Goal: Task Accomplishment & Management: Manage account settings

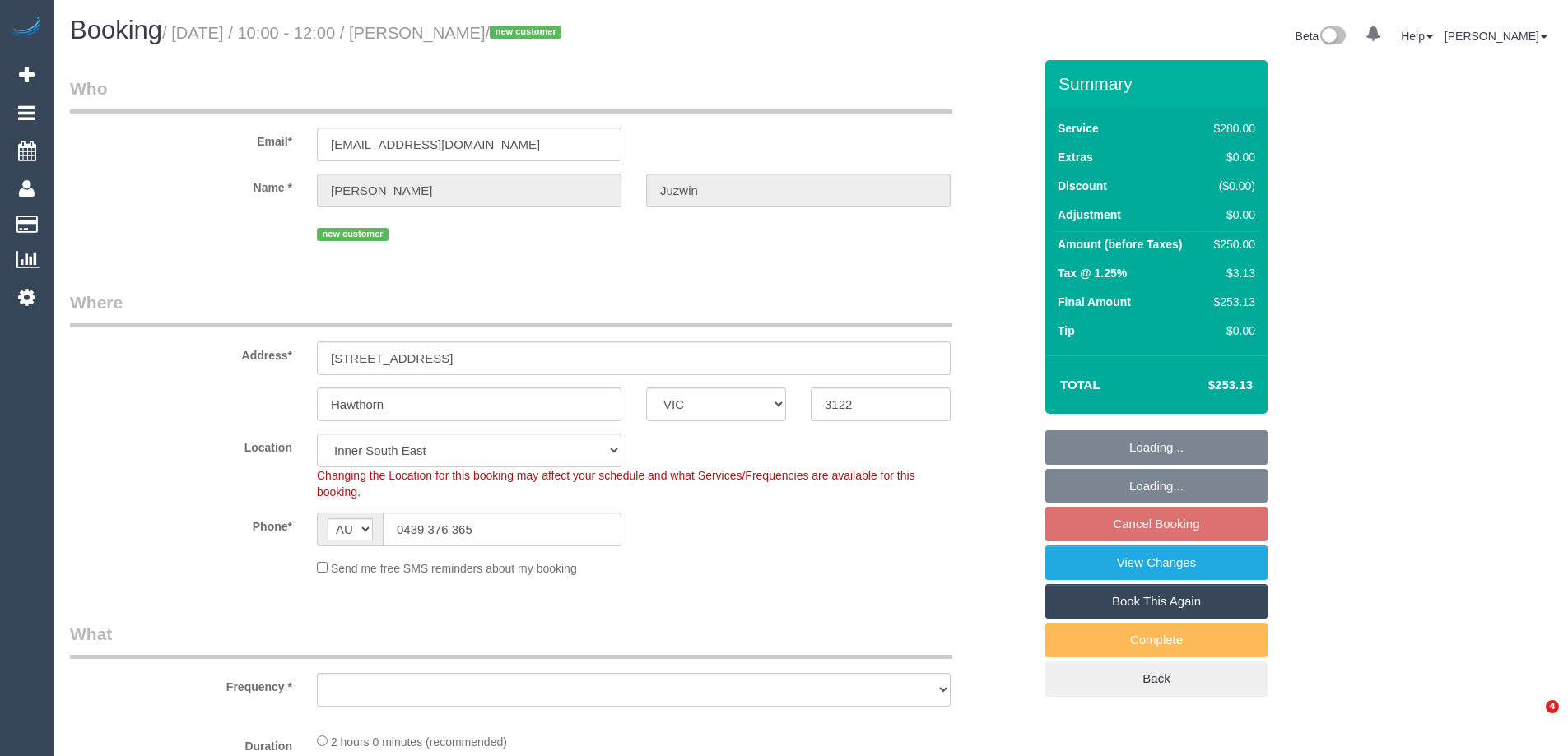
select select "VIC"
select select "number:28"
select select "number:14"
select select "number:19"
select select "number:25"
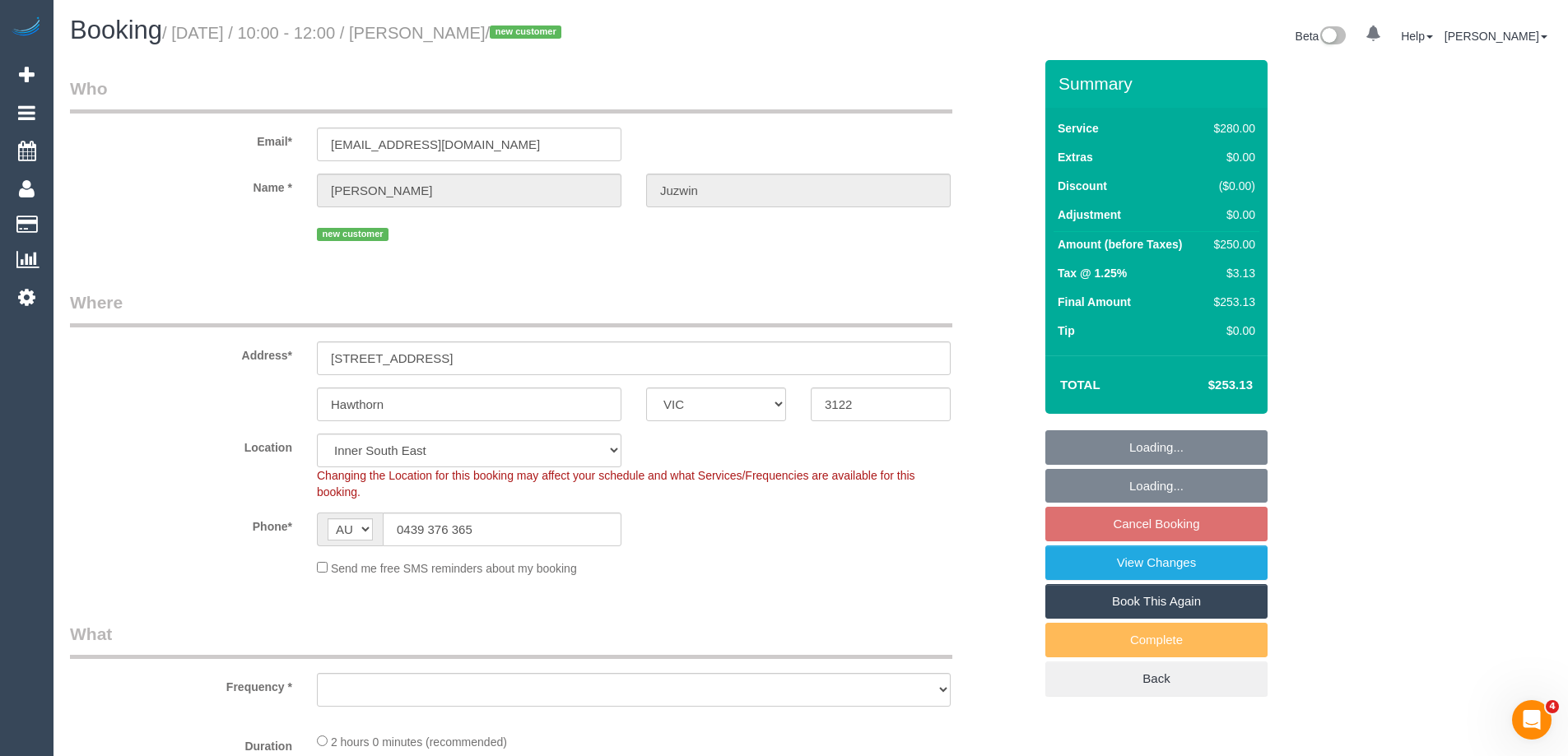
select select "number:11"
select select "object:1409"
select select "string:stripe-pm_1S2V9B2GScqysDRVSnABgaBh"
select select "2"
select select "spot1"
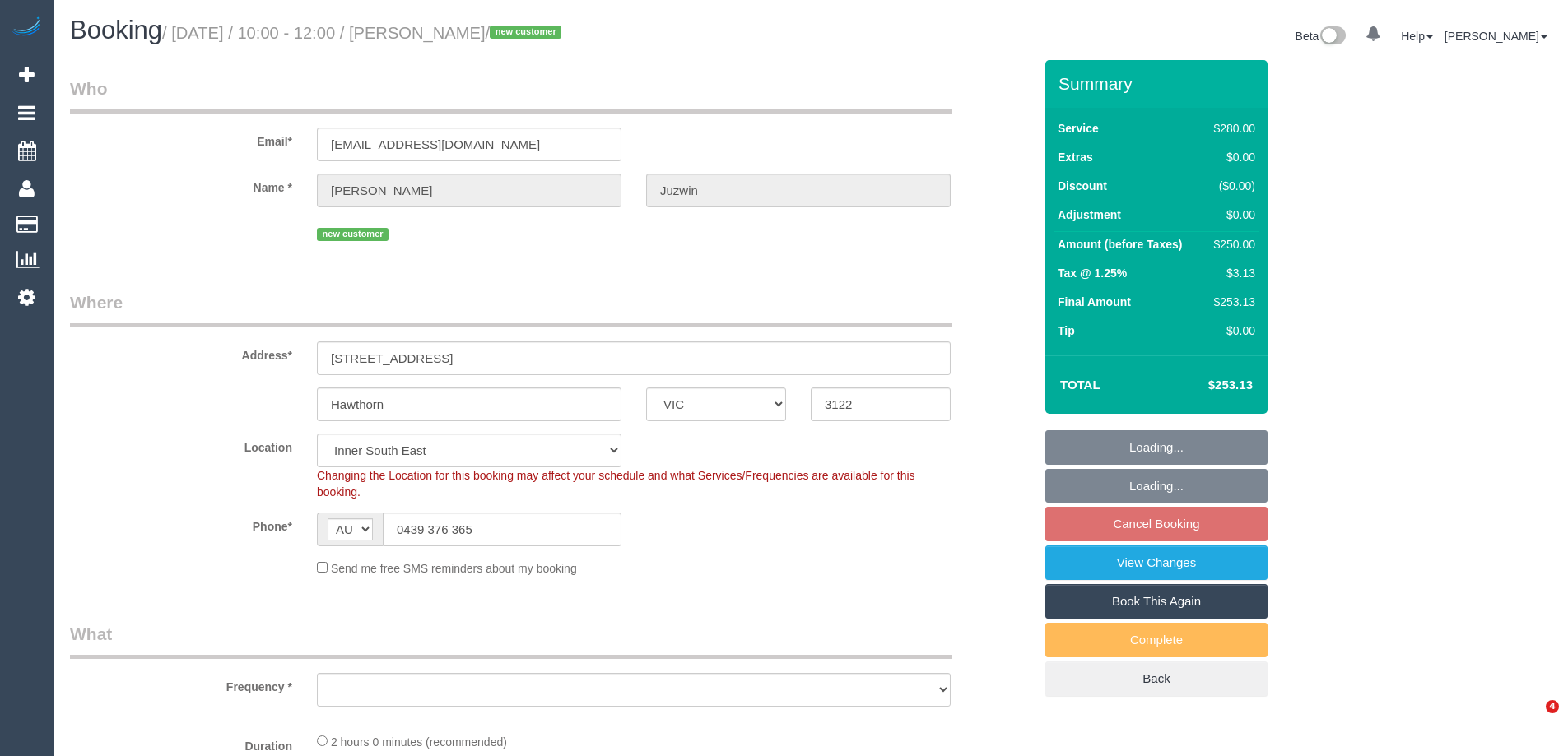
select select "VIC"
select select "string:stripe-pm_1S2V9B2GScqysDRVSnABgaBh"
select select "2"
select select "spot1"
select select "number:28"
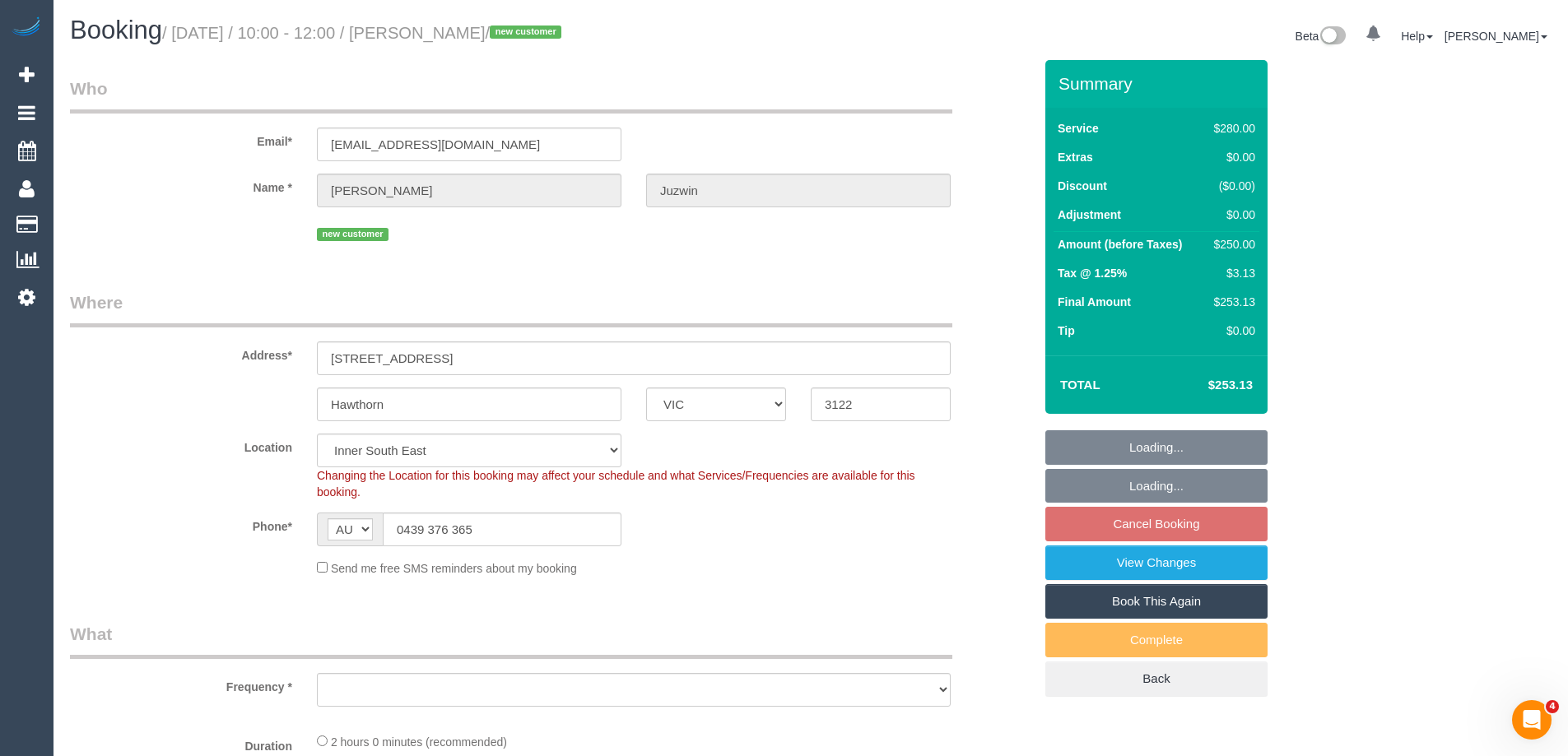
select select "number:14"
select select "number:19"
select select "number:25"
select select "number:11"
select select "object:1414"
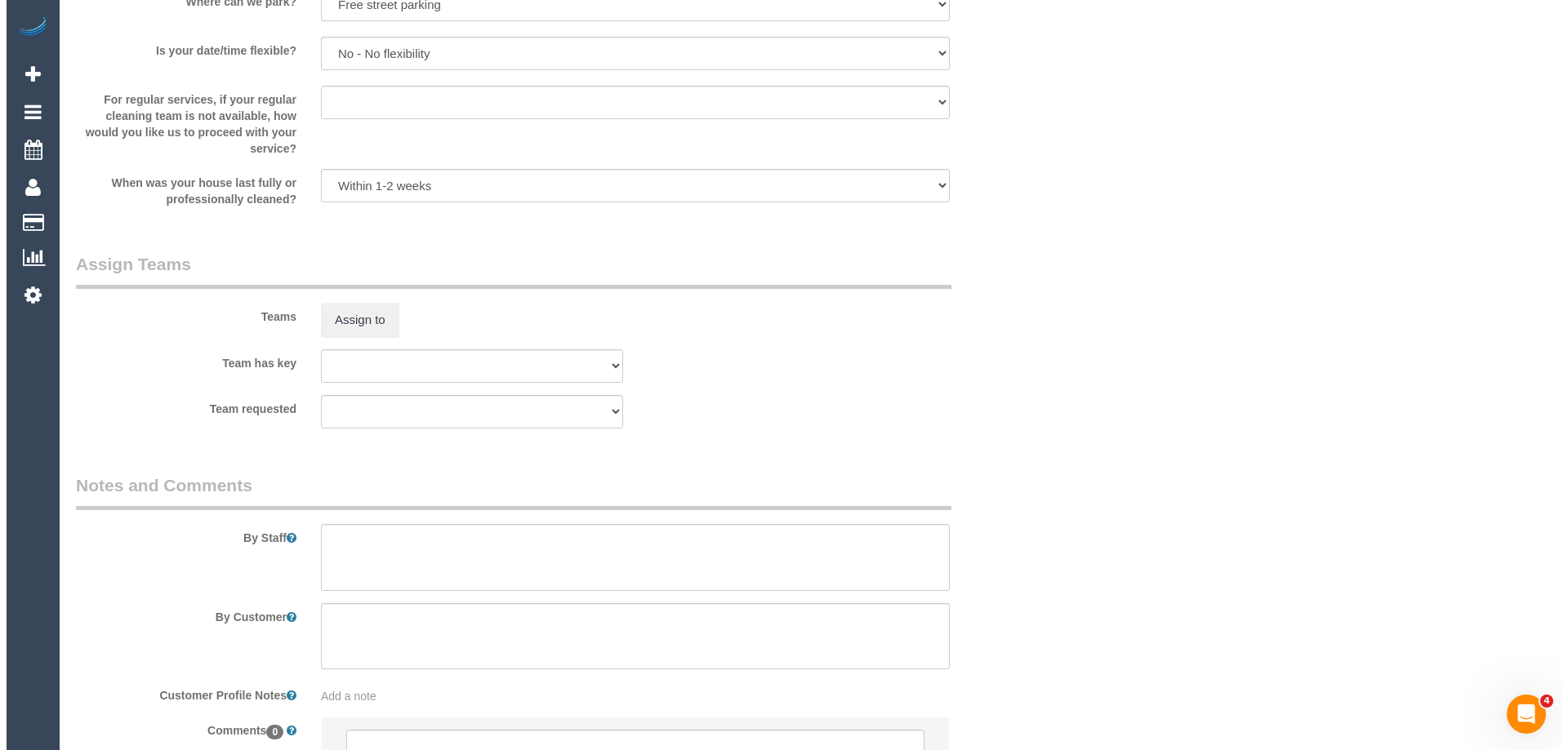
scroll to position [2362, 0]
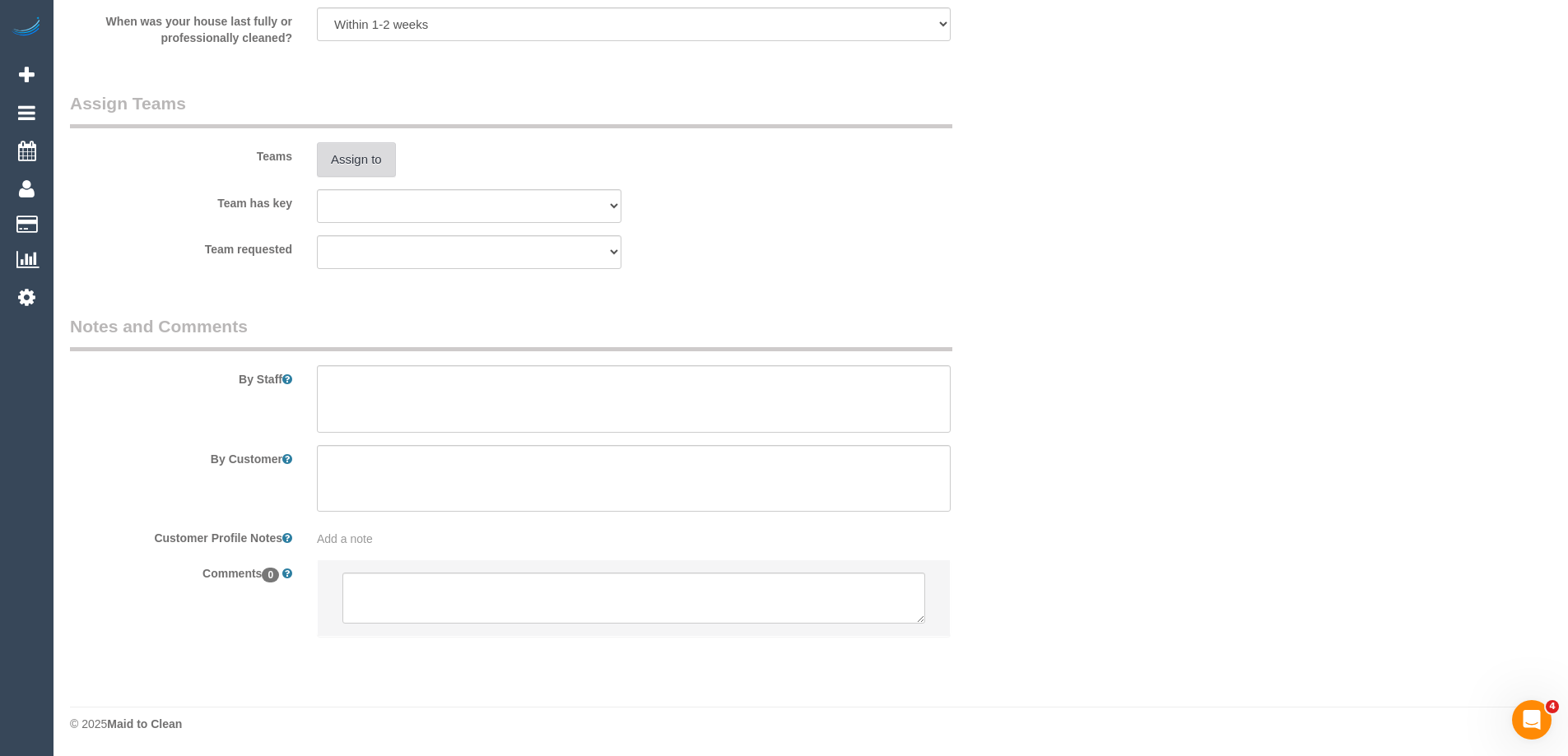
click at [338, 166] on button "Assign to" at bounding box center [356, 160] width 79 height 34
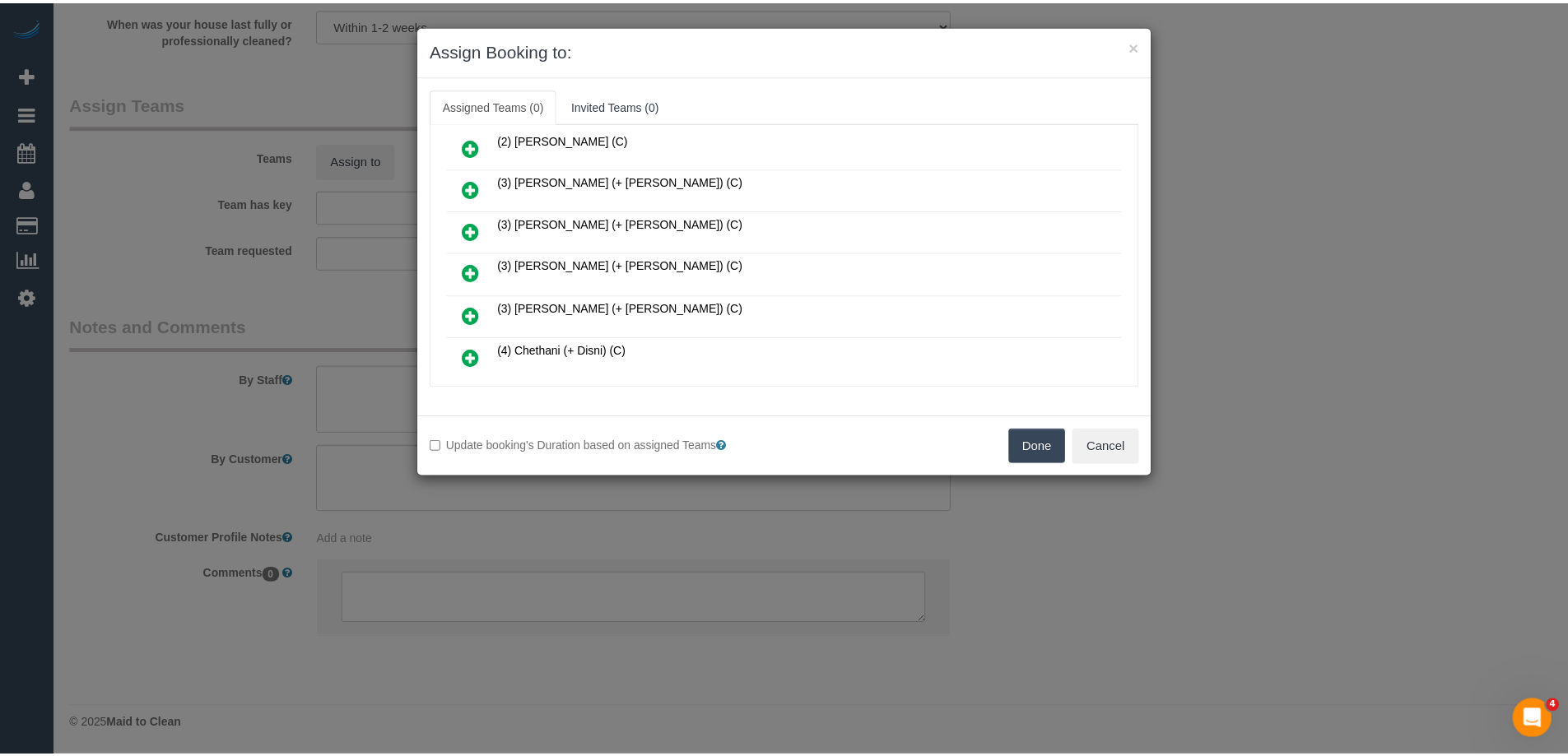
scroll to position [412, 0]
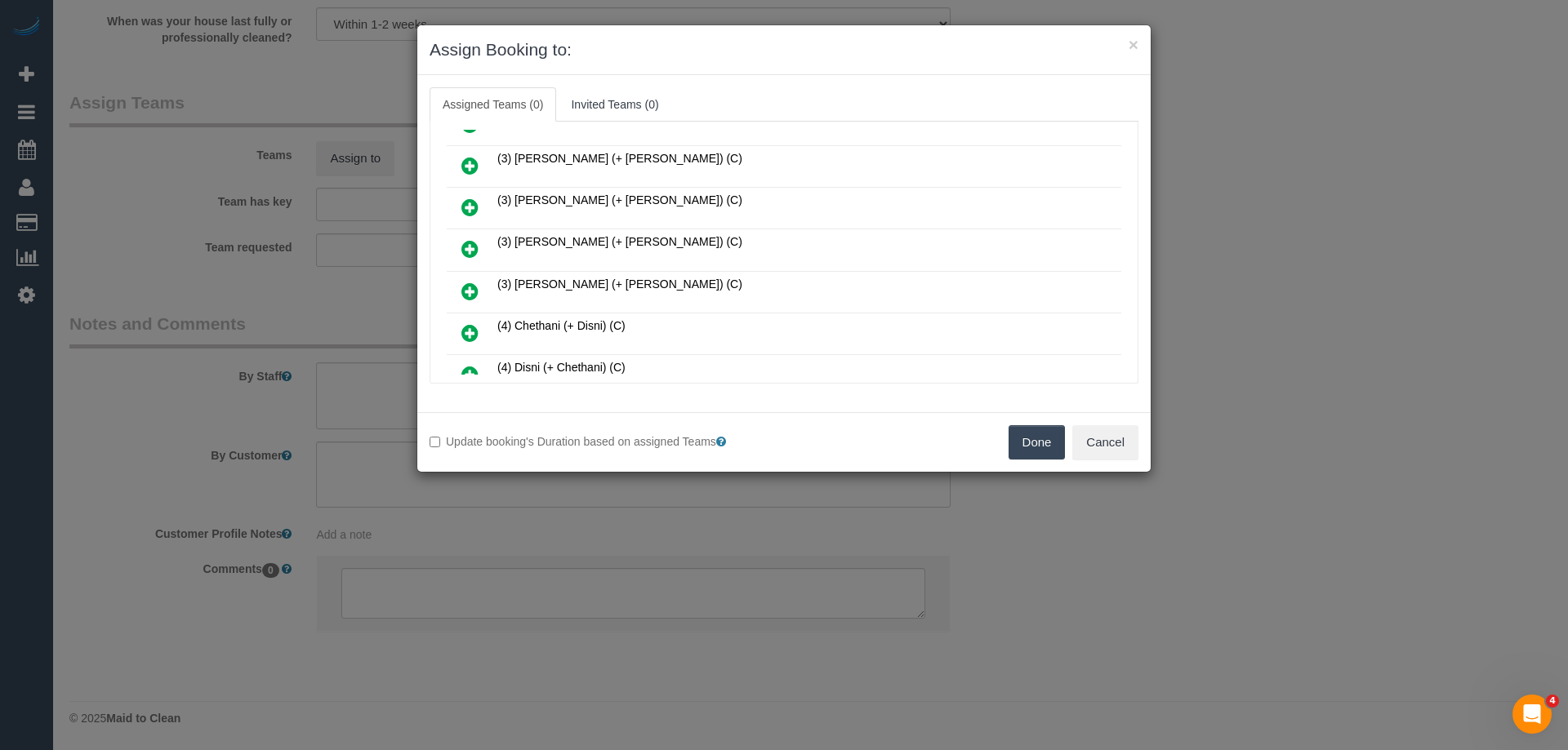
click at [1050, 444] on button "Done" at bounding box center [1037, 443] width 57 height 34
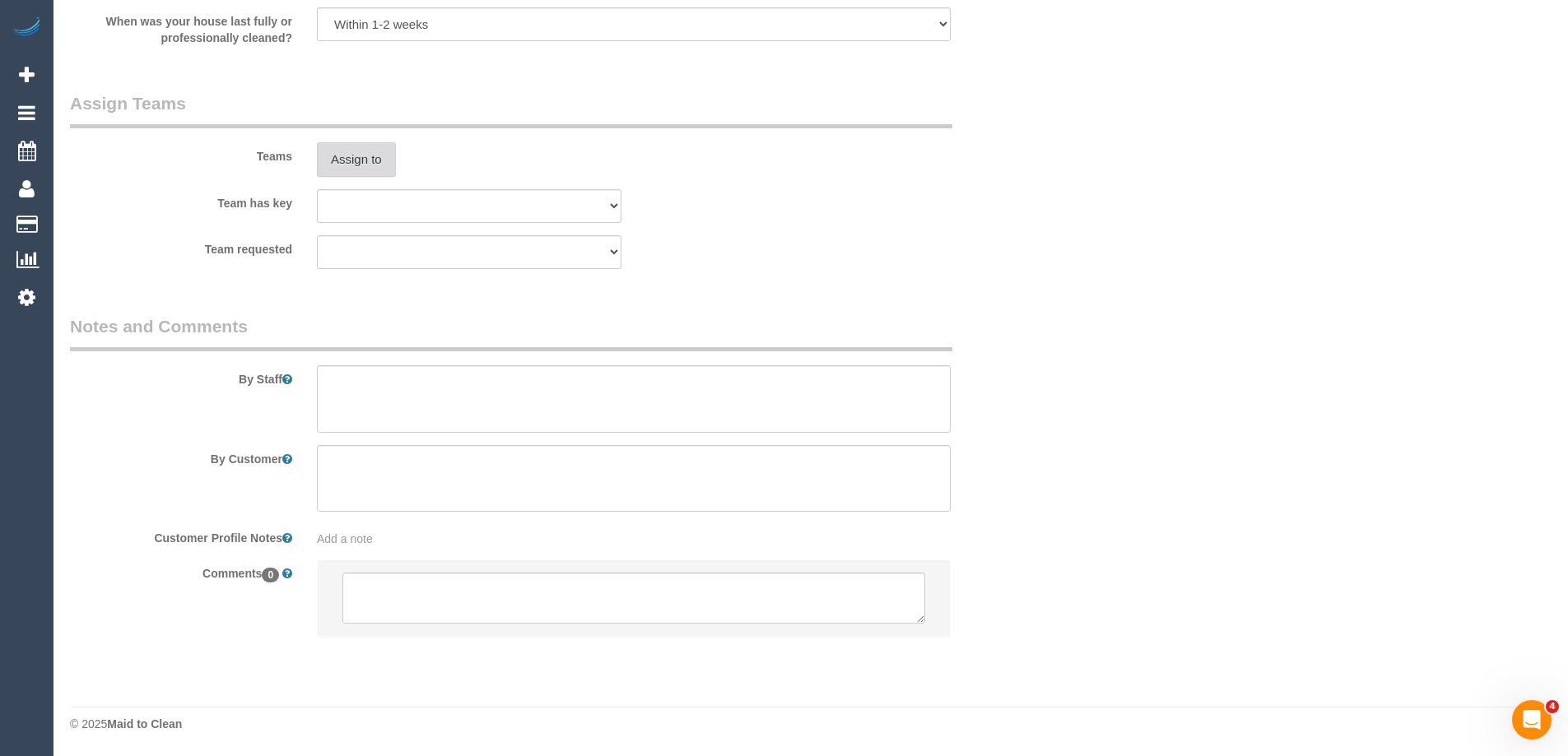
click at [372, 174] on button "Assign to" at bounding box center [356, 160] width 79 height 34
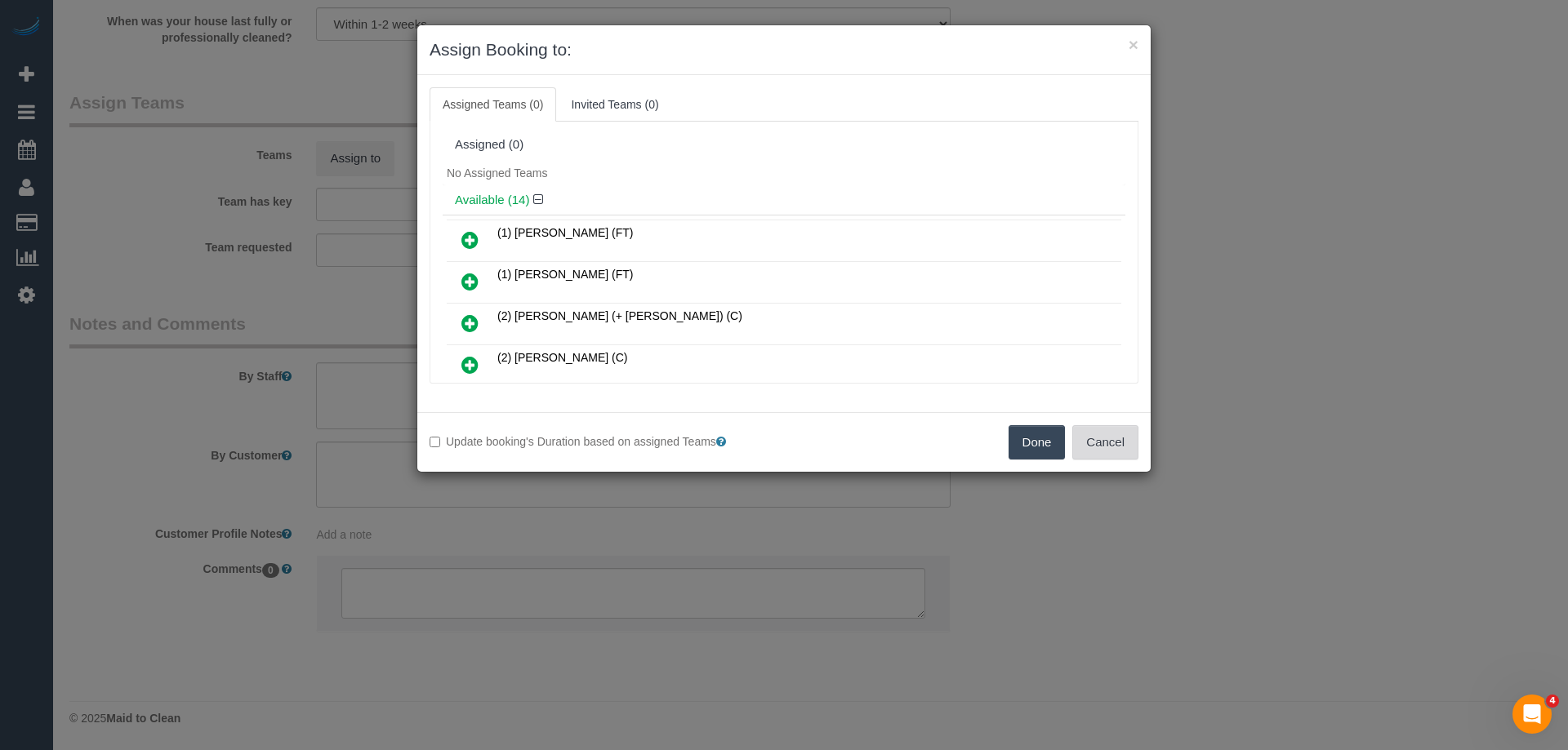
click at [1108, 436] on button "Cancel" at bounding box center [1106, 443] width 66 height 34
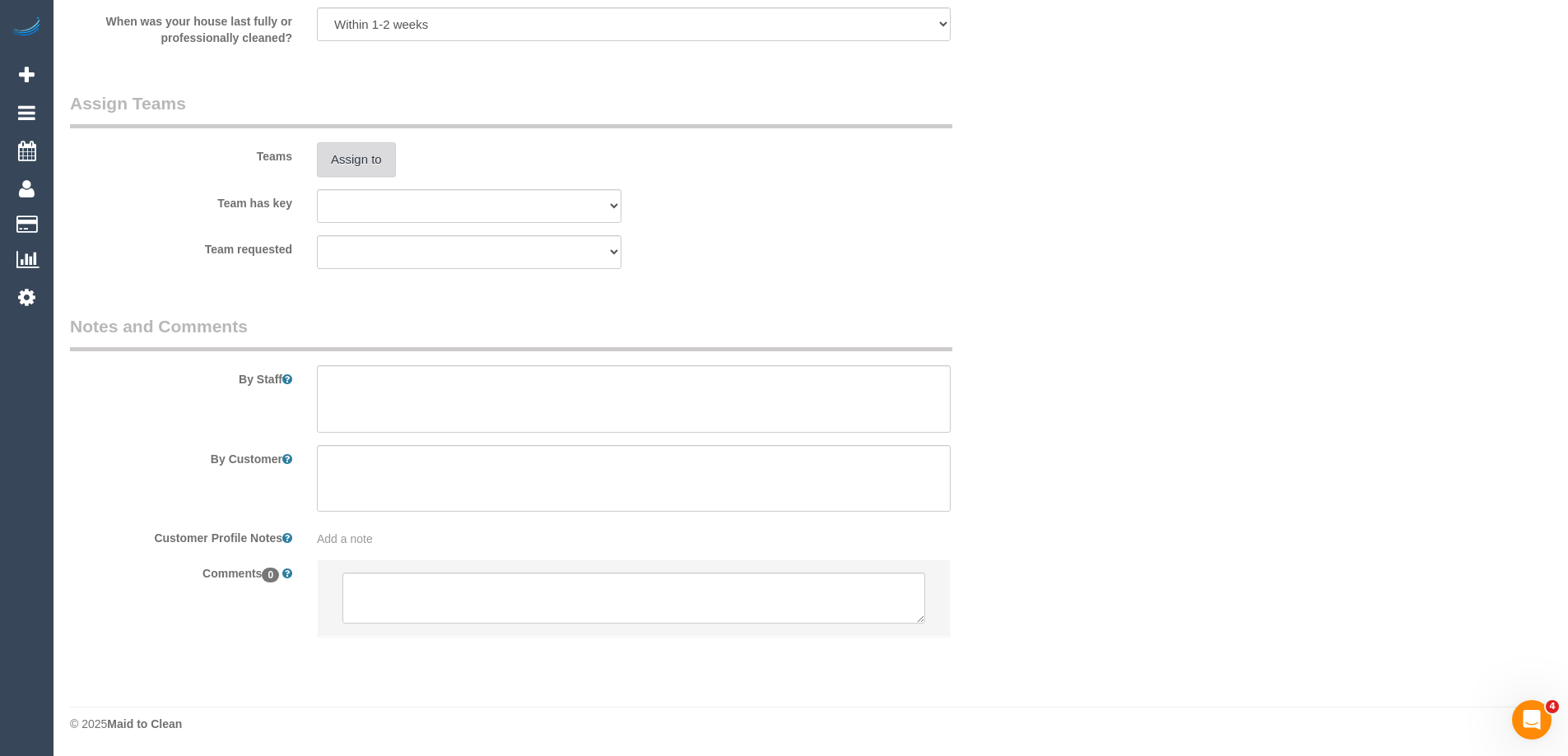
scroll to position [0, 0]
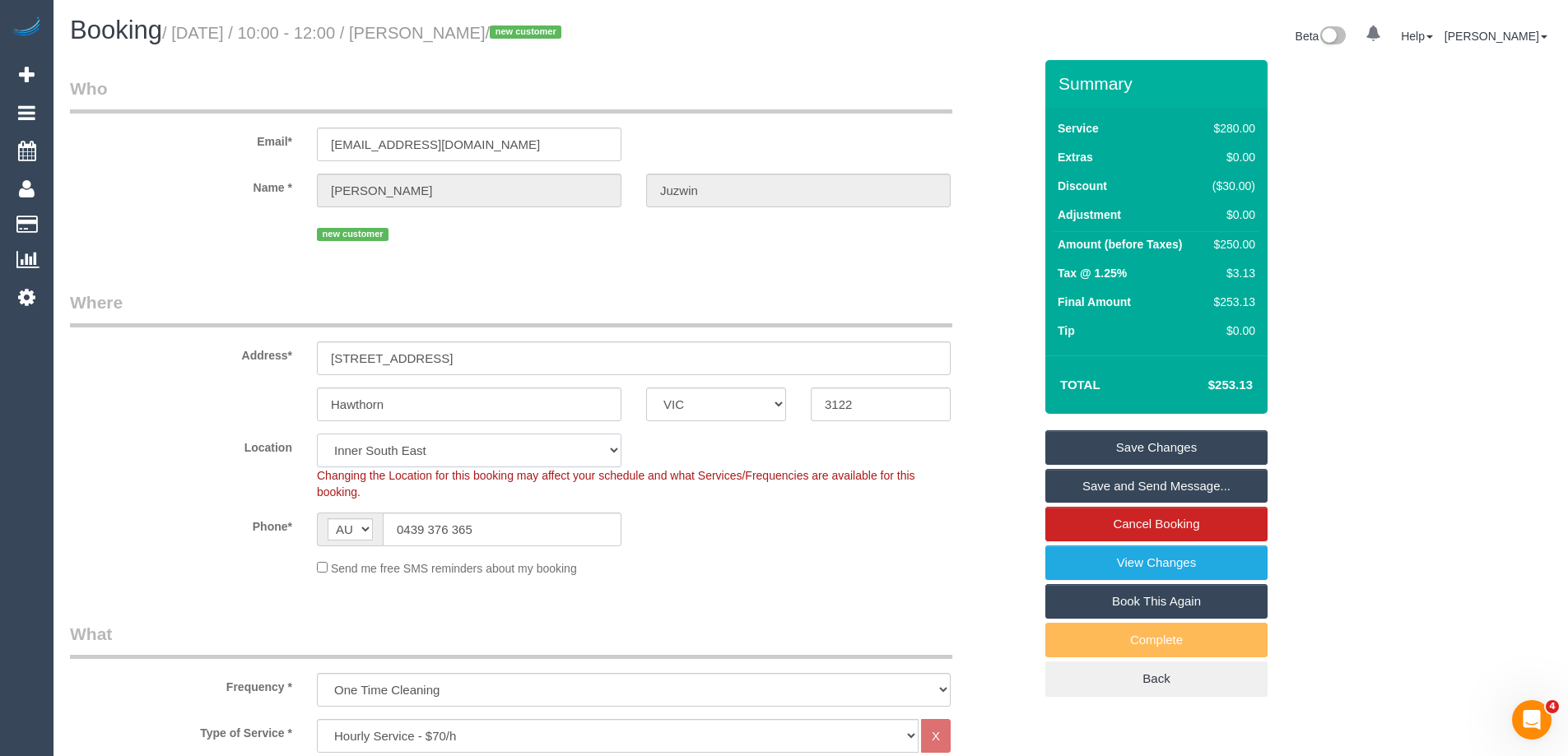
click at [466, 444] on select "Office City East (North) East (South) Inner East Inner North (East) Inner North…" at bounding box center [469, 450] width 305 height 33
select select "58"
click at [317, 433] on select "Office City East (North) East (South) Inner East Inner North (East) Inner North…" at bounding box center [469, 450] width 305 height 33
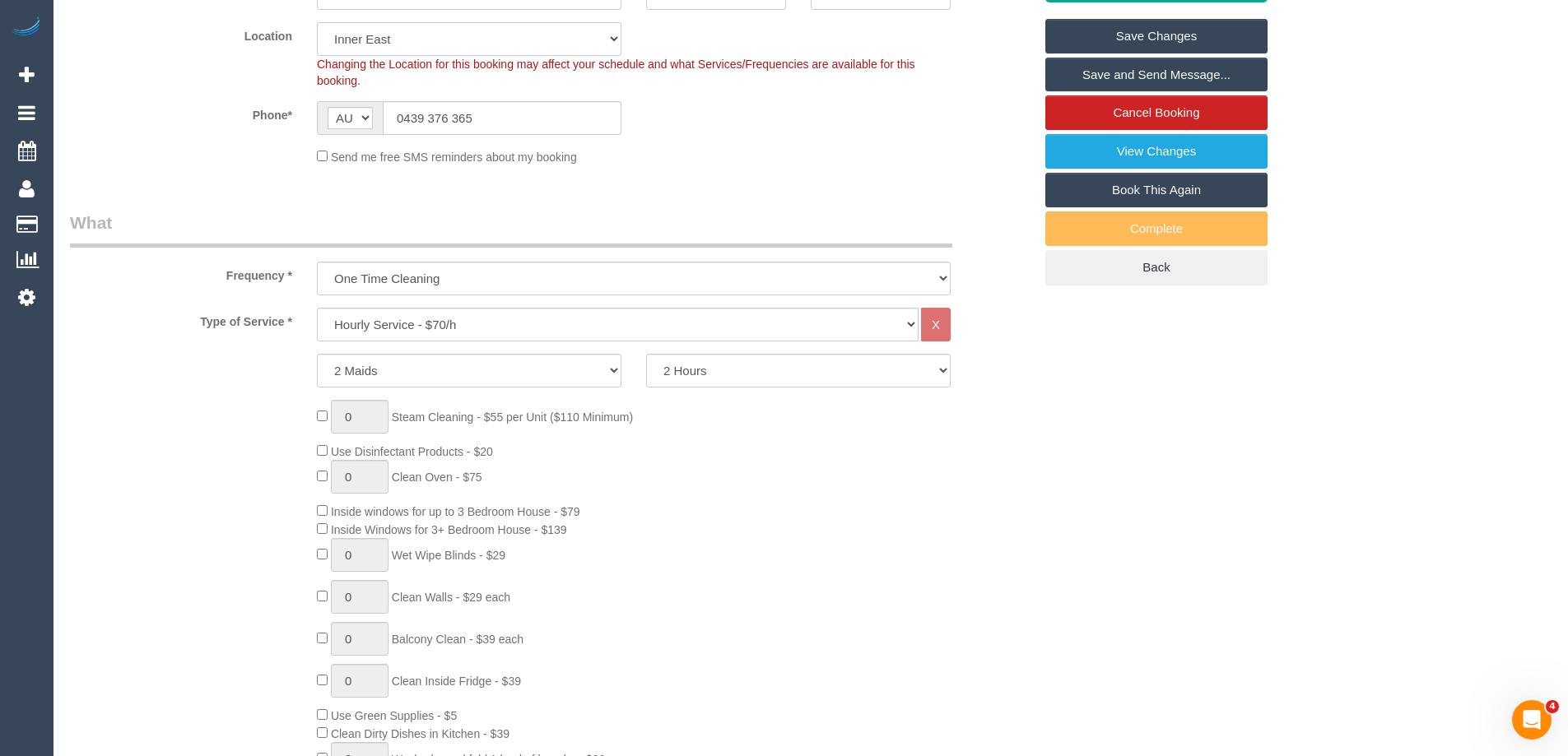
select select "object:5986"
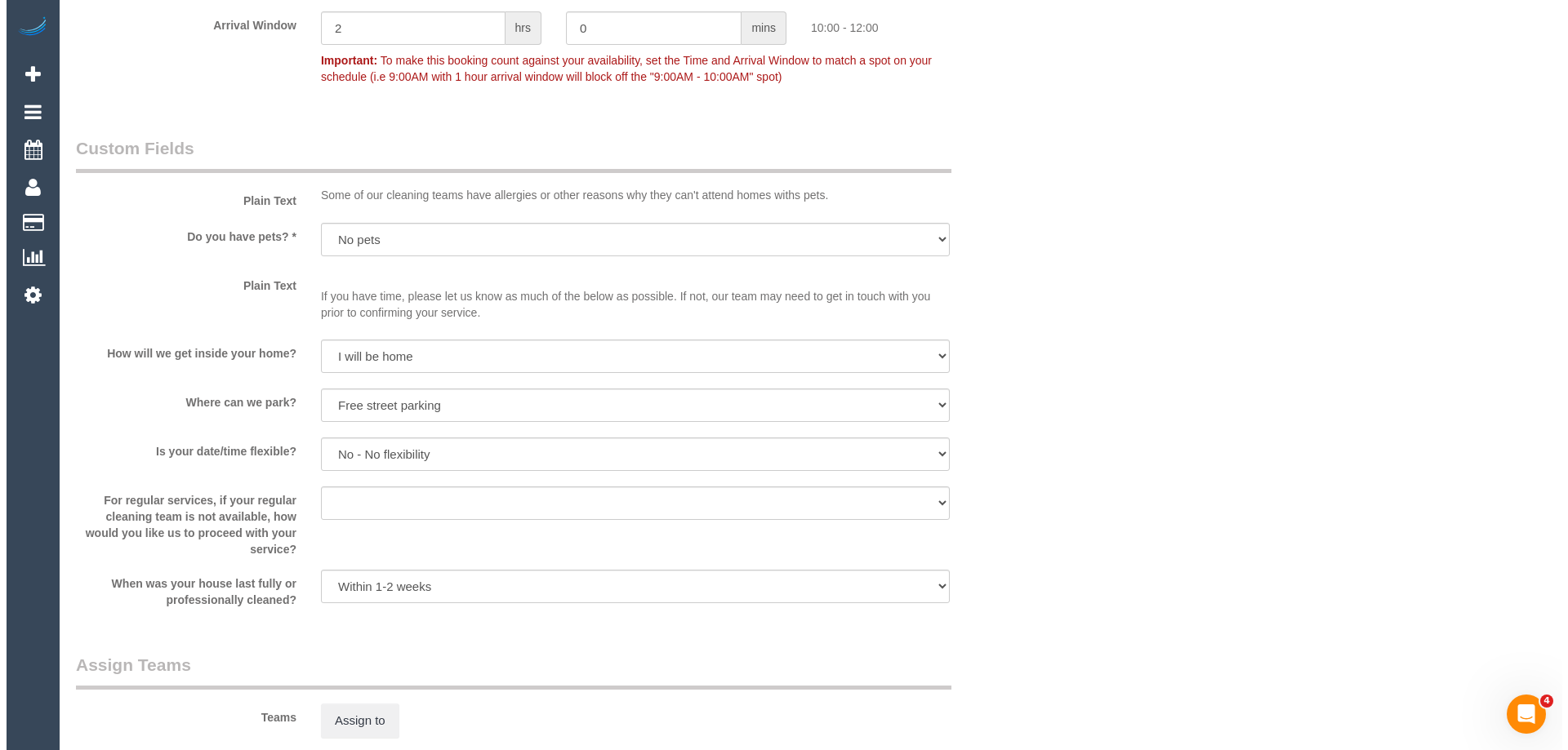
scroll to position [2041, 0]
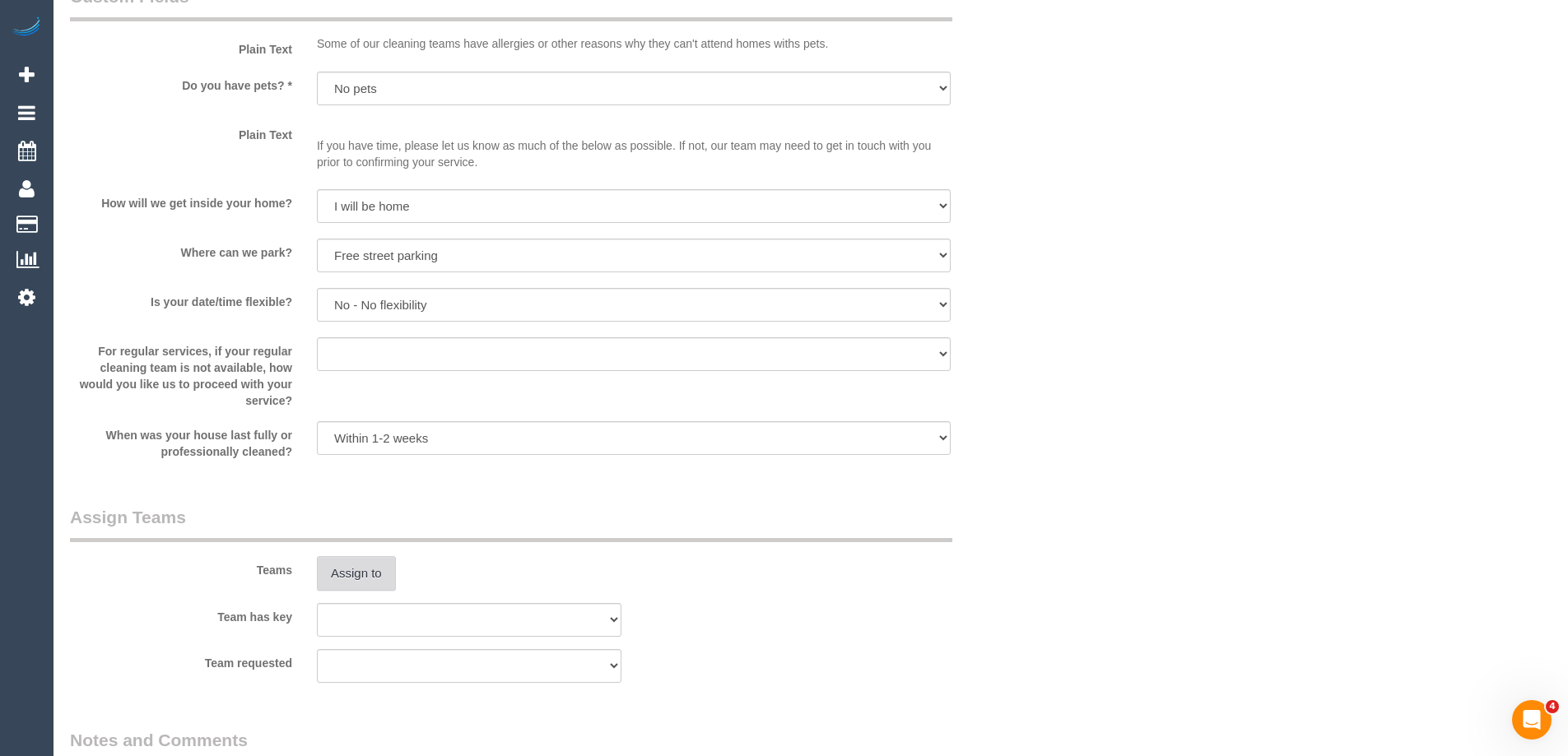
click at [346, 565] on button "Assign to" at bounding box center [356, 573] width 79 height 34
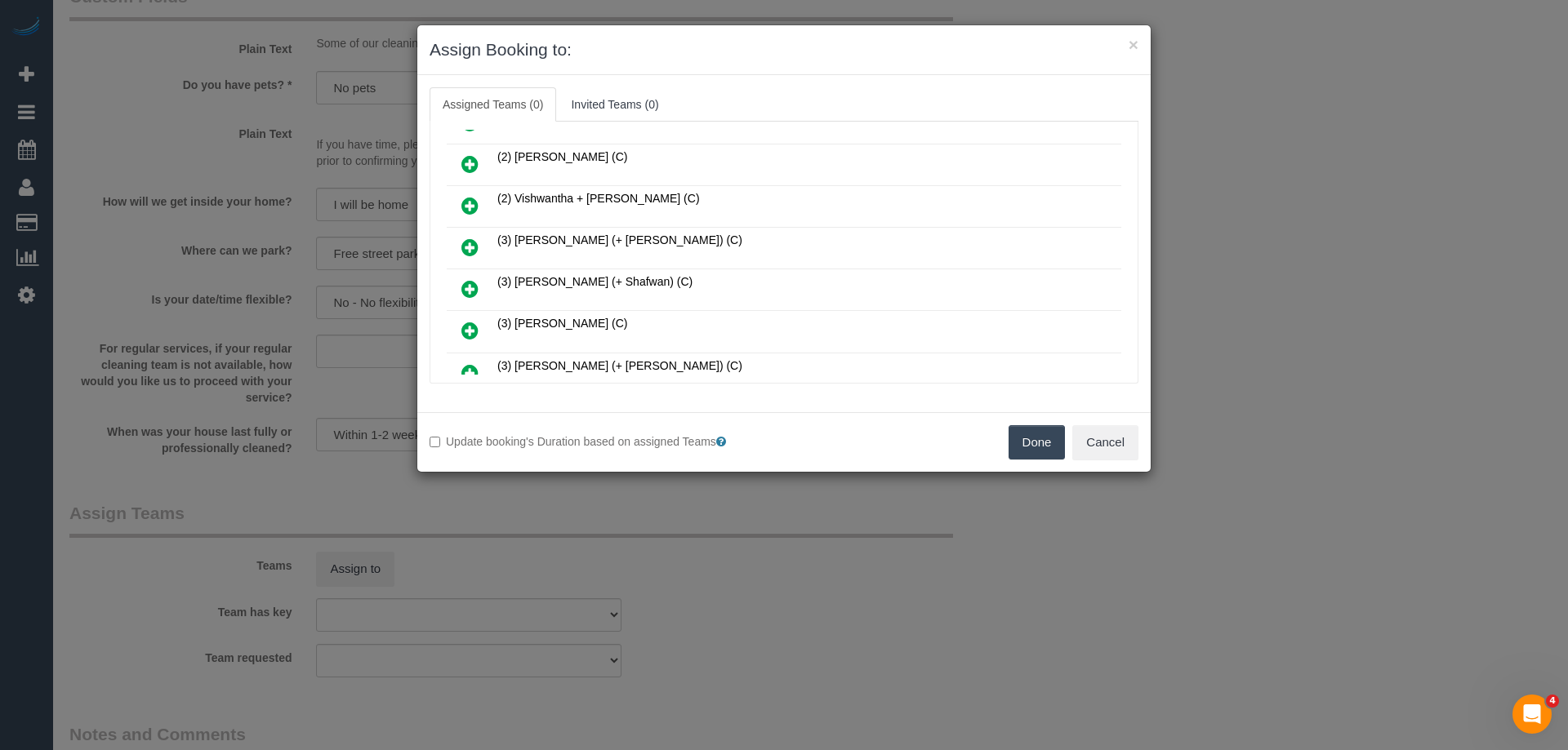
click at [466, 198] on icon at bounding box center [470, 205] width 17 height 20
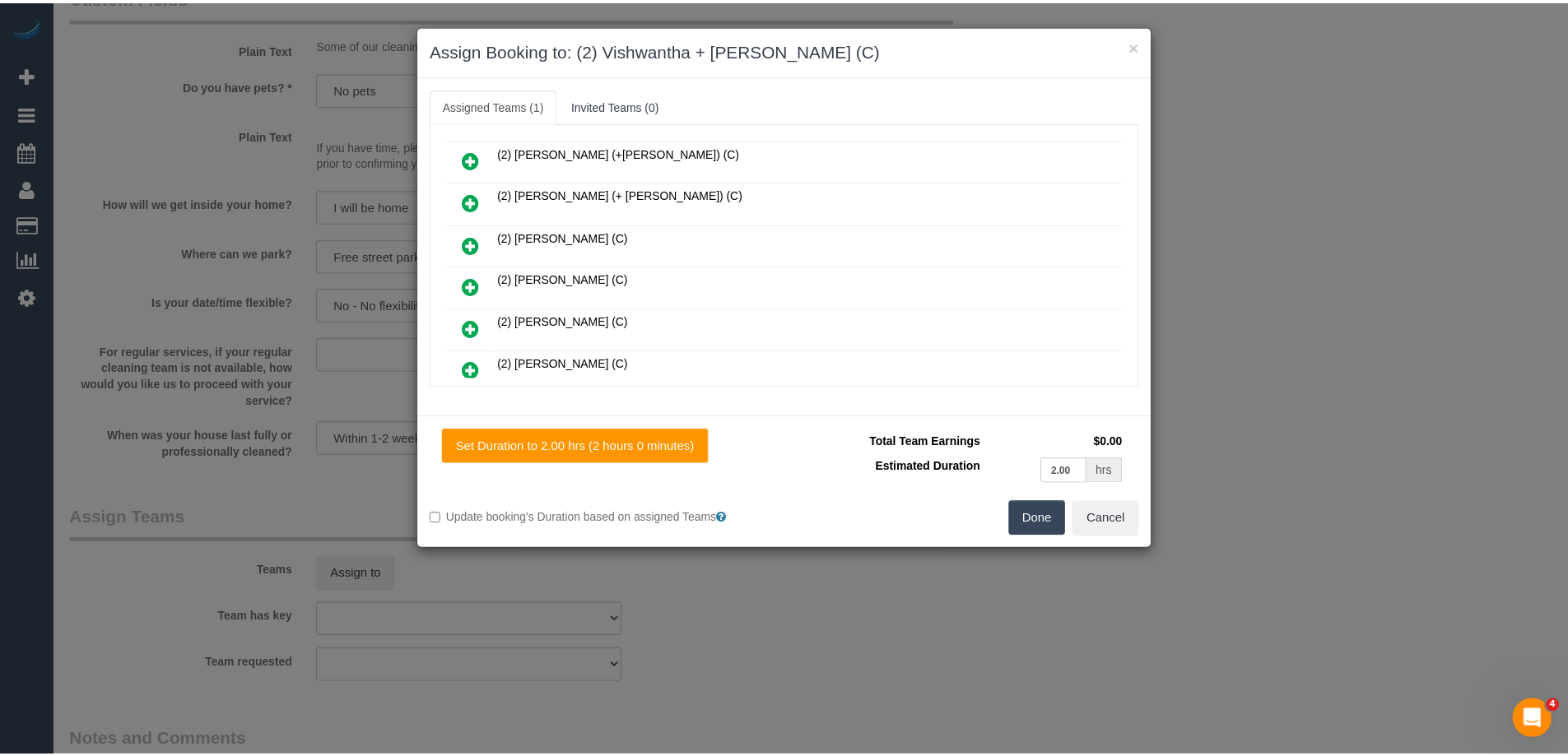
scroll to position [0, 0]
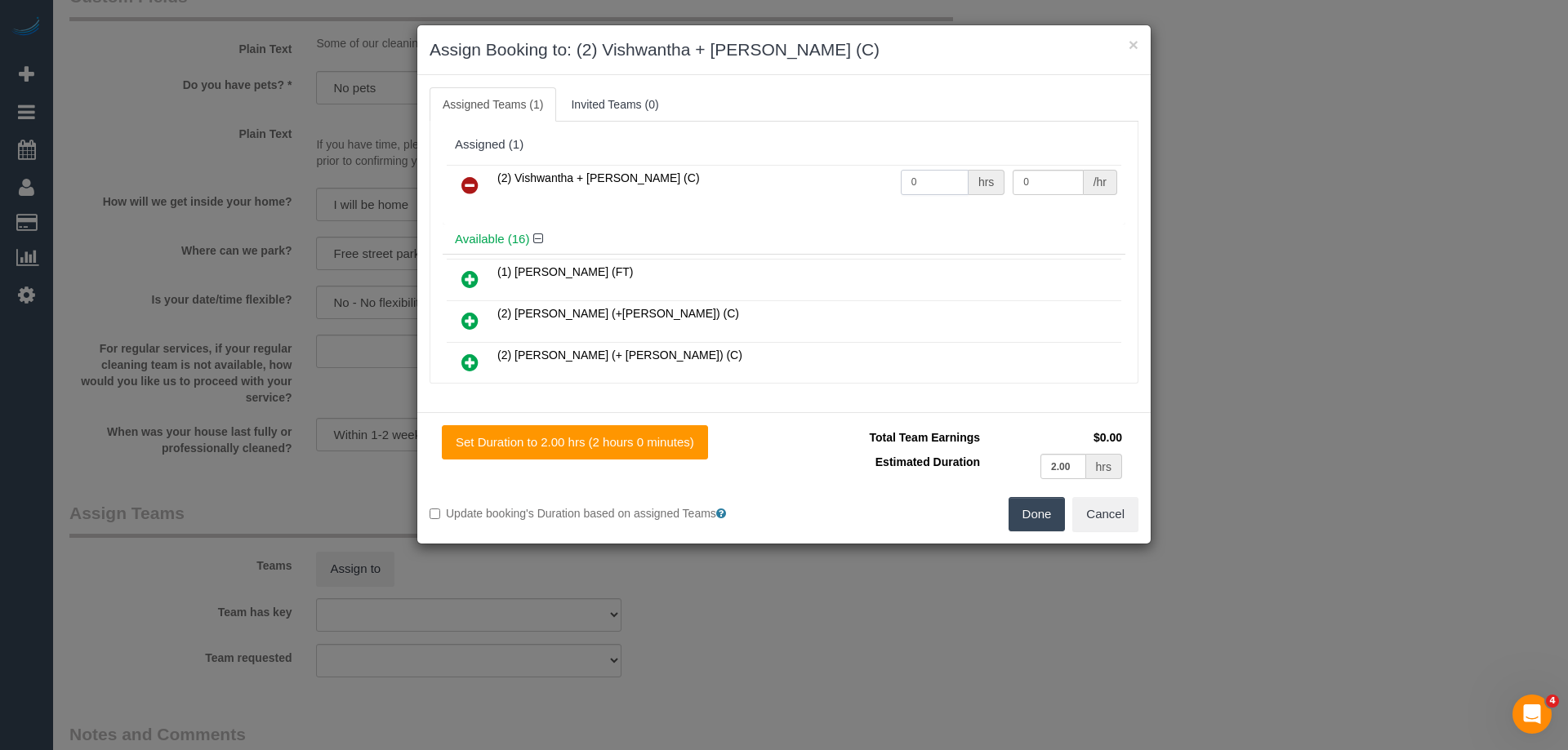
drag, startPoint x: 927, startPoint y: 177, endPoint x: 878, endPoint y: 187, distance: 50.0
click at [831, 172] on tr "(2) Vishwantha + Madhushika (C) 0 hrs 0 /hr" at bounding box center [784, 186] width 675 height 42
type input "4"
drag, startPoint x: 989, startPoint y: 183, endPoint x: 904, endPoint y: 181, distance: 85.0
click at [905, 181] on tr "(2) Vishwantha + Madhushika (C) 4 hrs 0 /hr" at bounding box center [784, 186] width 675 height 42
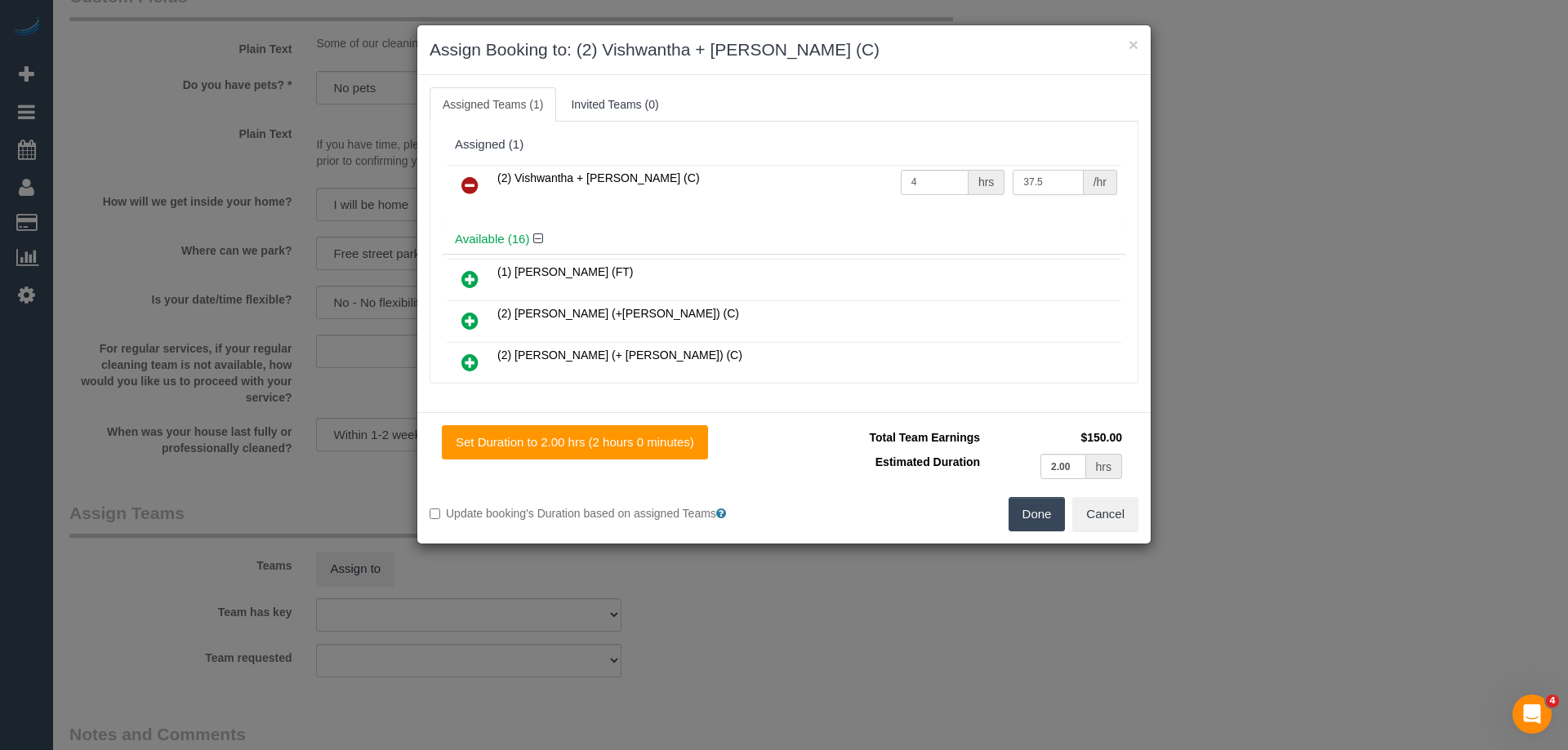
type input "37.5"
click at [1037, 515] on button "Done" at bounding box center [1037, 514] width 57 height 34
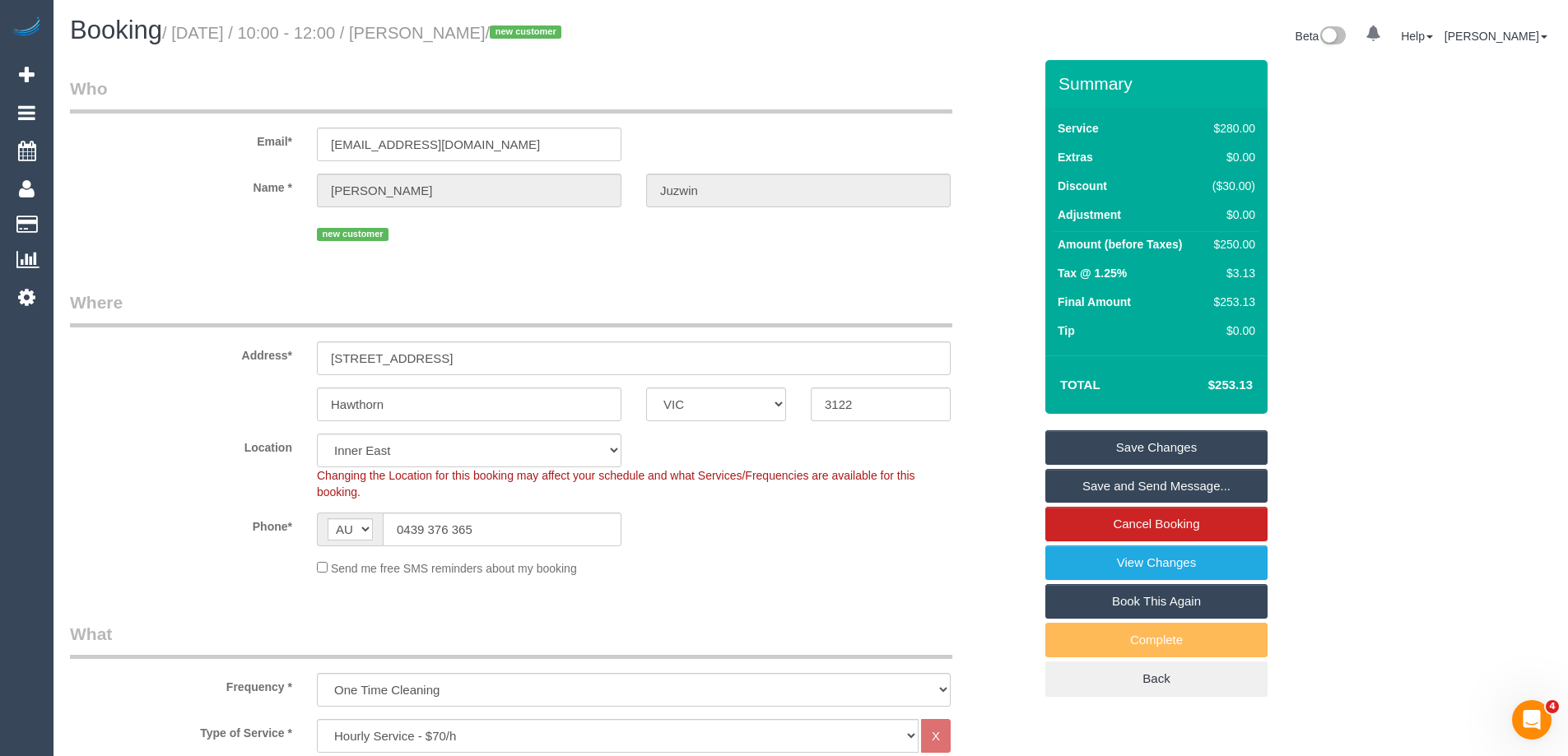
drag, startPoint x: 566, startPoint y: 31, endPoint x: 470, endPoint y: 48, distance: 97.5
click at [456, 31] on small "/ September 04, 2025 / 10:00 - 12:00 / Richard Juzwin / new customer" at bounding box center [364, 33] width 404 height 18
copy small "Richard Juzwin"
click at [1093, 480] on link "Save and Send Message..." at bounding box center [1156, 487] width 222 height 34
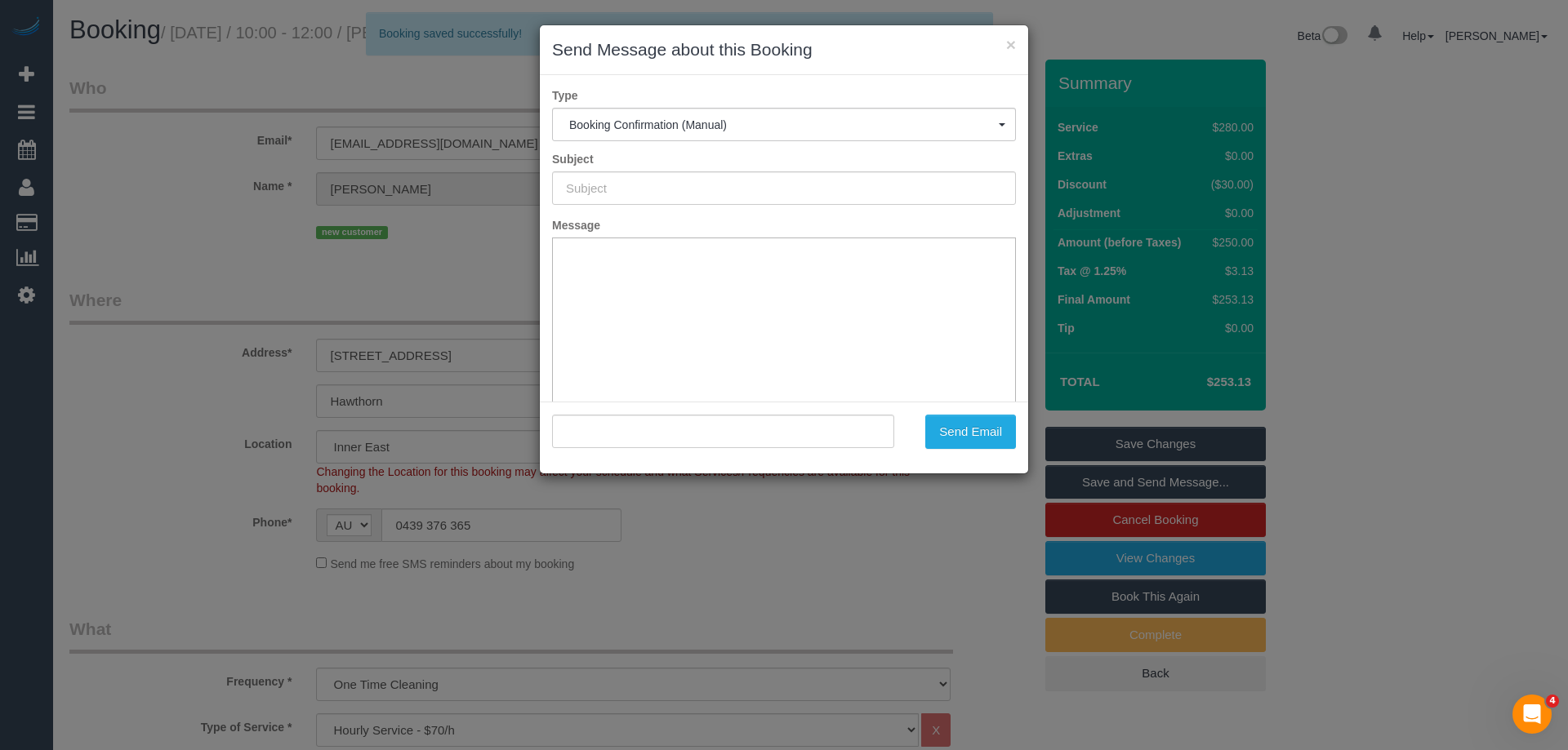
type input "Booking Confirmed"
type input ""Richard Juzwin" <bernadettebrown2@gmail.com>"
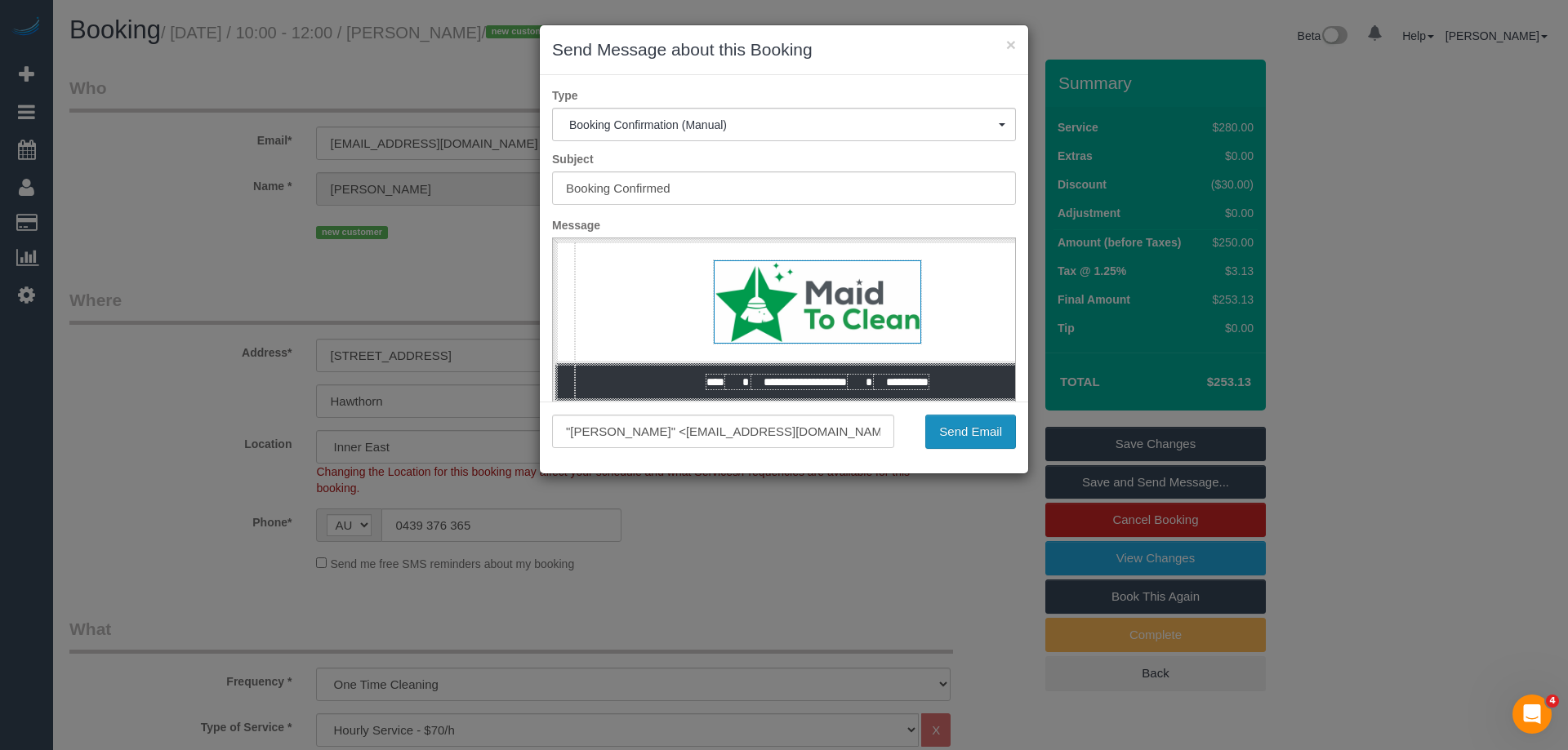
click at [964, 428] on button "Send Email" at bounding box center [971, 432] width 90 height 34
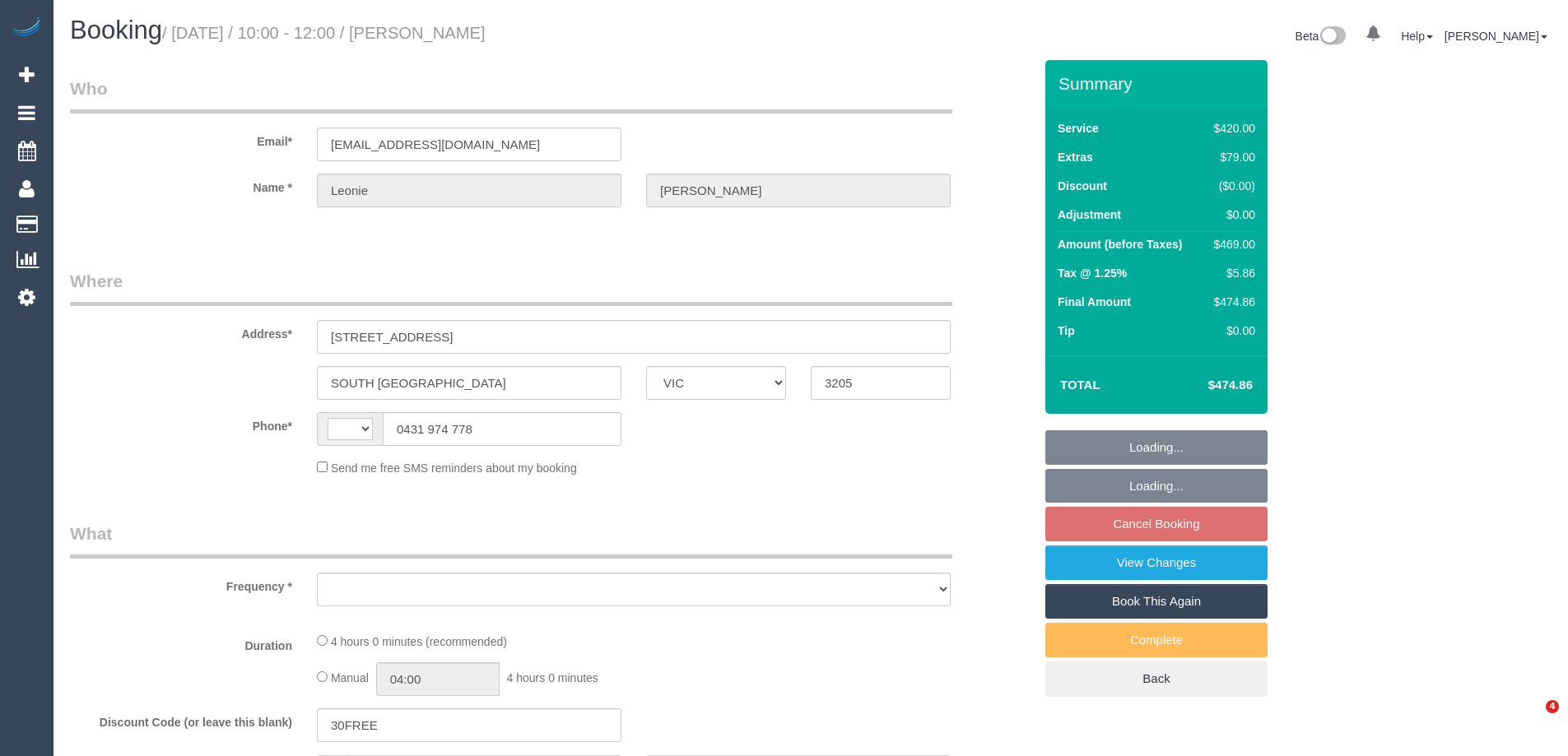
select select "VIC"
select select "string:stripe-pm_1S2Wbb2GScqysDRV2xz2hZxC"
select select "2"
select select "180"
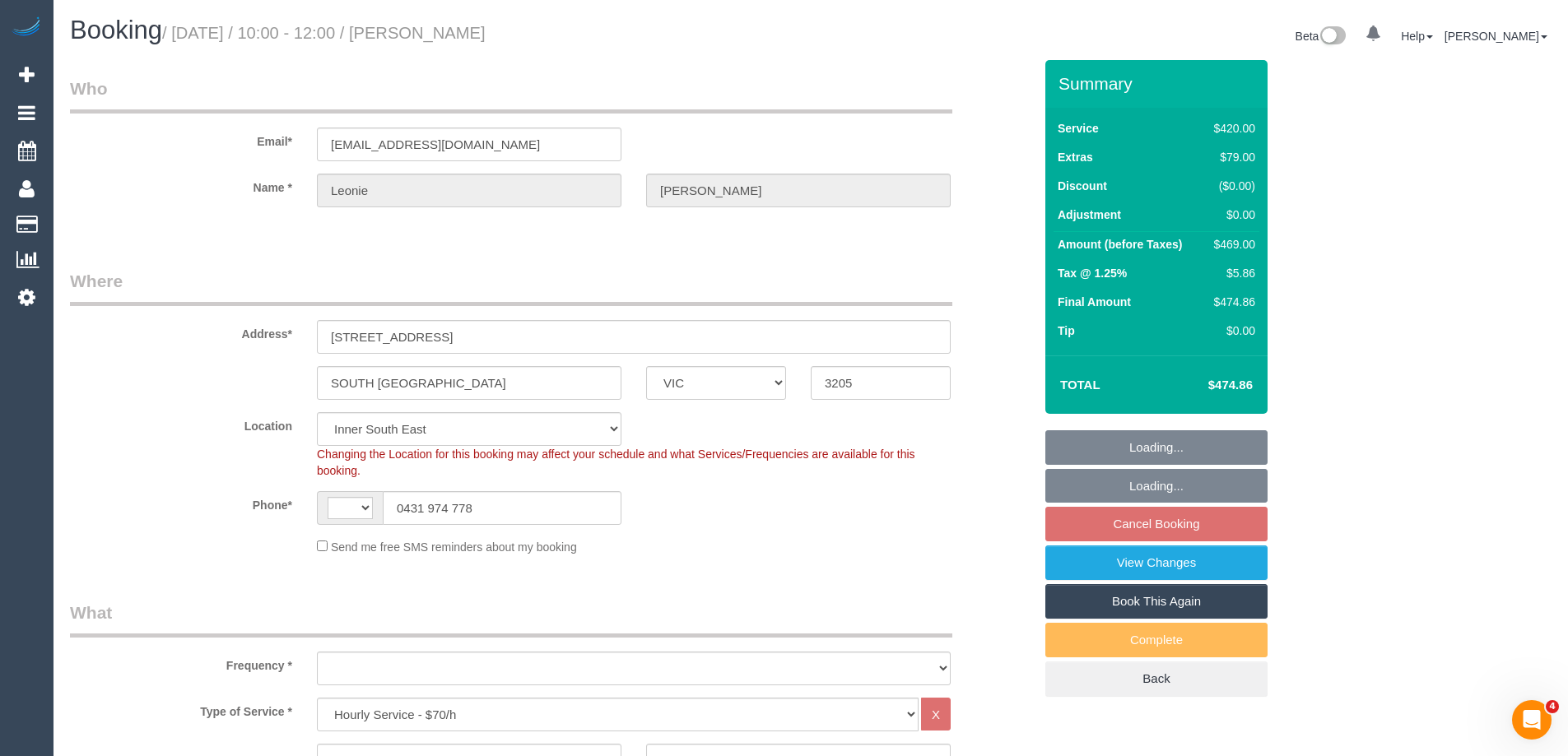
select select "string:AU"
select select "object:693"
select select "spot1"
select select "object:844"
select select "number:28"
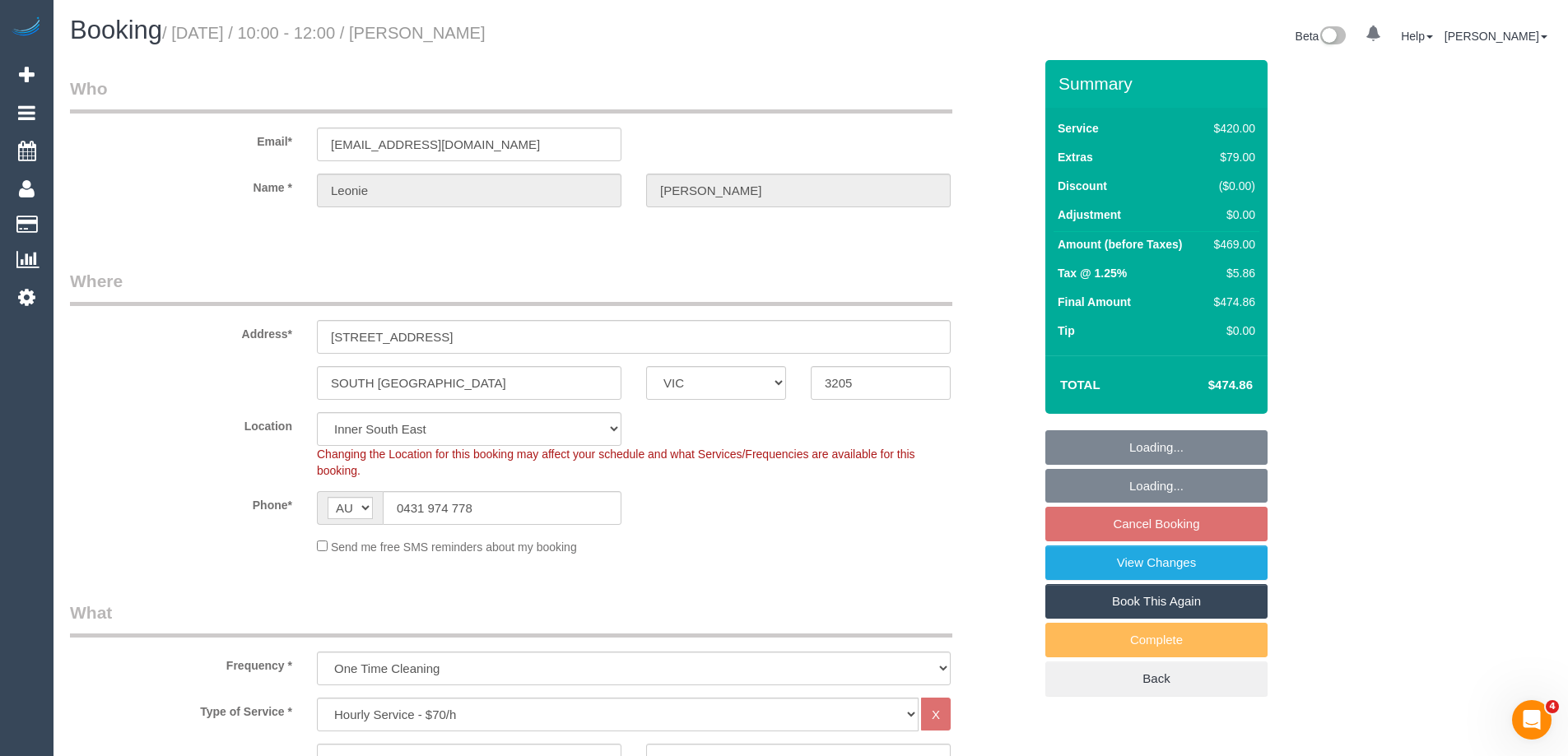
select select "number:14"
select select "number:19"
select select "number:24"
select select "number:12"
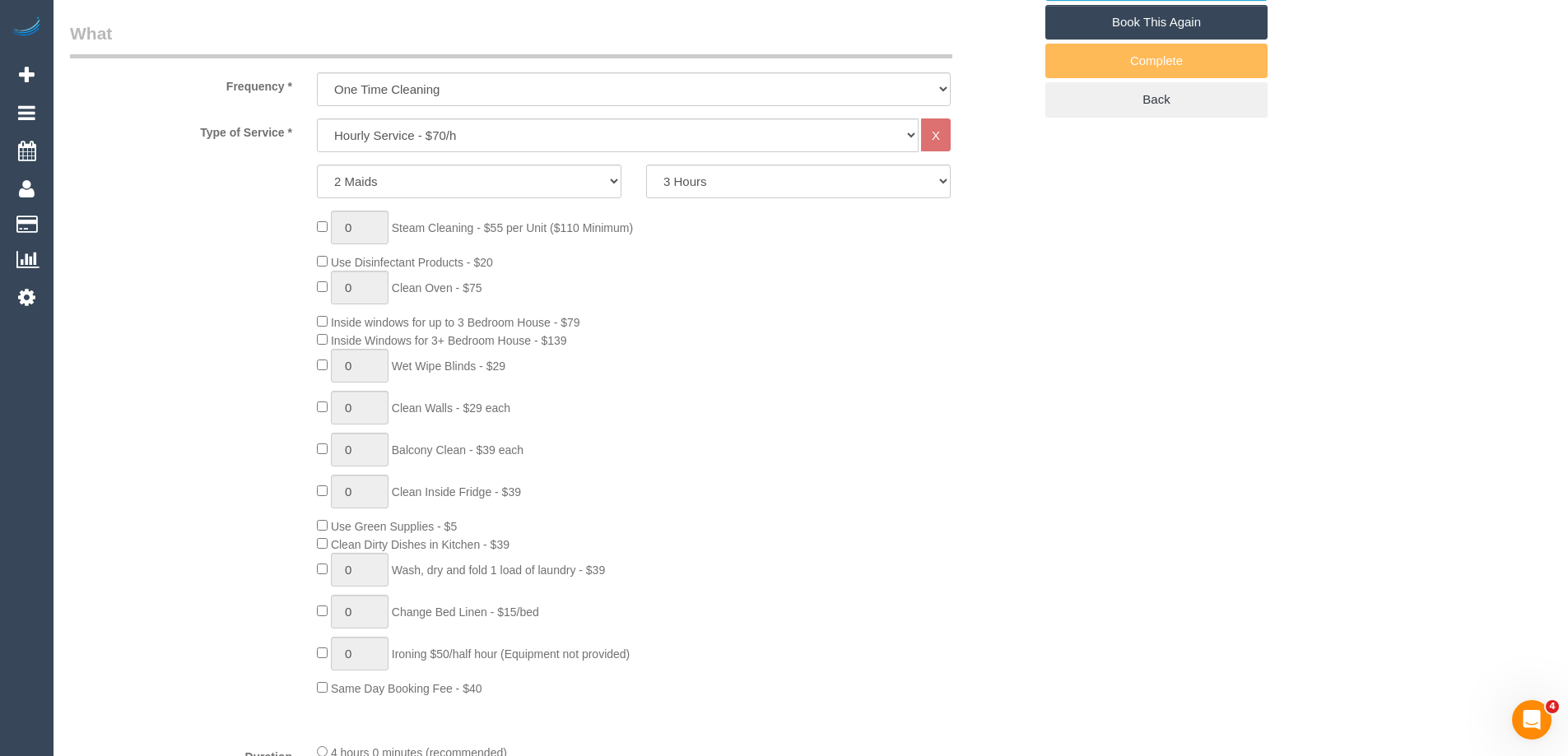
scroll to position [550, 0]
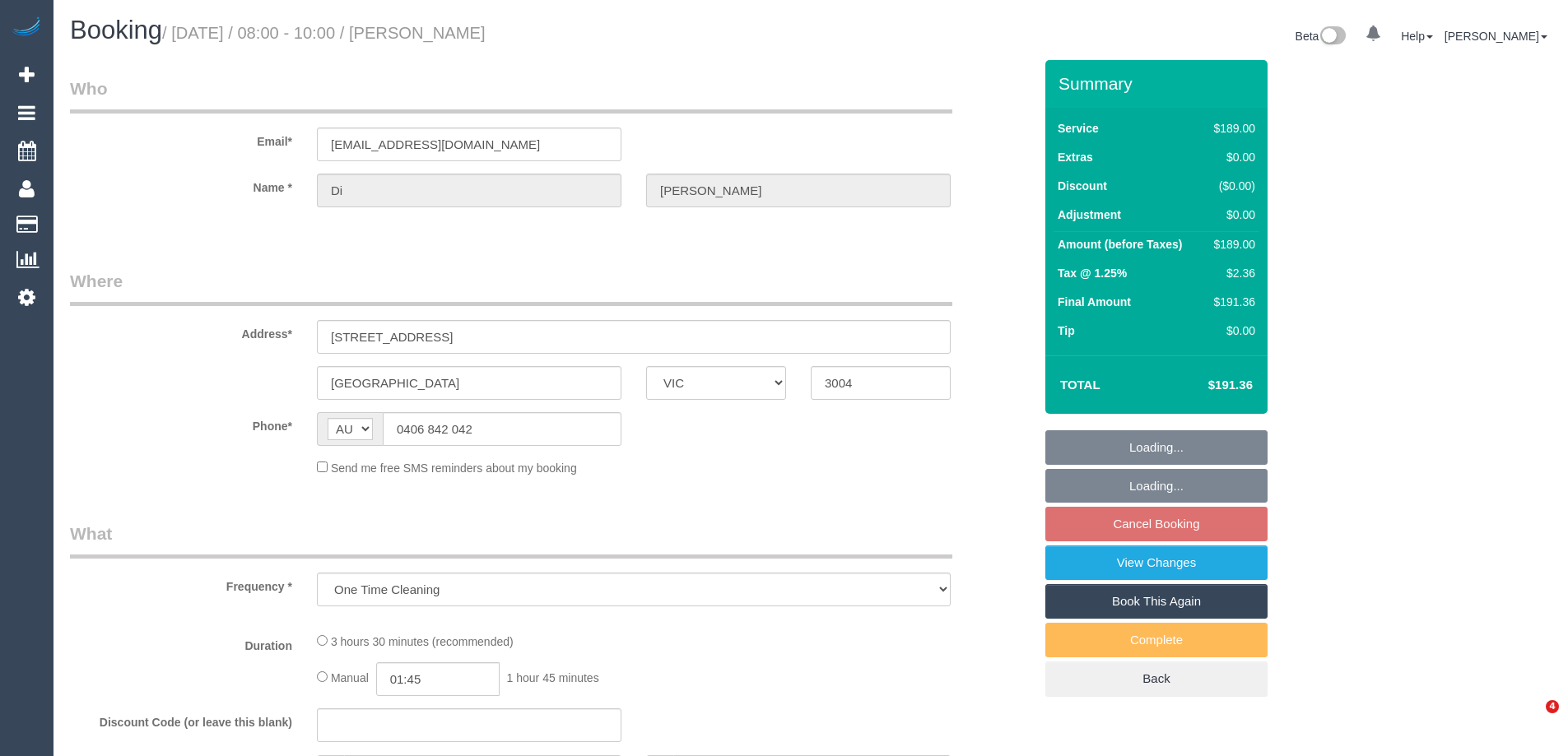
select select "VIC"
select select "spot1"
select select "number:29"
select select "number:14"
select select "number:20"
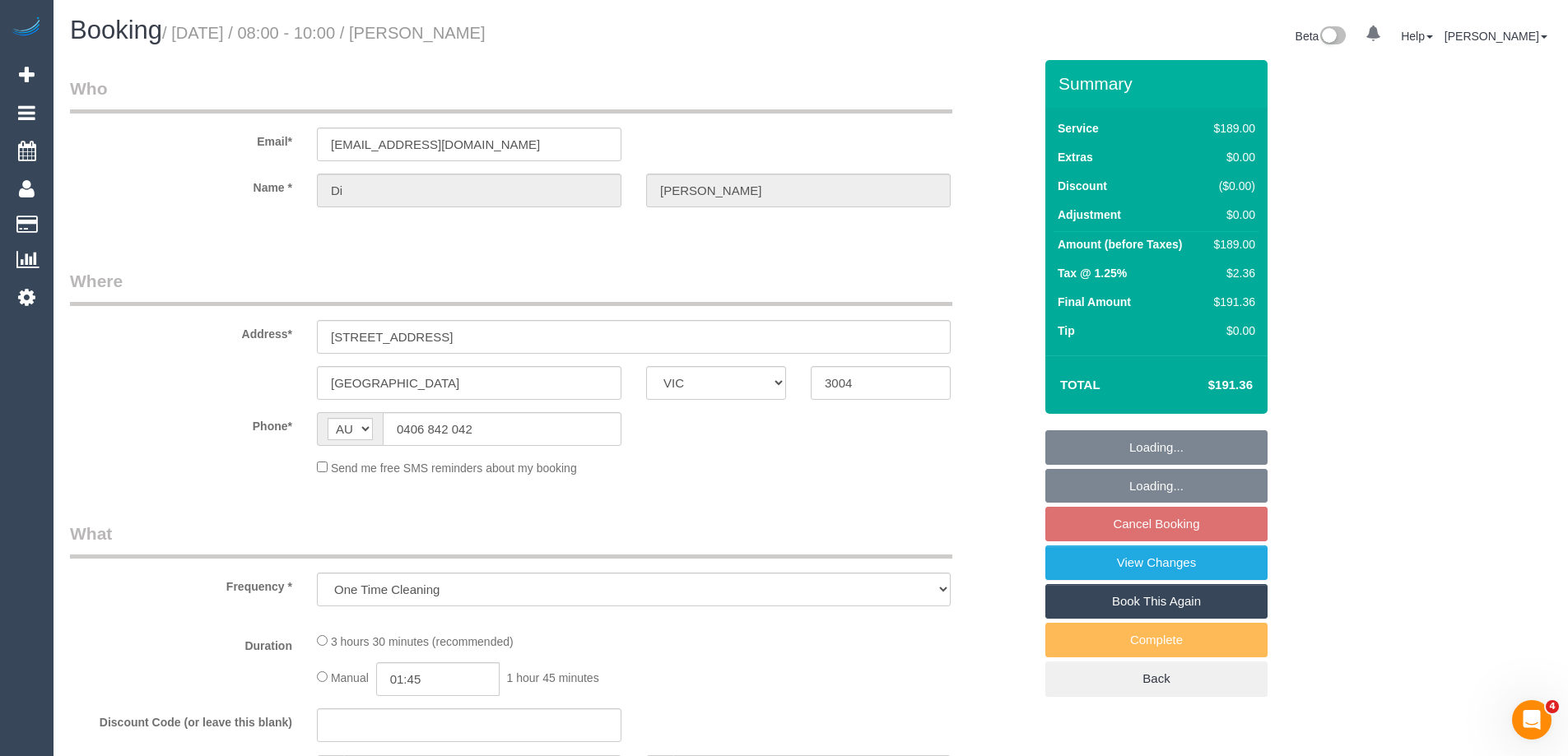
select select "number:25"
select select "number:13"
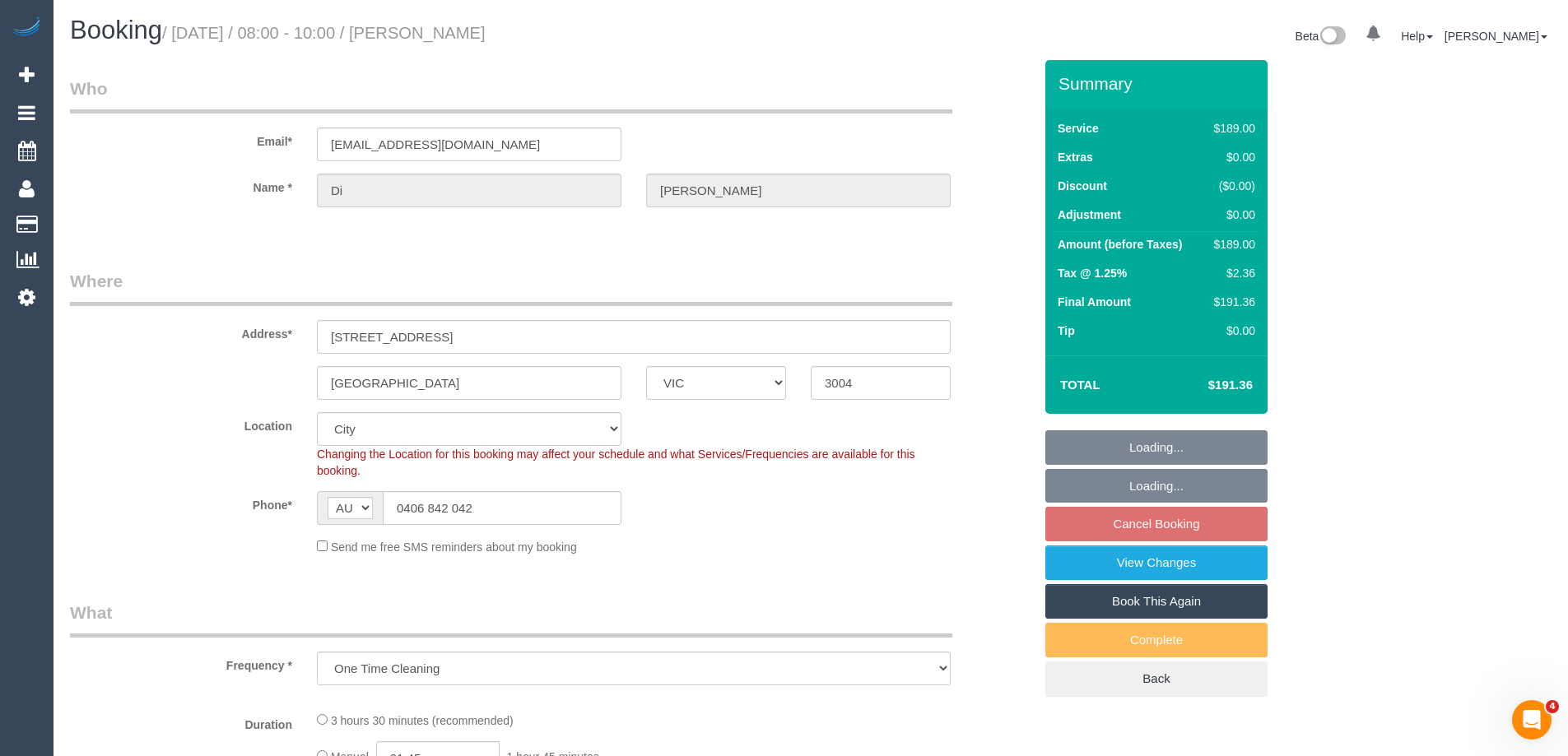
select select "object:690"
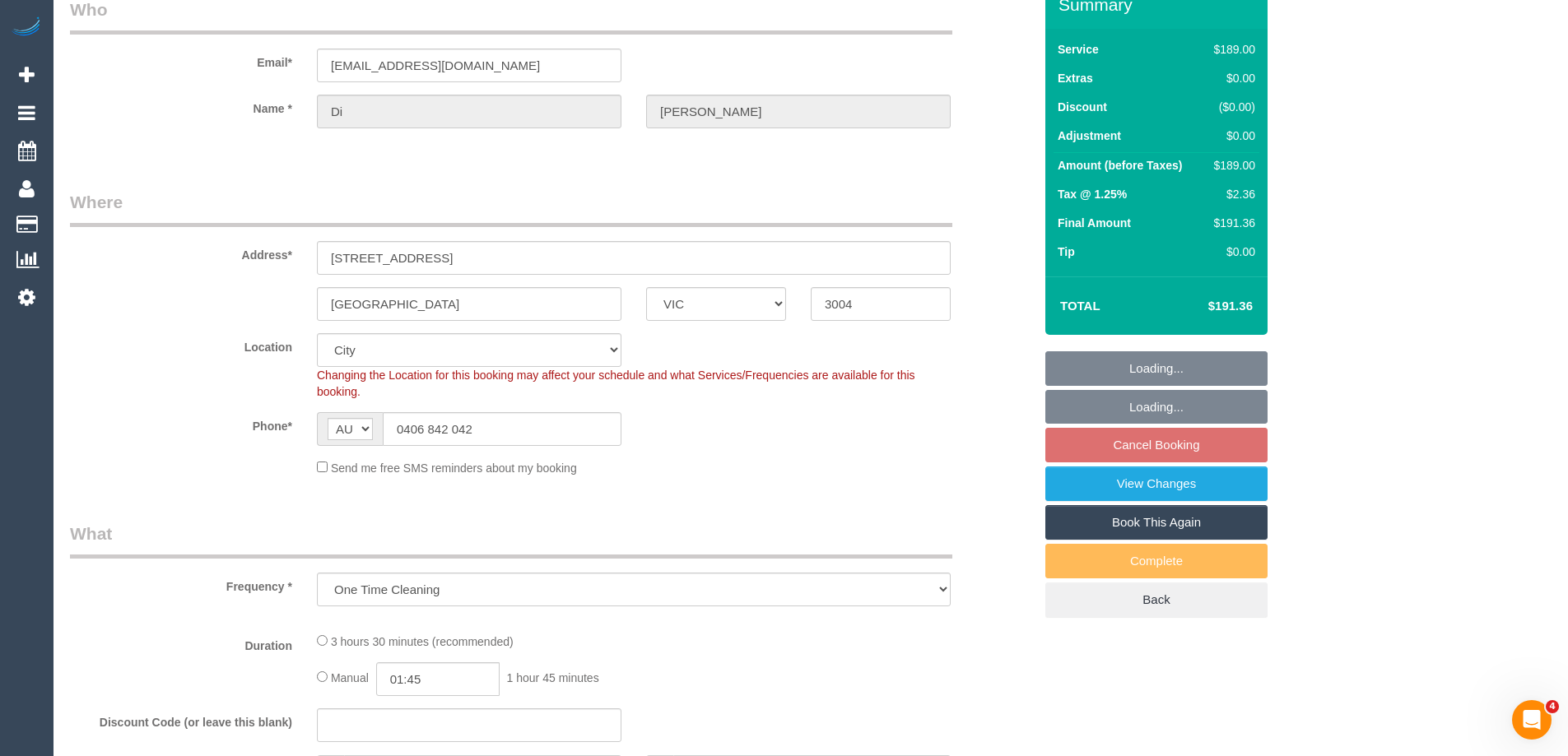
select select "string:stripe-pm_1S2LMO2GScqysDRVlf6wM2L4"
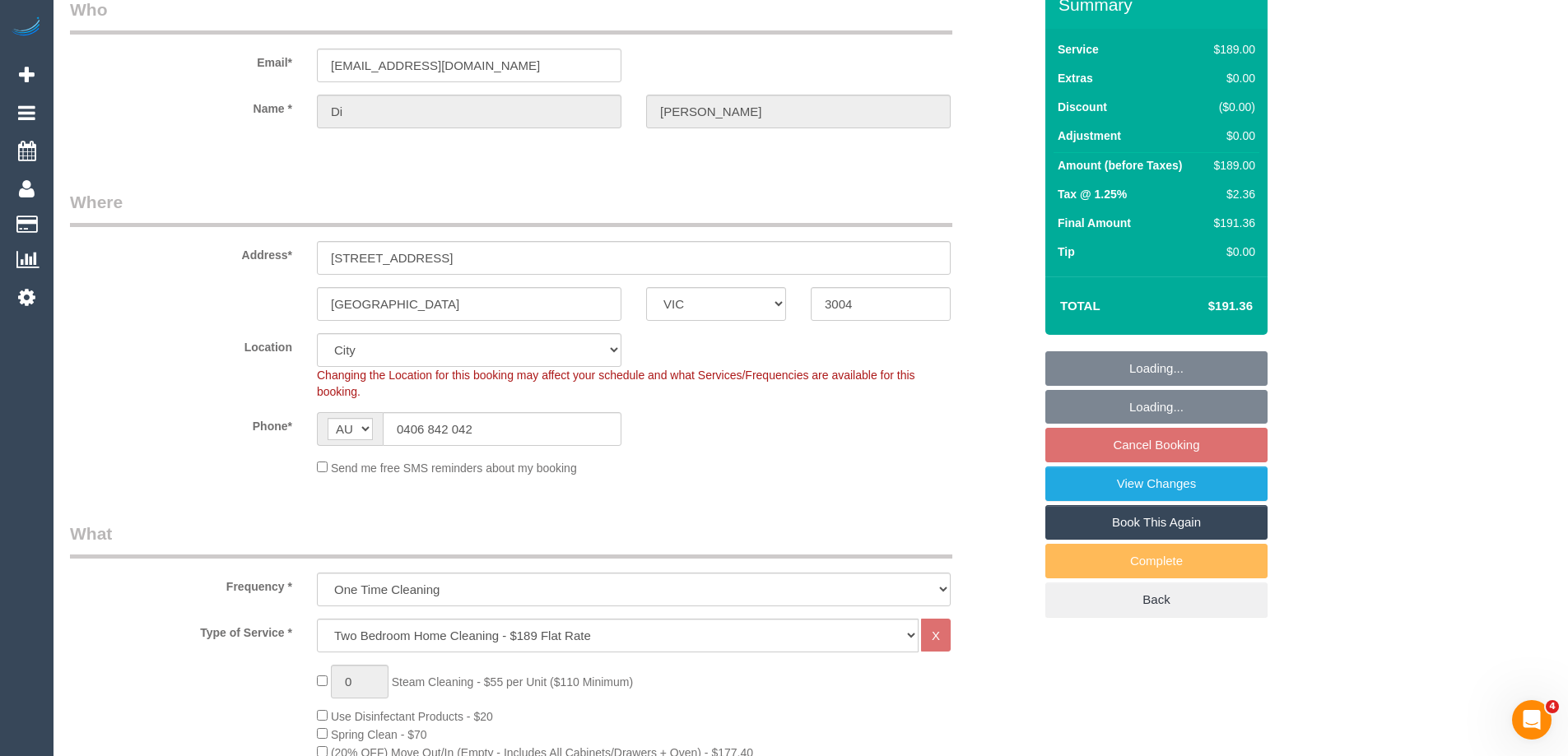
scroll to position [247, 0]
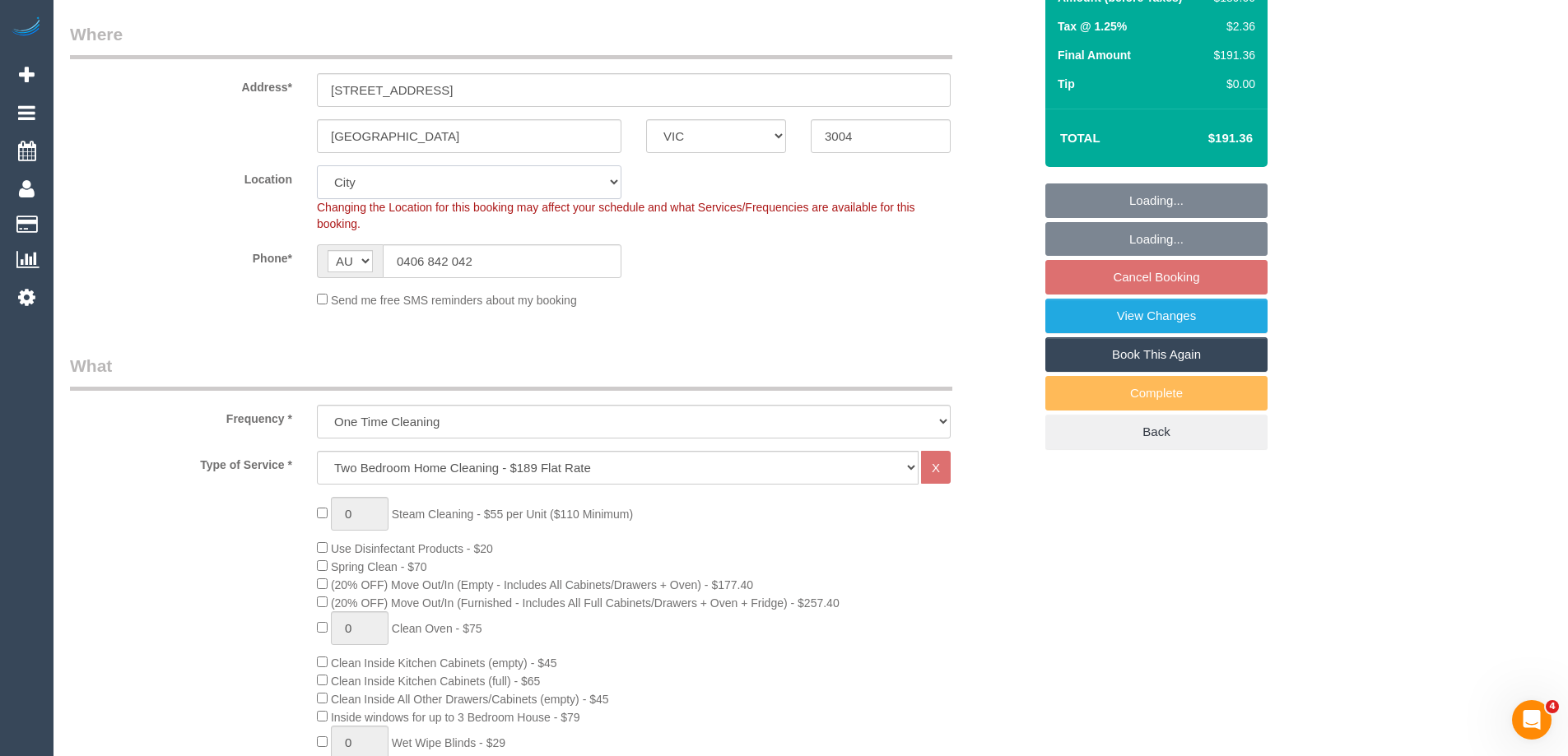
click at [370, 183] on select "Office City East (North) East (South) Inner East Inner North (East) Inner North…" at bounding box center [469, 182] width 305 height 33
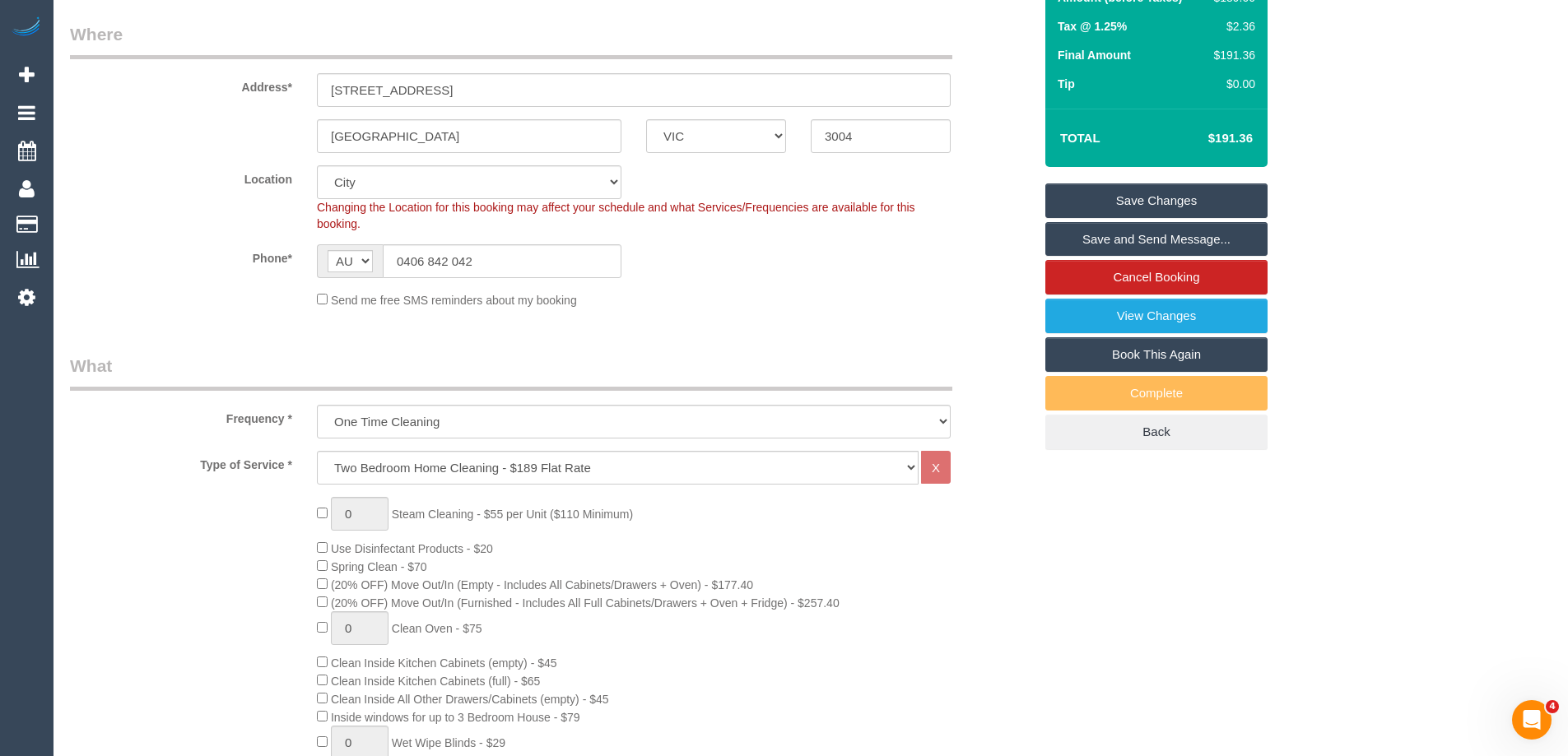
click at [259, 179] on label "Location" at bounding box center [181, 177] width 247 height 22
drag, startPoint x: 430, startPoint y: 88, endPoint x: 275, endPoint y: 88, distance: 155.0
click at [275, 88] on div "Address* 450 St Kilda Road, 1101" at bounding box center [551, 64] width 988 height 85
click at [357, 177] on select "Office City East (North) East (South) Inner East Inner North (East) Inner North…" at bounding box center [469, 182] width 305 height 33
select select "55"
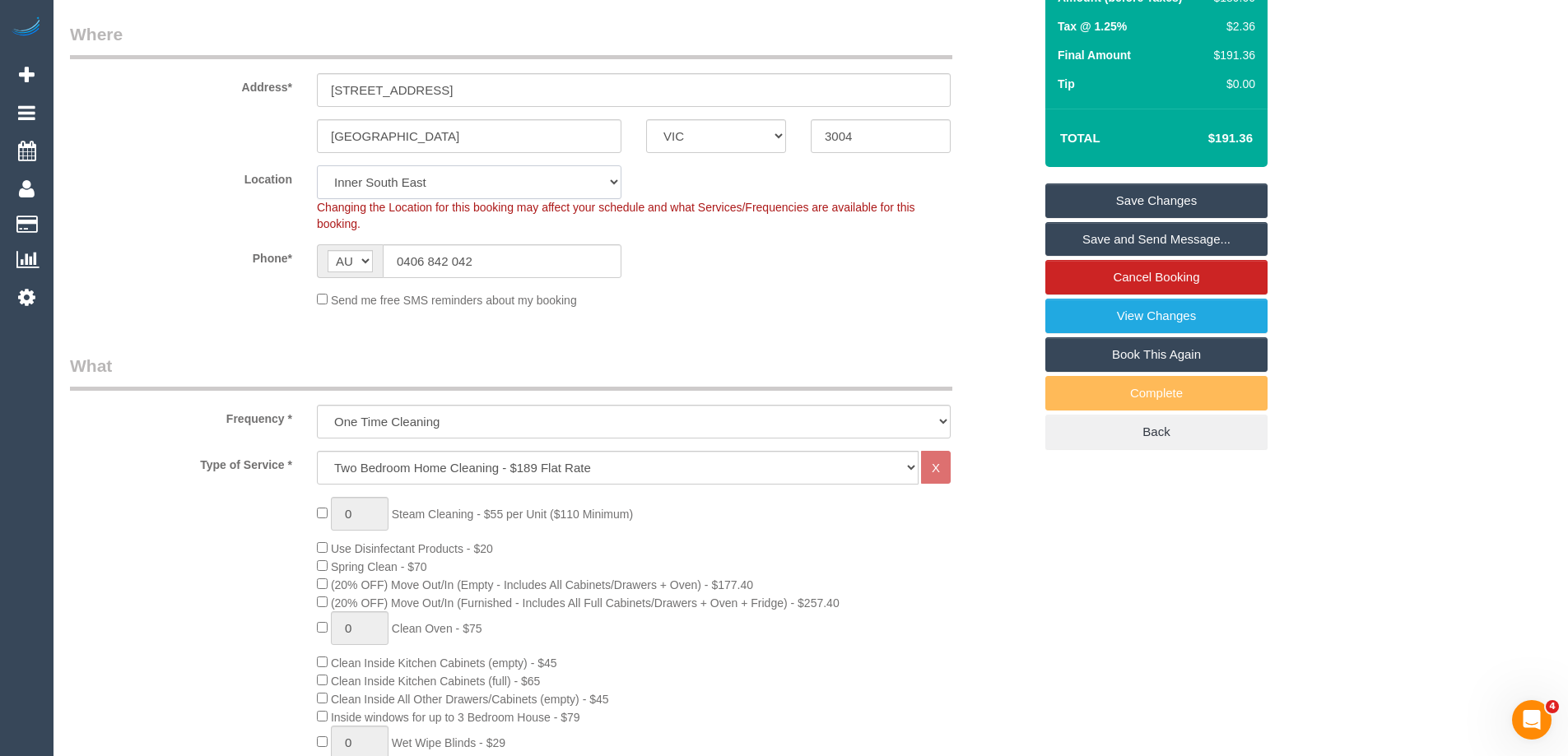
click at [317, 166] on select "Office City East (North) East (South) Inner East Inner North (East) Inner North…" at bounding box center [469, 182] width 305 height 33
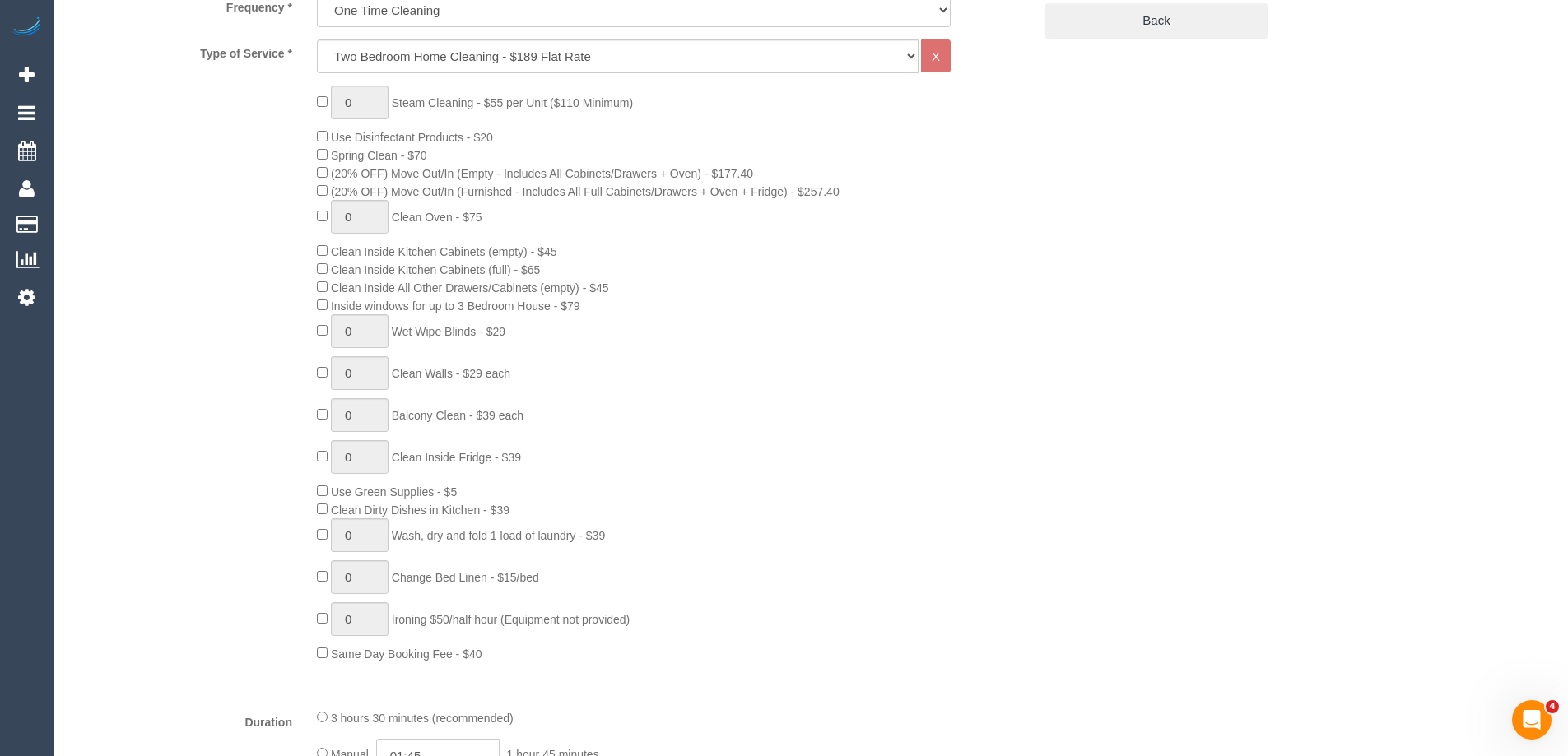
select select "object:1593"
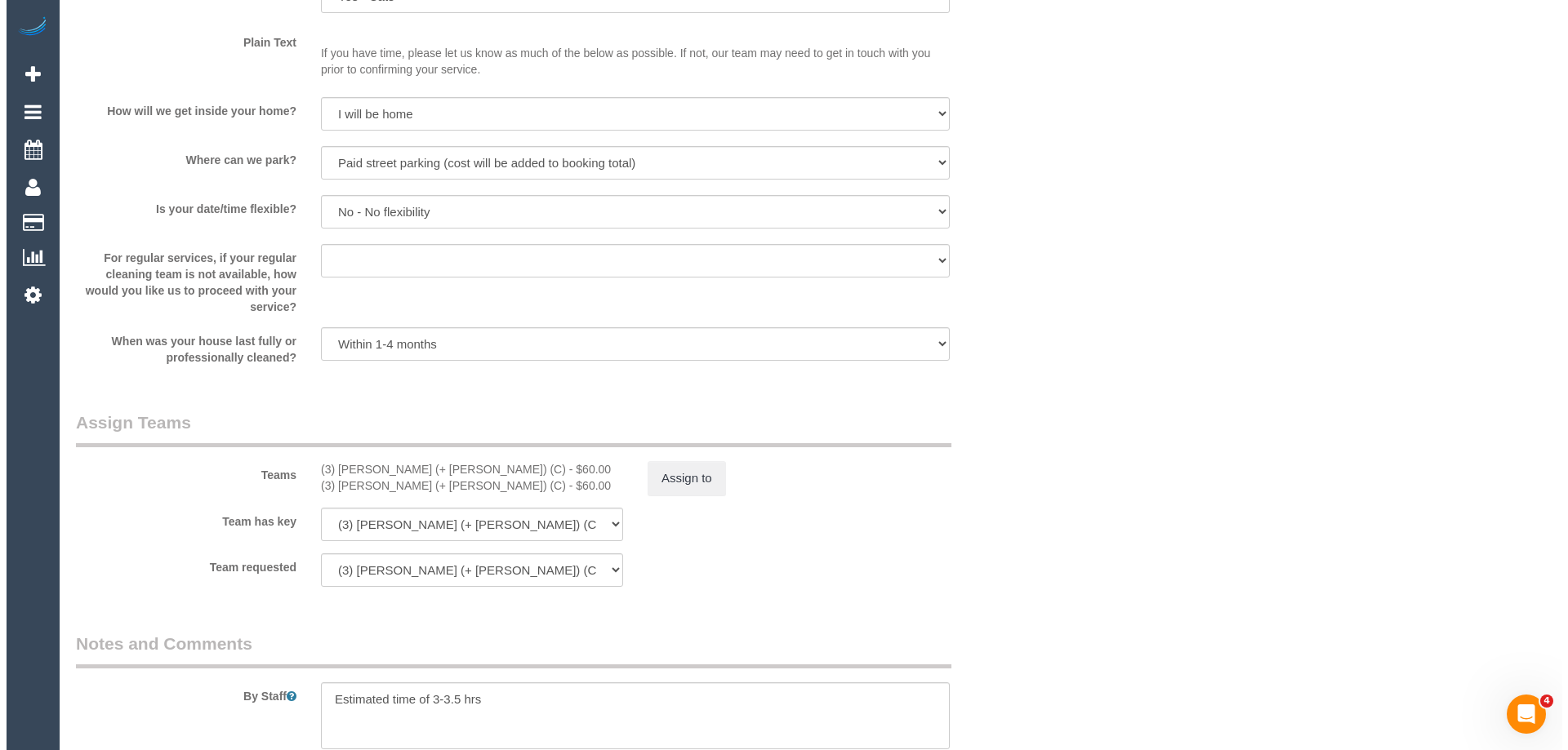
scroll to position [2286, 0]
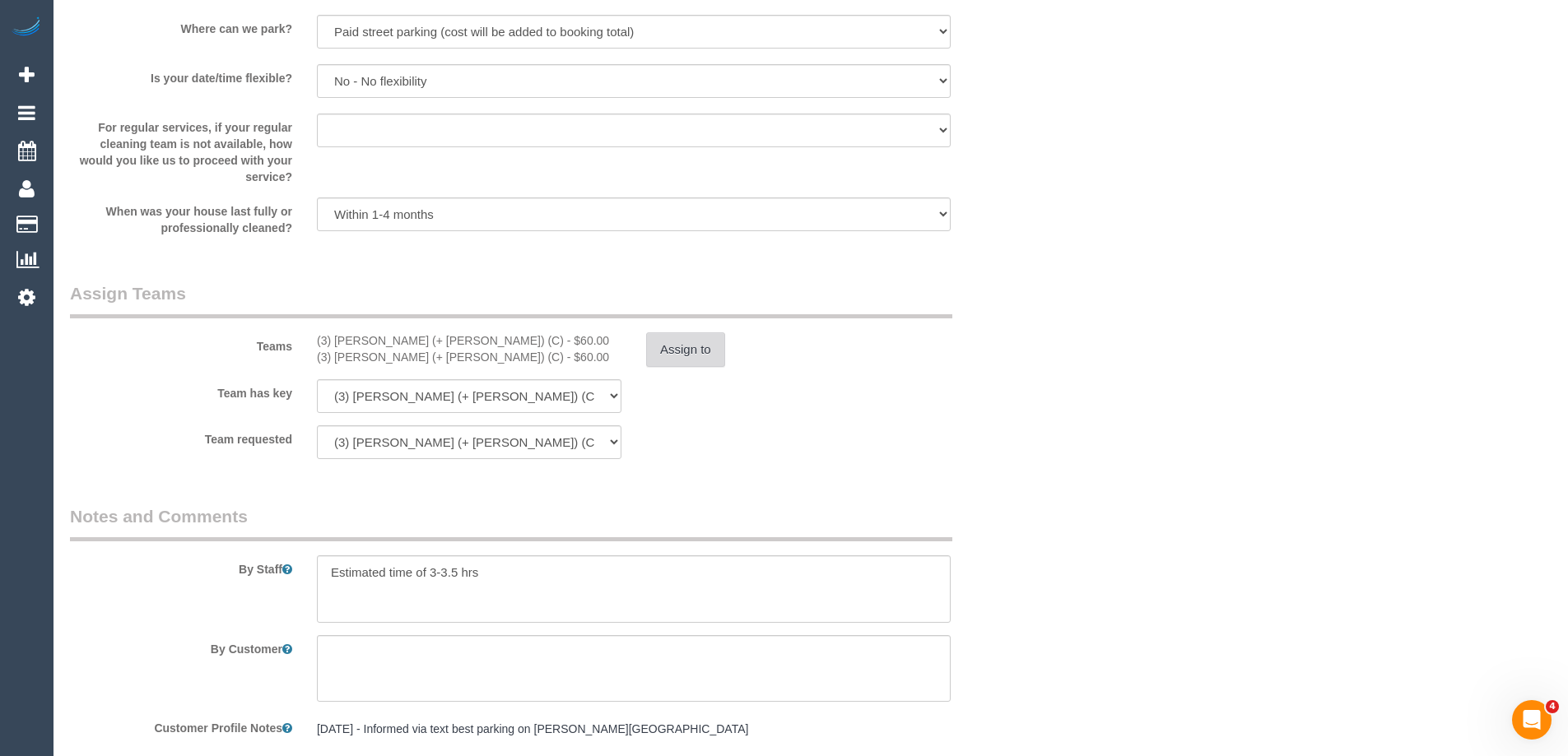
click at [663, 347] on button "Assign to" at bounding box center [686, 349] width 79 height 34
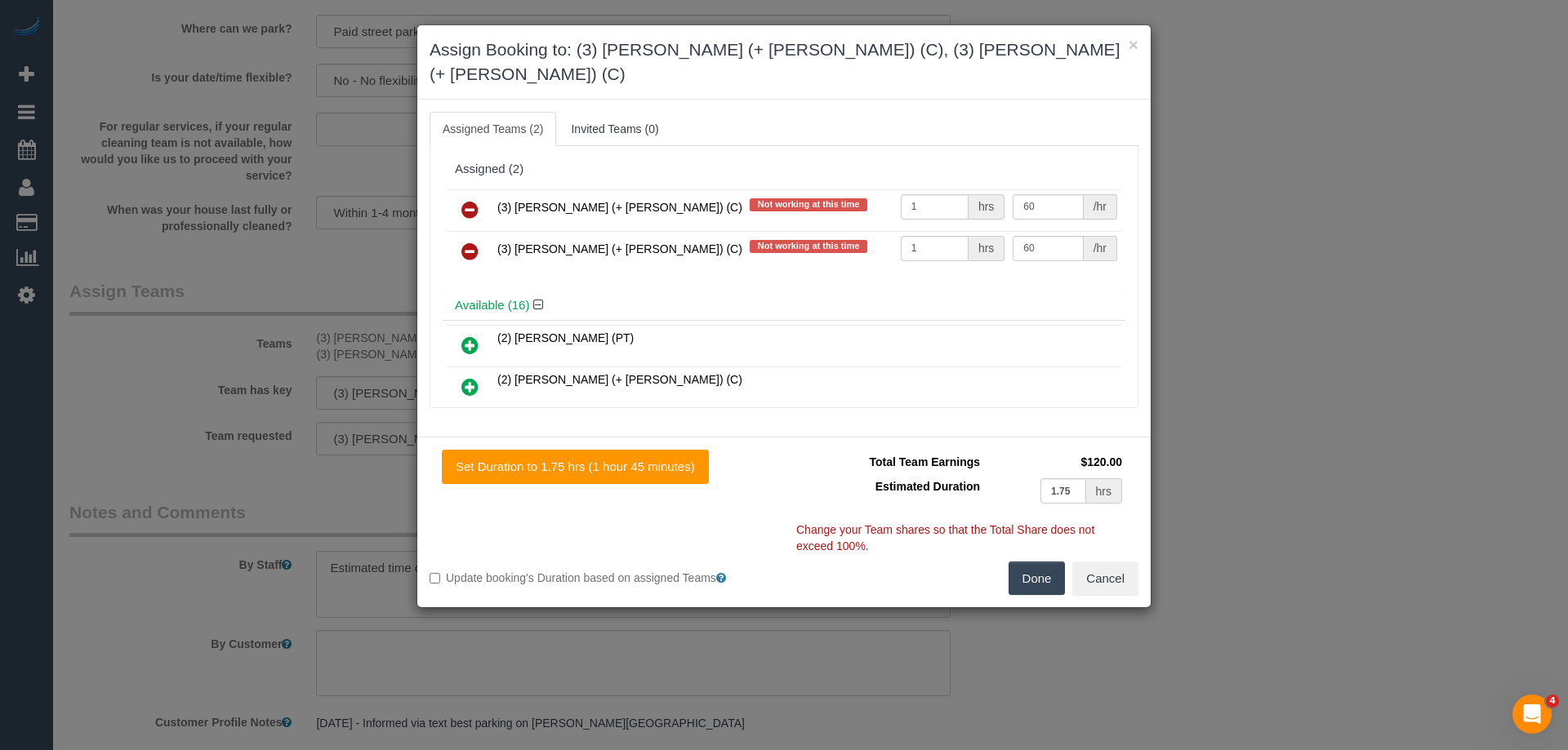
click at [476, 200] on icon at bounding box center [470, 209] width 17 height 20
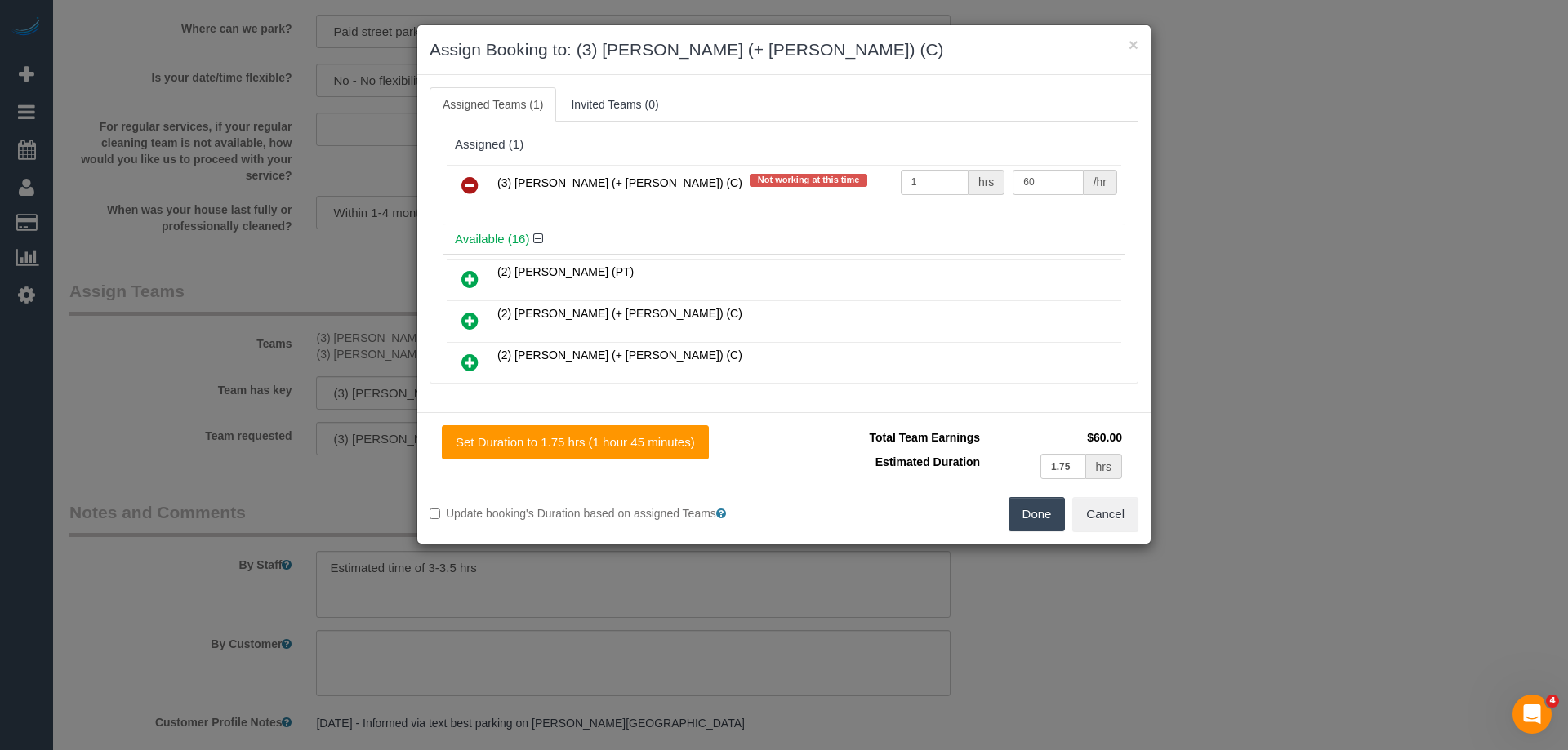
click at [476, 179] on icon at bounding box center [470, 185] width 17 height 20
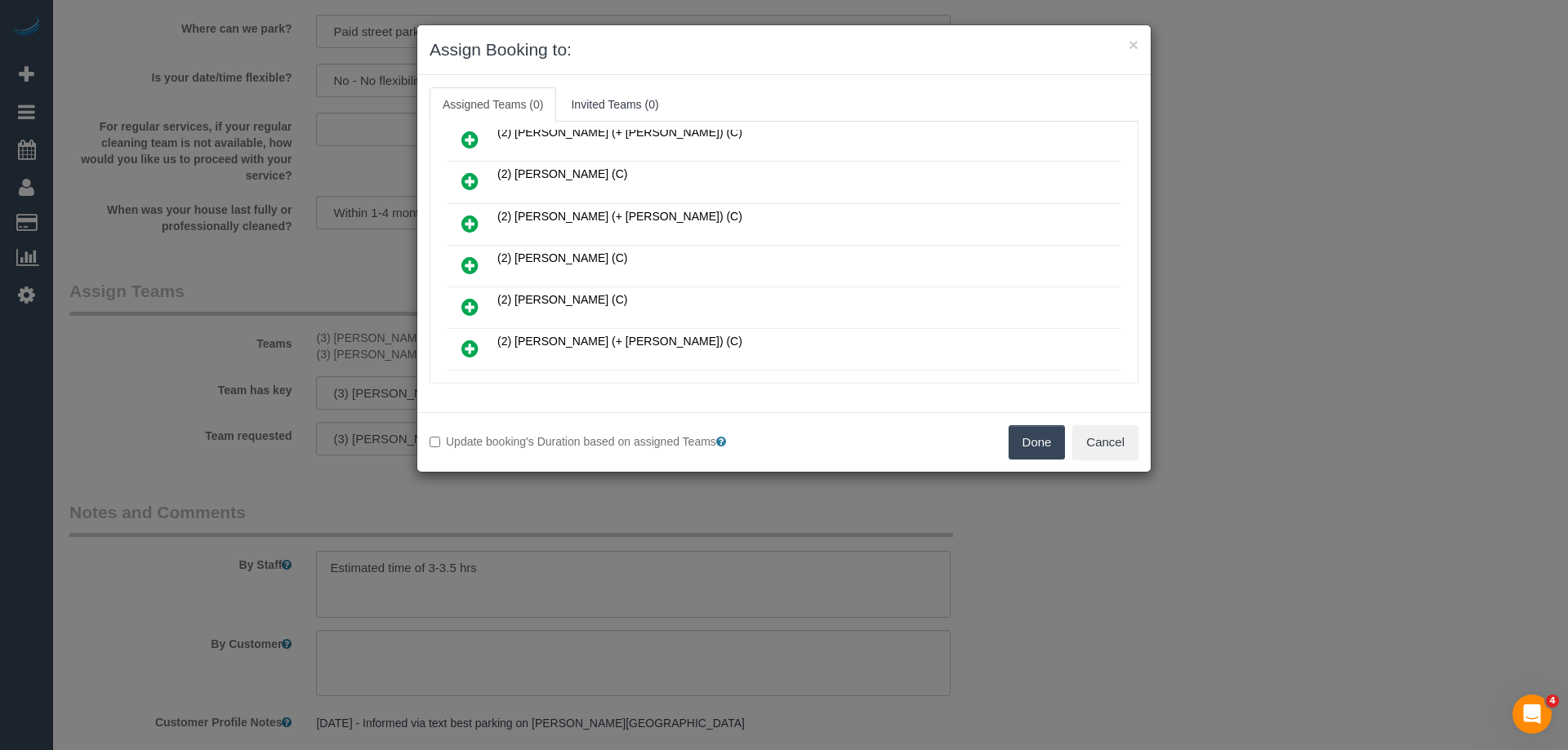
scroll to position [245, 0]
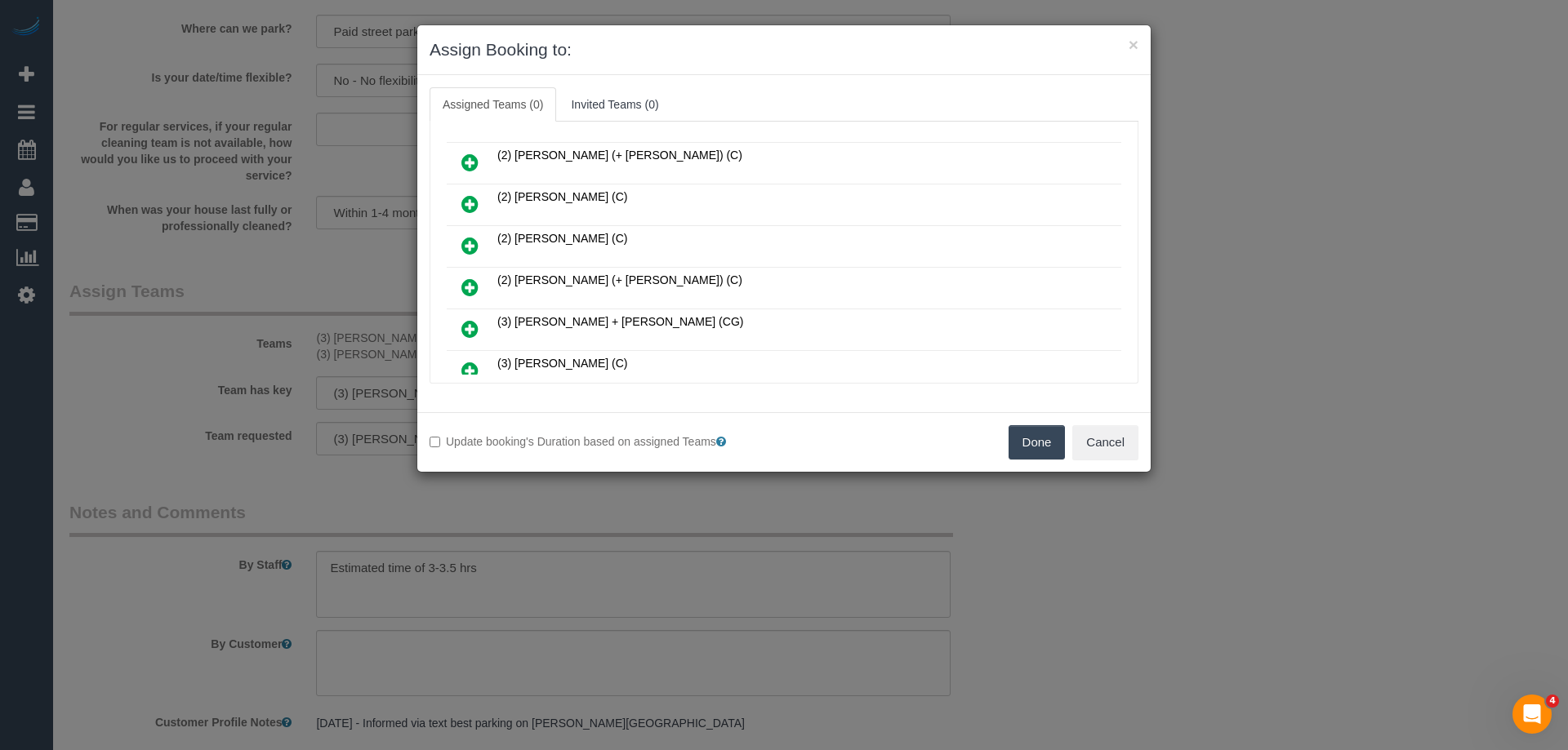
click at [465, 329] on icon at bounding box center [470, 329] width 17 height 20
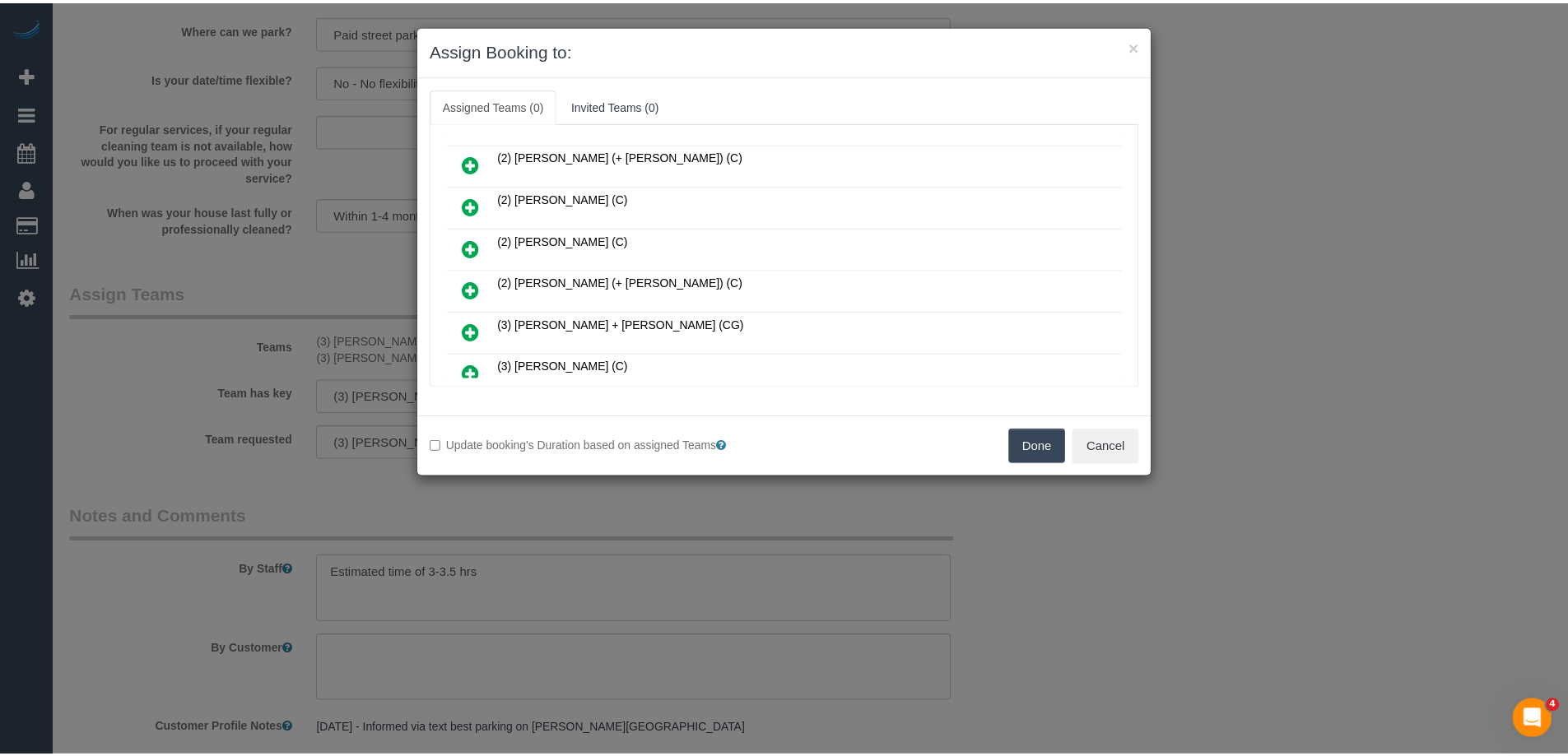
scroll to position [287, 0]
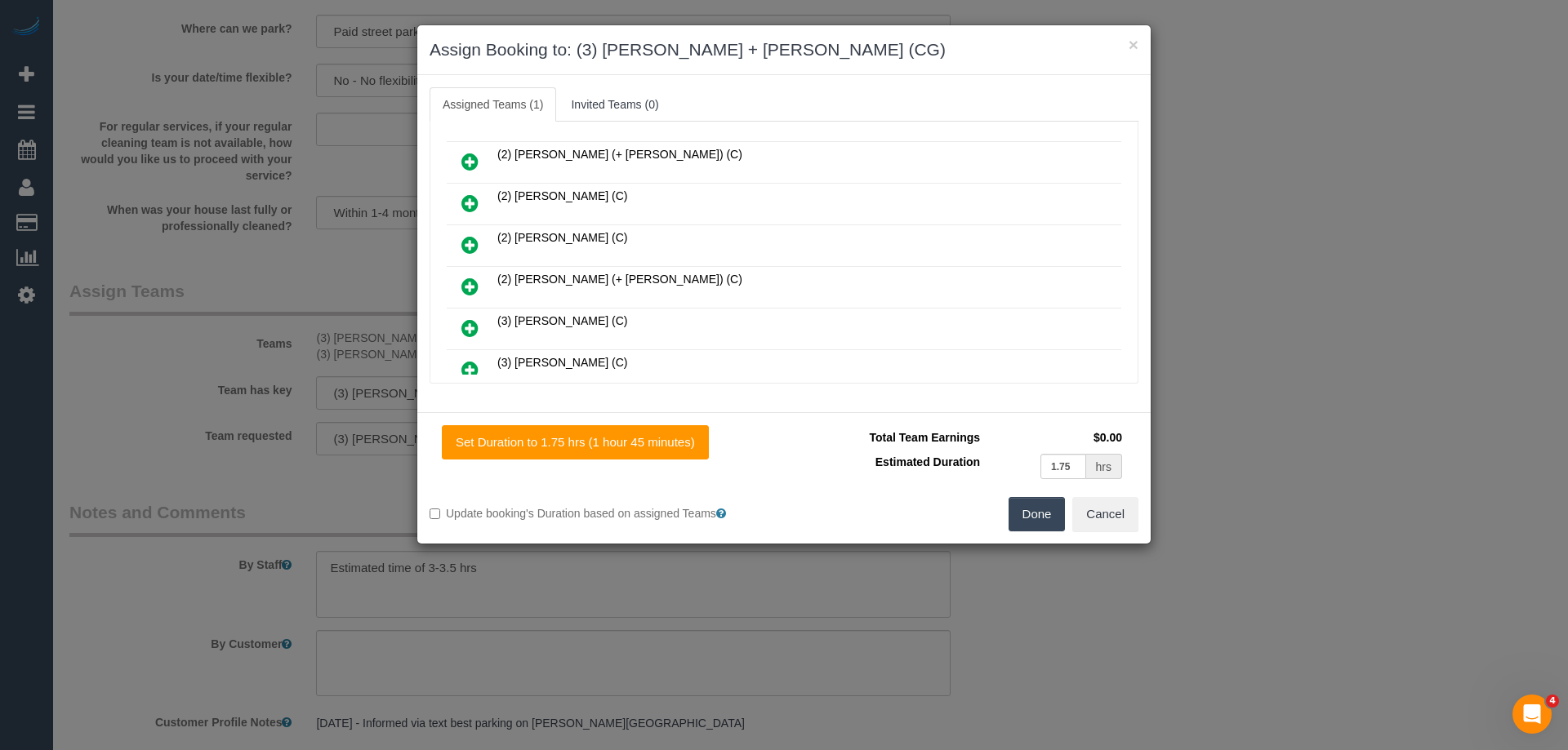
click at [1025, 517] on button "Done" at bounding box center [1037, 514] width 57 height 34
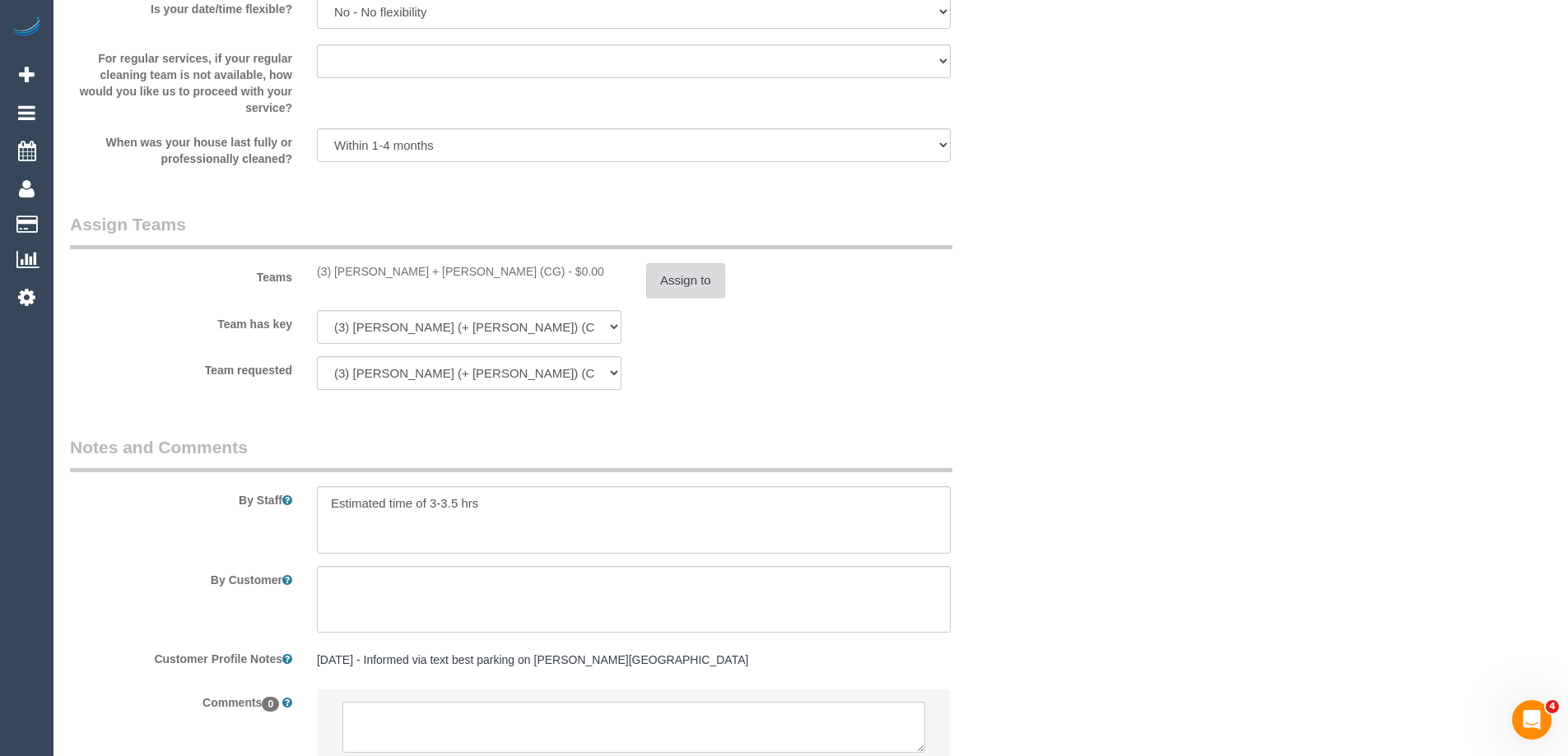
scroll to position [2469, 0]
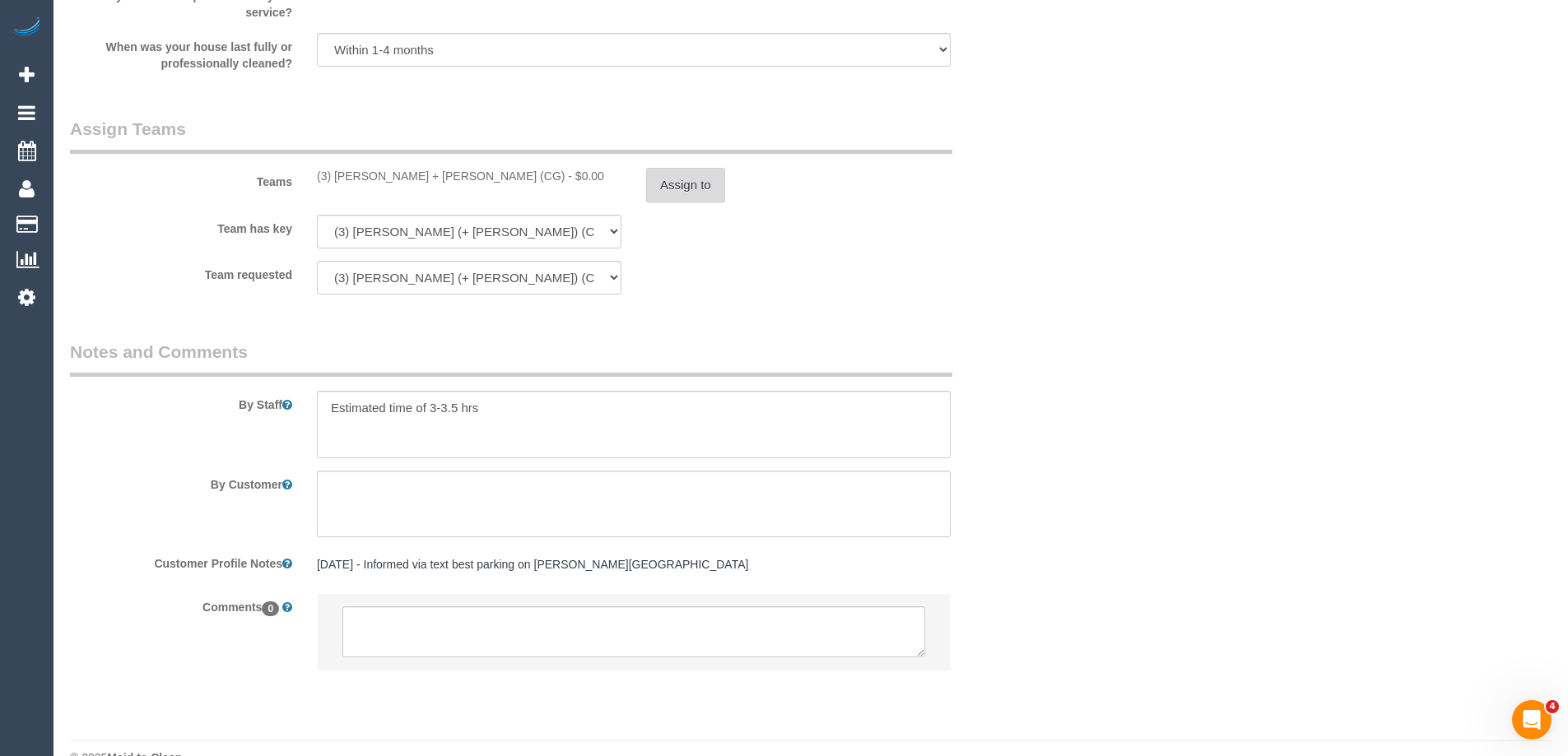
click at [681, 179] on button "Assign to" at bounding box center [686, 185] width 79 height 34
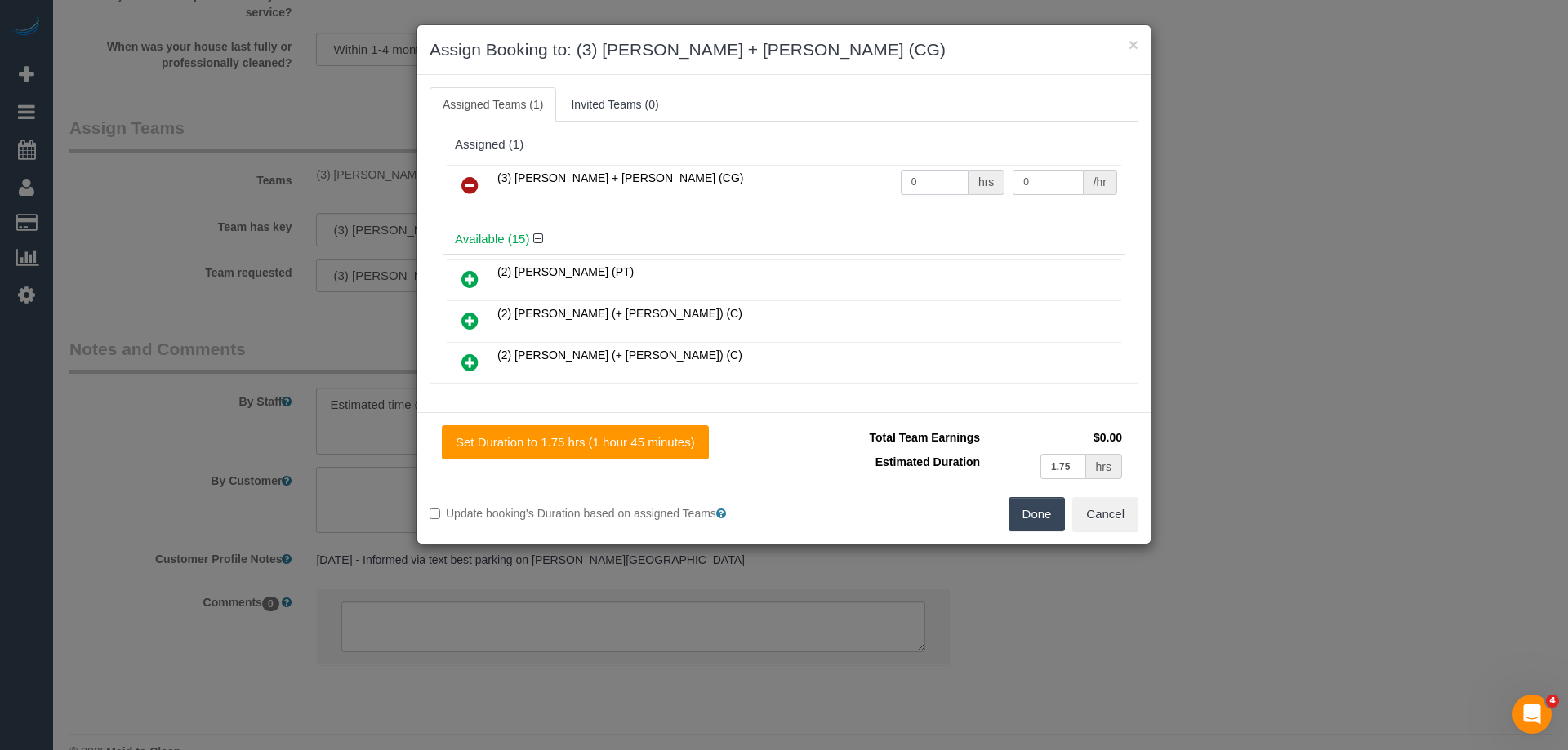
drag, startPoint x: 930, startPoint y: 179, endPoint x: 841, endPoint y: 175, distance: 89.1
click at [842, 175] on tr "(3) Bansari + Bhavesh (CG) 0 hrs 0 /hr" at bounding box center [784, 186] width 675 height 42
type input "1"
drag, startPoint x: 1037, startPoint y: 176, endPoint x: 960, endPoint y: 165, distance: 77.8
click at [960, 165] on tr "(3) Bansari + Bhavesh (CG) 1 hrs 0 /hr" at bounding box center [784, 186] width 675 height 42
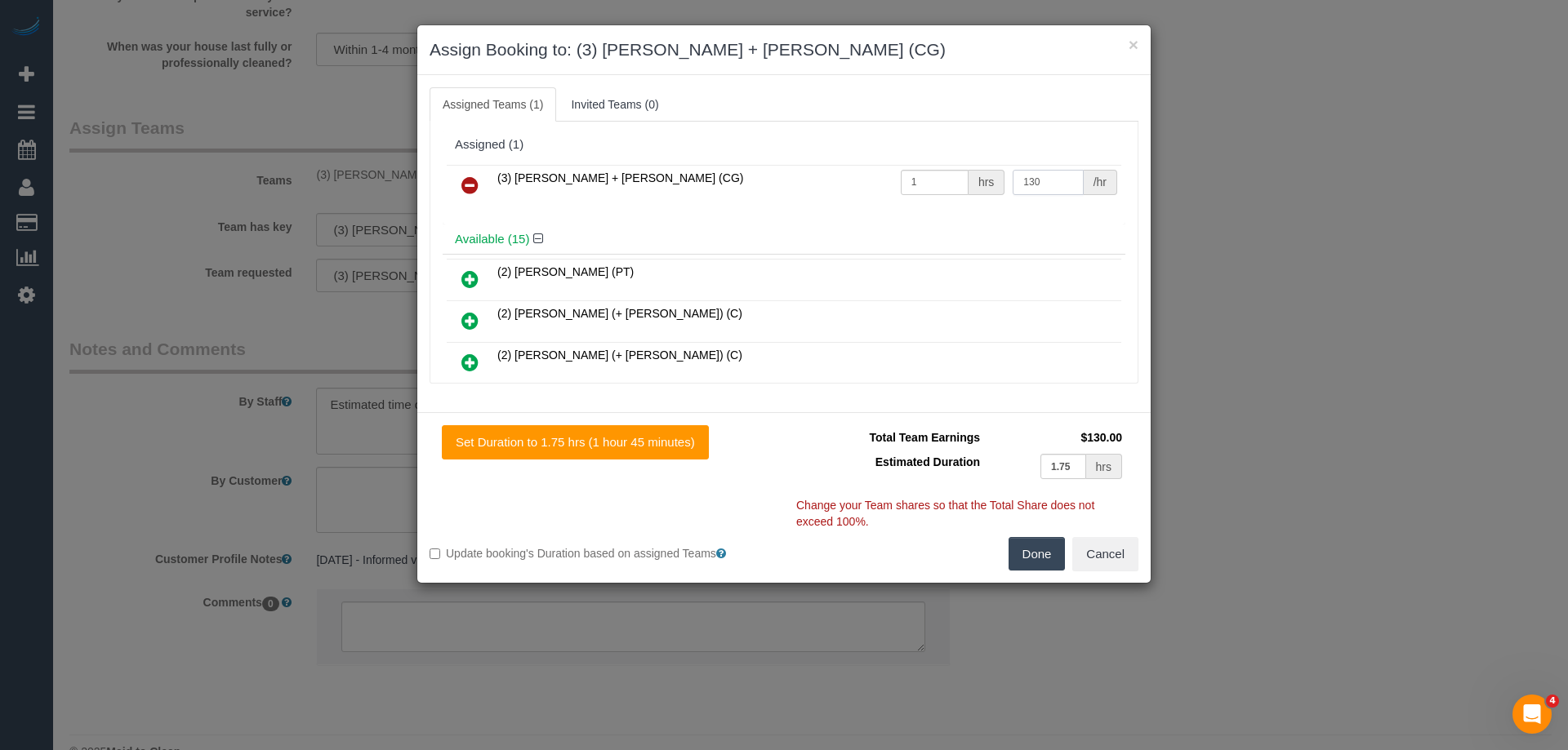
type input "130"
click at [1032, 548] on button "Done" at bounding box center [1037, 554] width 57 height 34
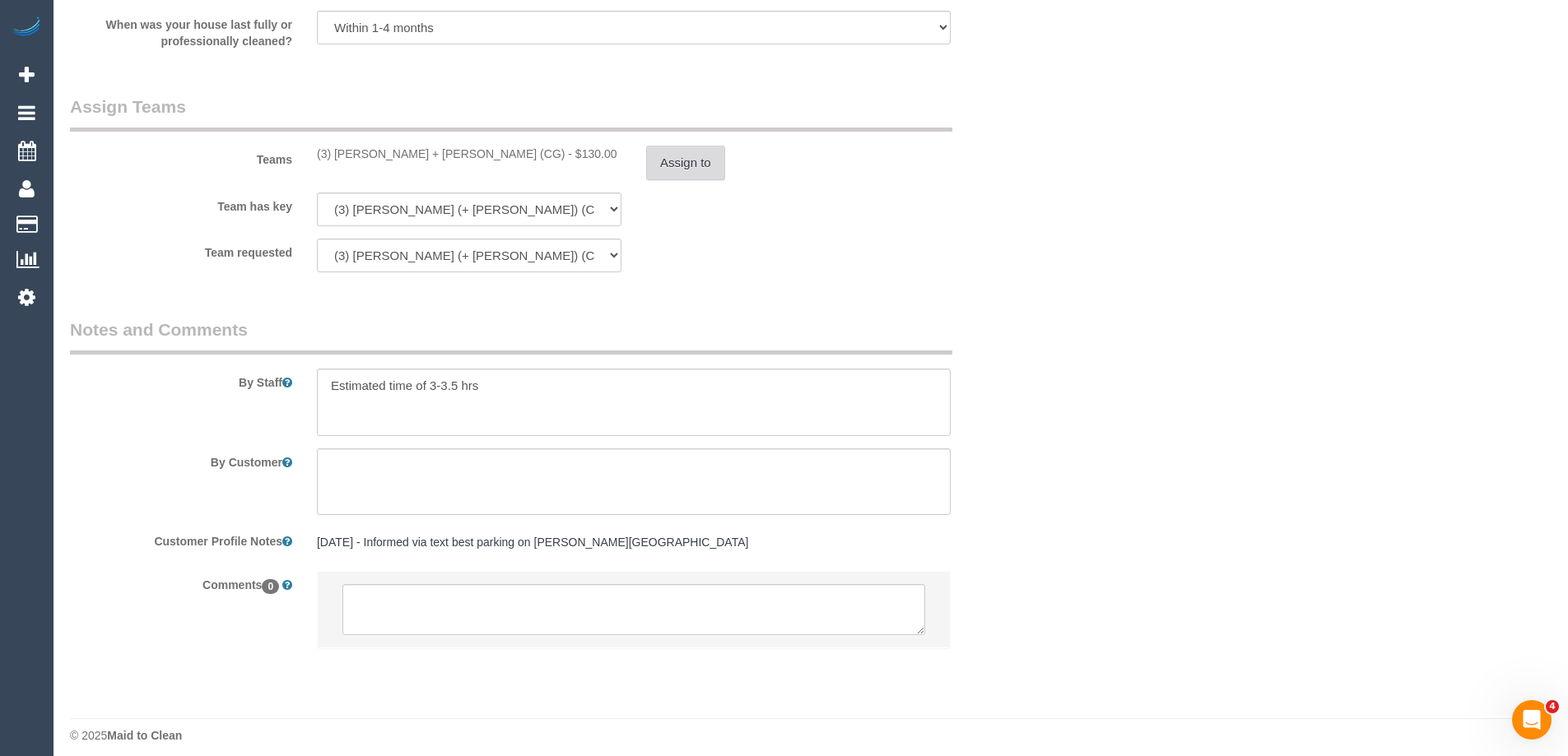
scroll to position [2502, 0]
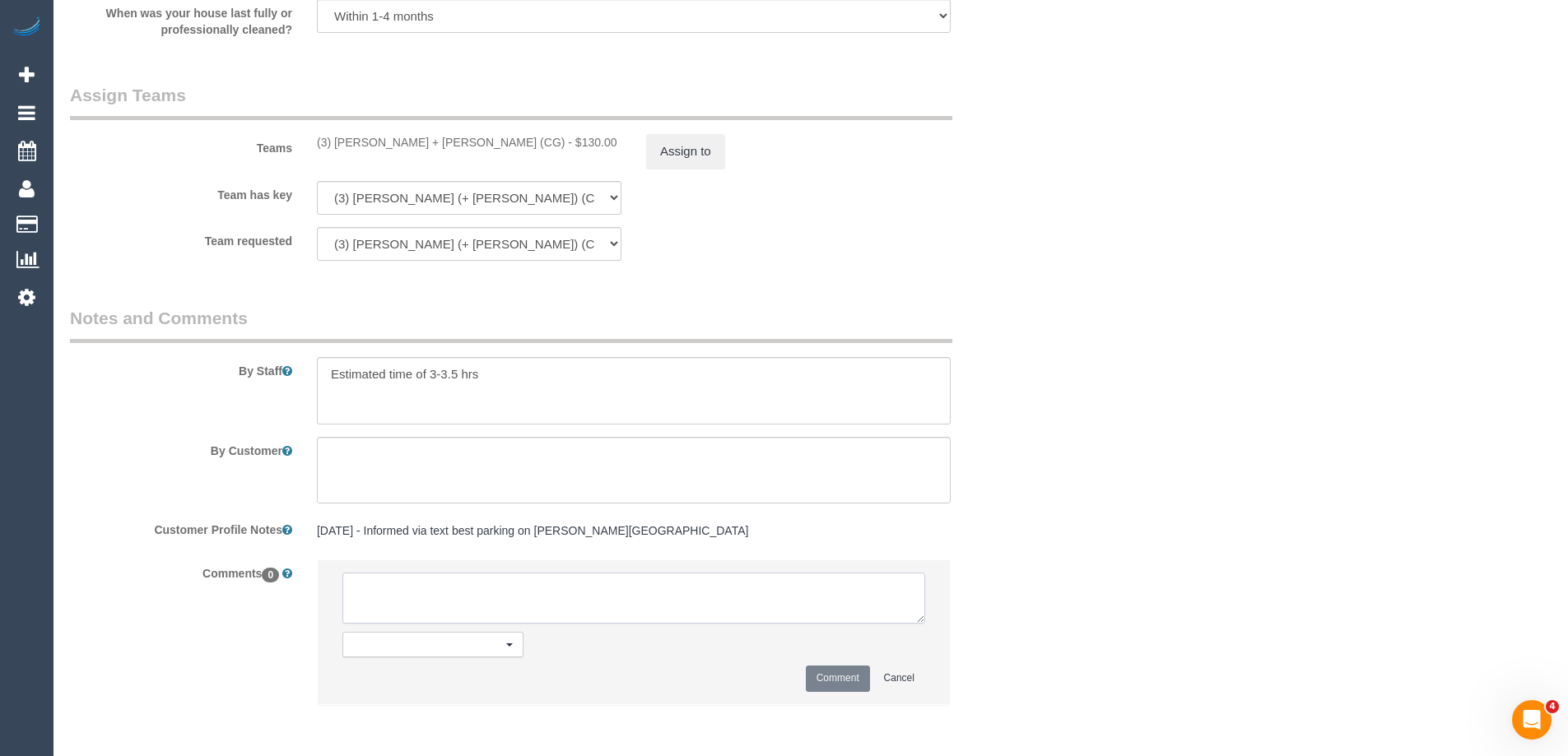
click at [403, 584] on textarea at bounding box center [633, 597] width 583 height 51
click at [499, 592] on textarea at bounding box center [633, 597] width 583 height 51
type textarea "U/A from R+S as needed for a larger booking. Not notified as is a one off"
click at [838, 674] on button "Comment" at bounding box center [838, 679] width 64 height 26
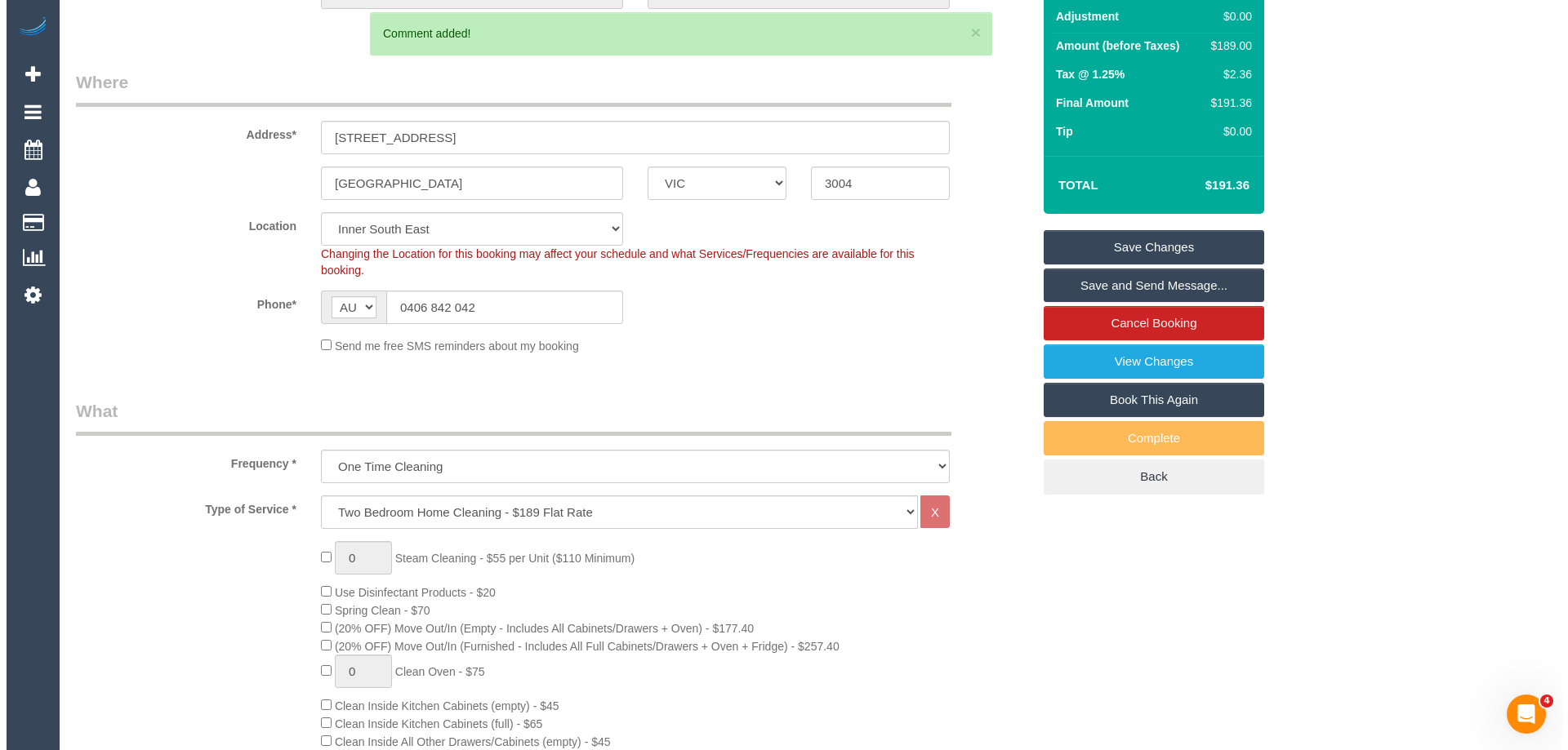
scroll to position [0, 0]
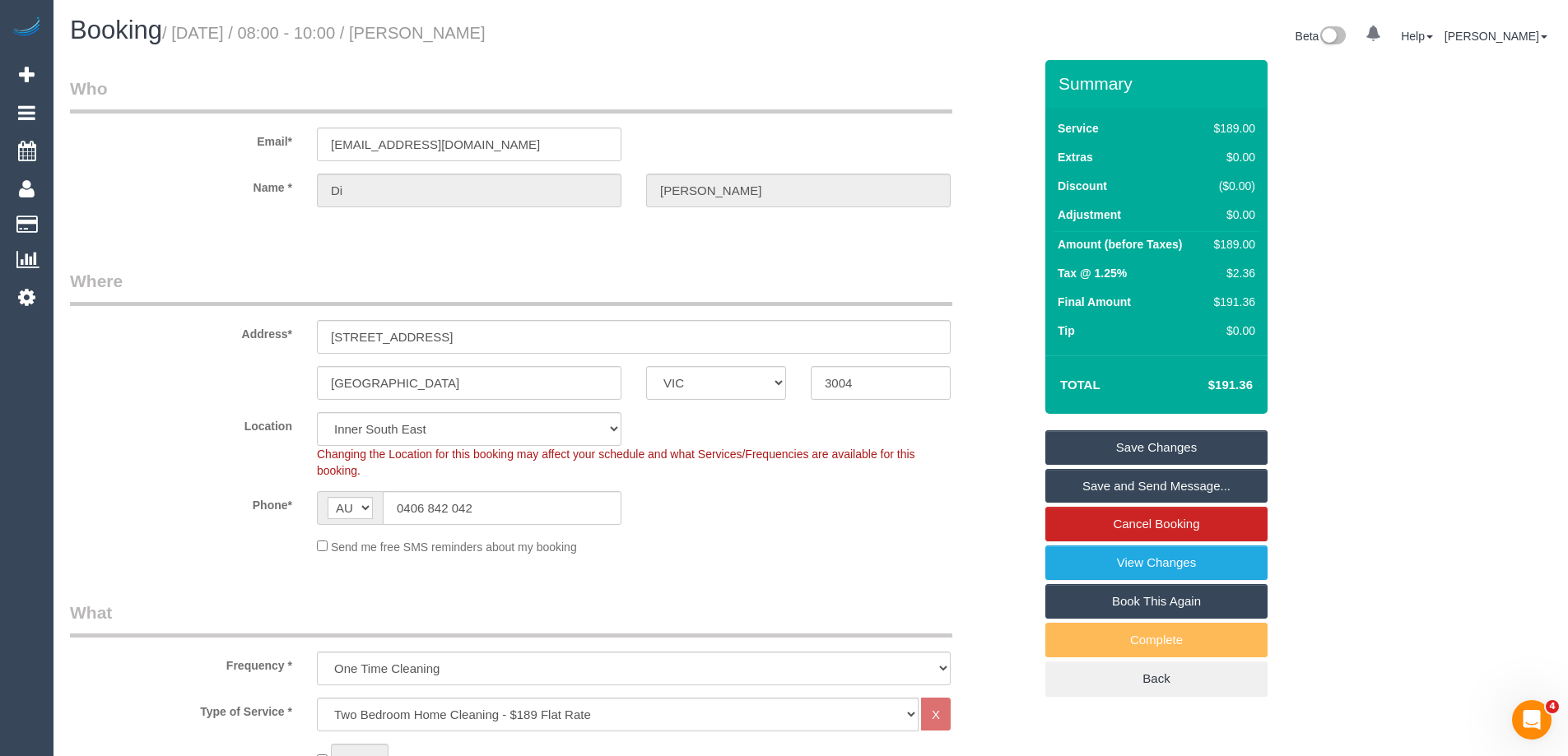
drag, startPoint x: 521, startPoint y: 31, endPoint x: 453, endPoint y: 27, distance: 68.1
click at [453, 27] on h1 "Booking / September 04, 2025 / 08:00 - 10:00 / Di Yang" at bounding box center [434, 30] width 729 height 28
copy small "Di Yang"
click at [1061, 449] on link "Save Changes" at bounding box center [1156, 448] width 222 height 34
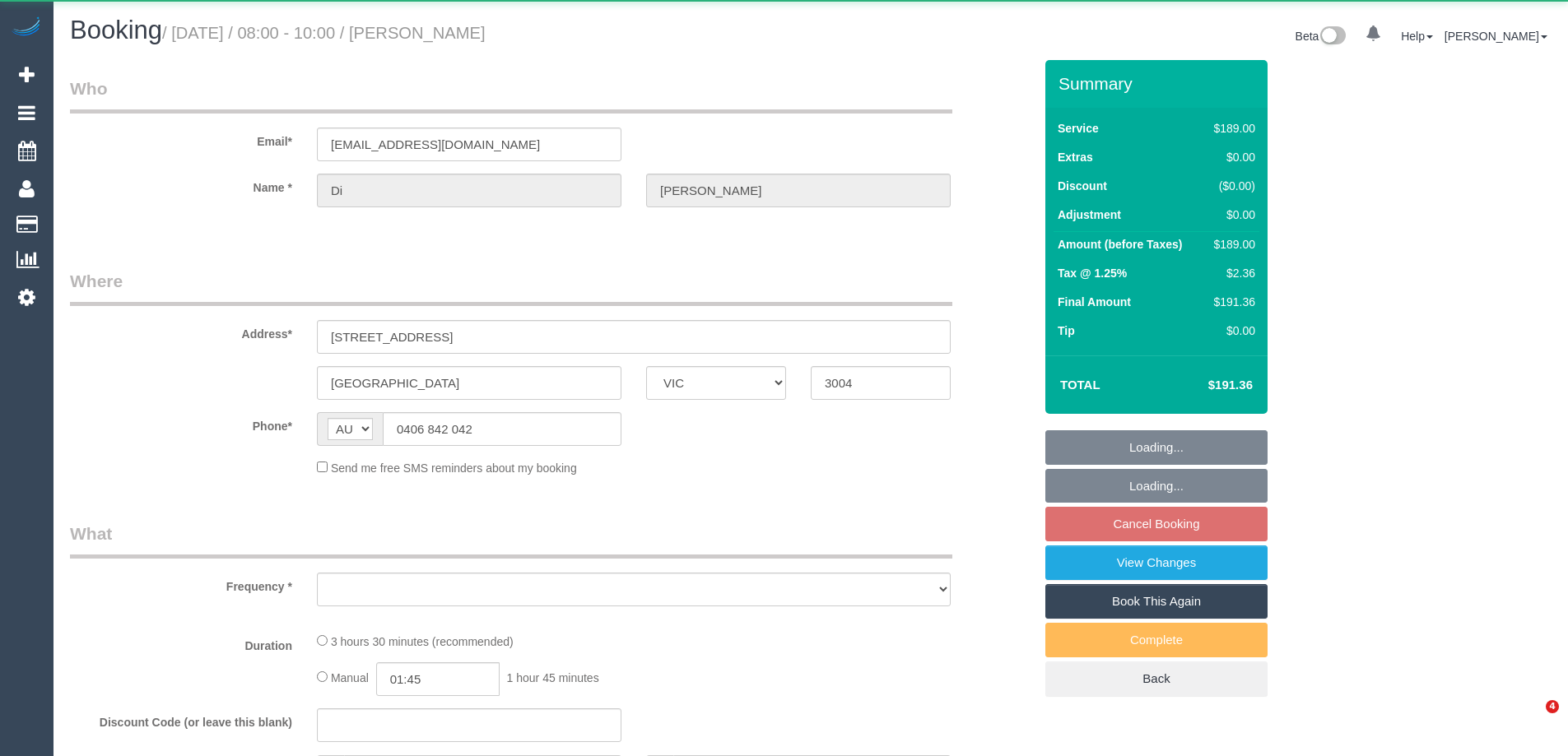
select select "VIC"
select select "object:549"
select select "number:29"
select select "number:14"
select select "number:20"
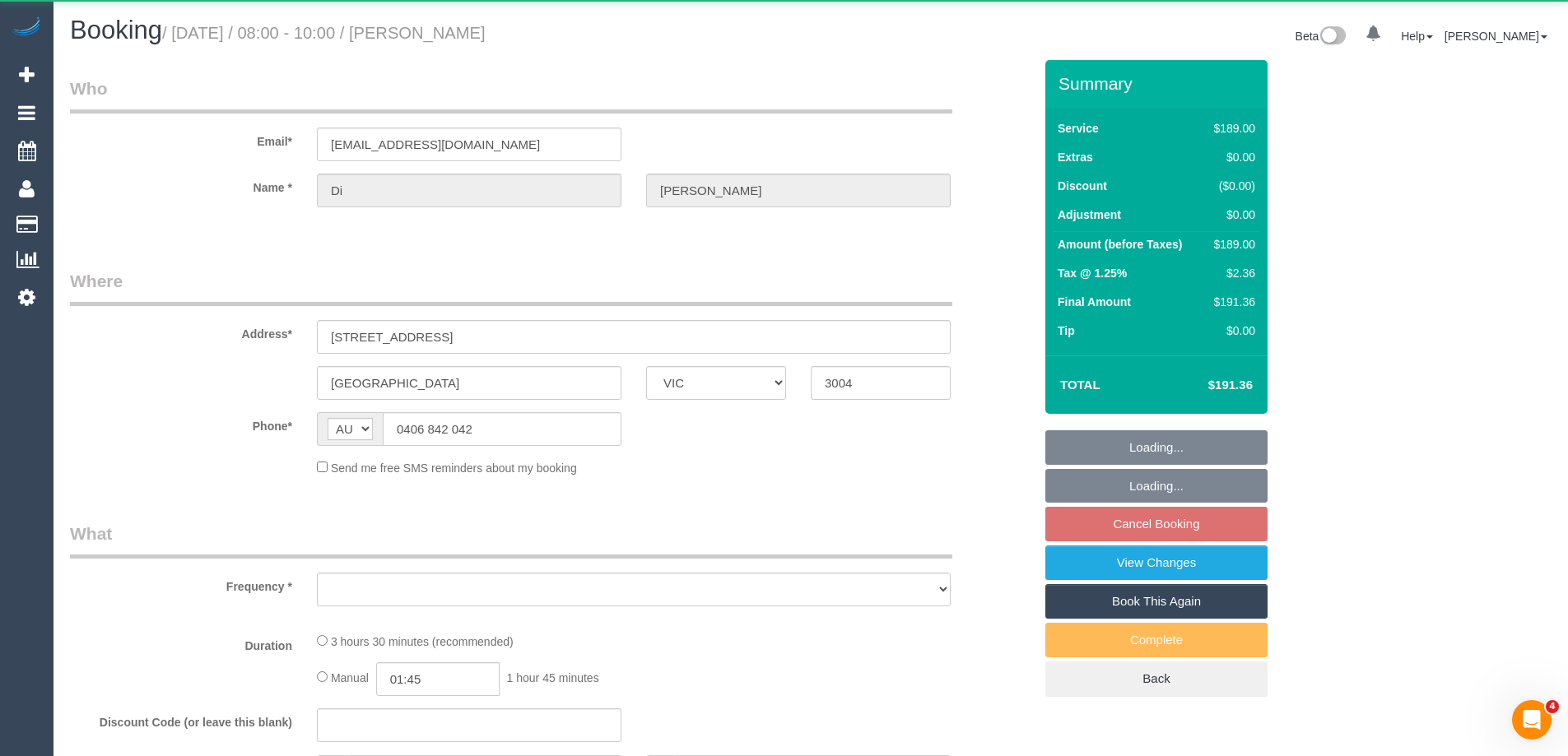
select select "number:25"
select select "number:13"
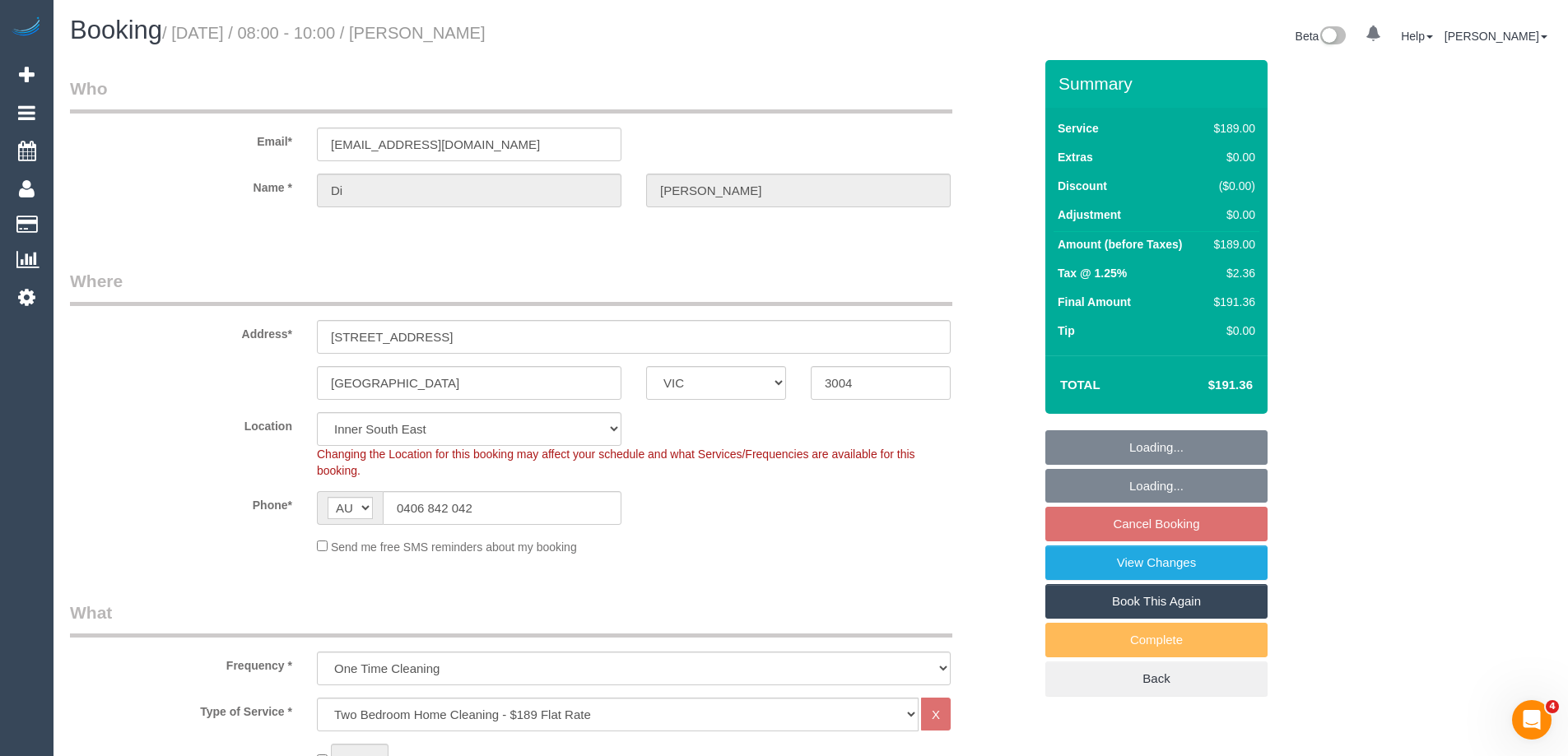
select select "object:1361"
select select "string:stripe-pm_1S2LMO2GScqysDRVlf6wM2L4"
select select "spot1"
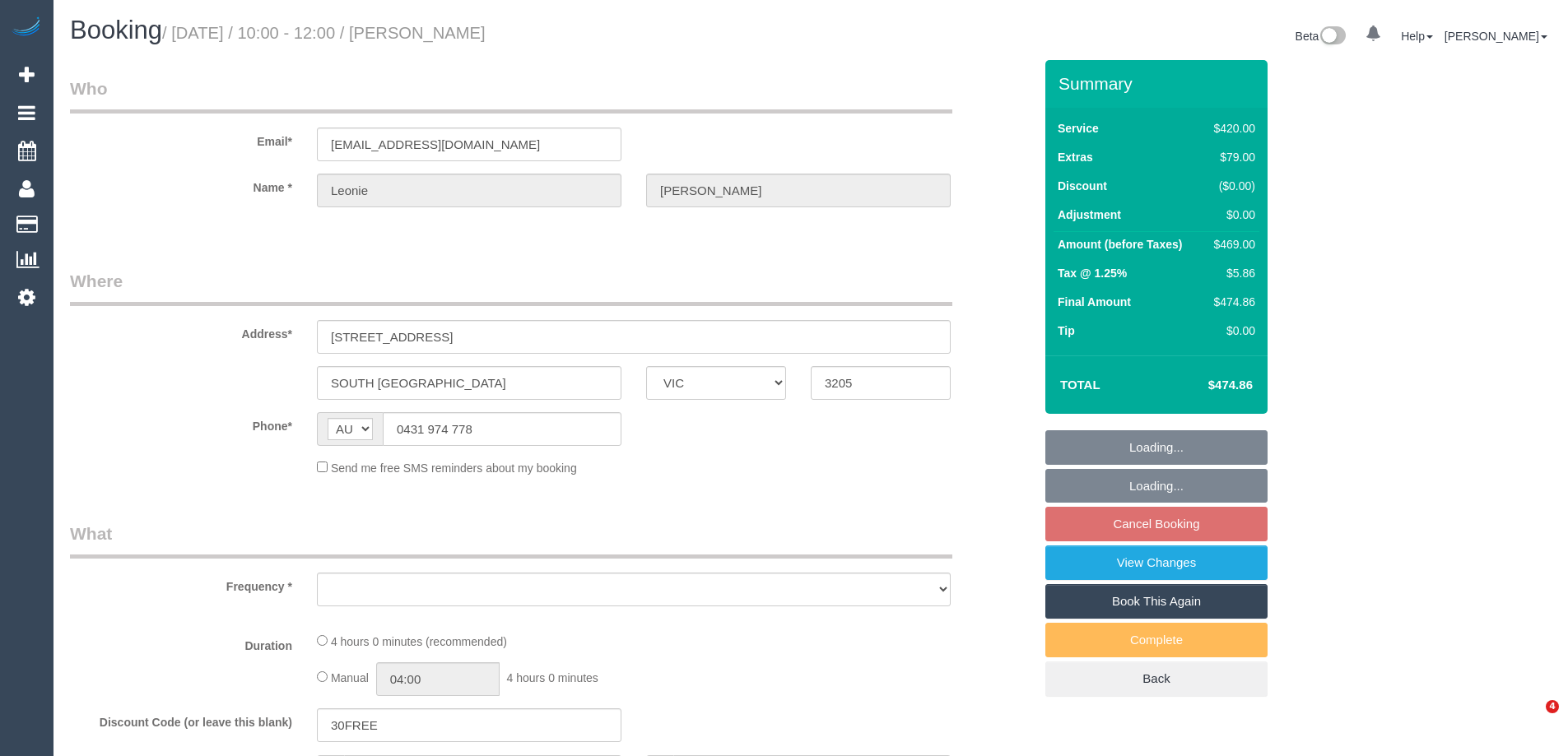
select select "VIC"
select select "object:522"
select select "string:stripe-pm_1S2Wbb2GScqysDRV2xz2hZxC"
select select "spot1"
select select "number:28"
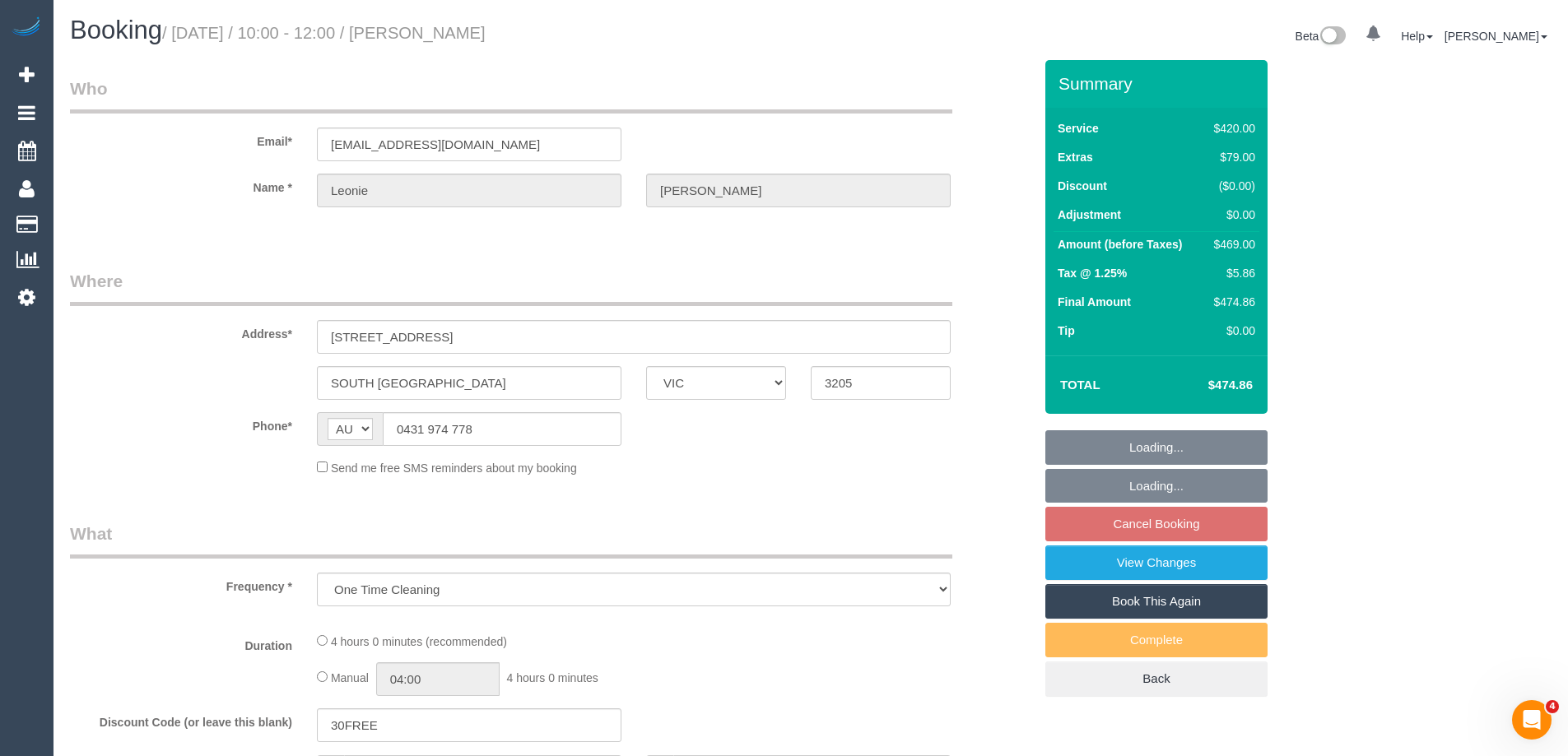
select select "number:14"
select select "number:19"
select select "number:24"
select select "number:12"
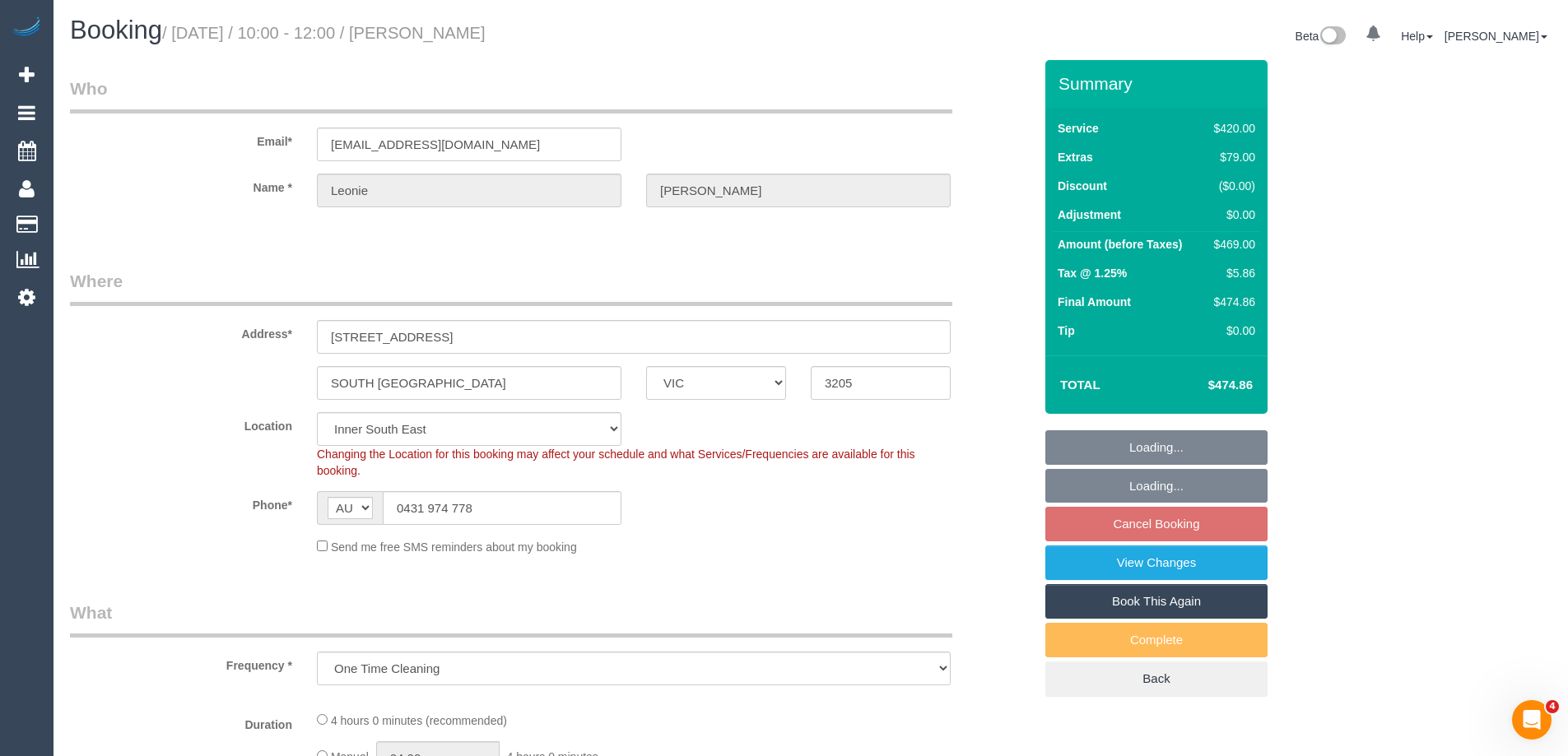
select select "object:680"
select select "2"
select select "180"
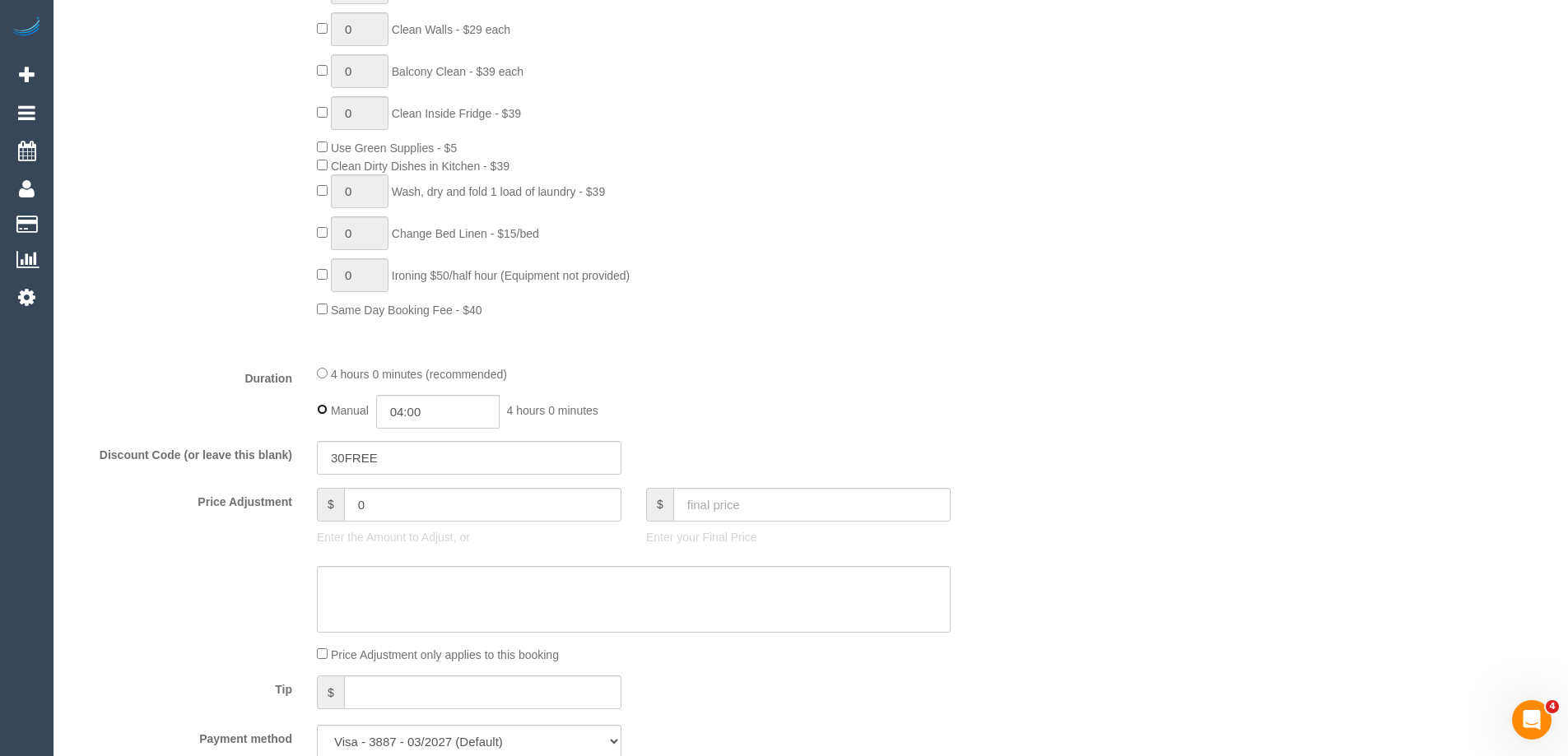
scroll to position [961, 0]
click at [424, 414] on input "04:00" at bounding box center [438, 408] width 124 height 33
type input "03:30"
click at [415, 440] on li "03:30" at bounding box center [419, 437] width 73 height 21
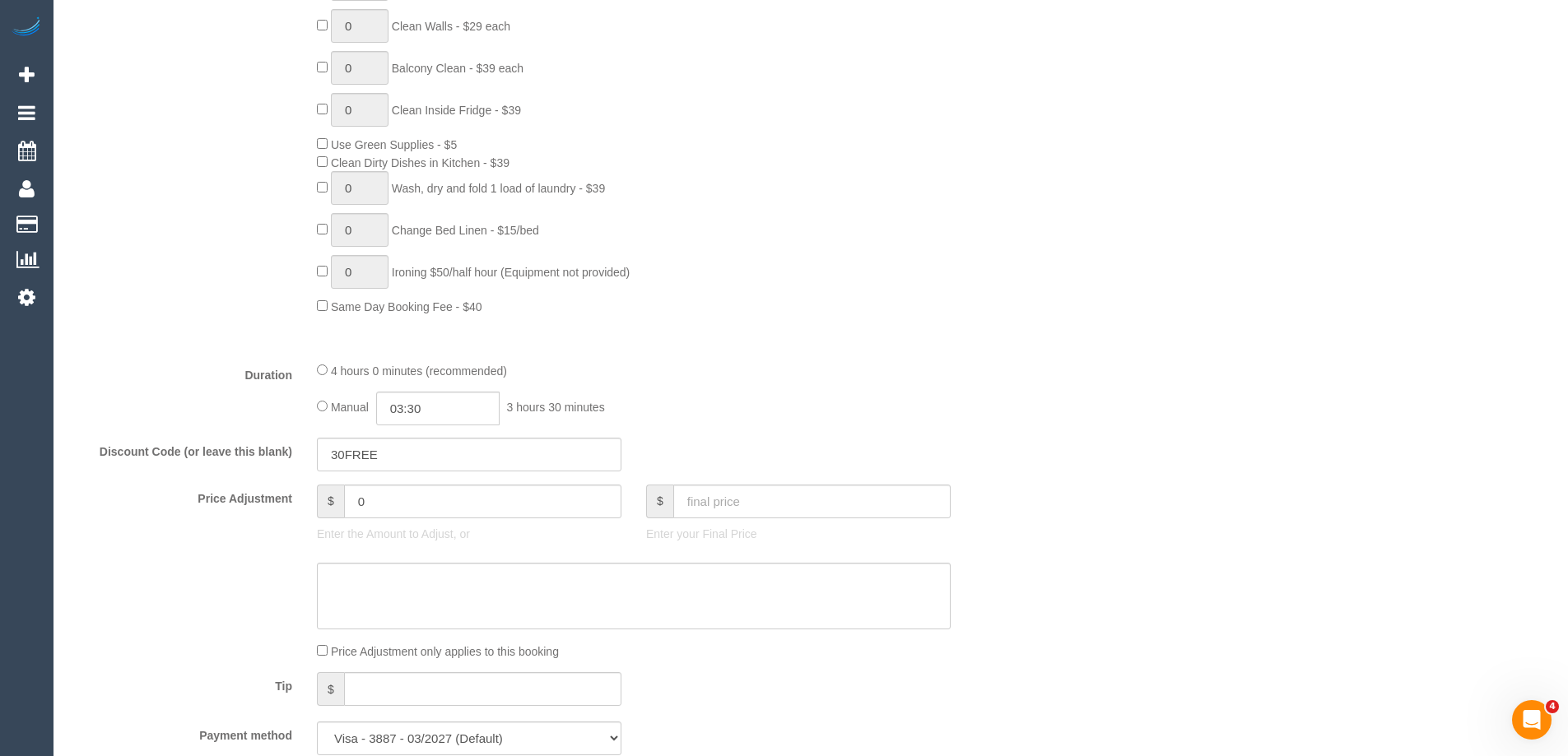
select select "spot14"
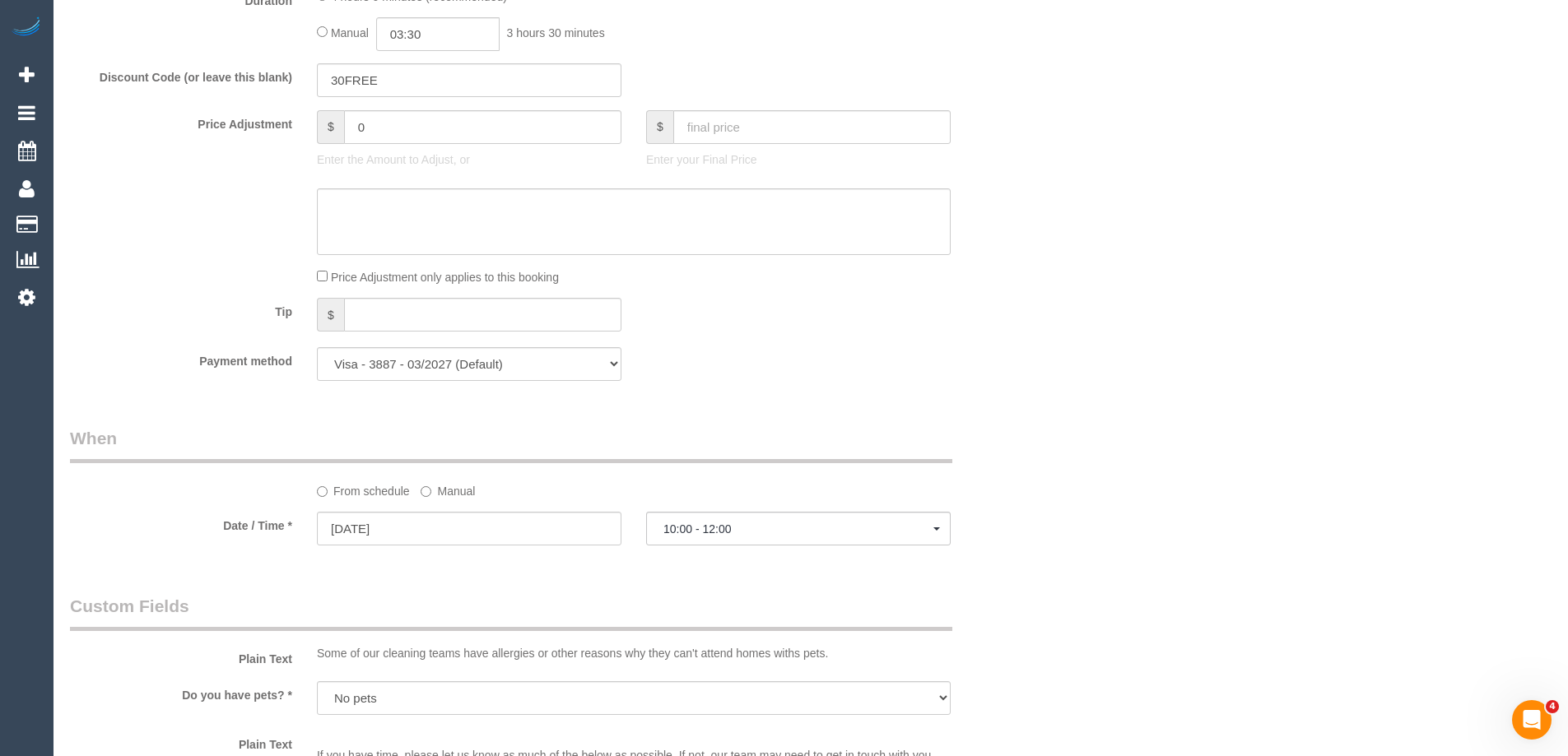
scroll to position [1455, 0]
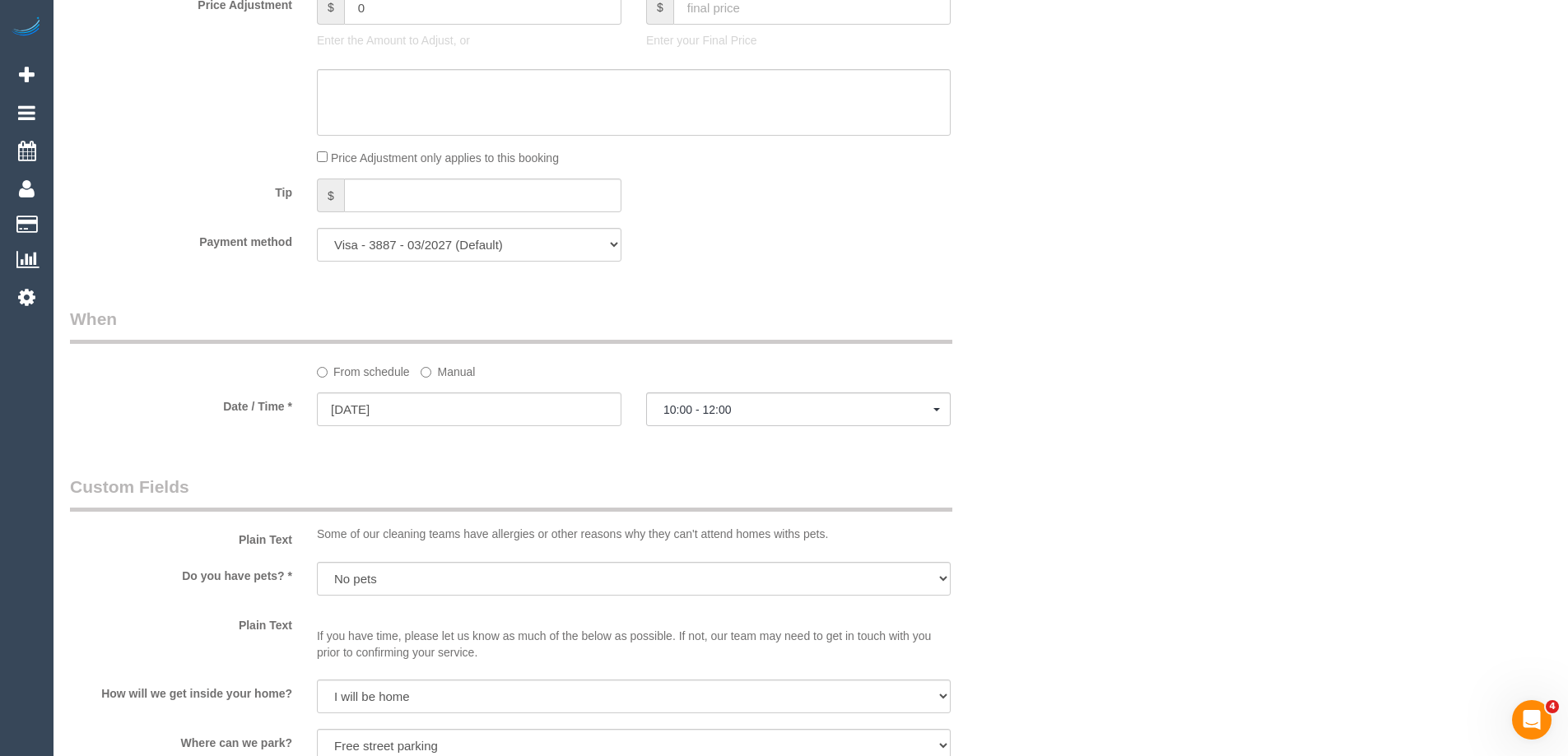
click at [443, 374] on label "Manual" at bounding box center [447, 369] width 54 height 22
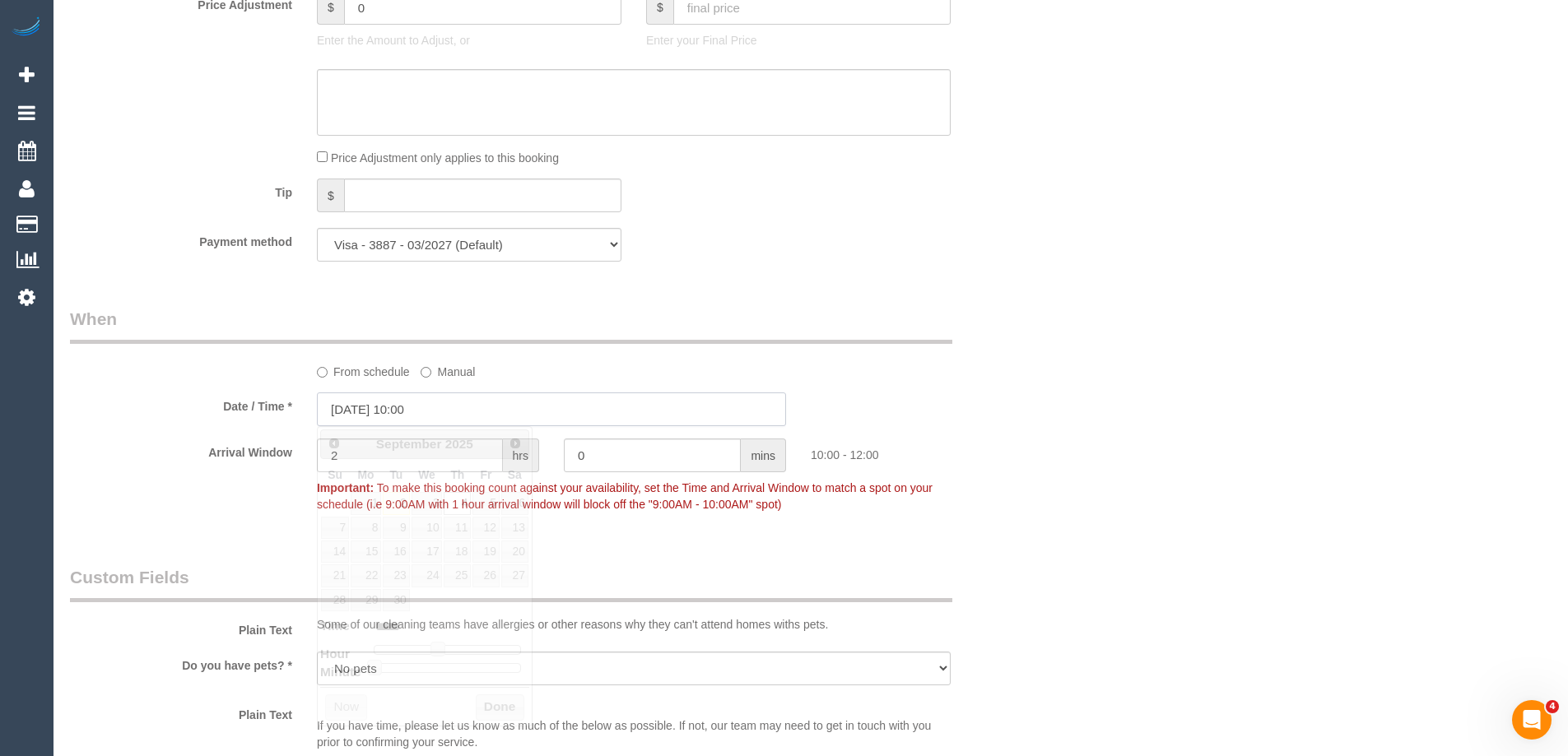
click at [417, 406] on input "[DATE] 10:00" at bounding box center [551, 408] width 469 height 33
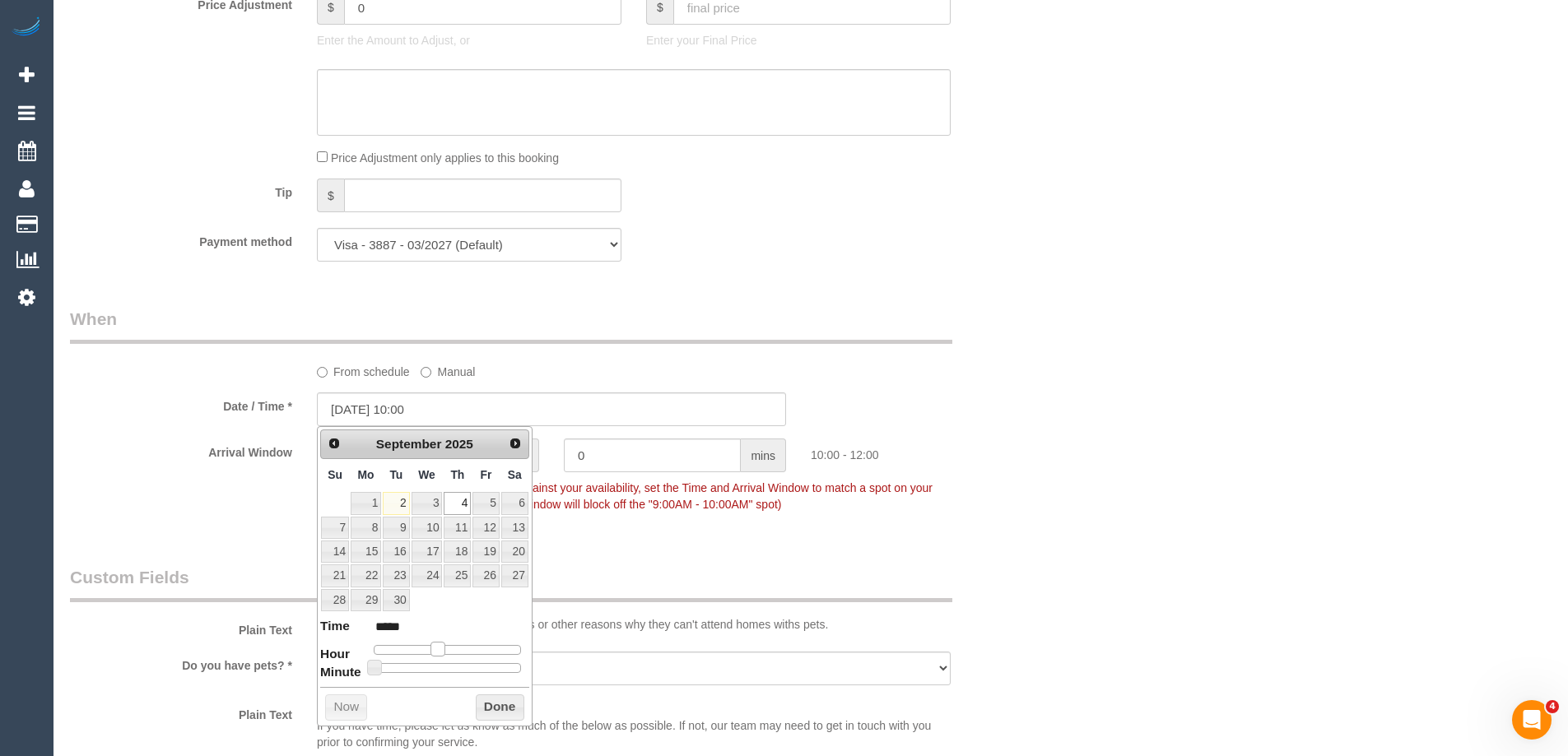
type input "[DATE] 09:00"
type input "*****"
click at [436, 646] on span at bounding box center [431, 649] width 15 height 15
click at [488, 702] on button "Done" at bounding box center [499, 707] width 49 height 27
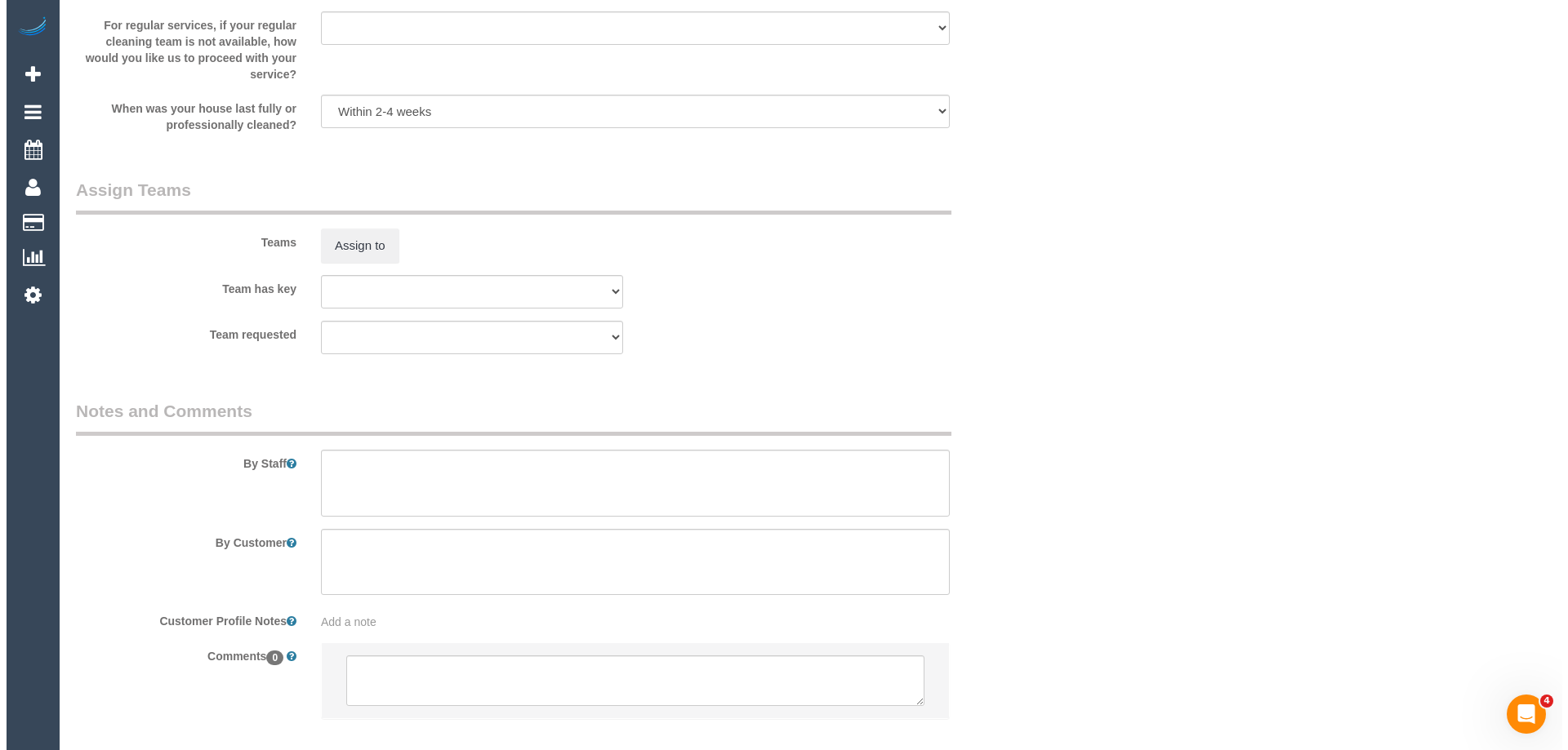
scroll to position [2430, 0]
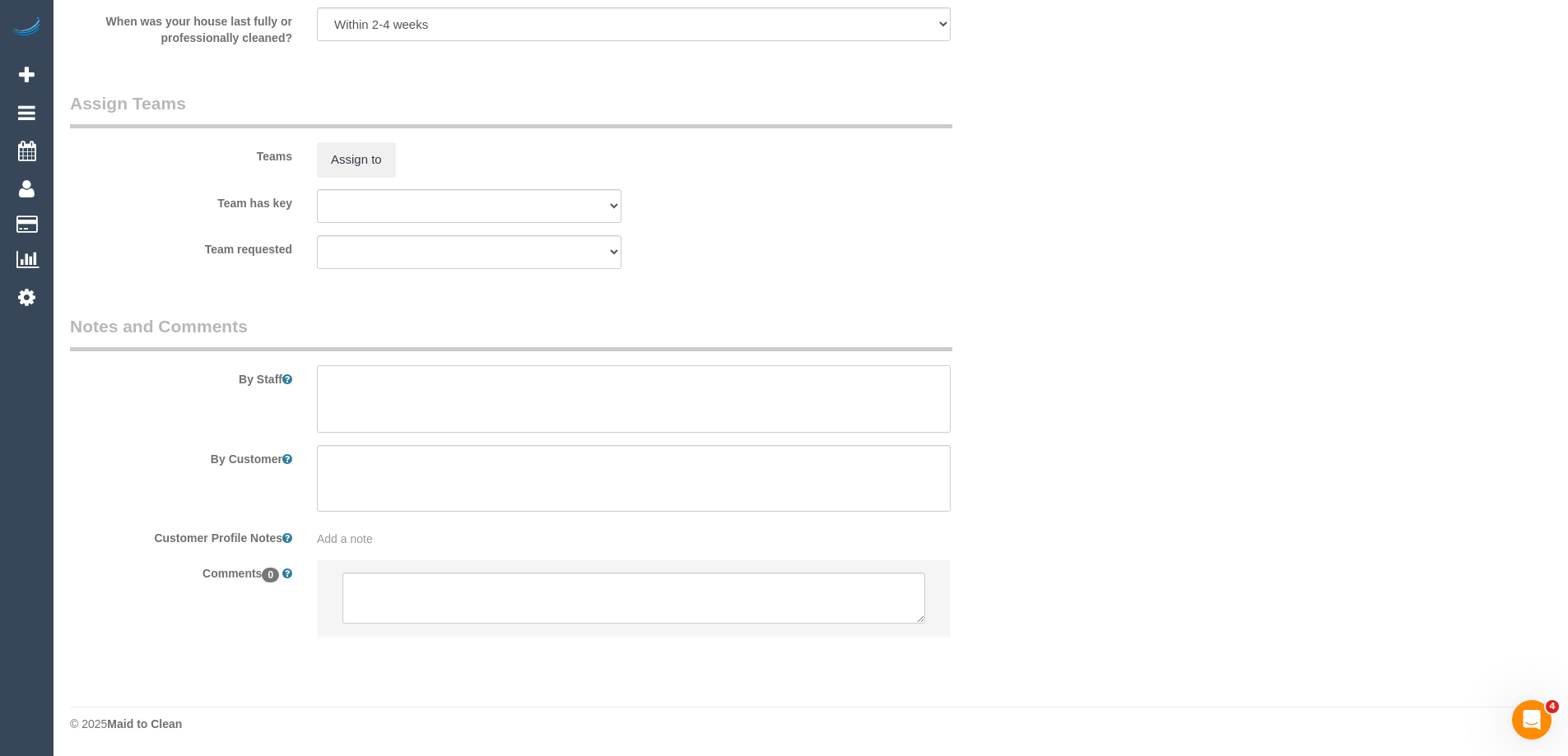
click at [352, 374] on textarea at bounding box center [633, 399] width 633 height 68
type textarea "6 hrs + extras = approx 7 hrs"
click at [358, 140] on div "Teams Assign to" at bounding box center [551, 134] width 988 height 86
click at [355, 162] on button "Assign to" at bounding box center [356, 160] width 79 height 34
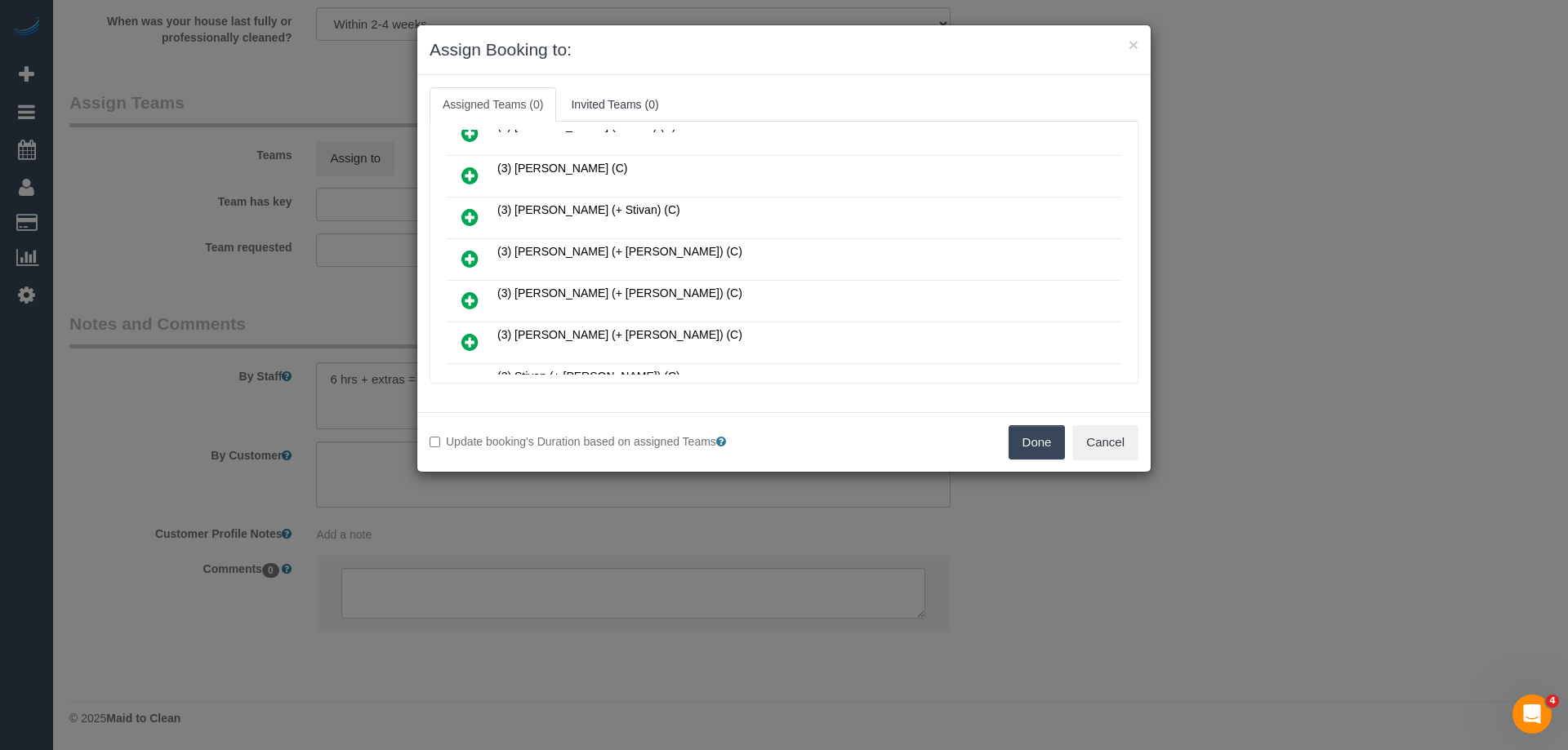
scroll to position [898, 0]
click at [468, 172] on icon at bounding box center [470, 177] width 17 height 20
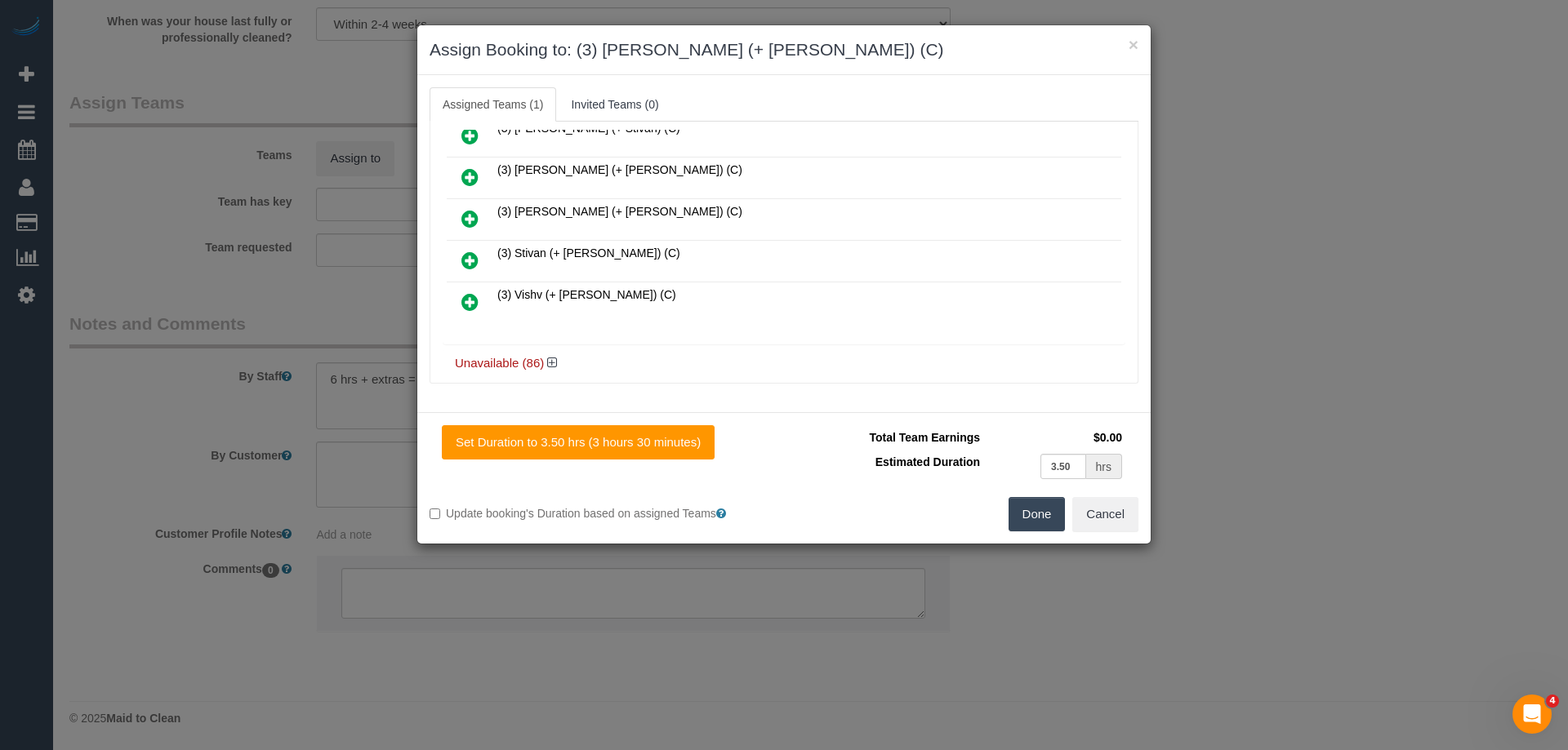
click at [468, 172] on icon at bounding box center [470, 177] width 17 height 20
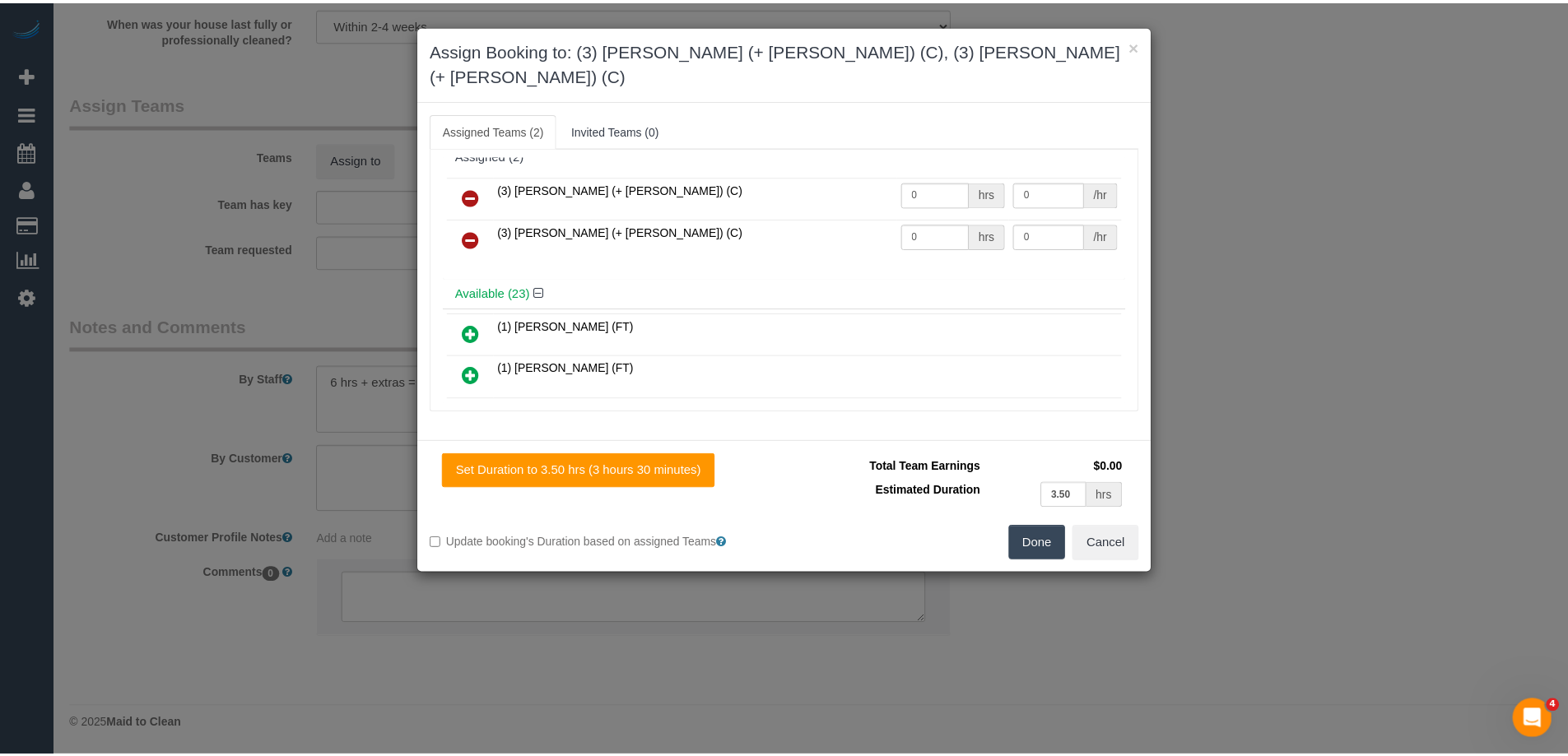
scroll to position [0, 0]
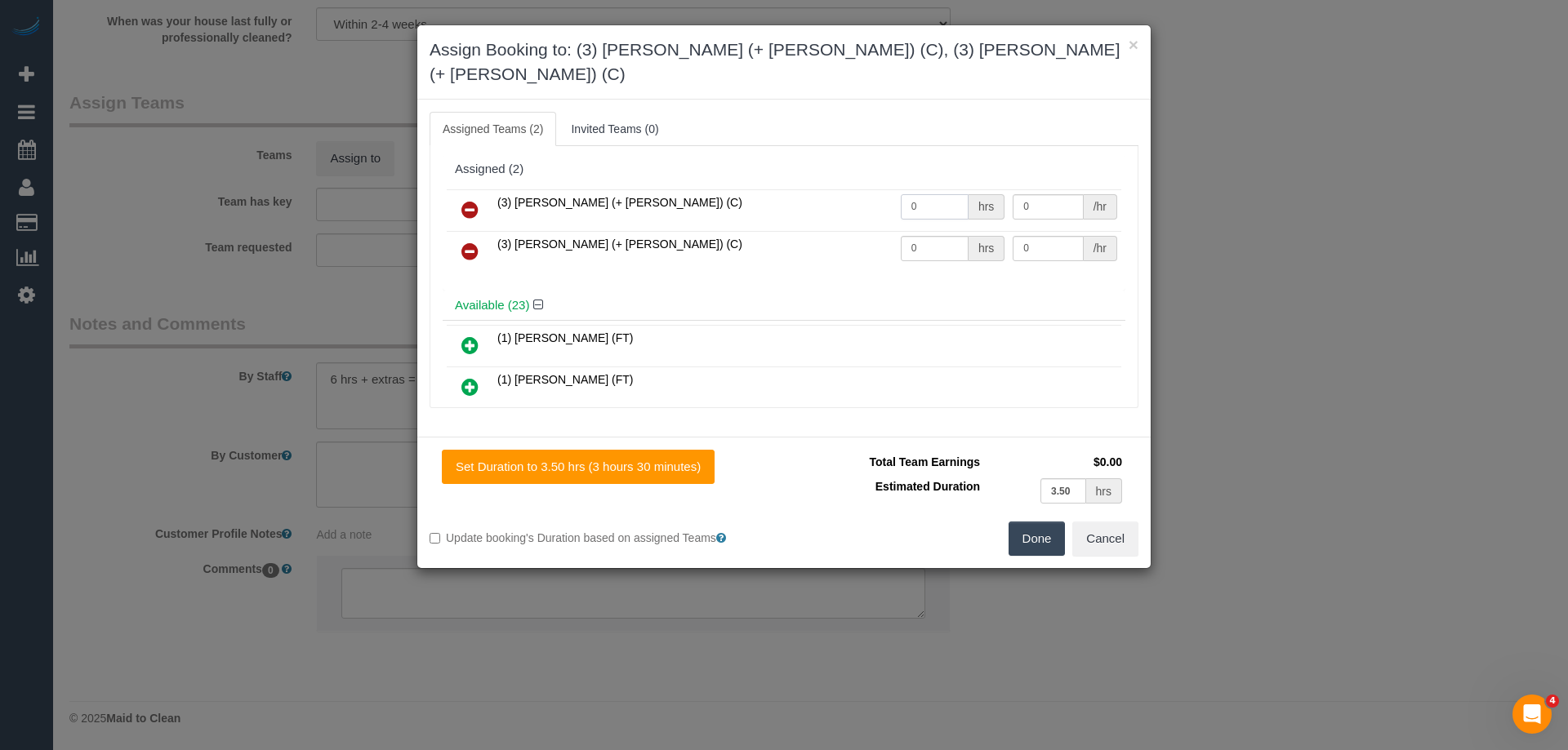
drag, startPoint x: 927, startPoint y: 180, endPoint x: 772, endPoint y: 171, distance: 155.3
click at [772, 189] on tr "(3) Rayhan (+ Shahida) (C) 0 hrs 0 /hr" at bounding box center [784, 209] width 675 height 42
type input "3.5"
click at [849, 231] on tr "(3) Shahida (+ Rayhan) (C) 0 hrs 0 /hr" at bounding box center [784, 251] width 675 height 42
type input "3.5"
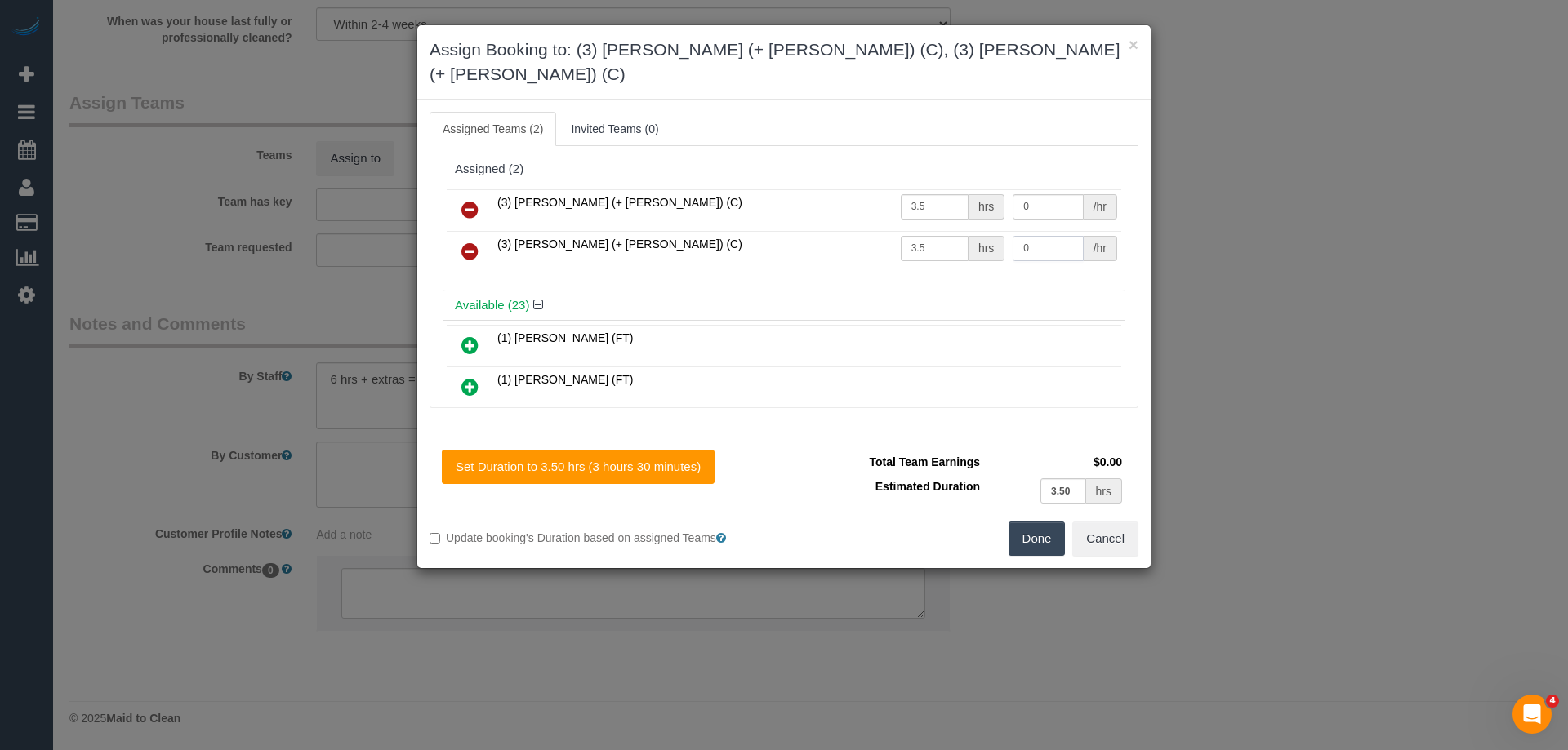
drag, startPoint x: 1040, startPoint y: 227, endPoint x: 927, endPoint y: 209, distance: 114.4
click at [928, 231] on tr "(3) Shahida (+ Rayhan) (C) 3.5 hrs 0 /hr" at bounding box center [784, 251] width 675 height 42
type input "35"
drag, startPoint x: 1042, startPoint y: 176, endPoint x: 919, endPoint y: 174, distance: 123.0
click at [927, 189] on tr "(3) Rayhan (+ Shahida) (C) 3.5 hrs 0 /hr" at bounding box center [784, 209] width 675 height 42
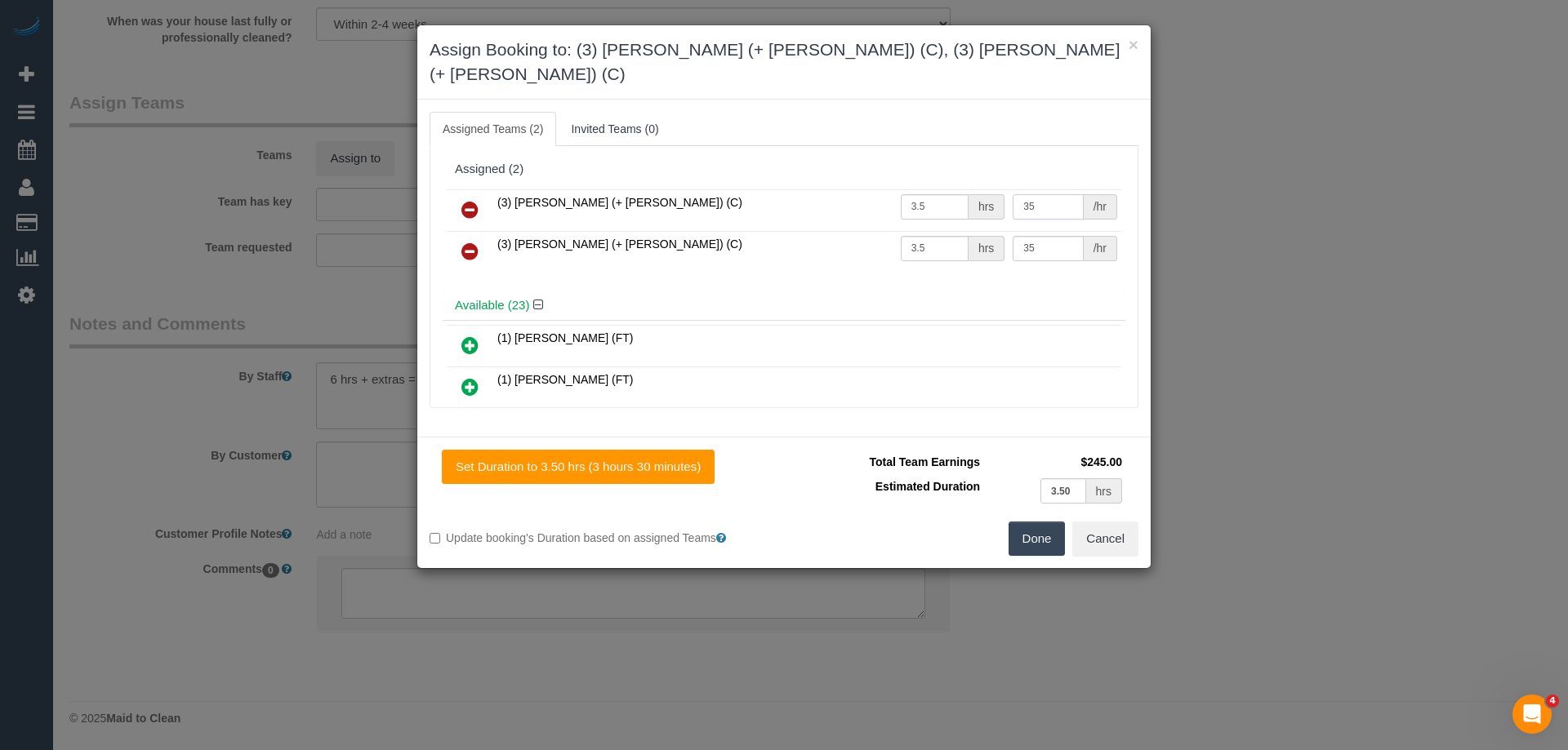
type input "35"
click at [1036, 522] on button "Done" at bounding box center [1037, 539] width 57 height 34
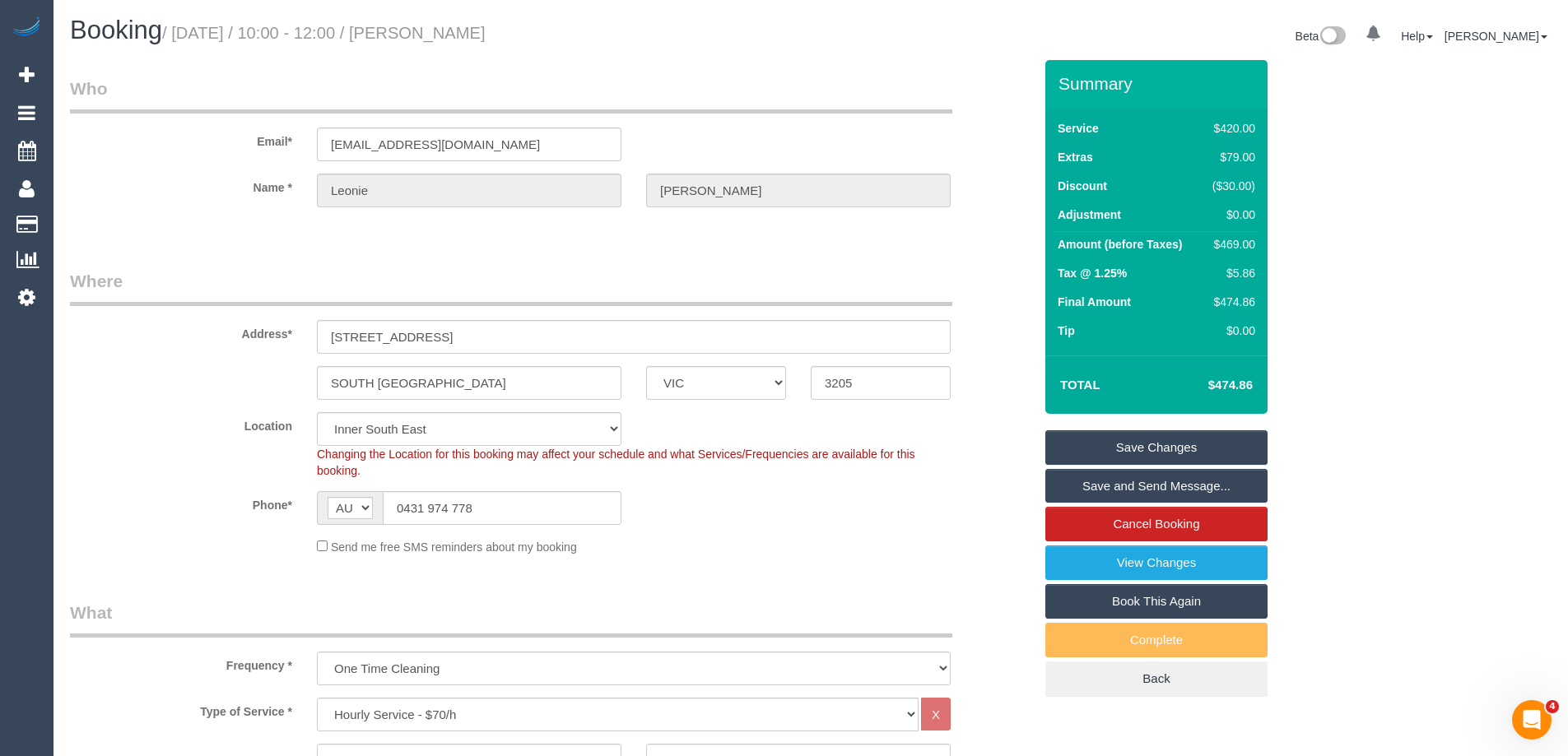
drag, startPoint x: 583, startPoint y: 36, endPoint x: 455, endPoint y: 29, distance: 128.2
click at [455, 29] on h1 "Booking / September 04, 2025 / 10:00 - 12:00 / Leonie Cranney" at bounding box center [434, 30] width 729 height 28
copy small "Leonie Cranney"
click at [1081, 445] on link "Save Changes" at bounding box center [1156, 448] width 222 height 34
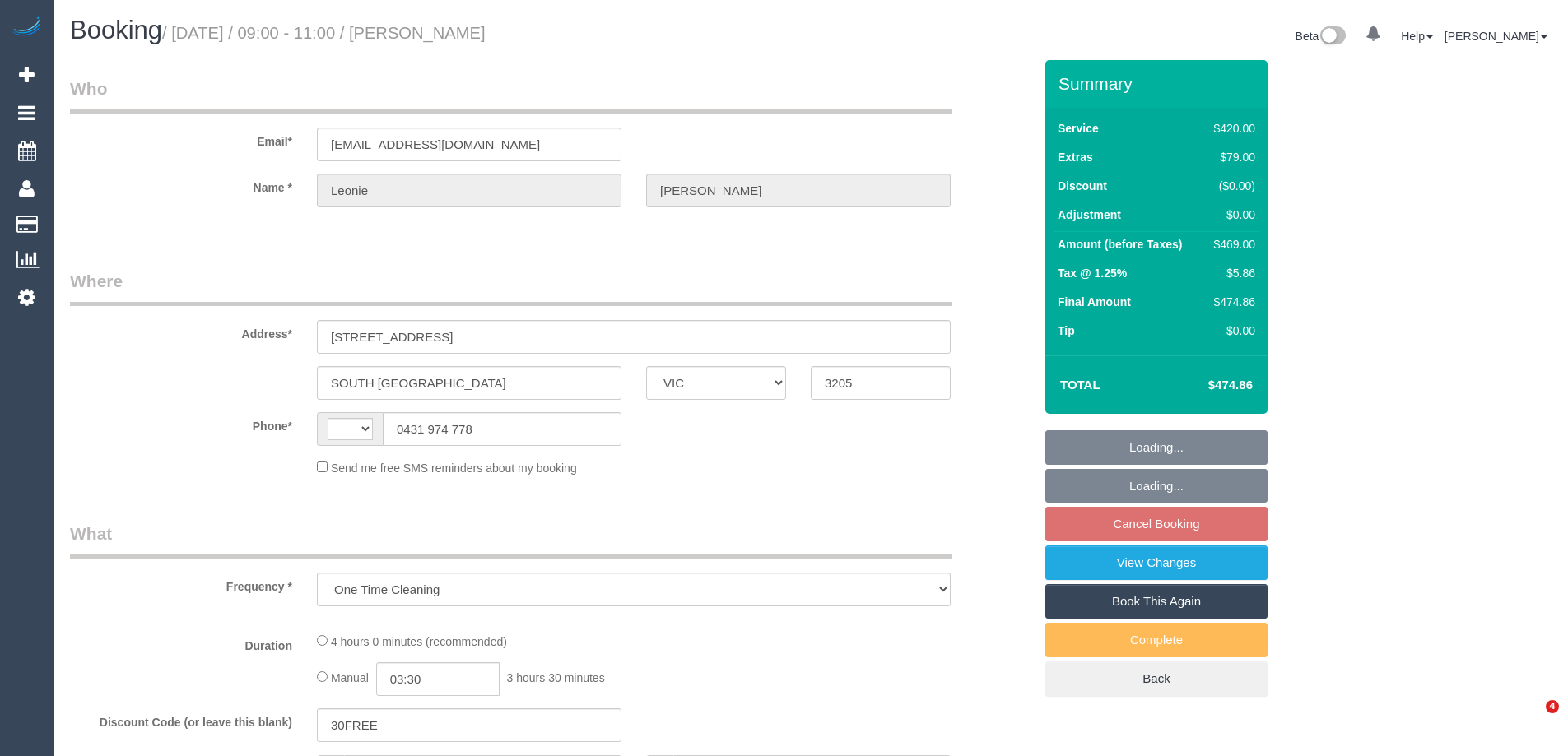
select select "VIC"
select select "string:AU"
select select "string:stripe-pm_1S2Wbb2GScqysDRV2xz2hZxC"
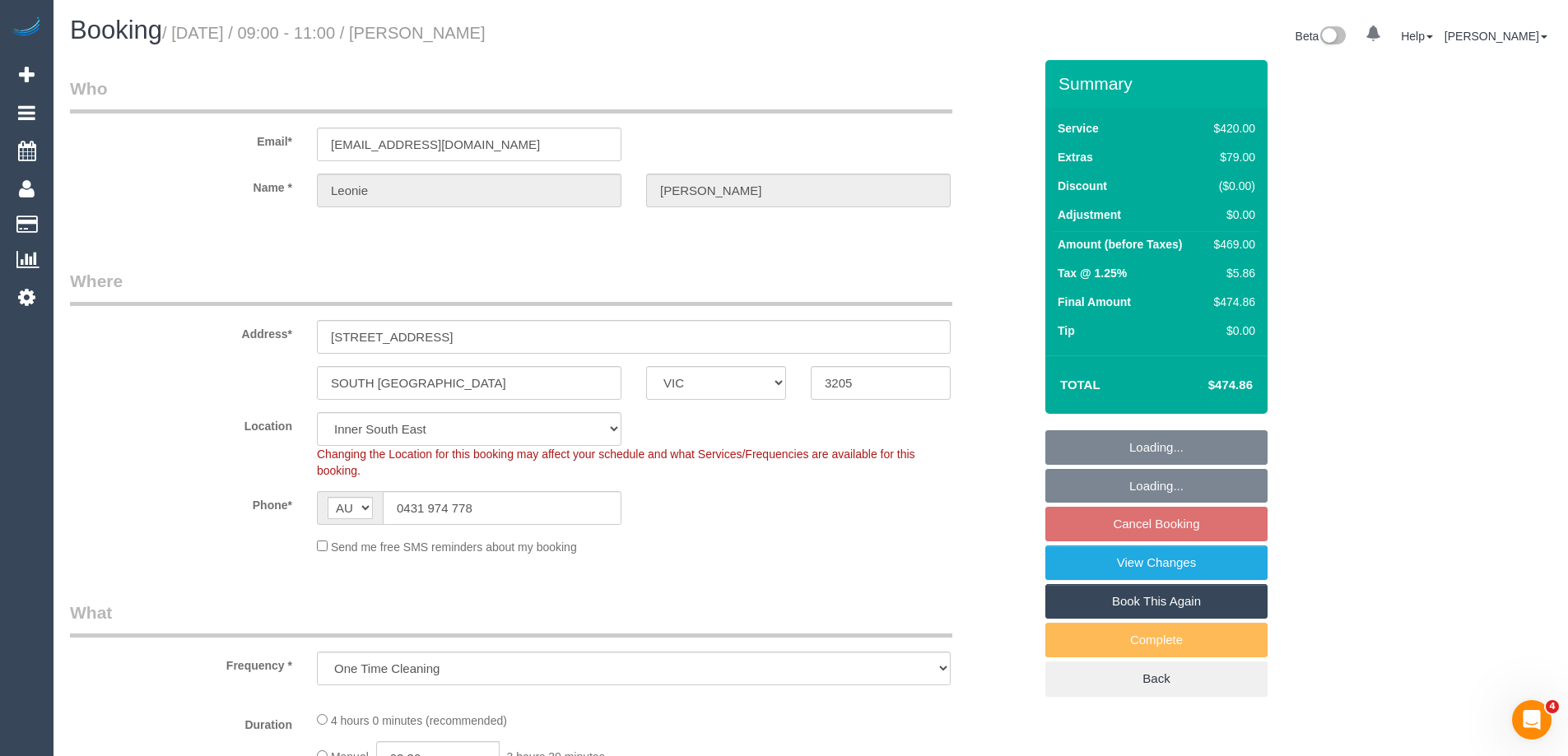
select select "object:685"
select select "number:28"
select select "number:14"
select select "number:19"
select select "number:24"
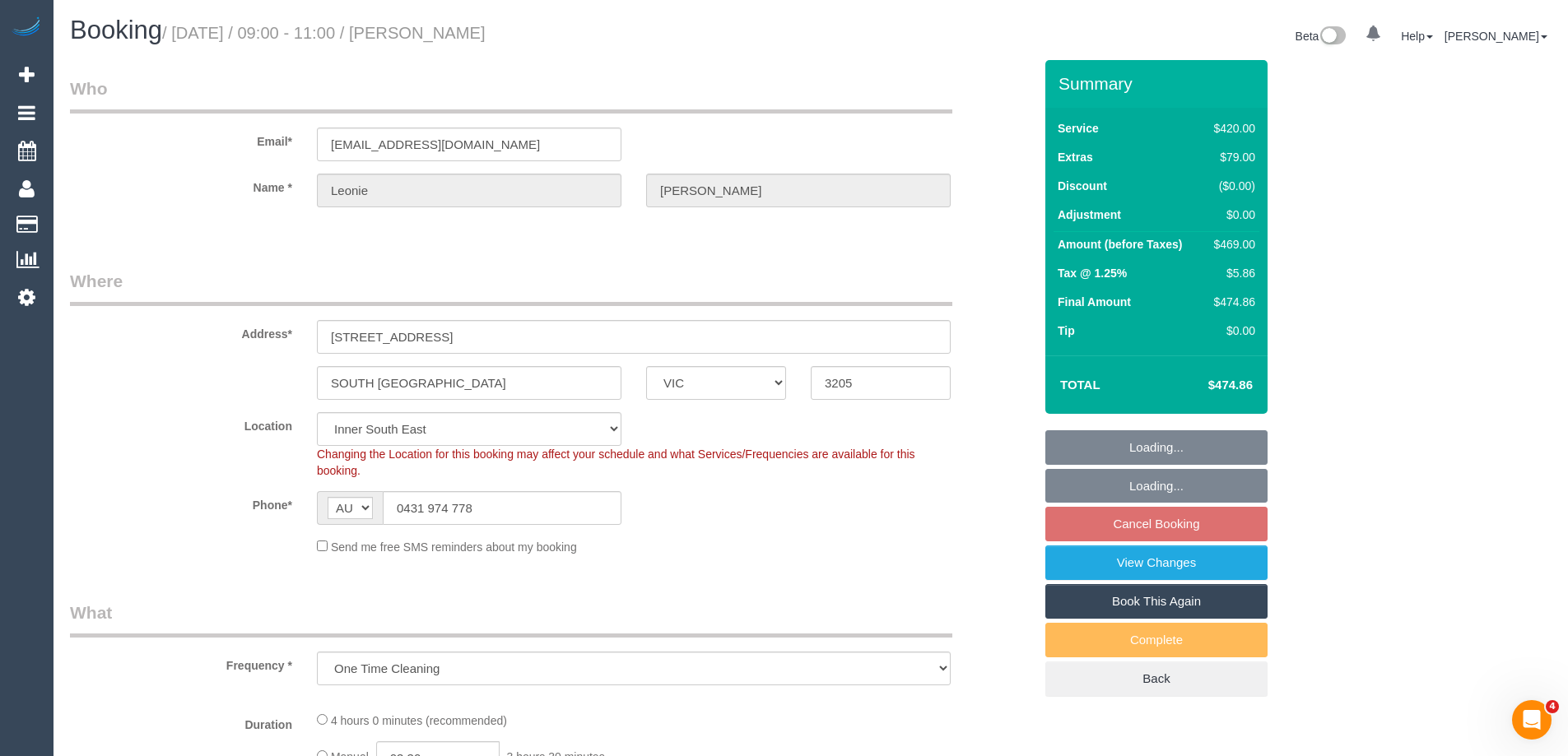
select select "number:12"
select select "2"
select select "180"
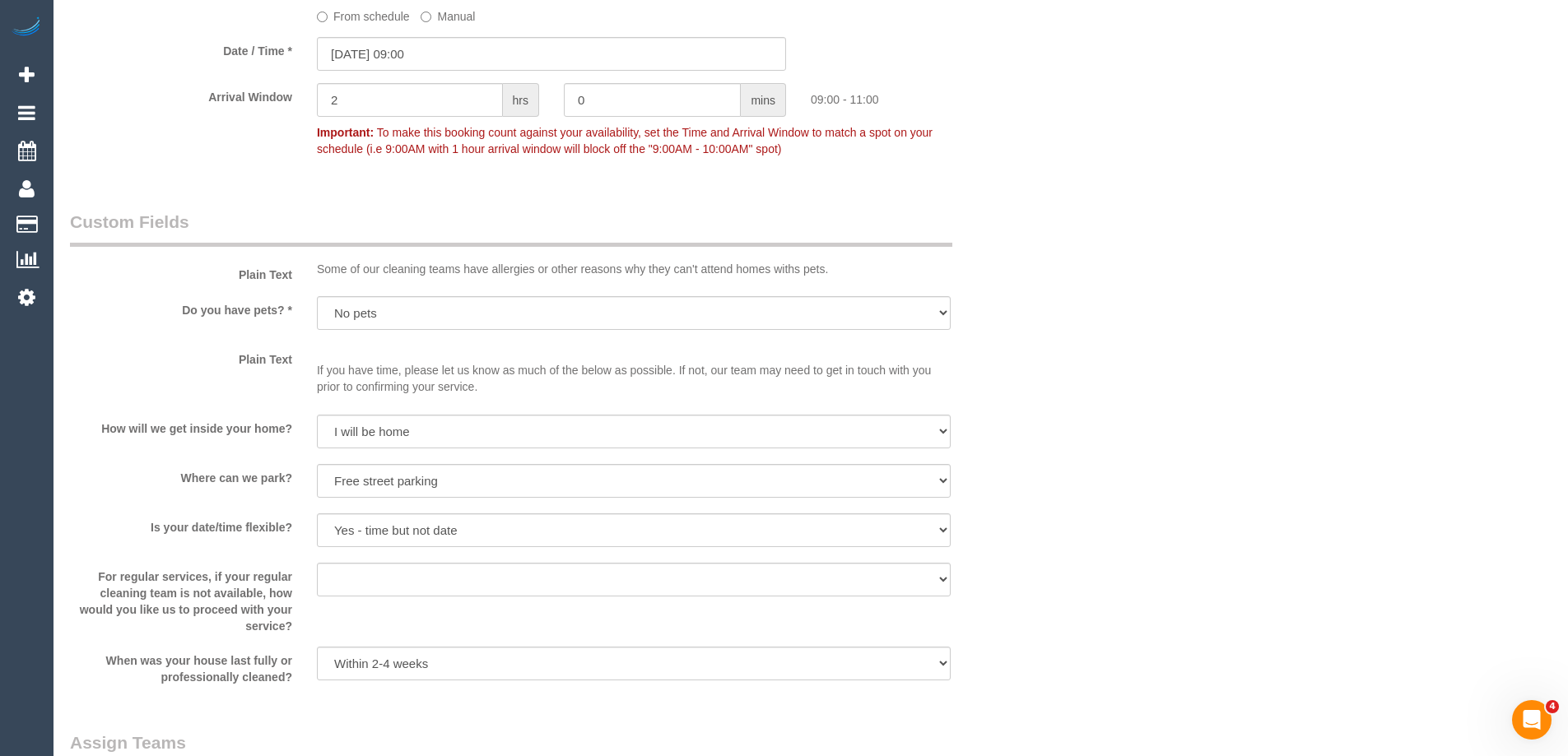
scroll to position [2222, 0]
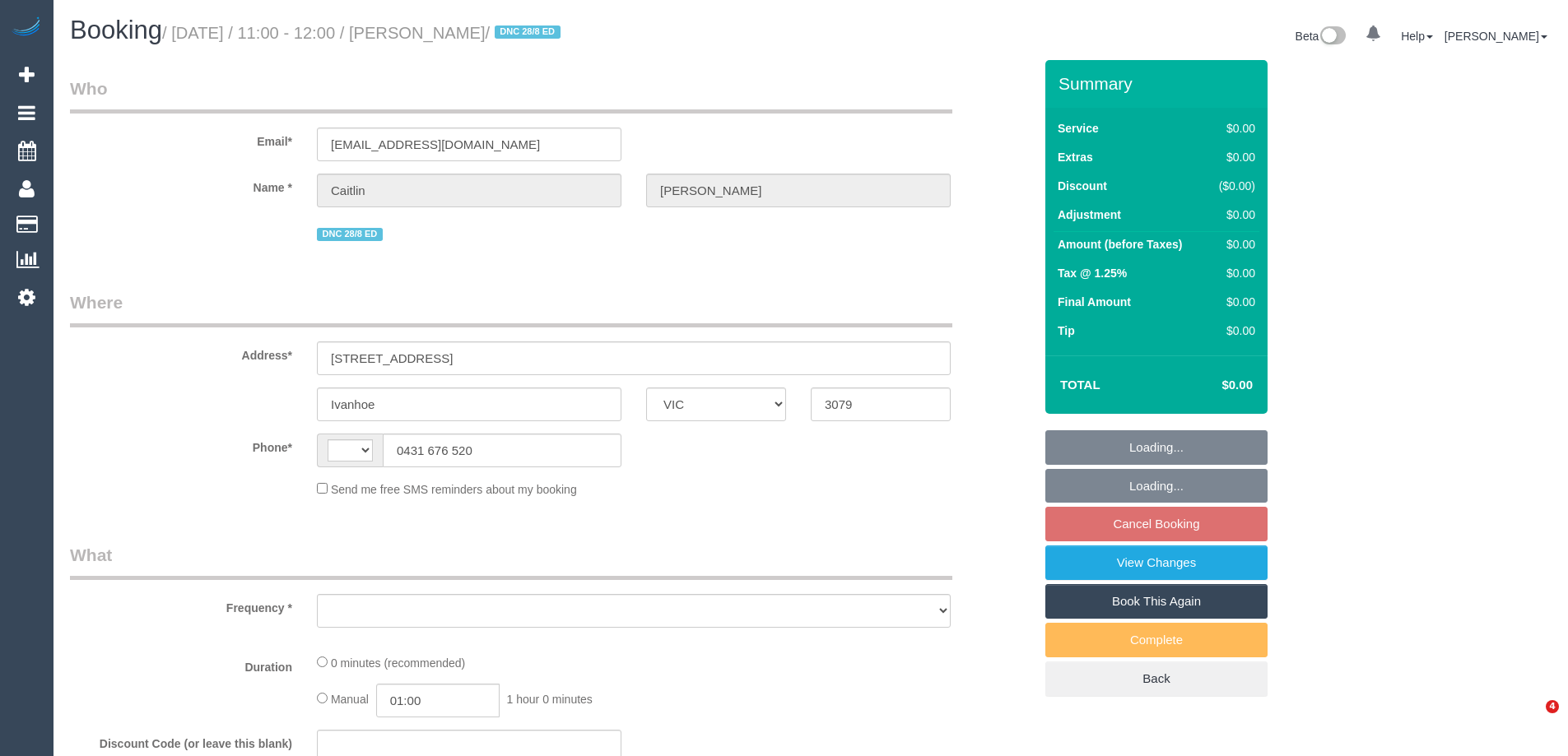
select select "VIC"
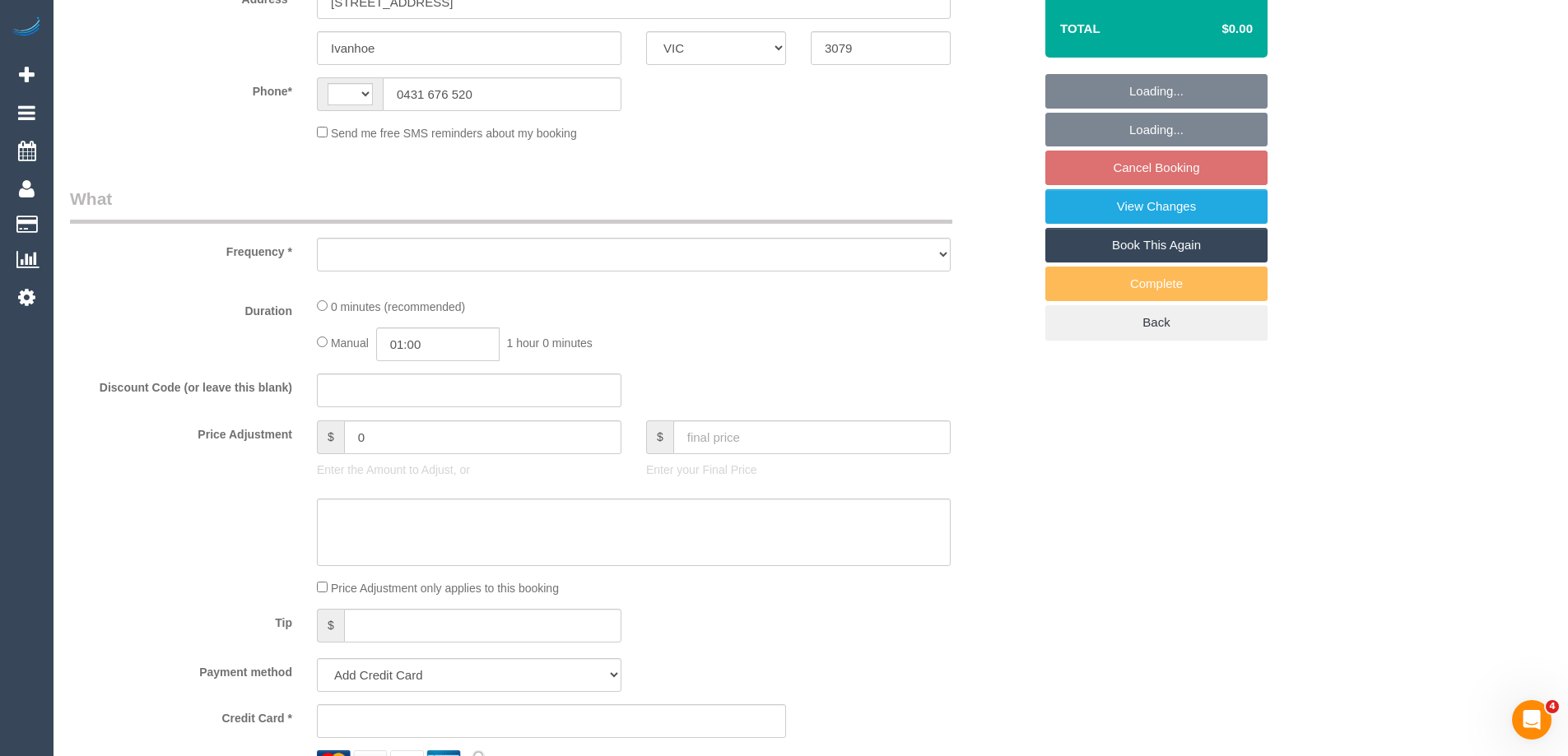
select select "object:315"
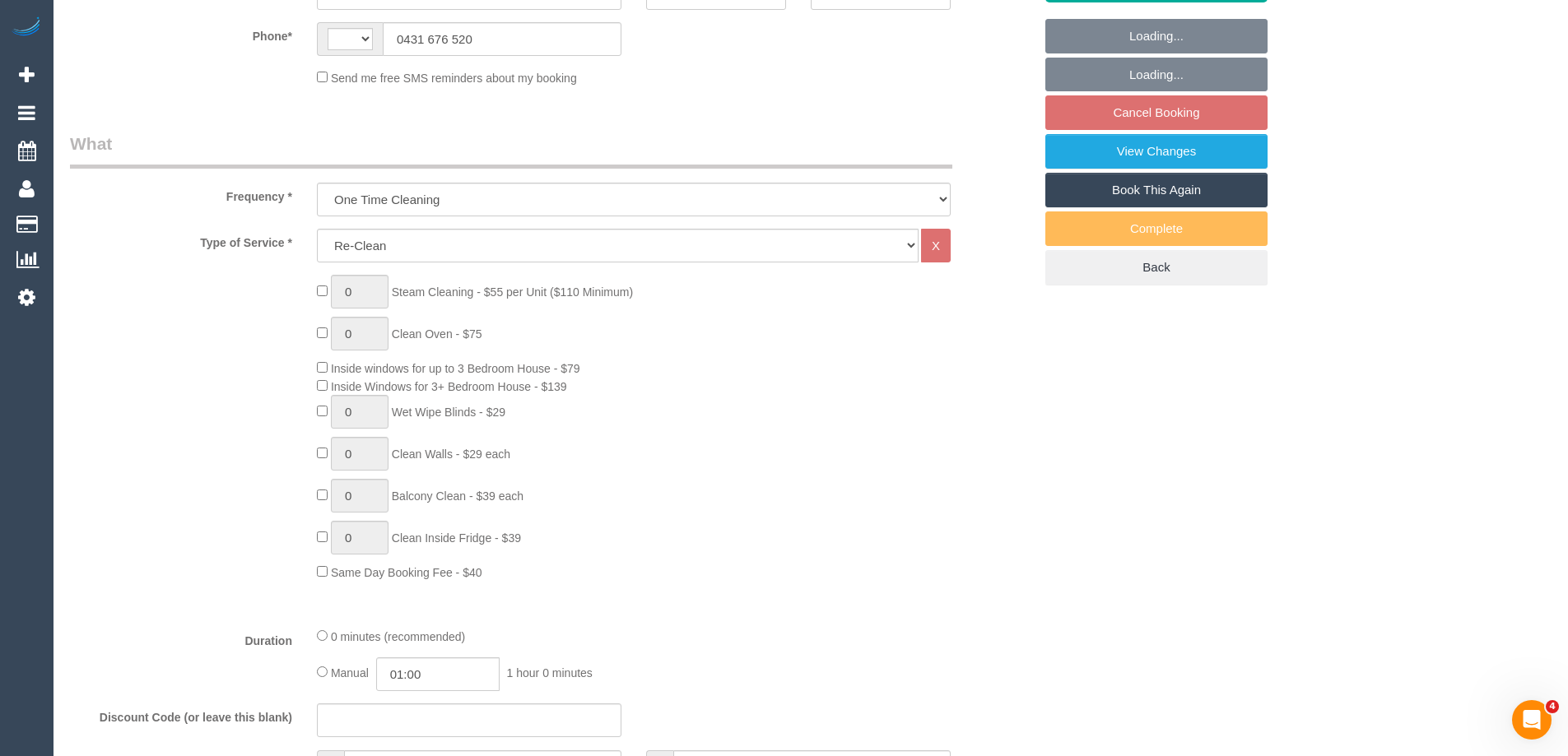
select select "string:AU"
select select "number:27"
select select "number:14"
select select "number:19"
select select "number:22"
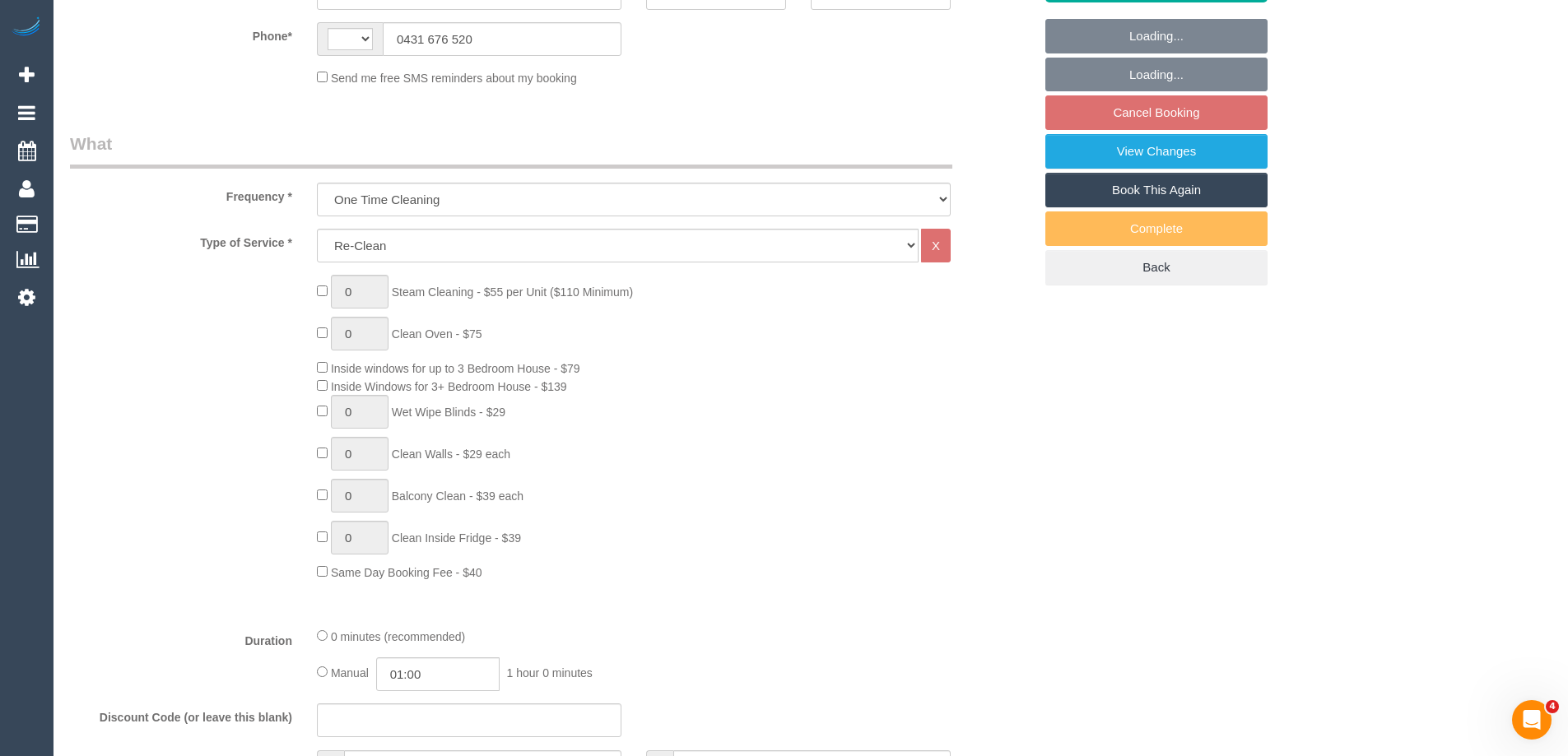
select select "number:34"
select select "number:12"
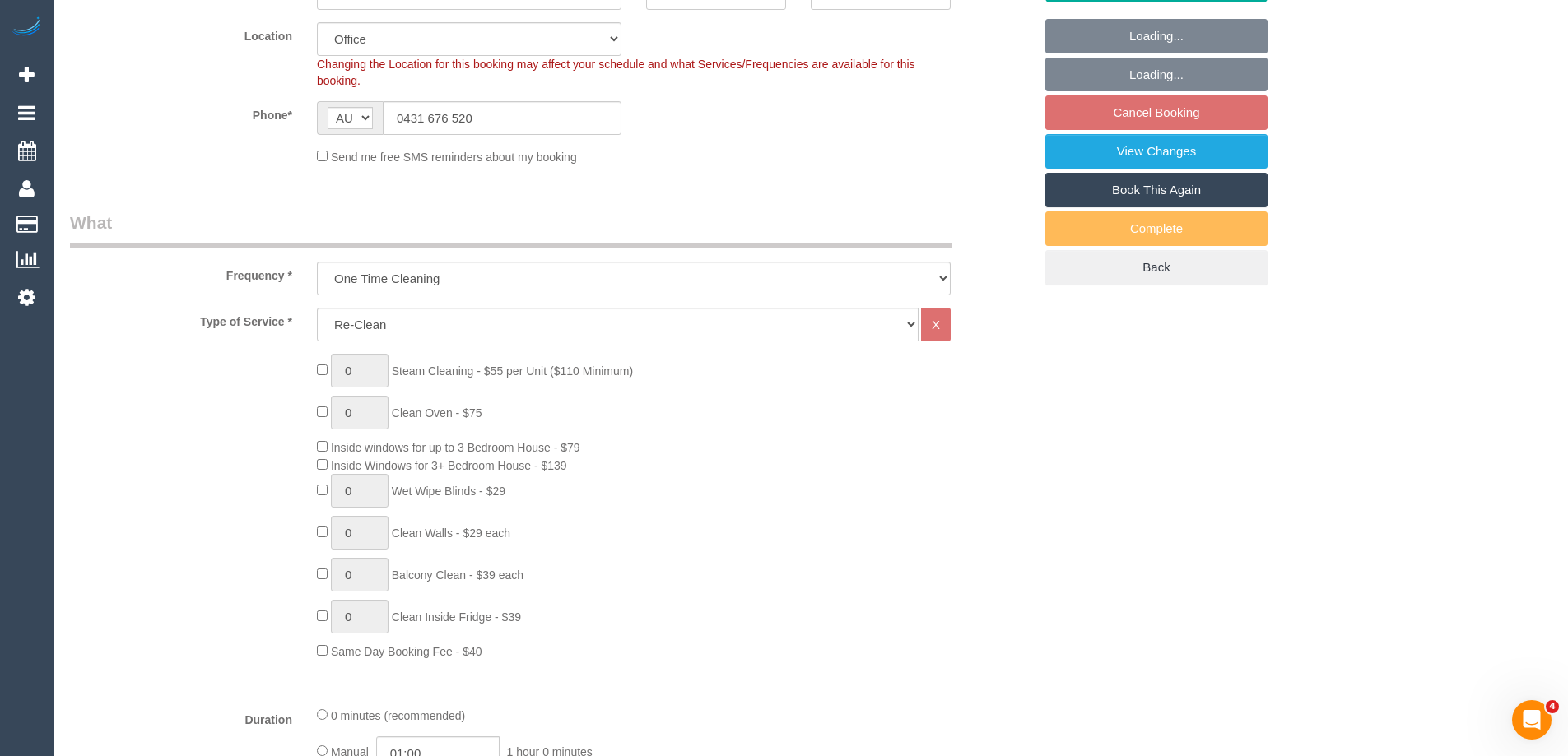
select select "object:772"
select select "string:stripe-pm_1QtRaG2GScqysDRVvrd9LIfh"
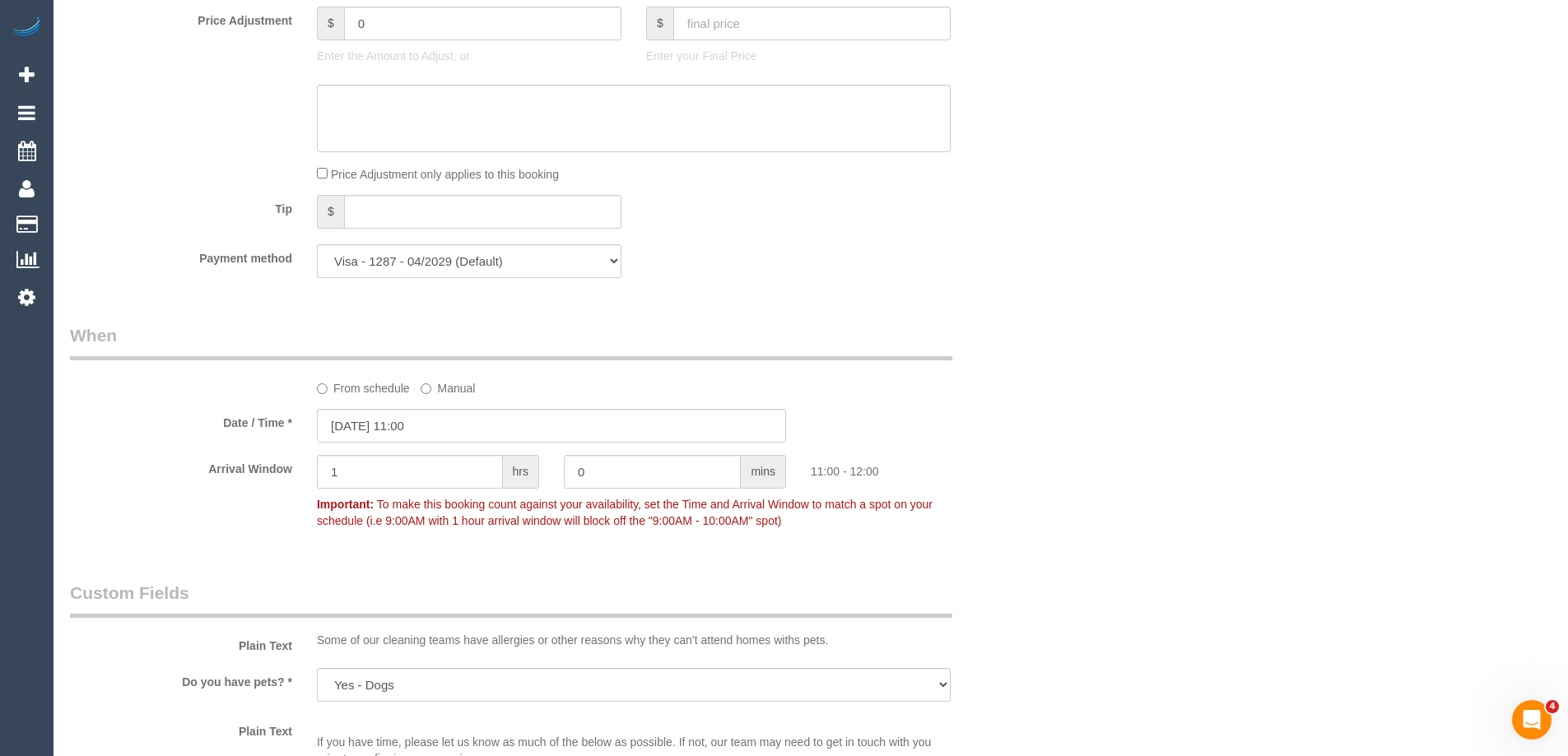
scroll to position [1563, 0]
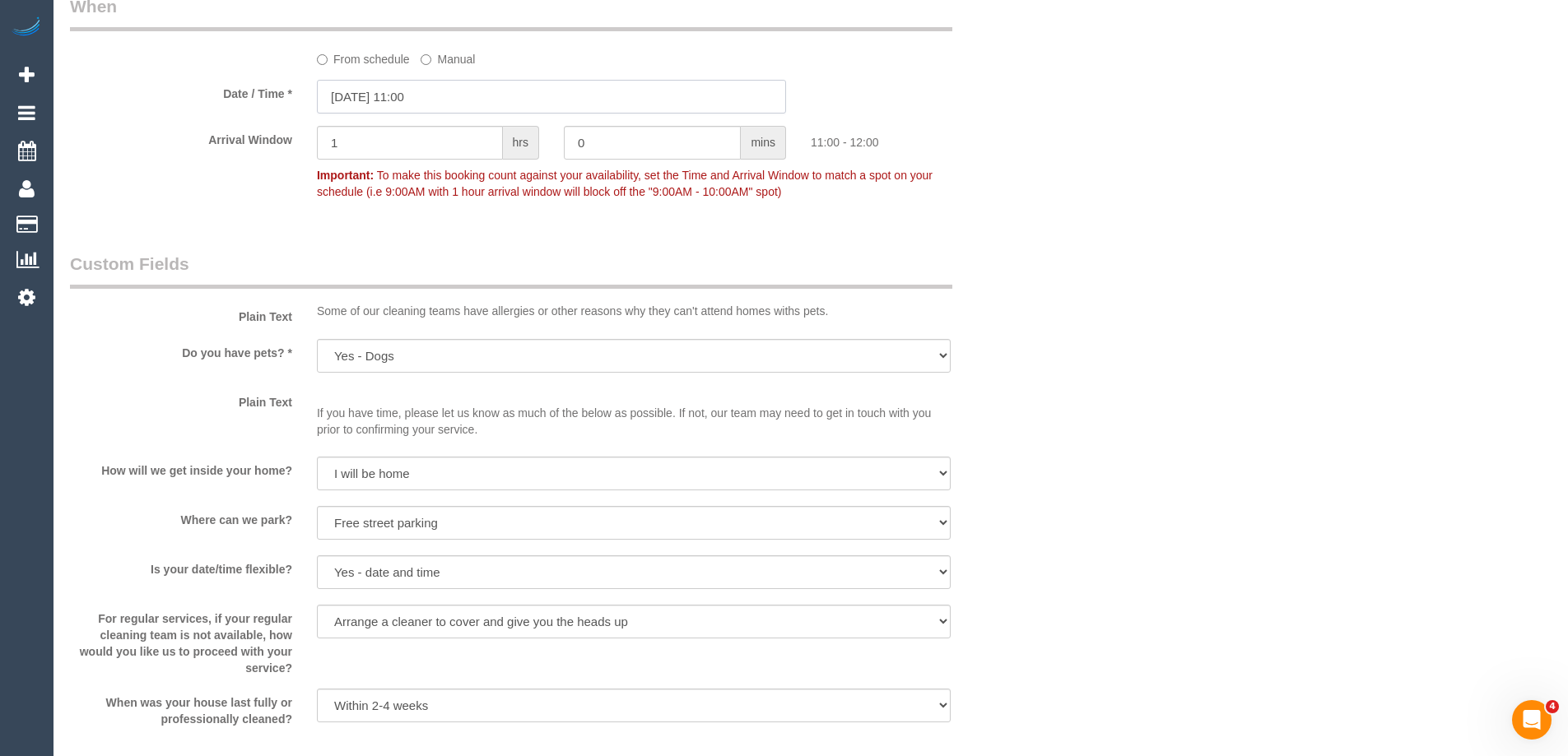
click at [403, 95] on input "[DATE] 11:00" at bounding box center [551, 96] width 469 height 33
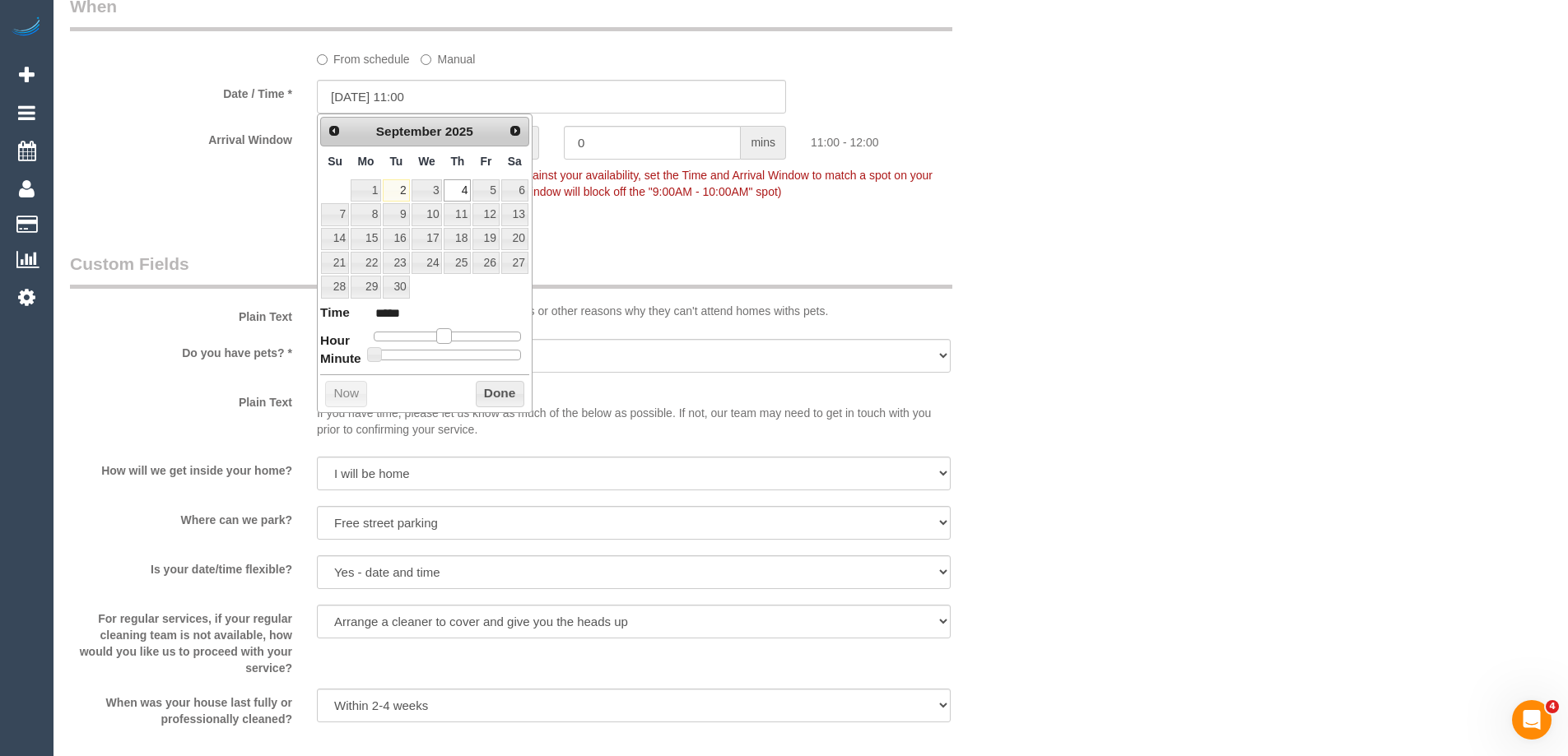
type input "[DATE] 10:00"
type input "*****"
type input "[DATE] 09:00"
type input "*****"
type input "[DATE] 08:00"
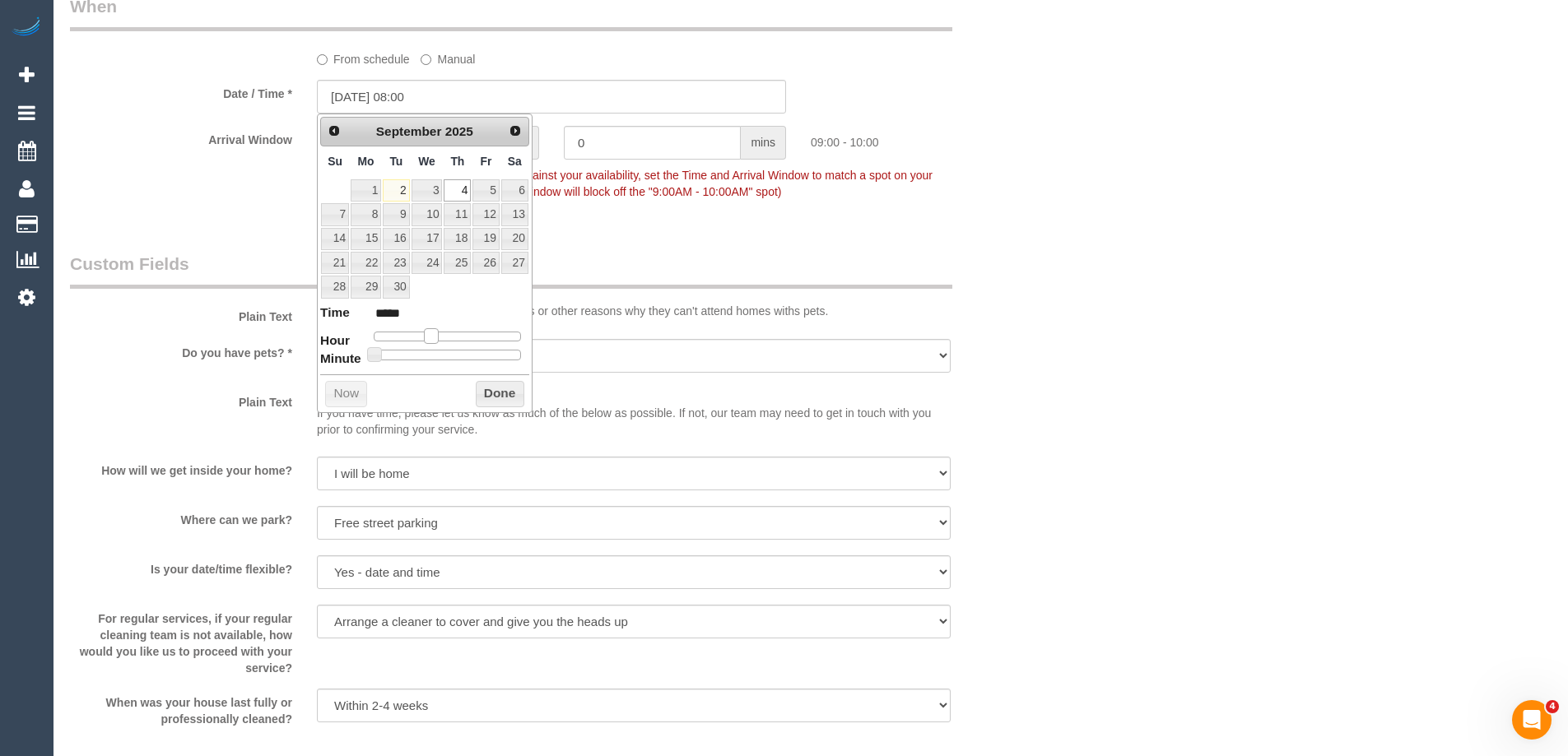
type input "*****"
drag, startPoint x: 445, startPoint y: 336, endPoint x: 428, endPoint y: 336, distance: 17.0
click at [428, 336] on span at bounding box center [424, 336] width 15 height 15
click at [499, 396] on button "Done" at bounding box center [499, 394] width 49 height 27
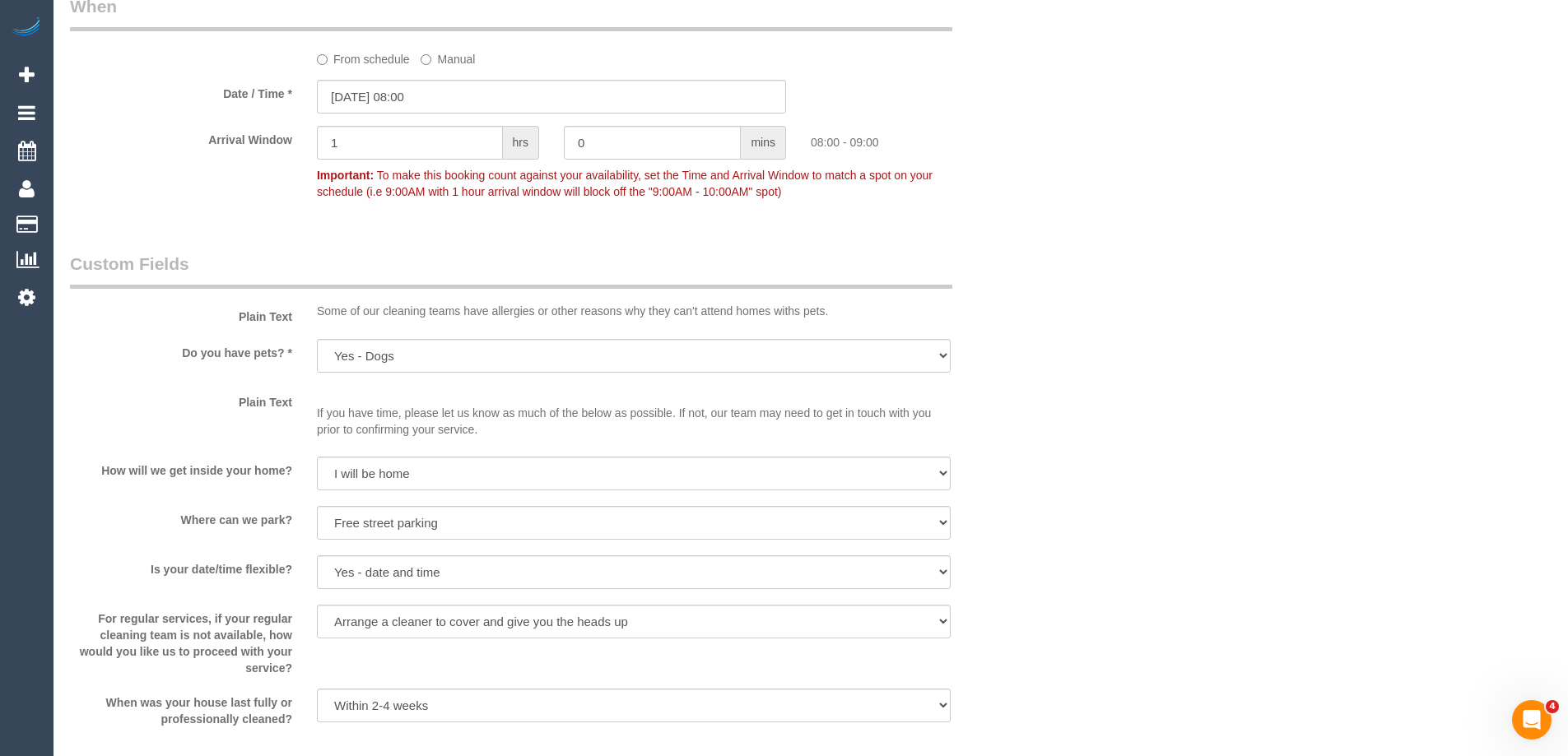
scroll to position [1893, 0]
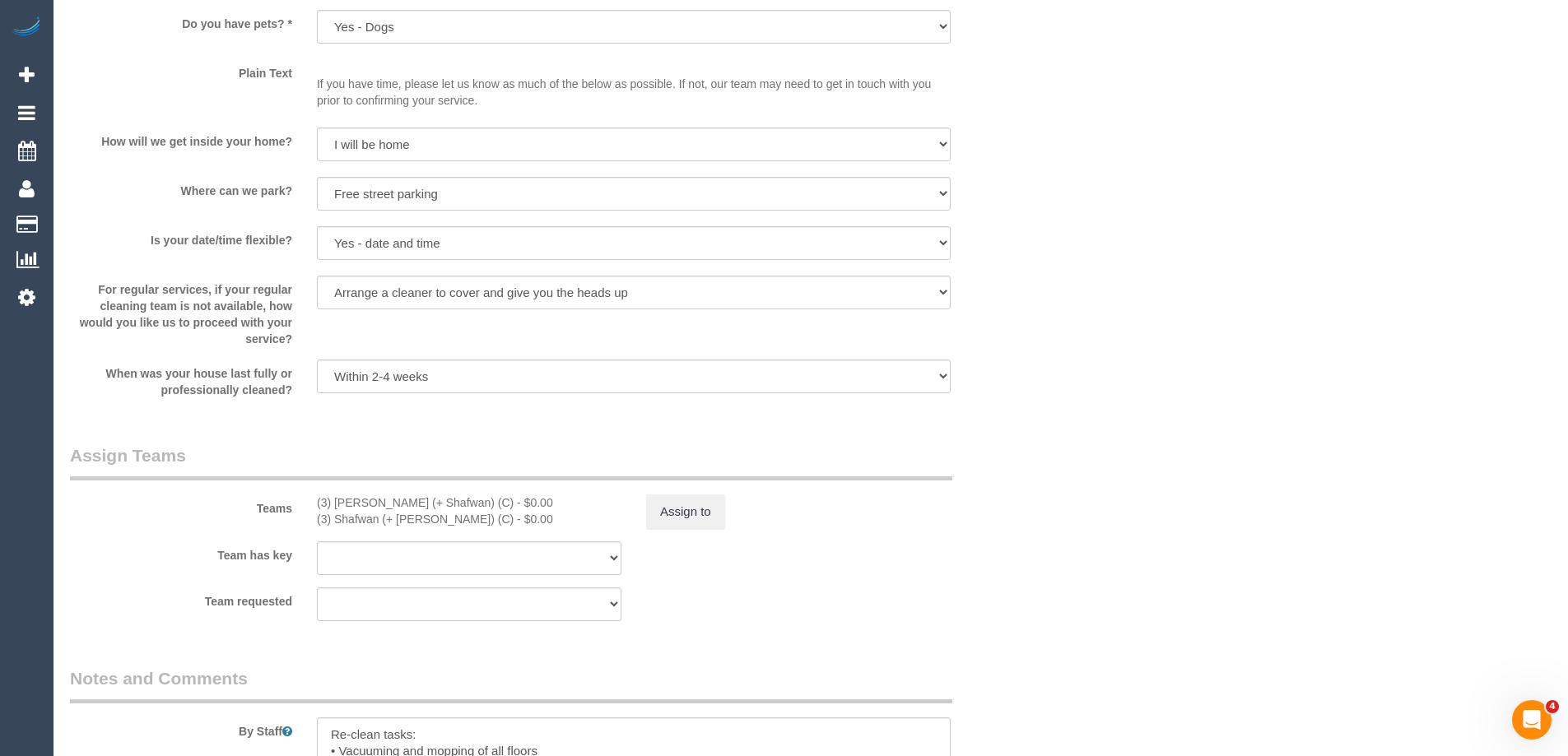
click at [699, 92] on p "If you have time, please let us know as much of the below as possible. If not, …" at bounding box center [633, 84] width 633 height 50
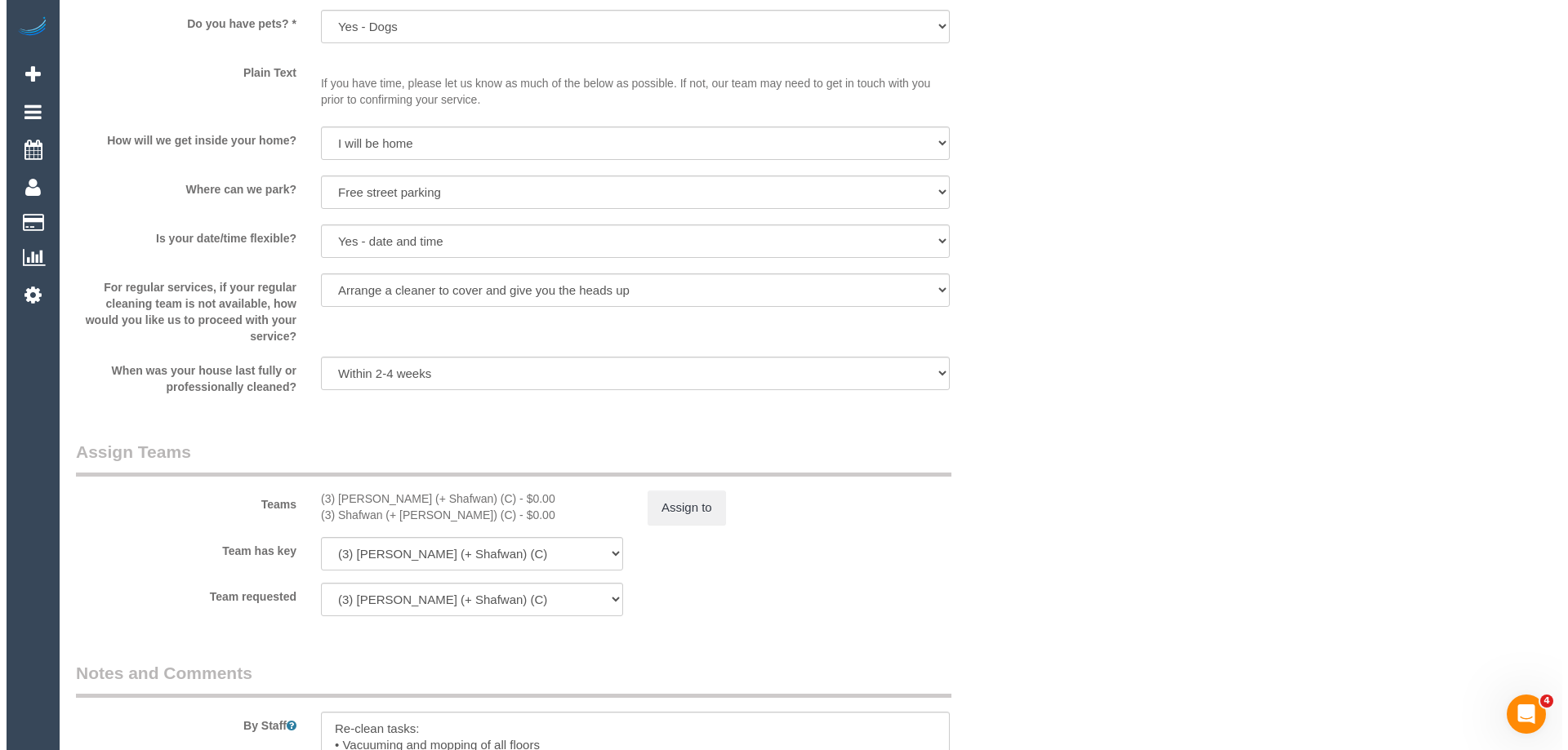
scroll to position [2286, 0]
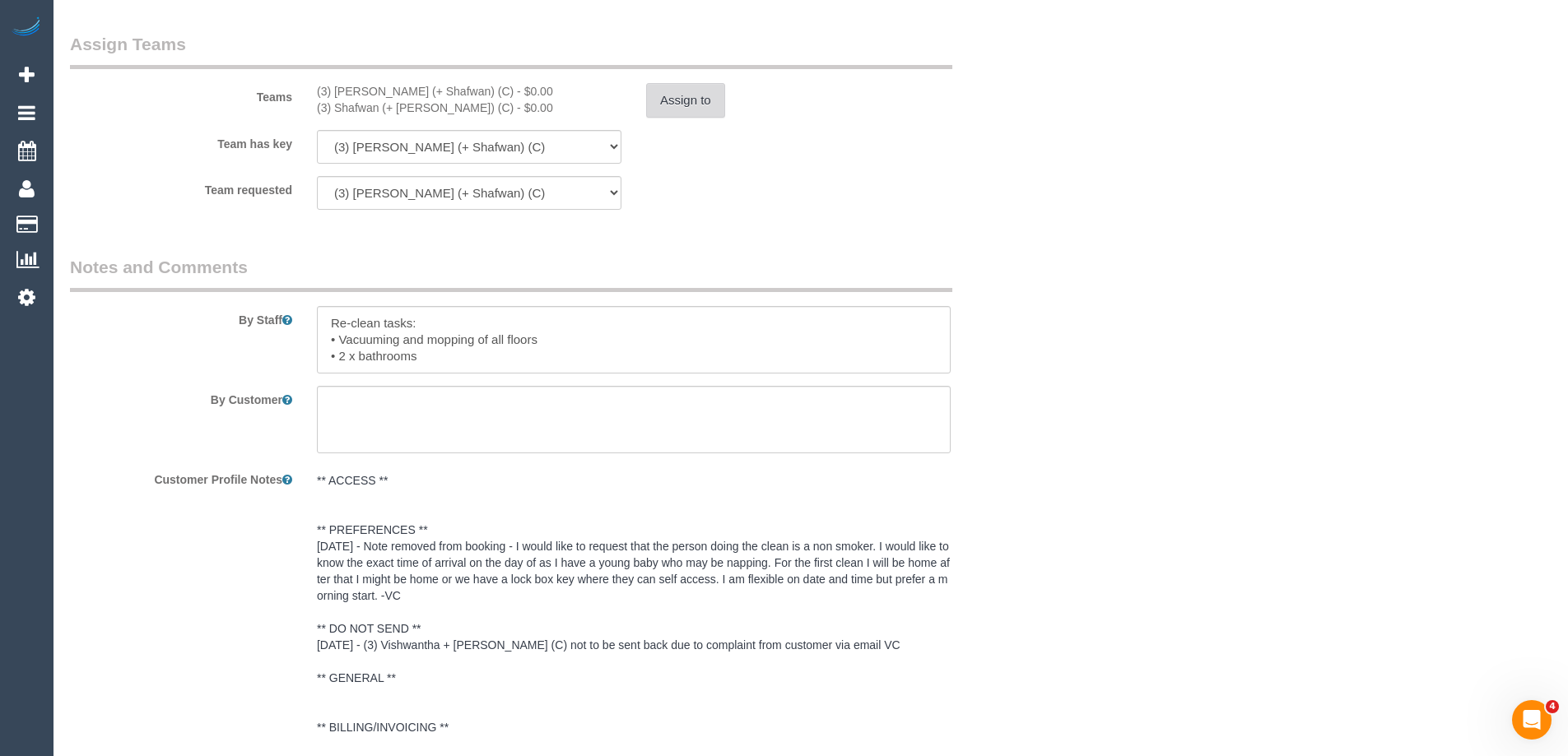
click at [678, 106] on button "Assign to" at bounding box center [686, 100] width 79 height 34
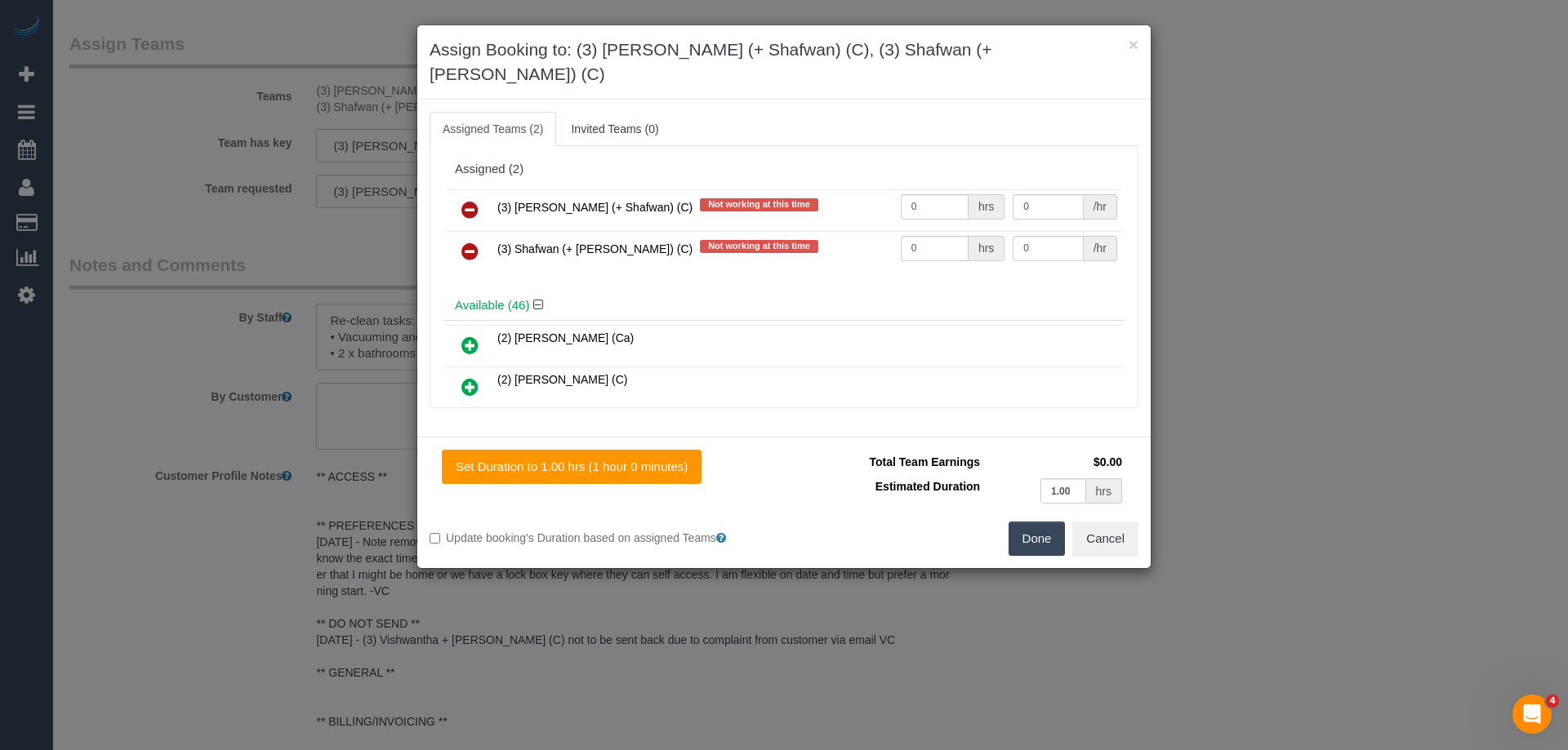
click at [464, 200] on icon at bounding box center [470, 209] width 17 height 20
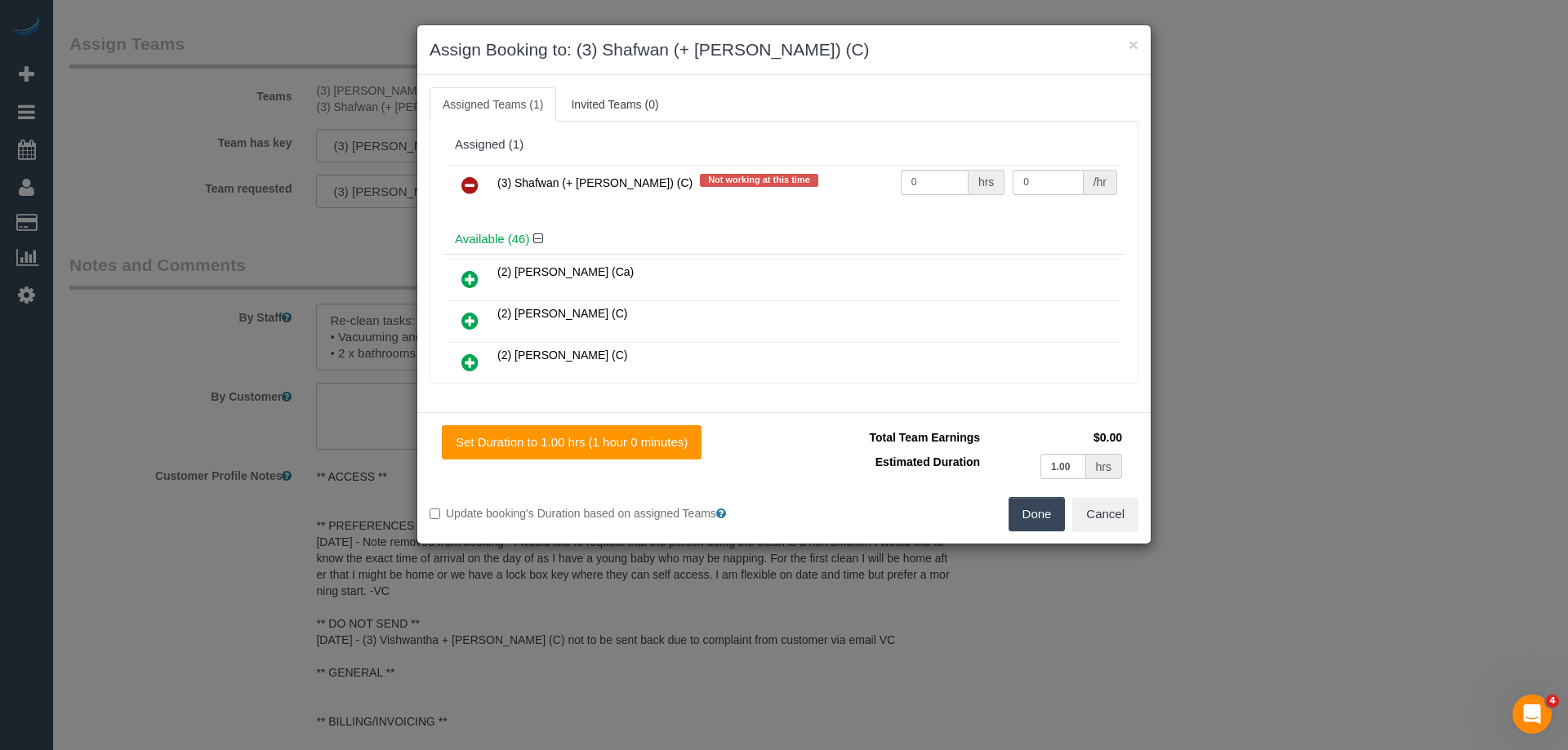
click at [471, 183] on icon at bounding box center [470, 185] width 17 height 20
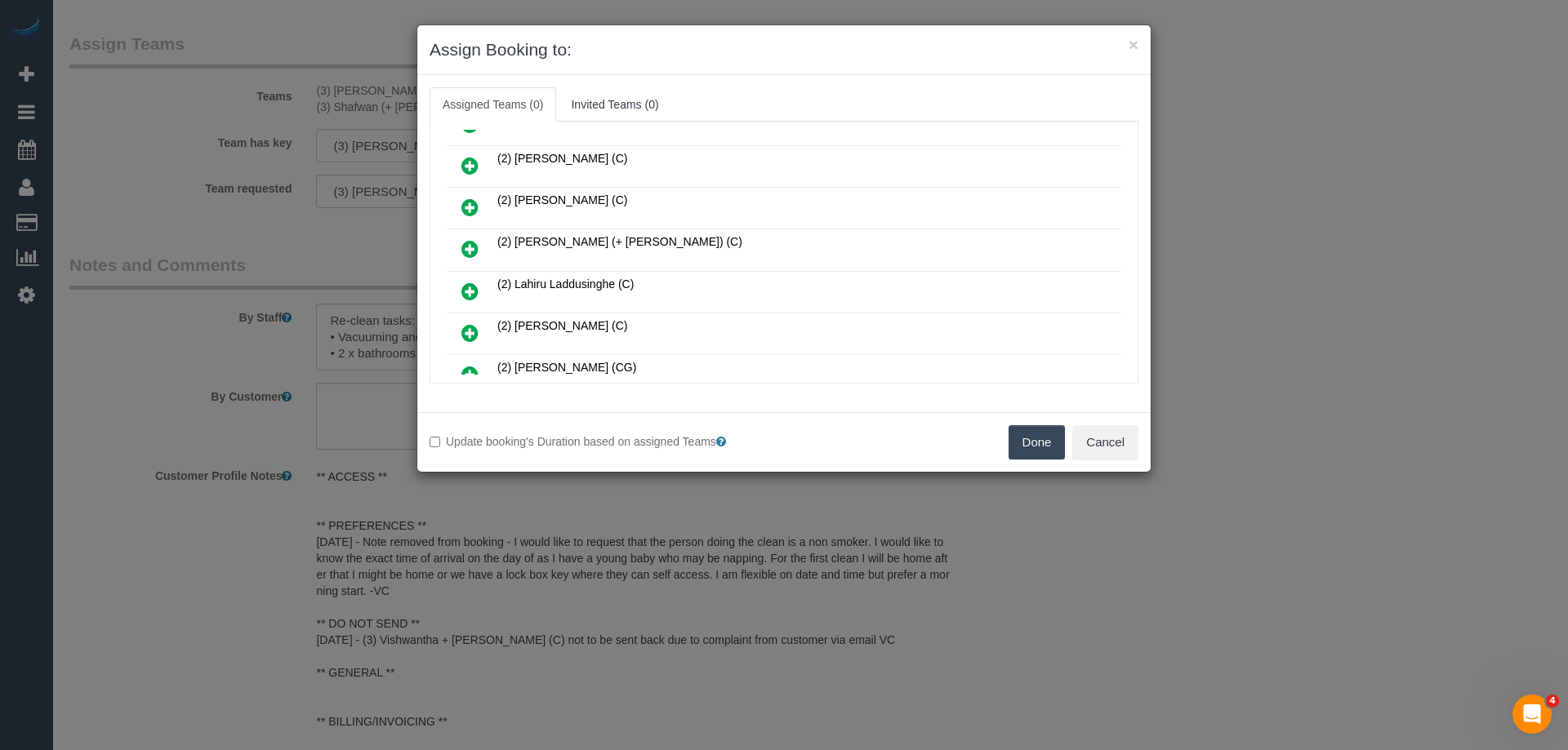
click at [463, 204] on icon at bounding box center [470, 207] width 17 height 20
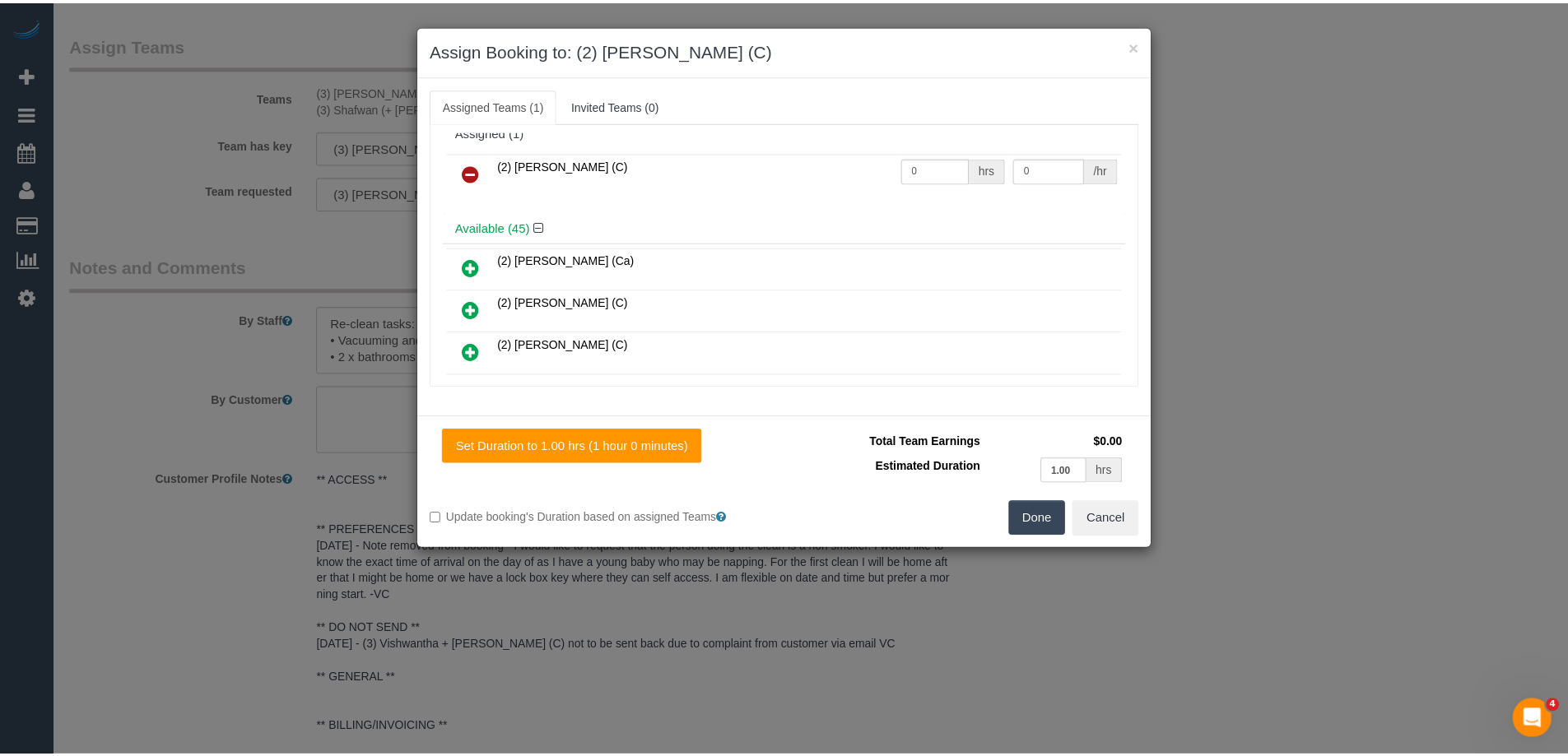
scroll to position [0, 0]
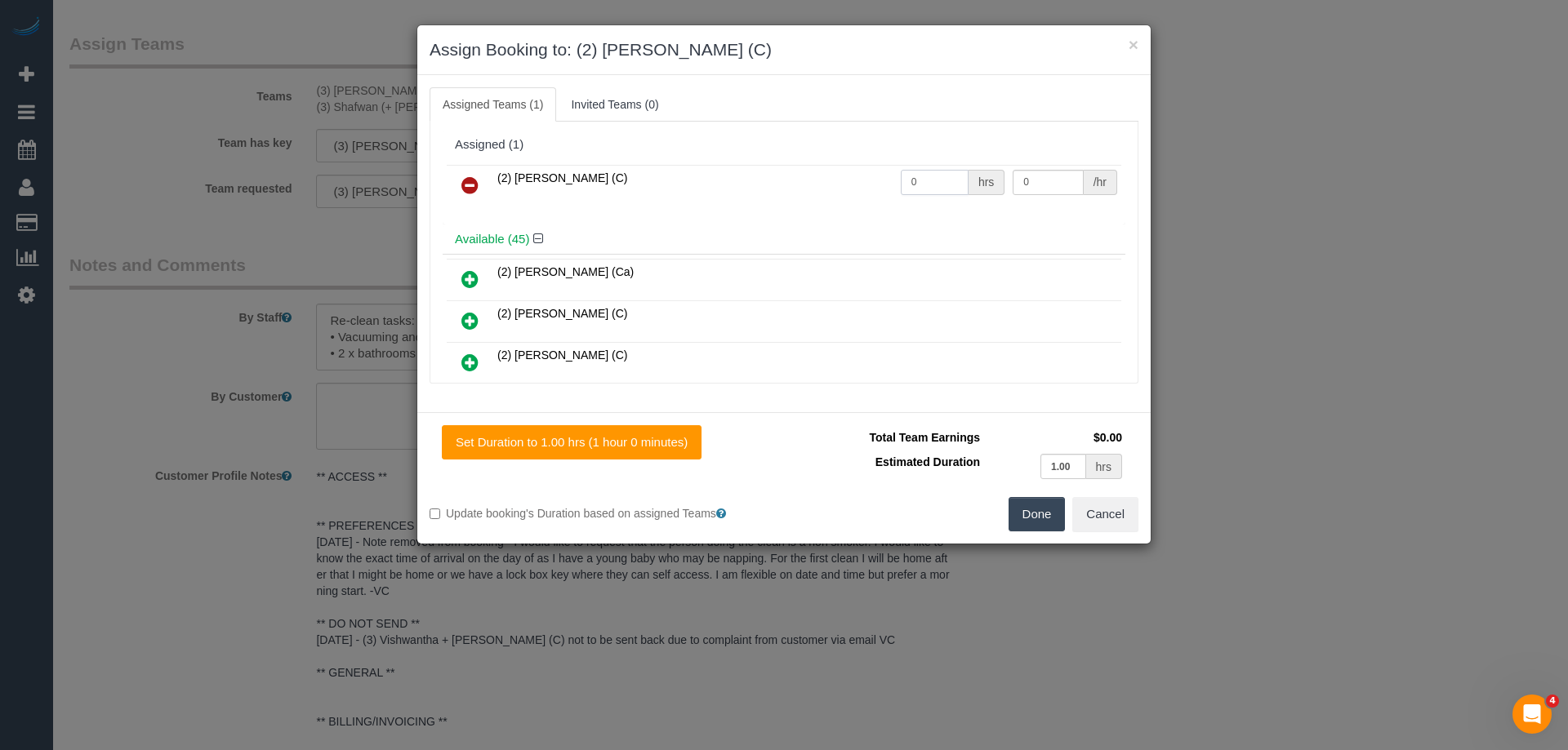
drag, startPoint x: 833, startPoint y: 177, endPoint x: 824, endPoint y: 180, distance: 9.5
click at [780, 177] on tr "(2) Joshua Russell (C) 0 hrs 0 /hr" at bounding box center [784, 186] width 675 height 42
type input "2"
click at [956, 180] on tr "(2) Joshua Russell (C) 2 hrs 0 /hr" at bounding box center [784, 186] width 675 height 42
type input "37.5"
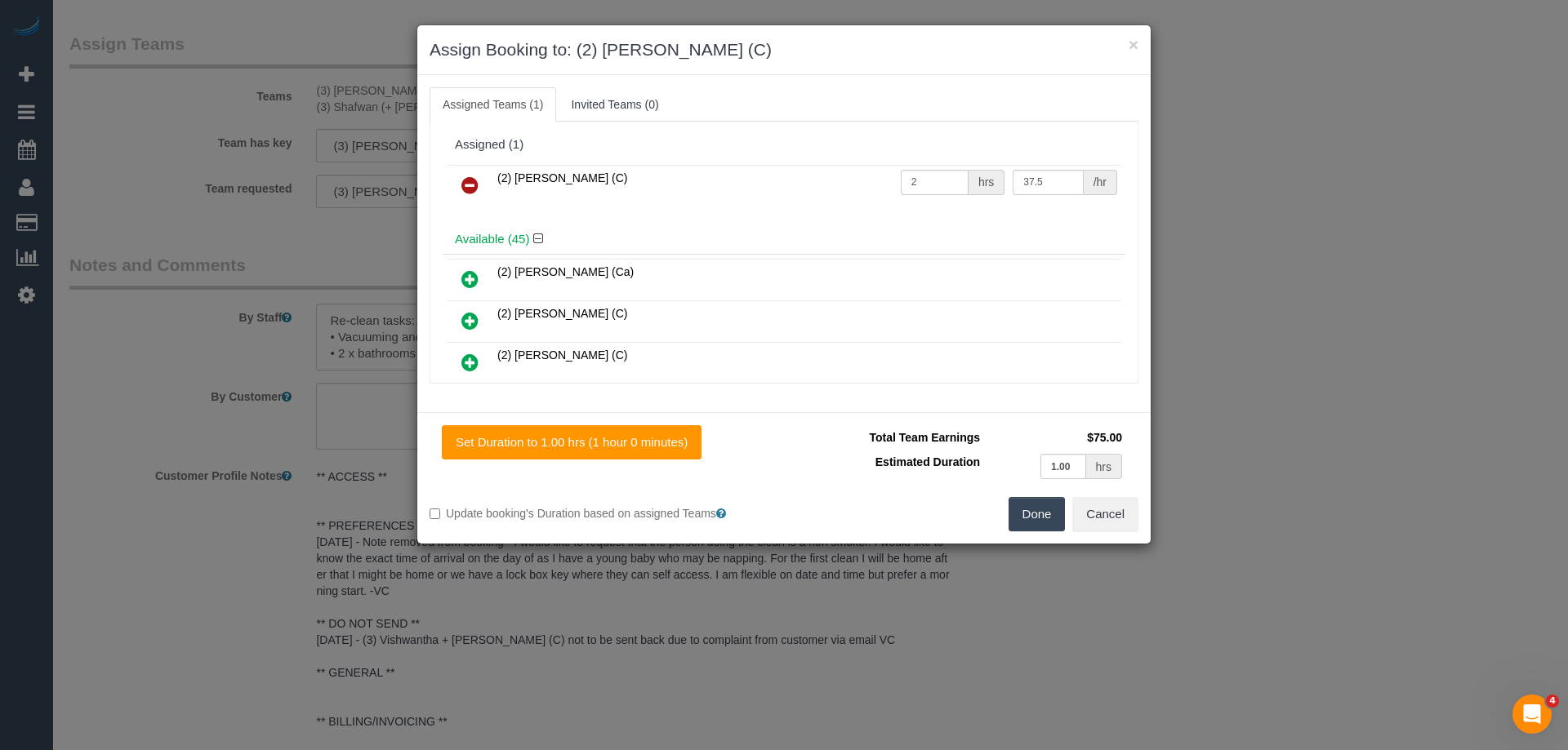
click at [1040, 509] on button "Done" at bounding box center [1037, 514] width 57 height 34
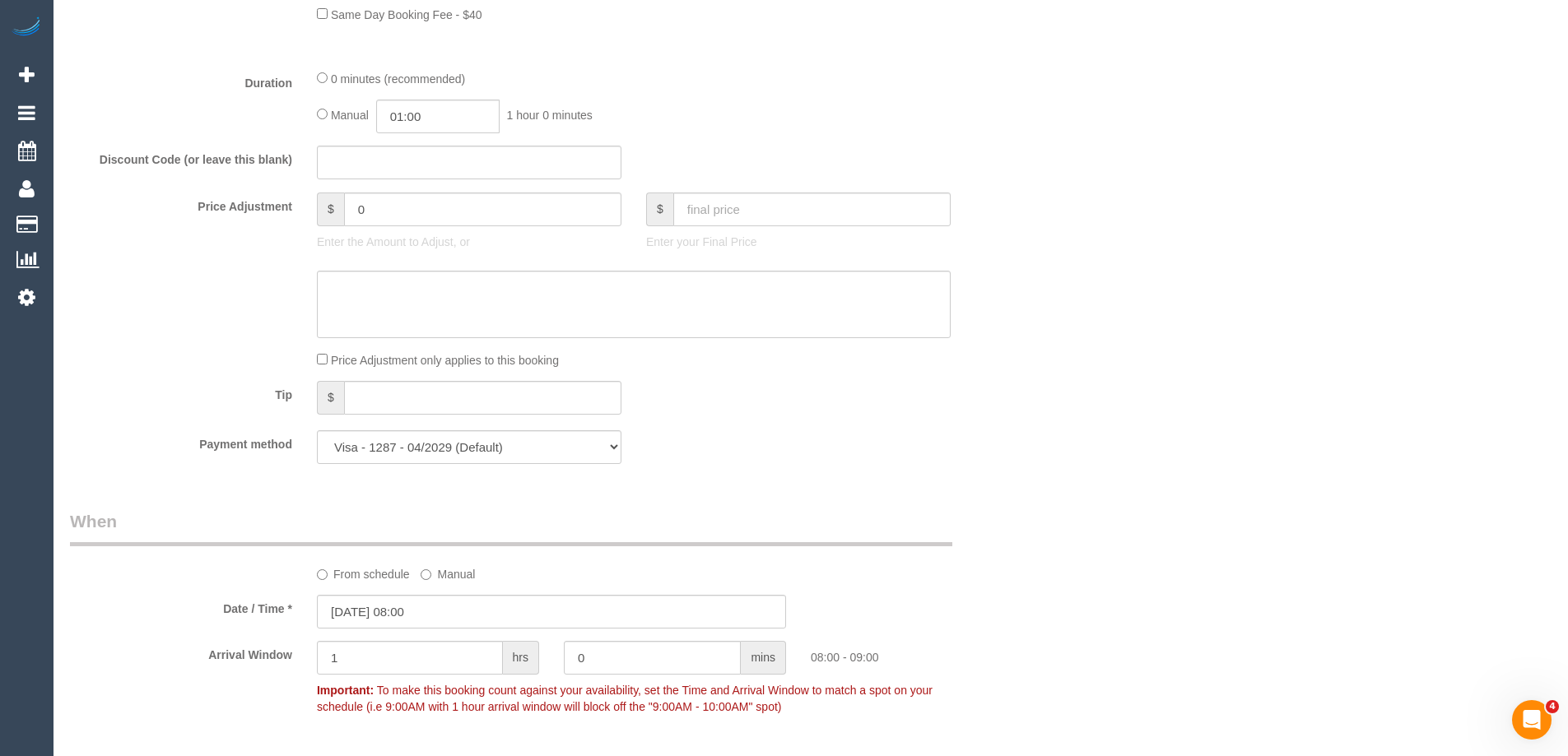
scroll to position [905, 0]
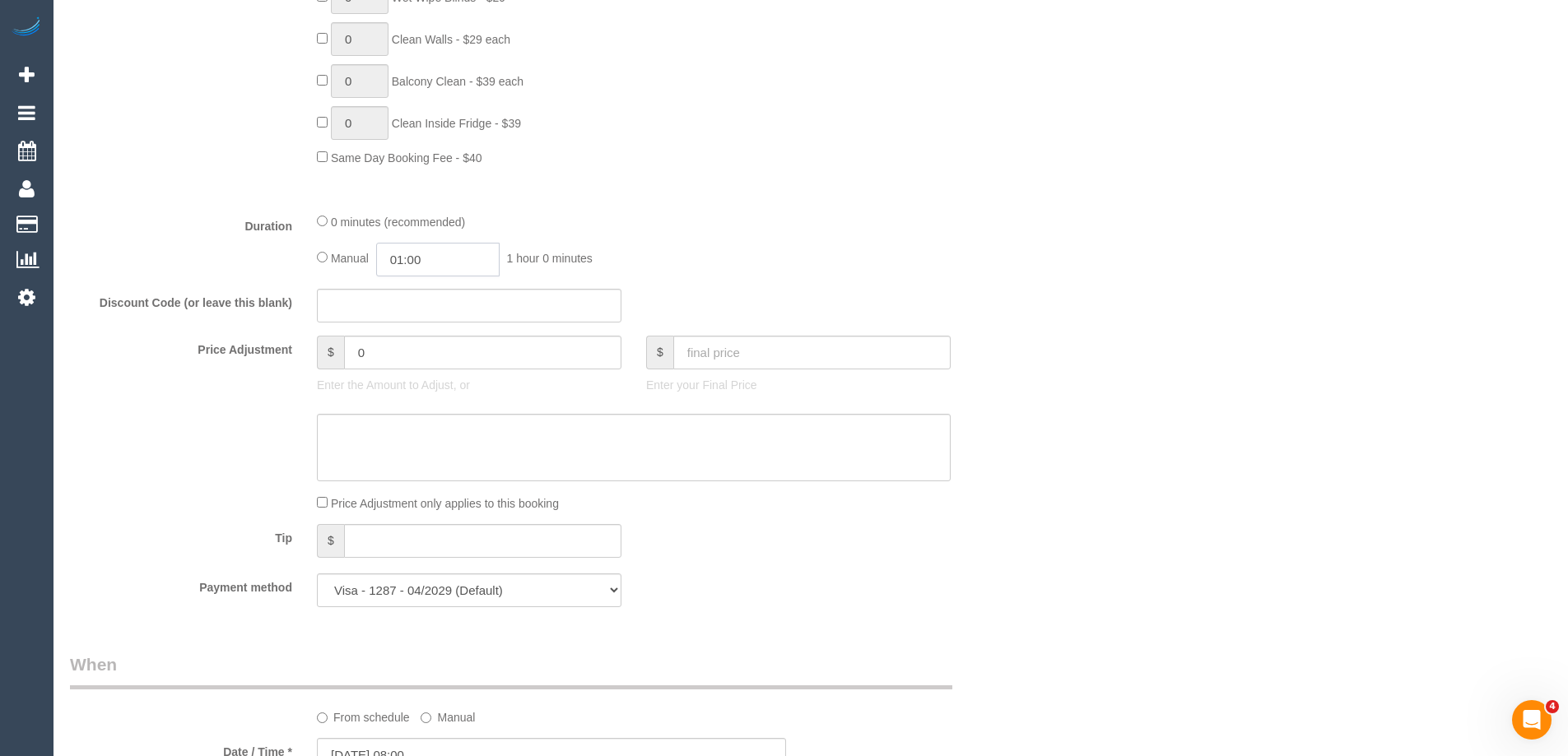
drag, startPoint x: 467, startPoint y: 254, endPoint x: 456, endPoint y: 263, distance: 14.2
click at [467, 255] on input "01:00" at bounding box center [438, 259] width 124 height 33
type input "02:00"
click at [409, 346] on li "02:00" at bounding box center [419, 352] width 73 height 21
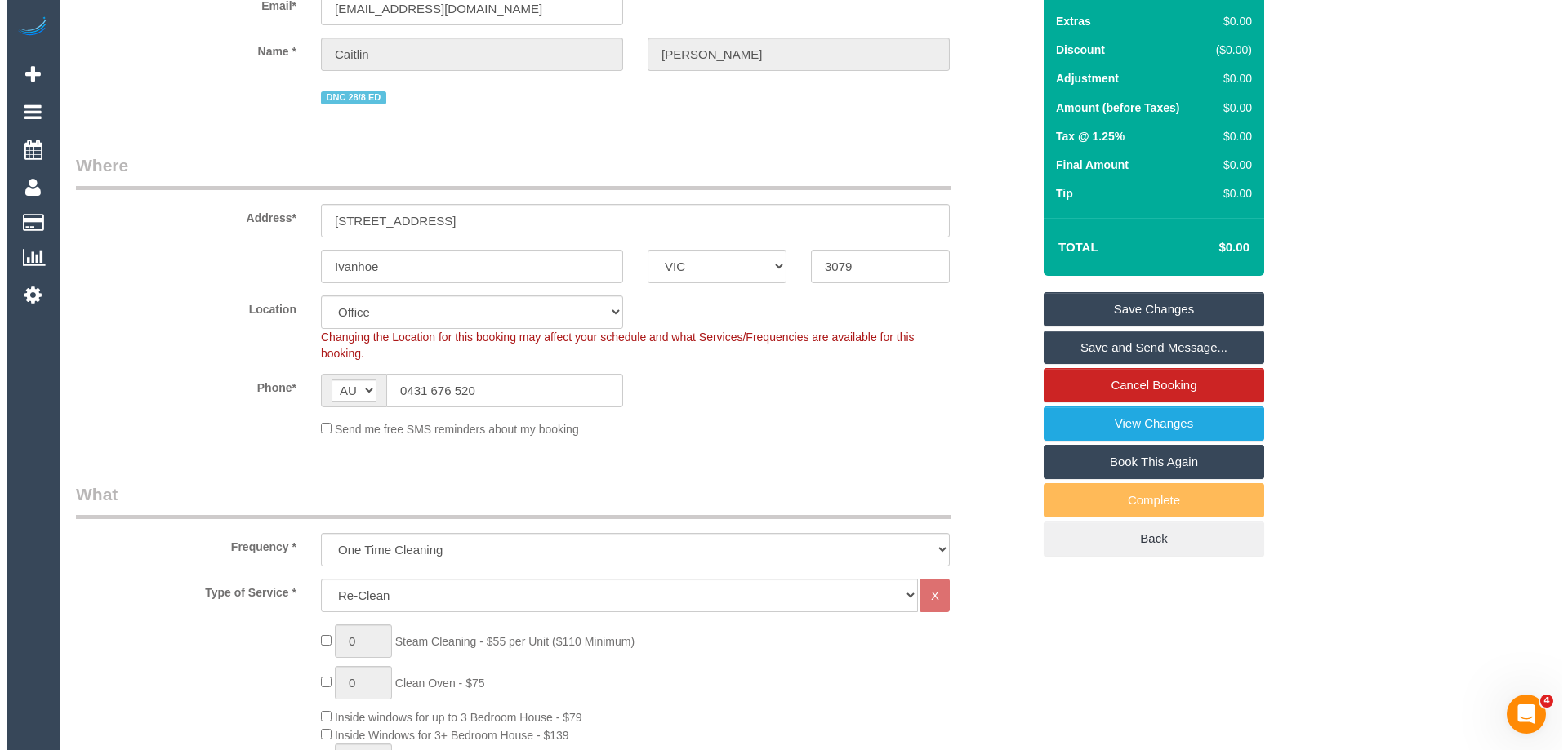
scroll to position [0, 0]
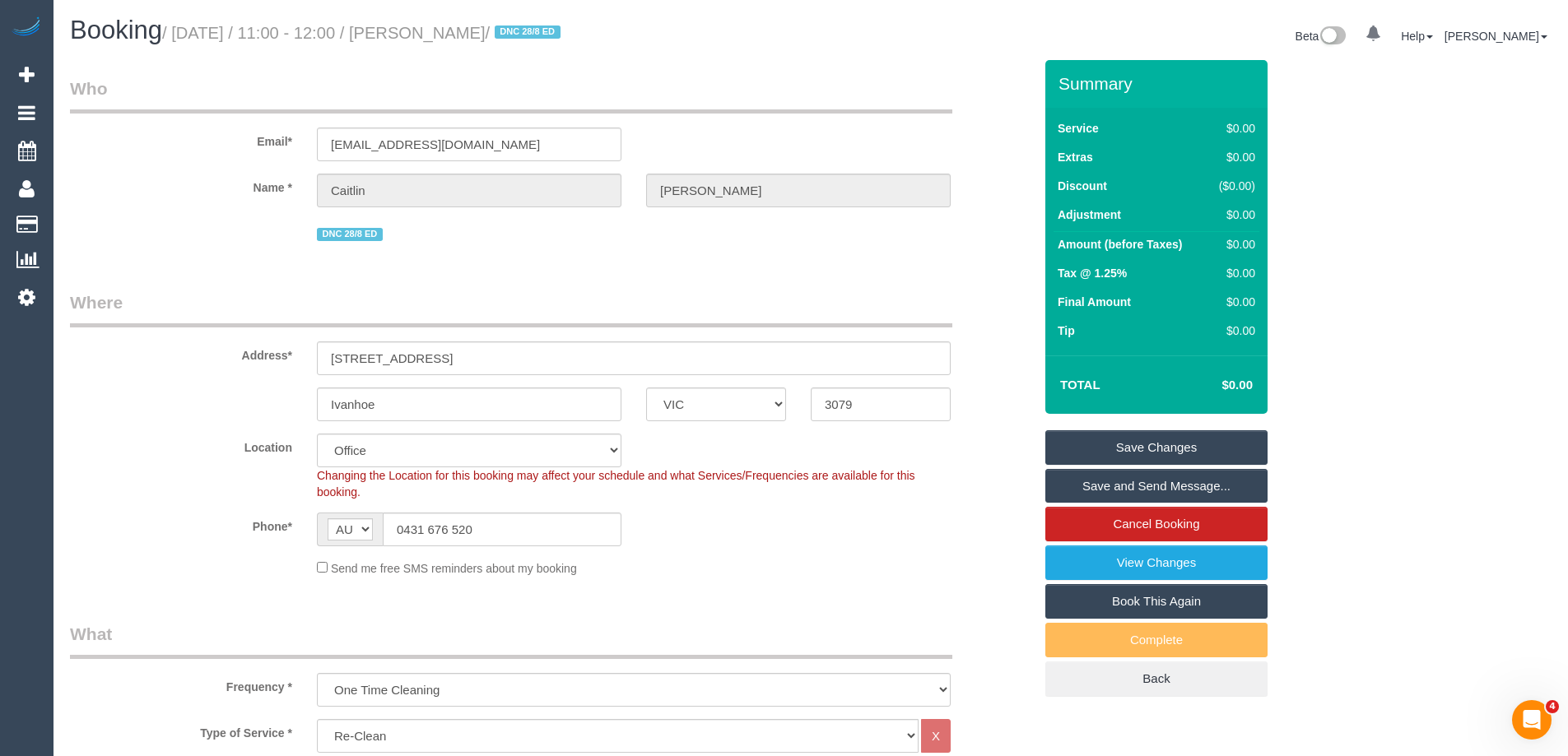
drag, startPoint x: 568, startPoint y: 33, endPoint x: 455, endPoint y: 26, distance: 113.2
click at [455, 26] on small "/ September 04, 2025 / 11:00 - 12:00 / Caitlin Docherty / DNC 28/8 ED" at bounding box center [364, 33] width 403 height 18
copy small "Caitlin Docherty"
click at [1104, 434] on link "Save Changes" at bounding box center [1156, 448] width 222 height 34
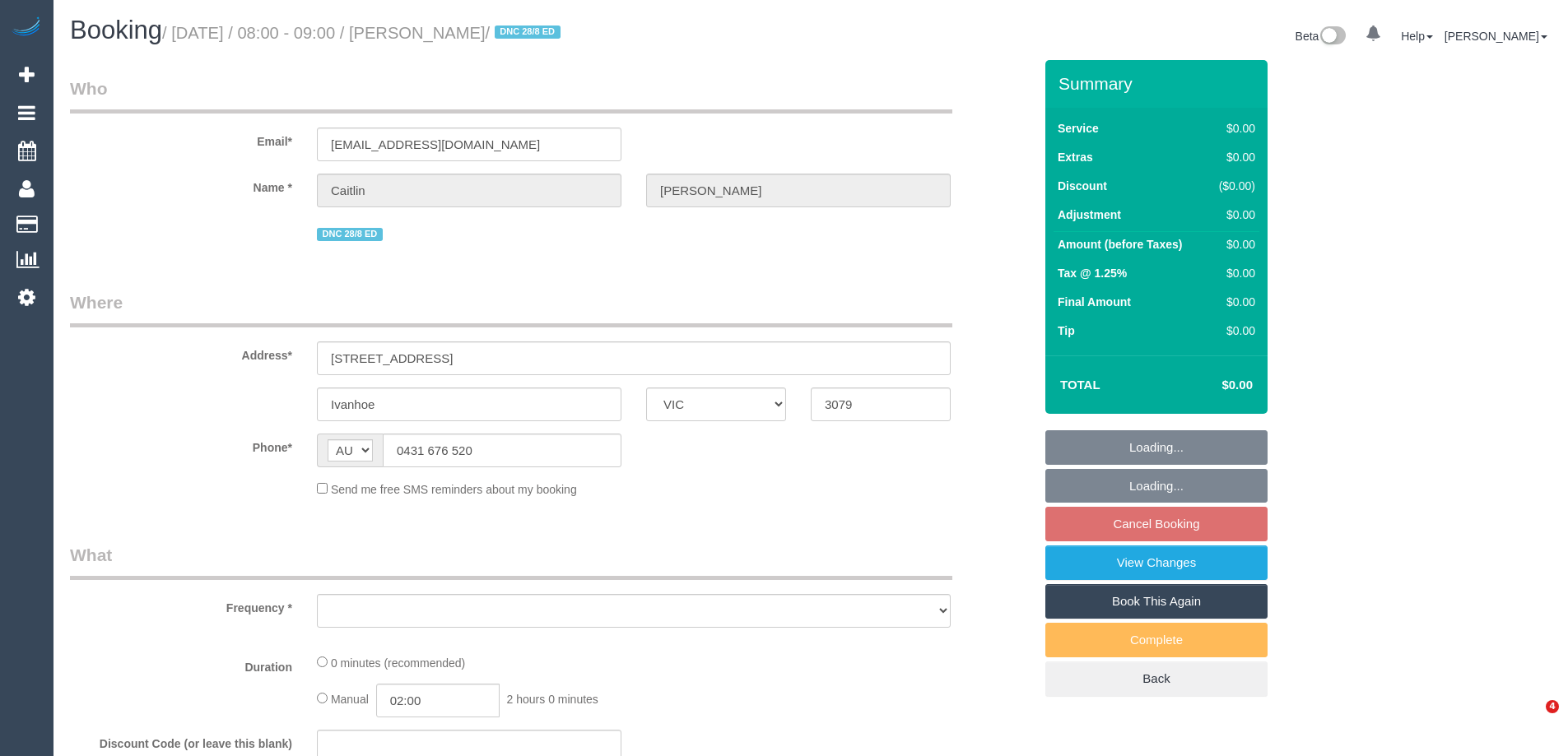
select select "VIC"
select select "string:stripe-pm_1QtRaG2GScqysDRVvrd9LIfh"
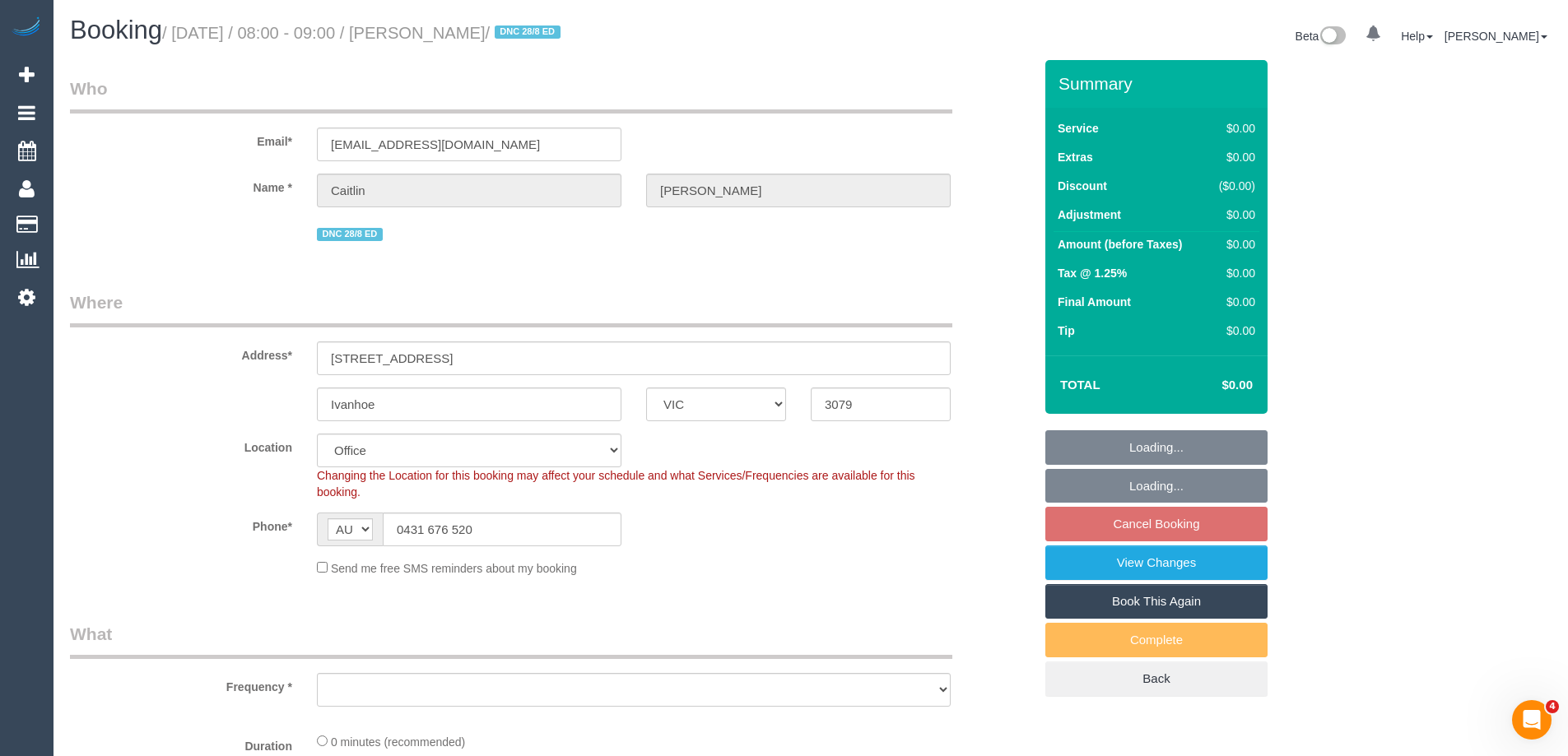
select select "object:560"
select select "number:27"
select select "number:14"
select select "number:19"
select select "number:22"
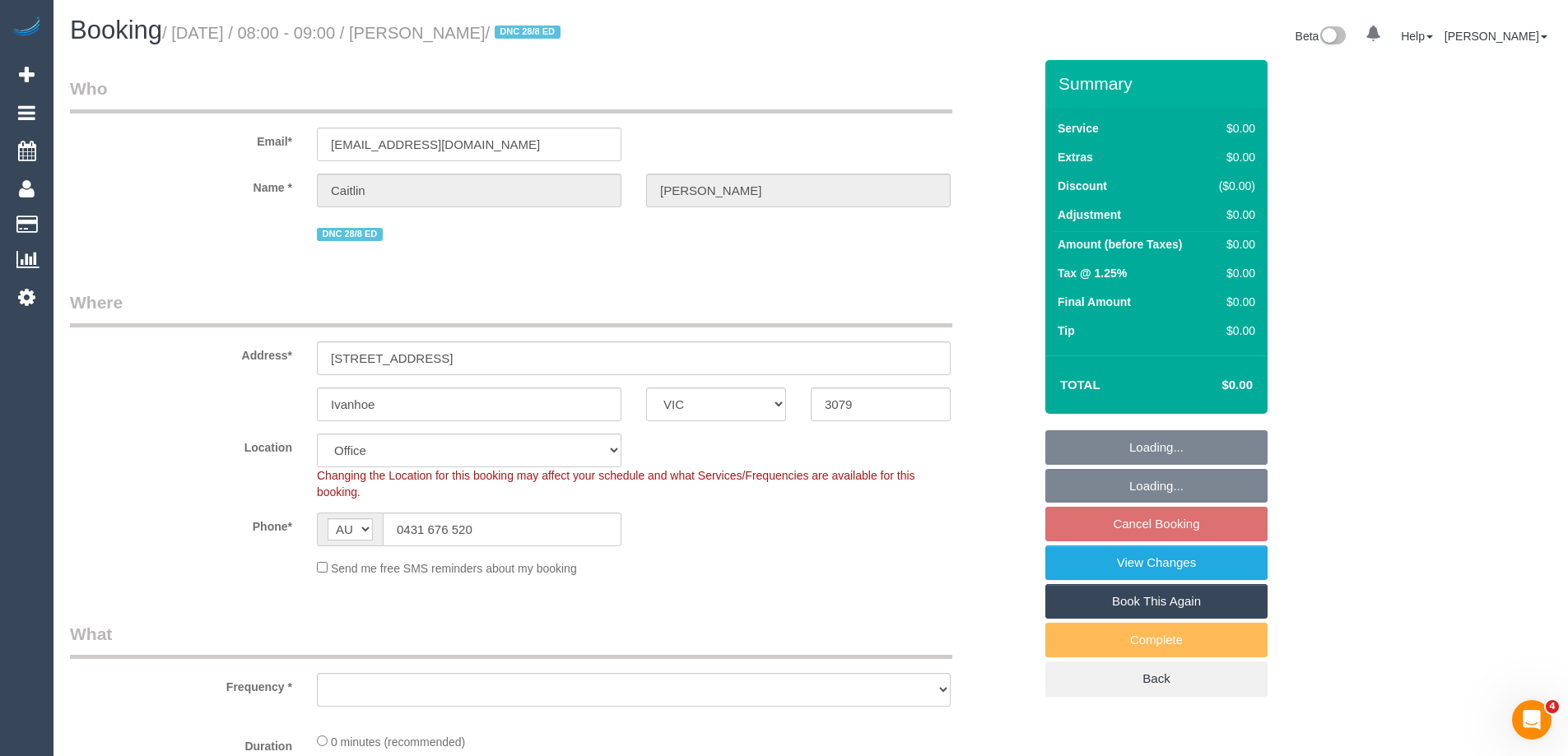
select select "number:34"
select select "number:12"
select select "object:768"
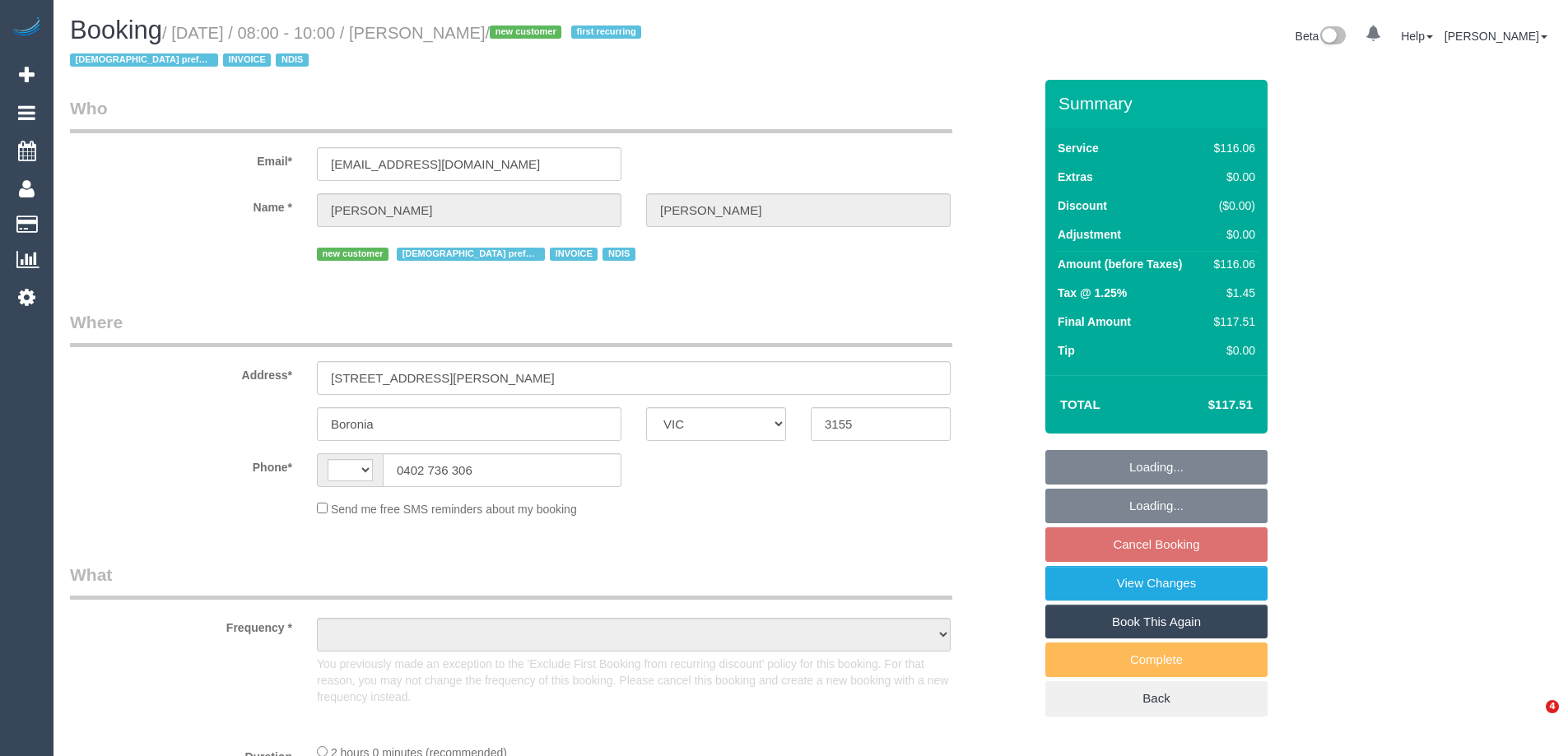
select select "VIC"
select select "string:AU"
select select "object:616"
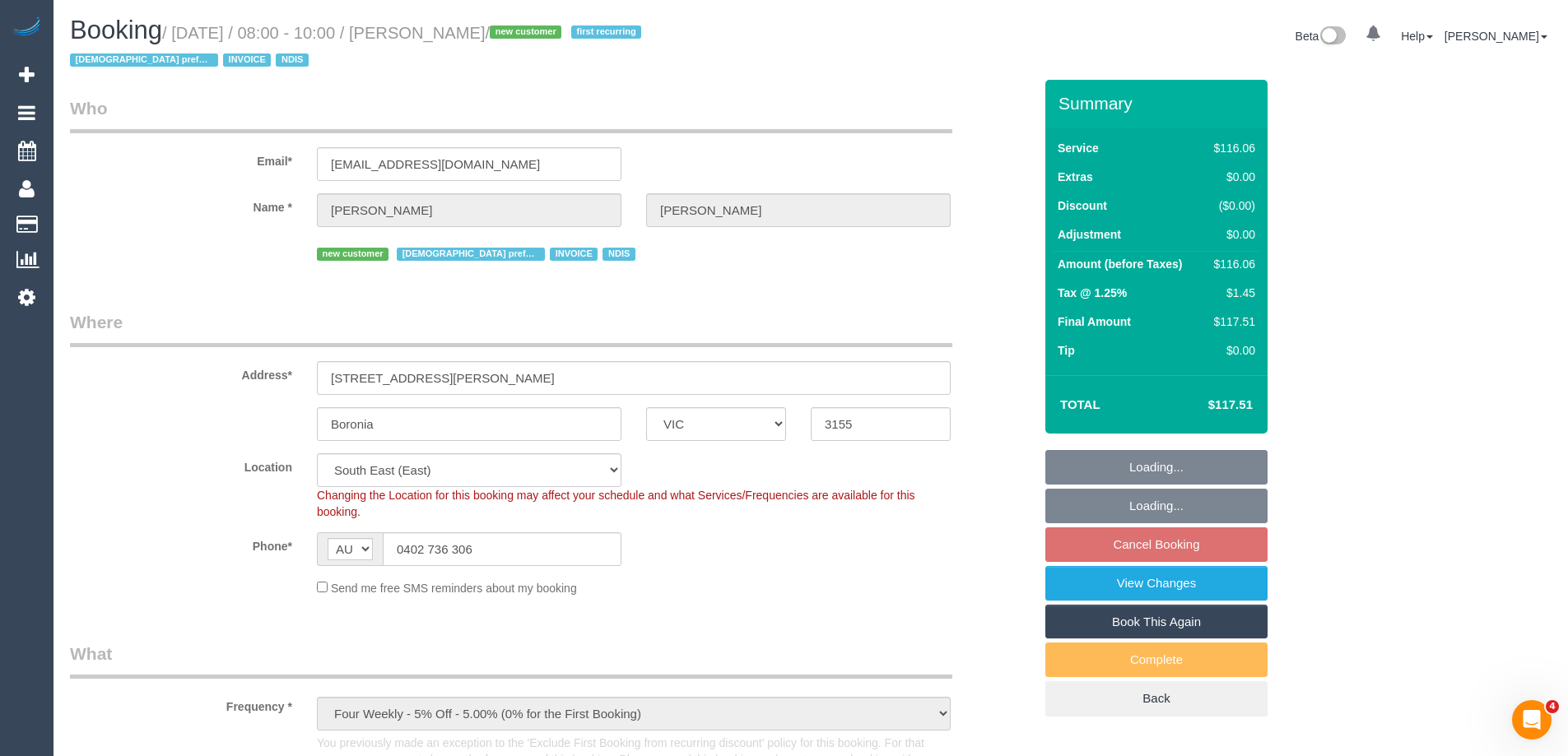
select select "number:27"
select select "number:14"
select select "number:18"
select select "number:25"
select select "object:1267"
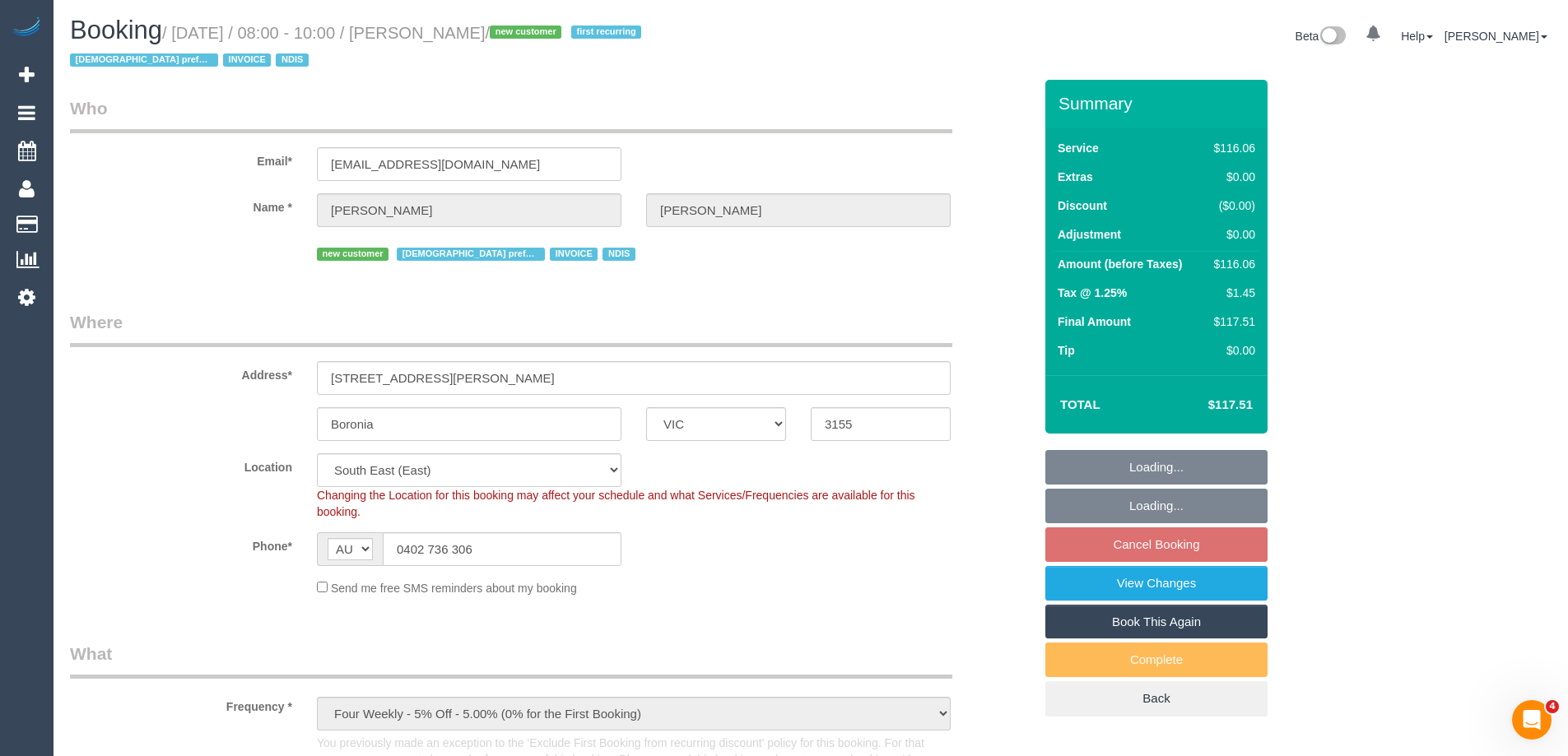
select select "spot2"
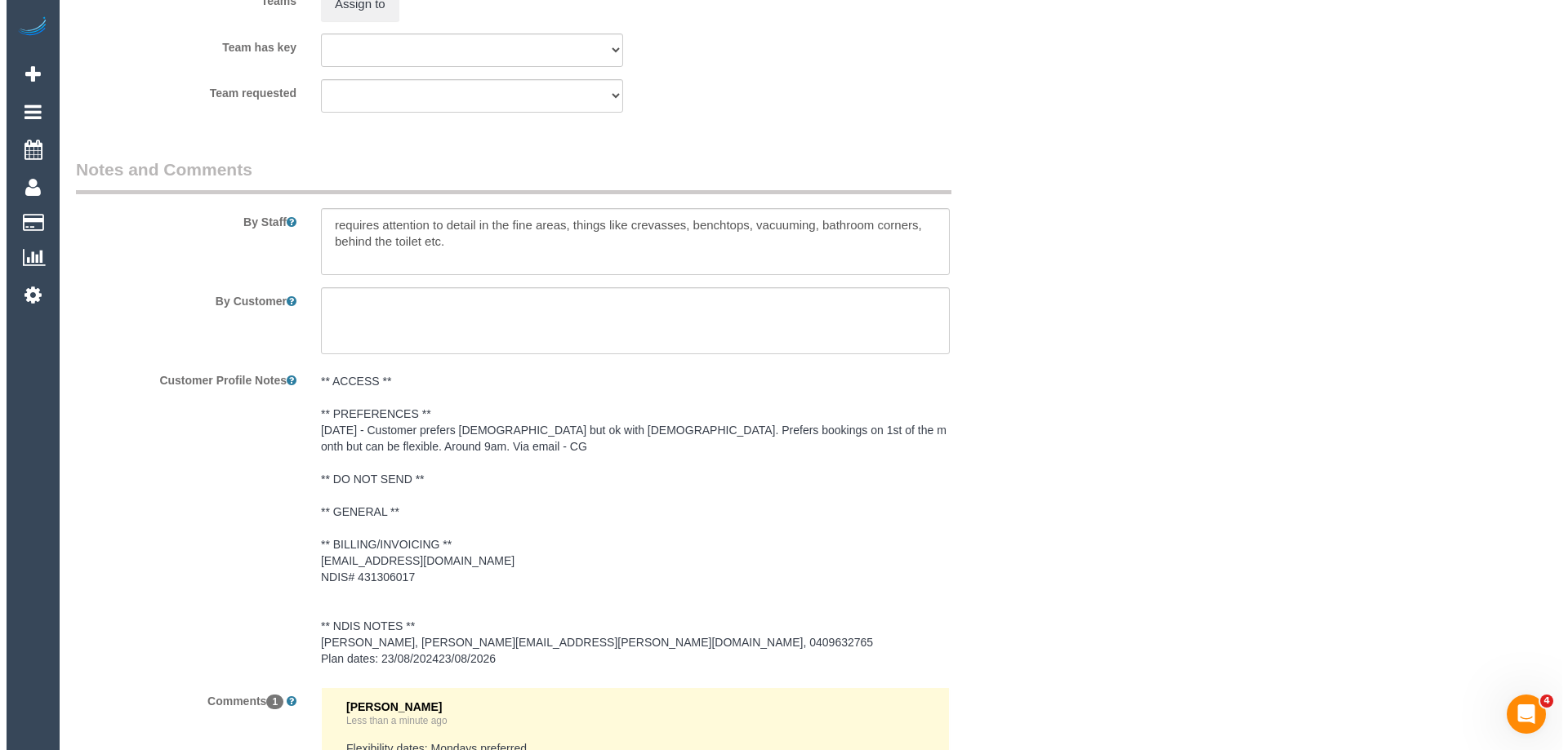
scroll to position [2130, 0]
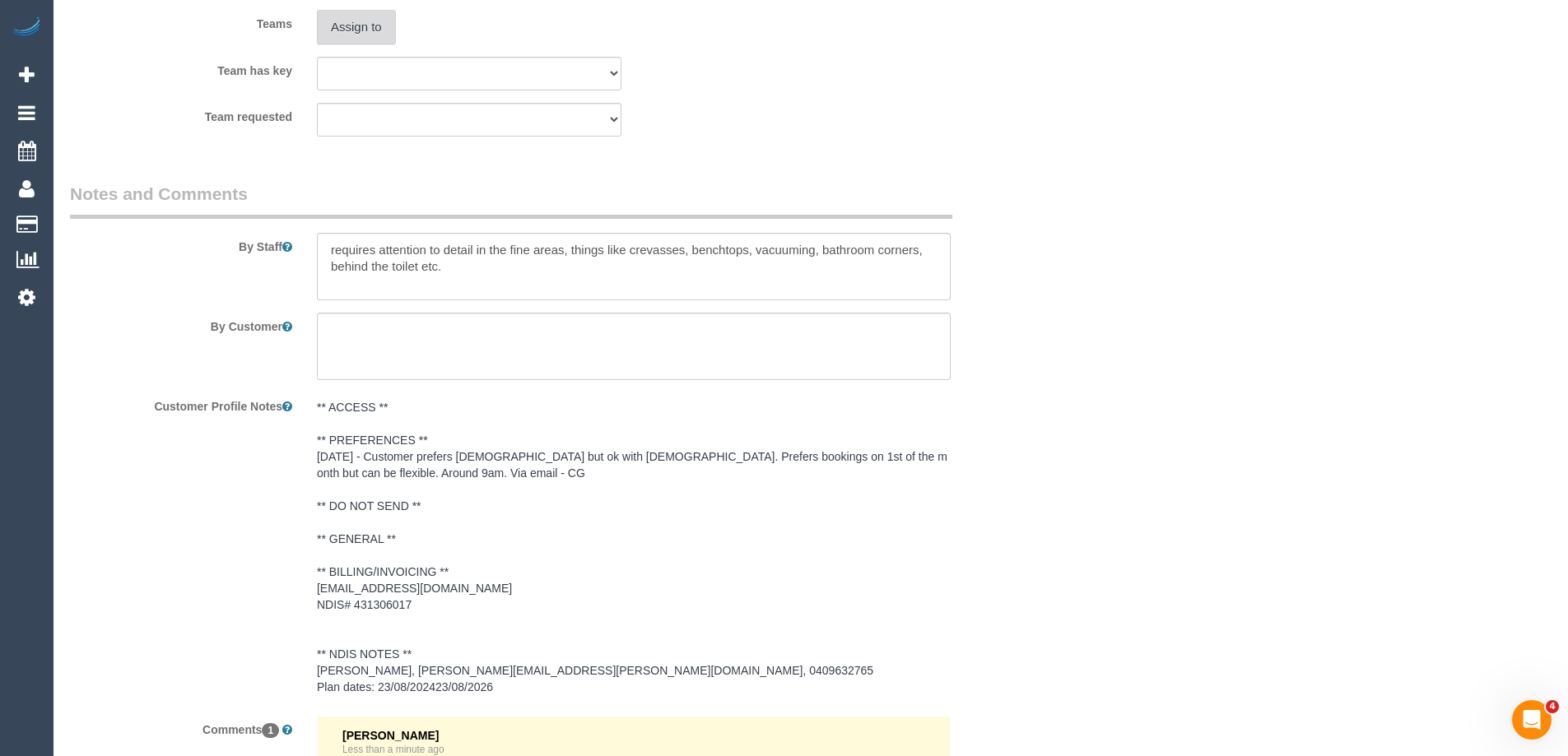
click at [381, 24] on button "Assign to" at bounding box center [356, 27] width 79 height 34
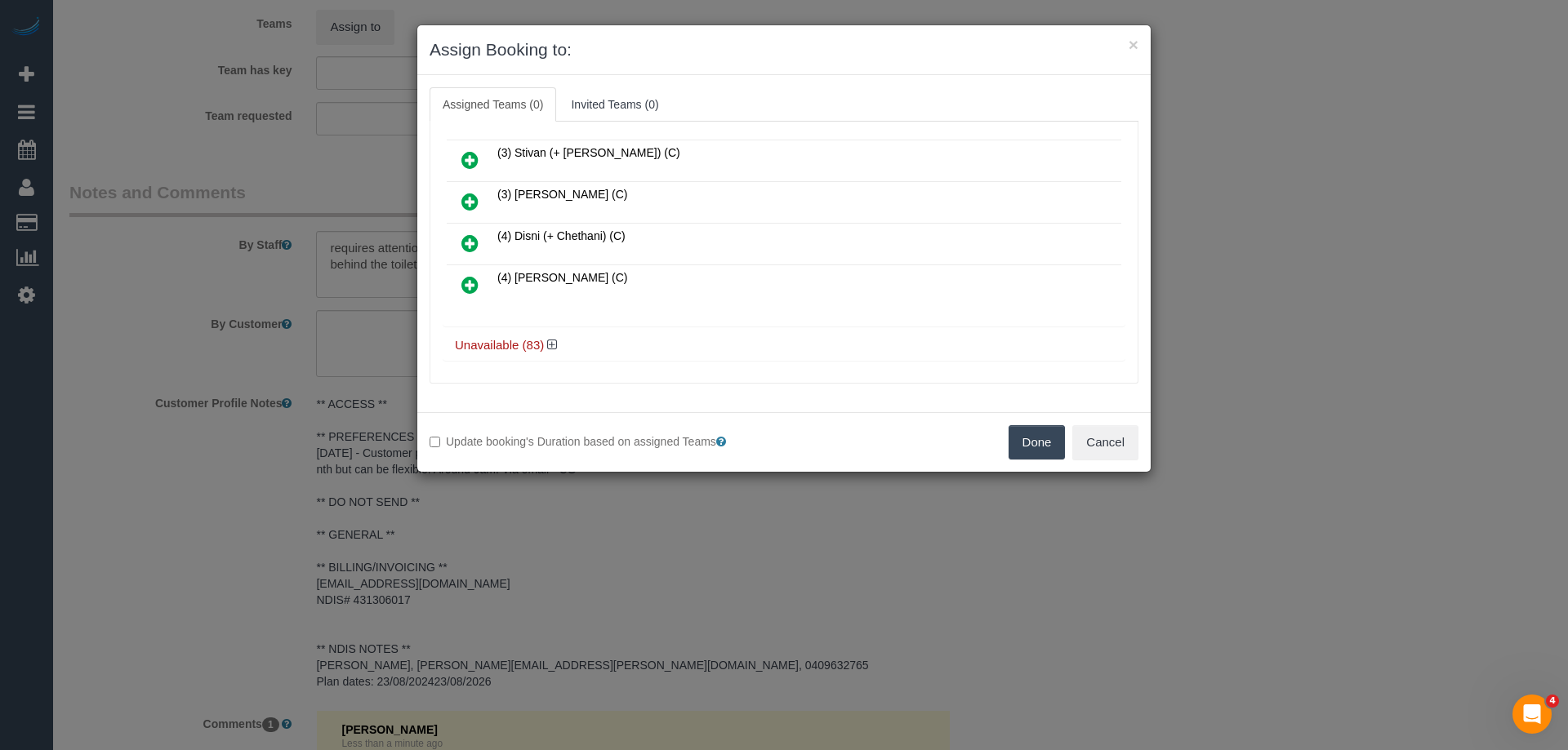
scroll to position [542, 0]
click at [554, 337] on icon at bounding box center [553, 342] width 10 height 12
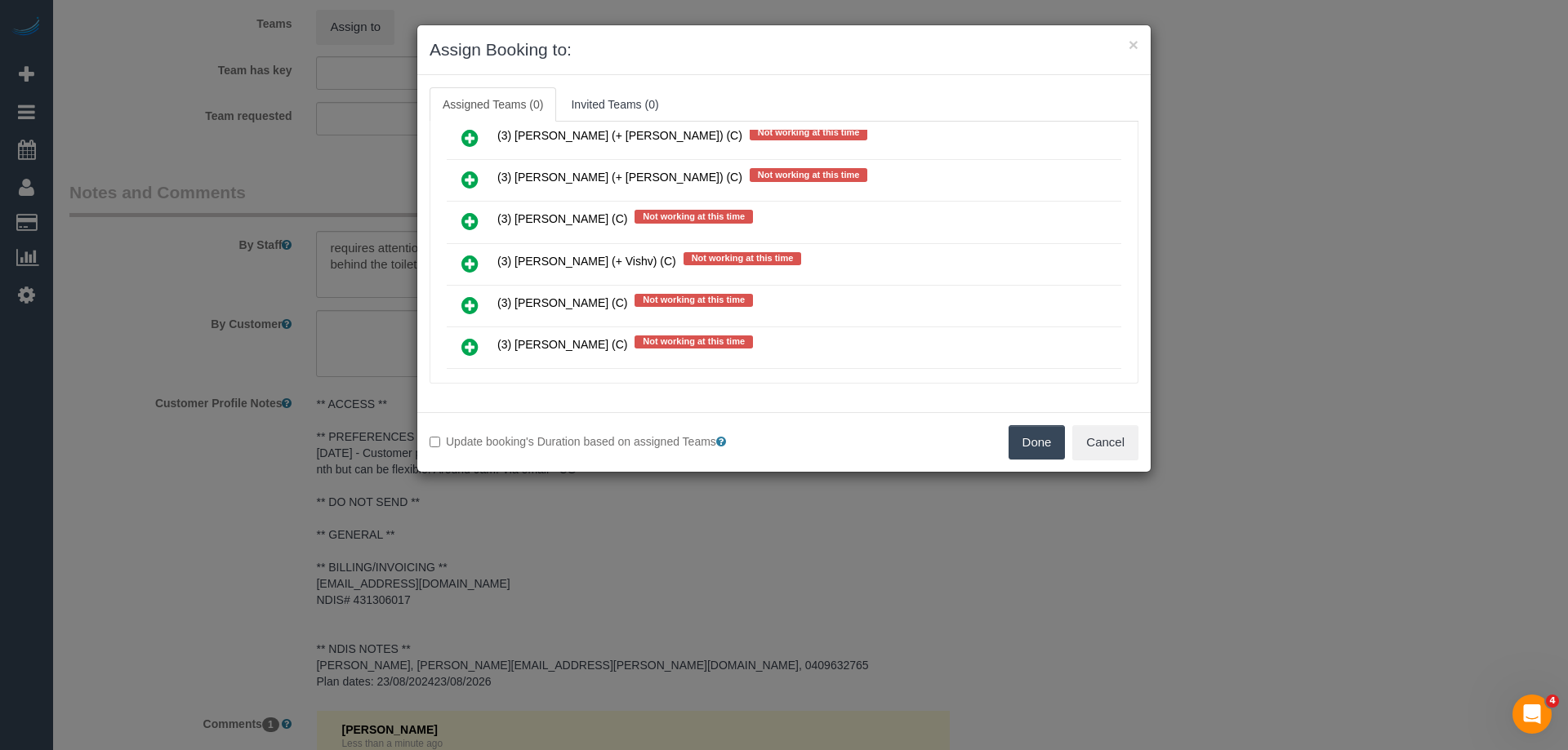
click at [474, 305] on icon at bounding box center [470, 305] width 17 height 20
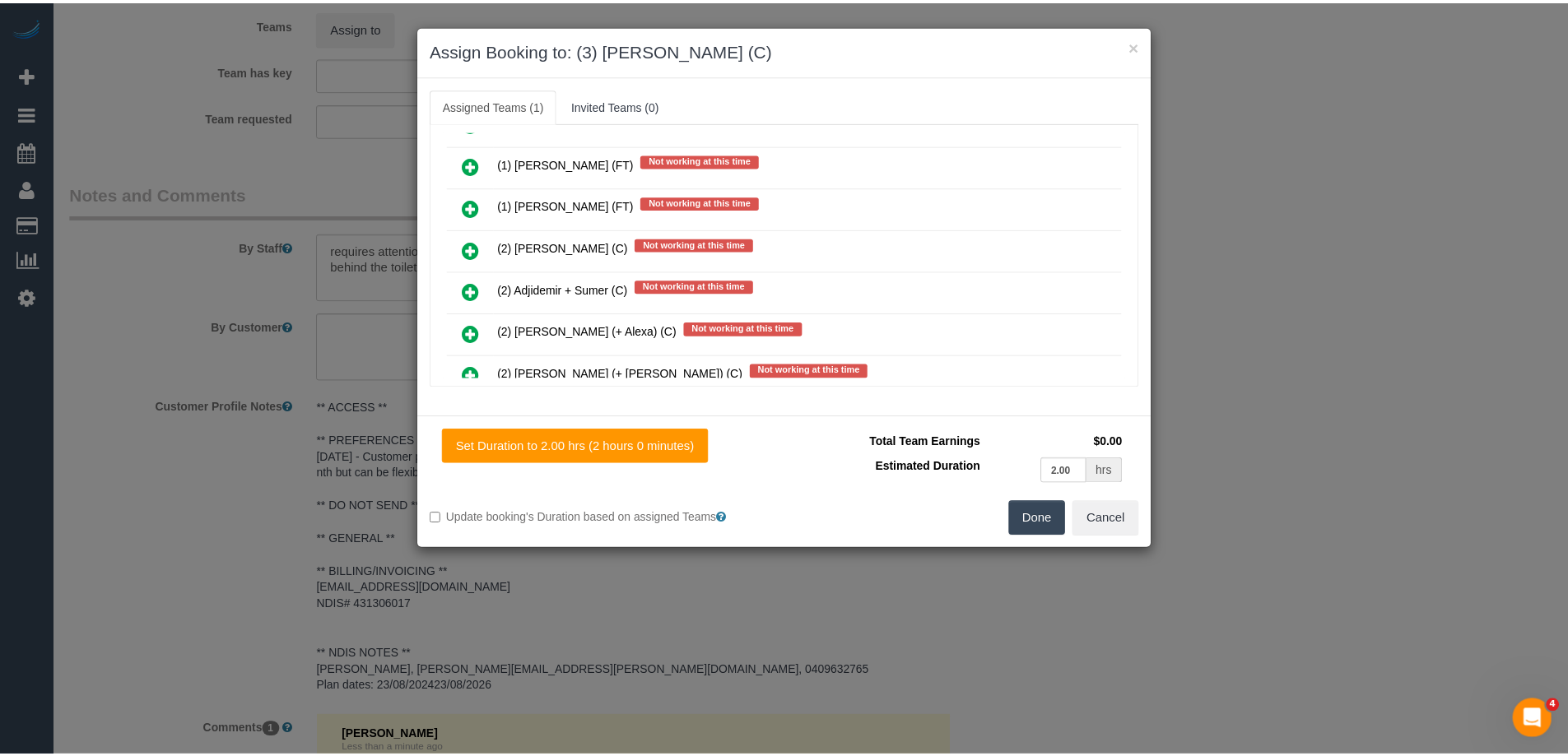
scroll to position [0, 0]
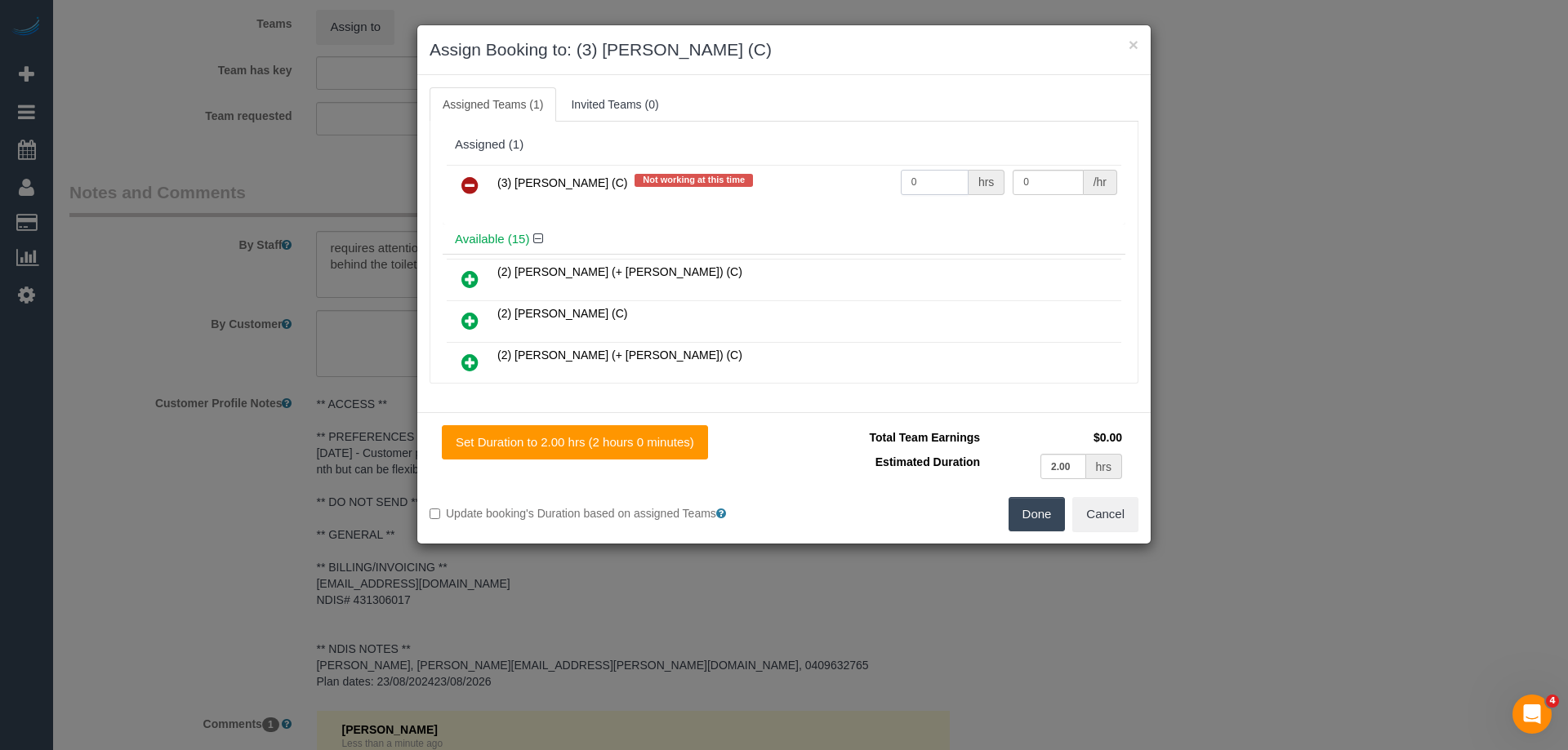
drag, startPoint x: 913, startPoint y: 184, endPoint x: 818, endPoint y: 164, distance: 97.1
click at [818, 165] on table "(3) Kirin Miller (C) Not working at this time 0 hrs 0 /hr" at bounding box center [784, 186] width 675 height 42
type input "2"
drag, startPoint x: 1038, startPoint y: 183, endPoint x: 847, endPoint y: 183, distance: 191.0
click at [847, 183] on tr "(3) Kirin Miller (C) Not working at this time 2 hrs 0 /hr" at bounding box center [784, 186] width 675 height 42
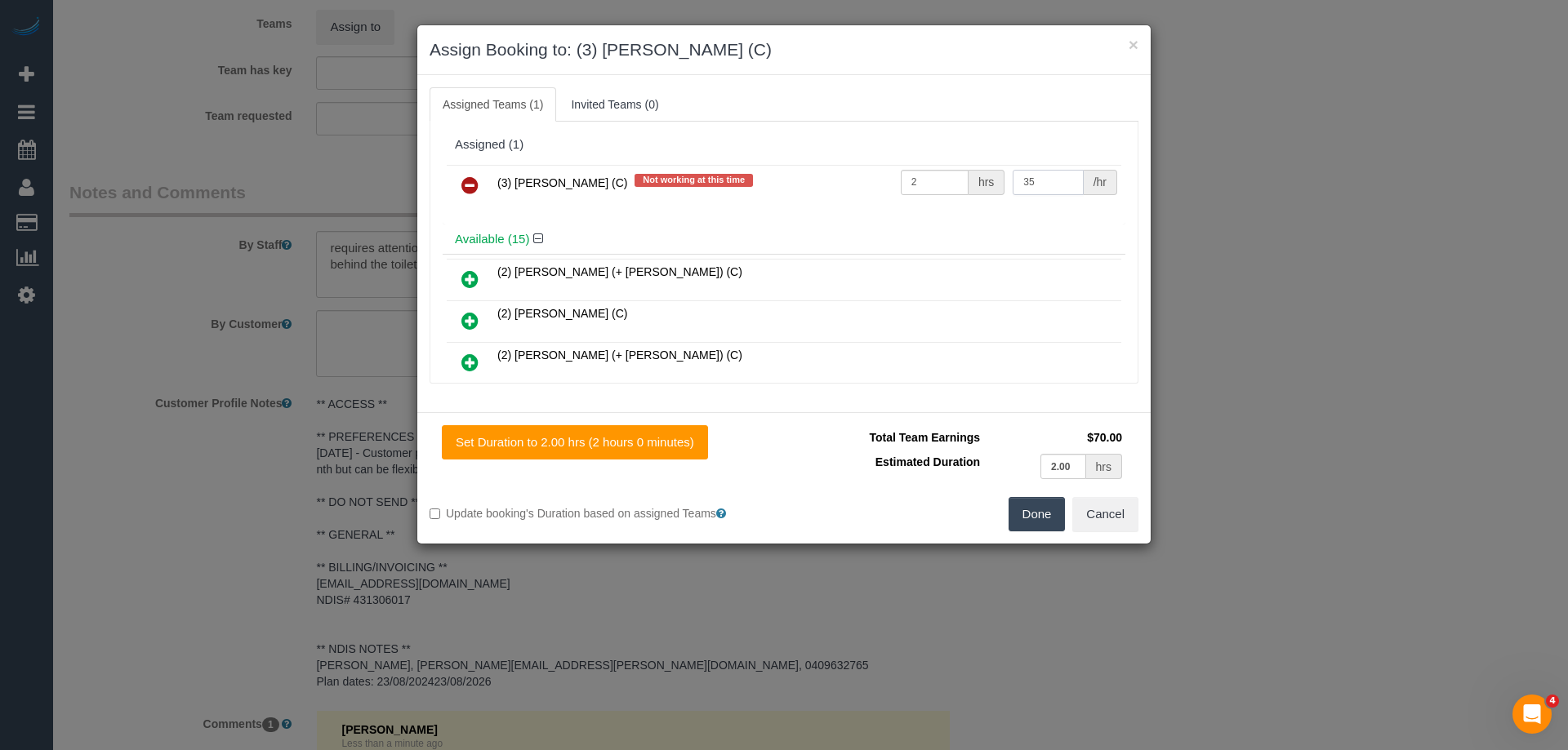
type input "35"
drag, startPoint x: 1037, startPoint y: 525, endPoint x: 1037, endPoint y: 513, distance: 12.0
click at [1037, 523] on button "Done" at bounding box center [1037, 514] width 57 height 34
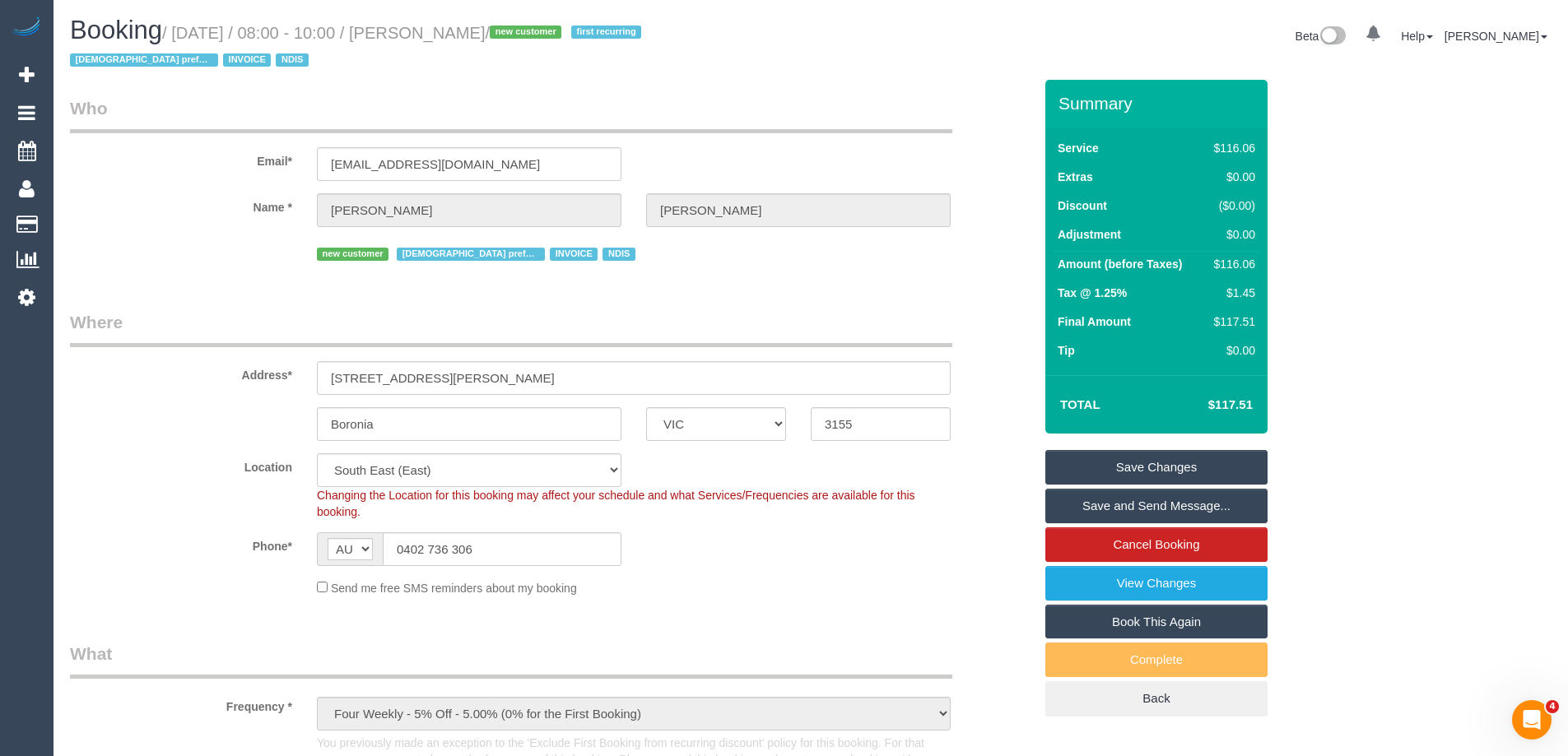
drag, startPoint x: 569, startPoint y: 30, endPoint x: 459, endPoint y: 30, distance: 110.0
click at [459, 30] on small "/ September 08, 2025 / 08:00 - 10:00 / Melinda Beattie / new customer first rec…" at bounding box center [358, 47] width 576 height 46
copy small "Melinda Beattie"
click at [1105, 506] on link "Save and Send Message..." at bounding box center [1156, 506] width 222 height 34
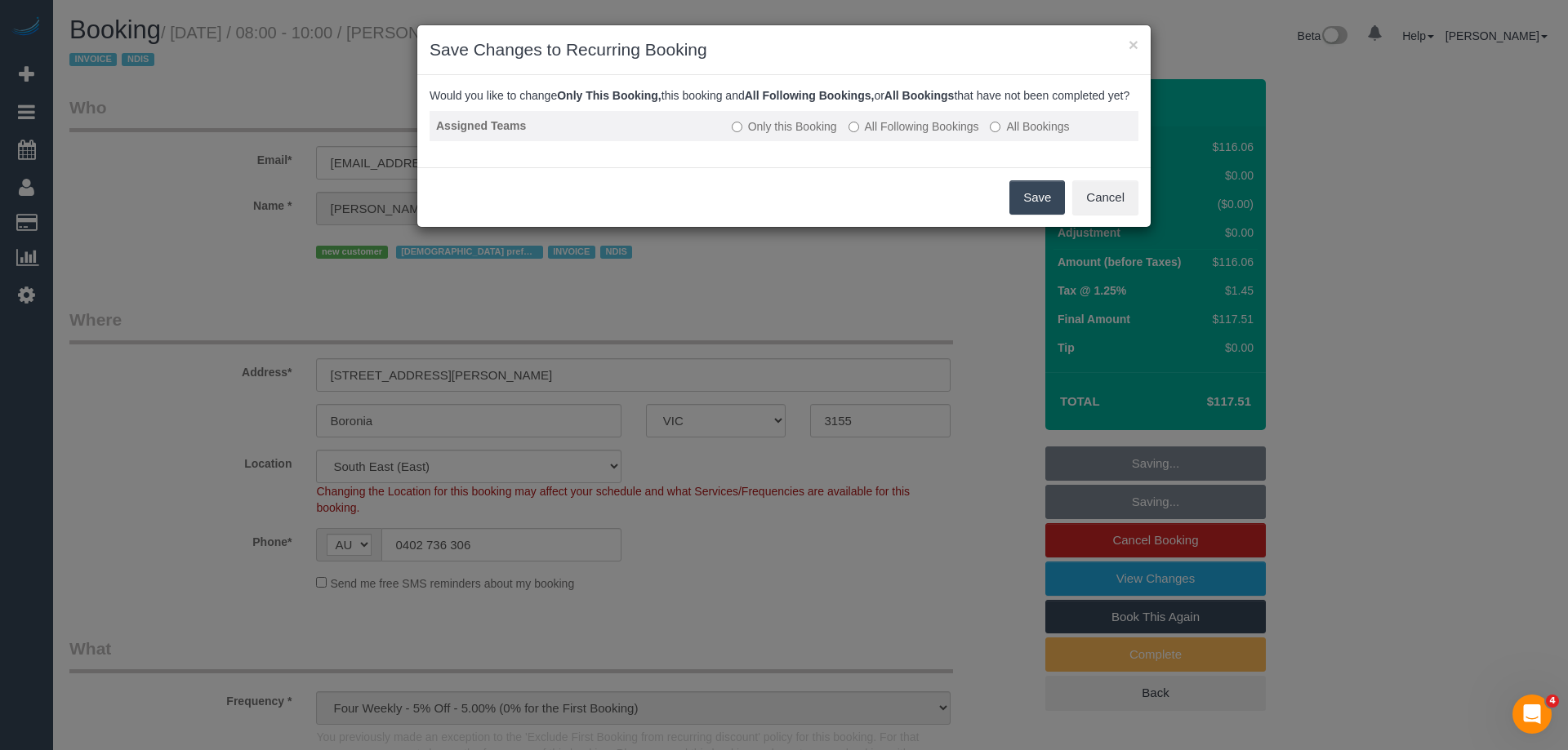
click at [868, 135] on label "All Following Bookings" at bounding box center [913, 126] width 130 height 16
click at [1042, 212] on button "Save" at bounding box center [1037, 198] width 55 height 34
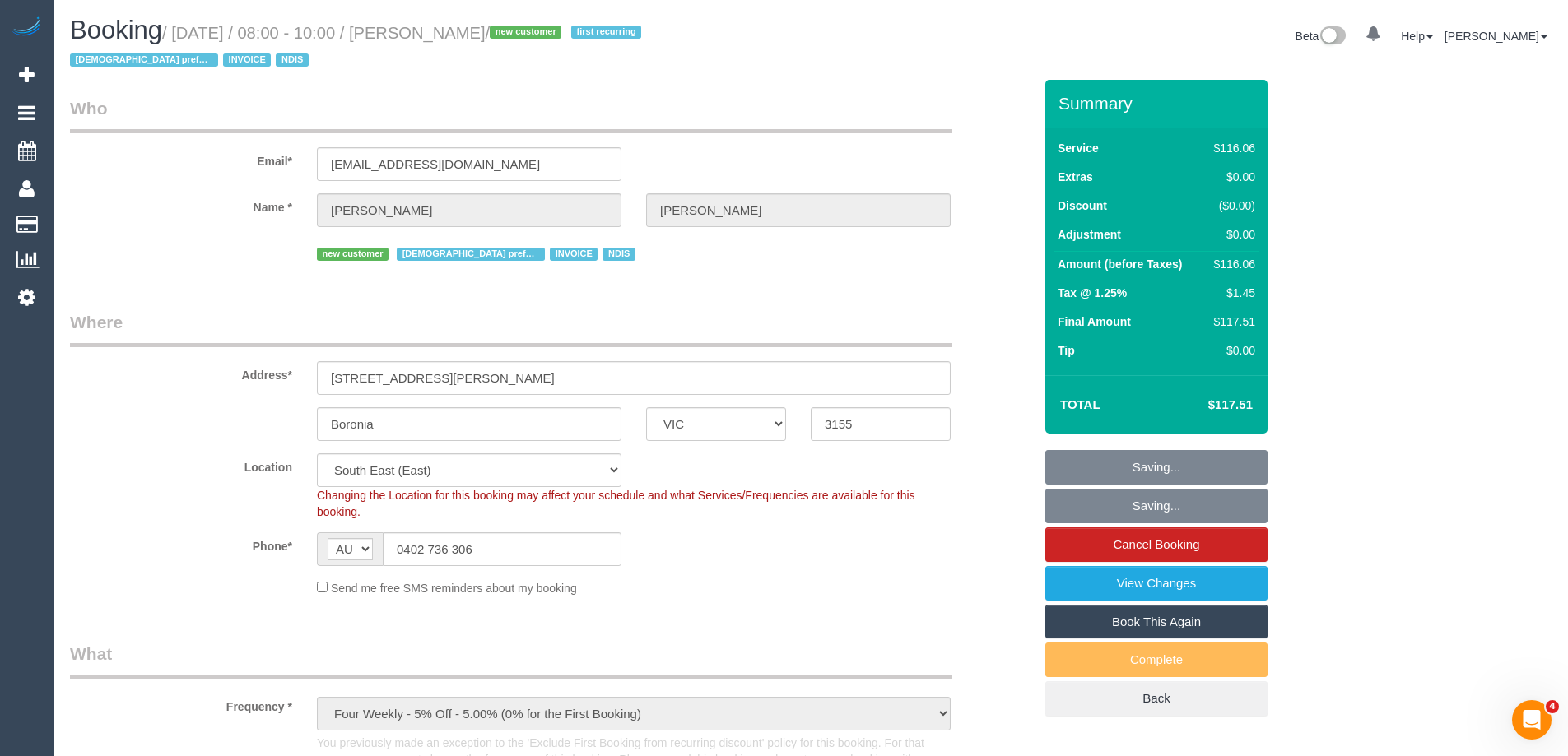
drag, startPoint x: 566, startPoint y: 32, endPoint x: 457, endPoint y: 30, distance: 109.0
click at [457, 30] on small "/ September 08, 2025 / 08:00 - 10:00 / Melinda Beattie / new customer first rec…" at bounding box center [358, 47] width 576 height 46
copy small "Melinda Beattie"
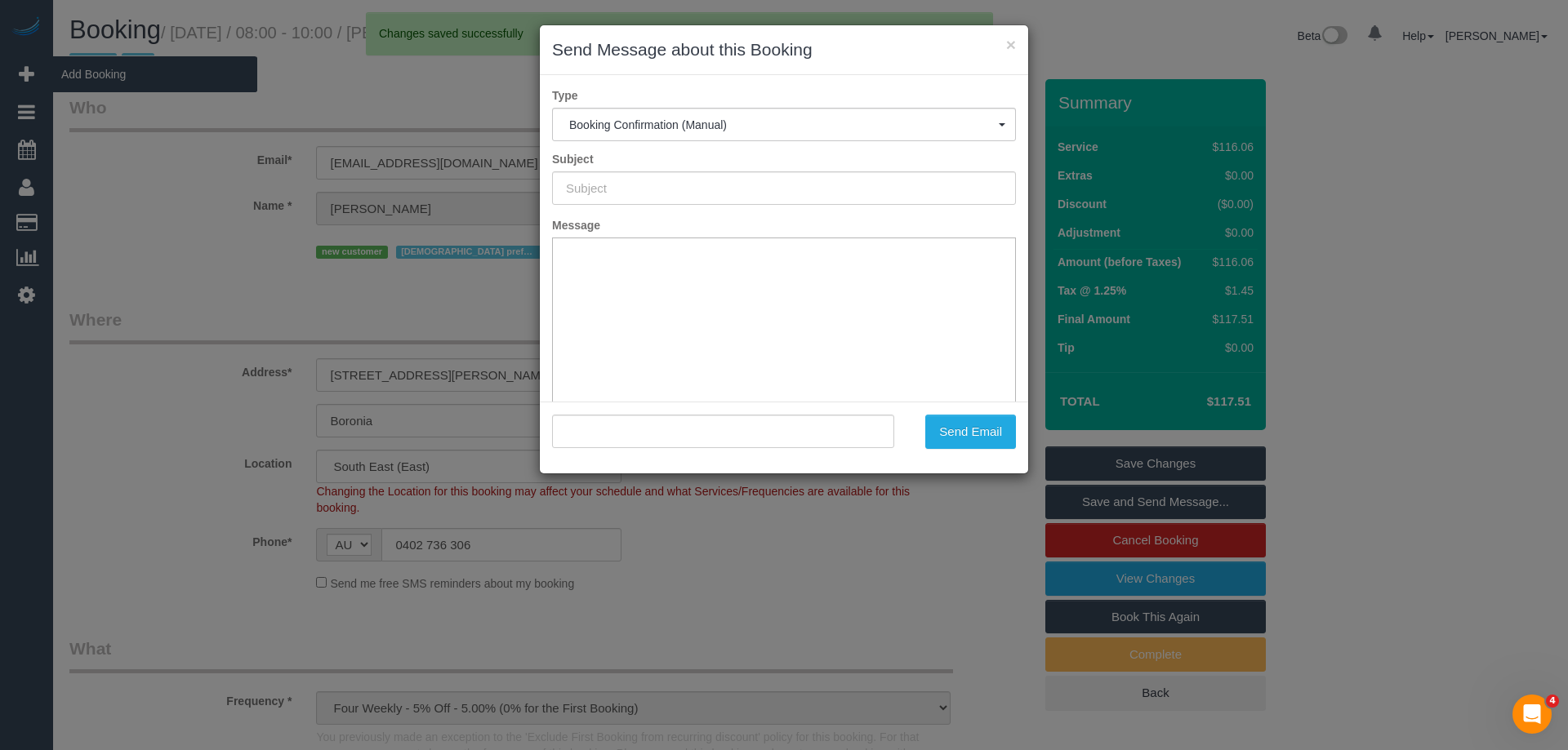
type input "Booking Confirmed"
type input ""Melinda Beattie" <reinybeattie@gmail.com>"
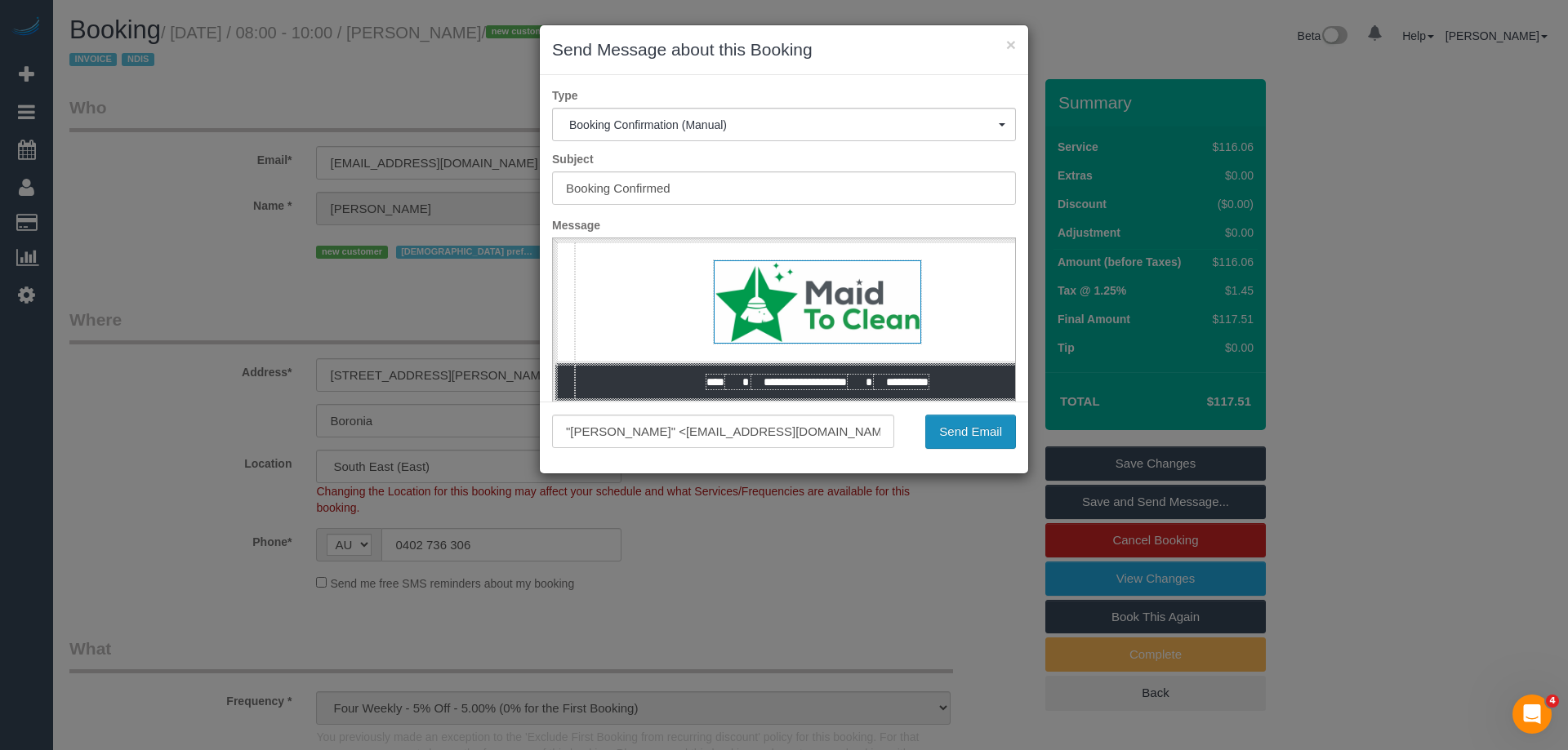
click at [974, 439] on button "Send Email" at bounding box center [971, 432] width 90 height 34
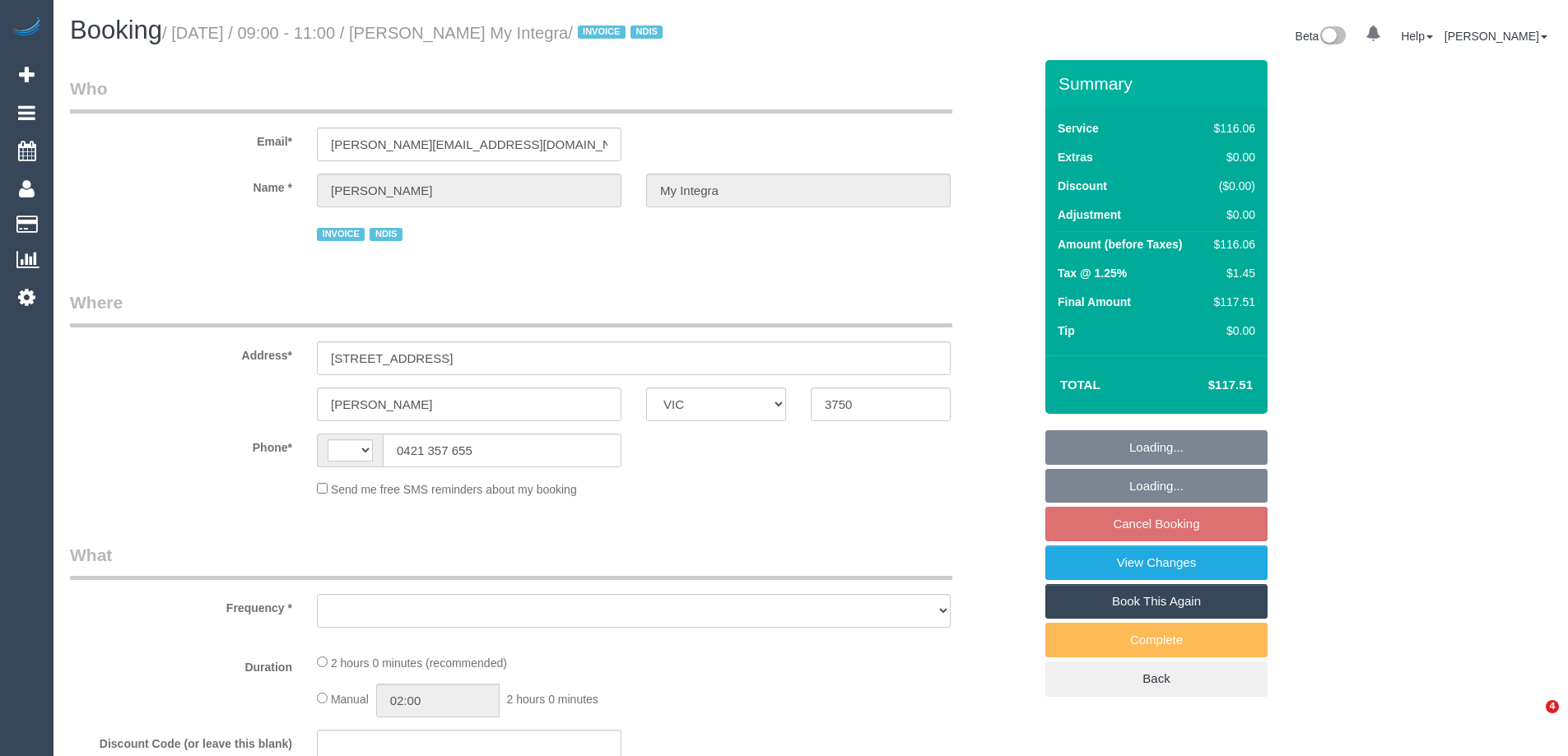
select select "VIC"
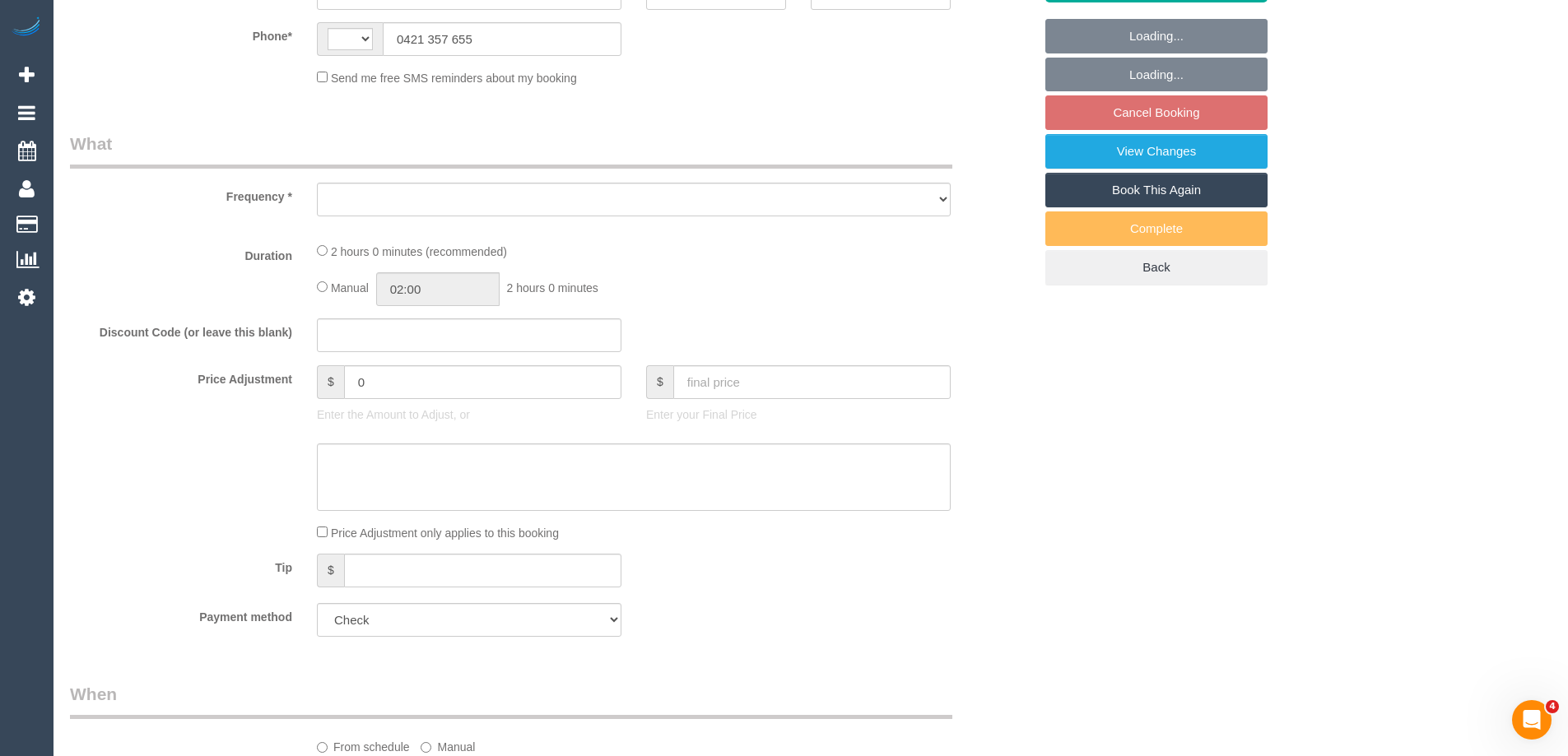
select select "string:AU"
select select "object:540"
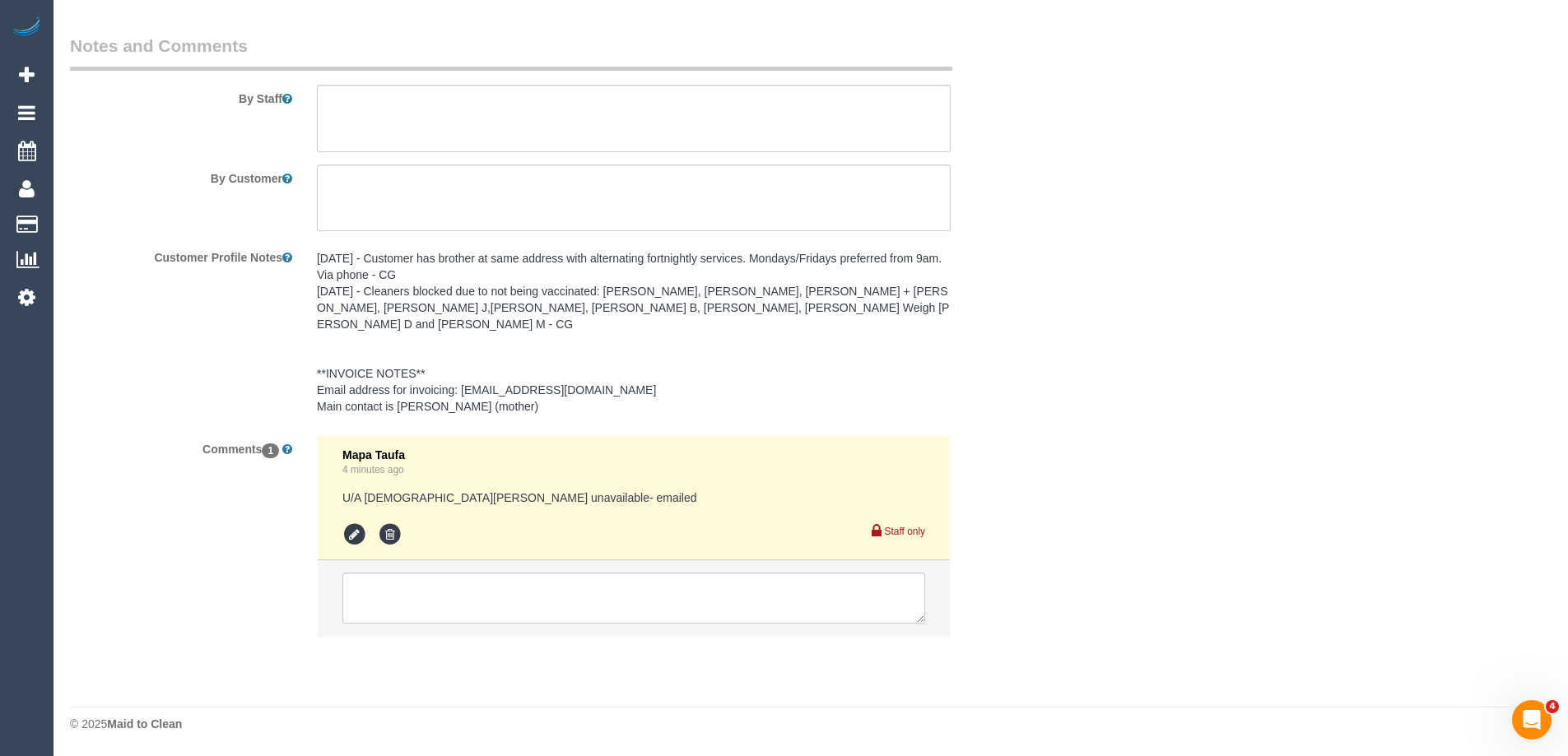
select select "number:27"
select select "number:14"
select select "number:19"
select select "number:36"
select select "number:35"
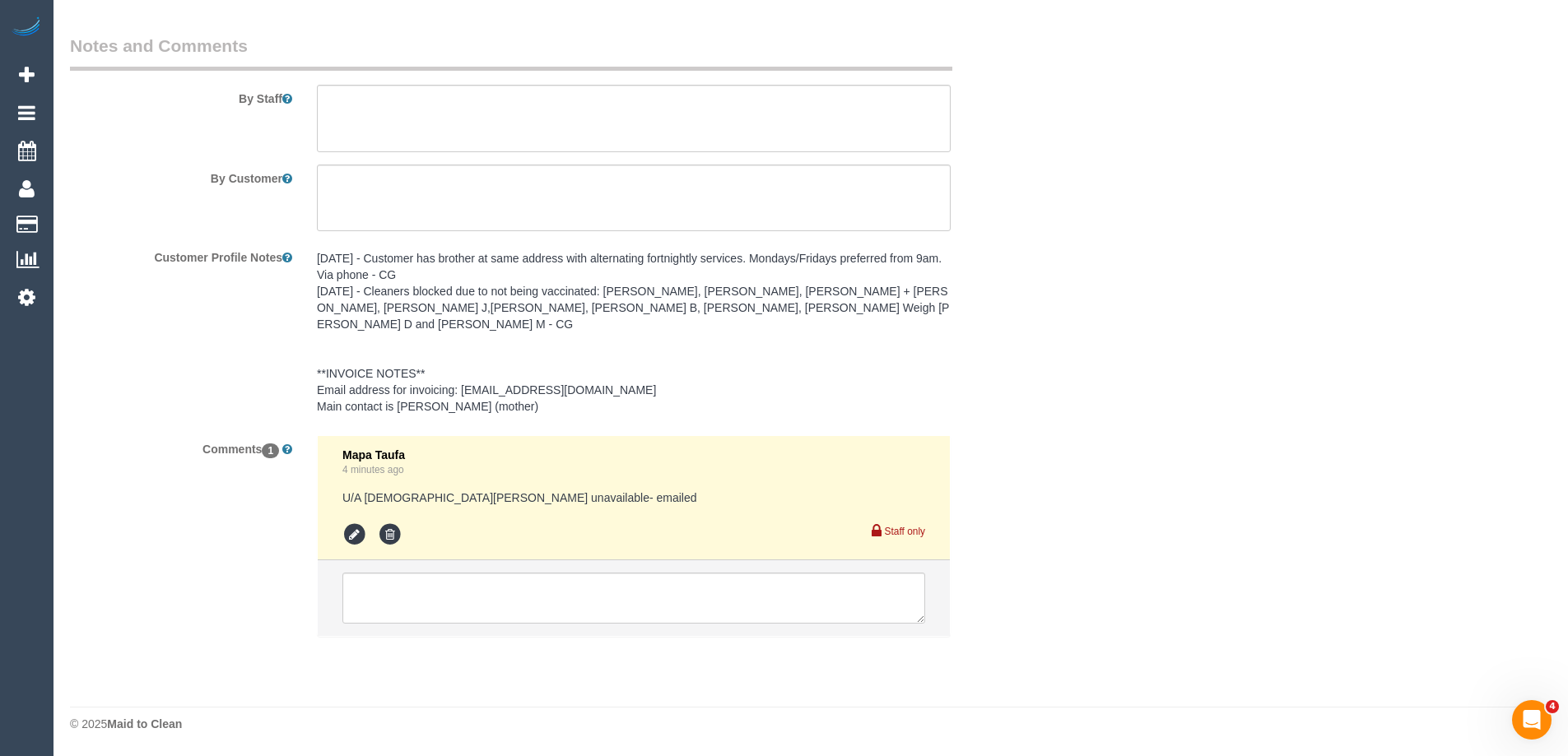
select select "number:11"
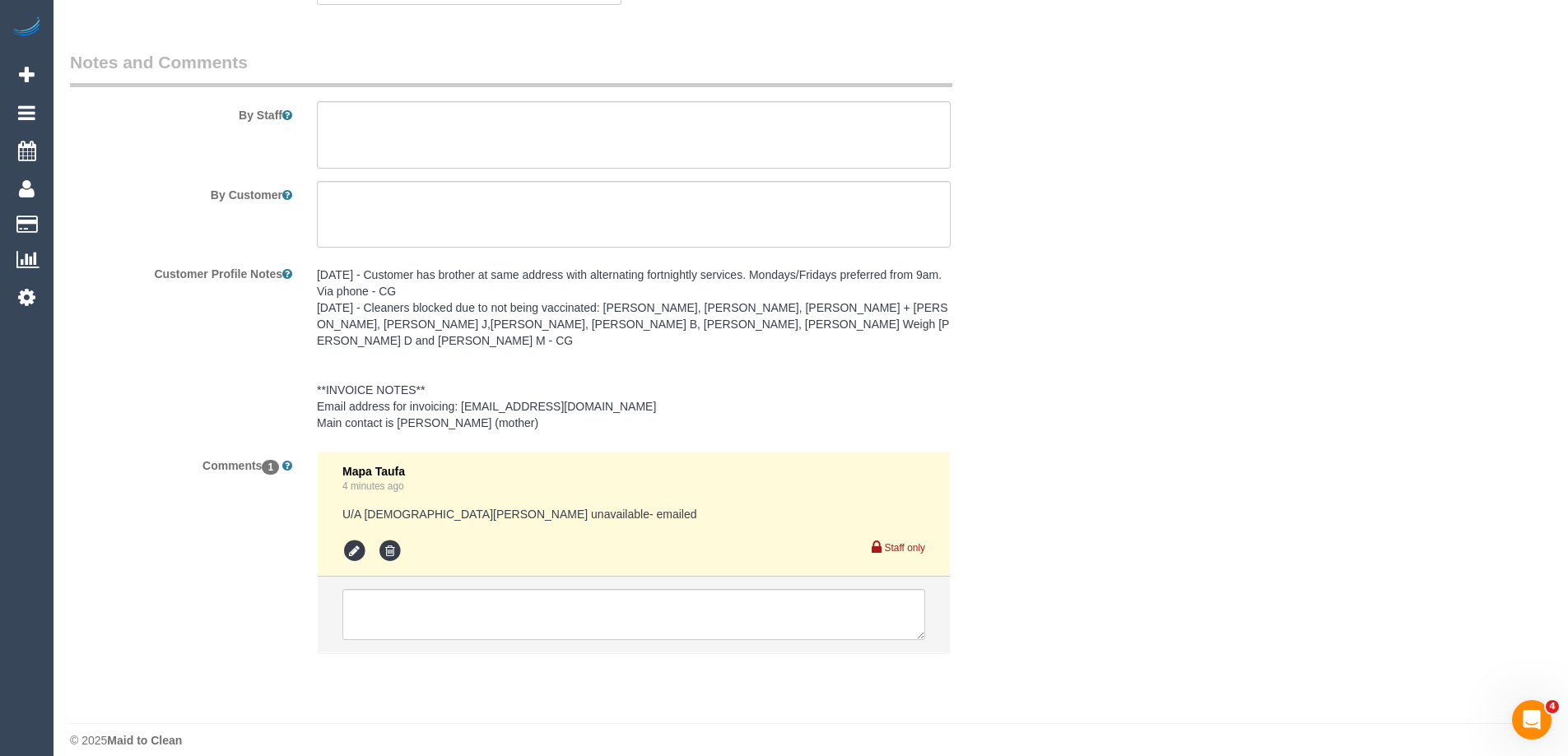
select select "object:752"
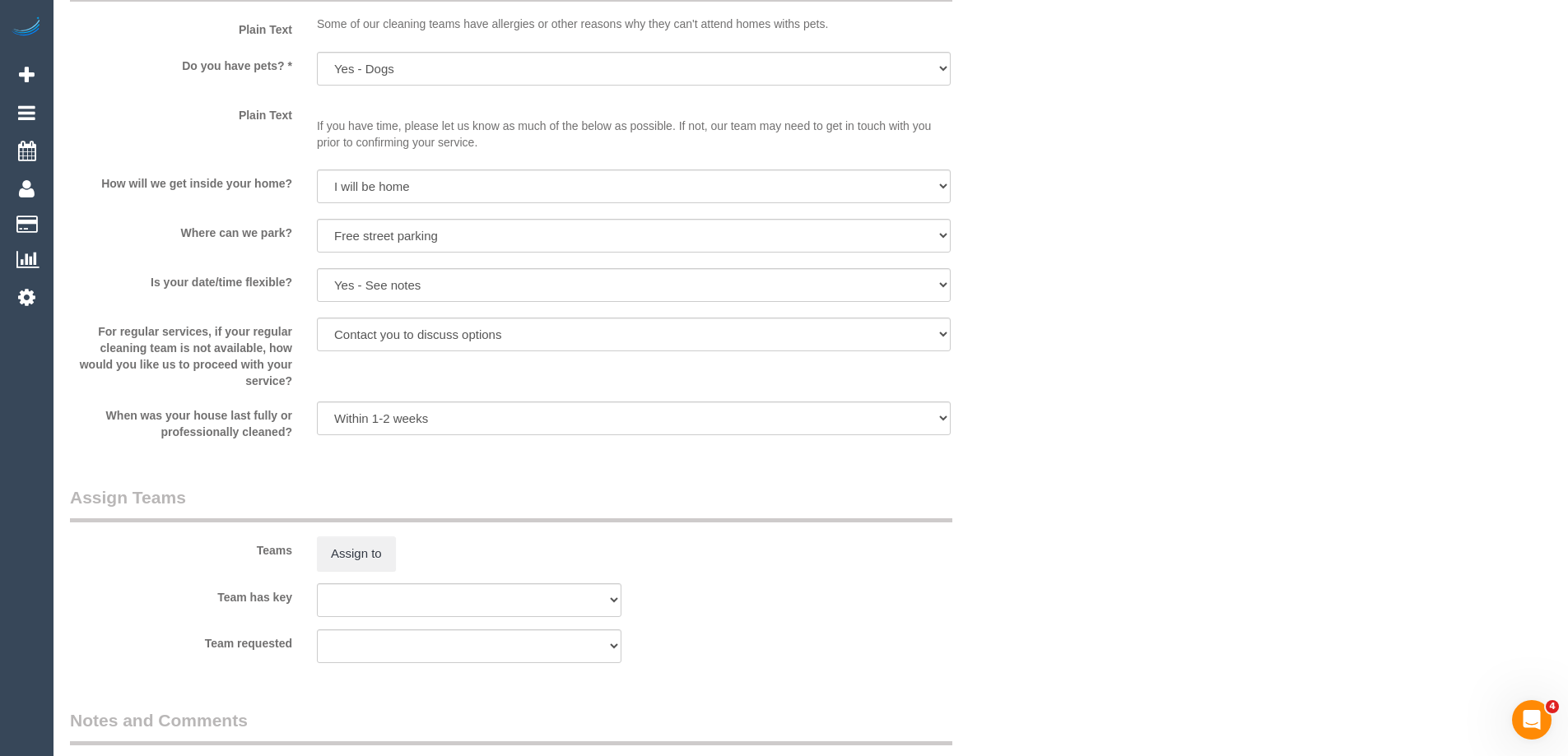
scroll to position [1442, 0]
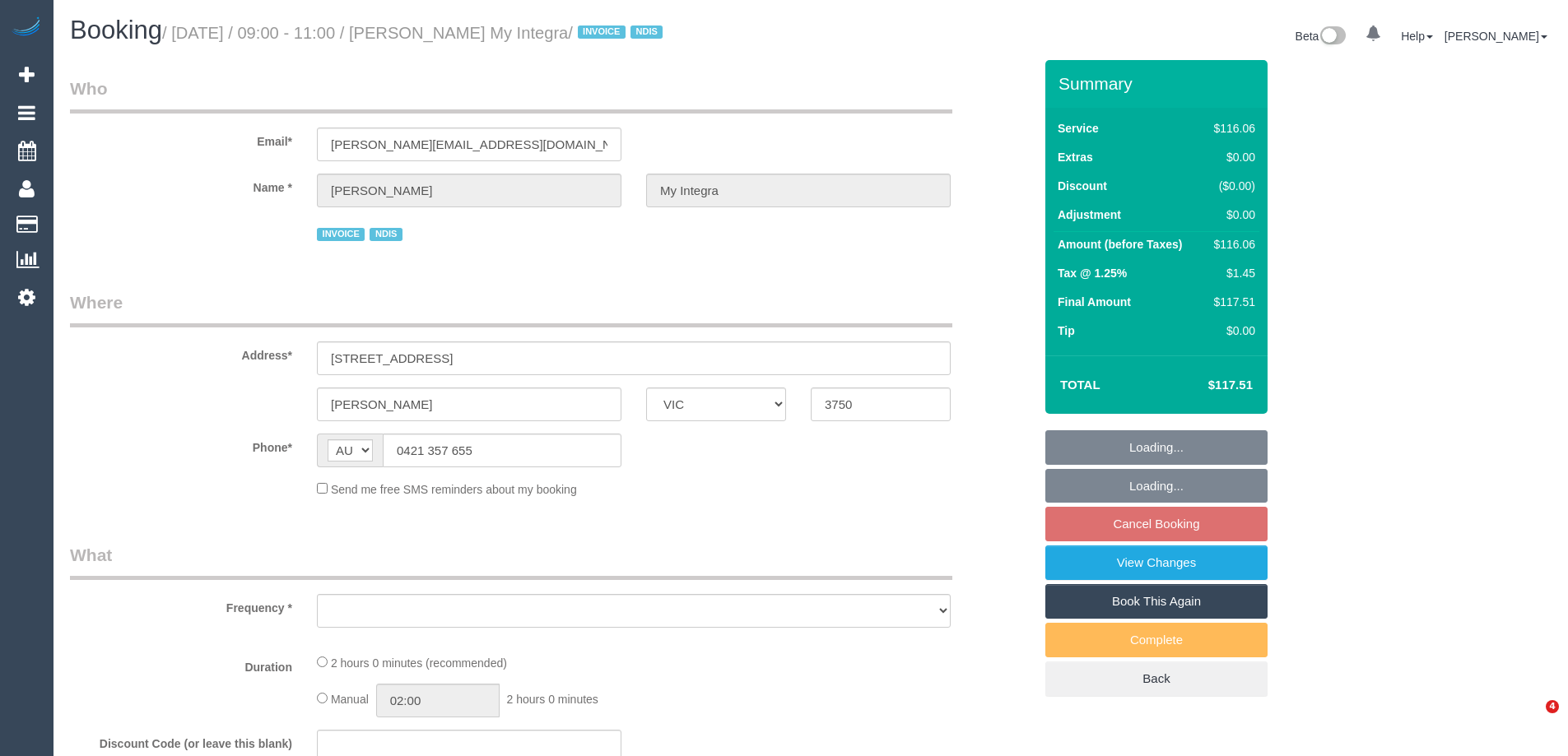
select select "VIC"
select select "number:27"
select select "number:14"
select select "number:19"
select select "number:36"
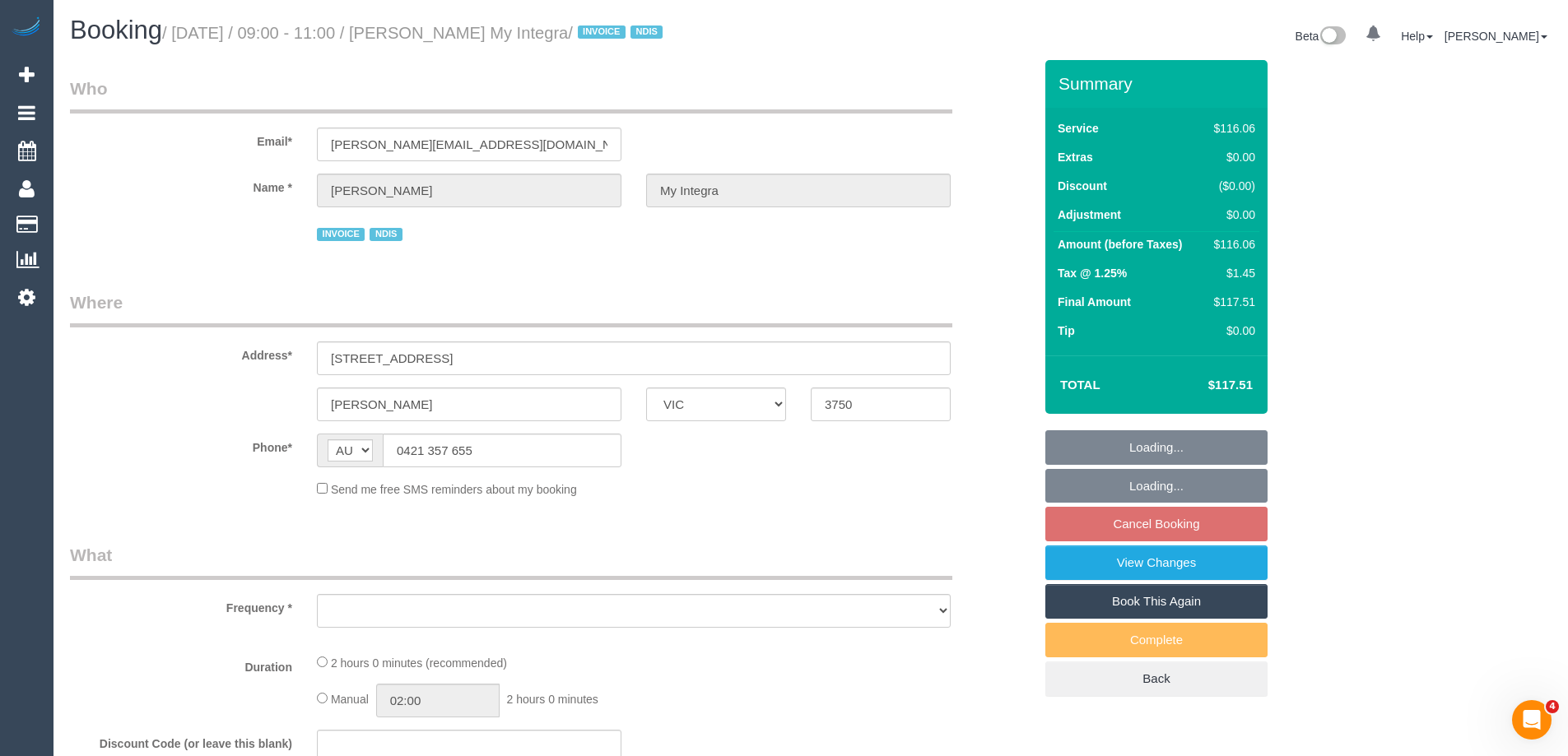
select select "number:35"
select select "number:11"
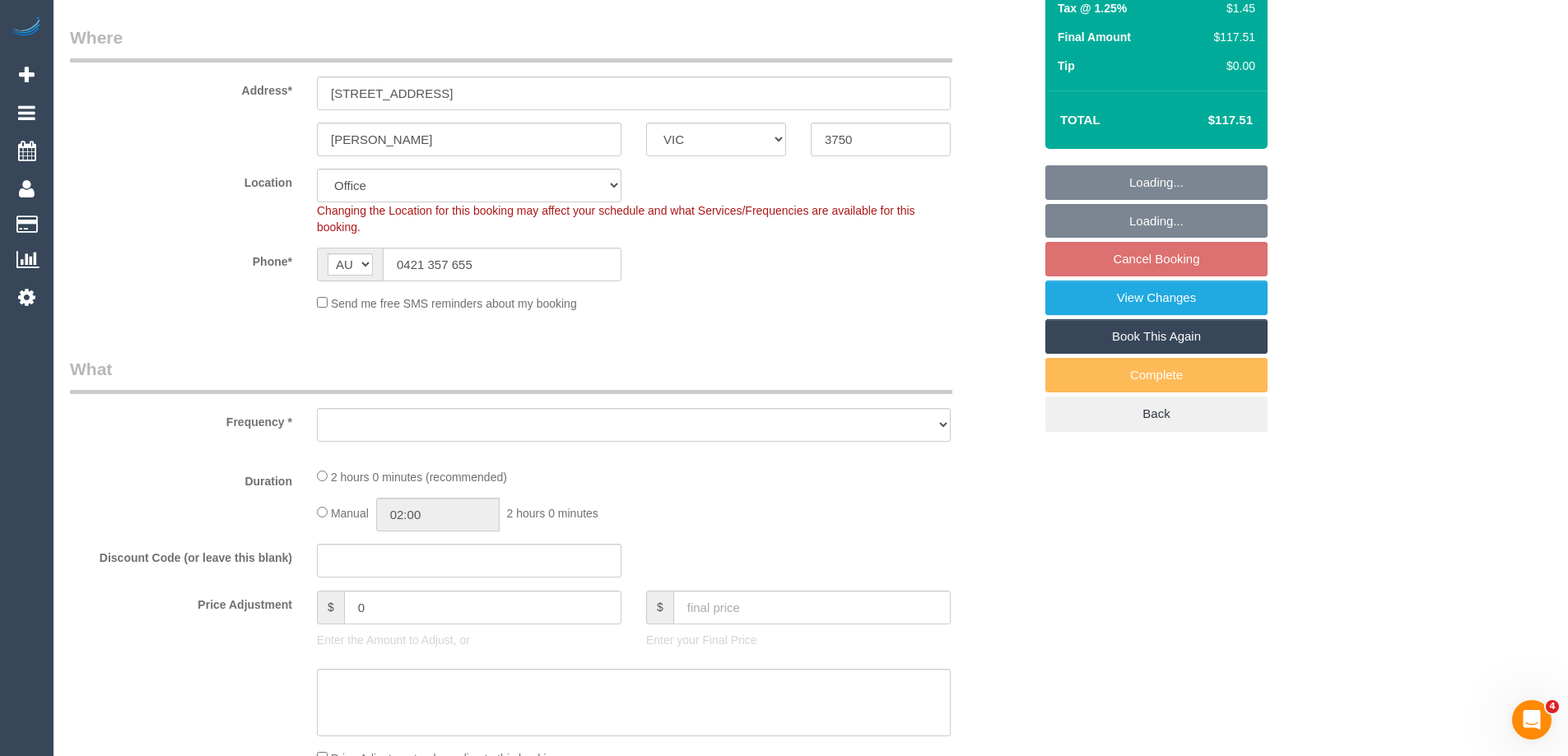
scroll to position [330, 0]
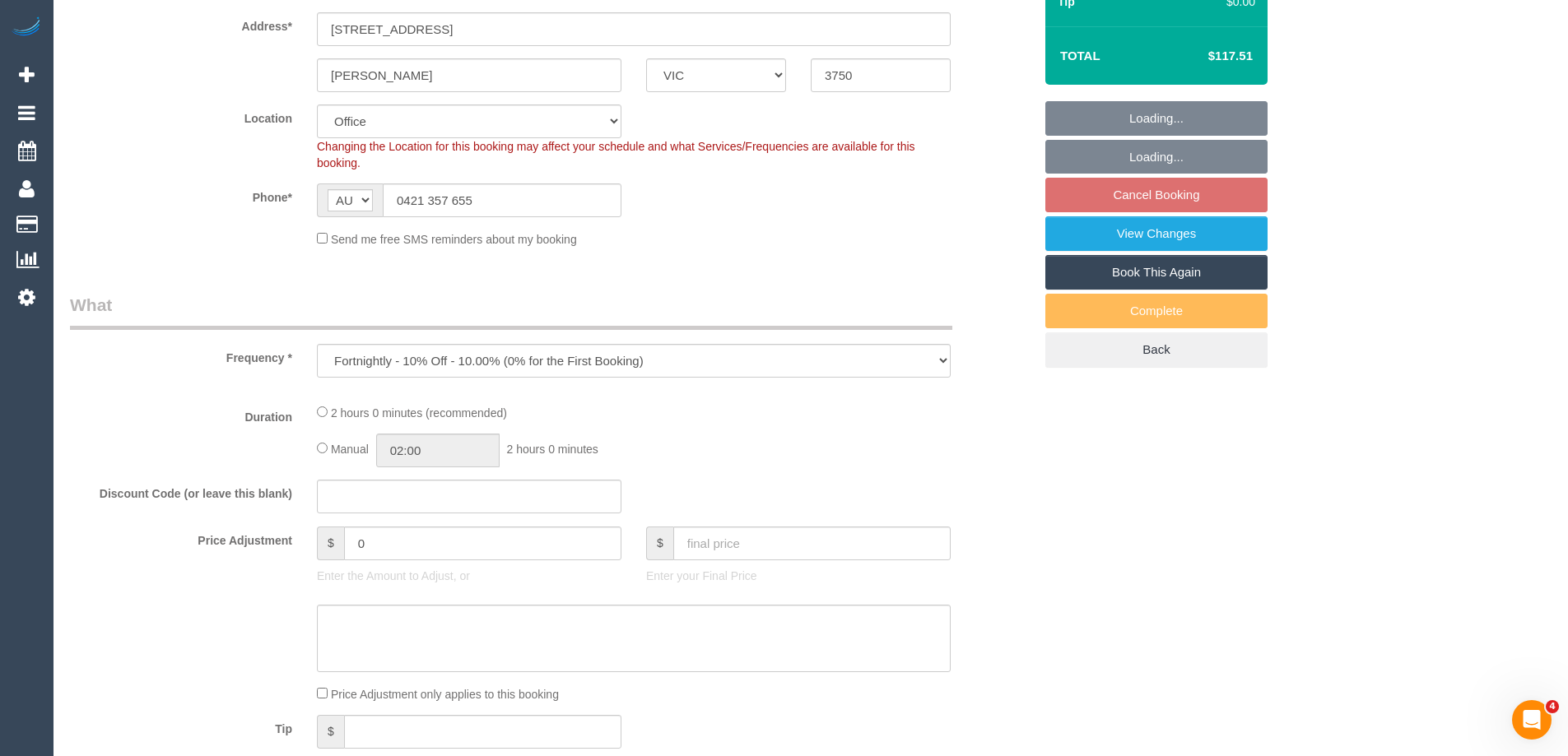
select select "object:769"
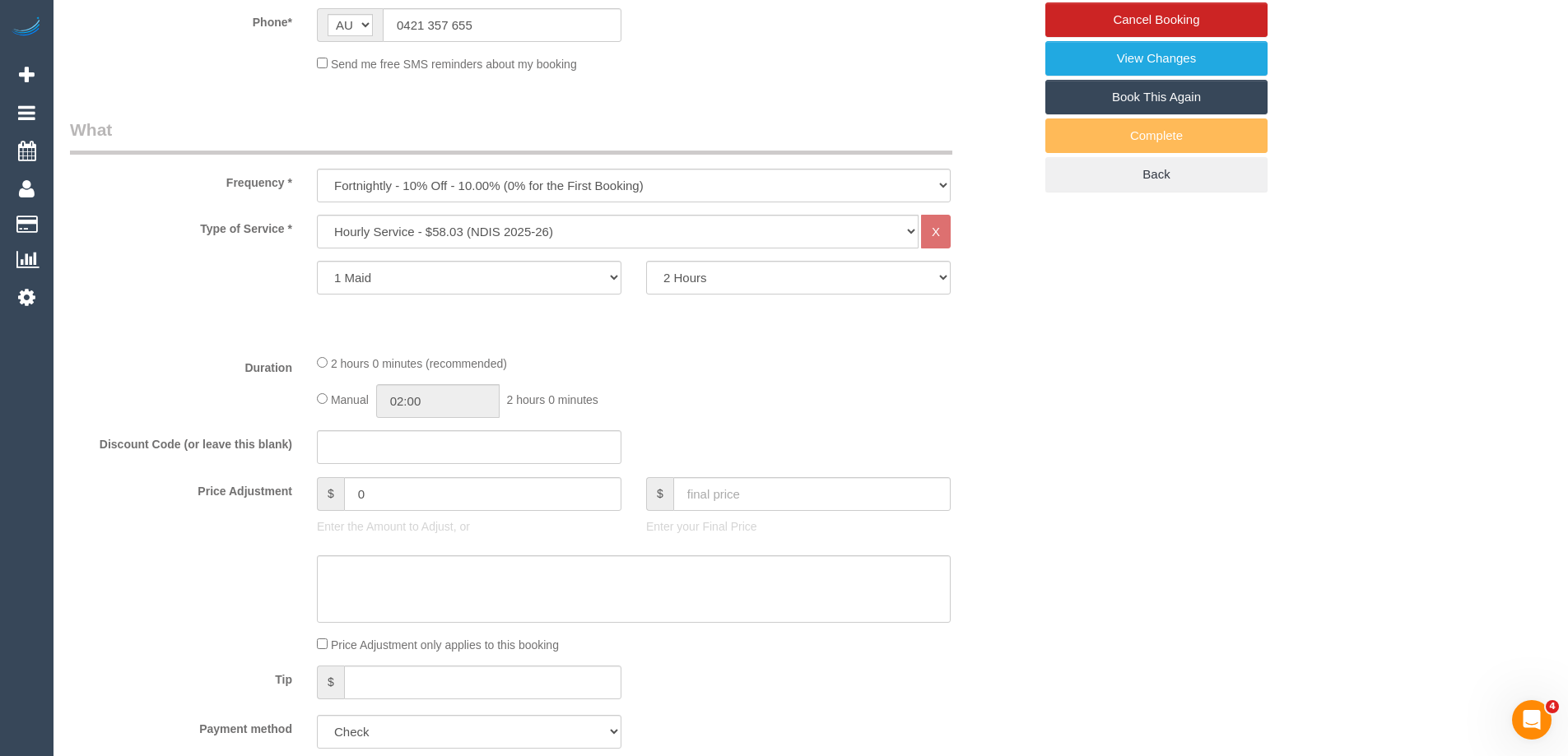
scroll to position [0, 0]
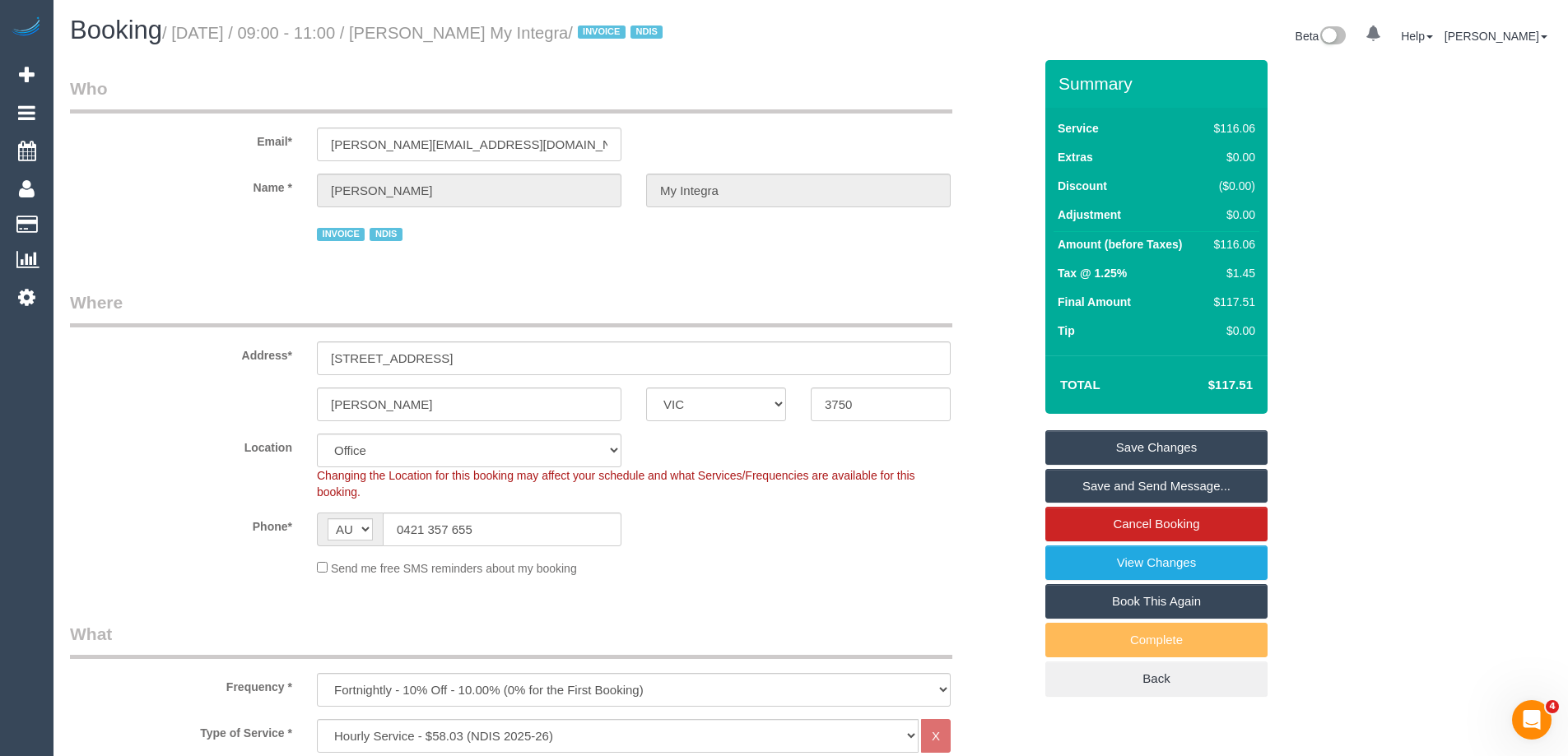
click at [350, 459] on select "Office City East (North) East (South) Inner East Inner North (East) Inner North…" at bounding box center [469, 450] width 305 height 33
select select "51"
click at [317, 433] on select "Office City East (North) East (South) Inner East Inner North (East) Inner North…" at bounding box center [469, 450] width 305 height 33
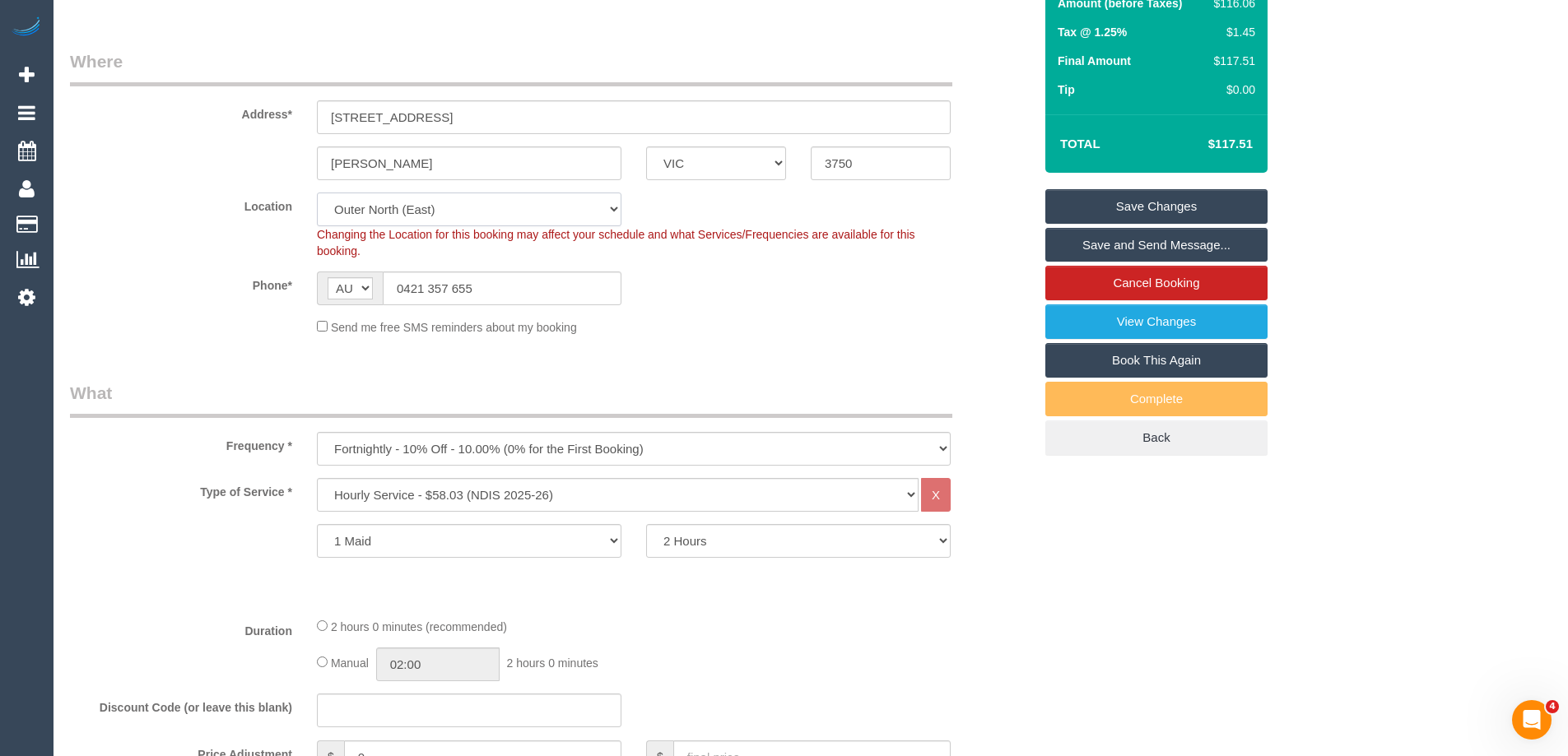
select select "object:3272"
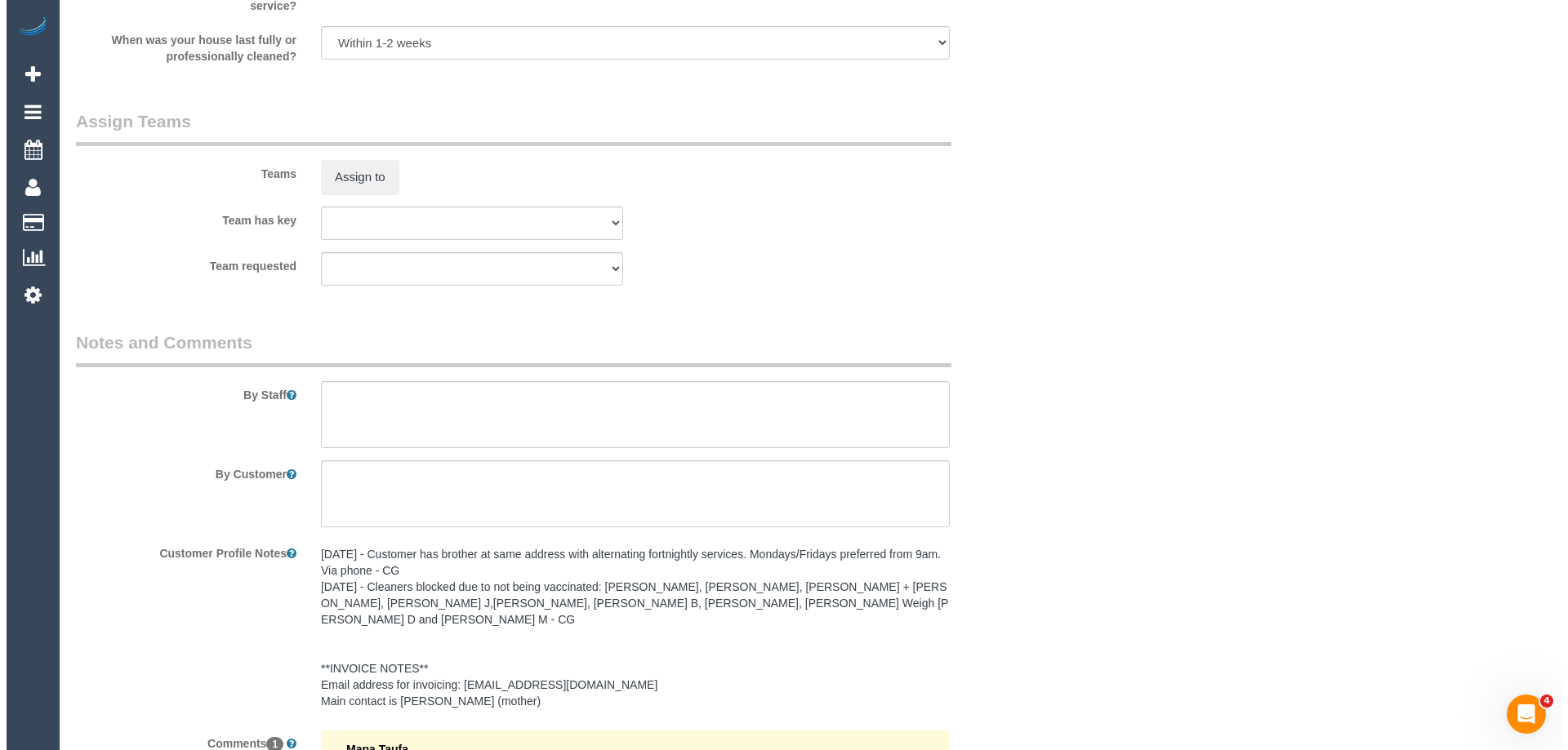
scroll to position [2123, 0]
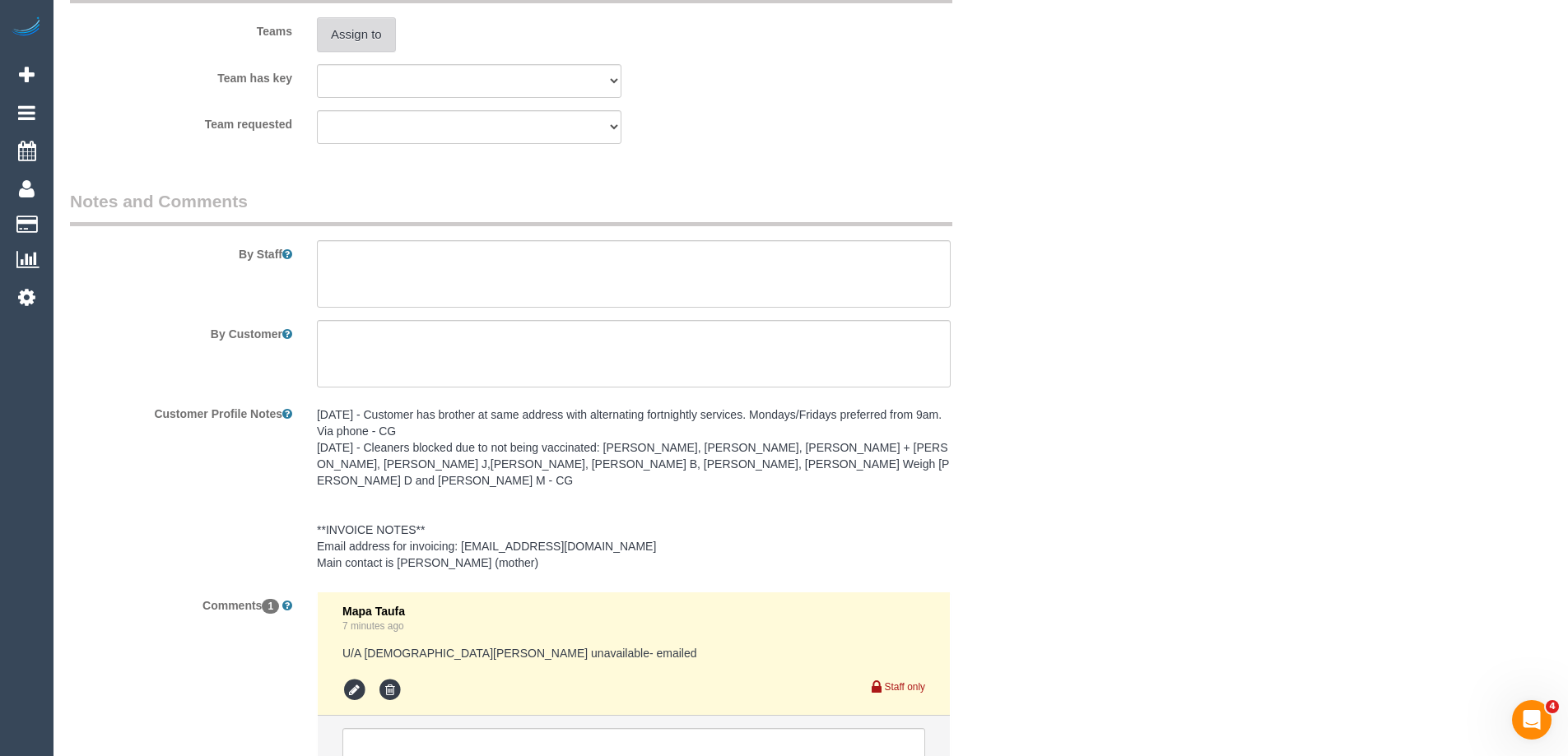
click at [376, 27] on button "Assign to" at bounding box center [356, 34] width 79 height 34
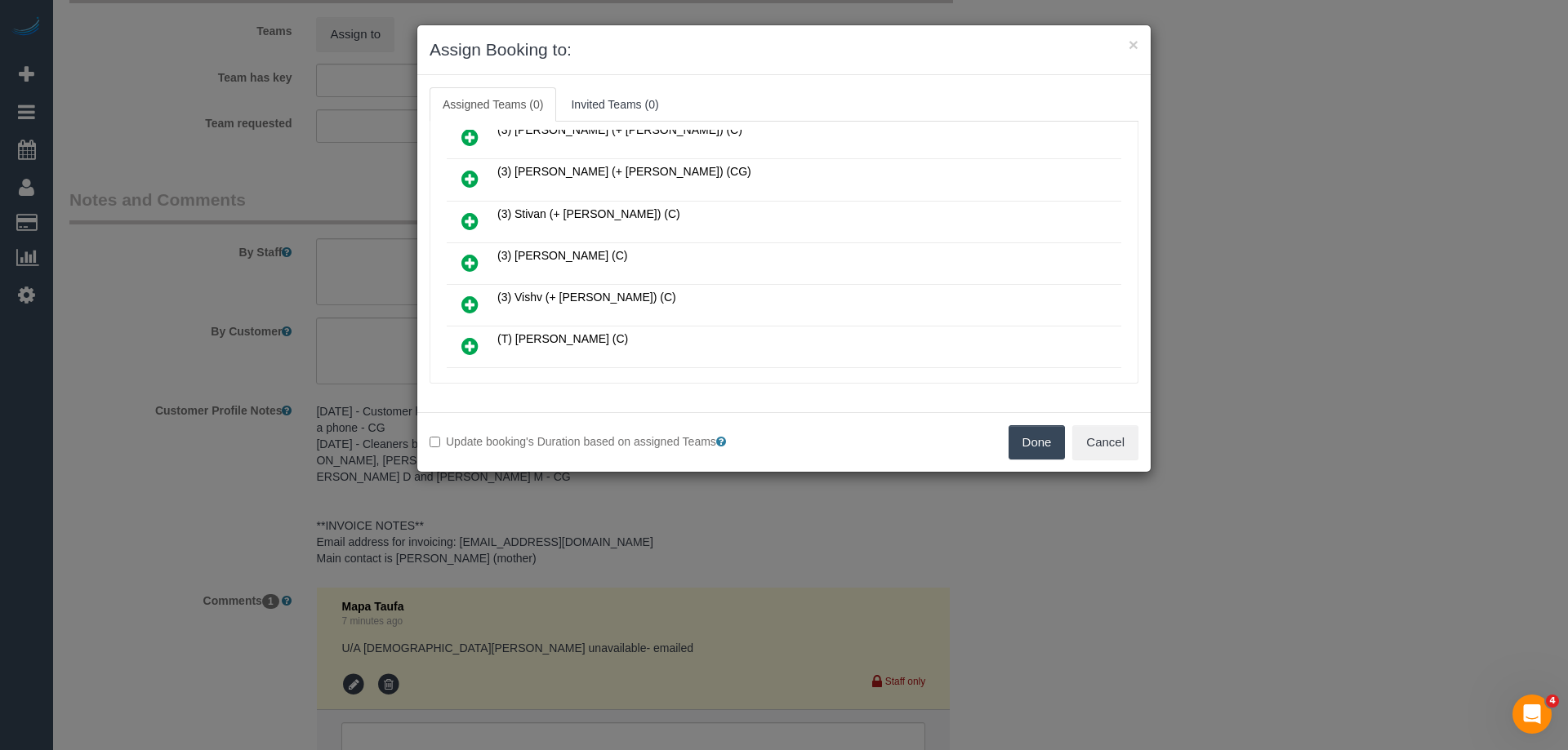
scroll to position [1715, 0]
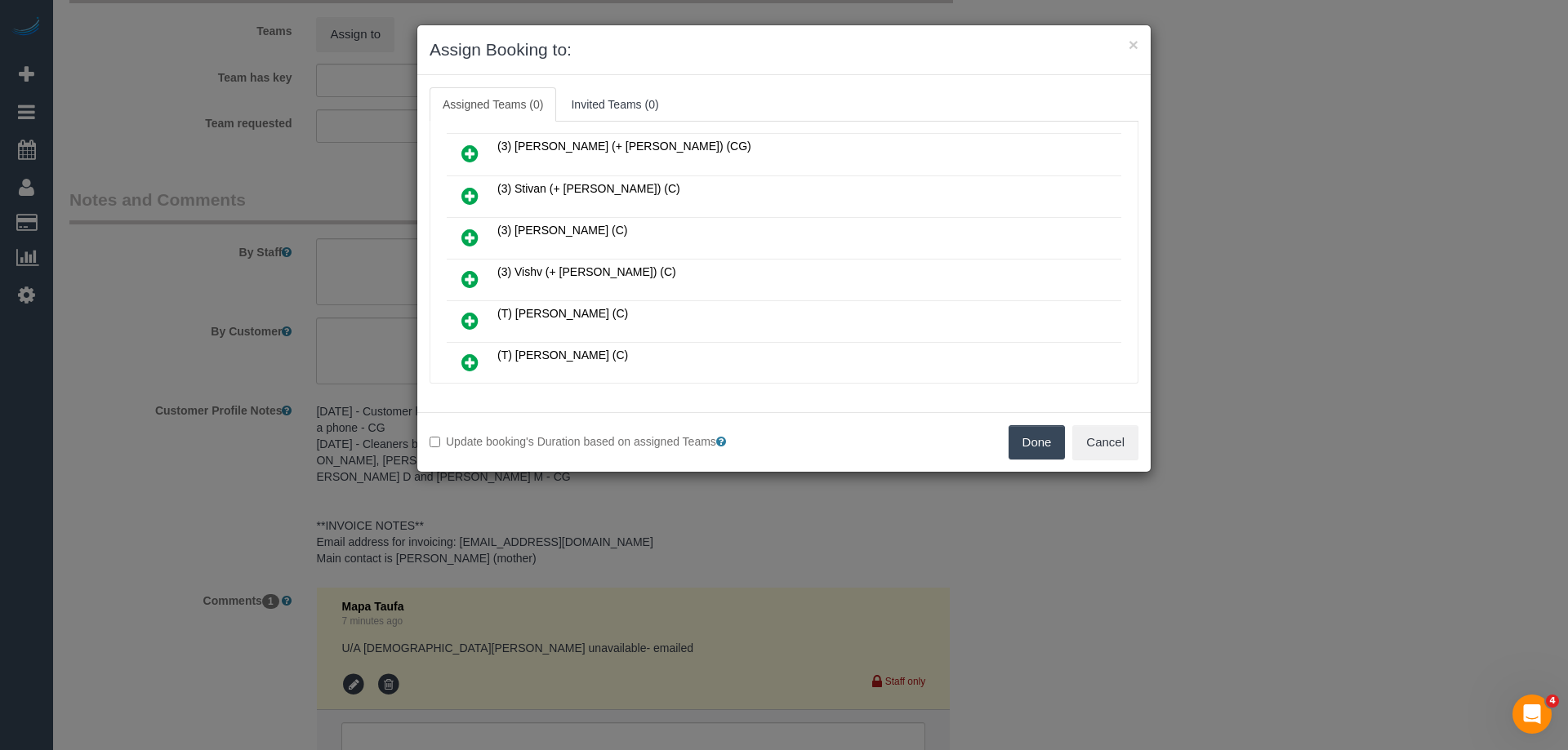
click at [469, 234] on icon at bounding box center [470, 238] width 17 height 20
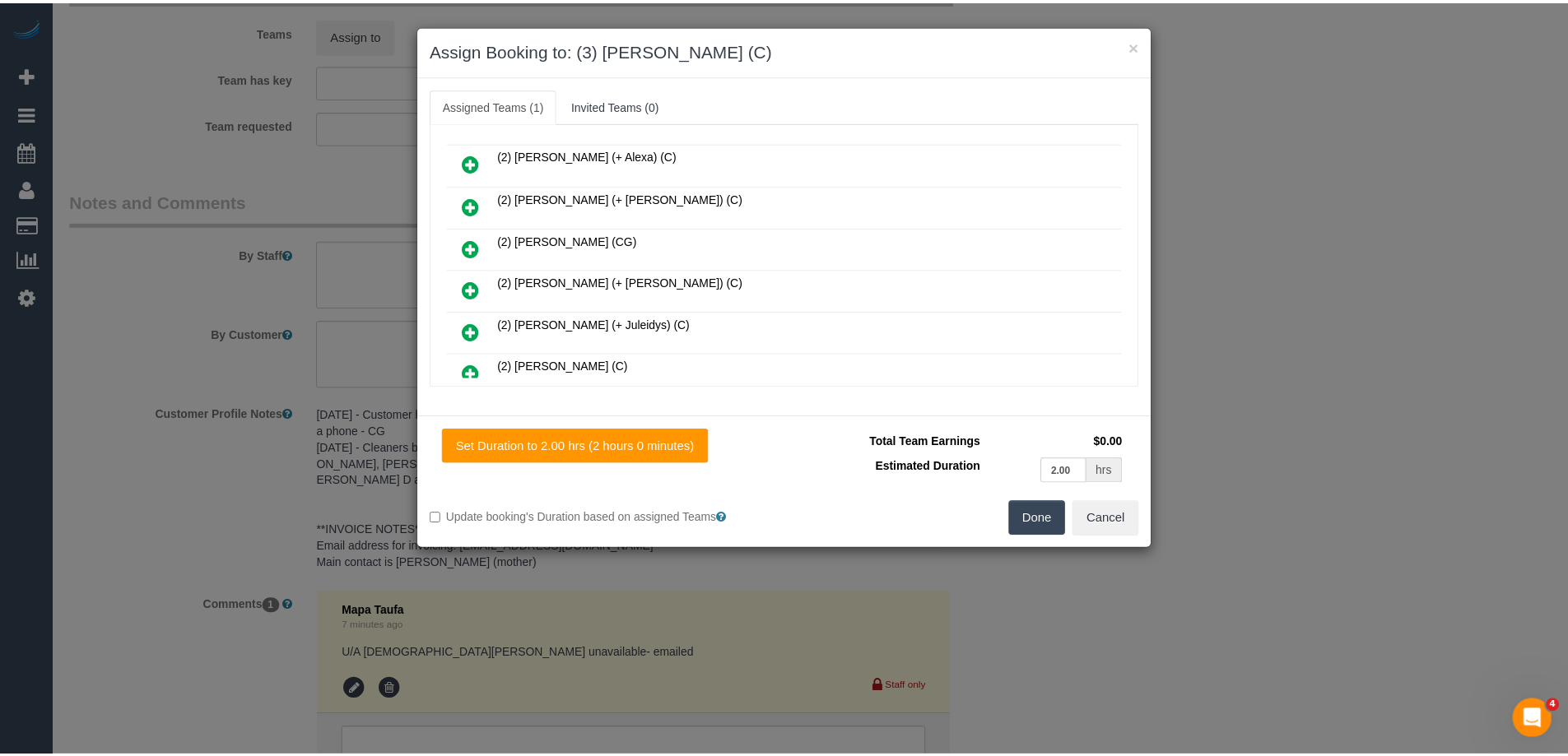
scroll to position [0, 0]
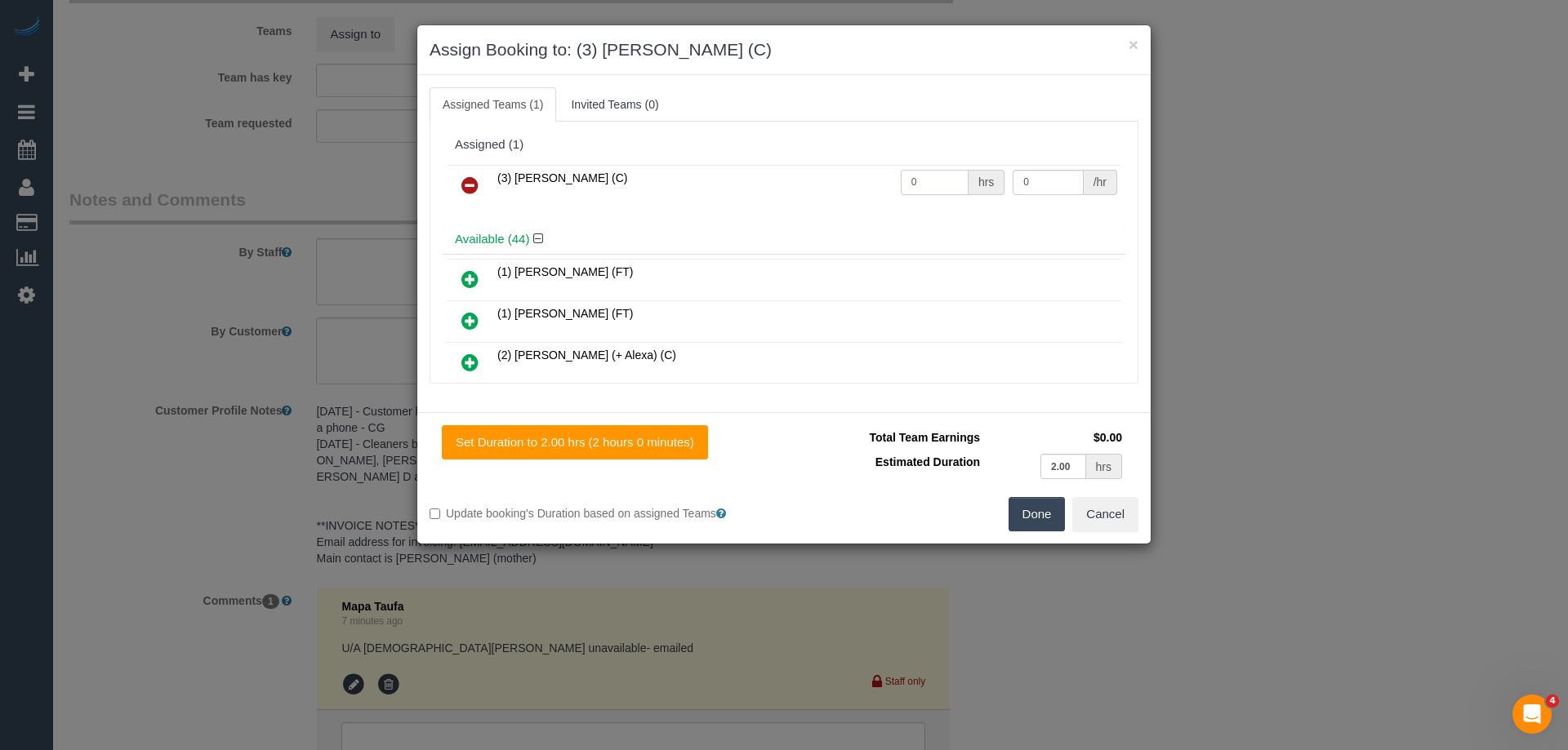
drag, startPoint x: 932, startPoint y: 185, endPoint x: 811, endPoint y: 177, distance: 121.3
click at [811, 177] on tr "(3) Uzair Saleem (C) 0 hrs 0 /hr" at bounding box center [784, 186] width 675 height 42
type input "2"
click at [925, 169] on tr "(3) Uzair Saleem (C) 2 hrs 0 /hr" at bounding box center [784, 186] width 675 height 42
type input "35"
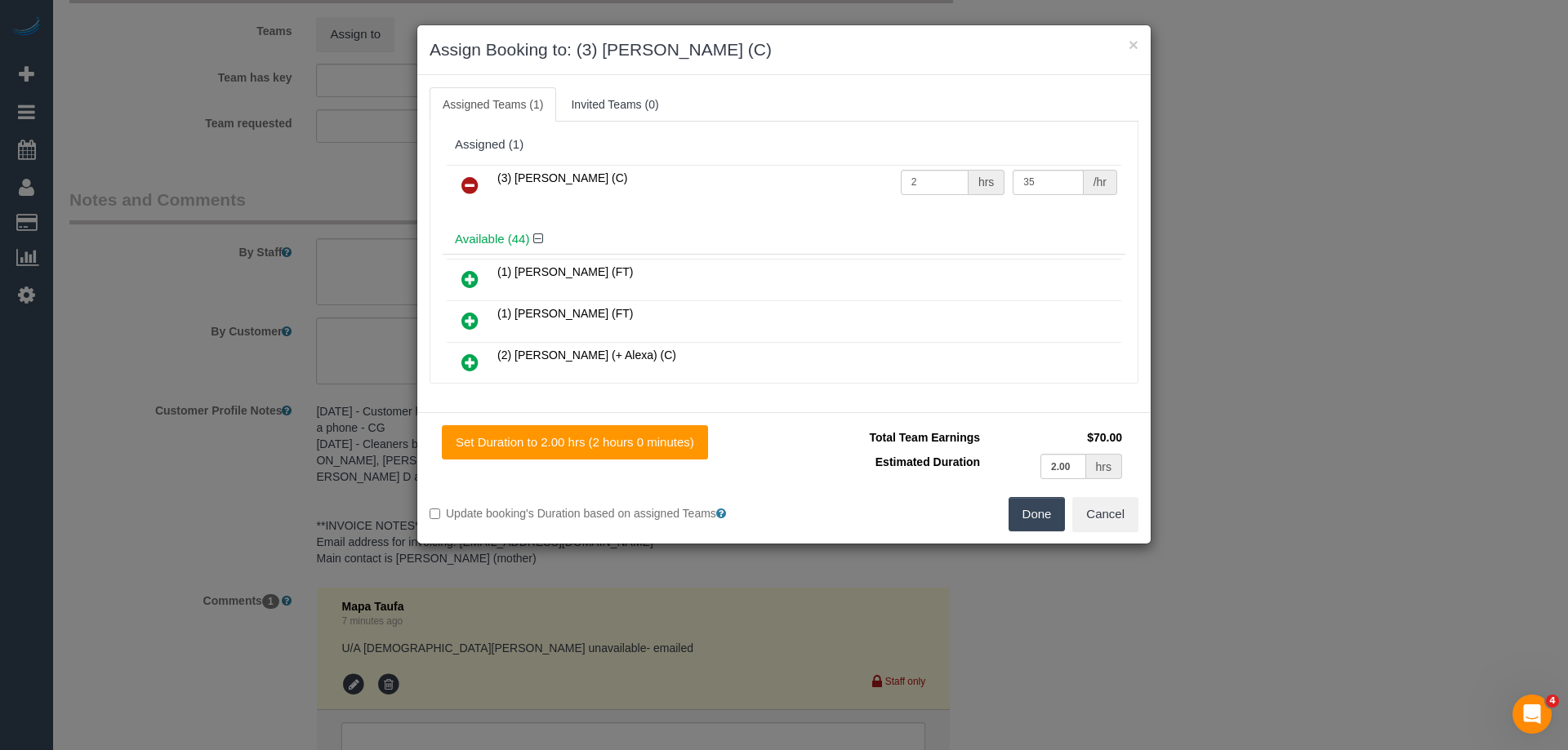
click at [1041, 519] on button "Done" at bounding box center [1037, 514] width 57 height 34
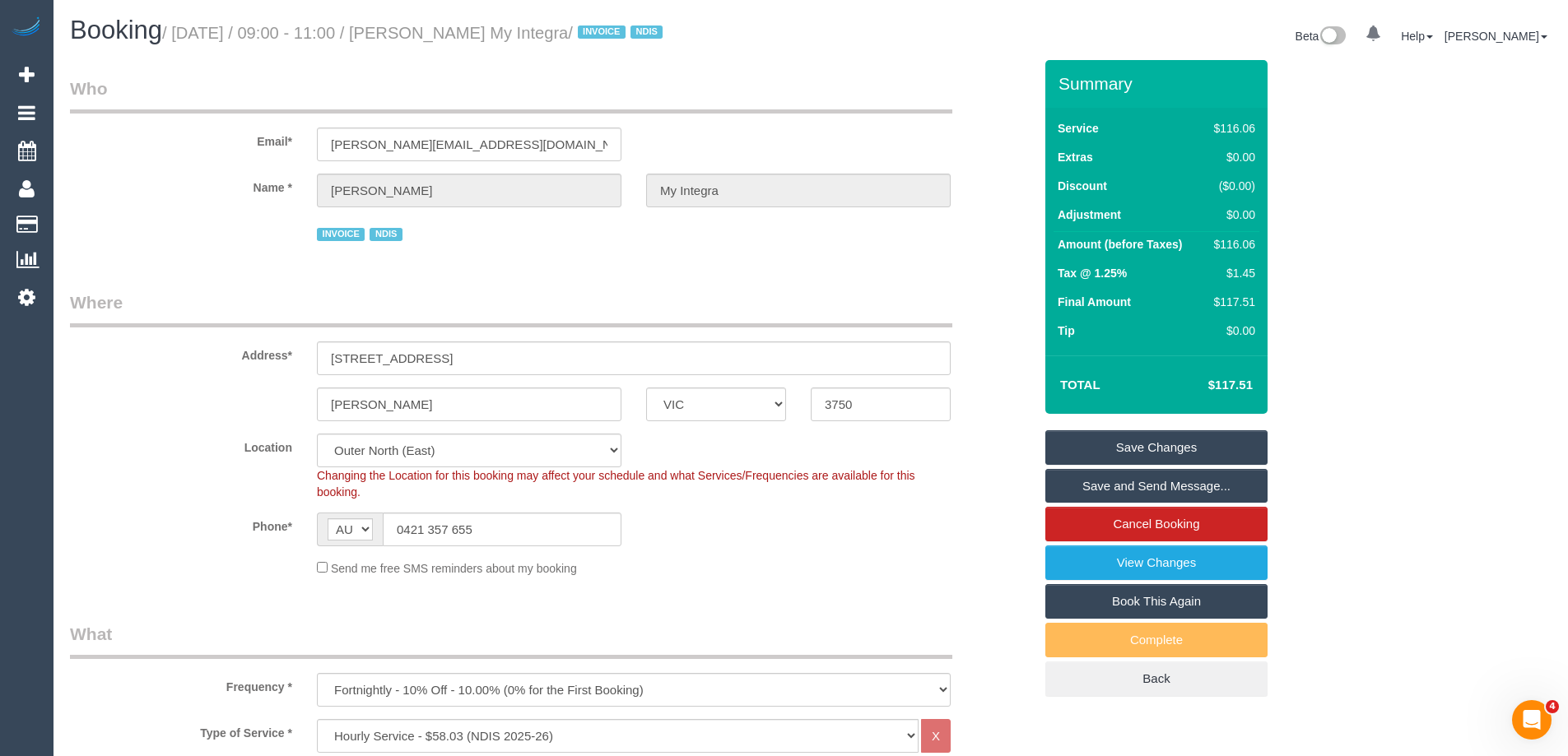
drag, startPoint x: 621, startPoint y: 32, endPoint x: 456, endPoint y: 34, distance: 165.0
click at [456, 34] on small "/ September 04, 2025 / 09:00 - 11:00 / Paul Saade My Integra / INVOICE NDIS" at bounding box center [415, 33] width 506 height 18
copy small "Paul Saade My Integra"
drag, startPoint x: 513, startPoint y: 68, endPoint x: 549, endPoint y: 67, distance: 36.0
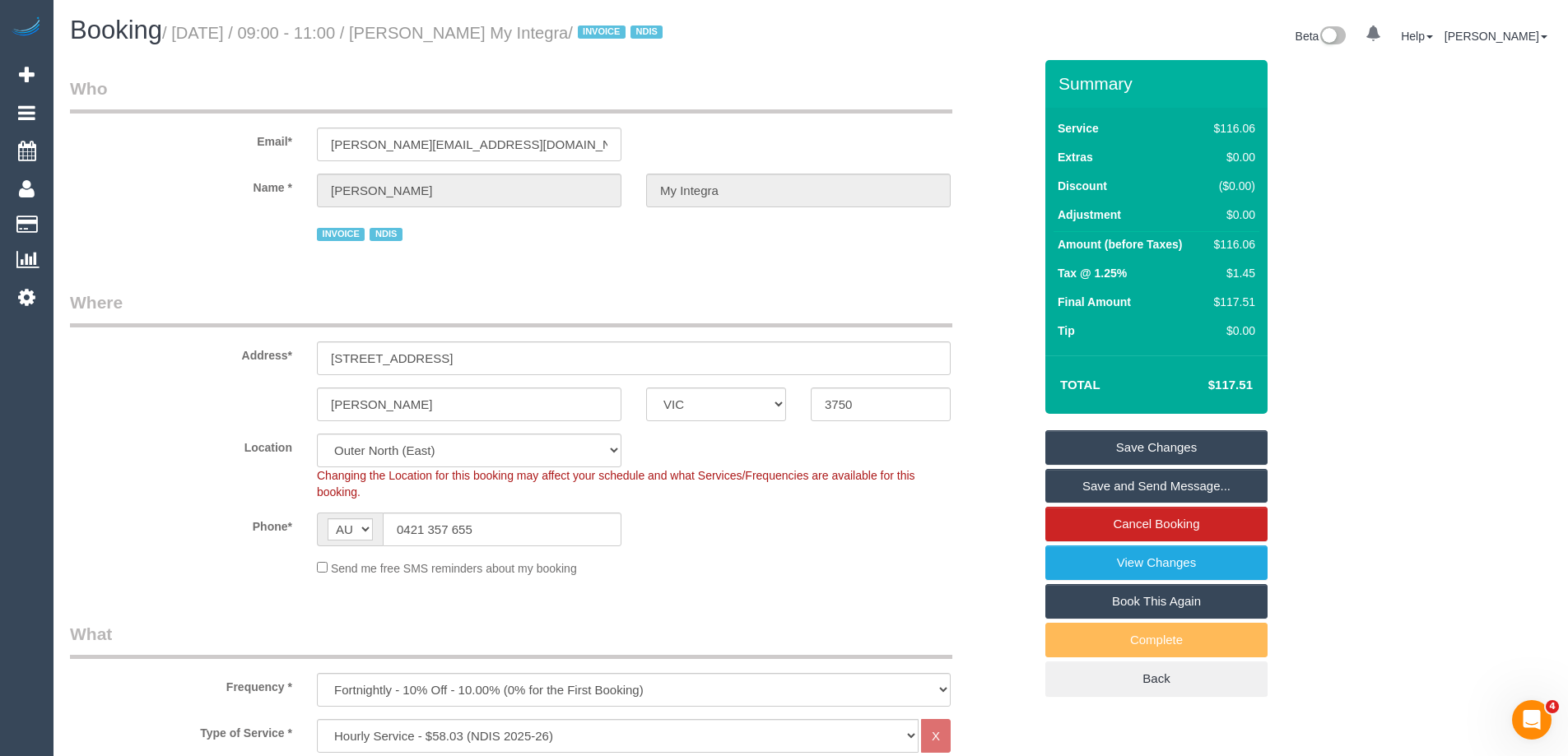
drag, startPoint x: 621, startPoint y: 30, endPoint x: 452, endPoint y: 32, distance: 169.0
click at [452, 32] on small "/ September 04, 2025 / 09:00 - 11:00 / Paul Saade My Integra / INVOICE NDIS" at bounding box center [415, 33] width 506 height 18
copy small "Paul Saade My Integra"
click at [1084, 453] on link "Save Changes" at bounding box center [1156, 448] width 222 height 34
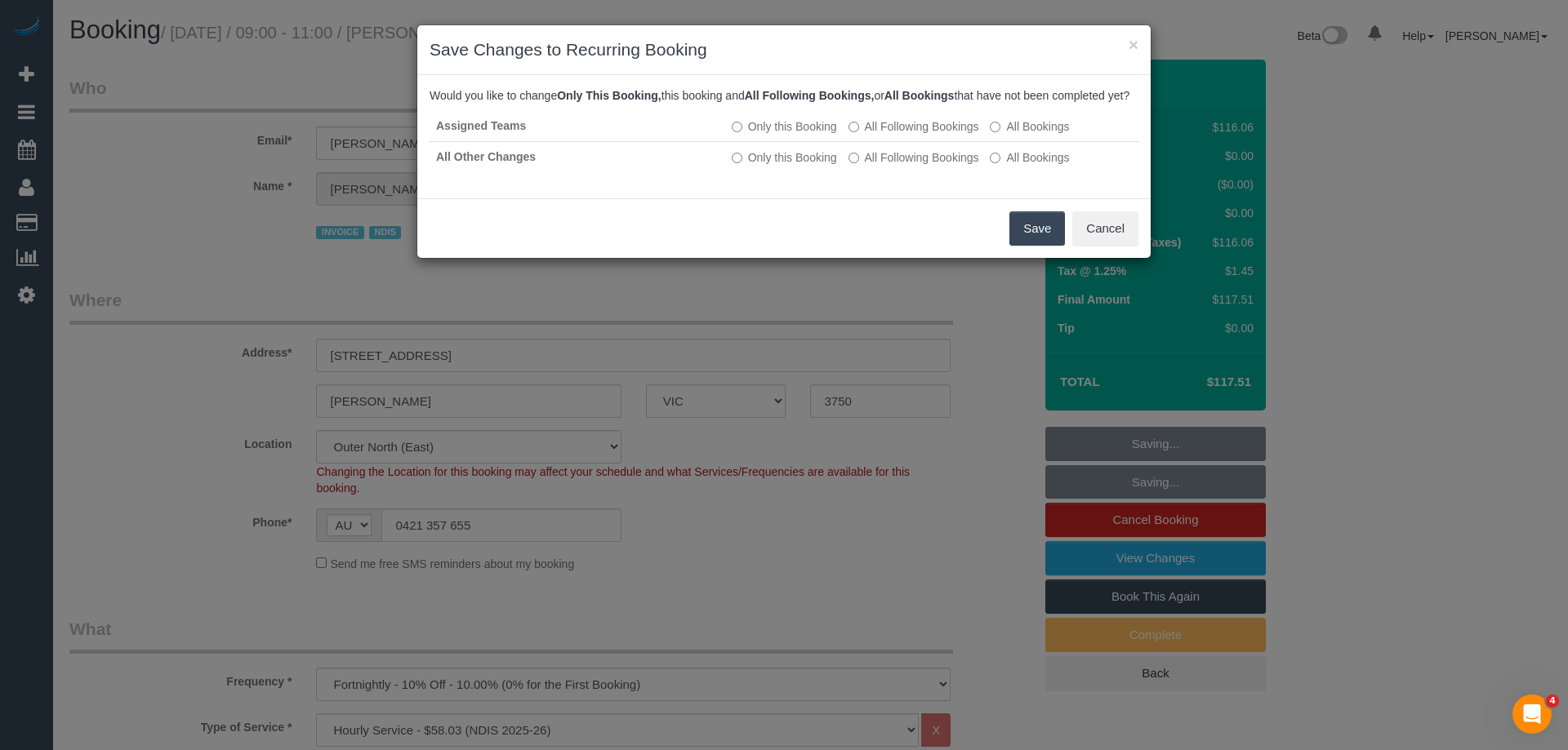
click at [1042, 246] on button "Save" at bounding box center [1037, 228] width 55 height 34
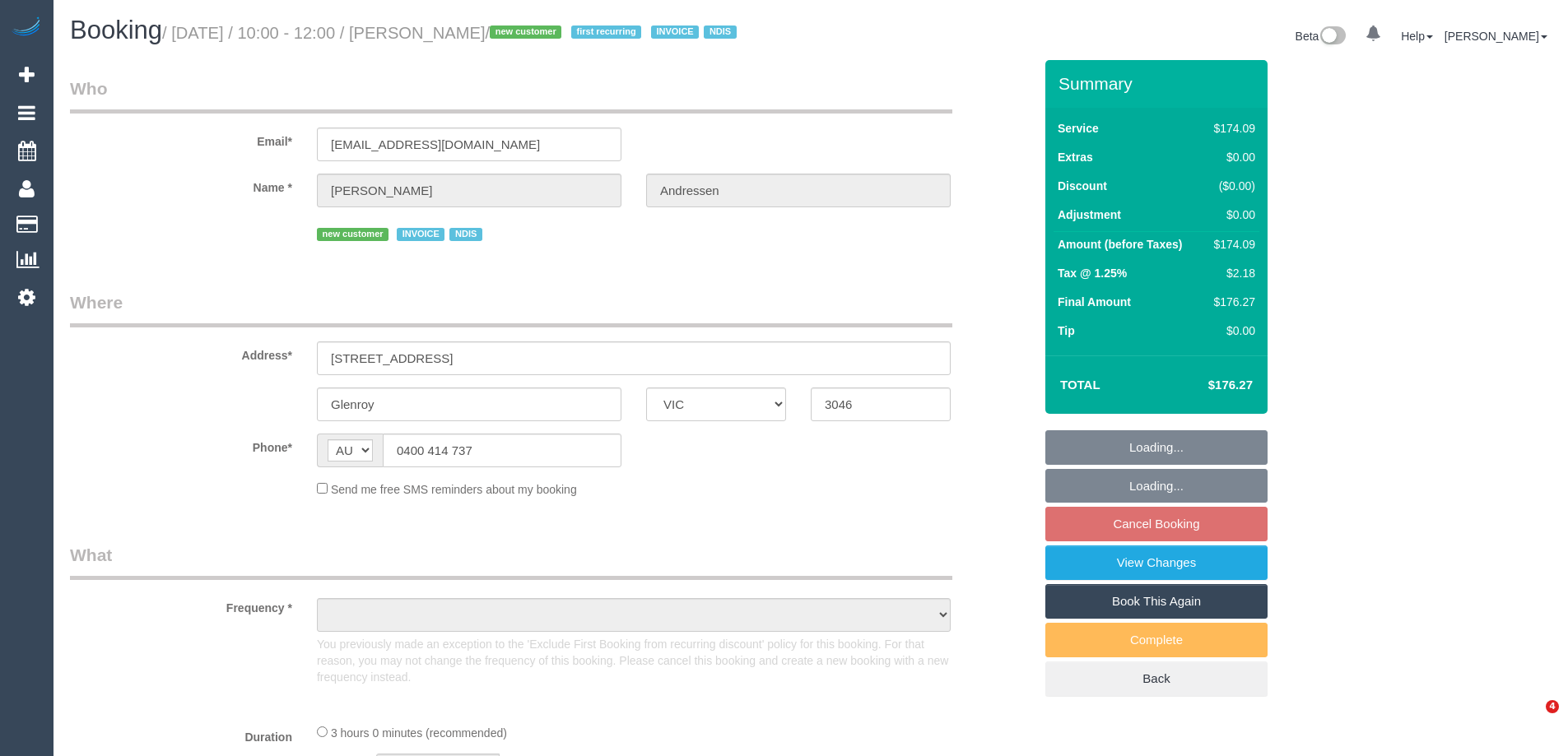
select select "VIC"
select select "object:551"
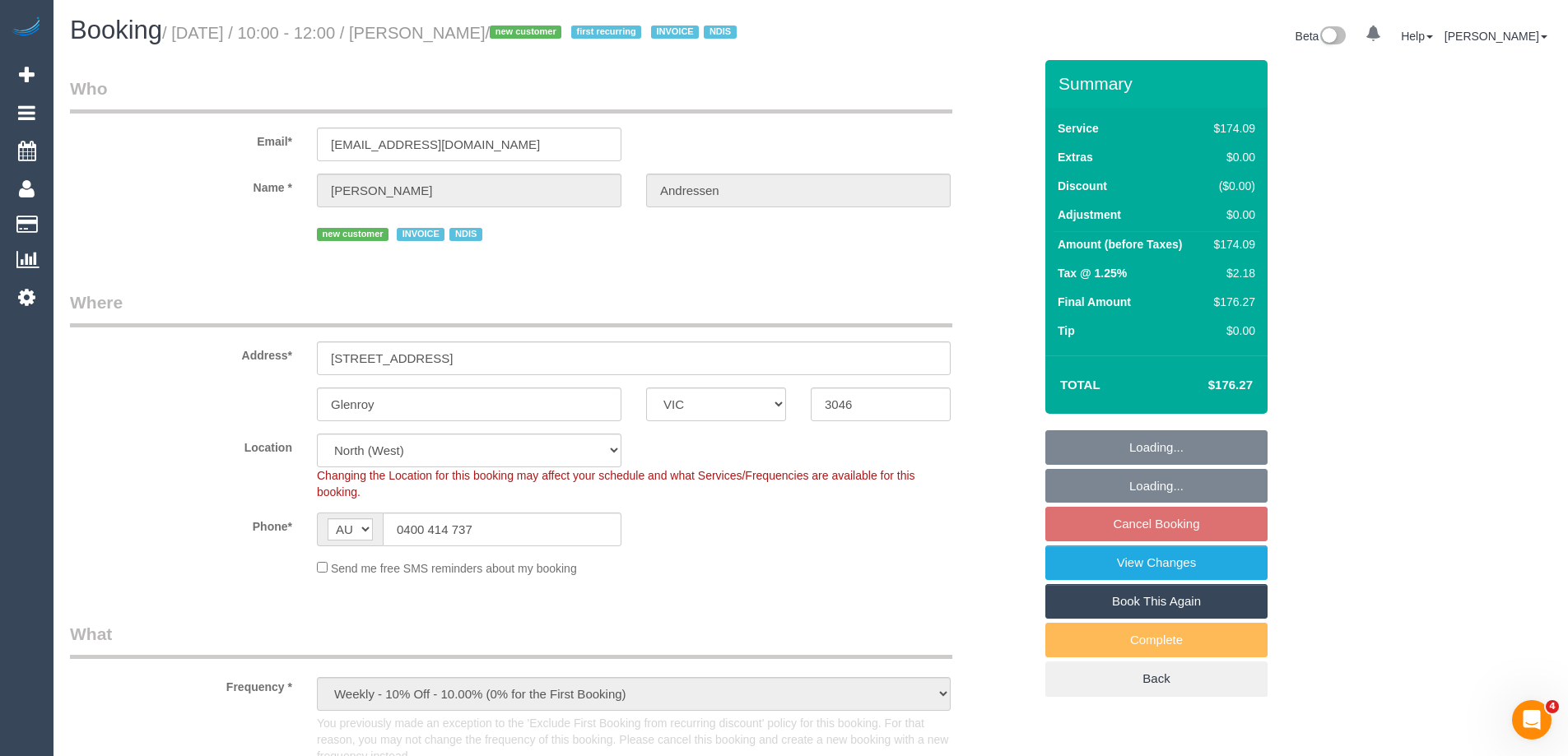
select select "180"
select select "object:763"
select select "spot1"
select select "number:29"
select select "number:14"
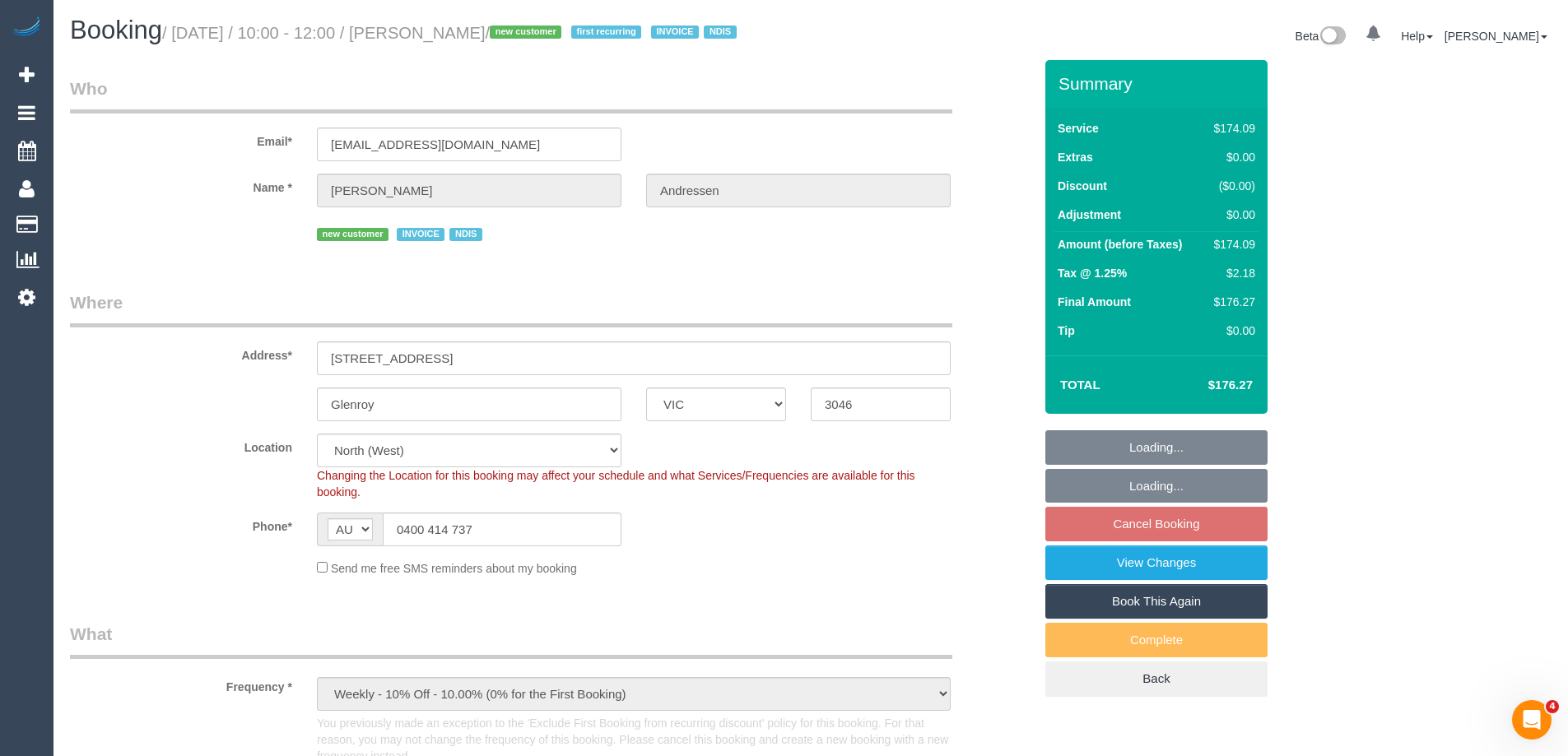
select select "number:18"
select select "number:25"
select select "number:33"
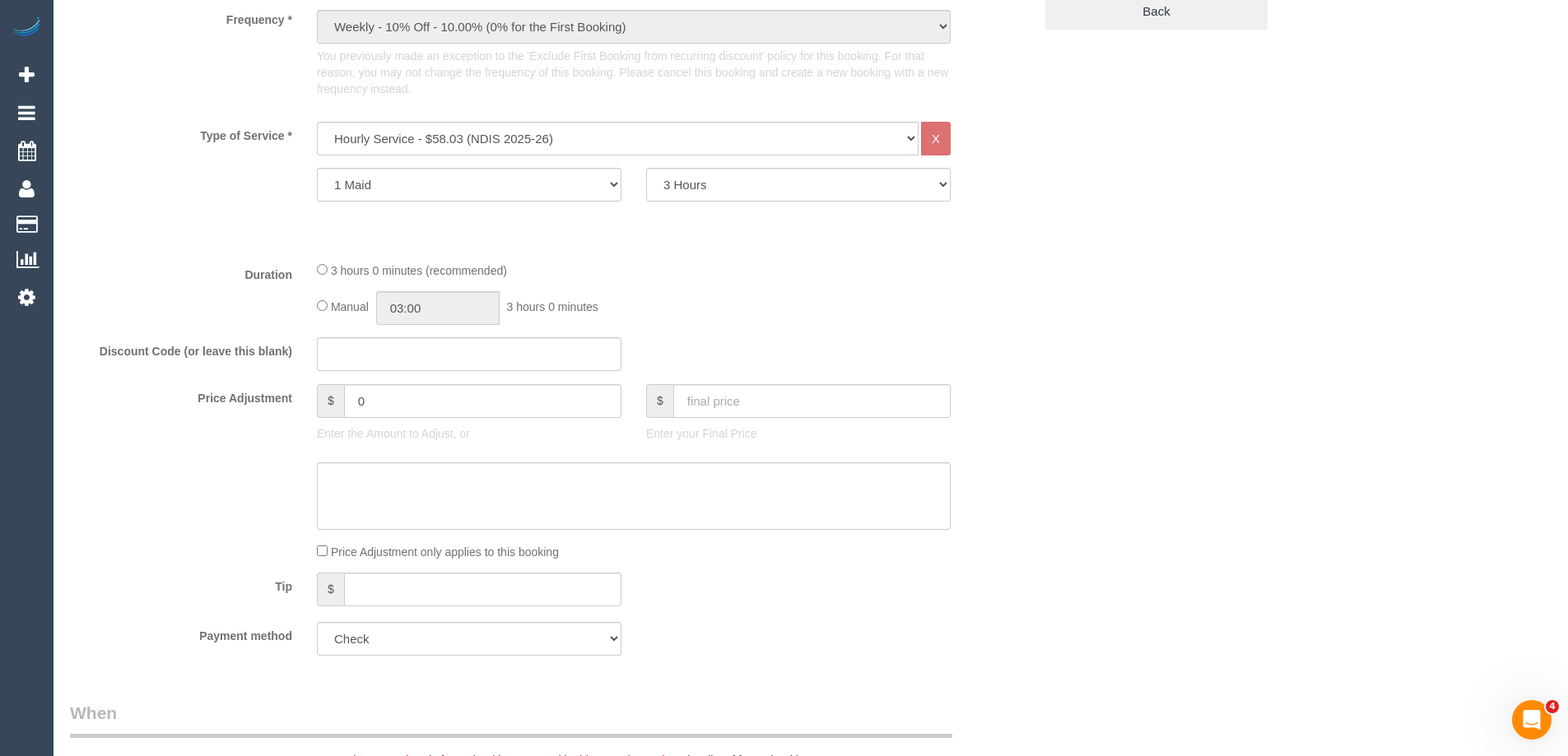
scroll to position [823, 0]
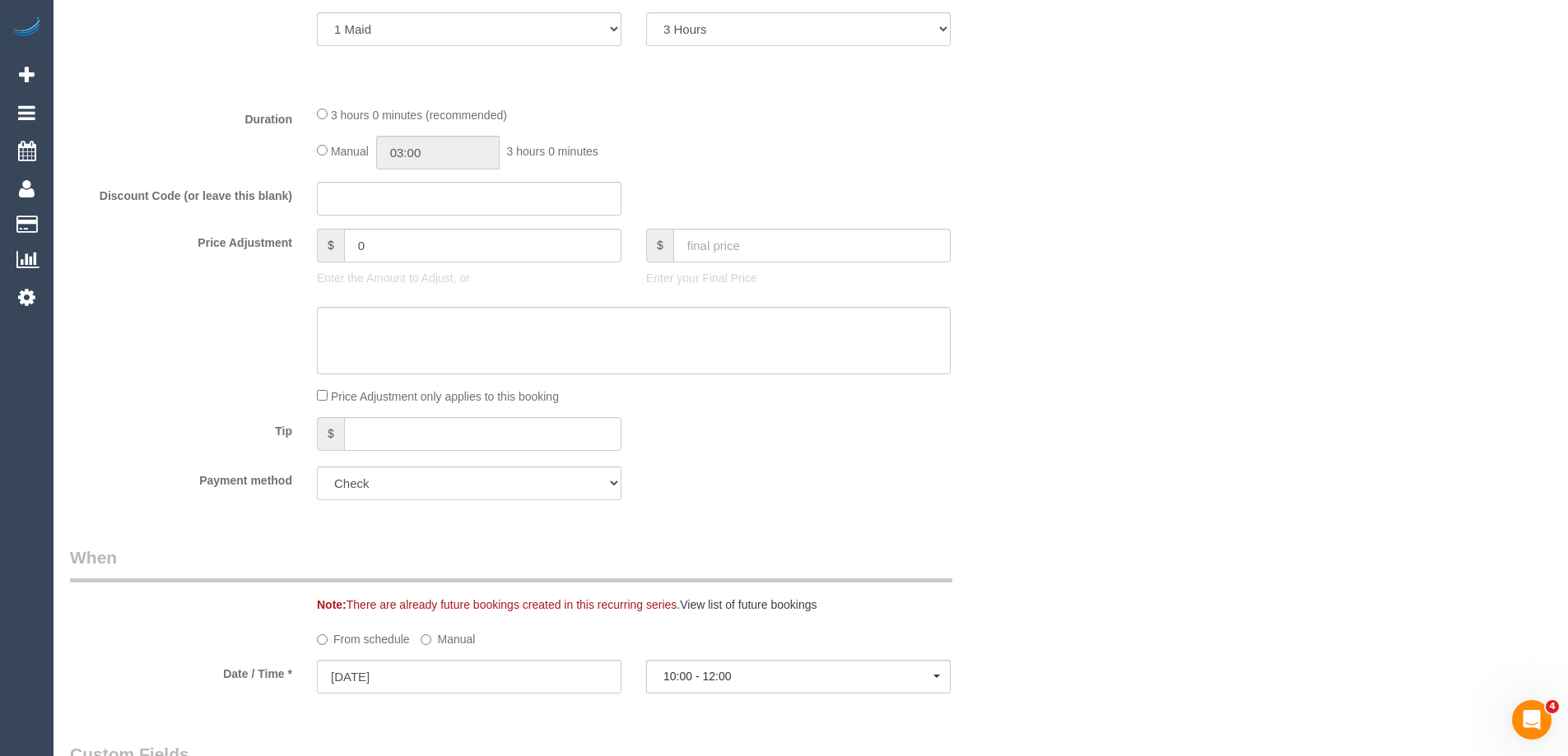
click at [322, 166] on div "Manual 03:00 3 hours 0 minutes" at bounding box center [633, 152] width 633 height 33
drag, startPoint x: 512, startPoint y: 170, endPoint x: 499, endPoint y: 171, distance: 13.0
click at [506, 170] on div "Manual 03:00 3 hours 0 minutes" at bounding box center [633, 152] width 633 height 33
click at [466, 170] on input "03:00" at bounding box center [438, 152] width 124 height 33
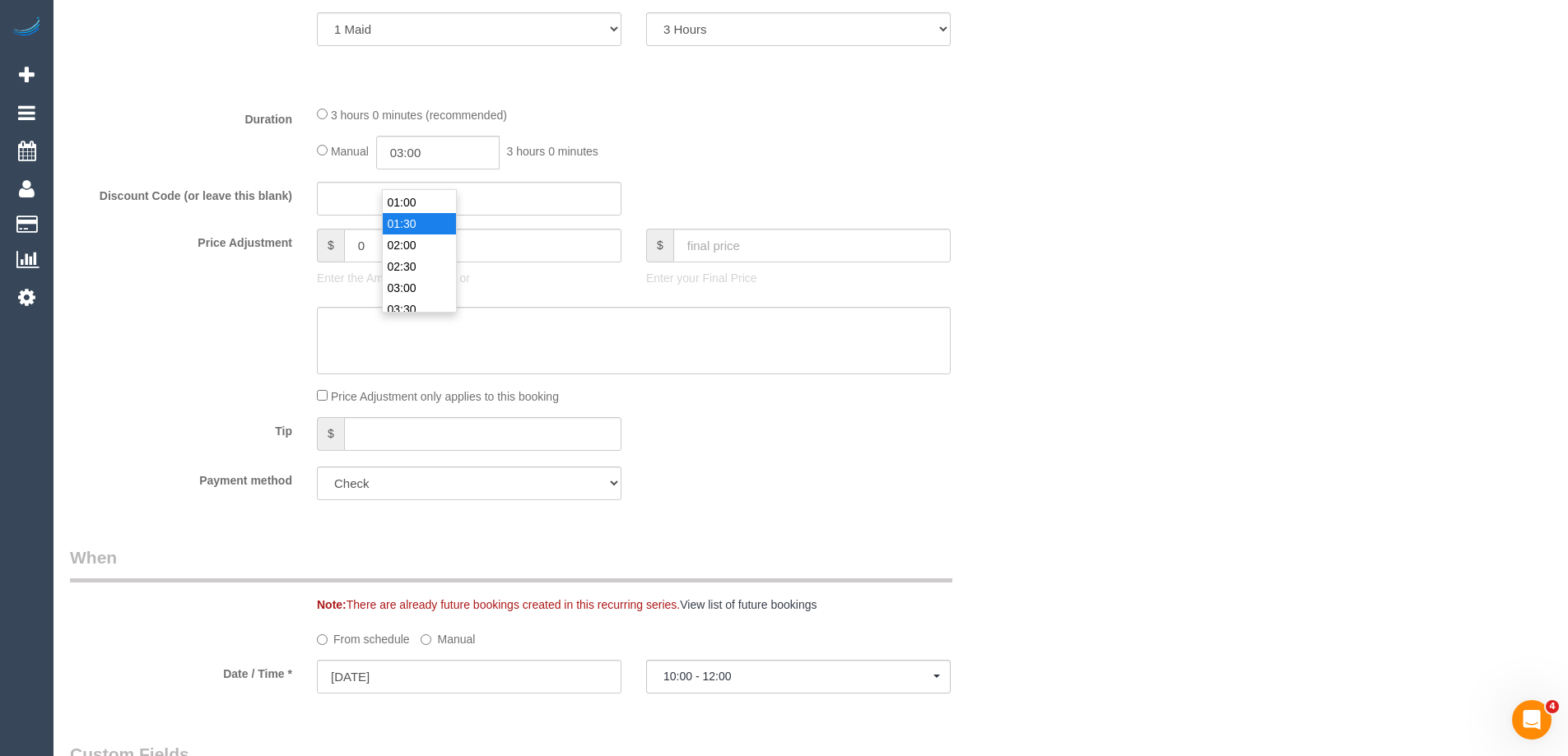
type input "01:30"
click at [416, 221] on li "01:30" at bounding box center [419, 223] width 73 height 21
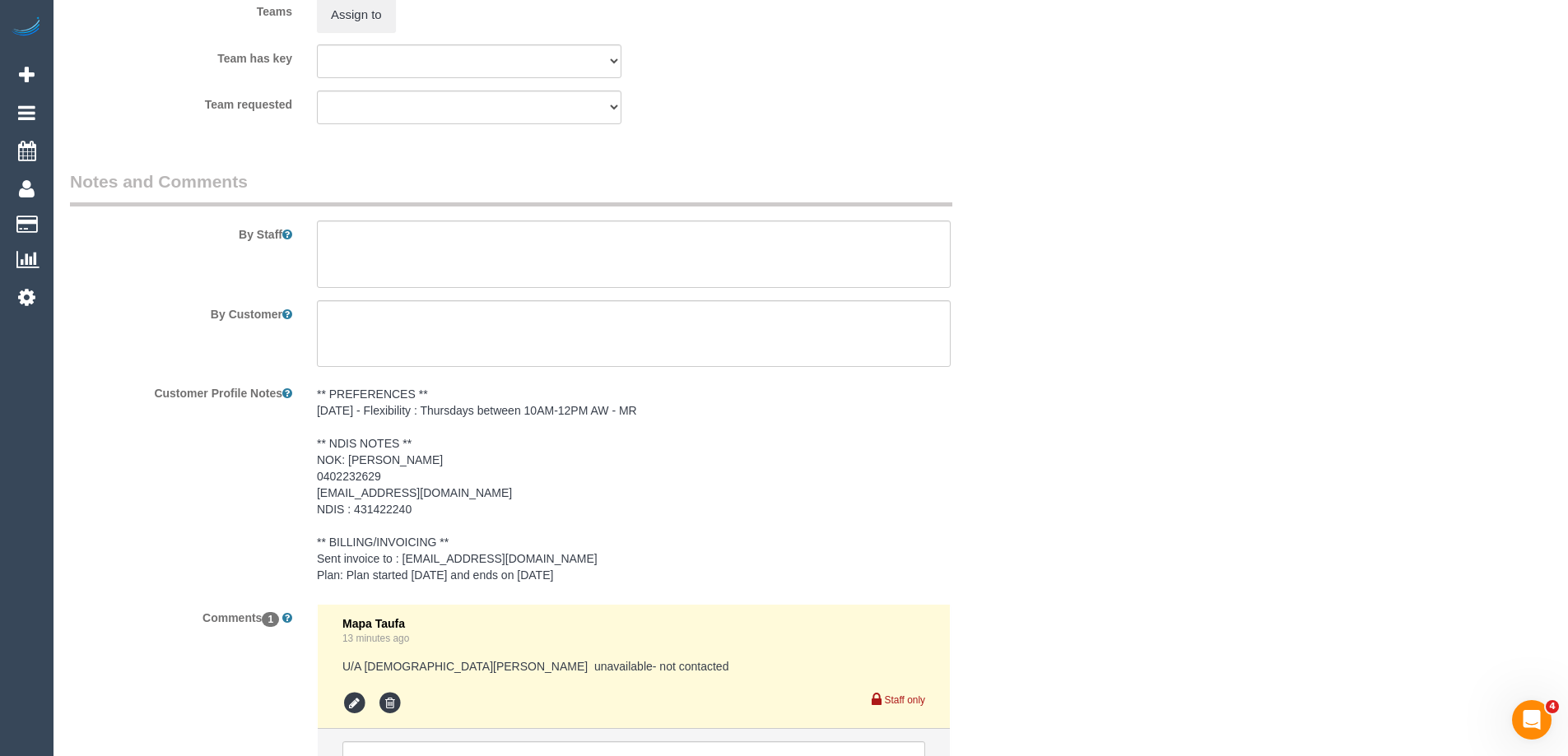
select select "spot14"
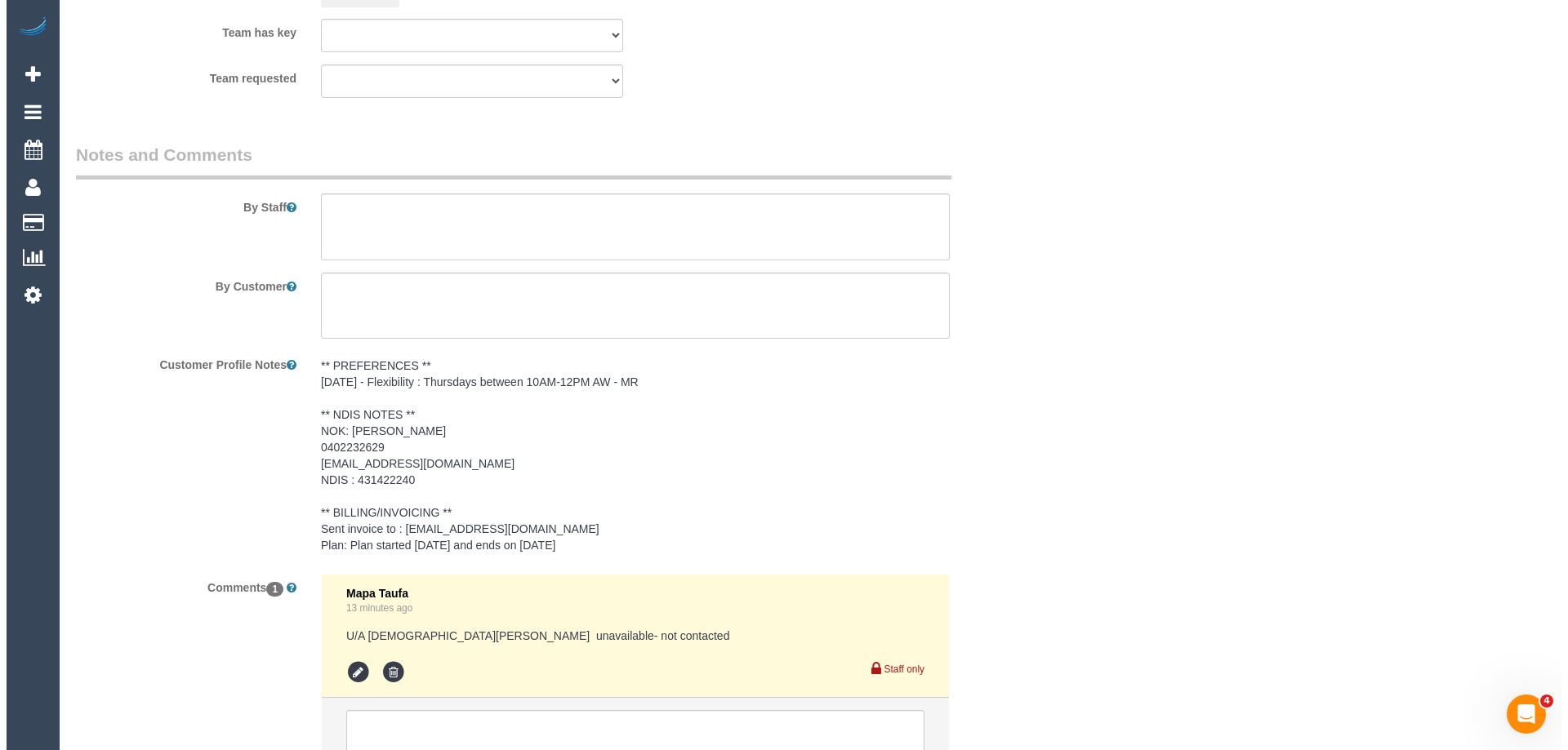
scroll to position [2146, 0]
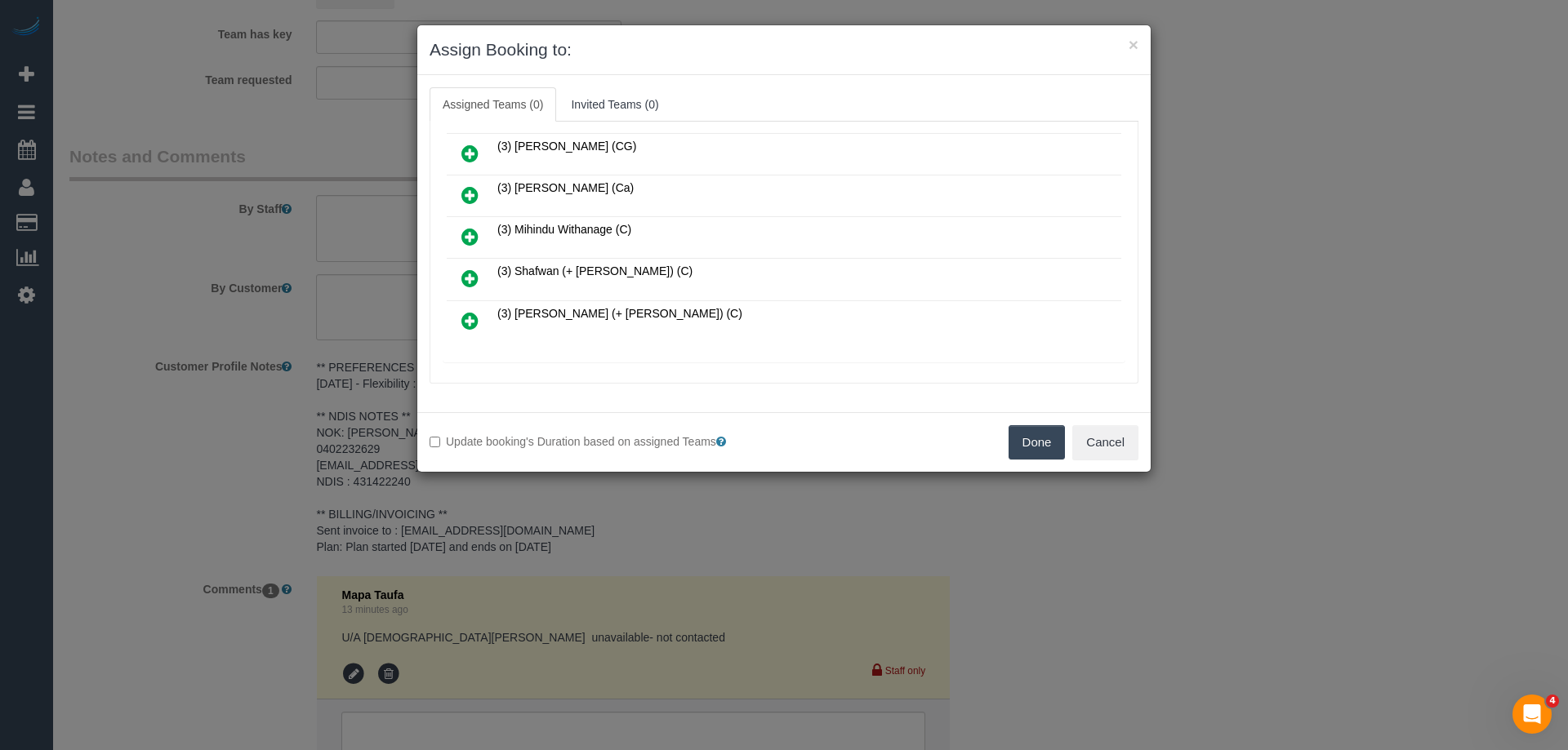
scroll to position [409, 0]
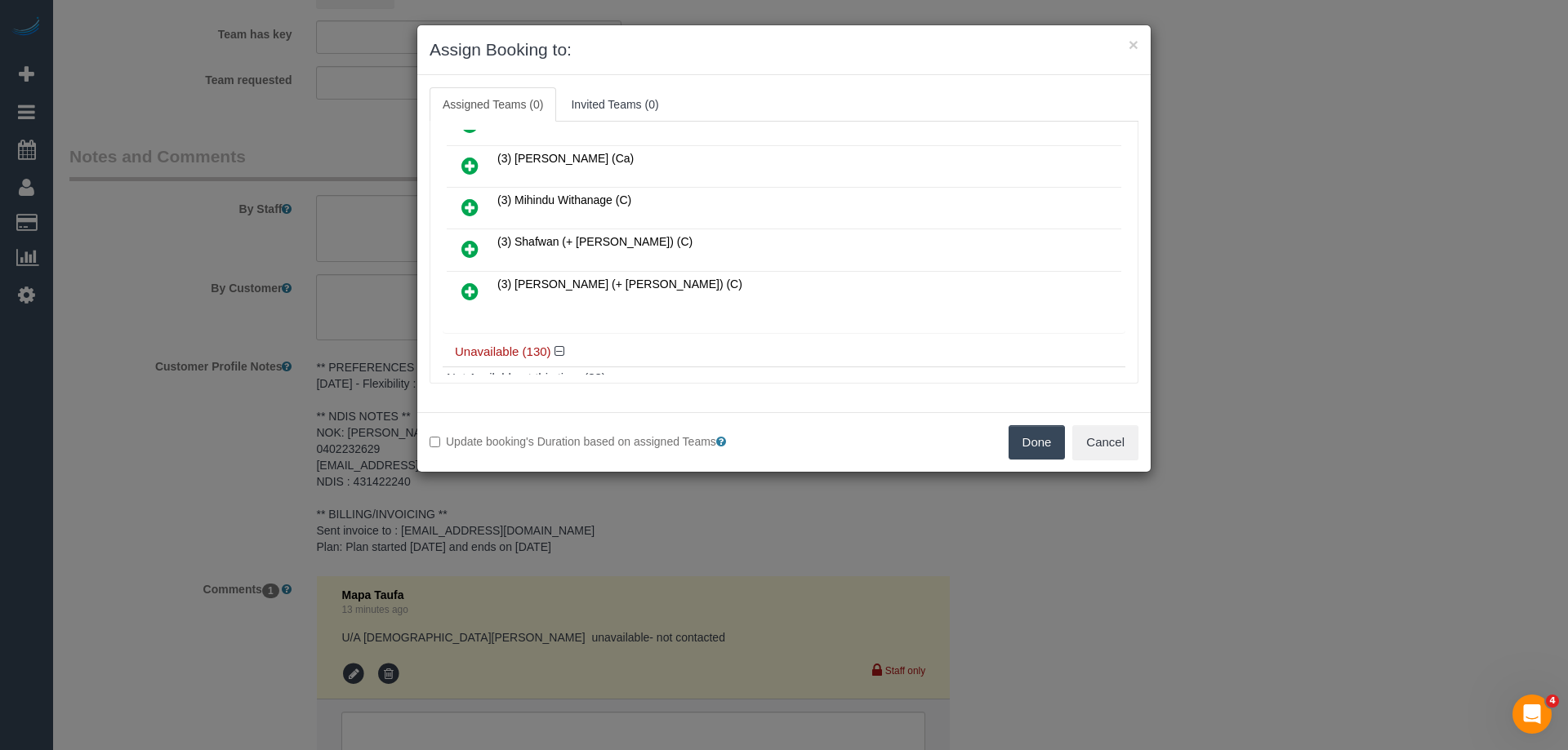
click at [467, 250] on icon at bounding box center [470, 249] width 17 height 20
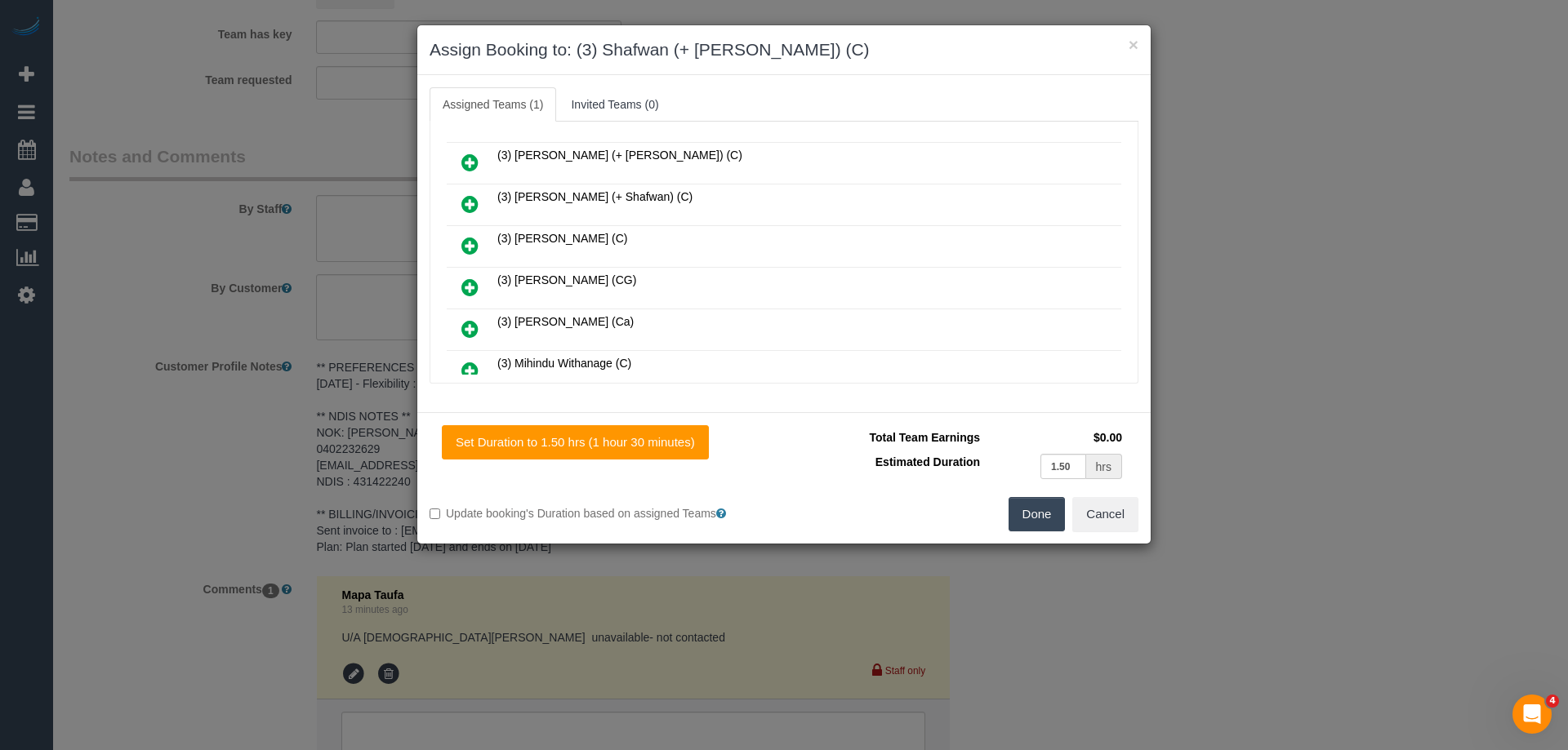
click at [474, 201] on icon at bounding box center [470, 203] width 17 height 20
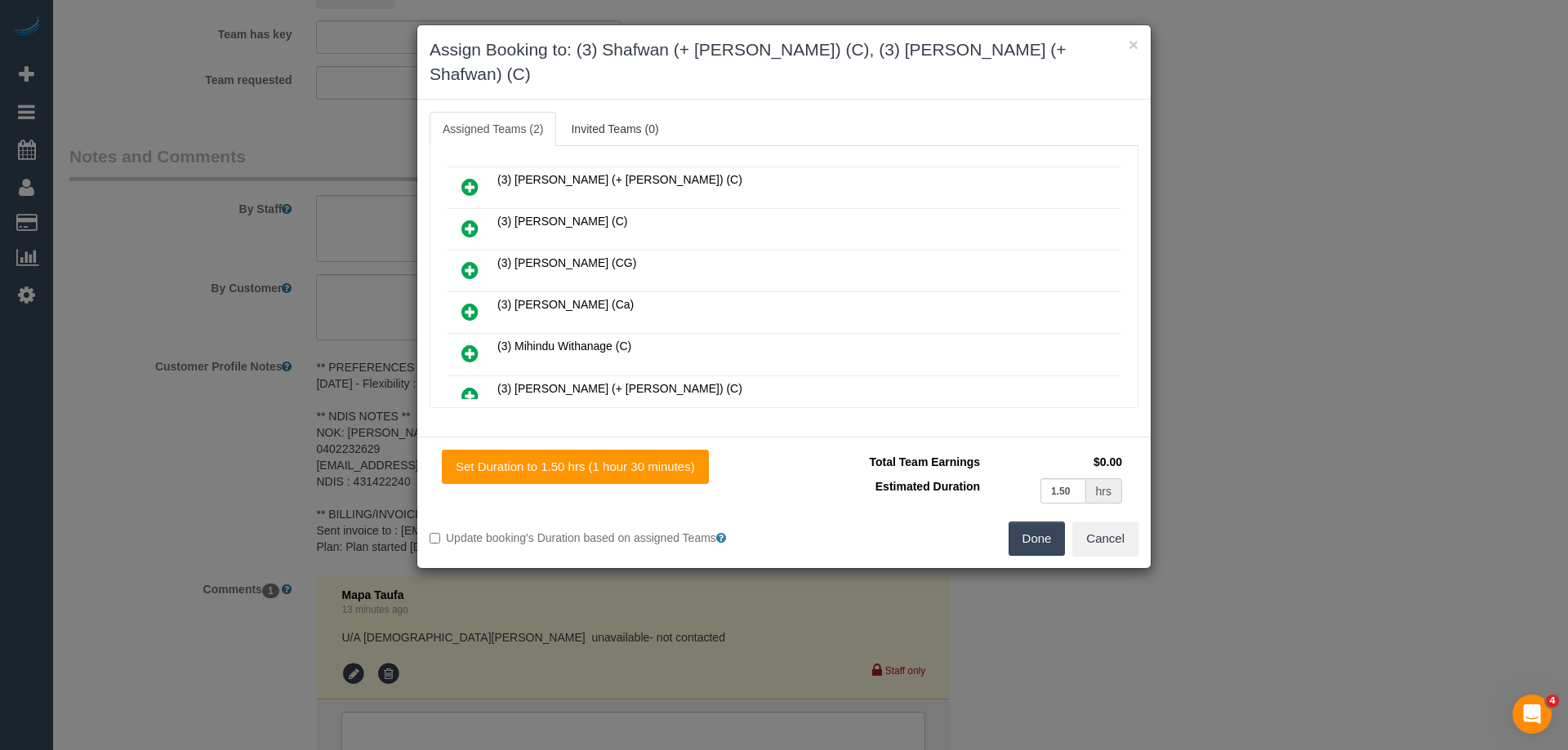
scroll to position [0, 0]
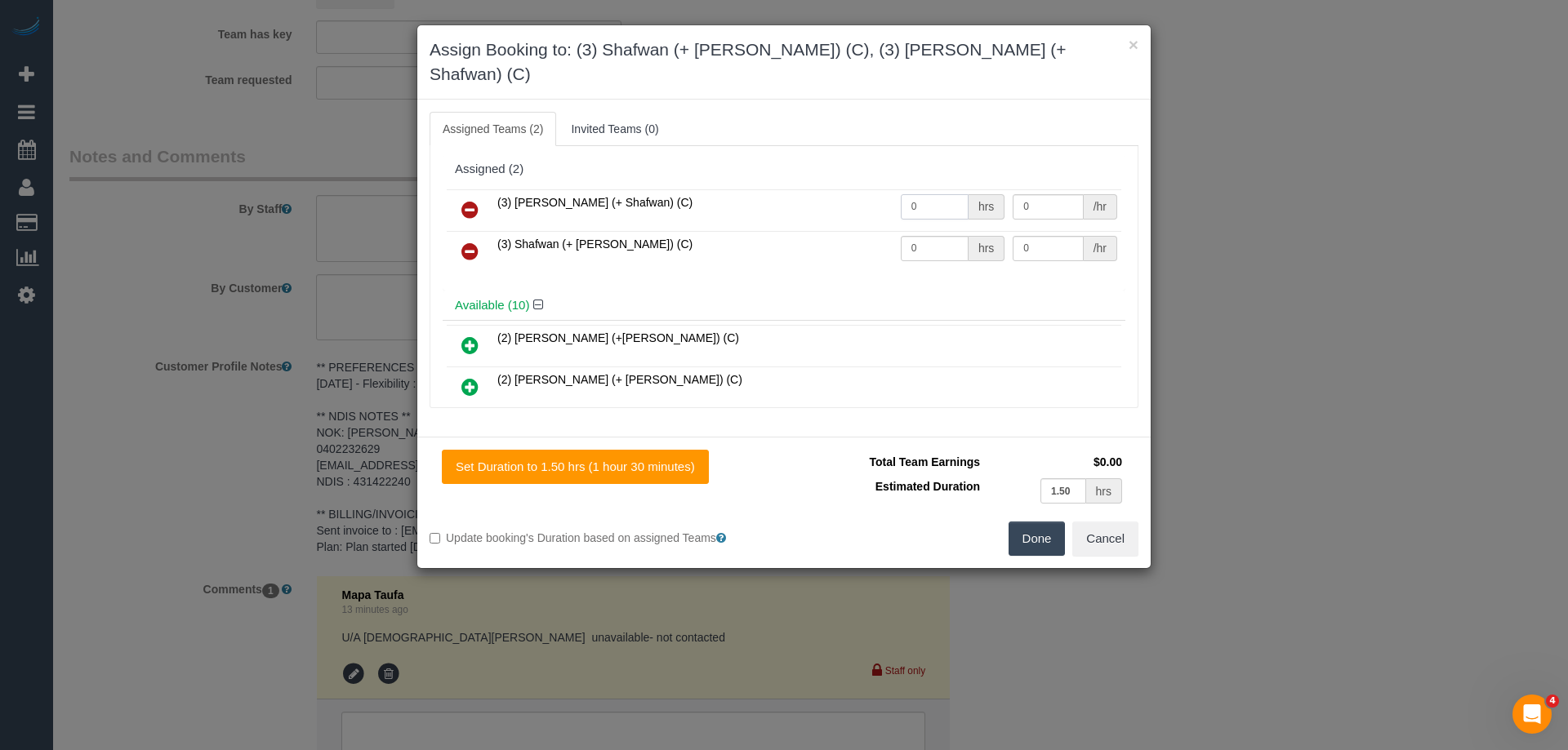
drag, startPoint x: 947, startPoint y: 181, endPoint x: 856, endPoint y: 195, distance: 92.1
click at [824, 189] on tr "(3) Farhan (+ Shafwan) (C) 0 hrs 0 /hr" at bounding box center [784, 209] width 675 height 42
type input "1.5"
click at [851, 231] on tr "(3) Shafwan (+ Farhan) (C) 0 hrs 0 /hr" at bounding box center [784, 251] width 675 height 42
type input "1.5"
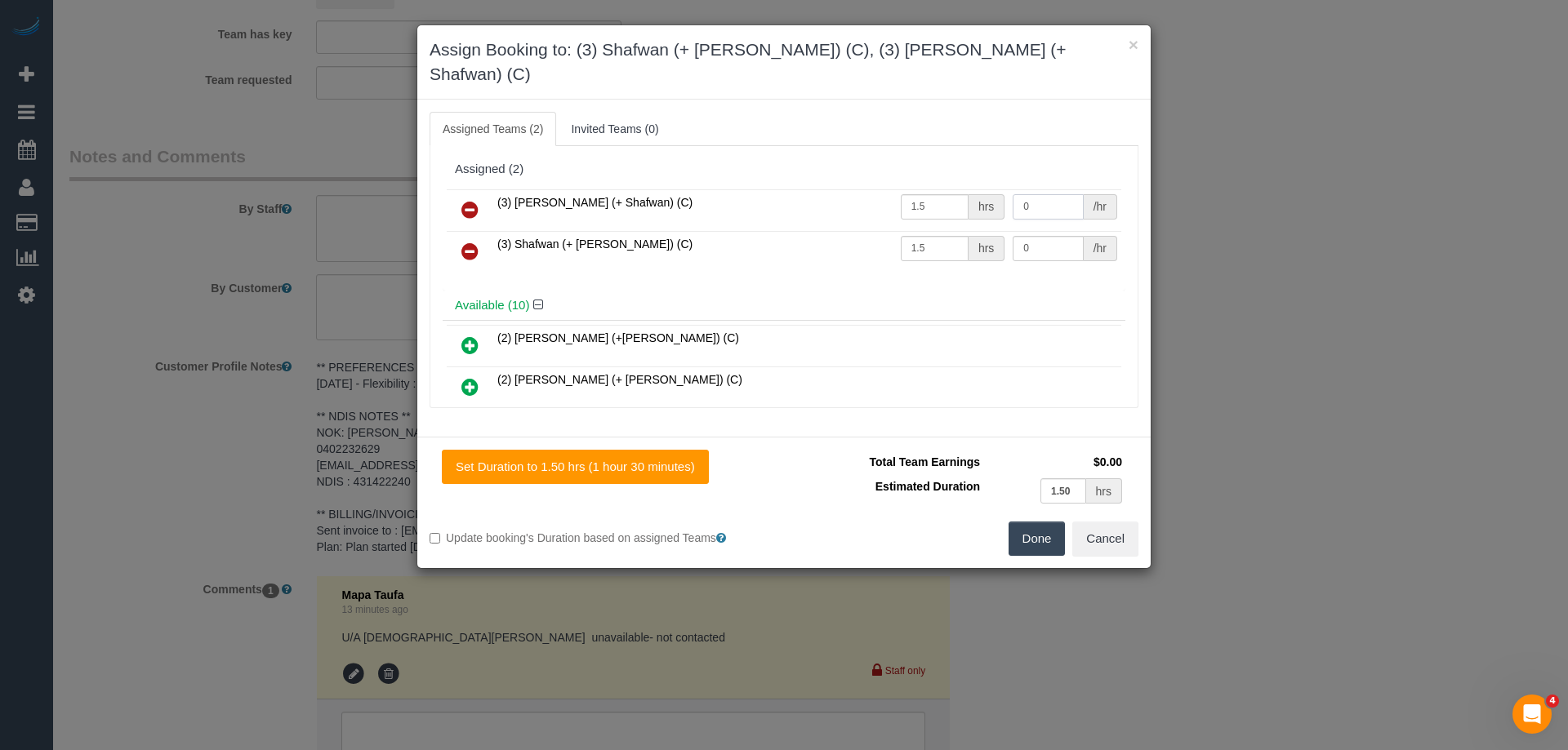
click at [976, 189] on tr "(3) Farhan (+ Shafwan) (C) 1.5 hrs 0 /hr" at bounding box center [784, 209] width 675 height 42
type input "35"
drag, startPoint x: 1031, startPoint y: 225, endPoint x: 914, endPoint y: 222, distance: 117.0
click at [928, 231] on tr "(3) Shafwan (+ Farhan) (C) 1.5 hrs 0 /hr" at bounding box center [784, 251] width 675 height 42
type input "35"
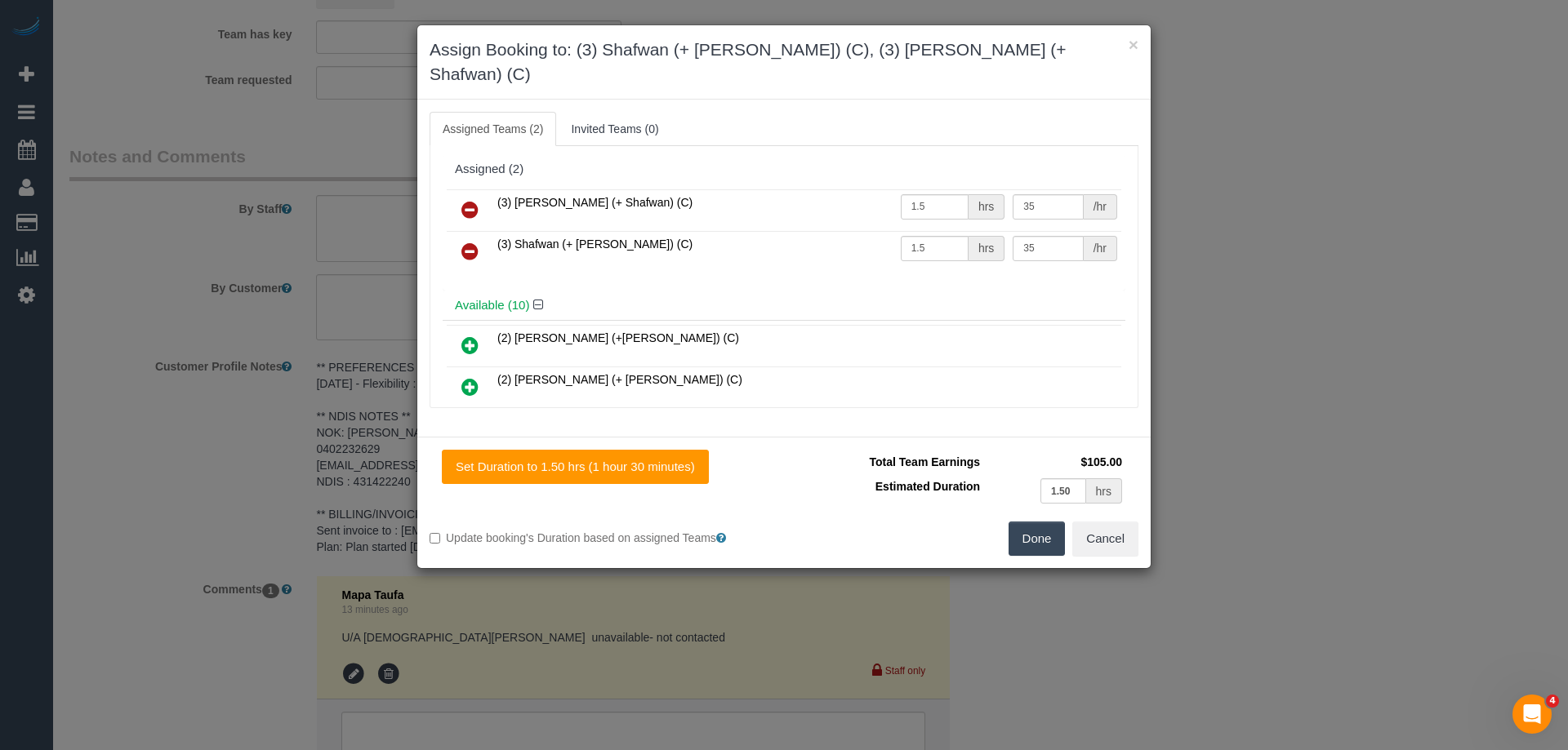
click at [1028, 522] on button "Done" at bounding box center [1037, 539] width 57 height 34
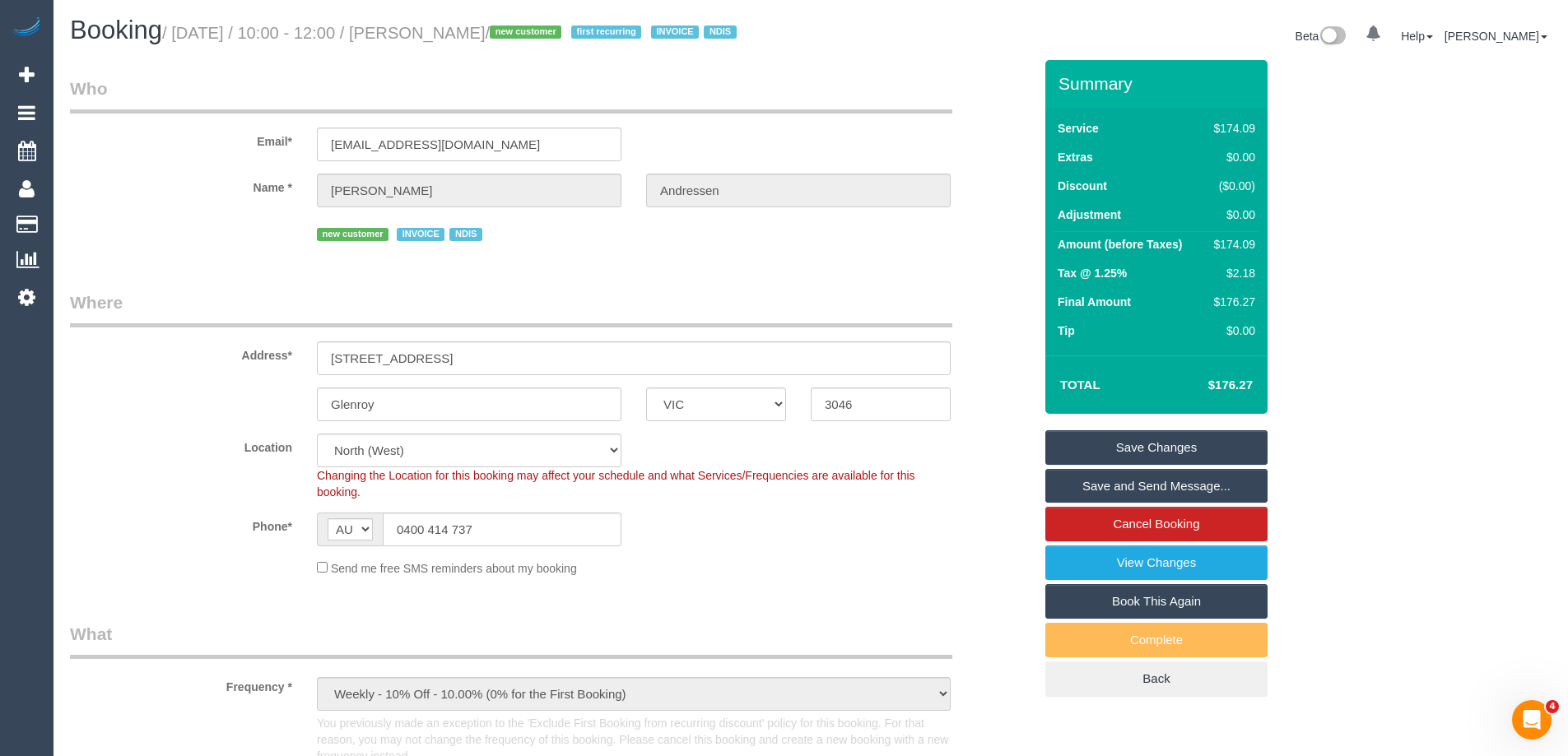
drag, startPoint x: 563, startPoint y: 33, endPoint x: 452, endPoint y: 21, distance: 111.6
click at [452, 21] on h1 "Booking / September 04, 2025 / 10:00 - 12:00 / Lyn Andressen / new customer fir…" at bounding box center [434, 30] width 729 height 28
copy small "Lyn Andressen"
click at [1098, 465] on link "Save Changes" at bounding box center [1156, 448] width 222 height 34
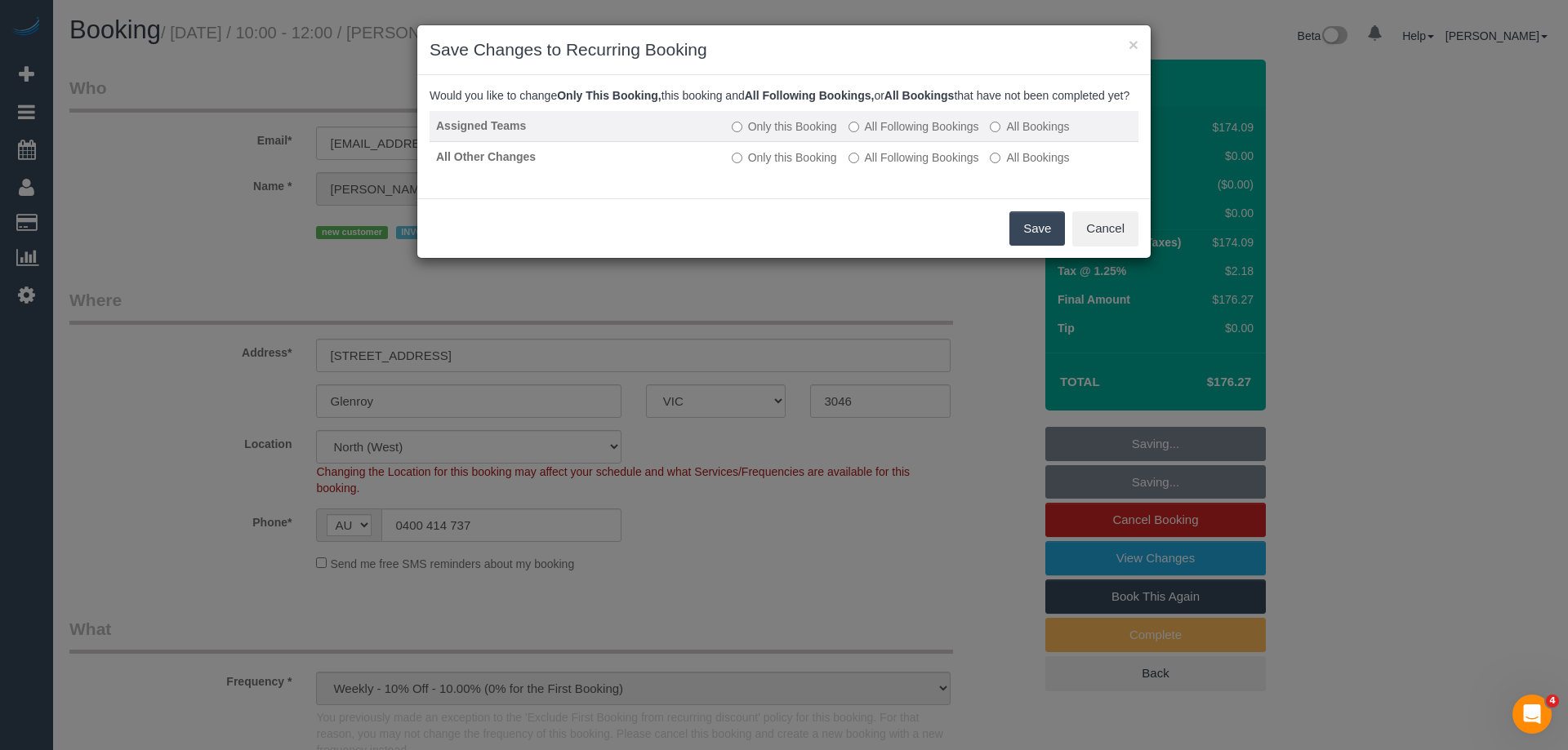
click at [910, 135] on label "All Following Bookings" at bounding box center [913, 126] width 130 height 16
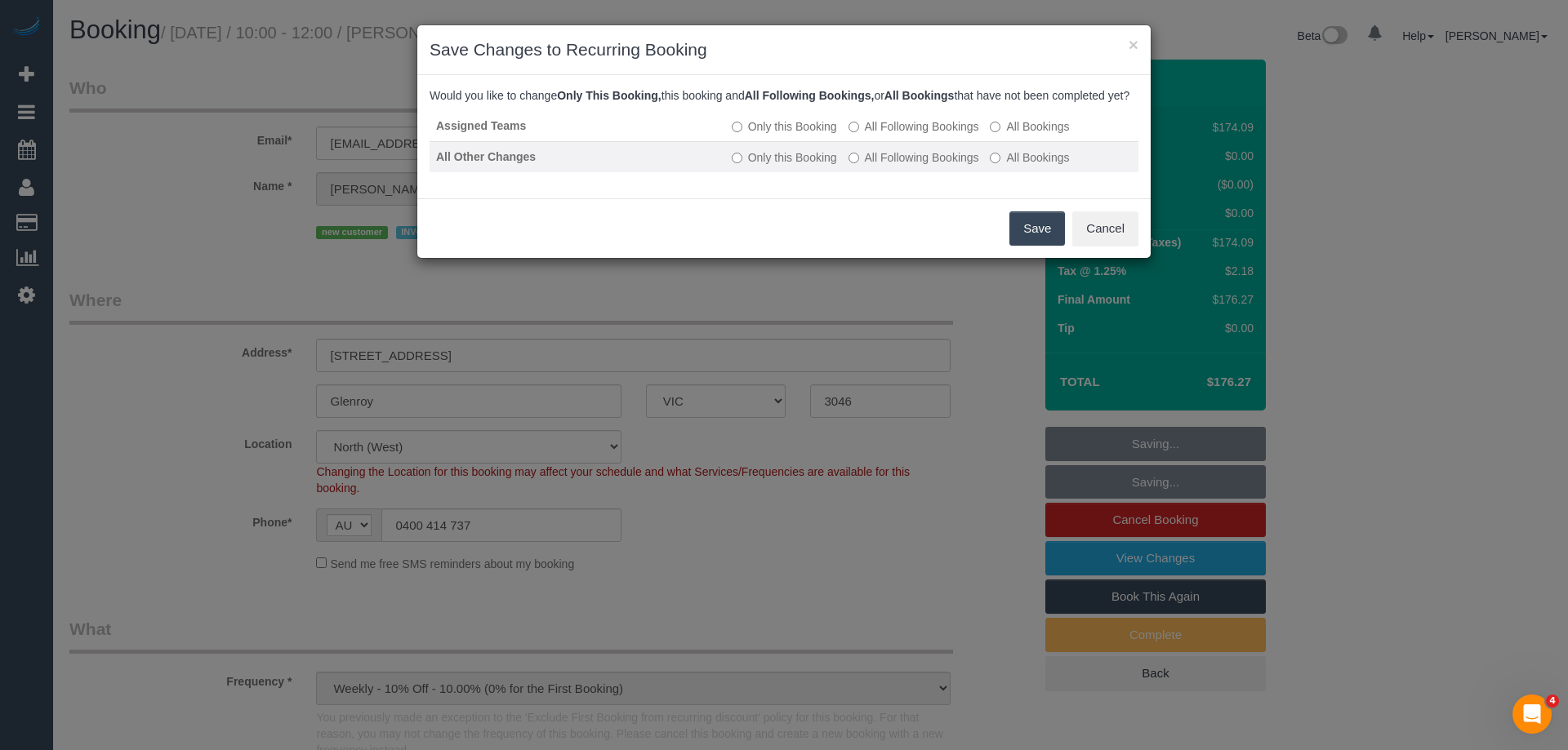
click at [893, 166] on label "All Following Bookings" at bounding box center [913, 157] width 130 height 16
click at [1036, 246] on button "Save" at bounding box center [1037, 228] width 55 height 34
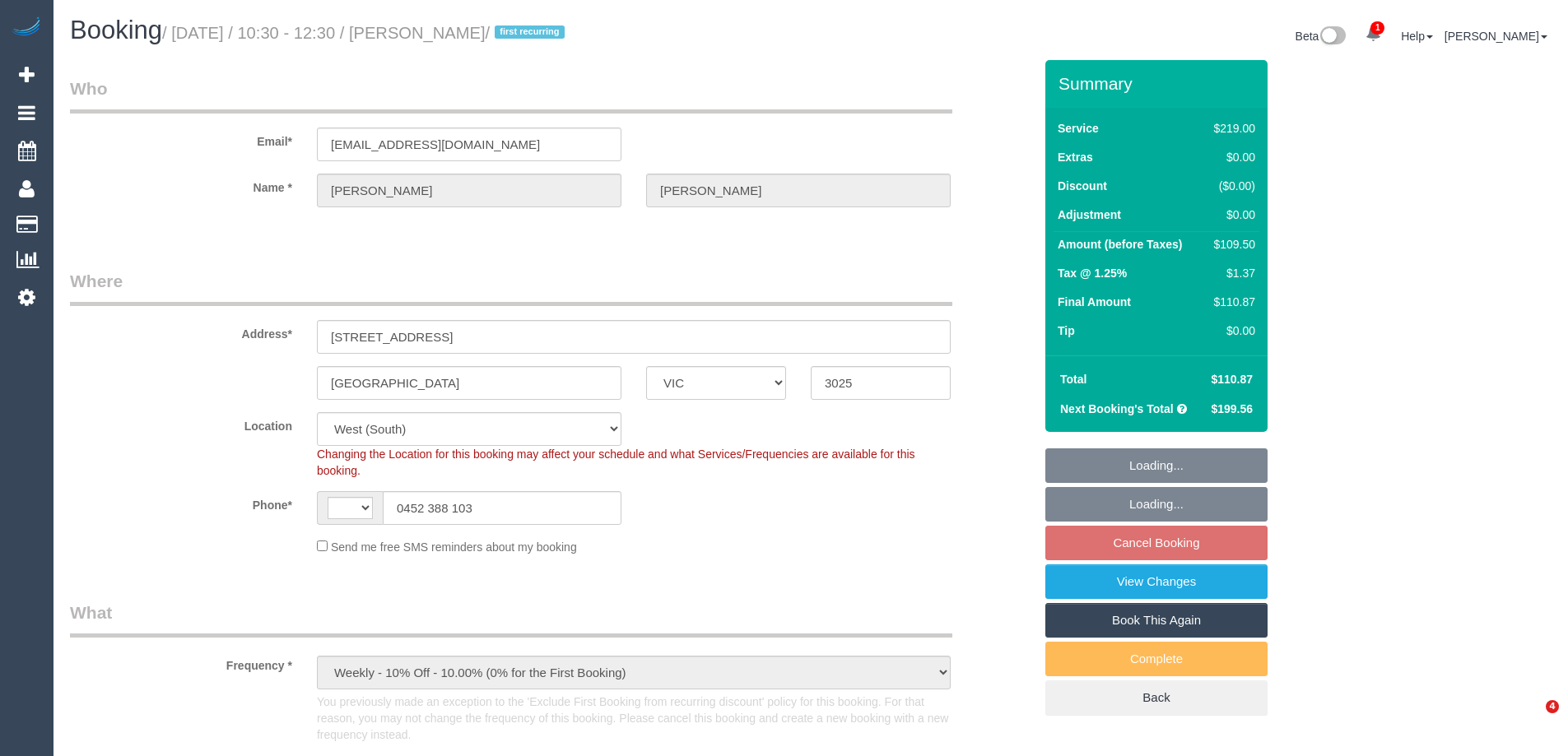
select select "VIC"
select select "object:571"
select select "string:AU"
select select "string:stripe-pm_1ROqrO2GScqysDRVOYqVWFcC"
select select "number:27"
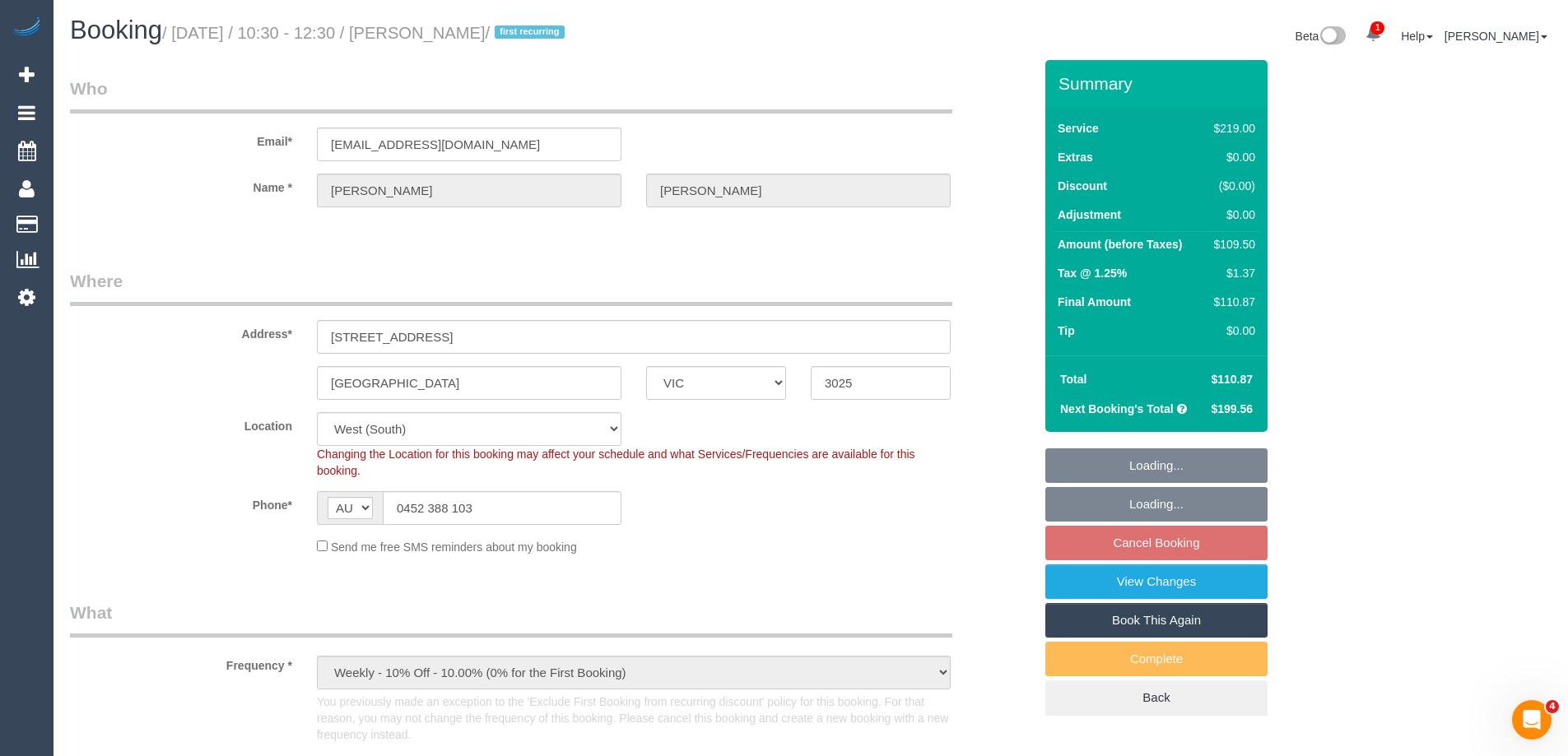
select select "number:14"
select select "number:19"
select select "number:22"
select select "number:34"
select select "number:11"
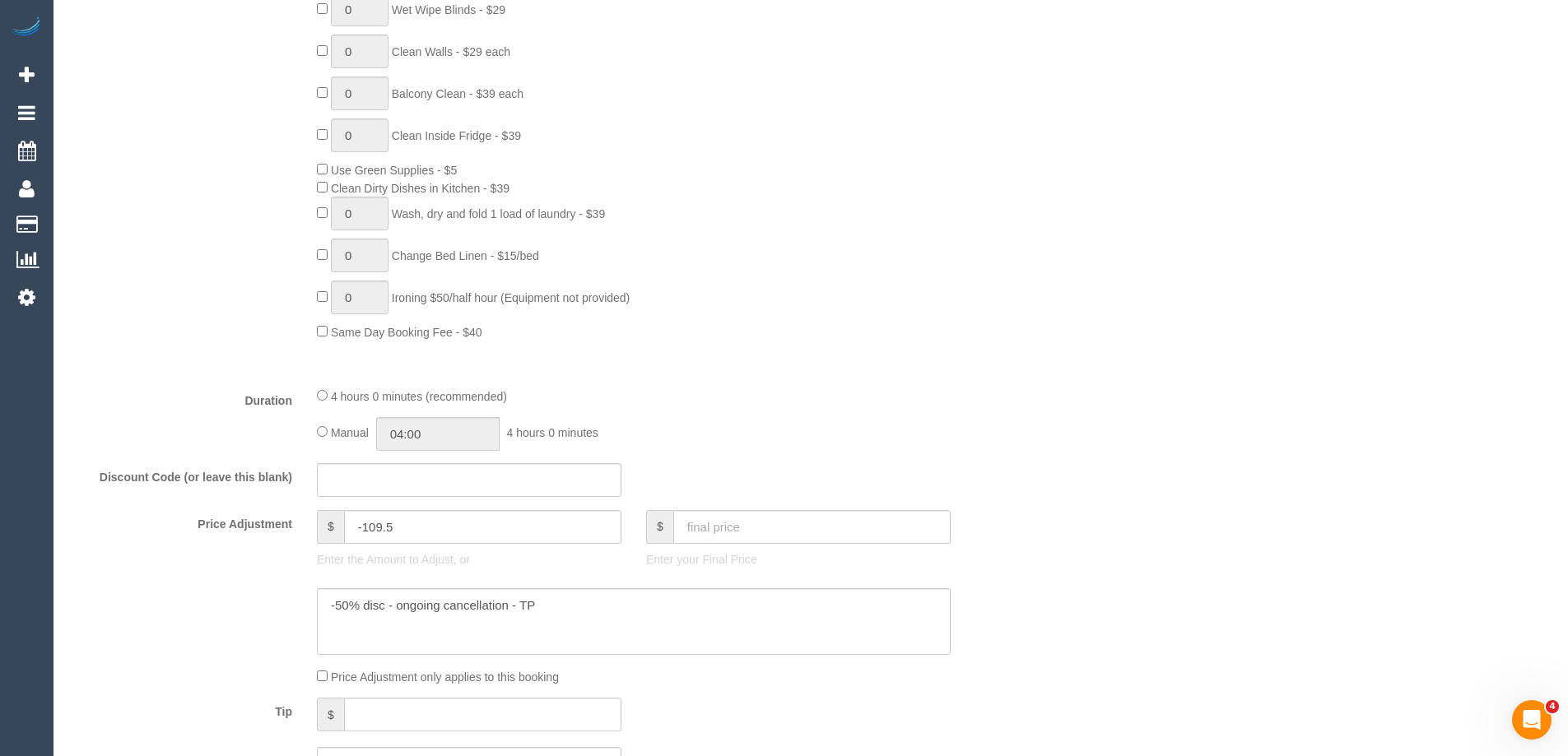
scroll to position [1152, 0]
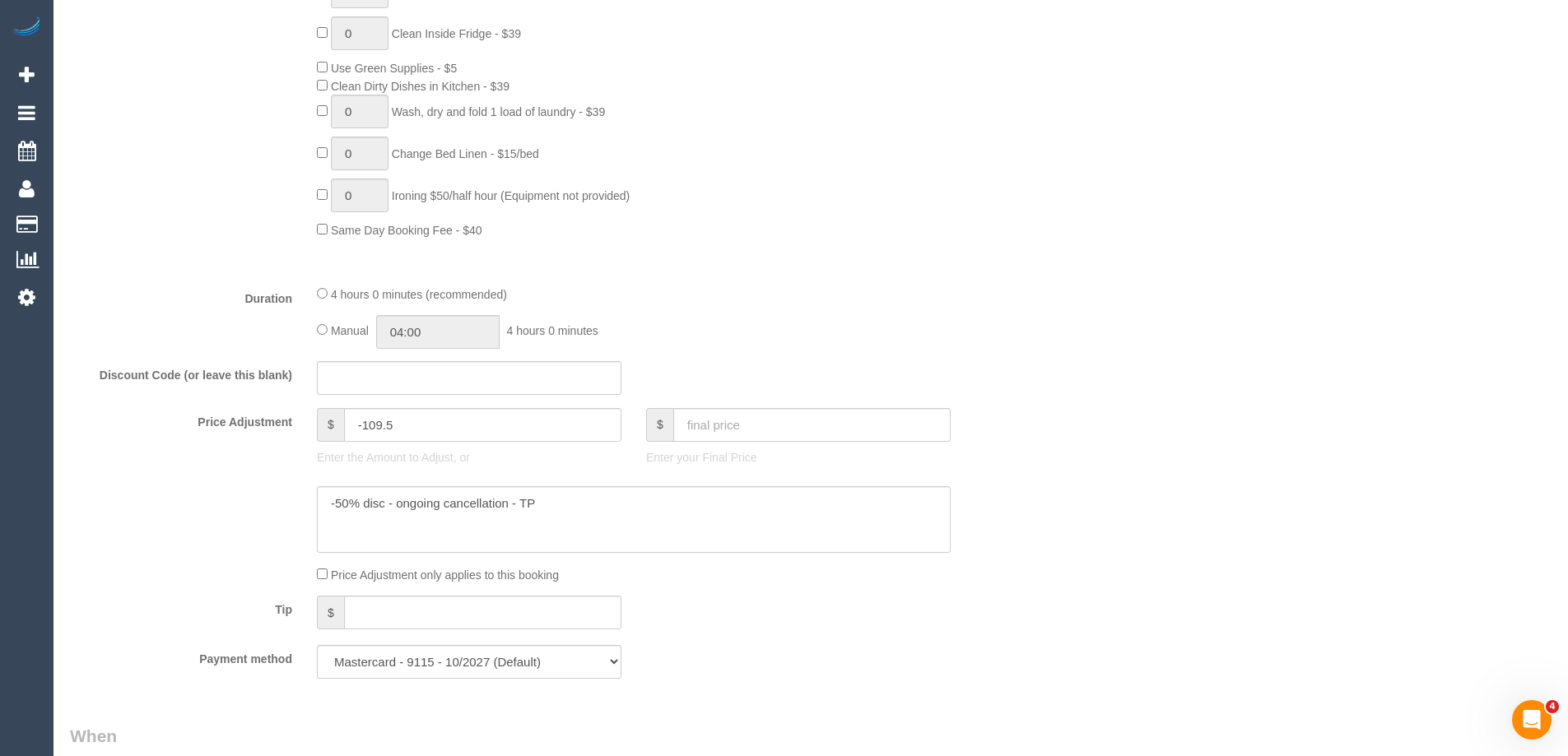
click at [323, 337] on div "Manual 04:00 4 hours 0 minutes" at bounding box center [633, 331] width 633 height 33
click at [431, 331] on input "04:00" at bounding box center [438, 331] width 124 height 33
type input "02:00"
click at [426, 363] on li "02:00" at bounding box center [419, 362] width 73 height 21
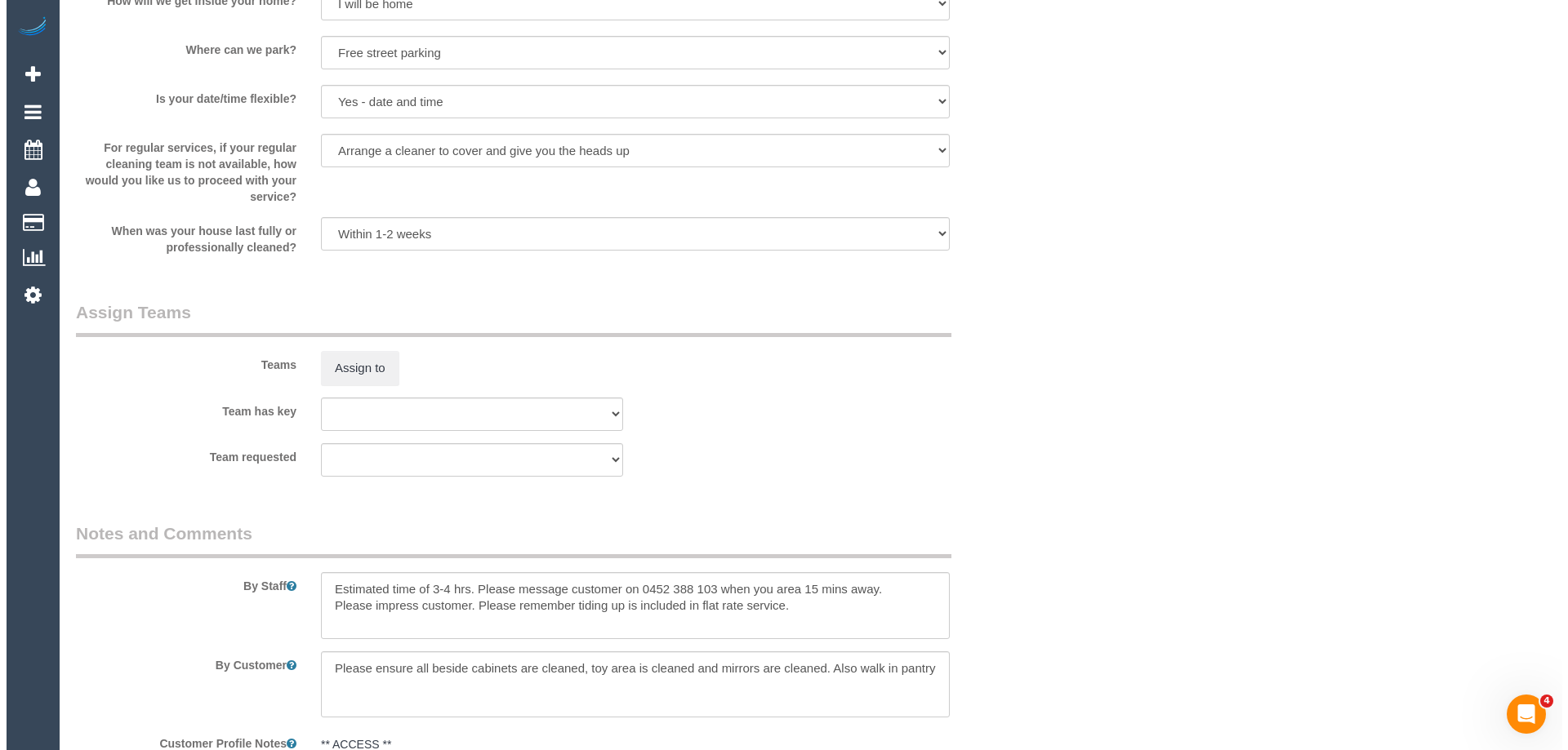
scroll to position [2613, 0]
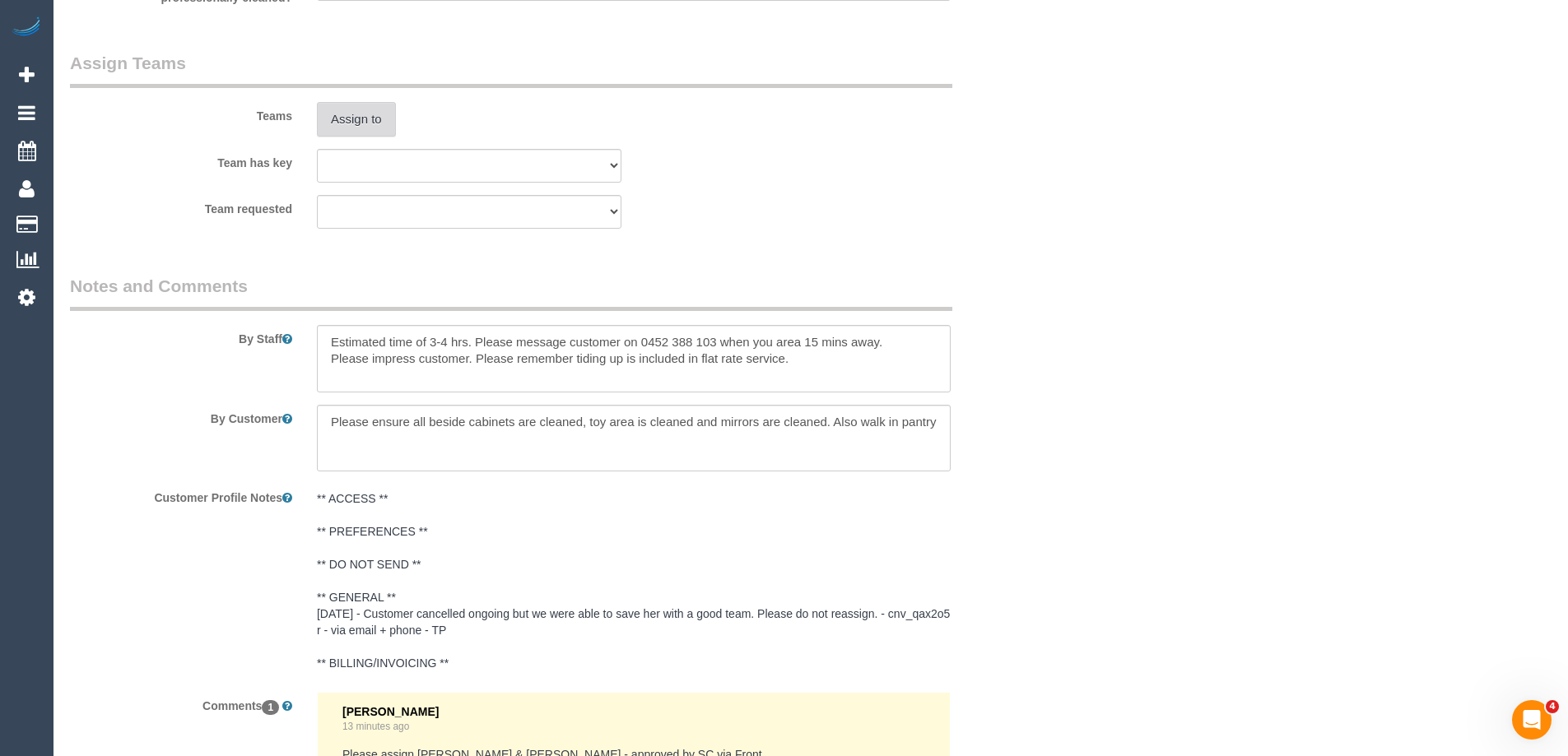
click at [359, 126] on button "Assign to" at bounding box center [356, 119] width 79 height 34
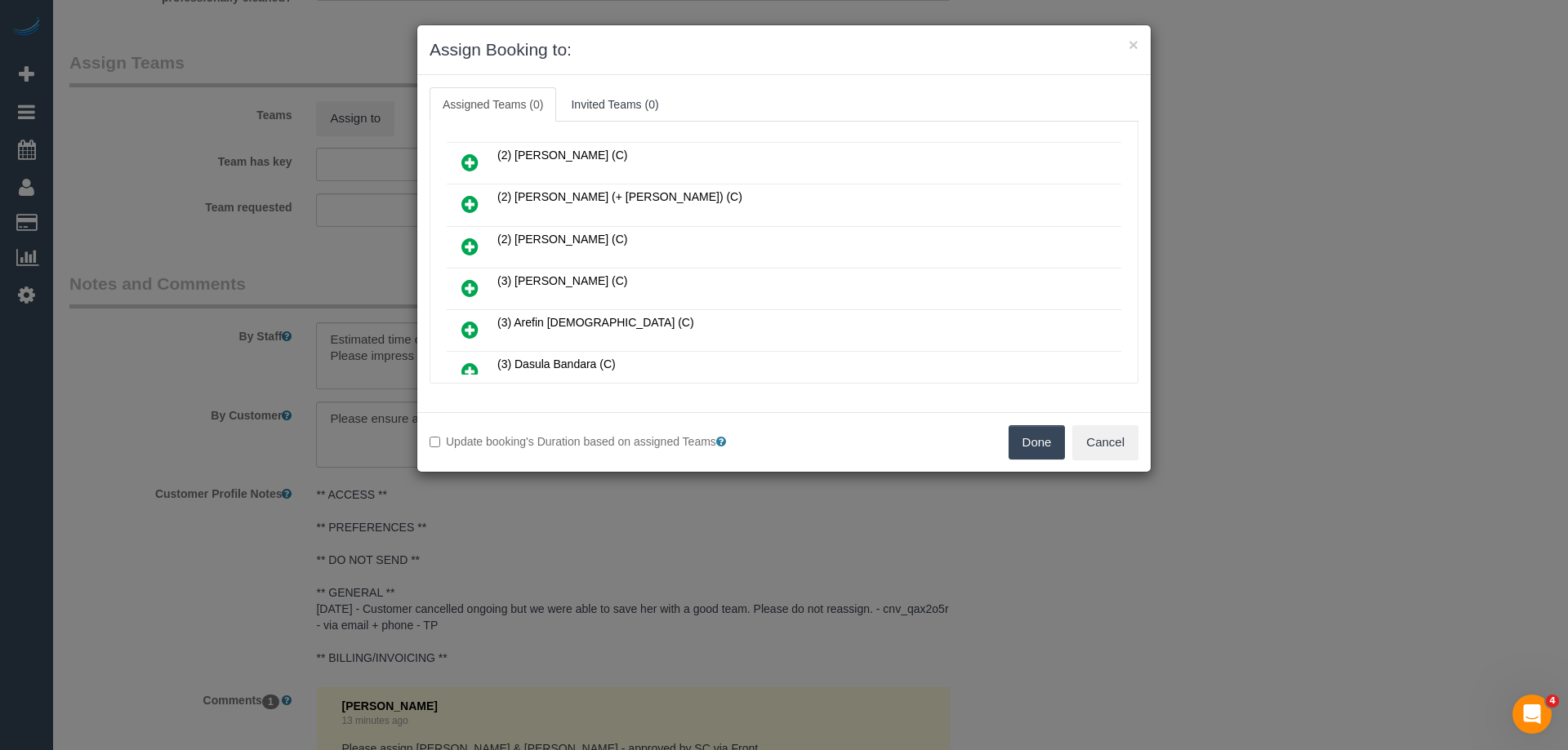
scroll to position [245, 0]
click at [476, 322] on icon at bounding box center [470, 329] width 17 height 20
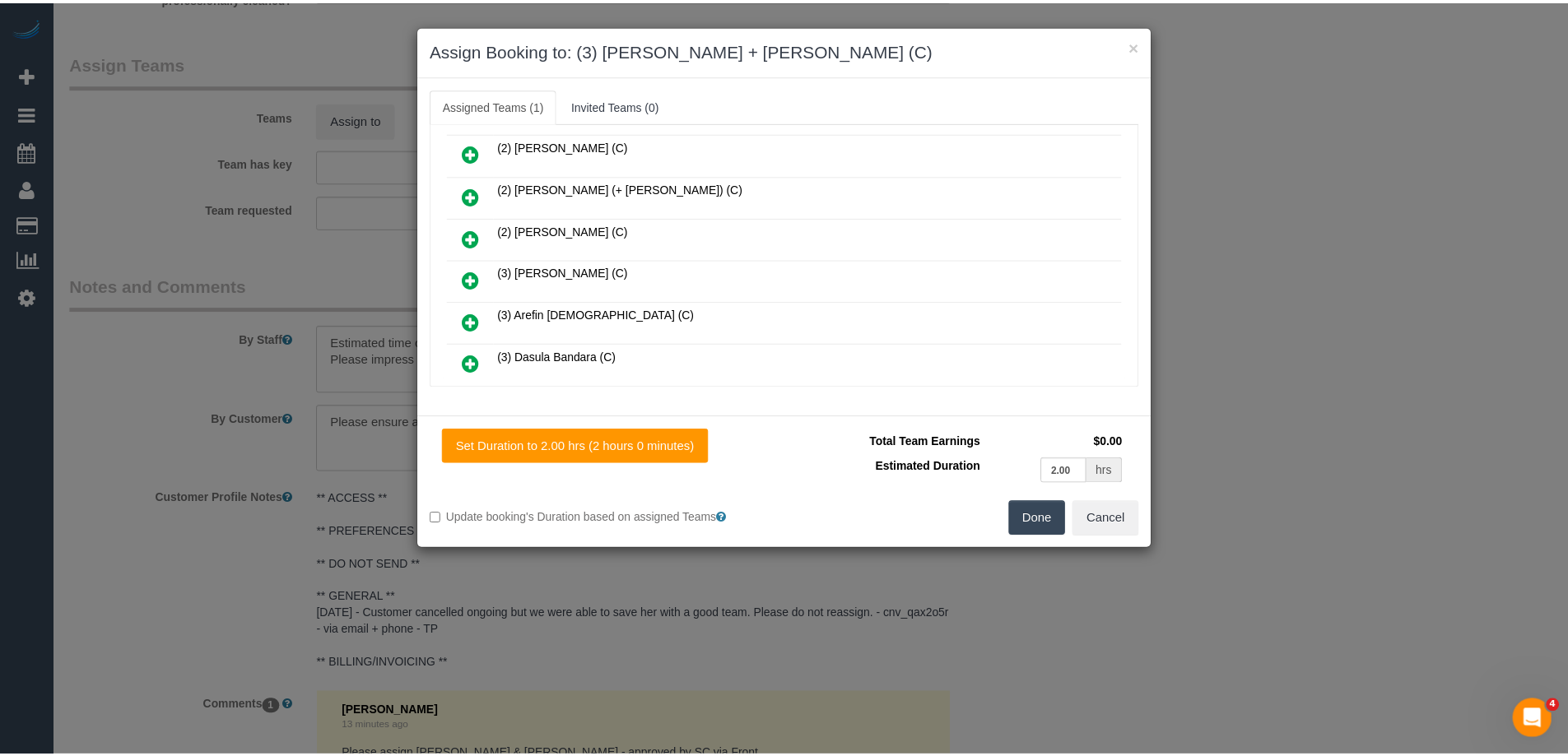
scroll to position [0, 0]
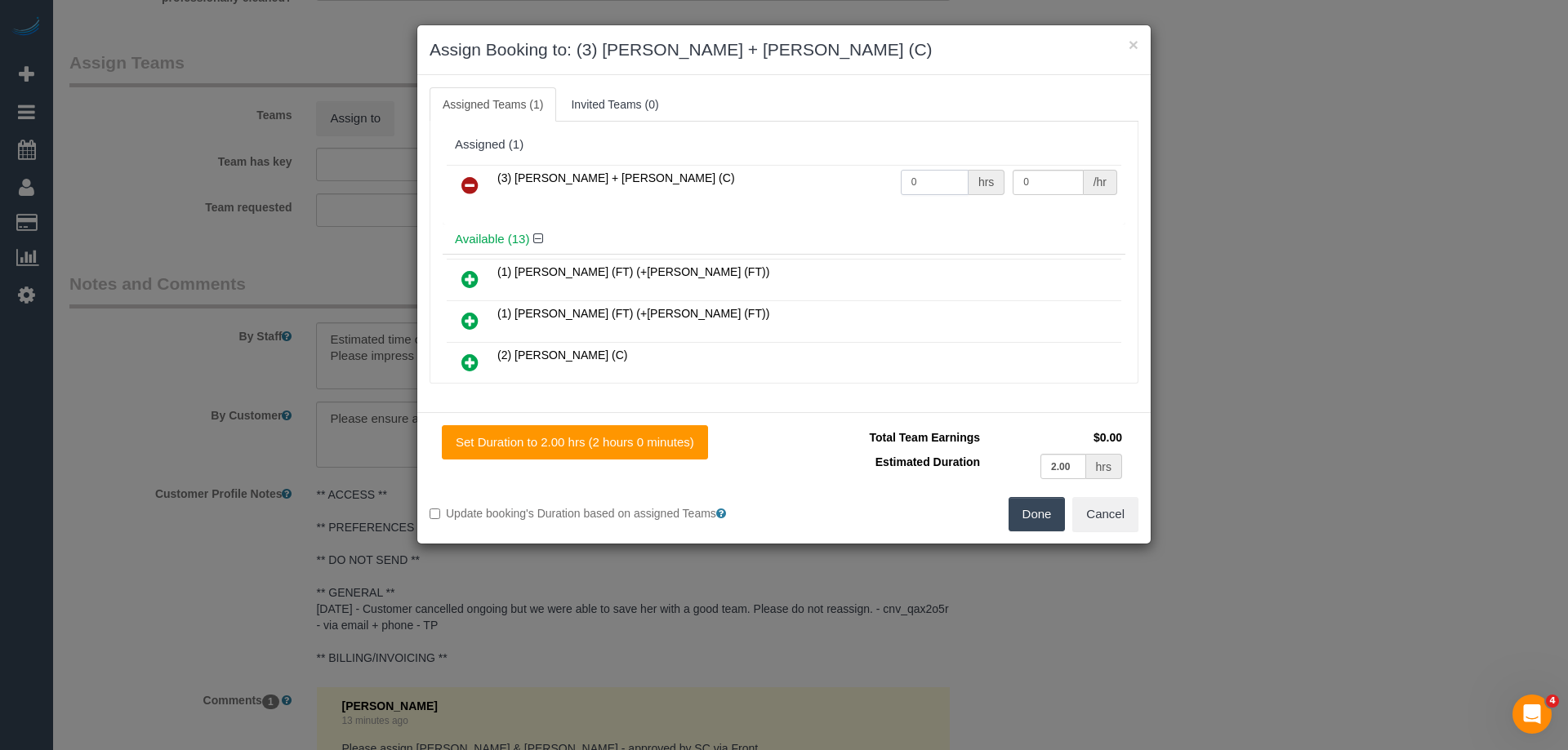
drag, startPoint x: 945, startPoint y: 173, endPoint x: 857, endPoint y: 179, distance: 88.2
click at [859, 179] on tr "(3) Gurdeep + Kamalpreet (C) 0 hrs 0 /hr" at bounding box center [784, 186] width 675 height 42
type input "1"
drag, startPoint x: 1029, startPoint y: 179, endPoint x: 895, endPoint y: 176, distance: 134.0
click at [895, 176] on tr "(3) Gurdeep + Kamalpreet (C) 1 hrs 0 /hr" at bounding box center [784, 186] width 675 height 42
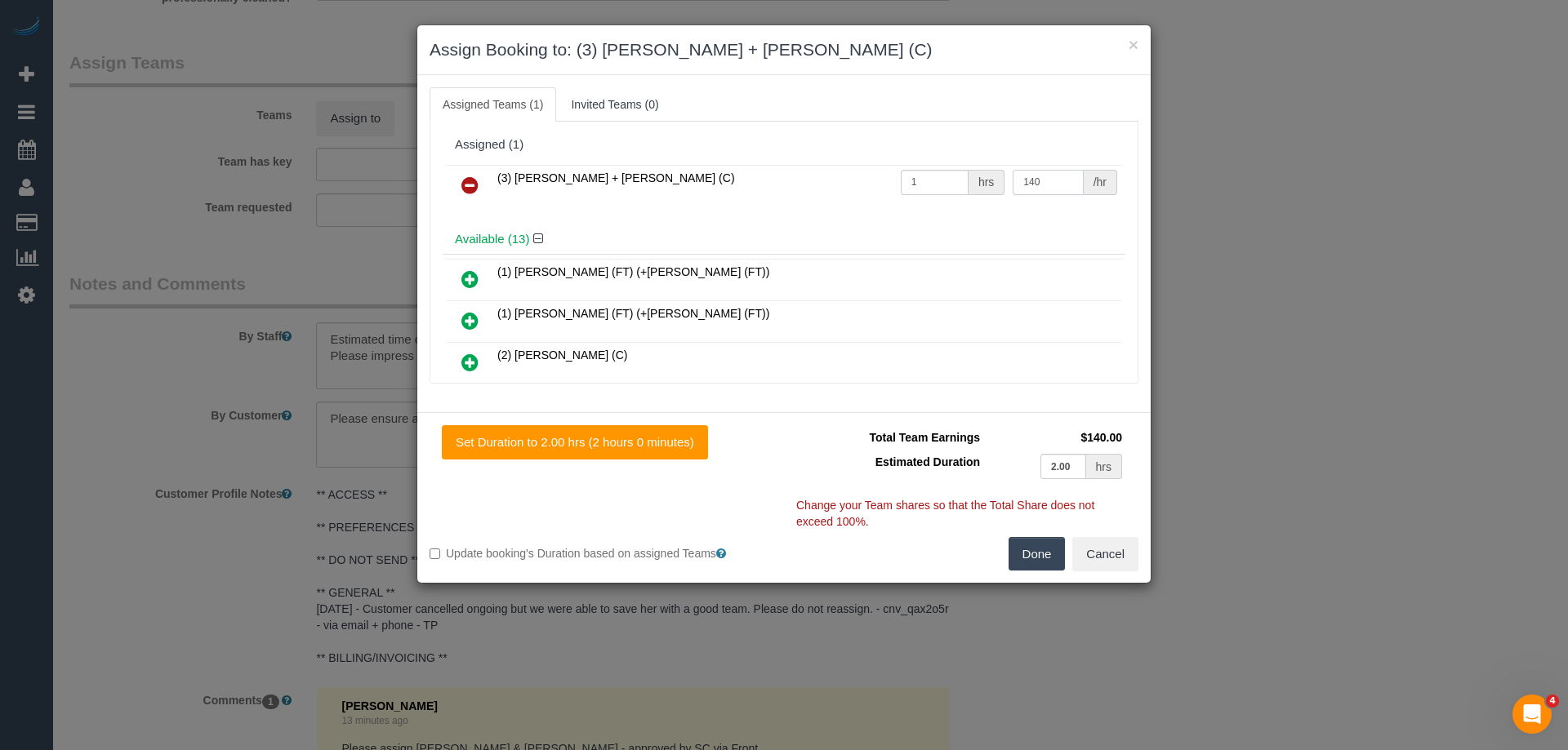
type input "140"
click at [1026, 541] on button "Done" at bounding box center [1037, 554] width 57 height 34
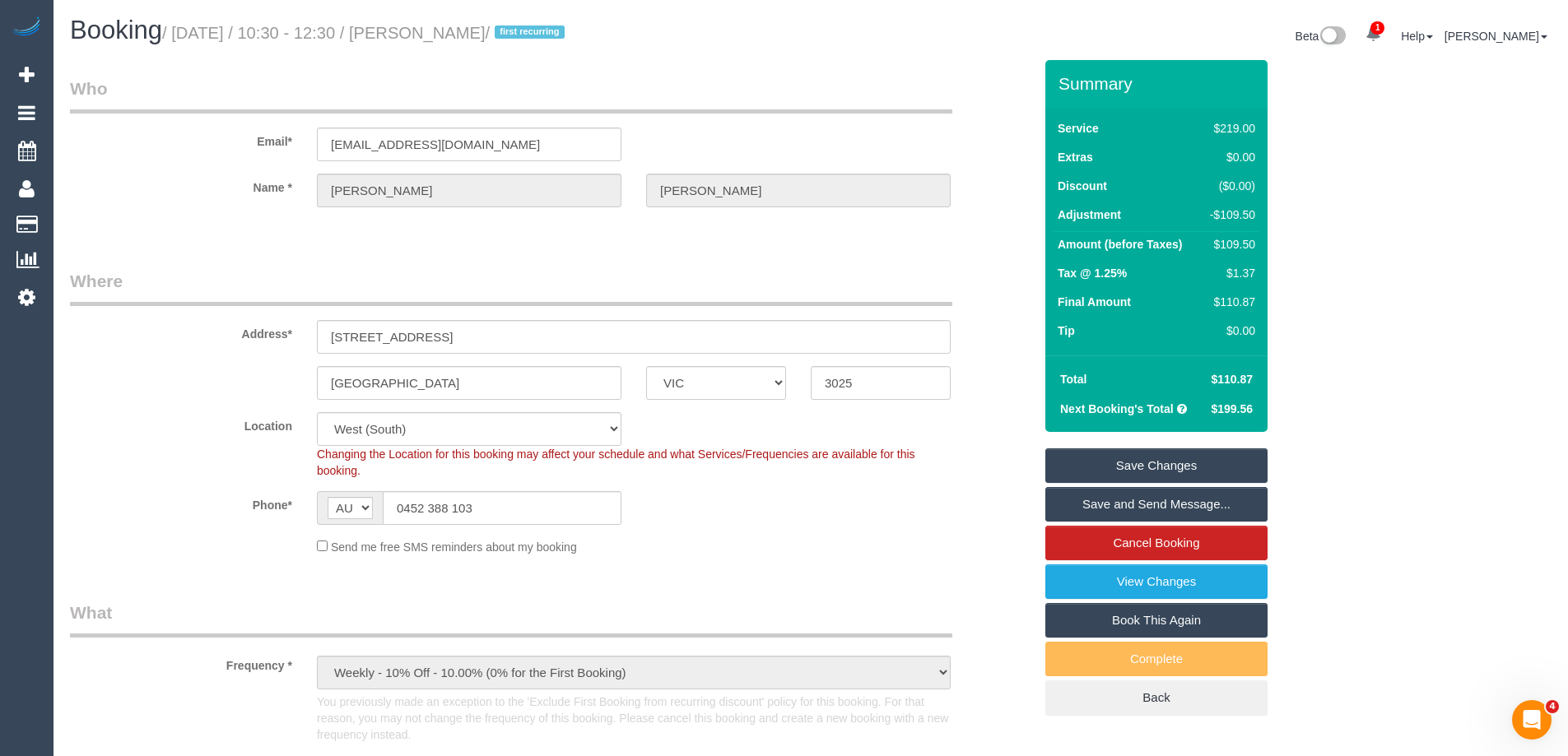
drag, startPoint x: 574, startPoint y: 32, endPoint x: 455, endPoint y: 28, distance: 119.1
click at [455, 28] on small "/ September 08, 2025 / 10:30 - 12:30 / Danielle Mcdaid / first recurring" at bounding box center [366, 33] width 408 height 18
copy small "Danielle Mcdaid"
click at [1072, 501] on link "Save and Send Message..." at bounding box center [1156, 505] width 222 height 34
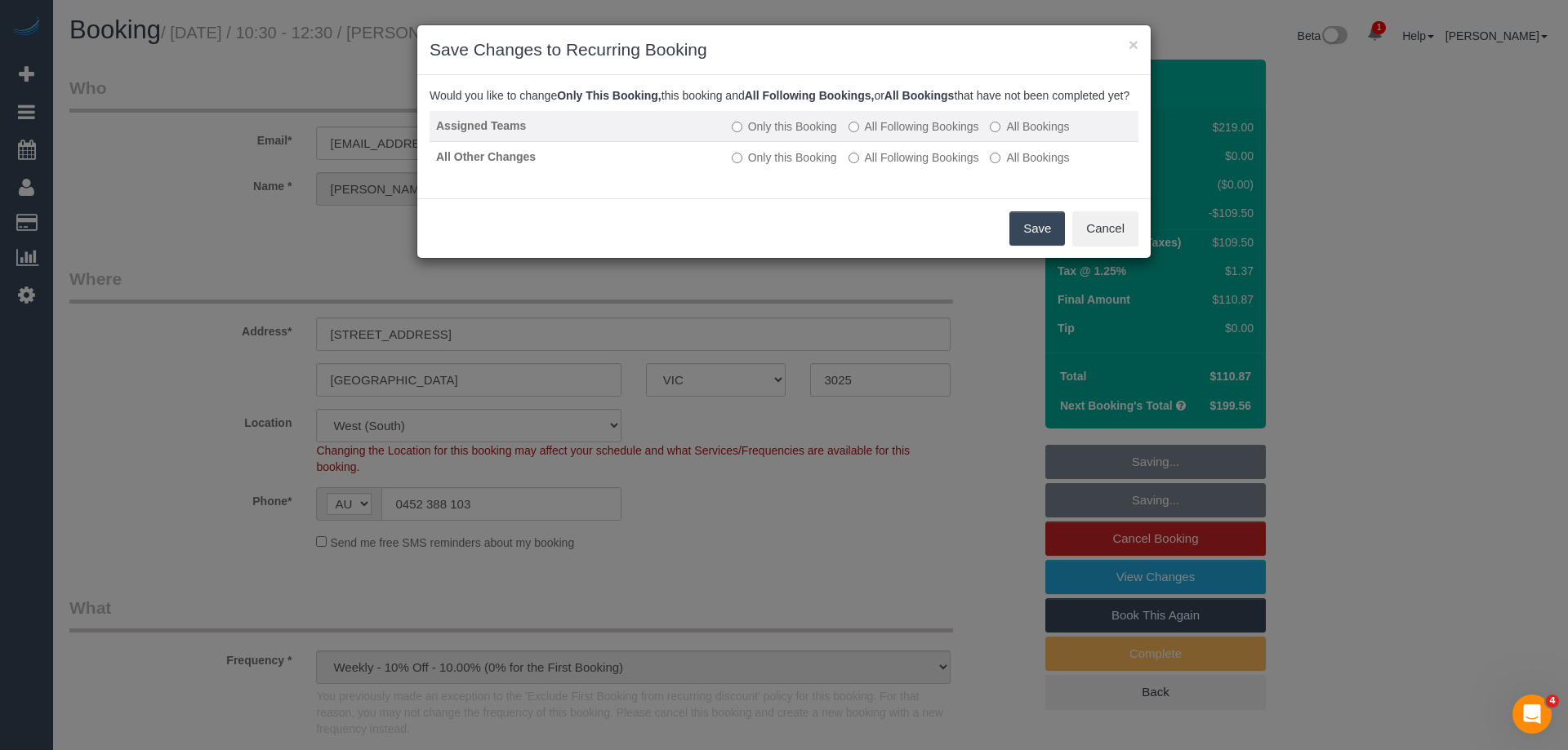
click at [874, 135] on label "All Following Bookings" at bounding box center [913, 126] width 130 height 16
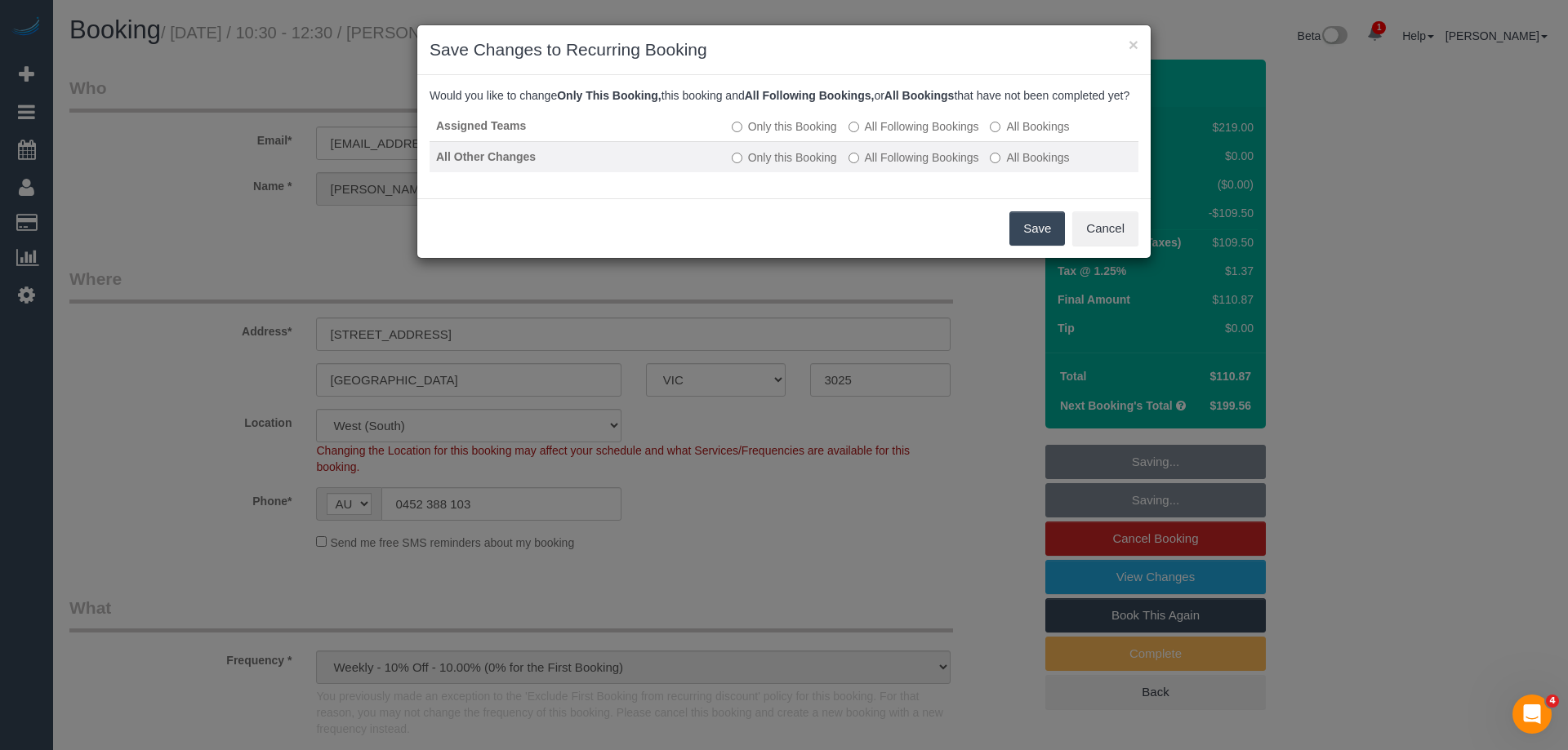
click at [873, 166] on label "All Following Bookings" at bounding box center [913, 157] width 130 height 16
click at [880, 166] on label "All Following Bookings" at bounding box center [913, 157] width 130 height 16
click at [1023, 246] on button "Save" at bounding box center [1037, 228] width 55 height 34
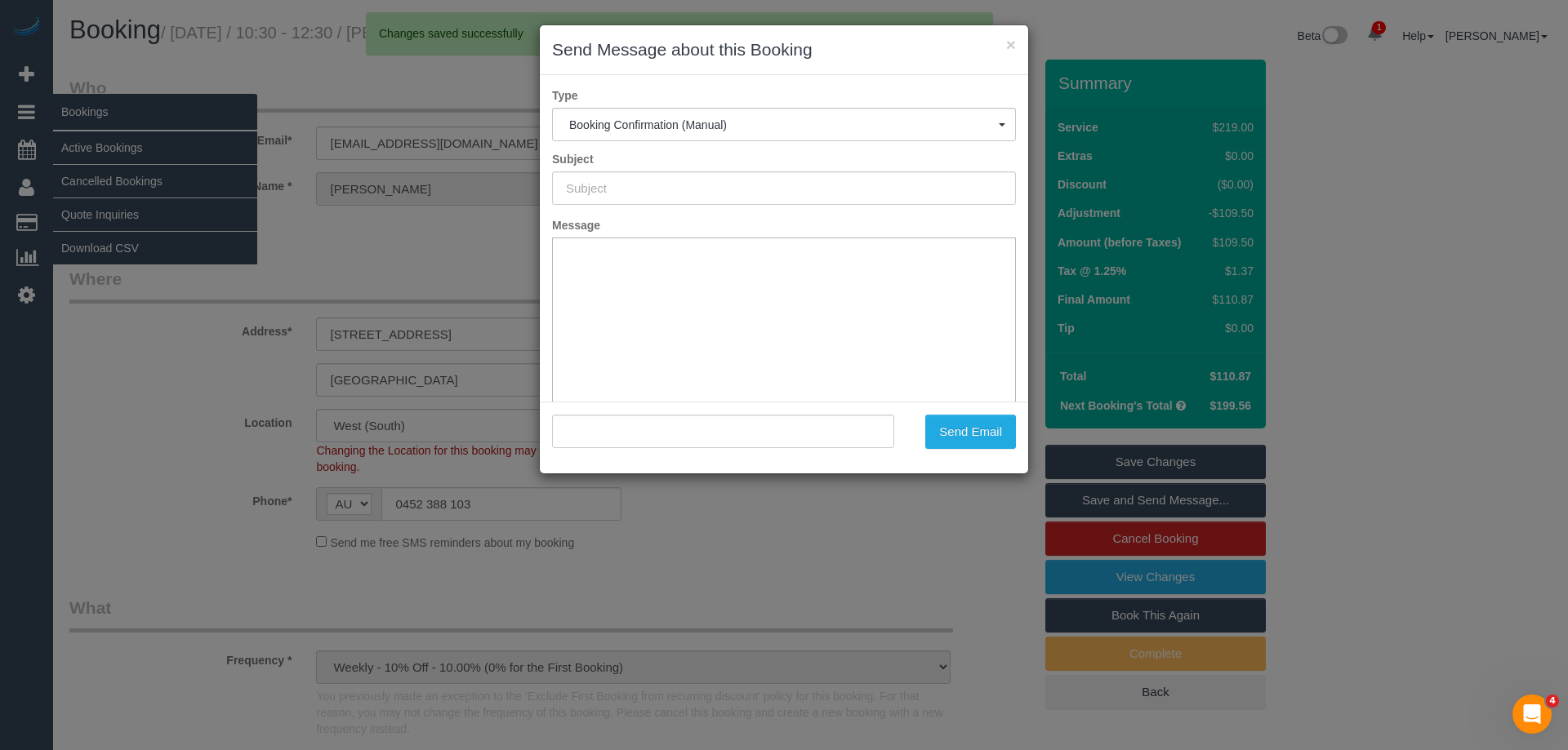
type input "Booking Confirmed"
type input ""Danielle Mcdaid" <dannii.mcdaid1986@gmail.com>"
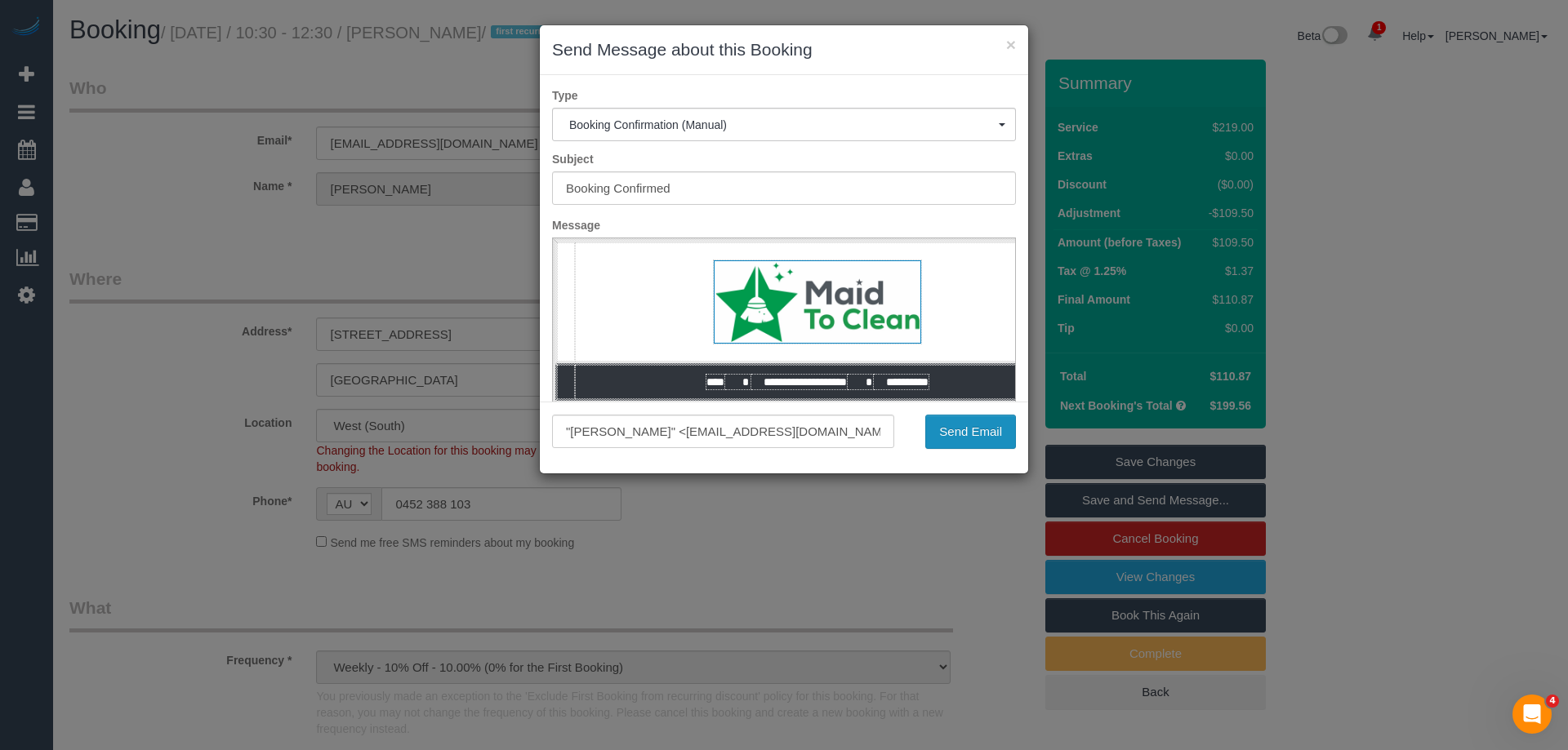
click at [939, 437] on button "Send Email" at bounding box center [971, 432] width 90 height 34
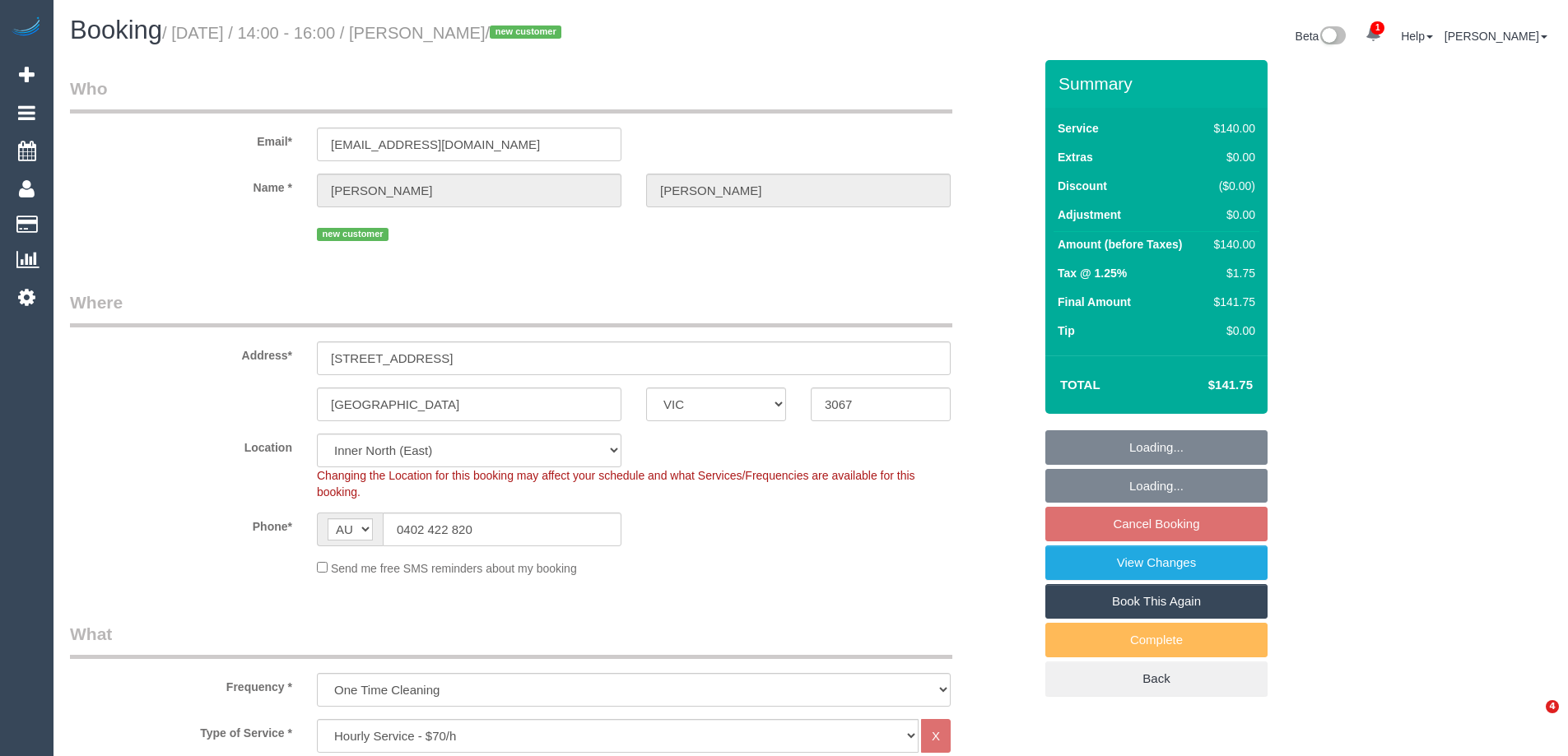
select select "VIC"
select select "number:28"
select select "number:14"
select select "number:18"
select select "number:25"
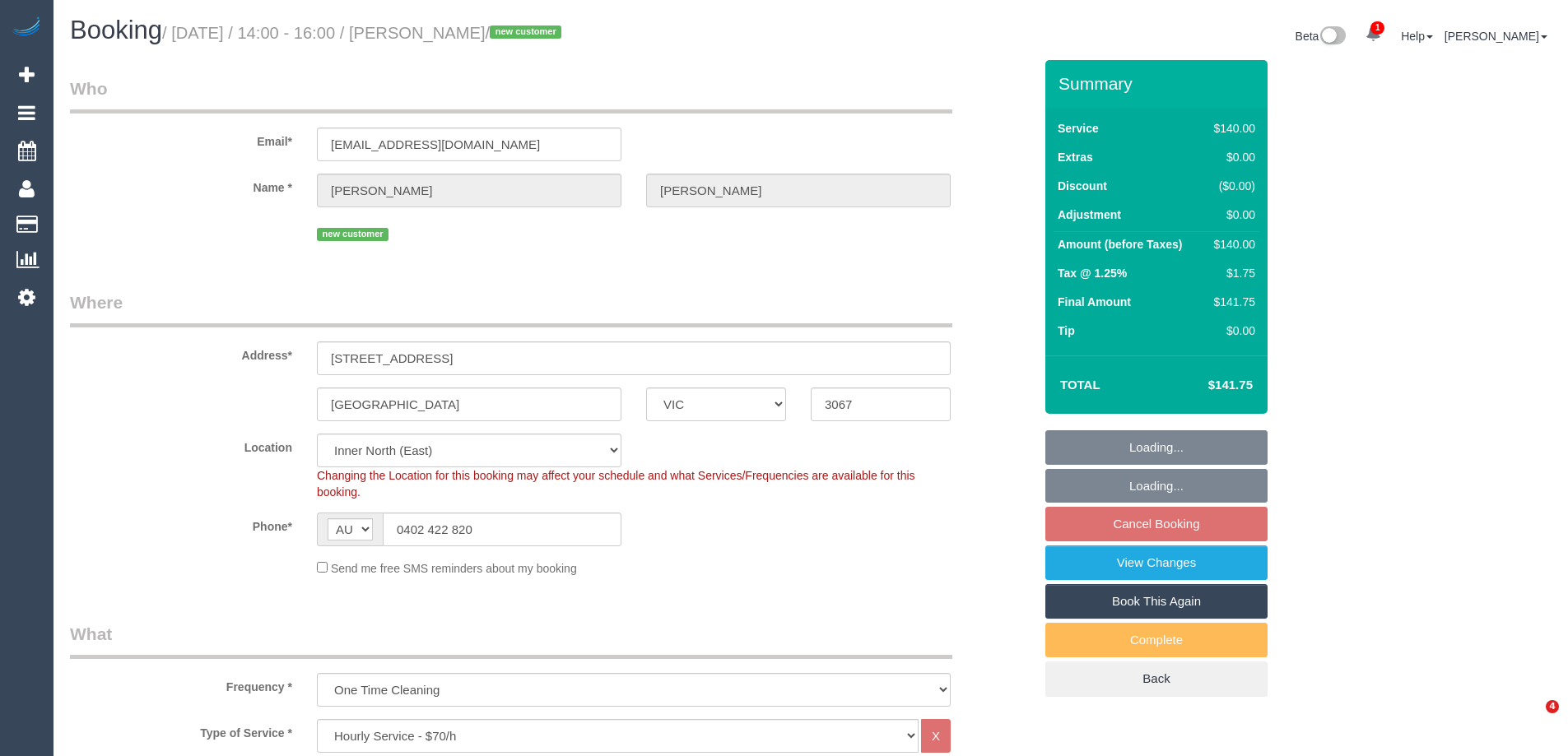
select select "number:12"
select select "spot1"
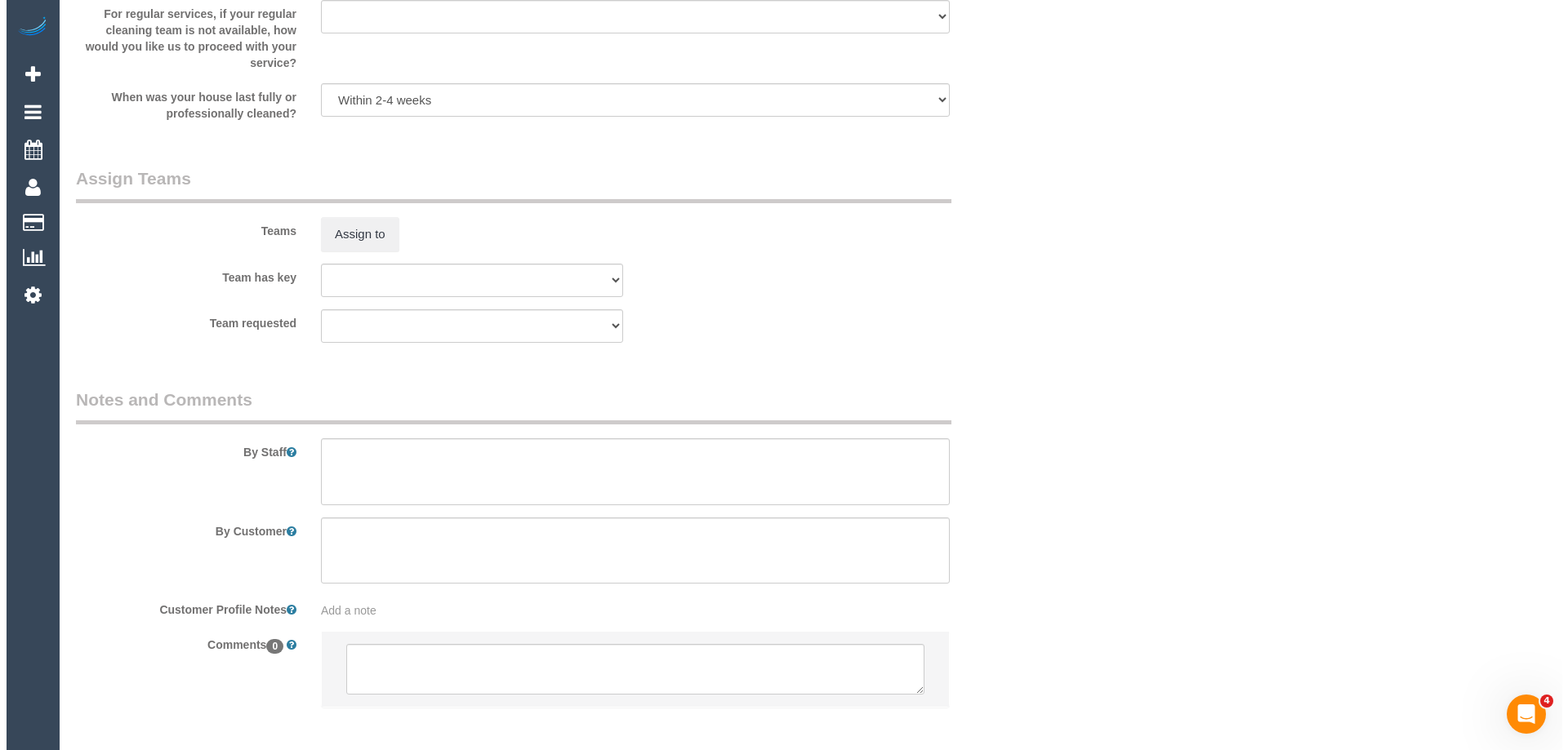
scroll to position [2362, 0]
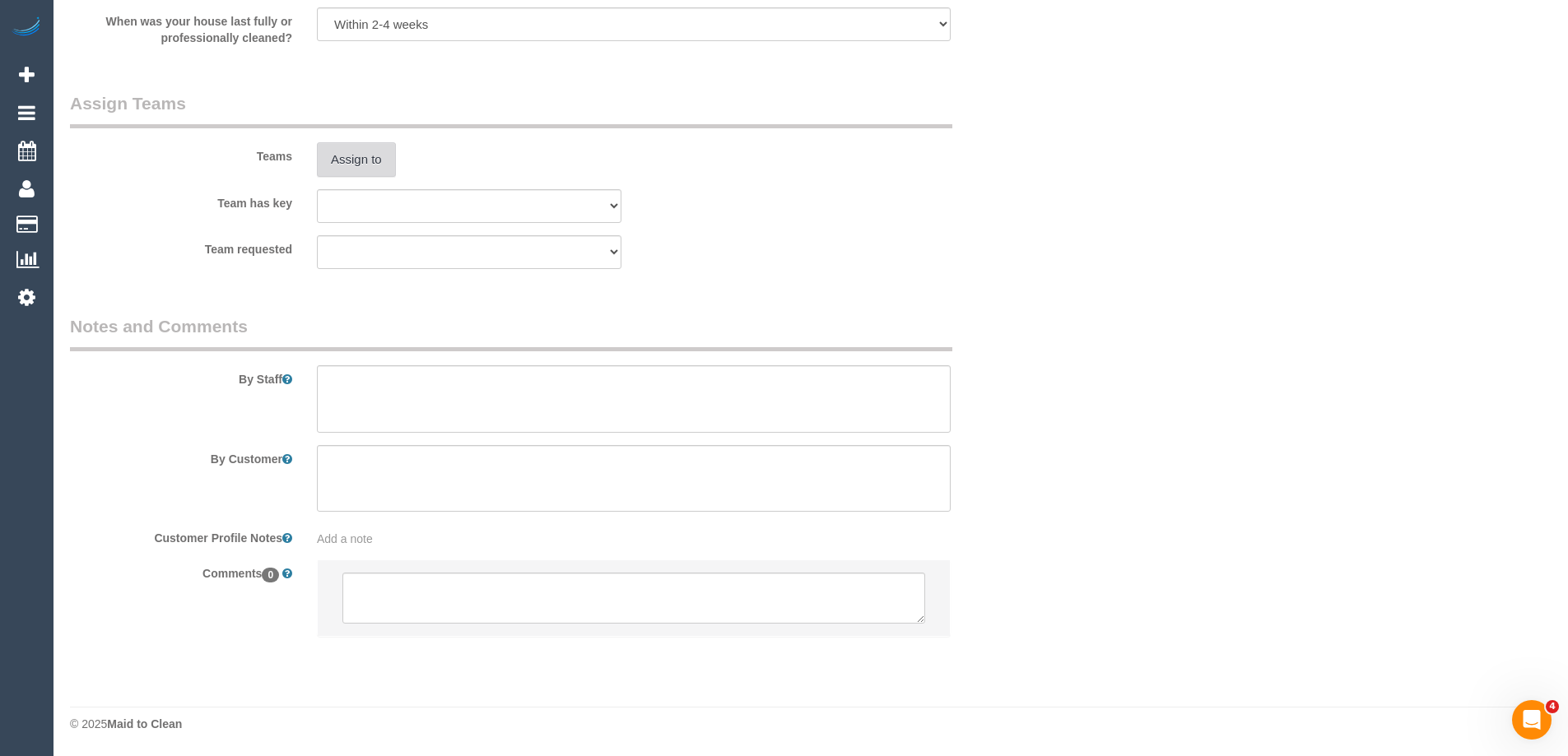
click at [330, 151] on button "Assign to" at bounding box center [356, 160] width 79 height 34
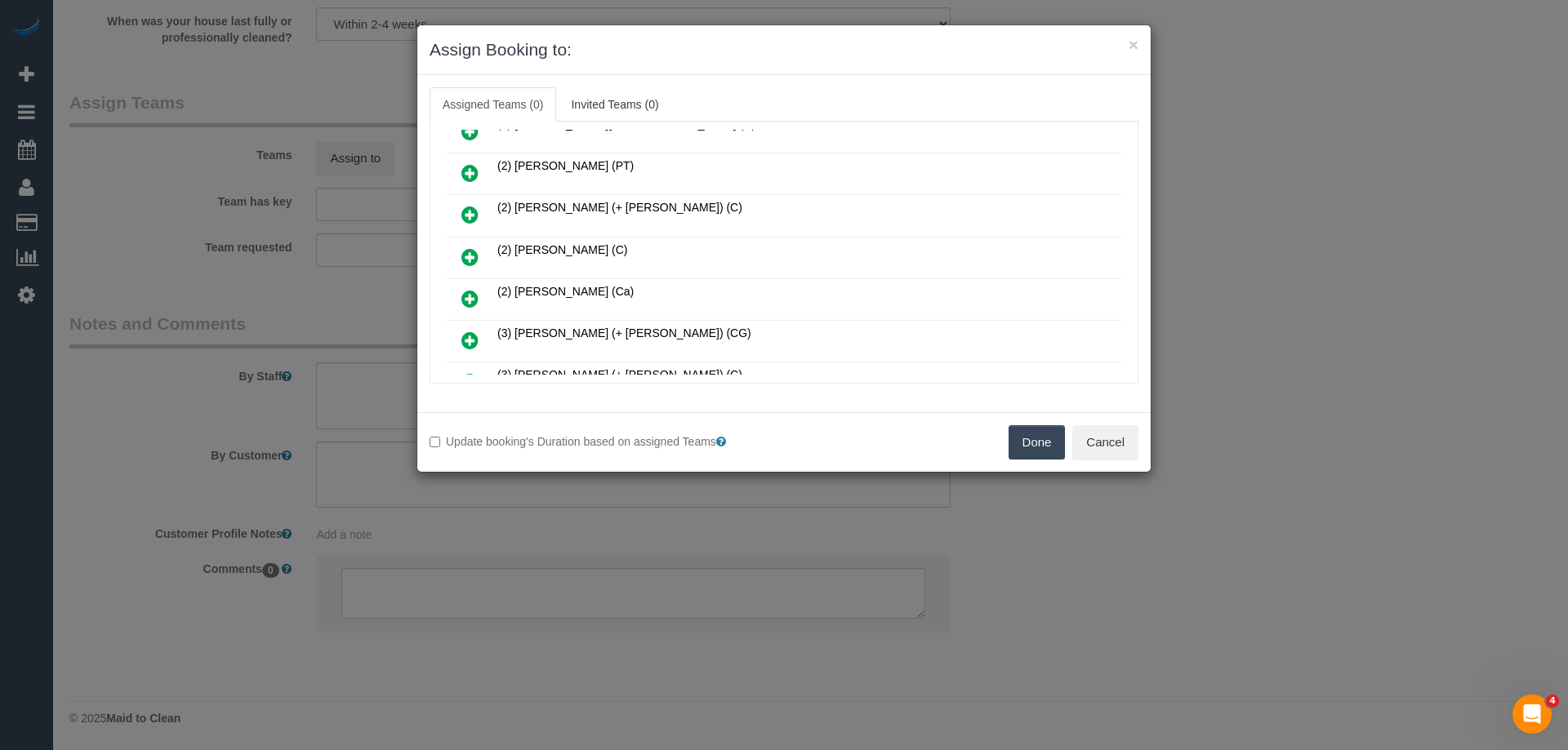
click at [475, 251] on icon at bounding box center [470, 257] width 17 height 20
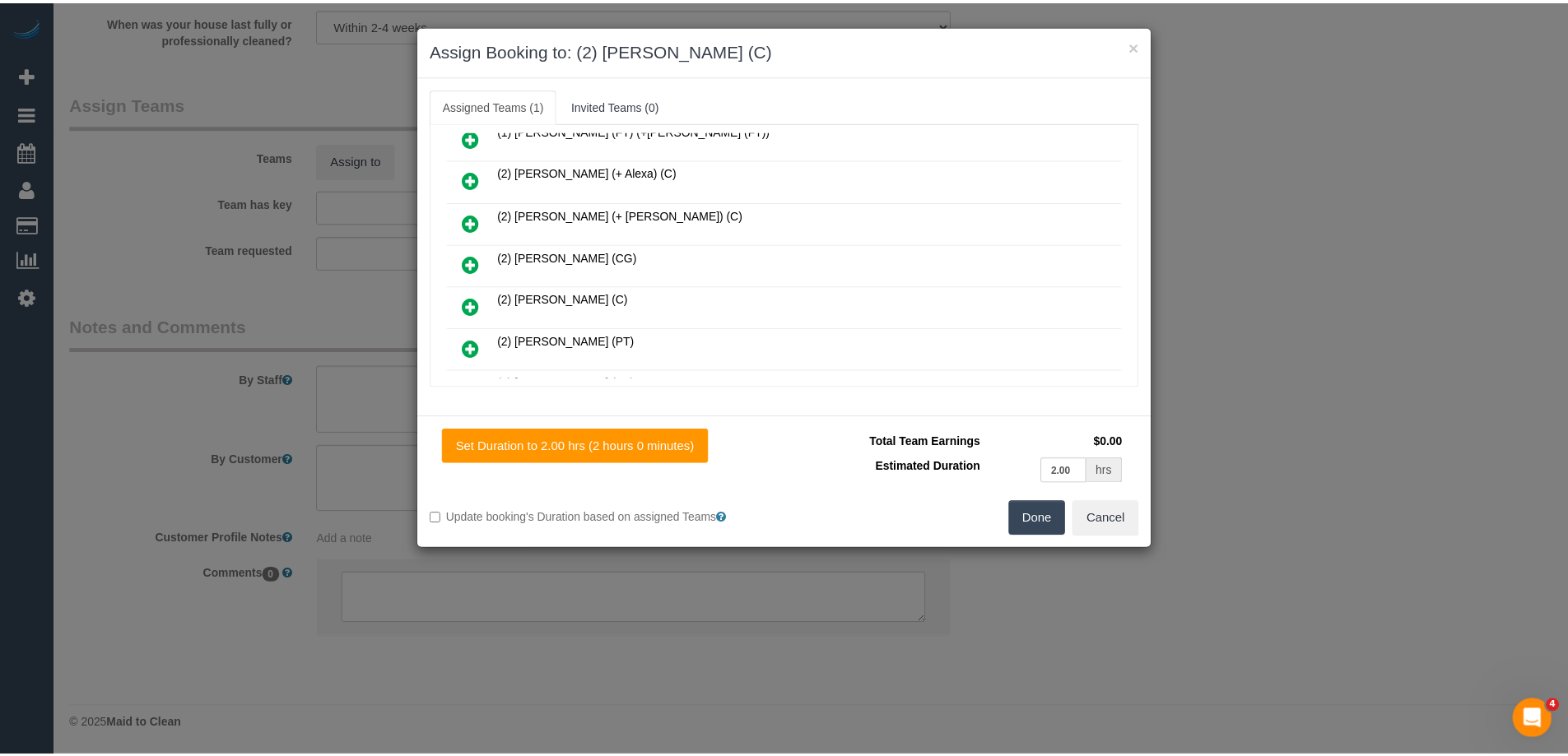
scroll to position [0, 0]
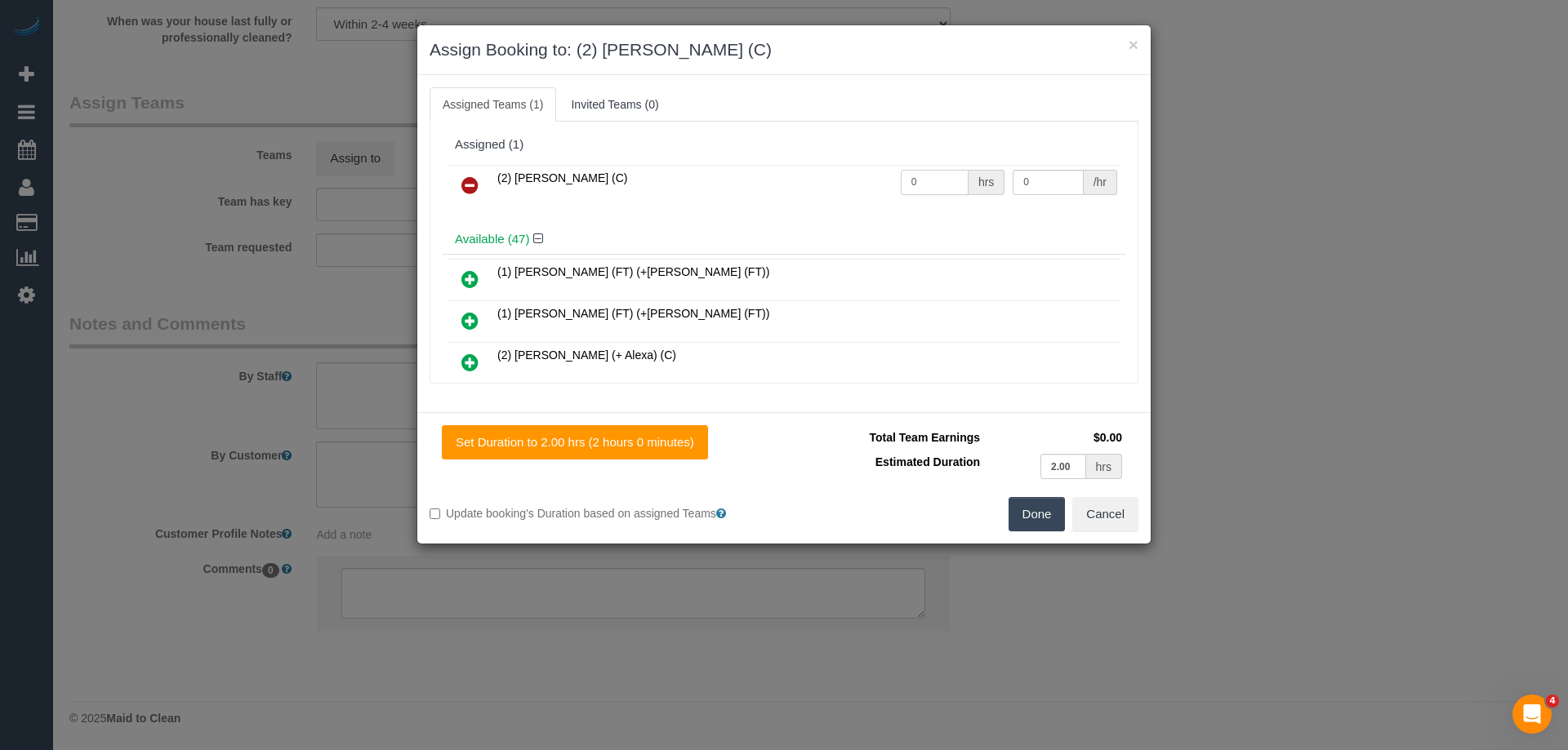
drag, startPoint x: 861, startPoint y: 175, endPoint x: 939, endPoint y: 175, distance: 78.0
click at [836, 175] on tr "(2) Shameen Opanayake (C) 0 hrs 0 /hr" at bounding box center [784, 186] width 675 height 42
type input "2"
drag, startPoint x: 1036, startPoint y: 175, endPoint x: 879, endPoint y: 170, distance: 157.1
click at [899, 171] on tr "(2) Shameen Opanayake (C) 2 hrs 0 /hr" at bounding box center [784, 186] width 675 height 42
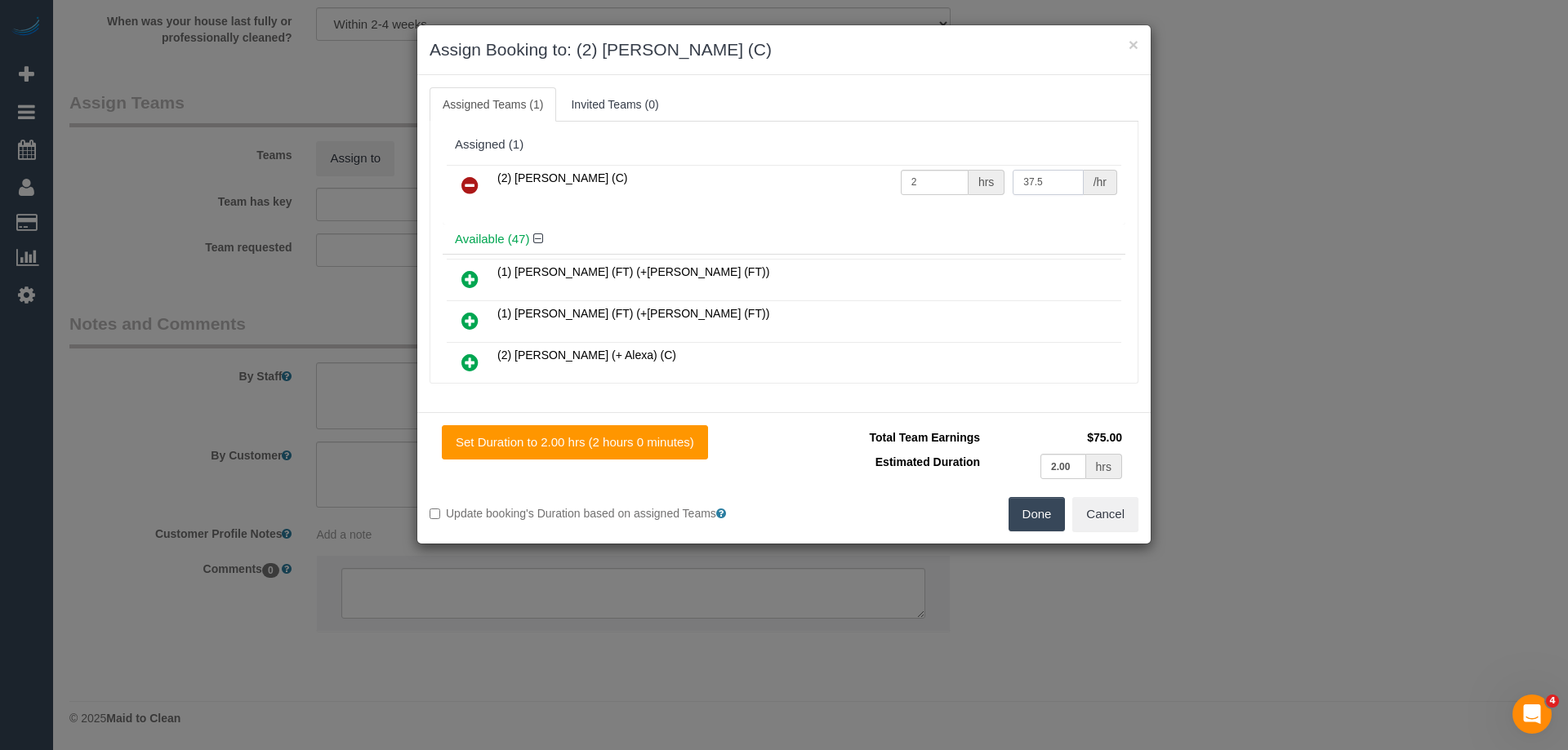
type input "37.5"
click at [1027, 512] on button "Done" at bounding box center [1037, 514] width 57 height 34
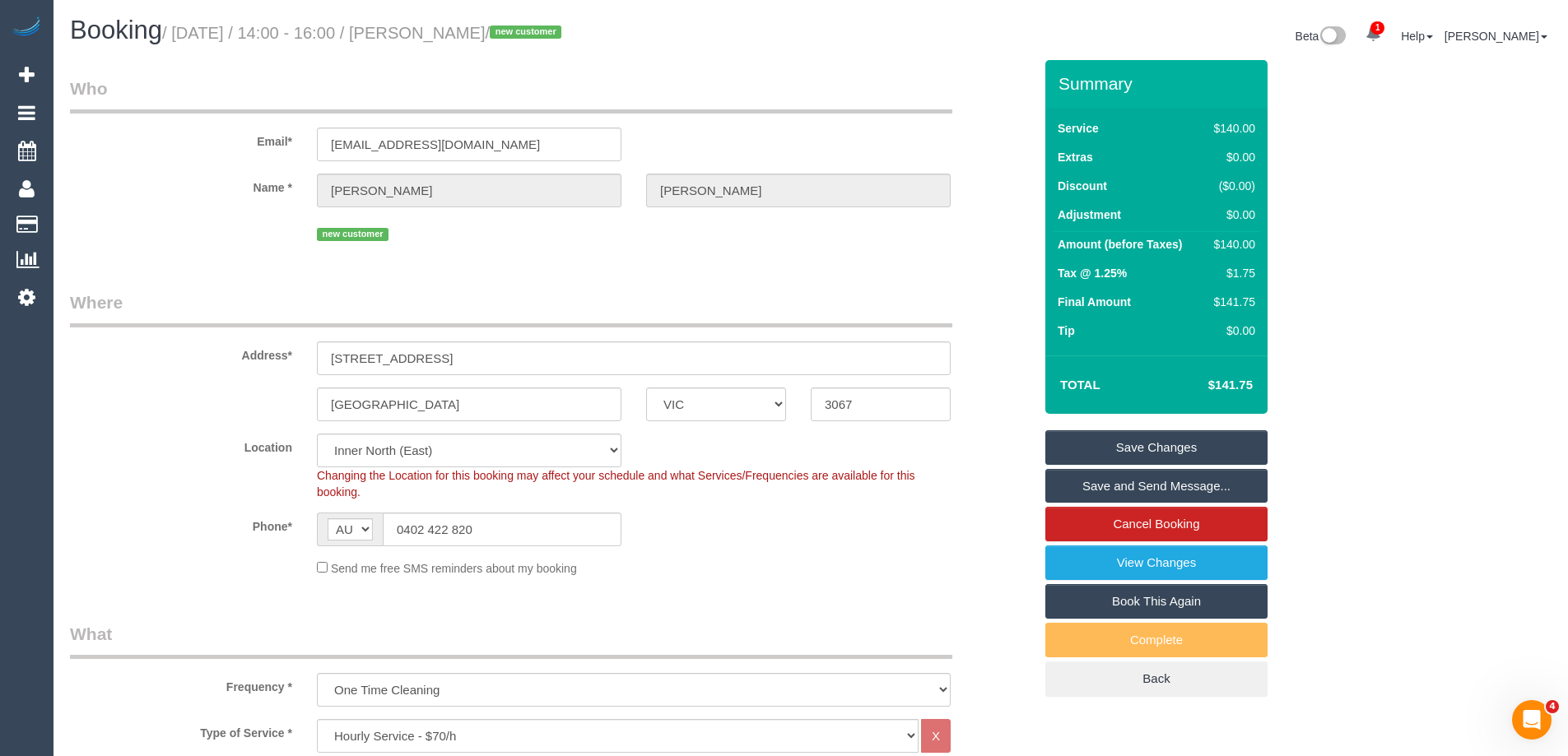
drag, startPoint x: 553, startPoint y: 33, endPoint x: 452, endPoint y: 27, distance: 101.2
click at [452, 27] on small "/ September 04, 2025 / 14:00 - 16:00 / Jacob Walker / new customer" at bounding box center [364, 33] width 404 height 18
copy small "Jacob Walker"
click at [1079, 481] on link "Save and Send Message..." at bounding box center [1156, 487] width 222 height 34
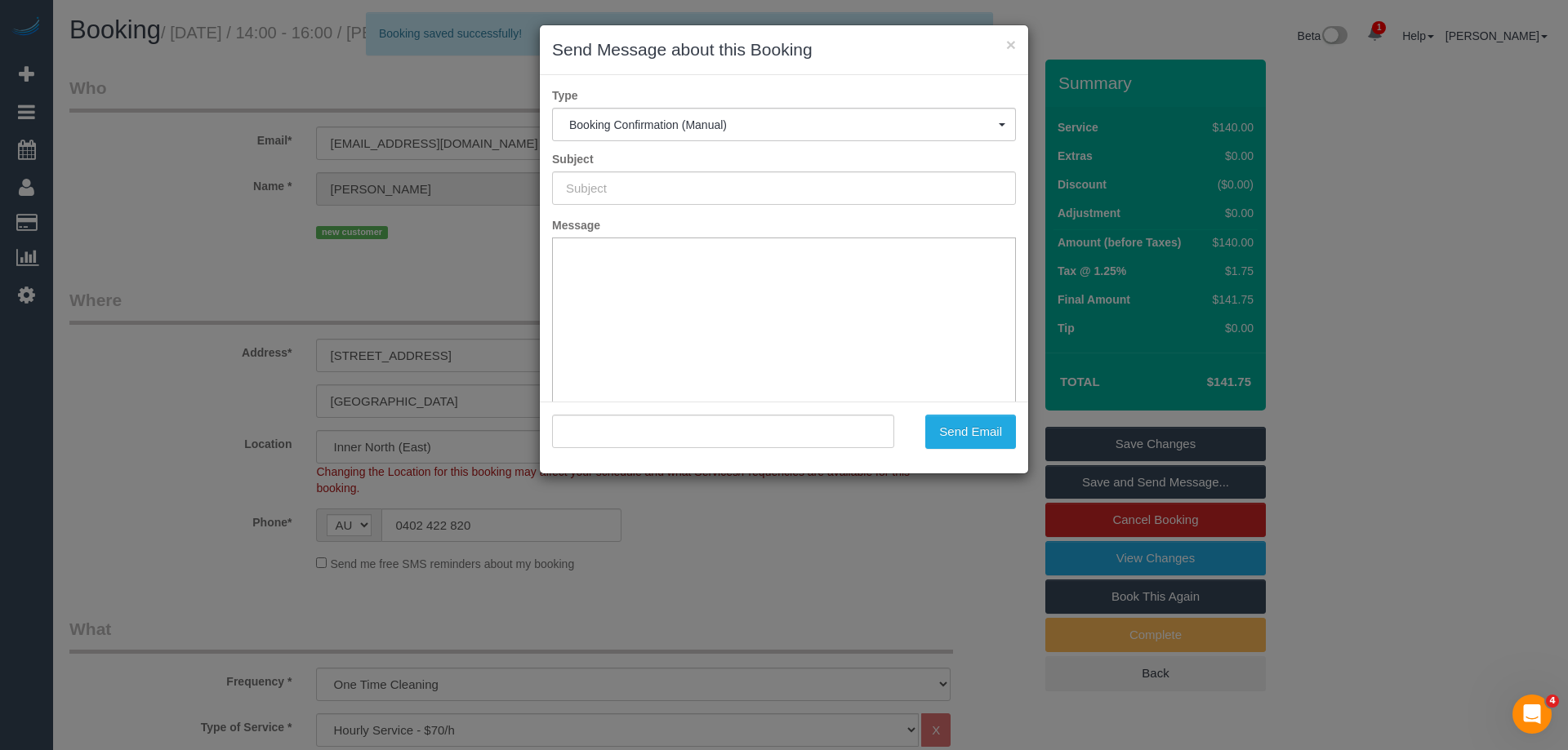
type input "Booking Confirmed"
type input ""Jacob Walker" <jacobwalker49@outlook.com>"
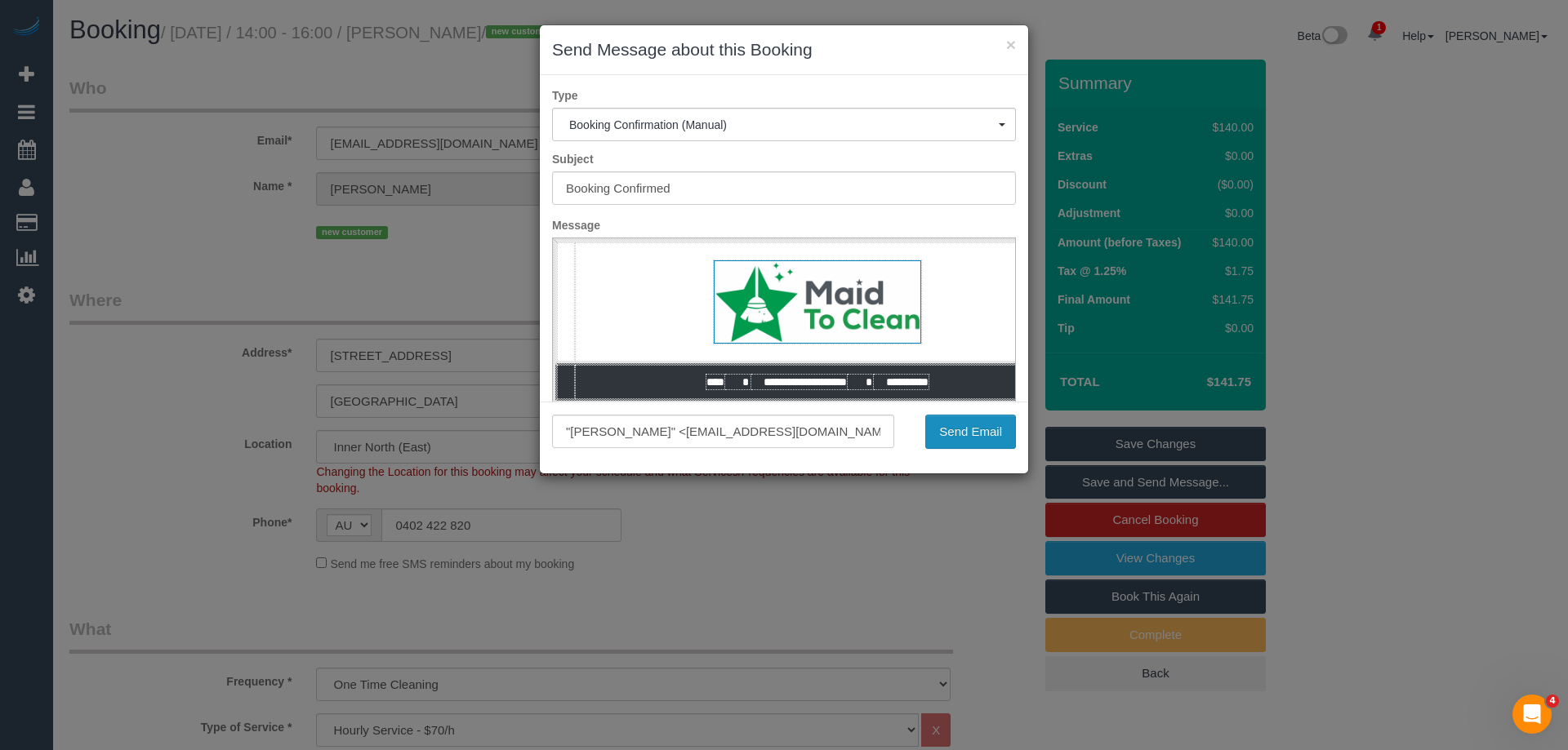
click at [984, 437] on button "Send Email" at bounding box center [971, 432] width 90 height 34
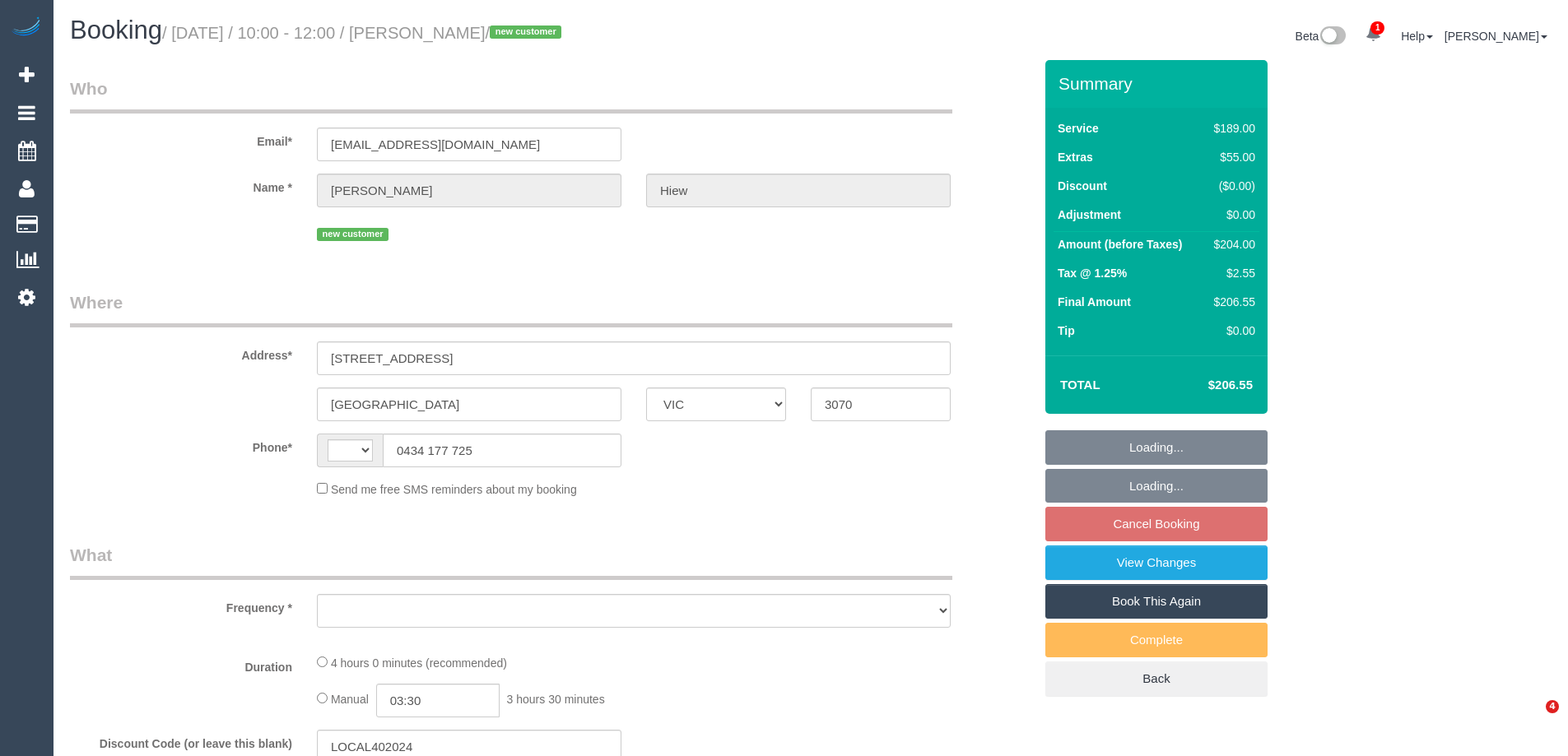
select select "VIC"
select select "string:AU"
select select "object:567"
select select "string:stripe-pm_1S1zTD2GScqysDRV9yYQKqDt"
select select "number:27"
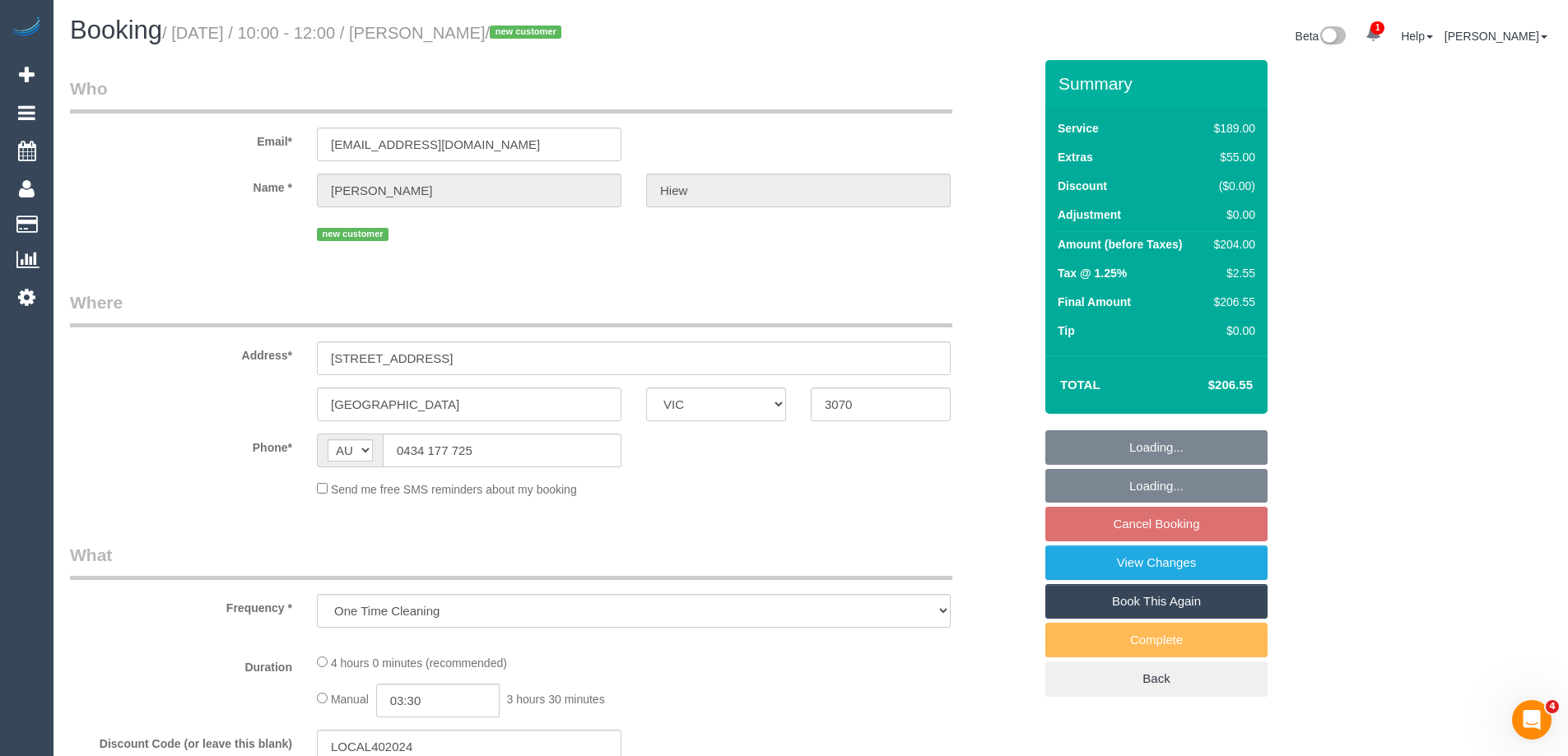
select select "number:14"
select select "number:19"
select select "number:22"
select select "number:35"
select select "number:26"
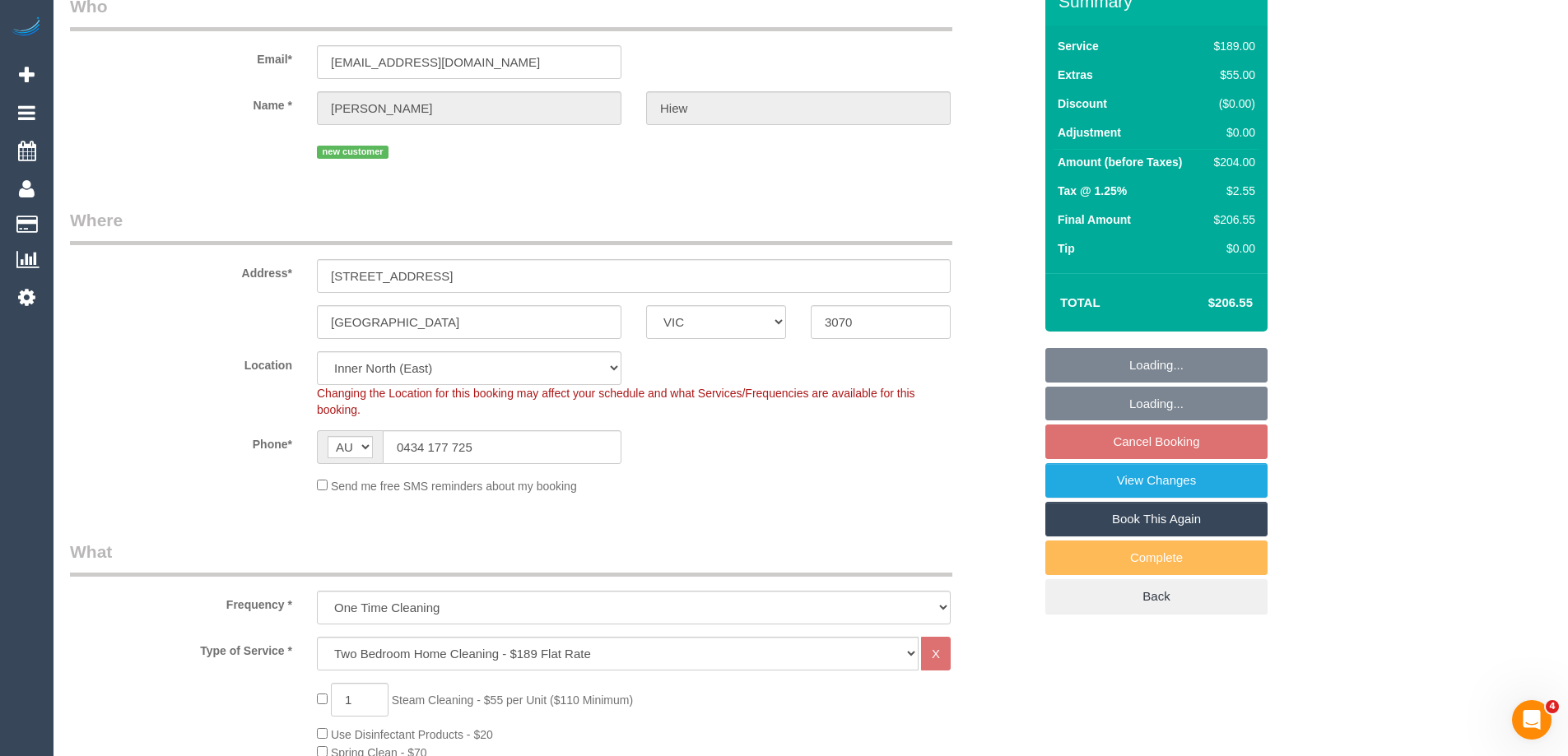
select select "object:816"
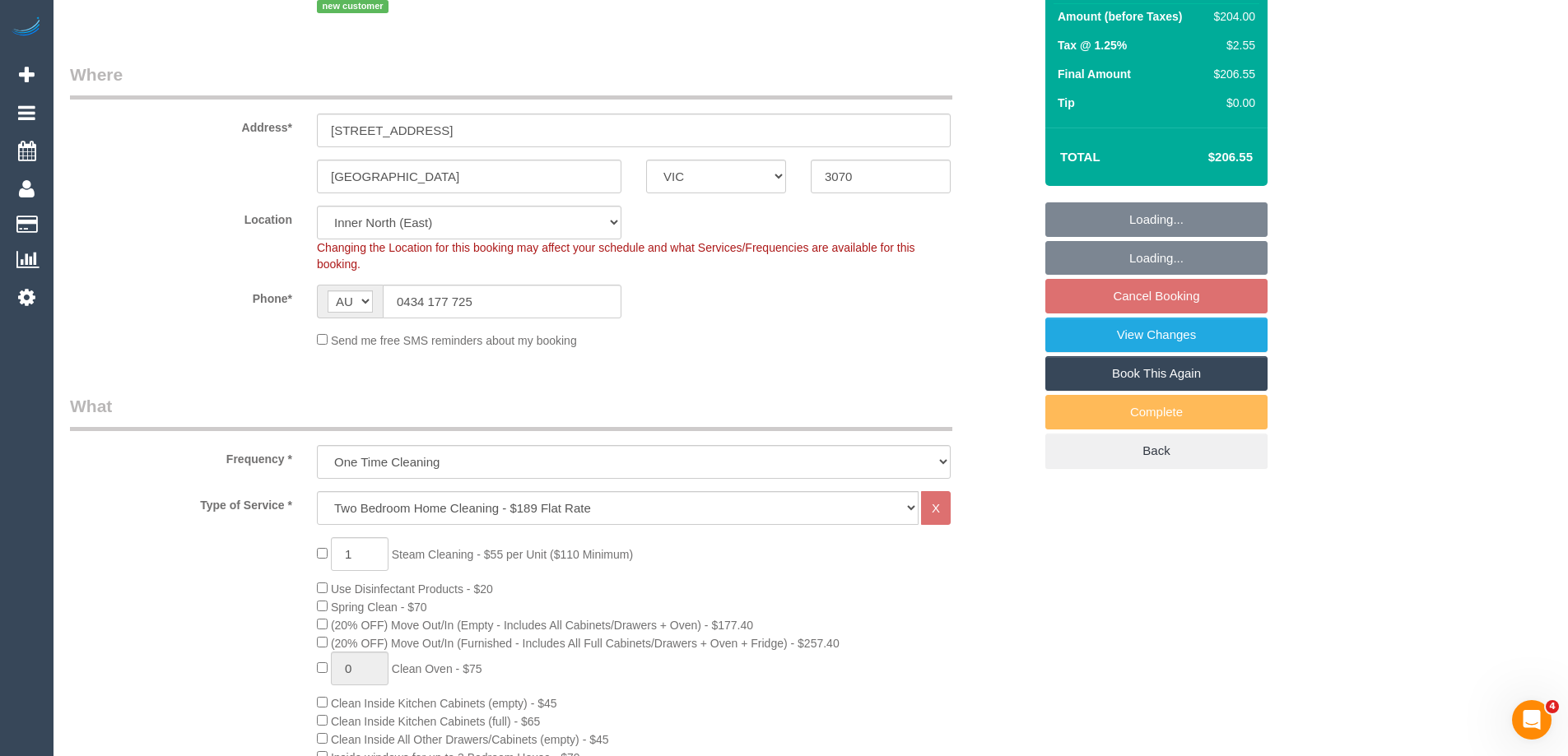
scroll to position [247, 0]
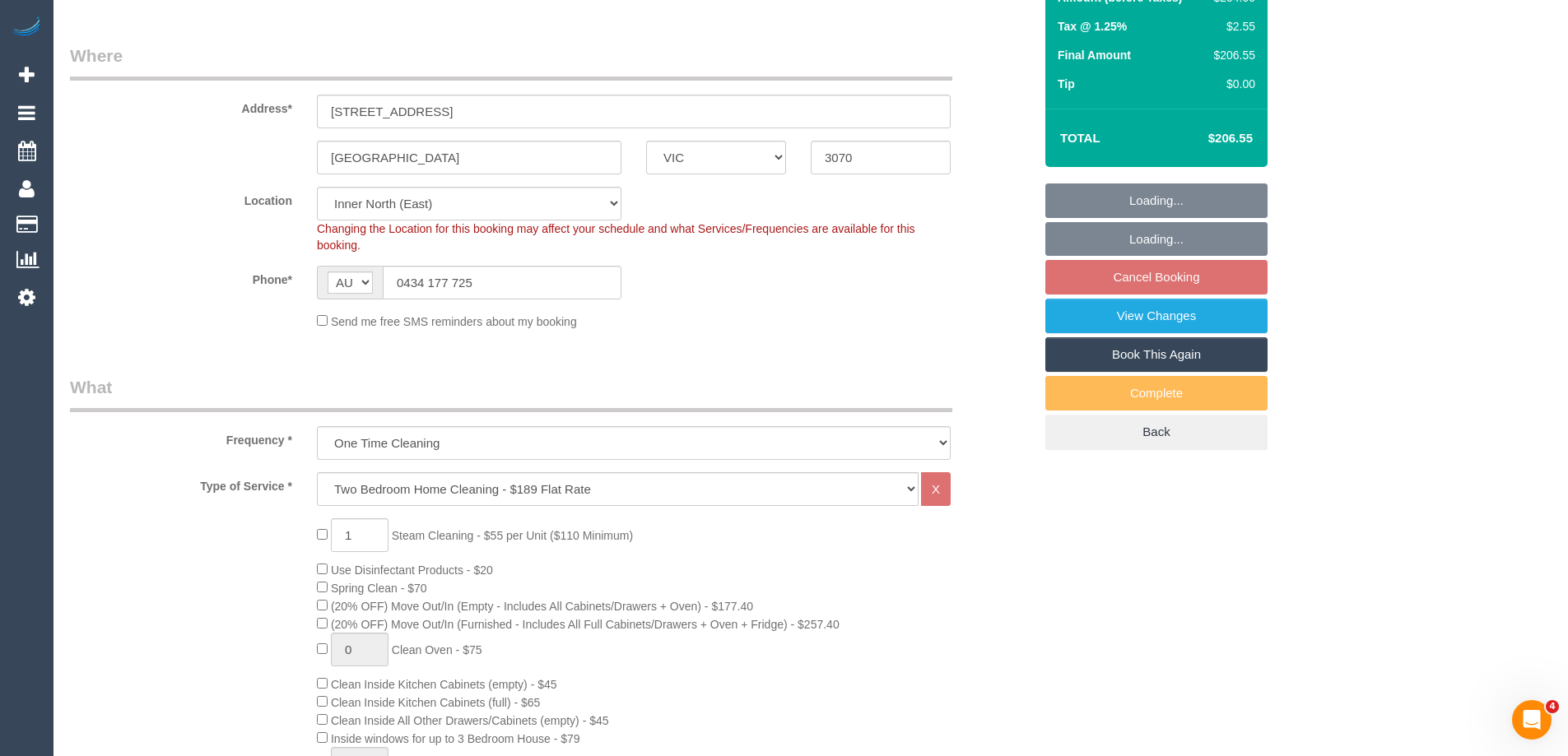
select select "spot1"
type input "0"
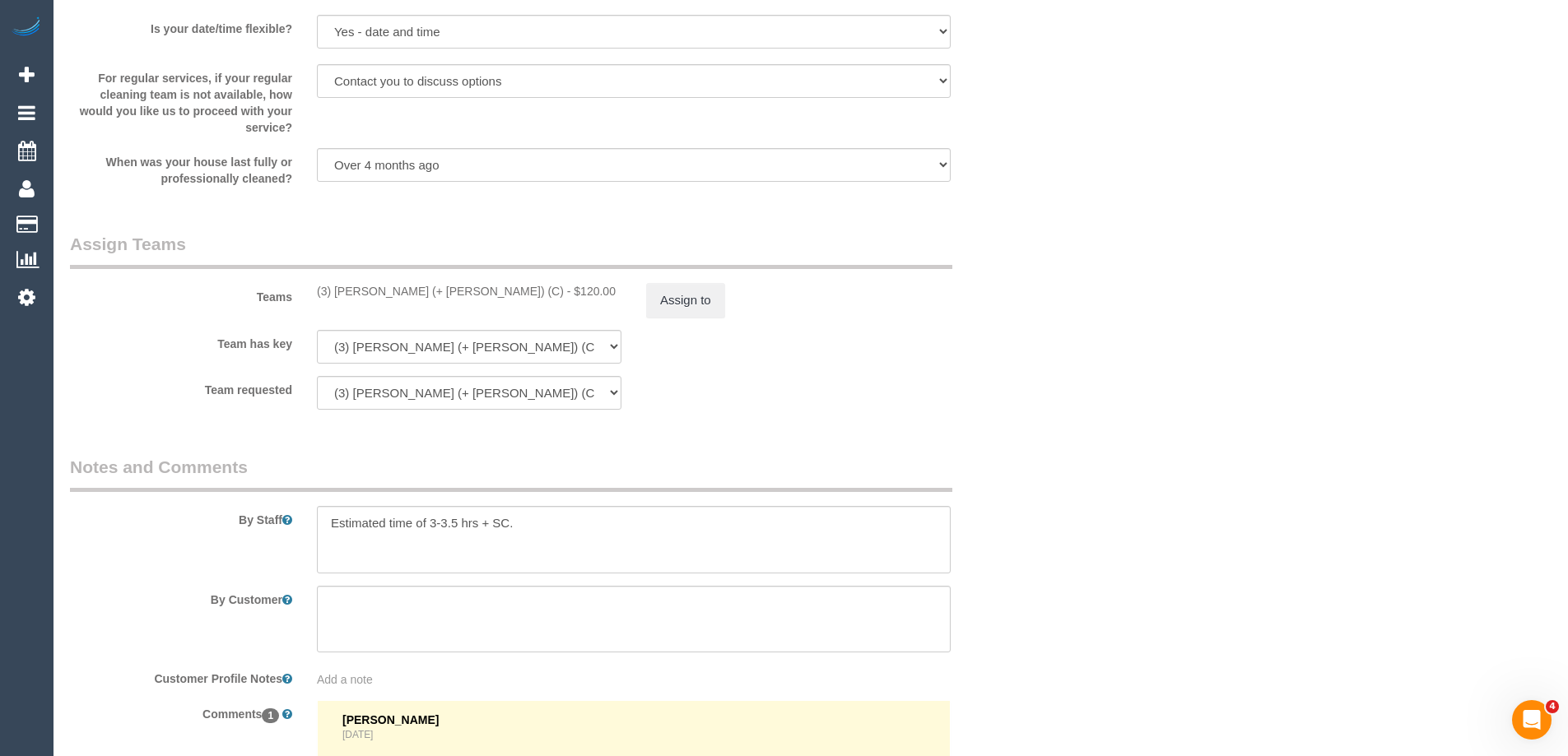
scroll to position [2304, 0]
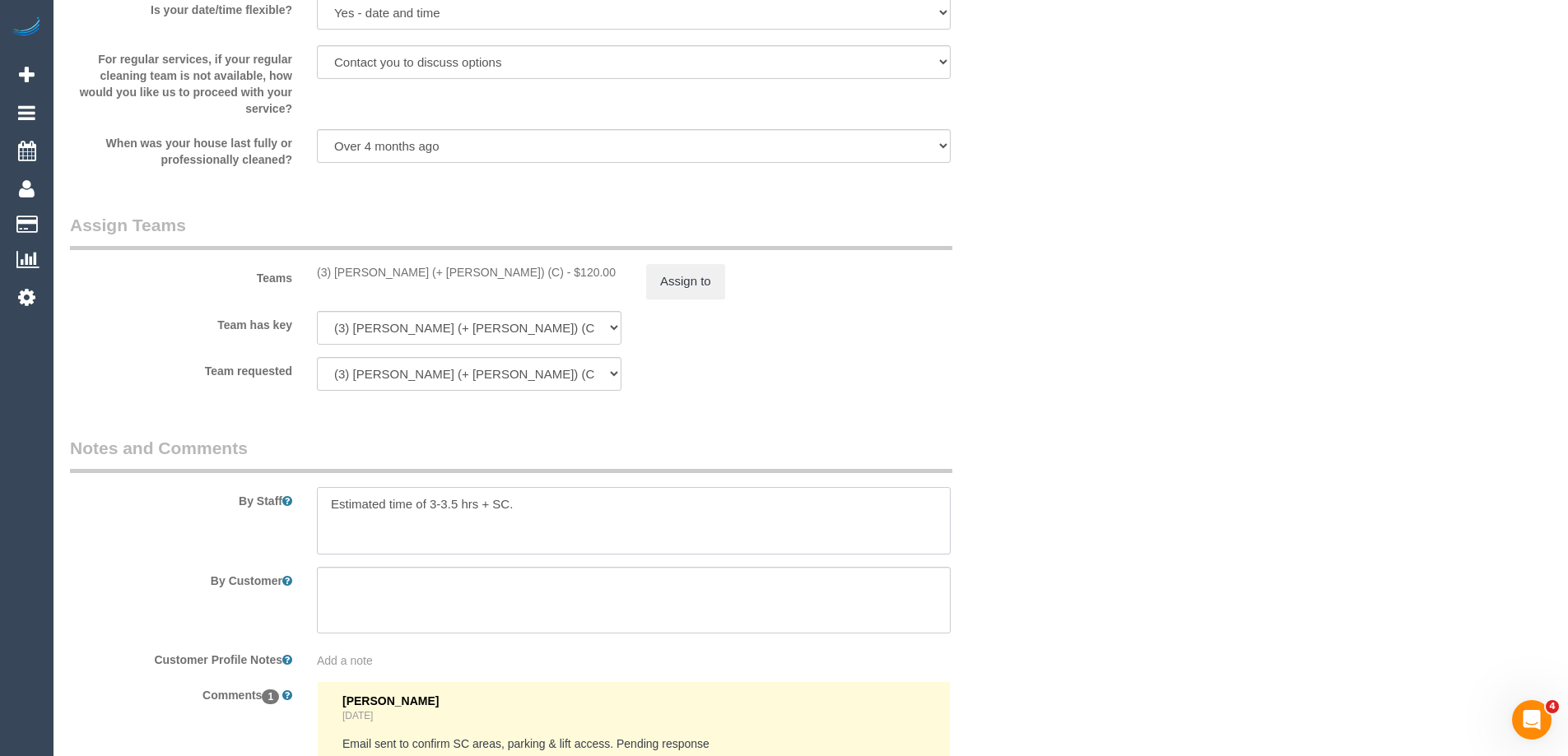
drag, startPoint x: 479, startPoint y: 501, endPoint x: 676, endPoint y: 500, distance: 197.0
click at [676, 500] on textarea at bounding box center [633, 521] width 633 height 68
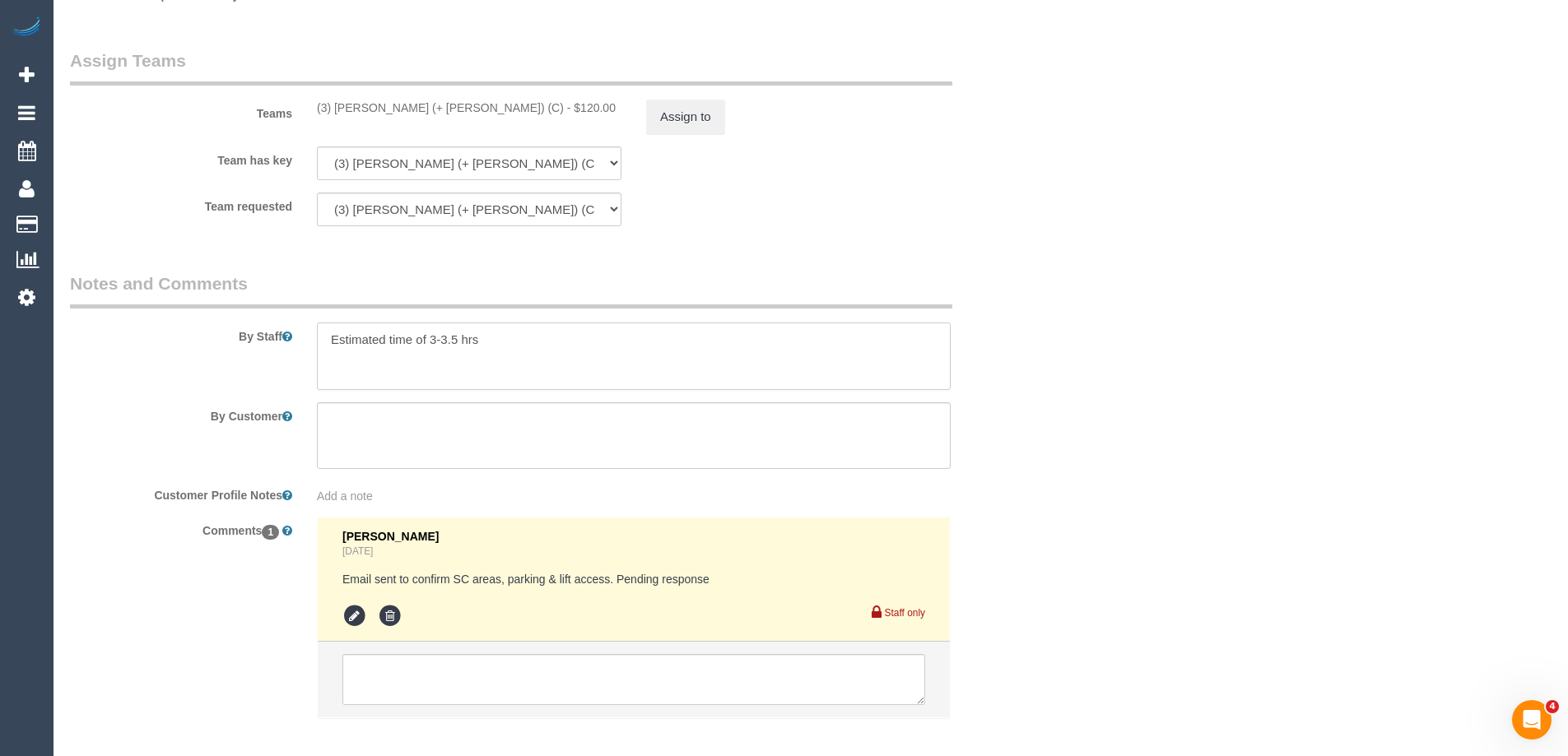
scroll to position [2550, 0]
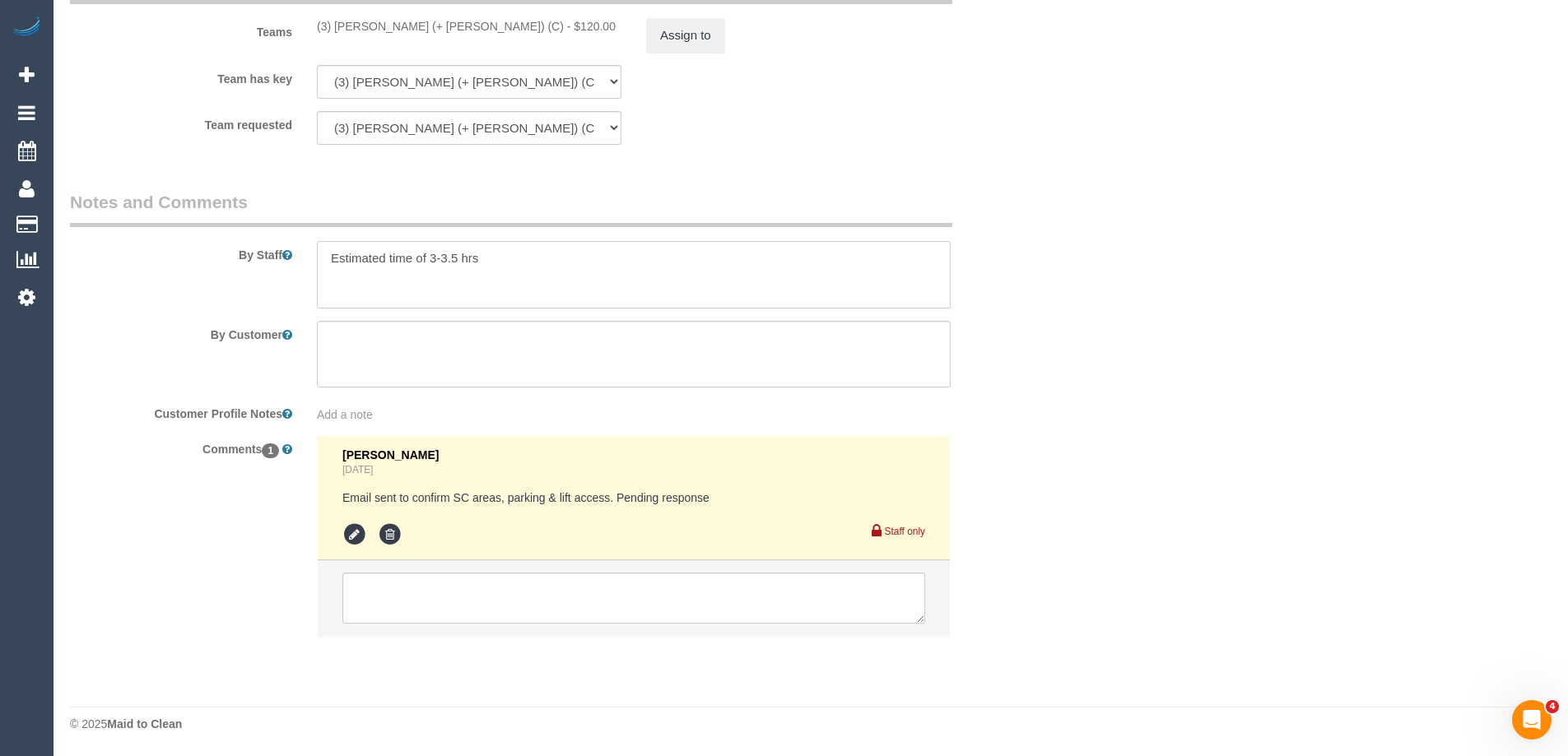
type textarea "Estimated time of 3-3.5 hrs"
click at [349, 524] on icon at bounding box center [354, 535] width 25 height 25
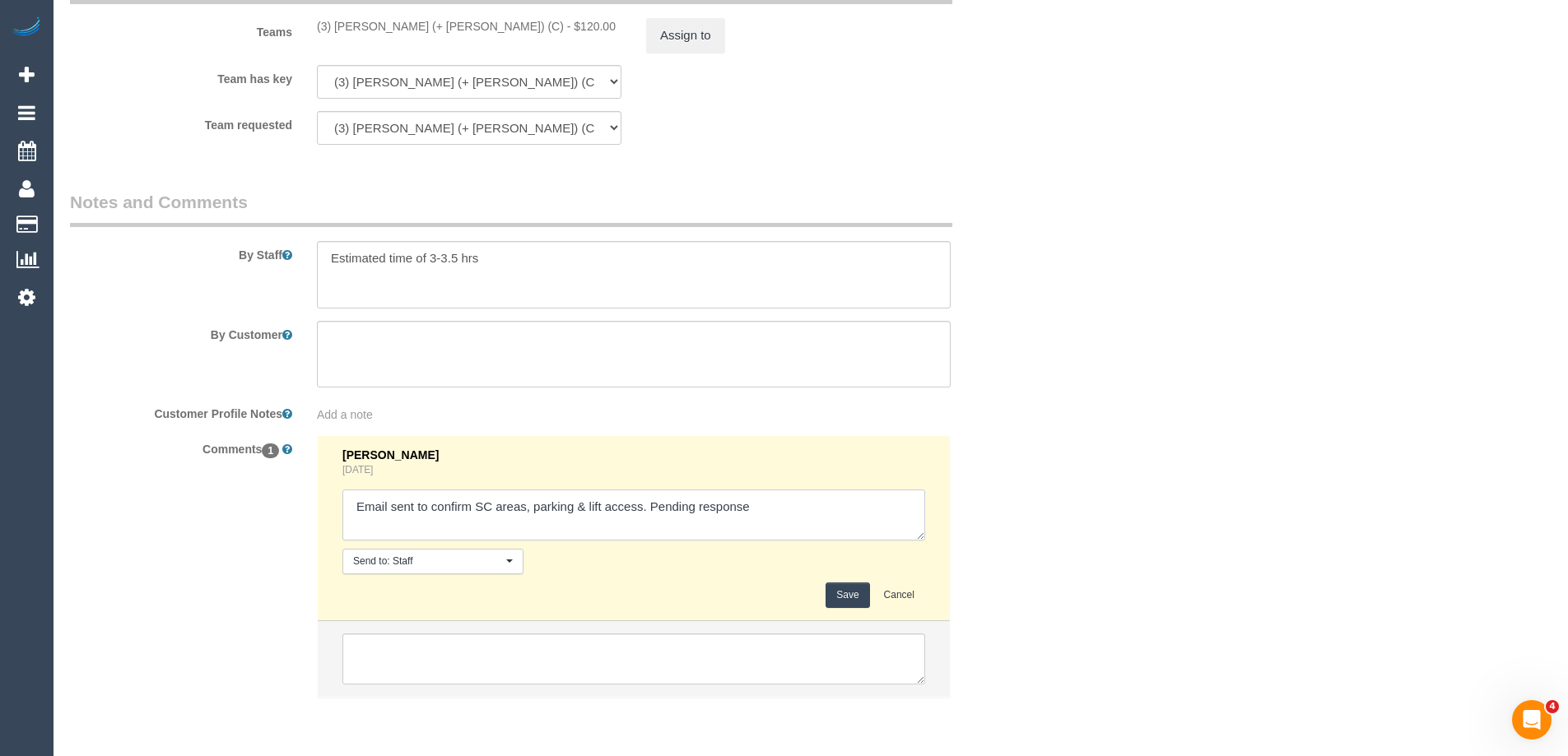
click at [790, 504] on textarea at bounding box center [633, 515] width 583 height 51
type textarea "Email sent to confirm SC areas, parking & lift access. Pending response - remov…"
click at [850, 601] on button "Save" at bounding box center [847, 596] width 44 height 26
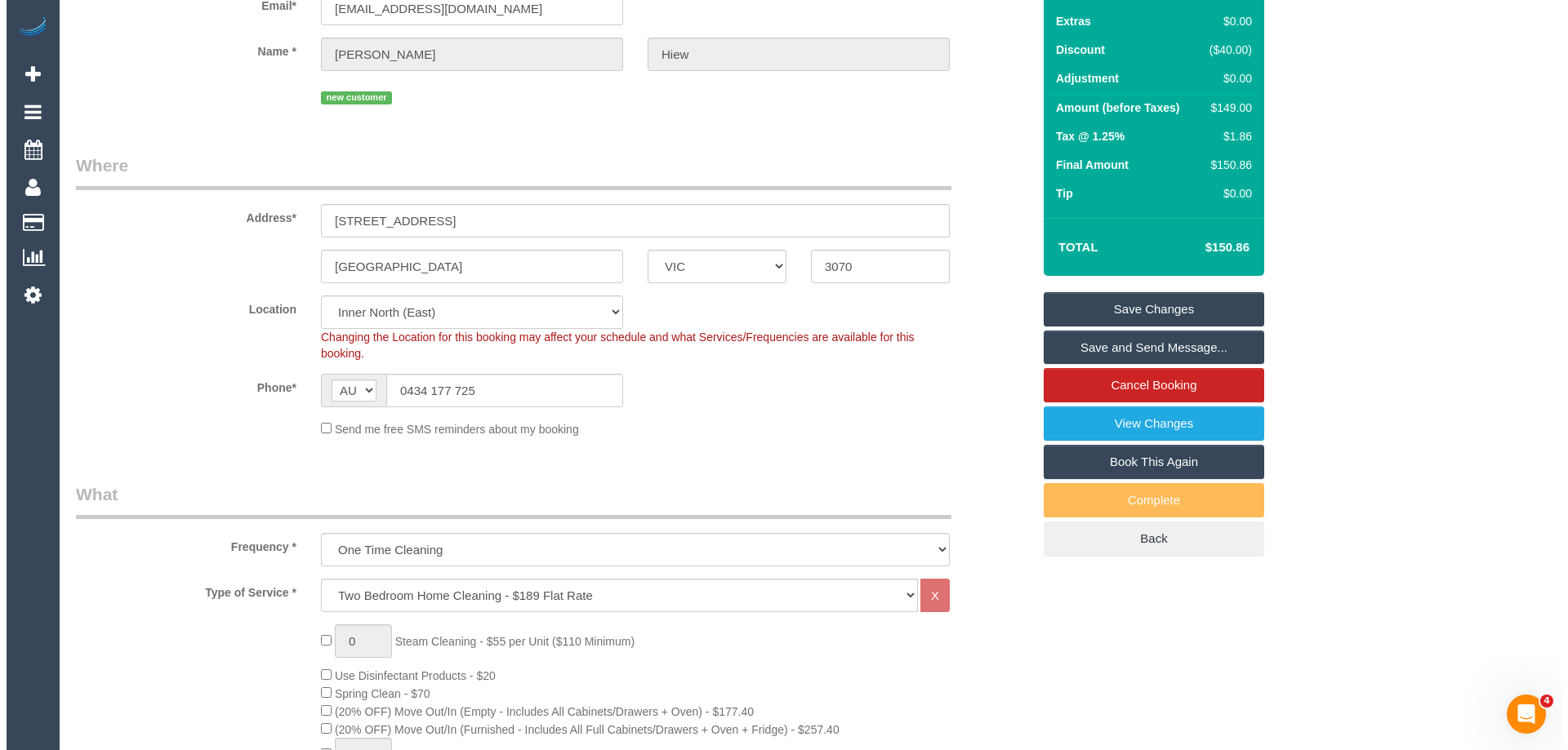
scroll to position [0, 0]
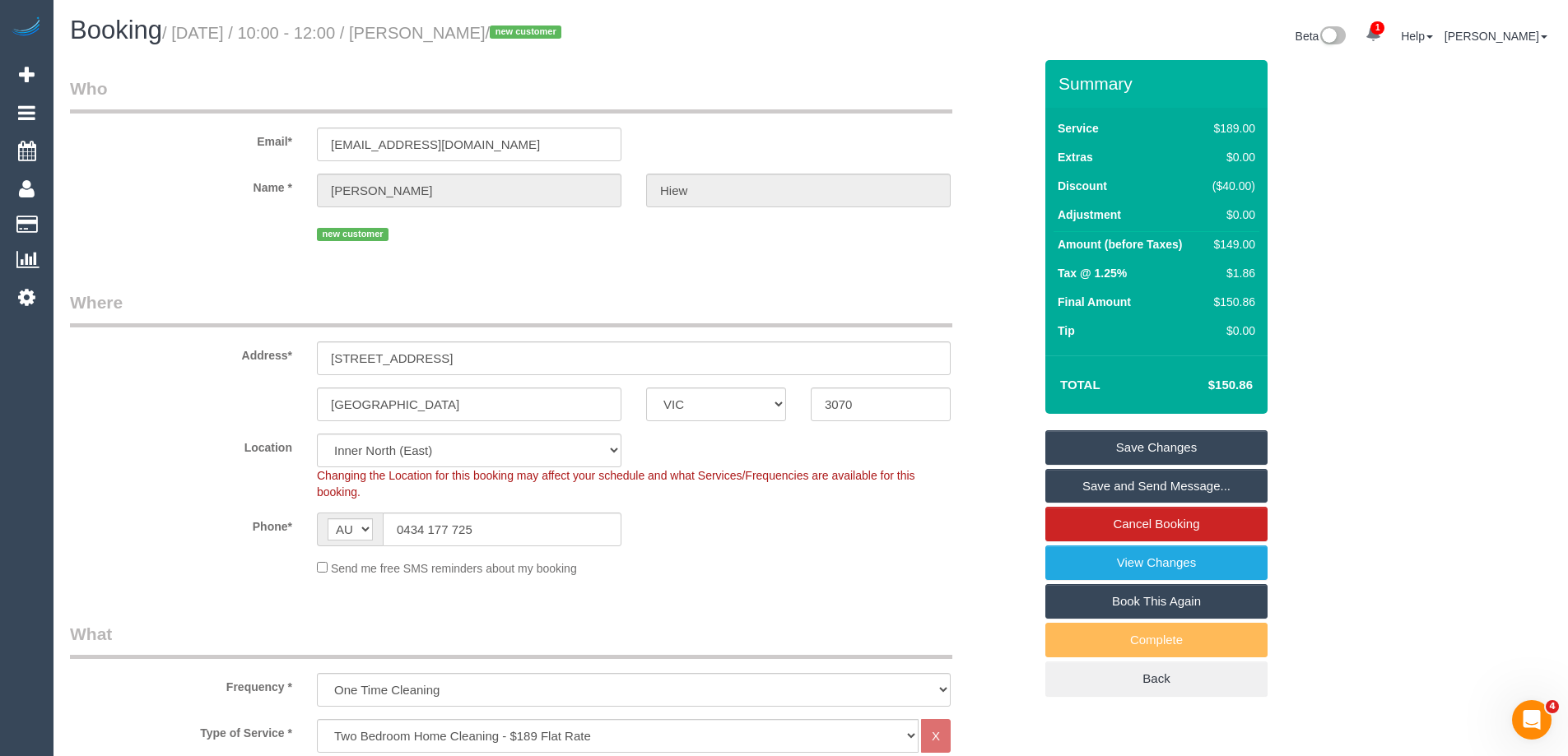
click at [1086, 483] on link "Save and Send Message..." at bounding box center [1156, 487] width 222 height 34
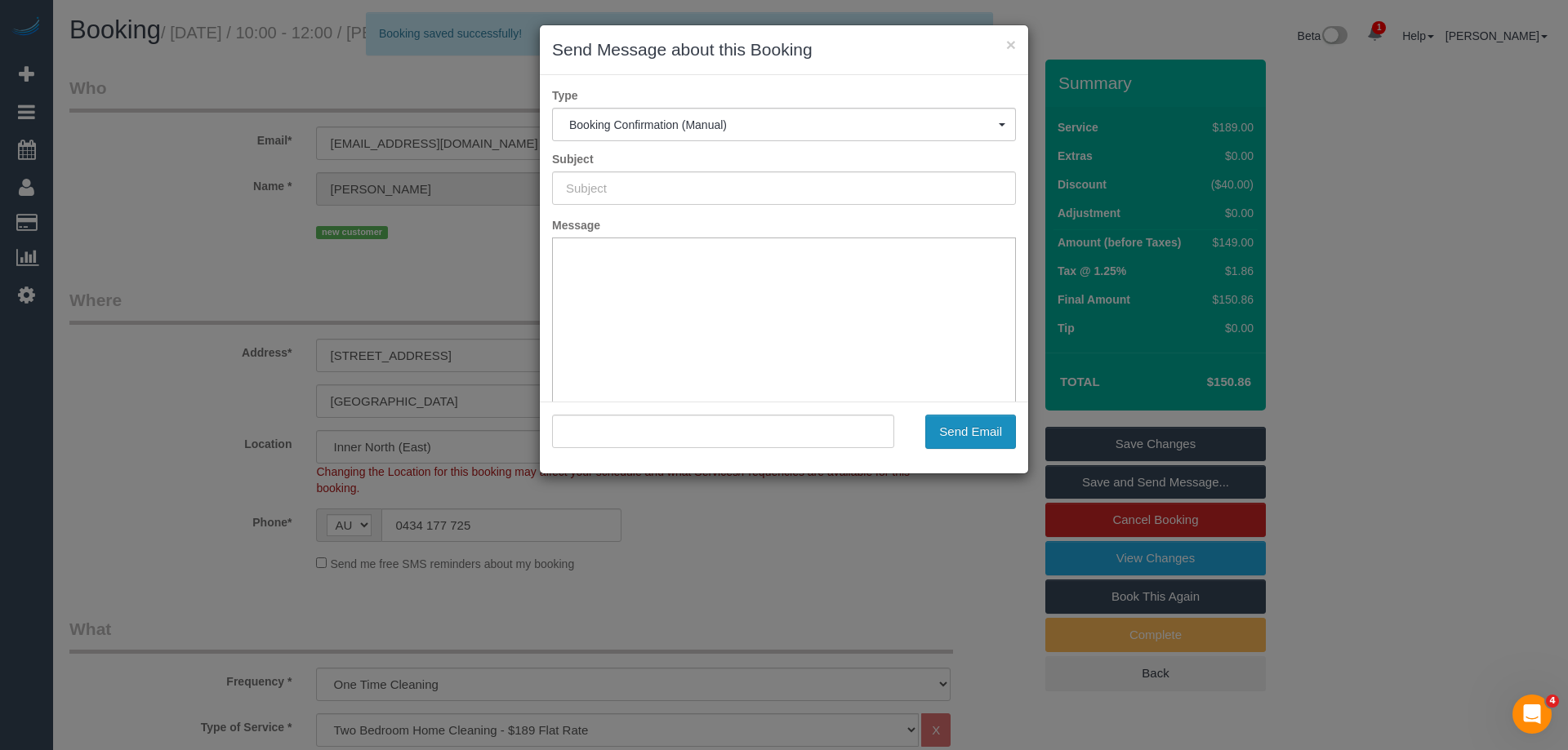
type input "Booking Confirmed"
type input ""Jess Hiew" <jess.hiew001@gmail.com>"
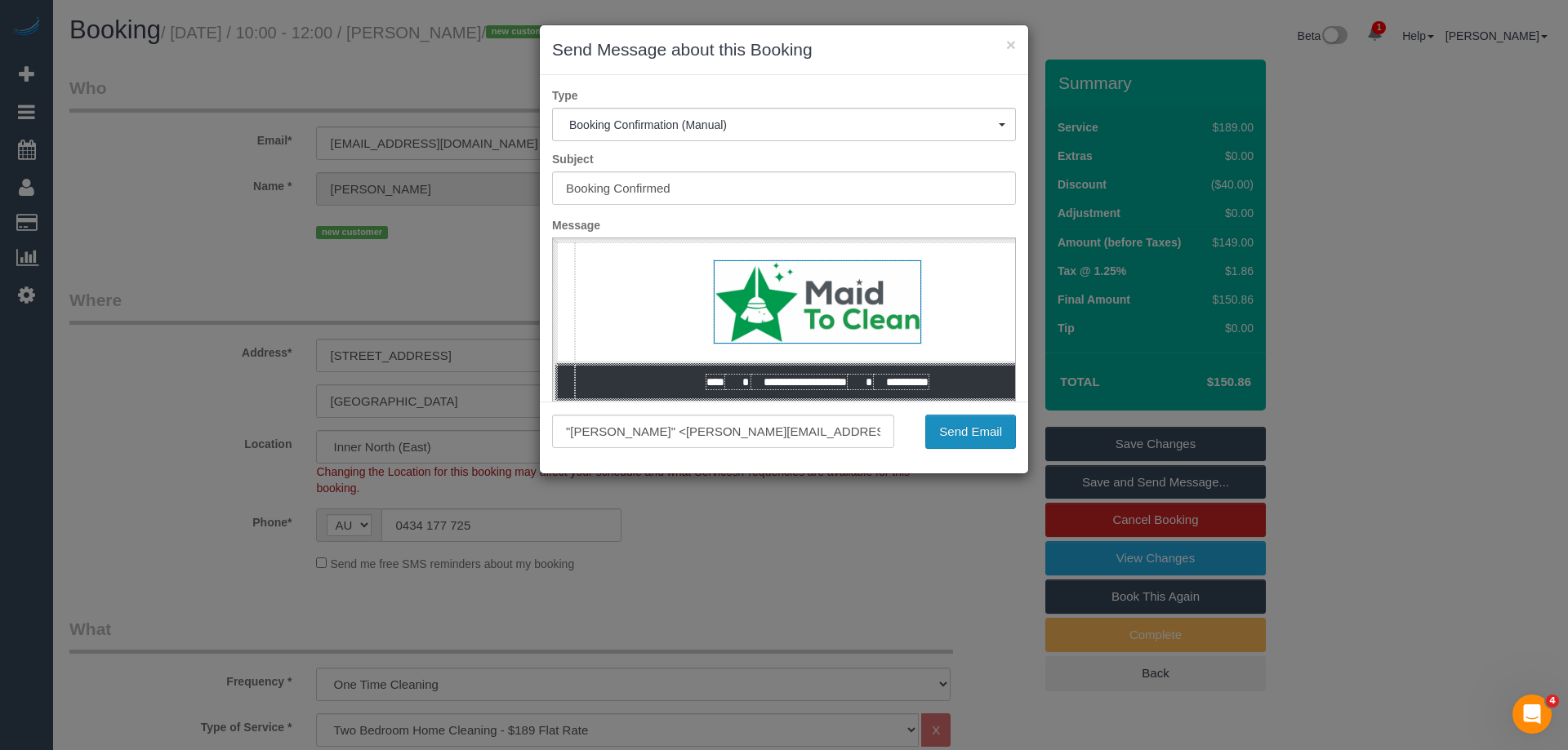
click at [989, 433] on button "Send Email" at bounding box center [971, 432] width 90 height 34
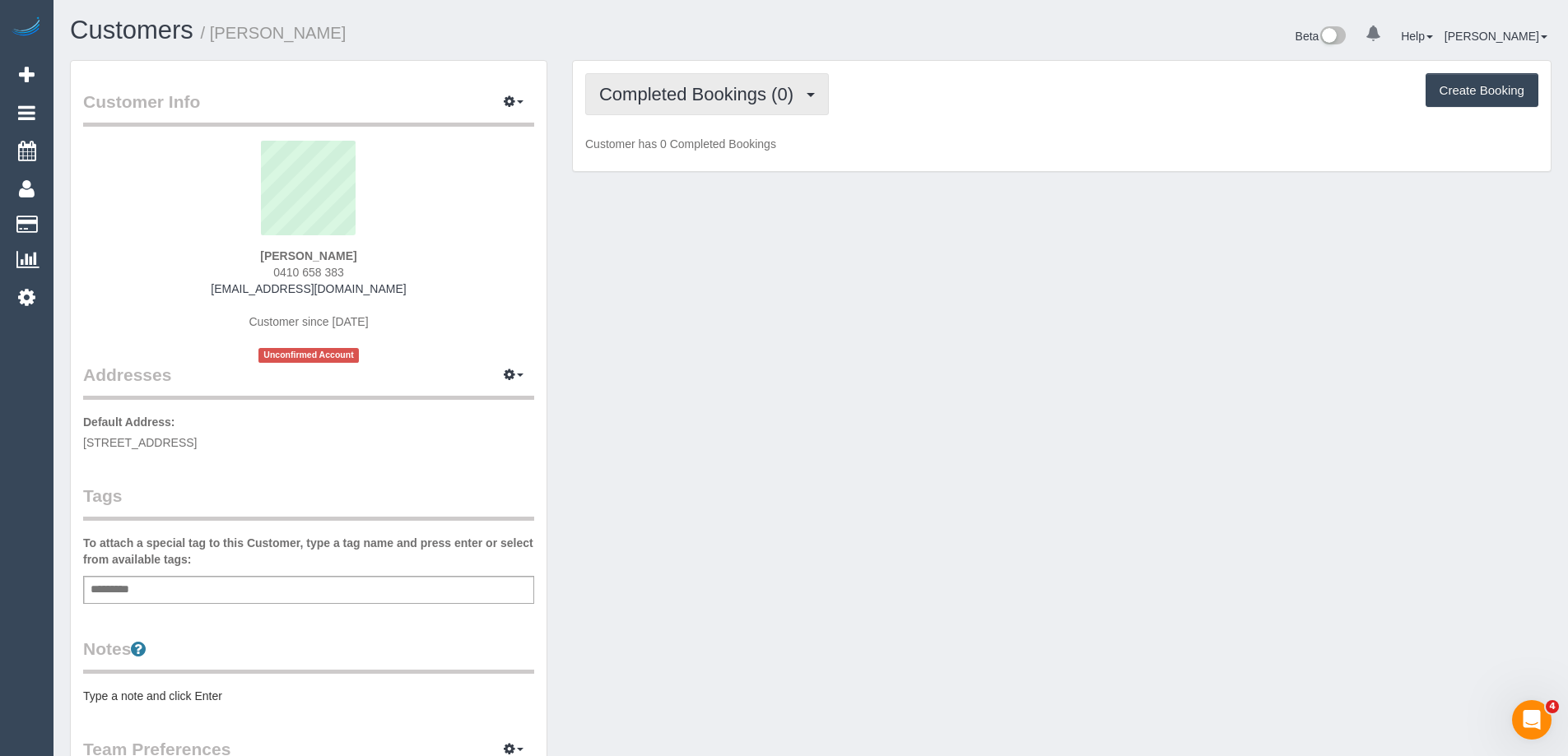
click at [699, 100] on span "Completed Bookings (0)" at bounding box center [700, 94] width 203 height 21
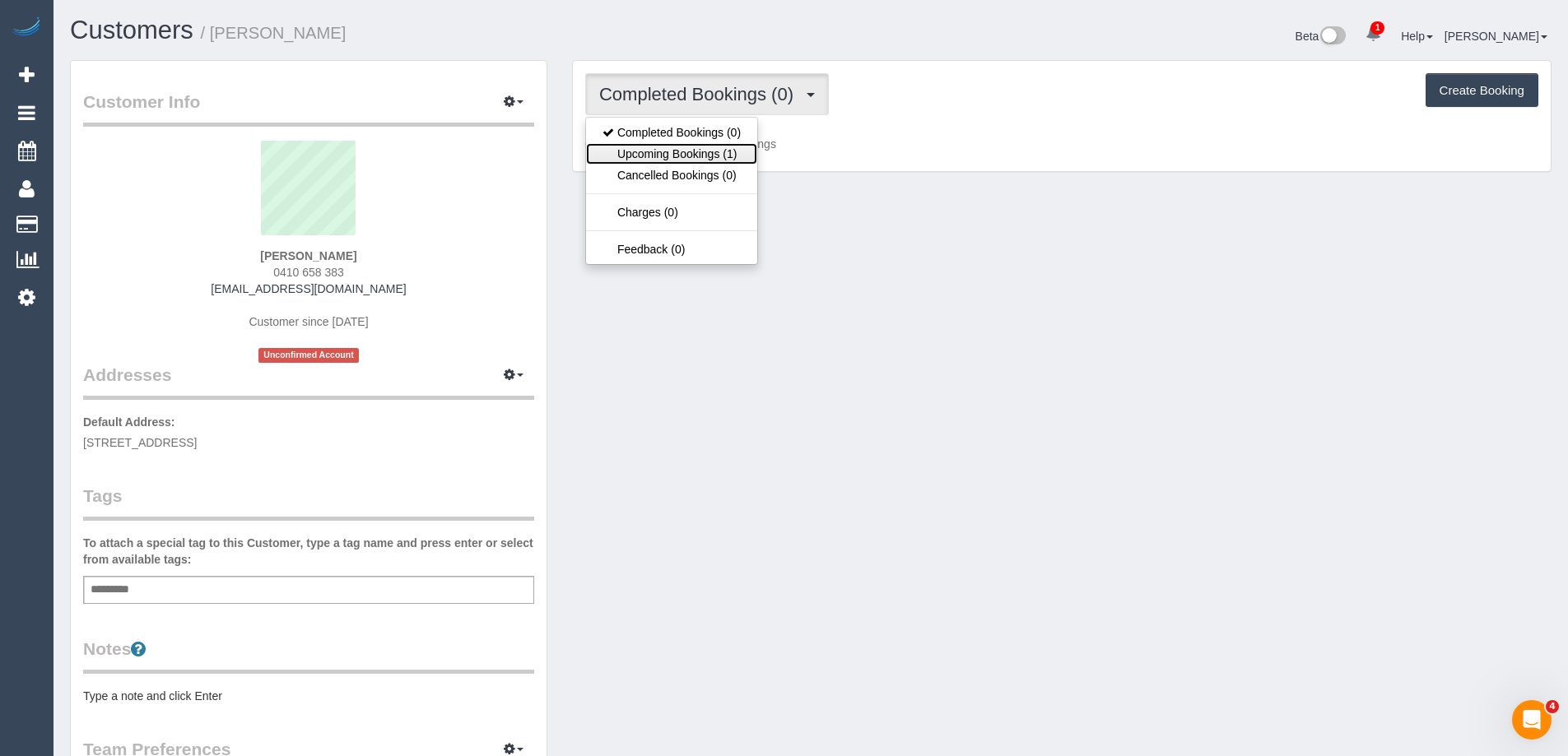
click at [717, 151] on link "Upcoming Bookings (1)" at bounding box center [671, 154] width 171 height 21
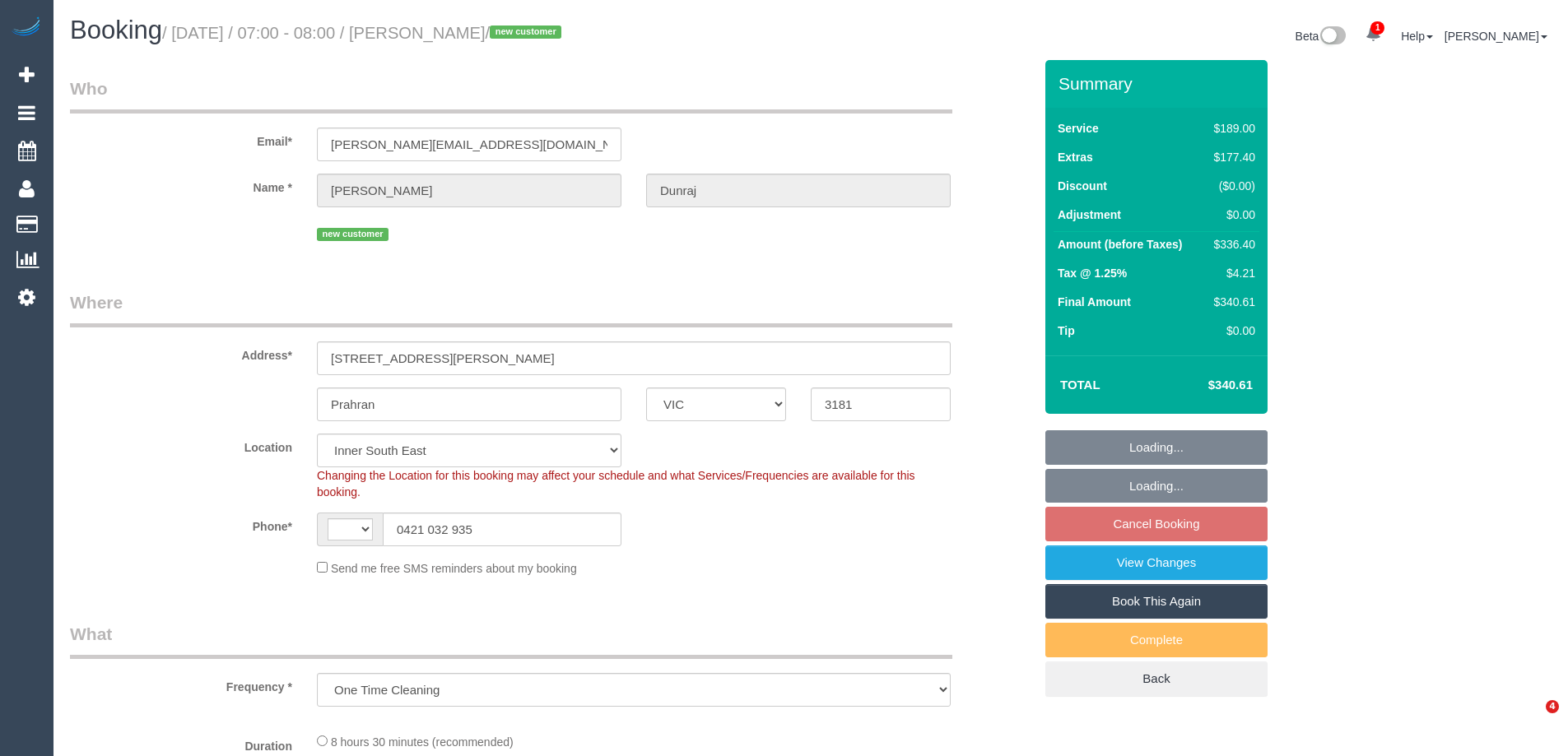
select select "VIC"
select select "object:693"
select select "string:AU"
select select "number:28"
select select "number:14"
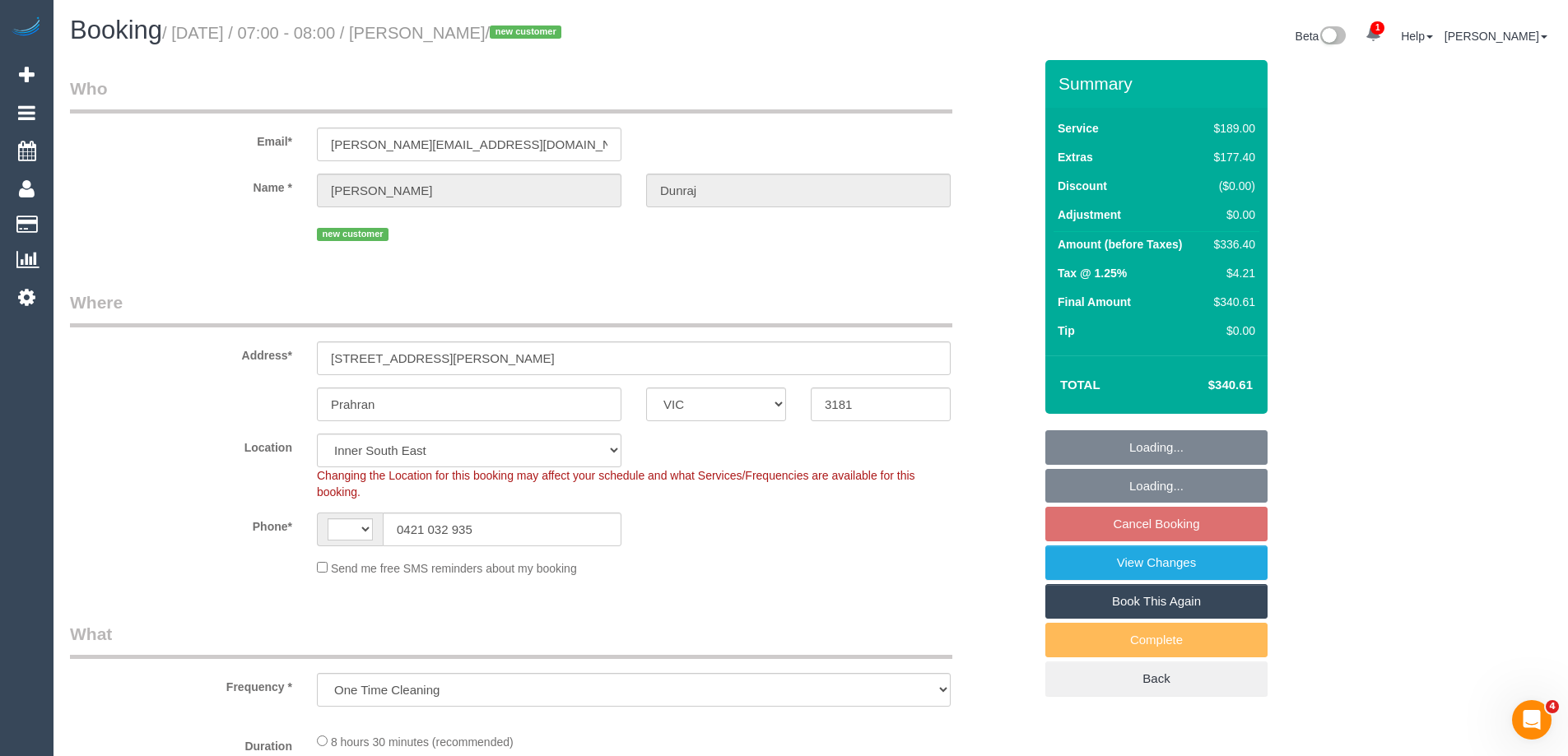
select select "number:18"
select select "number:25"
select select "number:35"
select select "number:26"
select select "string:stripe-pm_1S2fsC2GScqysDRVxYLSWcZb"
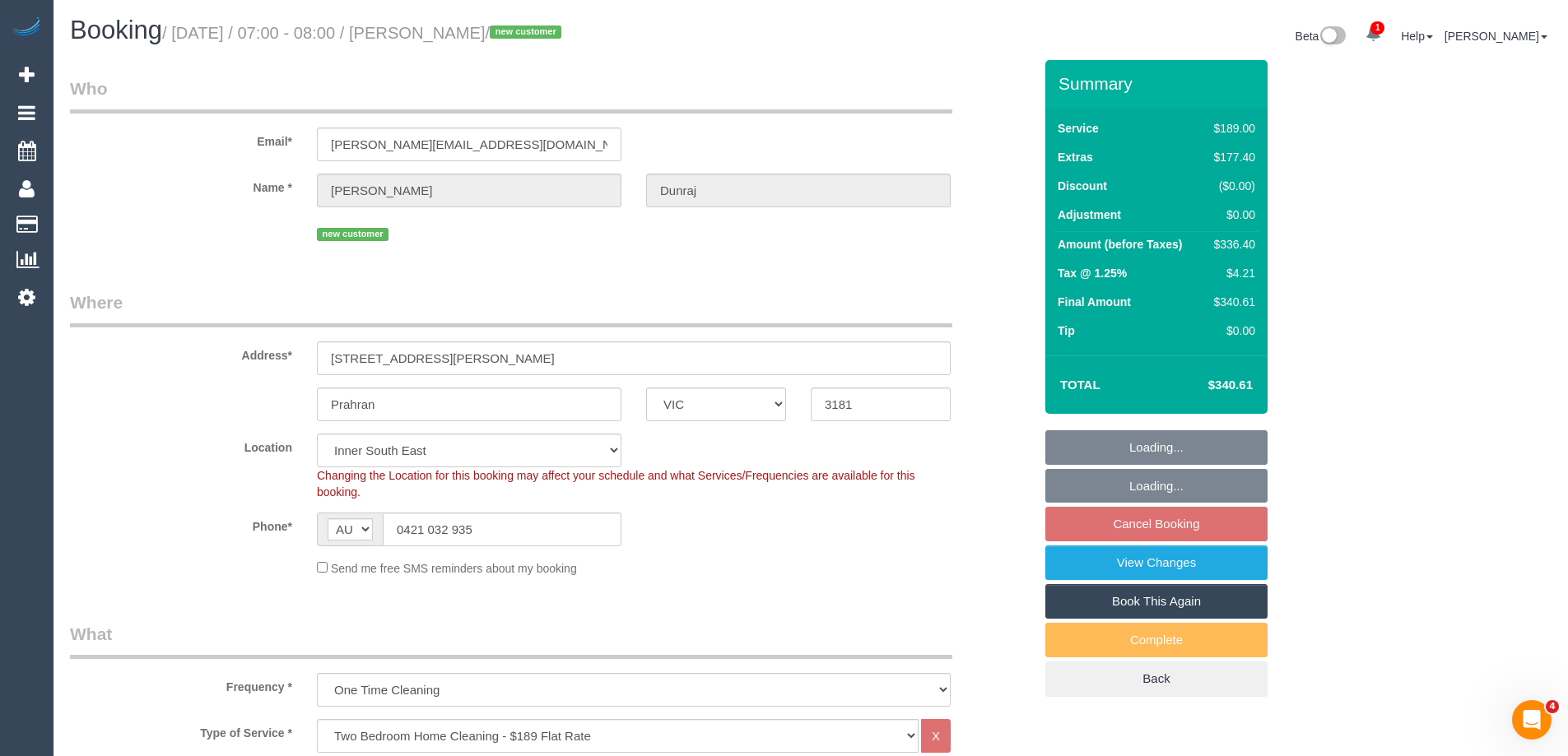
select select "spot1"
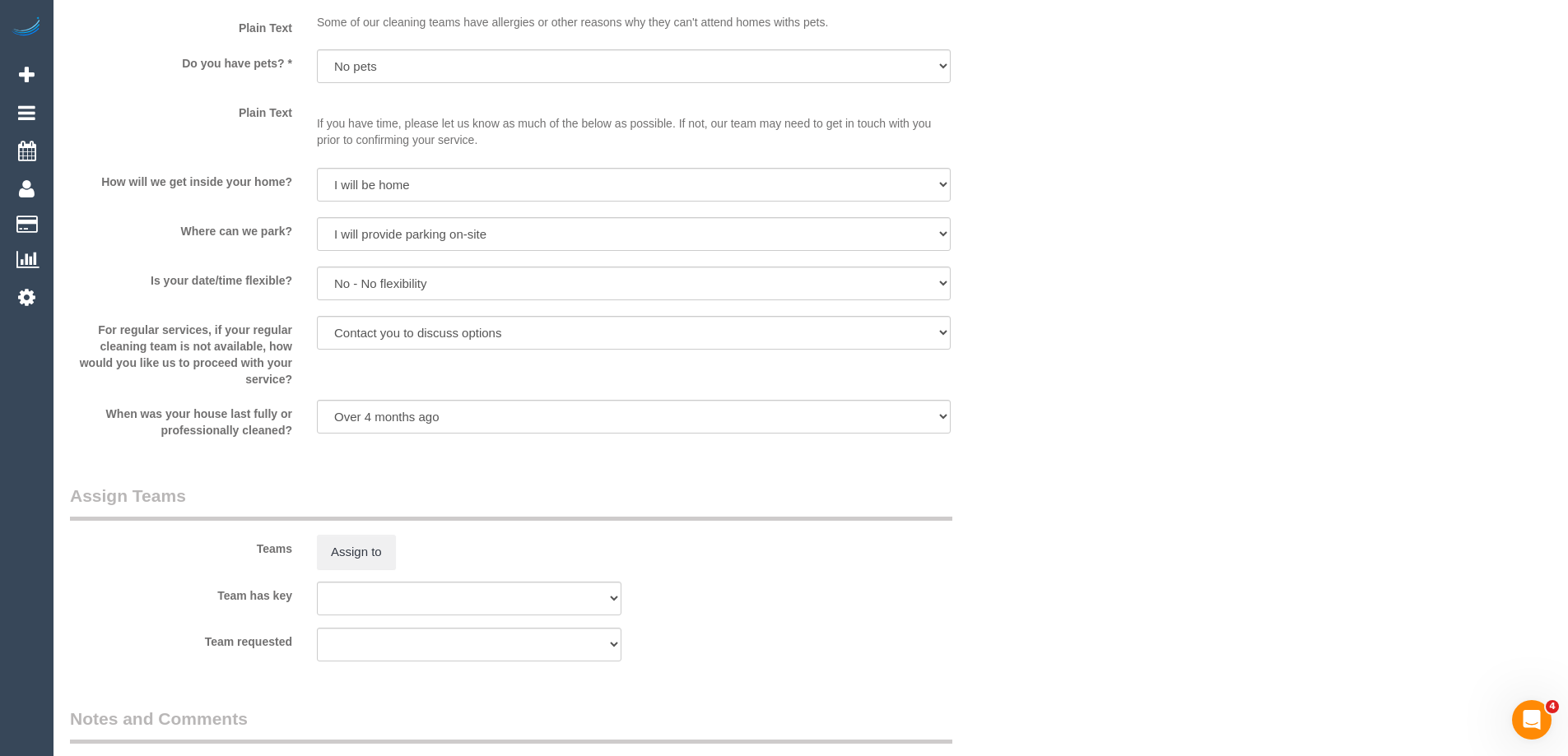
scroll to position [2426, 0]
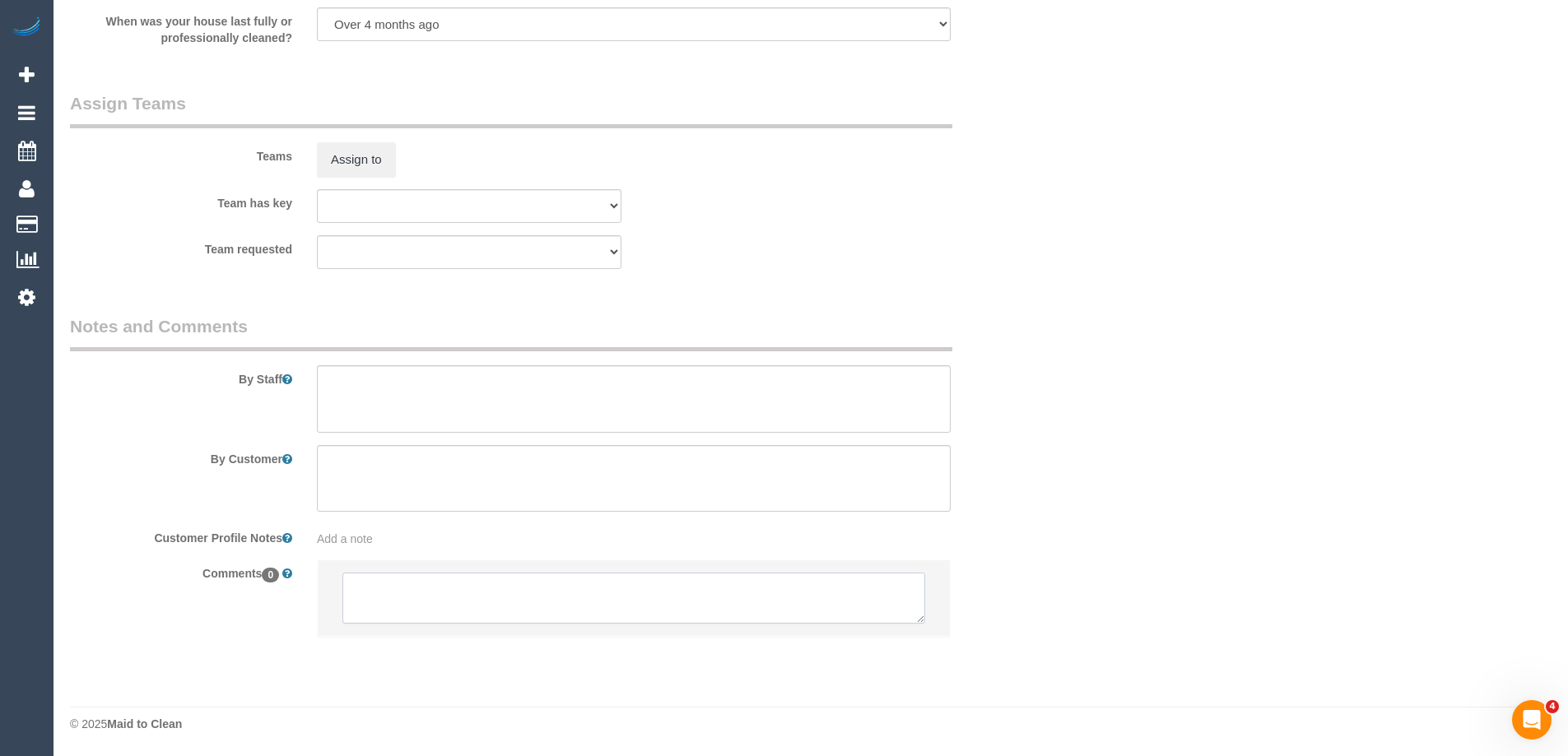
click at [410, 599] on textarea at bounding box center [633, 597] width 583 height 51
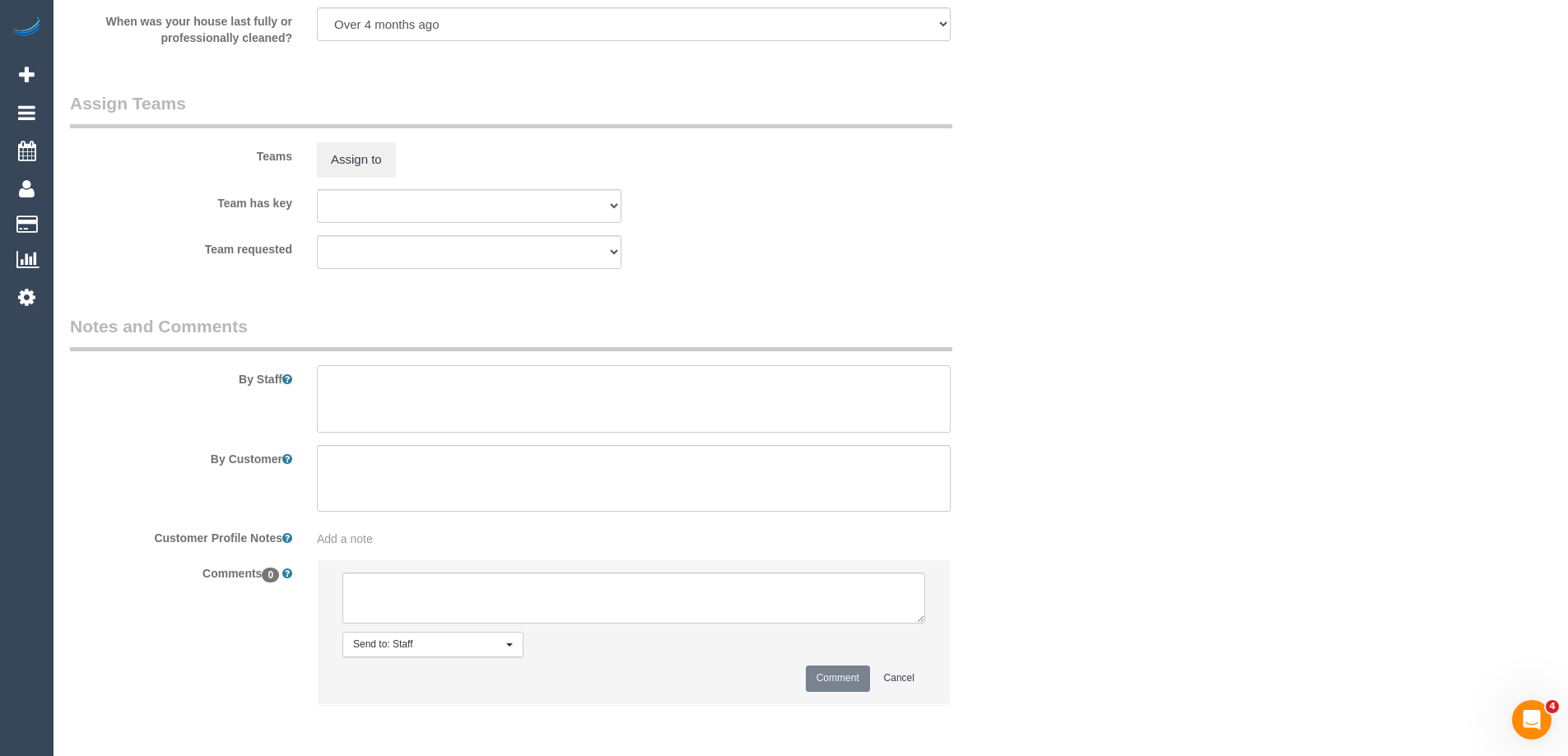
click at [351, 401] on textarea at bounding box center [633, 399] width 633 height 68
type textarea "Estimated time of 6-7 hrs"
click at [372, 610] on textarea at bounding box center [633, 597] width 583 height 51
type textarea "Darshan - Pending"
click at [821, 671] on button "Comment" at bounding box center [838, 679] width 64 height 26
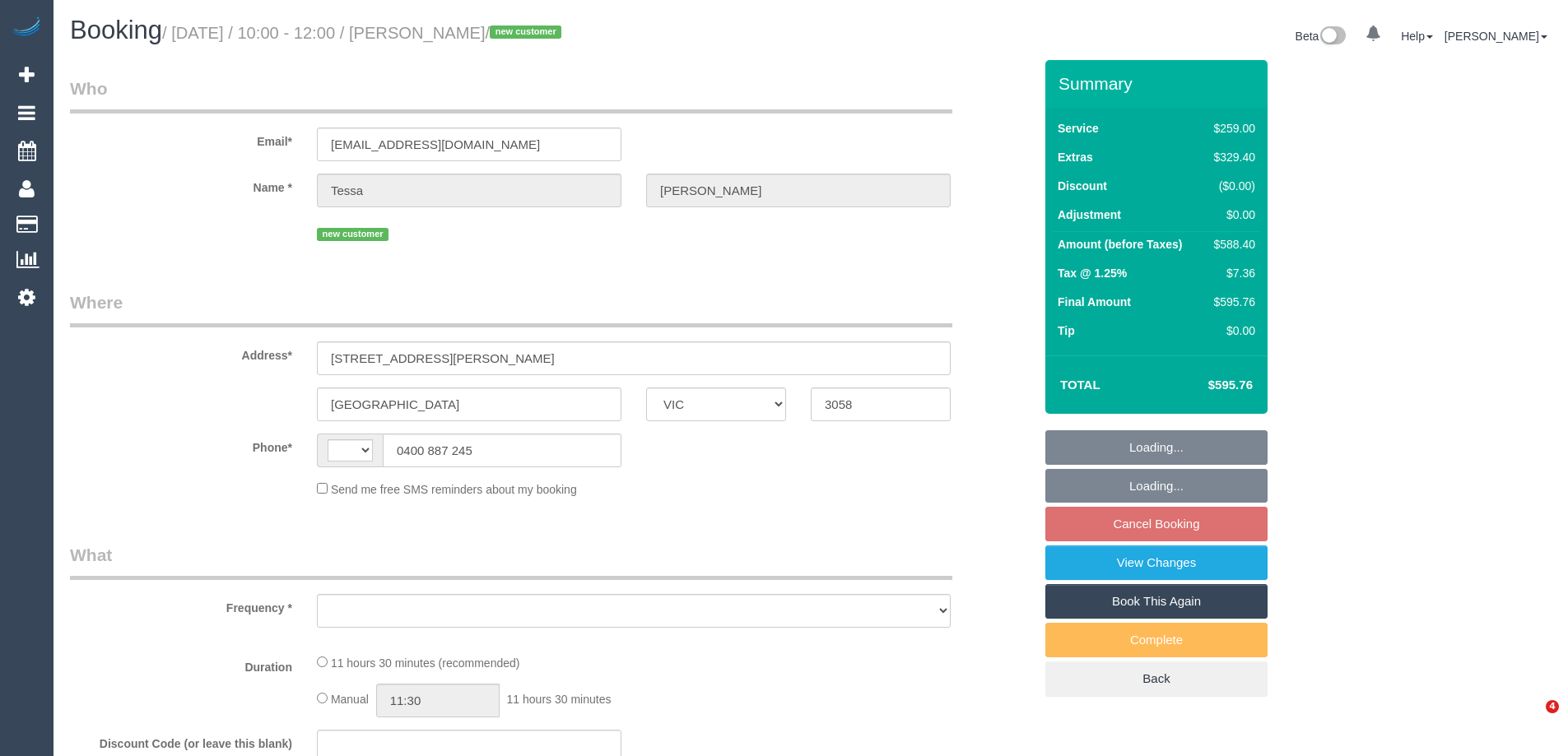
select select "VIC"
select select "string:AU"
select select "object:561"
select select "string:stripe-pm_1S21Va2GScqysDRVmialX1iH"
select select "number:28"
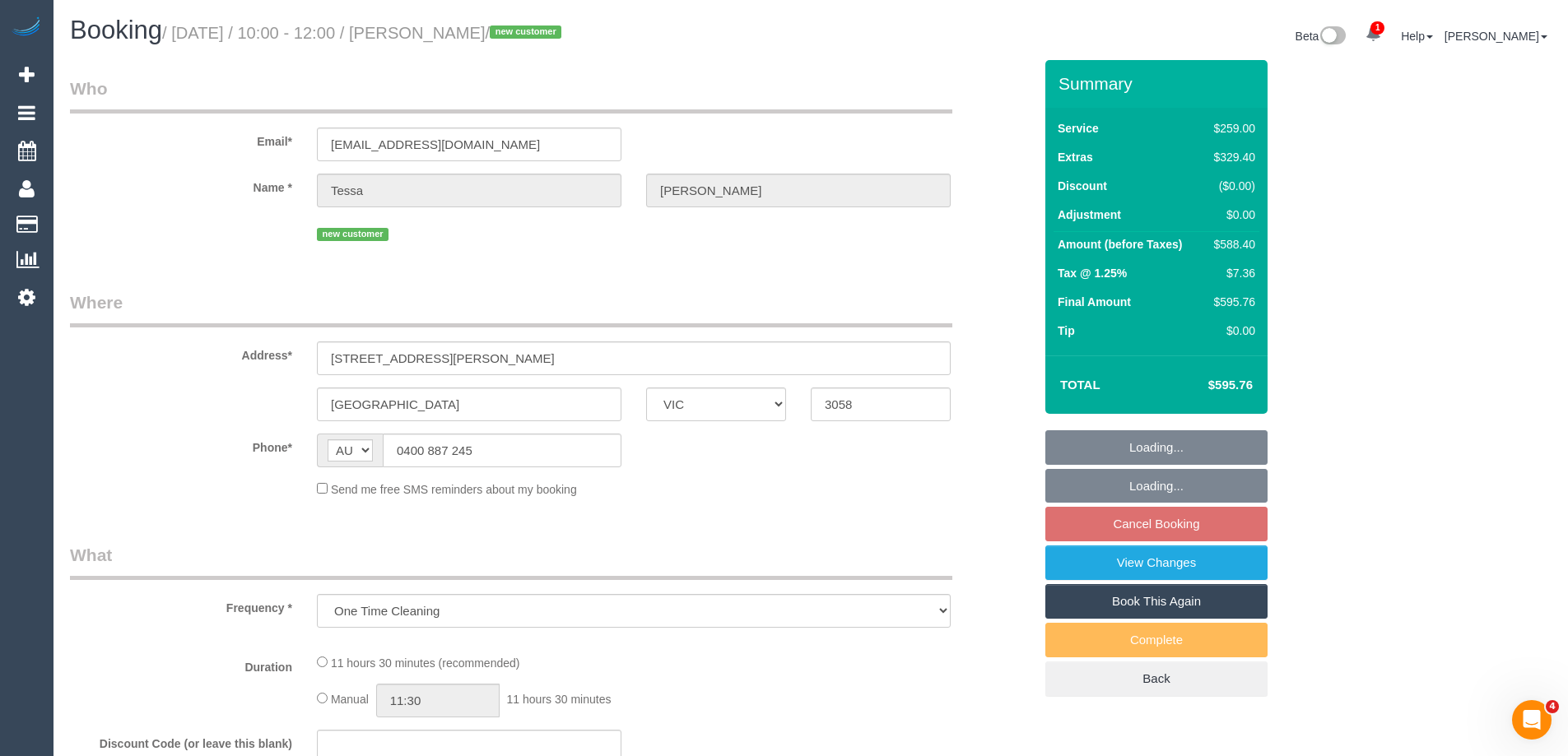
select select "number:14"
select select "number:19"
select select "number:24"
select select "number:11"
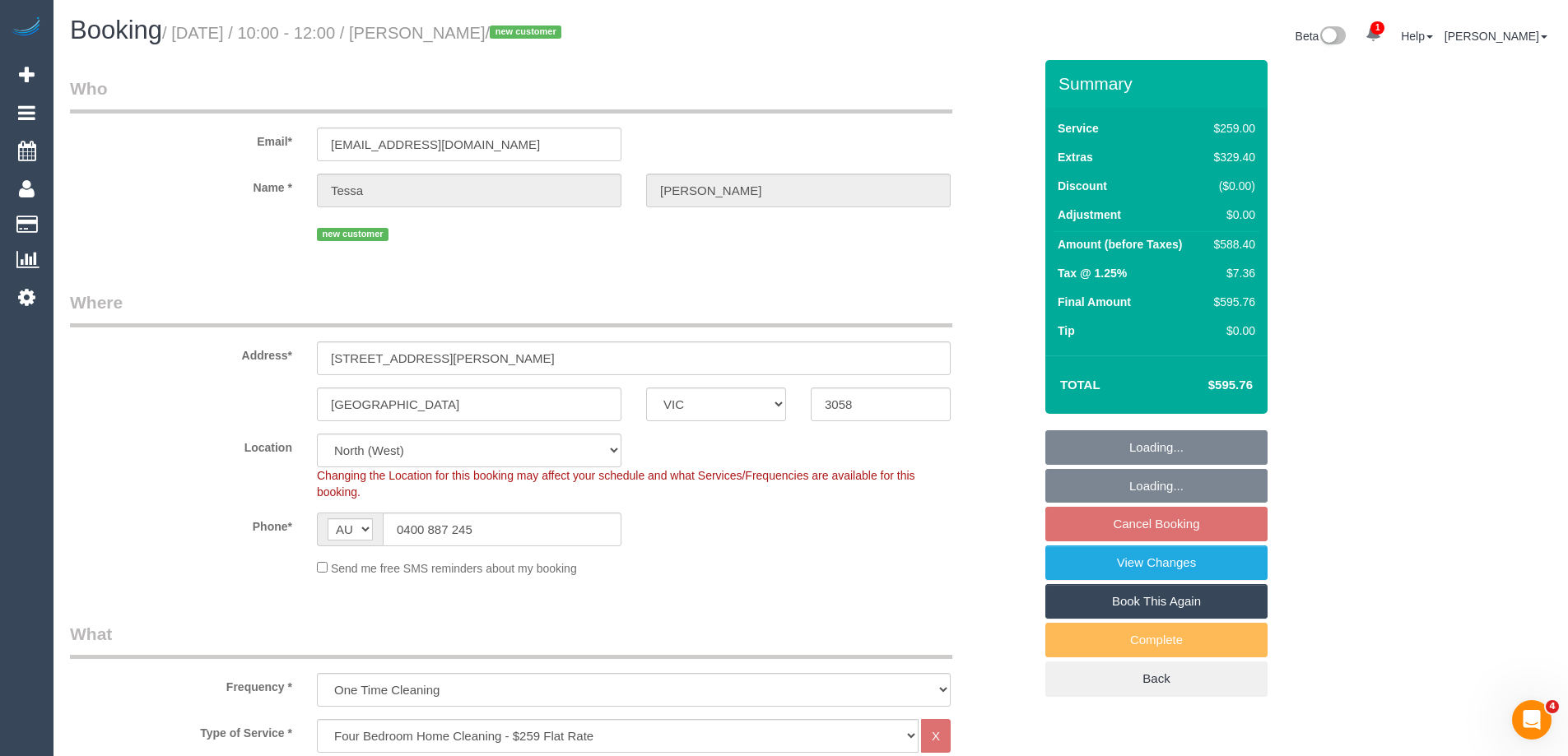
select select "object:810"
select select "spot1"
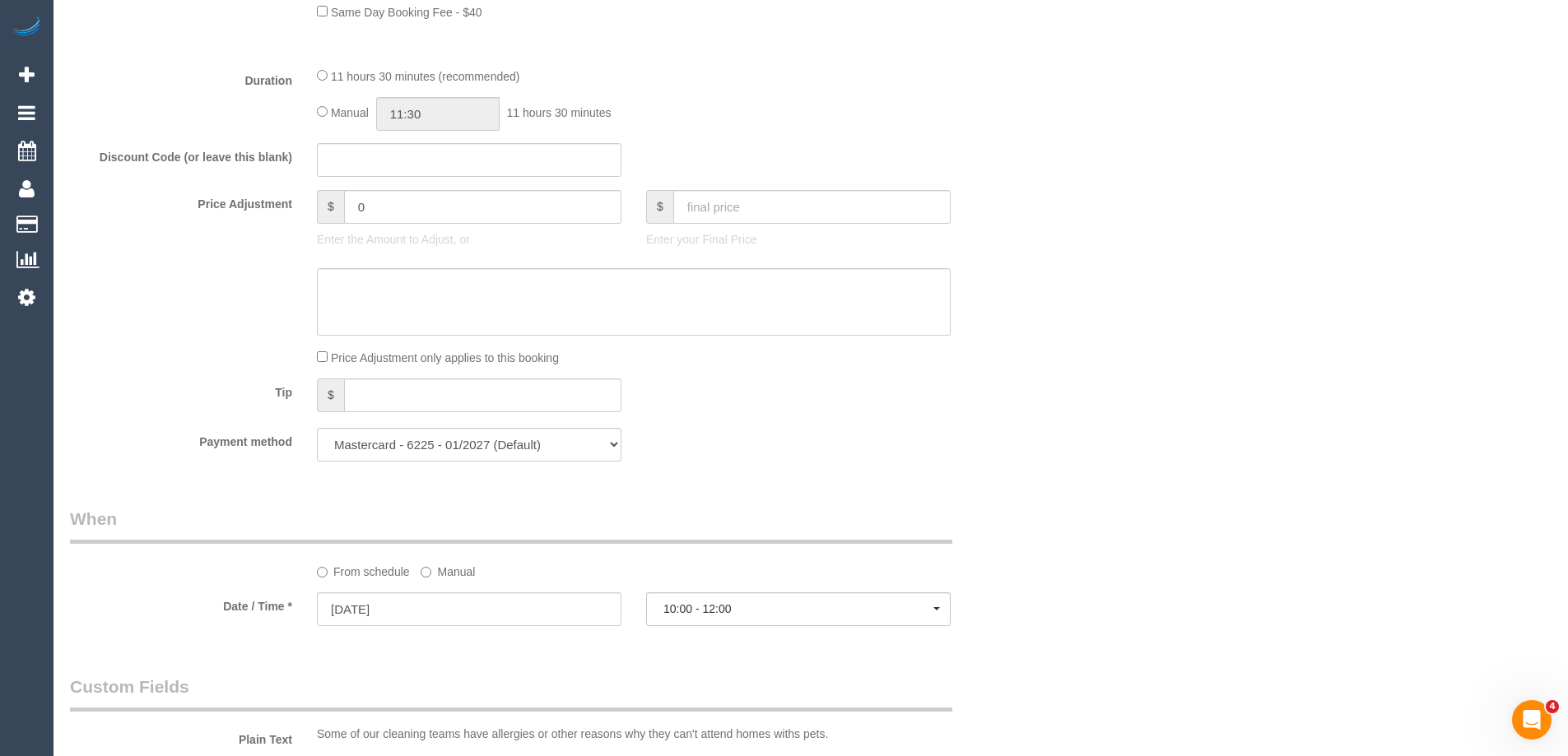
scroll to position [2550, 0]
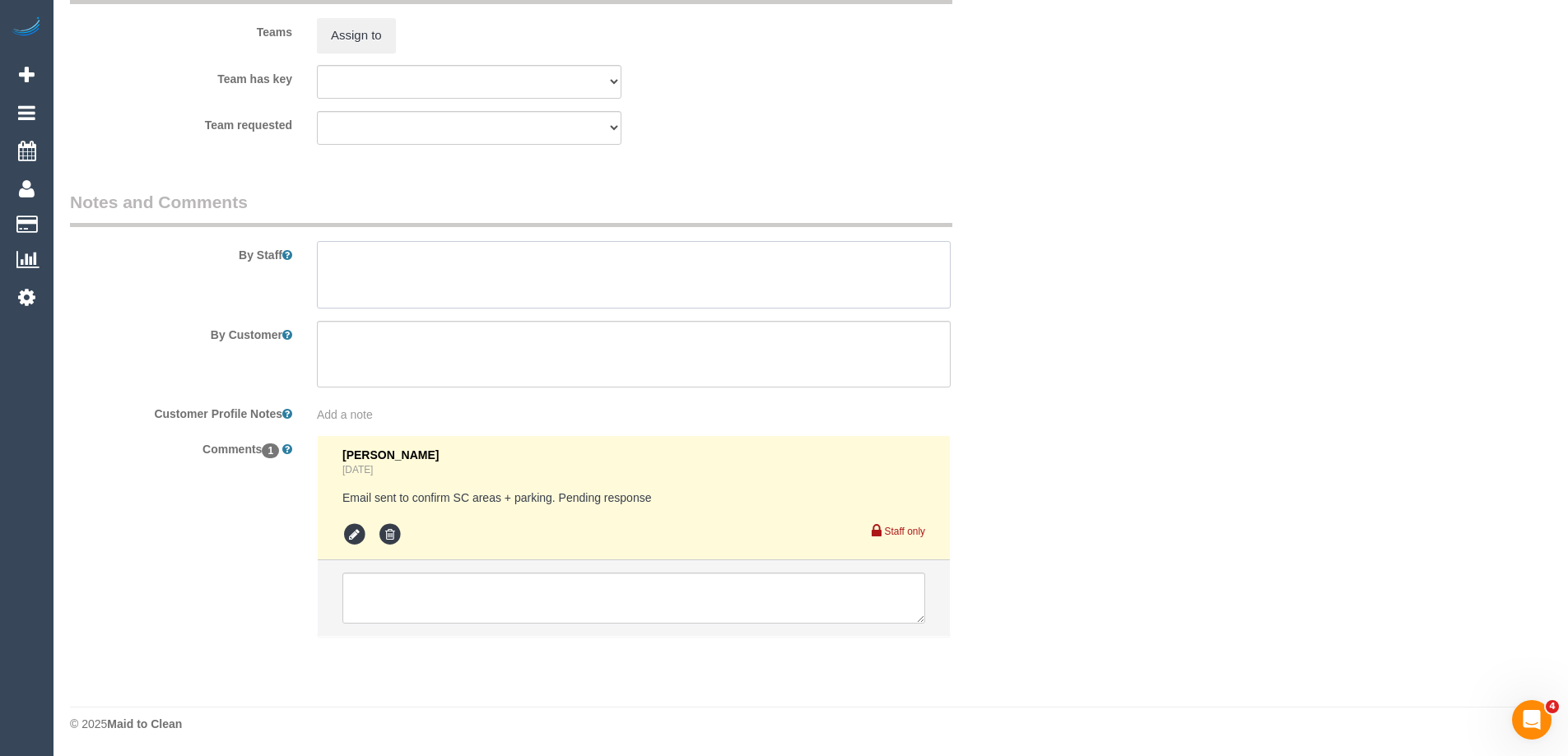
click at [449, 276] on textarea at bounding box center [633, 275] width 633 height 68
type textarea "Estimated time of 7-9 hrs + SC"
click at [379, 592] on textarea at bounding box center [633, 597] width 583 height 51
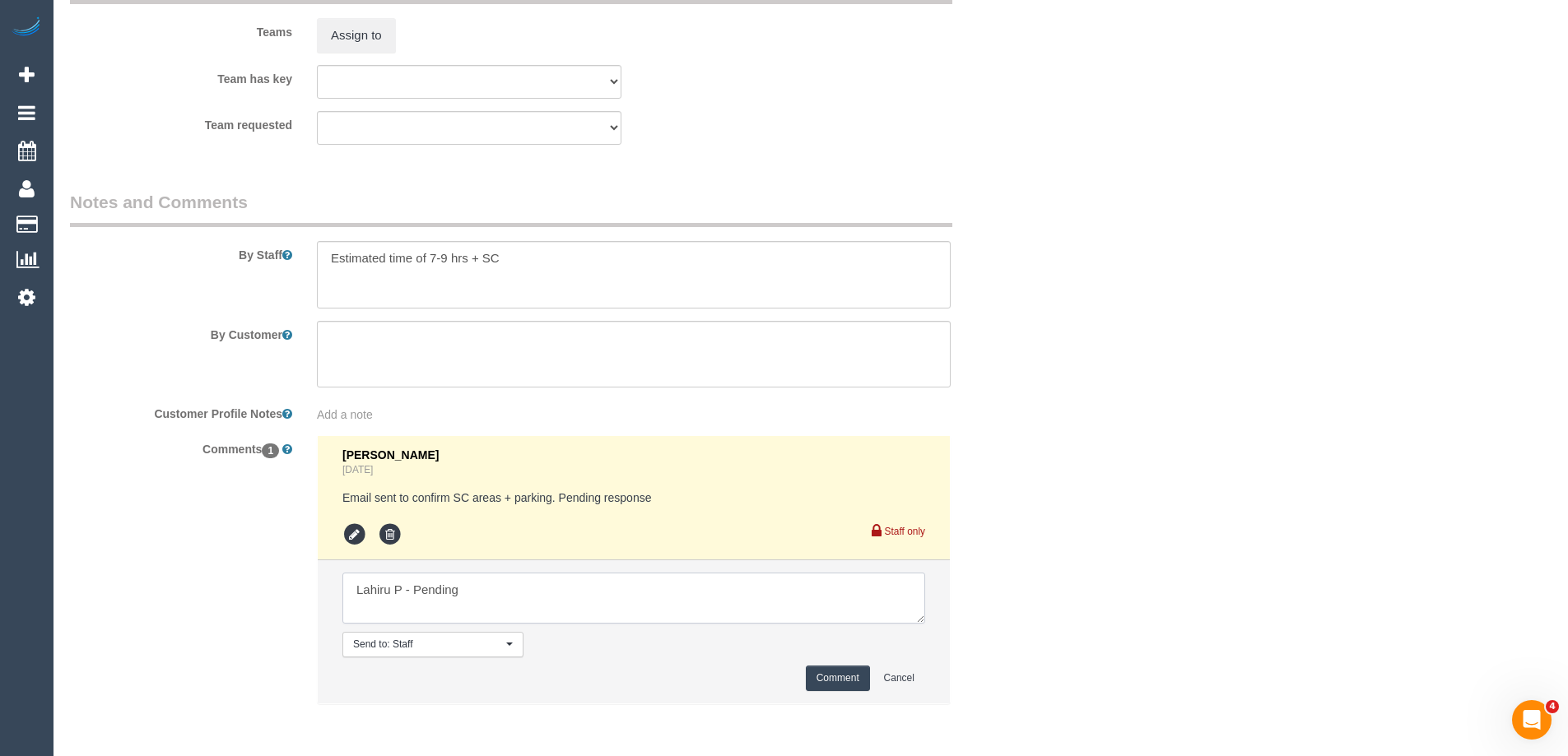
type textarea "Lahiru P - Pending"
click at [819, 679] on button "Comment" at bounding box center [838, 679] width 64 height 26
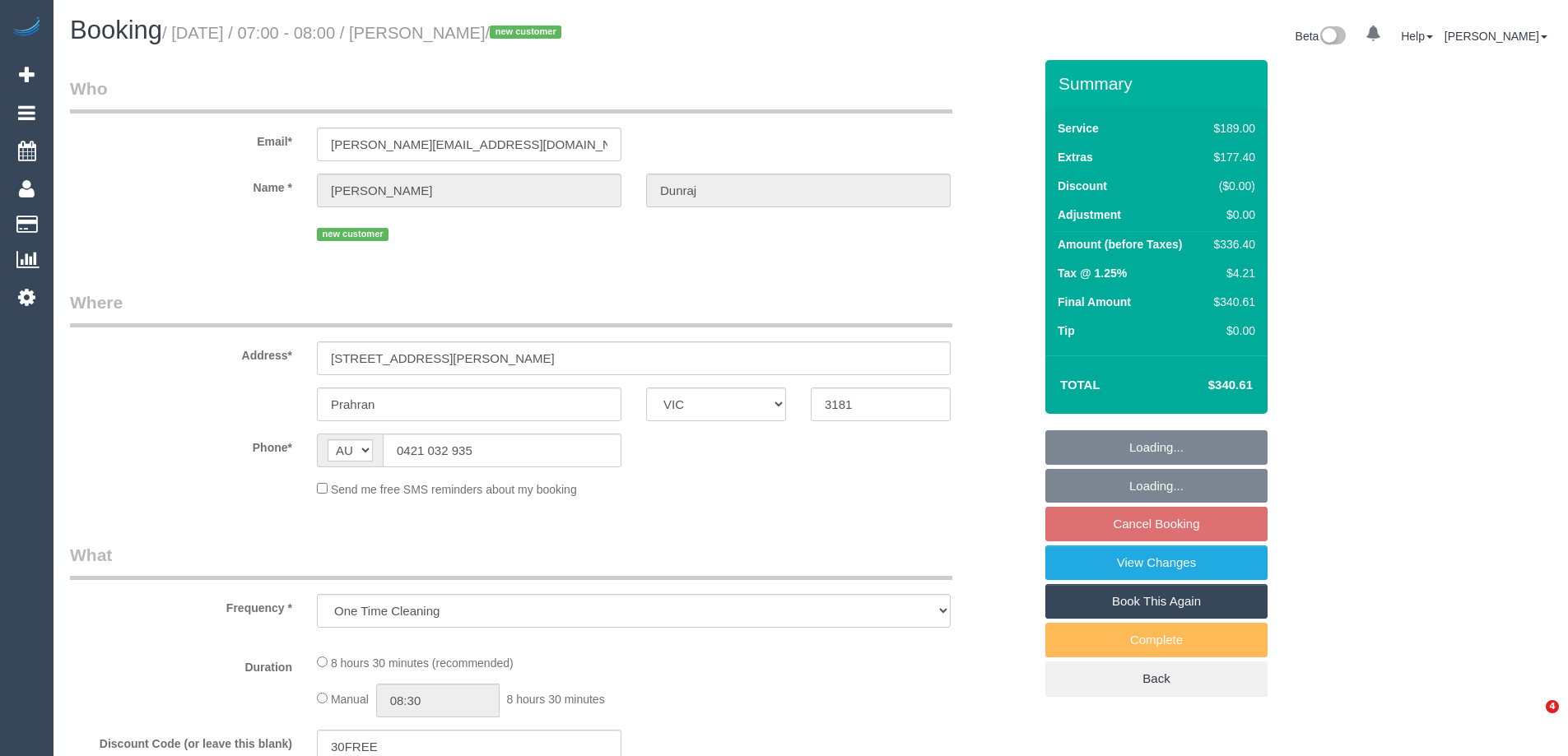
select select "VIC"
select select "string:stripe-pm_1S2fsC2GScqysDRVxYLSWcZb"
select select "number:28"
select select "number:14"
select select "number:18"
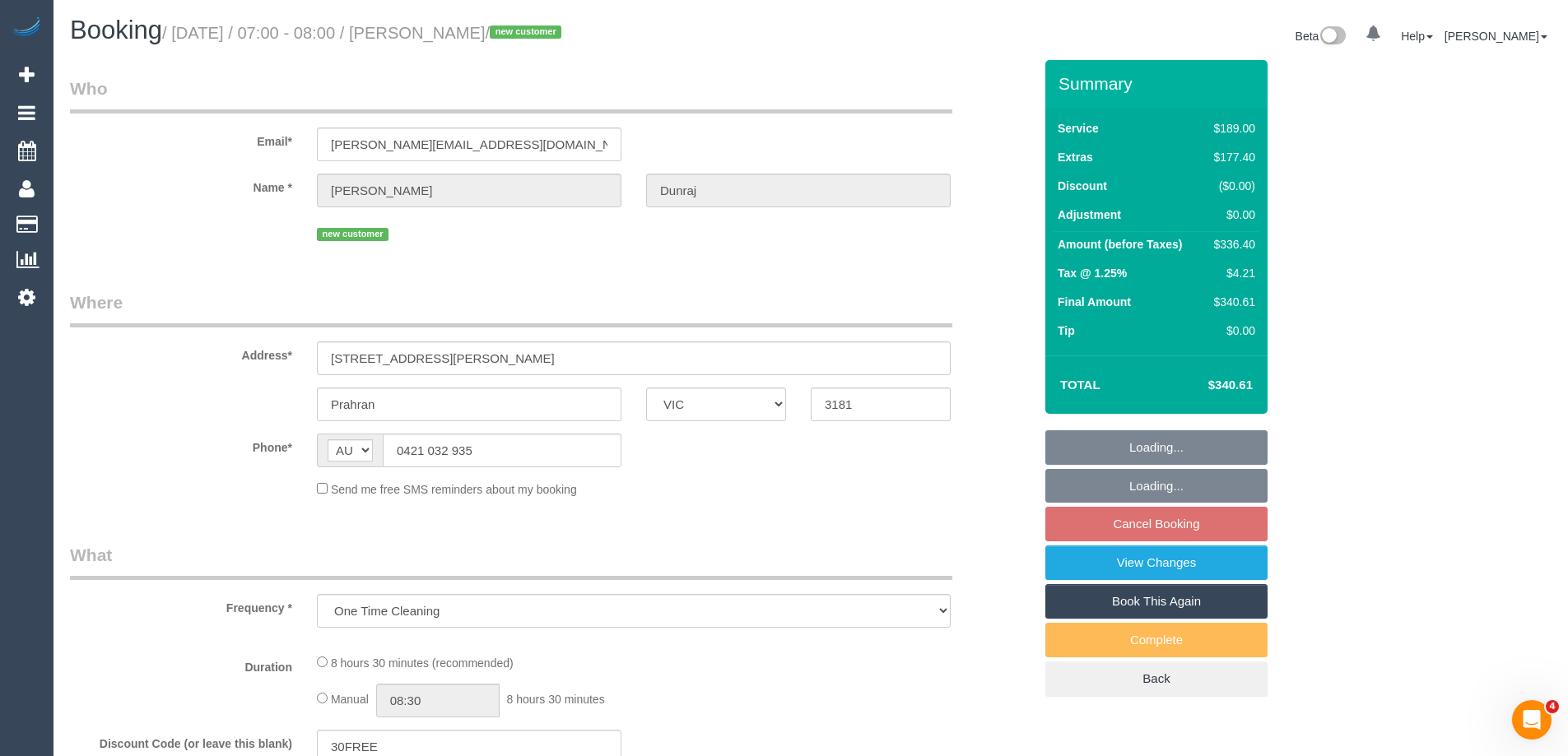
select select "number:25"
select select "number:35"
select select "number:26"
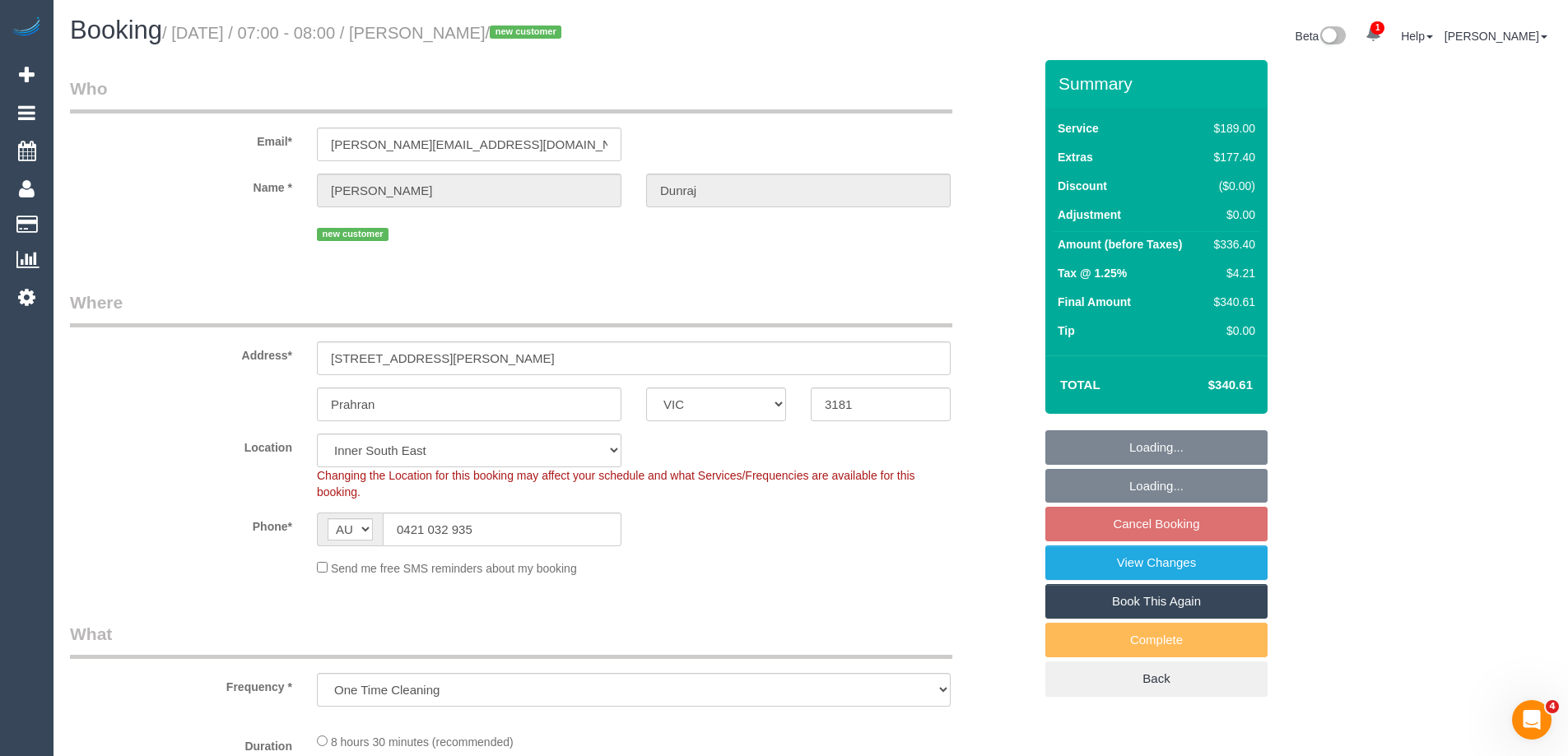
select select "object:714"
select select "spot1"
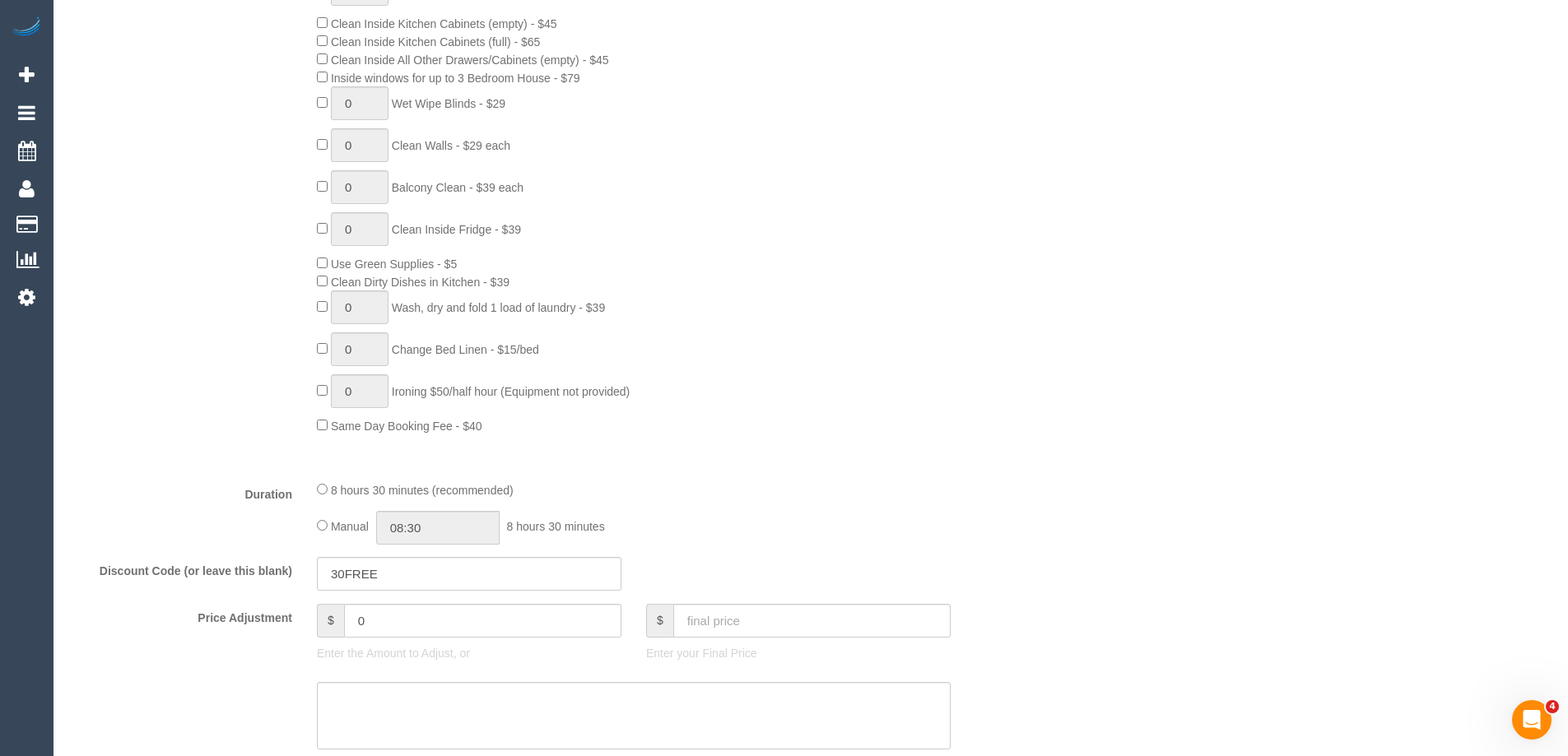
scroll to position [1152, 0]
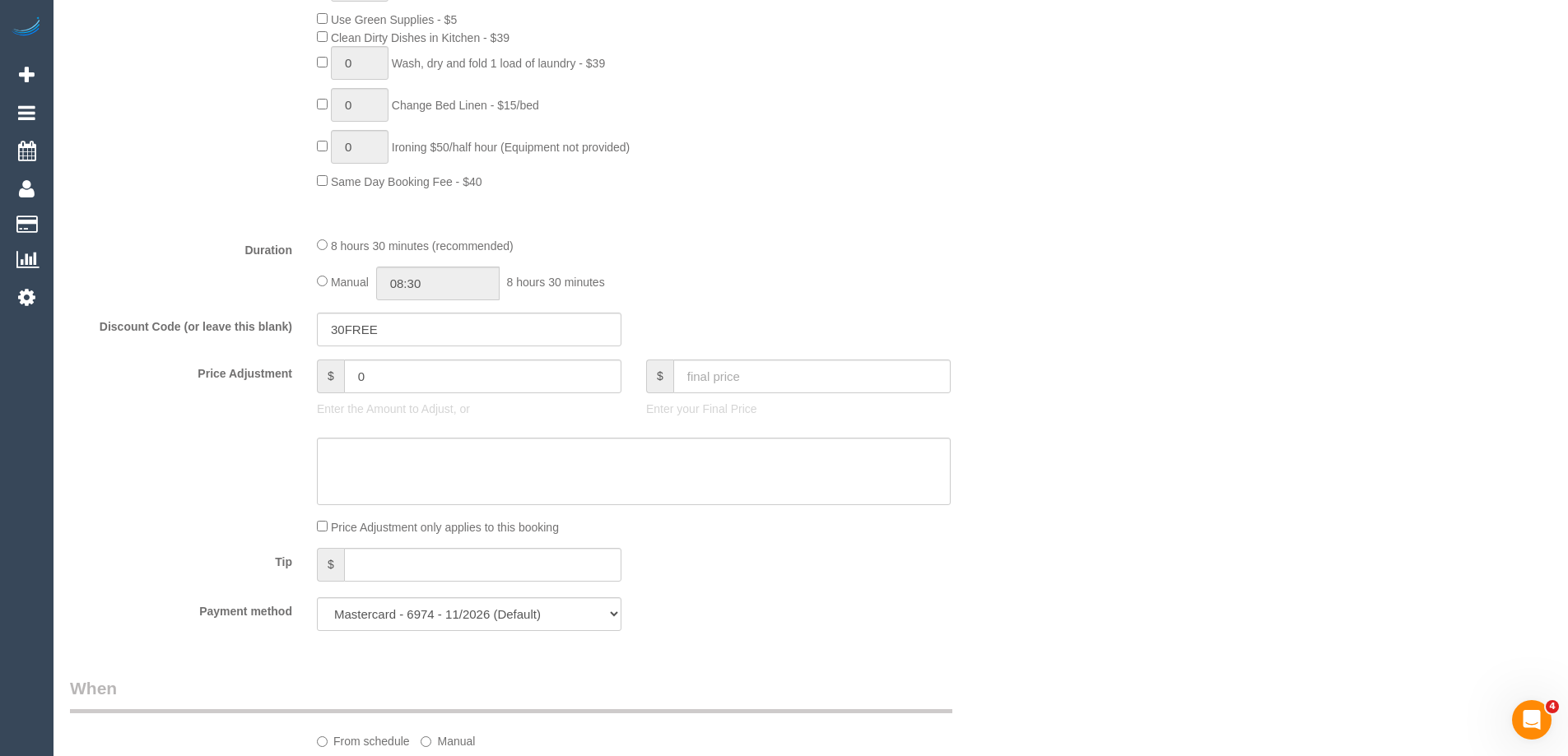
click at [319, 274] on div "Manual 08:30 8 hours 30 minutes" at bounding box center [633, 283] width 633 height 33
click at [463, 281] on input "08:30" at bounding box center [438, 283] width 124 height 33
type input "07:00"
click at [421, 334] on li "07:00" at bounding box center [419, 335] width 73 height 21
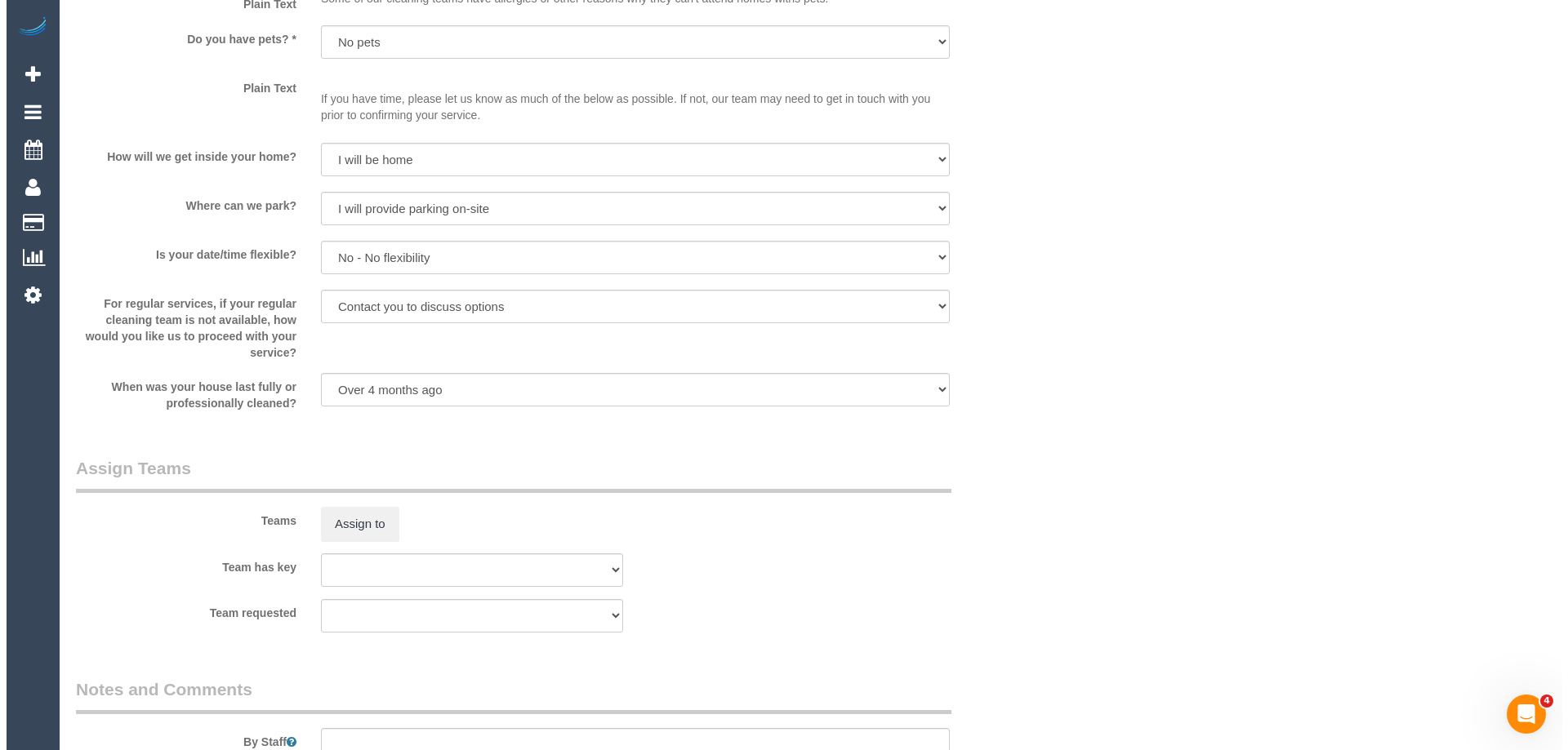
scroll to position [2449, 0]
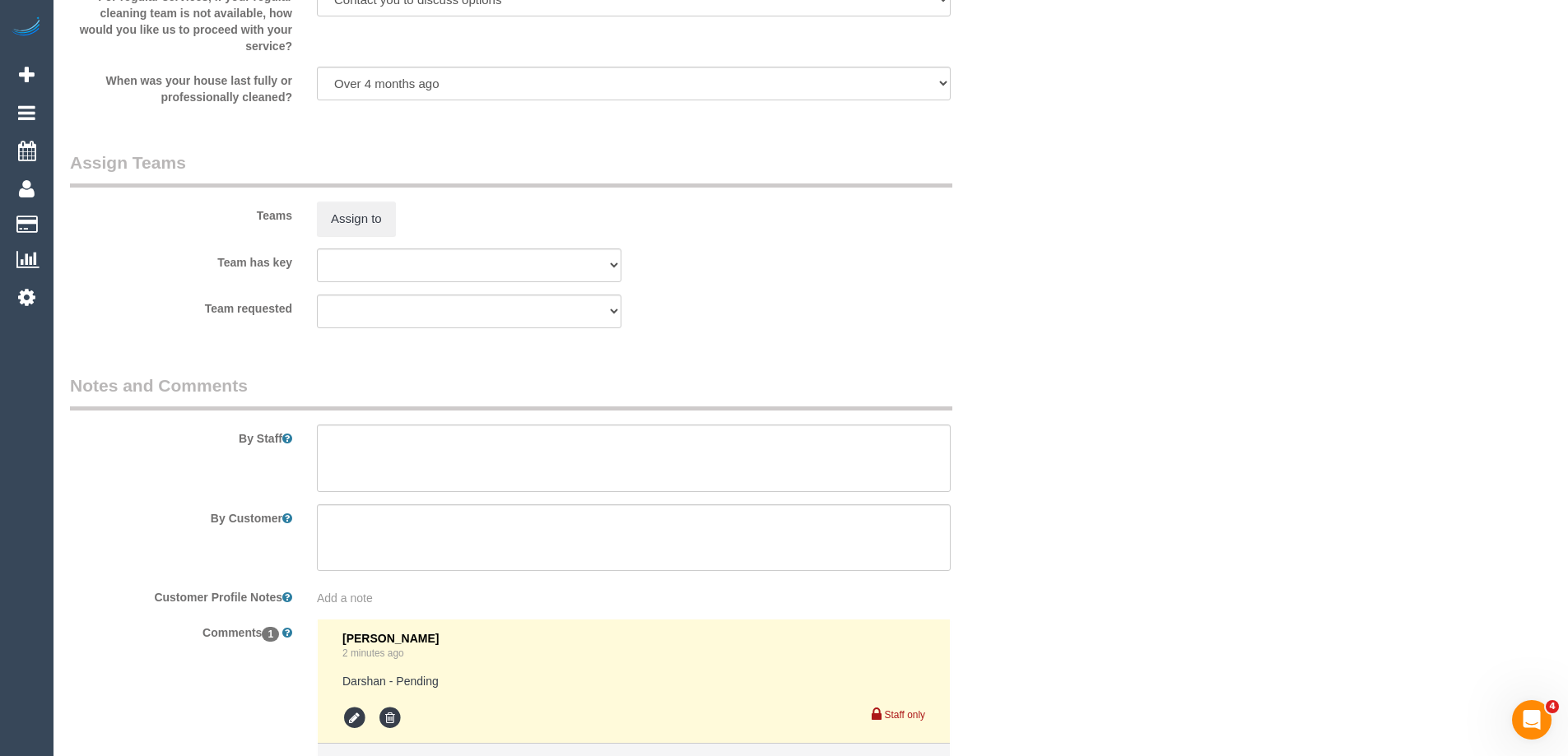
select select "spot14"
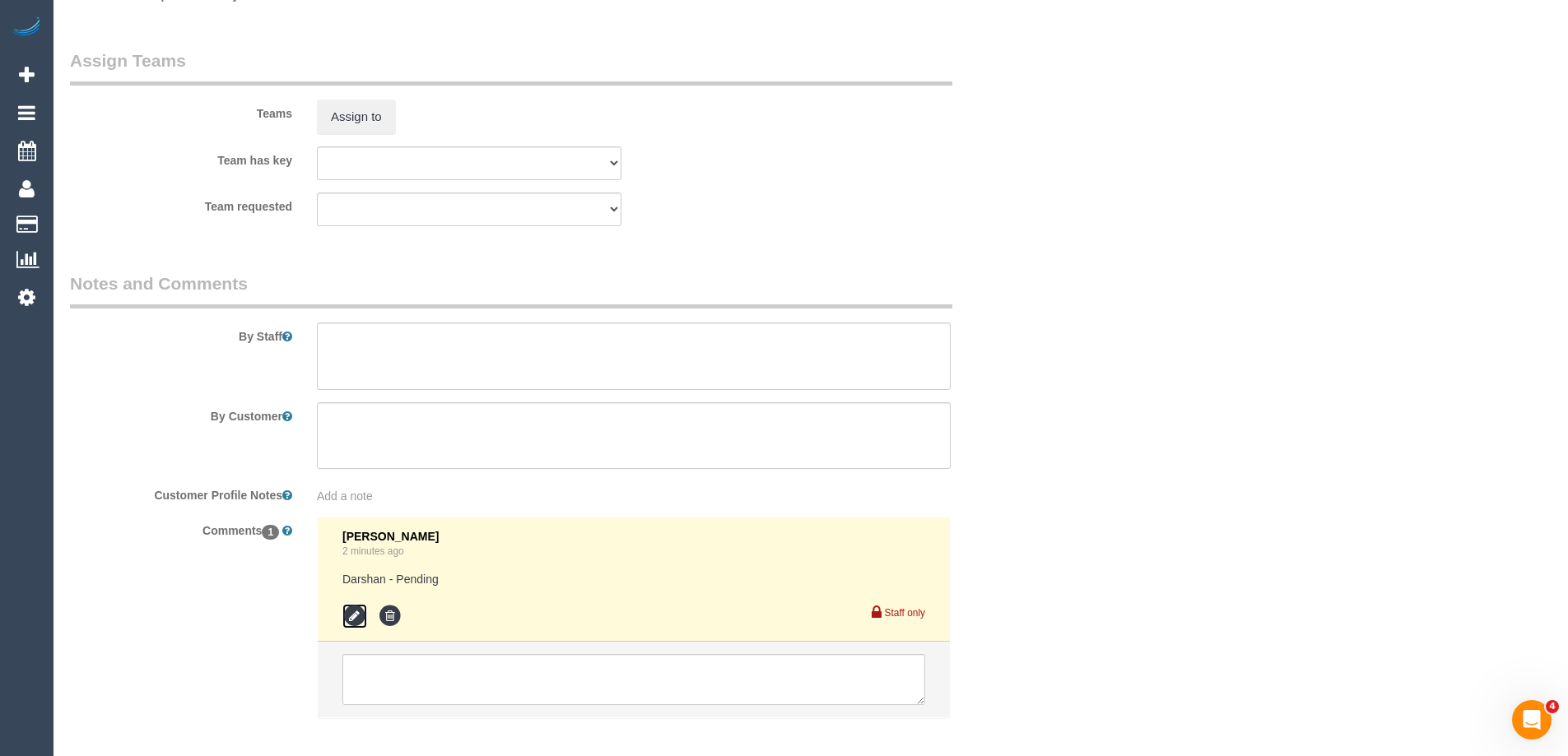
click at [345, 614] on icon at bounding box center [354, 616] width 25 height 25
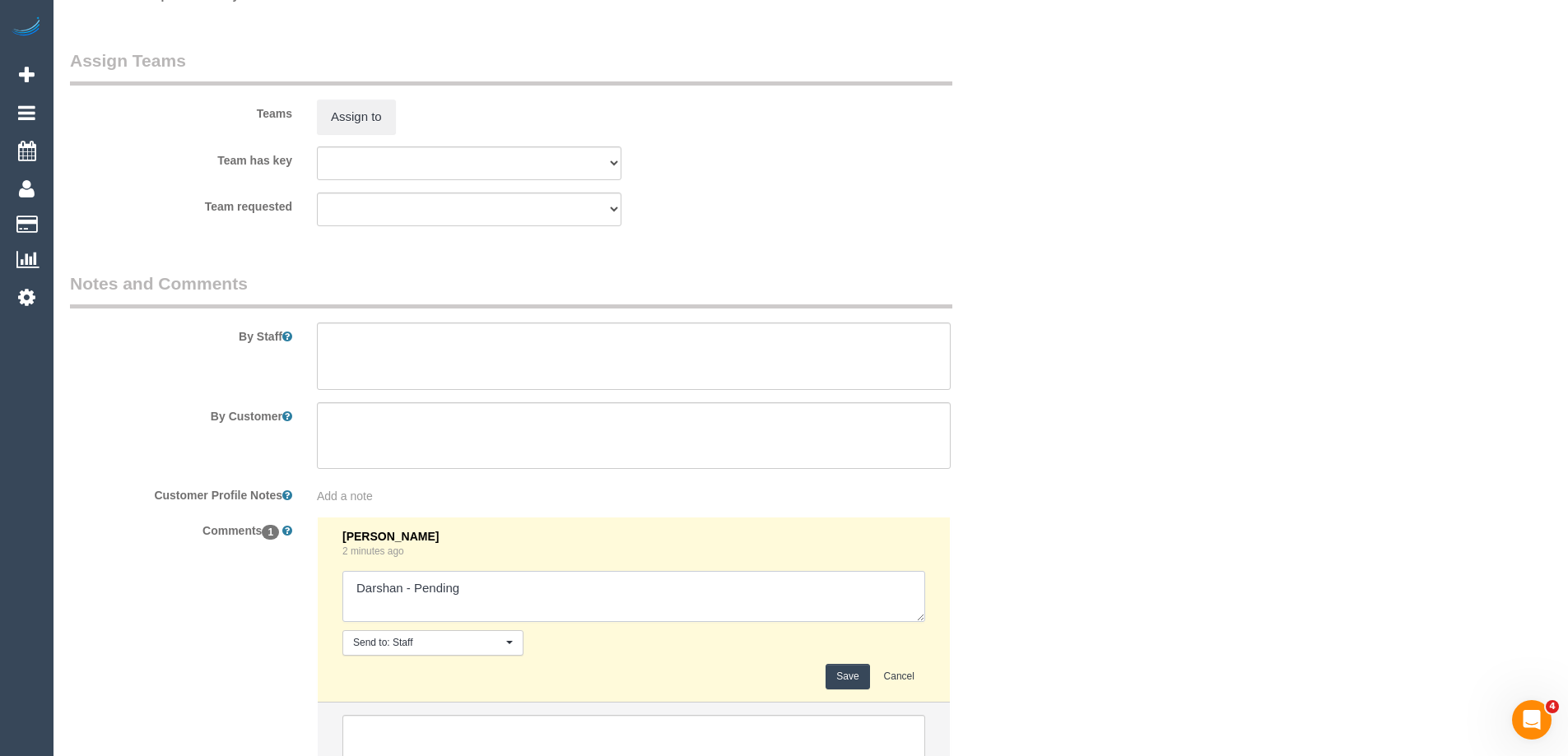
drag, startPoint x: 415, startPoint y: 584, endPoint x: 578, endPoint y: 588, distance: 163.0
click at [578, 588] on textarea at bounding box center [633, 596] width 583 height 51
type textarea "Darshan - Confirmed"
click at [849, 675] on button "Save" at bounding box center [847, 677] width 44 height 26
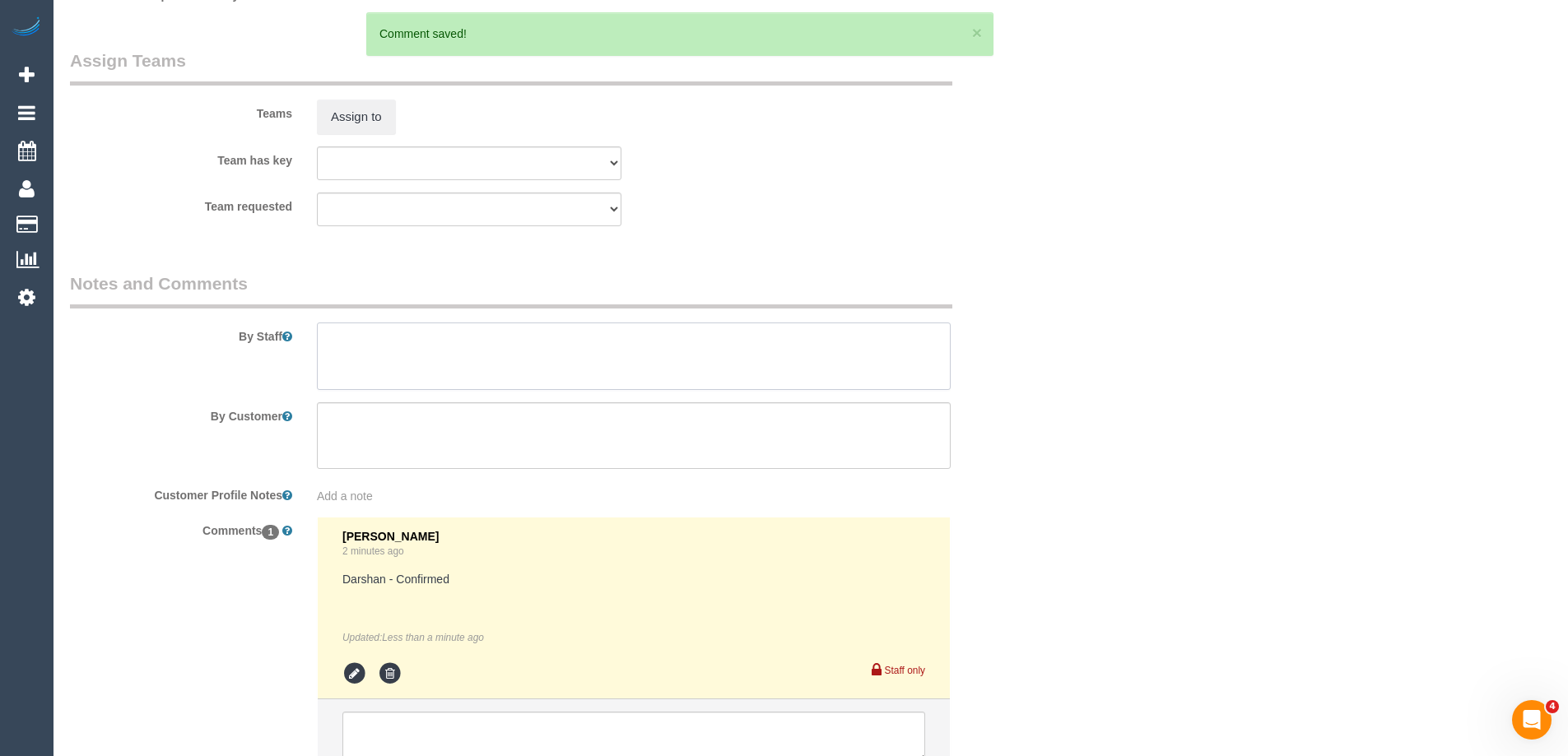
click at [398, 348] on textarea at bounding box center [633, 356] width 633 height 68
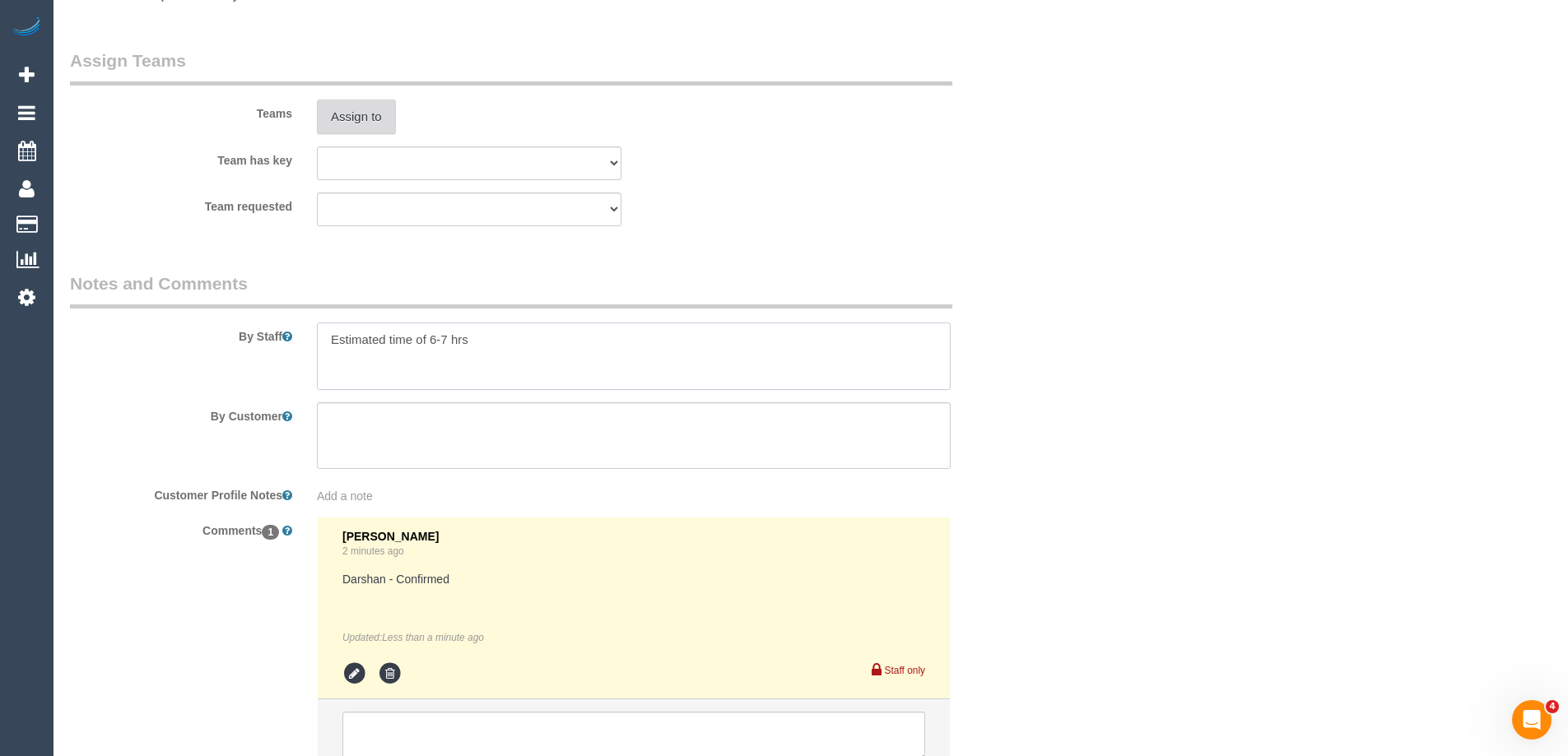
type textarea "Estimated time of 6-7 hrs"
click at [365, 116] on button "Assign to" at bounding box center [356, 117] width 79 height 34
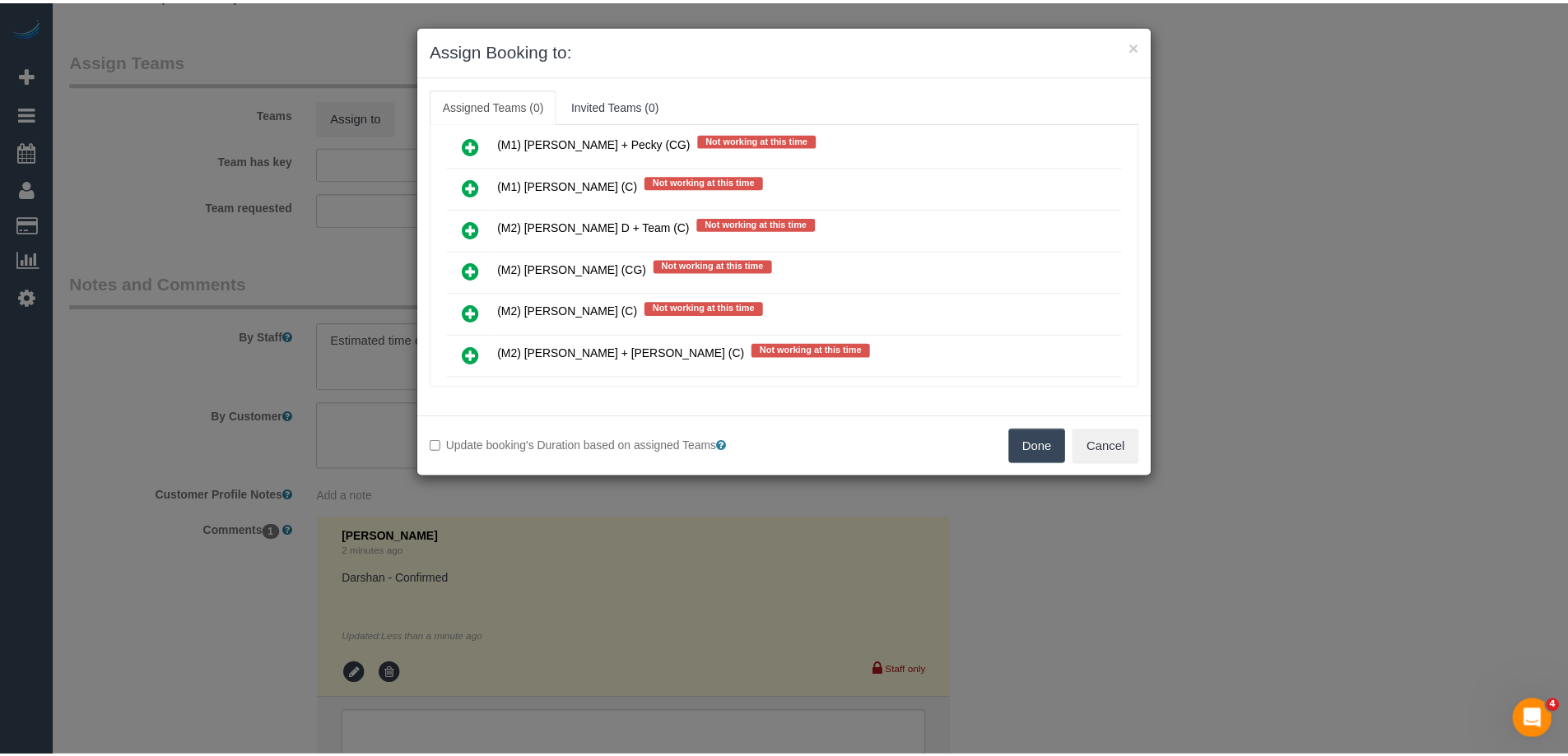
scroll to position [3621, 0]
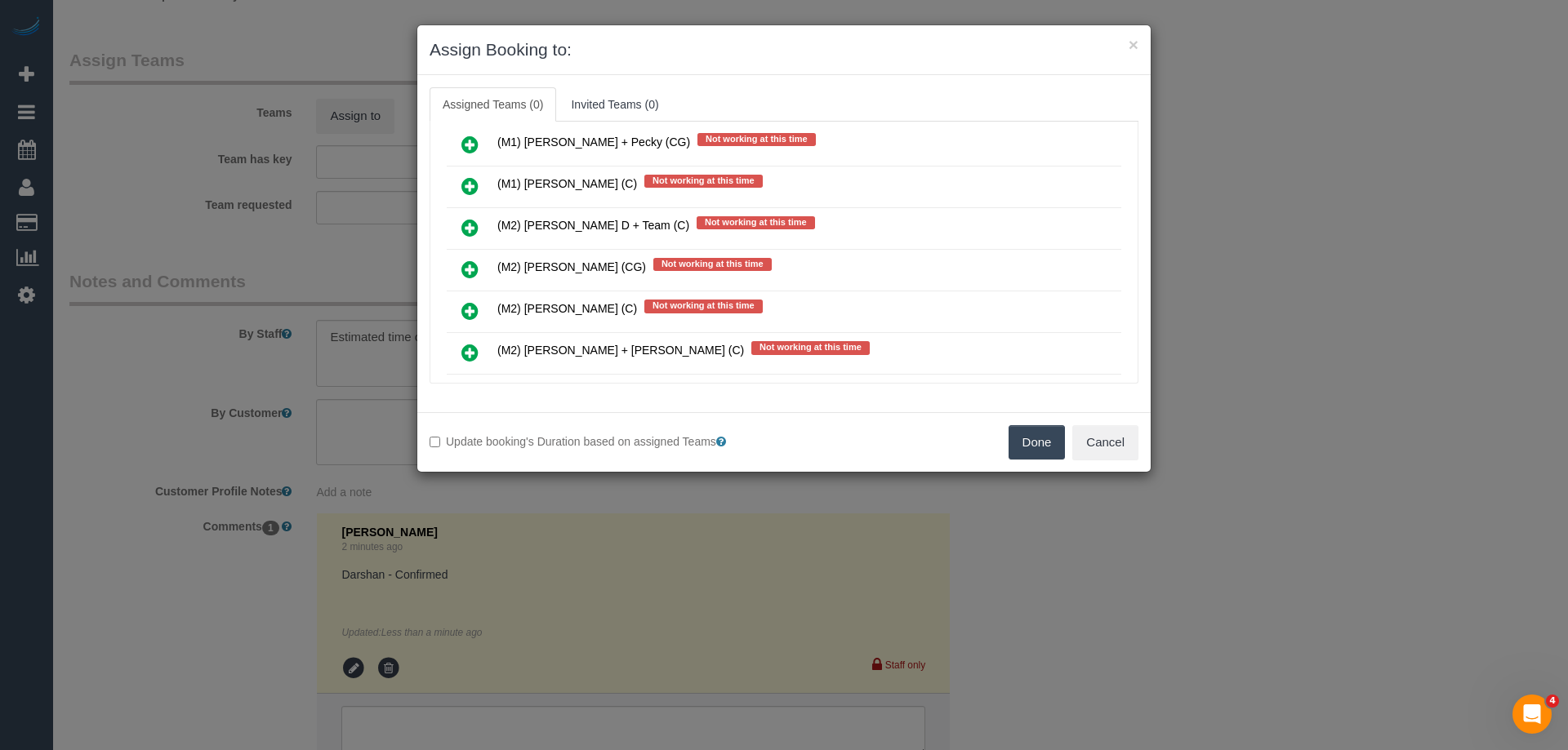
click at [1037, 440] on button "Done" at bounding box center [1037, 443] width 57 height 34
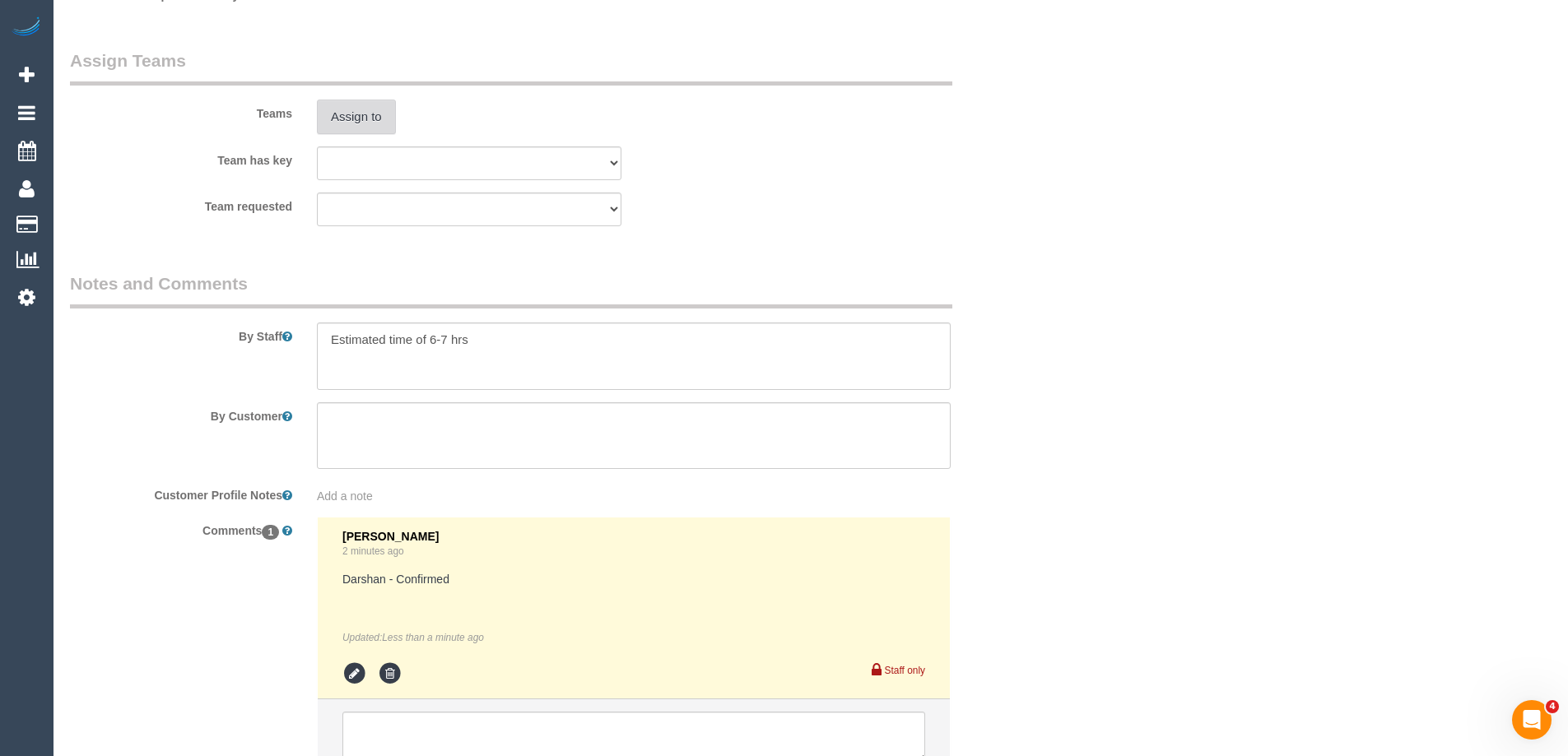
scroll to position [0, 0]
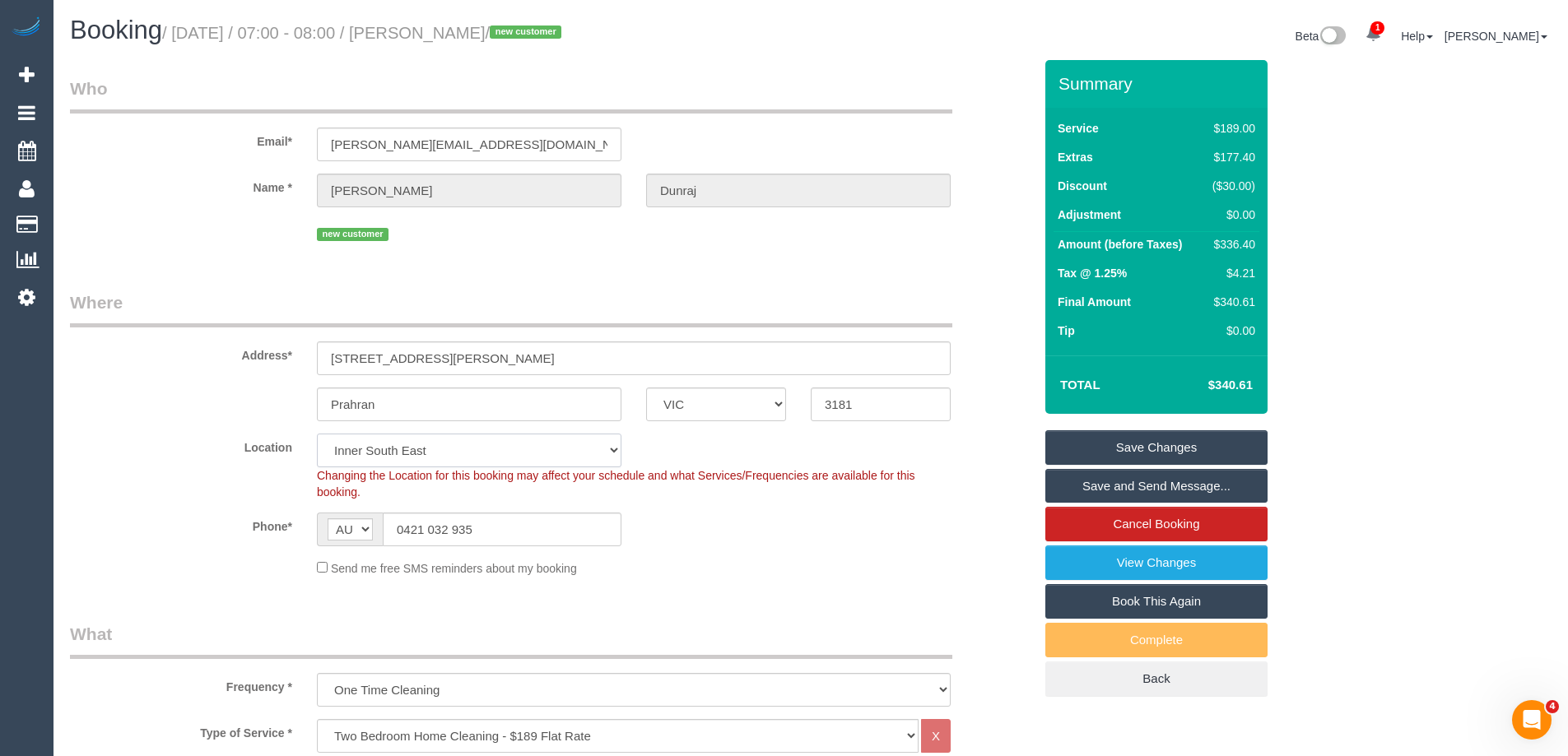
click at [357, 447] on select "Office City East (North) East (South) Inner East Inner North (East) Inner North…" at bounding box center [469, 450] width 305 height 33
select select "50"
click at [317, 433] on select "Office City East (North) East (South) Inner East Inner North (East) Inner North…" at bounding box center [469, 450] width 305 height 33
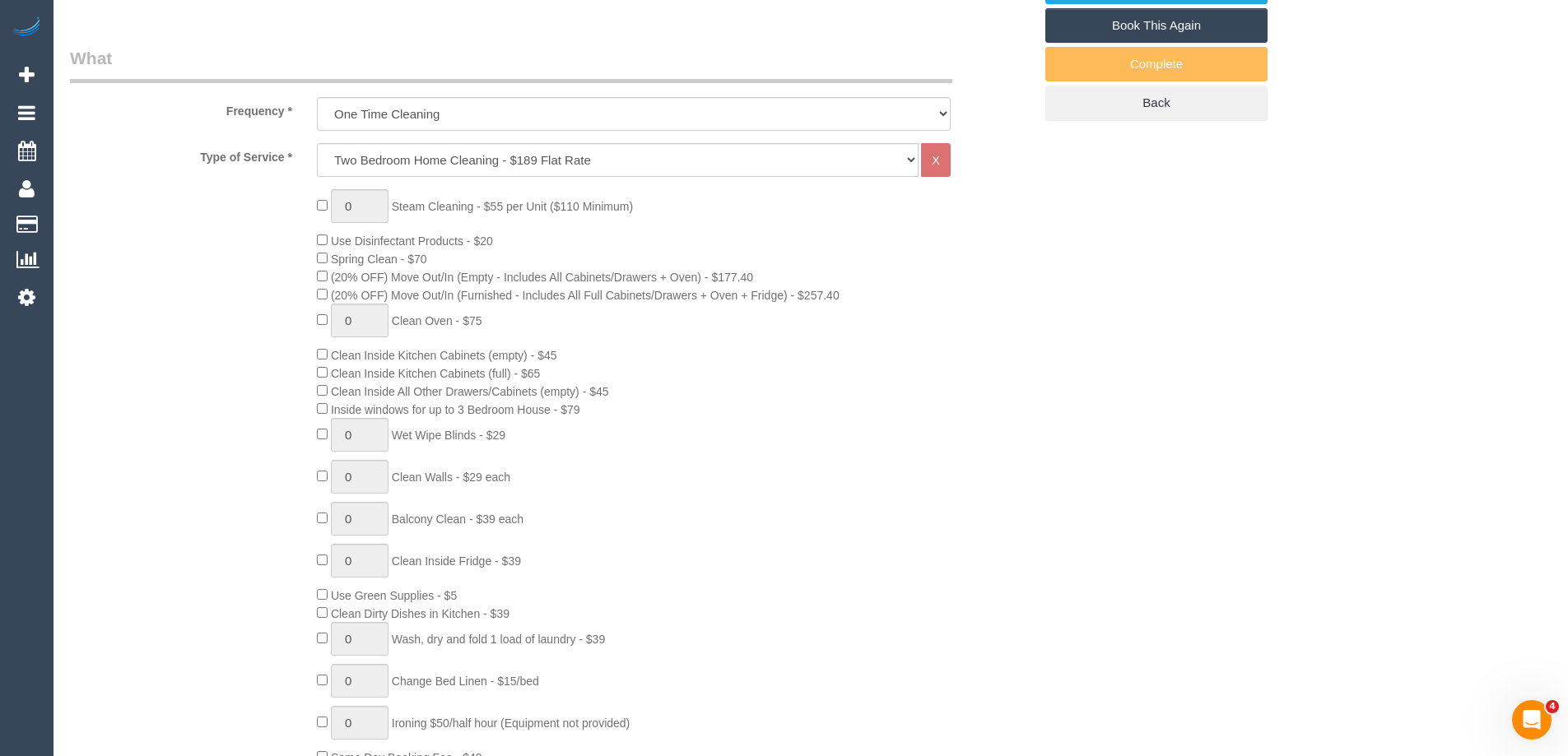
select select "object:4509"
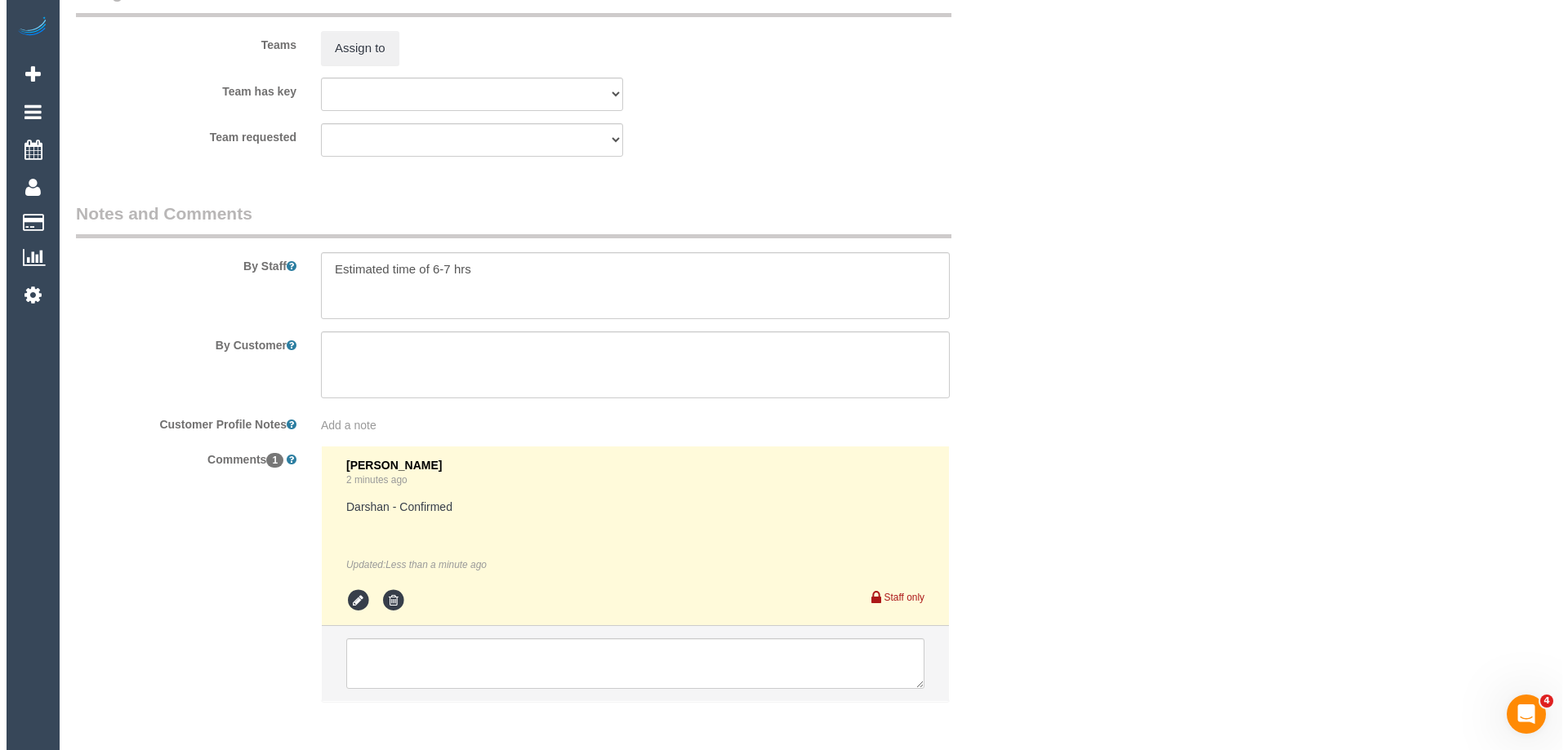
scroll to position [2613, 0]
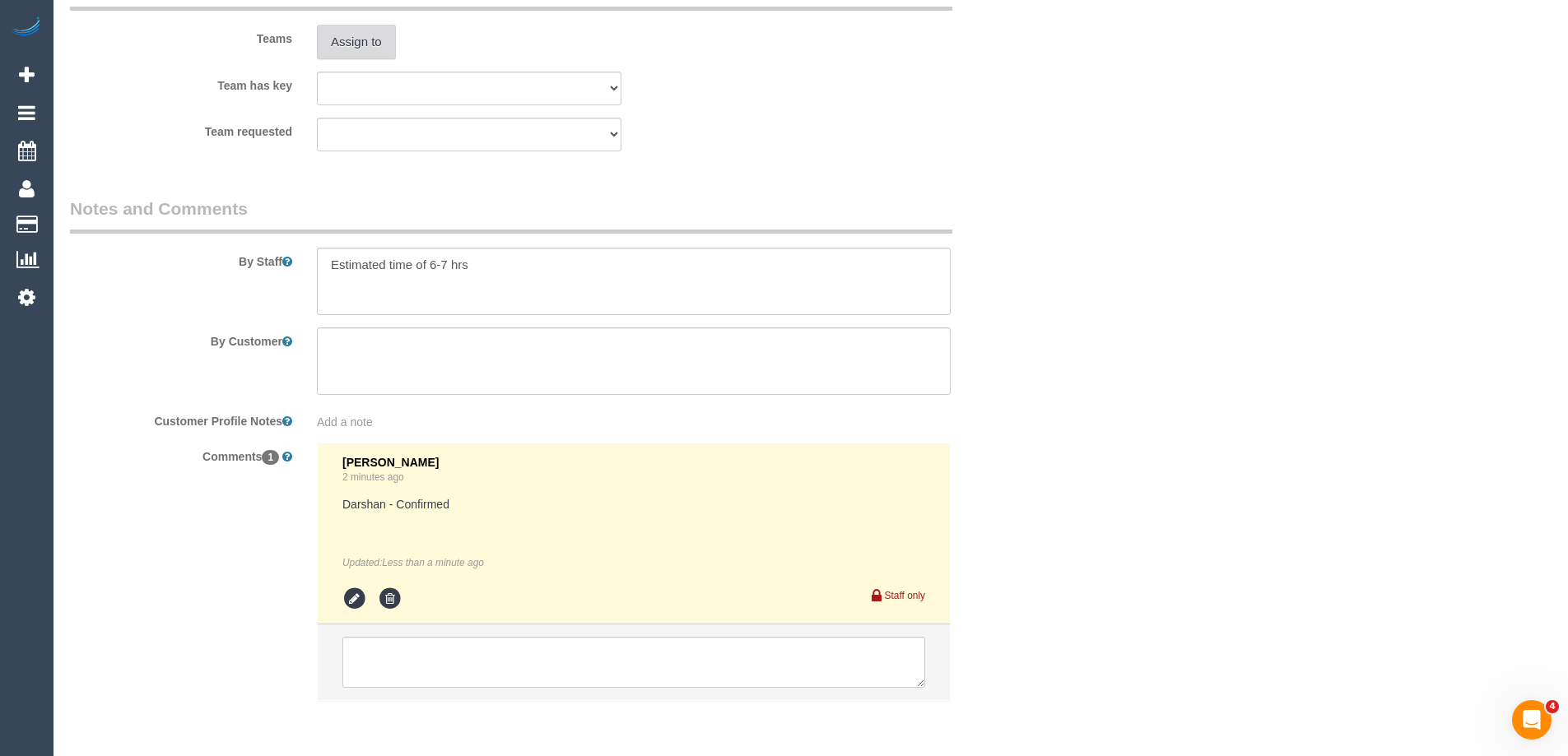
click at [340, 49] on button "Assign to" at bounding box center [356, 42] width 79 height 34
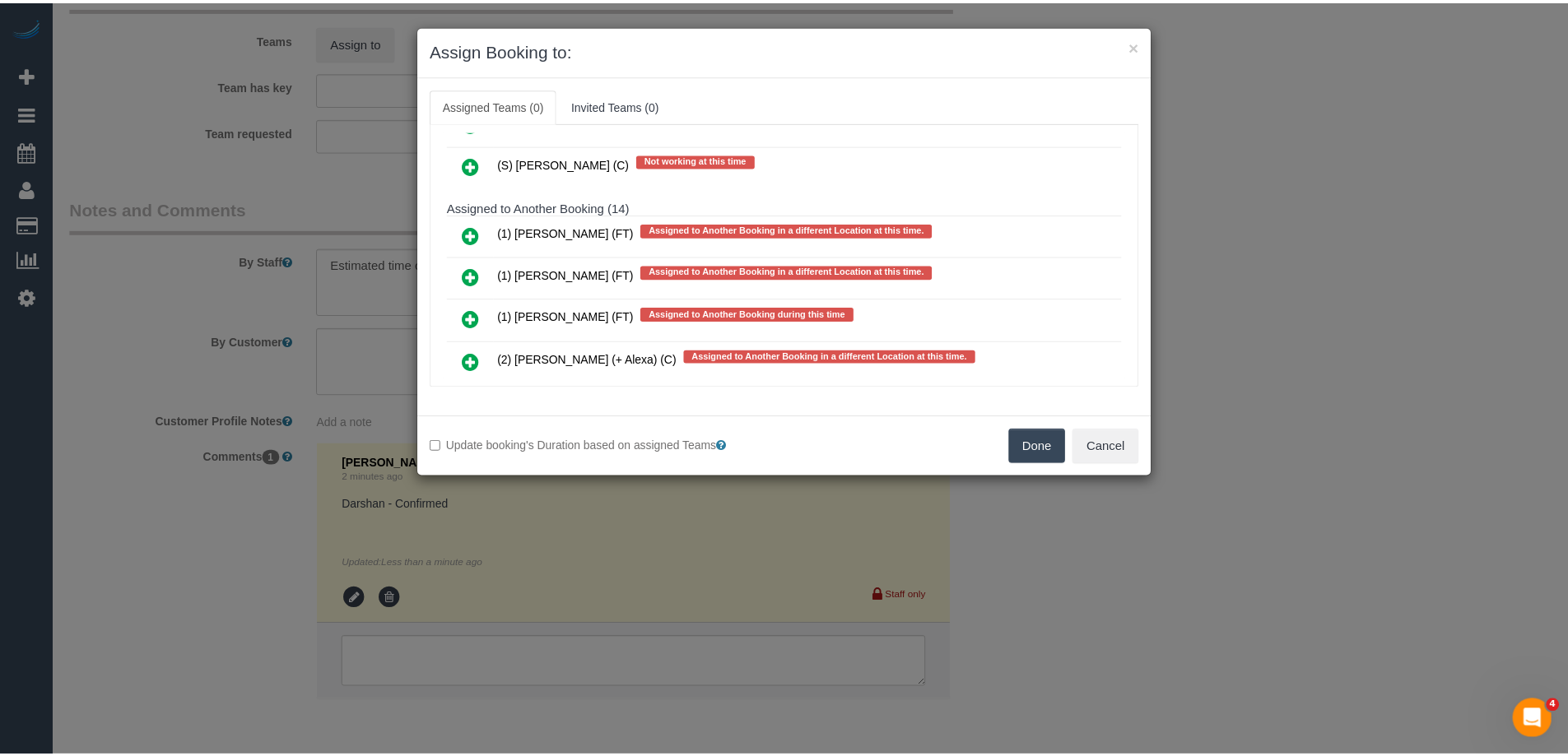
scroll to position [4197, 0]
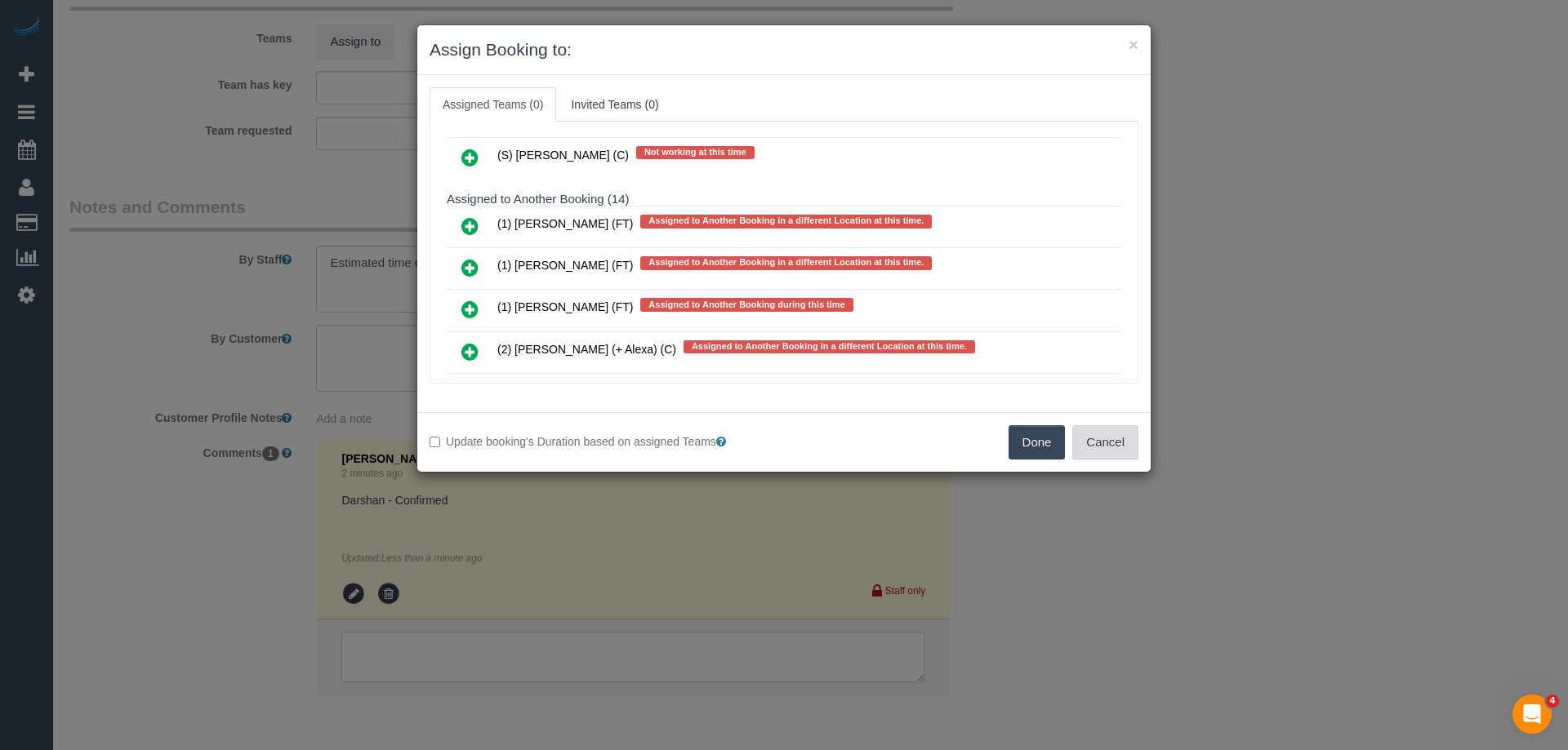
click at [1107, 437] on button "Cancel" at bounding box center [1106, 443] width 66 height 34
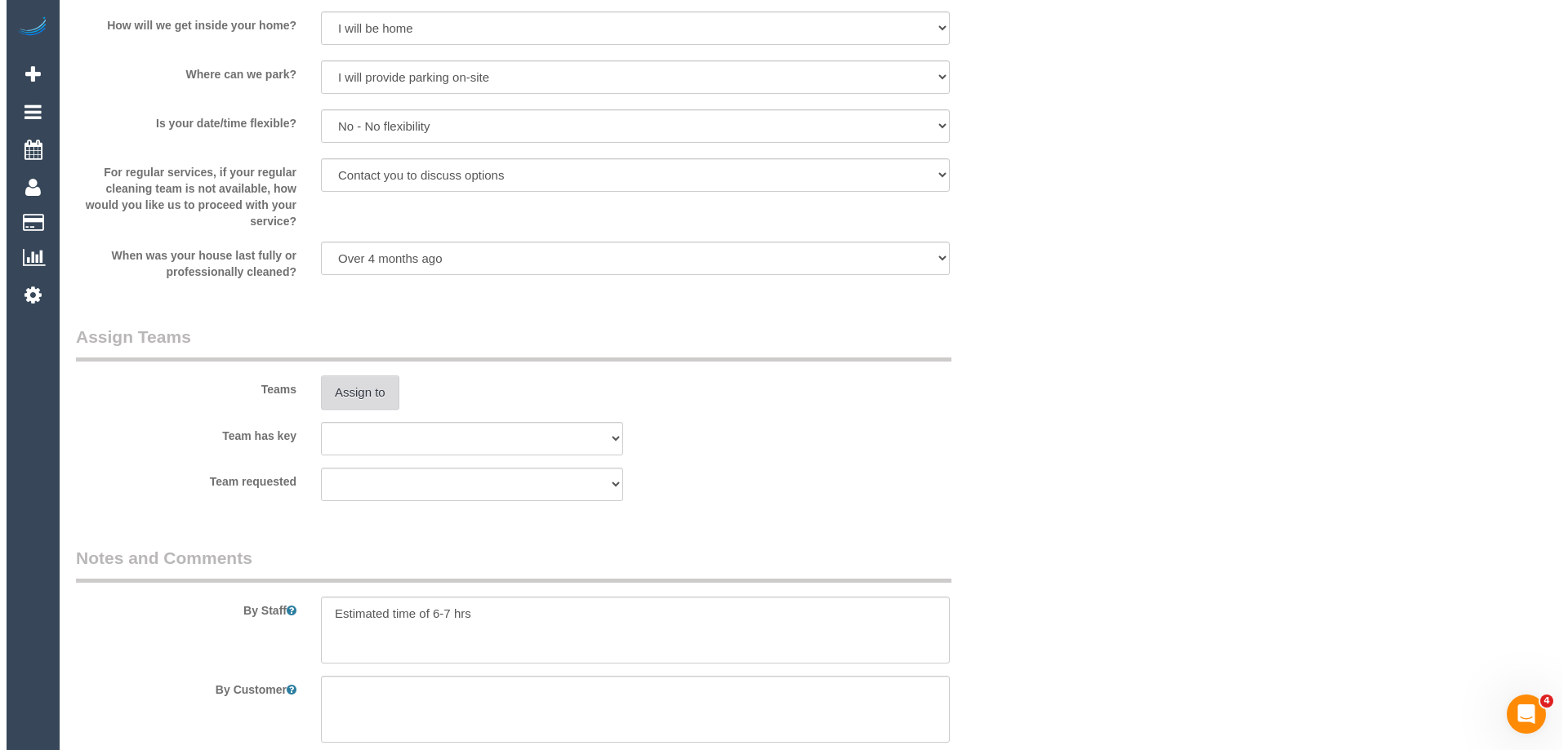
scroll to position [2204, 0]
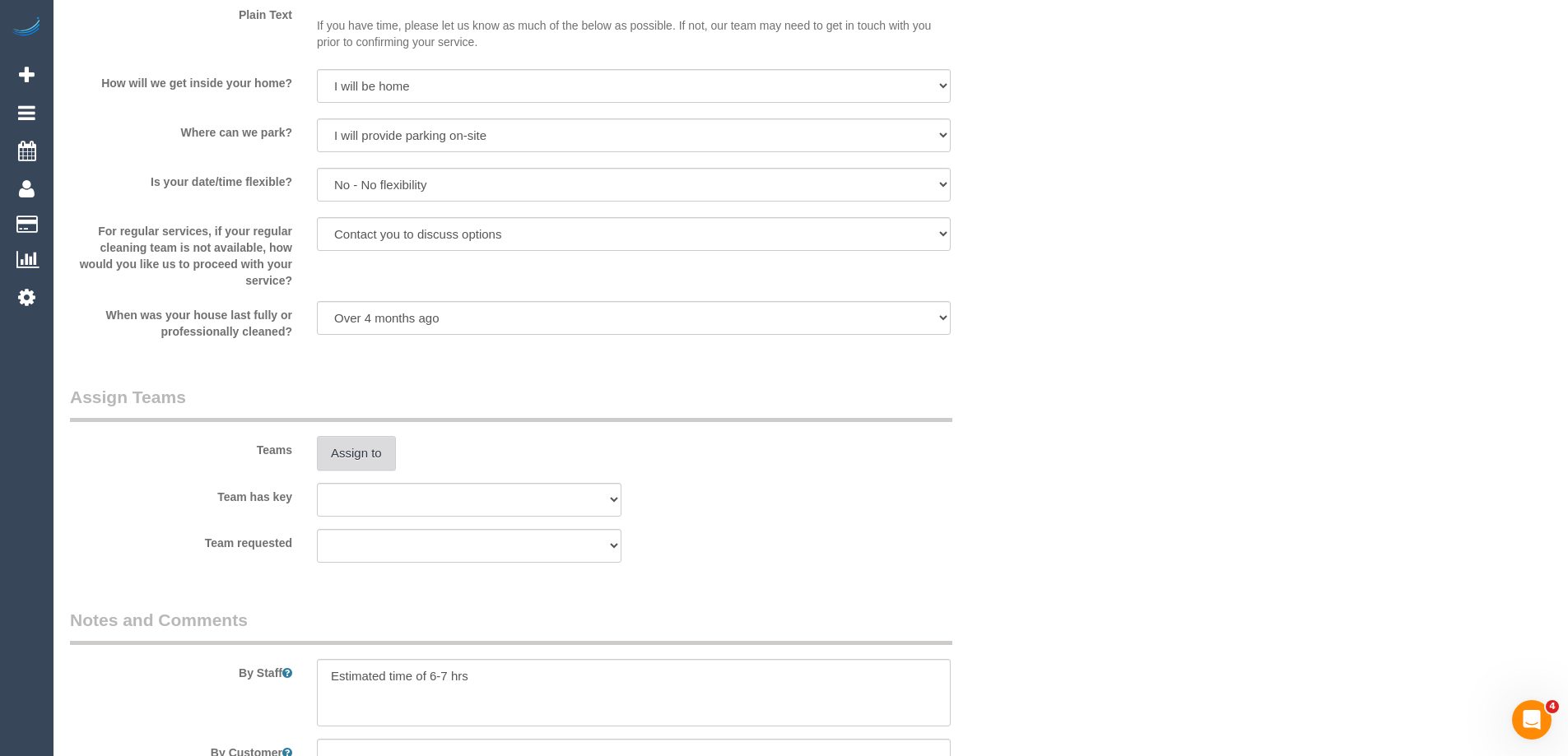
click at [354, 438] on button "Assign to" at bounding box center [356, 453] width 79 height 34
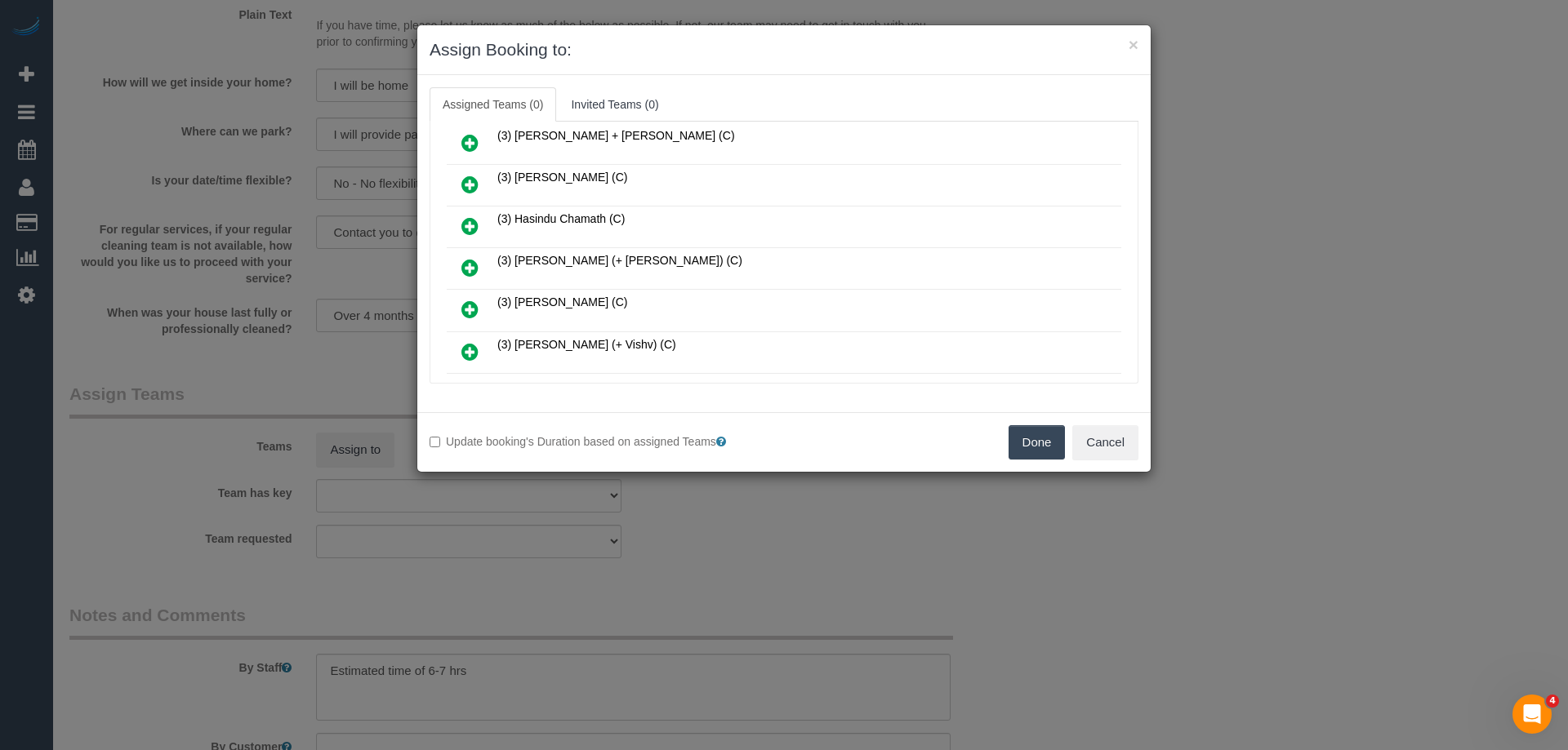
scroll to position [8743, 0]
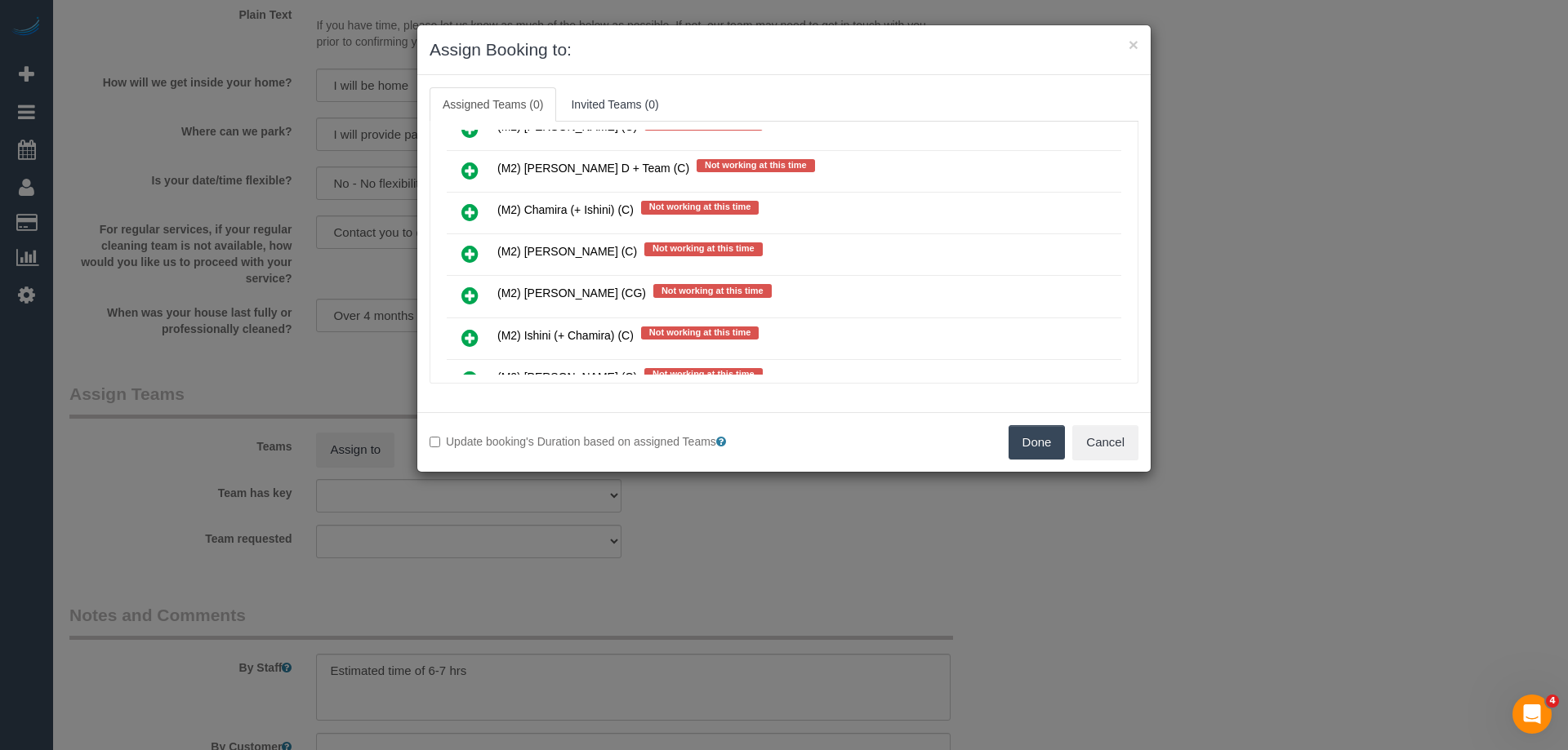
click at [462, 249] on icon at bounding box center [470, 254] width 17 height 20
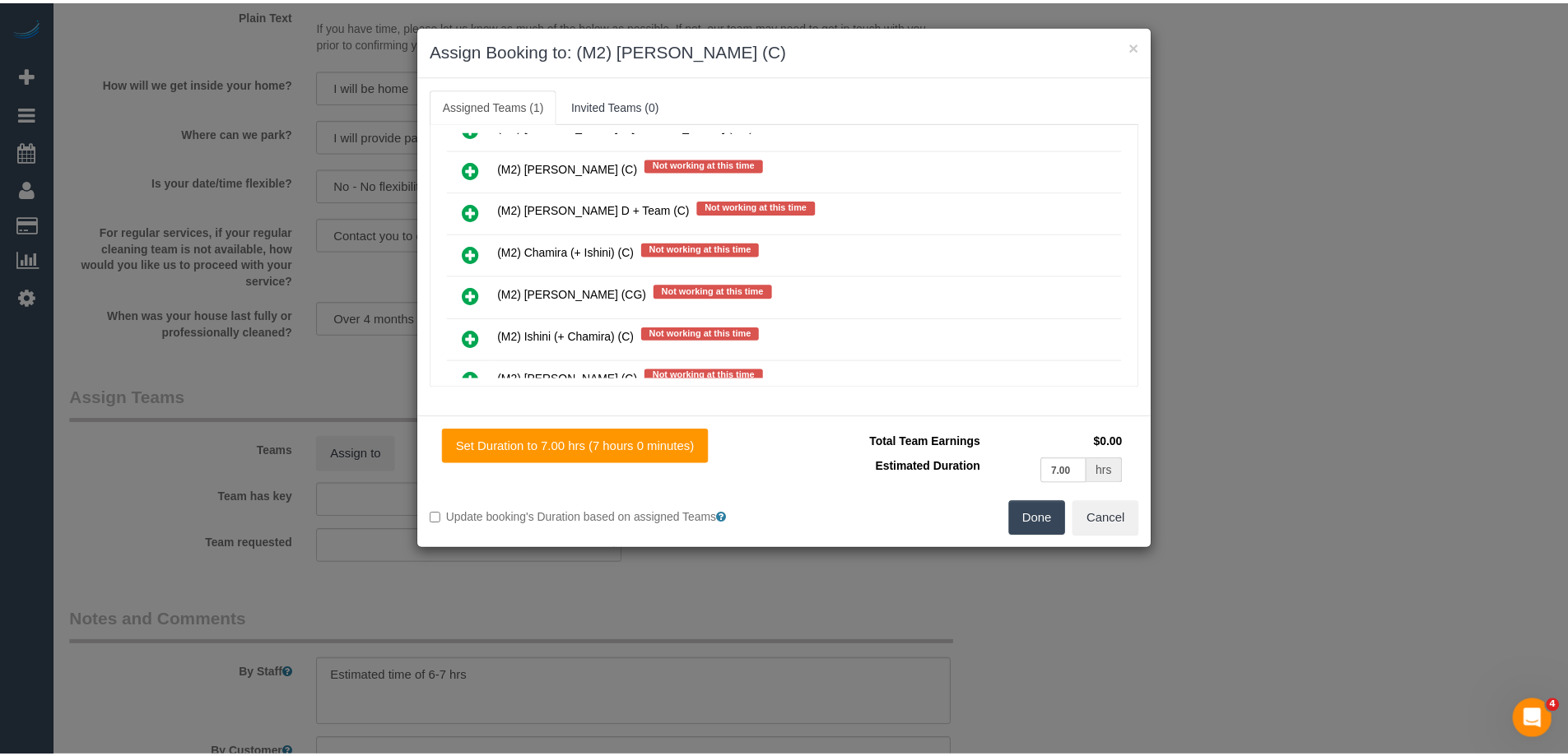
scroll to position [8852, 0]
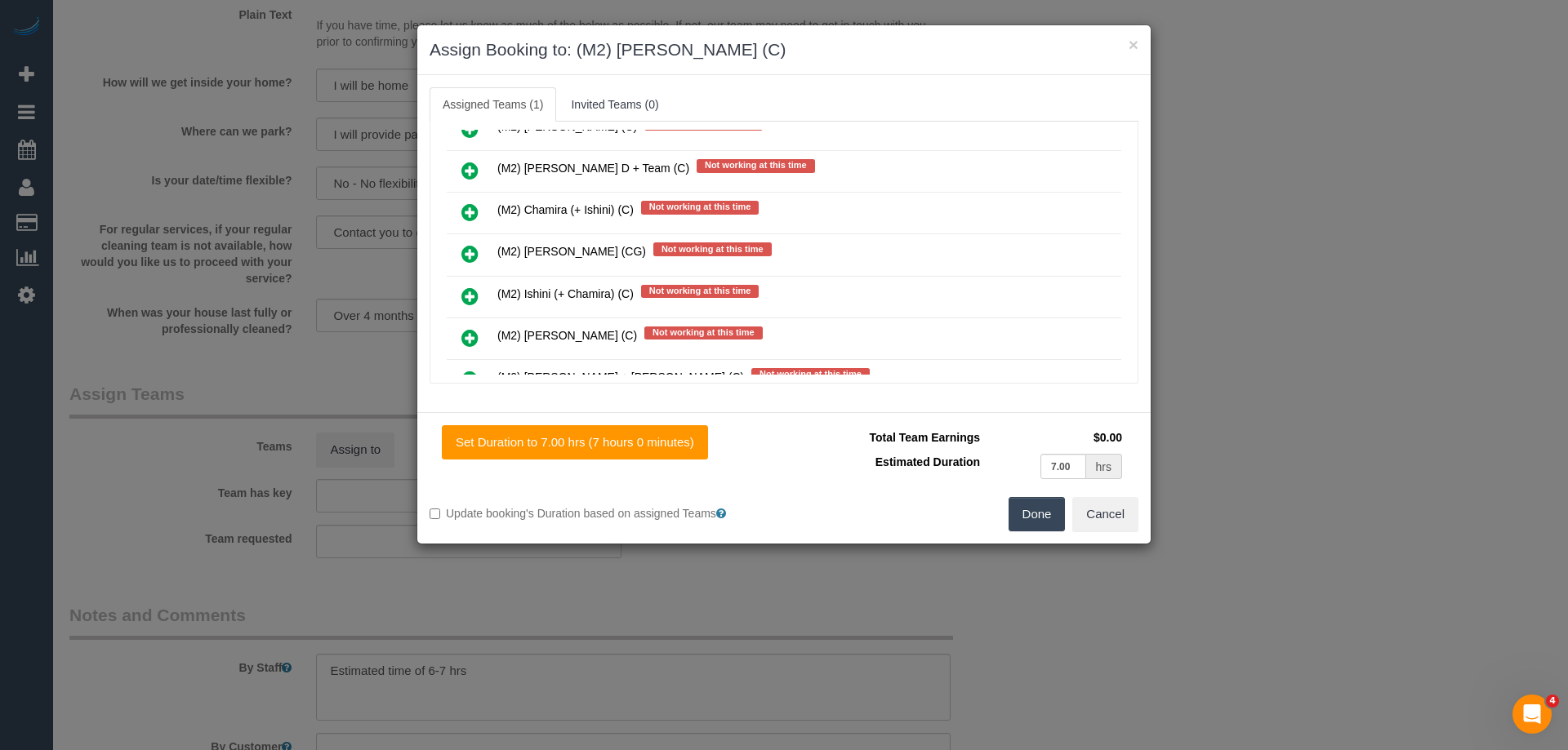
click at [1037, 510] on button "Done" at bounding box center [1037, 514] width 57 height 34
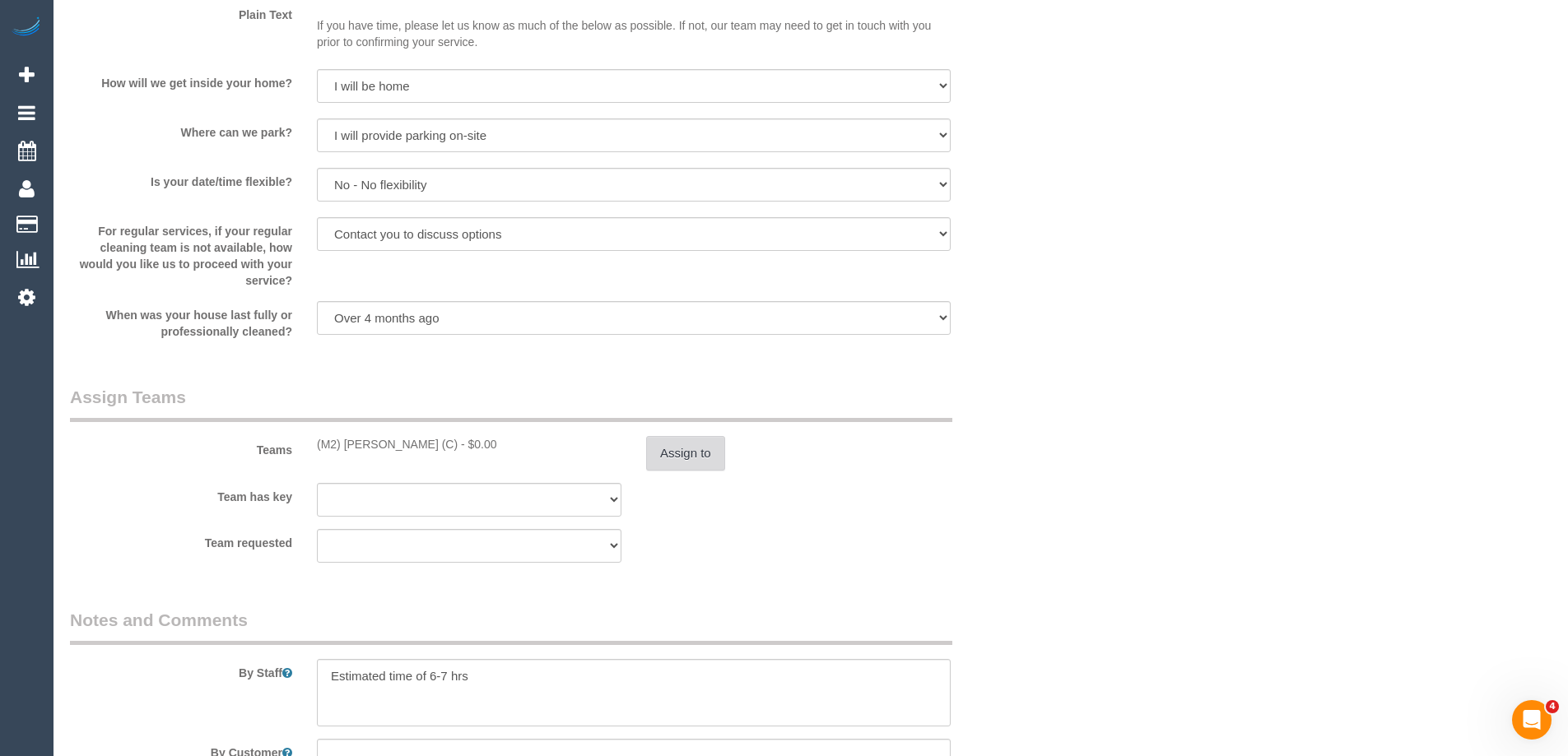
click at [695, 455] on button "Assign to" at bounding box center [686, 453] width 79 height 34
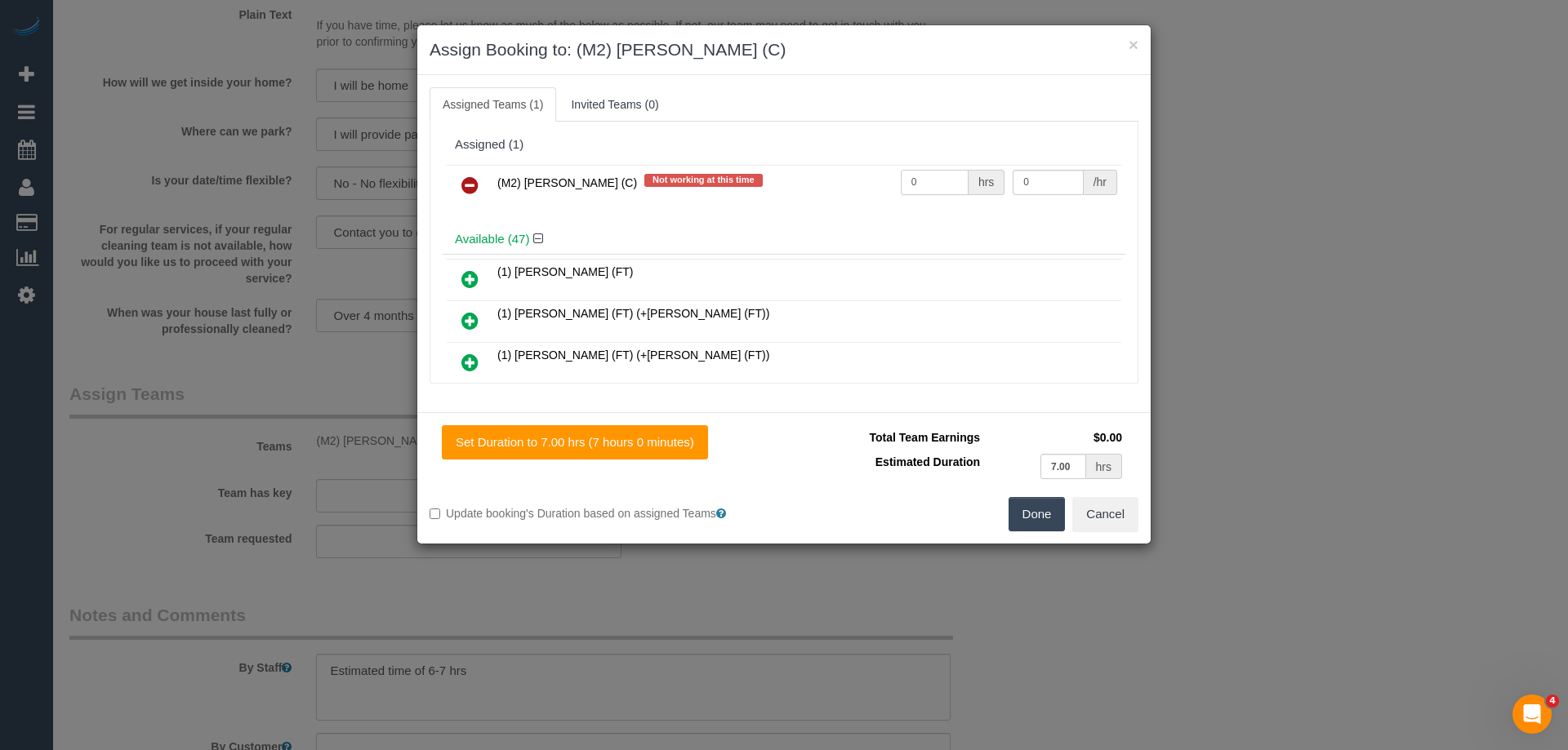
click at [812, 187] on tr "(M2) Darshan Gevariya (C) Not working at this time 0 hrs 0 /hr" at bounding box center [784, 186] width 675 height 42
type input "1"
drag, startPoint x: 1027, startPoint y: 177, endPoint x: 958, endPoint y: 175, distance: 69.0
click at [958, 175] on tr "(M2) Darshan Gevariya (C) Not working at this time 1 hrs 0 /hr" at bounding box center [784, 186] width 675 height 42
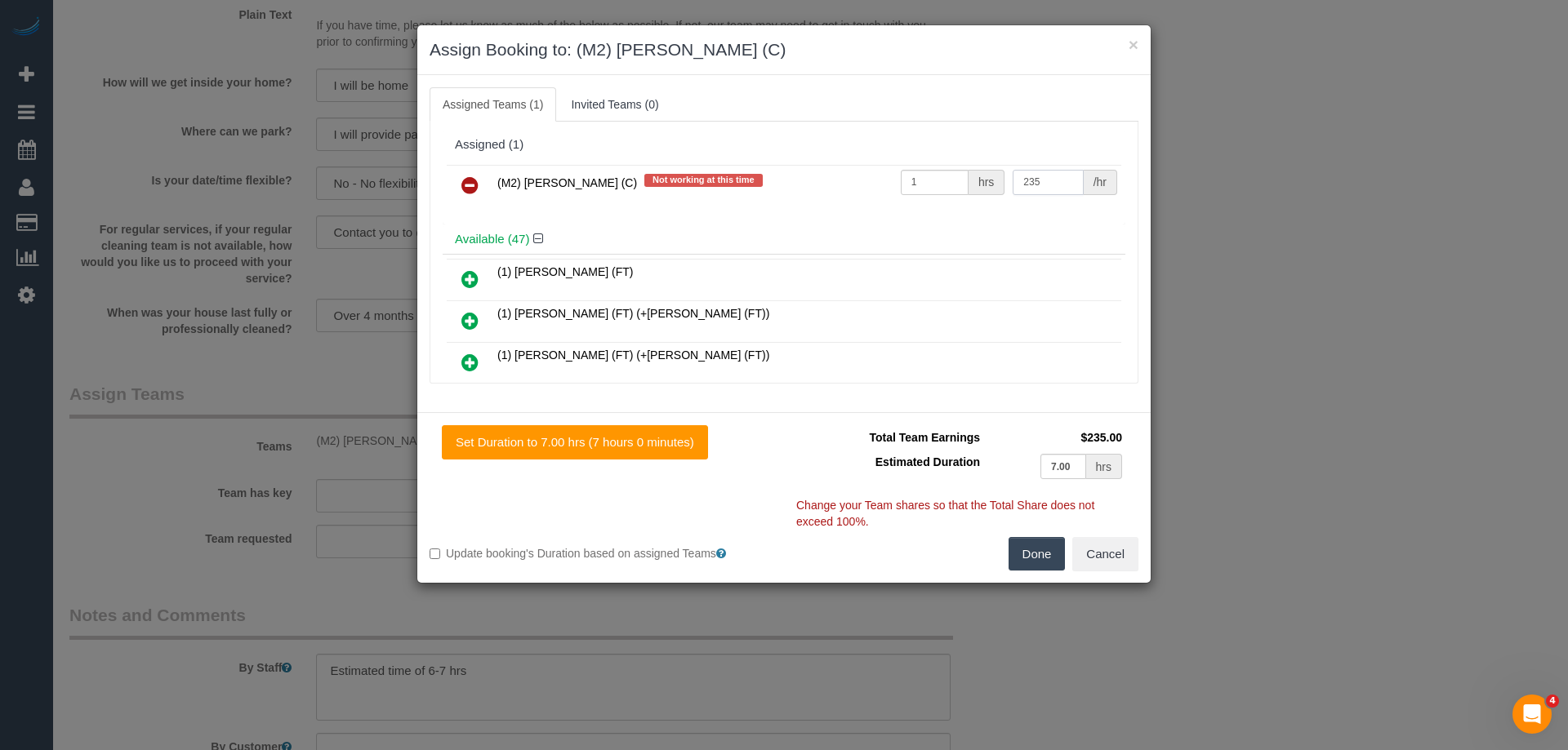
type input "235"
click at [1041, 542] on button "Done" at bounding box center [1037, 554] width 57 height 34
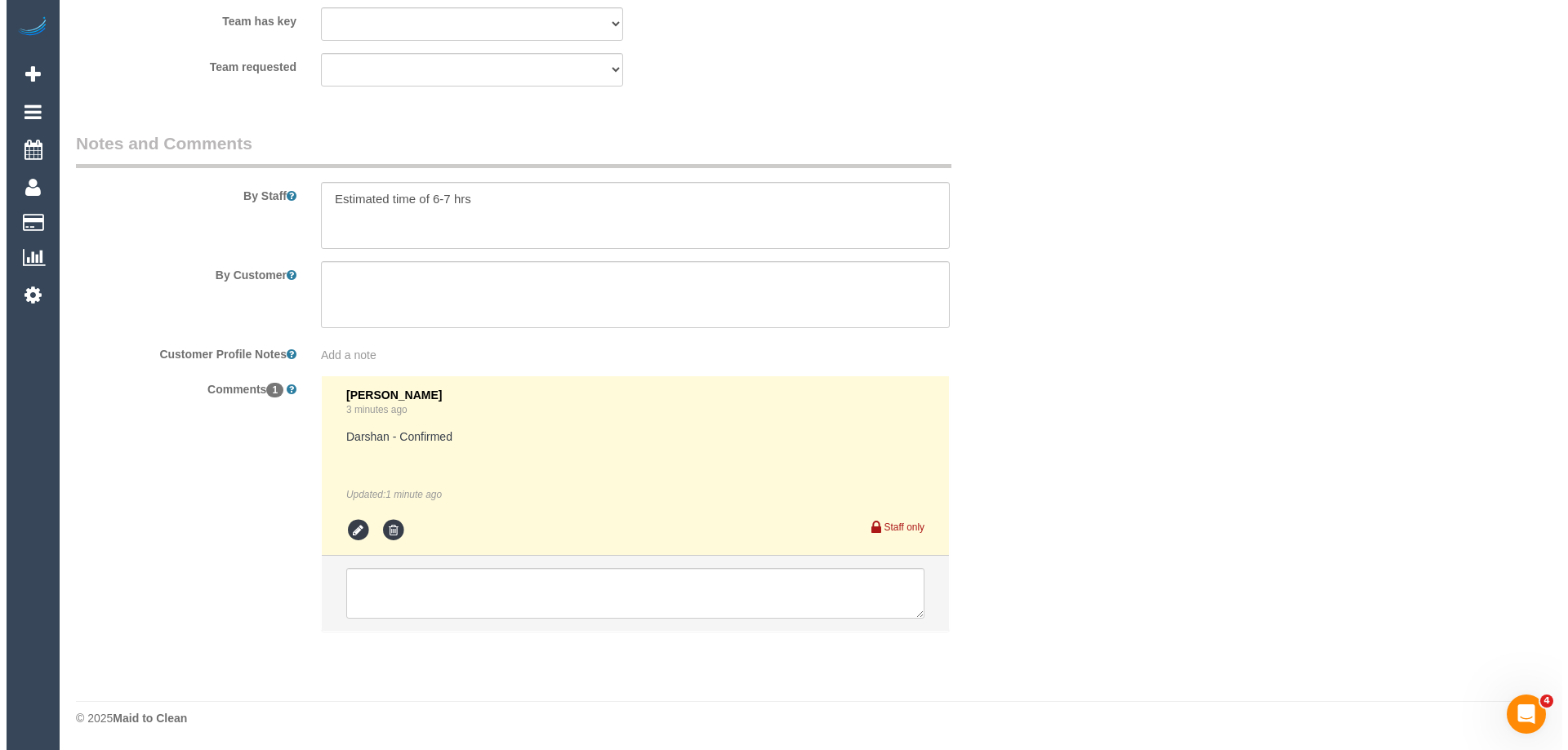
scroll to position [0, 0]
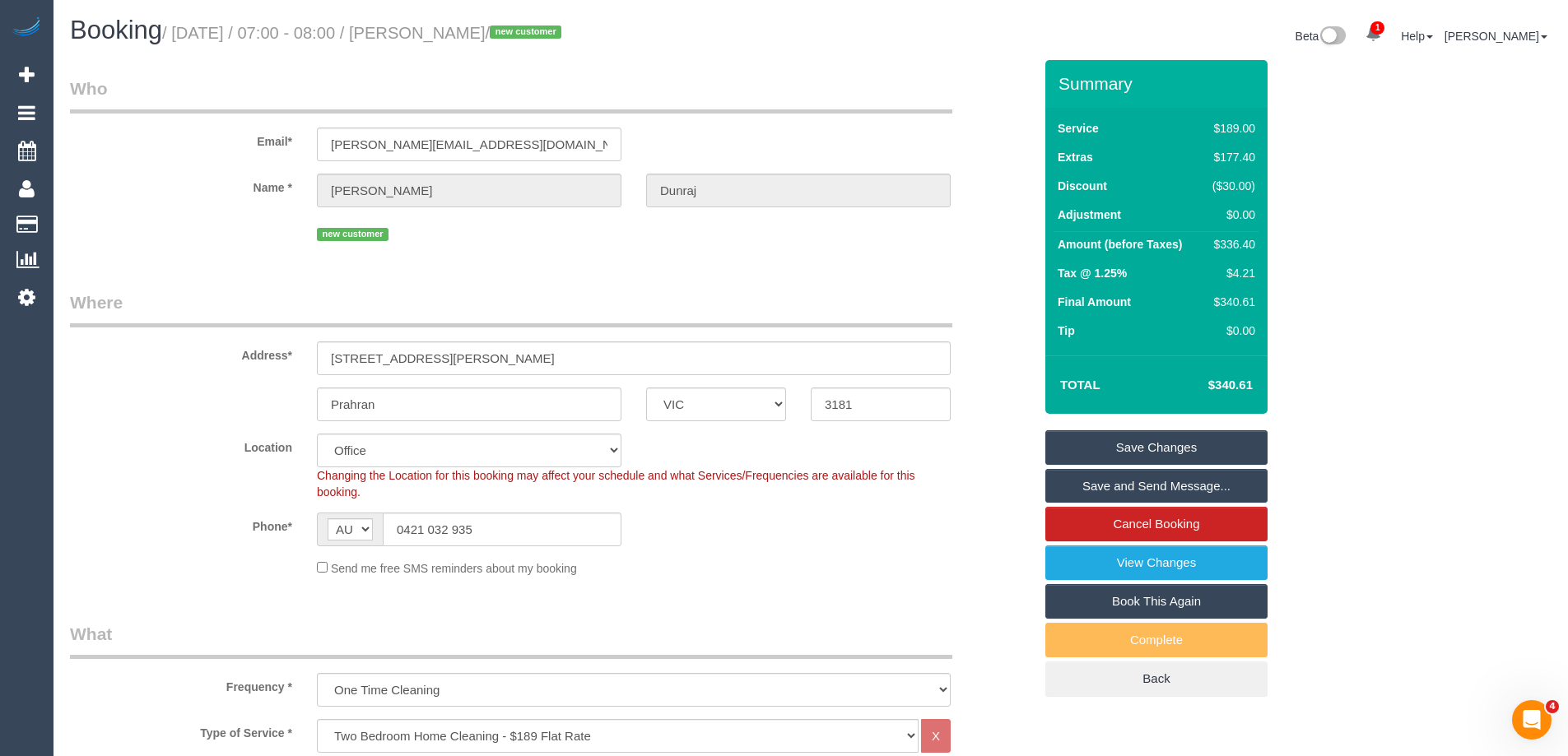
drag, startPoint x: 544, startPoint y: 30, endPoint x: 454, endPoint y: 23, distance: 90.3
click at [454, 23] on h1 "Booking / September 04, 2025 / 07:00 - 08:00 / Jivesh Dunraj / new customer" at bounding box center [434, 30] width 729 height 28
copy small "Jivesh Dunraj"
click at [1084, 474] on link "Save and Send Message..." at bounding box center [1156, 487] width 222 height 34
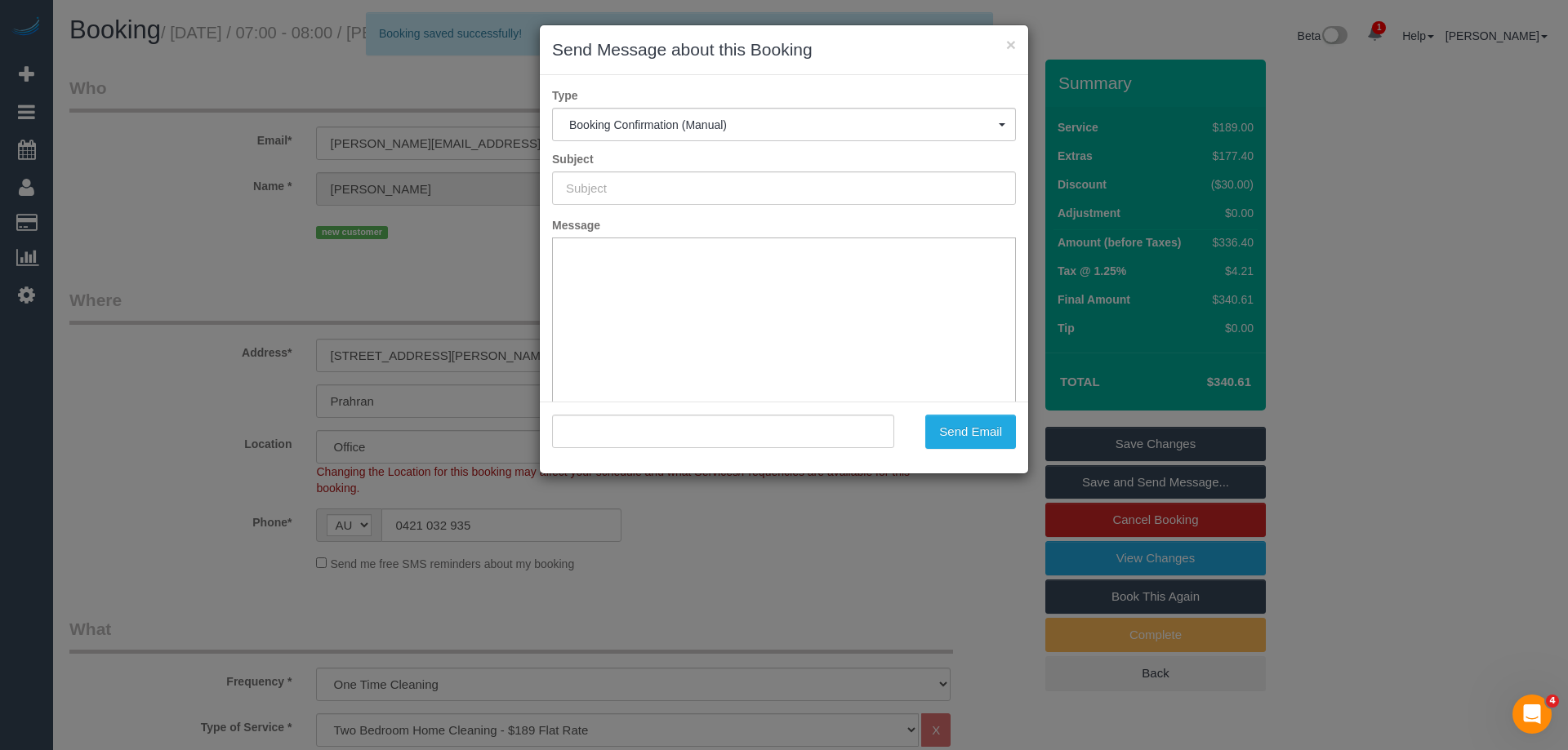
type input "Booking Confirmed"
type input ""Jivesh Dunraj" <jivesh.dunraj@gmail.com>"
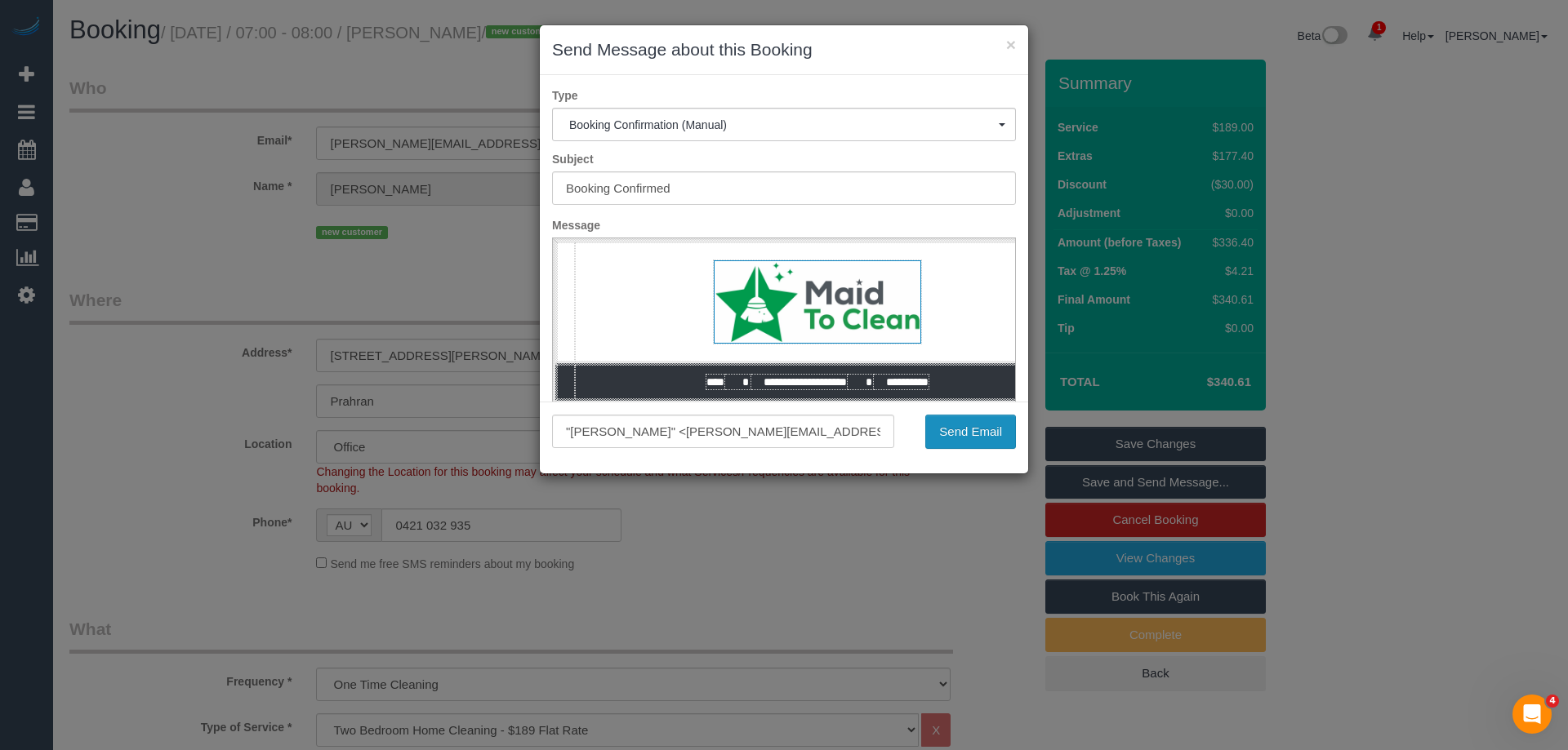
click at [955, 434] on button "Send Email" at bounding box center [971, 432] width 90 height 34
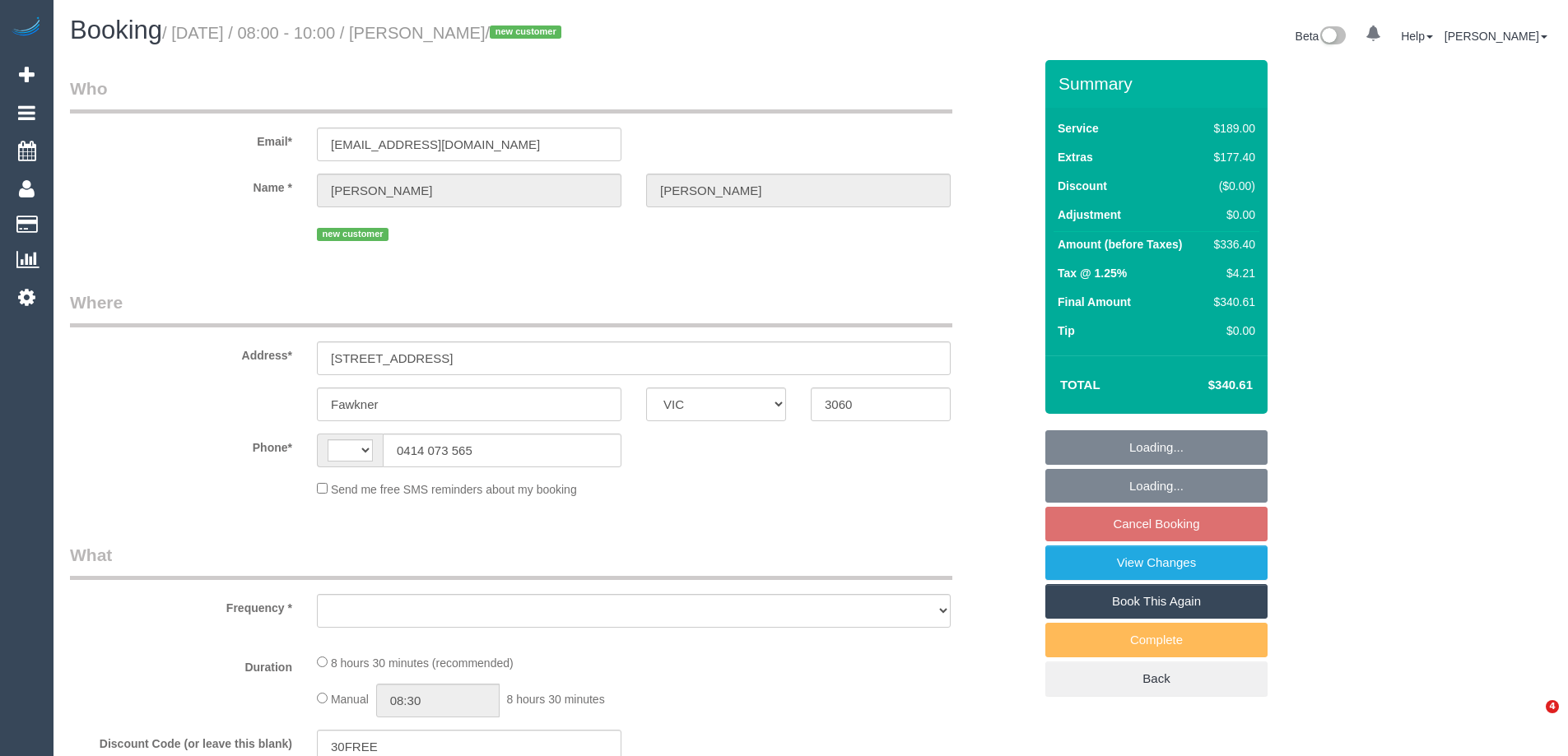
select select "VIC"
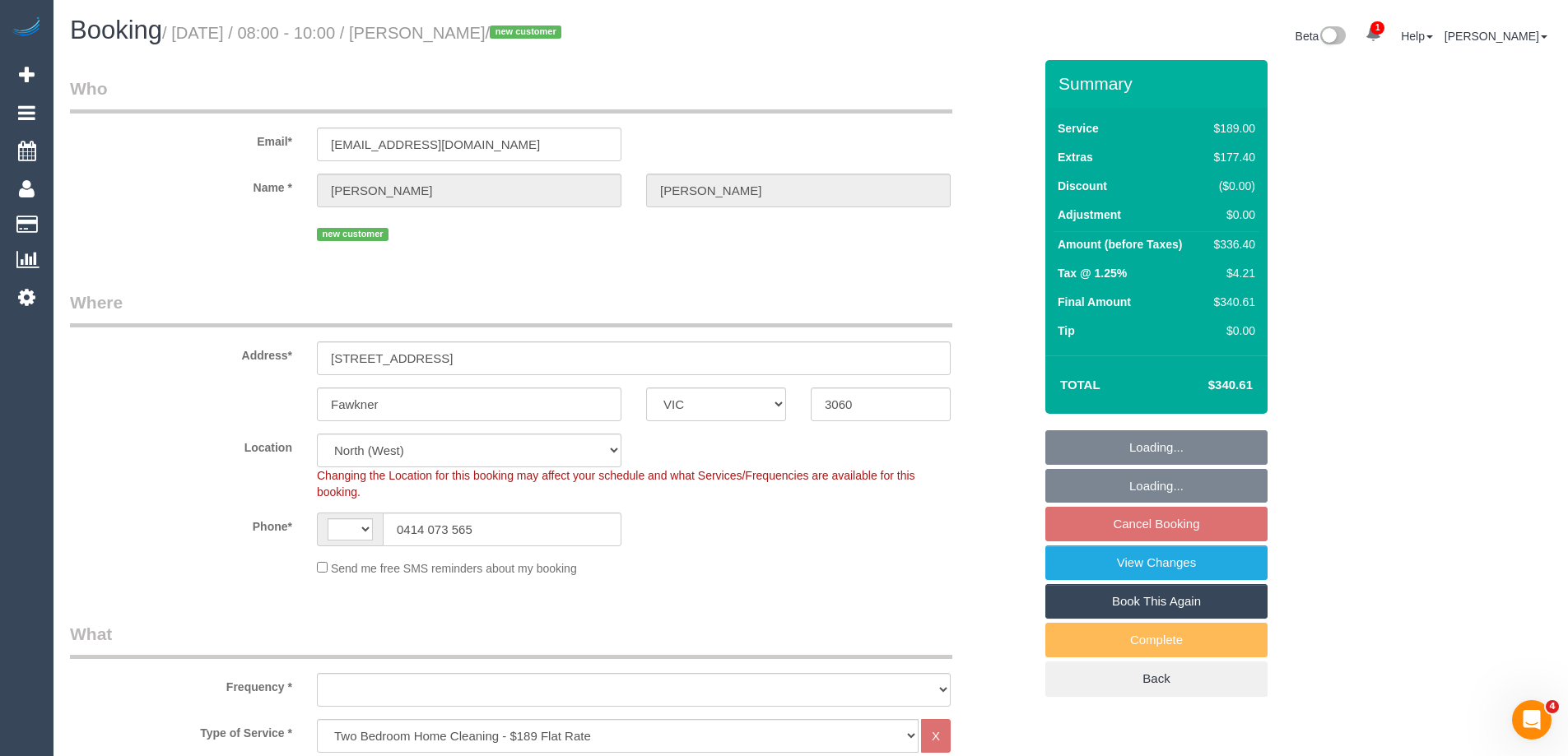
select select "string:AU"
select select "object:1505"
select select "string:stripe-pm_1S2WkW2GScqysDRVXA4TnCkJ"
select select "number:28"
select select "number:14"
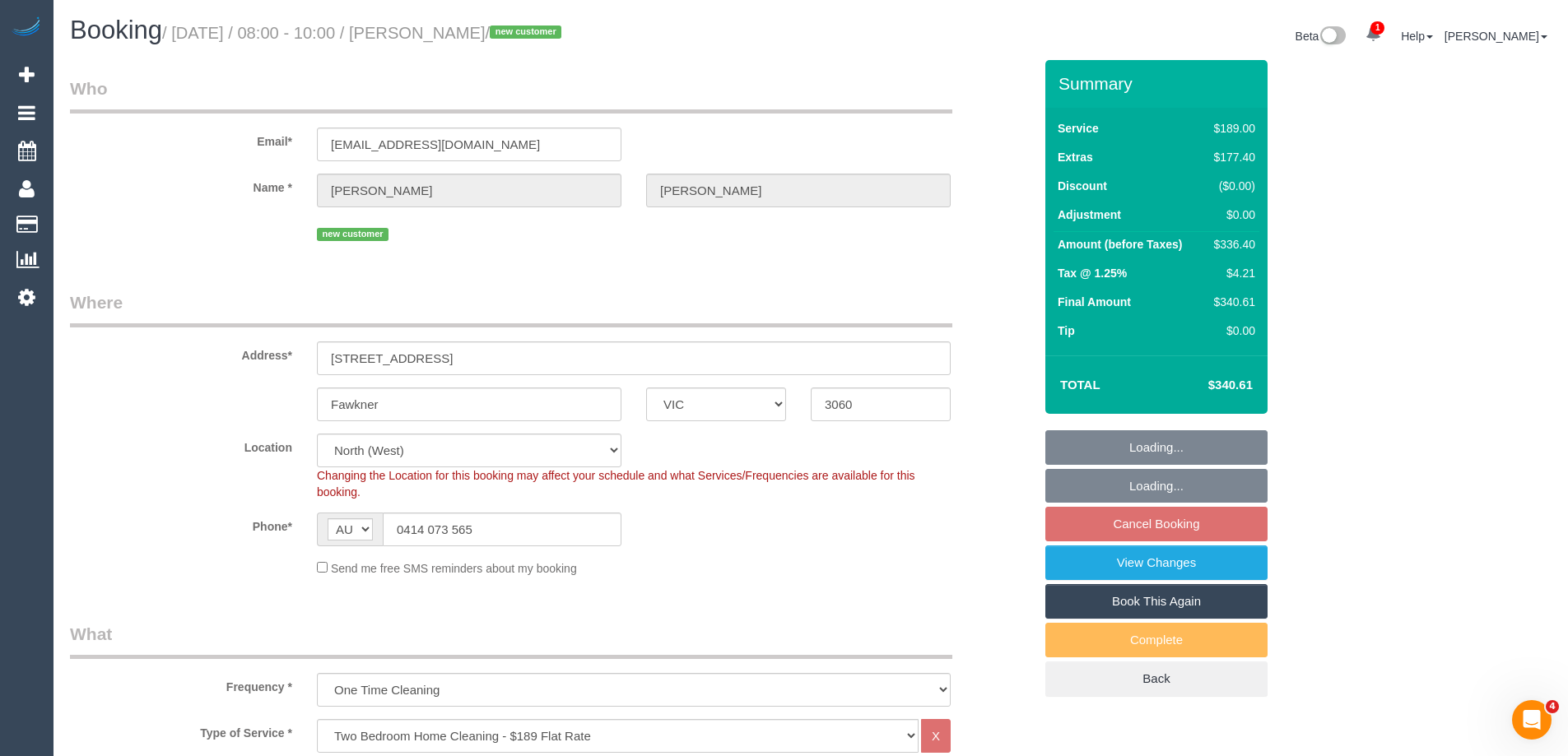
select select "number:18"
select select "number:36"
select select "number:26"
select select "spot1"
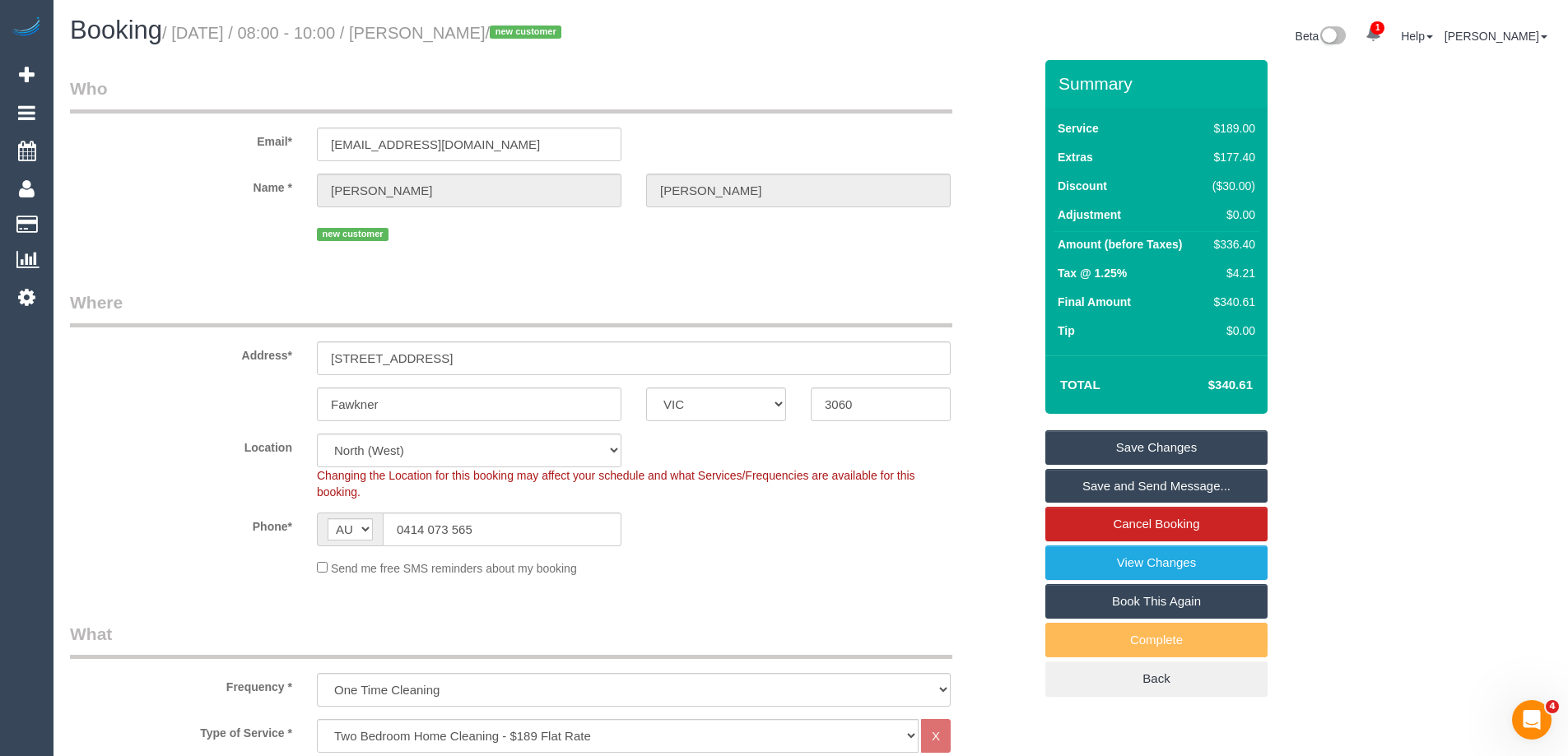
scroll to position [2426, 0]
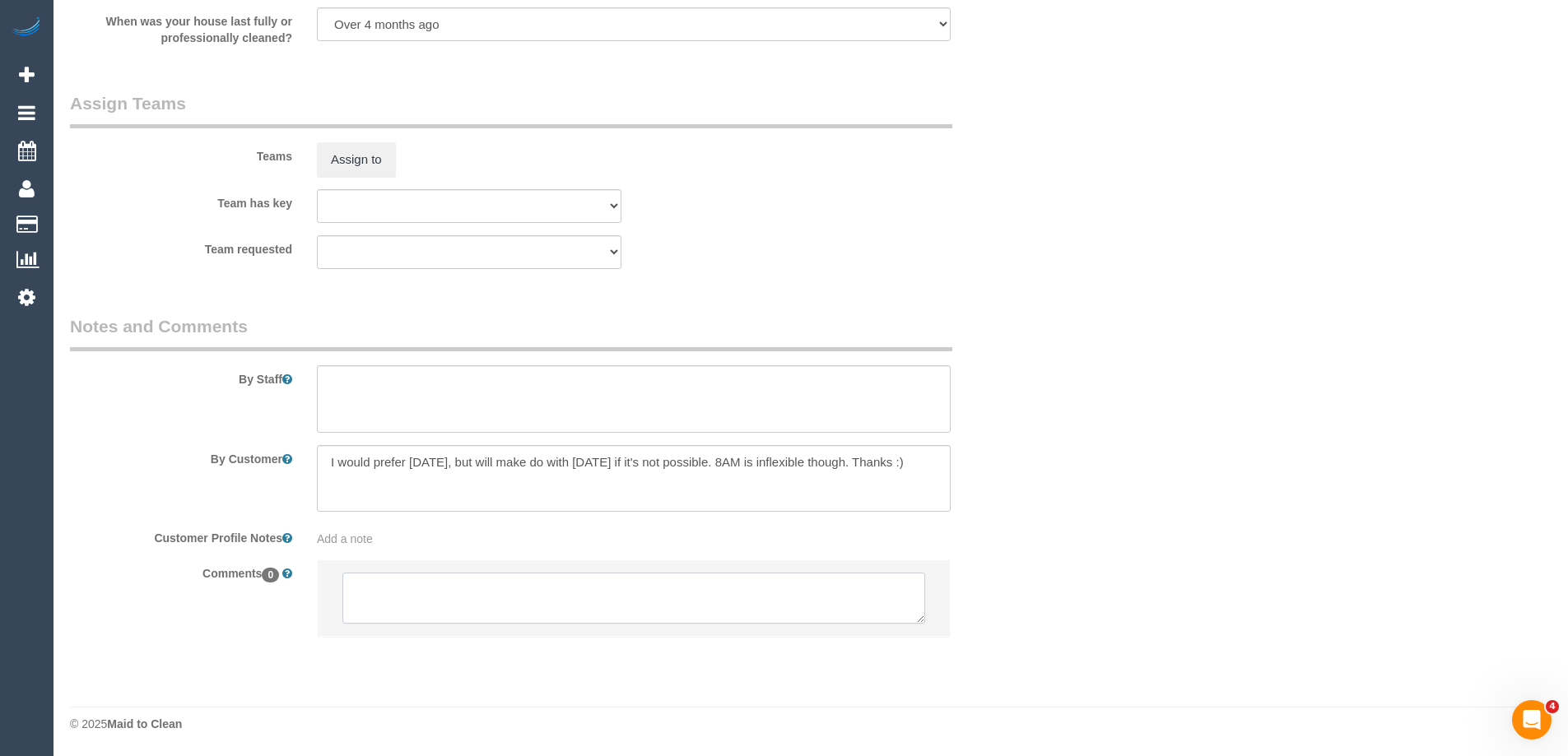
click at [452, 599] on textarea at bounding box center [633, 597] width 583 height 51
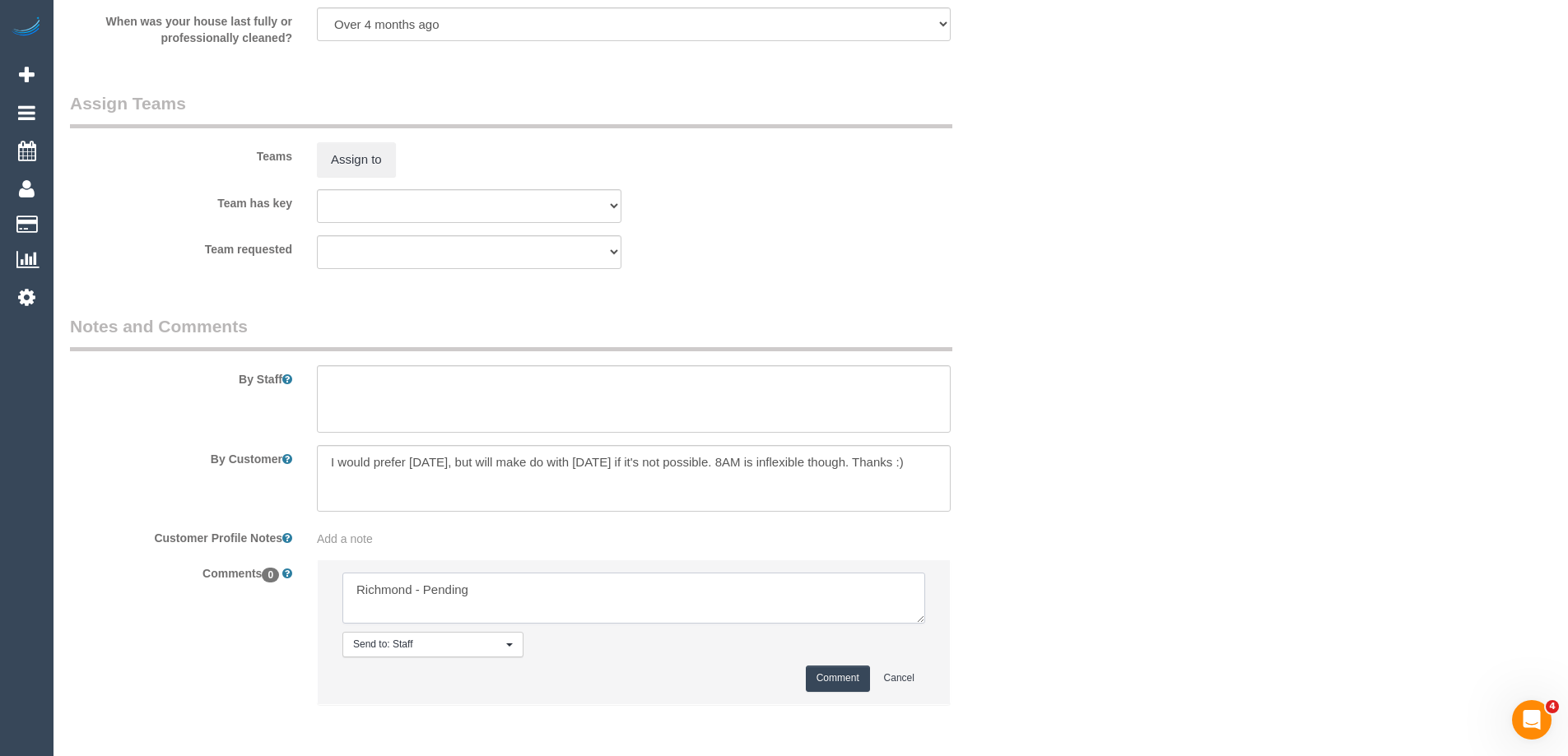
type textarea "Richmond - Pending"
click at [854, 674] on button "Comment" at bounding box center [838, 679] width 64 height 26
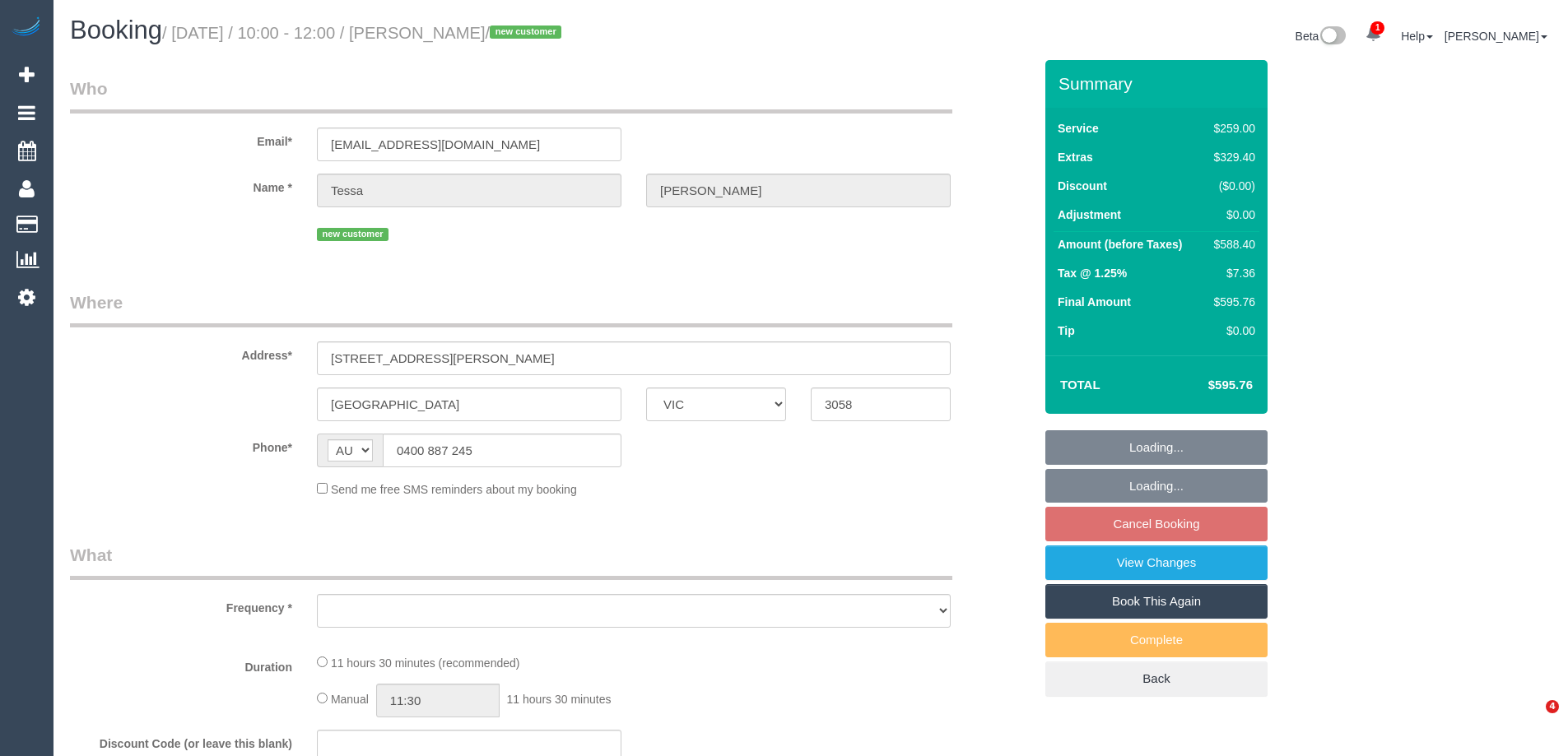
select select "VIC"
select select "object:579"
select select "string:stripe-pm_1S21Va2GScqysDRVmialX1iH"
select select "number:28"
select select "number:14"
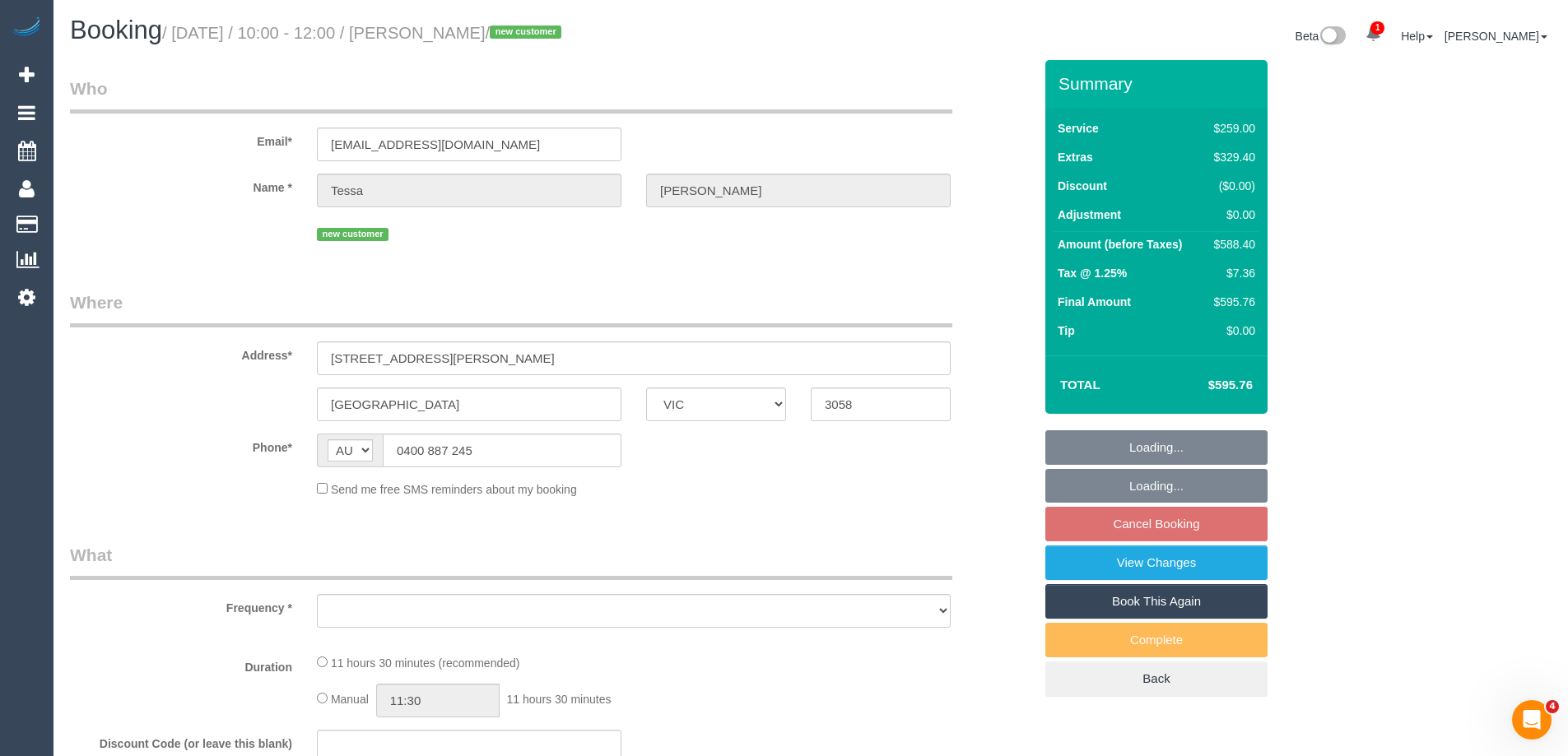
select select "number:19"
select select "number:24"
select select "number:11"
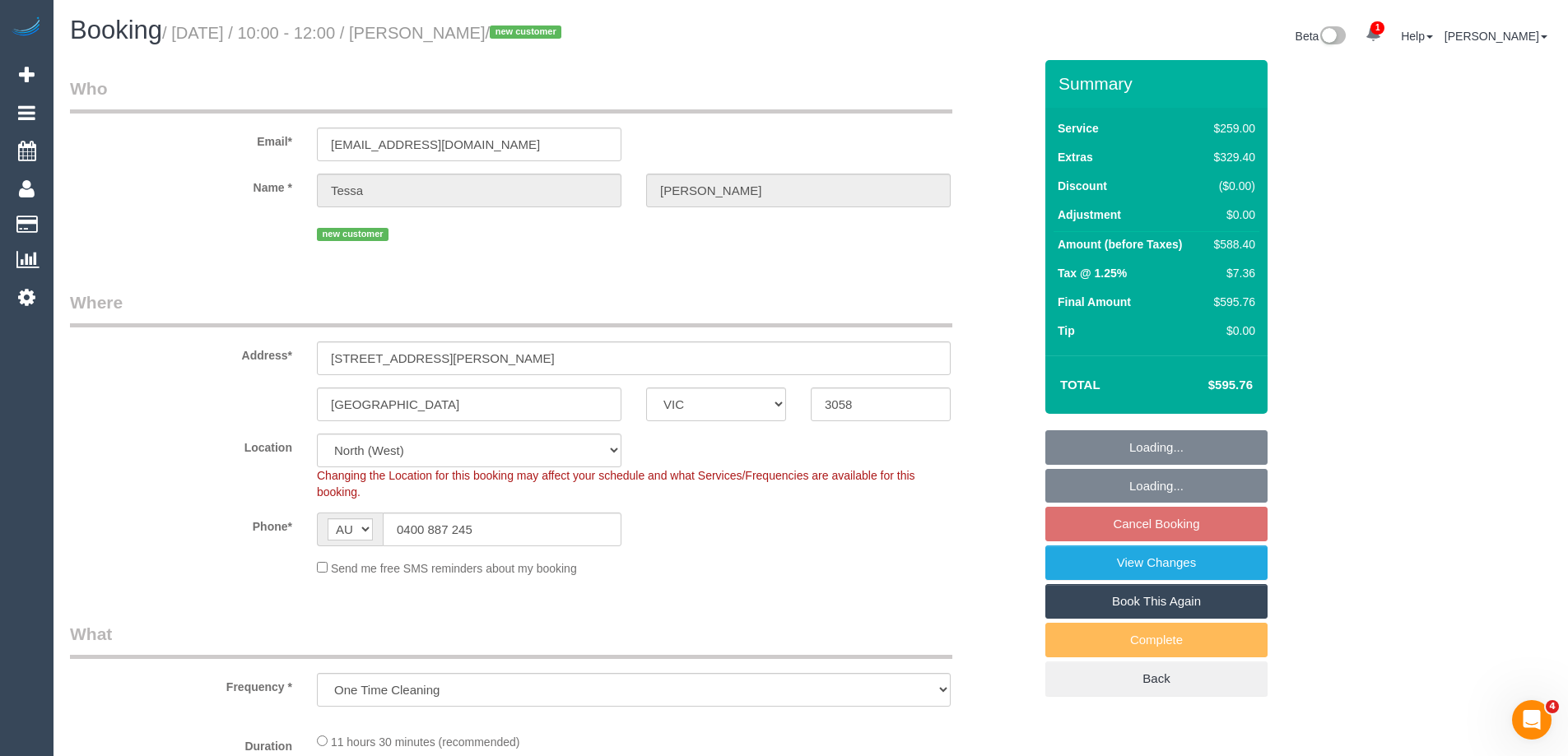
select select "object:828"
select select "spot1"
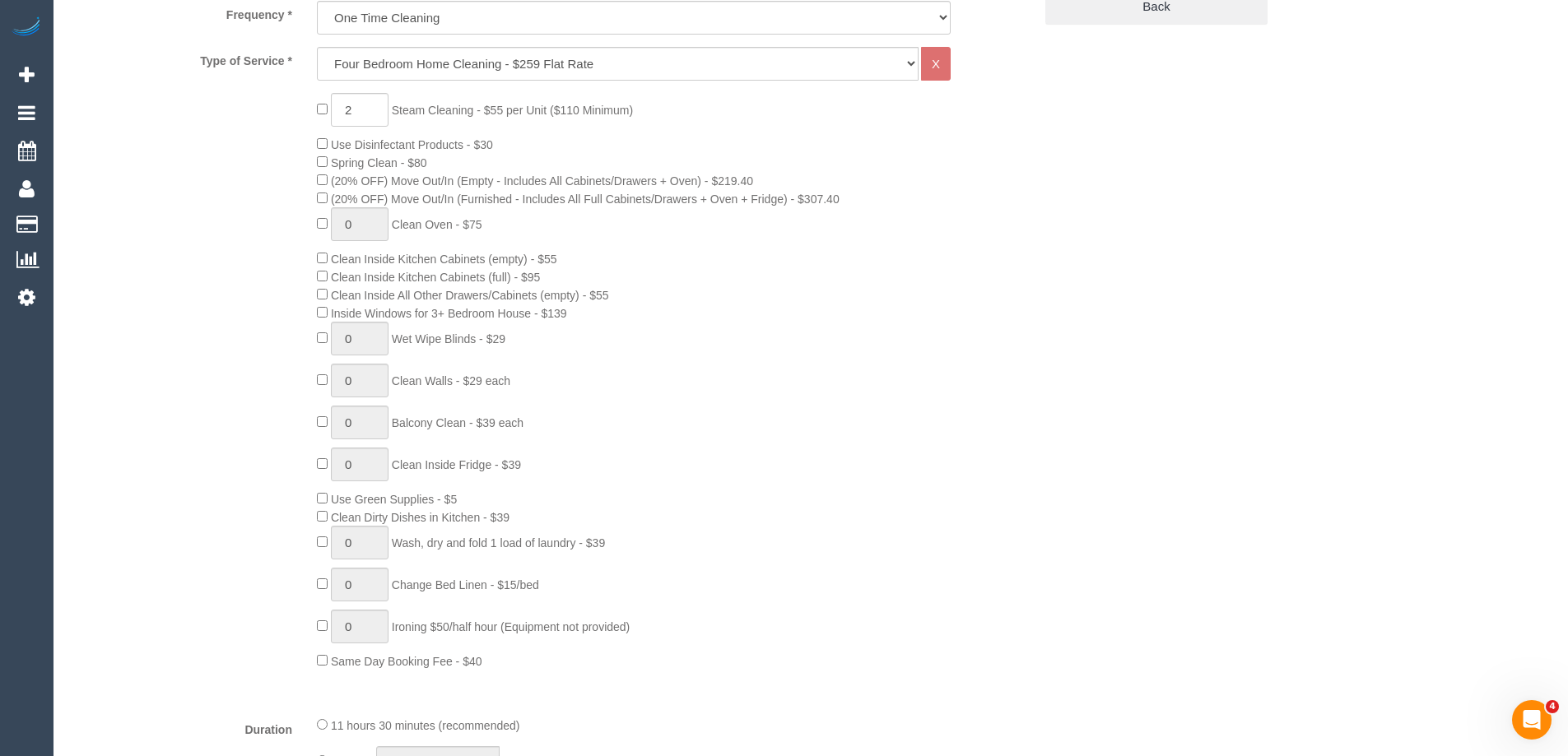
scroll to position [823, 0]
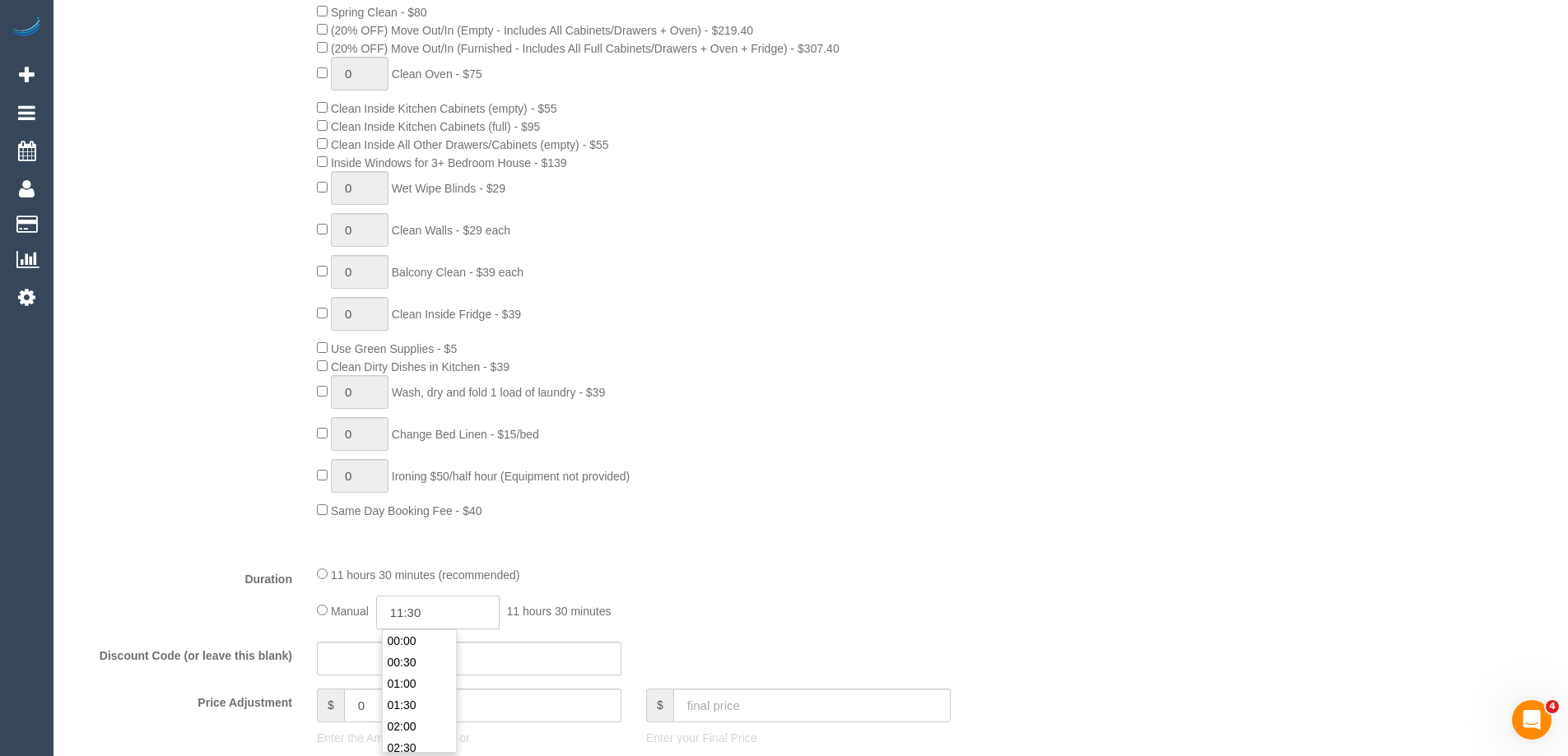
click at [458, 622] on input "11:30" at bounding box center [438, 612] width 124 height 33
type input "09:00"
click at [408, 653] on li "09:00" at bounding box center [419, 654] width 73 height 21
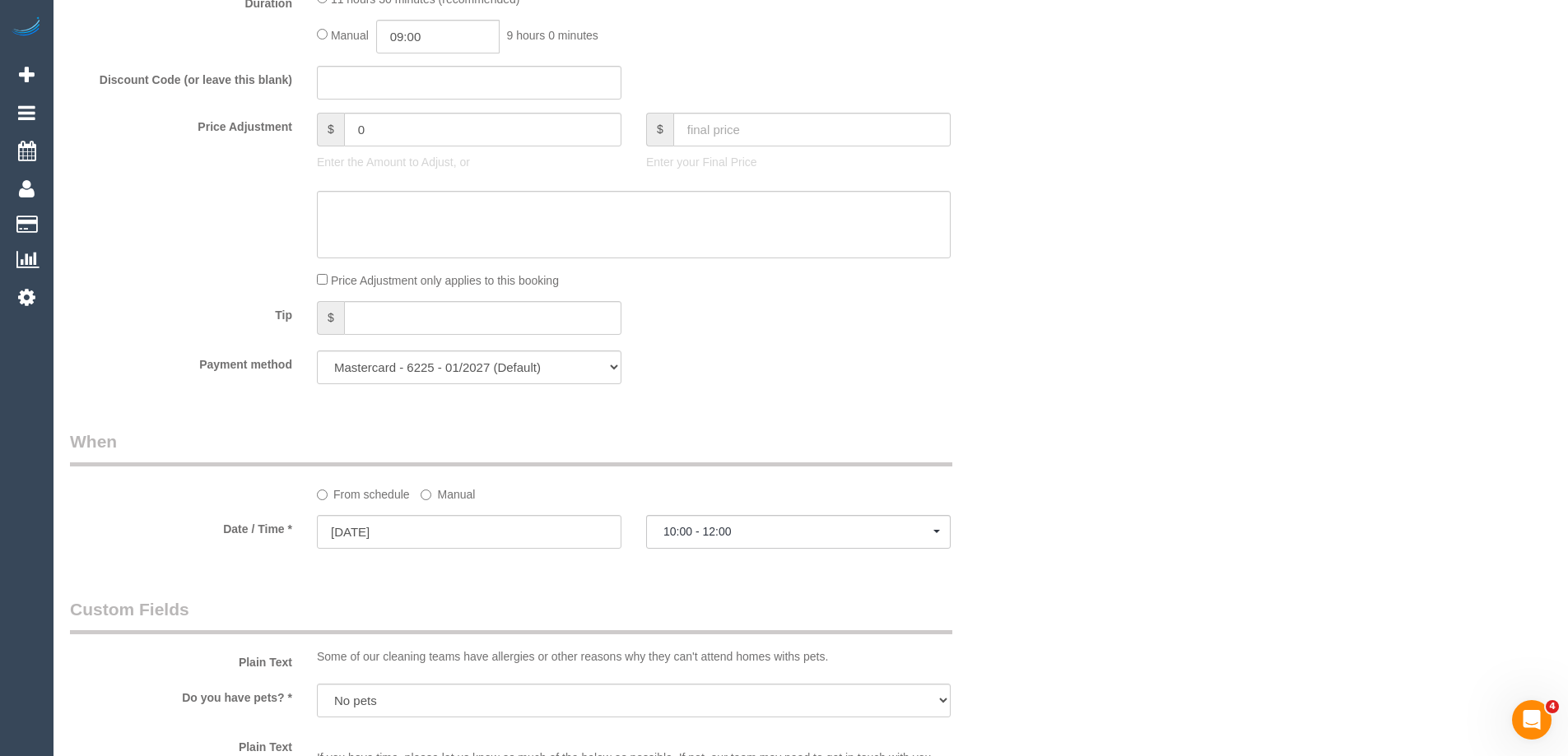
select select "spot14"
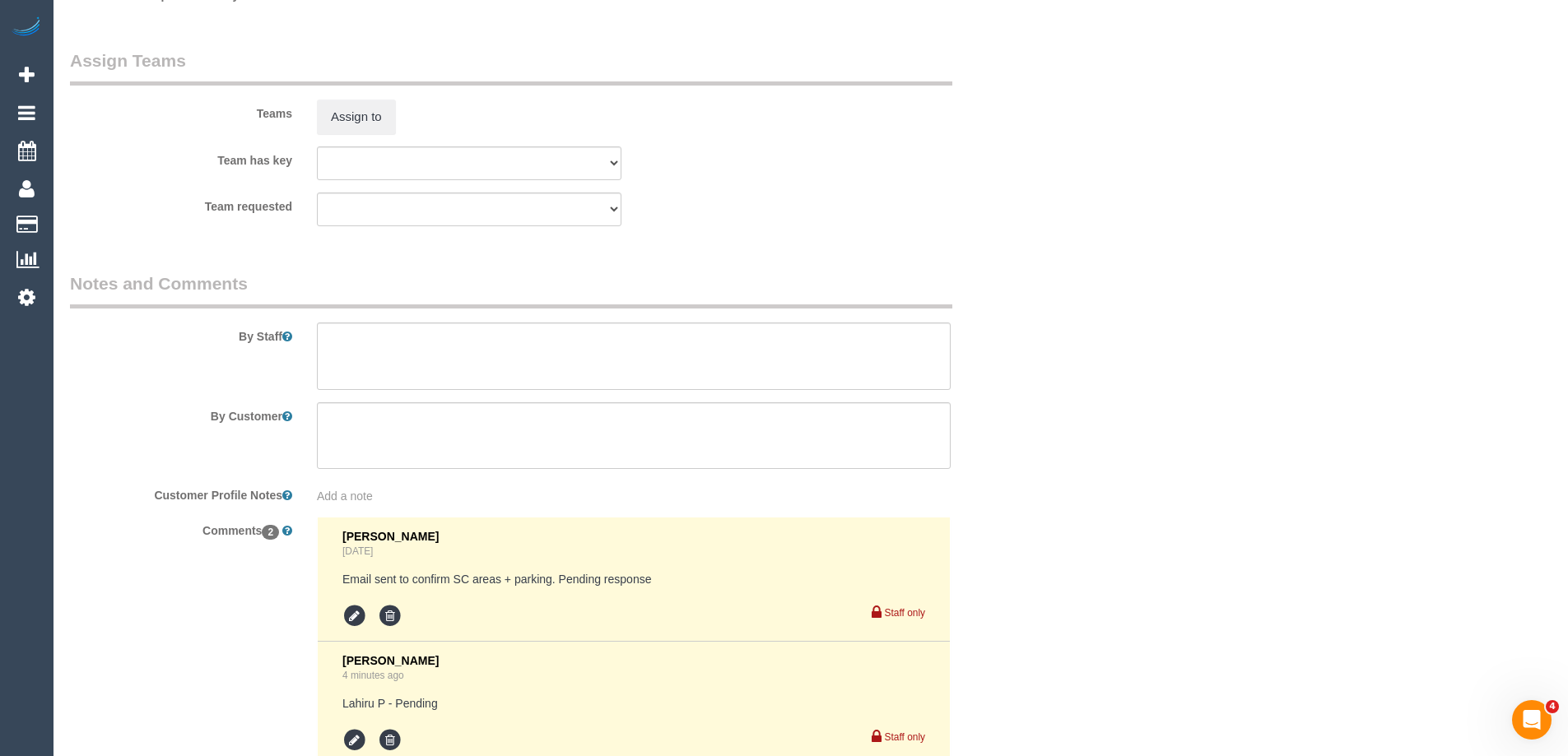
scroll to position [2674, 0]
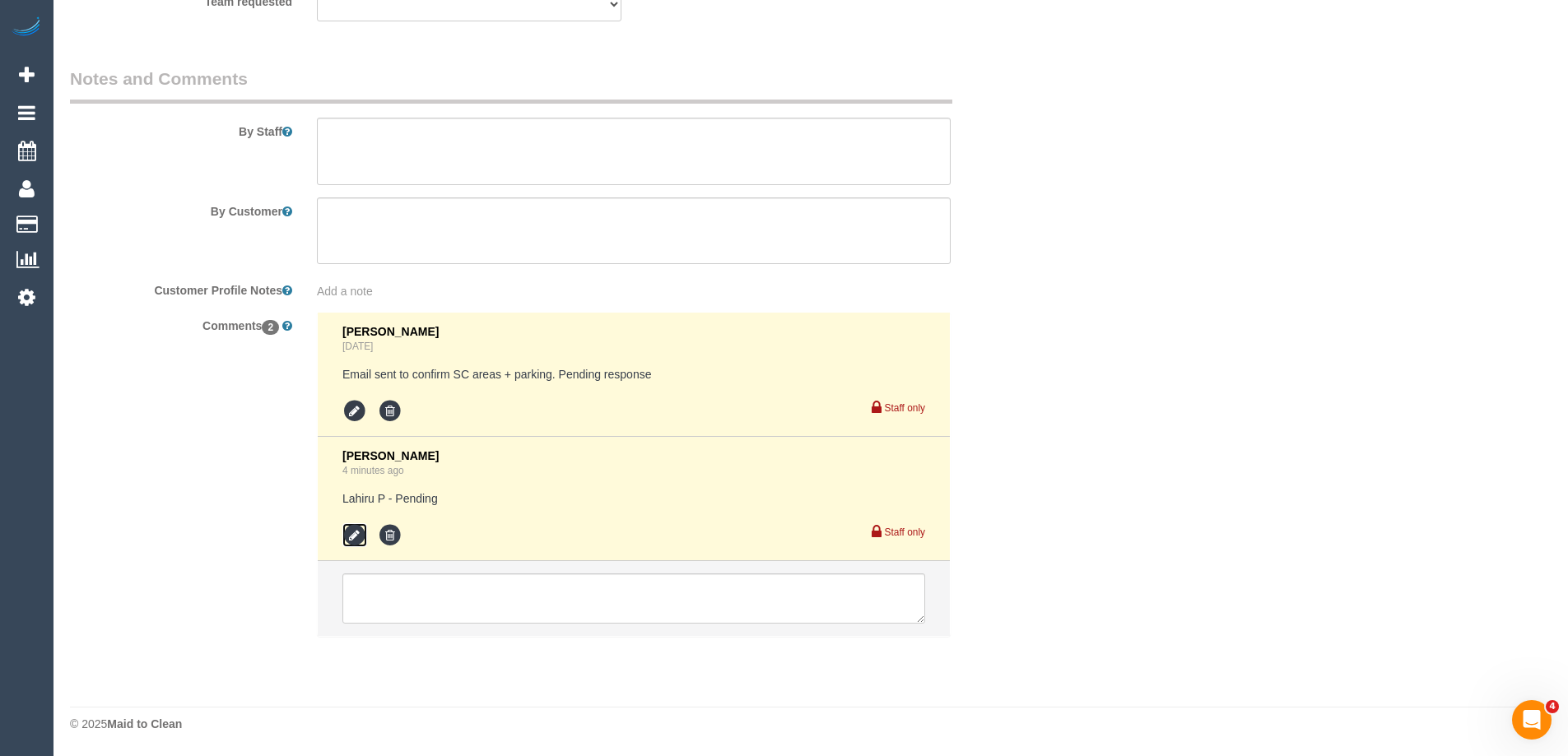
click at [348, 540] on icon at bounding box center [354, 535] width 25 height 25
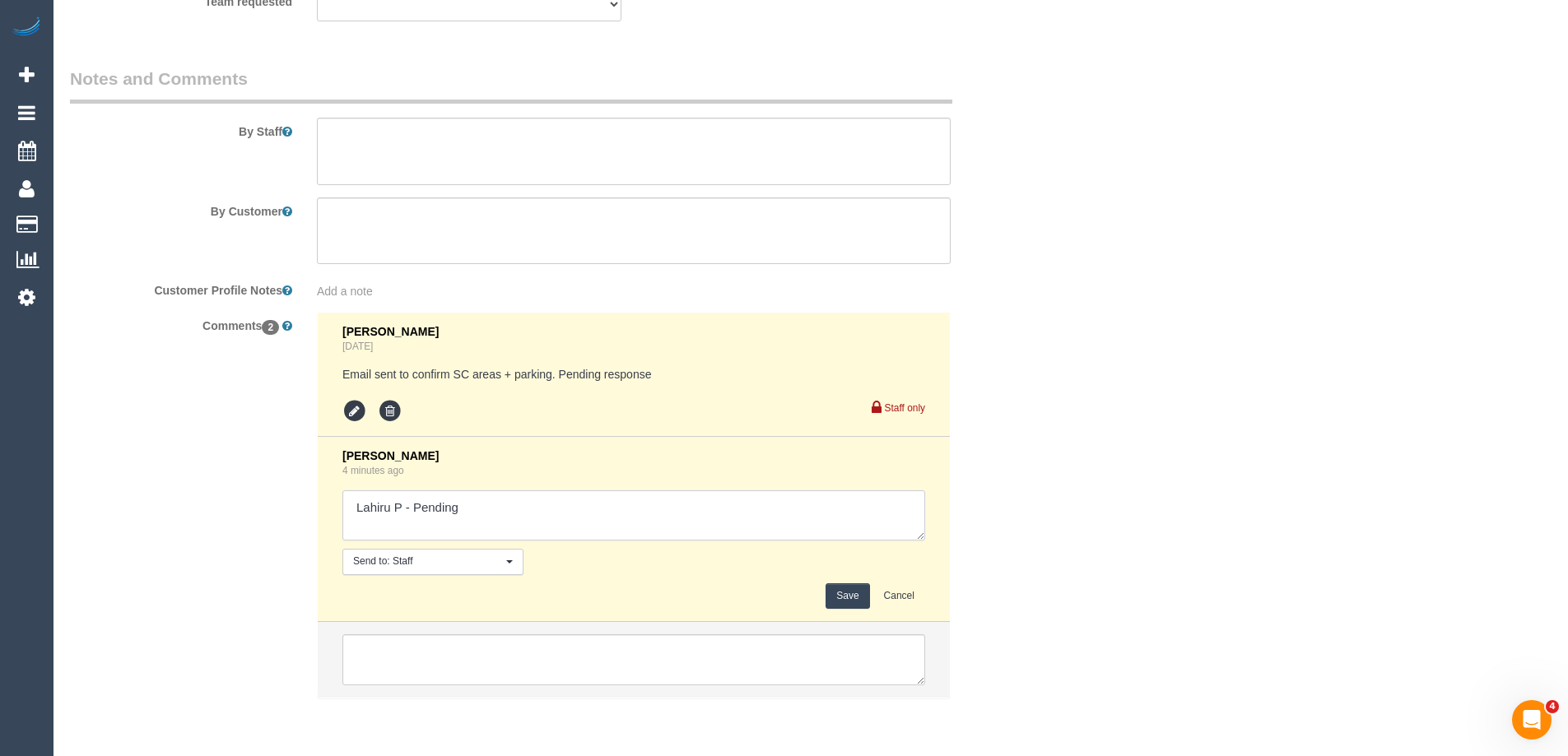
drag, startPoint x: 439, startPoint y: 508, endPoint x: 562, endPoint y: 508, distance: 123.0
click at [562, 508] on textarea at bounding box center [633, 516] width 583 height 51
type textarea "Lahiru P - Confirmed"
click at [829, 591] on div "Save Cancel" at bounding box center [633, 596] width 583 height 26
click at [839, 593] on button "Save" at bounding box center [847, 596] width 44 height 26
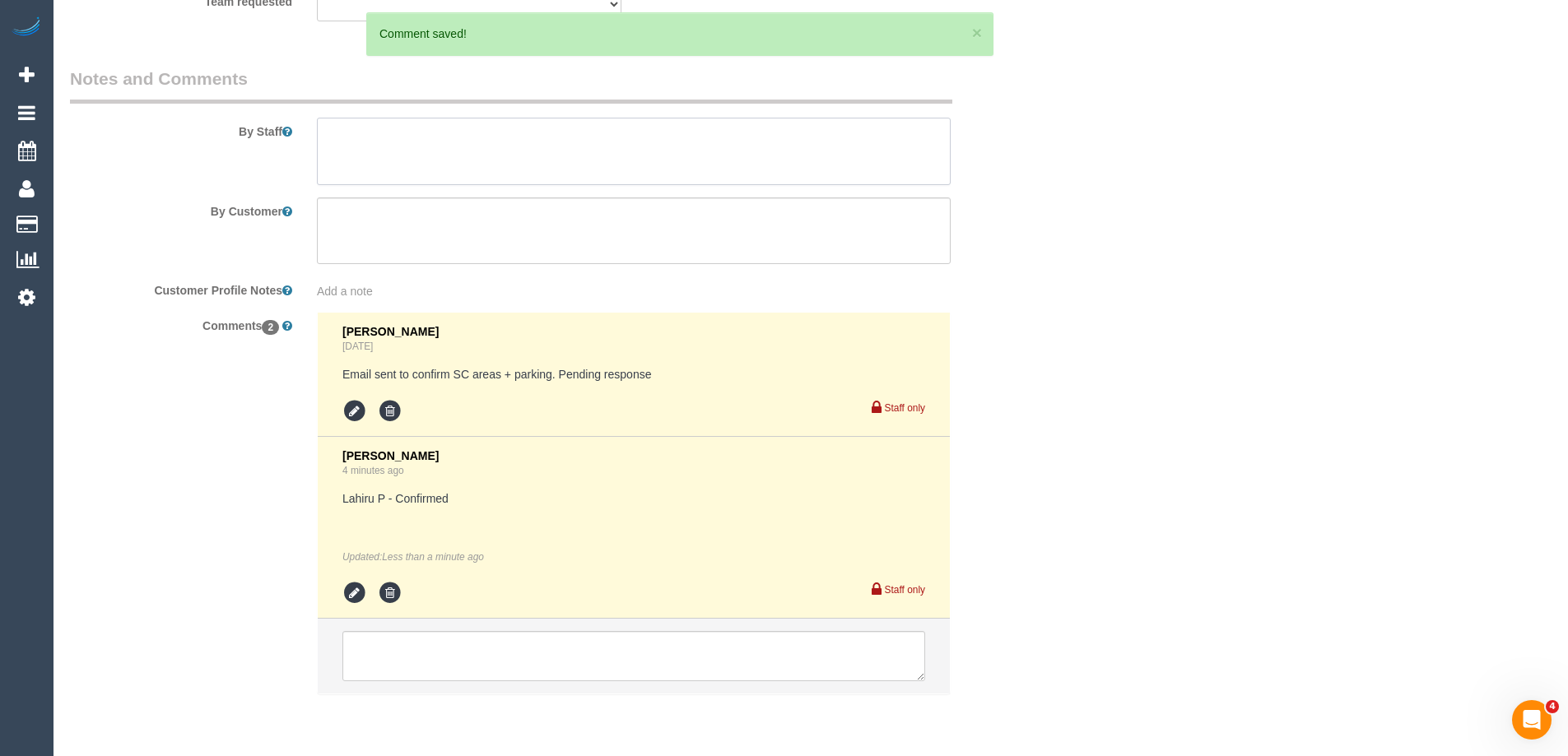
click at [383, 139] on textarea at bounding box center [633, 151] width 633 height 68
click at [372, 142] on textarea at bounding box center [633, 151] width 633 height 68
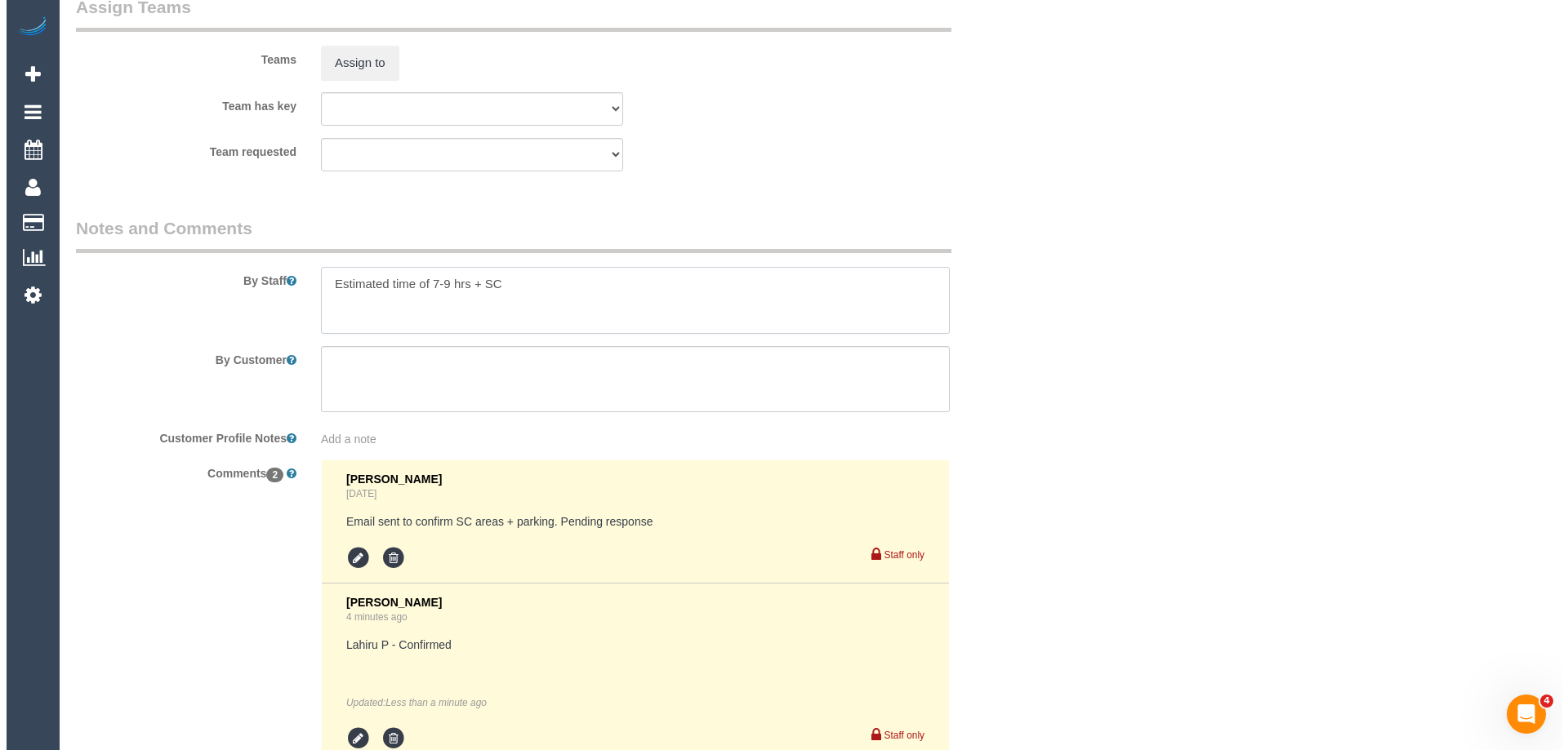
scroll to position [2489, 0]
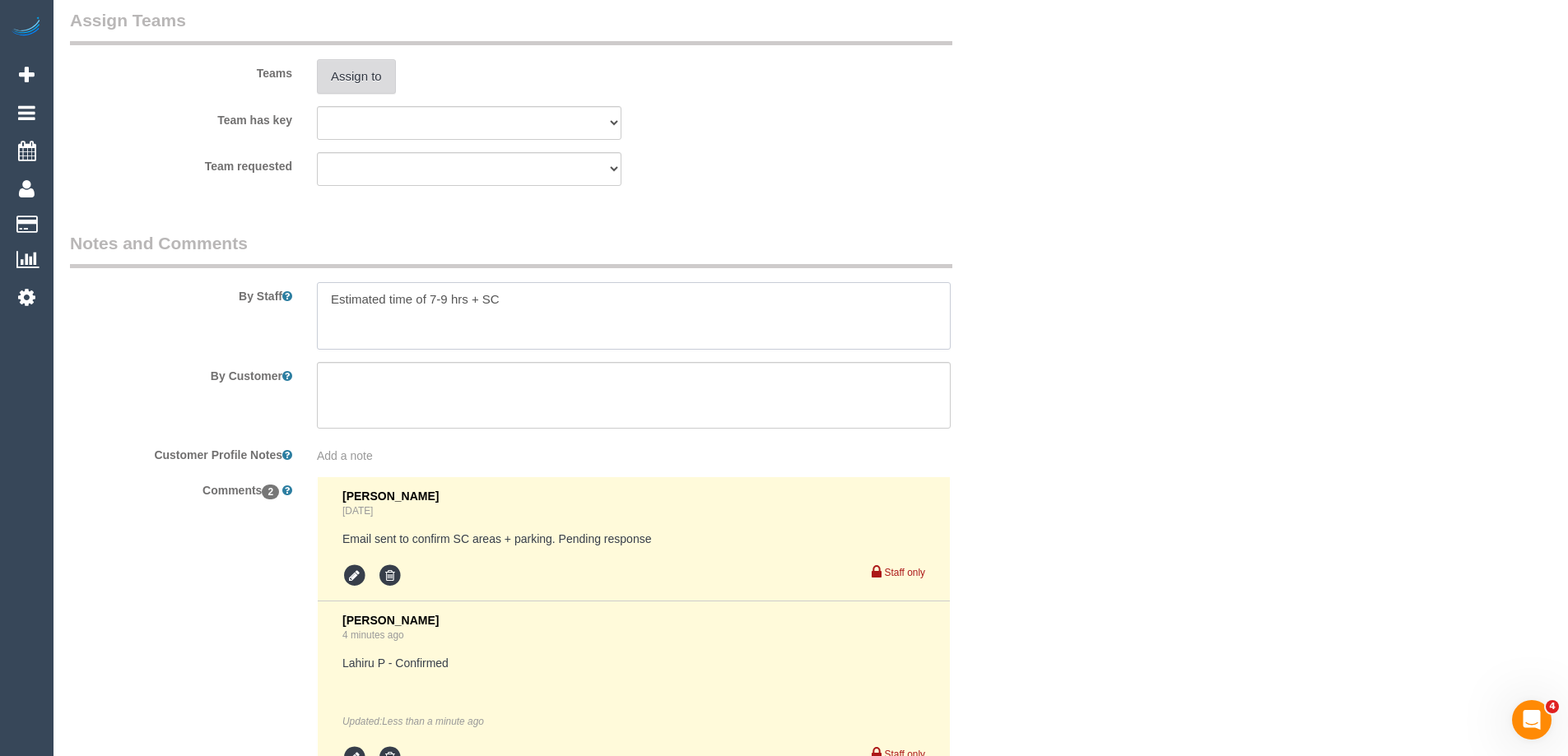
type textarea "Estimated time of 7-9 hrs + SC"
click at [361, 74] on button "Assign to" at bounding box center [356, 76] width 79 height 34
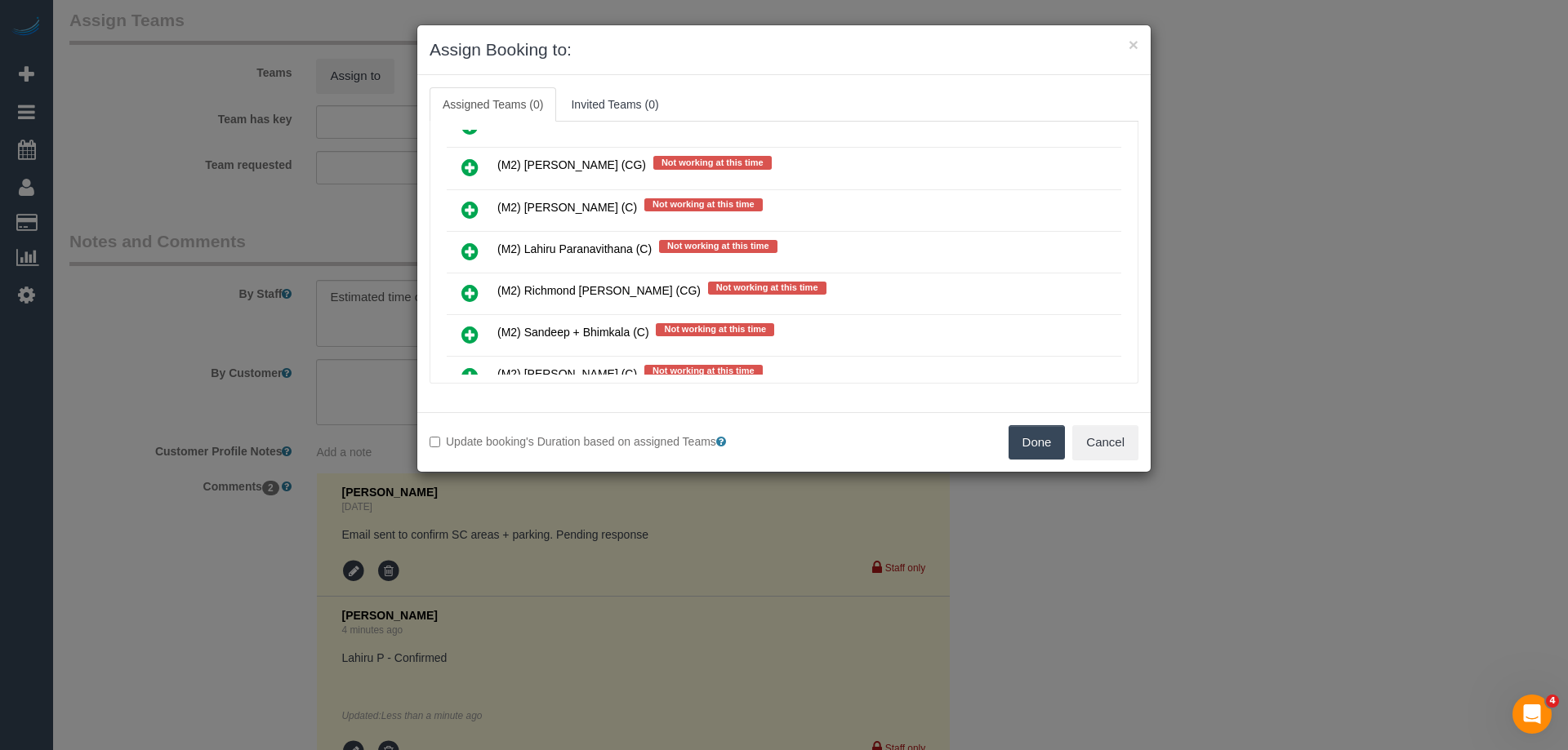
scroll to position [3593, 0]
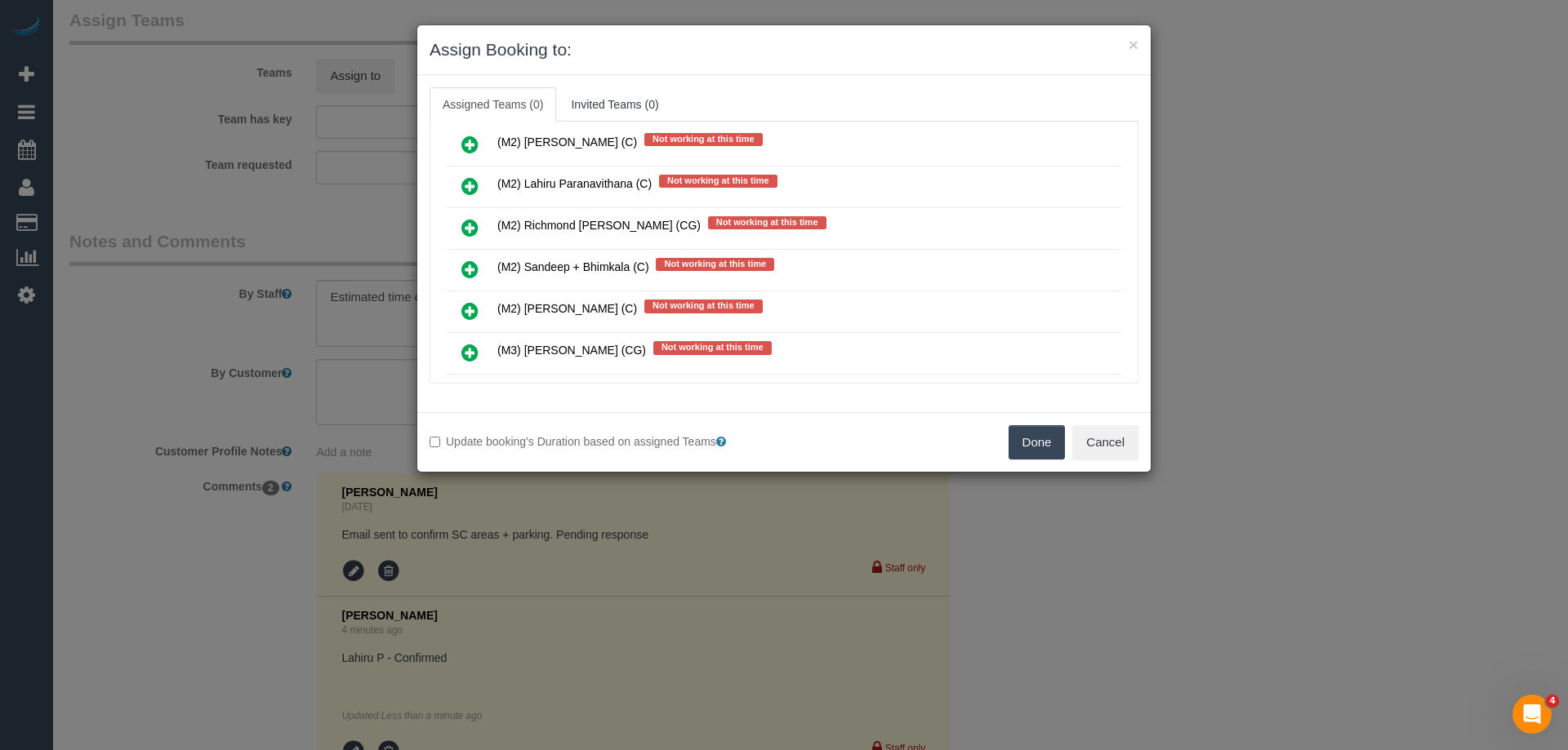
click at [468, 182] on icon at bounding box center [470, 186] width 17 height 20
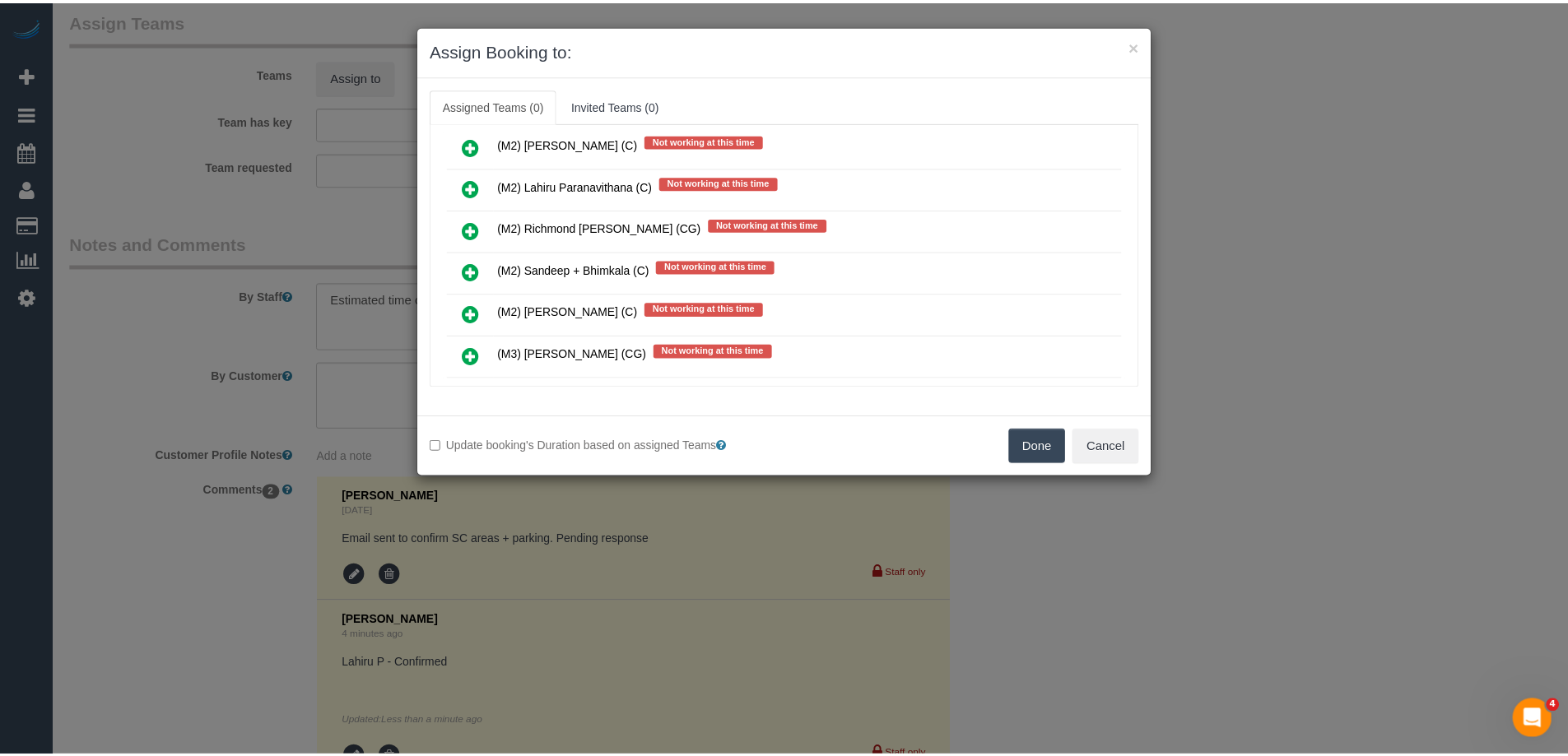
scroll to position [3661, 0]
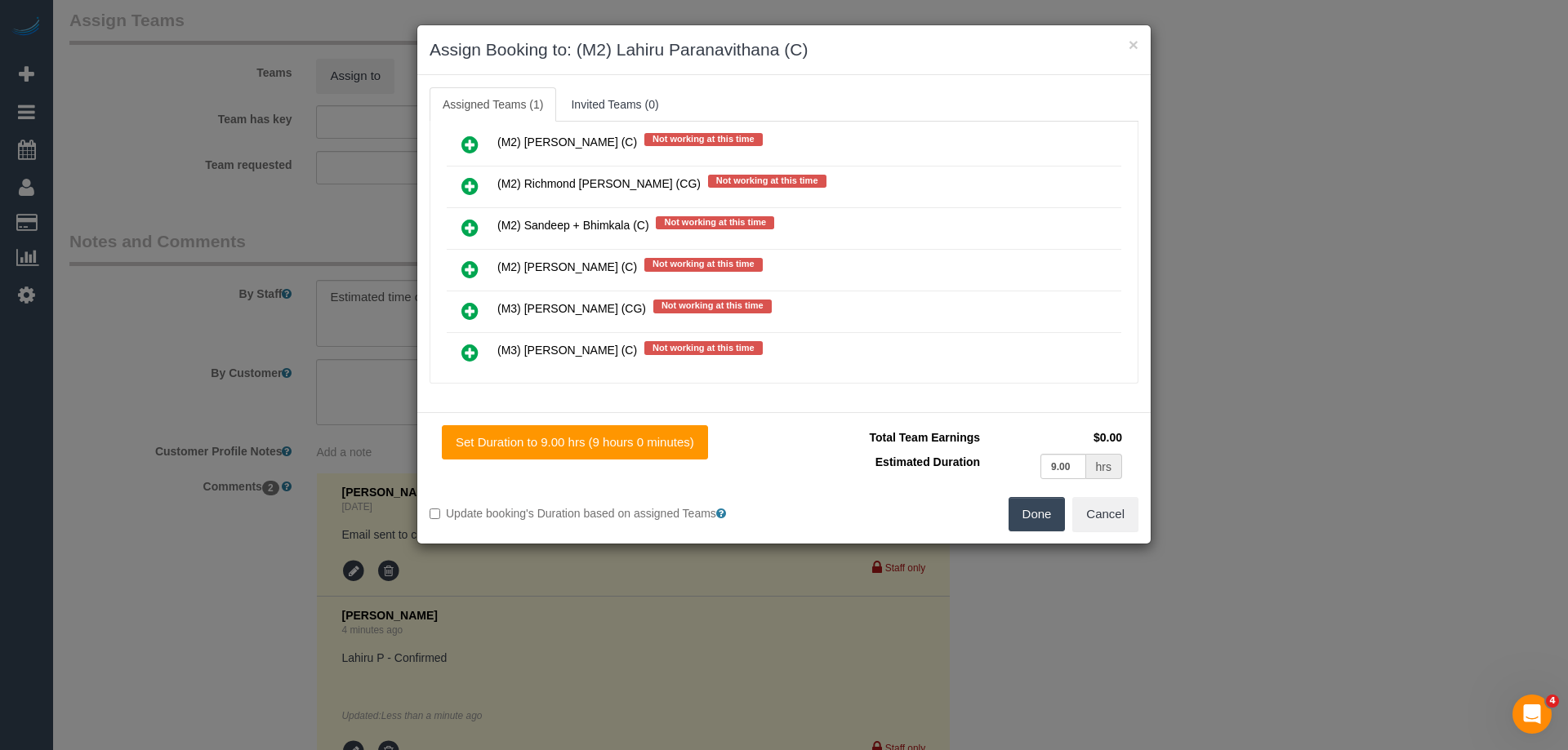
click at [1042, 512] on button "Done" at bounding box center [1037, 514] width 57 height 34
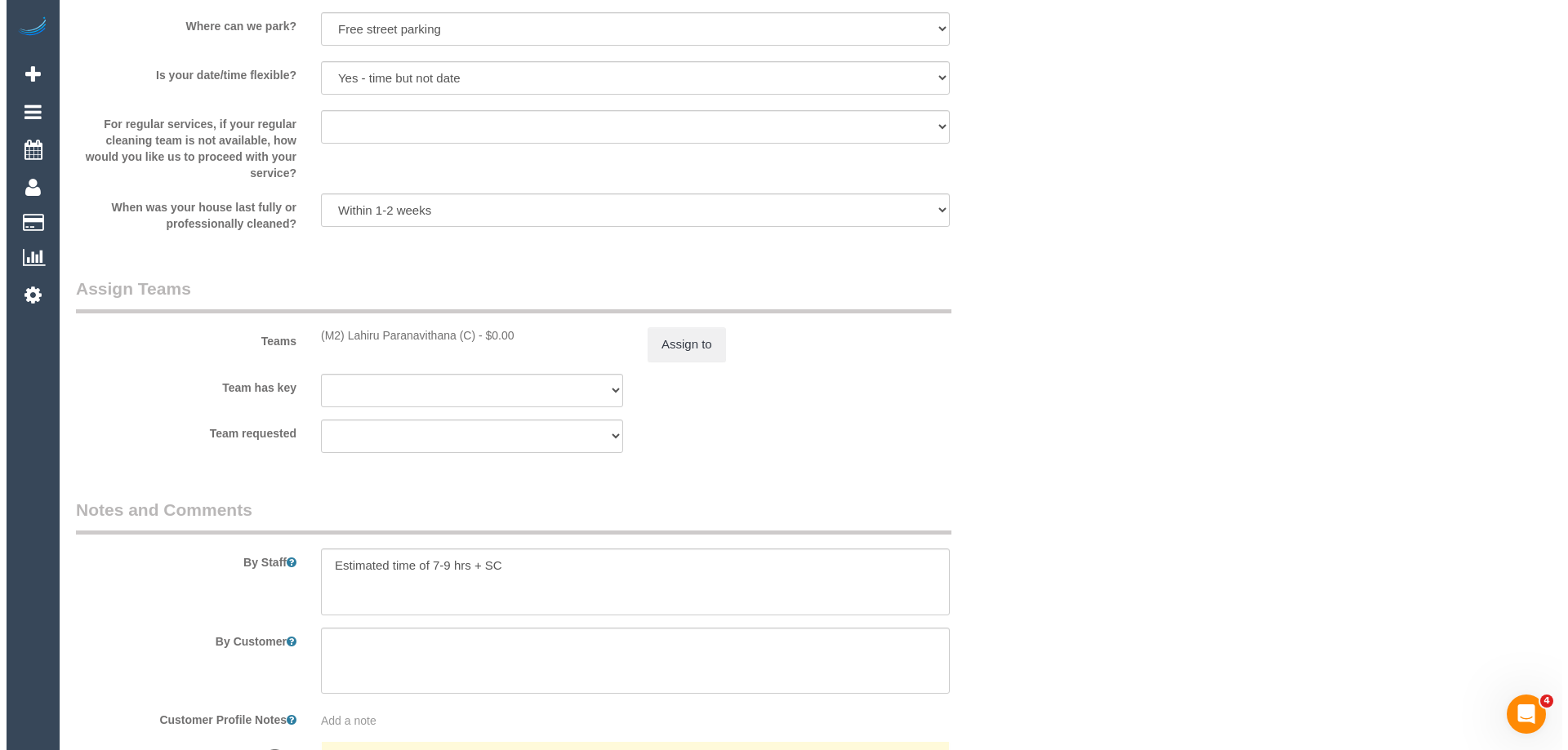
scroll to position [2220, 0]
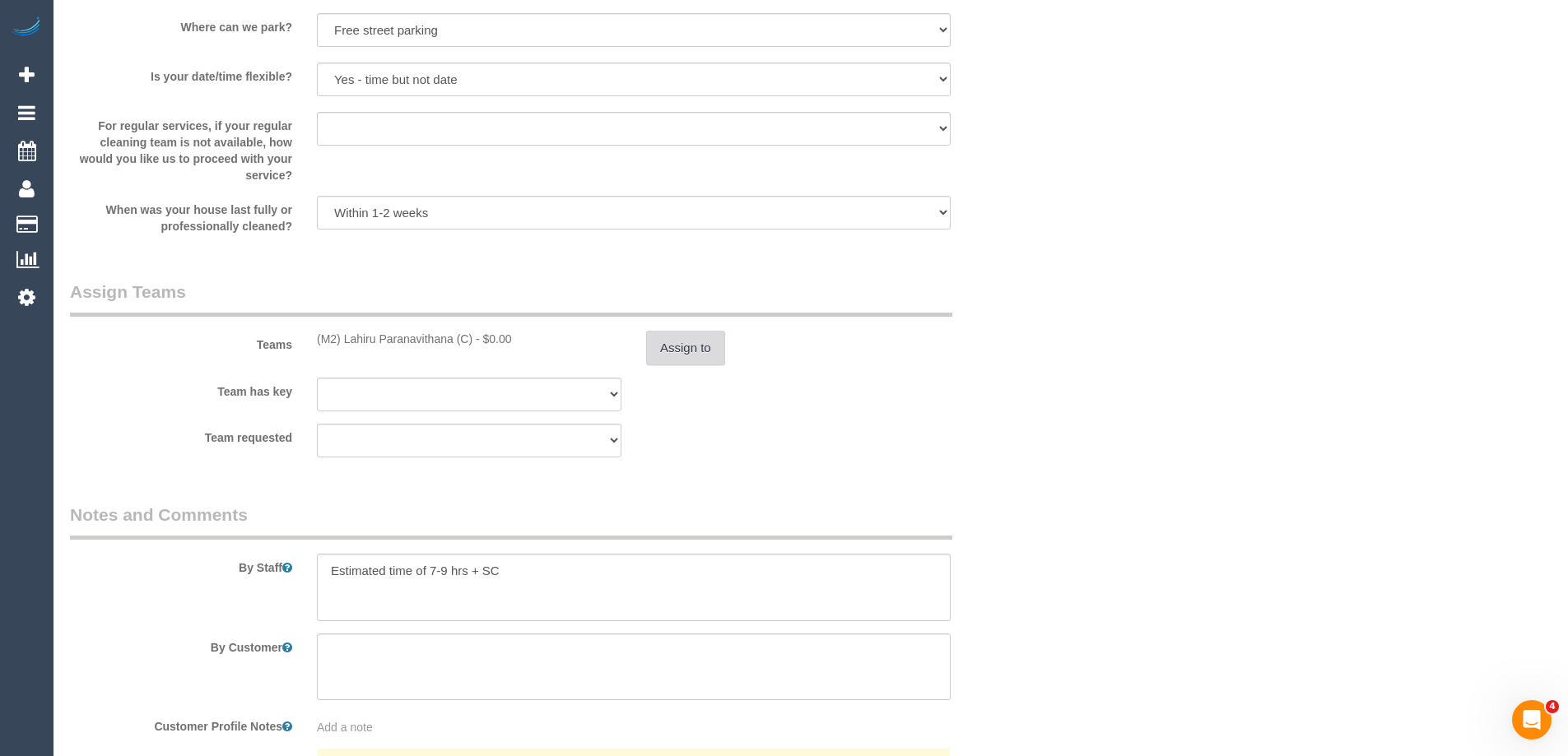
click at [686, 346] on button "Assign to" at bounding box center [686, 348] width 79 height 34
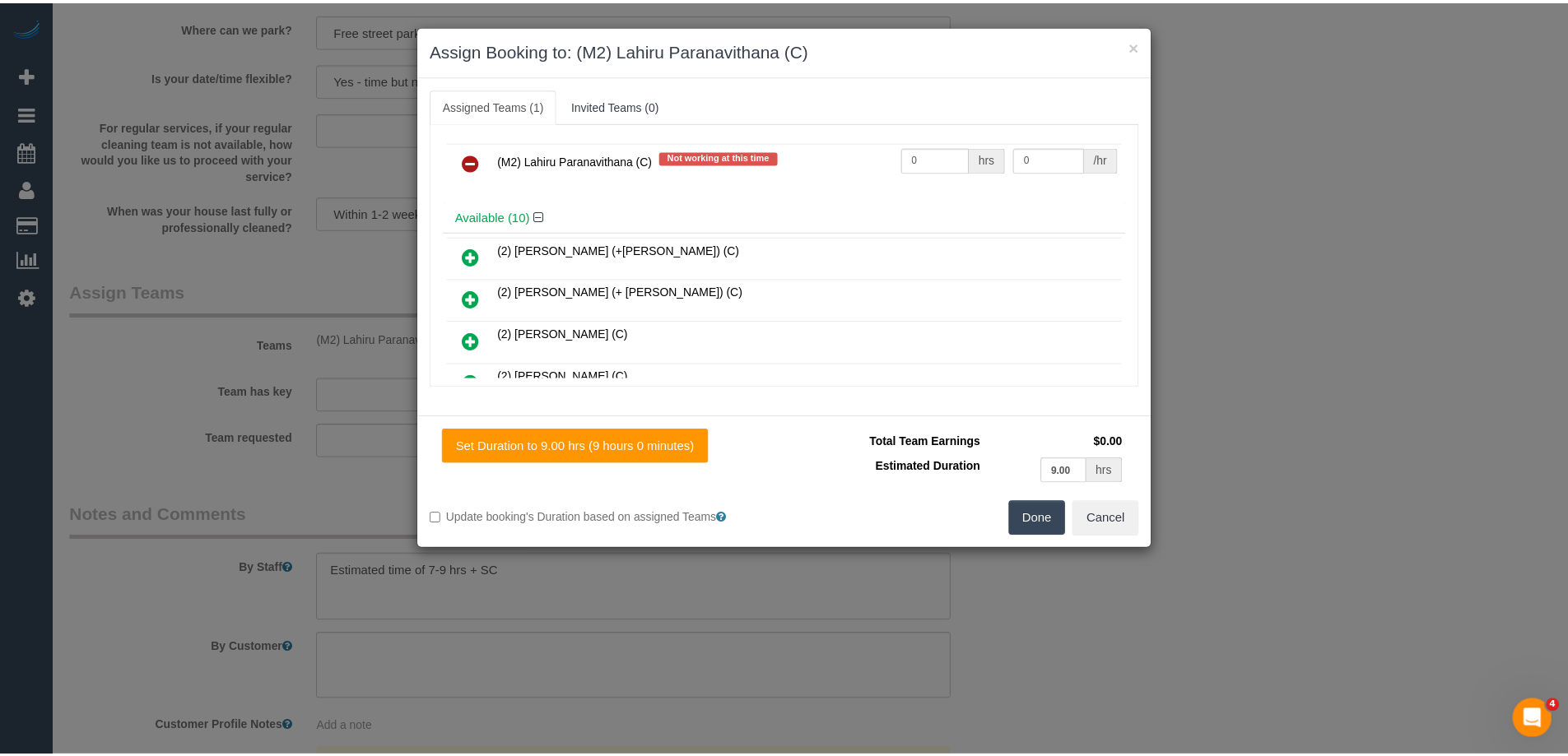
scroll to position [0, 0]
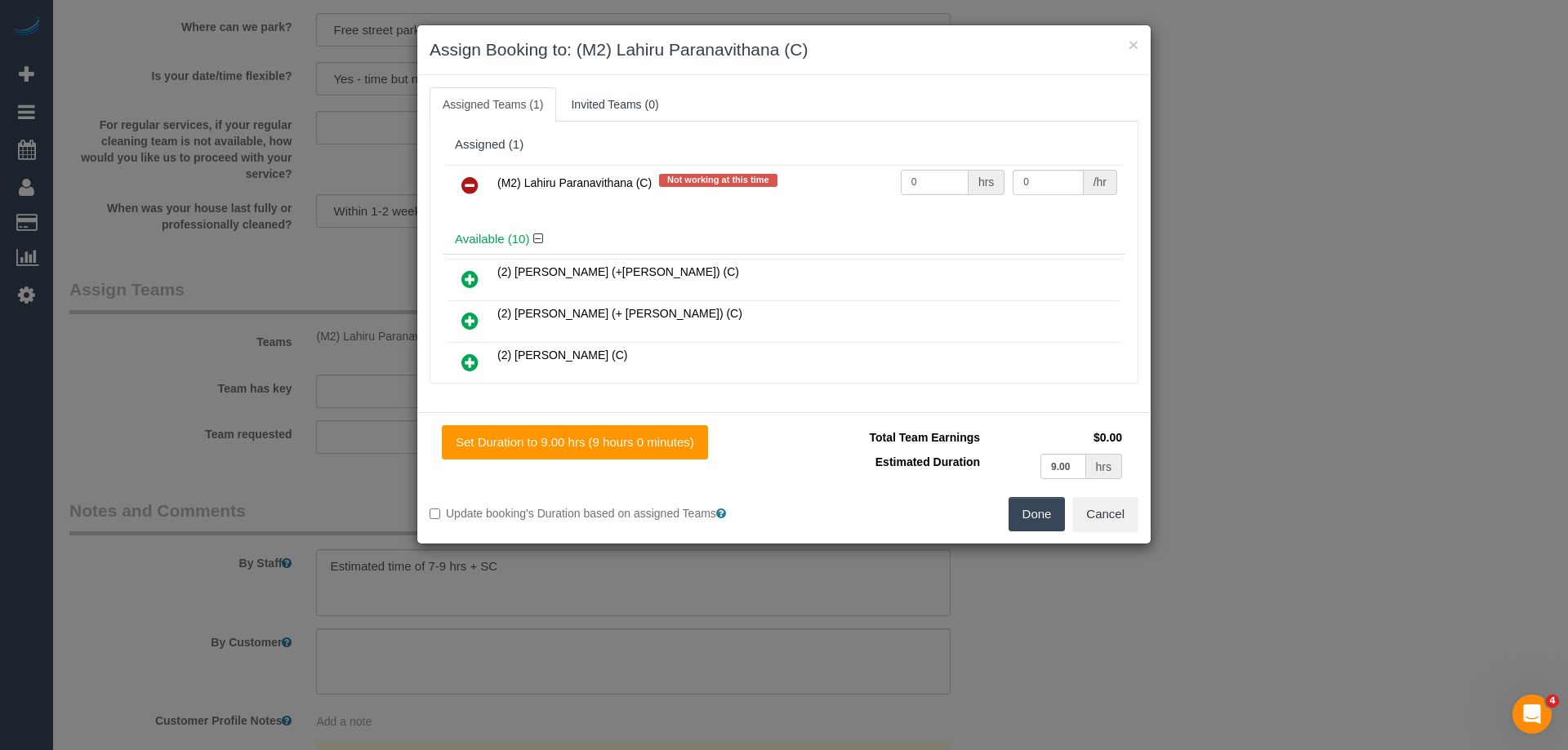
drag, startPoint x: 930, startPoint y: 178, endPoint x: 804, endPoint y: 181, distance: 126.0
click at [807, 181] on tr "(M2) Lahiru Paranavithana (C) Not working at this time 0 hrs 0 /hr" at bounding box center [784, 186] width 675 height 42
type input "1"
drag, startPoint x: 1048, startPoint y: 188, endPoint x: 962, endPoint y: 186, distance: 86.0
click at [962, 186] on tr "(M2) Lahiru Paranavithana (C) Not working at this time 1 hrs 0 /hr" at bounding box center [784, 186] width 675 height 42
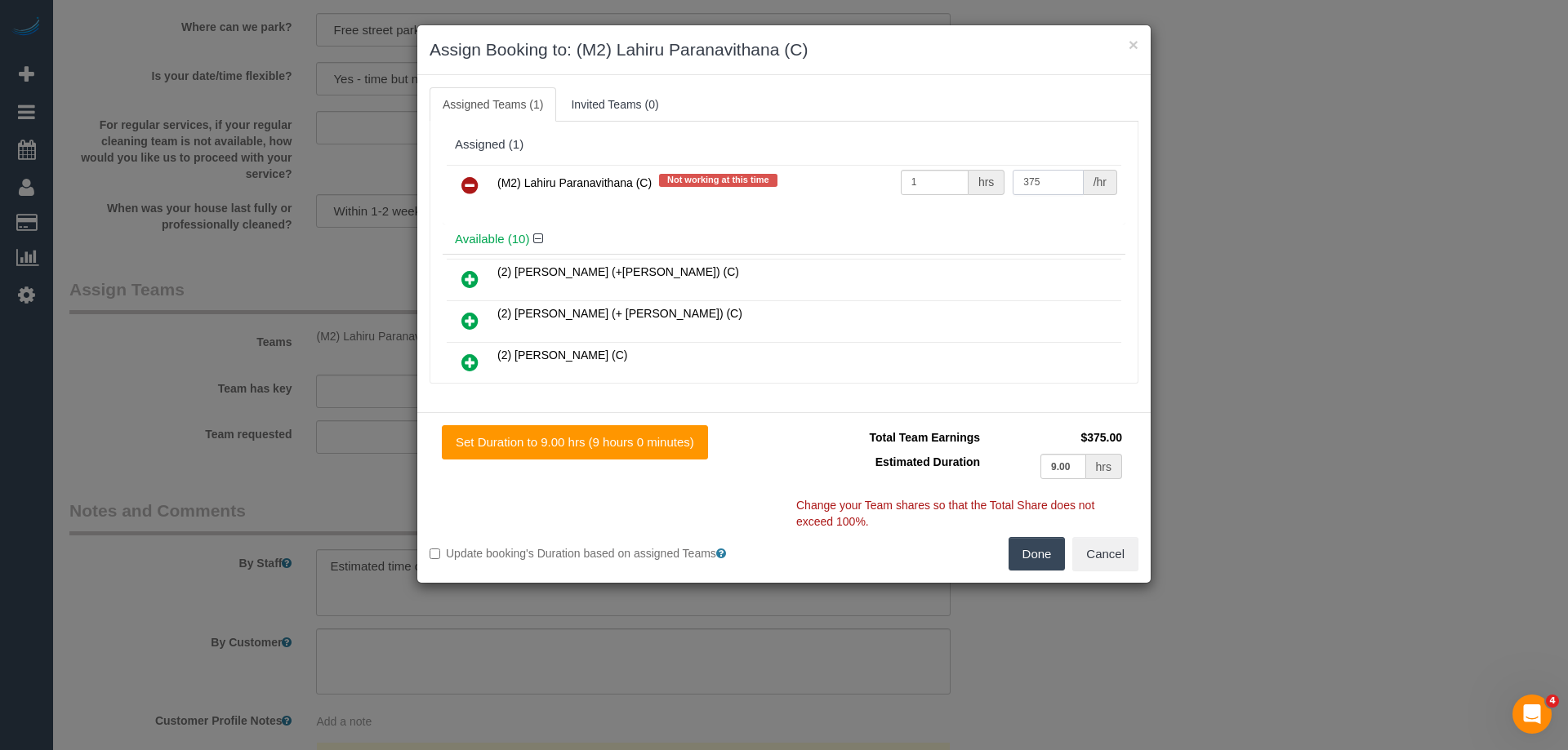
type input "375"
click at [1037, 549] on button "Done" at bounding box center [1037, 554] width 57 height 34
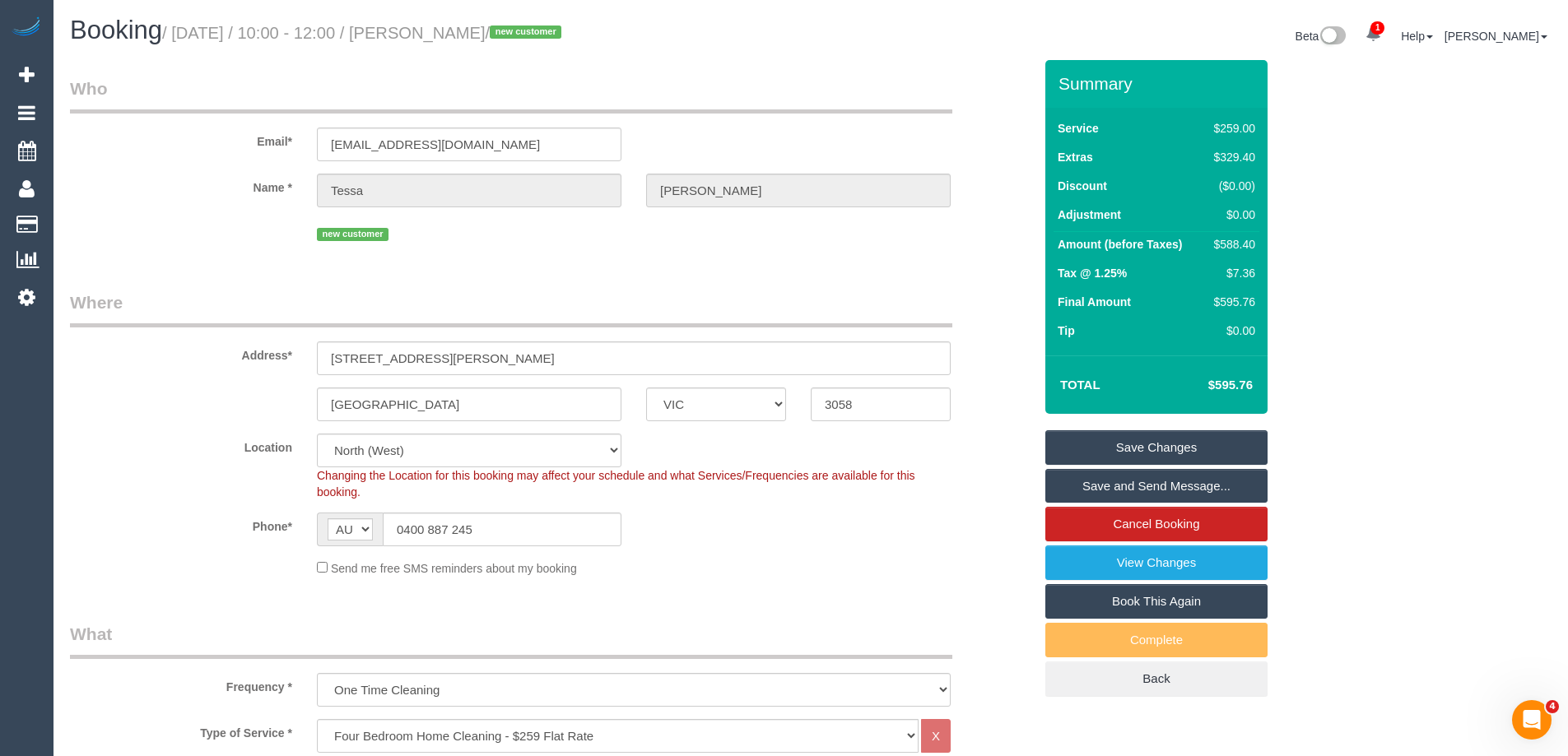
drag, startPoint x: 532, startPoint y: 30, endPoint x: 456, endPoint y: 26, distance: 76.1
click at [456, 26] on small "/ September 04, 2025 / 10:00 - 12:00 / Tessa Kay / new customer" at bounding box center [364, 33] width 404 height 18
copy small "Tessa Kay"
click at [1116, 447] on link "Save Changes" at bounding box center [1156, 448] width 222 height 34
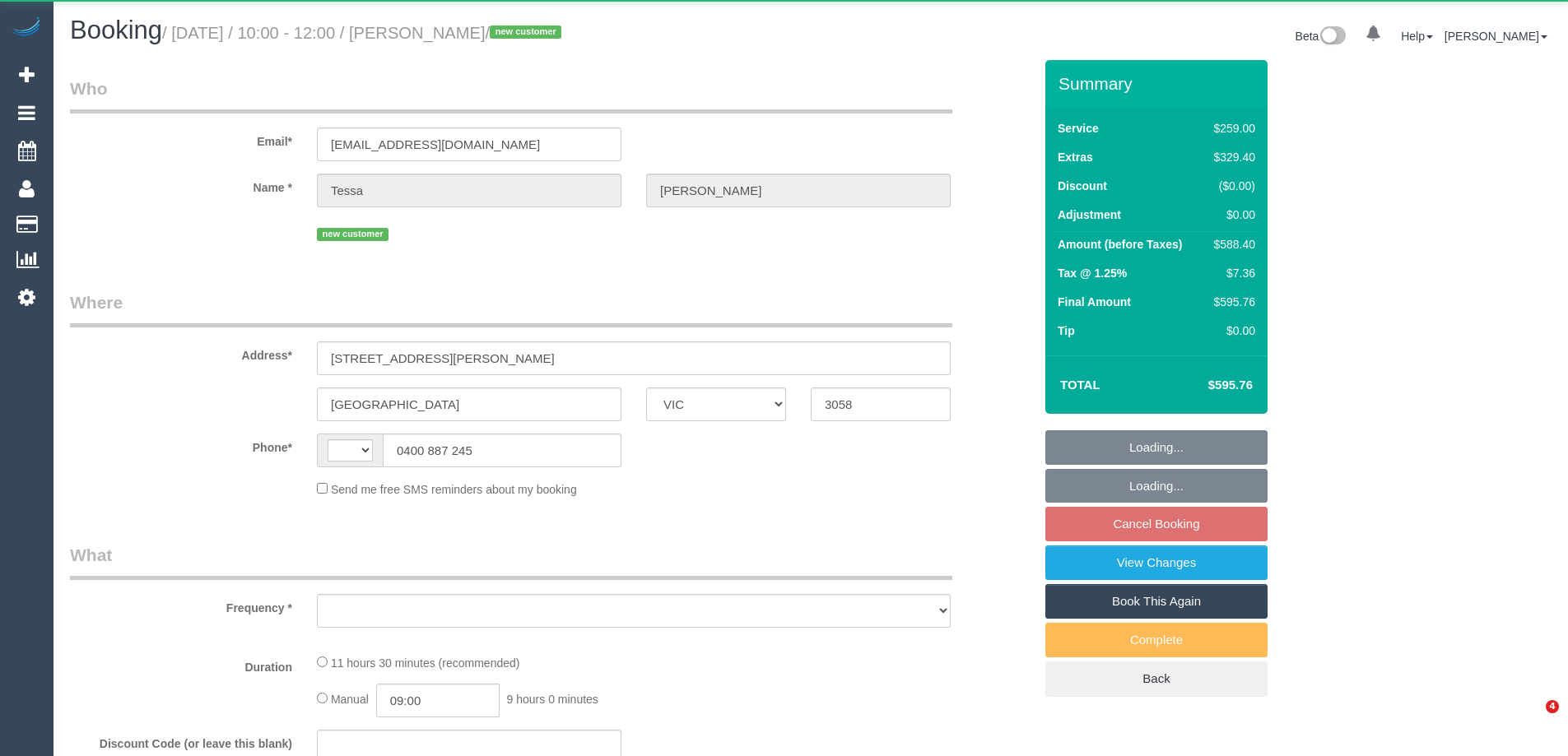
select select "VIC"
select select "string:stripe-pm_1S21Va2GScqysDRVmialX1iH"
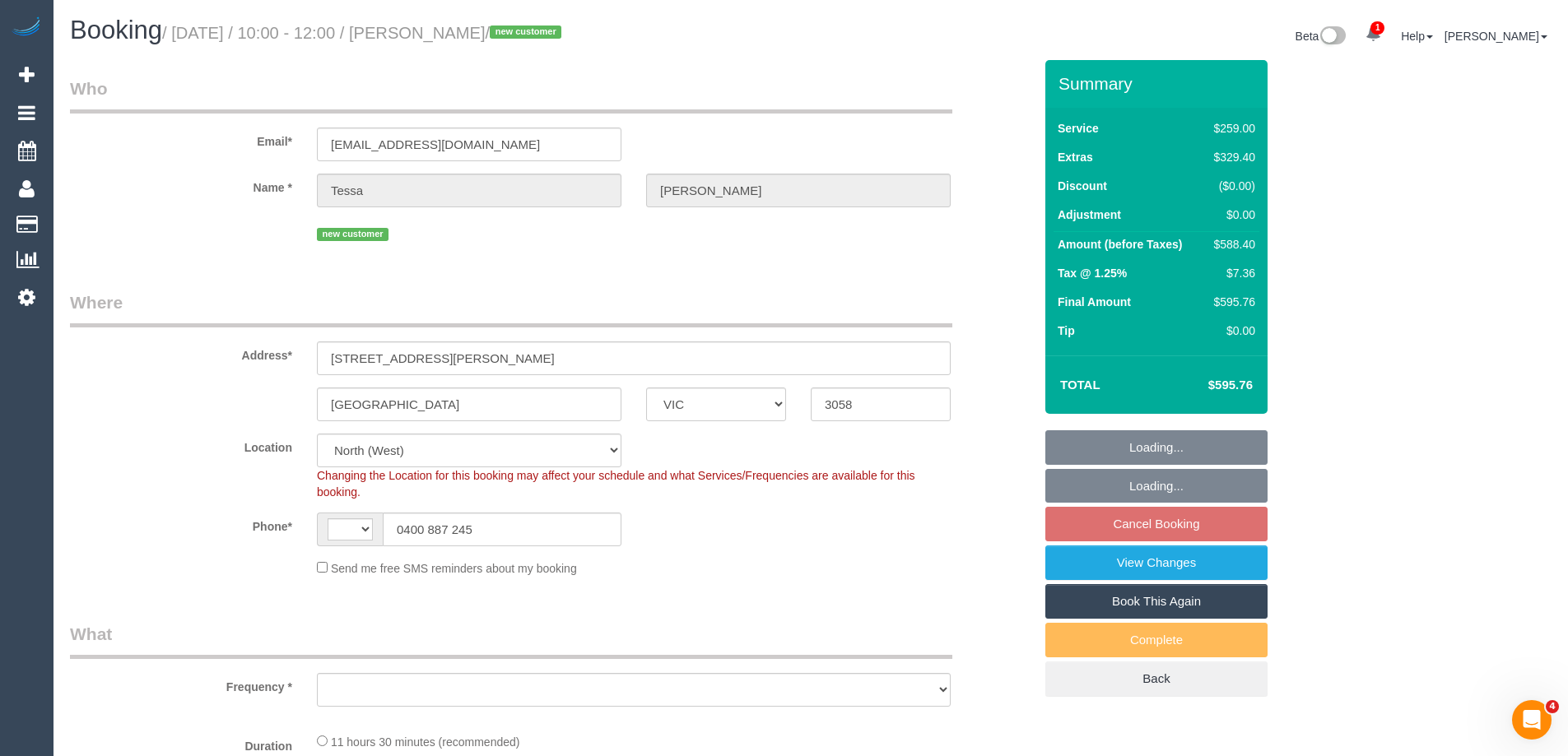
select select "string:AU"
select select "object:590"
select select "spot1"
select select "object:696"
select select "number:28"
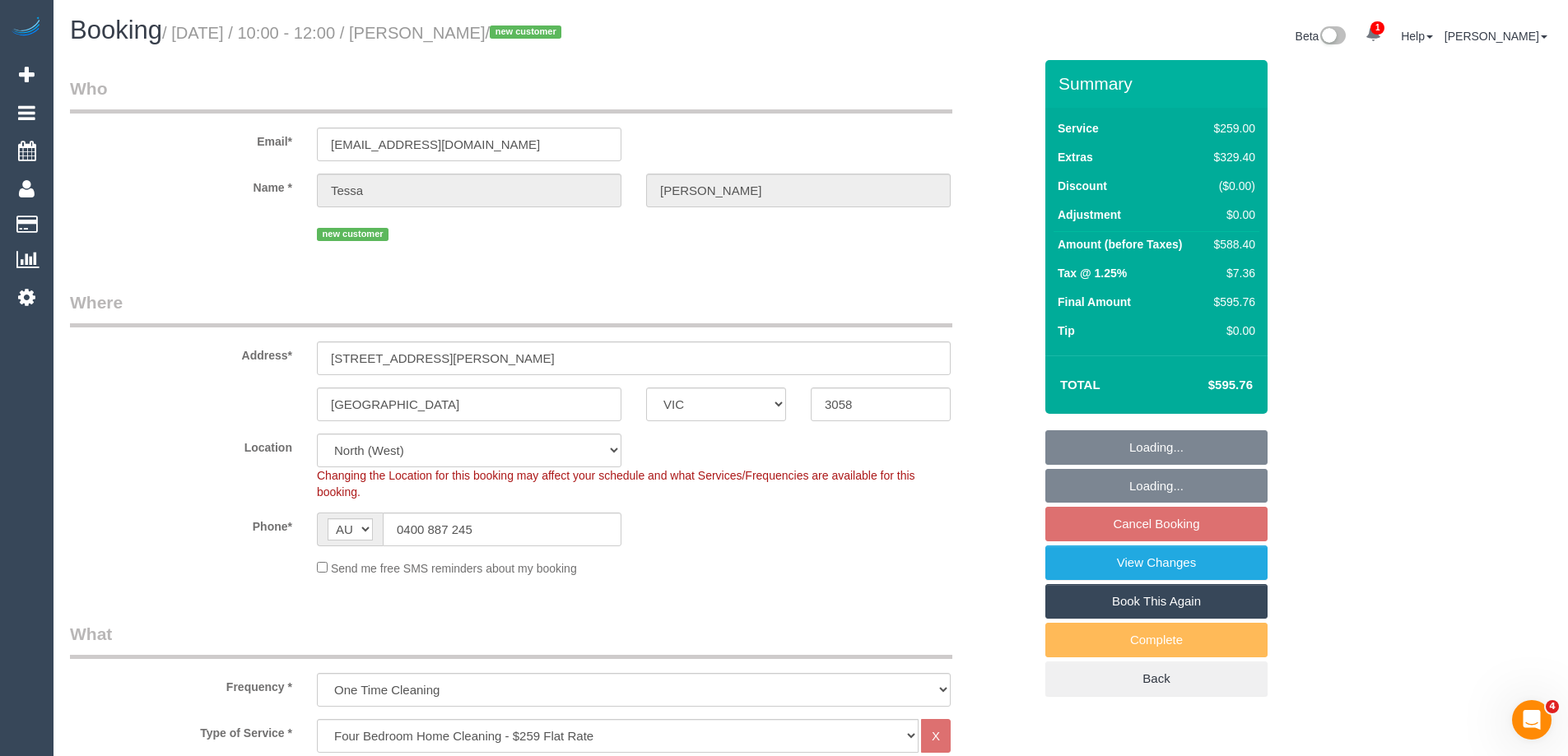
select select "number:14"
select select "number:19"
select select "number:24"
select select "number:11"
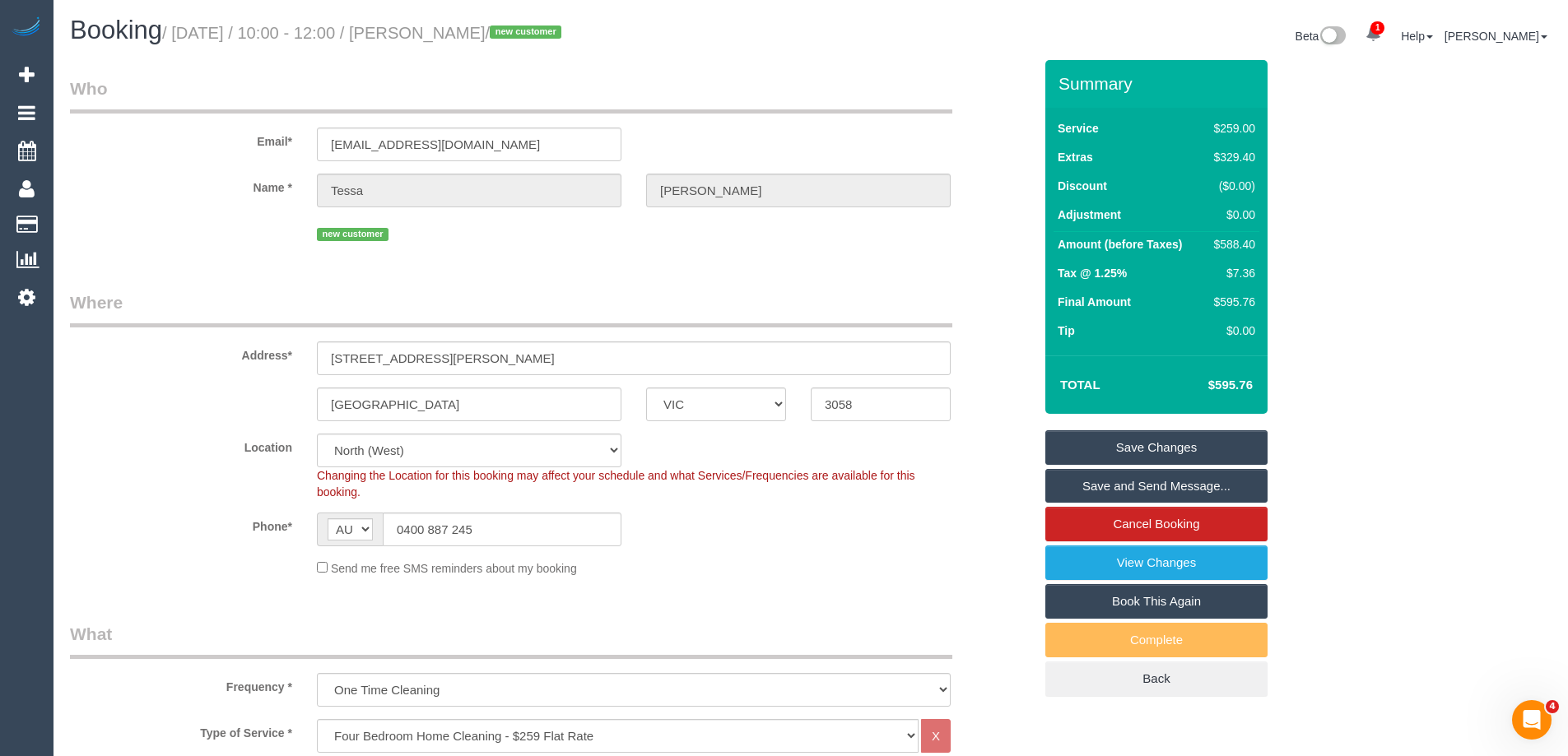
click at [1087, 451] on link "Save Changes" at bounding box center [1156, 448] width 222 height 34
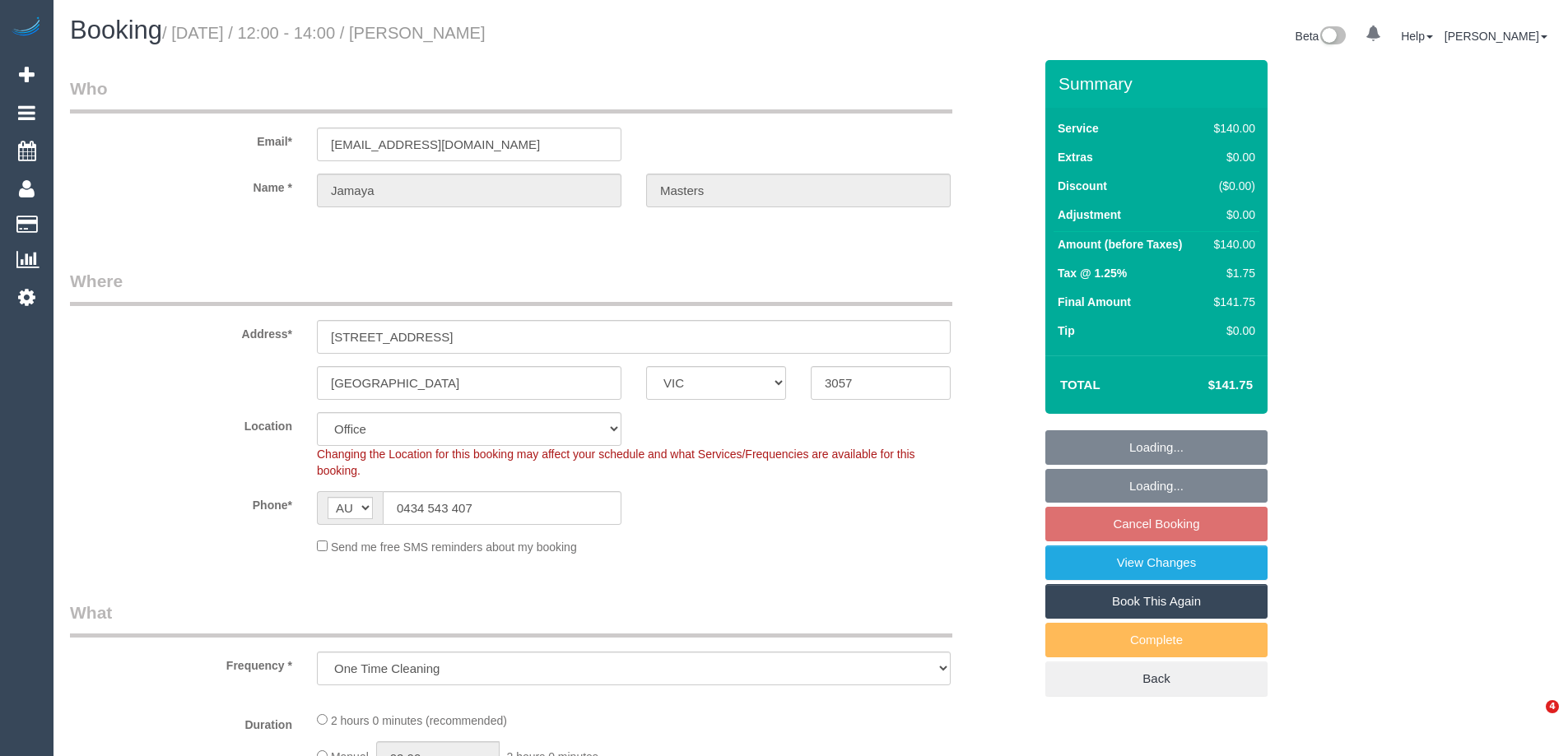
select select "VIC"
select select "object:708"
select select "string:stripe-pm_1Rxfkd2GScqysDRVrOpE44ky"
select select "number:28"
select select "number:14"
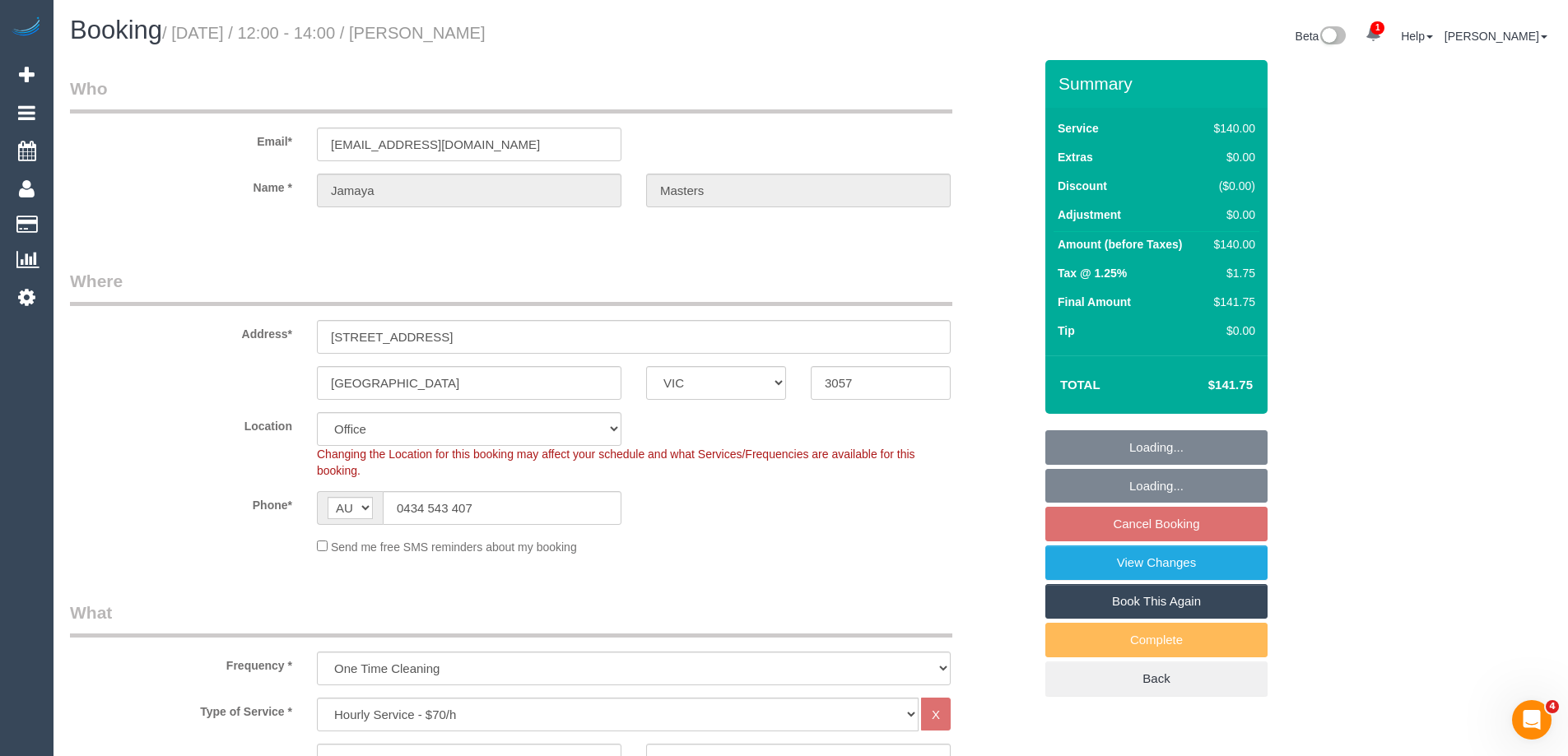
select select "number:18"
select select "number:25"
select select "number:13"
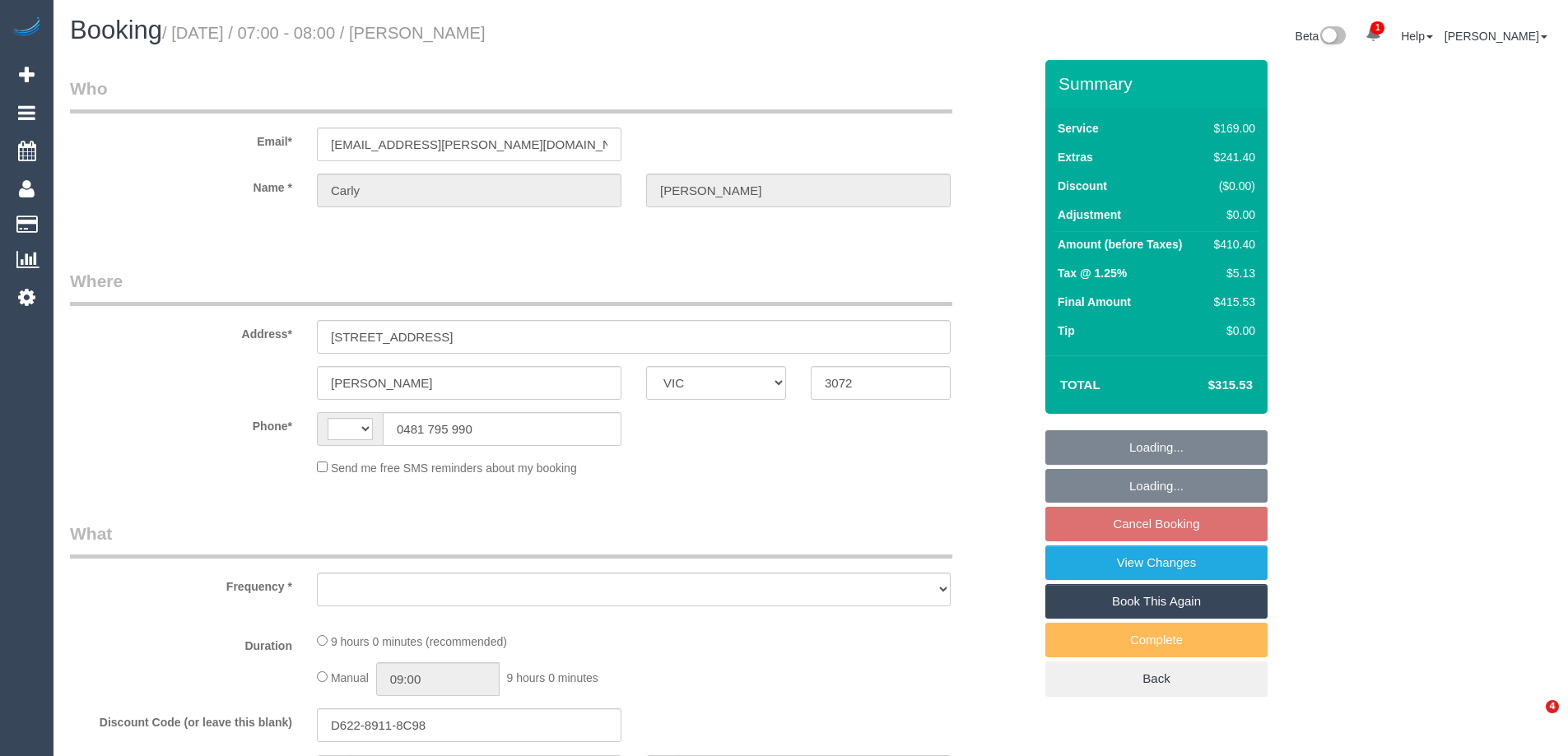
select select "VIC"
select select "string:stripe-pm_1PK7Ii2GScqysDRVfAvOWCaP"
select select "number:28"
select select "number:15"
select select "number:19"
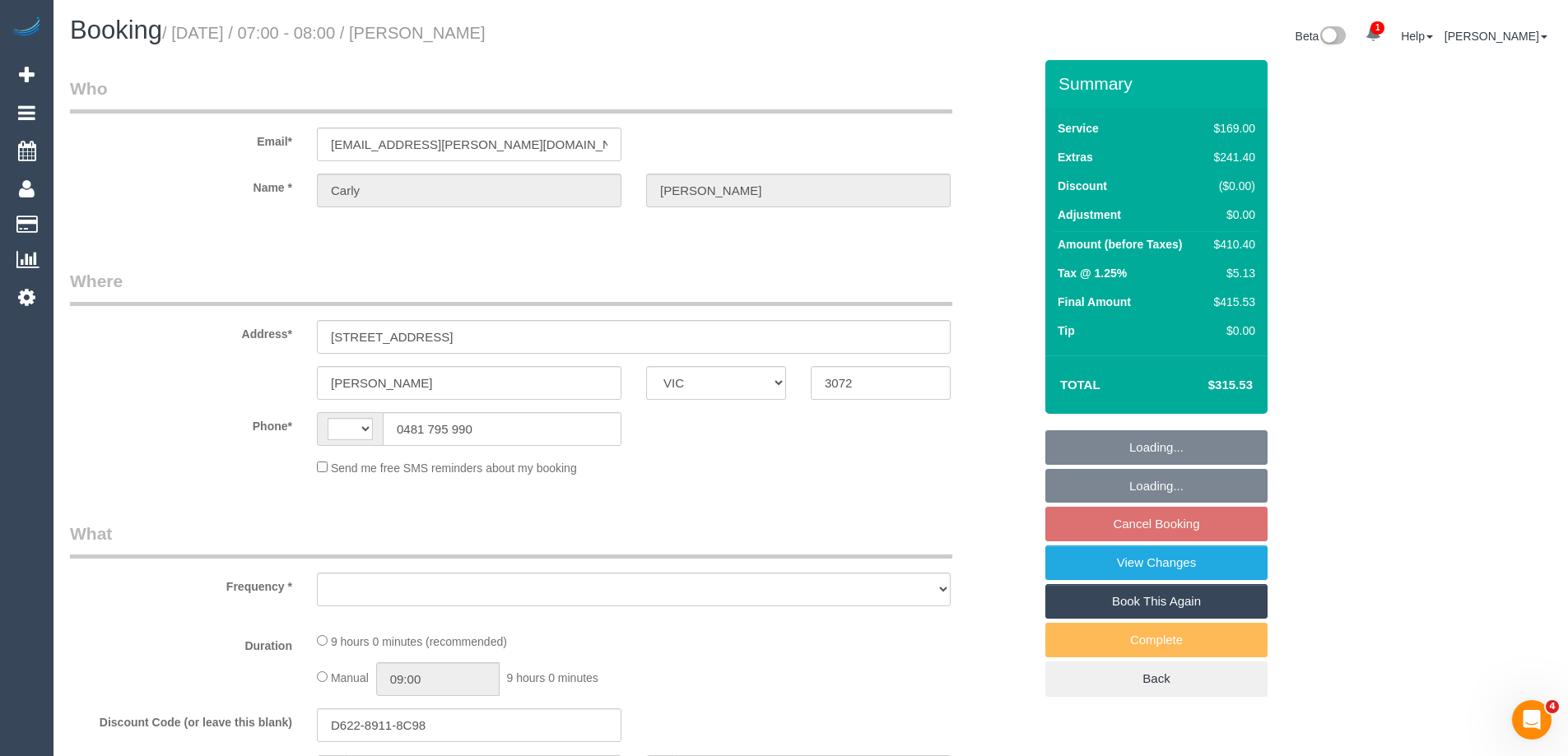
select select "number:25"
select select "number:13"
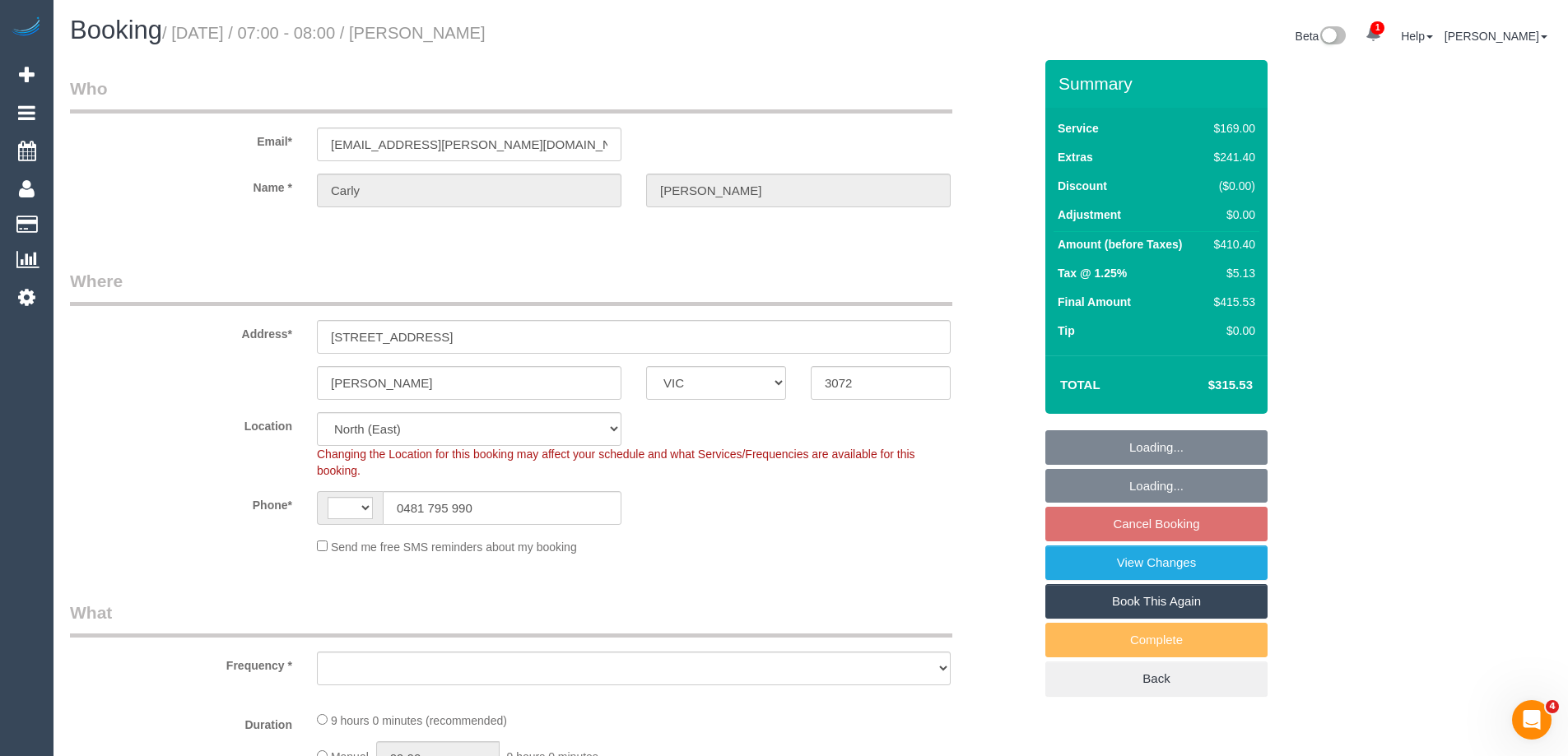
select select "string:AU"
select select "spot1"
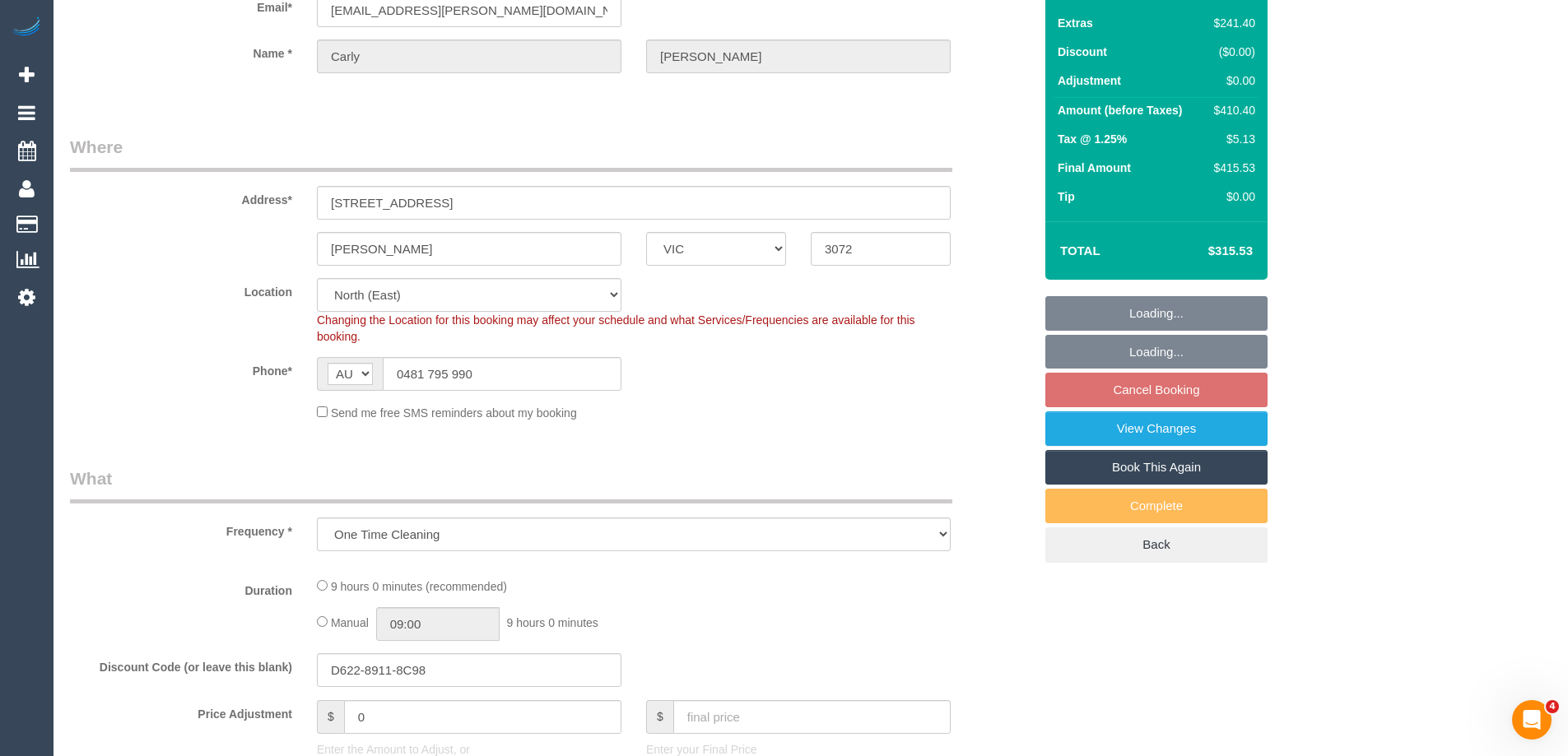
select select "object:1411"
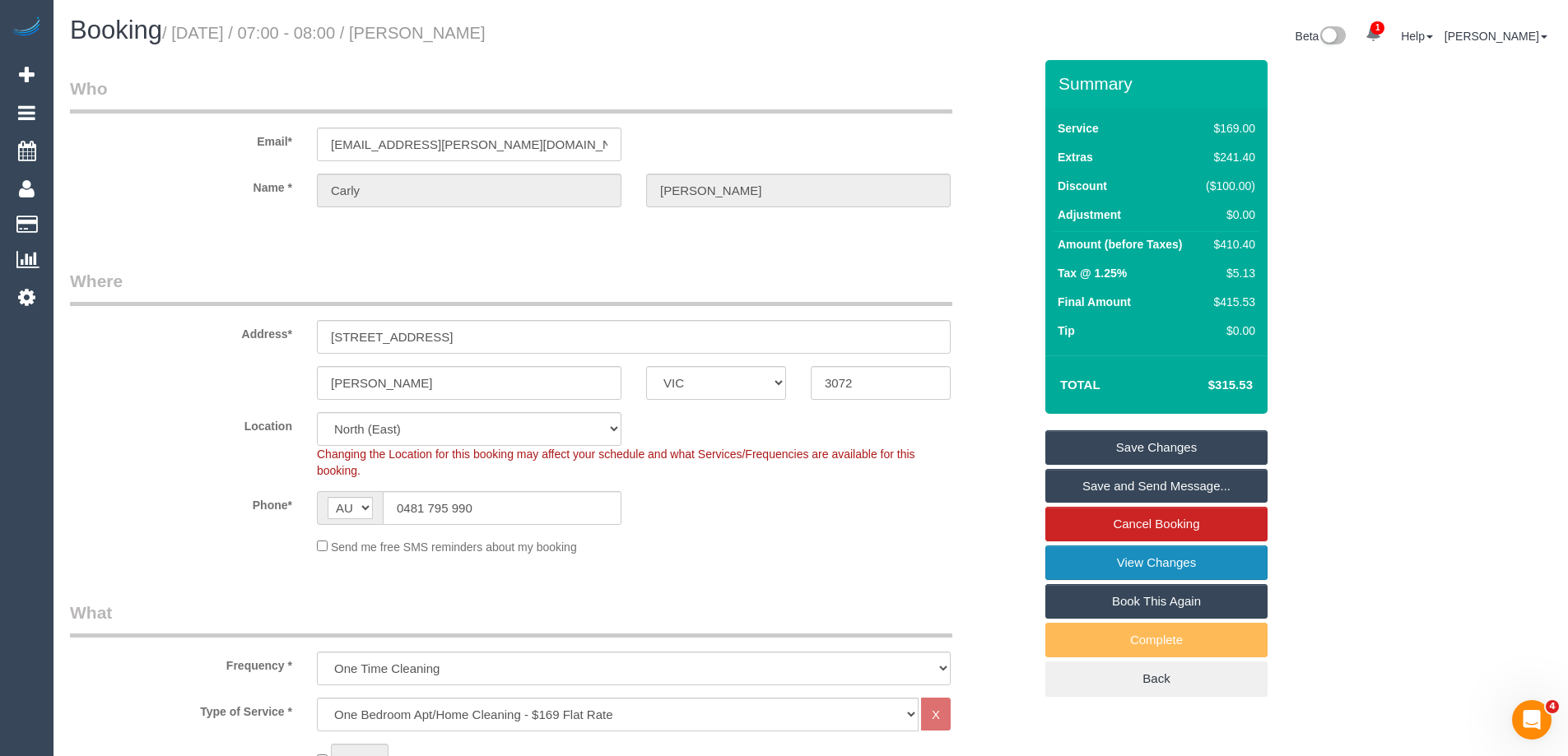
click at [1060, 565] on link "View Changes" at bounding box center [1156, 563] width 222 height 34
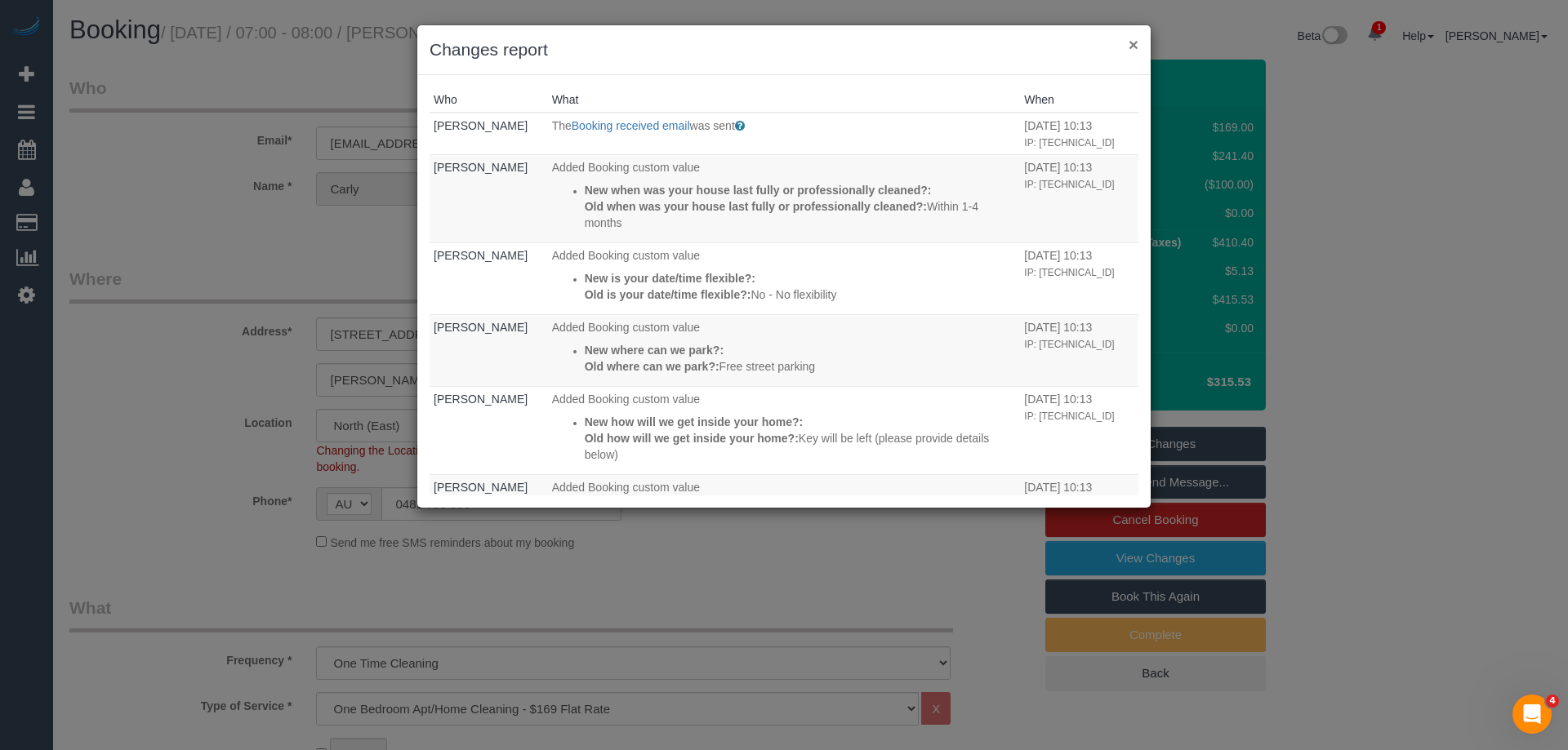
click at [1129, 40] on button "×" at bounding box center [1134, 44] width 10 height 17
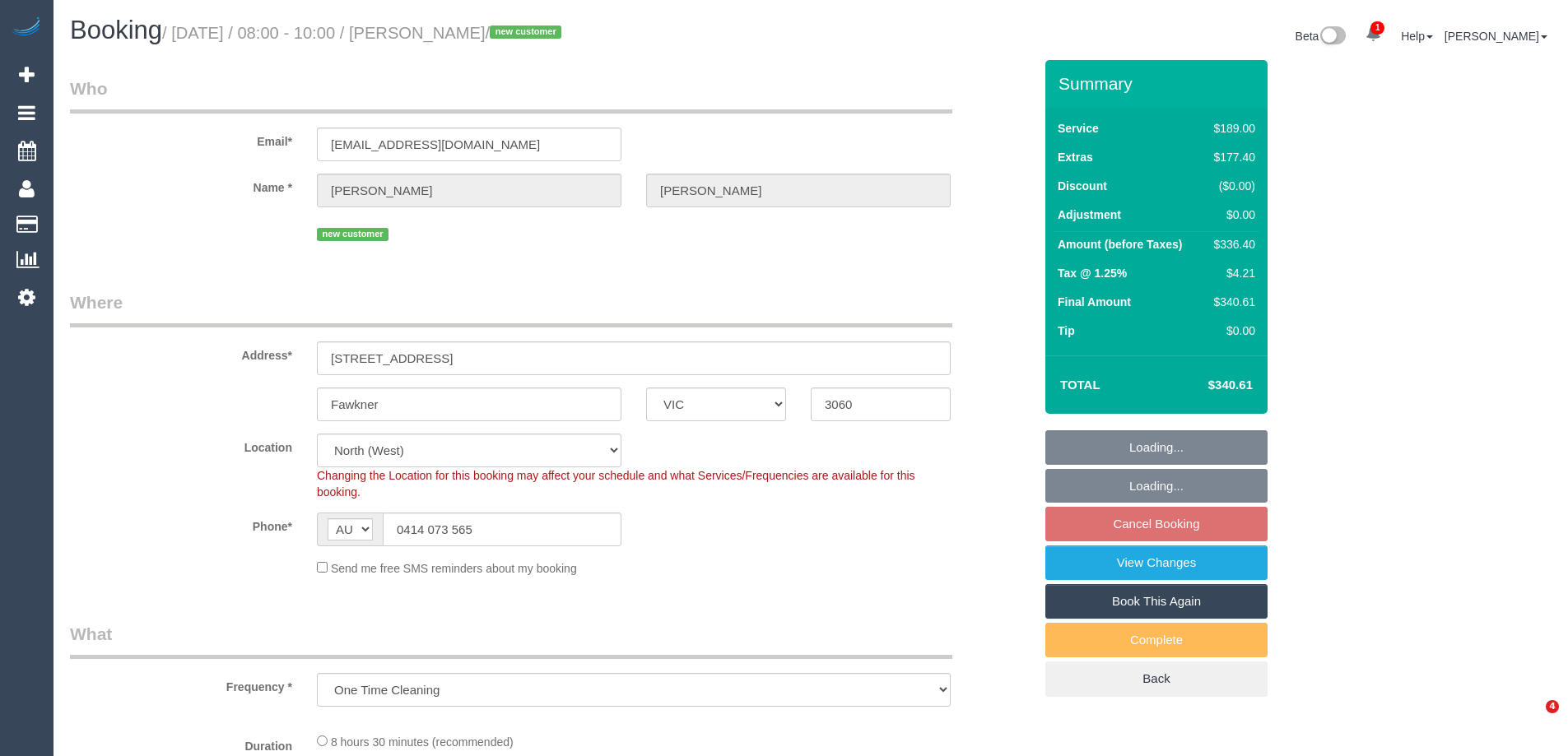
select select "VIC"
select select "object:568"
select select "string:stripe-pm_1S2WkW2GScqysDRVXA4TnCkJ"
click at [1092, 566] on link "View Changes" at bounding box center [1156, 563] width 222 height 34
select select "number:28"
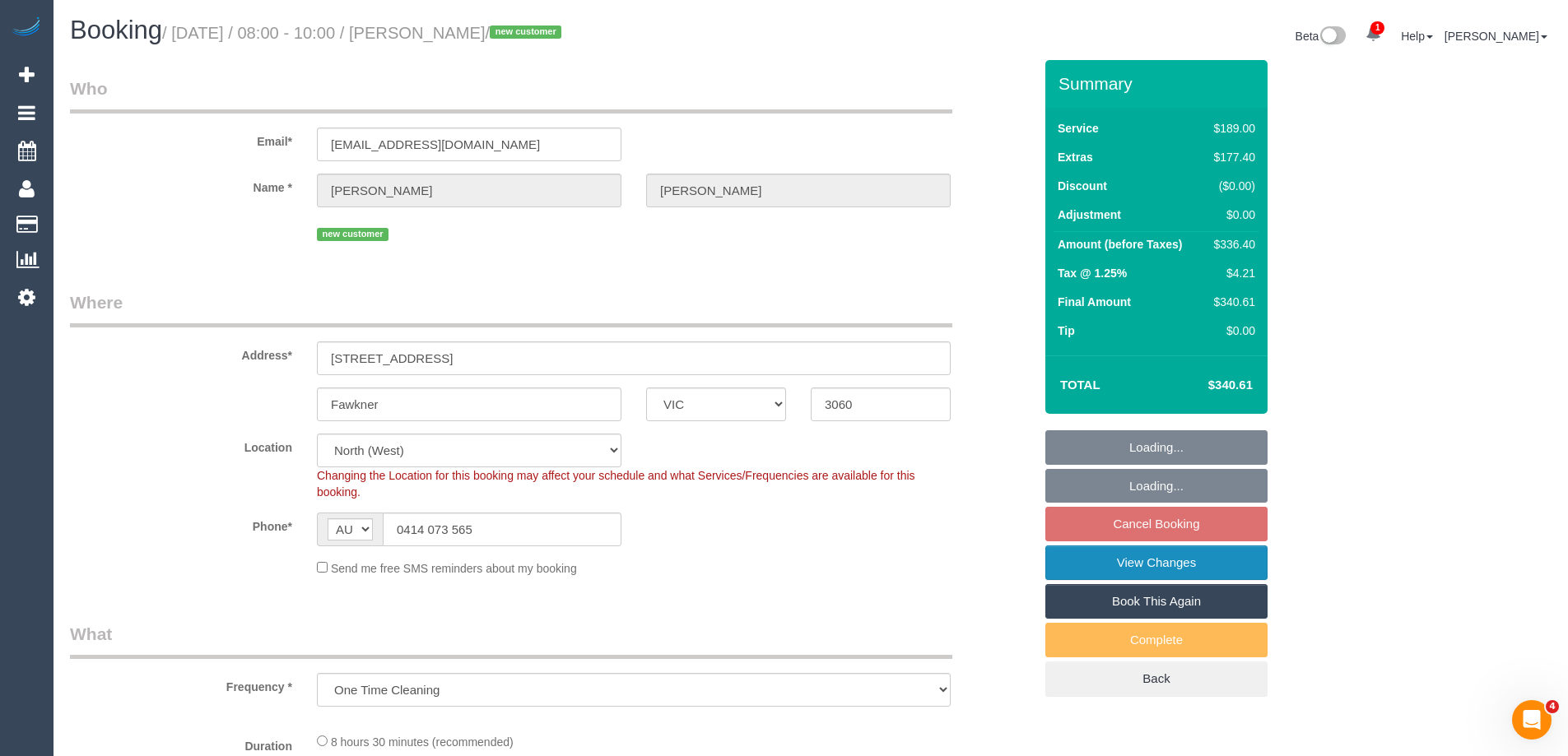
select select "number:14"
select select "number:18"
select select "number:36"
select select "number:26"
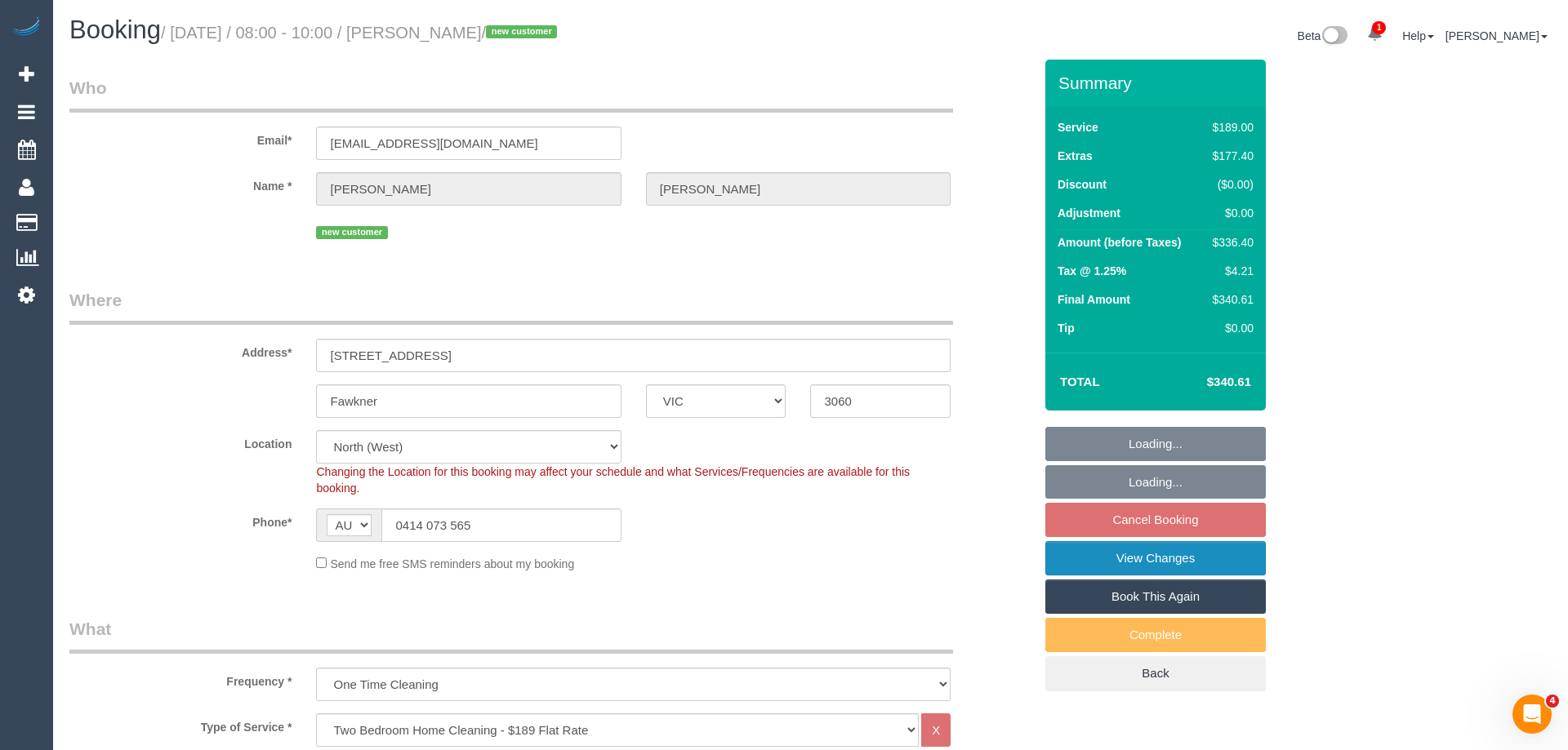
select select "spot1"
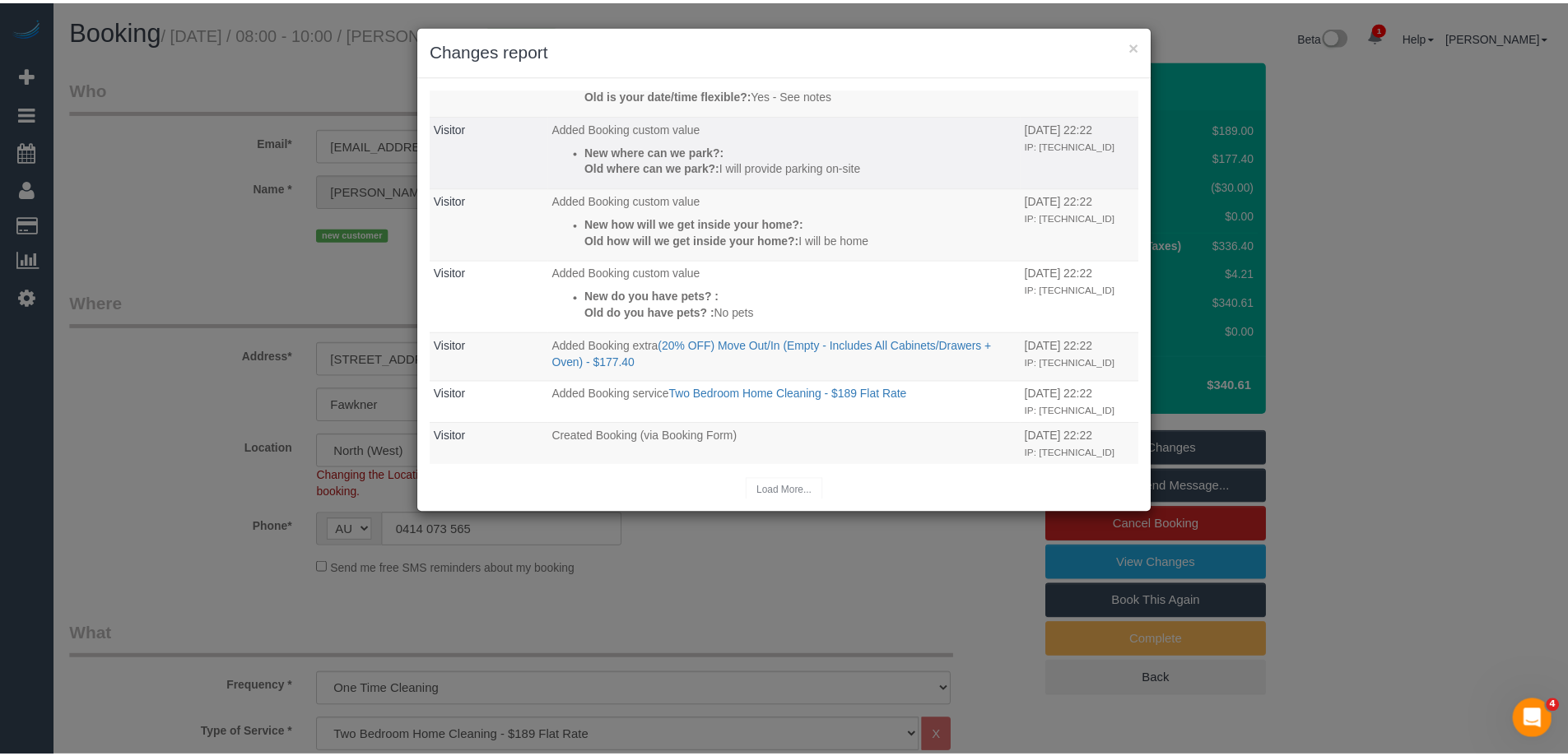
scroll to position [279, 0]
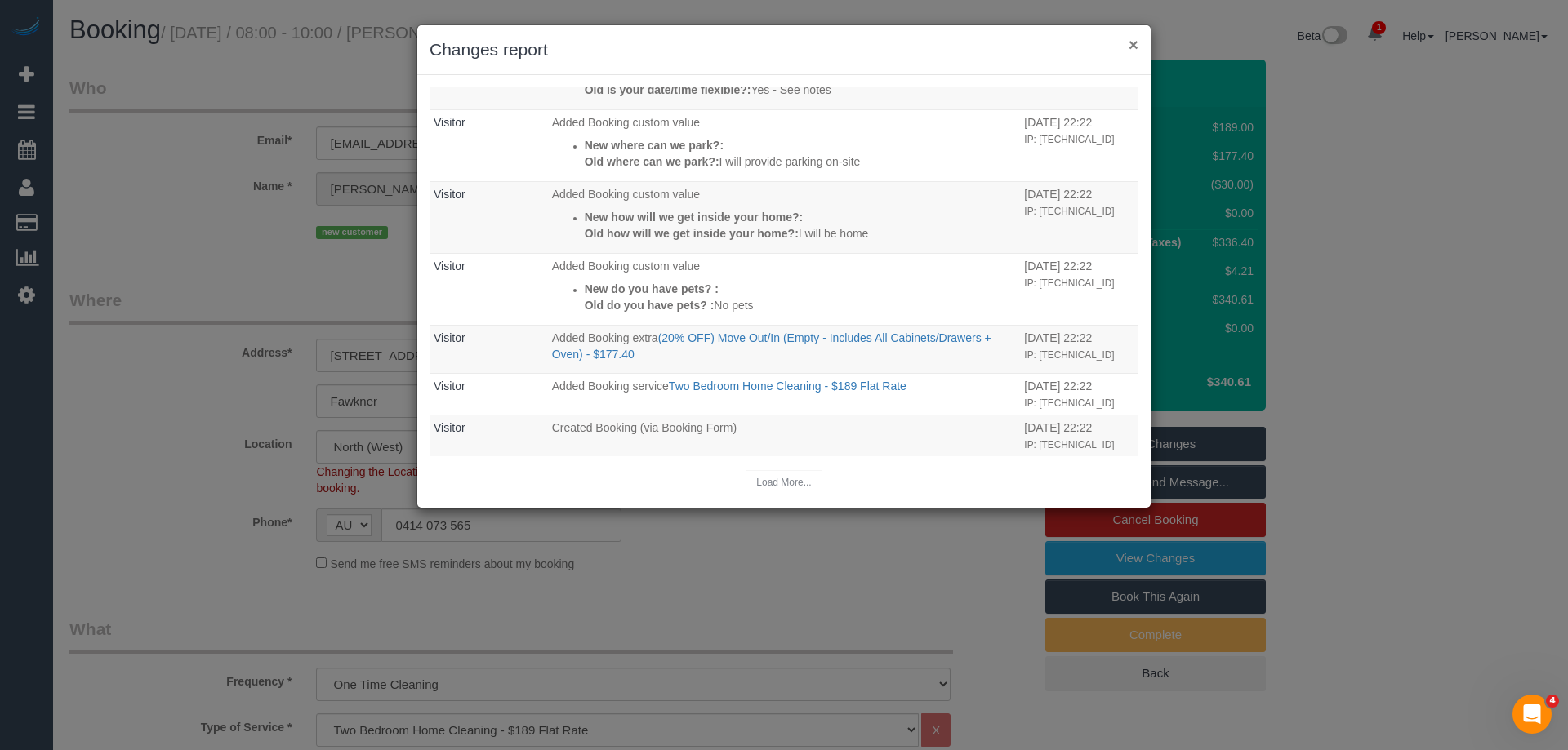
click at [1135, 43] on button "×" at bounding box center [1134, 44] width 10 height 17
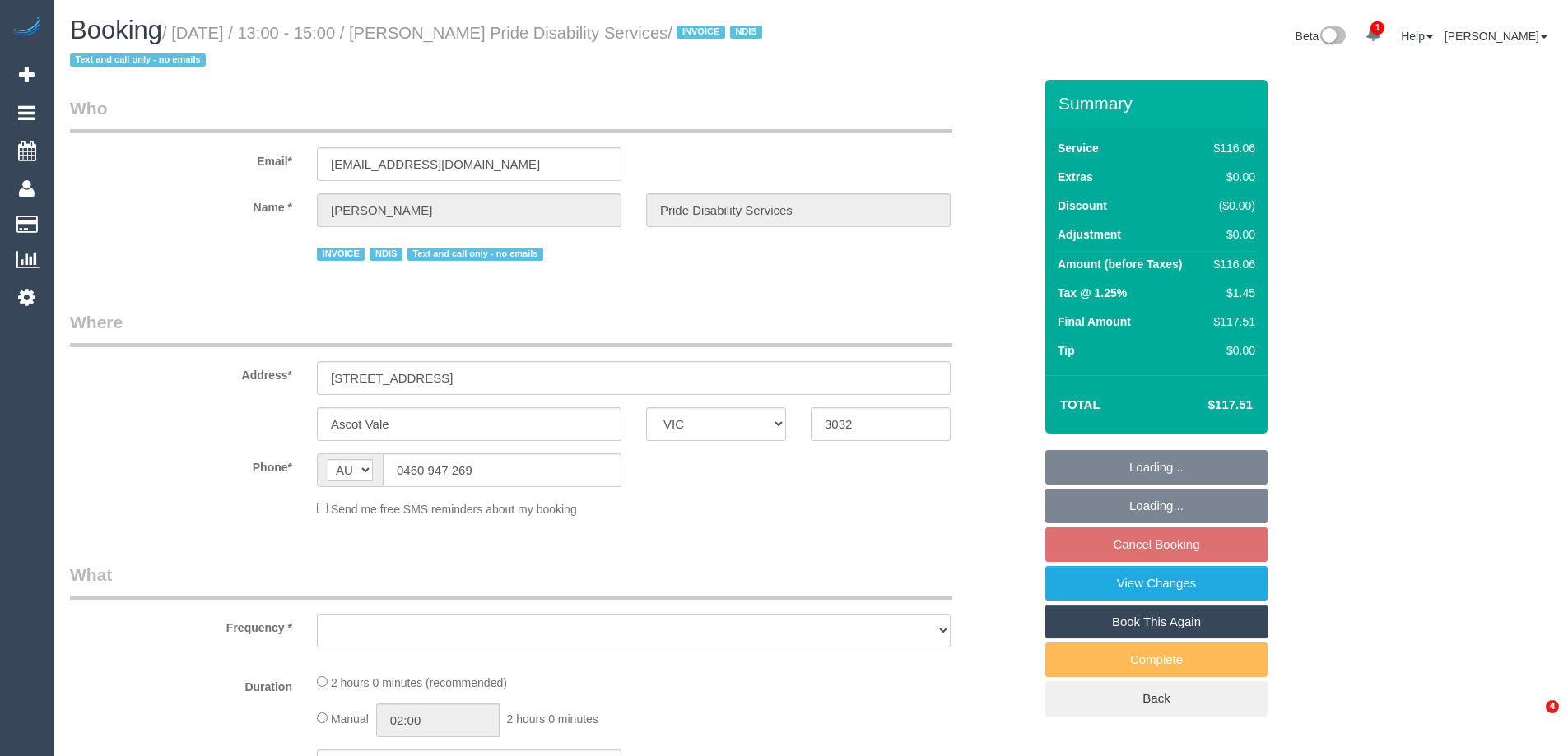
select select "VIC"
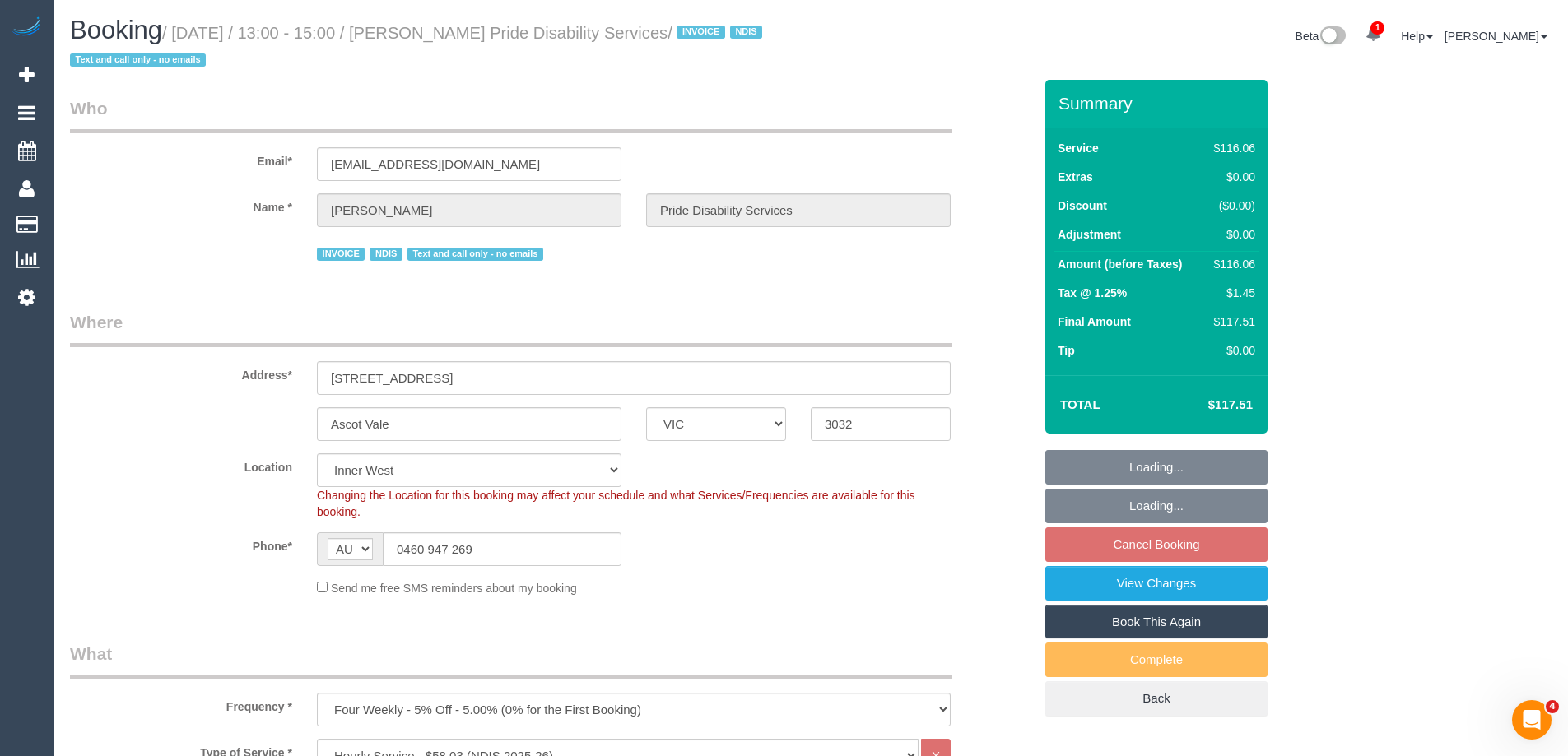
select select "object:765"
select select "number:28"
select select "number:14"
select select "number:19"
select select "number:36"
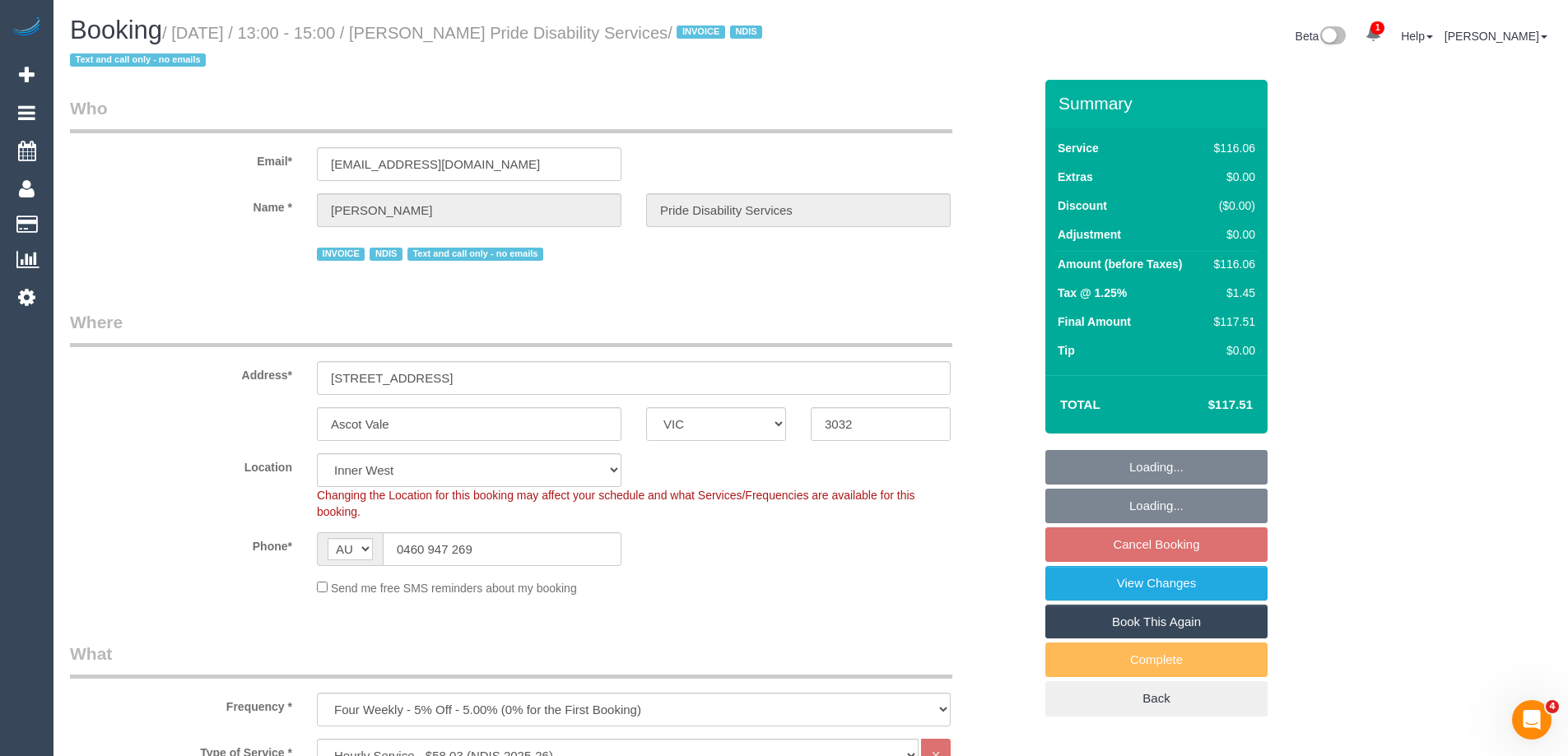
select select "number:33"
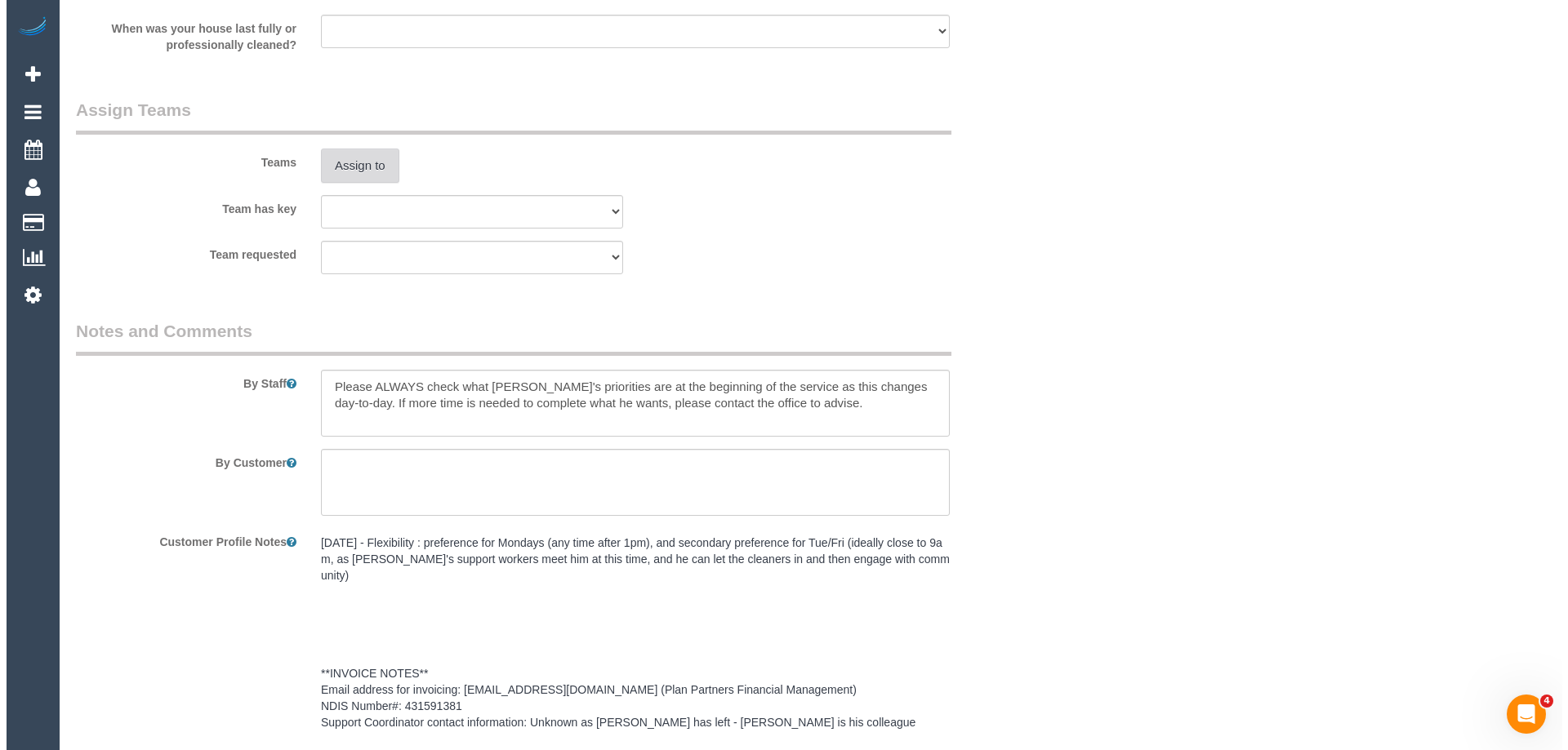
scroll to position [1960, 0]
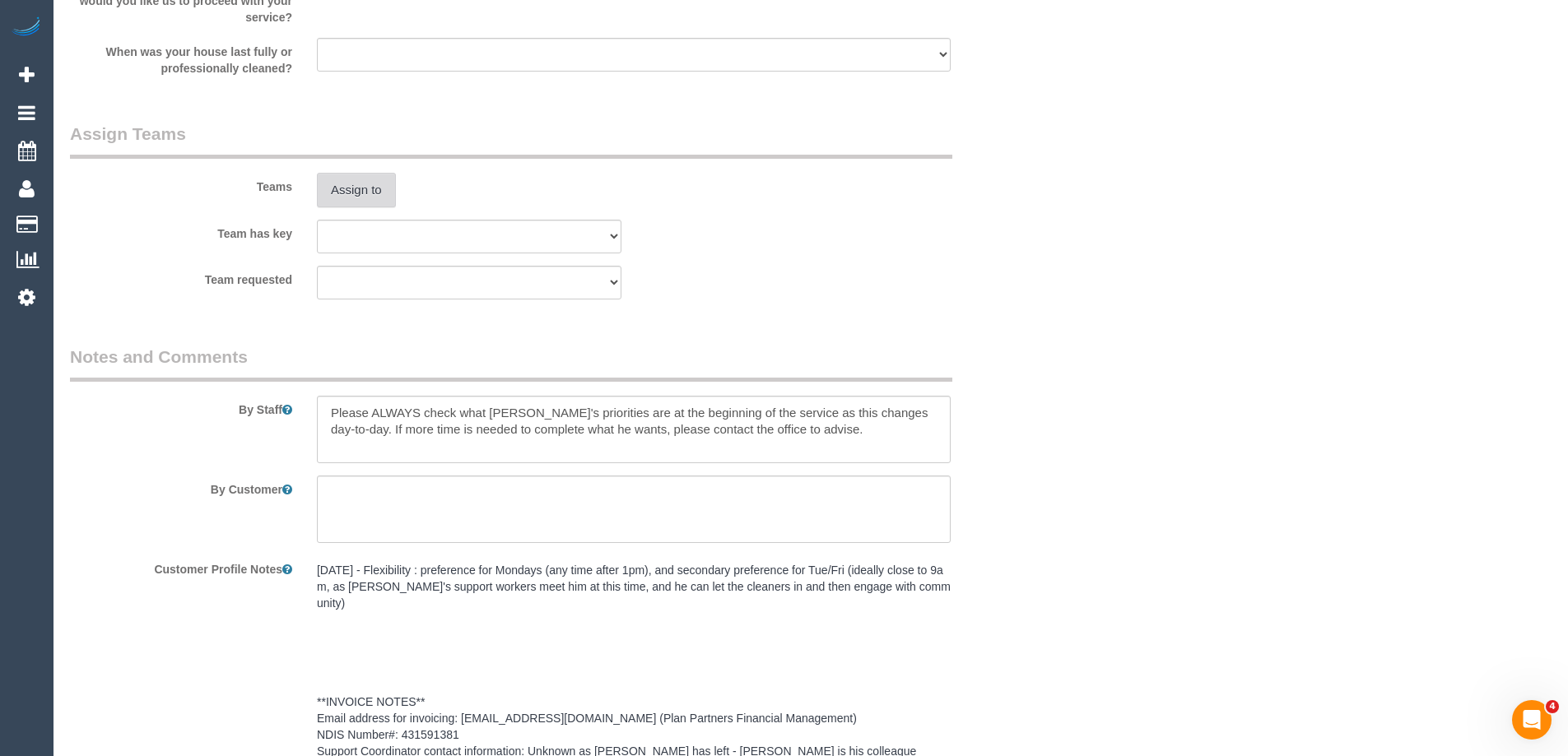
click at [354, 185] on button "Assign to" at bounding box center [356, 190] width 79 height 34
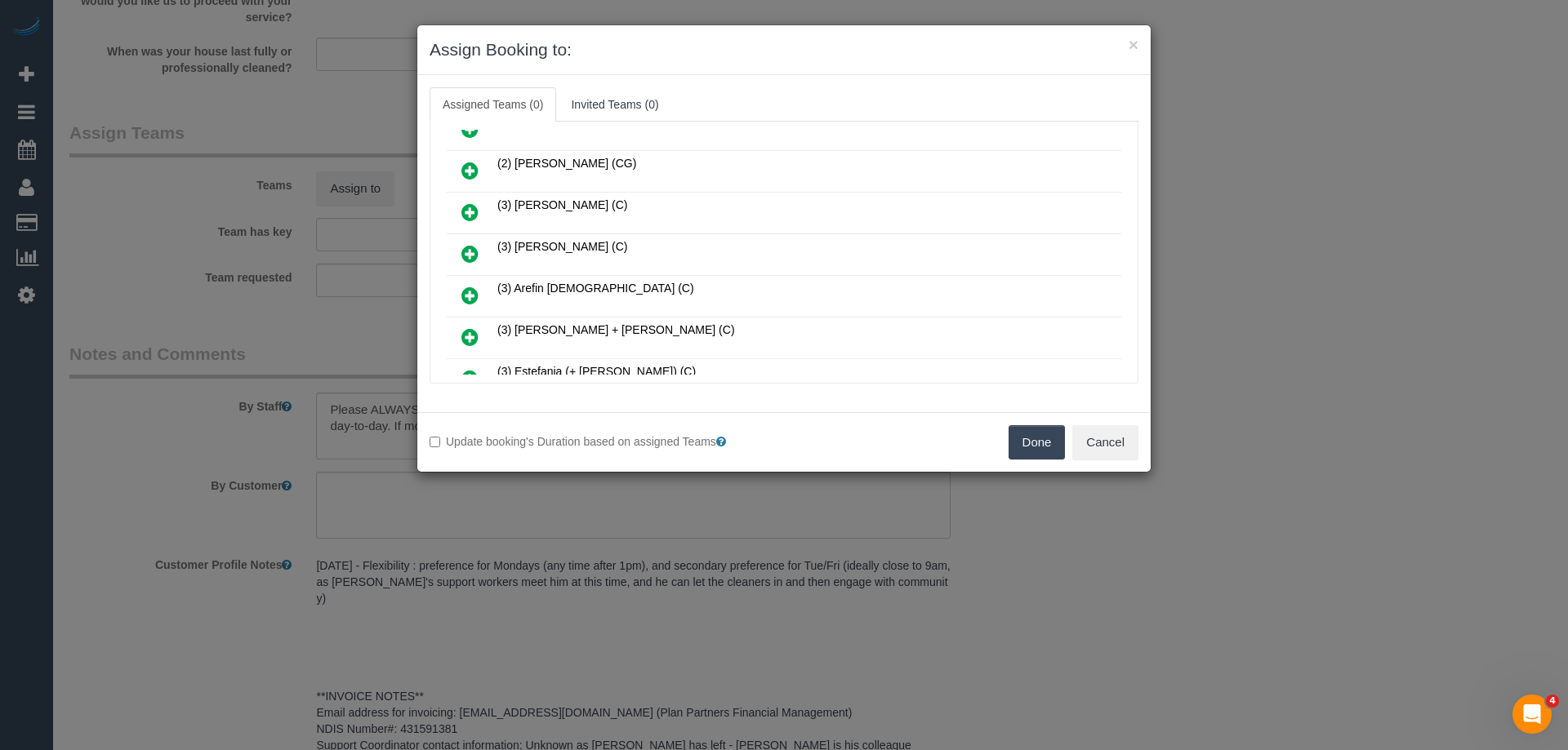
scroll to position [571, 0]
click at [466, 249] on icon at bounding box center [470, 253] width 17 height 20
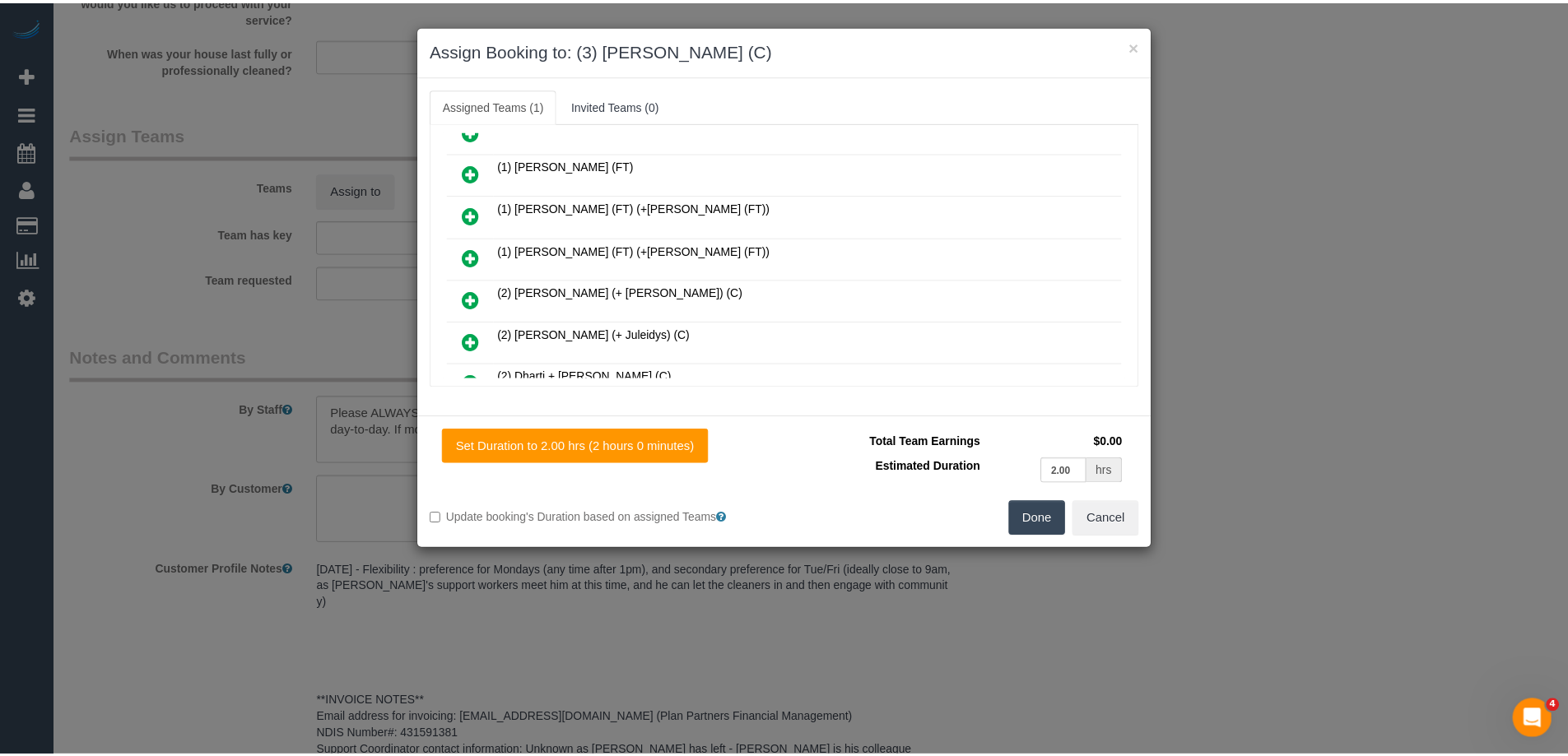
scroll to position [0, 0]
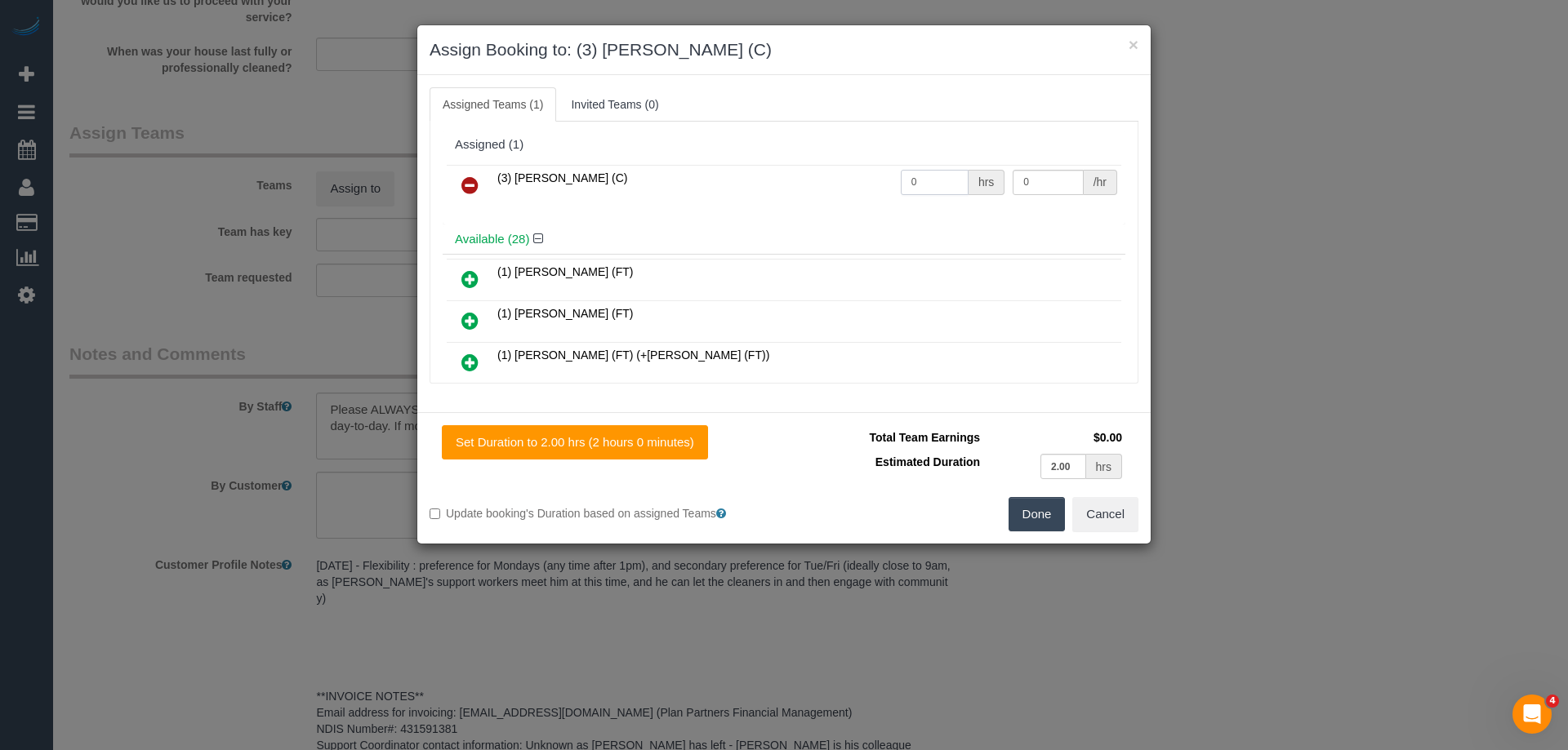
drag, startPoint x: 919, startPoint y: 177, endPoint x: 847, endPoint y: 175, distance: 72.0
click at [847, 175] on tr "(3) [PERSON_NAME] (C) 0 hrs 0 /hr" at bounding box center [784, 186] width 675 height 42
type input "2"
drag, startPoint x: 1041, startPoint y: 189, endPoint x: 937, endPoint y: 177, distance: 104.7
click at [947, 177] on tr "(3) [PERSON_NAME] (C) 2 hrs 0 /hr" at bounding box center [784, 186] width 675 height 42
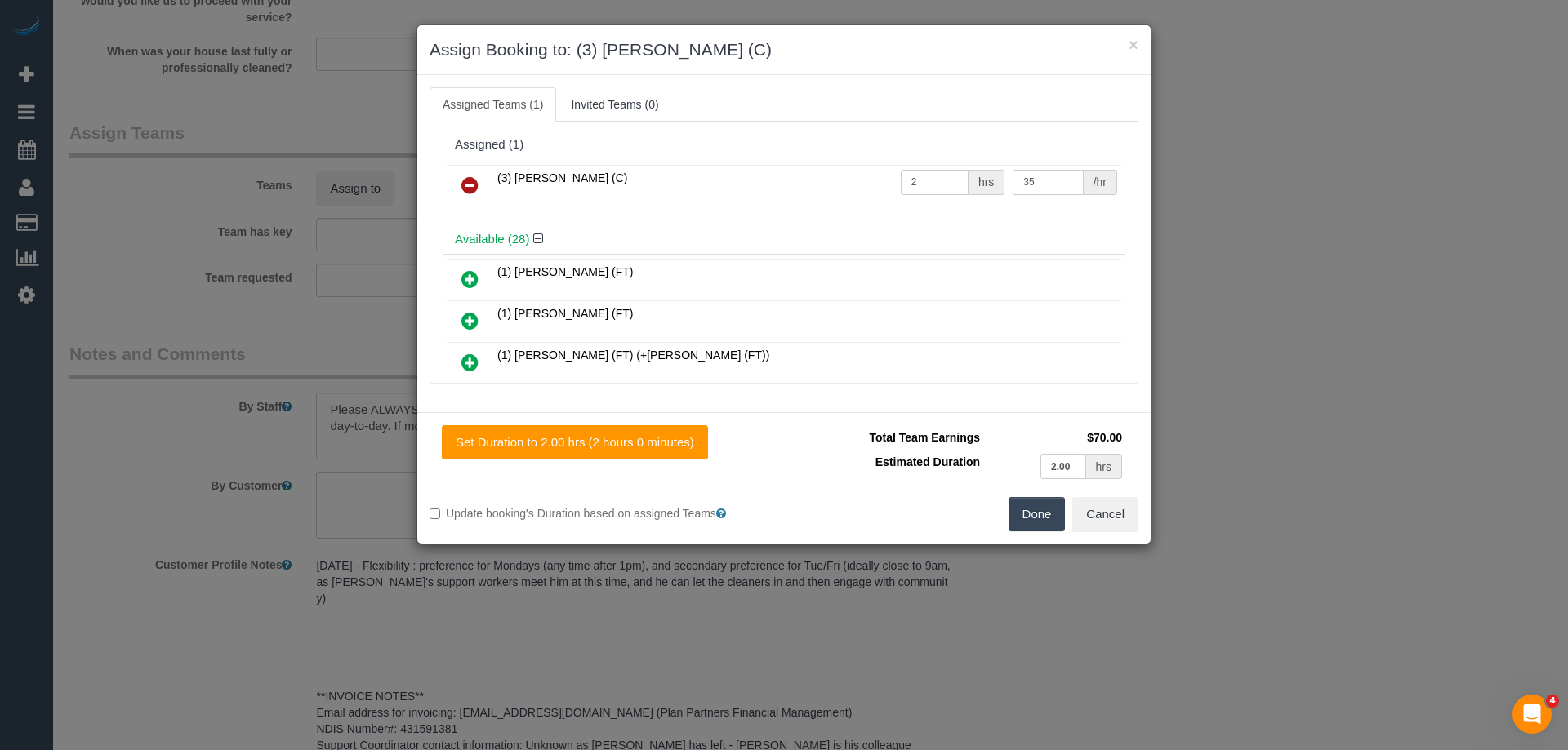
type input "35"
click at [1037, 509] on button "Done" at bounding box center [1037, 514] width 57 height 34
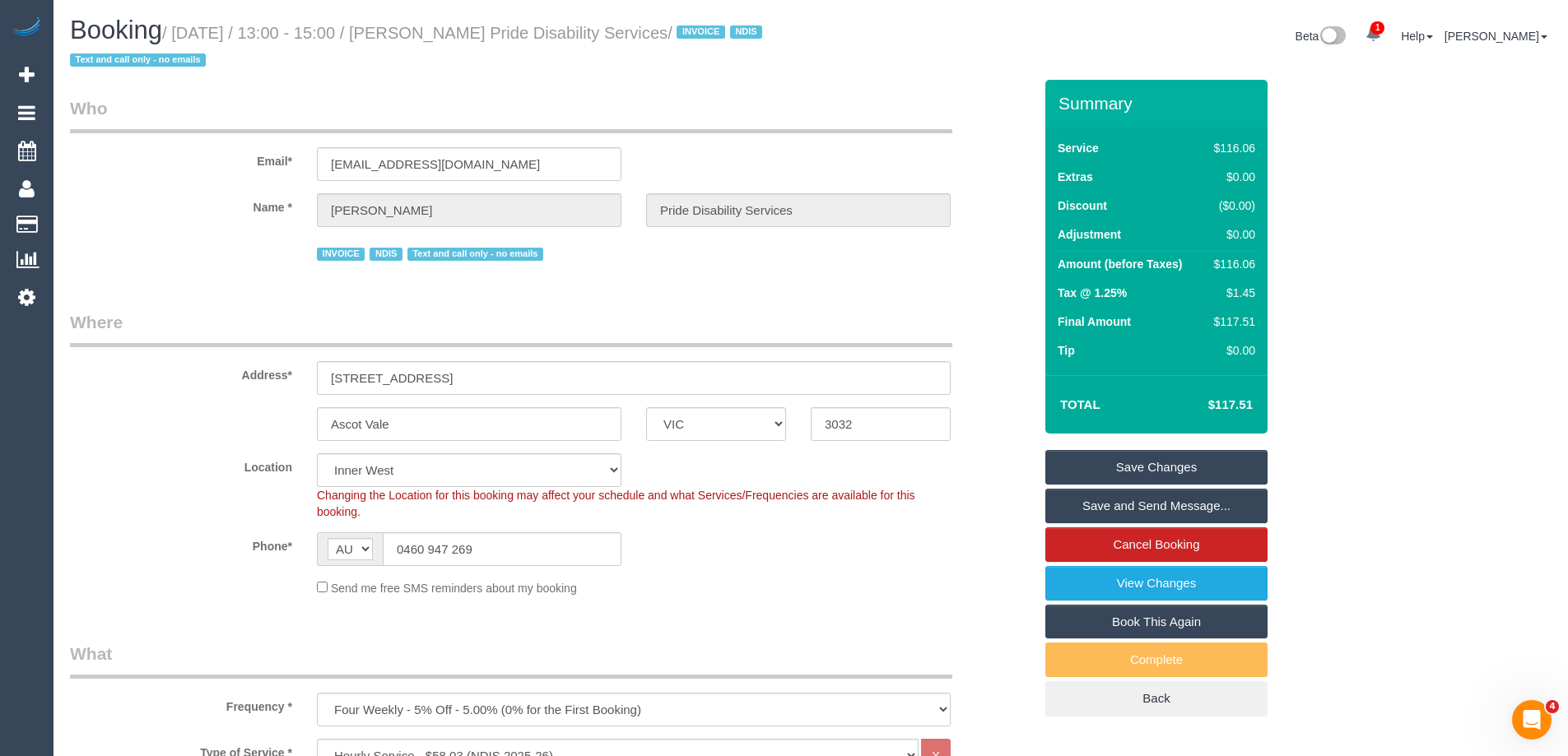
drag, startPoint x: 729, startPoint y: 30, endPoint x: 455, endPoint y: 32, distance: 274.0
click at [455, 32] on small "/ September 08, 2025 / 13:00 - 15:00 / Wayne Green Pride Disability Services / …" at bounding box center [419, 47] width 697 height 46
copy small "Wayne Green Pride Disability Services"
click at [1129, 508] on link "Save and Send Message..." at bounding box center [1156, 506] width 222 height 34
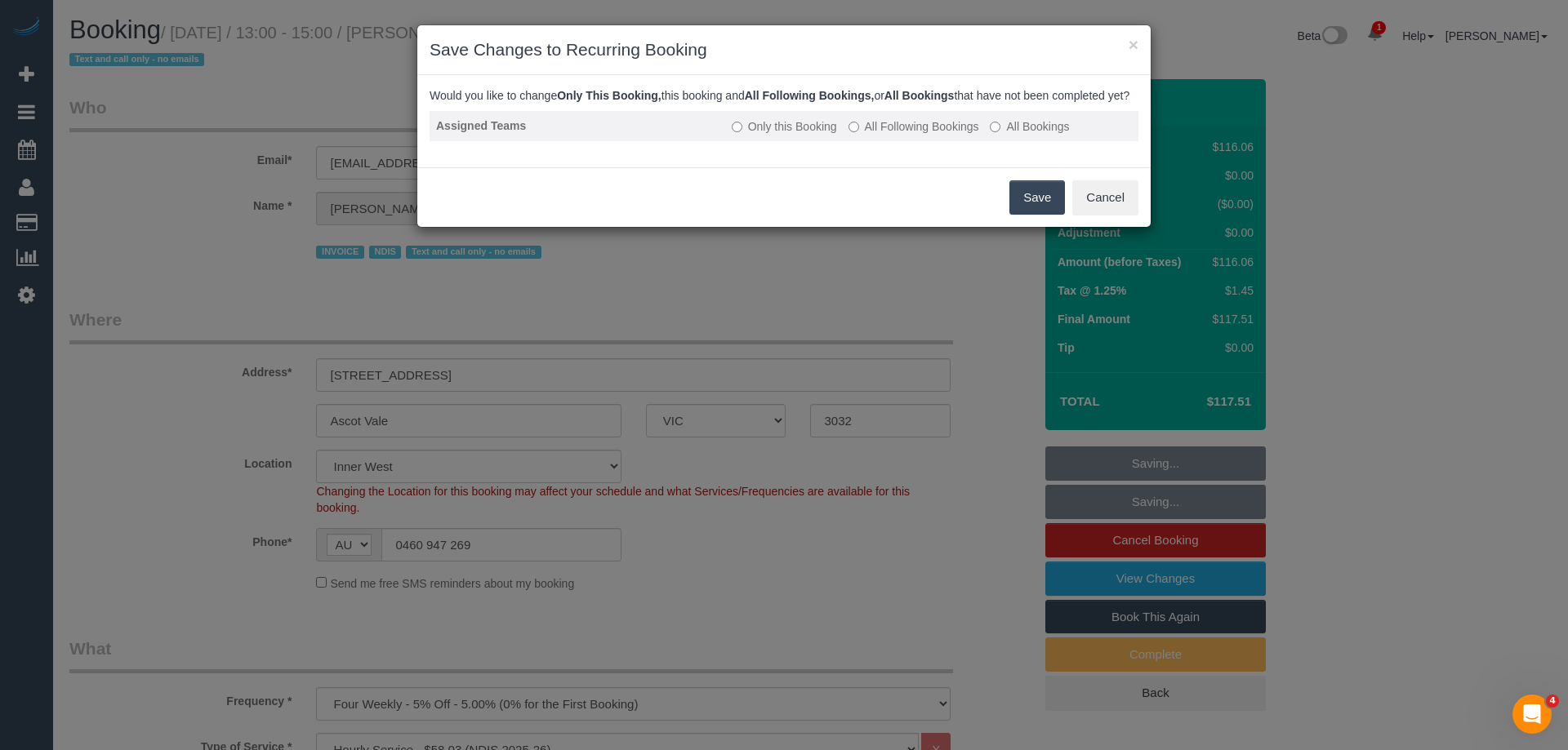
click at [876, 135] on label "All Following Bookings" at bounding box center [913, 126] width 130 height 16
click at [1054, 214] on button "Save" at bounding box center [1037, 198] width 55 height 34
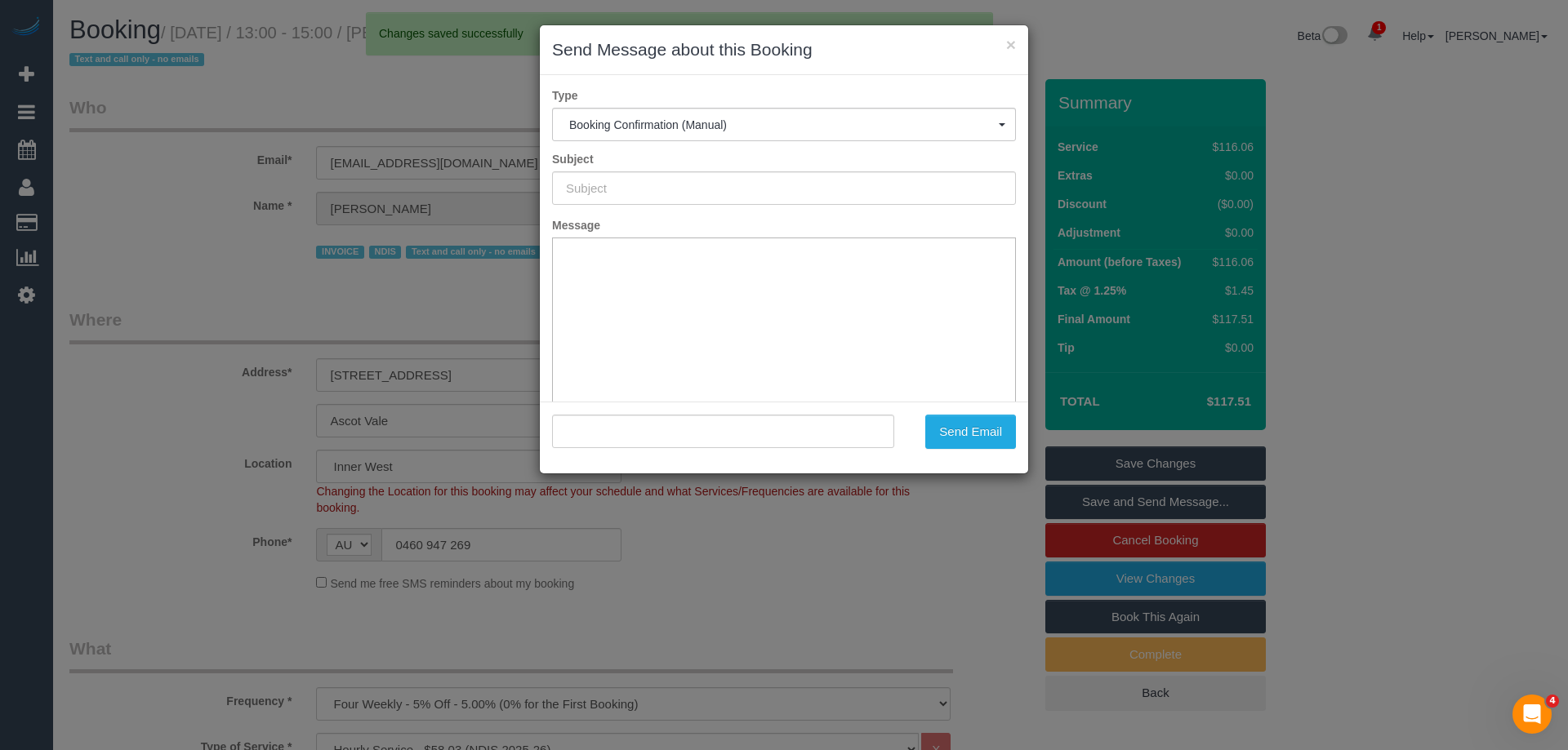
type input "Booking Confirmed"
type input ""Wayne Green Pride Disability Services" <waynethomasgreen@gmail.com>"
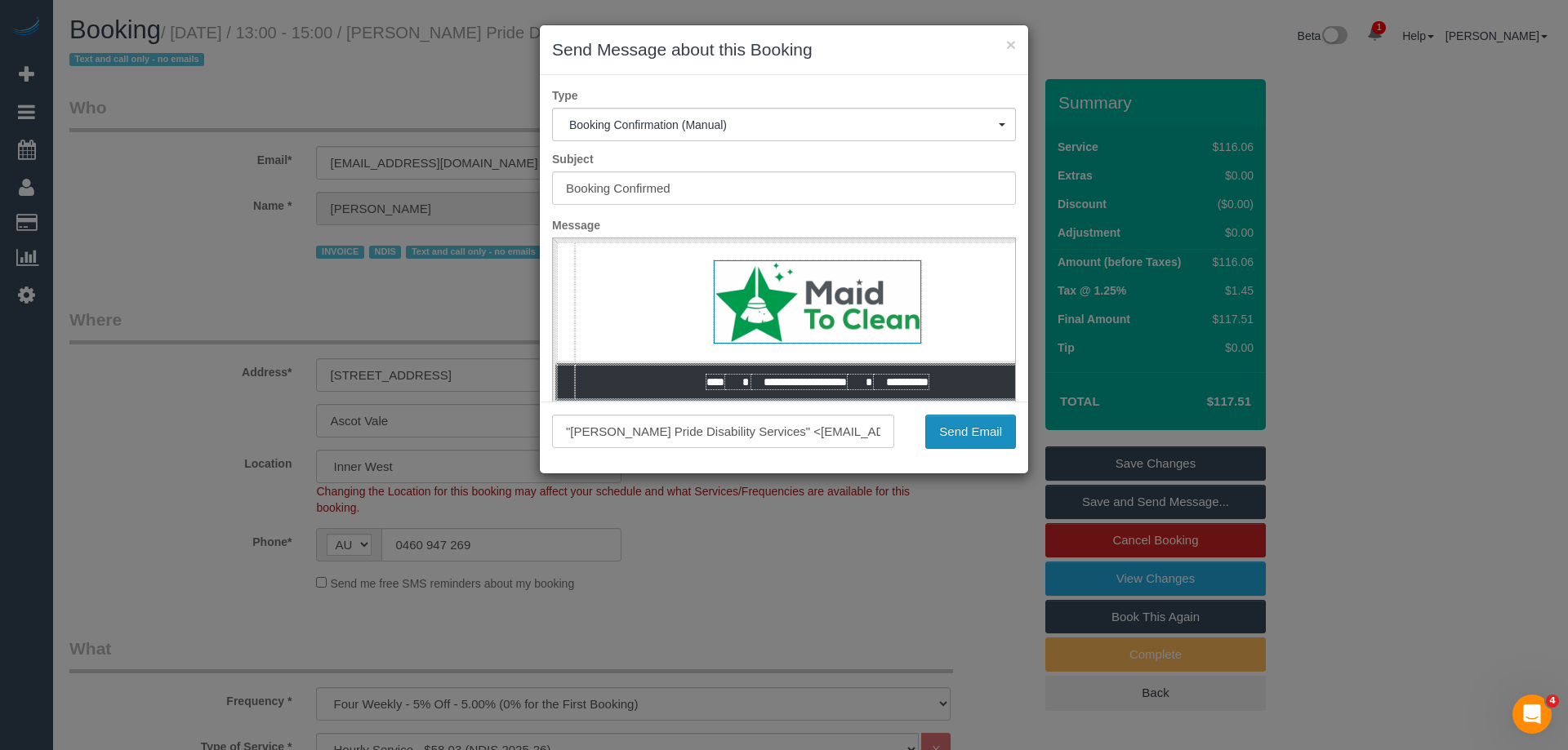
click at [933, 439] on button "Send Email" at bounding box center [971, 432] width 90 height 34
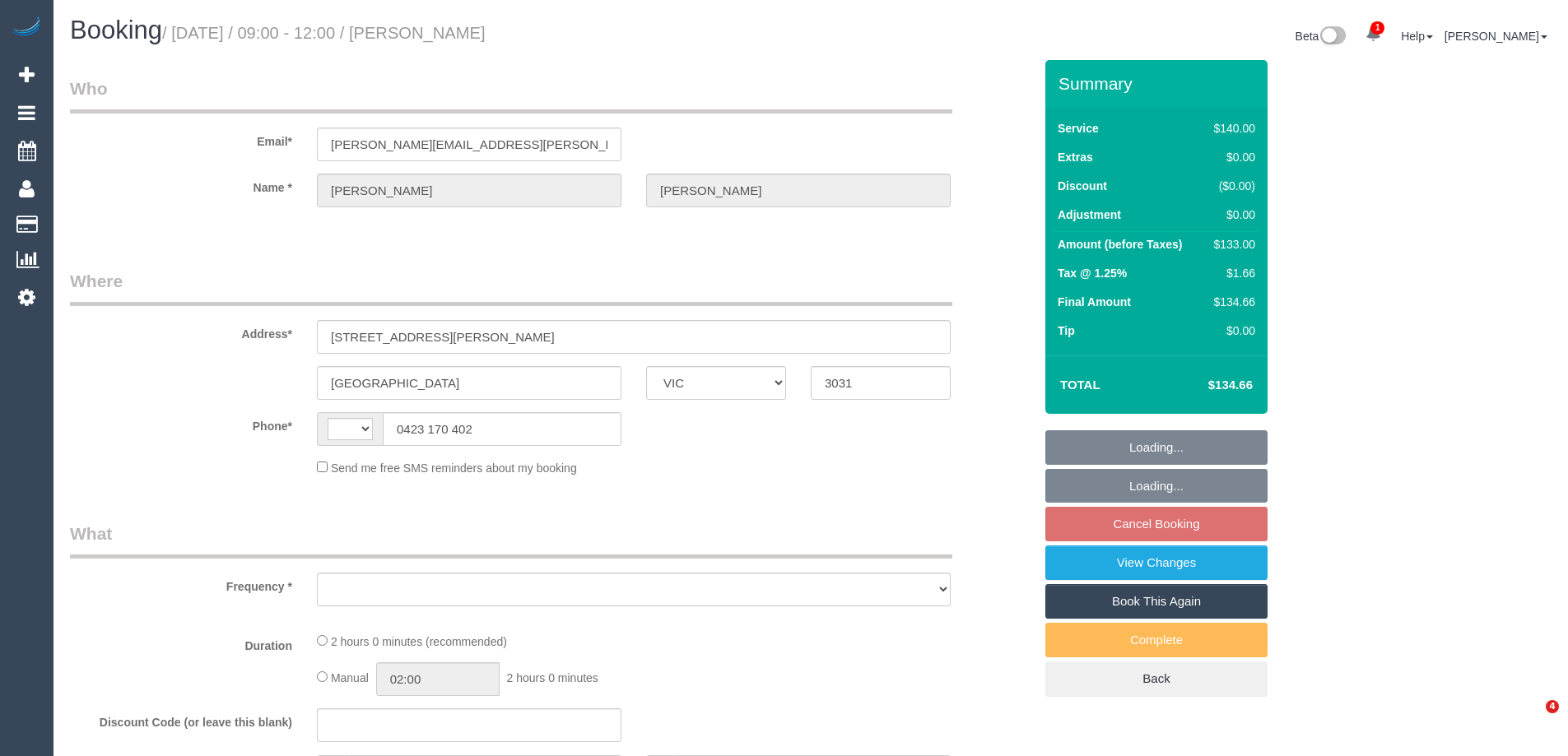
select select "VIC"
select select "object:284"
select select "string:stripe-pm_1P4ZOa2GScqysDRV05rIaszj"
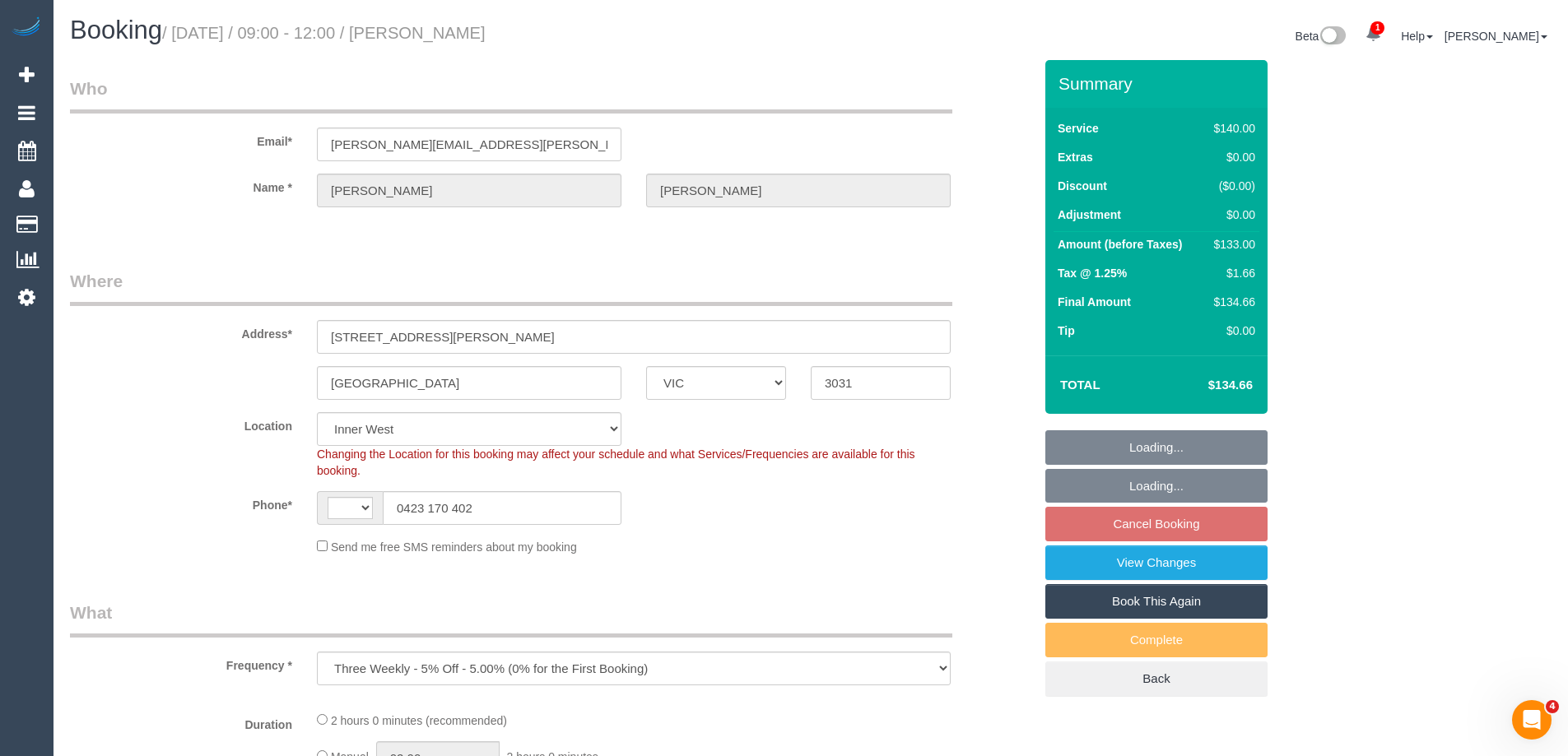
select select "object:538"
select select "string:AU"
select select "number:28"
select select "number:14"
select select "number:19"
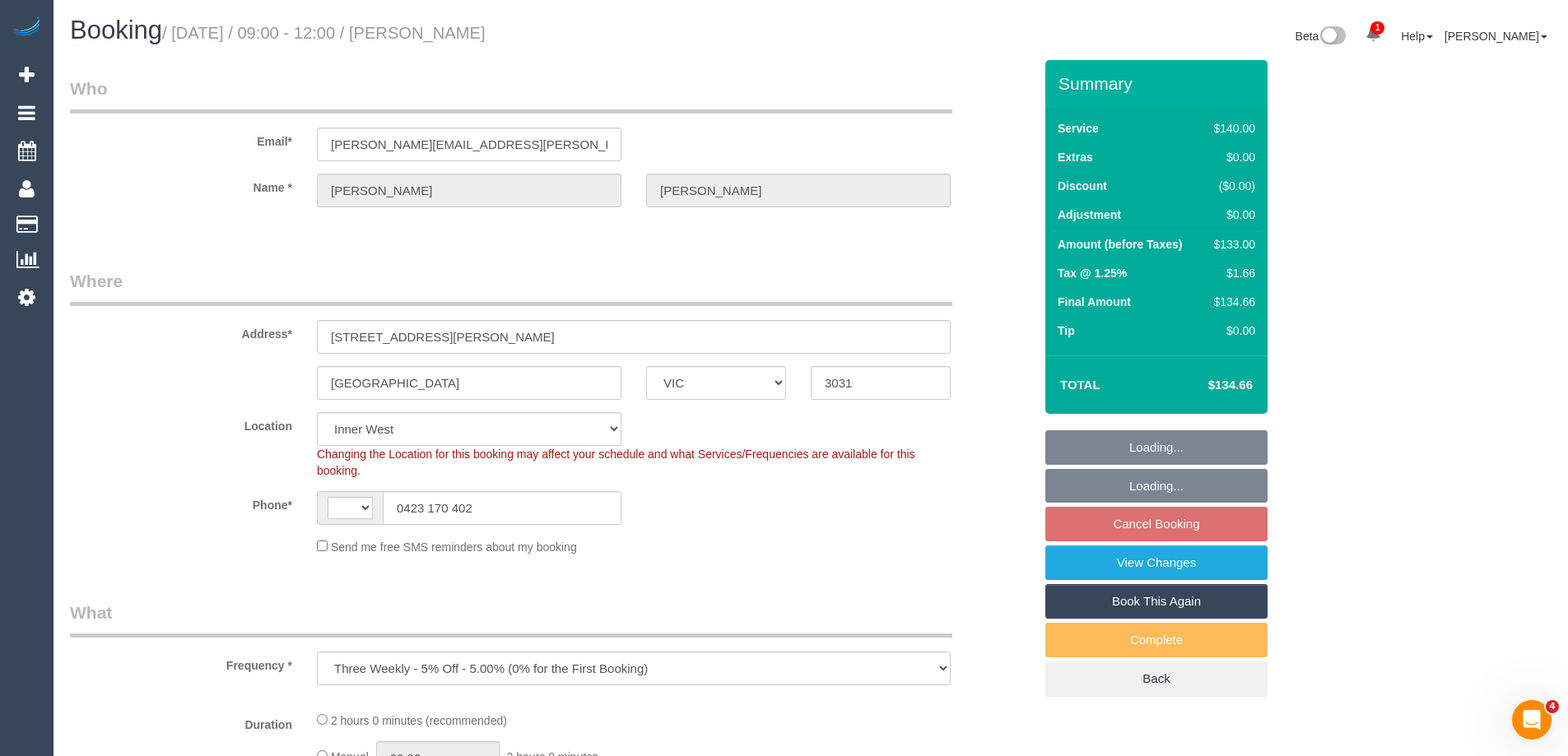
select select "number:24"
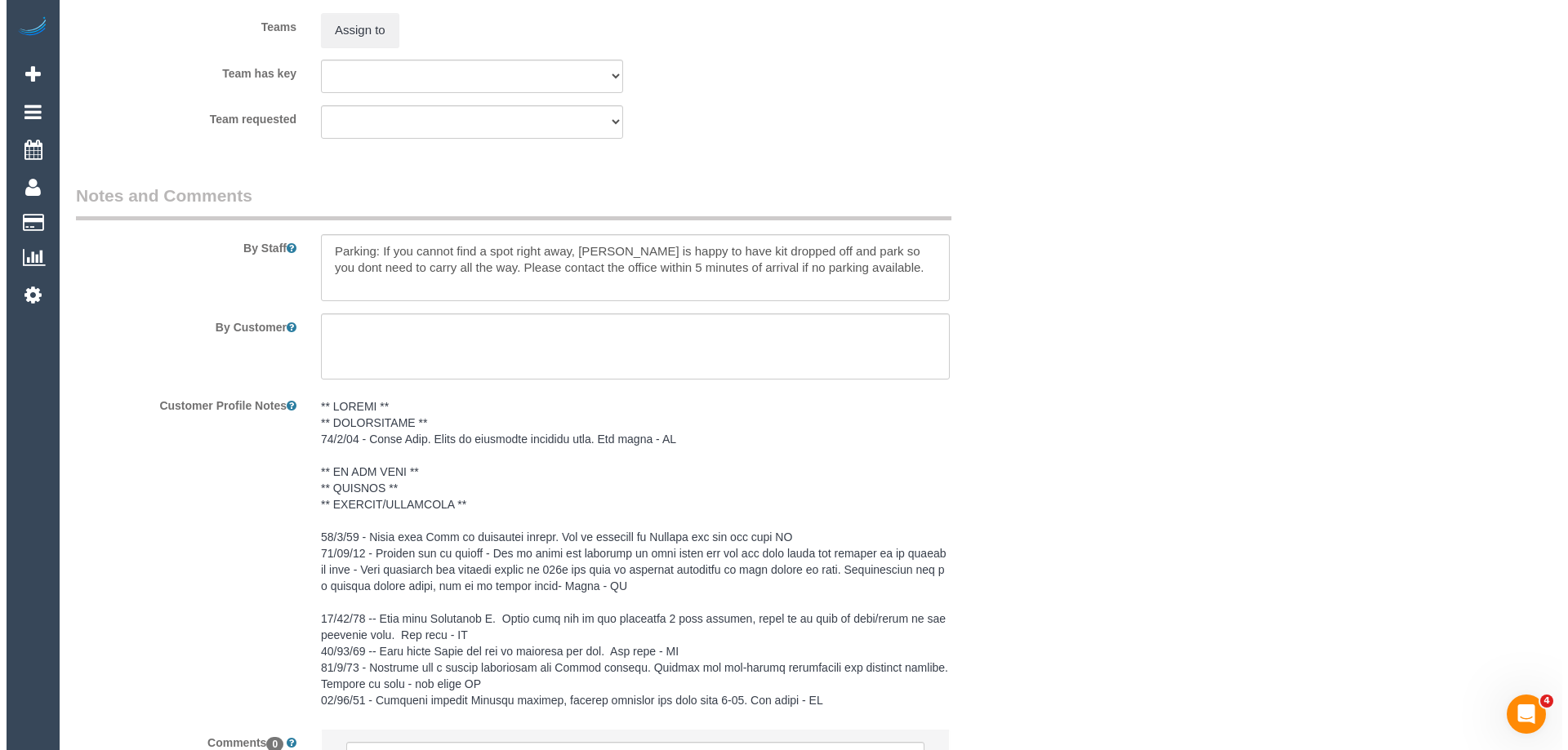
scroll to position [2531, 0]
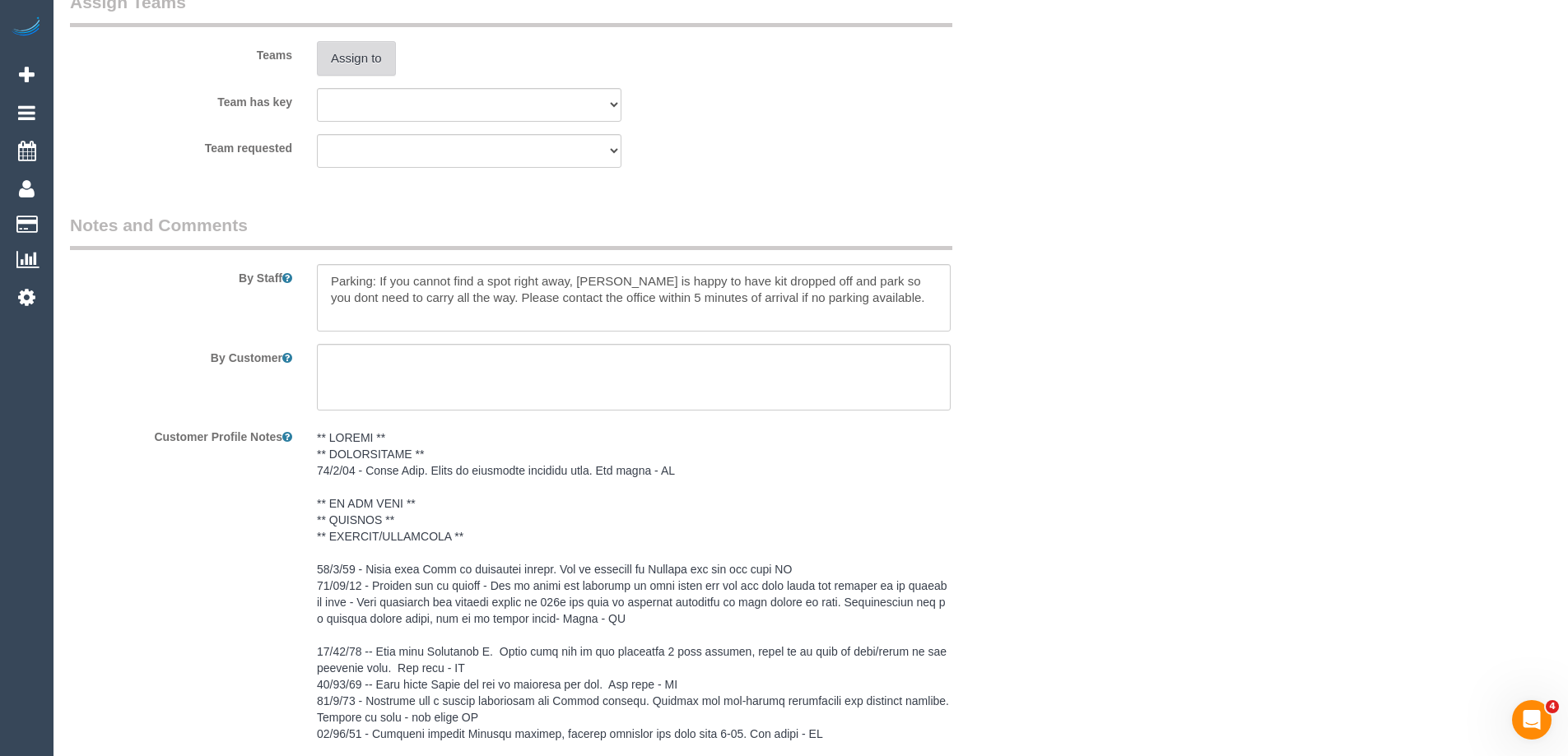
click at [355, 55] on button "Assign to" at bounding box center [356, 58] width 79 height 34
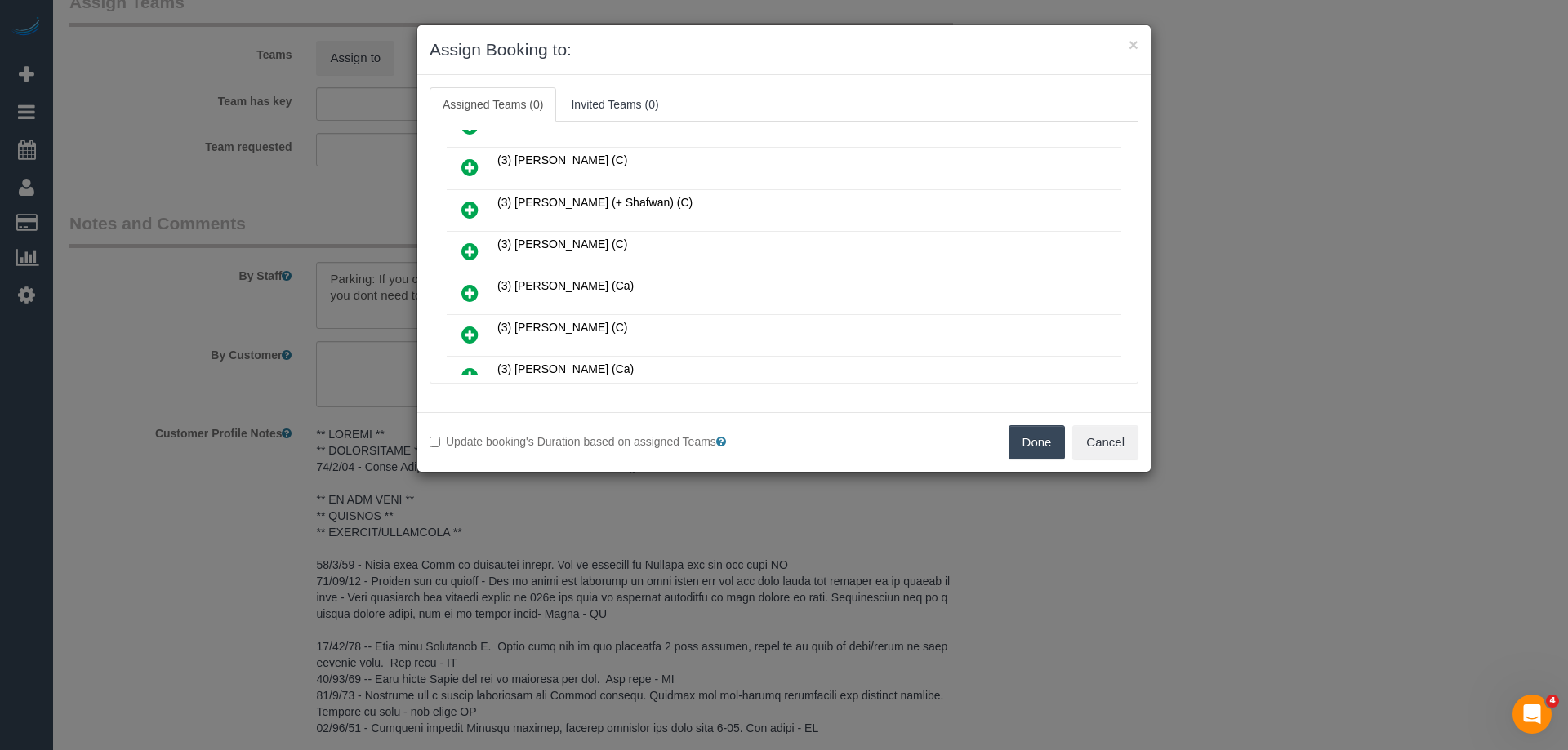
click at [461, 161] on link at bounding box center [469, 168] width 38 height 32
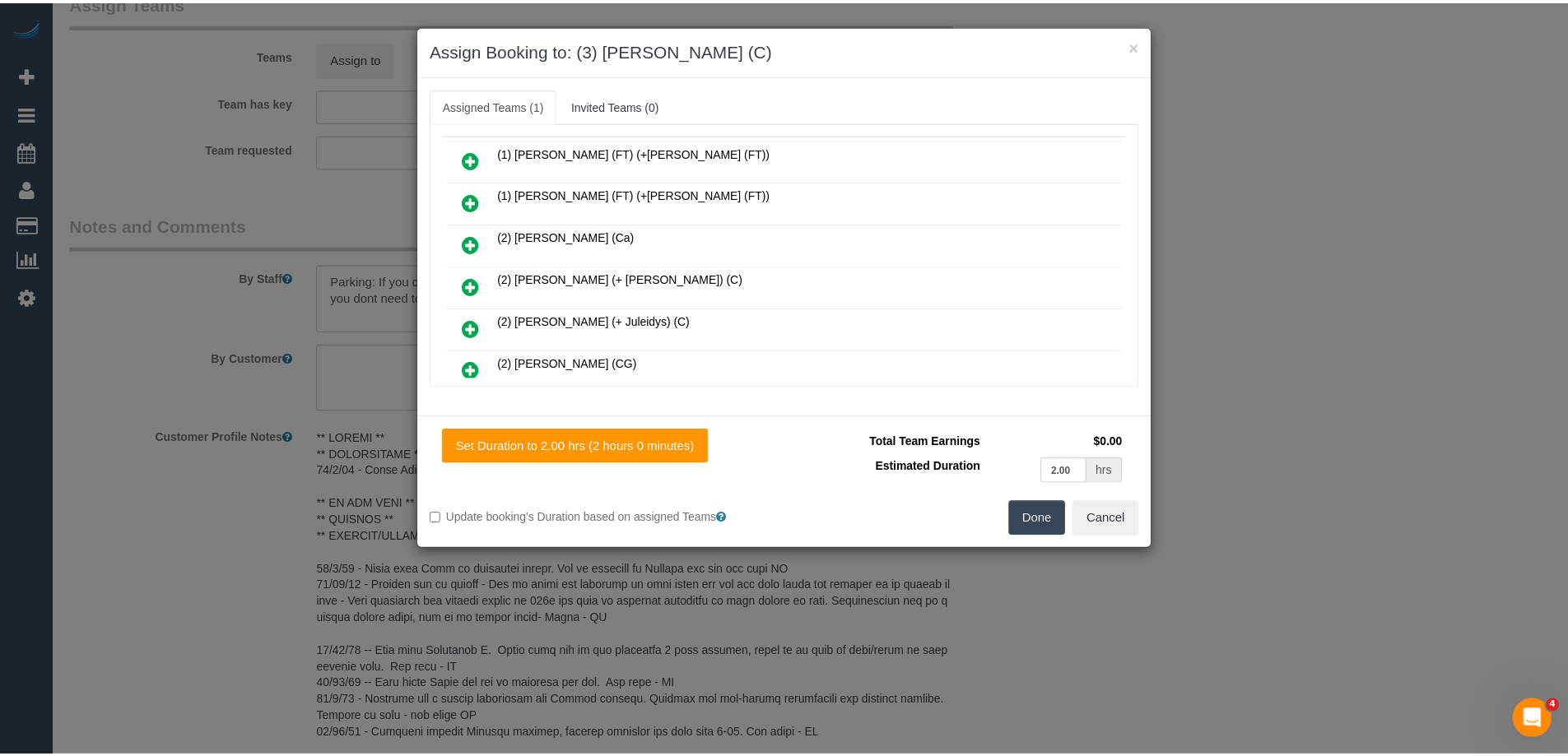
scroll to position [0, 0]
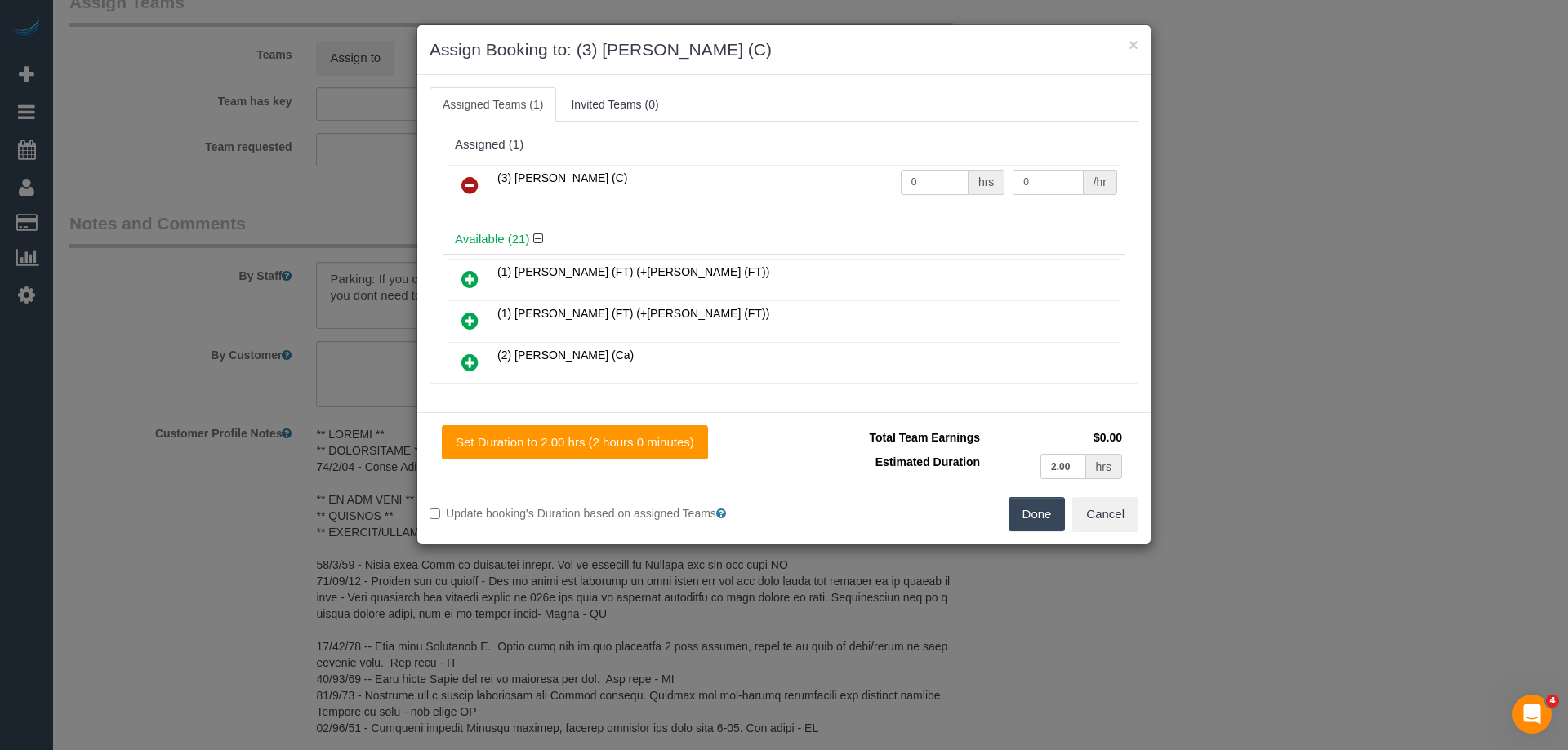
click at [882, 174] on tr "(3) [PERSON_NAME] (C) 0 hrs 0 /hr" at bounding box center [784, 186] width 675 height 42
type input "2"
click at [934, 179] on tr "(3) [PERSON_NAME] (C) 2 hrs 0 /hr" at bounding box center [784, 186] width 675 height 42
type input "35"
click at [1039, 518] on button "Done" at bounding box center [1037, 514] width 57 height 34
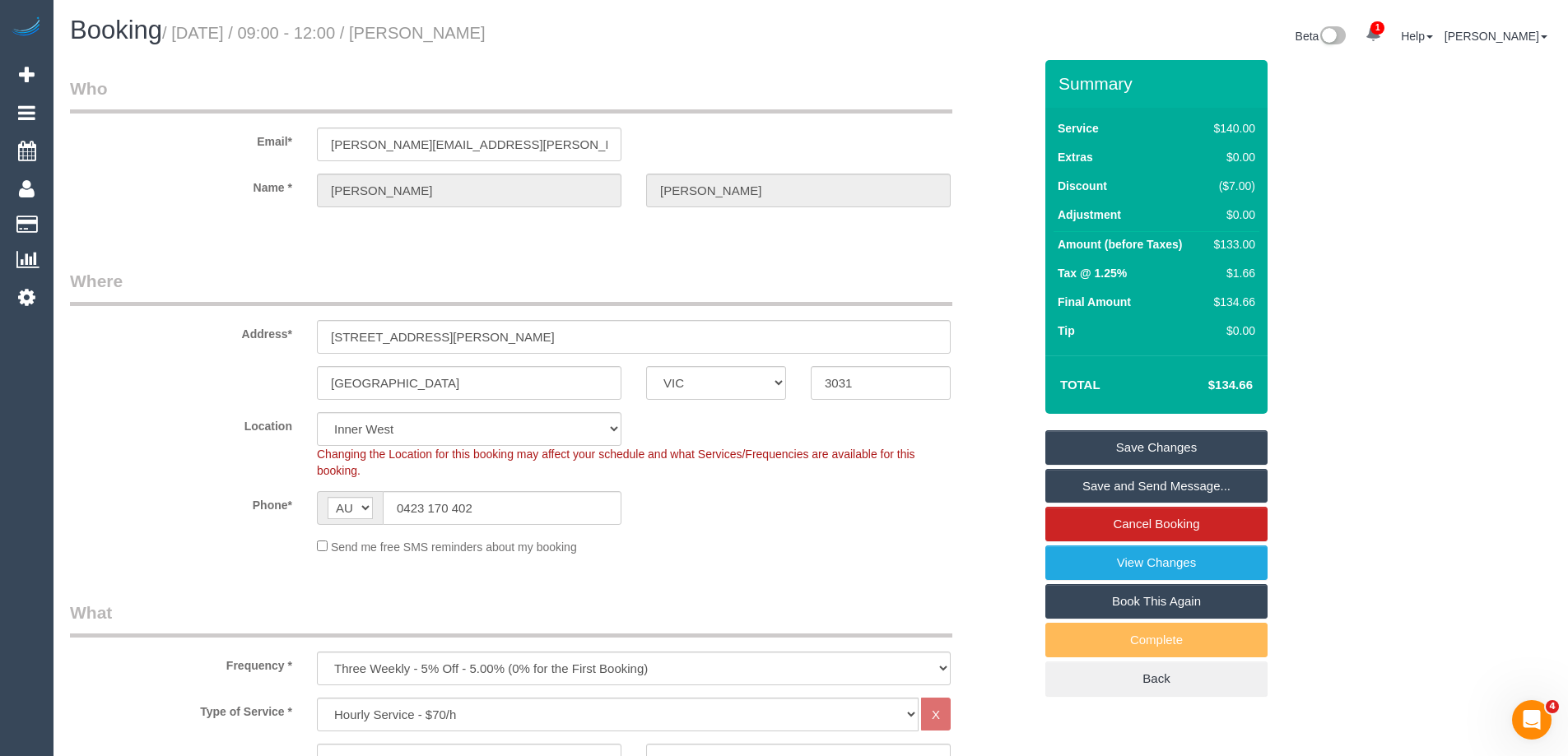
drag, startPoint x: 574, startPoint y: 31, endPoint x: 457, endPoint y: 30, distance: 117.0
click at [457, 30] on h1 "Booking / [DATE] / 09:00 - 12:00 / [PERSON_NAME]" at bounding box center [434, 30] width 729 height 28
copy small "[PERSON_NAME]"
click at [1072, 446] on link "Save Changes" at bounding box center [1156, 448] width 222 height 34
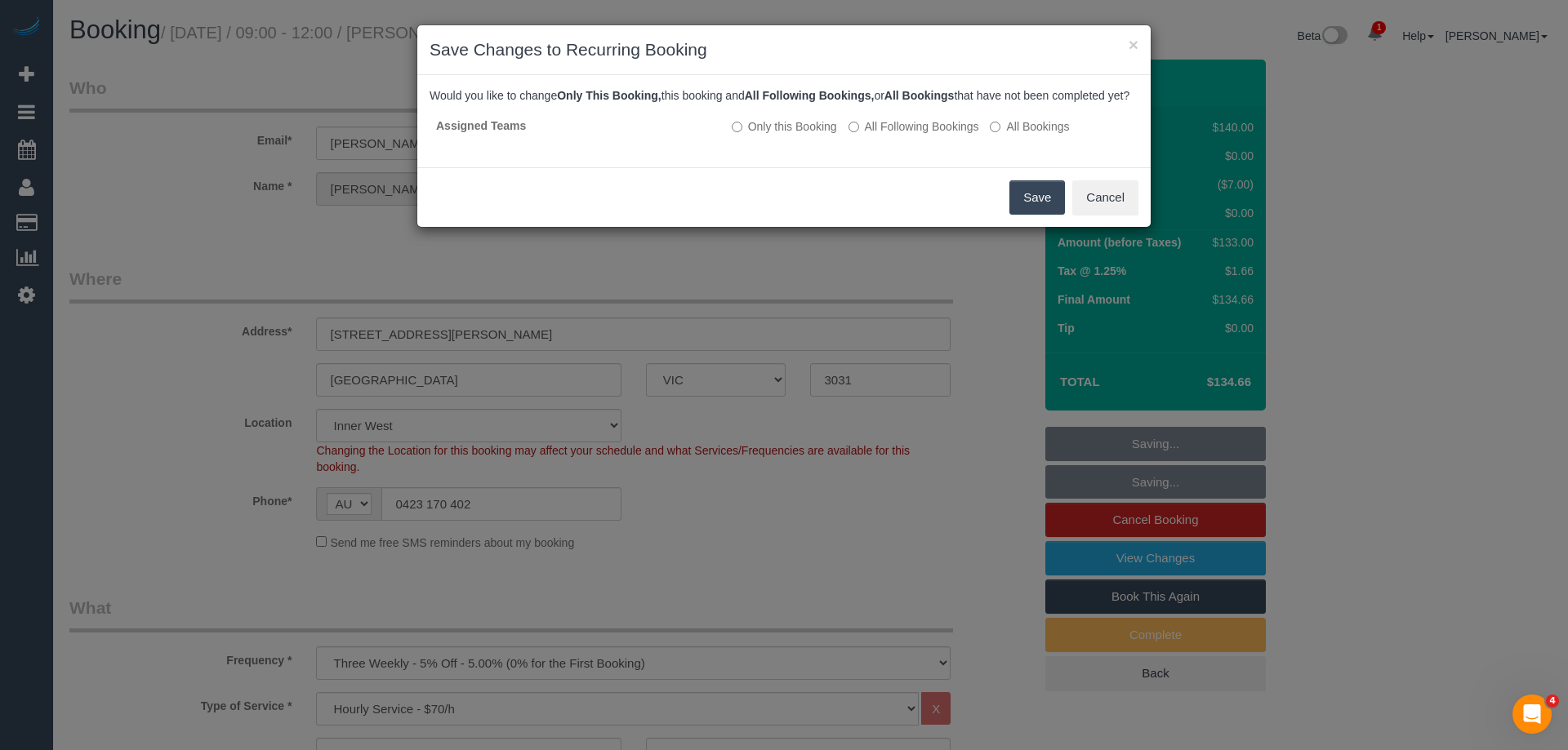
click at [1033, 215] on button "Save" at bounding box center [1037, 198] width 55 height 34
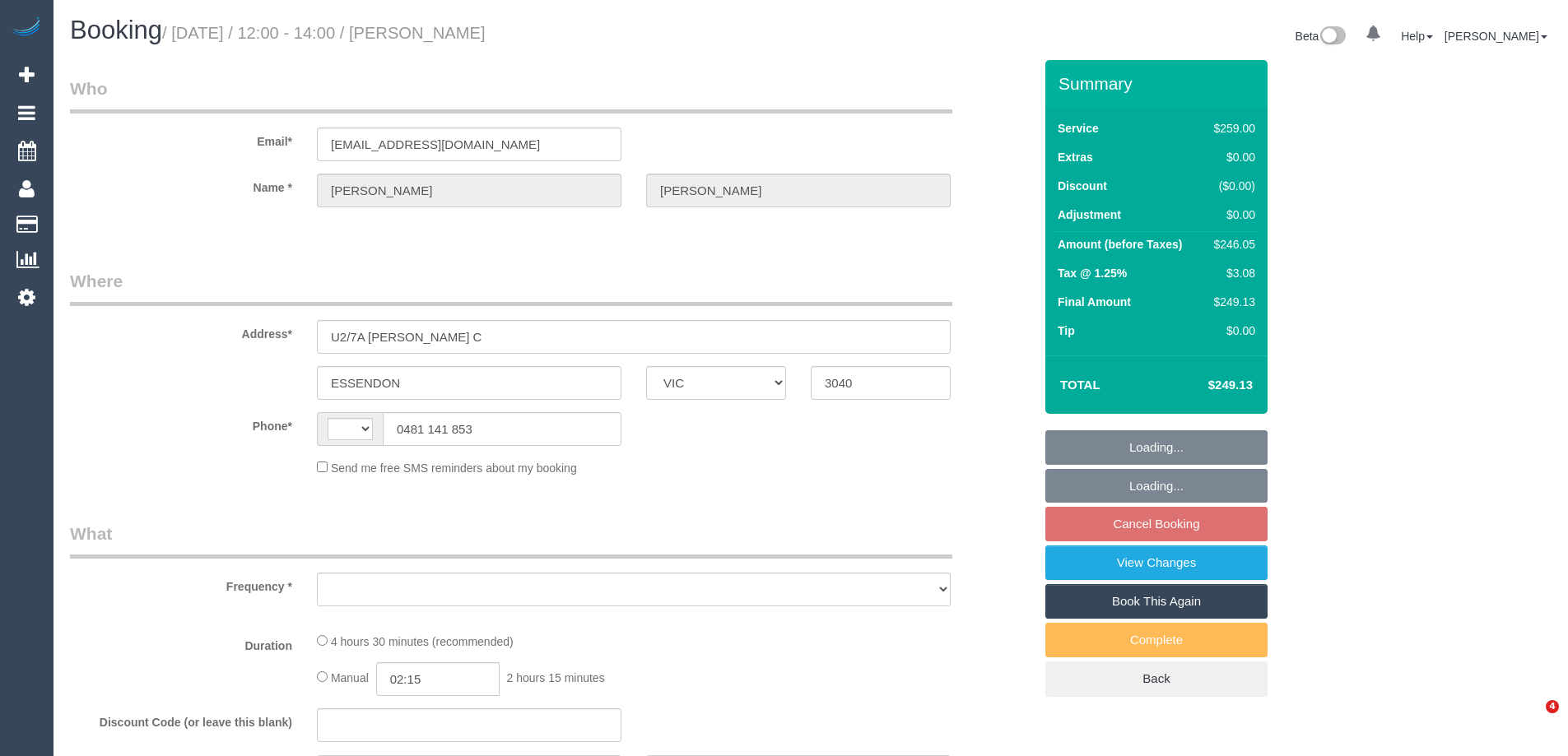
select select "VIC"
select select "string:stripe-pm_1RO7xA2GScqysDRV34fpsKHQ"
select select "string:AU"
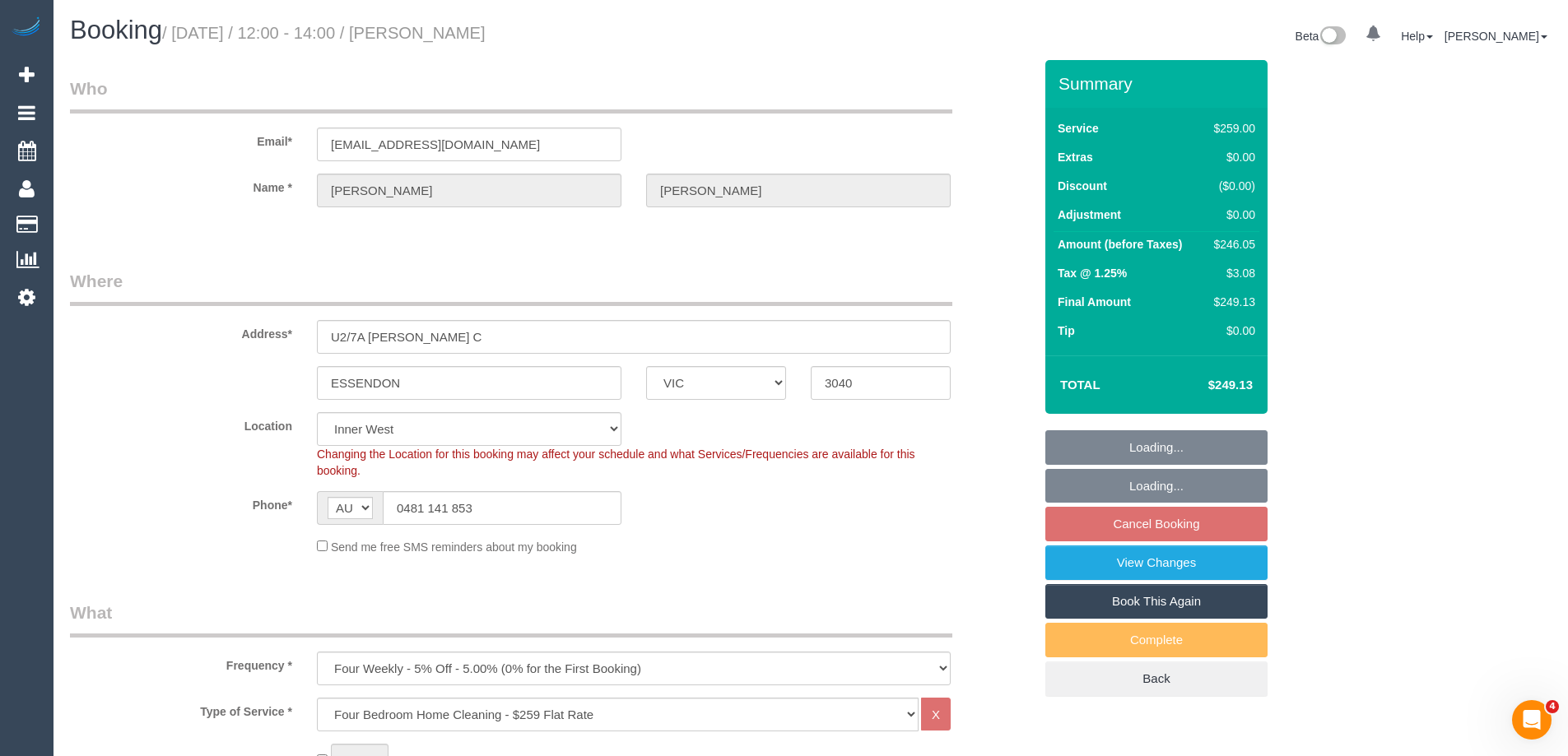
select select "object:1447"
select select "number:28"
select select "number:14"
select select "number:19"
select select "number:22"
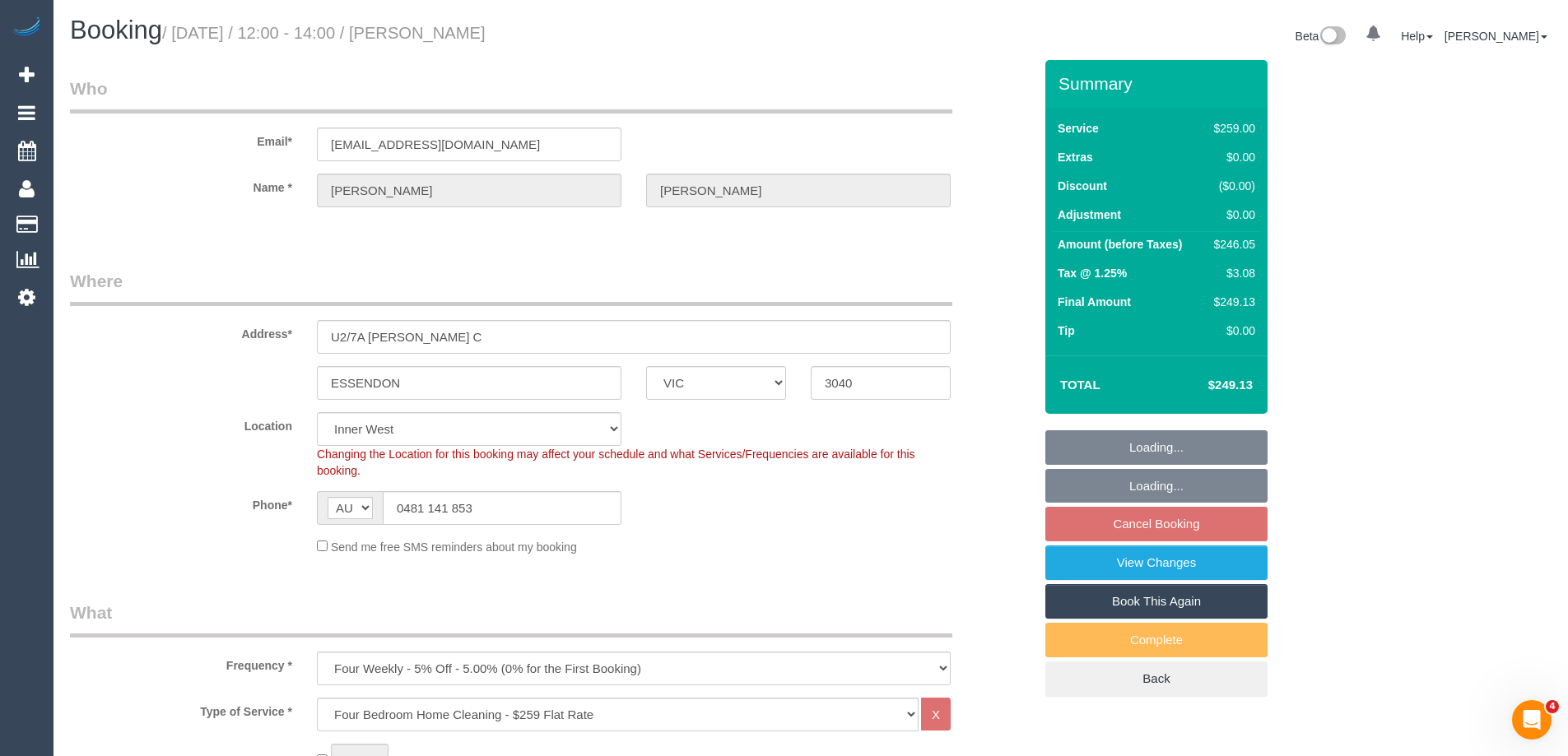
select select "number:12"
select select "spot4"
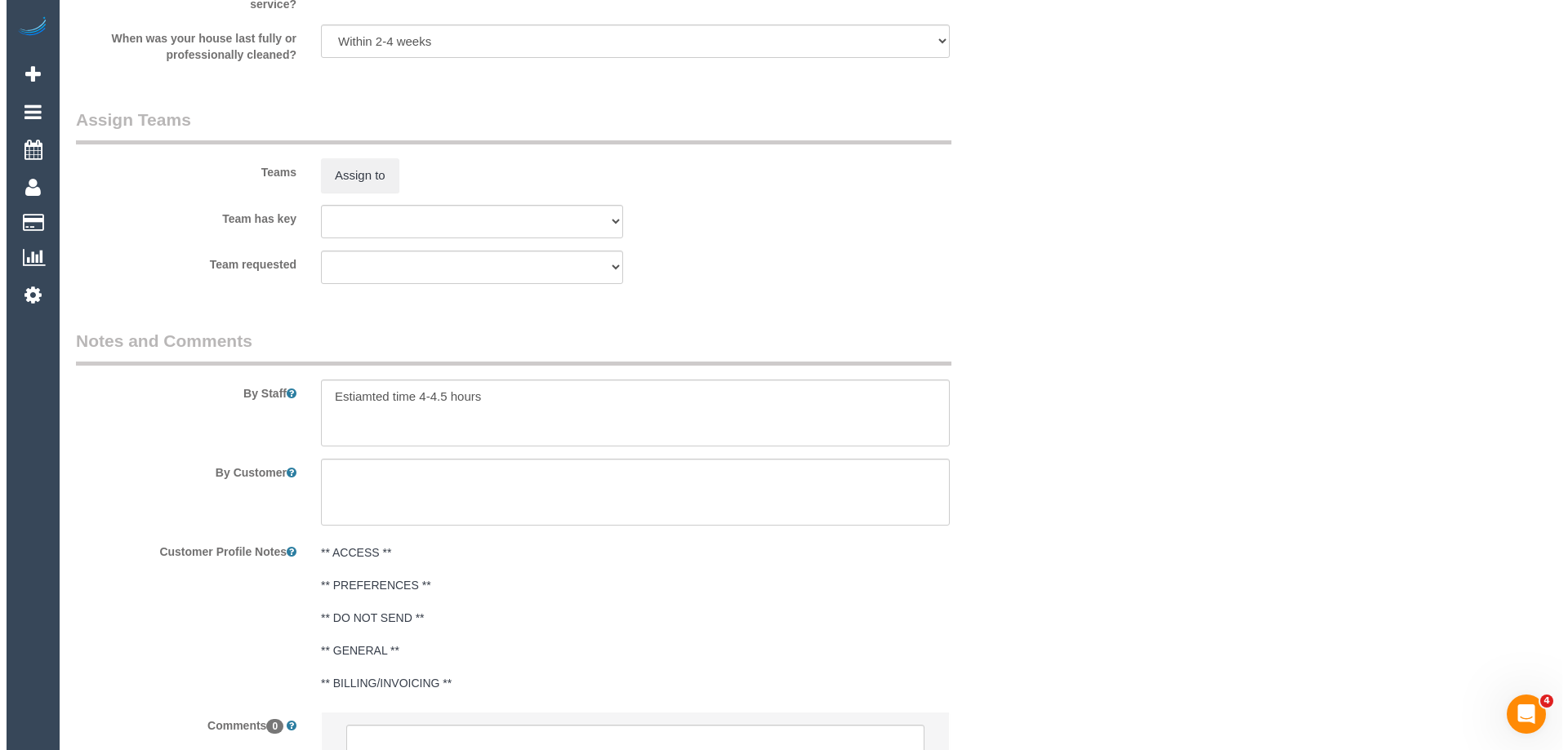
scroll to position [2524, 0]
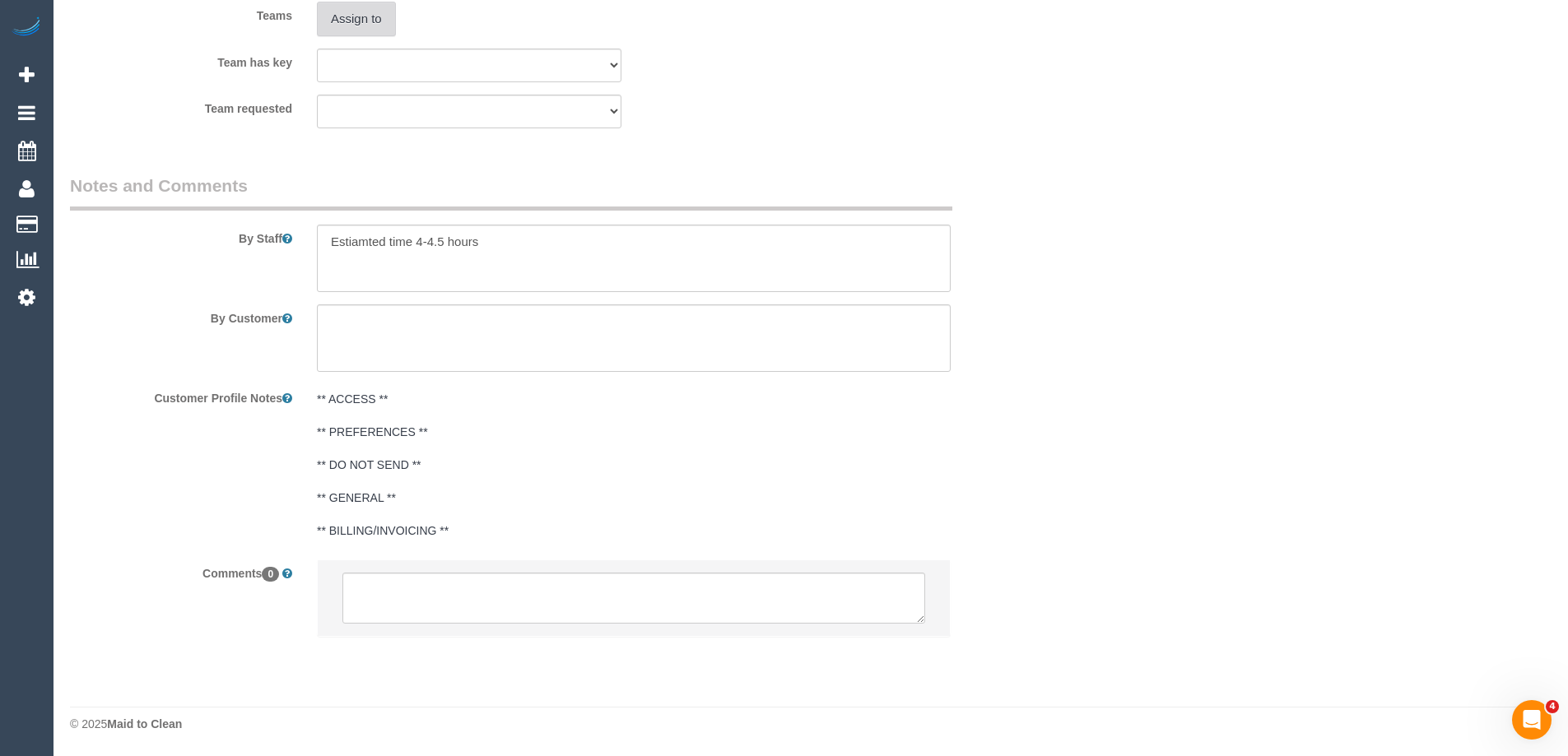
click at [330, 27] on button "Assign to" at bounding box center [356, 19] width 79 height 34
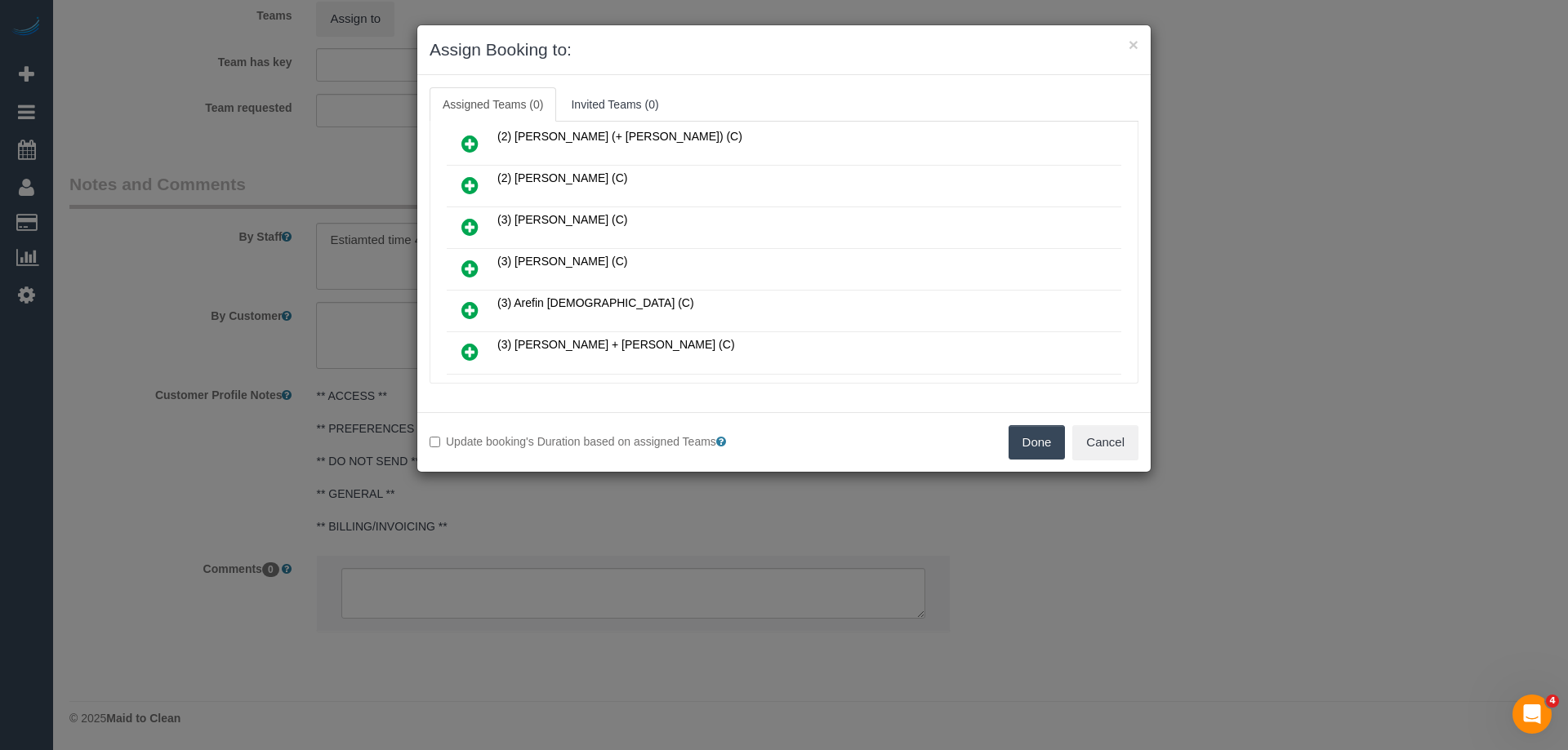
scroll to position [327, 0]
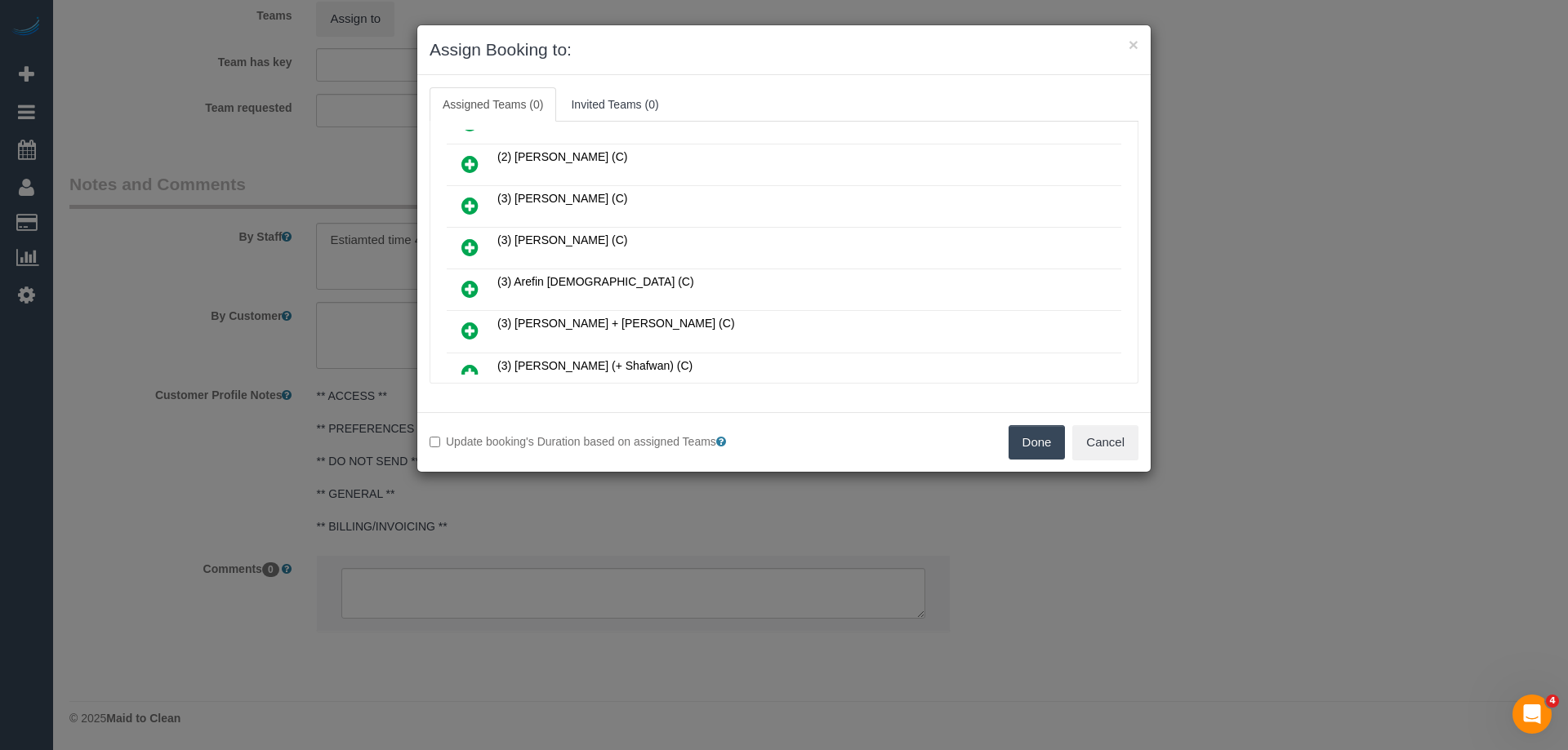
click at [468, 327] on icon at bounding box center [470, 330] width 17 height 20
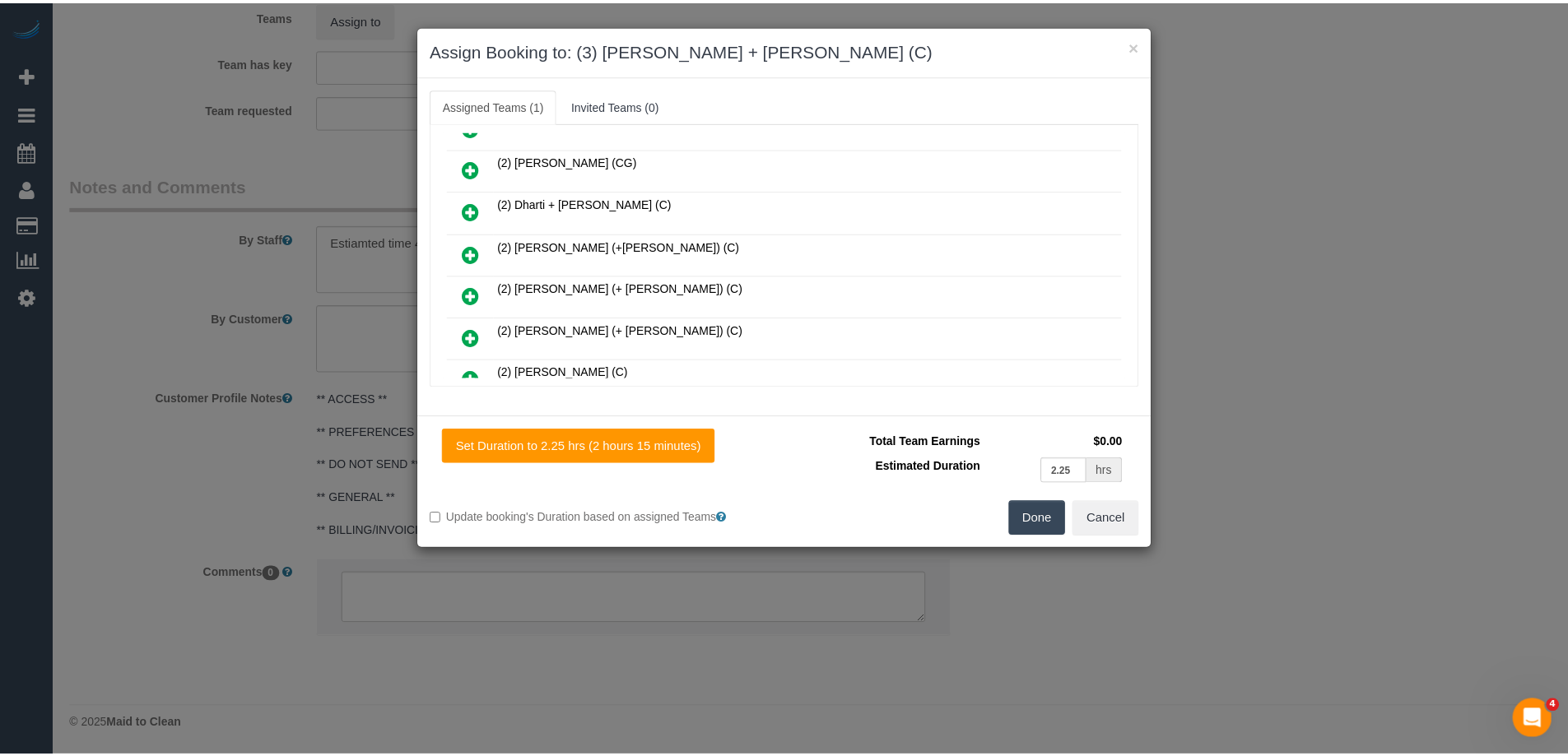
scroll to position [0, 0]
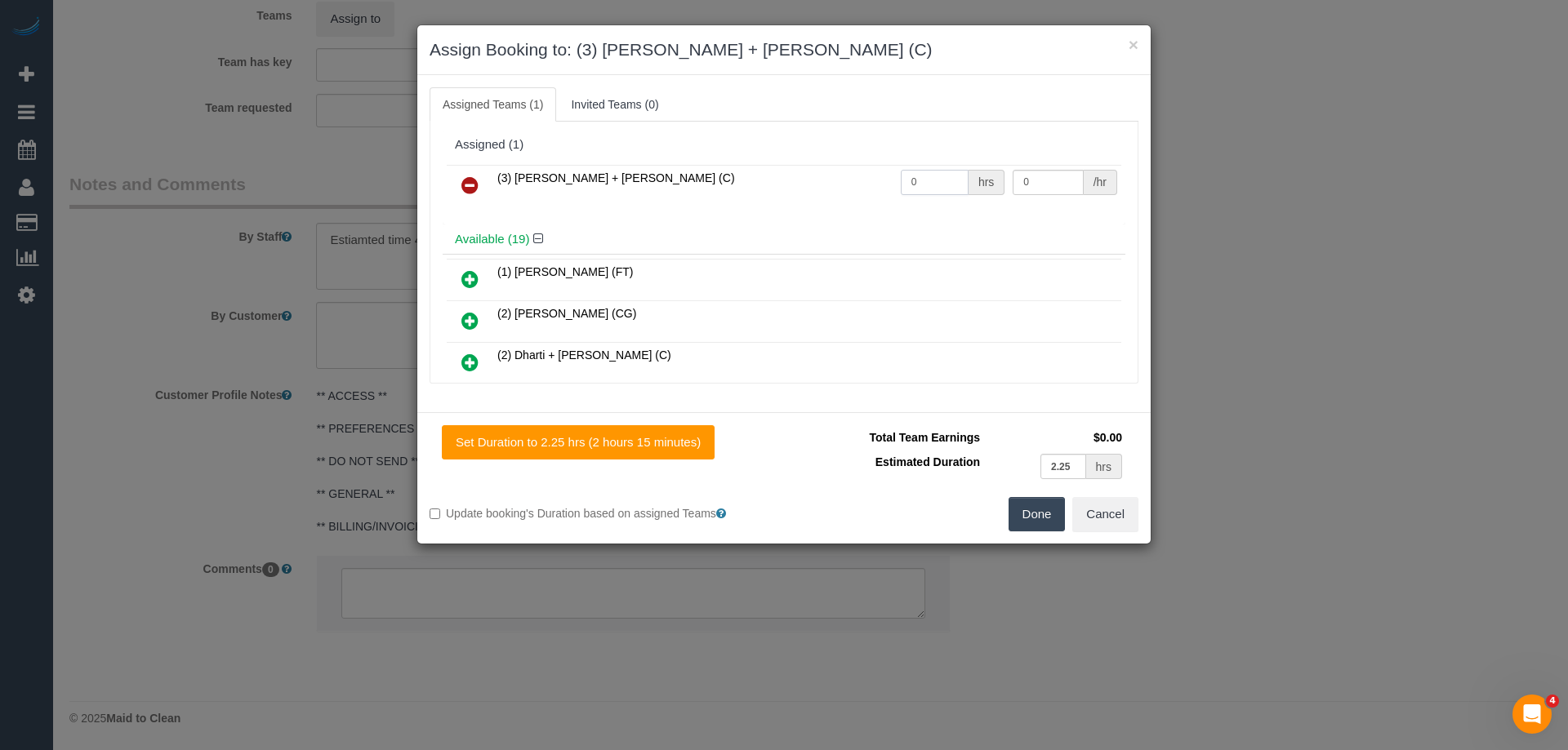
drag, startPoint x: 915, startPoint y: 187, endPoint x: 846, endPoint y: 175, distance: 70.0
click at [848, 176] on tr "(3) Avneet + Amarjit (C) 0 hrs 0 /hr" at bounding box center [784, 186] width 675 height 42
type input "1"
drag, startPoint x: 964, startPoint y: 177, endPoint x: 934, endPoint y: 171, distance: 30.6
click at [939, 173] on tr "(3) Avneet + Amarjit (C) 1 hrs 0 /hr" at bounding box center [784, 186] width 675 height 42
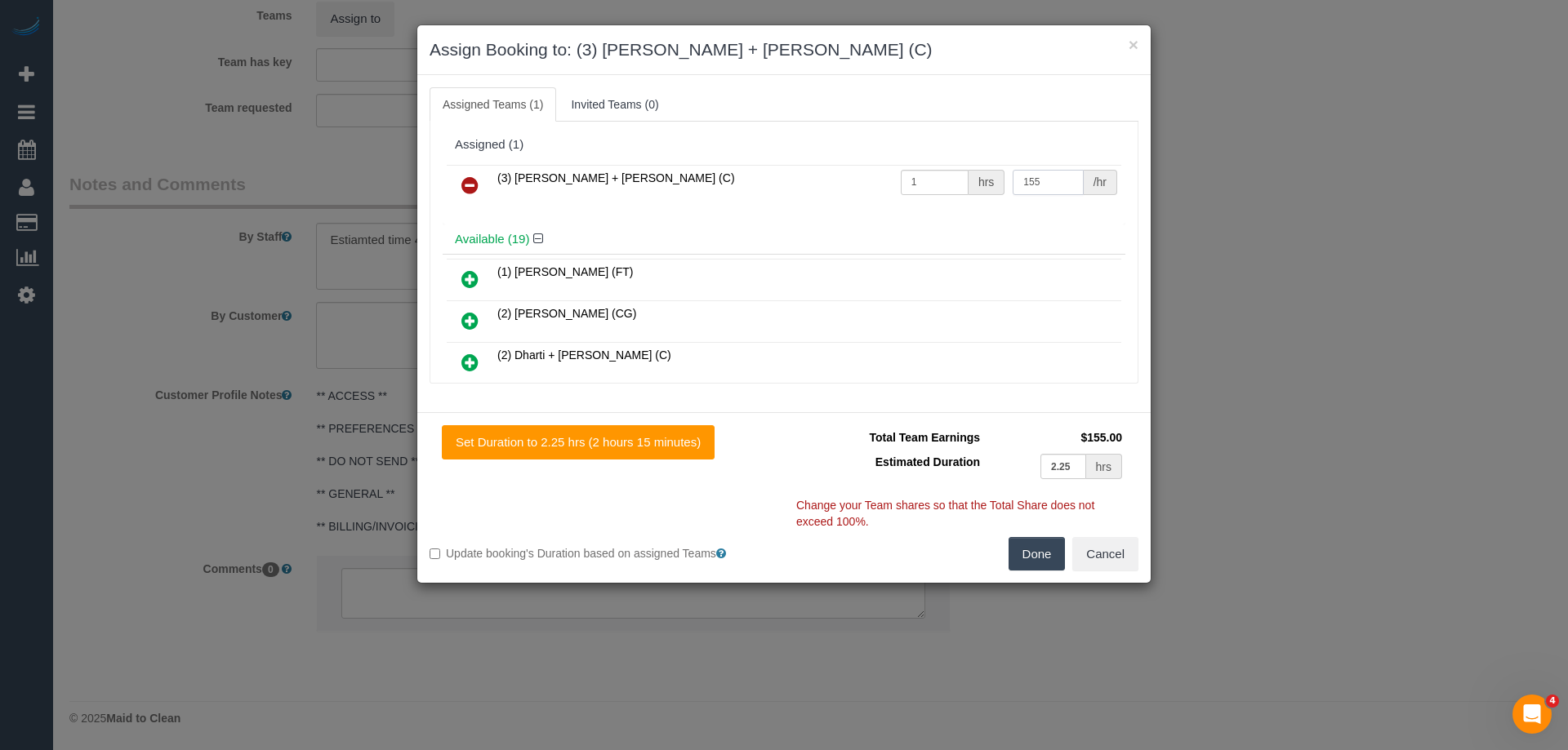
type input "155"
click at [1037, 552] on button "Done" at bounding box center [1037, 554] width 57 height 34
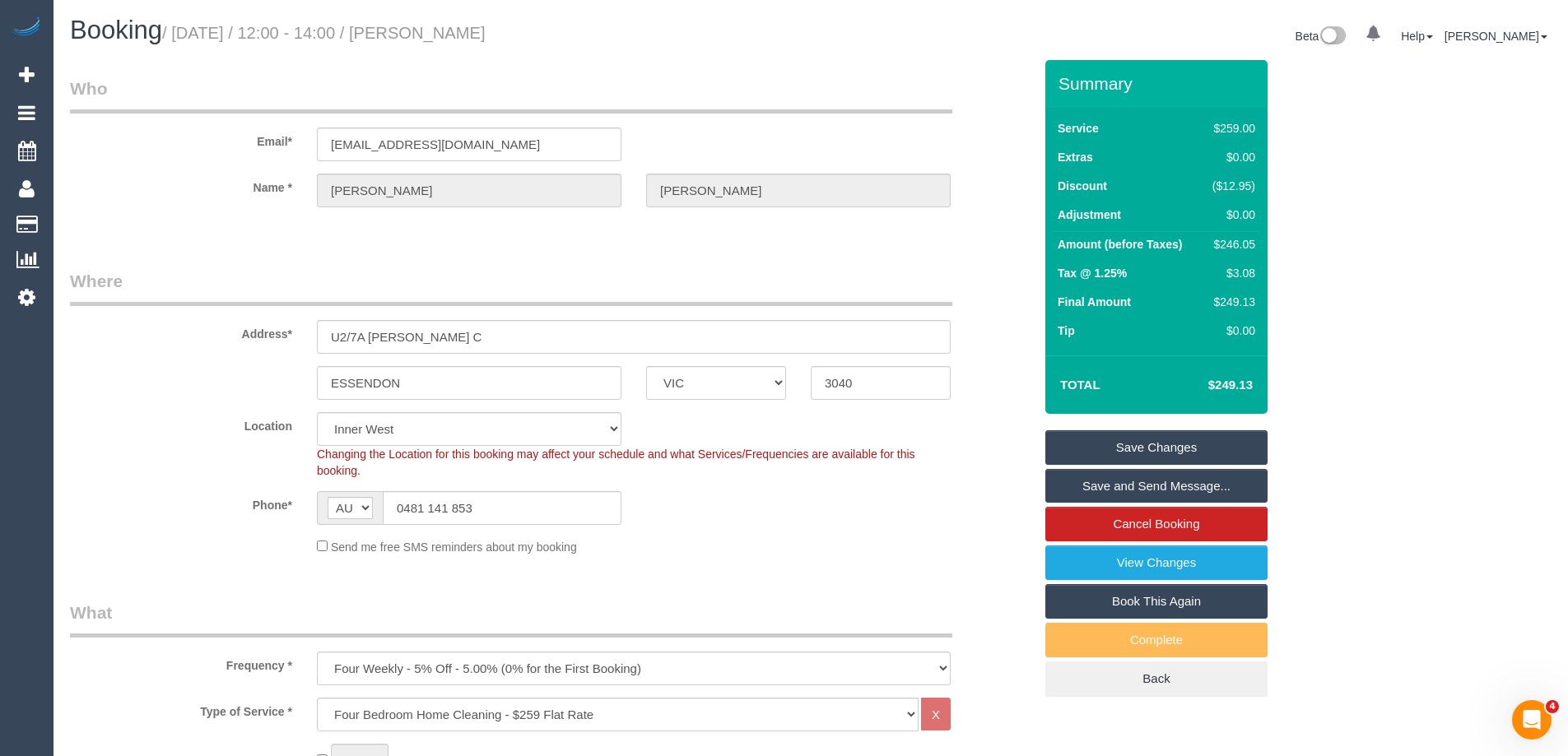
drag, startPoint x: 593, startPoint y: 25, endPoint x: 451, endPoint y: 27, distance: 142.0
click at [451, 27] on h1 "Booking / September 08, 2025 / 12:00 - 14:00 / Catherine Russell" at bounding box center [434, 30] width 729 height 28
copy small "Catherine Russell"
click at [1091, 453] on link "Save Changes" at bounding box center [1156, 448] width 222 height 34
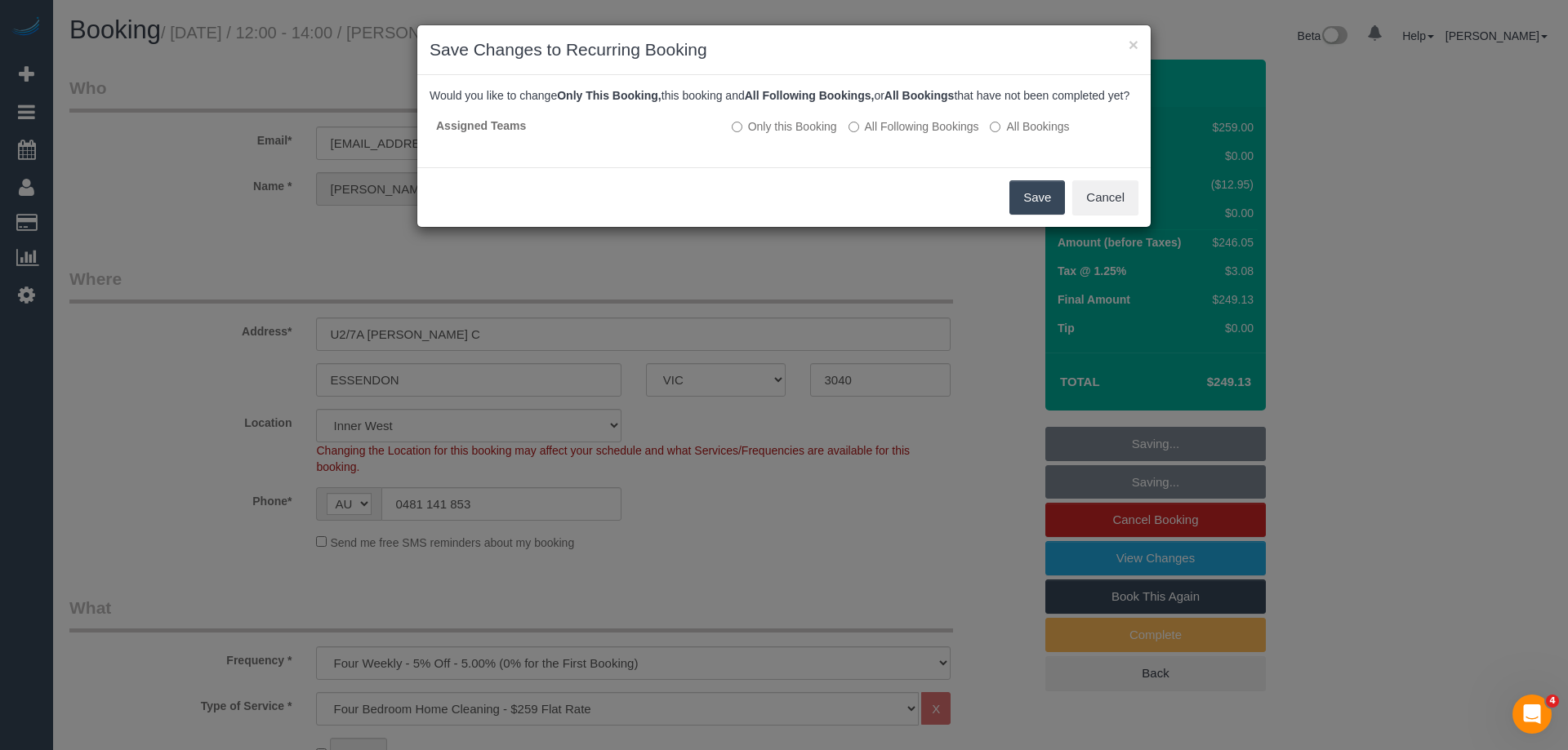
click at [1036, 215] on button "Save" at bounding box center [1037, 198] width 55 height 34
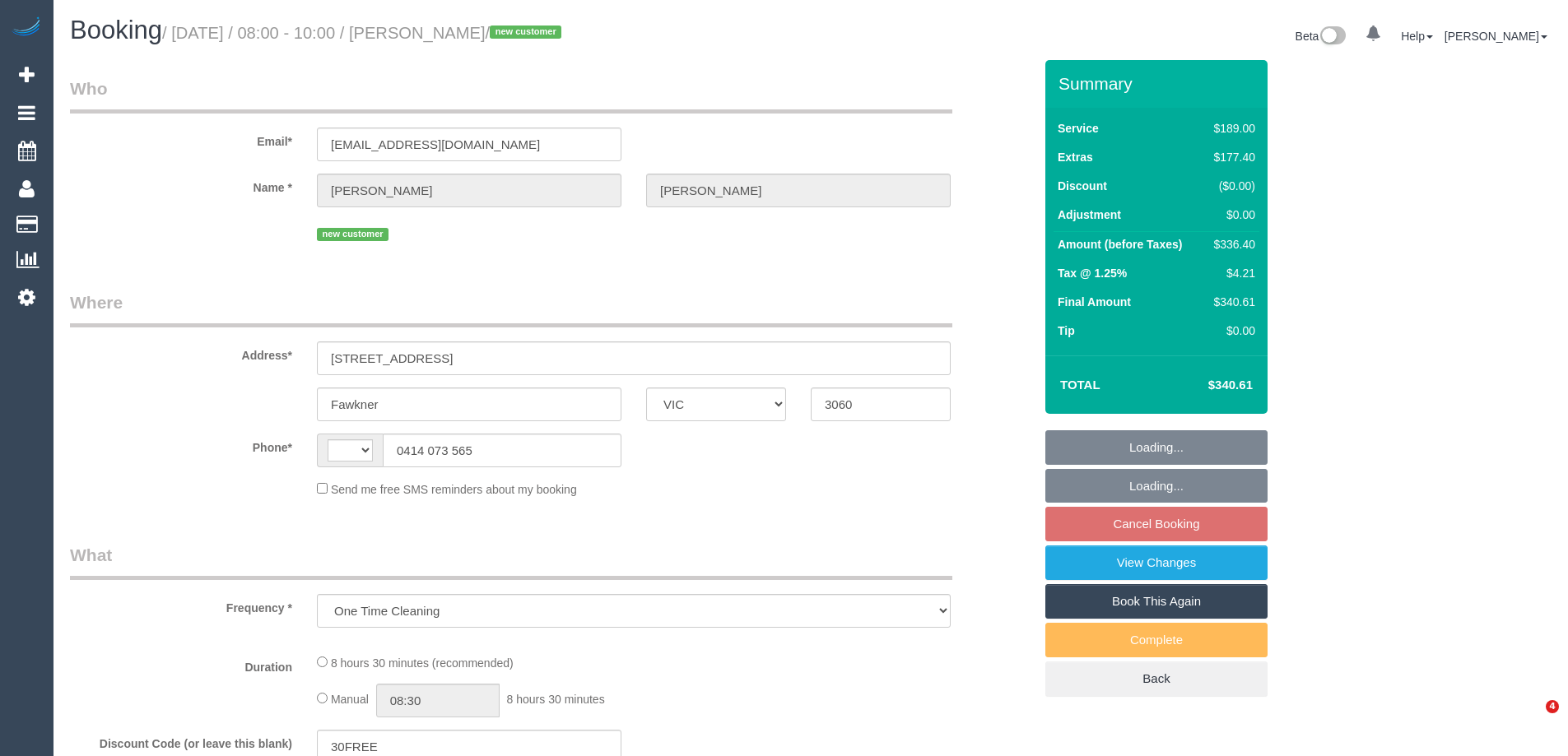
select select "VIC"
select select "string:stripe-pm_1S2WkW2GScqysDRVXA4TnCkJ"
select select "number:28"
select select "number:14"
select select "number:18"
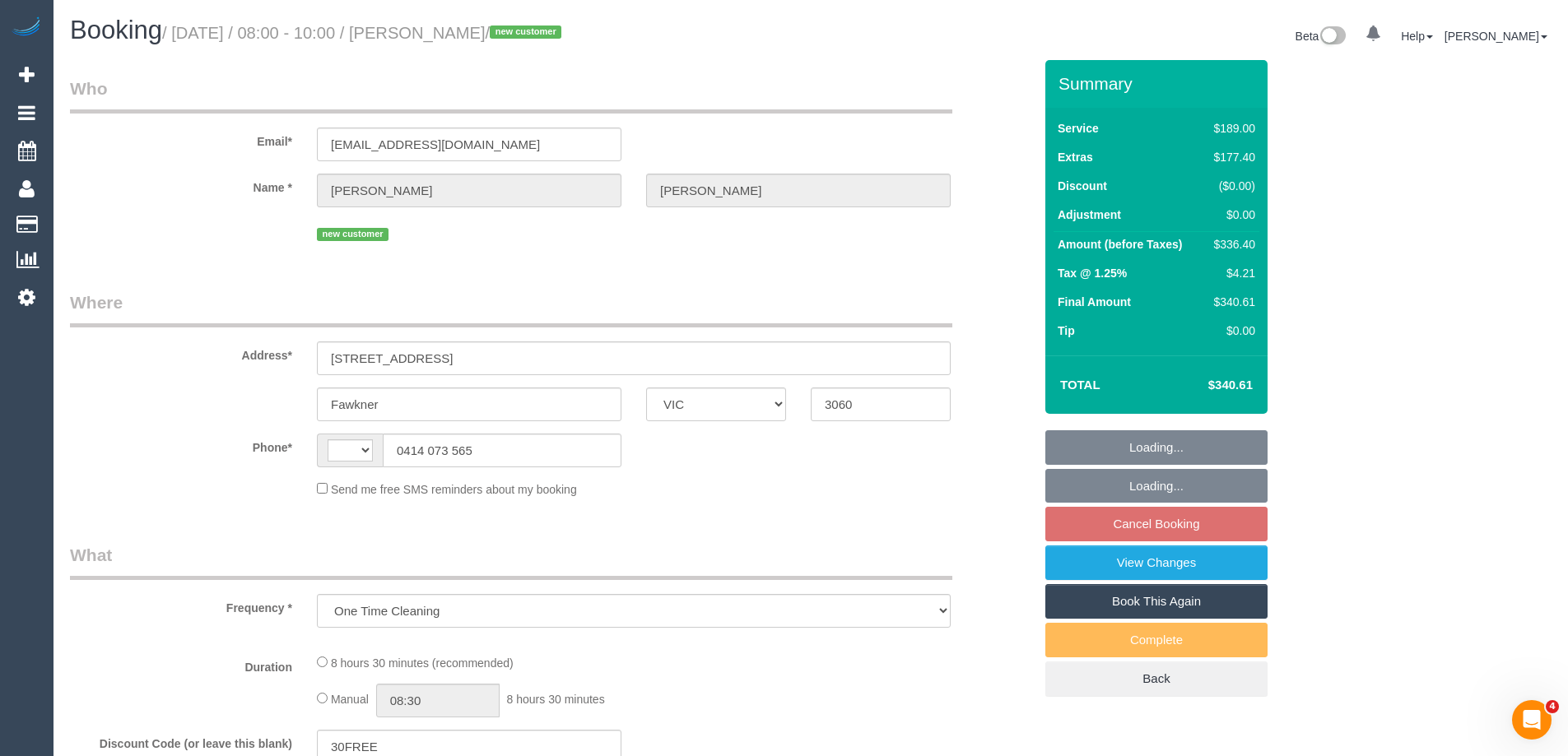
select select "number:36"
select select "number:26"
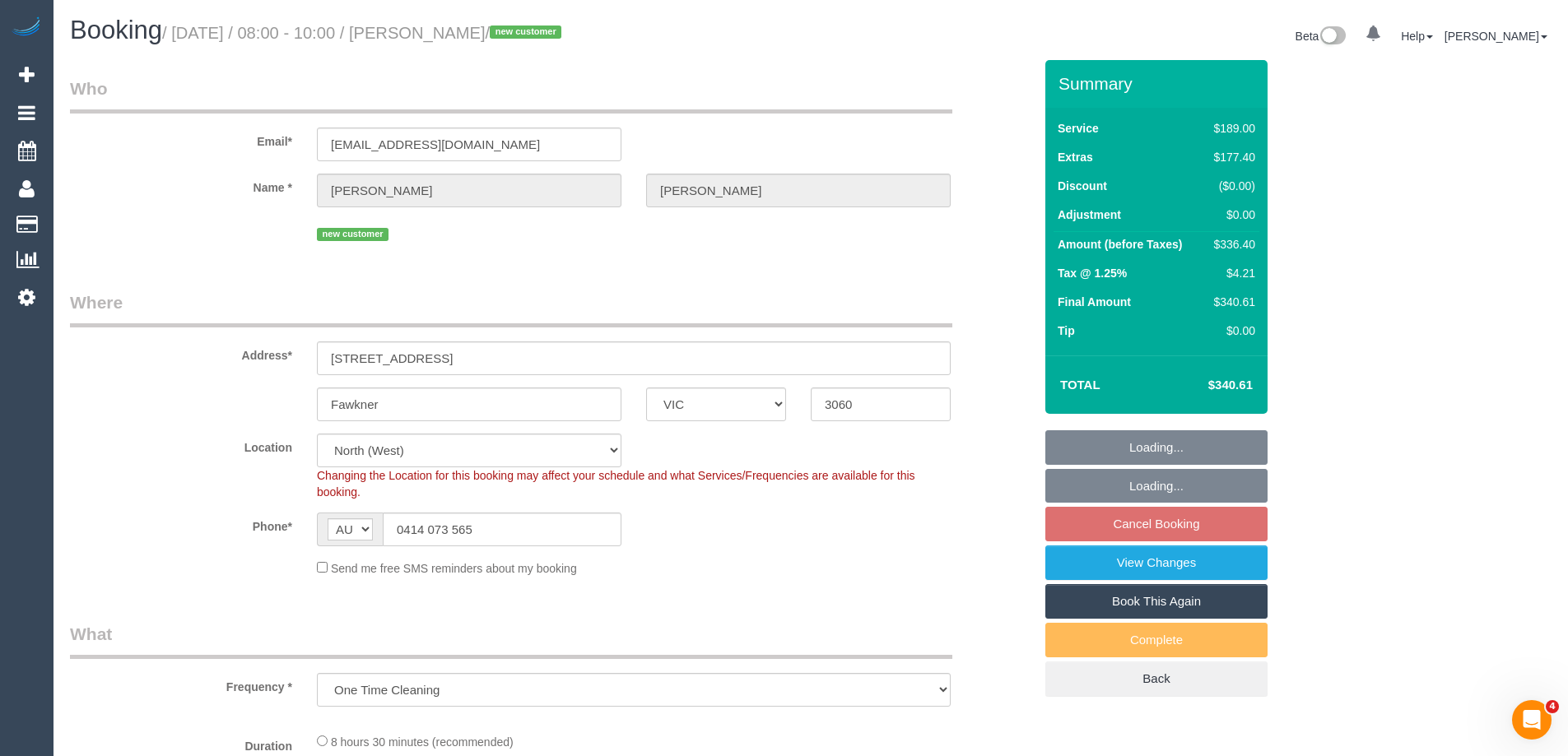
select select "string:AU"
select select "object:1174"
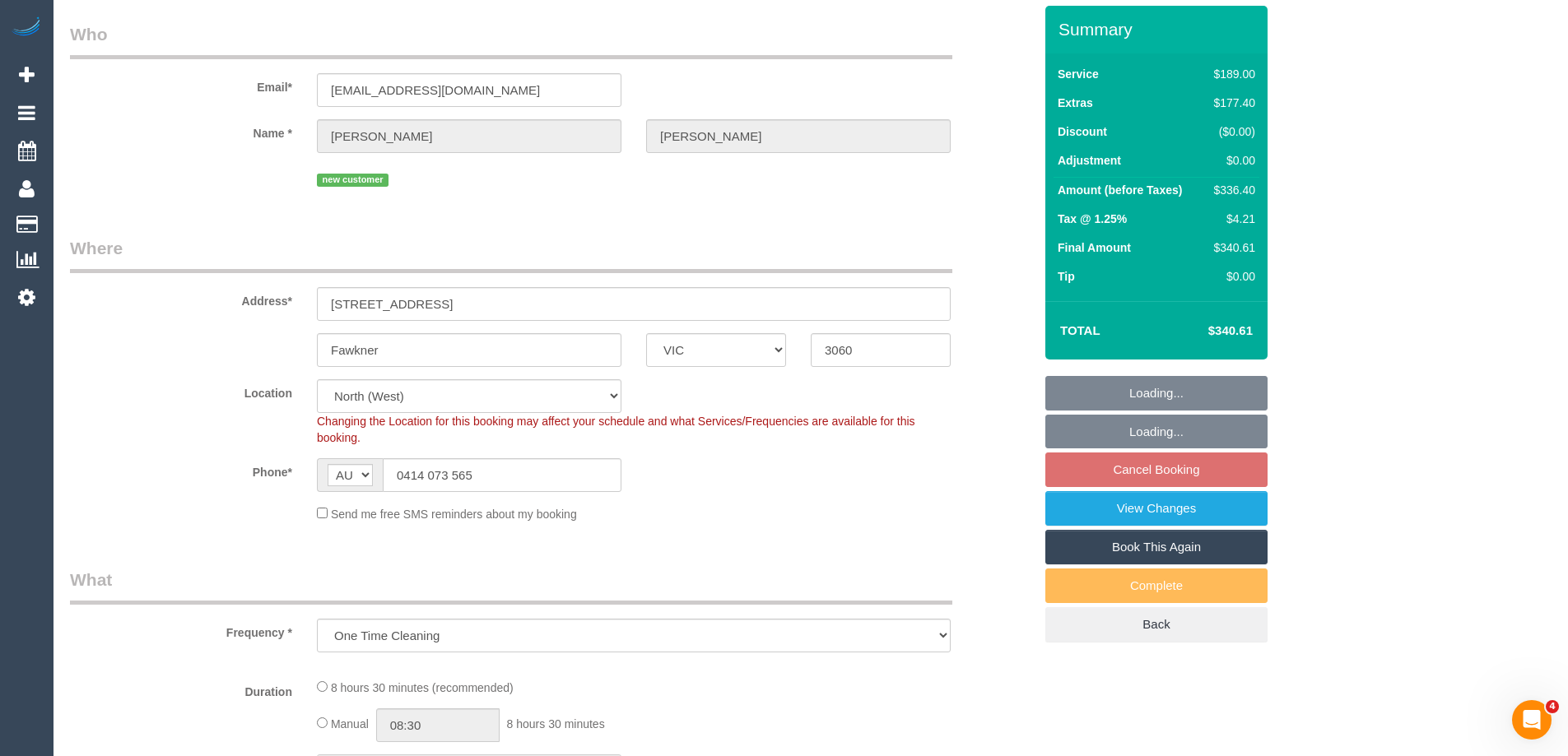
select select "spot1"
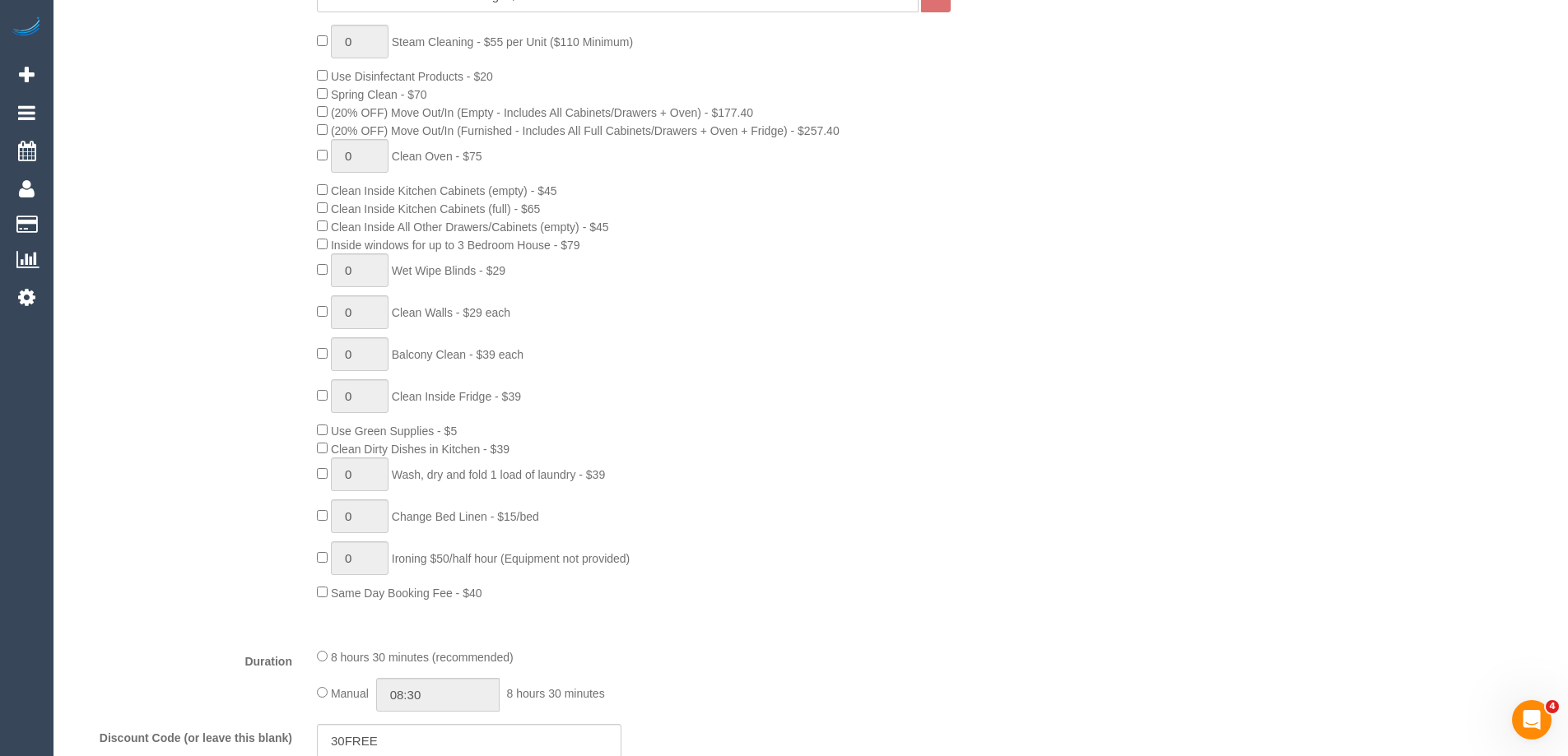
scroll to position [1235, 0]
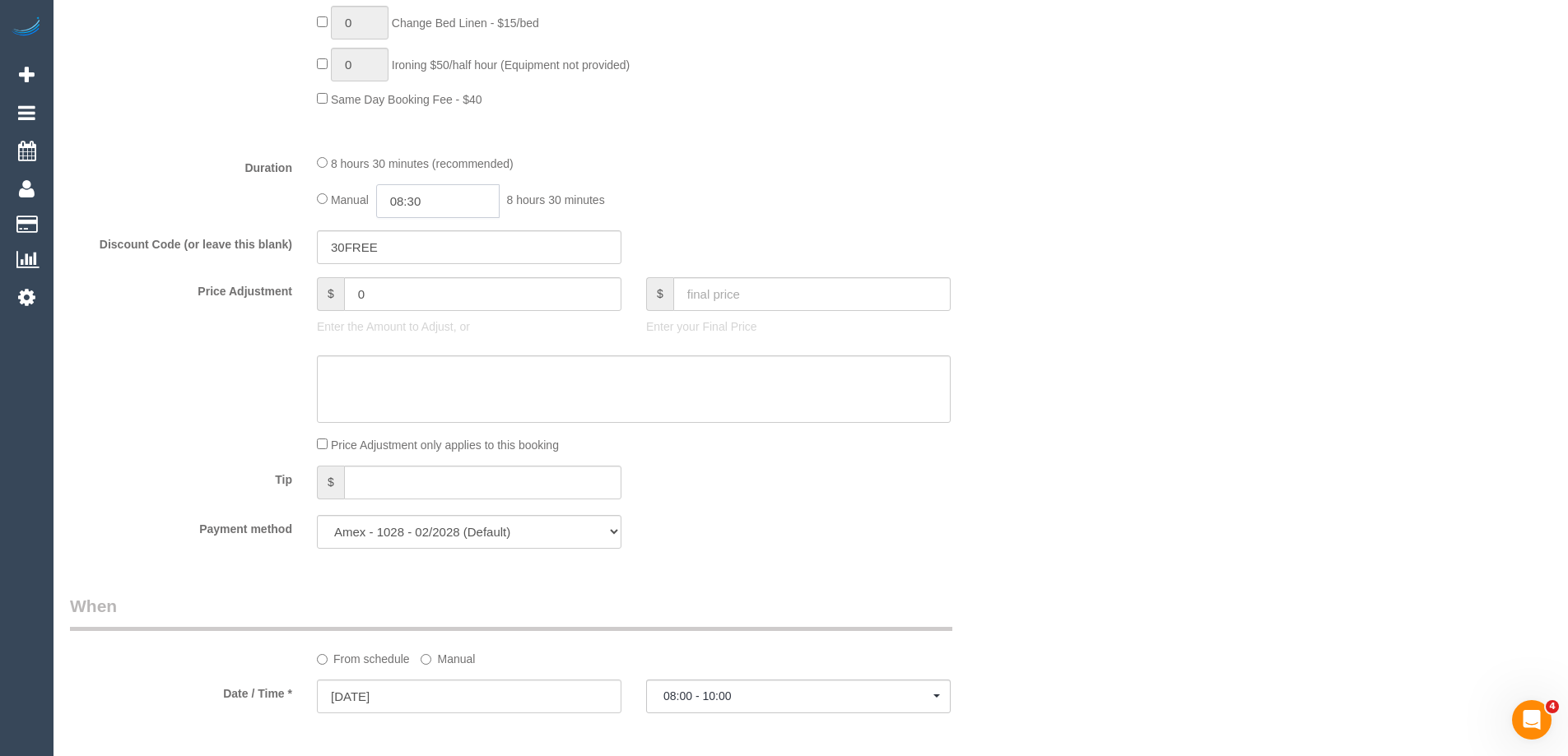
drag, startPoint x: 461, startPoint y: 205, endPoint x: 453, endPoint y: 209, distance: 8.9
click at [457, 207] on input "08:30" at bounding box center [438, 201] width 124 height 33
type input "07:00"
click at [401, 251] on li "07:00" at bounding box center [419, 252] width 73 height 21
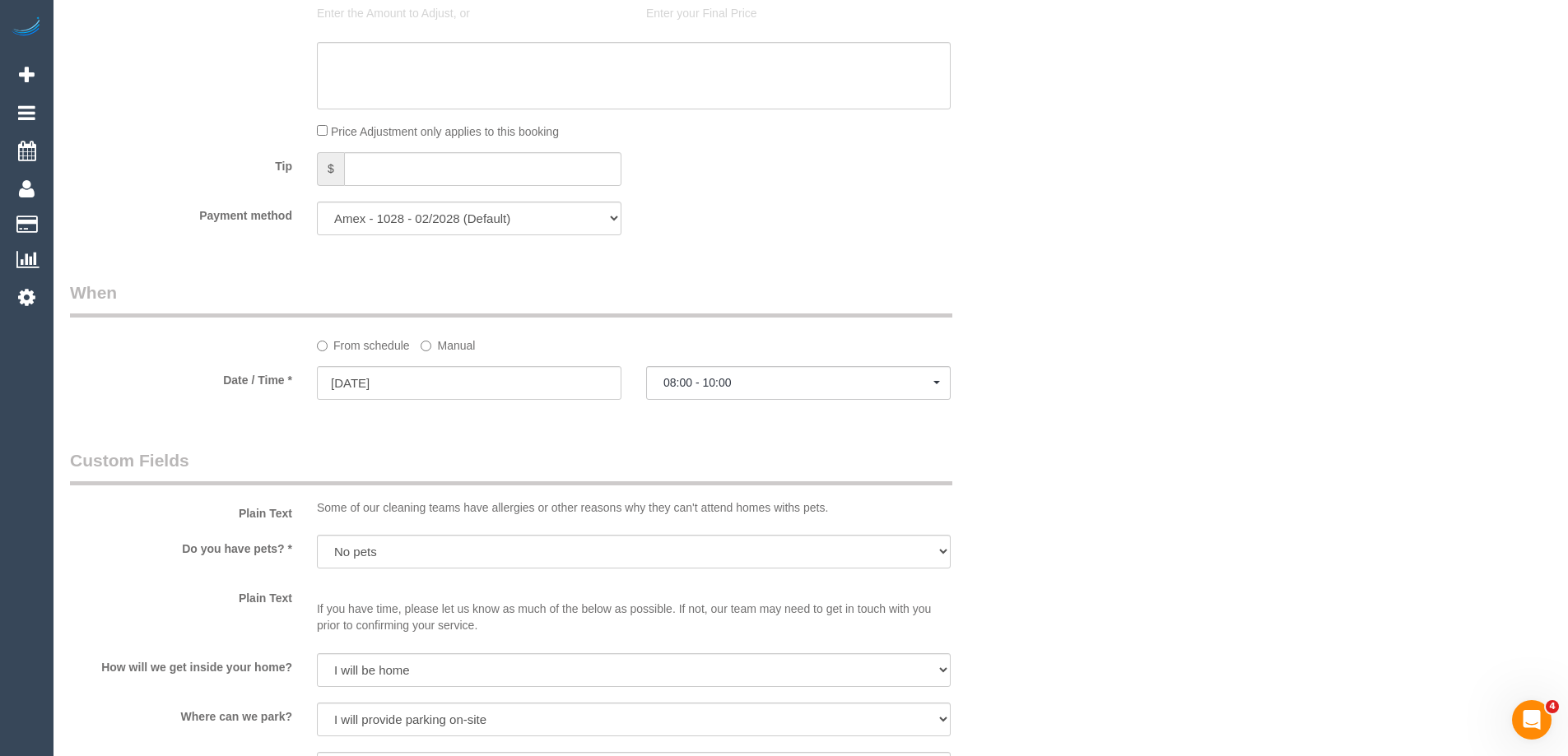
select select "spot14"
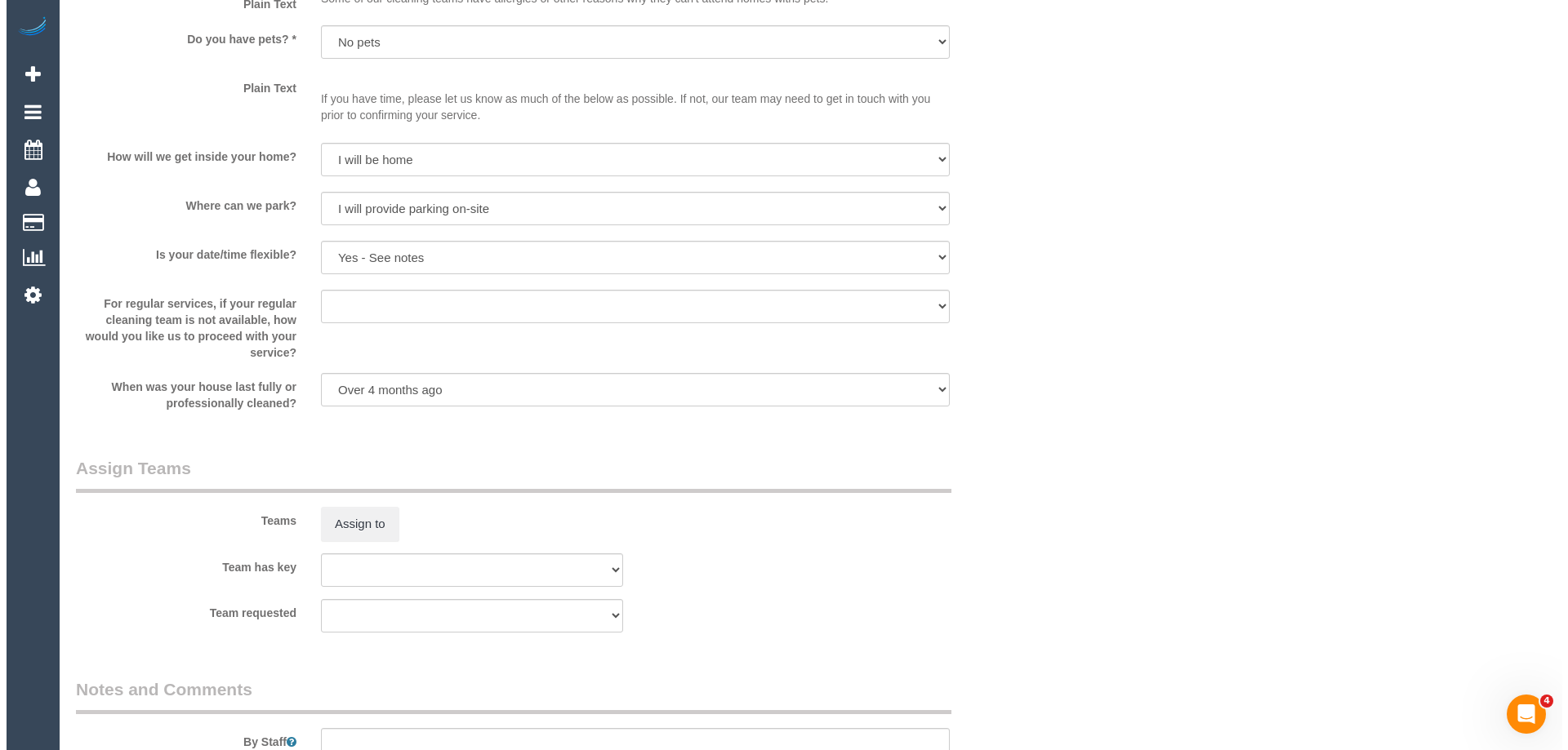
scroll to position [2530, 0]
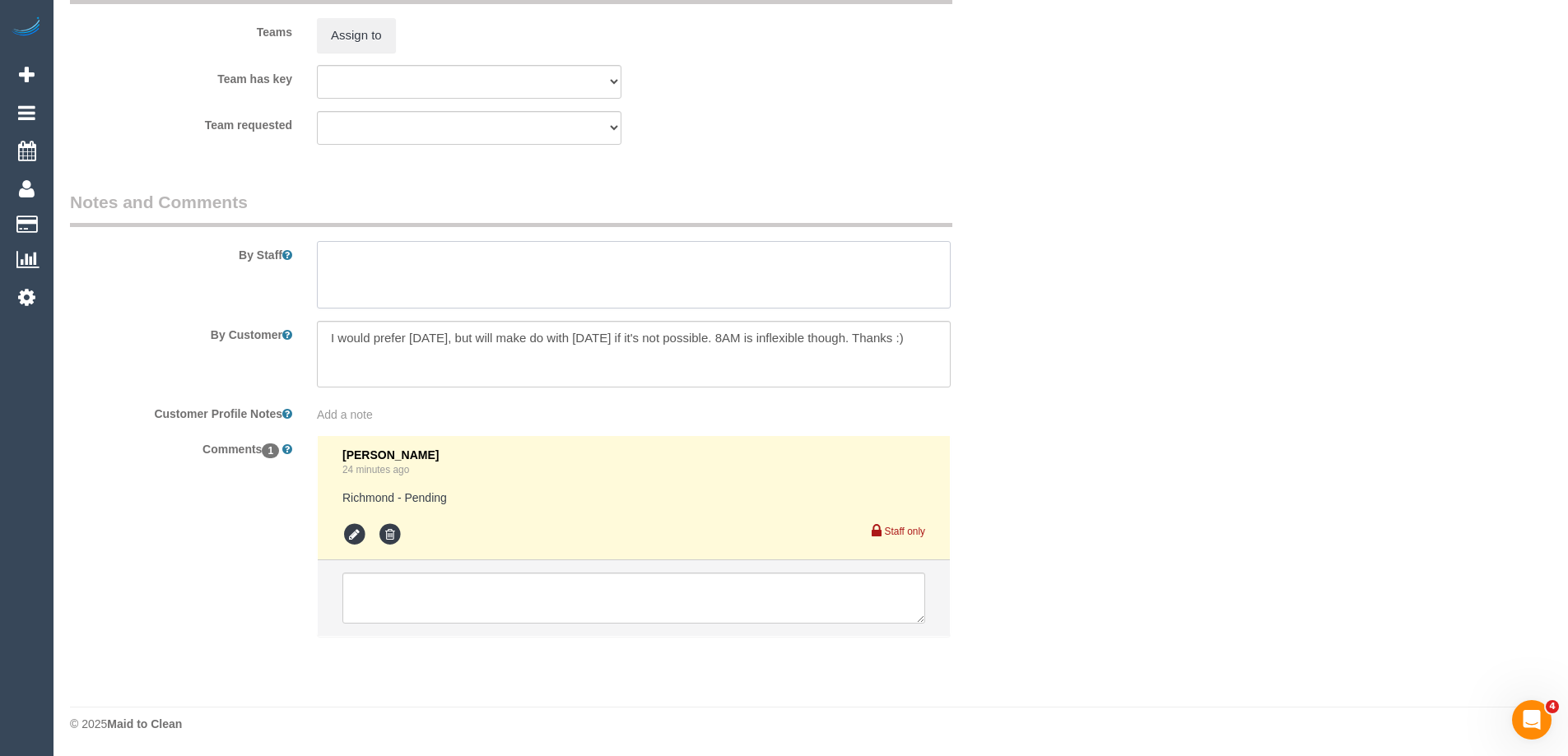
click at [382, 276] on textarea at bounding box center [633, 275] width 633 height 68
type textarea "Estimated time of 6-7 hrs"
click at [348, 527] on icon at bounding box center [354, 535] width 25 height 25
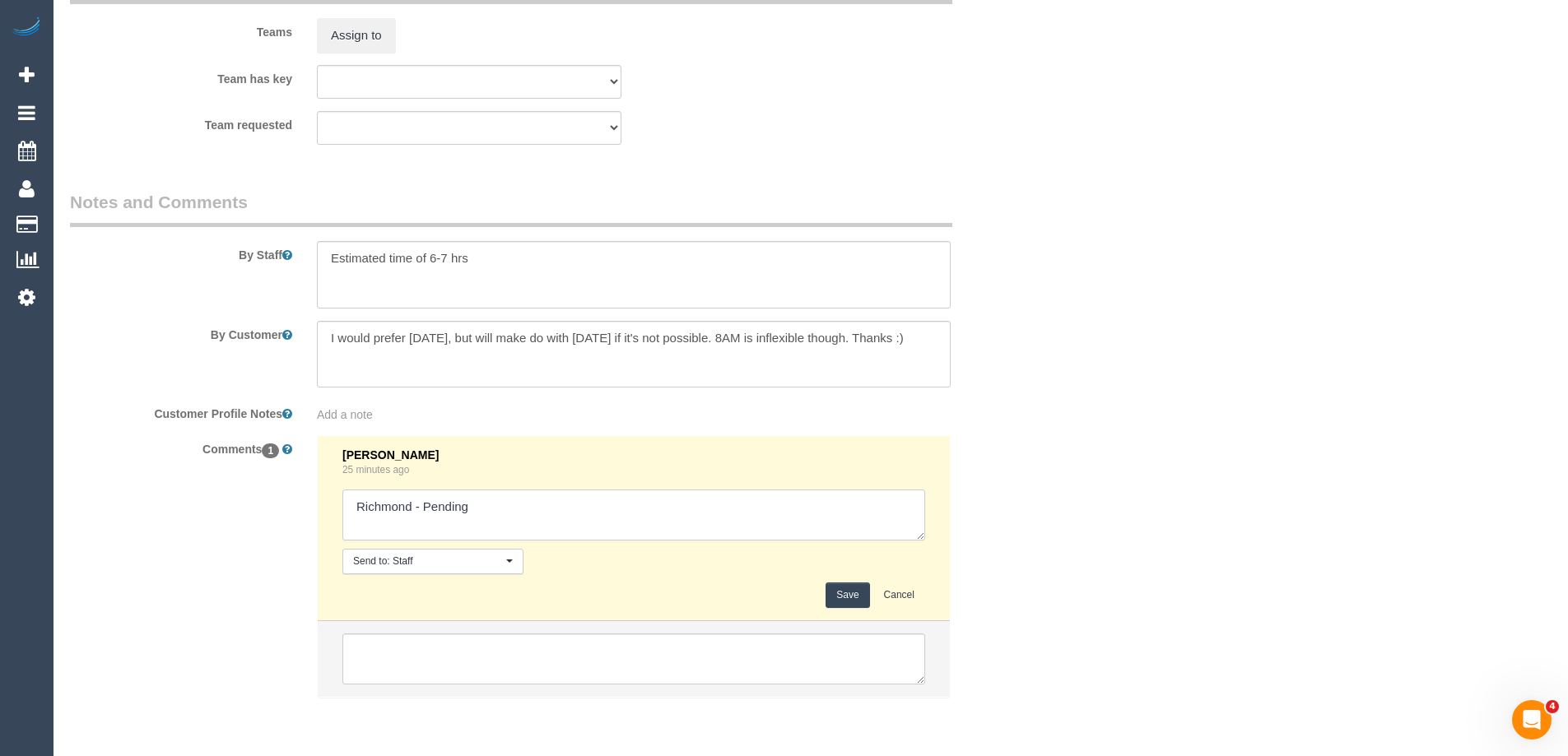
drag, startPoint x: 427, startPoint y: 510, endPoint x: 593, endPoint y: 510, distance: 166.0
click at [593, 510] on textarea at bounding box center [633, 515] width 583 height 51
type textarea "Richmond - Confirmed"
click at [845, 586] on button "Save" at bounding box center [847, 596] width 44 height 26
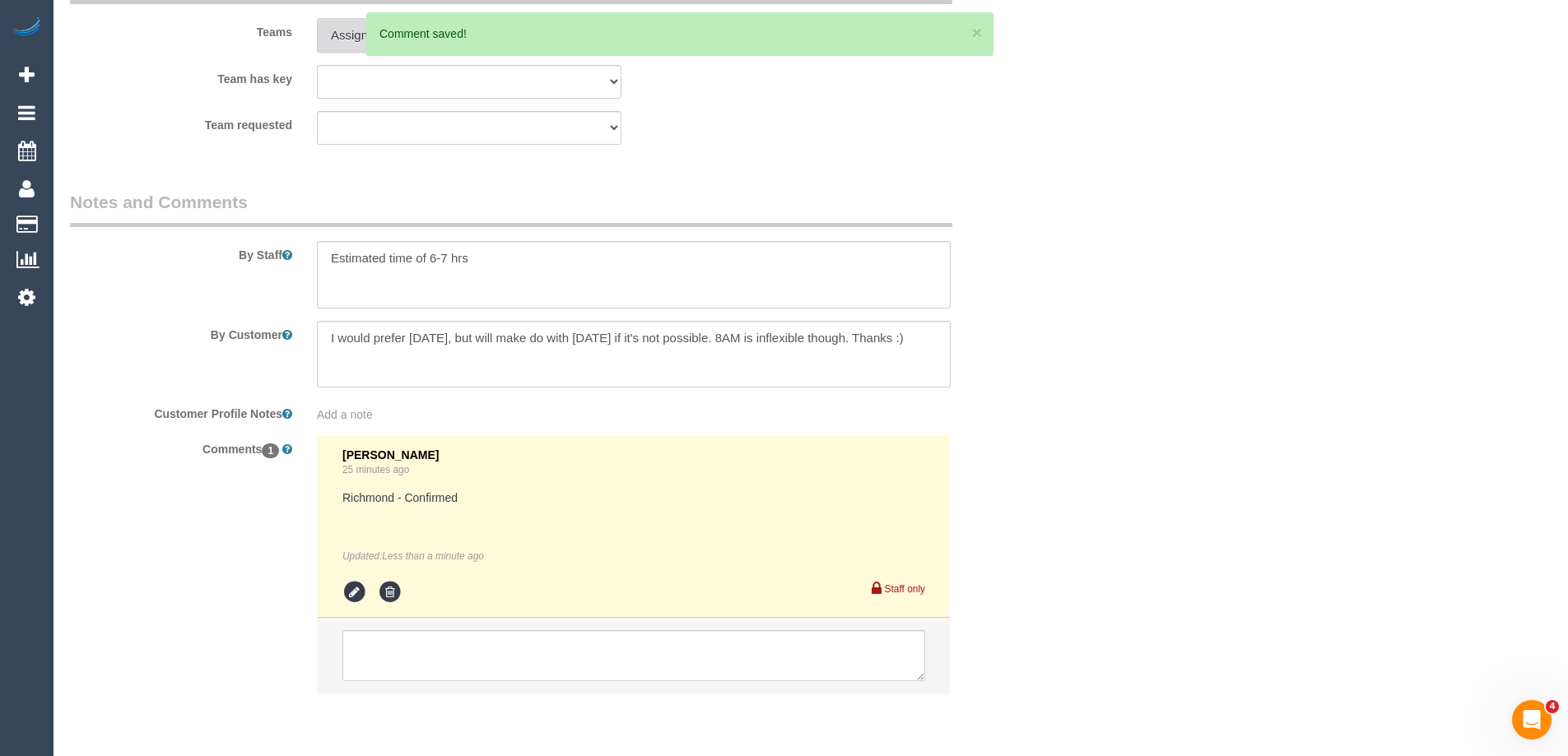
click at [344, 35] on button "Assign to" at bounding box center [356, 35] width 79 height 34
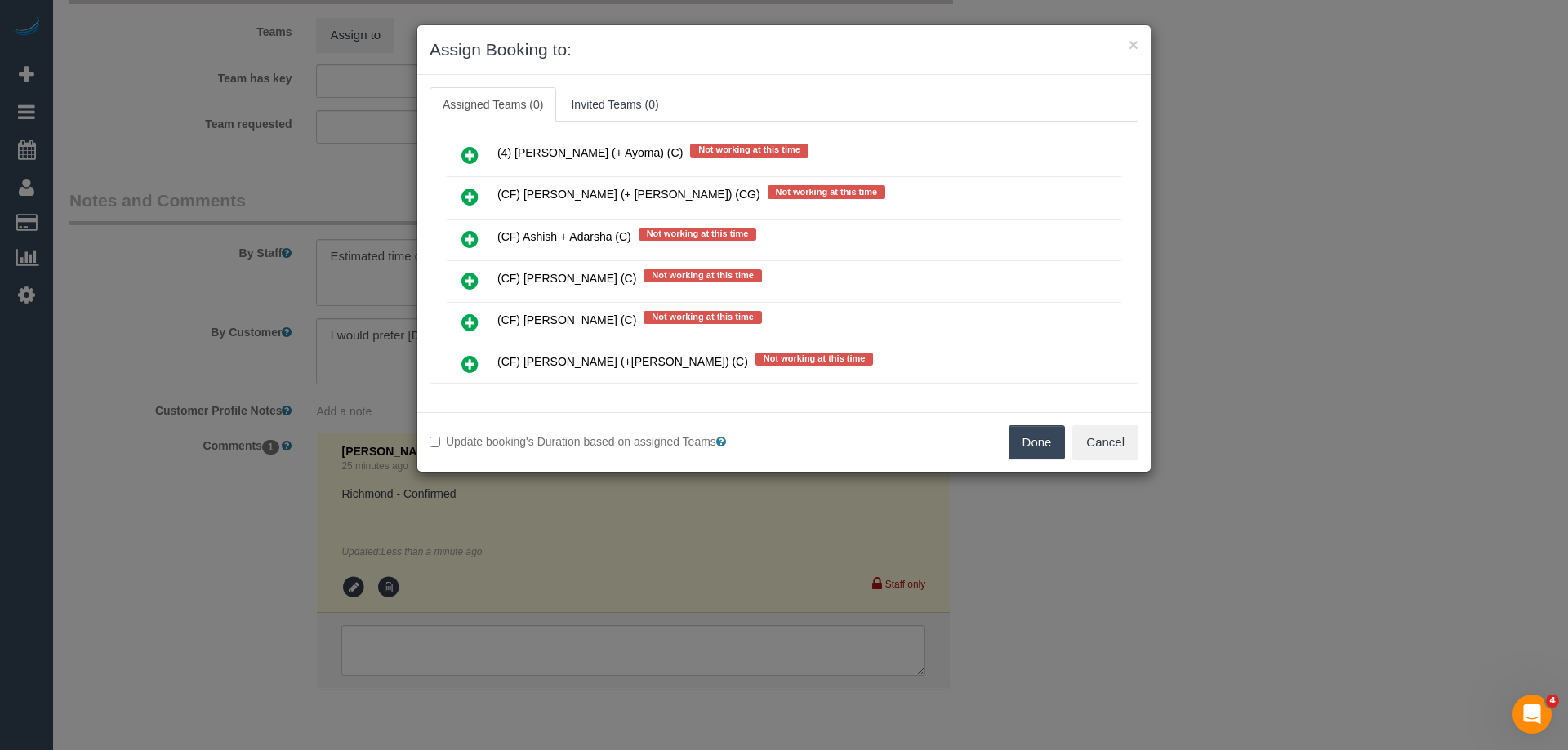
scroll to position [4654, 0]
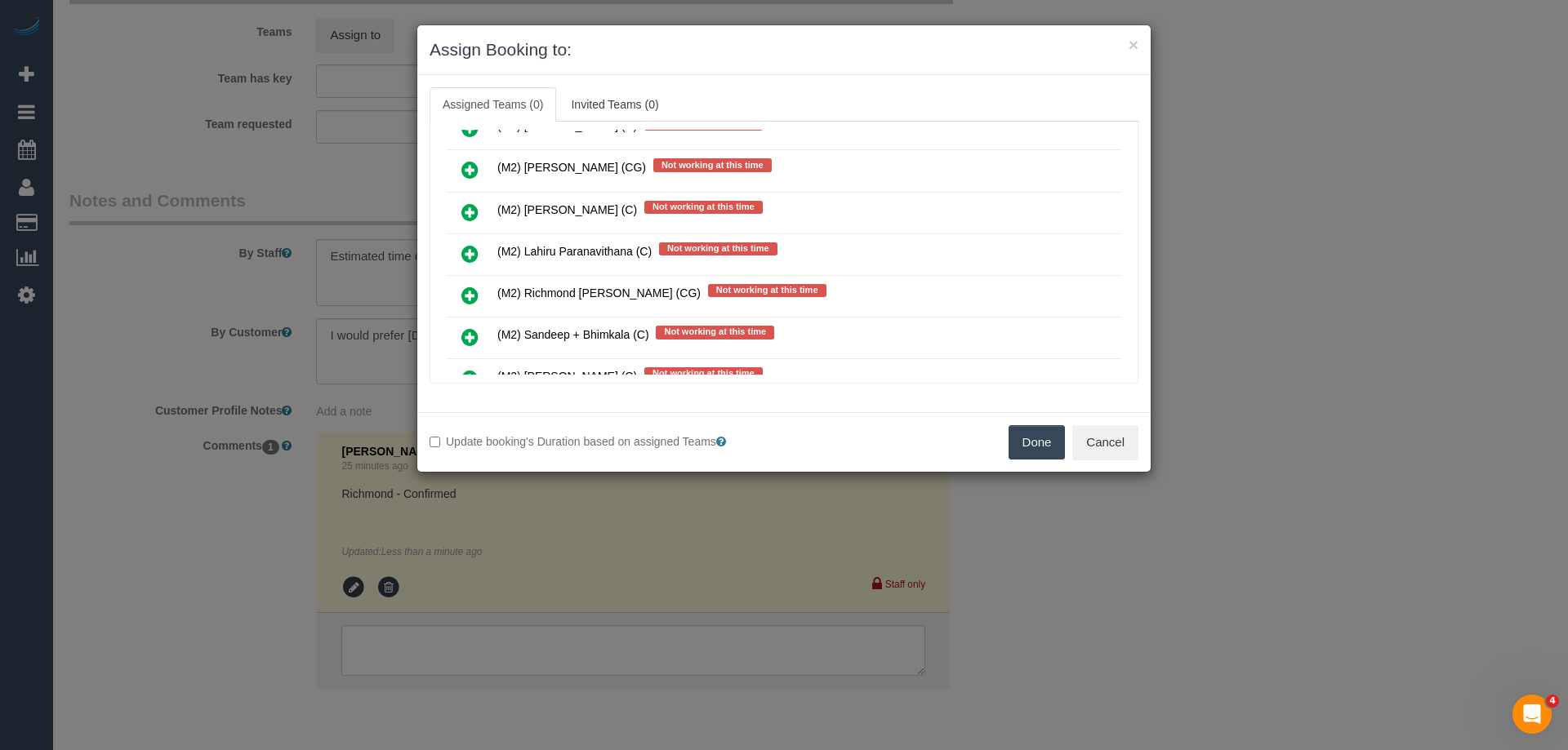
click at [465, 290] on icon at bounding box center [470, 295] width 17 height 20
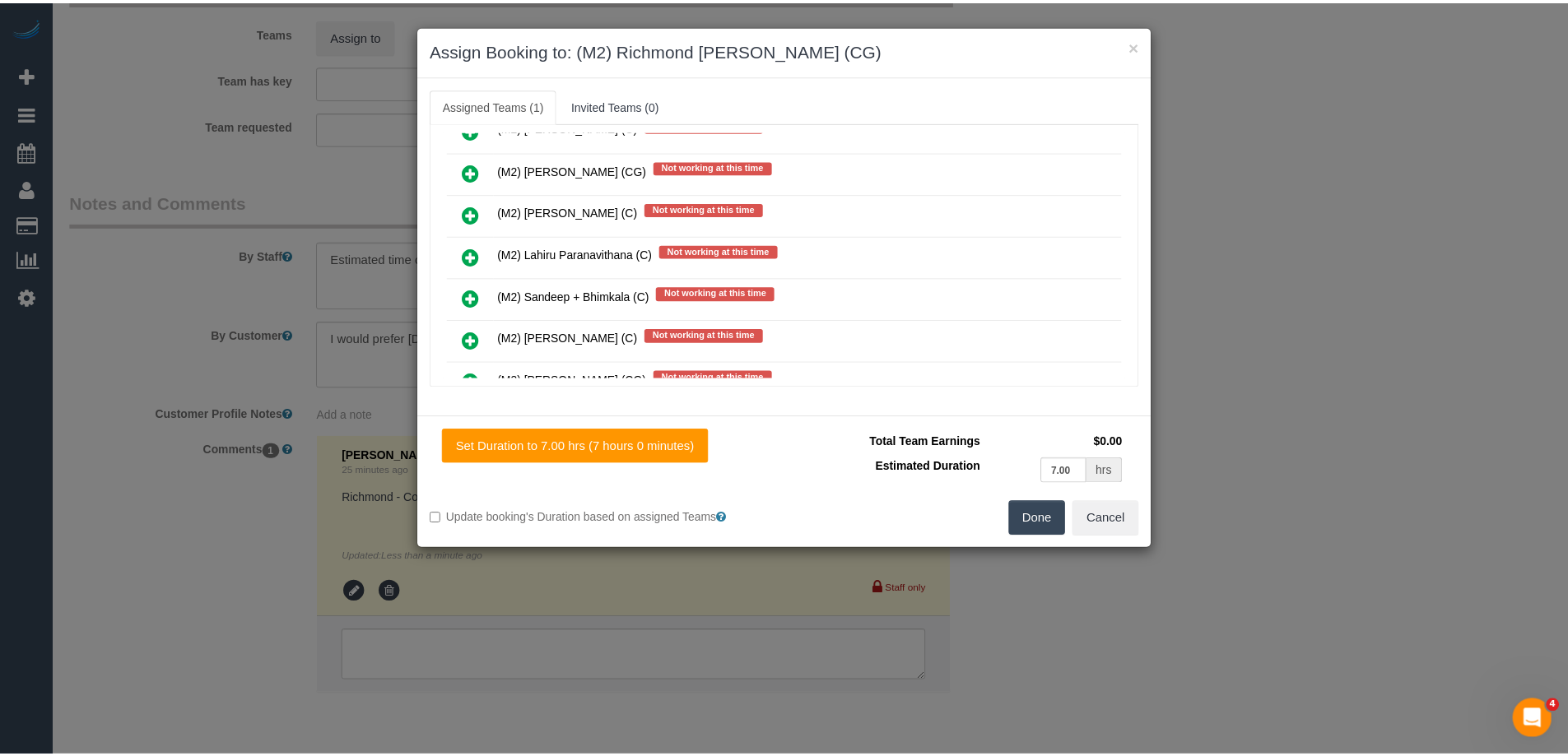
scroll to position [0, 0]
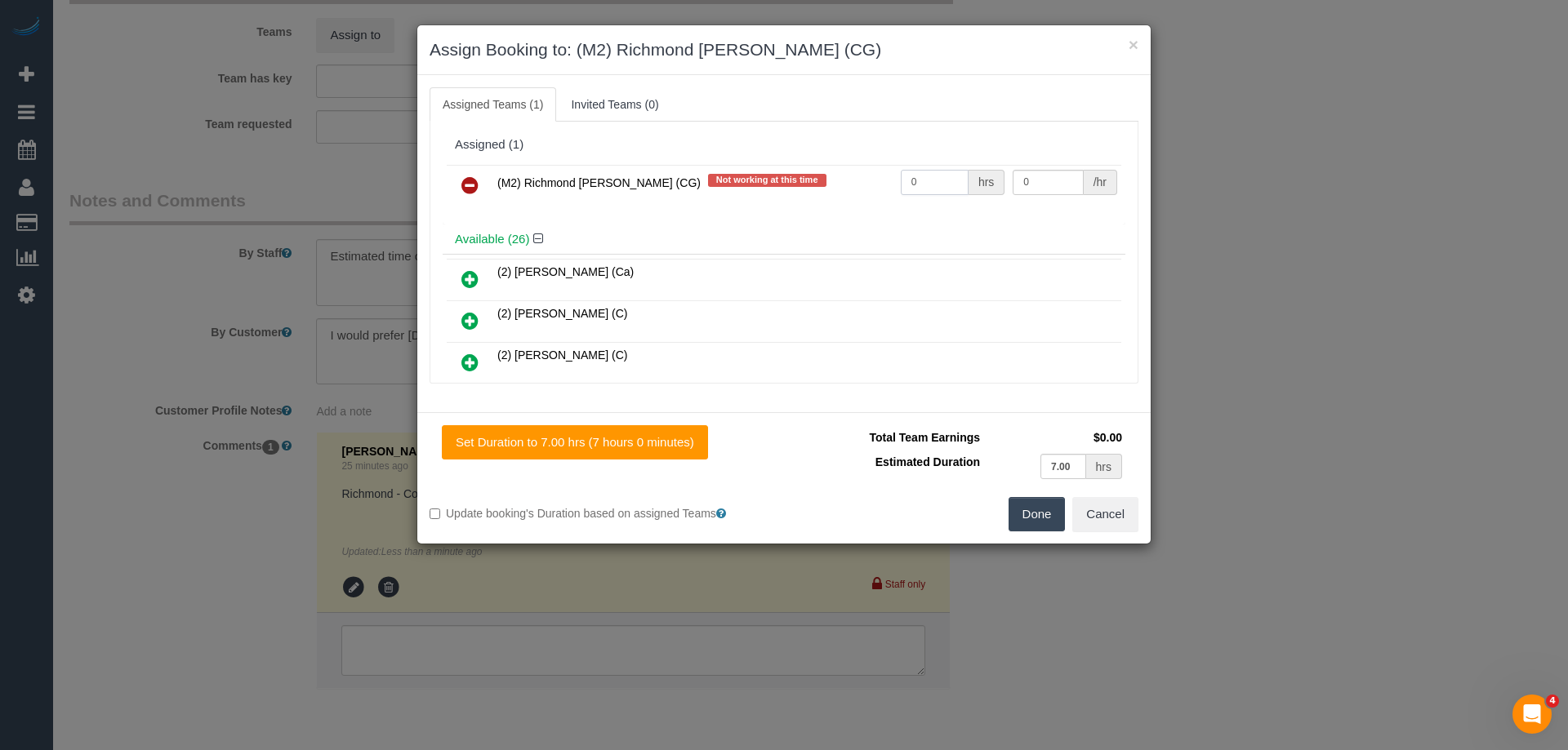
drag, startPoint x: 938, startPoint y: 175, endPoint x: 799, endPoint y: 175, distance: 139.0
click at [799, 175] on tr "(M2) Richmond Amoah (CG) Not working at this time 0 hrs 0 /hr" at bounding box center [784, 186] width 675 height 42
type input "1"
drag, startPoint x: 1018, startPoint y: 179, endPoint x: 1045, endPoint y: 182, distance: 27.2
click at [1044, 182] on input "0" at bounding box center [1048, 182] width 70 height 26
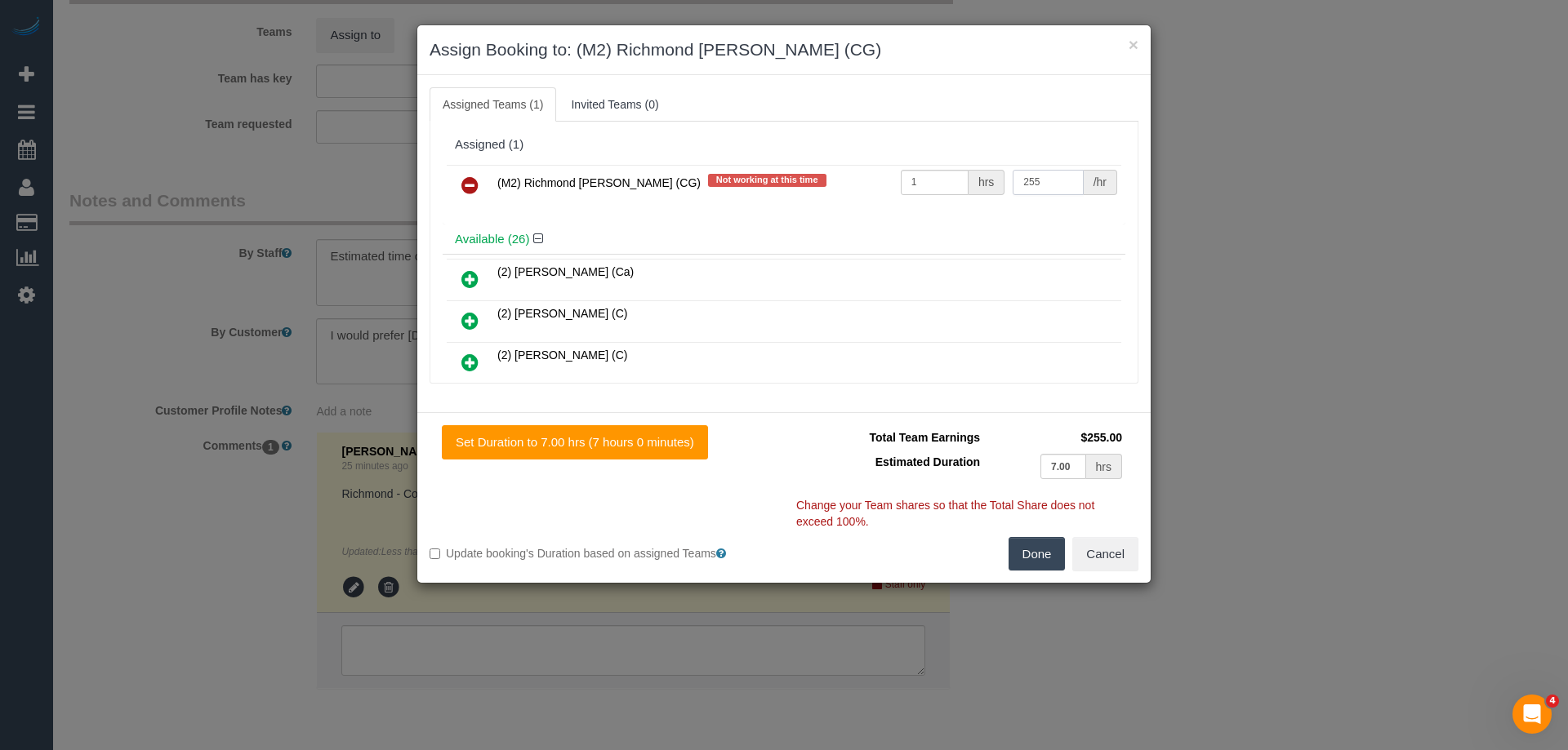
type input "255"
click at [1036, 561] on button "Done" at bounding box center [1037, 554] width 57 height 34
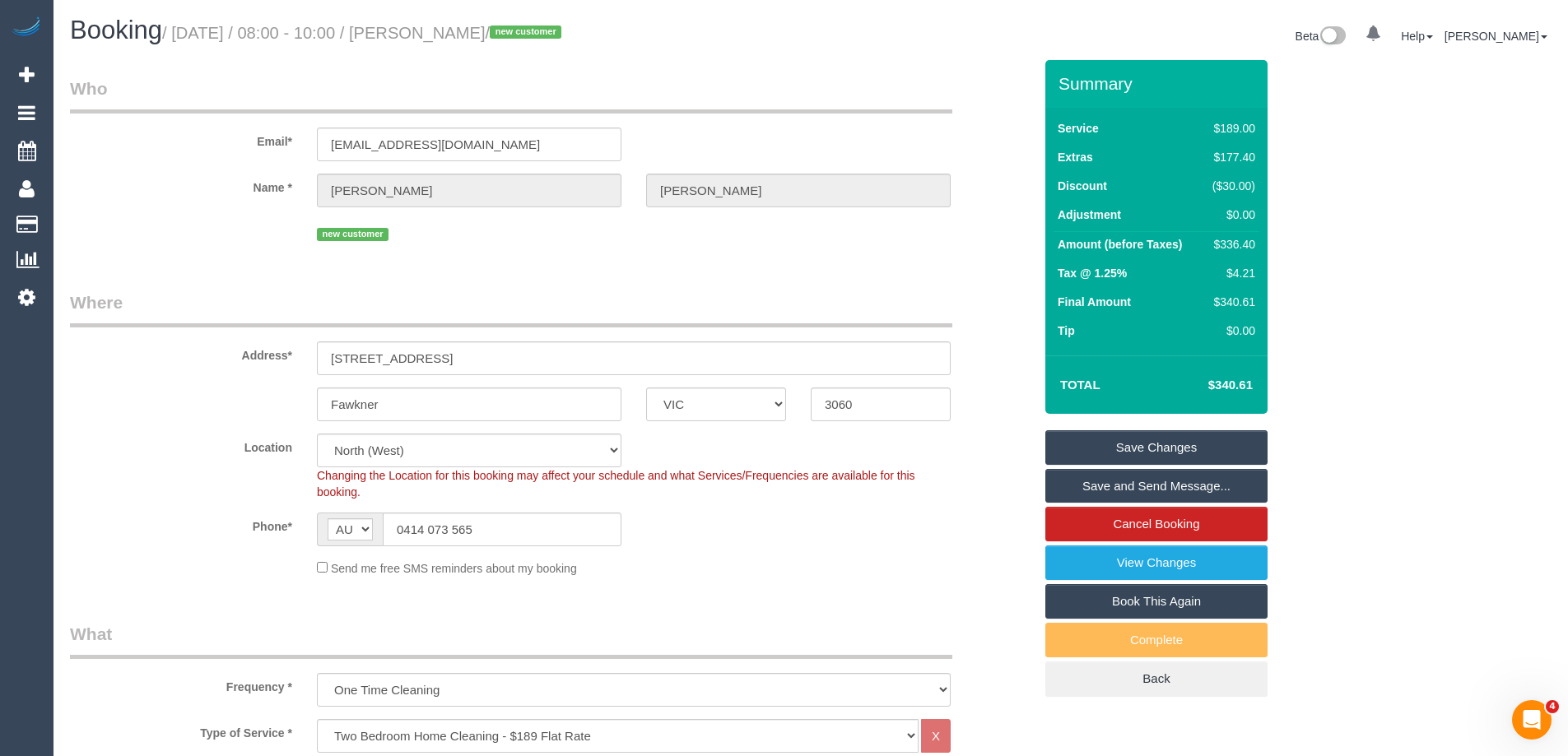
drag, startPoint x: 531, startPoint y: 33, endPoint x: 457, endPoint y: 34, distance: 74.0
click at [457, 34] on small "/ September 04, 2025 / 08:00 - 10:00 / Kyle Elliott / new customer" at bounding box center [364, 33] width 404 height 18
copy small "Kyle Elliott"
click at [1075, 477] on link "Save and Send Message..." at bounding box center [1156, 487] width 222 height 34
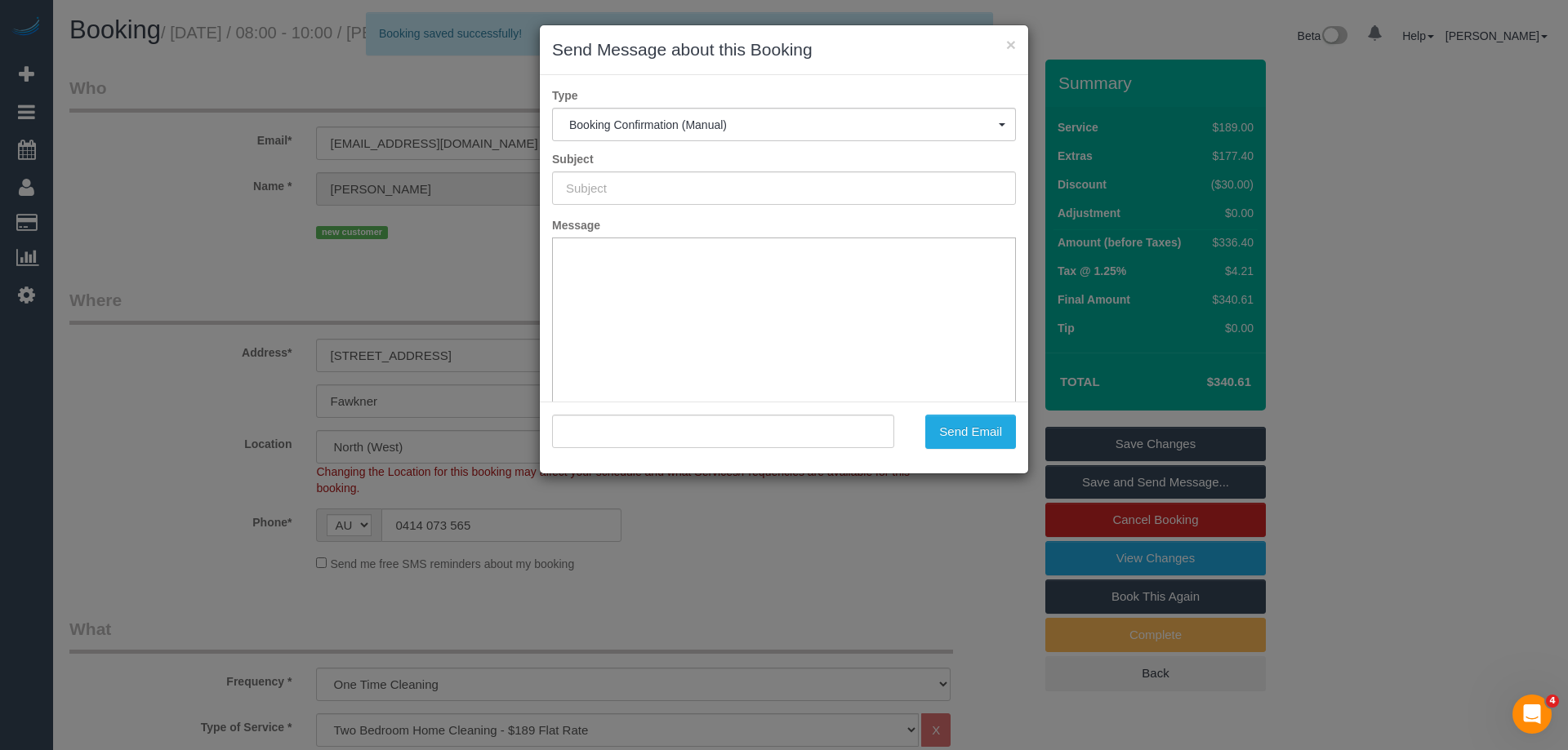
type input "Booking Confirmed"
type input ""Kyle Elliott" <kyledelliott1@gmail.com>"
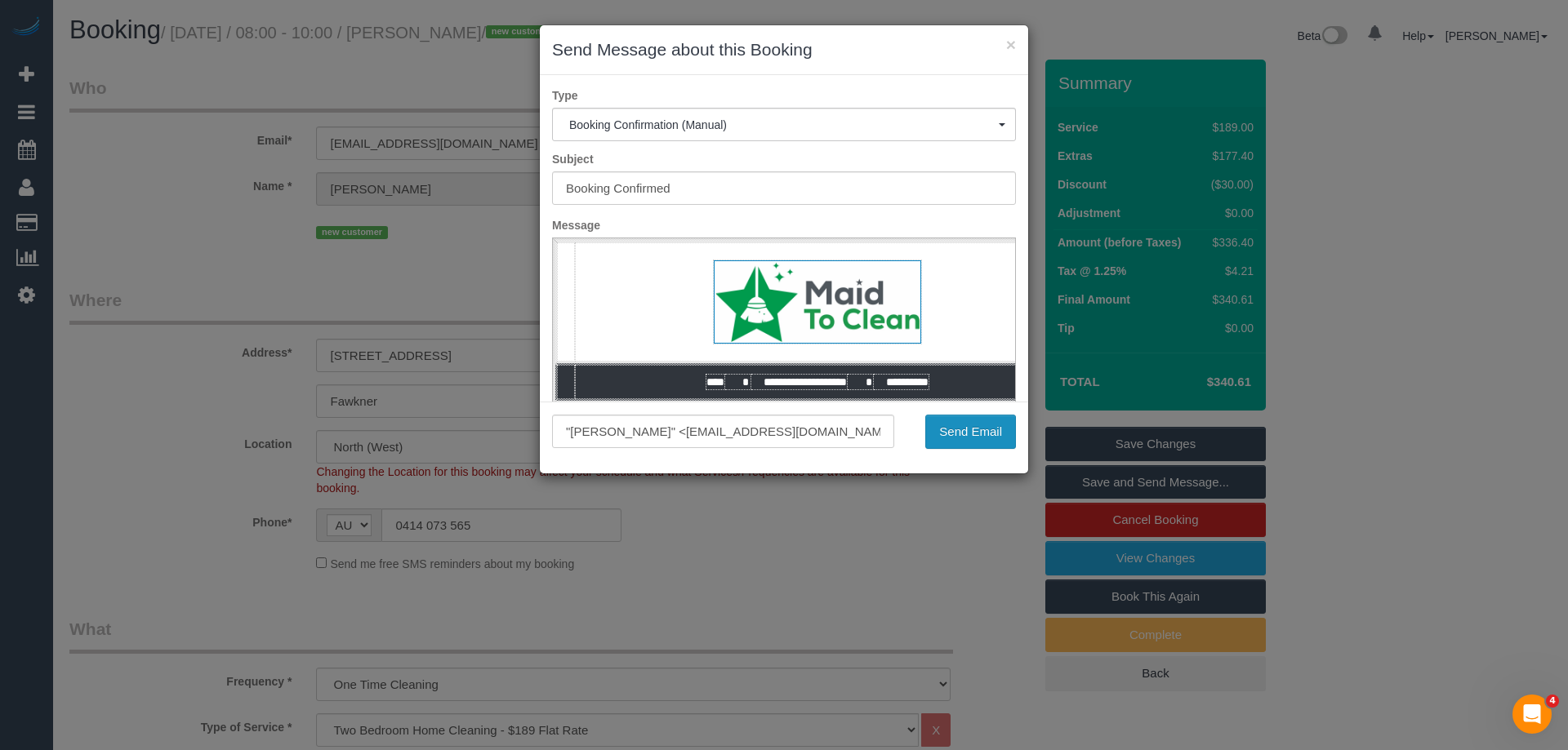
drag, startPoint x: 964, startPoint y: 428, endPoint x: 306, endPoint y: 149, distance: 714.7
click at [964, 428] on button "Send Email" at bounding box center [971, 432] width 90 height 34
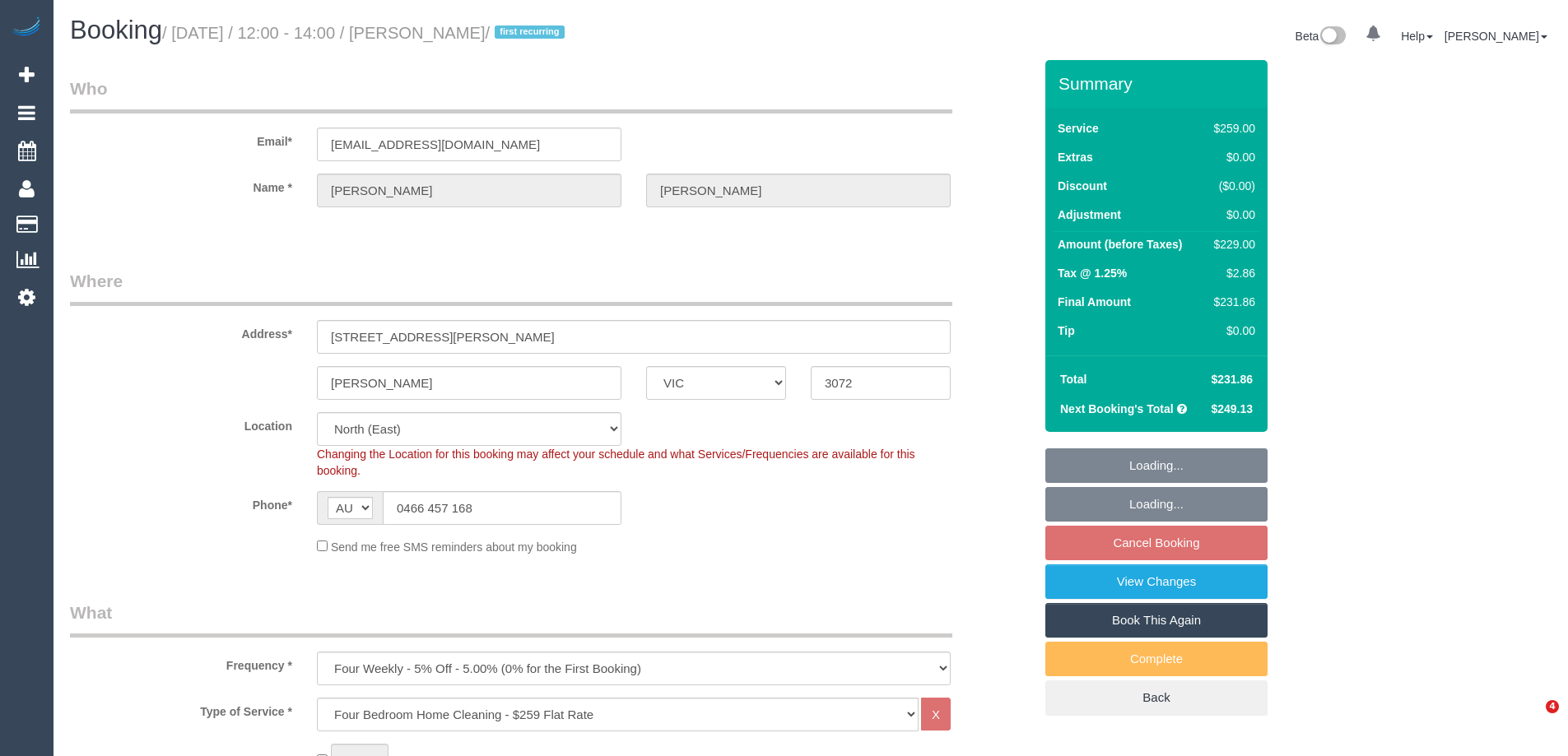
select select "VIC"
select select "string:stripe-pm_1S2i4k2GScqysDRVVZYiJZhY"
select select "number:28"
select select "number:14"
select select "number:18"
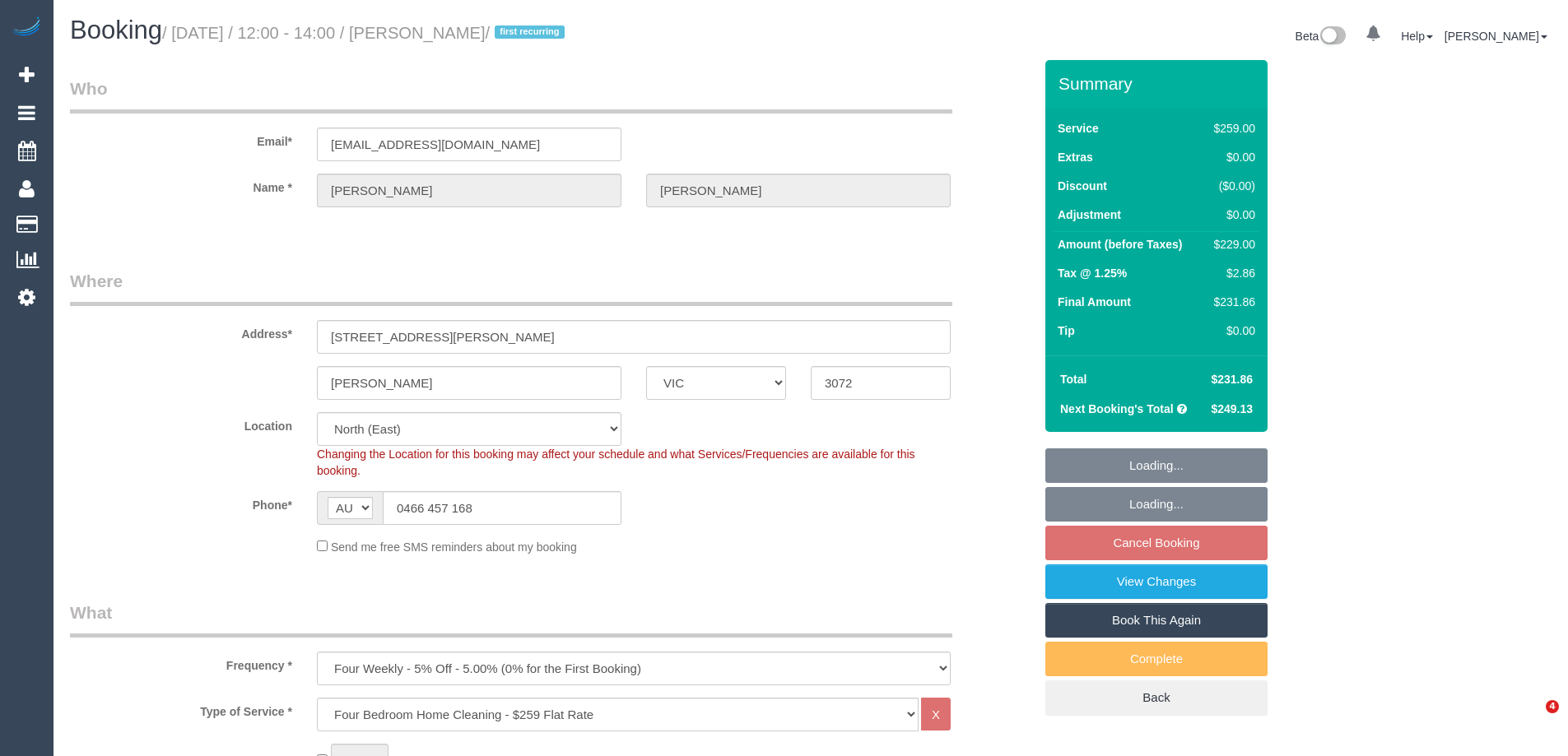
select select "number:24"
select select "number:33"
select select "number:13"
select select "spot1"
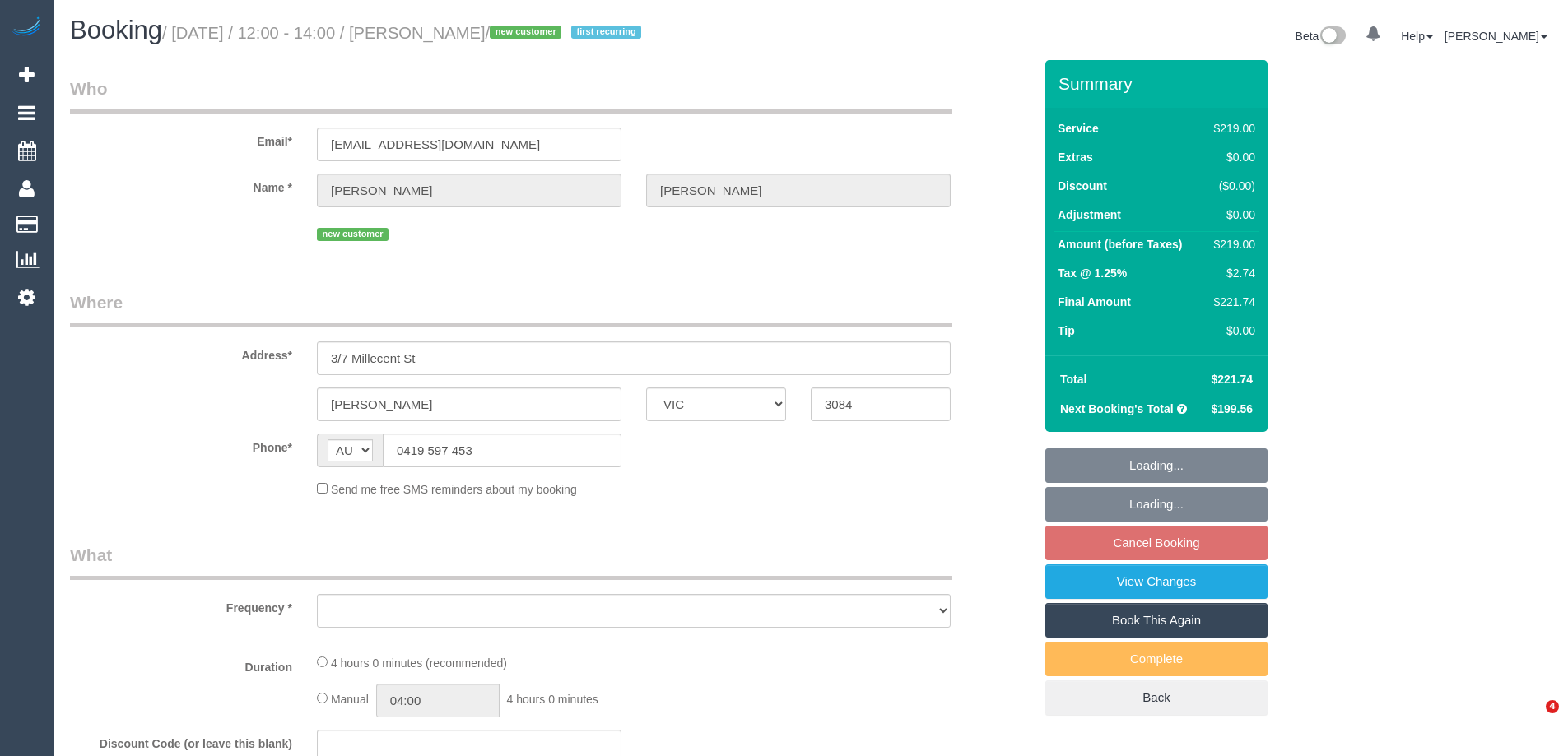
select select "VIC"
select select "object:536"
select select "string:stripe-pm_1S2i5R2GScqysDRVb3osscEz"
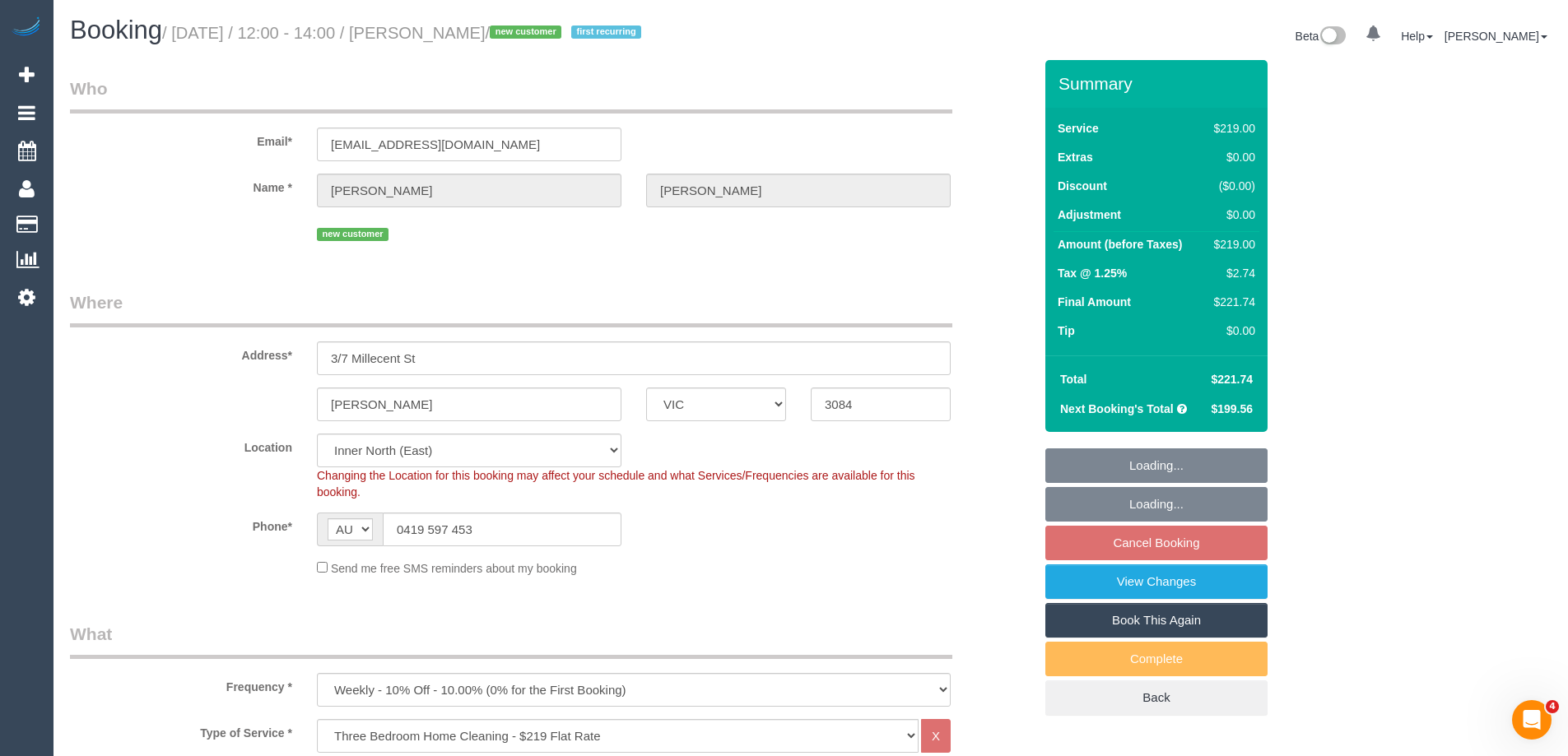
select select "object:785"
select select "number:30"
select select "number:14"
select select "number:18"
select select "number:36"
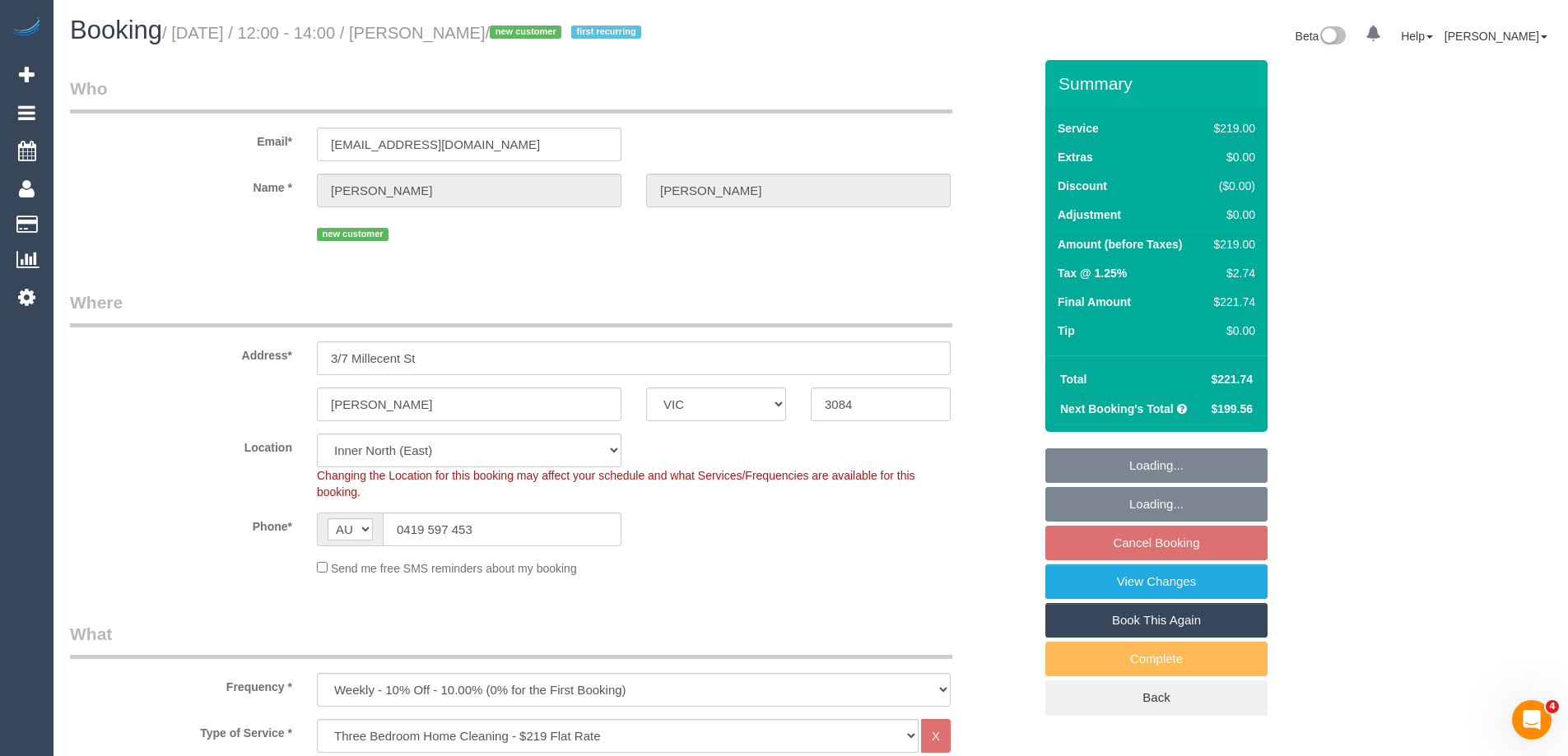
select select "number:33"
select select "spot1"
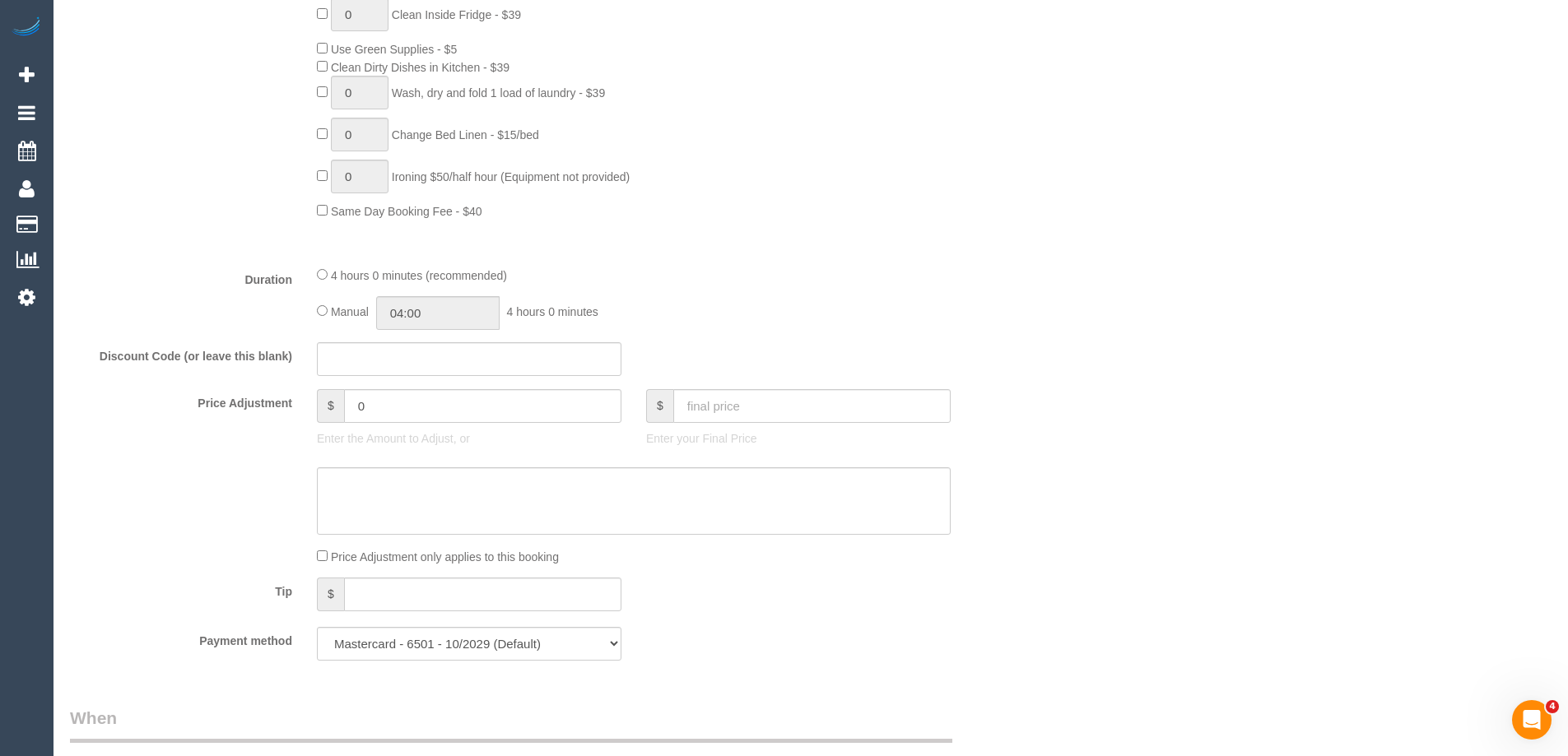
scroll to position [1152, 0]
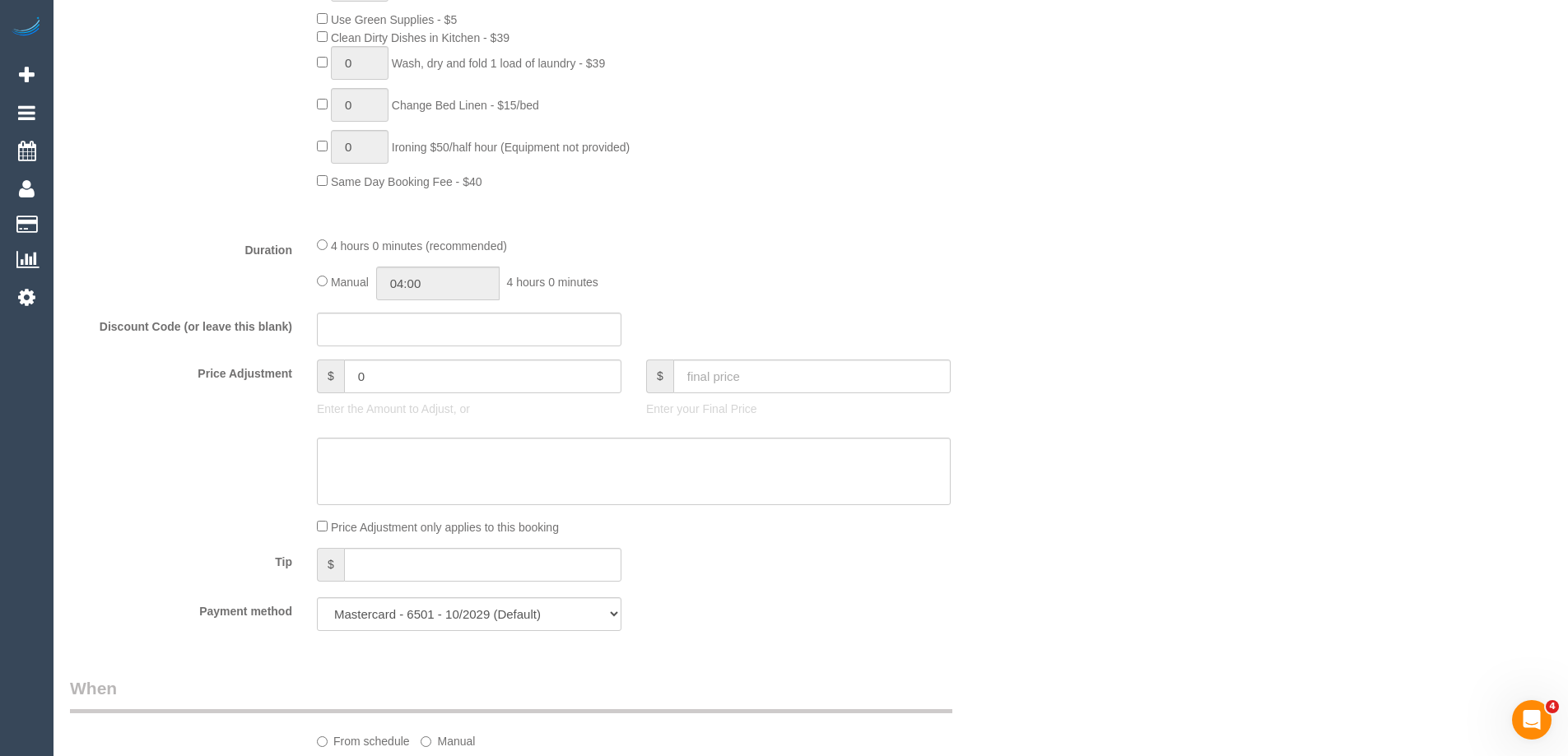
click at [312, 286] on div "4 hours 0 minutes (recommended) Manual 04:00 4 hours 0 minutes" at bounding box center [633, 268] width 658 height 64
click at [439, 282] on input "04:00" at bounding box center [438, 283] width 124 height 33
type input "02:00"
click at [420, 344] on li "02:00" at bounding box center [419, 346] width 73 height 21
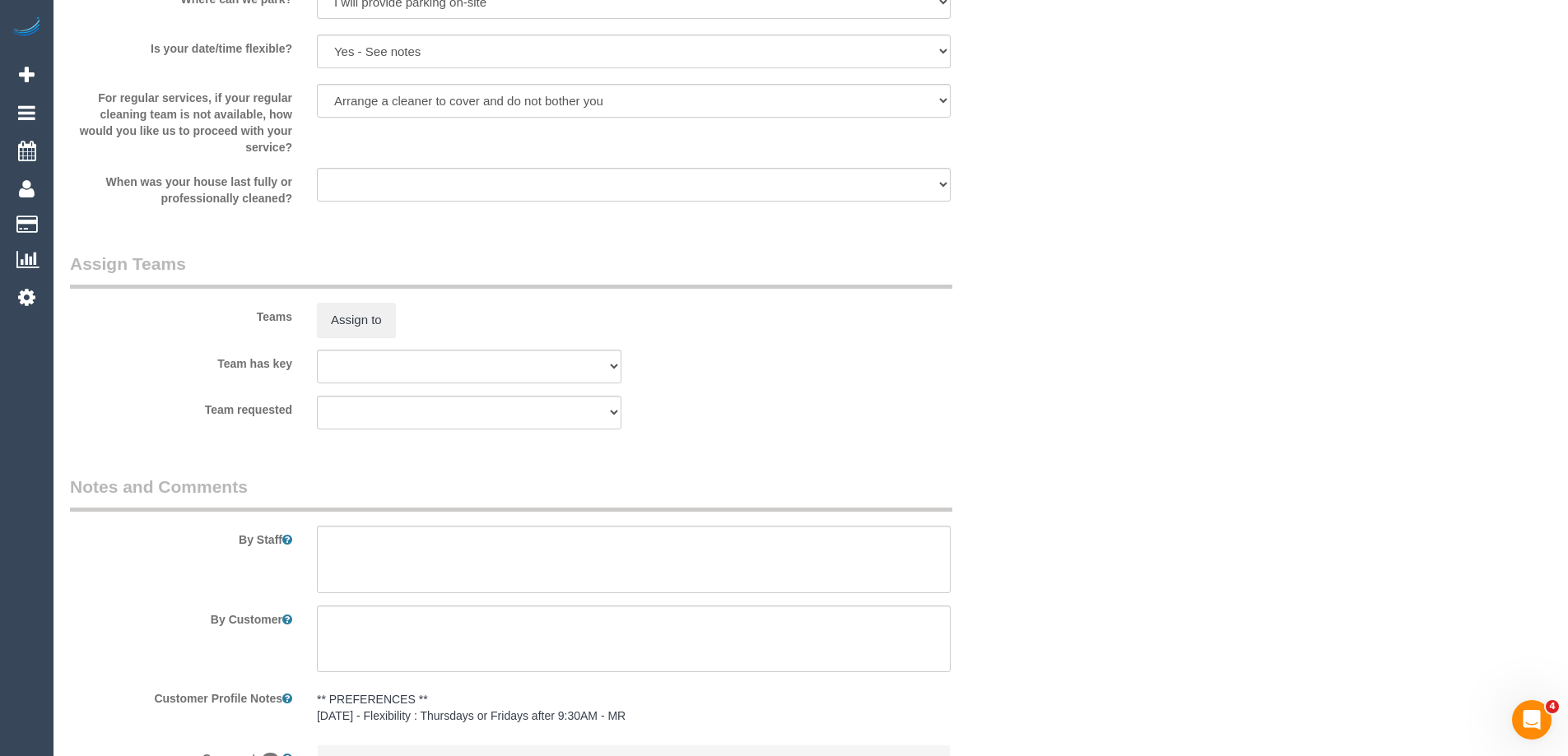
scroll to position [2451, 0]
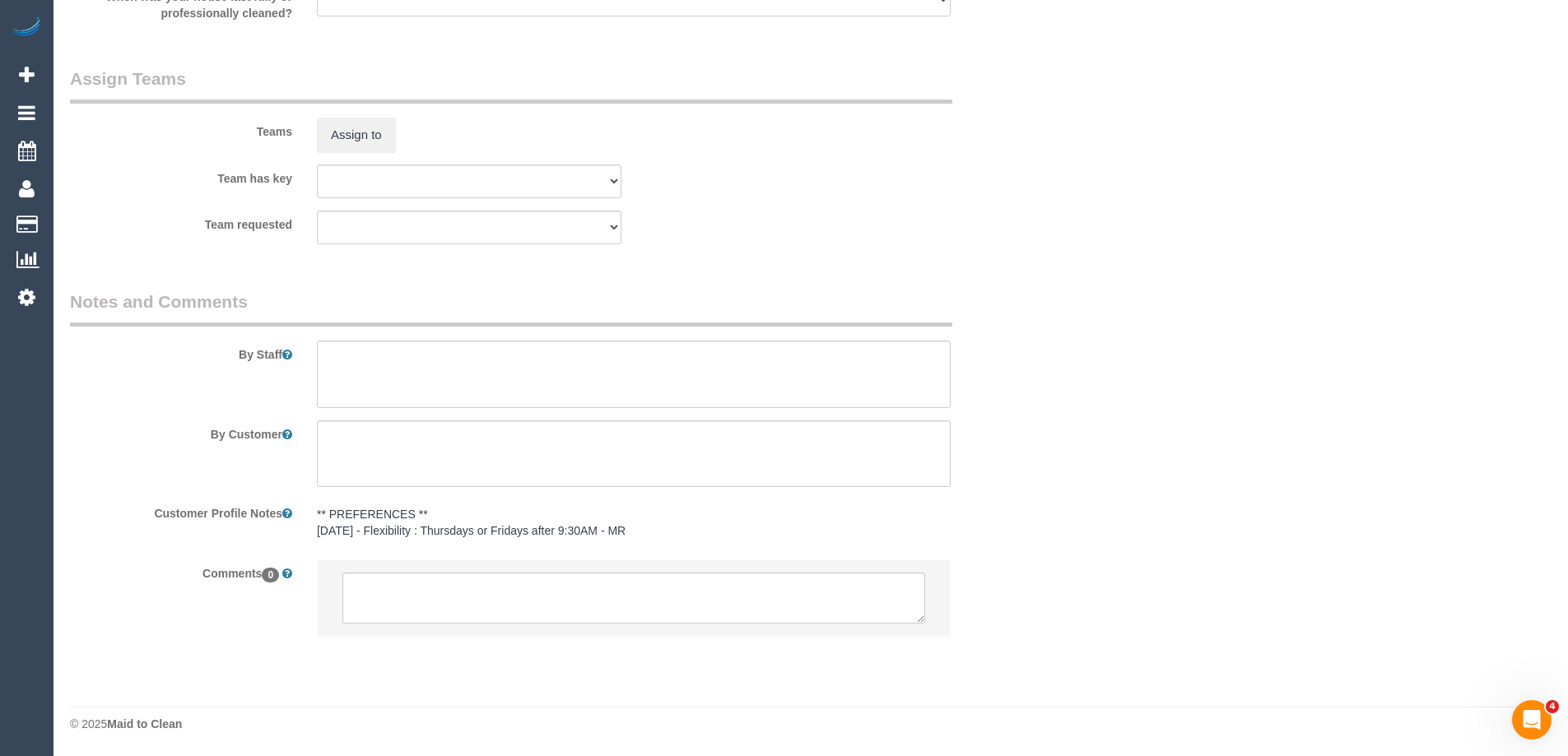
select select "spot14"
click at [370, 366] on textarea at bounding box center [633, 374] width 633 height 68
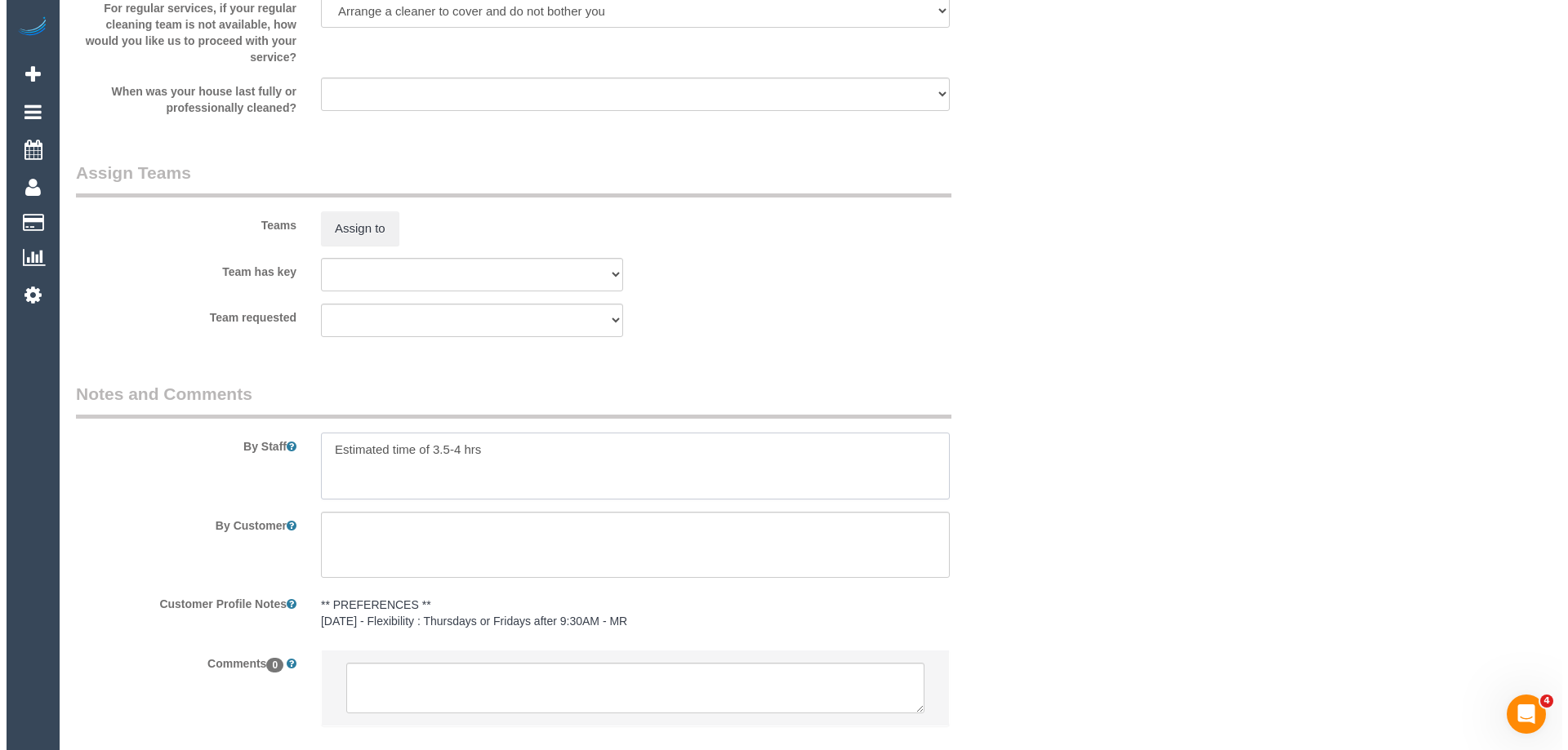
scroll to position [2186, 0]
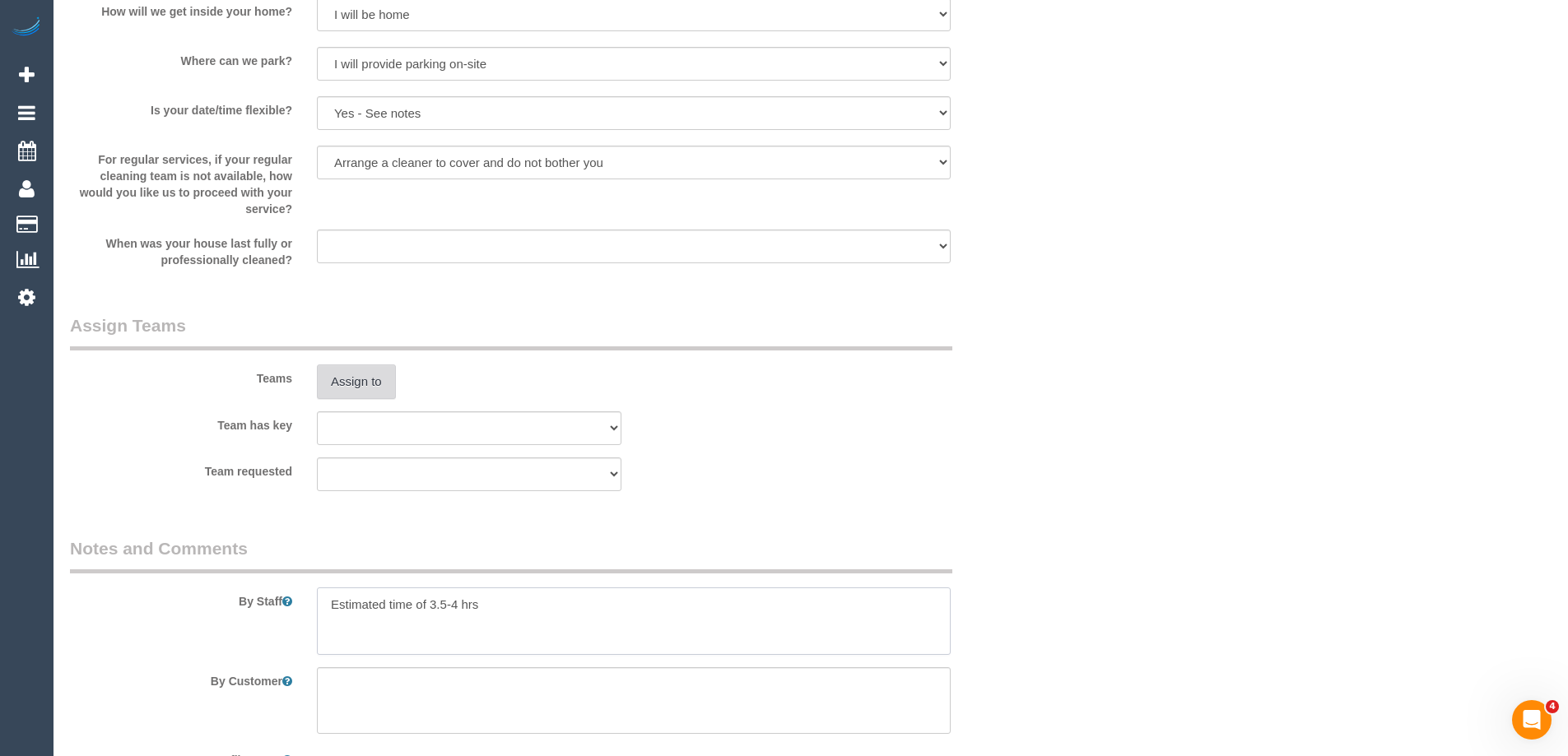
type textarea "Estimated time of 3.5-4 hrs"
click at [359, 394] on button "Assign to" at bounding box center [356, 382] width 79 height 34
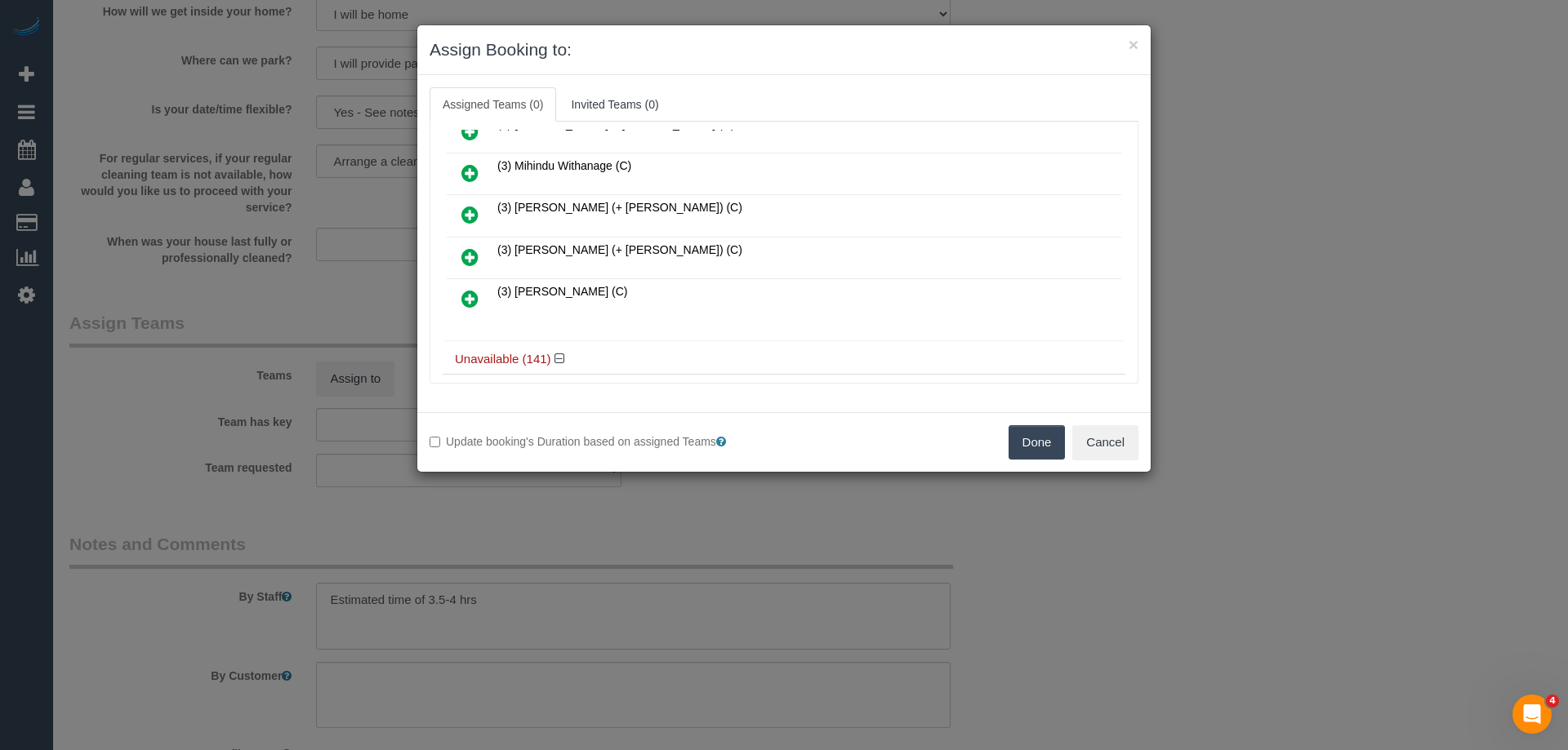
click at [472, 209] on icon at bounding box center [470, 215] width 17 height 20
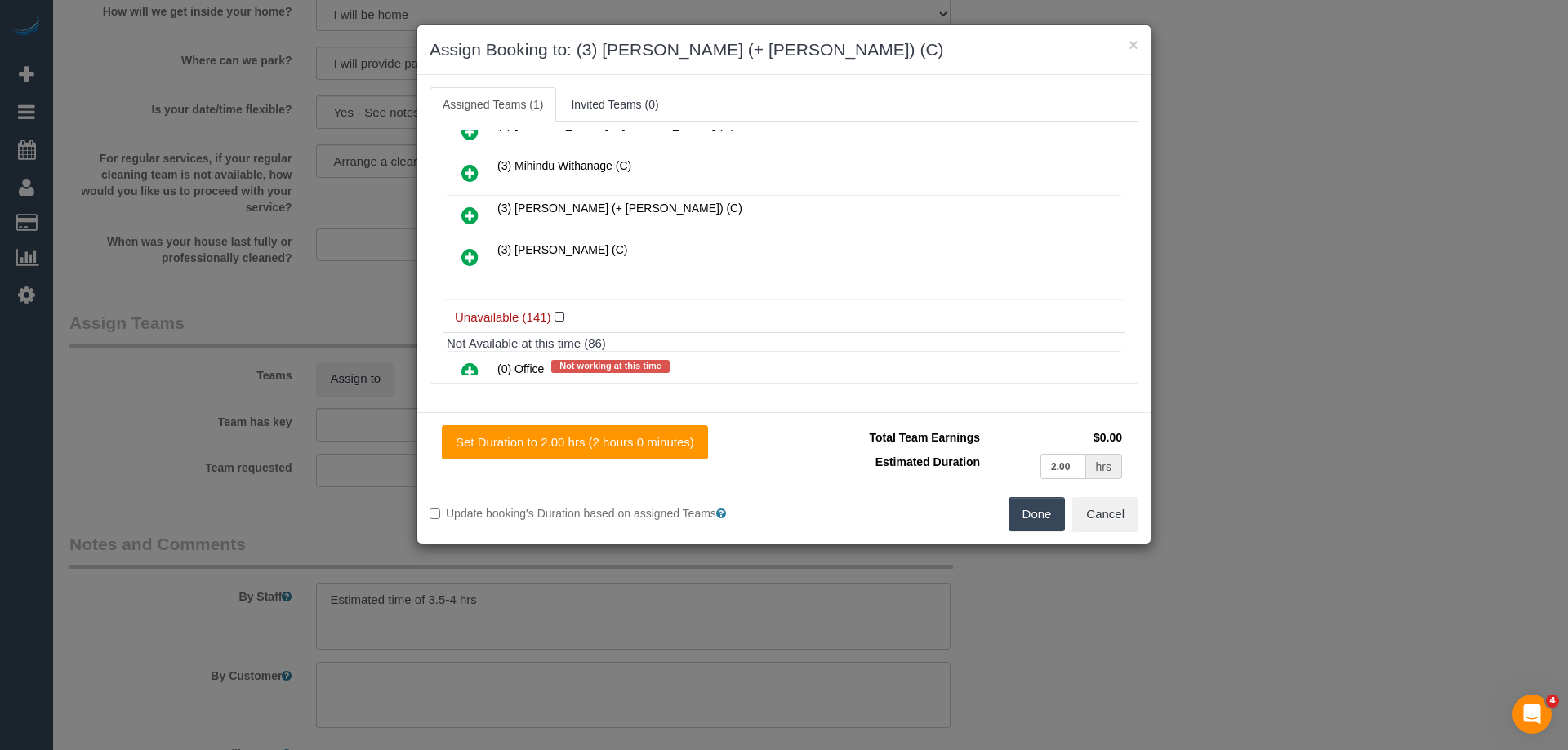
click at [472, 214] on icon at bounding box center [470, 215] width 17 height 20
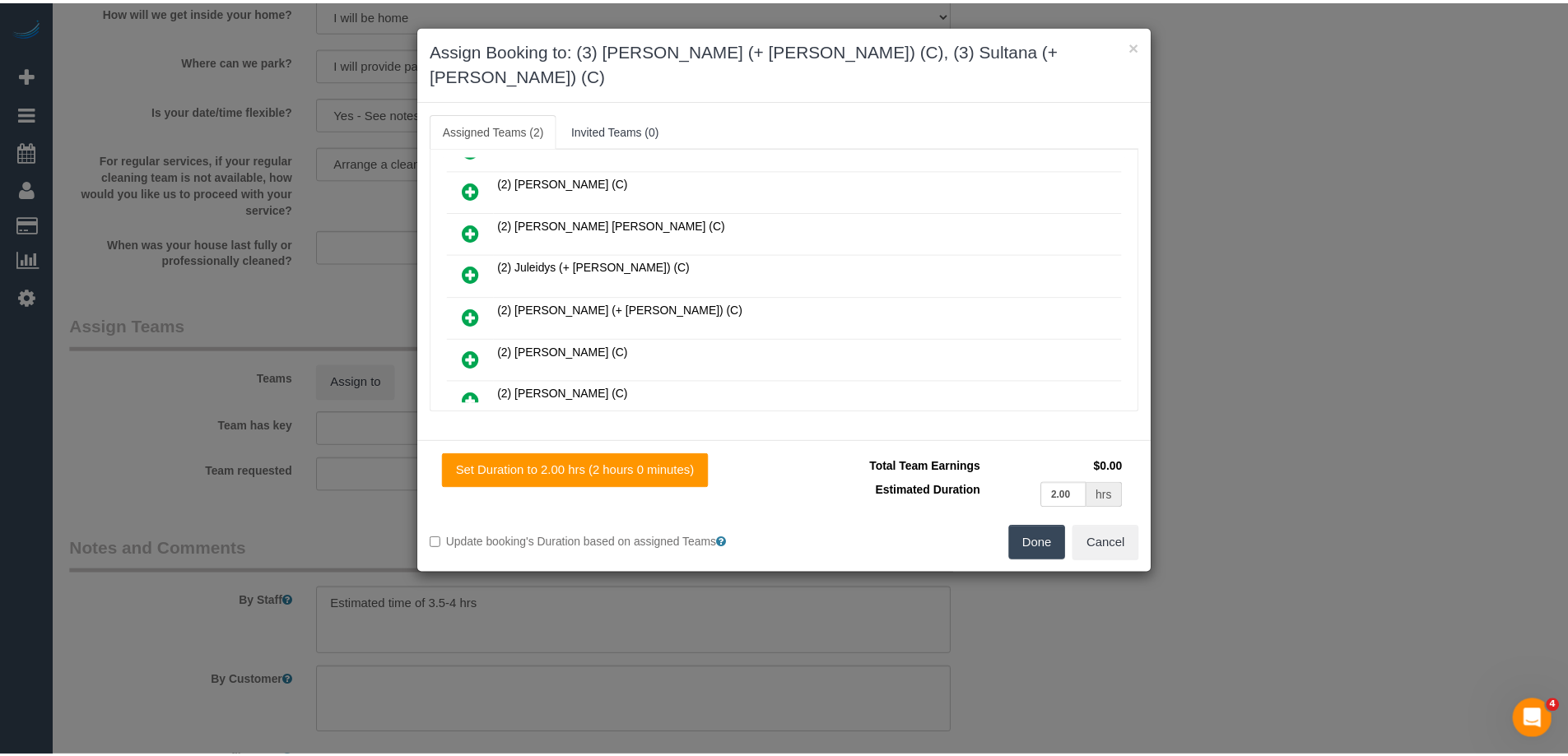
scroll to position [0, 0]
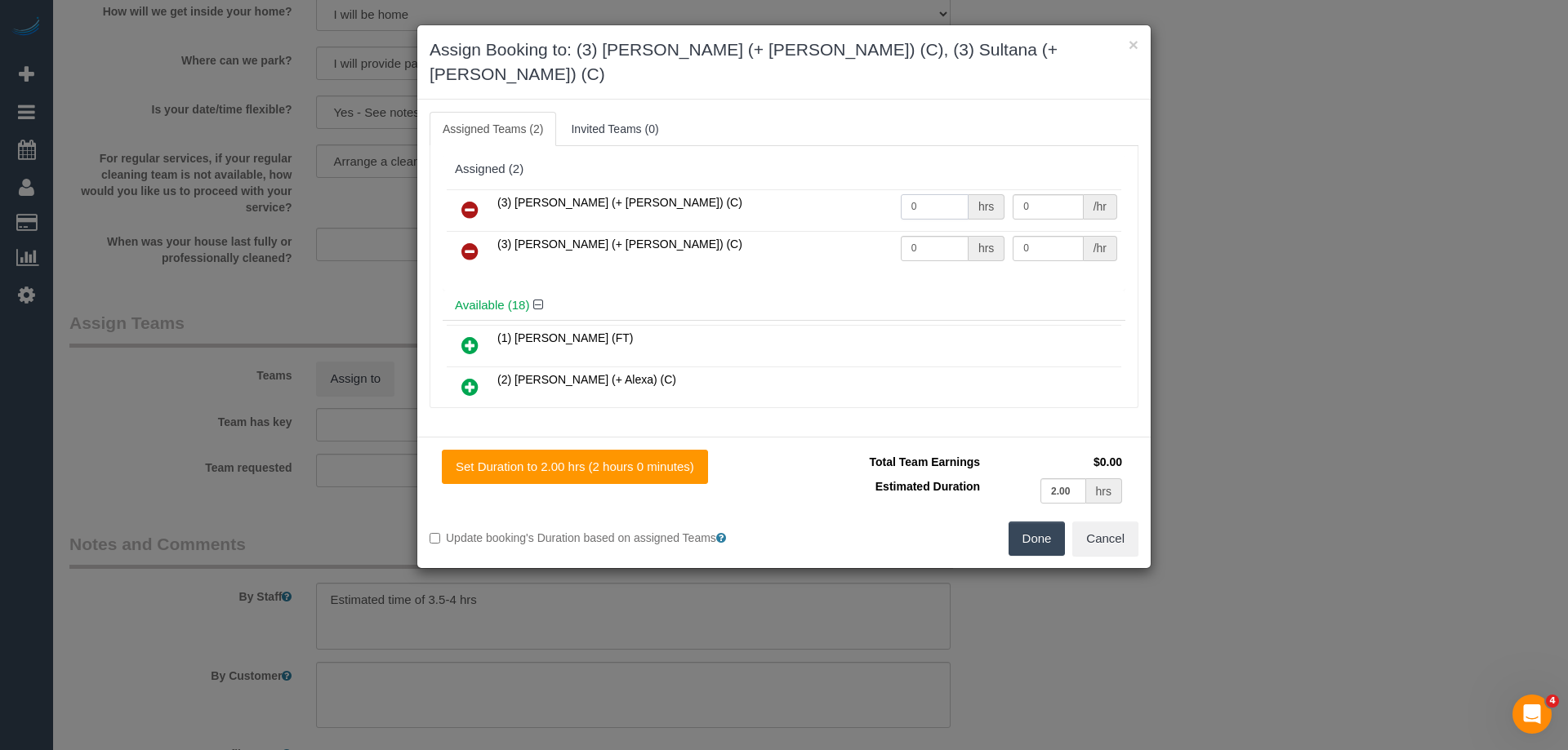
drag, startPoint x: 946, startPoint y: 180, endPoint x: 808, endPoint y: 189, distance: 138.3
click at [790, 189] on tr "(3) Sabbir (+ Sultana) (C) 0 hrs 0 /hr" at bounding box center [784, 209] width 675 height 42
type input "1"
drag, startPoint x: 922, startPoint y: 221, endPoint x: 807, endPoint y: 211, distance: 115.4
click at [803, 231] on tr "(3) Sultana (+ Sabbir) (C) 0 hrs 0 /hr" at bounding box center [784, 251] width 675 height 42
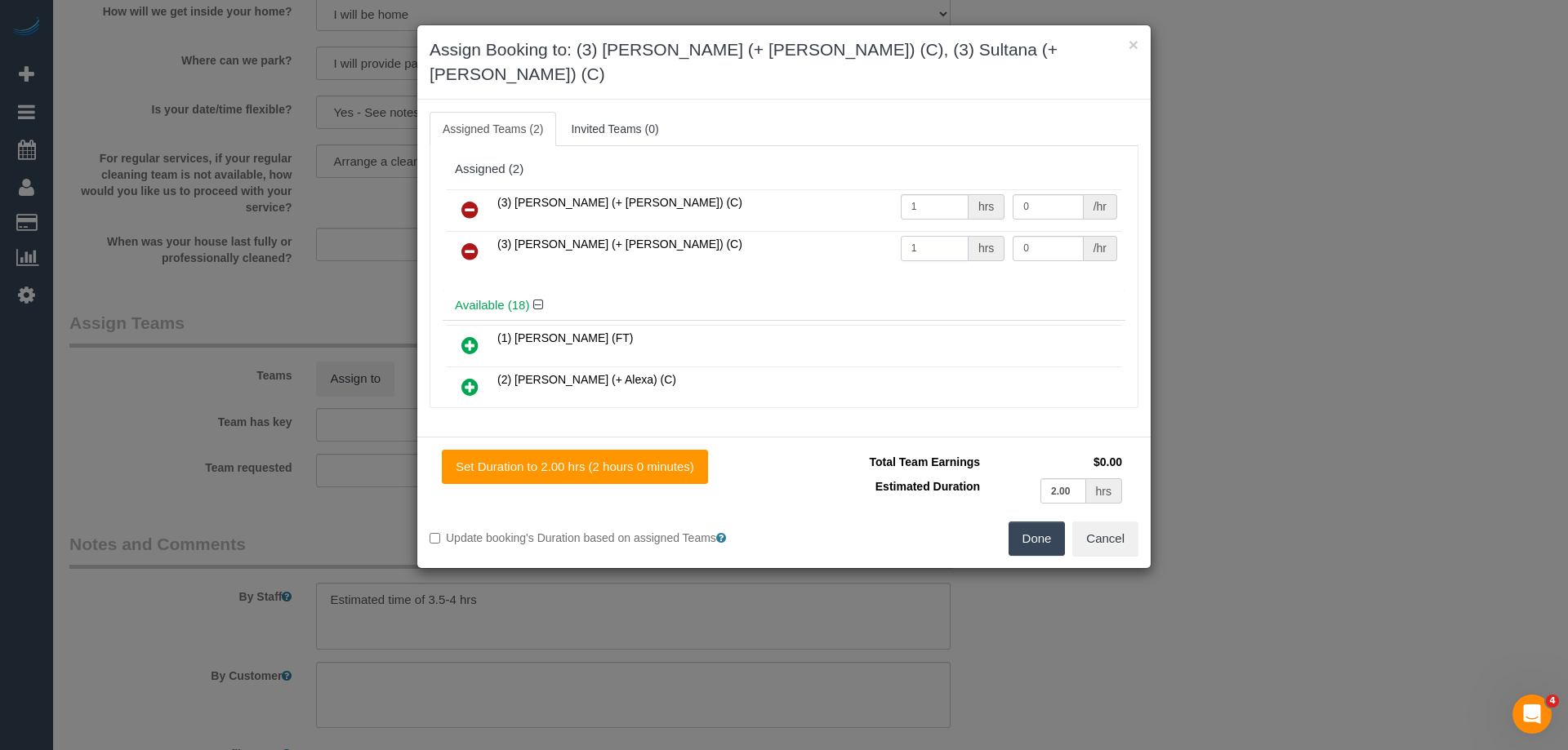
type input "1"
drag, startPoint x: 1037, startPoint y: 181, endPoint x: 961, endPoint y: 175, distance: 76.2
click at [969, 189] on tr "(3) Sabbir (+ Sultana) (C) 1 hrs 0 /hr" at bounding box center [784, 209] width 675 height 42
type input "70"
drag, startPoint x: 1044, startPoint y: 215, endPoint x: 910, endPoint y: 215, distance: 134.0
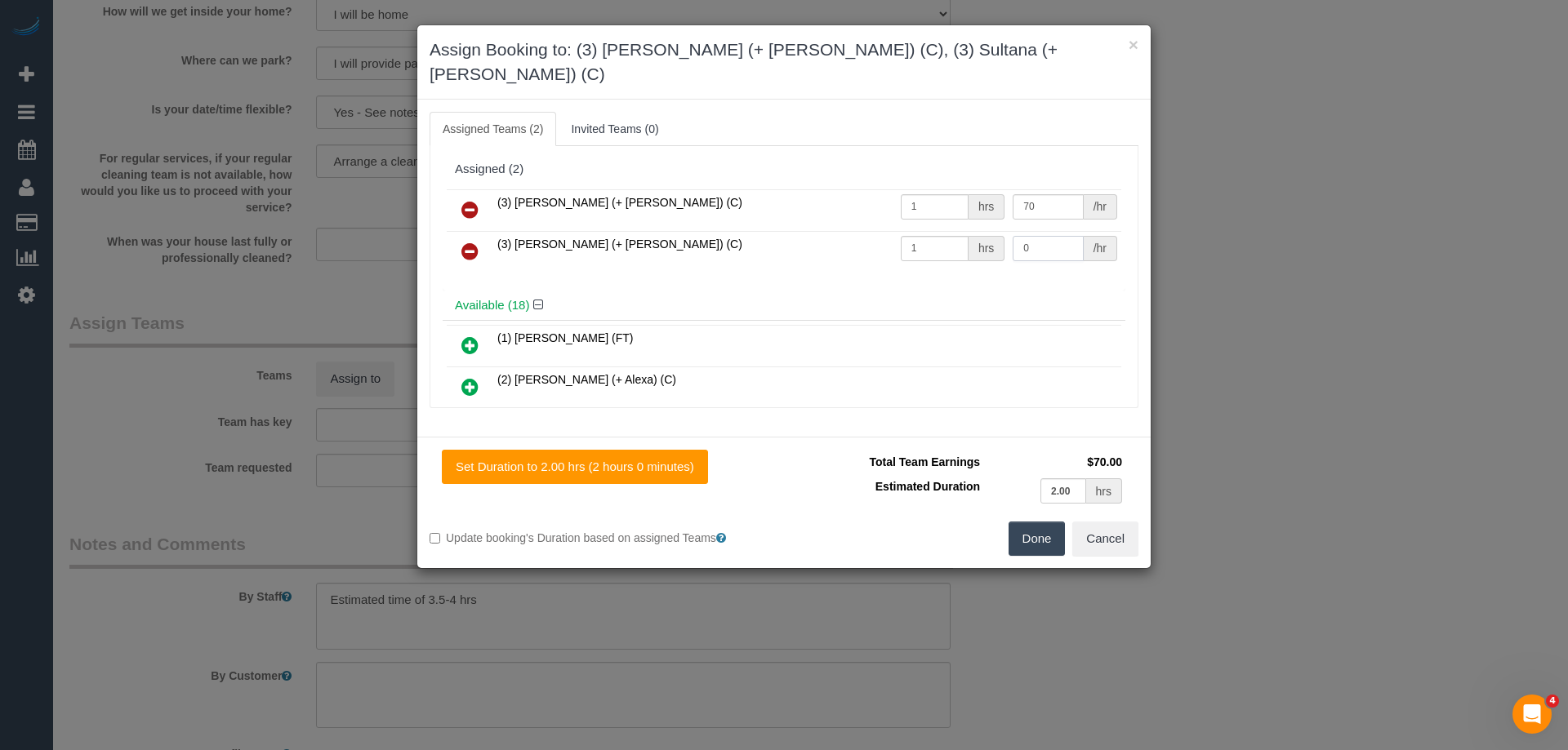
click at [952, 231] on tr "(3) Sultana (+ Sabbir) (C) 1 hrs 0 /hr" at bounding box center [784, 251] width 675 height 42
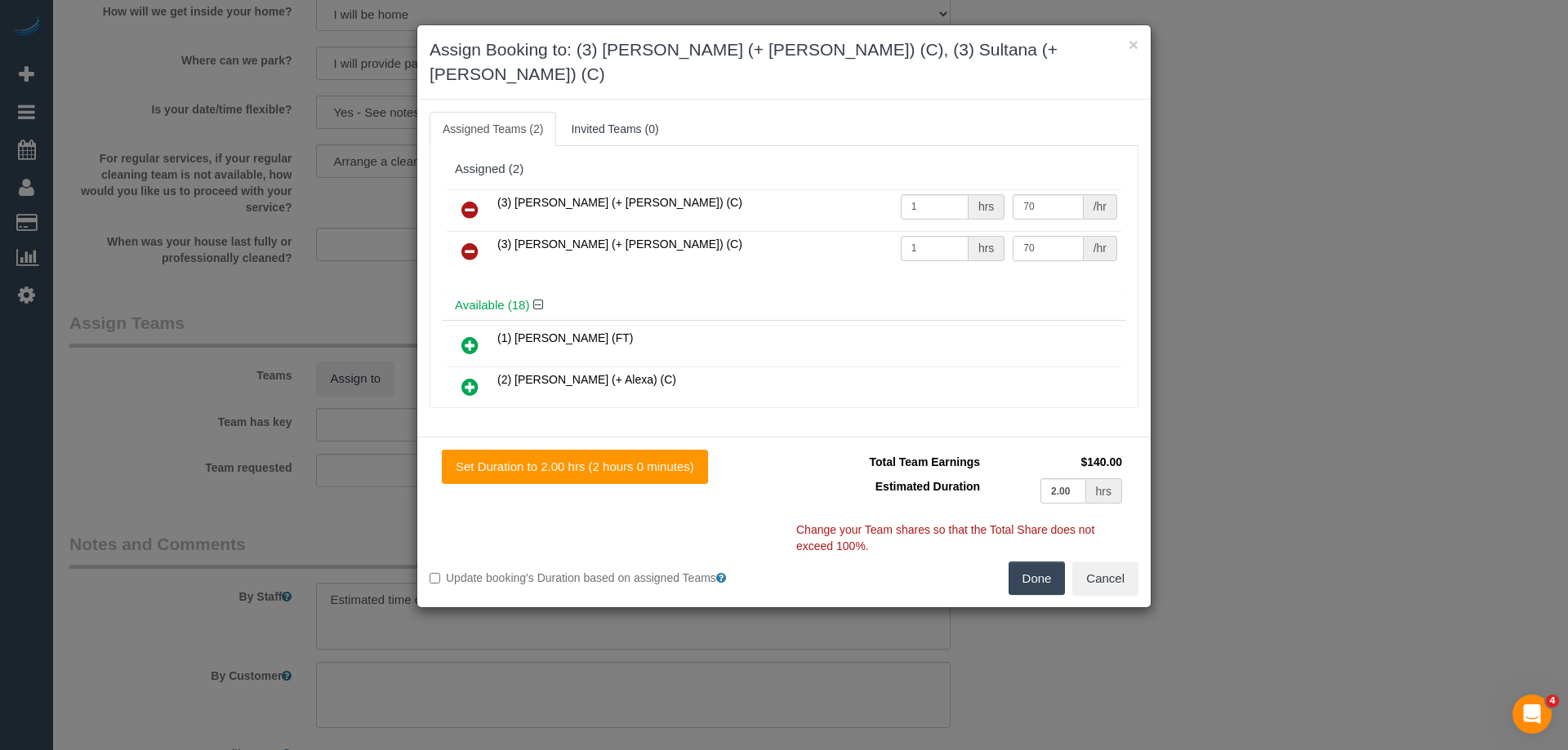
type input "70"
click at [1025, 562] on button "Done" at bounding box center [1037, 579] width 57 height 34
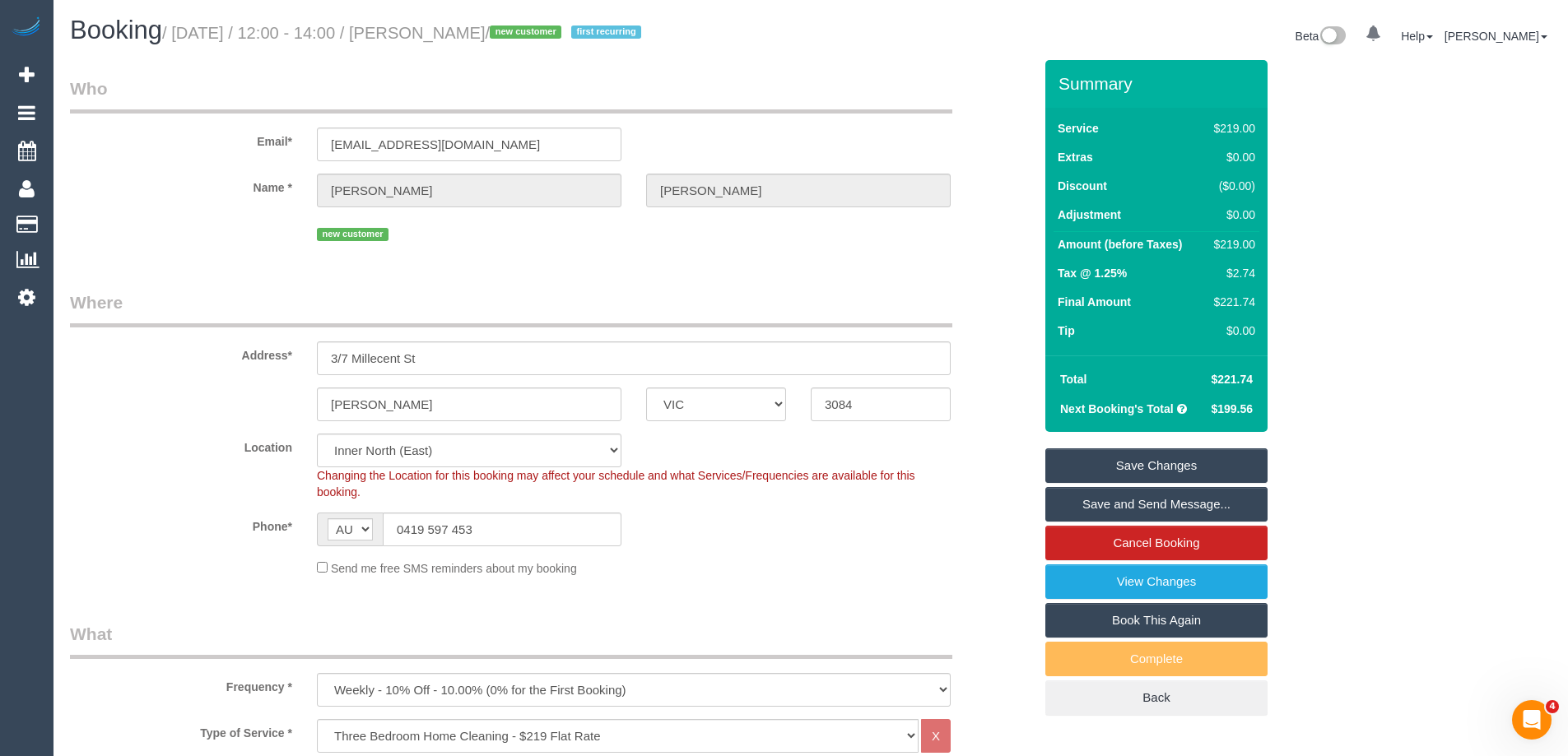
drag, startPoint x: 583, startPoint y: 30, endPoint x: 452, endPoint y: 27, distance: 131.0
click at [452, 27] on small "/ September 04, 2025 / 12:00 - 14:00 / Aidan Brenkovich / new customer first re…" at bounding box center [404, 33] width 484 height 18
copy small "Aidan Brenkovich"
click at [1109, 458] on link "Save Changes" at bounding box center [1156, 466] width 222 height 34
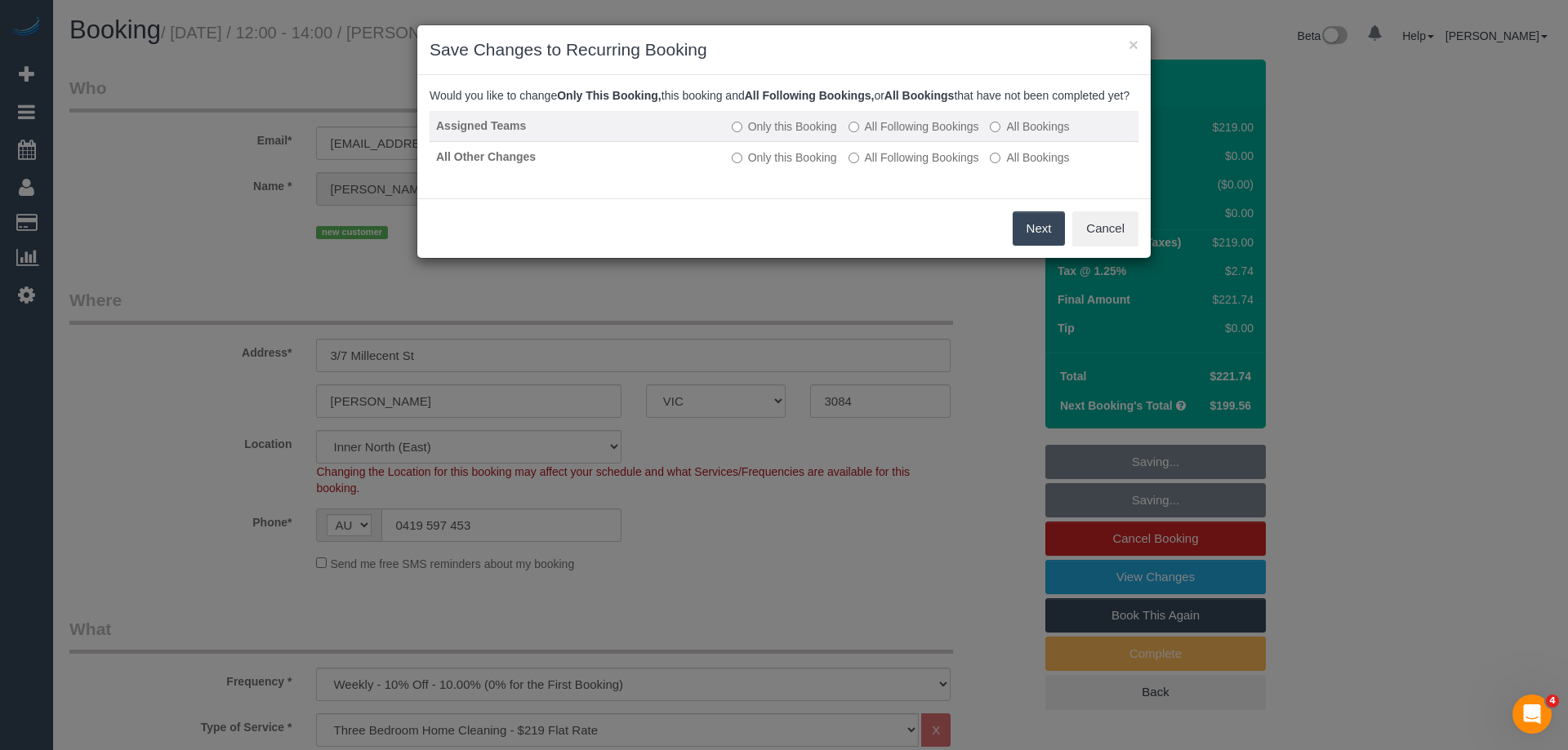
click at [891, 135] on label "All Following Bookings" at bounding box center [913, 126] width 130 height 16
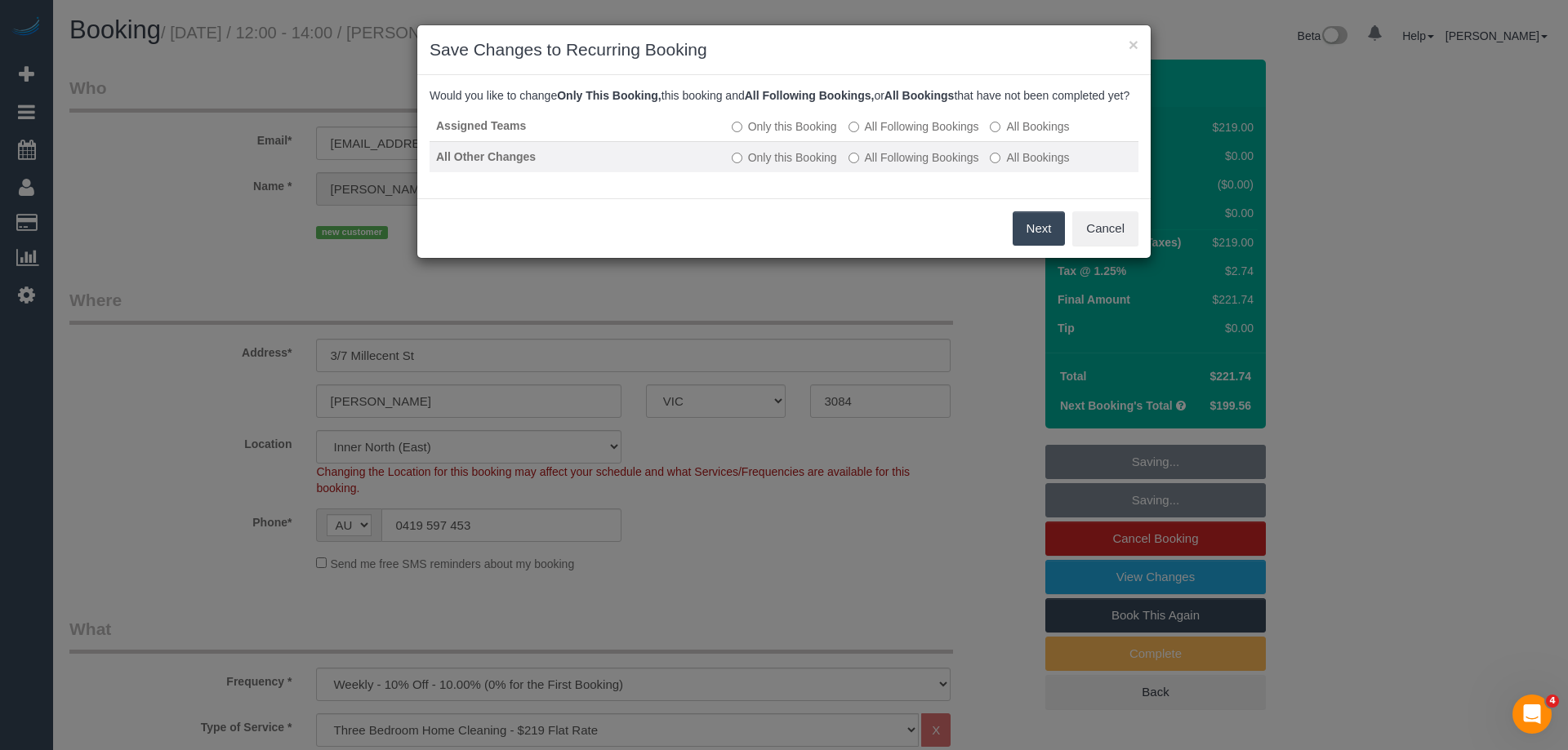
click at [882, 166] on label "All Following Bookings" at bounding box center [913, 157] width 130 height 16
click at [1025, 245] on button "Save" at bounding box center [1037, 228] width 55 height 34
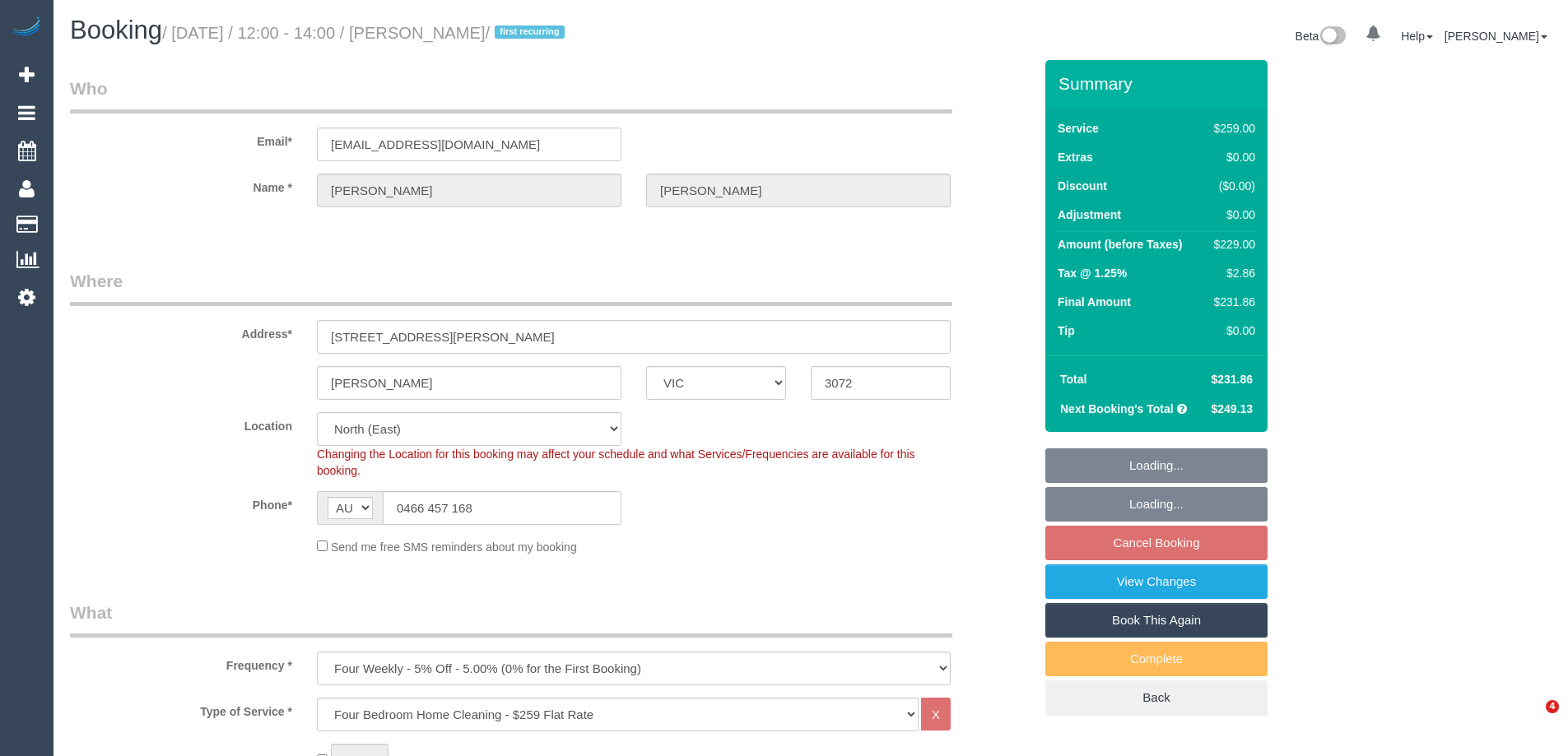
select select "VIC"
select select "string:stripe-pm_1S2i4k2GScqysDRVVZYiJZhY"
select select "spot1"
select select "number:28"
select select "number:14"
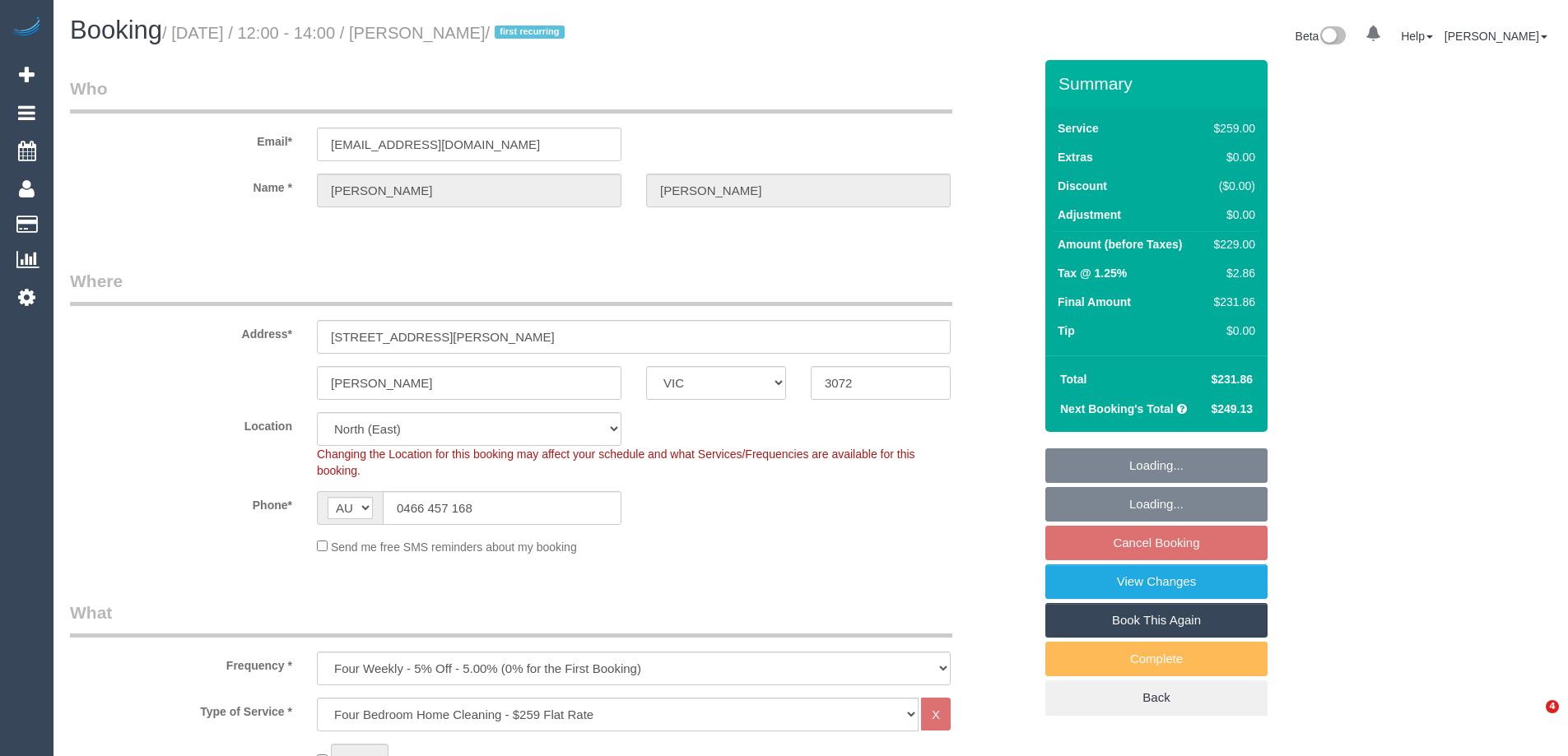
select select "number:18"
select select "number:24"
select select "number:33"
select select "number:13"
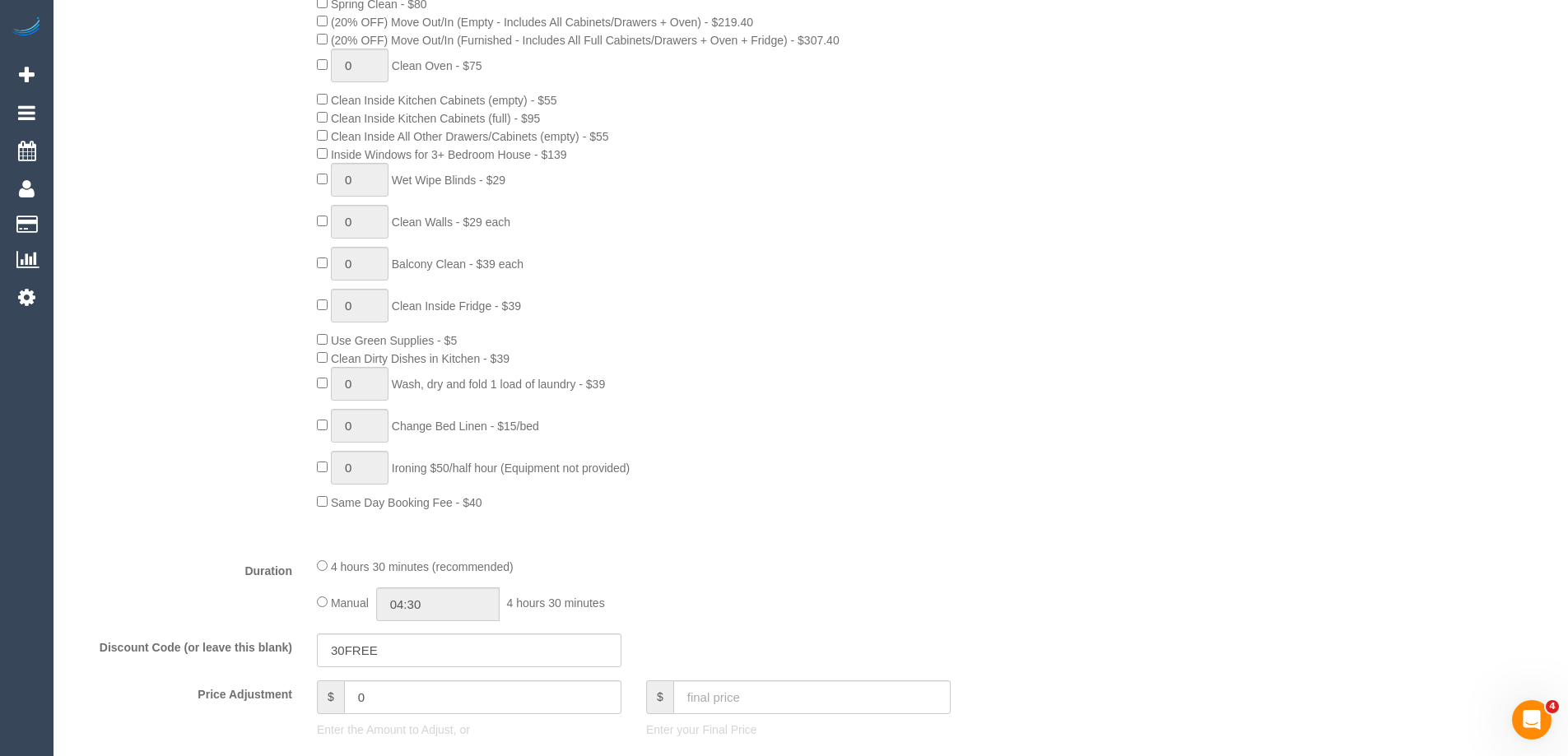
scroll to position [905, 0]
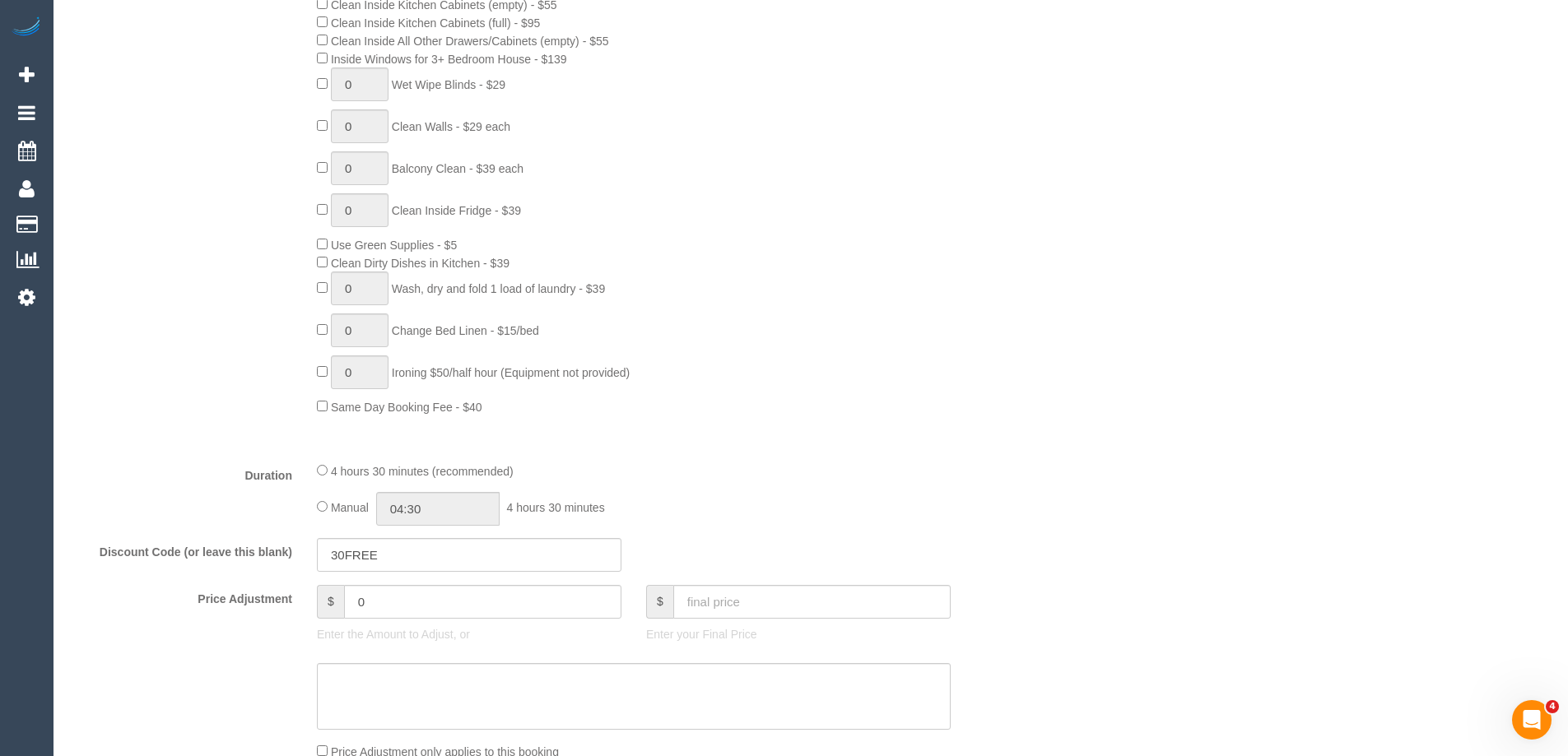
click at [321, 512] on div "Manual 04:30 4 hours 30 minutes" at bounding box center [633, 509] width 633 height 33
click at [419, 504] on input "04:30" at bounding box center [438, 509] width 124 height 33
type input "05:00"
click at [412, 584] on li "05:00" at bounding box center [419, 580] width 73 height 21
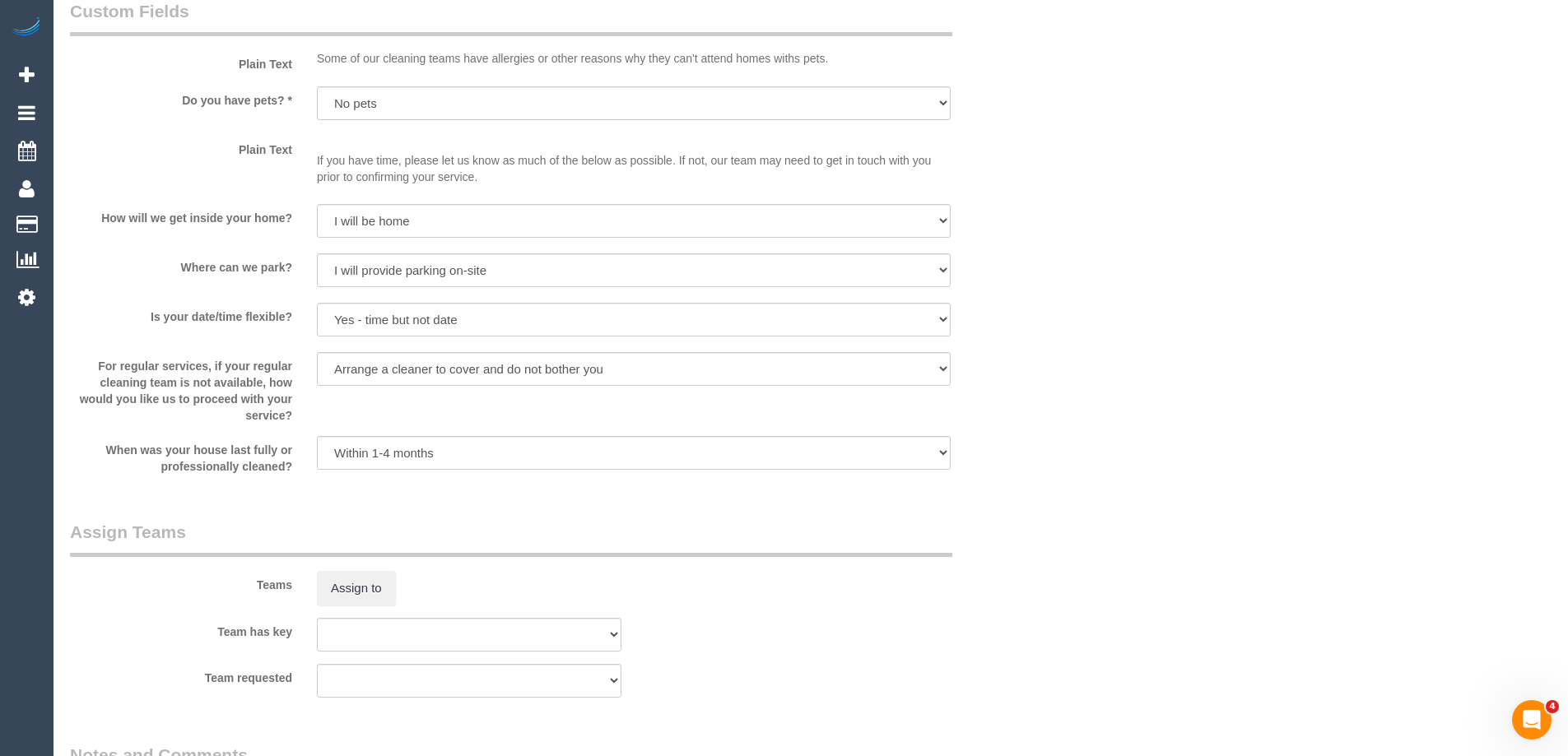
select select "spot14"
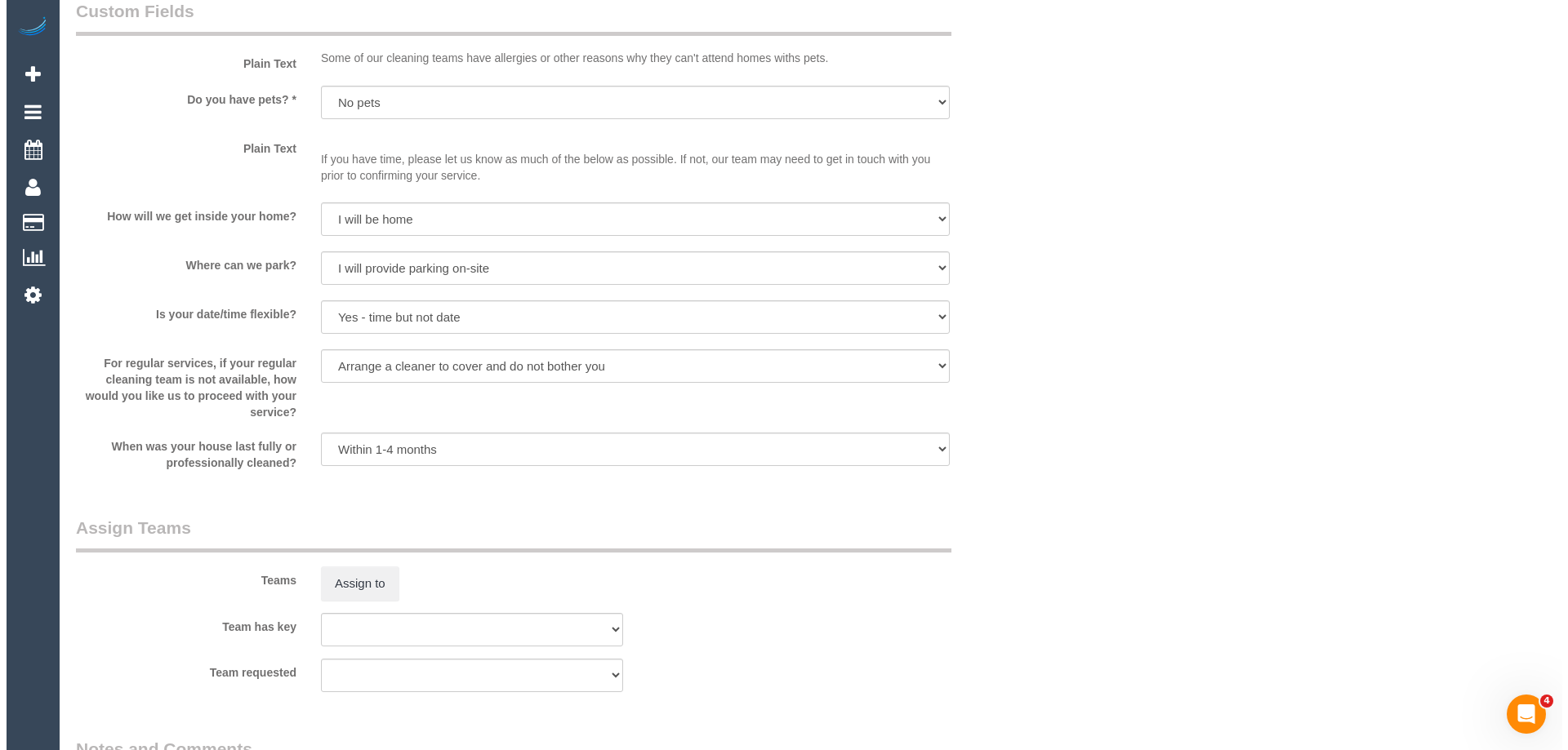
scroll to position [2385, 0]
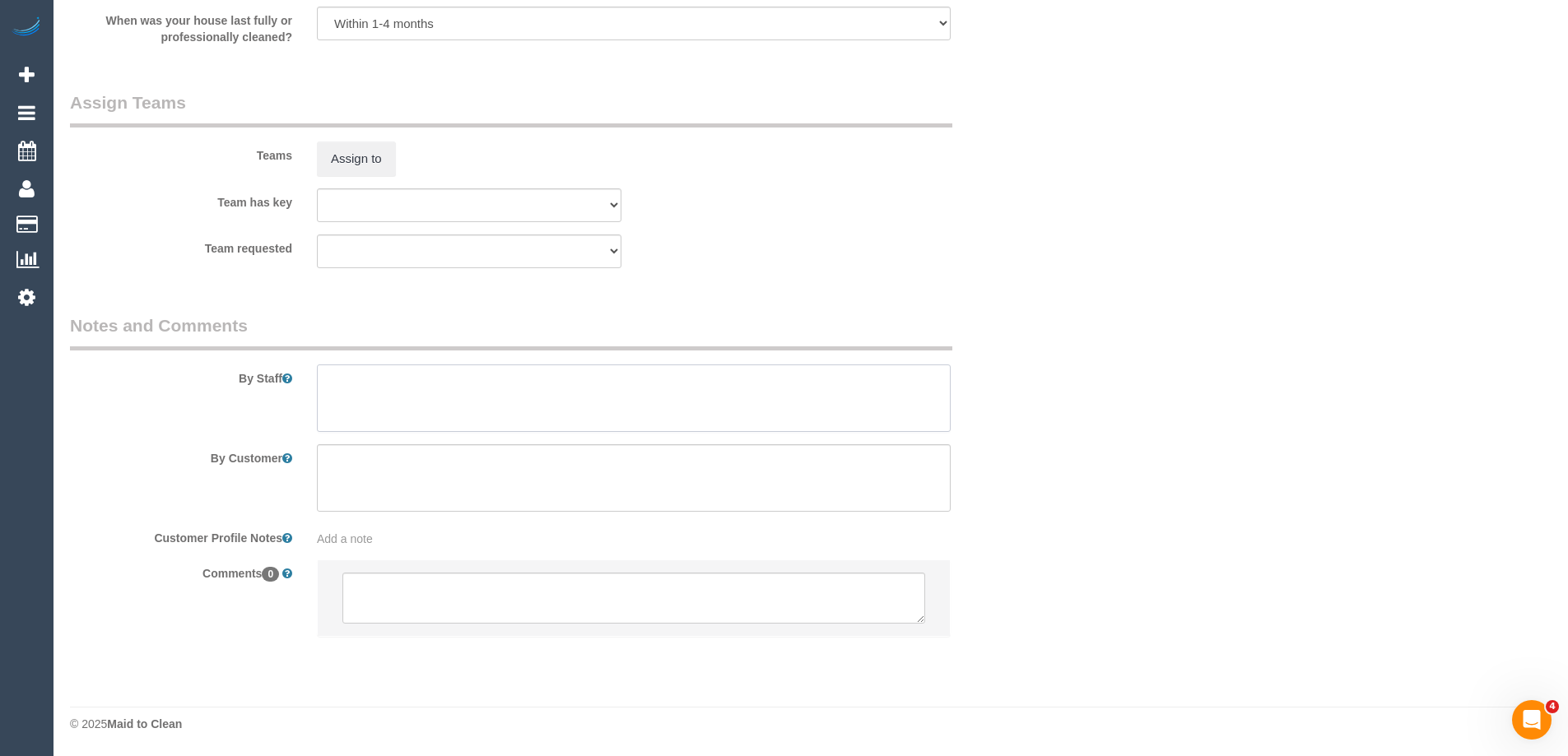
click at [389, 408] on textarea at bounding box center [633, 398] width 633 height 68
type textarea "Estimated time of 4-5 hrs"
click at [356, 149] on button "Assign to" at bounding box center [356, 159] width 79 height 34
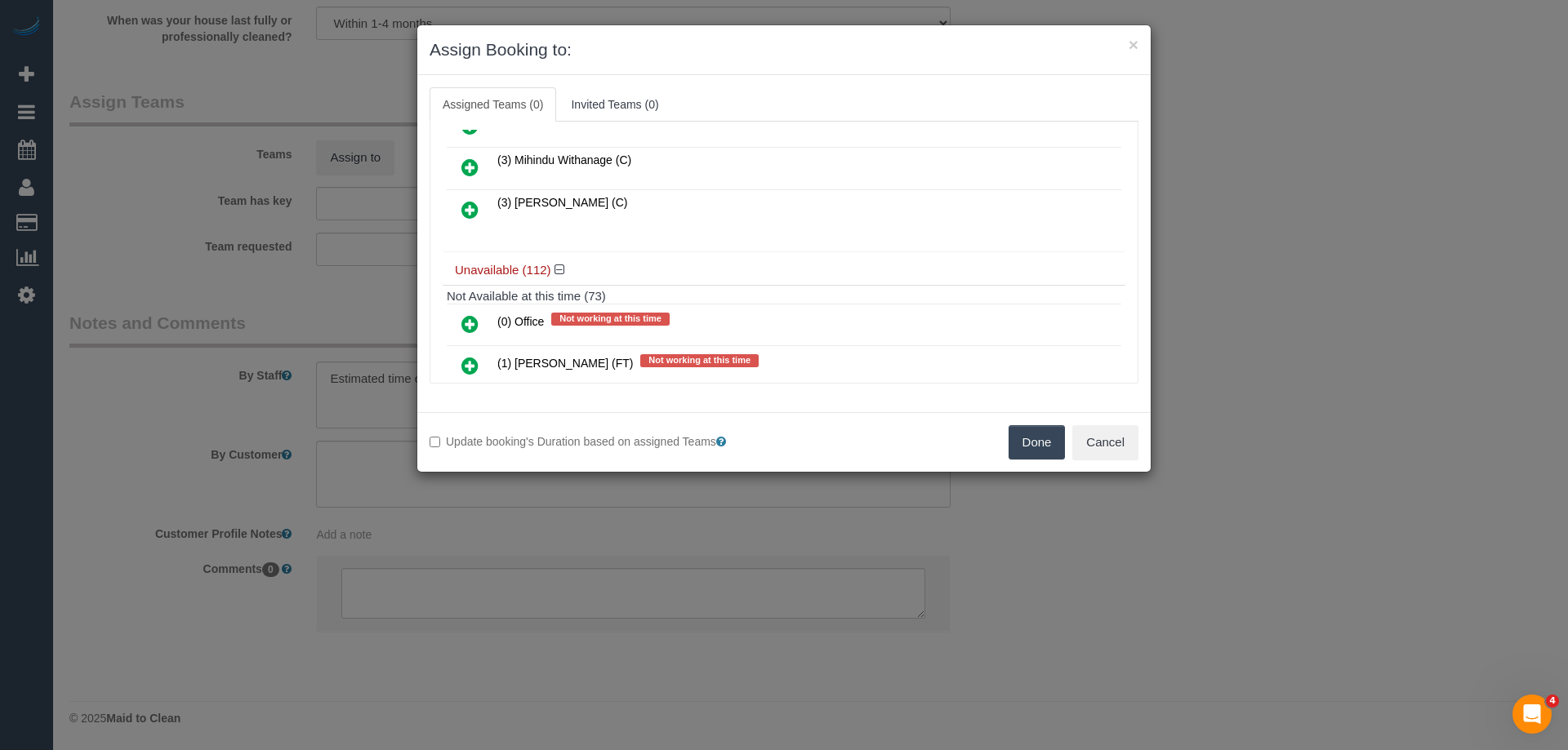
click at [468, 167] on icon at bounding box center [470, 167] width 17 height 20
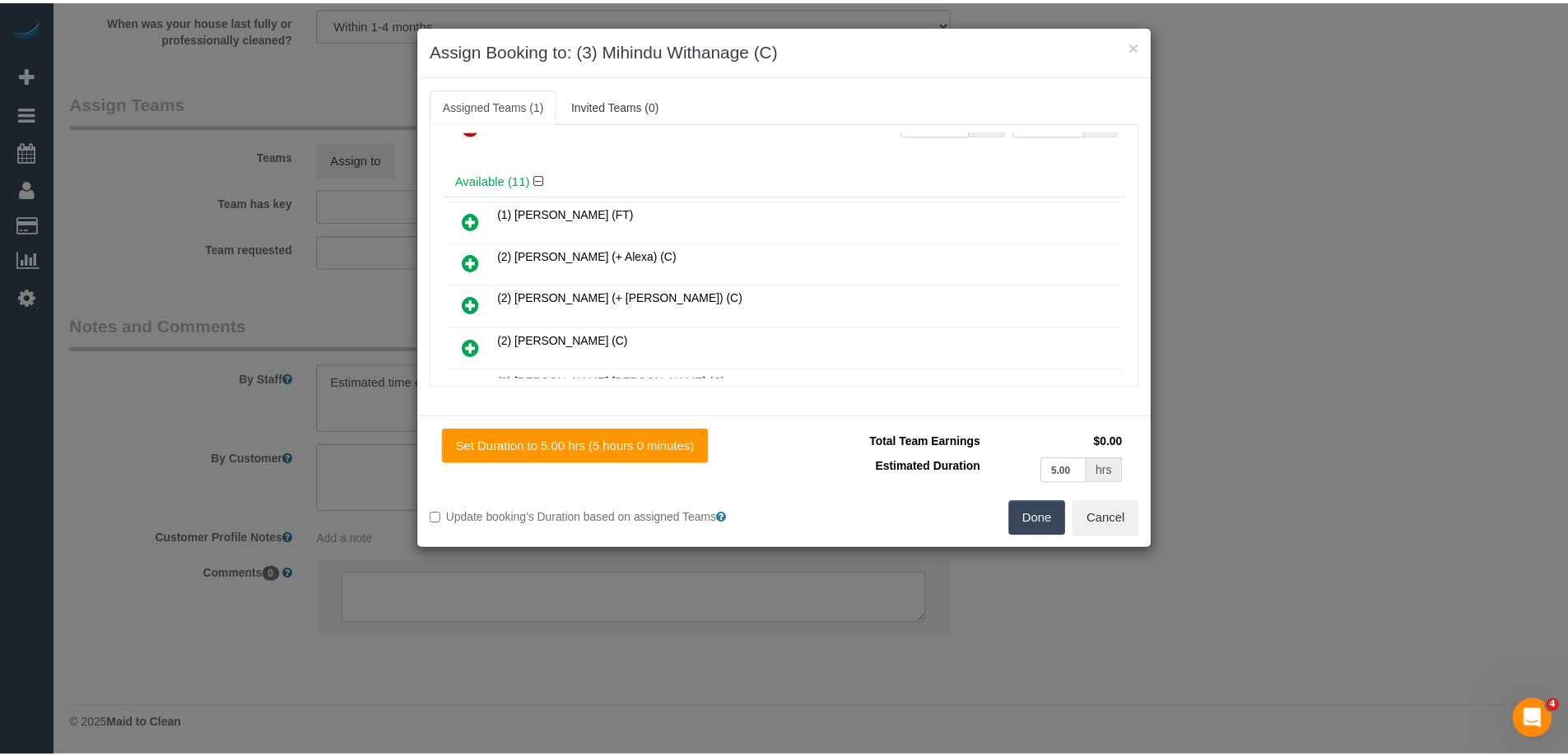
scroll to position [0, 0]
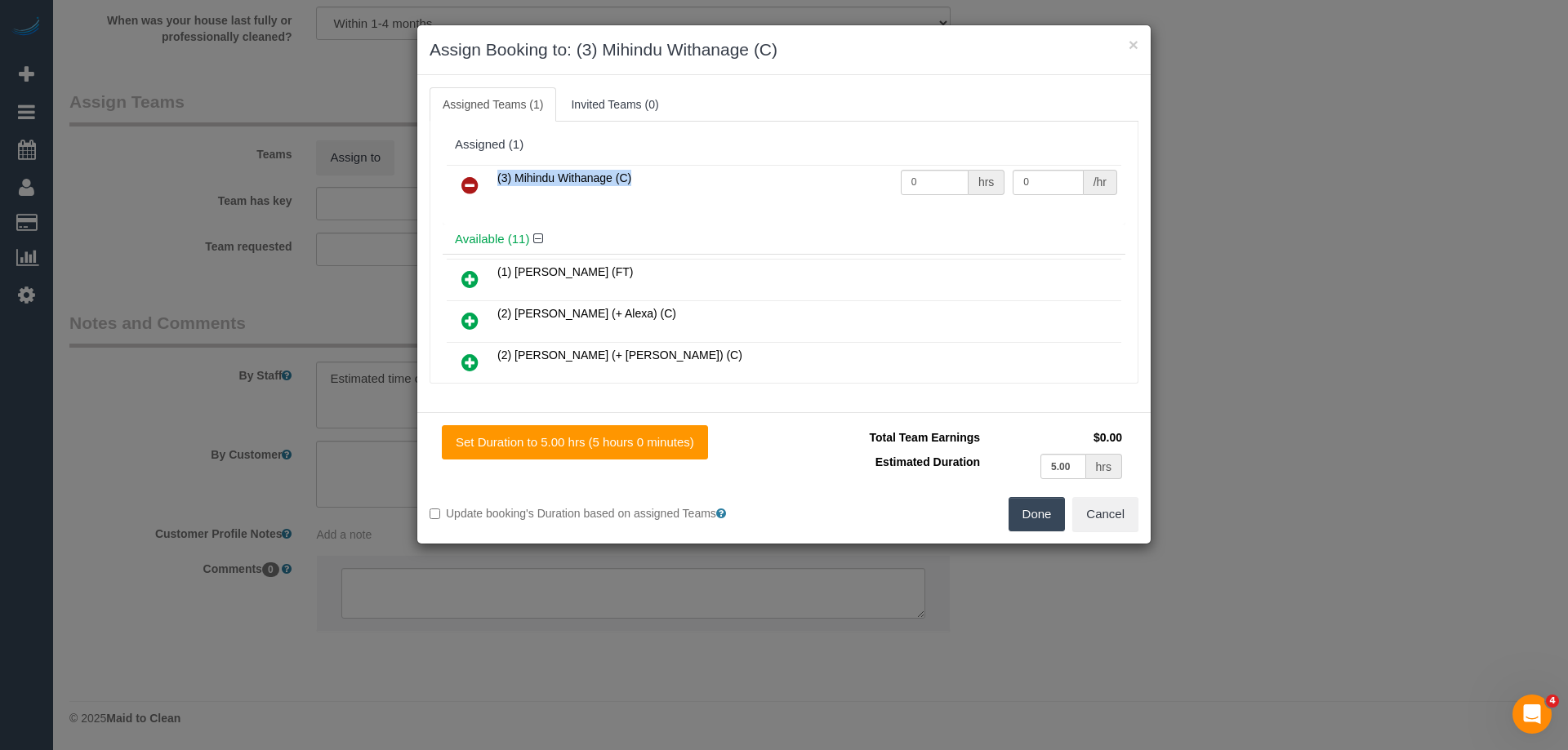
drag, startPoint x: 930, startPoint y: 163, endPoint x: 912, endPoint y: 177, distance: 22.8
click at [913, 176] on div "(3) Mihindu Withanage (C) 0 hrs 0 /hr" at bounding box center [784, 192] width 683 height 64
drag, startPoint x: 934, startPoint y: 219, endPoint x: 945, endPoint y: 196, distance: 25.5
click at [934, 220] on div "(3) Mihindu Withanage (C) 0 hrs 0 /hr" at bounding box center [784, 192] width 683 height 64
drag, startPoint x: 892, startPoint y: 180, endPoint x: 766, endPoint y: 180, distance: 126.0
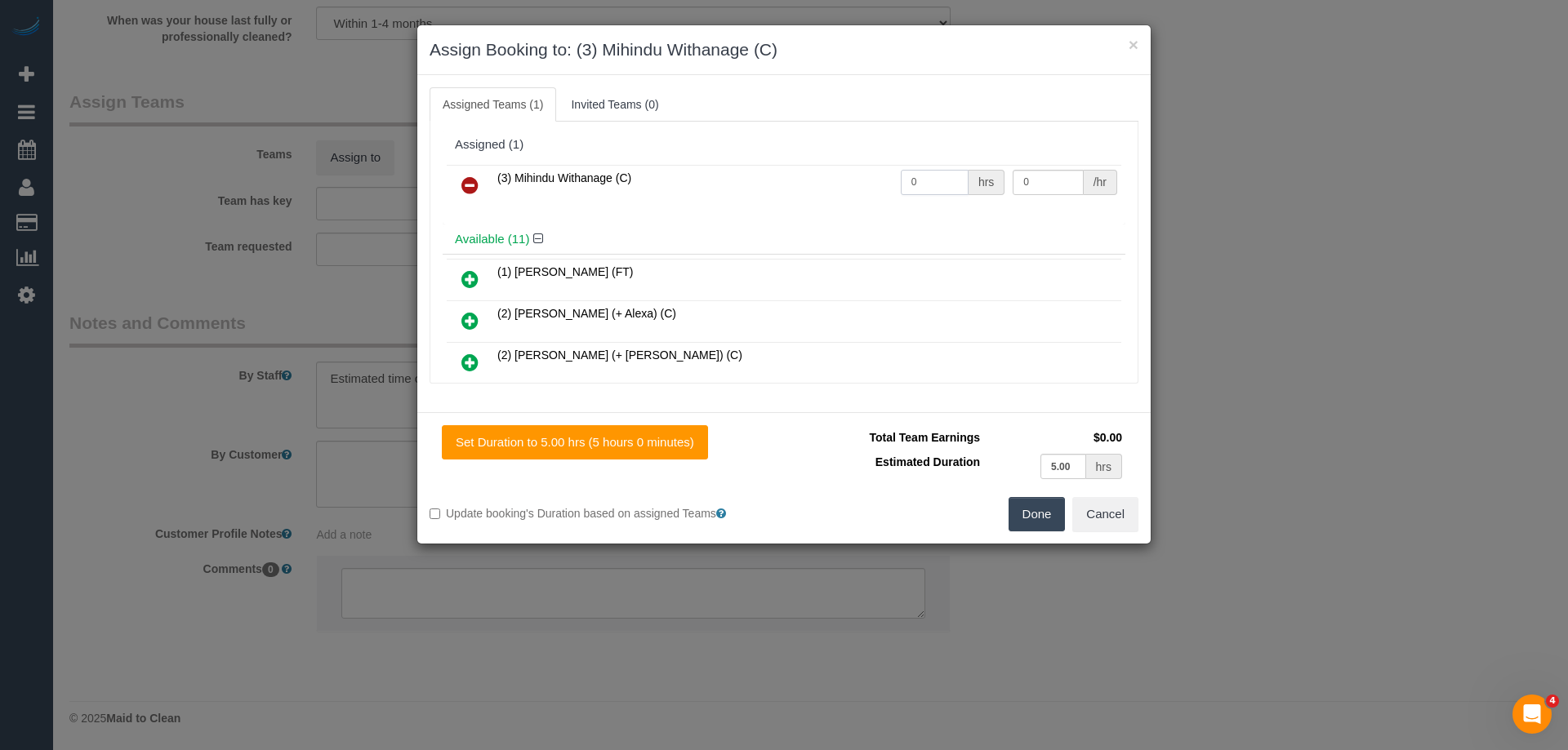
click at [790, 180] on tr "(3) Mihindu Withanage (C) 0 hrs 0 /hr" at bounding box center [784, 186] width 675 height 42
type input "1"
drag, startPoint x: 947, startPoint y: 186, endPoint x: 911, endPoint y: 186, distance: 36.0
click at [911, 186] on tr "(3) Mihindu Withanage (C) 1 hrs 0 /hr" at bounding box center [784, 186] width 675 height 42
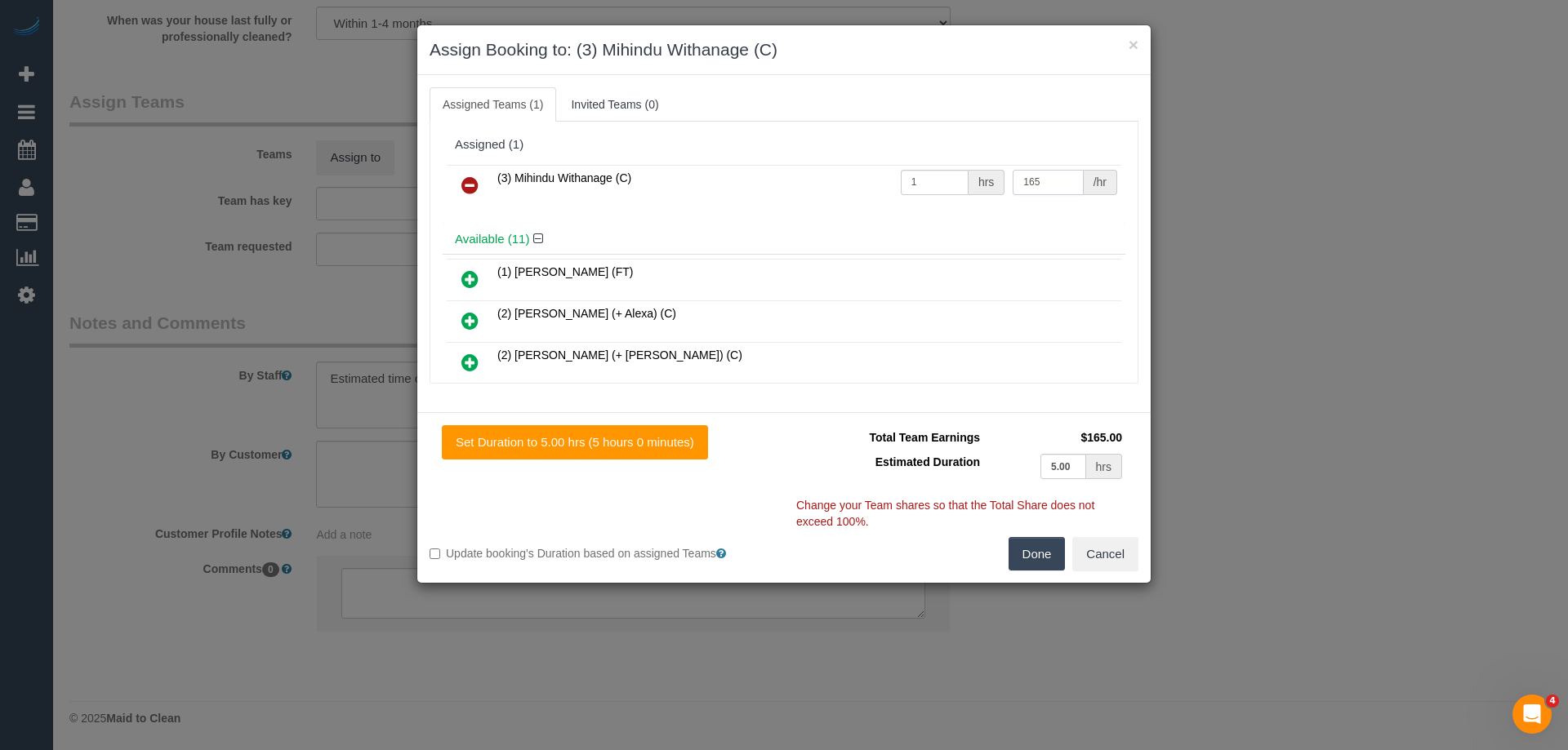
type input "165"
click at [1030, 550] on button "Done" at bounding box center [1037, 554] width 57 height 34
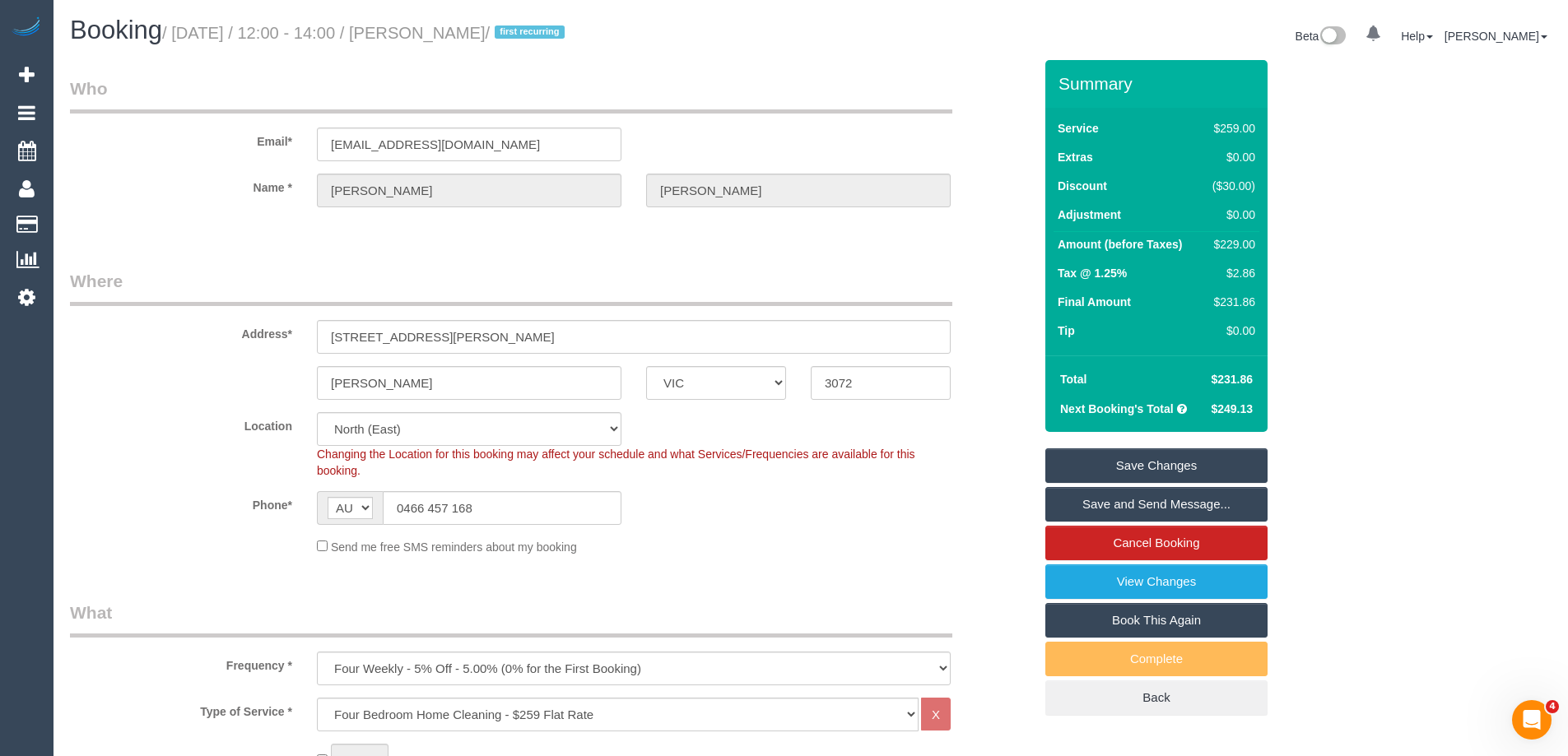
drag, startPoint x: 535, startPoint y: 32, endPoint x: 454, endPoint y: 30, distance: 81.0
click at [454, 30] on small "/ September 04, 2025 / 12:00 - 14:00 / Alana Elliot / first recurring" at bounding box center [366, 33] width 408 height 18
copy small "Alana Elliot"
click at [1095, 508] on link "Save and Send Message..." at bounding box center [1156, 505] width 222 height 34
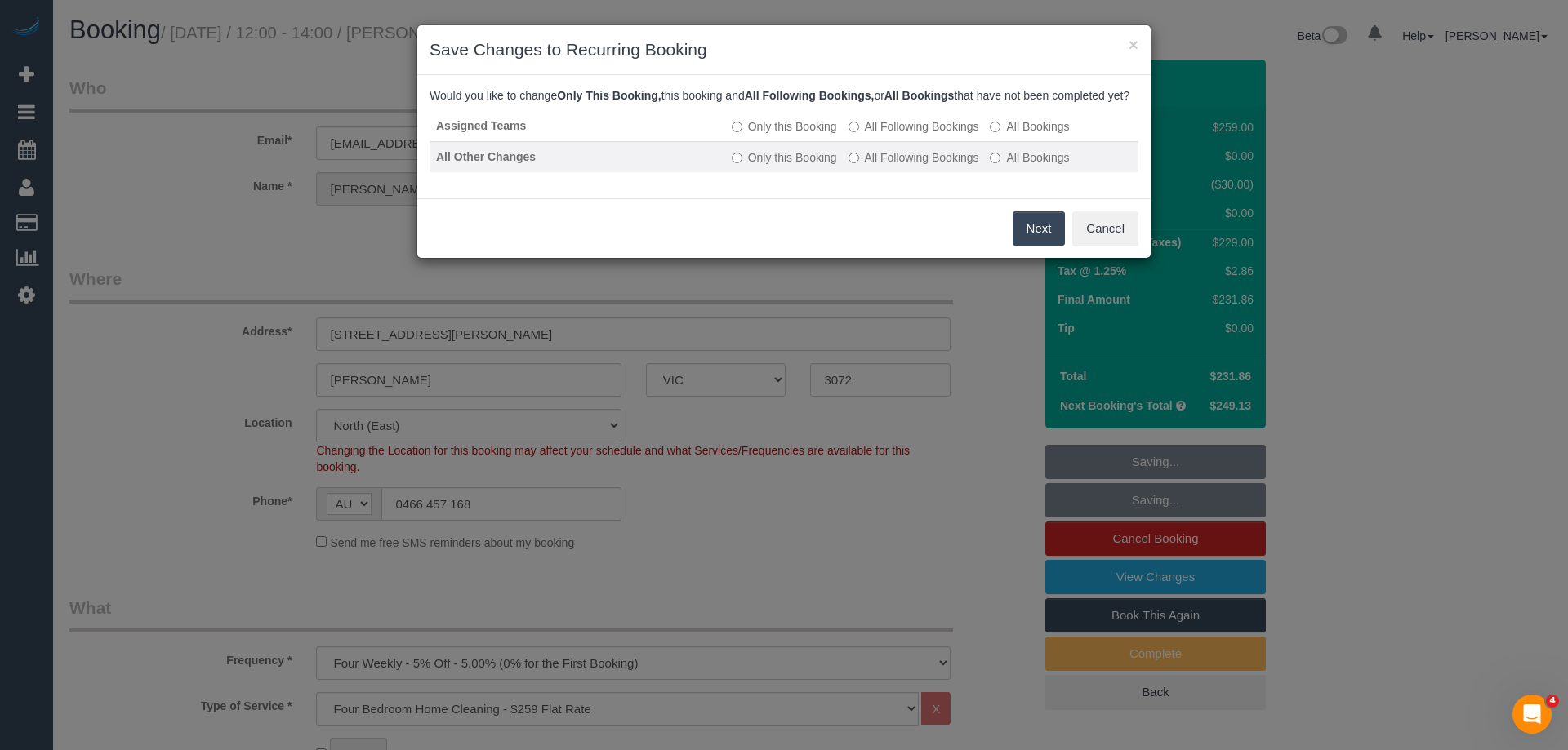
click at [873, 166] on label "All Following Bookings" at bounding box center [913, 157] width 130 height 16
click at [1048, 244] on button "Next" at bounding box center [1039, 228] width 53 height 34
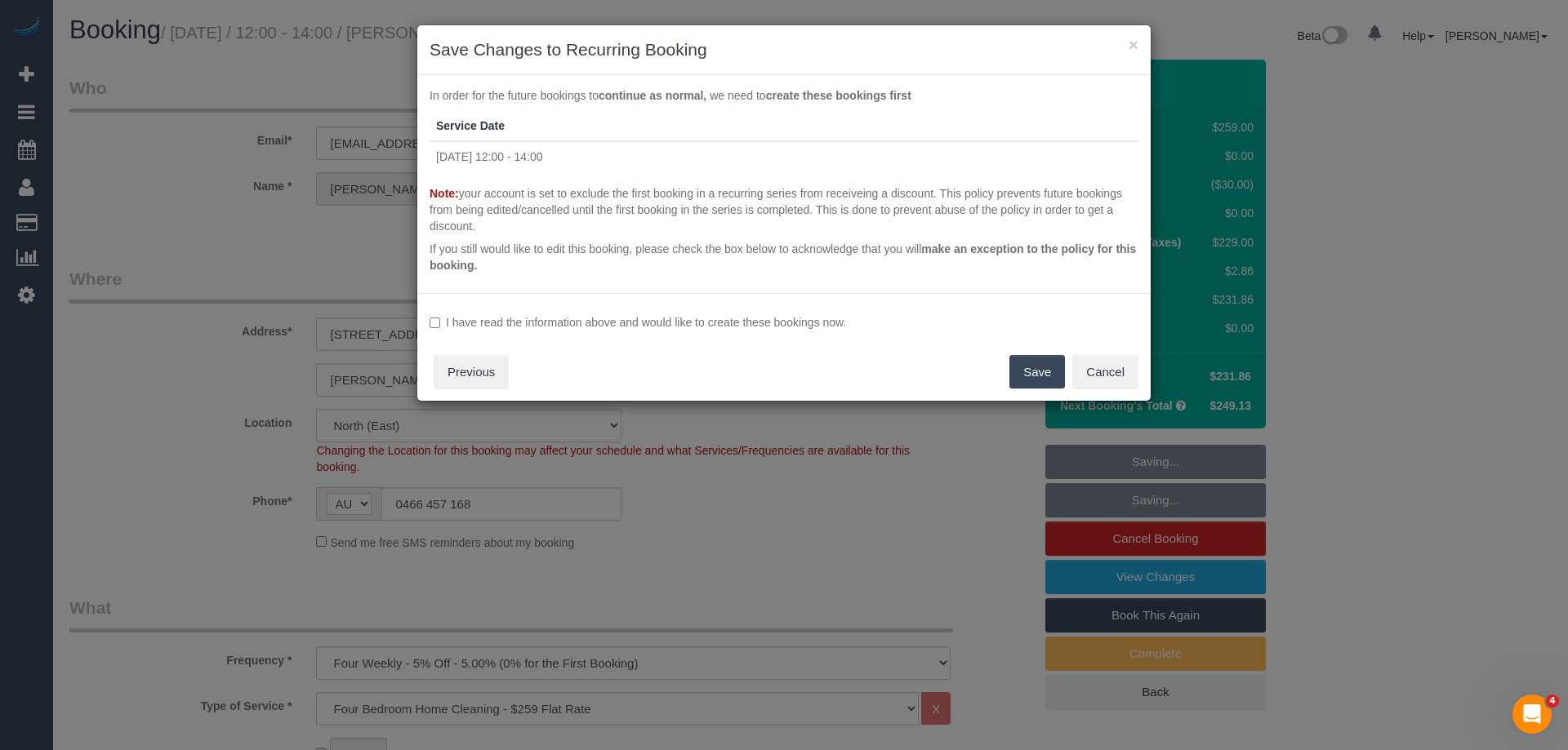
click at [560, 323] on label "I have read the information above and would like to create these bookings now." at bounding box center [784, 322] width 709 height 16
click at [1048, 370] on button "Save" at bounding box center [1037, 372] width 55 height 34
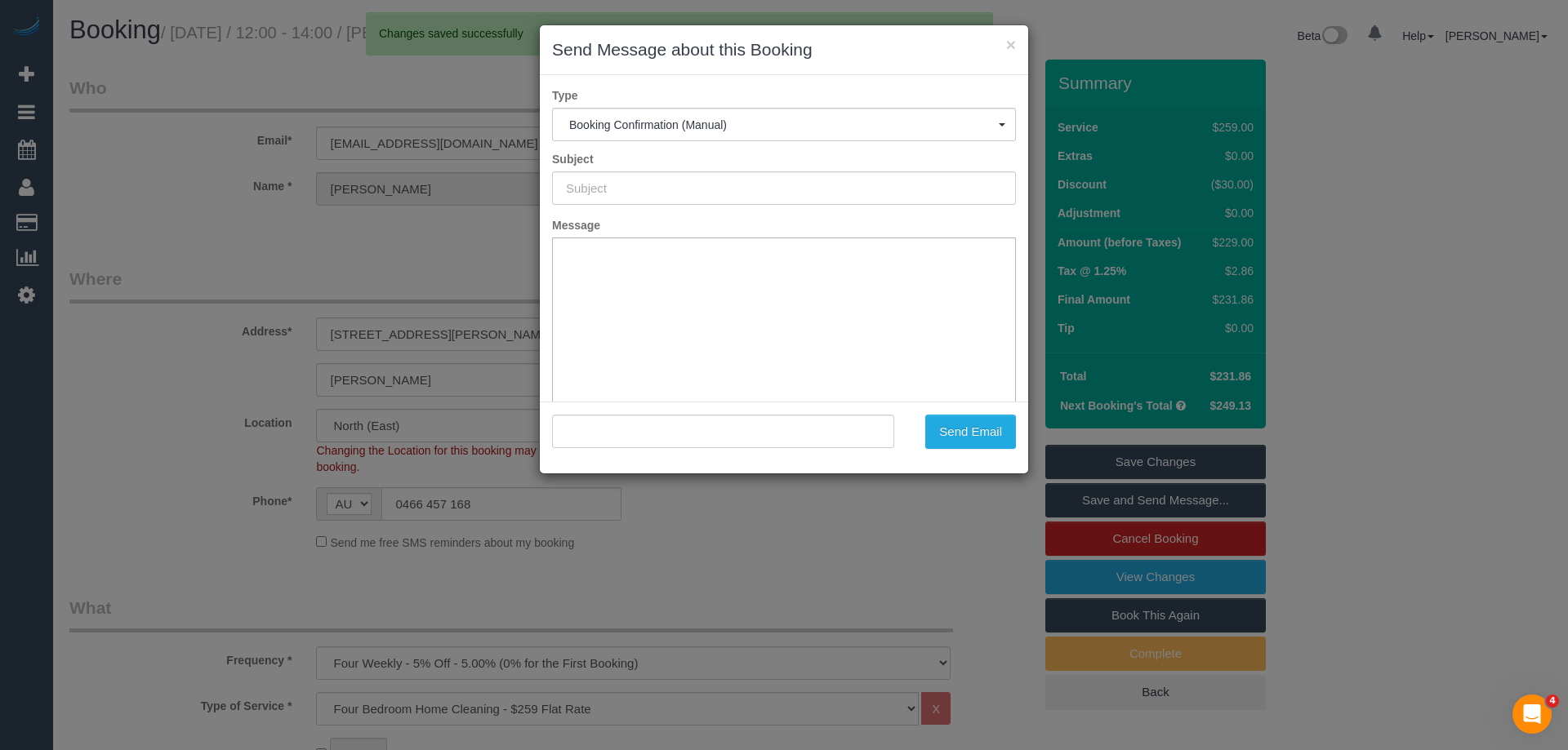
type input "Booking Confirmed"
type input ""Alana Elliot" <alana.elliot@gmail.com>"
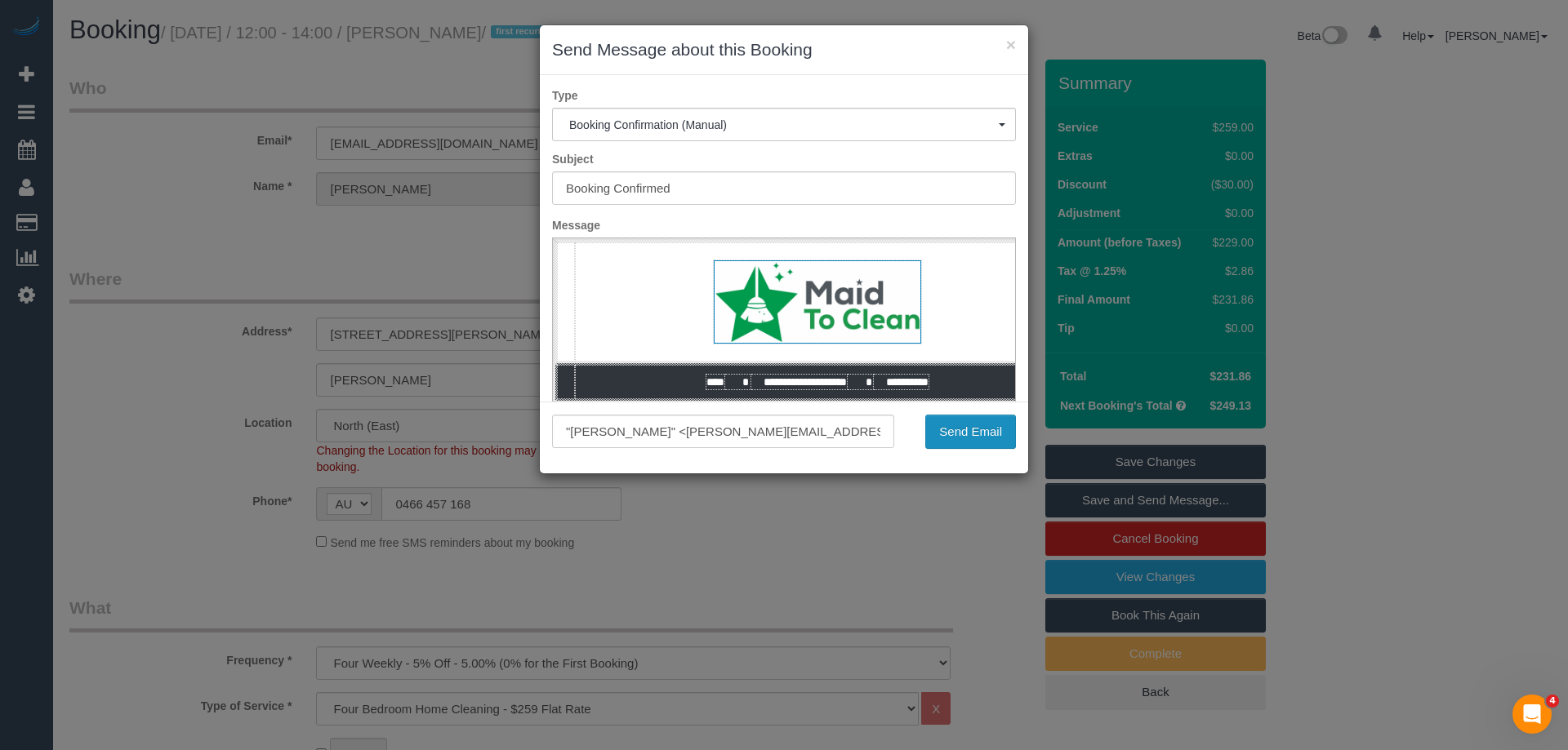
click at [985, 432] on button "Send Email" at bounding box center [971, 432] width 90 height 34
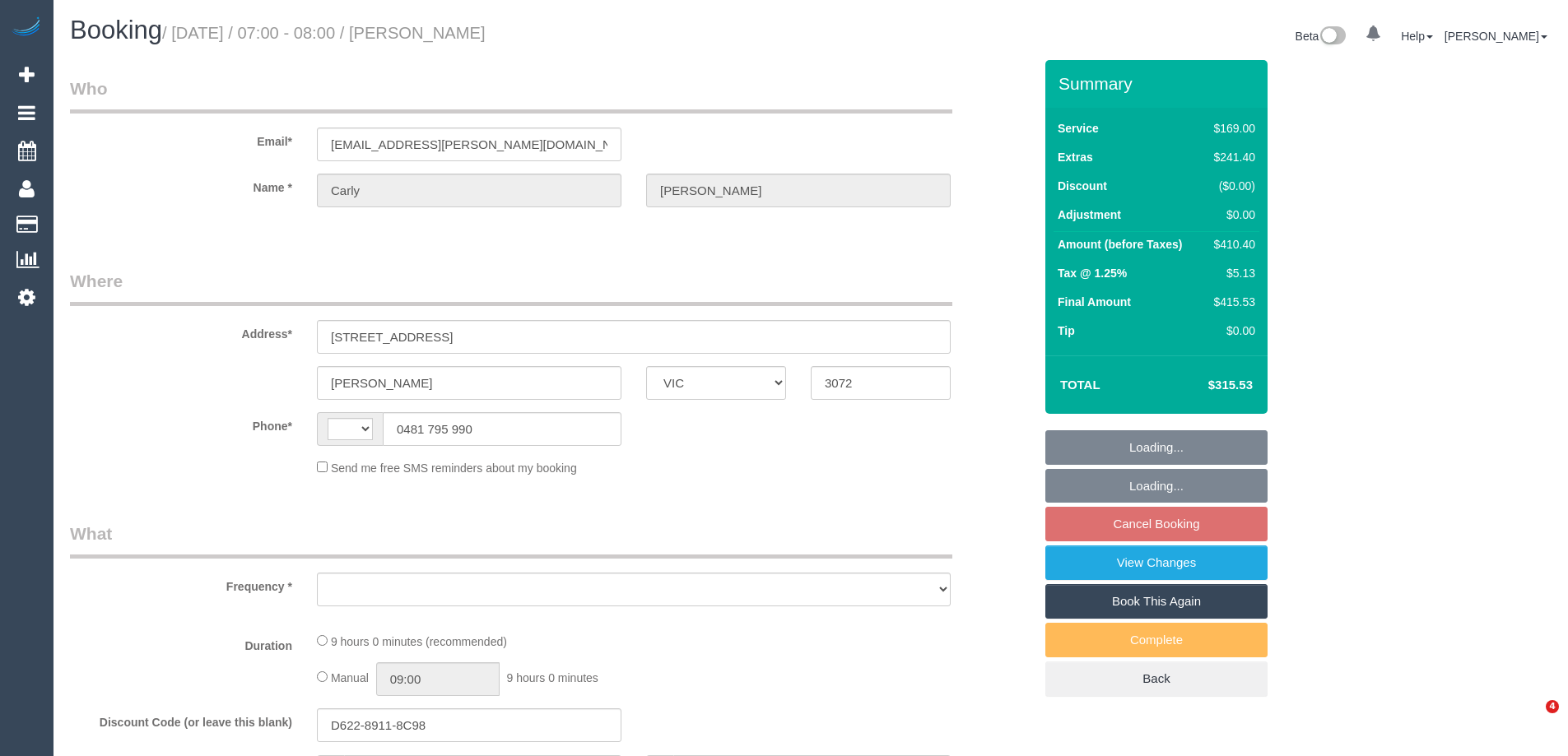
select select "VIC"
select select "string:stripe-pm_1PK7Ii2GScqysDRVfAvOWCaP"
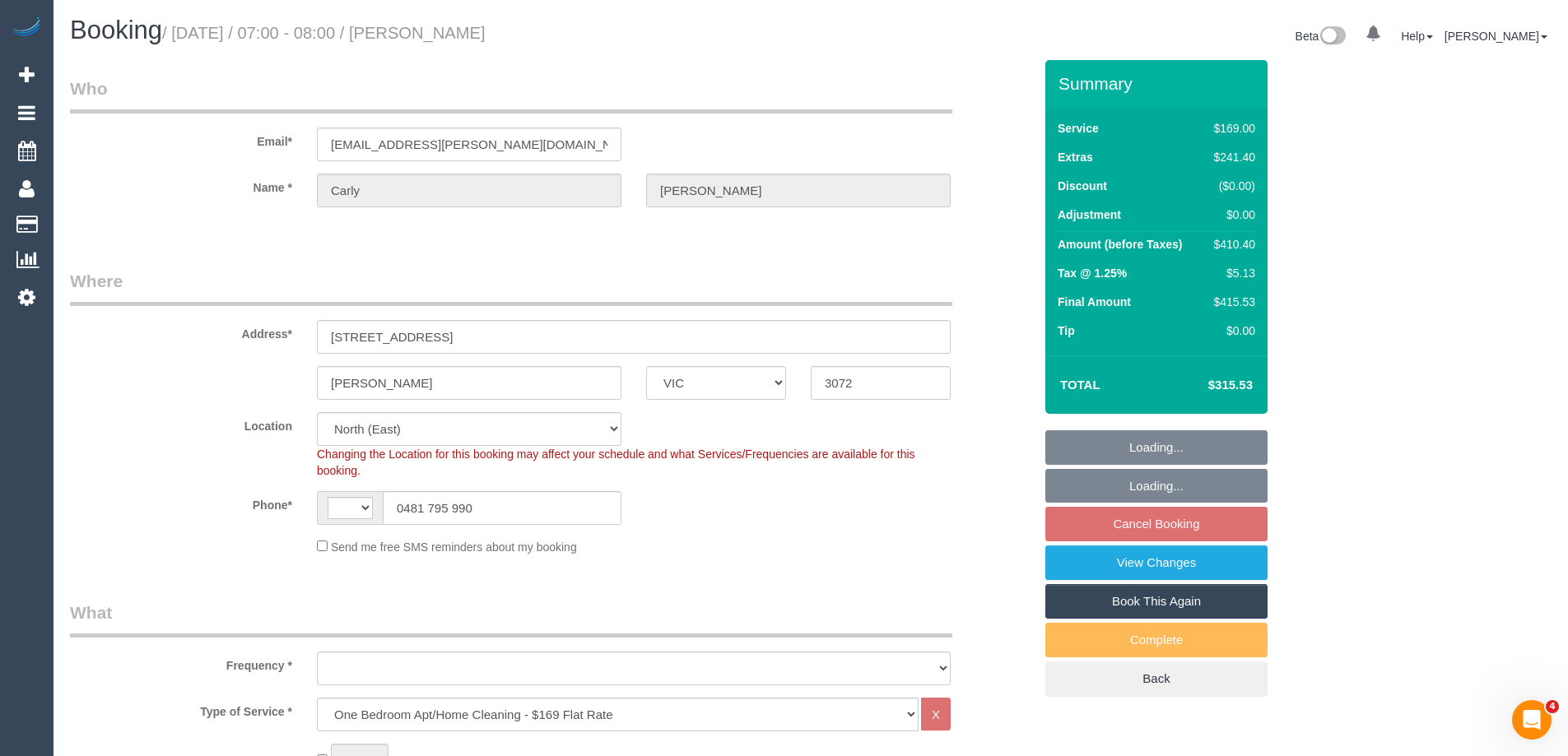
select select "string:AU"
select select "object:1397"
select select "spot1"
select select "number:28"
select select "number:15"
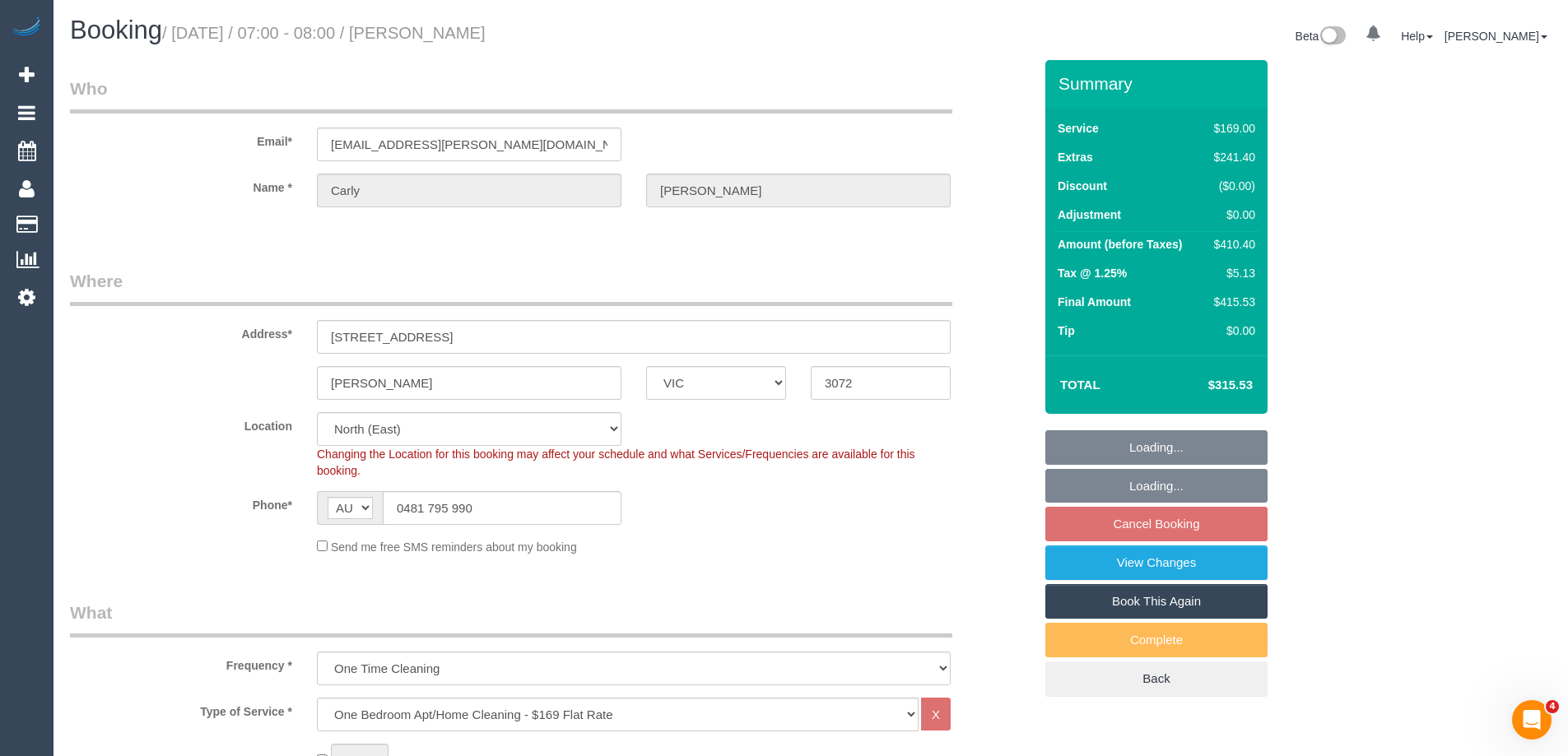
select select "number:19"
select select "number:25"
select select "number:13"
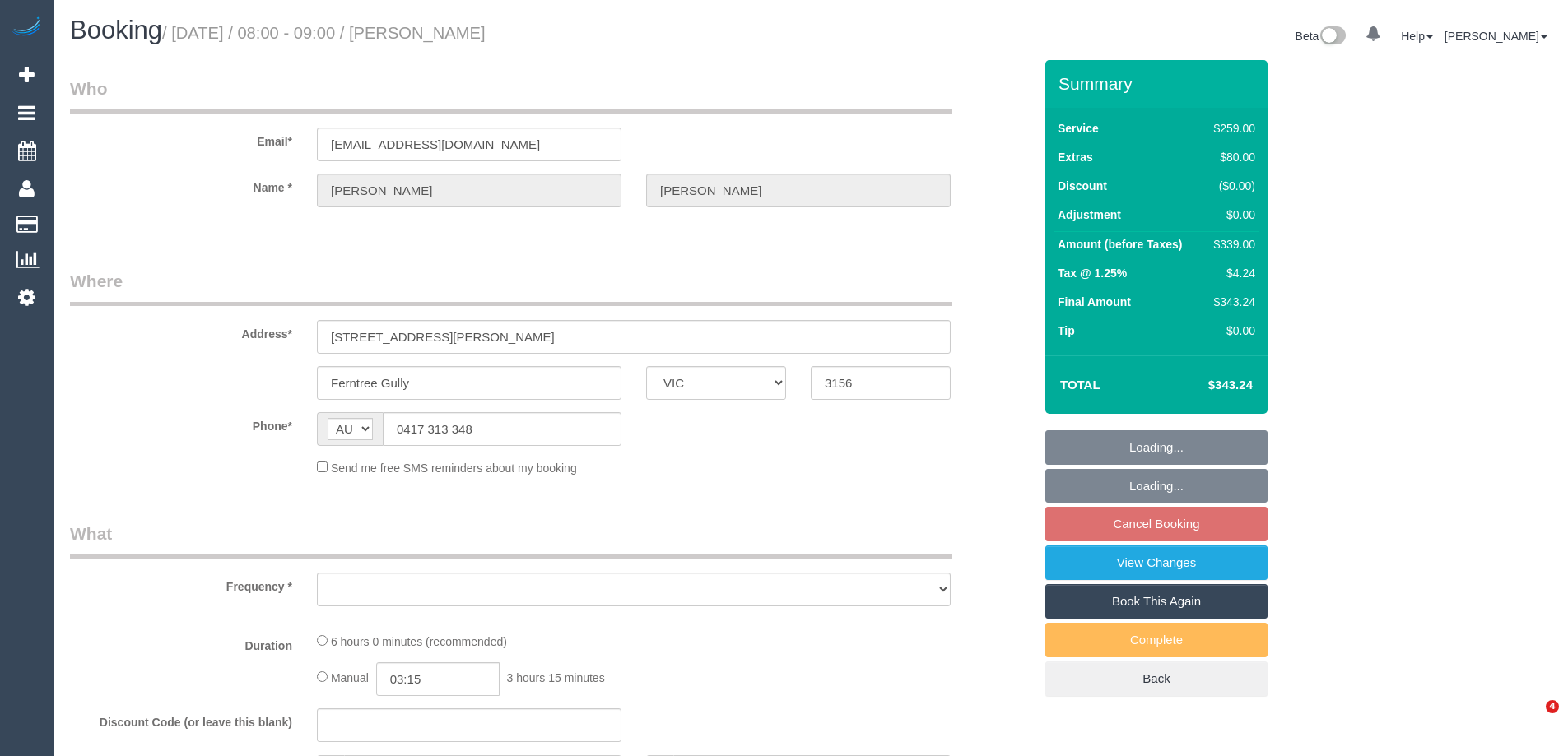
select select "VIC"
select select "string:stripe-card_1CoPKp2GScqysDRV1tts5fD7"
select select "number:27"
select select "number:15"
select select "number:18"
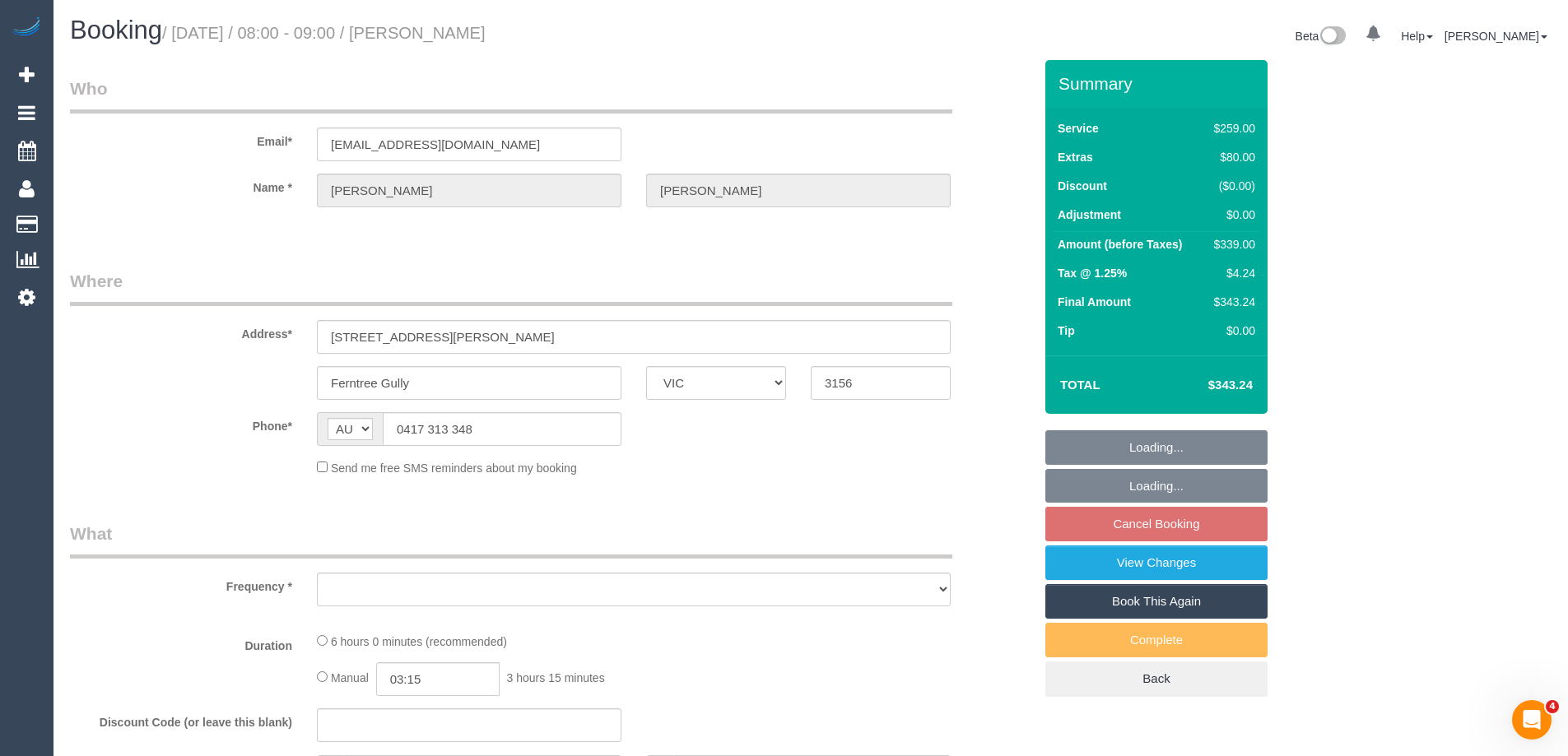
select select "number:22"
select select "number:26"
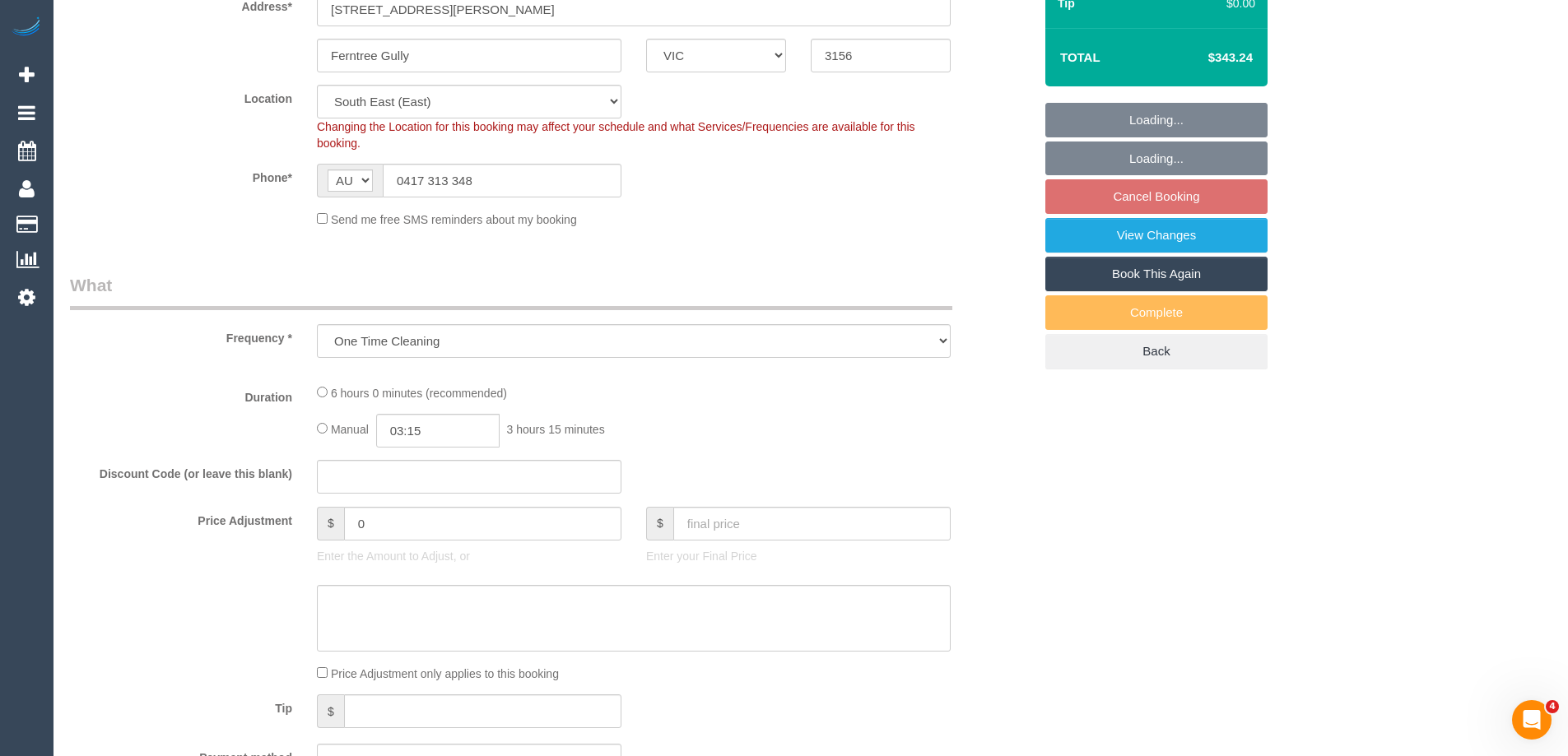
select select "object:1322"
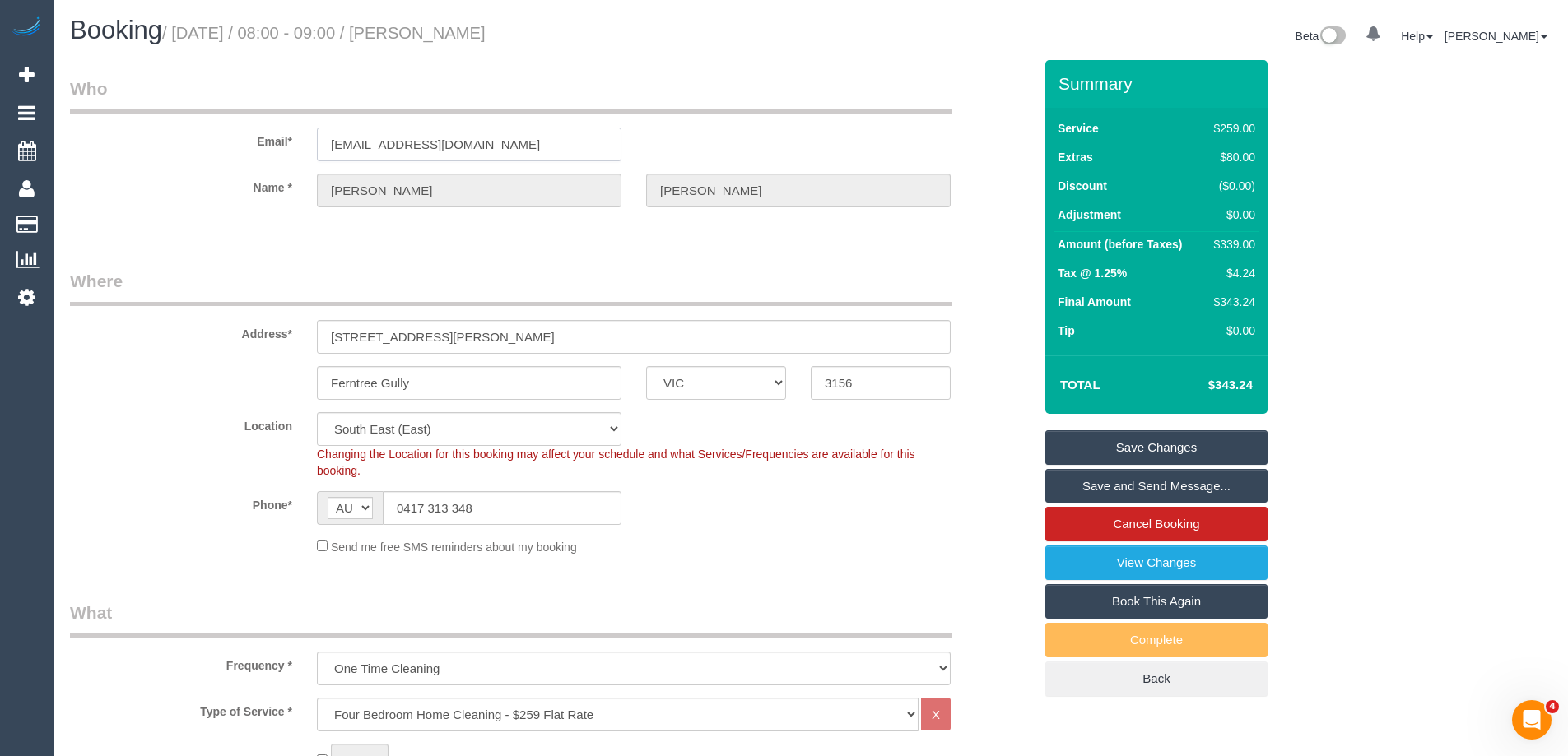
drag, startPoint x: 487, startPoint y: 134, endPoint x: 224, endPoint y: 154, distance: 263.8
click at [287, 154] on div "Email* [EMAIL_ADDRESS][DOMAIN_NAME]" at bounding box center [551, 118] width 988 height 85
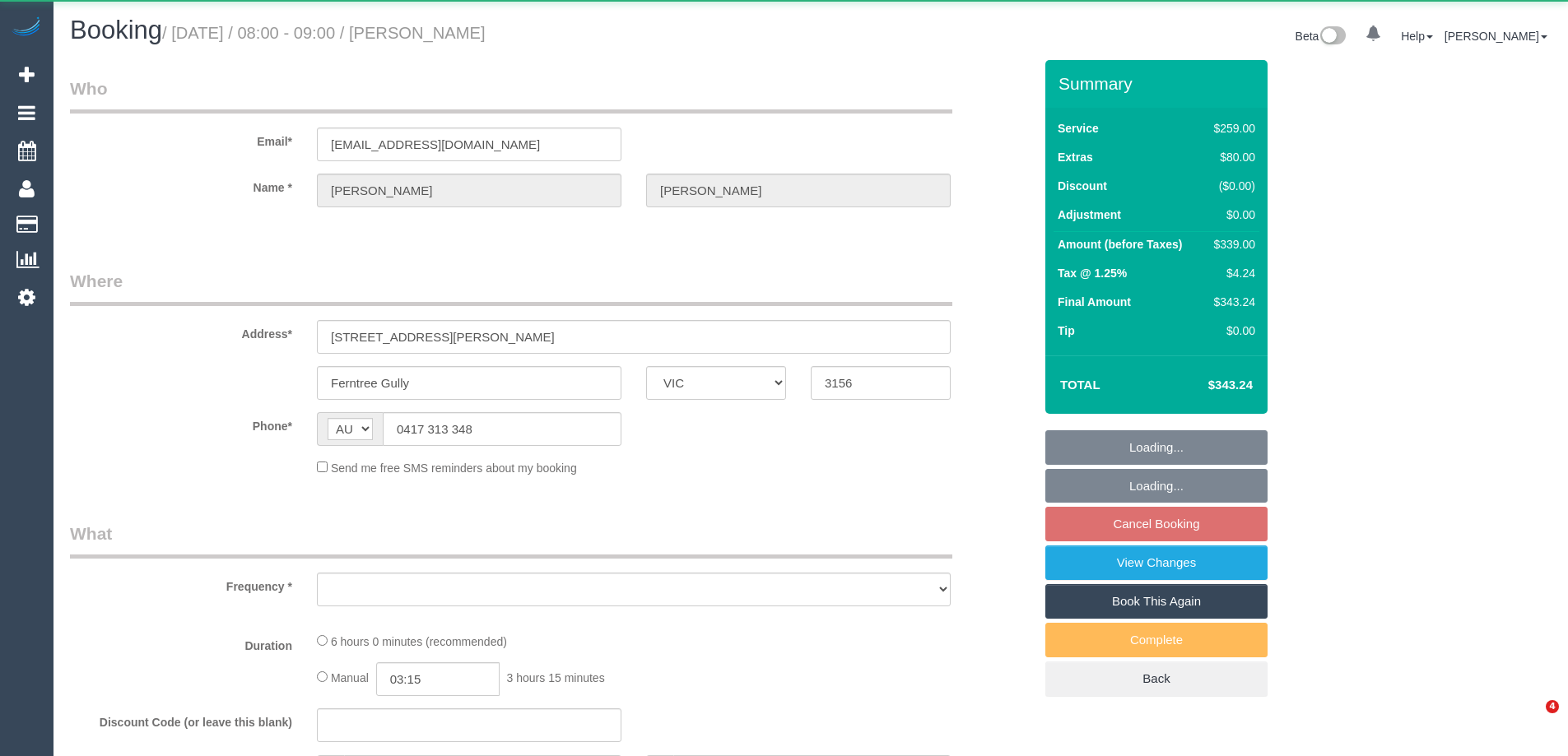
select select "VIC"
select select "object:532"
select select "number:27"
select select "number:15"
select select "number:18"
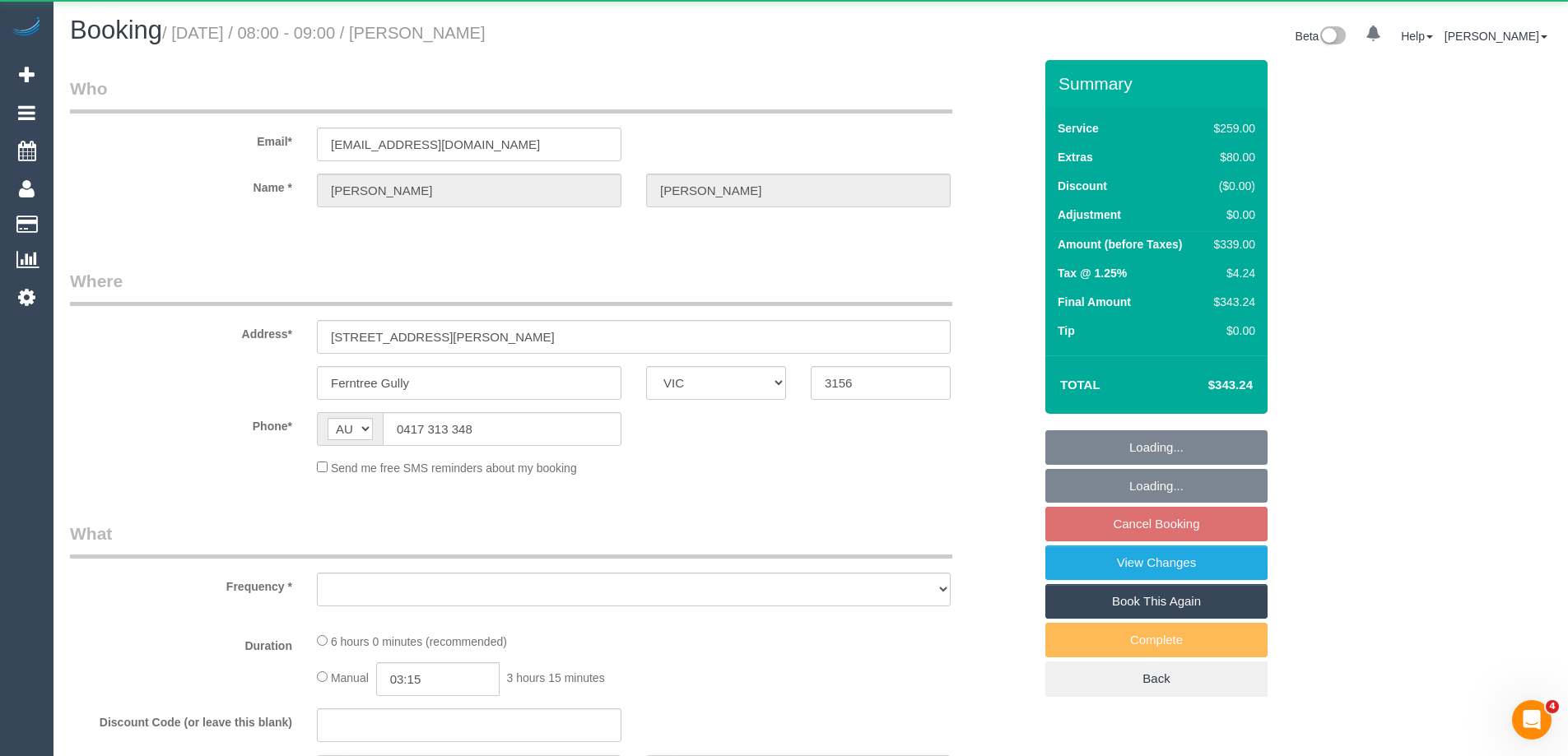
select select "number:22"
select select "number:26"
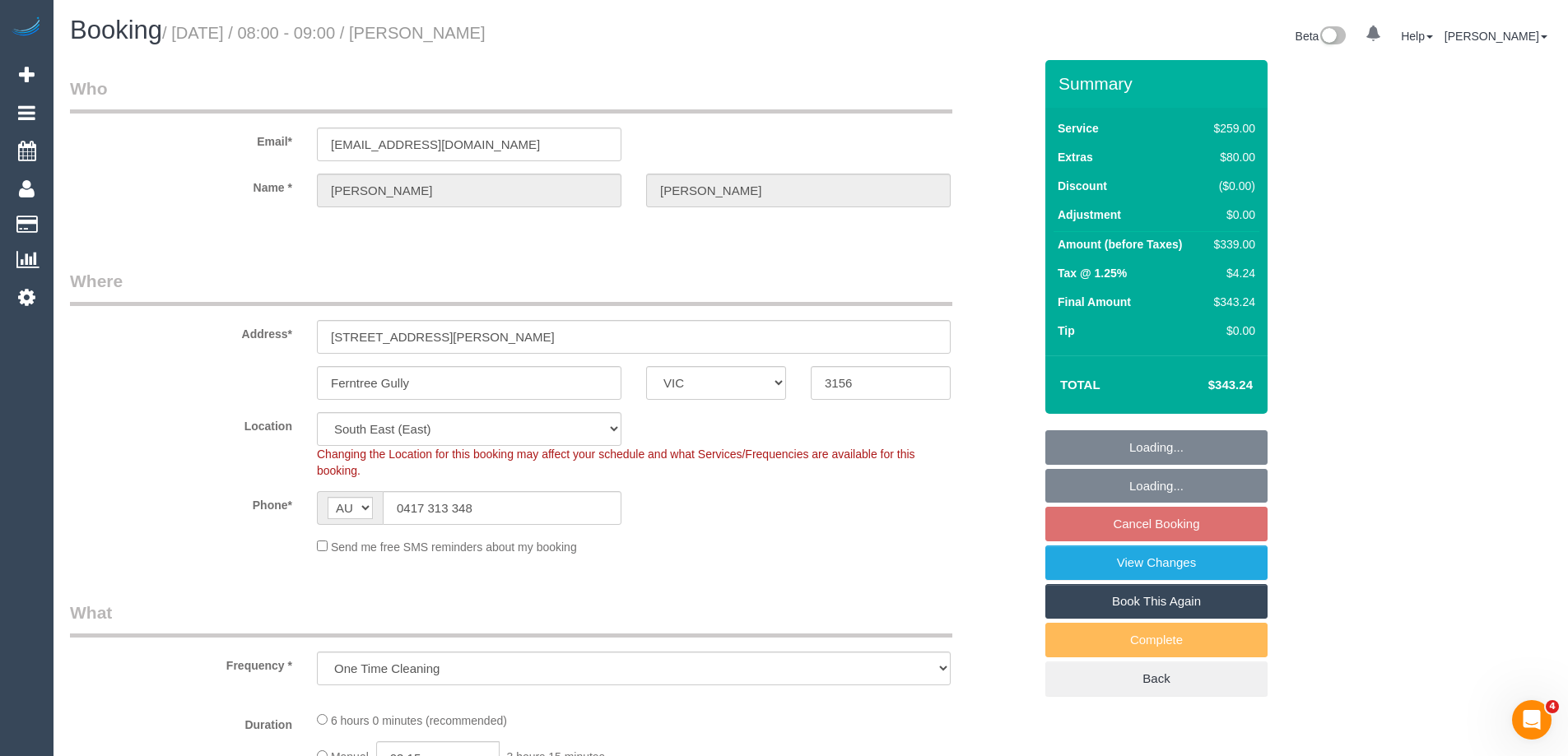
select select "object:1240"
select select "string:stripe-card_1CoPKp2GScqysDRV1tts5fD7"
drag, startPoint x: 514, startPoint y: 514, endPoint x: 192, endPoint y: 512, distance: 322.0
click at [173, 499] on div "Phone* AF AL DZ AD AO AI AQ AG AR AM AW AU AT AZ BS BH BD BB BY BE BZ BJ BM BT …" at bounding box center [551, 508] width 988 height 33
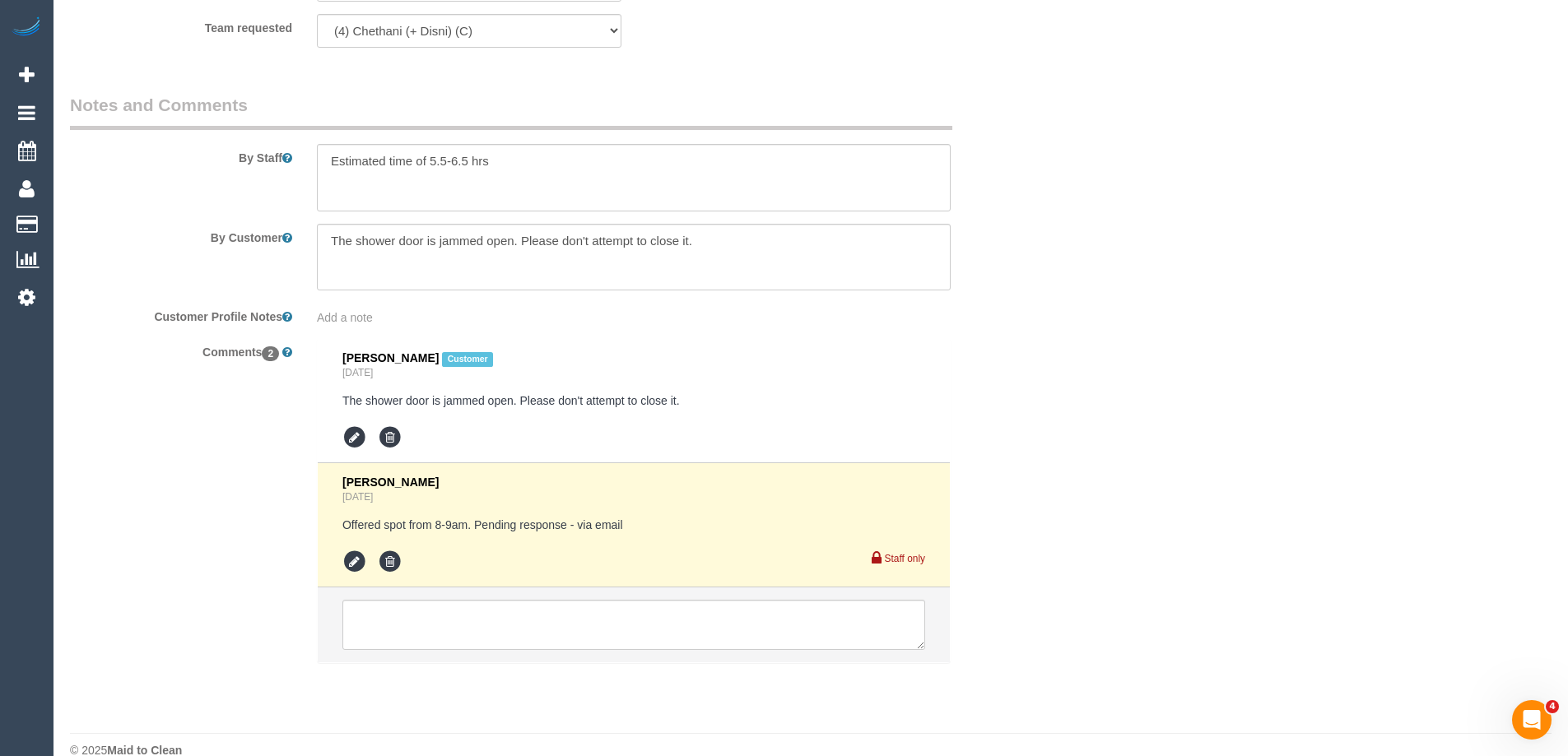
scroll to position [2743, 0]
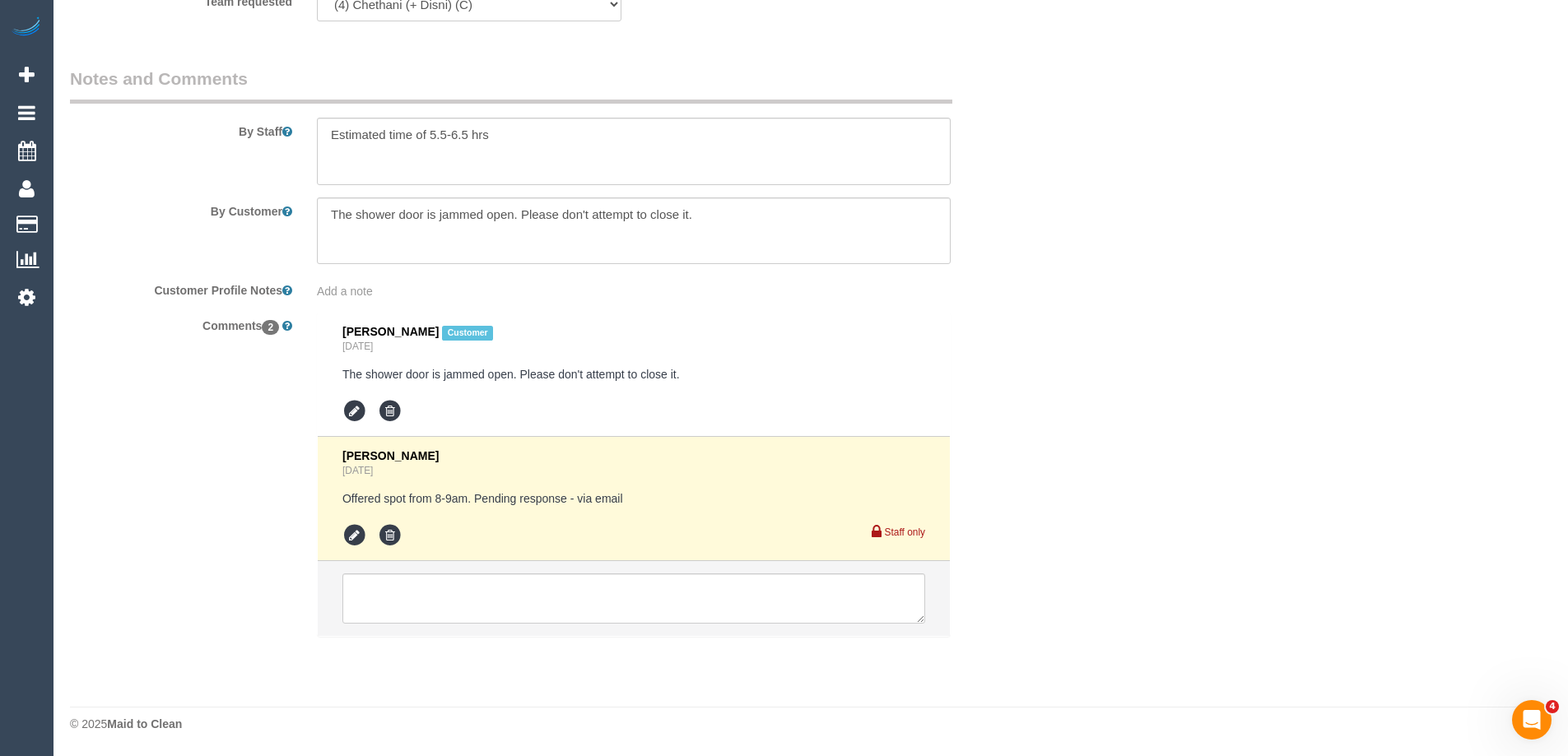
click at [540, 513] on div "[PERSON_NAME] [DATE] Offered spot from 8-9am. Pending response - via email Staf…" at bounding box center [633, 499] width 583 height 99
click at [349, 535] on icon at bounding box center [354, 535] width 25 height 25
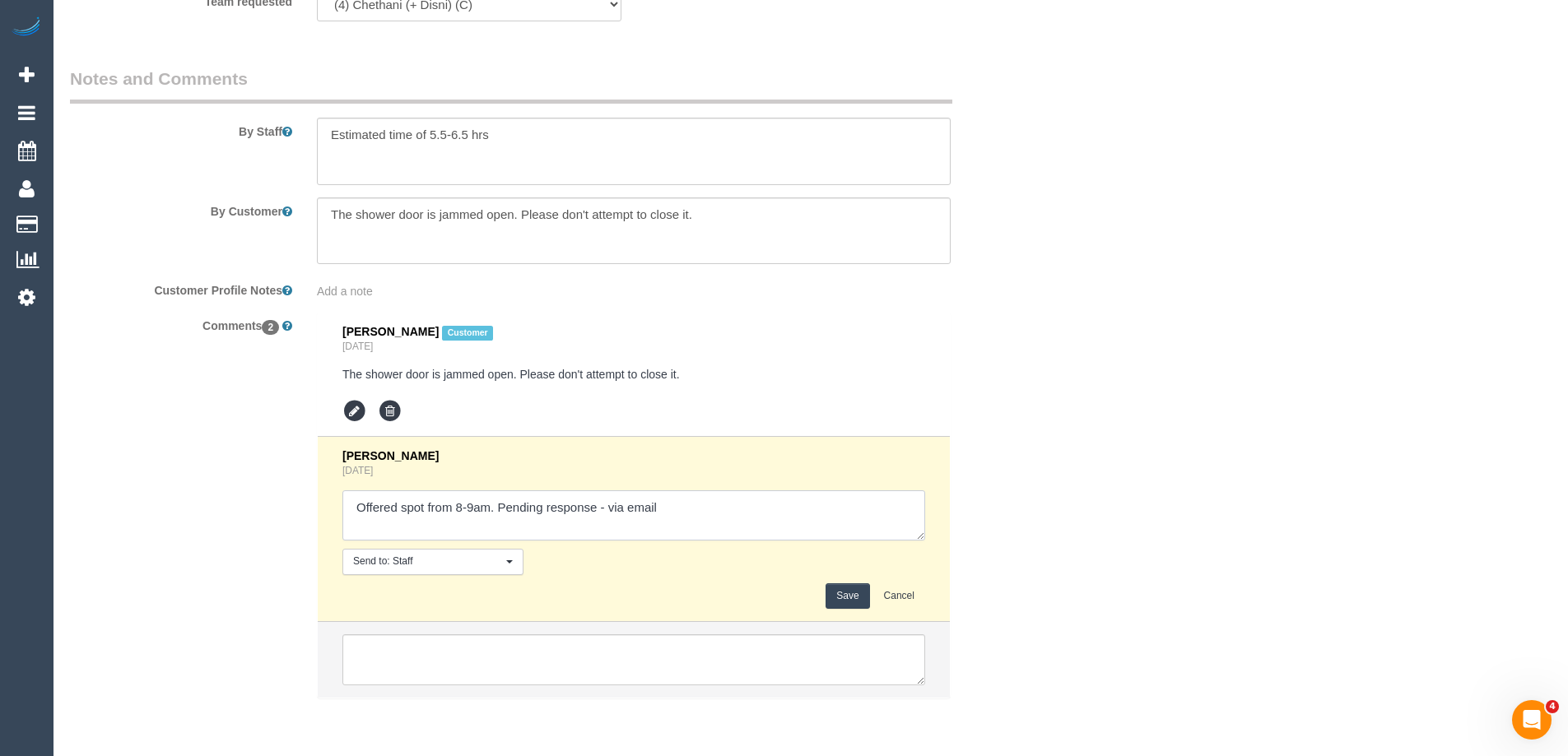
click at [608, 507] on textarea at bounding box center [633, 516] width 583 height 51
type textarea "Offered spot from 8-9am. Pending response - confirmed via phone"
click at [838, 592] on button "Save" at bounding box center [847, 596] width 44 height 26
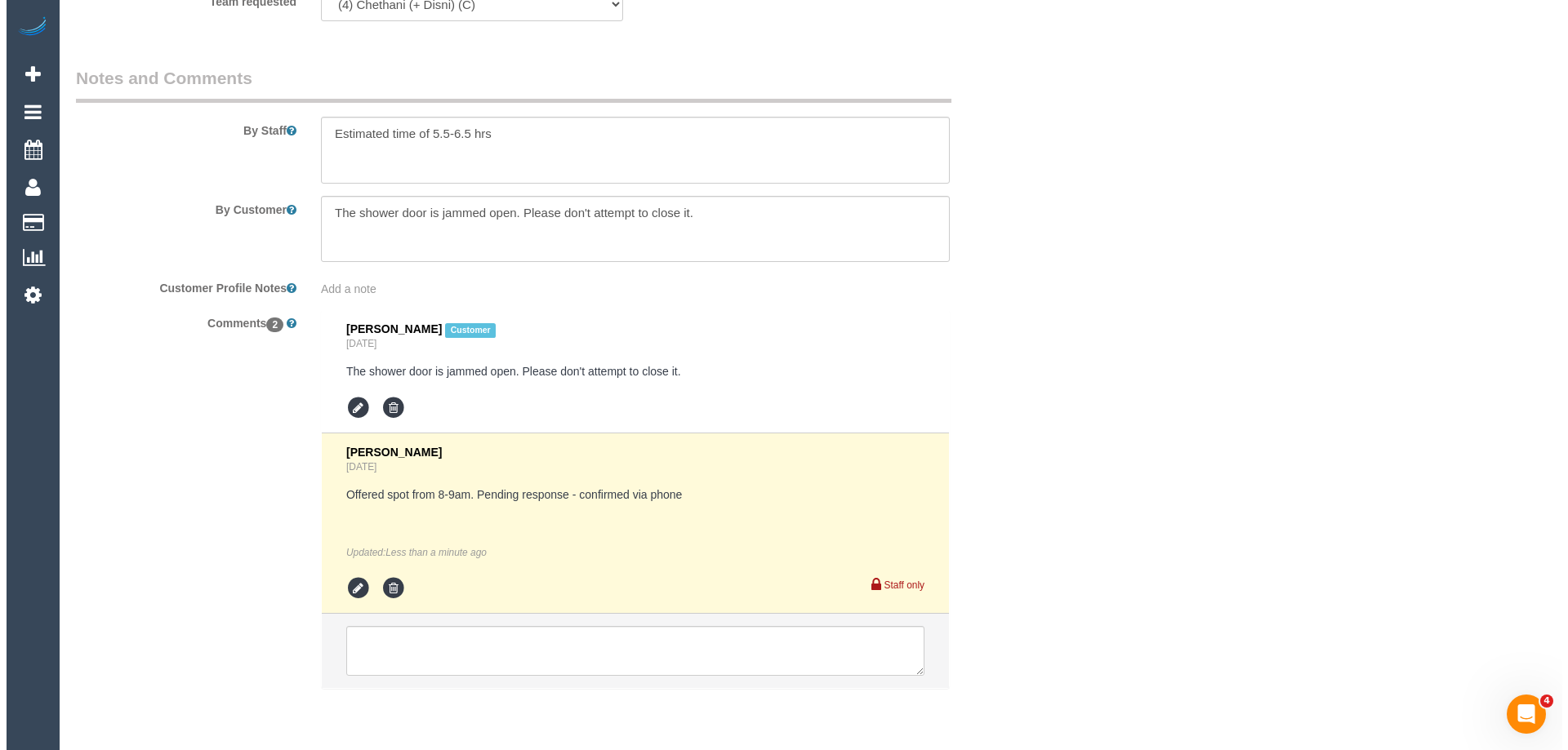
scroll to position [0, 0]
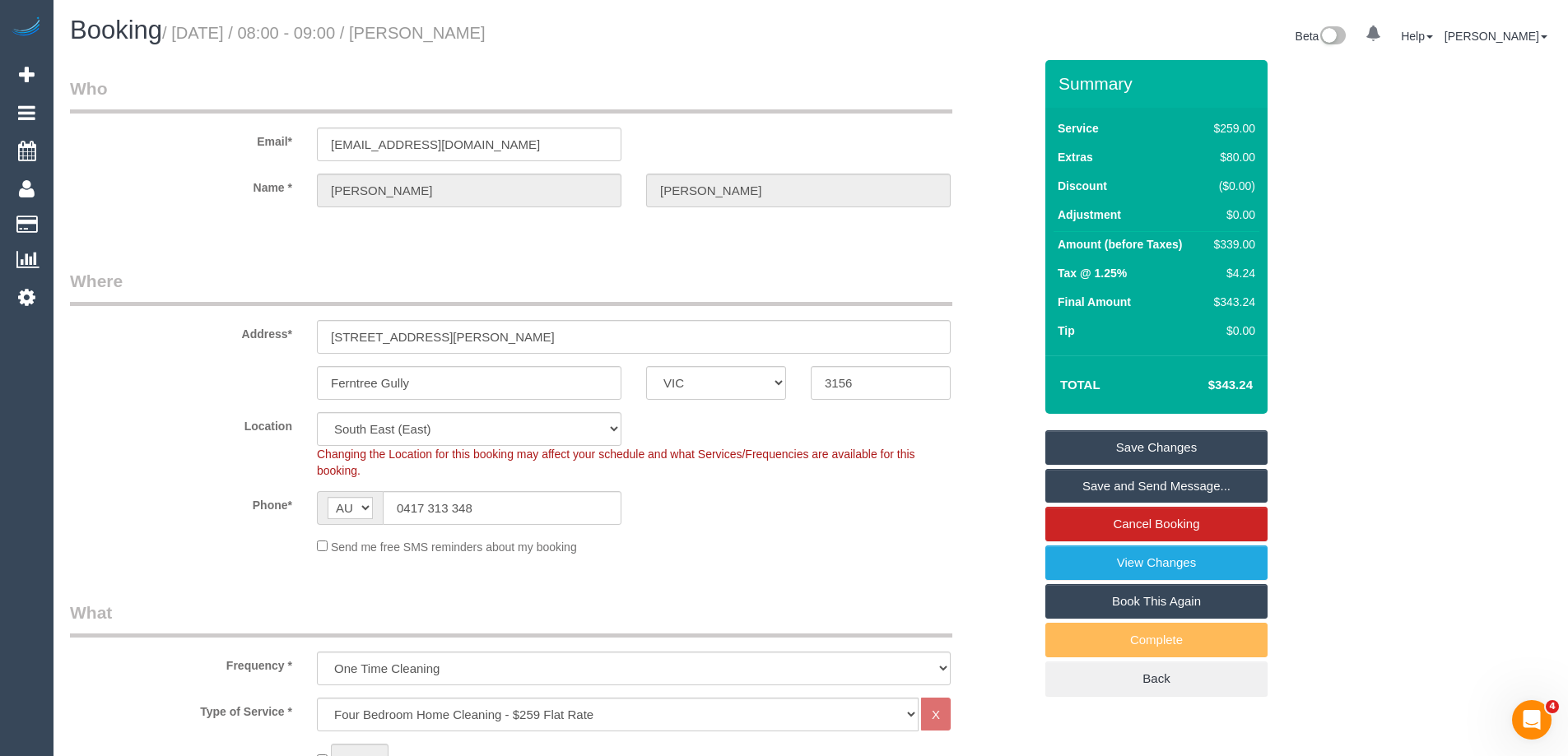
click at [1117, 488] on link "Save and Send Message..." at bounding box center [1156, 487] width 222 height 34
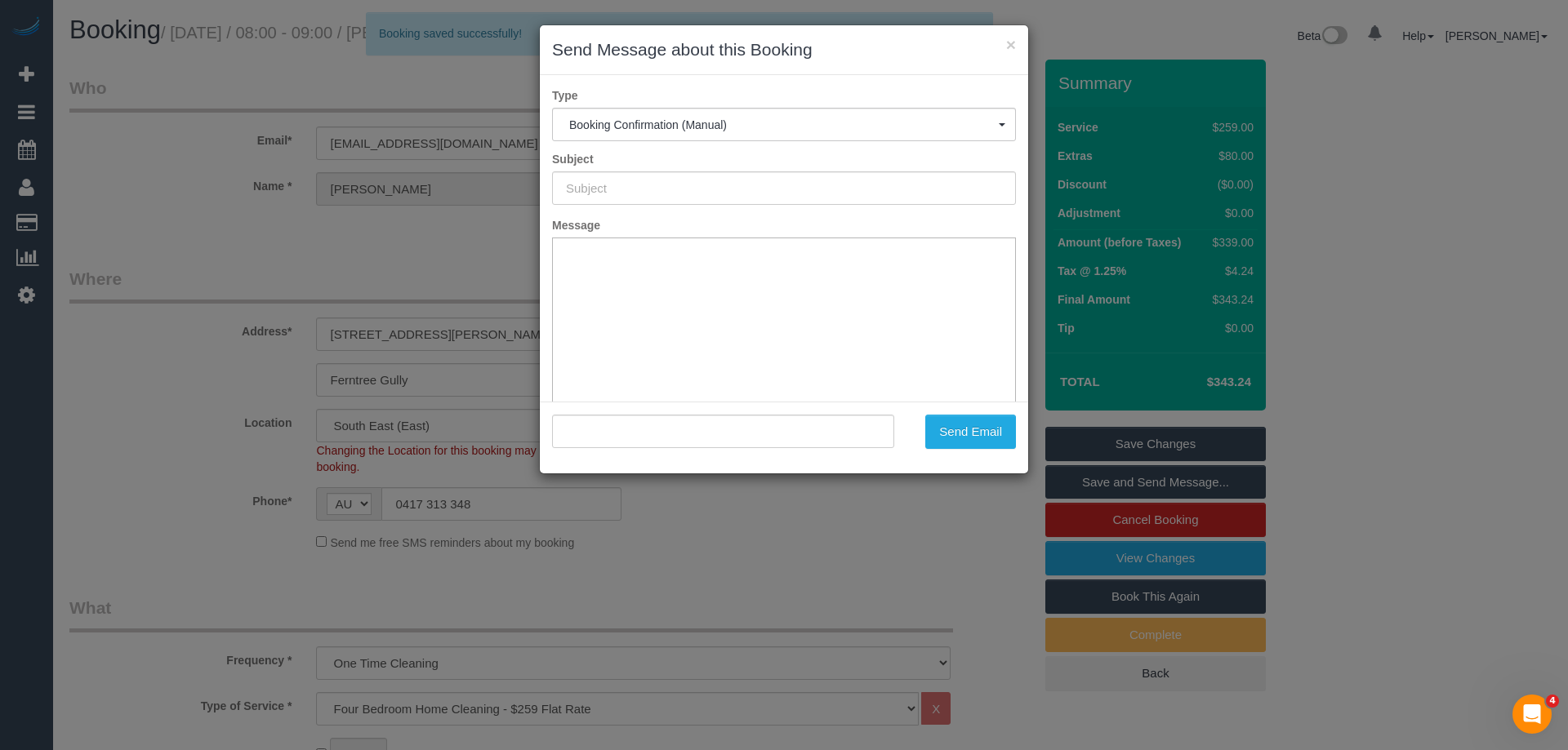
type input "Booking Confirmed"
type input ""Sophia Kidd" <fardsgirl@gmail.com>"
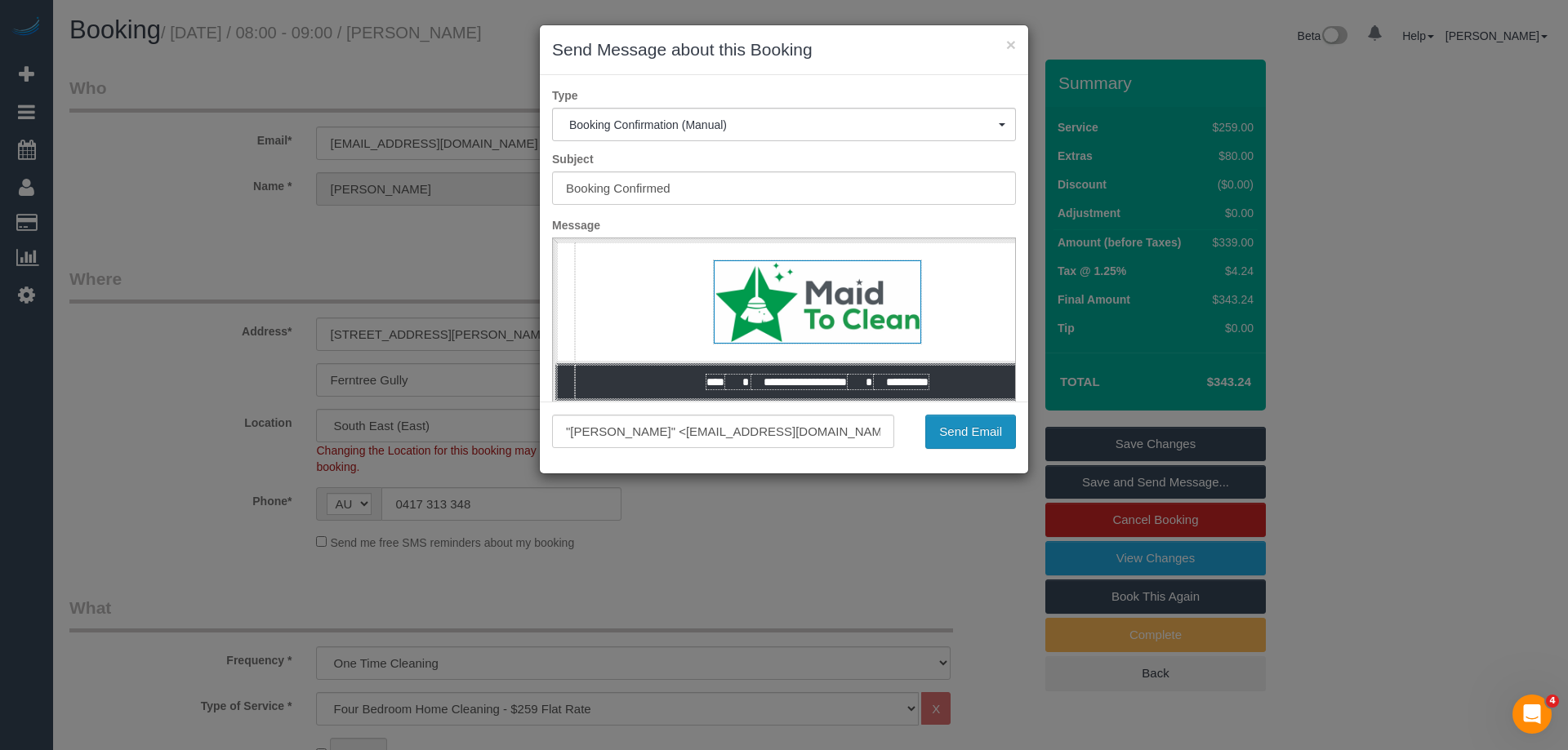
click at [955, 427] on button "Send Email" at bounding box center [971, 432] width 90 height 34
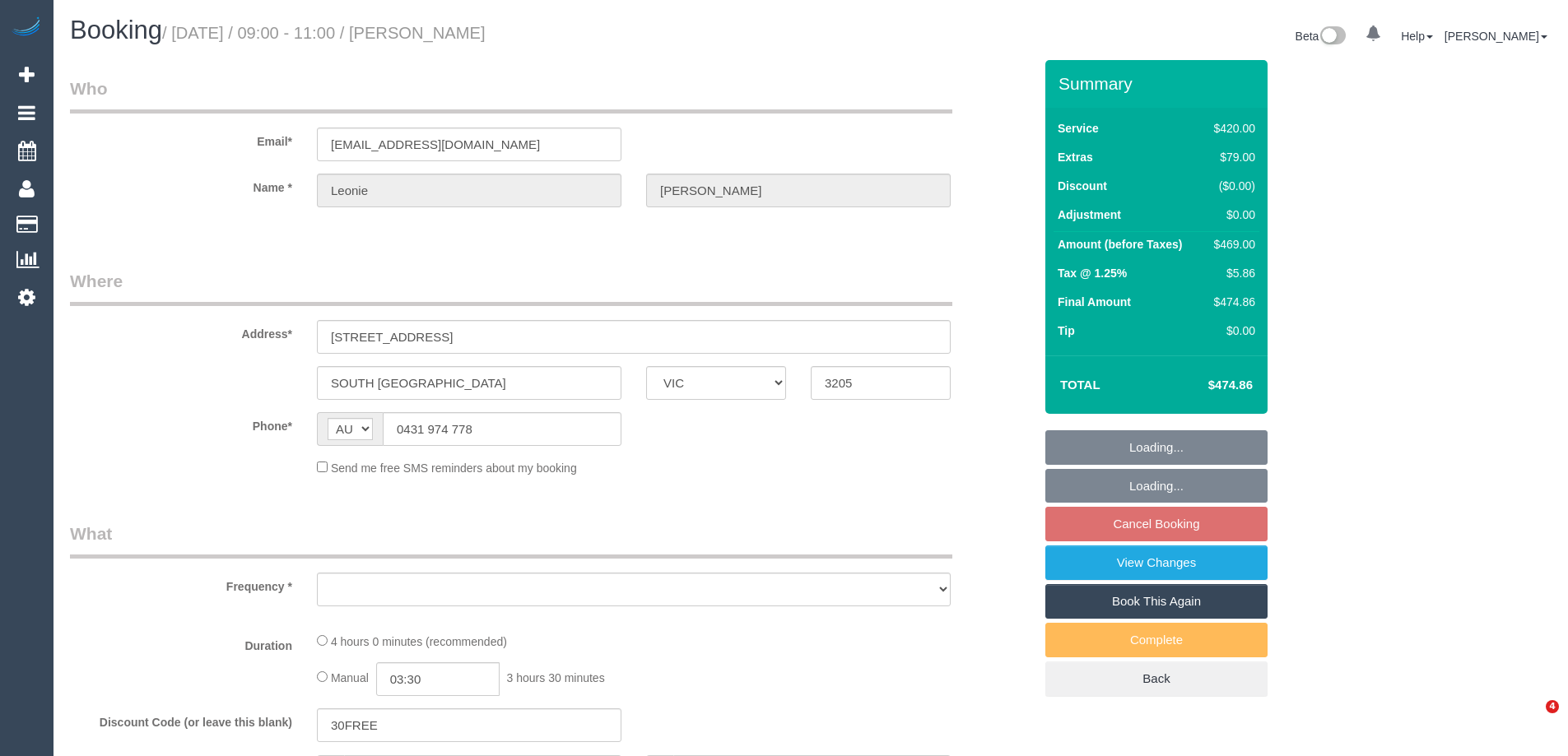
select select "VIC"
select select "object:532"
select select "2"
select select "180"
select select "number:28"
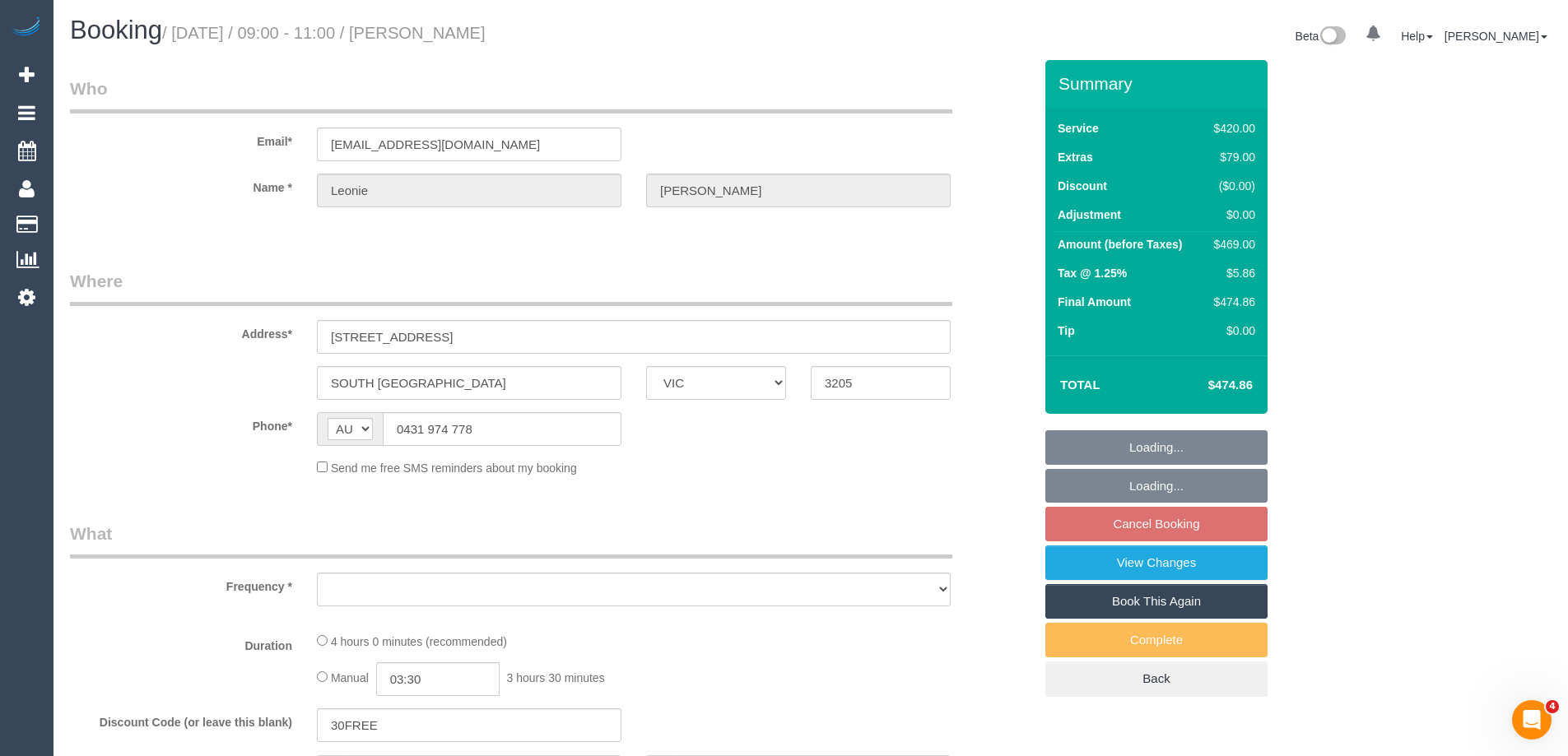
select select "number:14"
select select "number:19"
select select "number:24"
select select "number:12"
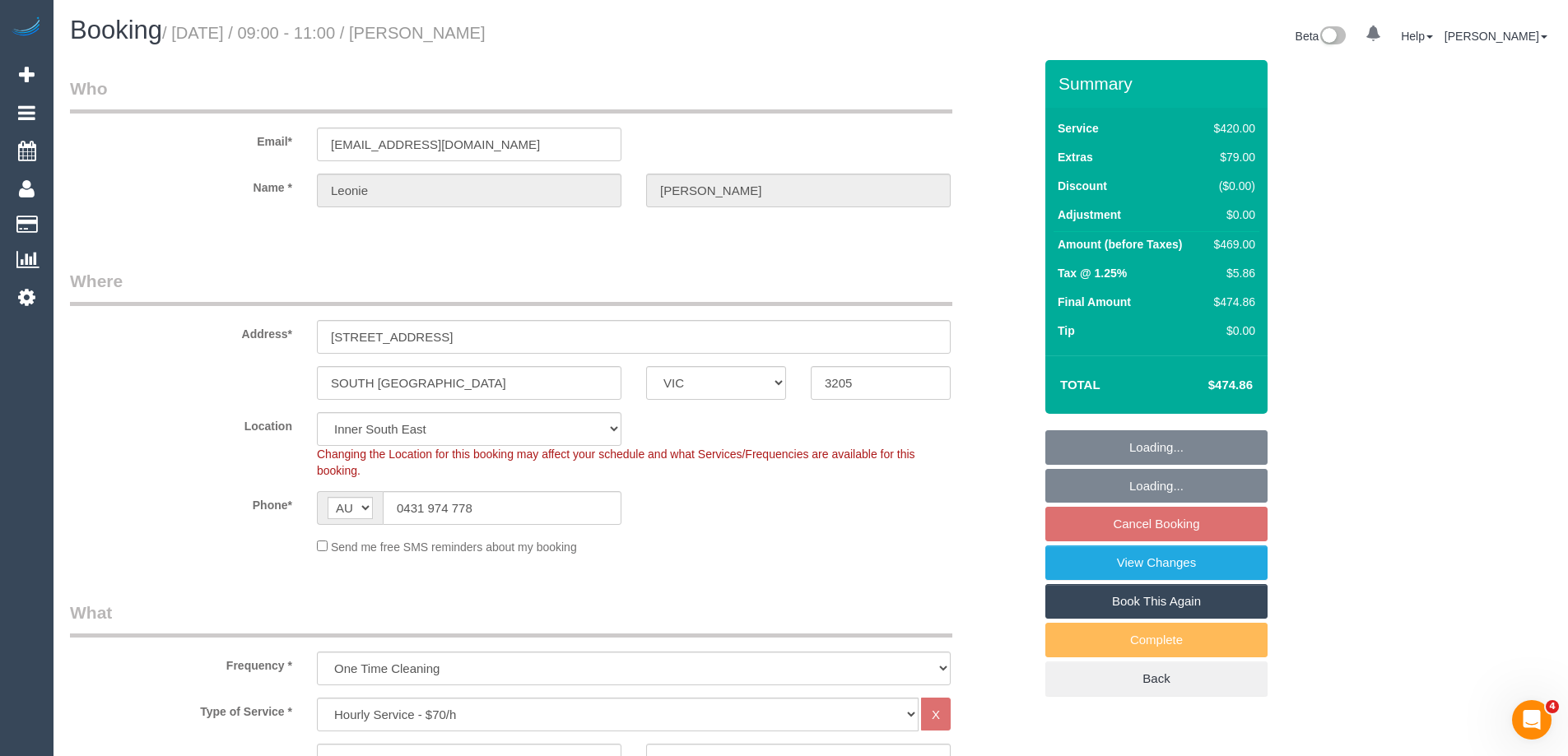
select select "object:1414"
select select "string:stripe-pm_1S2Wbb2GScqysDRV2xz2hZxC"
drag, startPoint x: 515, startPoint y: 139, endPoint x: 102, endPoint y: 137, distance: 413.0
click at [102, 137] on div "Email* [EMAIL_ADDRESS][DOMAIN_NAME]" at bounding box center [551, 118] width 988 height 85
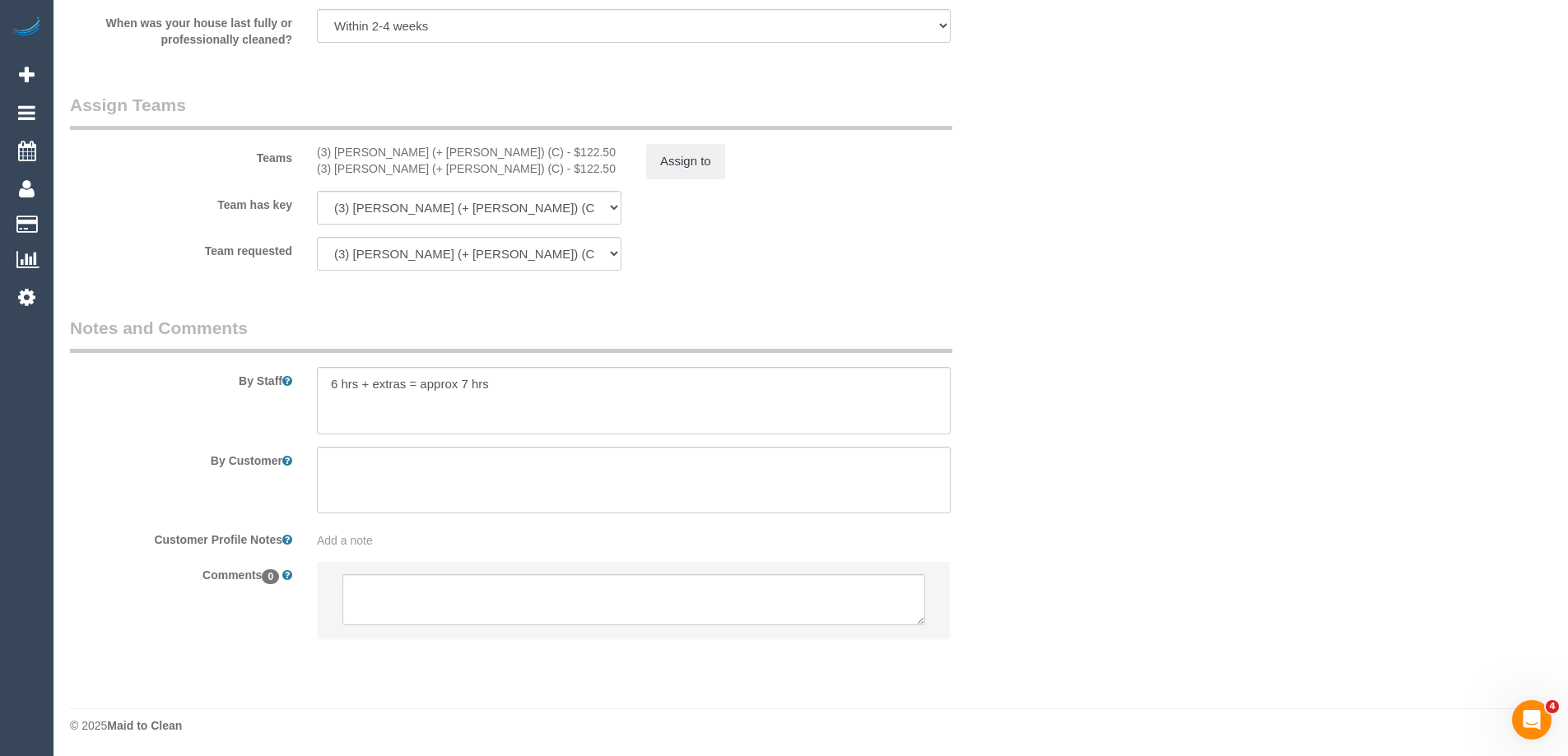
scroll to position [2450, 0]
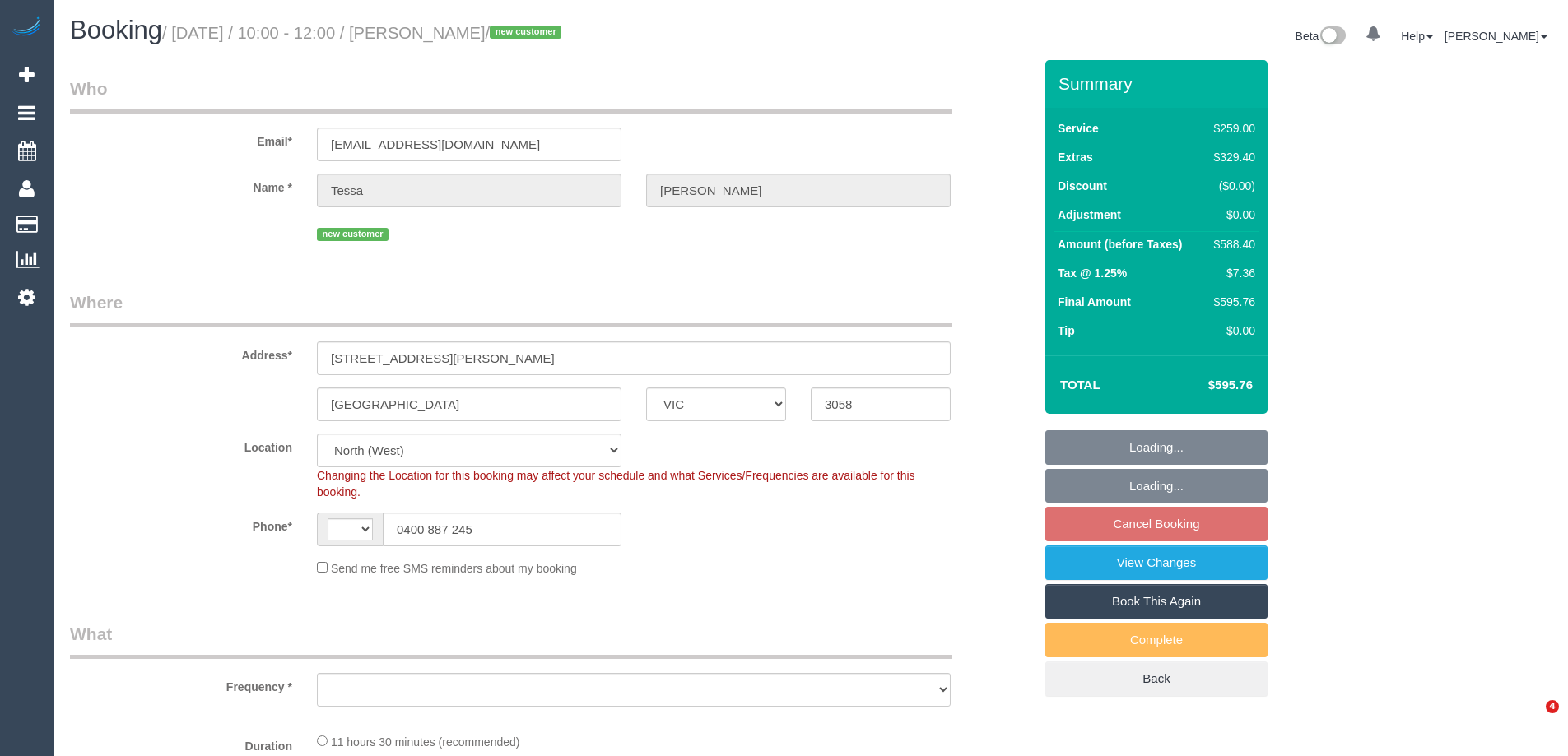
select select "VIC"
select select "string:AU"
select select "string:stripe-pm_1S21Va2GScqysDRVmialX1iH"
select select "number:28"
select select "number:14"
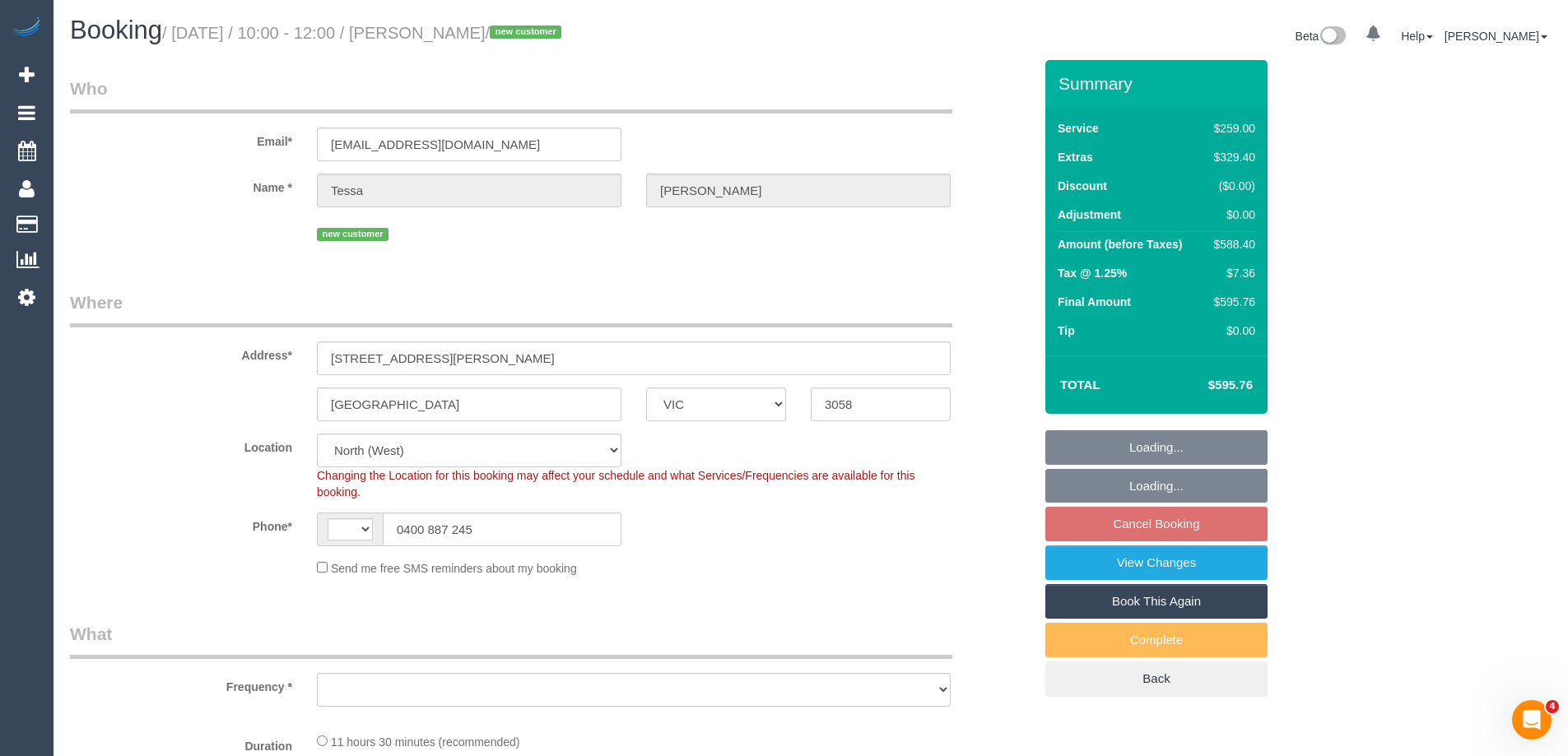
select select "number:19"
select select "number:24"
select select "number:11"
select select "object:1546"
select select "spot1"
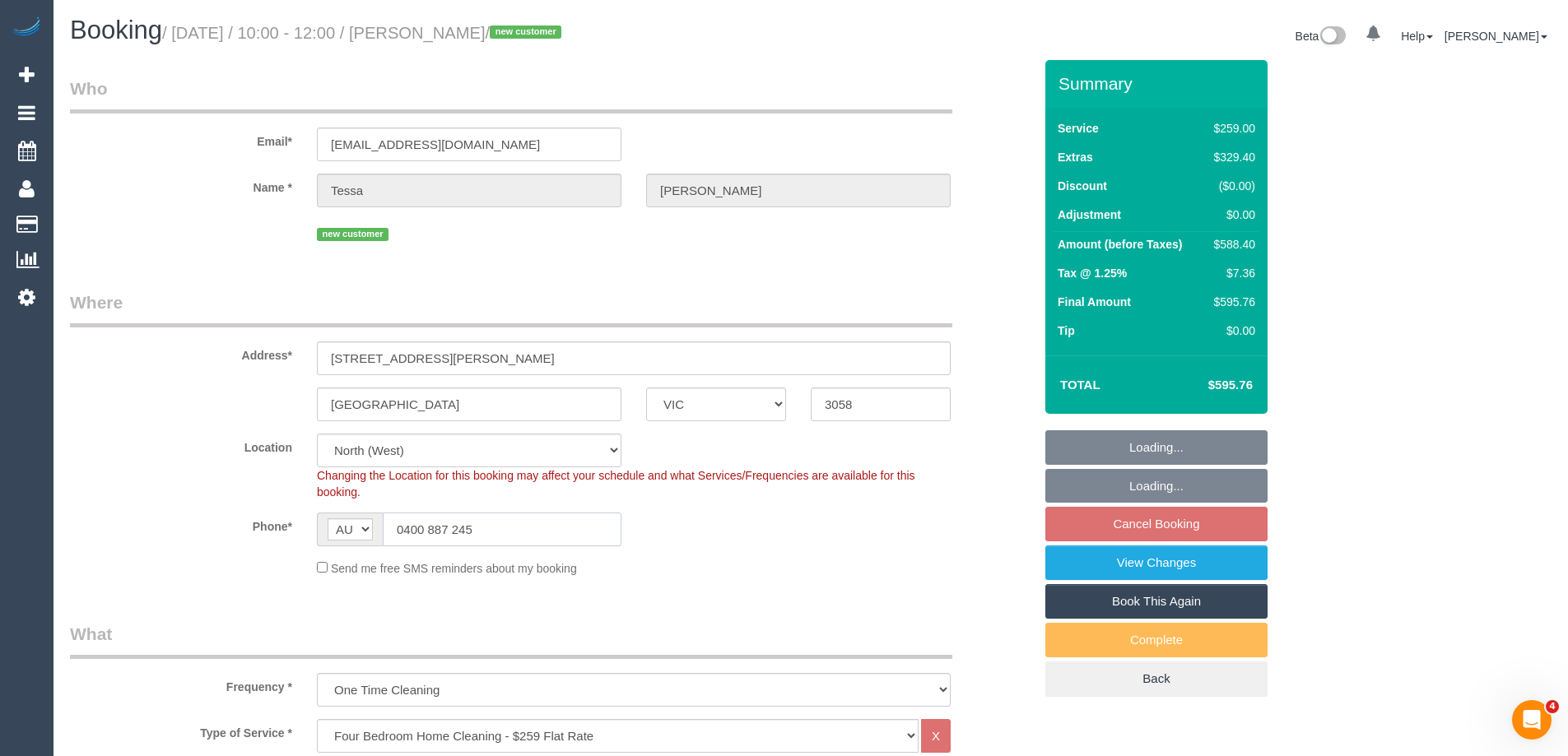
drag, startPoint x: 490, startPoint y: 528, endPoint x: 292, endPoint y: 523, distance: 198.1
click at [292, 523] on div "Phone* AF AL DZ AD AO AI AQ AG AR AM AW AU AT AZ BS BH BD BB BY BE BZ BJ BM BT …" at bounding box center [551, 529] width 988 height 33
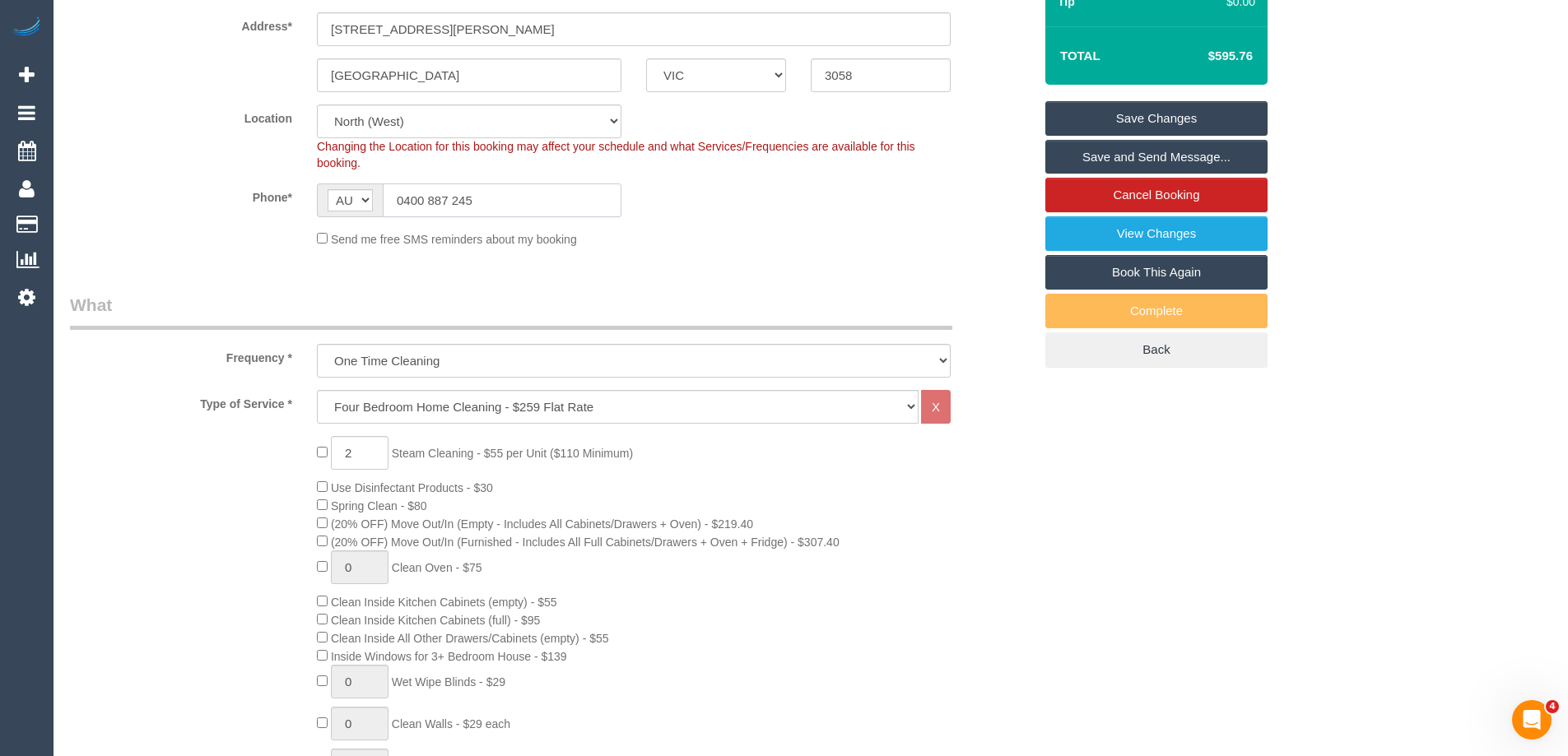
scroll to position [82, 0]
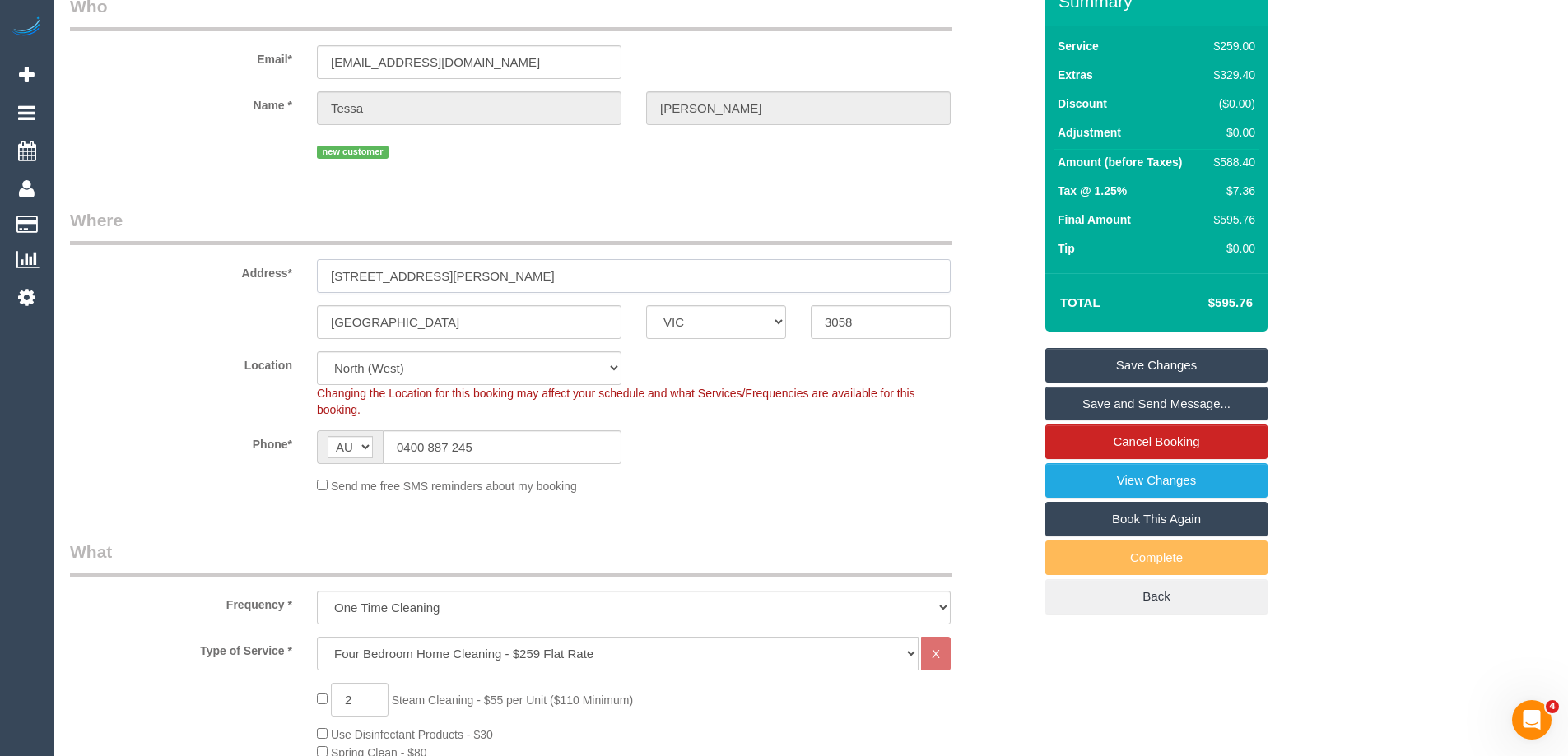
drag, startPoint x: 282, startPoint y: 281, endPoint x: 79, endPoint y: 279, distance: 203.0
click at [79, 279] on div "Address* 1 Alice Street" at bounding box center [551, 251] width 988 height 85
click at [166, 429] on sui-booking-location "Location Office City East (North) East (South) Inner East Inner North (East) In…" at bounding box center [552, 423] width 963 height 143
click at [262, 542] on legend "What" at bounding box center [512, 558] width 882 height 37
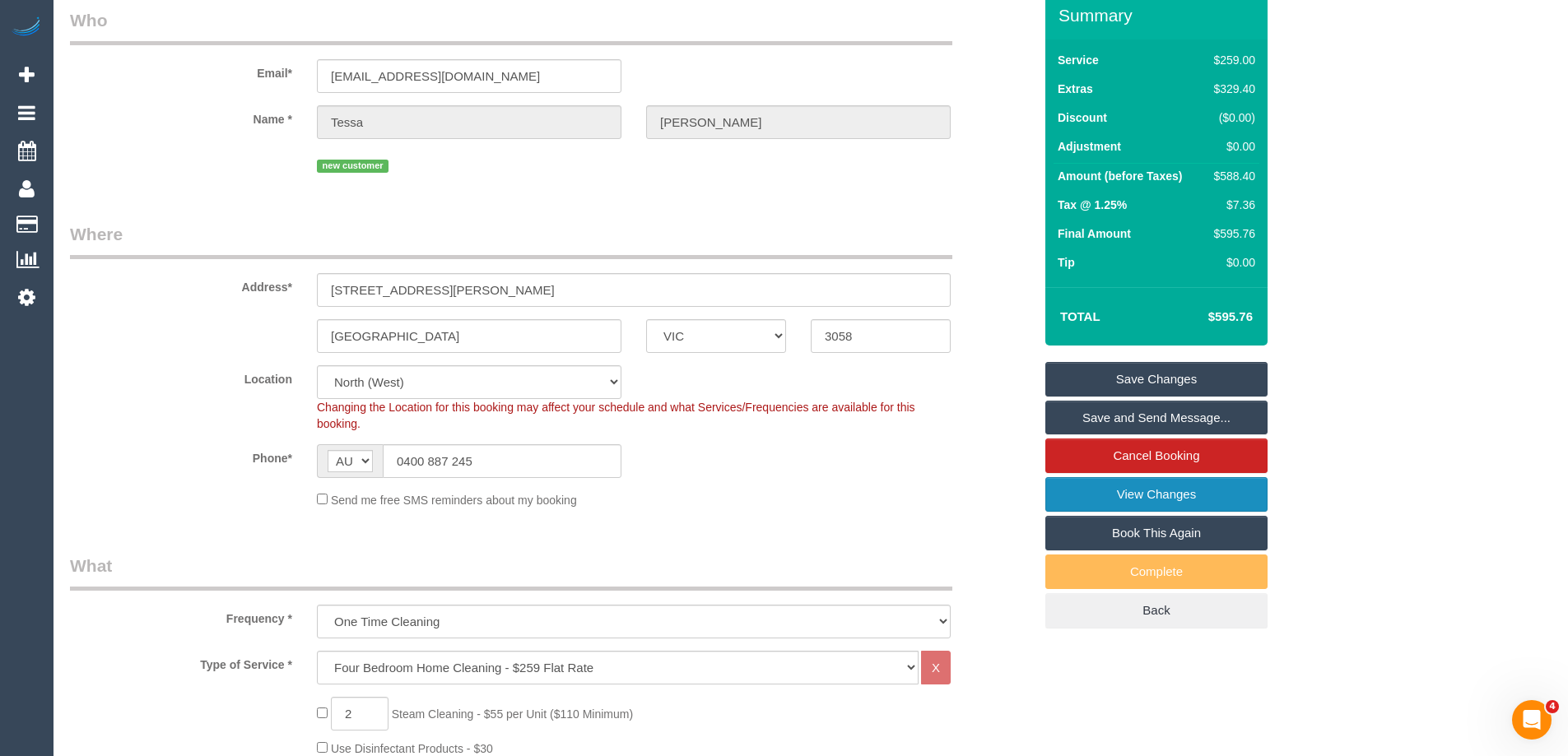
scroll to position [0, 0]
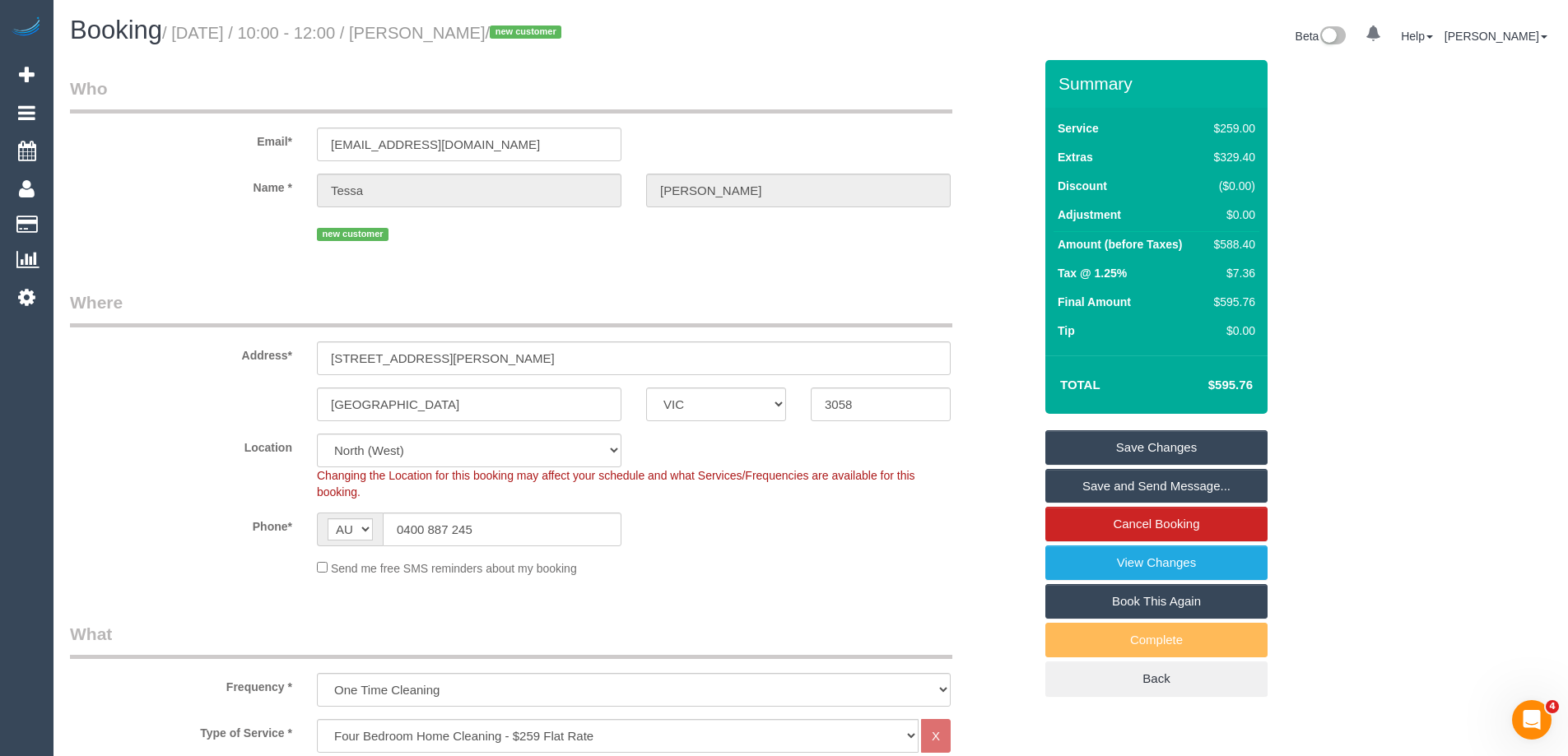
click at [993, 363] on div "Address* 1 Alice Street" at bounding box center [551, 333] width 988 height 85
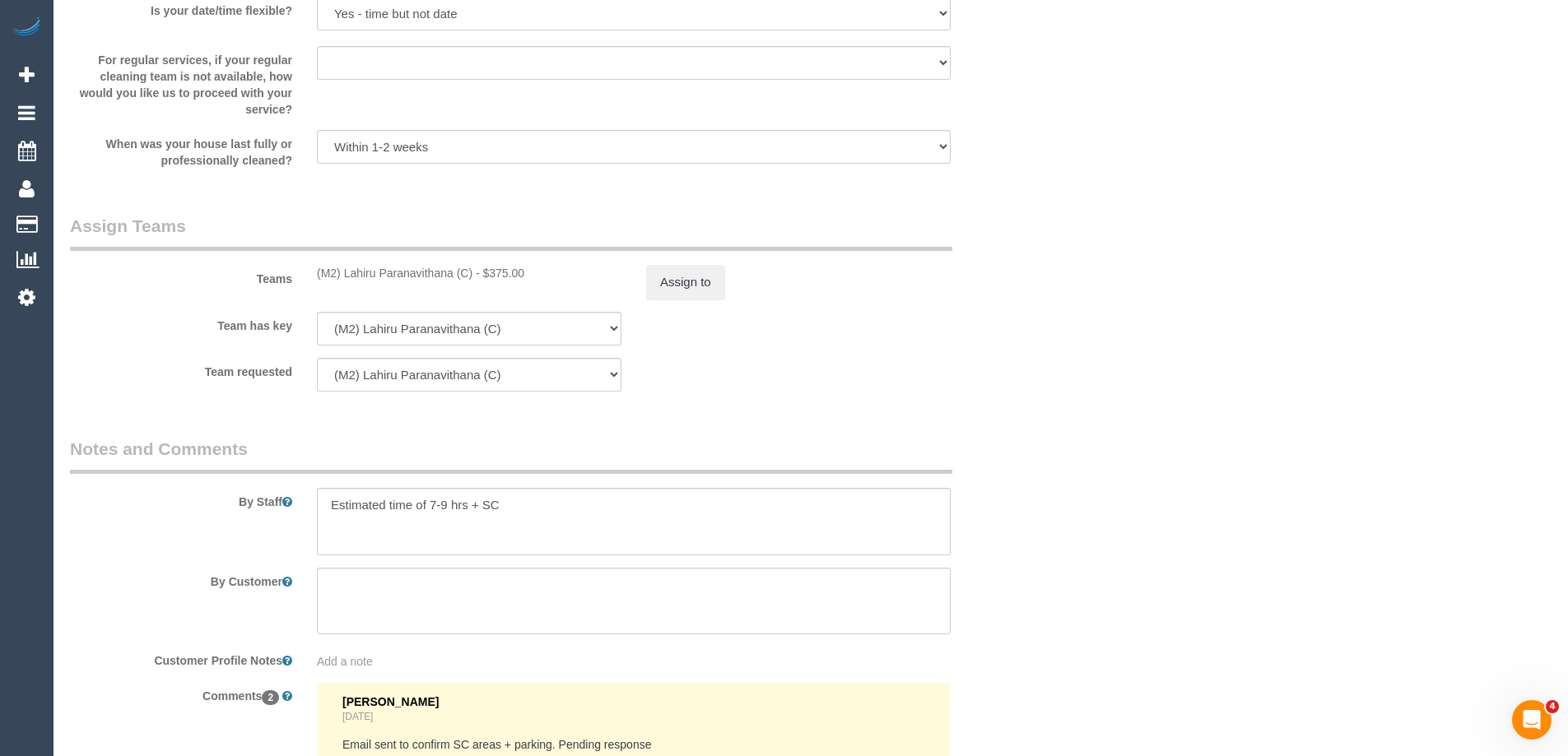
scroll to position [2304, 0]
click at [524, 513] on textarea at bounding box center [633, 521] width 633 height 68
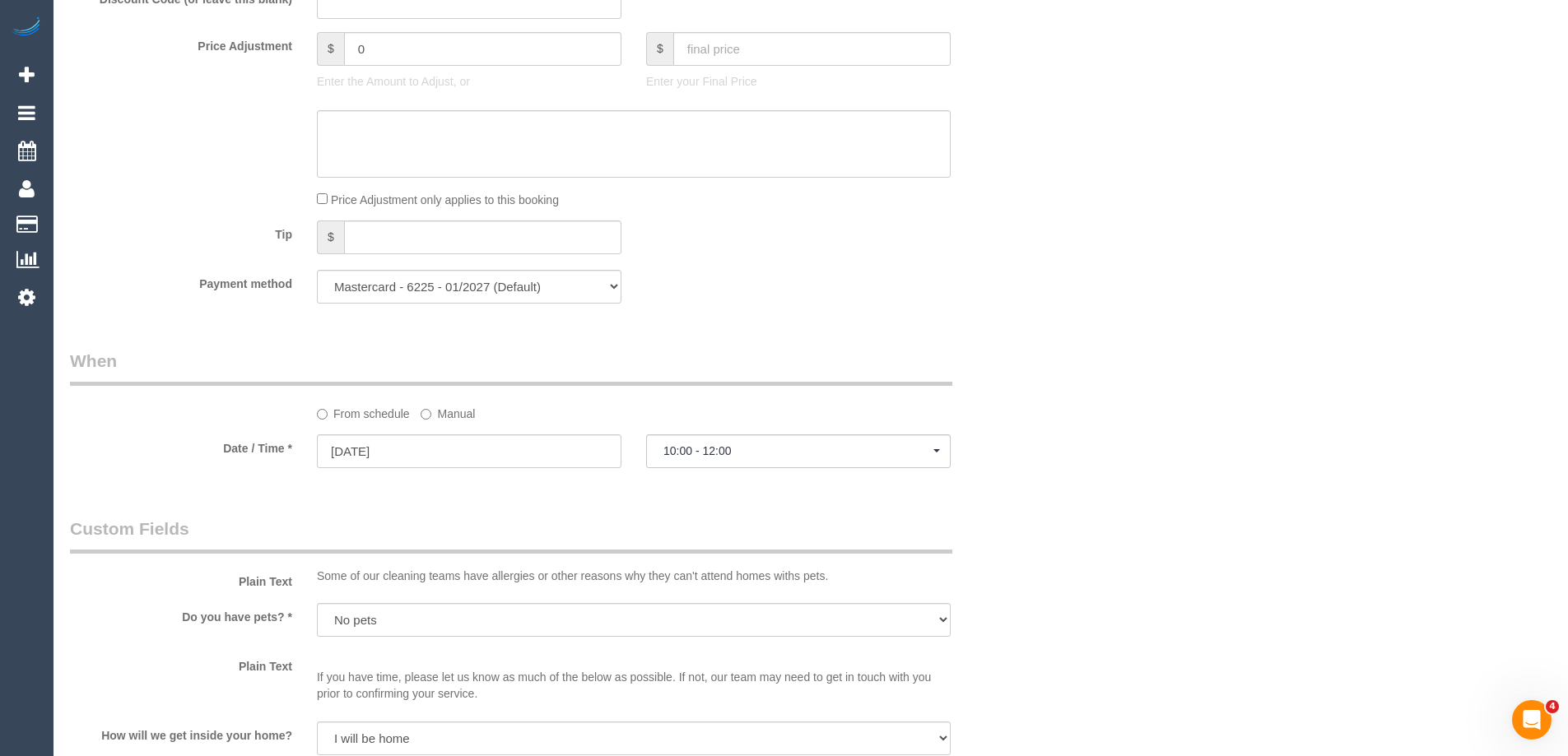
scroll to position [1481, 0]
click at [1039, 358] on div "From schedule Manual" at bounding box center [551, 384] width 988 height 73
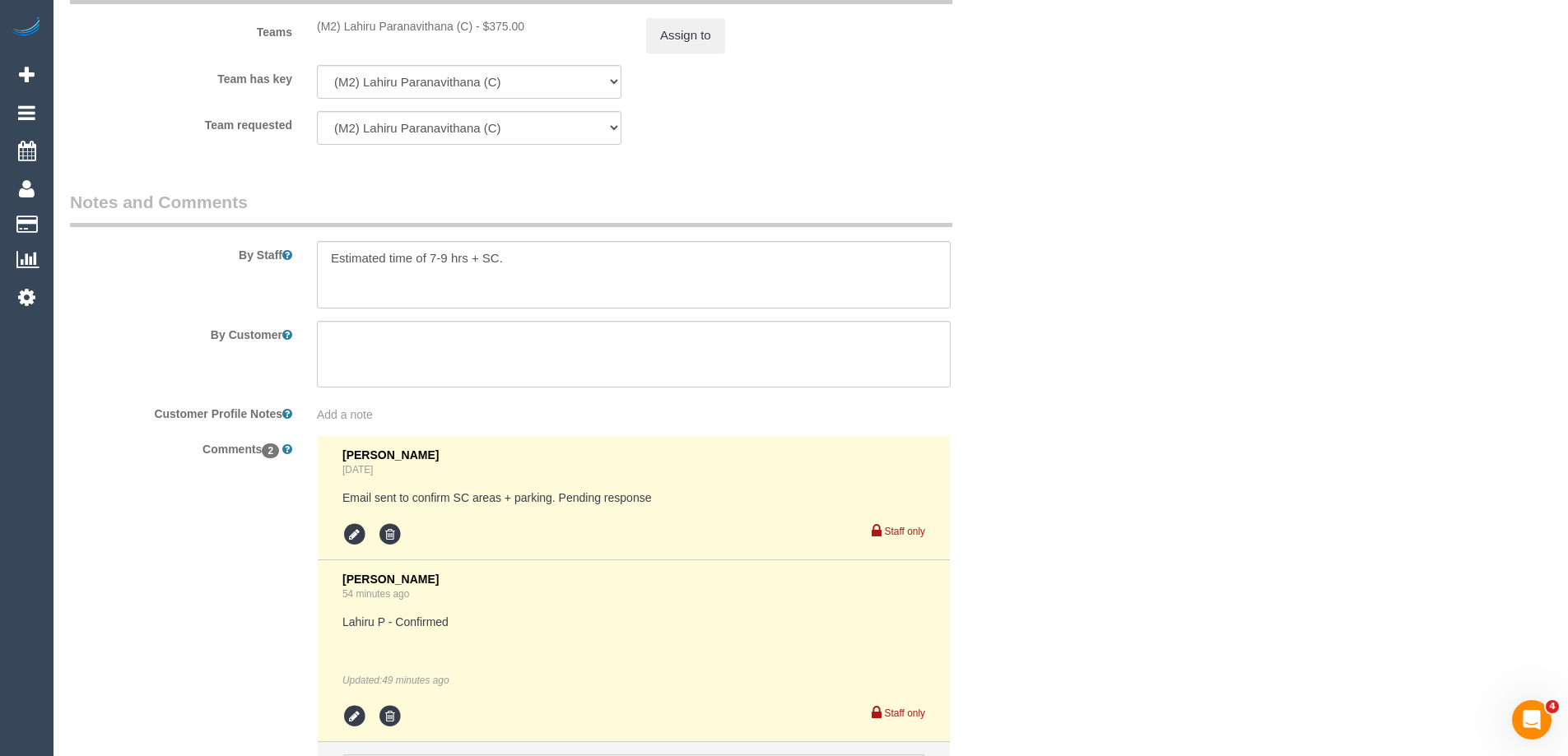
scroll to position [2551, 0]
click at [552, 263] on textarea at bounding box center [633, 274] width 633 height 68
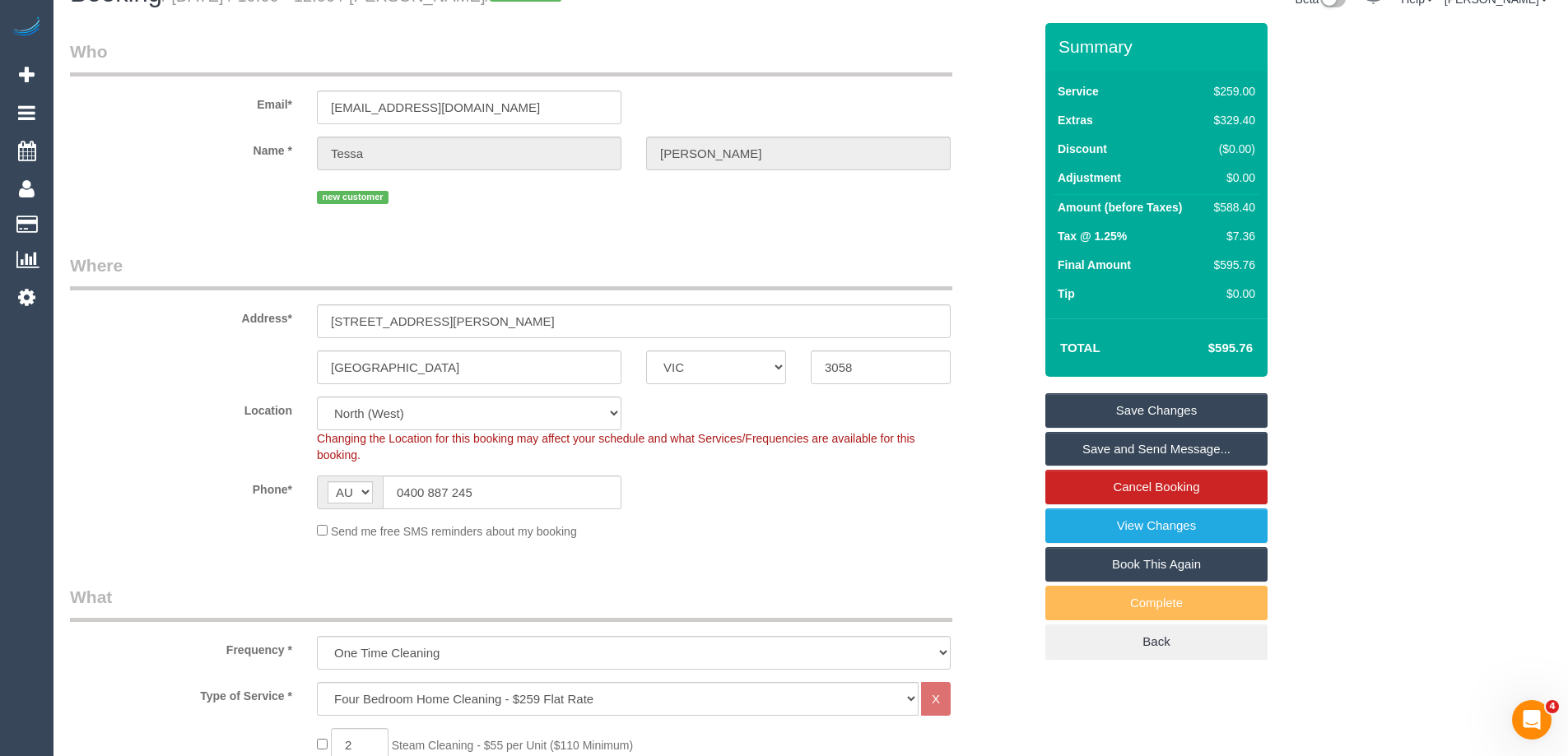
scroll to position [0, 0]
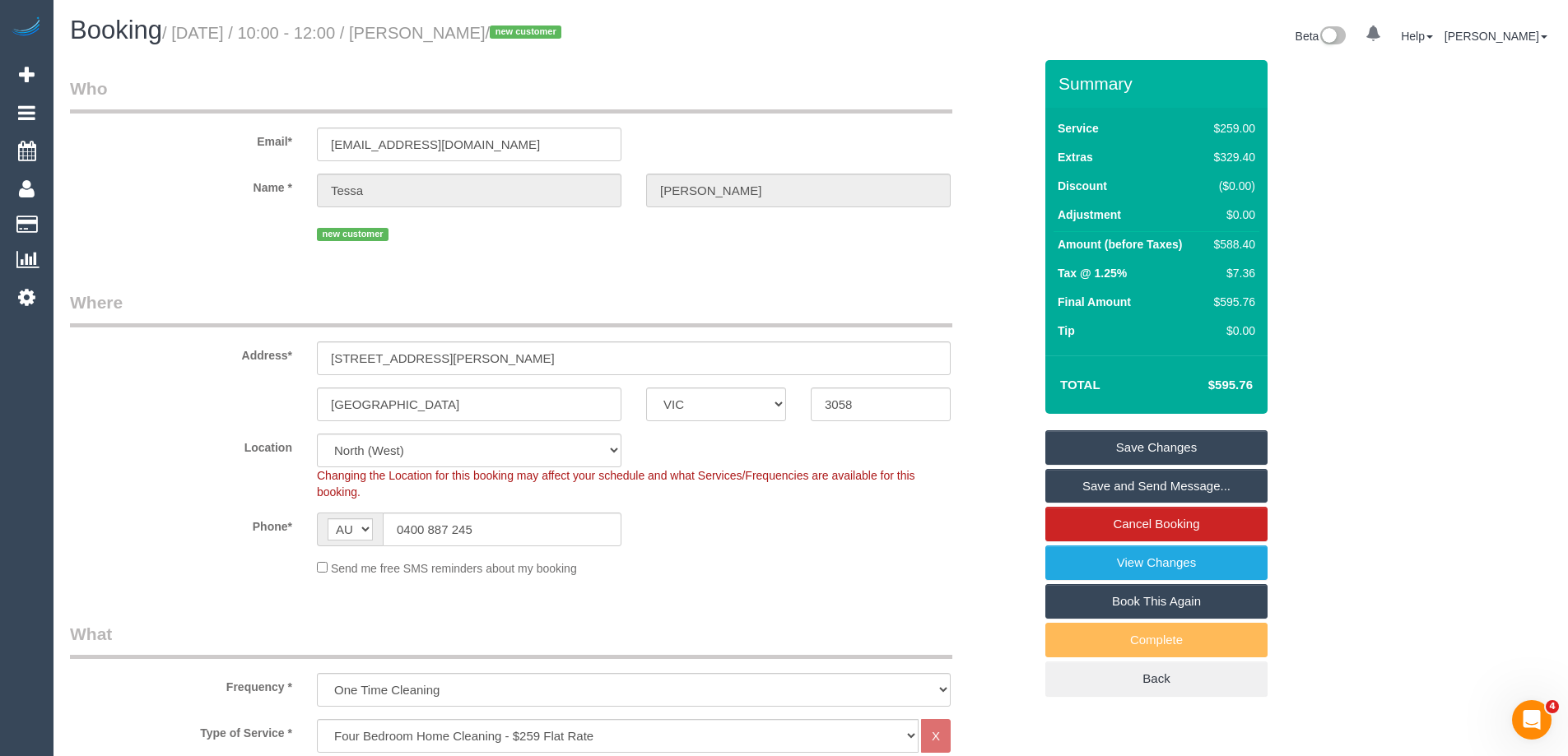
type textarea "Estimated time of 7-9 hrs + SC. Steam cleaning of 2 bedrooms"
click at [1066, 481] on link "Save and Send Message..." at bounding box center [1156, 487] width 222 height 34
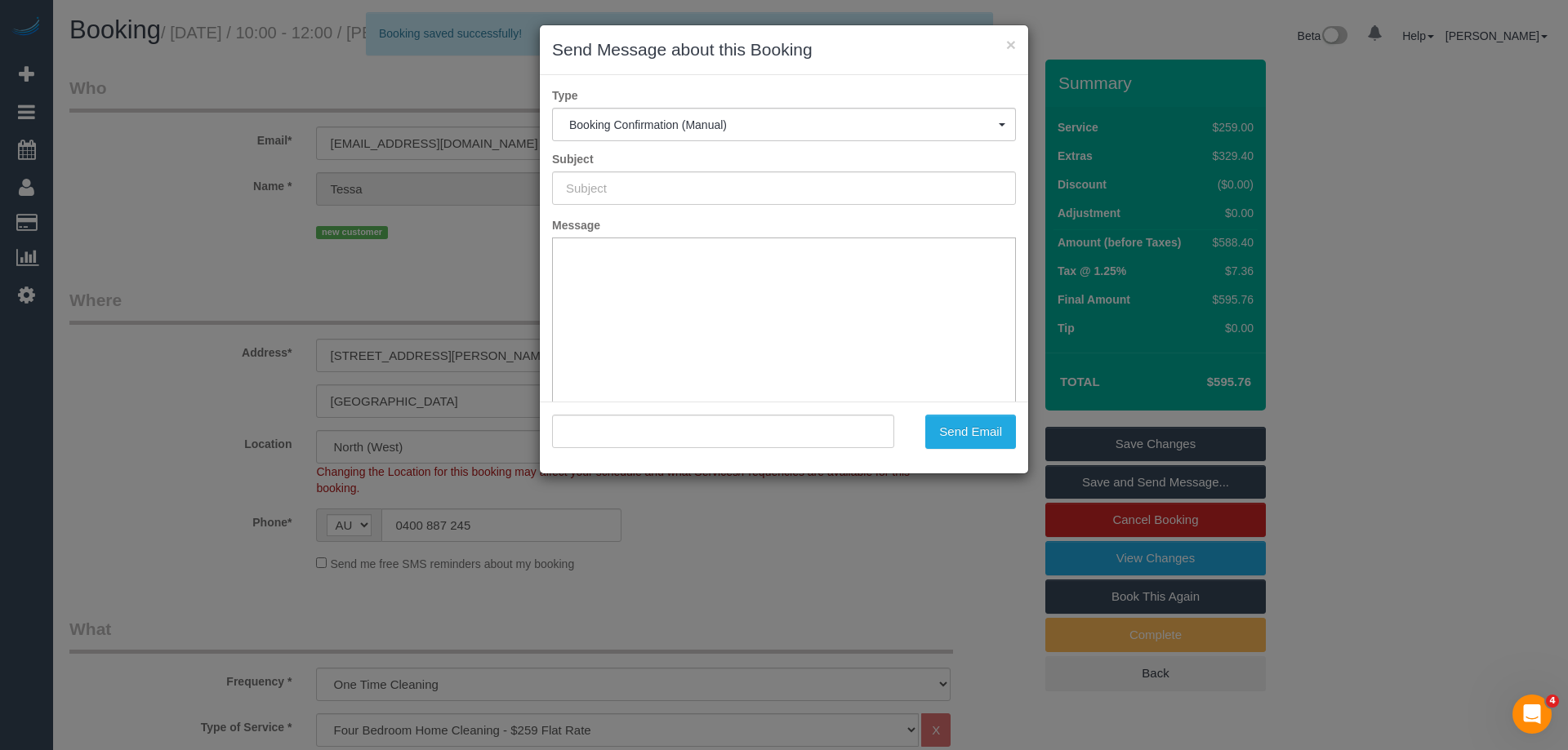
type input "Booking Confirmed"
type input ""Tessa Kay" <tessa@akaaustralia.com.au>"
click at [1008, 41] on button "×" at bounding box center [1012, 44] width 10 height 17
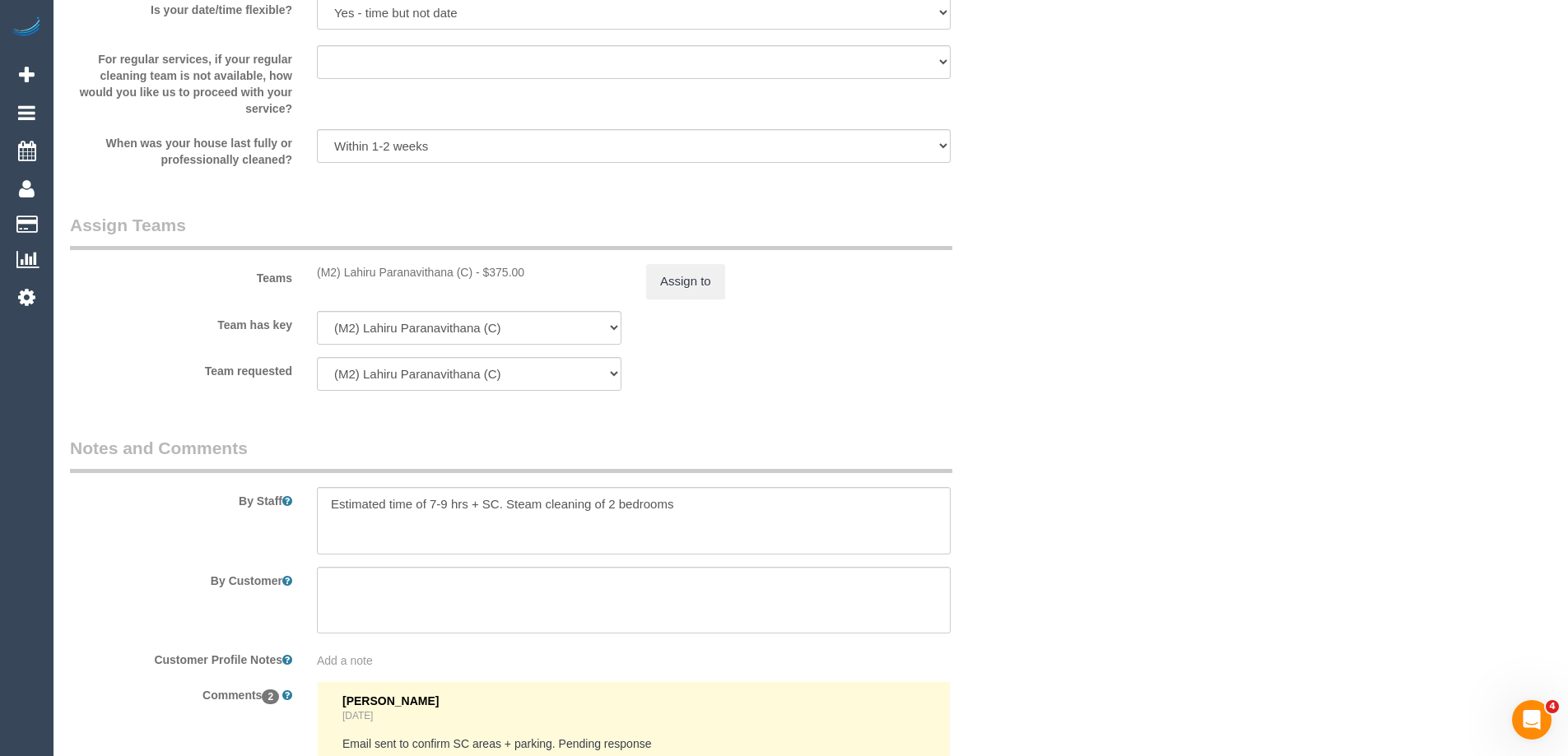
scroll to position [2731, 0]
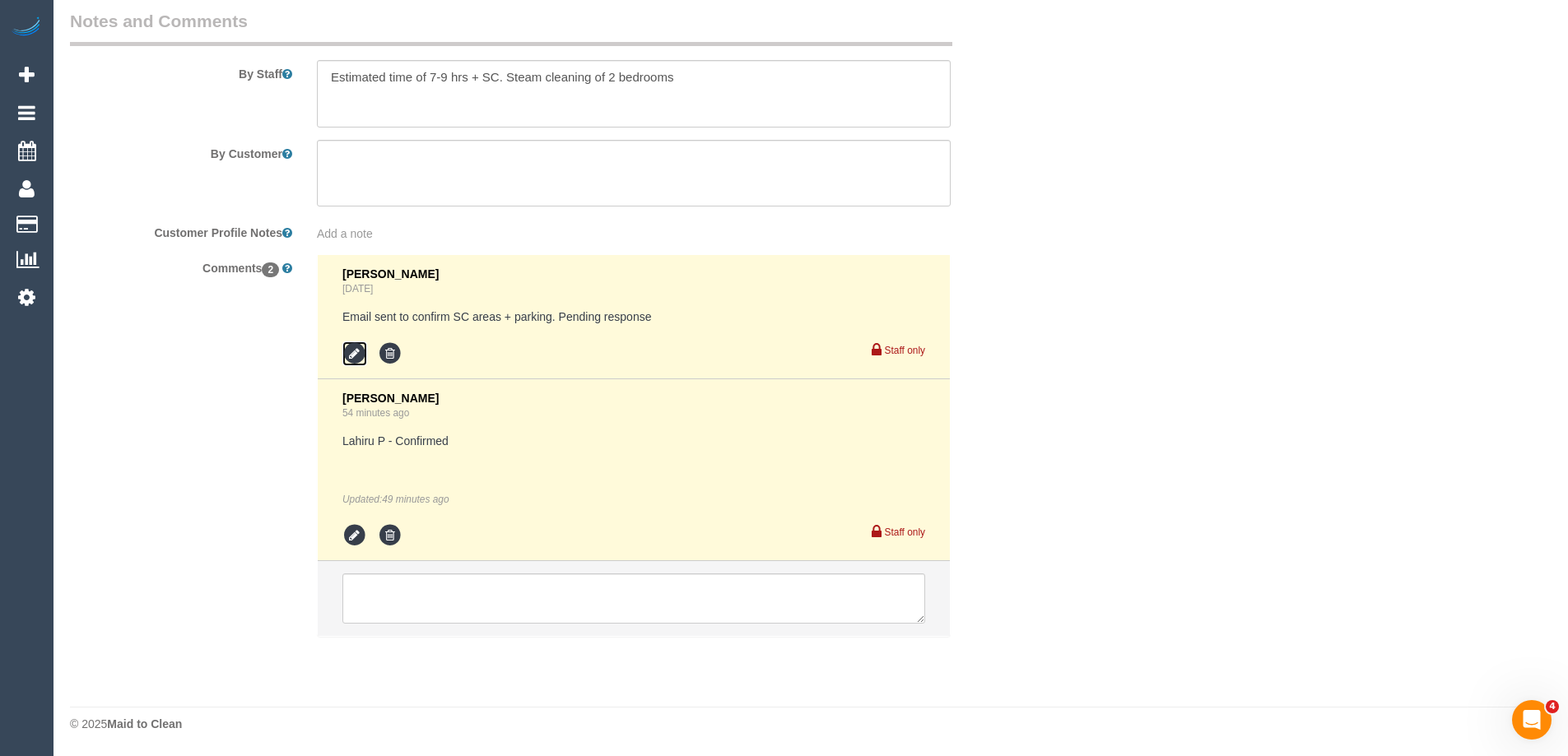
click at [354, 352] on icon at bounding box center [354, 354] width 25 height 25
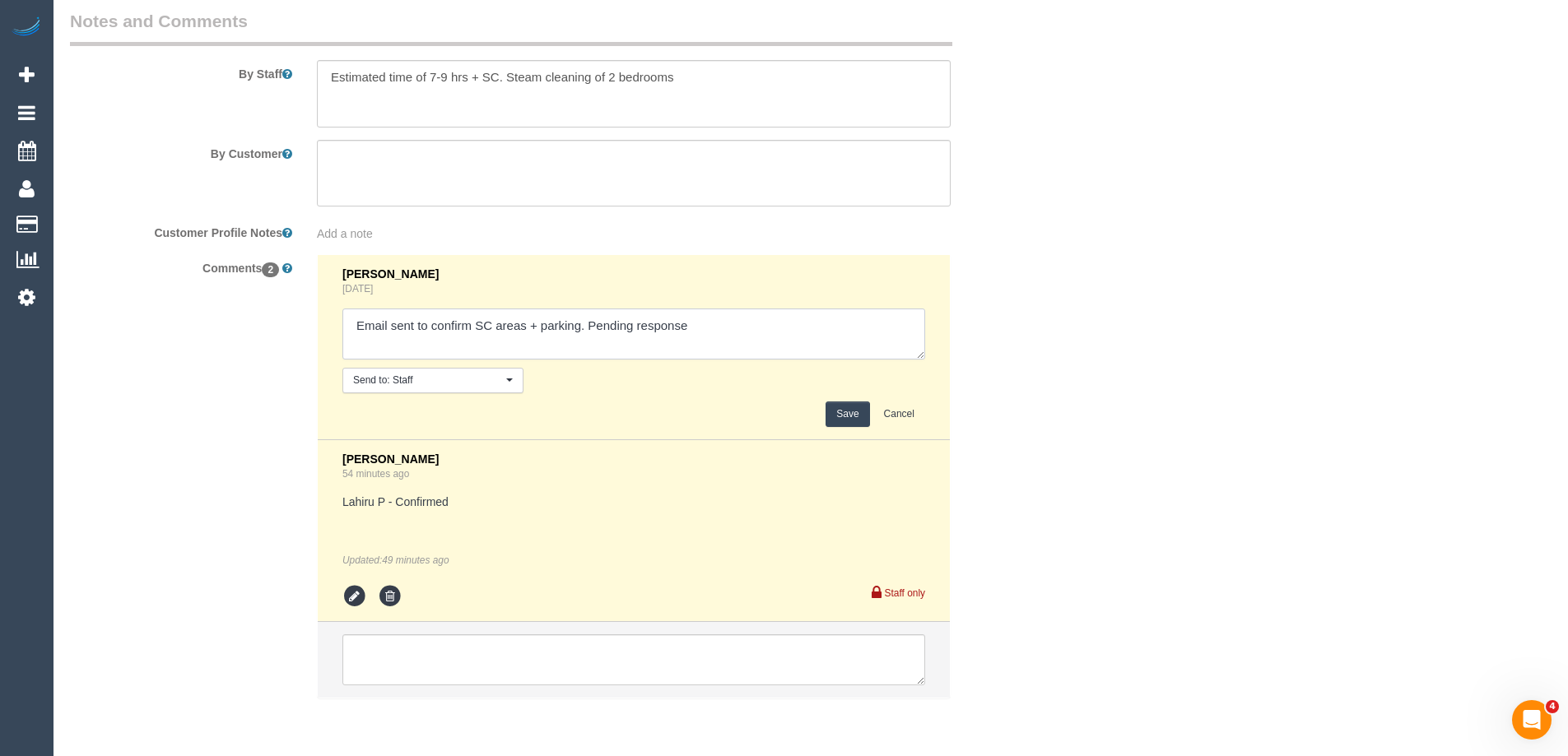
click at [738, 324] on textarea at bounding box center [633, 334] width 583 height 51
type textarea "Email sent to confirm SC areas + parking. Pending response - confirmed via phone"
click at [837, 412] on button "Save" at bounding box center [847, 414] width 44 height 26
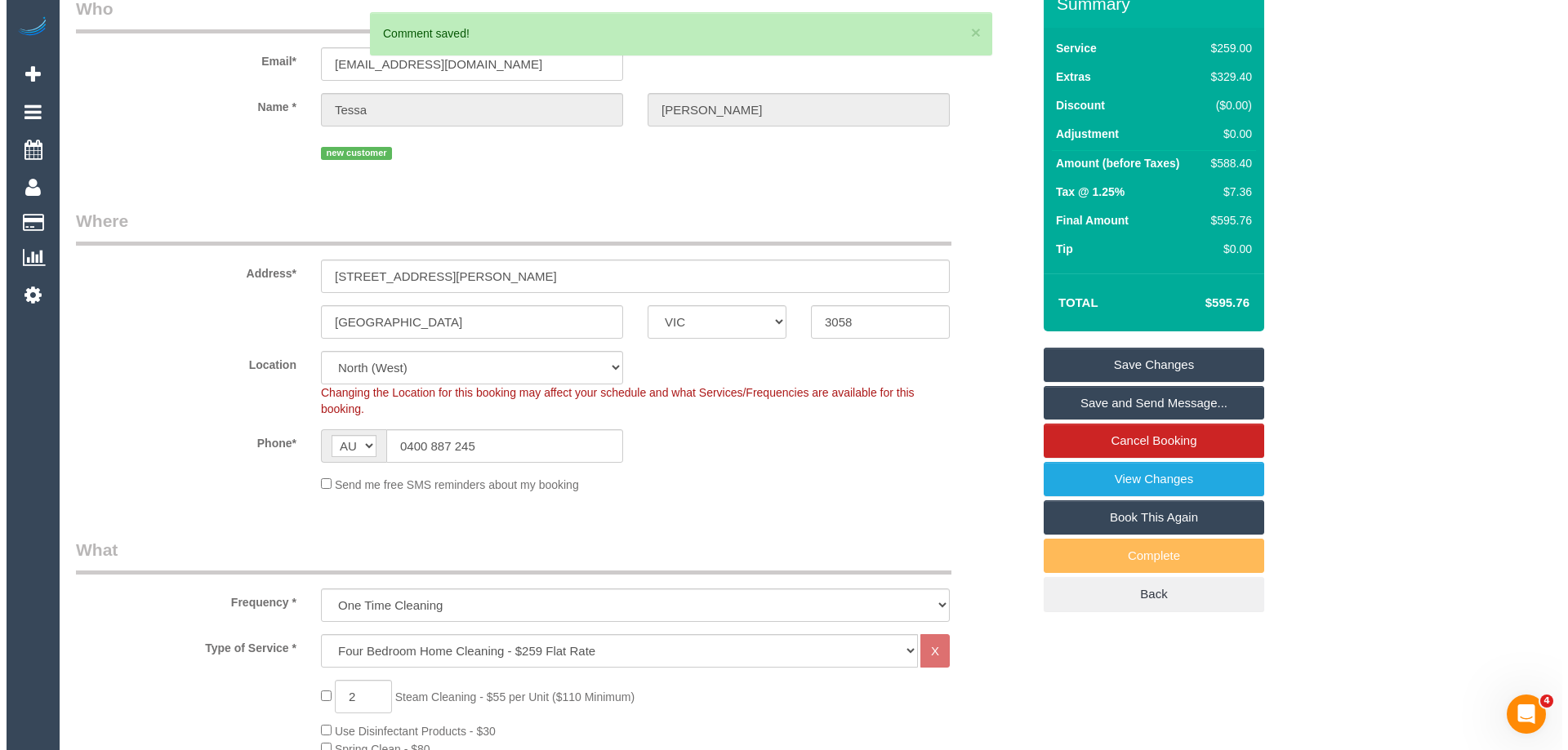
scroll to position [0, 0]
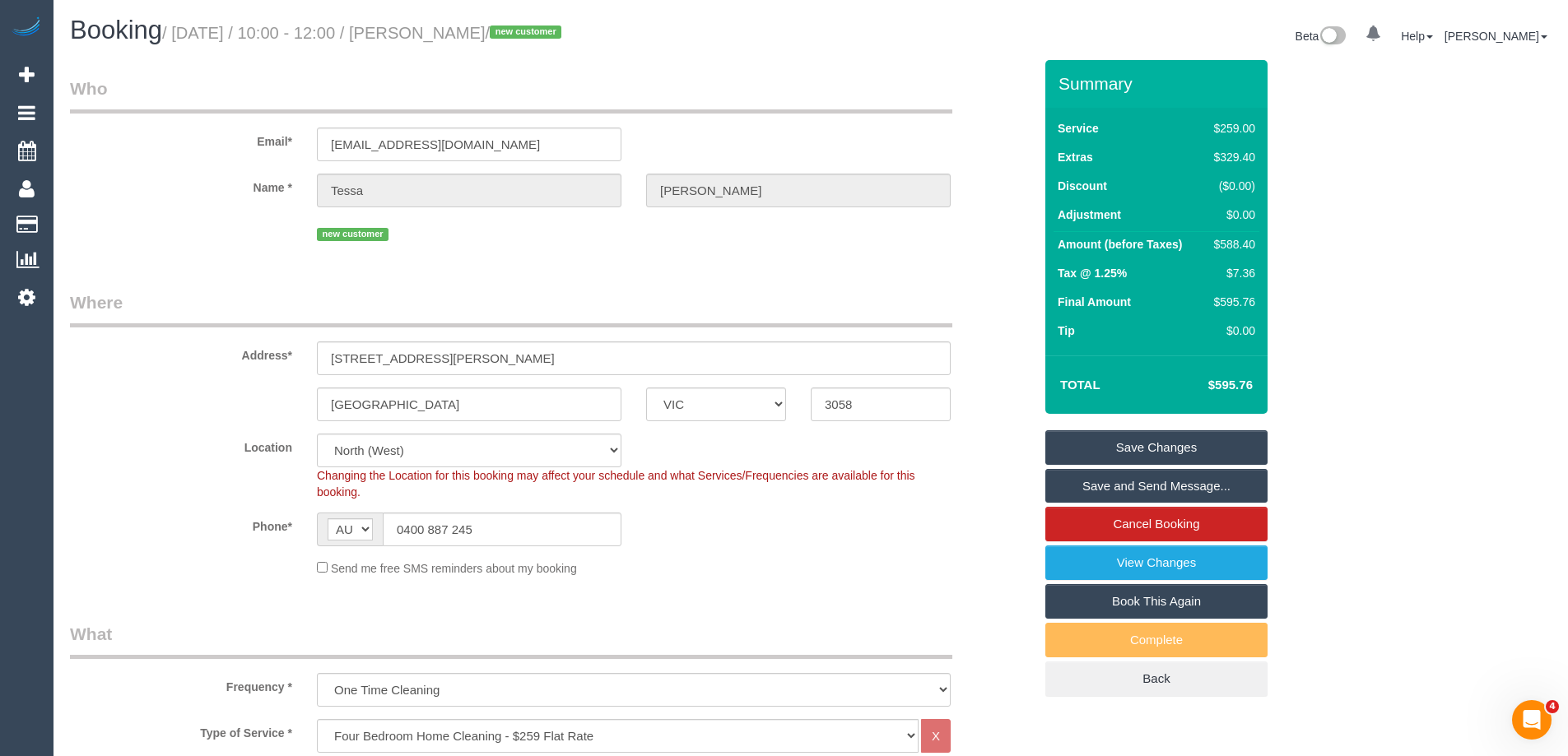
click at [1096, 481] on link "Save and Send Message..." at bounding box center [1156, 487] width 222 height 34
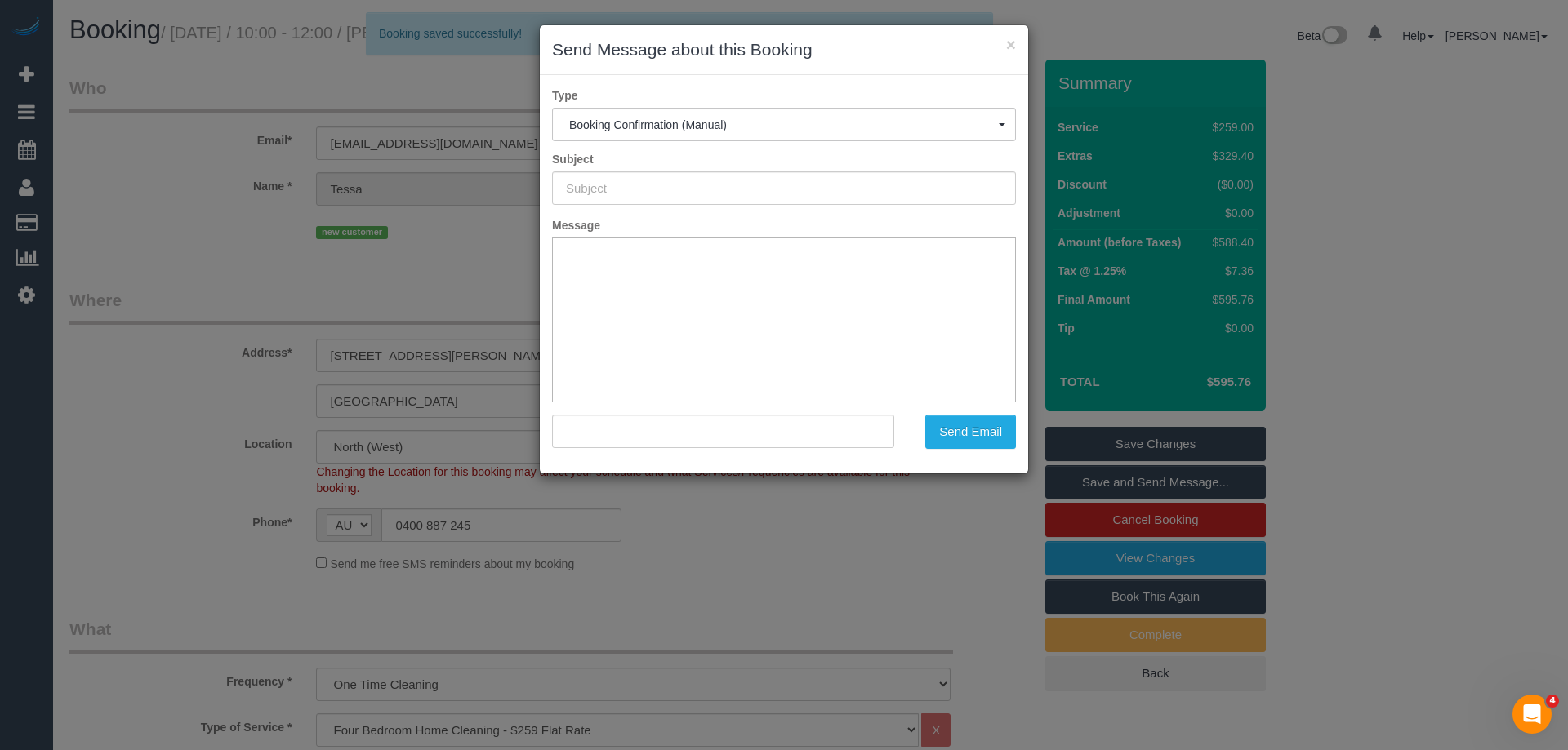
type input "Booking Confirmed"
type input ""Tessa Kay" <tessa@akaaustralia.com.au>"
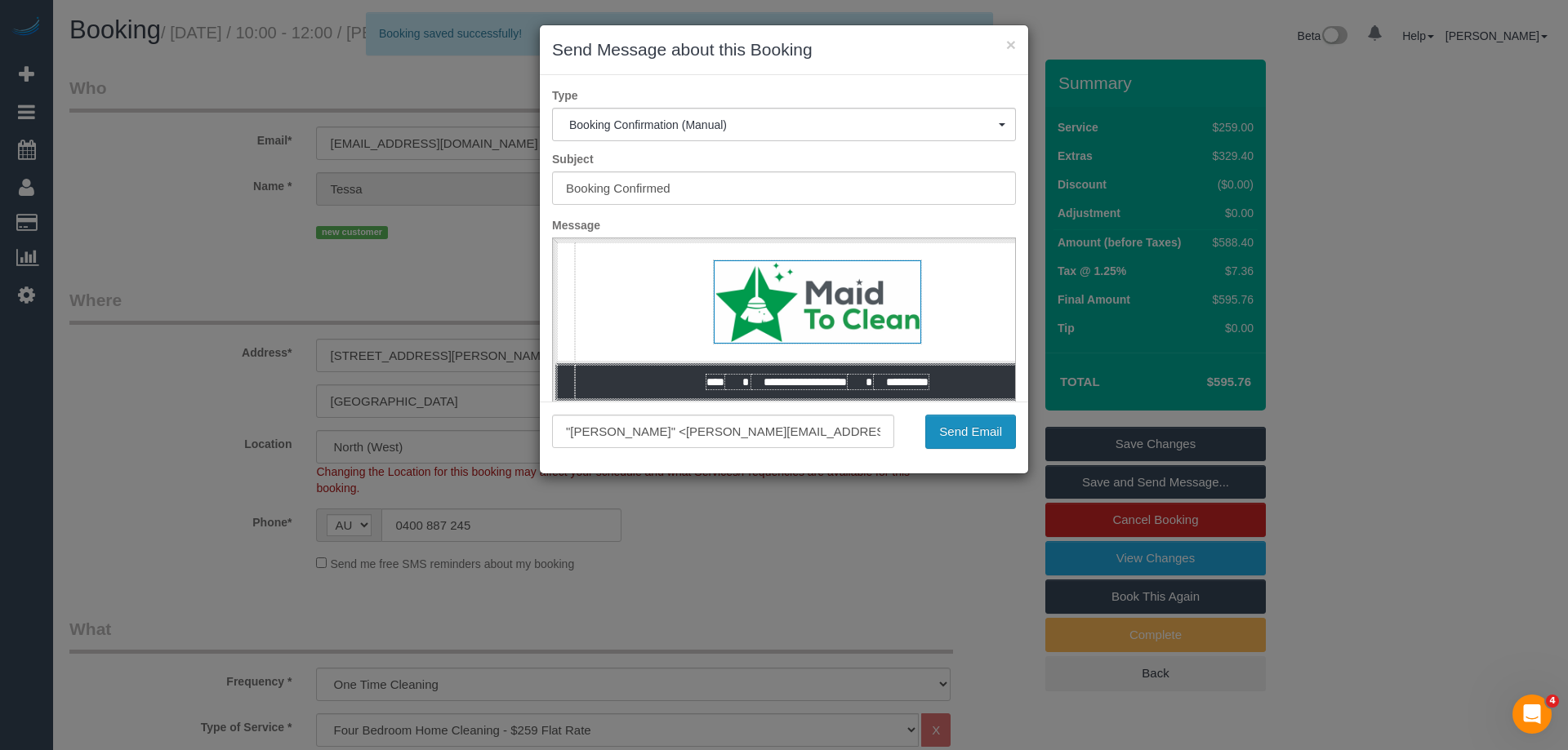
click at [947, 435] on button "Send Email" at bounding box center [971, 432] width 90 height 34
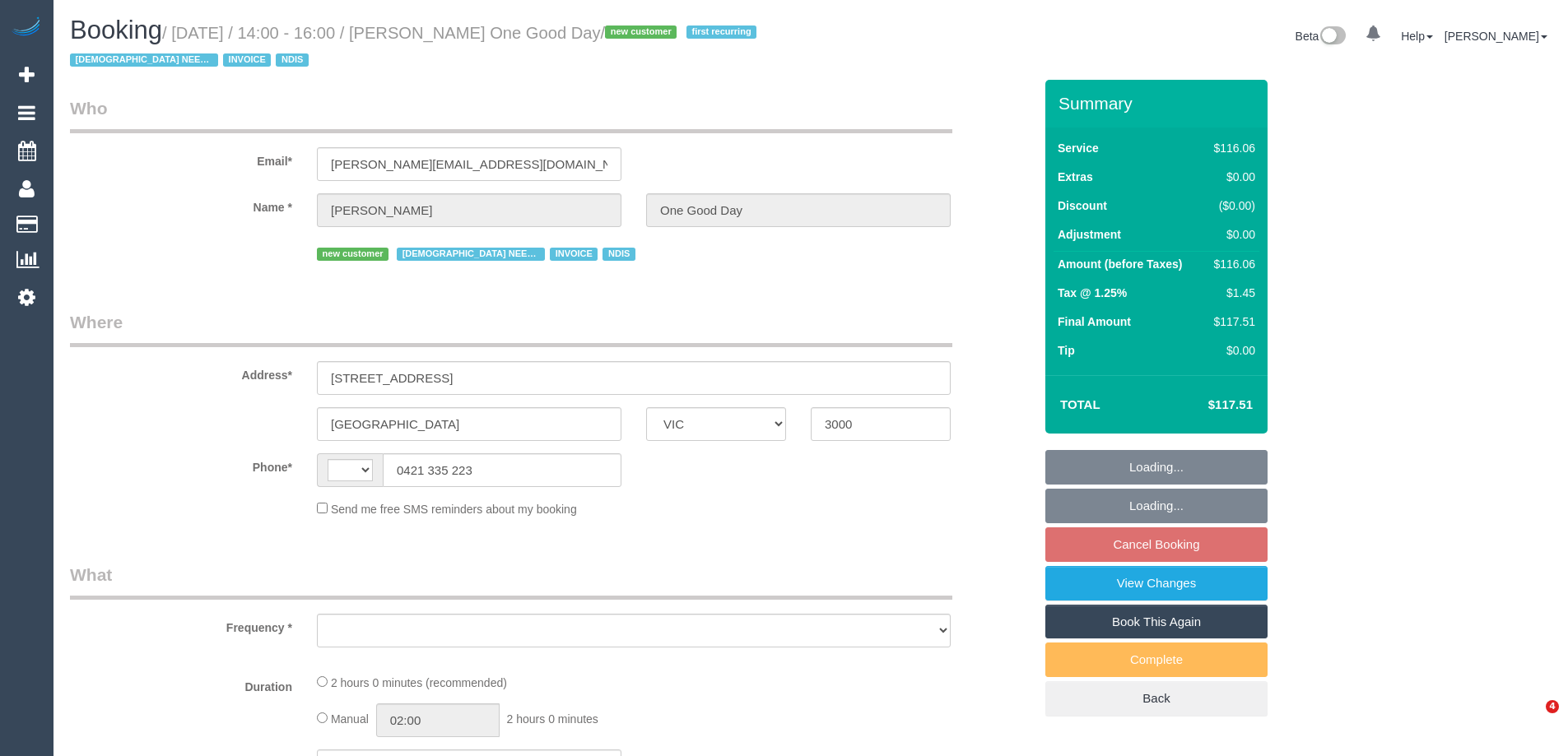
select select "VIC"
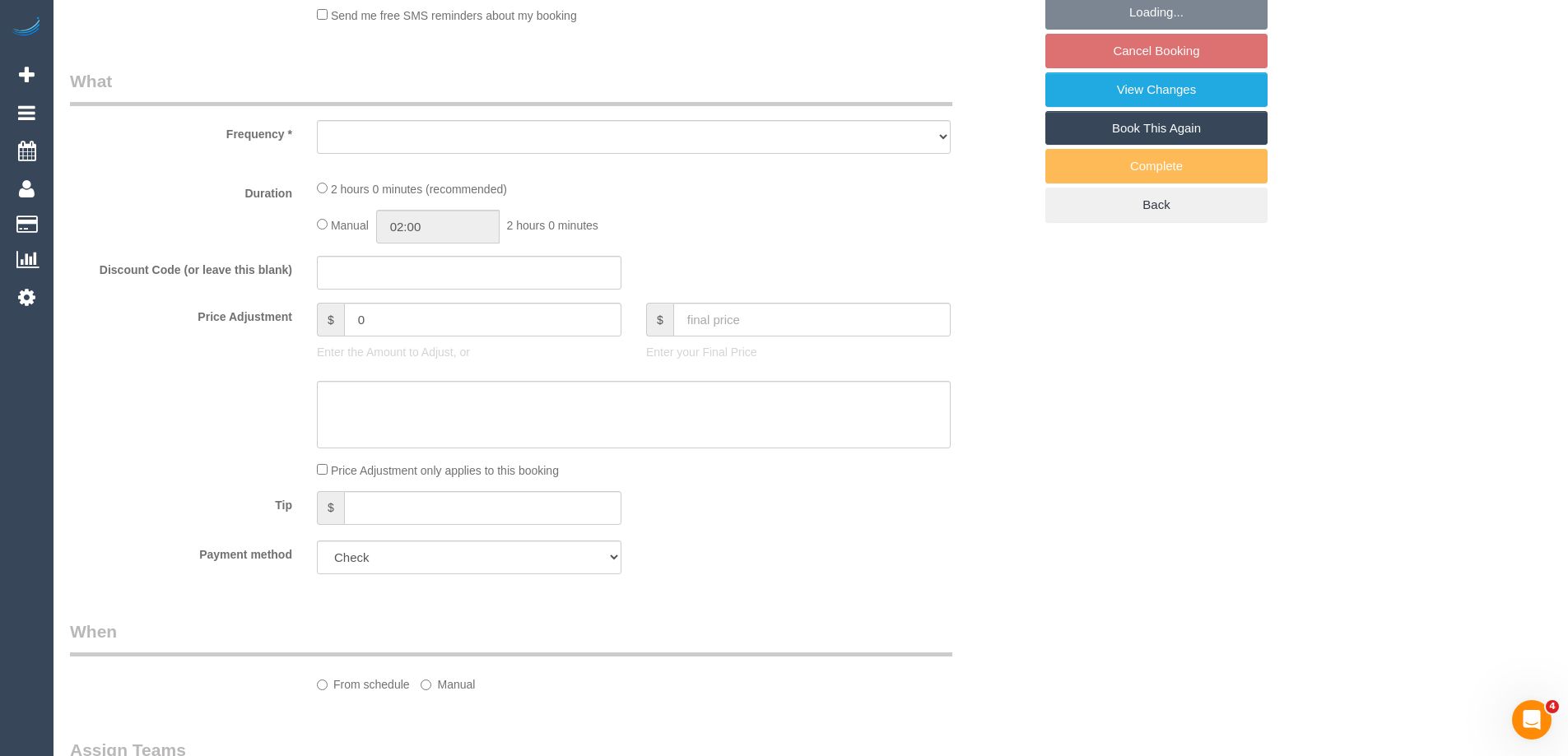
select select "string:AU"
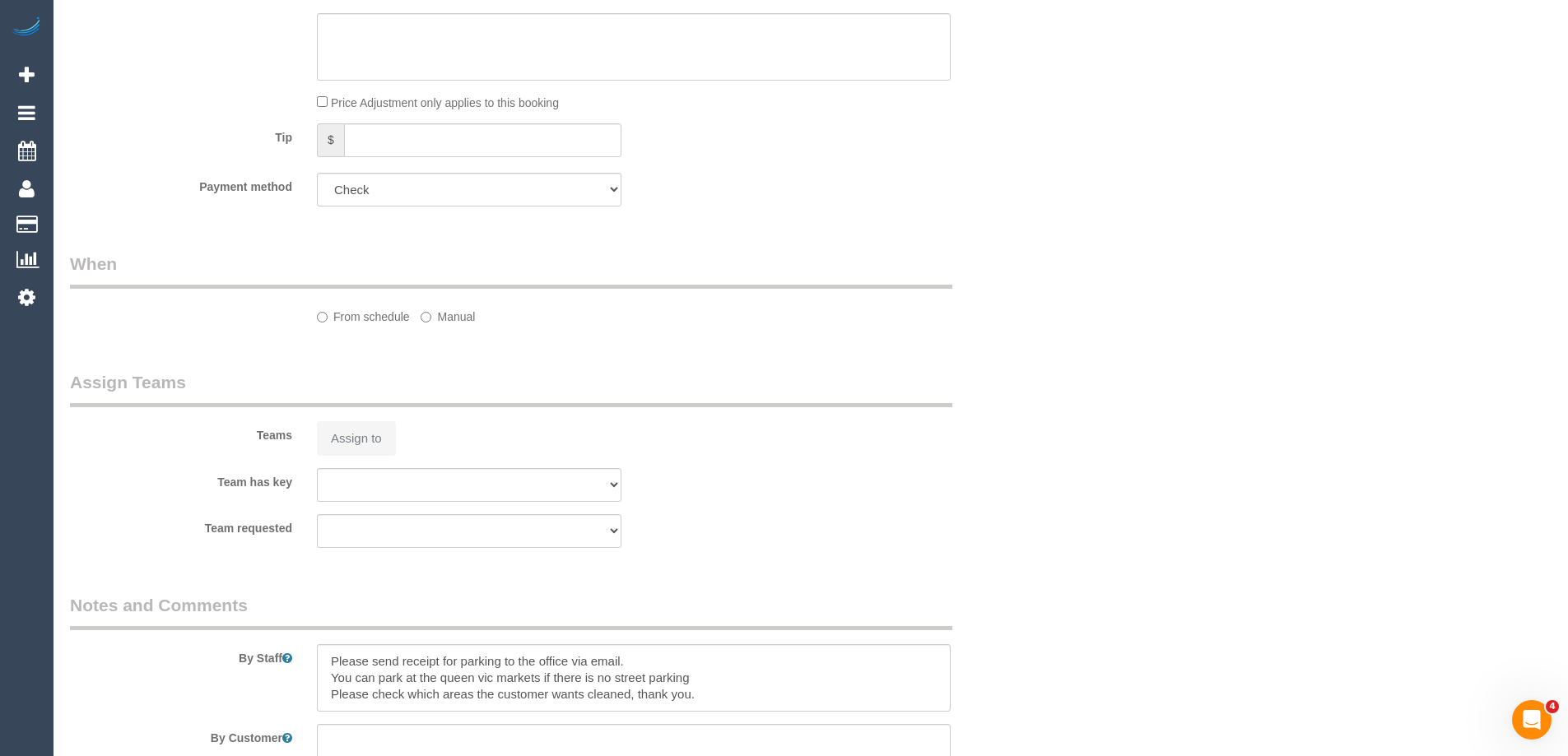
select select "object:1191"
select select "number:28"
select select "number:14"
select select "number:20"
select select "number:36"
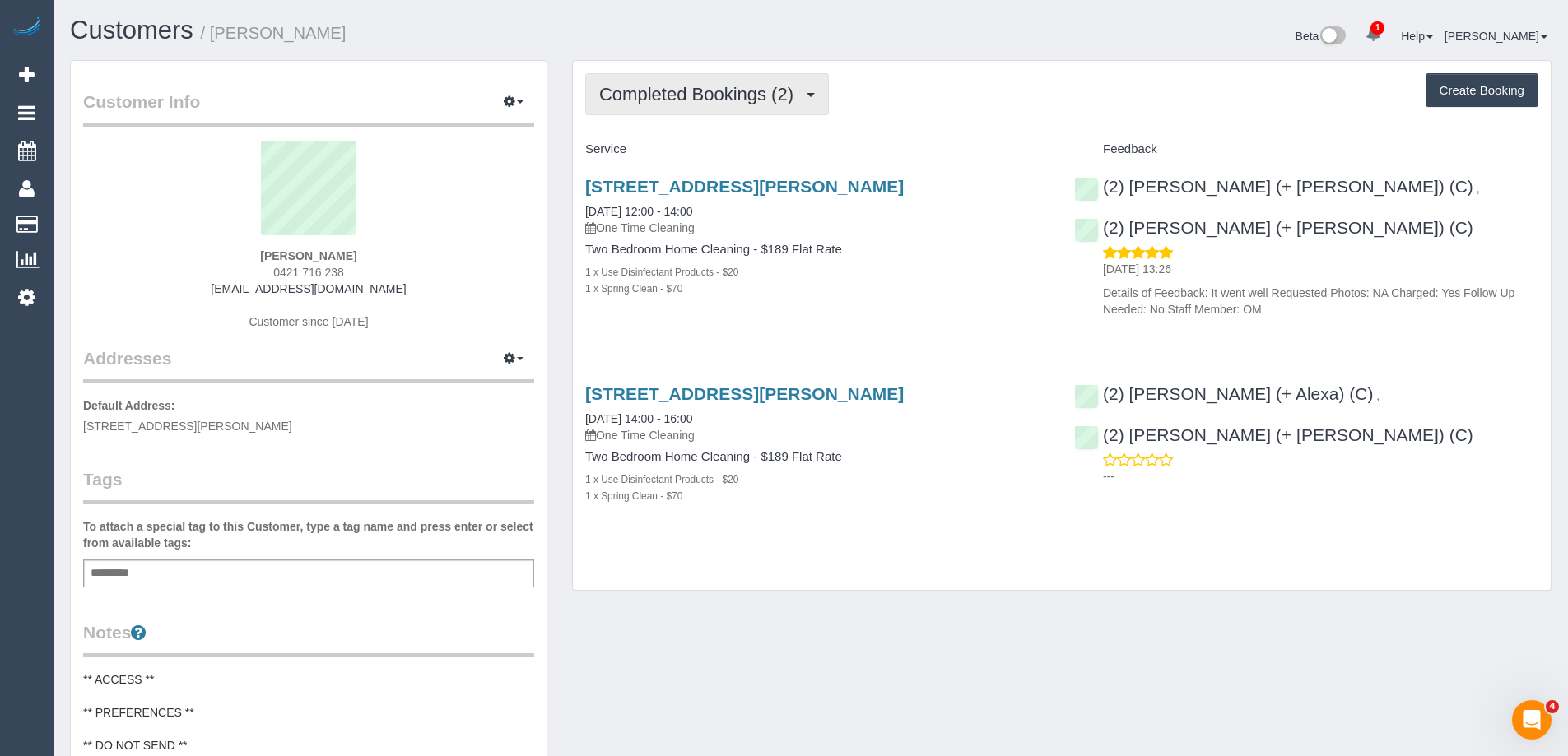
click at [651, 100] on span "Completed Bookings (2)" at bounding box center [700, 94] width 203 height 21
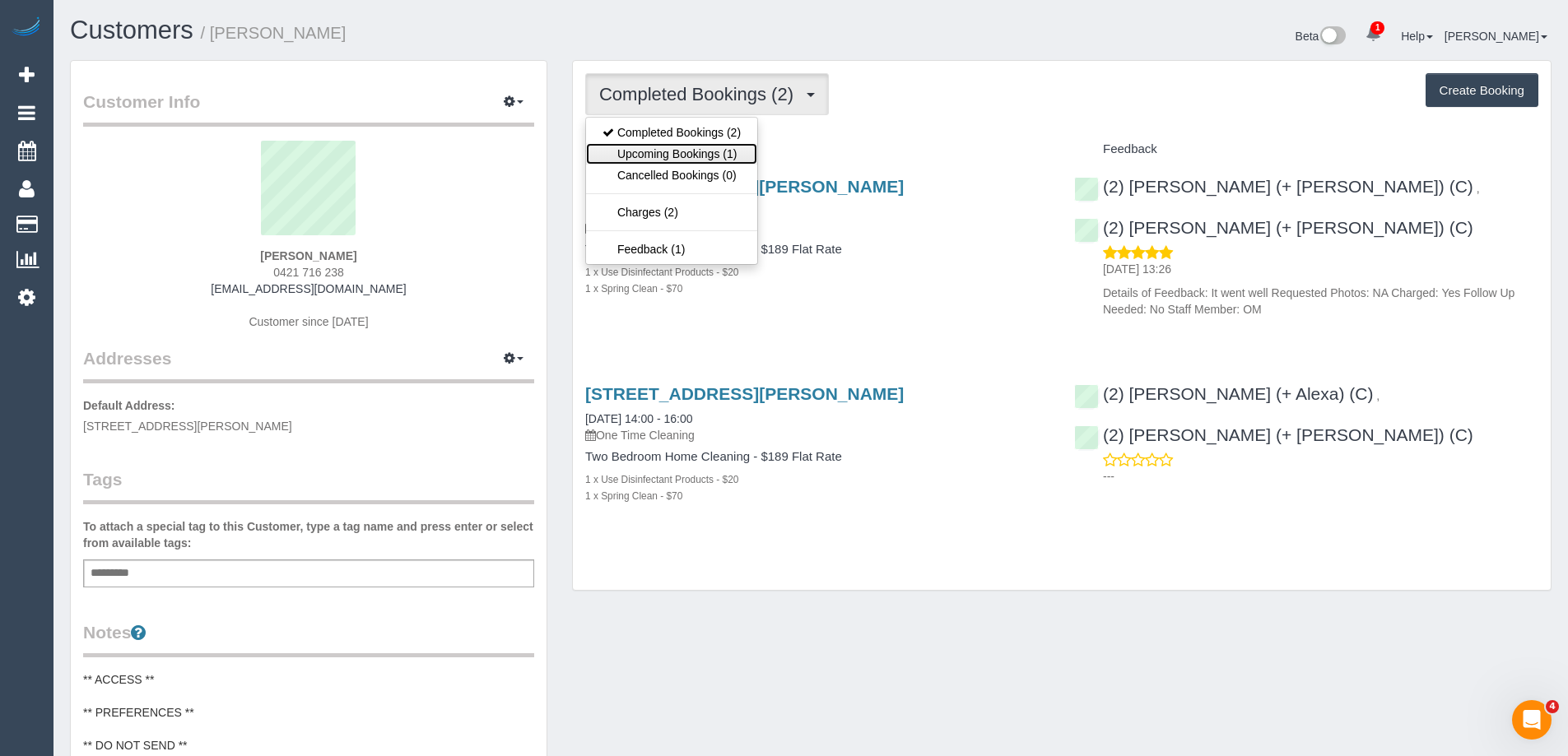
click at [682, 153] on link "Upcoming Bookings (1)" at bounding box center [671, 154] width 171 height 21
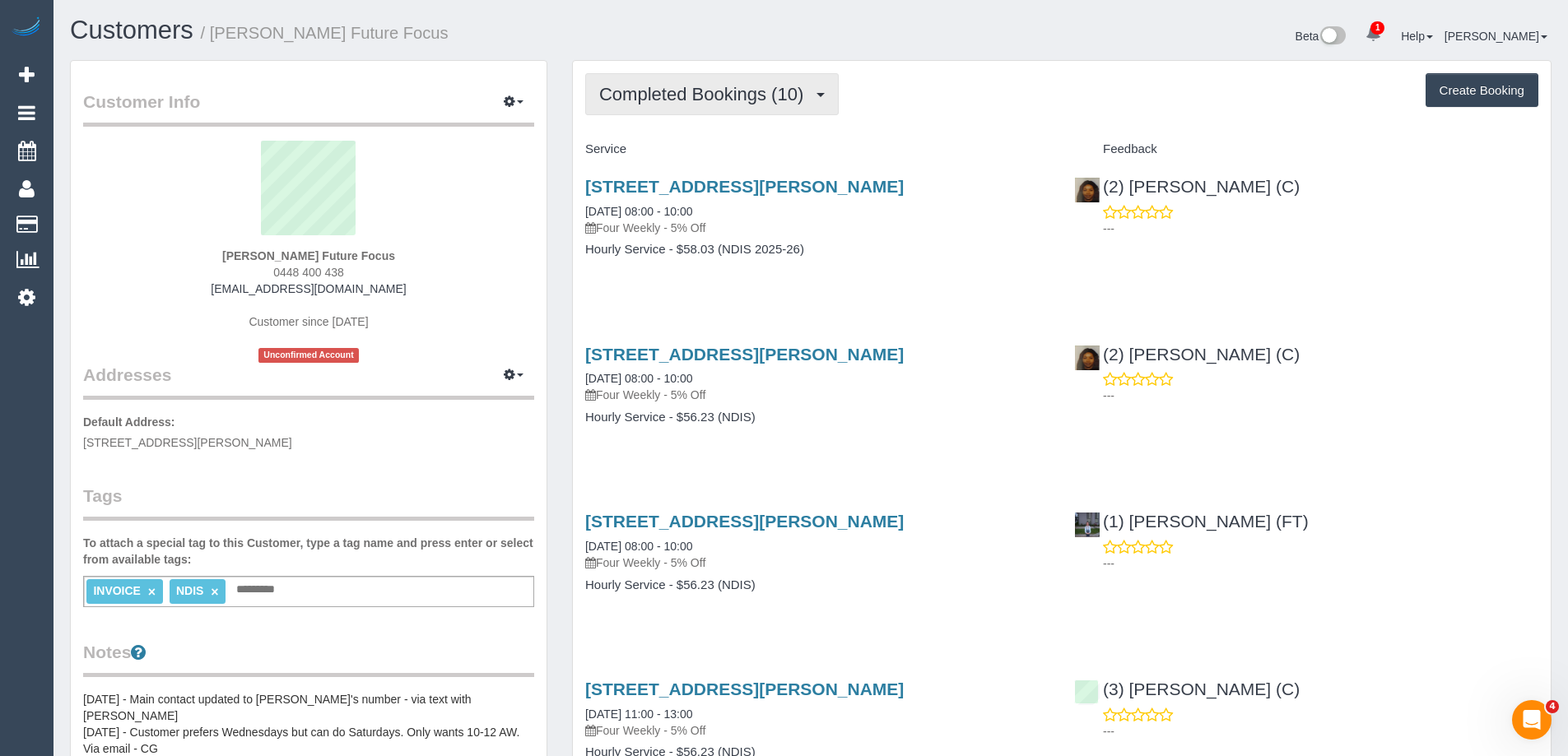
click at [754, 89] on span "Completed Bookings (10)" at bounding box center [705, 94] width 212 height 21
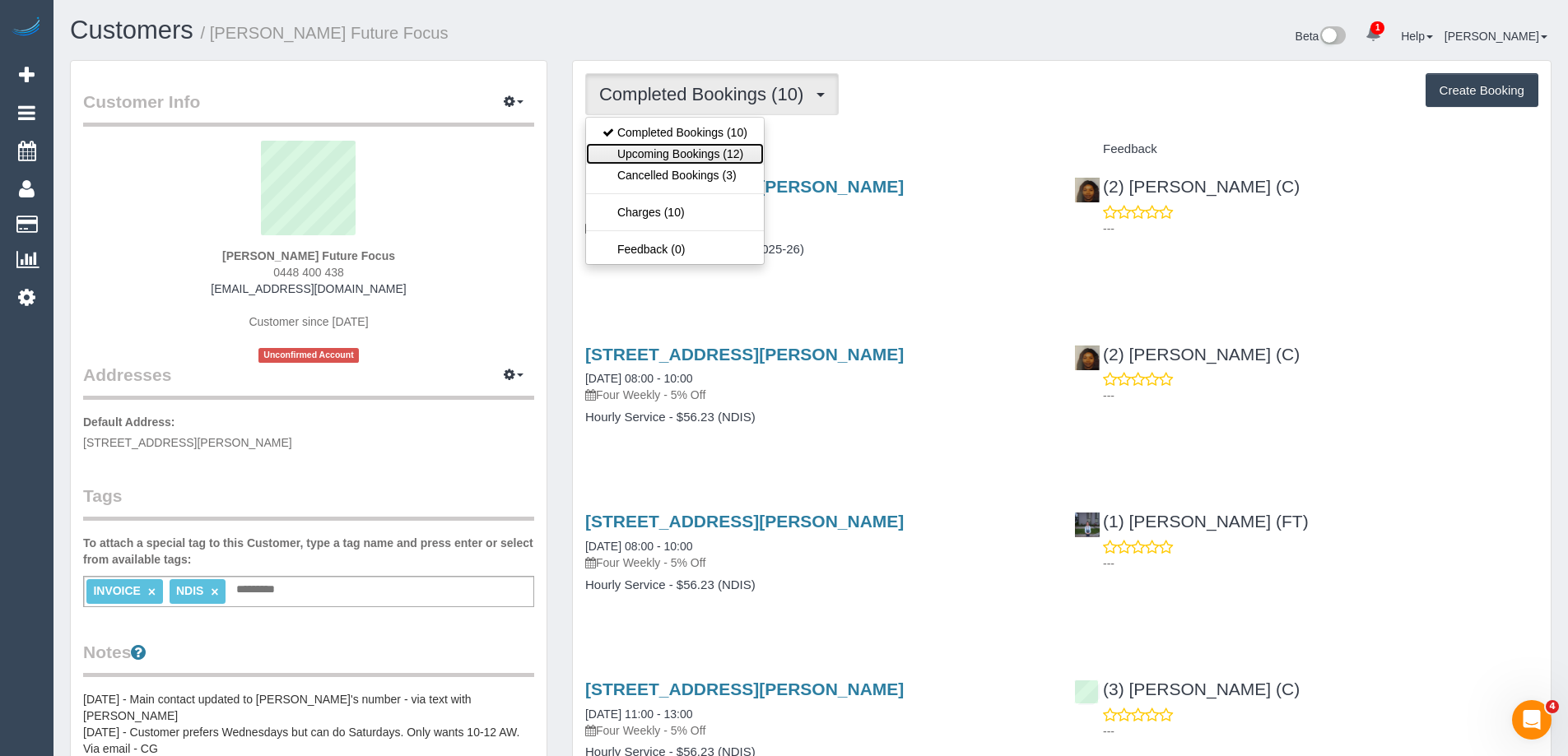
click at [728, 157] on link "Upcoming Bookings (12)" at bounding box center [675, 154] width 178 height 21
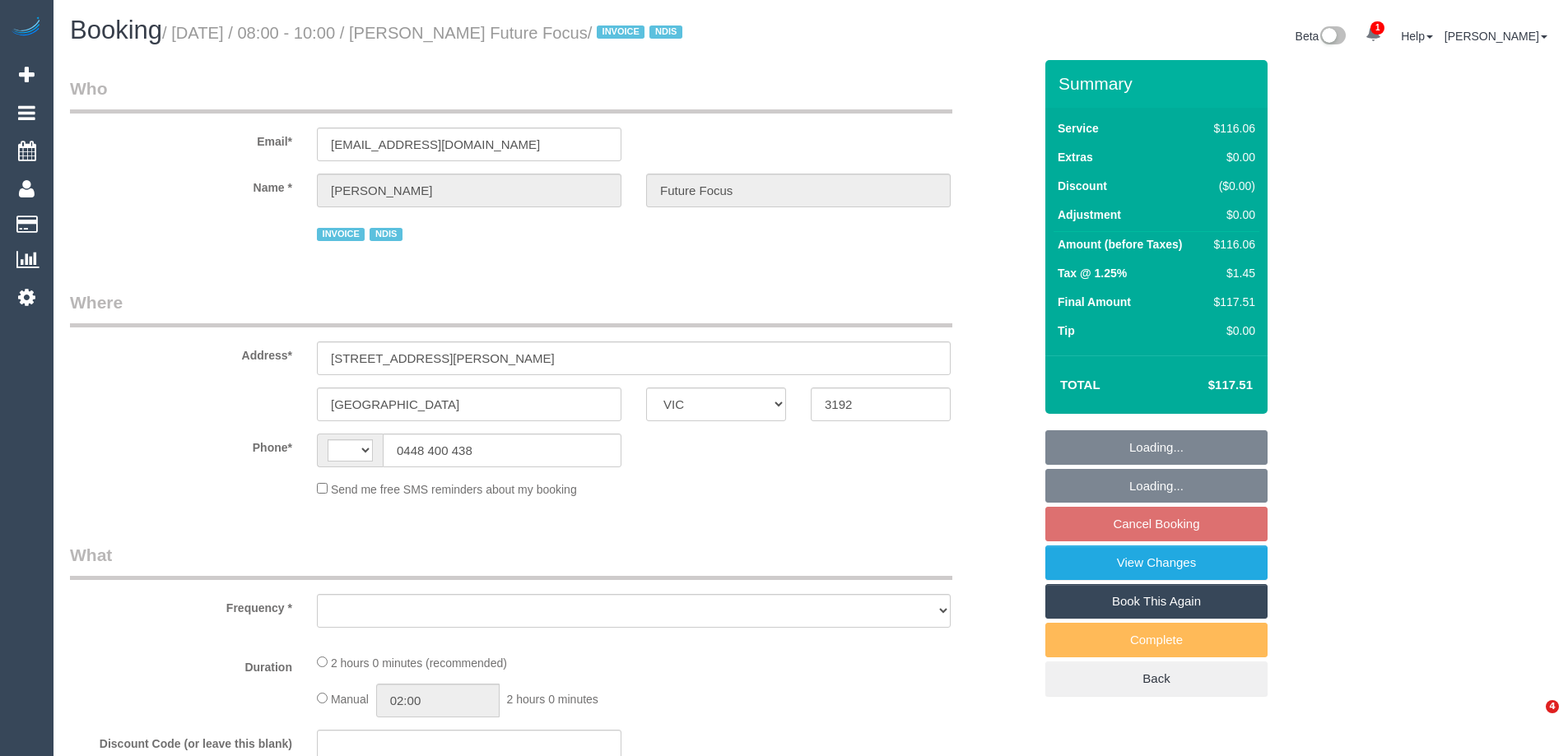
select select "VIC"
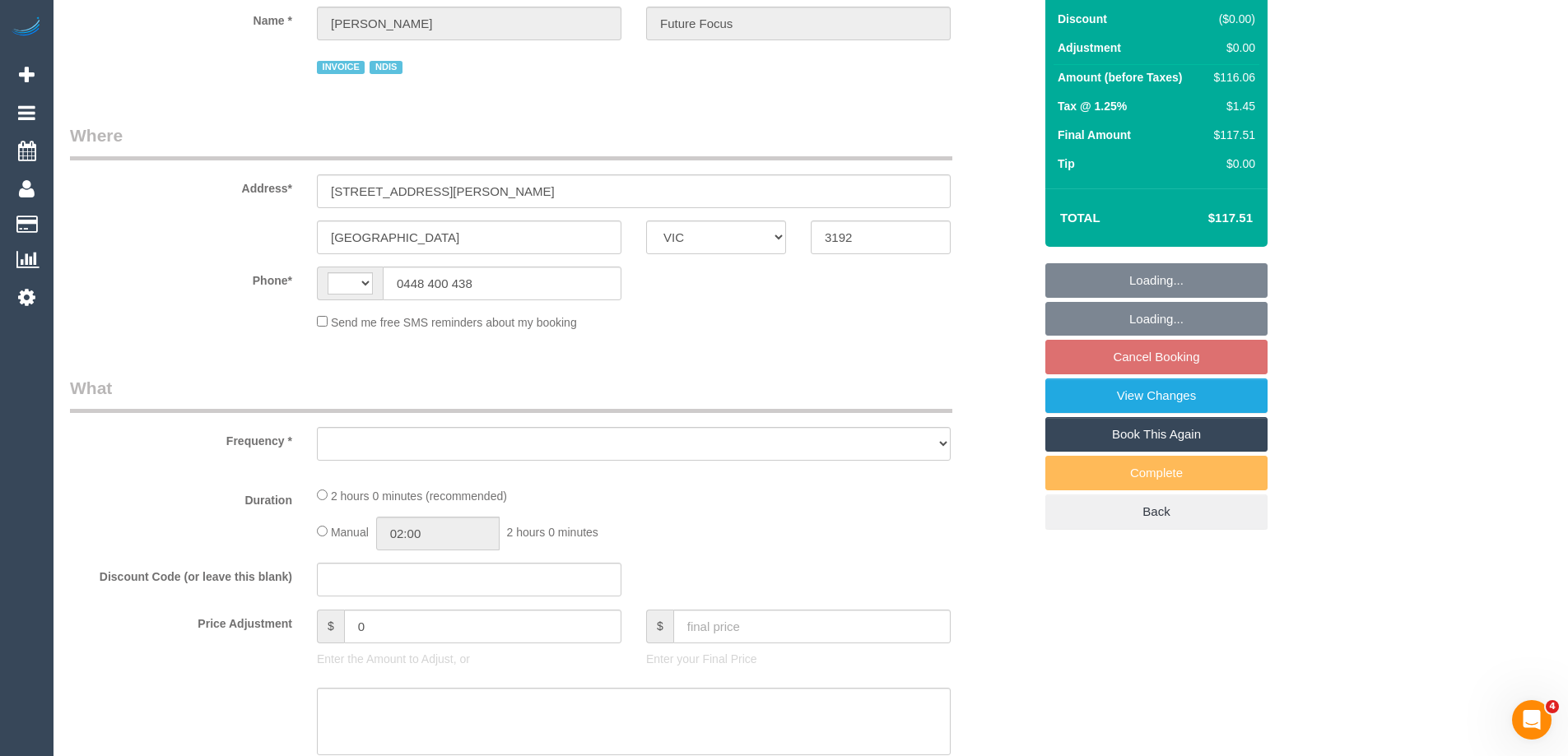
select select "object:326"
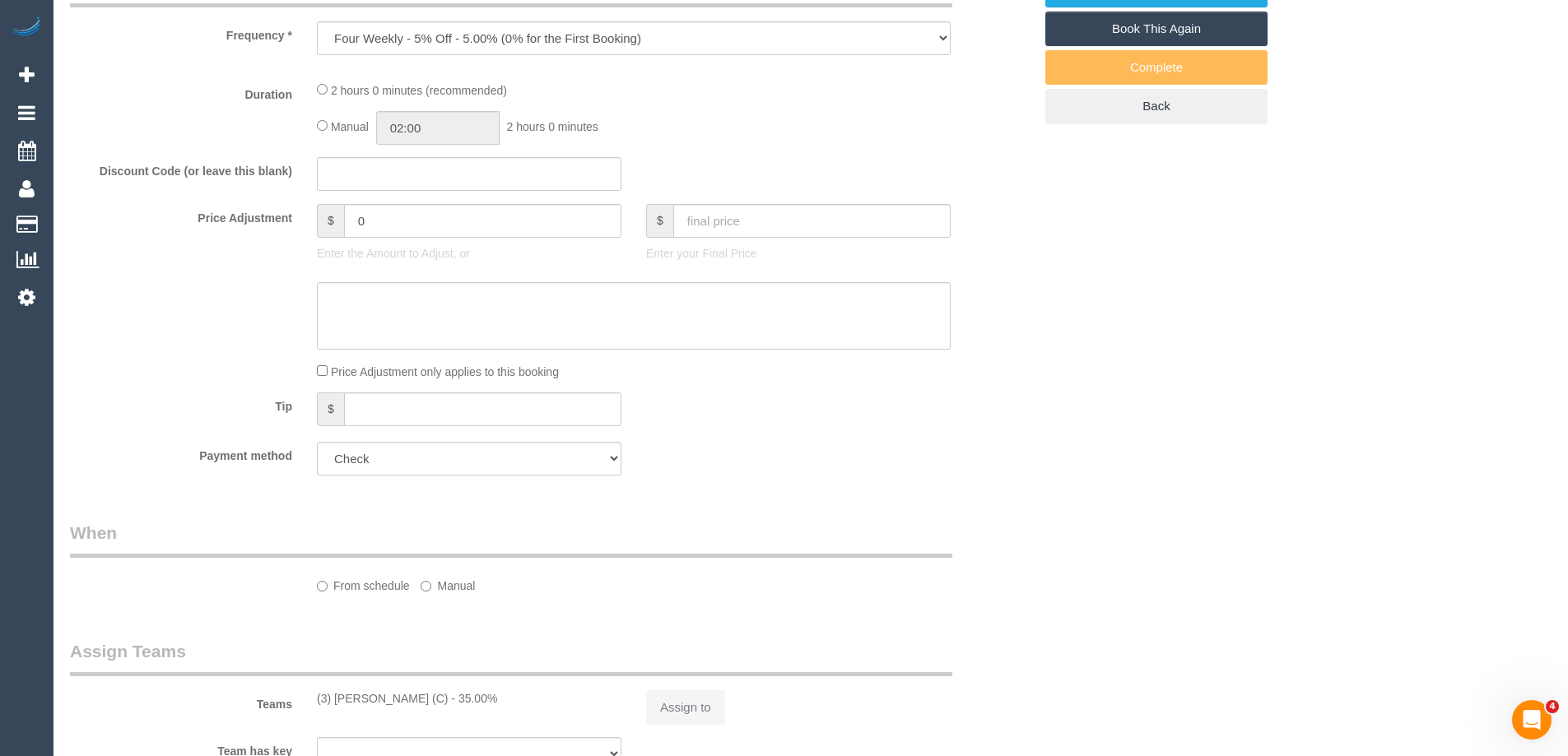
select select "string:AU"
select select "number:28"
select select "number:14"
select select "number:19"
select select "number:25"
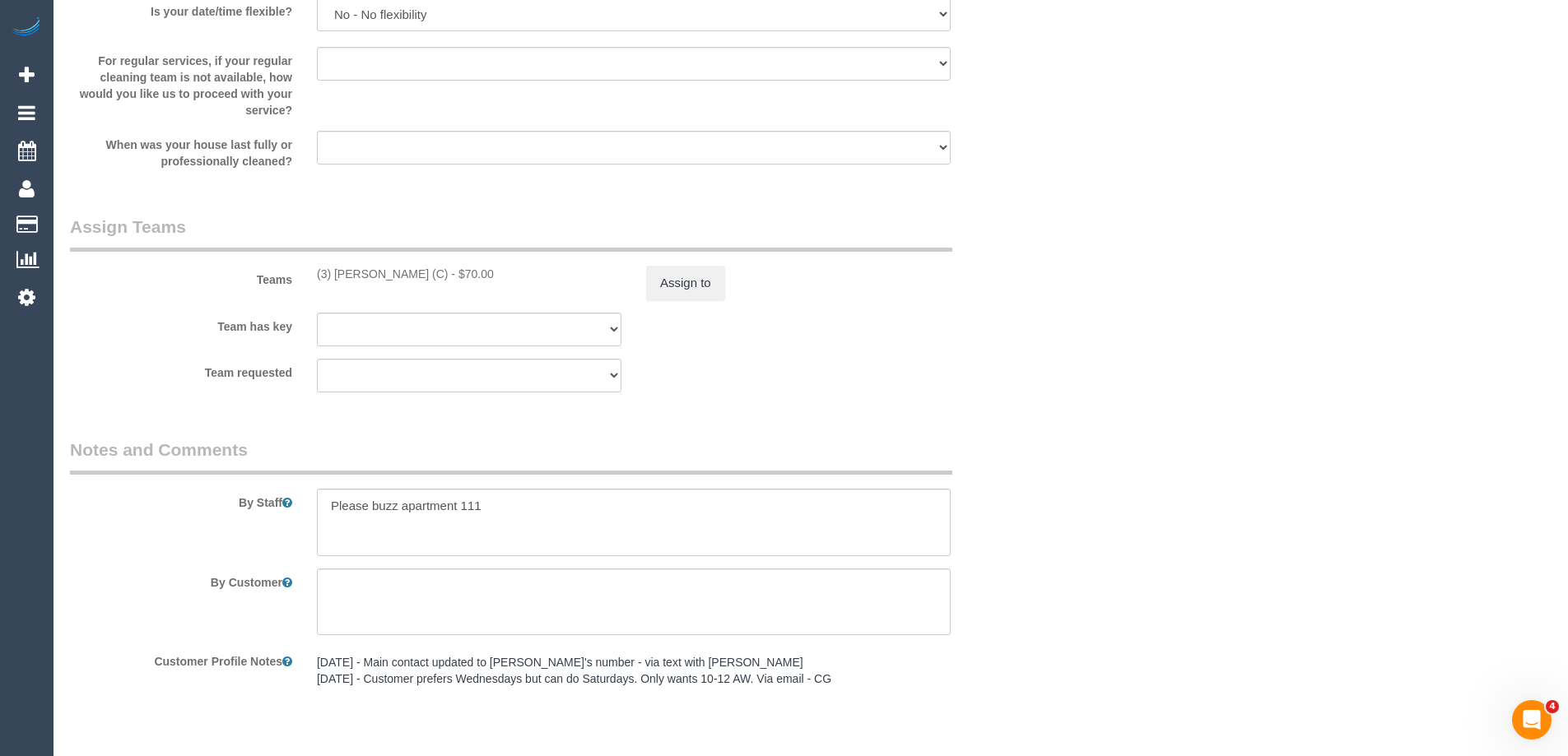
select select "object:1308"
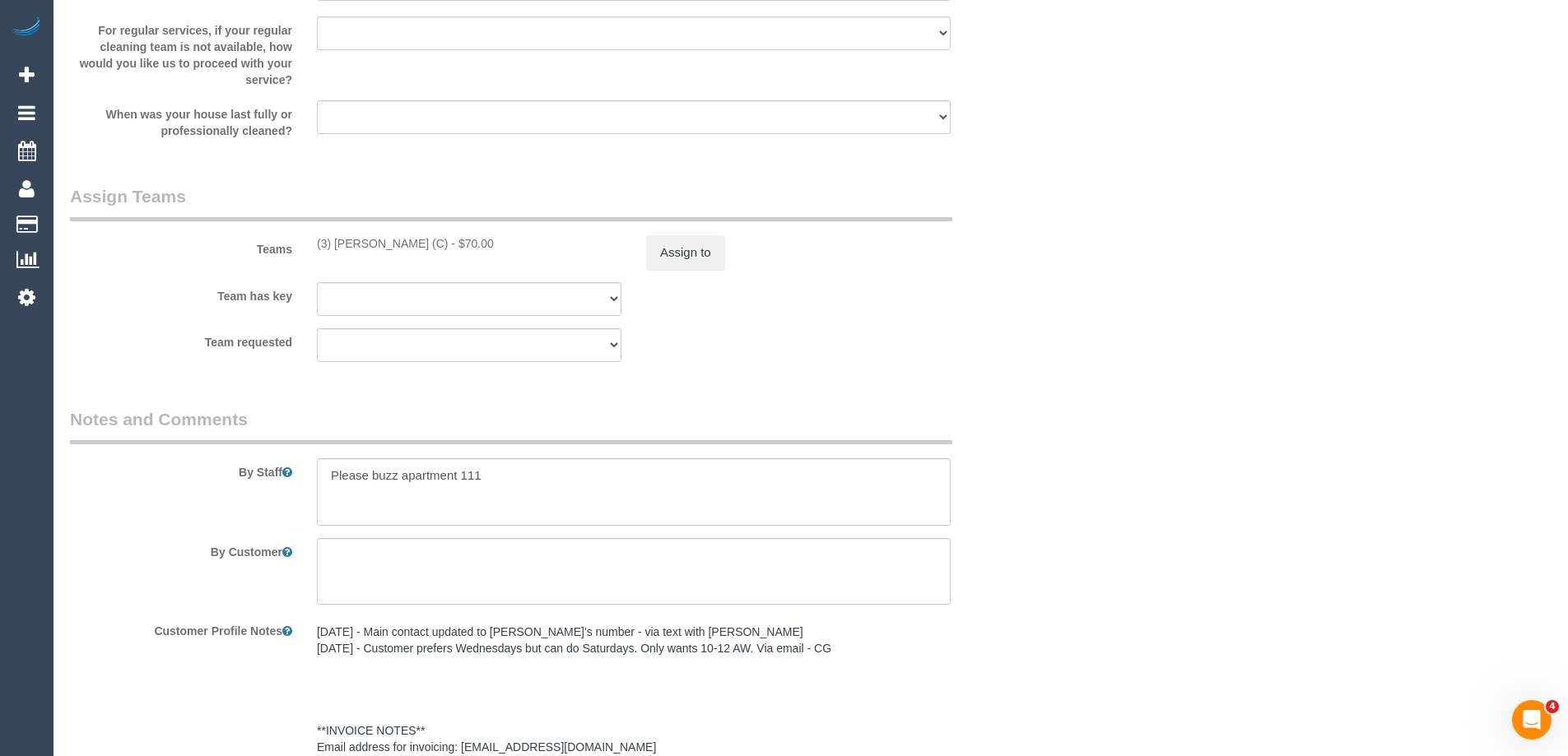
select select "spot1"
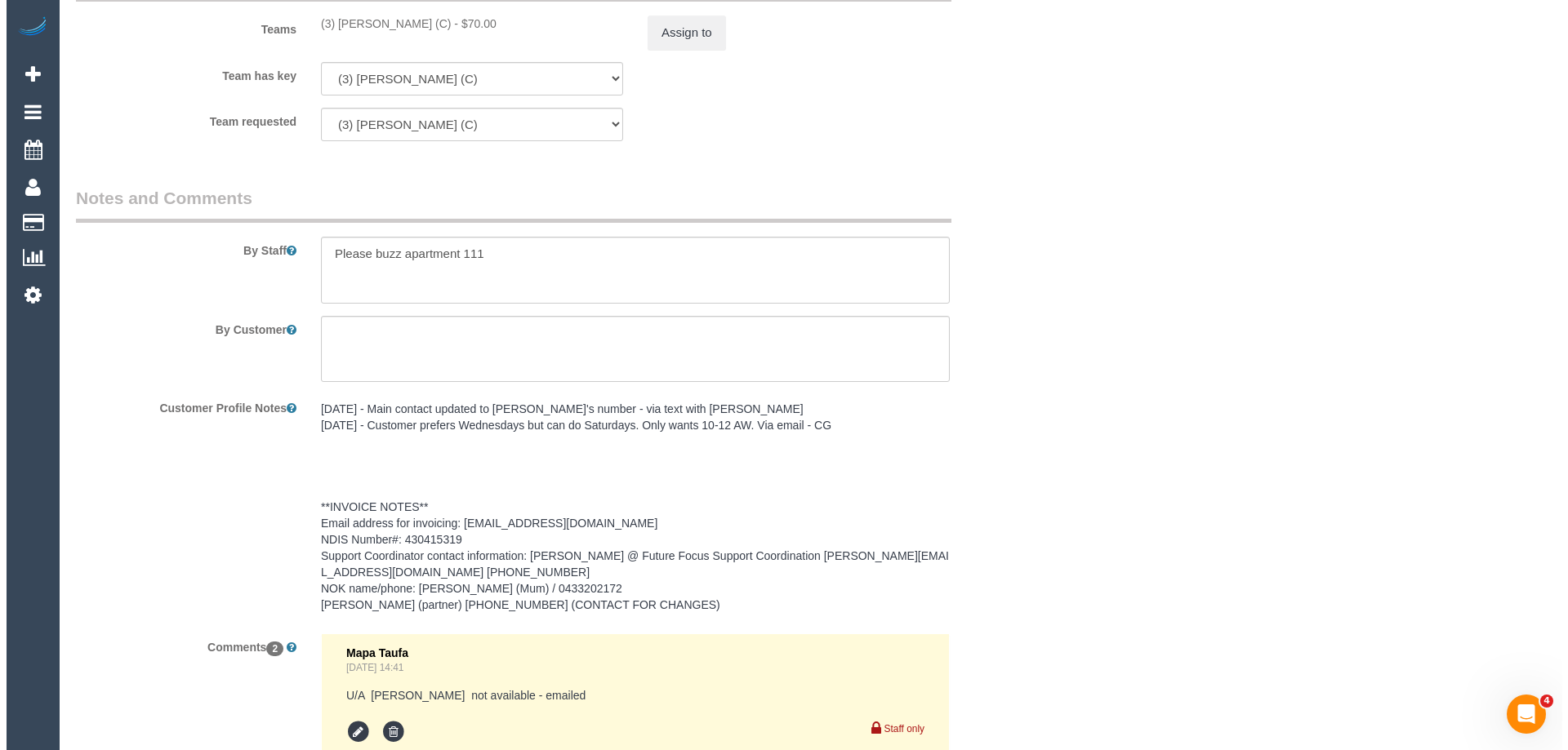
scroll to position [2034, 0]
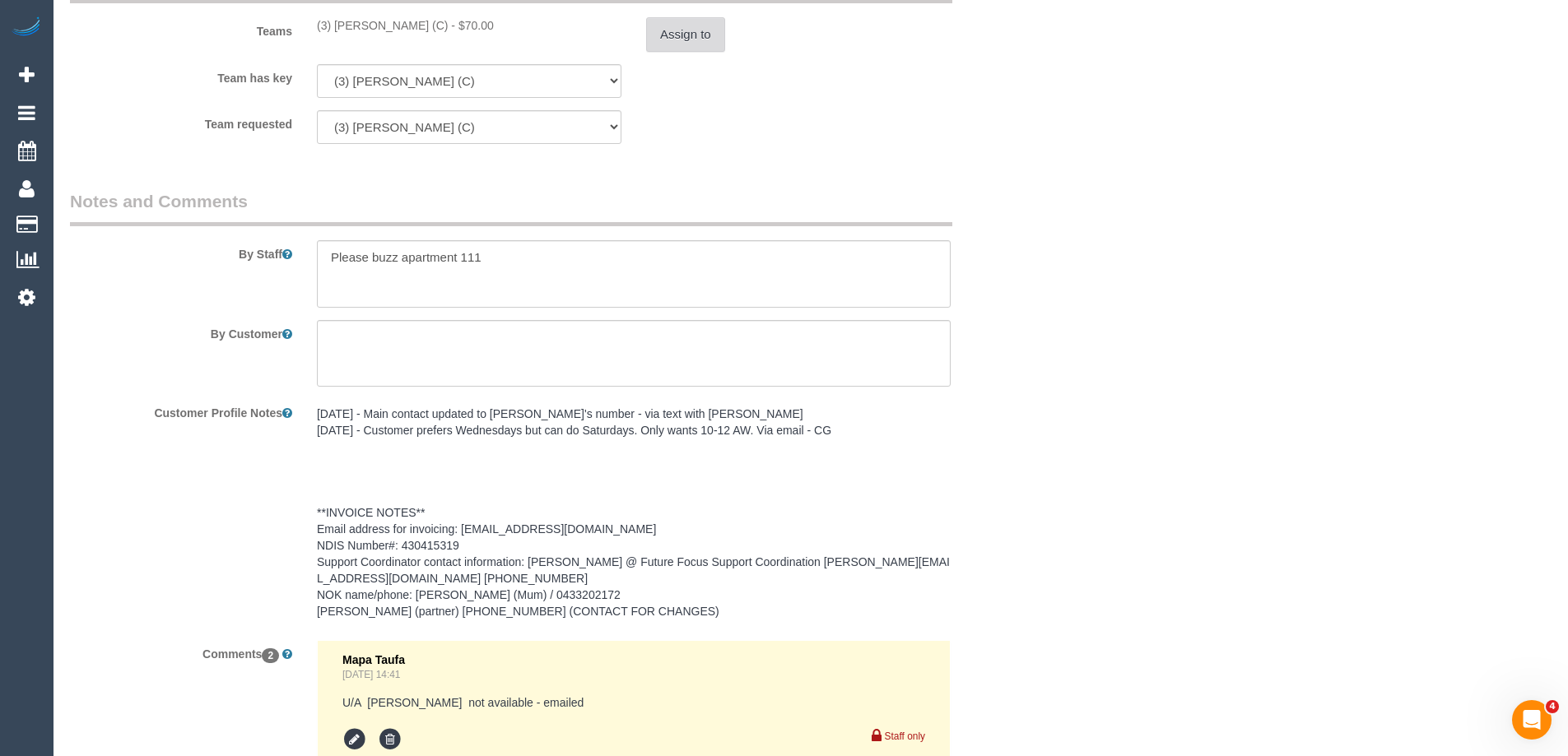
click at [690, 36] on button "Assign to" at bounding box center [686, 34] width 79 height 34
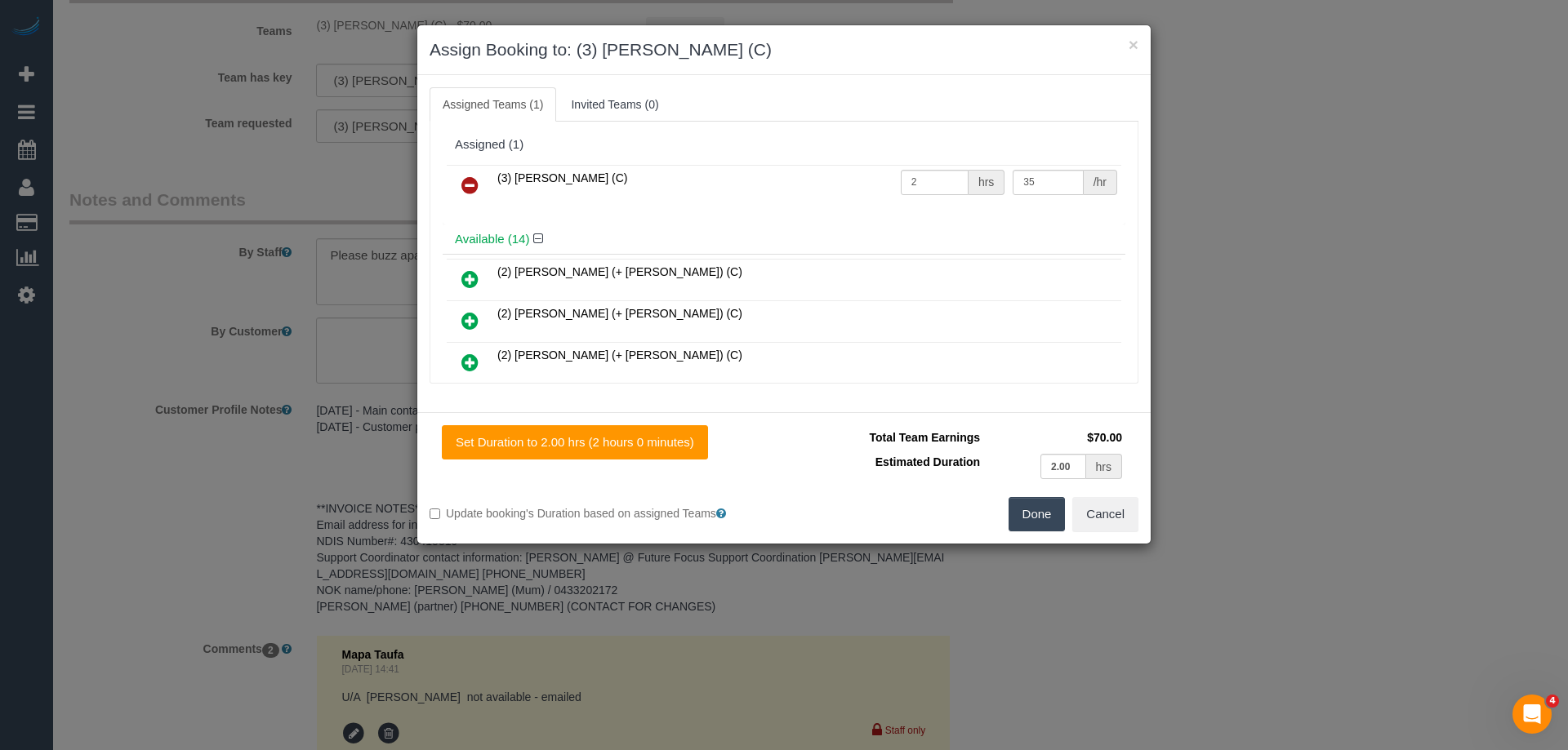
click at [474, 169] on link at bounding box center [469, 186] width 38 height 32
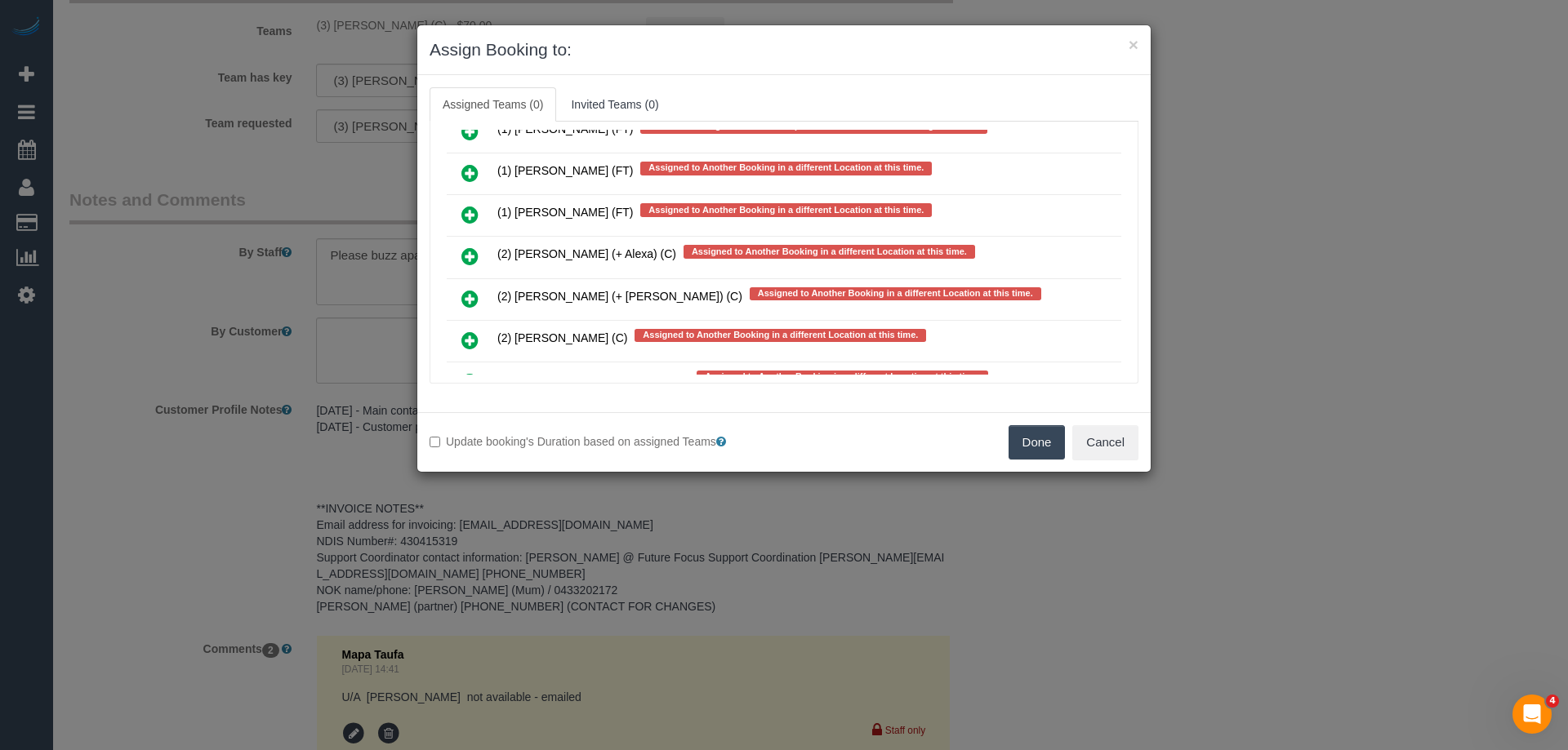
scroll to position [3259, 0]
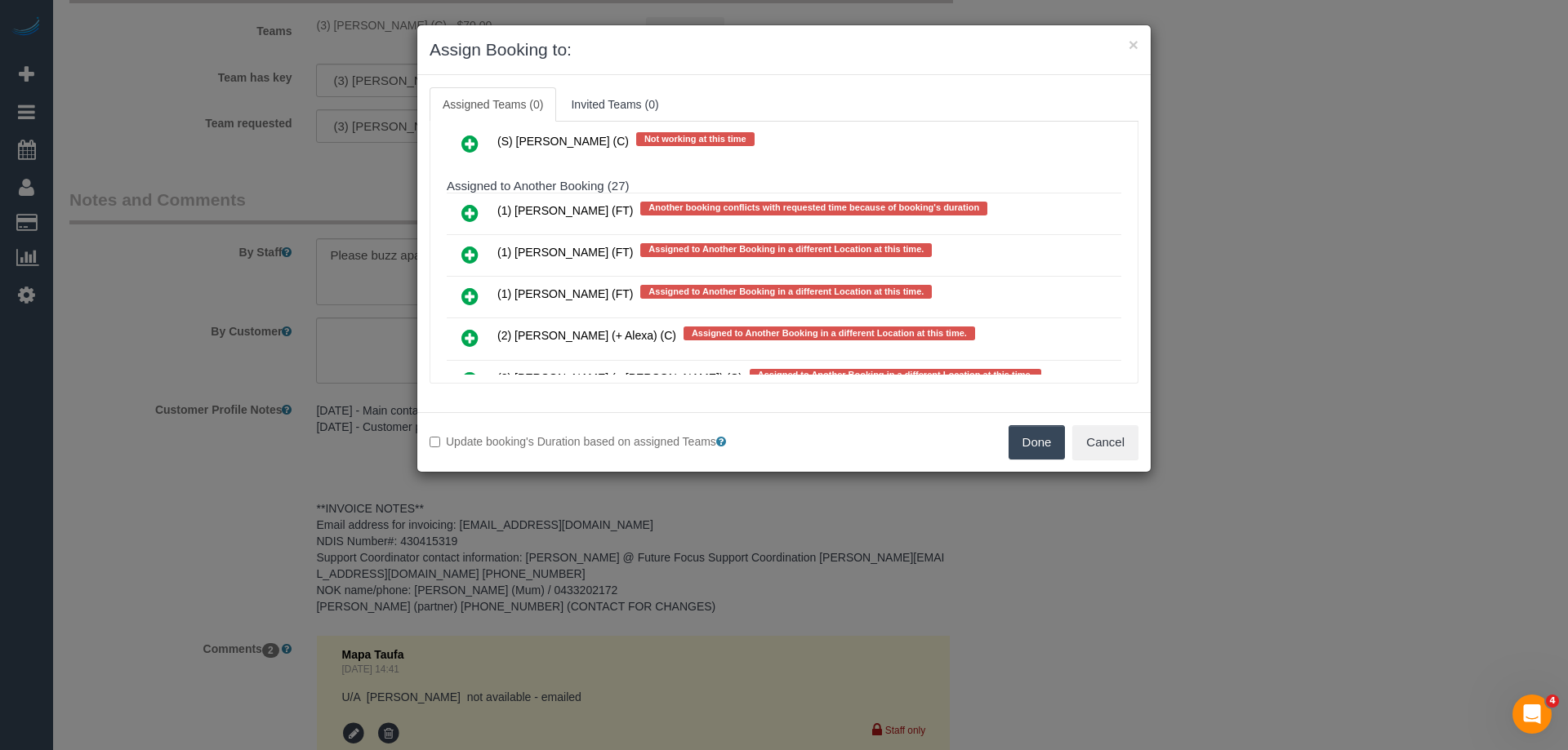
click at [473, 209] on icon at bounding box center [470, 213] width 17 height 20
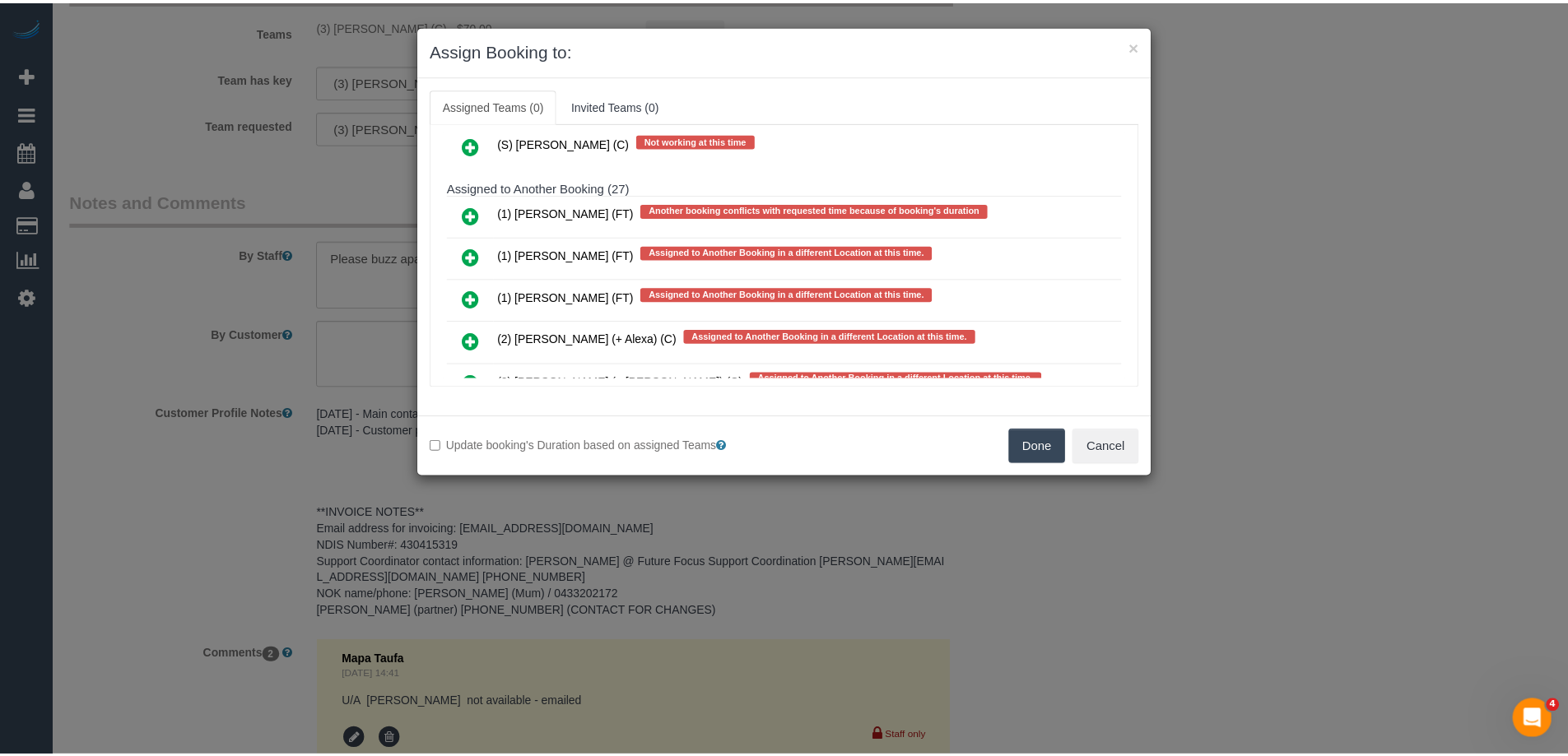
scroll to position [3329, 0]
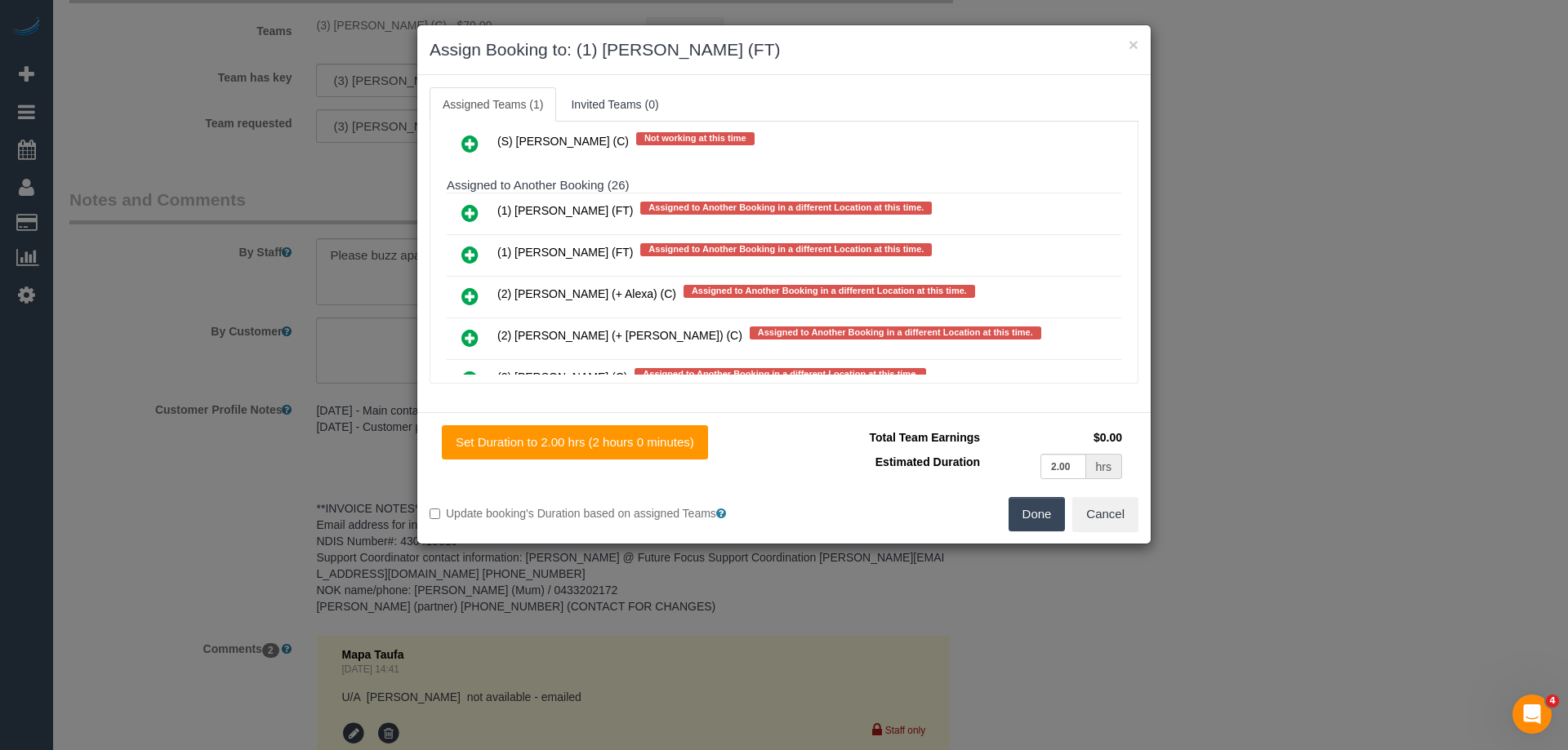
click at [1032, 513] on button "Done" at bounding box center [1037, 514] width 57 height 34
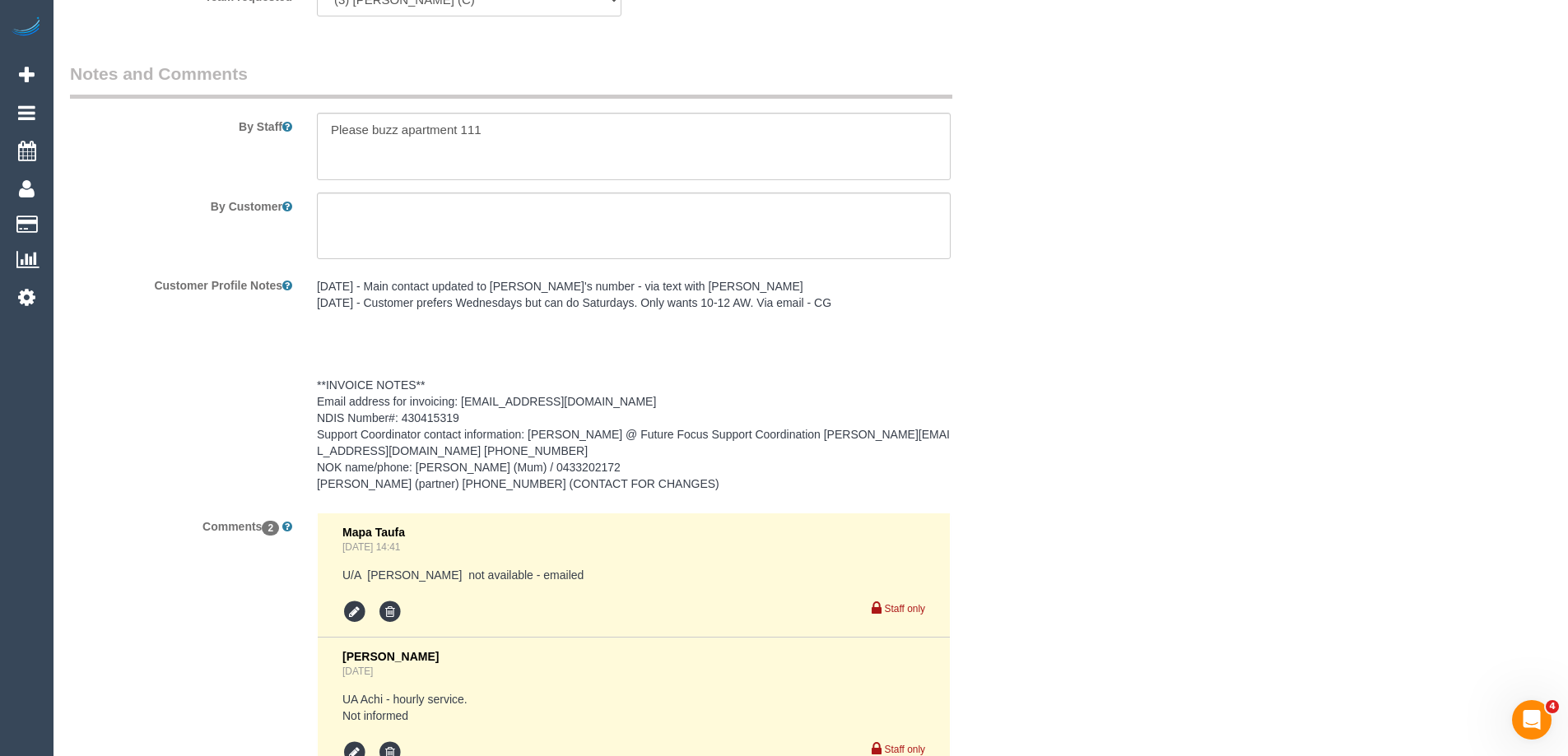
scroll to position [2395, 0]
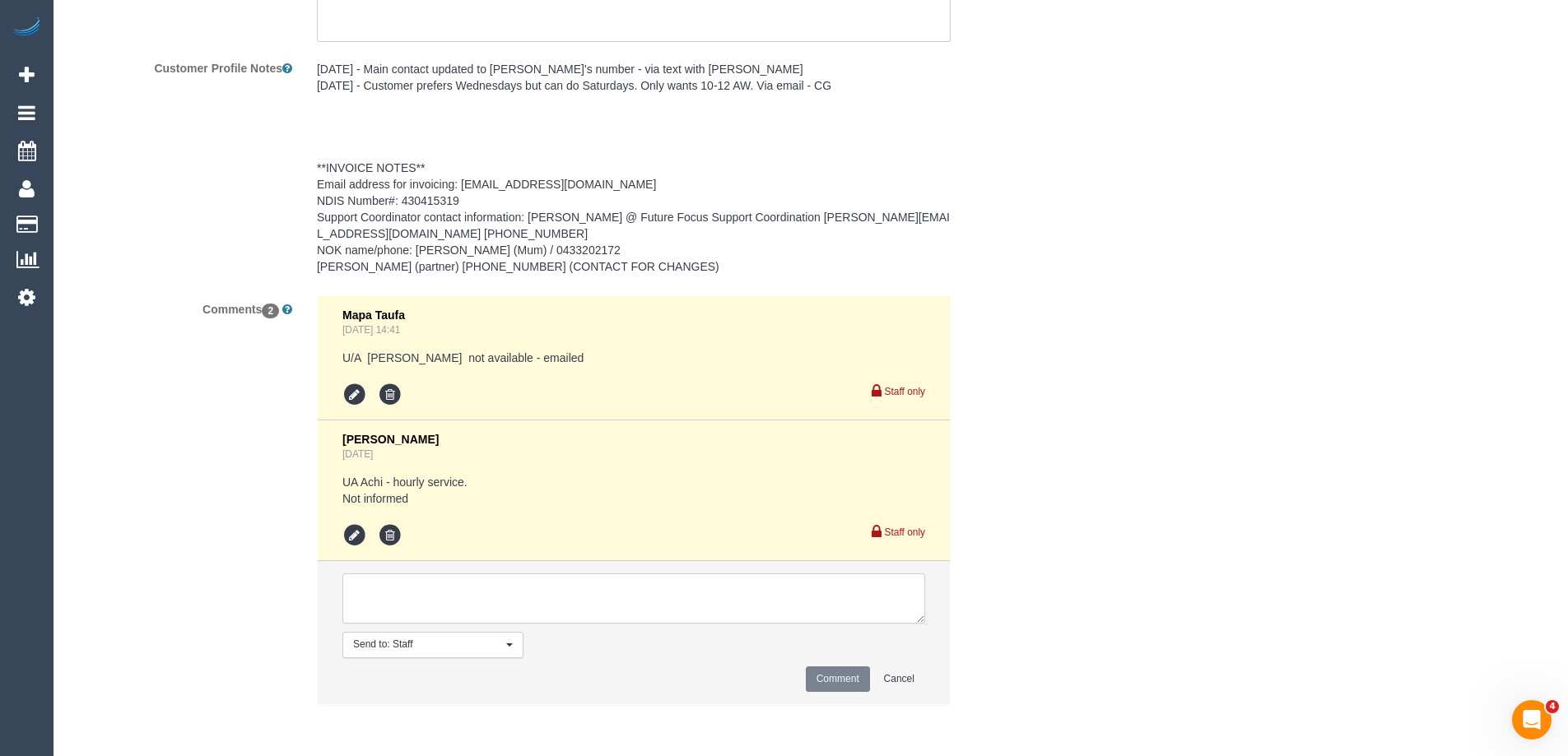
click at [401, 614] on textarea at bounding box center [633, 598] width 583 height 51
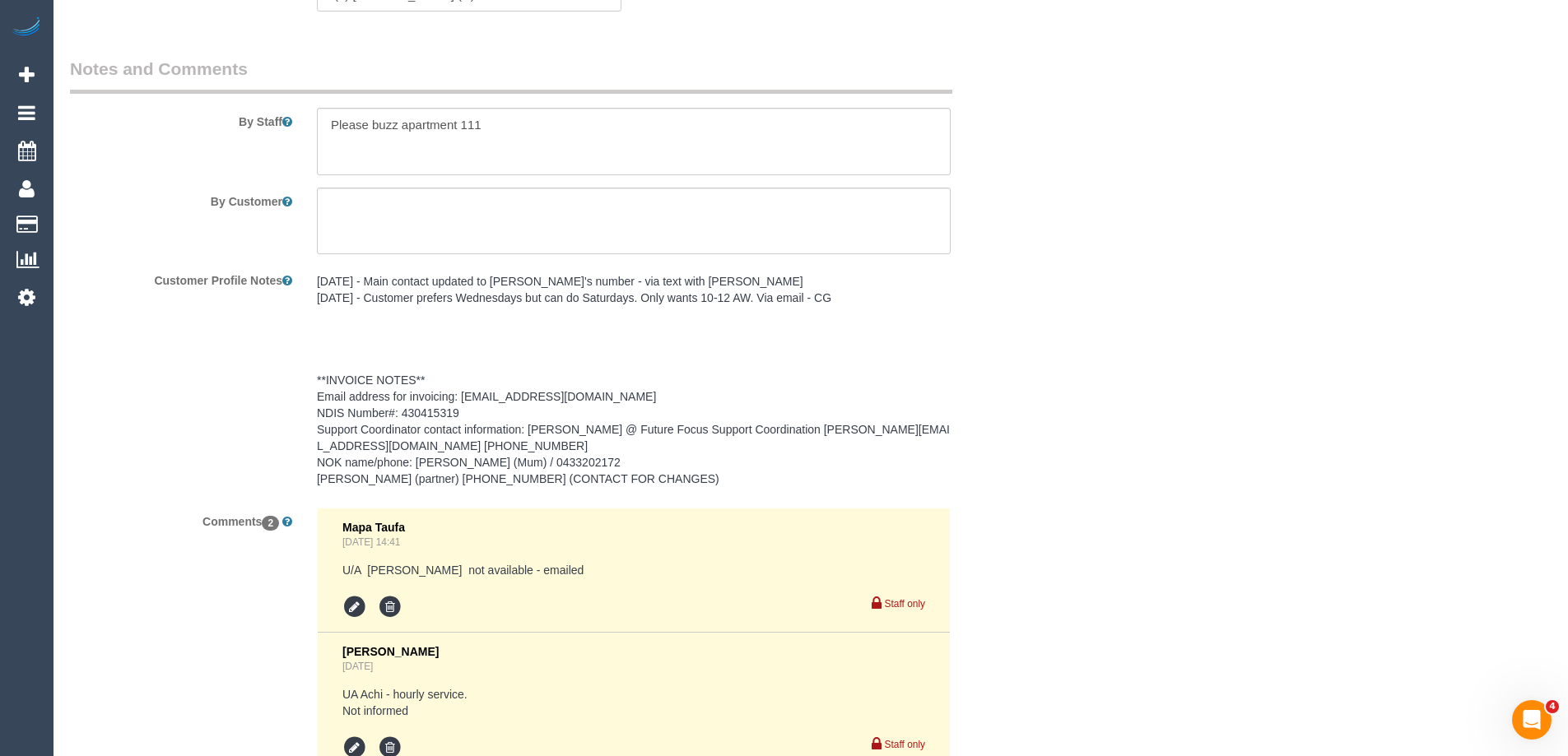
scroll to position [1983, 0]
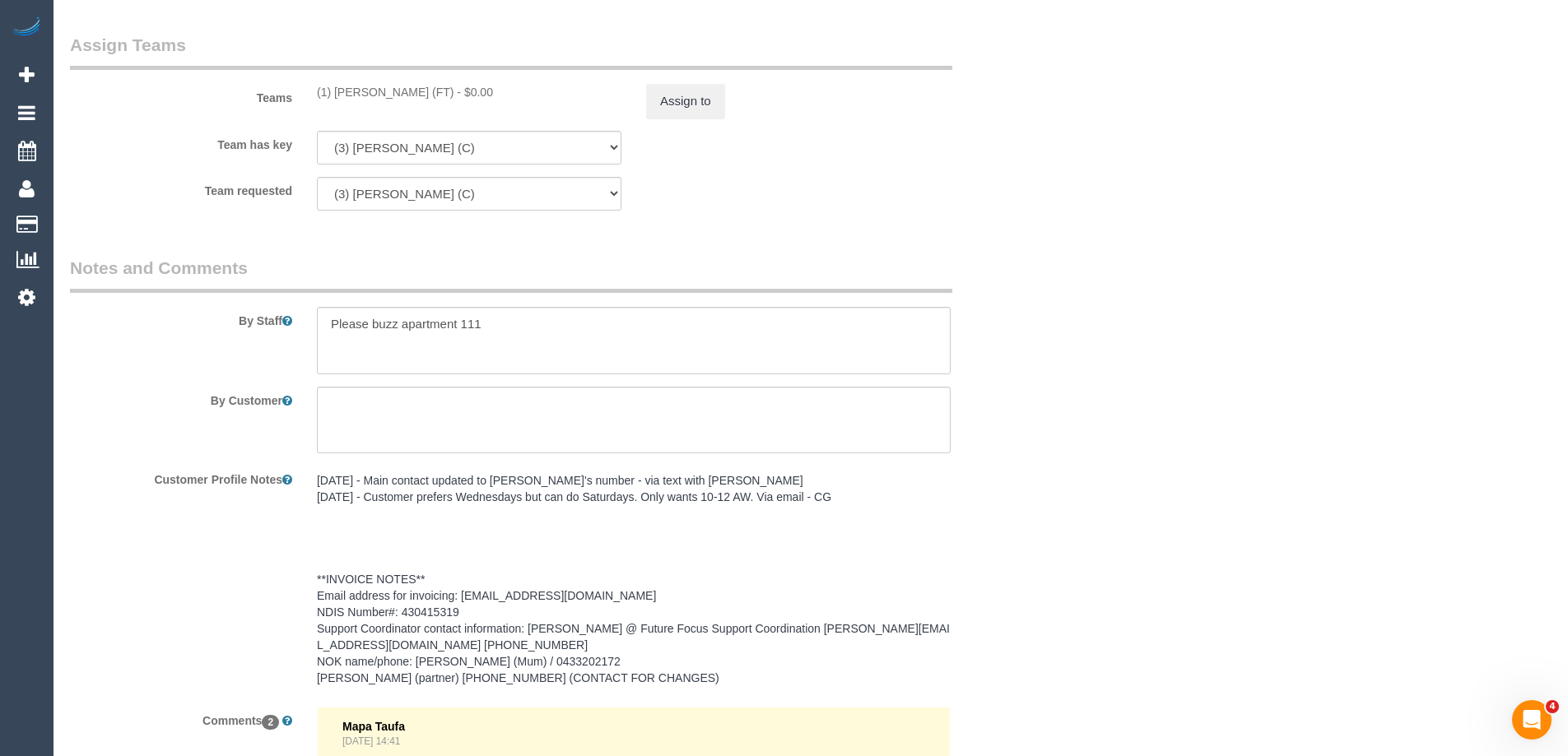
type textarea "U/A from Dhvani as needed for a FT schedule. Not notified as is a cover"
click at [331, 312] on textarea at bounding box center [633, 341] width 633 height 68
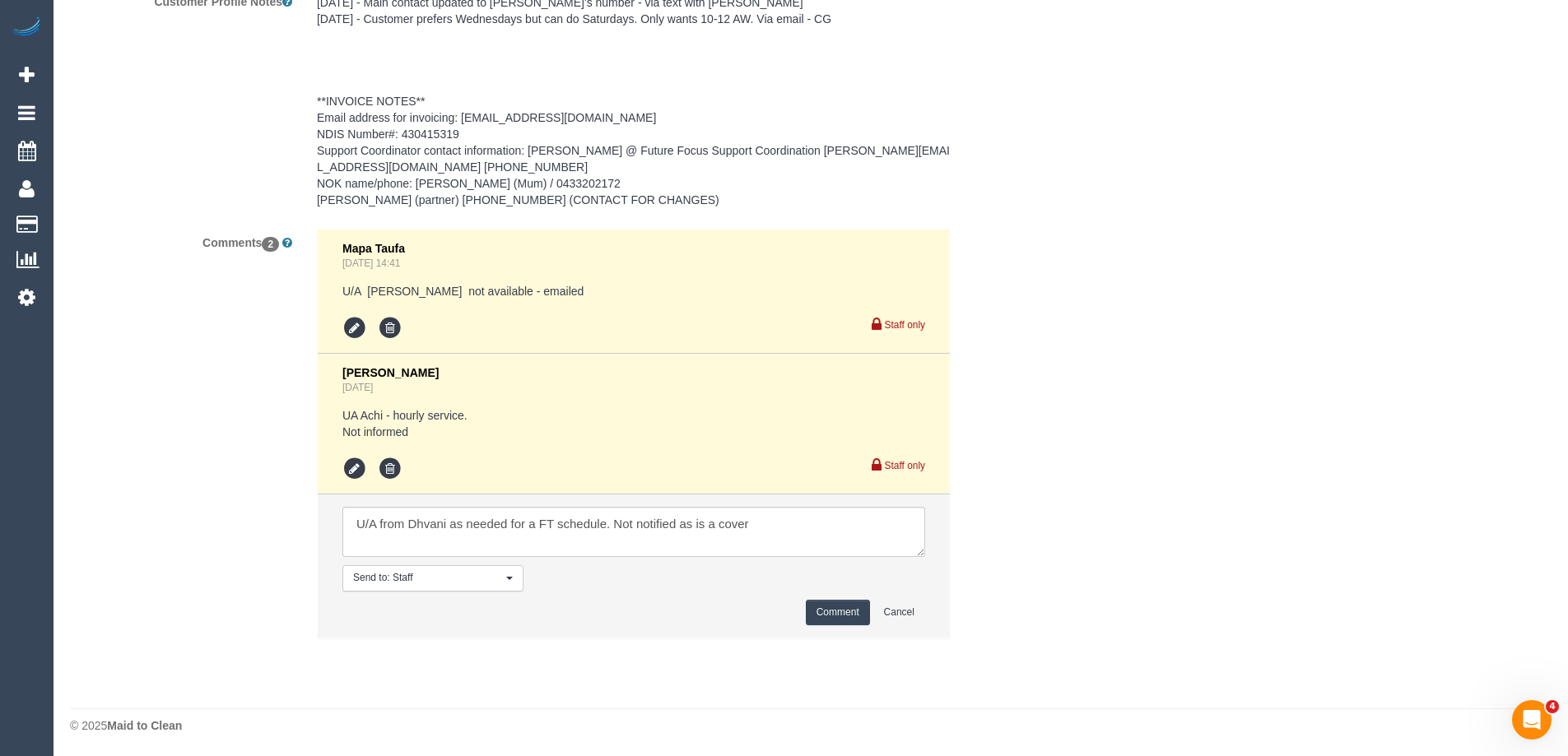
scroll to position [2463, 0]
type textarea "*Cover* Please buzz apartment 111"
click at [833, 602] on button "Comment" at bounding box center [838, 611] width 64 height 26
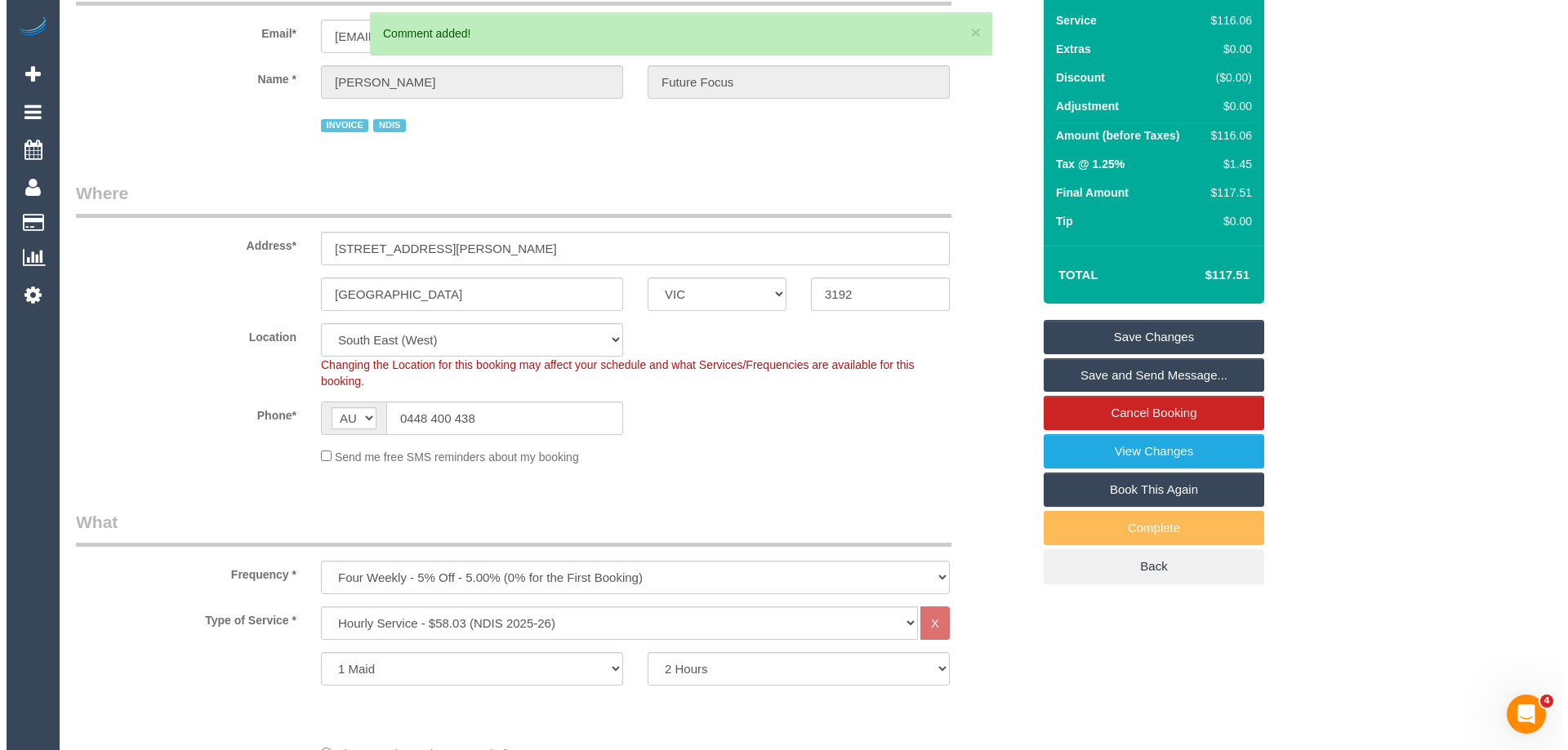
scroll to position [0, 0]
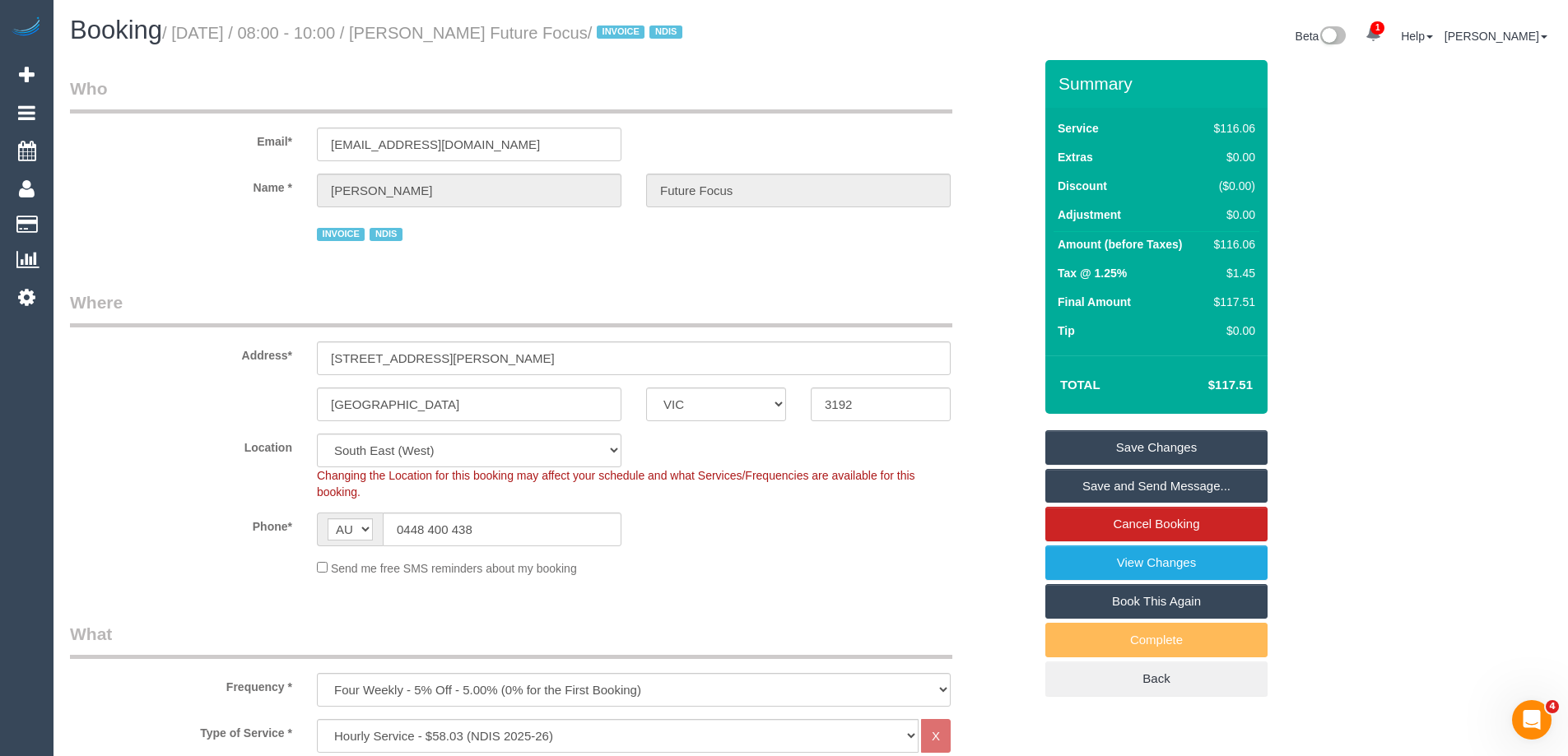
drag, startPoint x: 655, startPoint y: 30, endPoint x: 458, endPoint y: 33, distance: 197.0
click at [458, 33] on small "/ September 04, 2025 / 08:00 - 10:00 / William Laing Future Focus / INVOICE NDIS" at bounding box center [425, 33] width 525 height 18
copy small "William Laing Future Focus"
click at [1084, 438] on link "Save Changes" at bounding box center [1156, 448] width 222 height 34
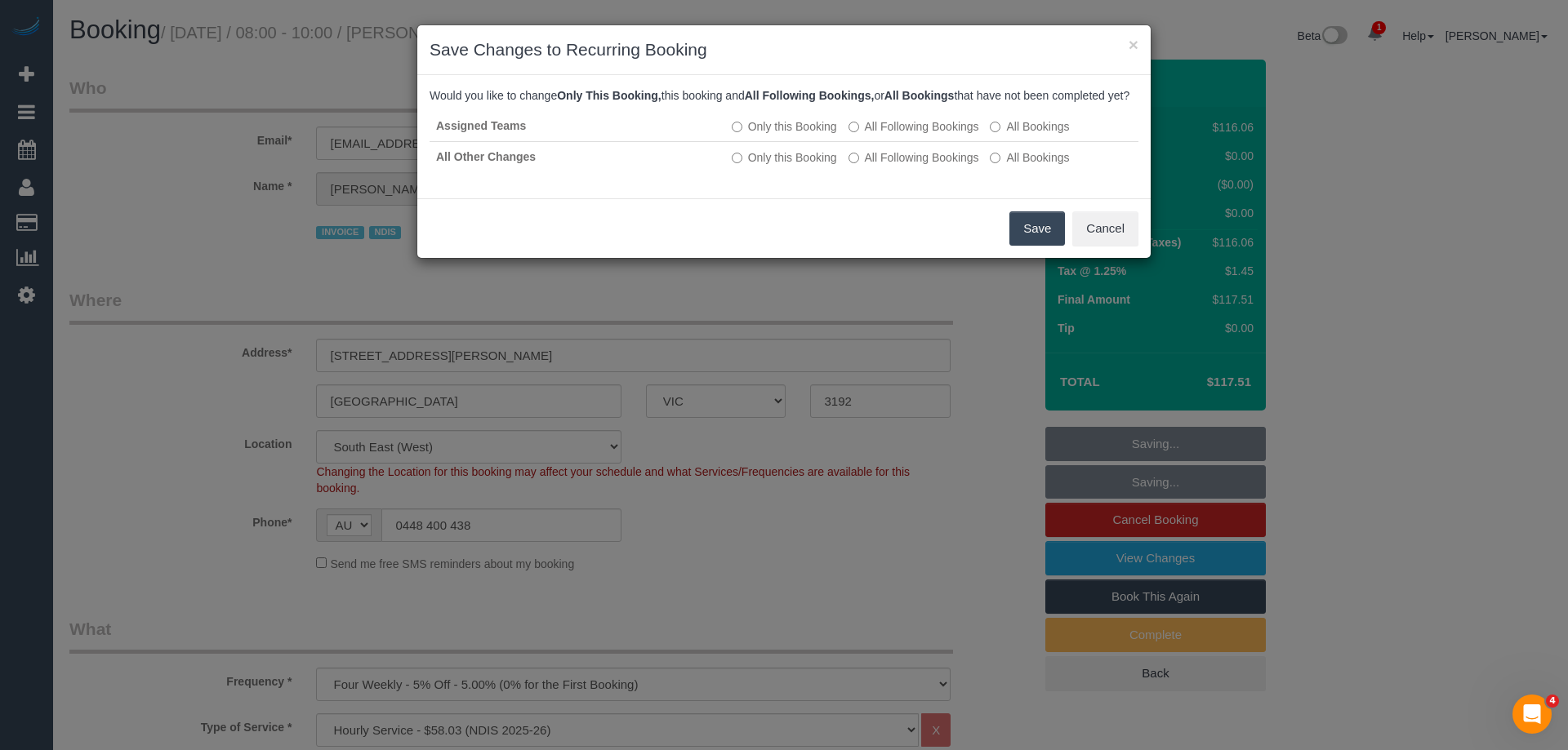
click at [1014, 246] on button "Save" at bounding box center [1037, 228] width 55 height 34
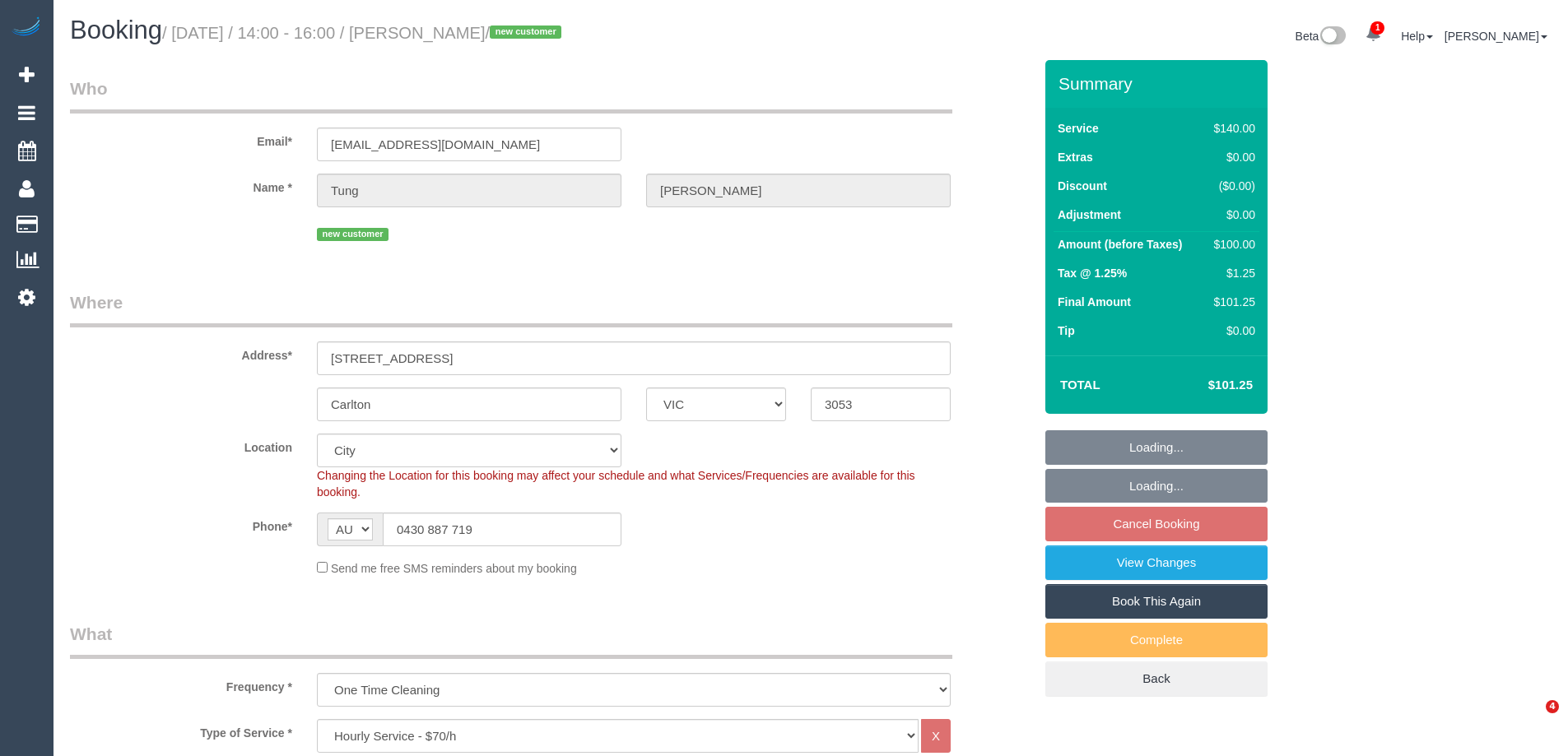
select select "VIC"
select select "spot1"
select select "number:32"
select select "number:16"
select select "number:18"
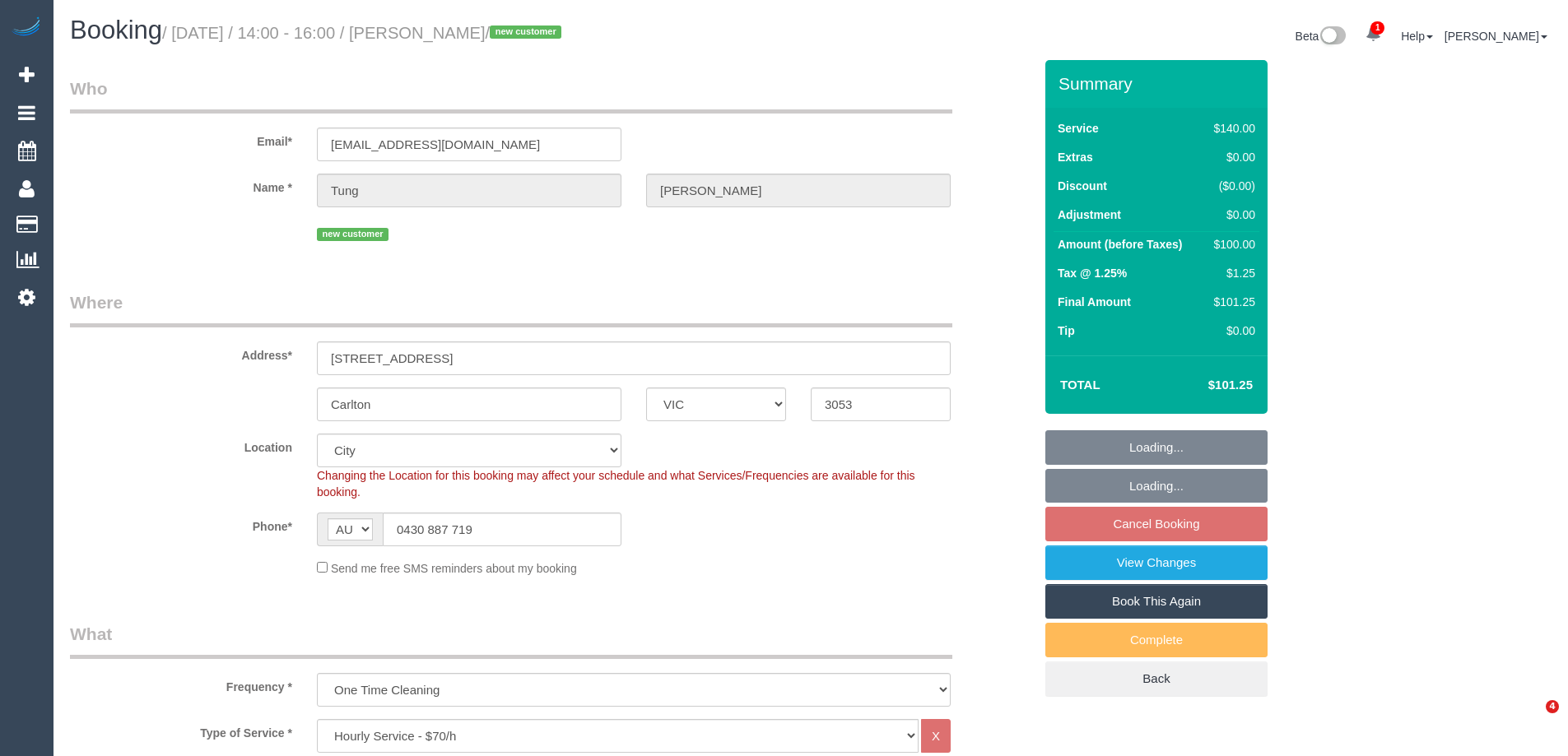
select select "number:25"
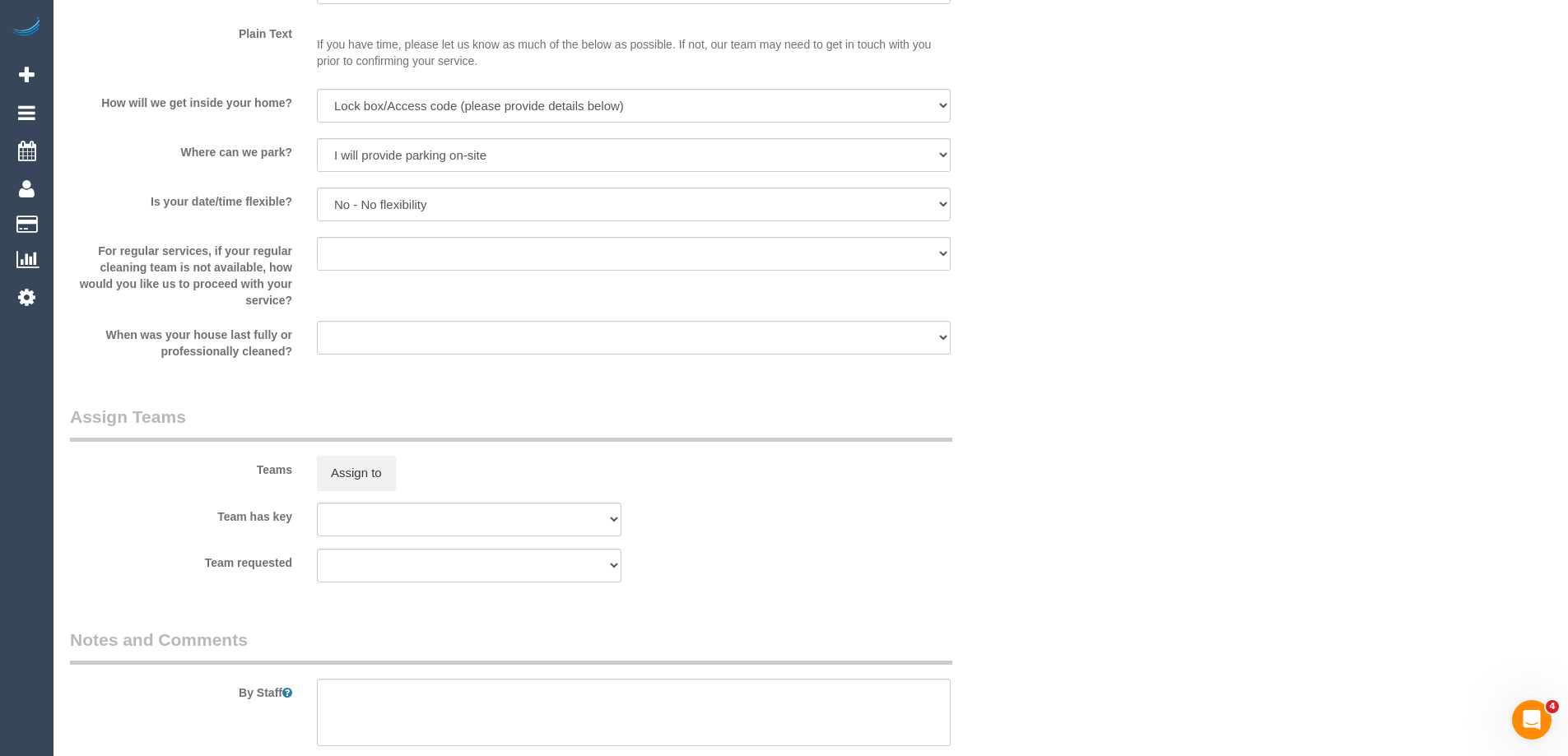
scroll to position [2304, 0]
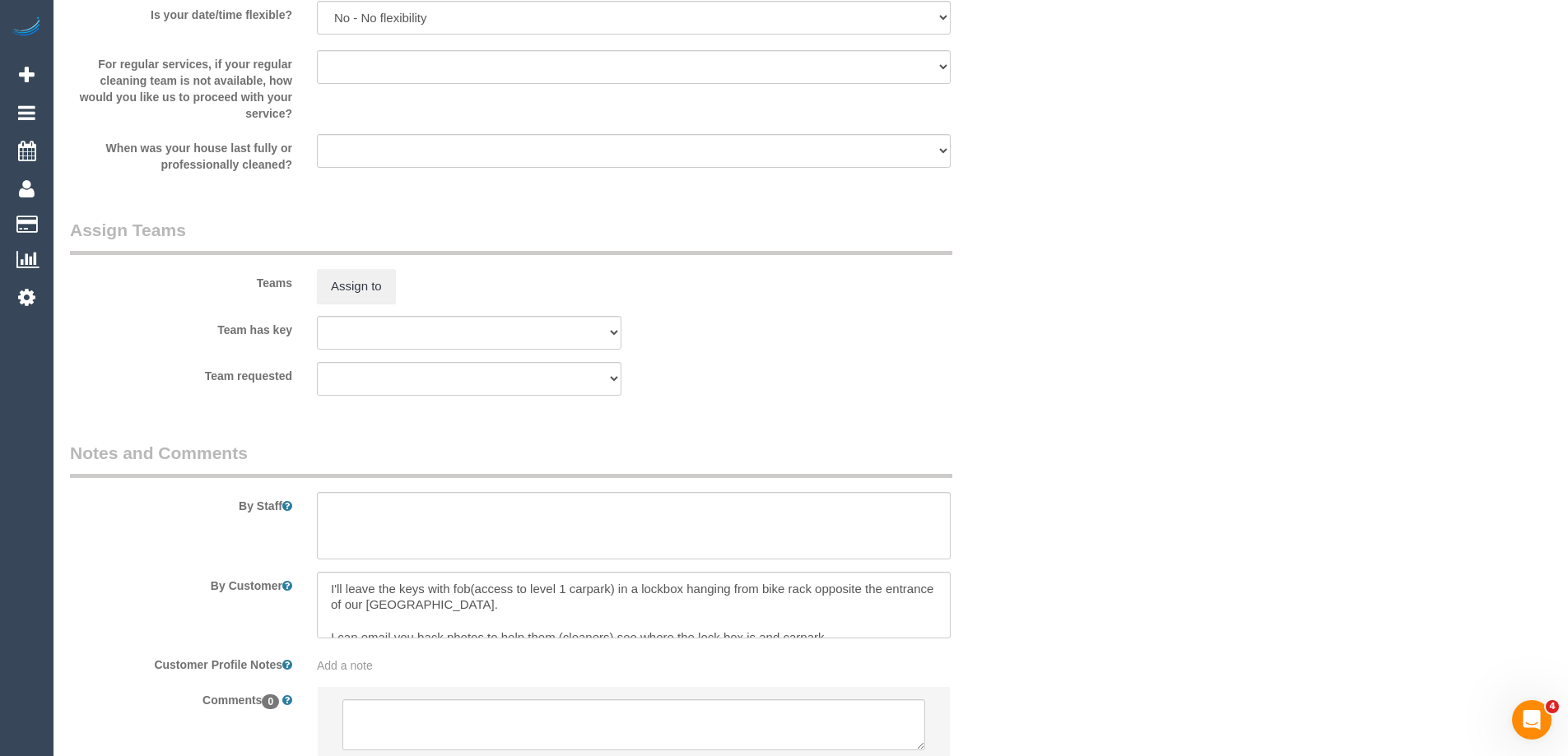
click at [348, 308] on sui-booking-teams "Teams Assign to Team has key (0) Office (1) Debbie Brodjanac (FT) (1) Karen Cru…" at bounding box center [552, 306] width 963 height 178
click at [357, 289] on button "Assign to" at bounding box center [356, 287] width 79 height 34
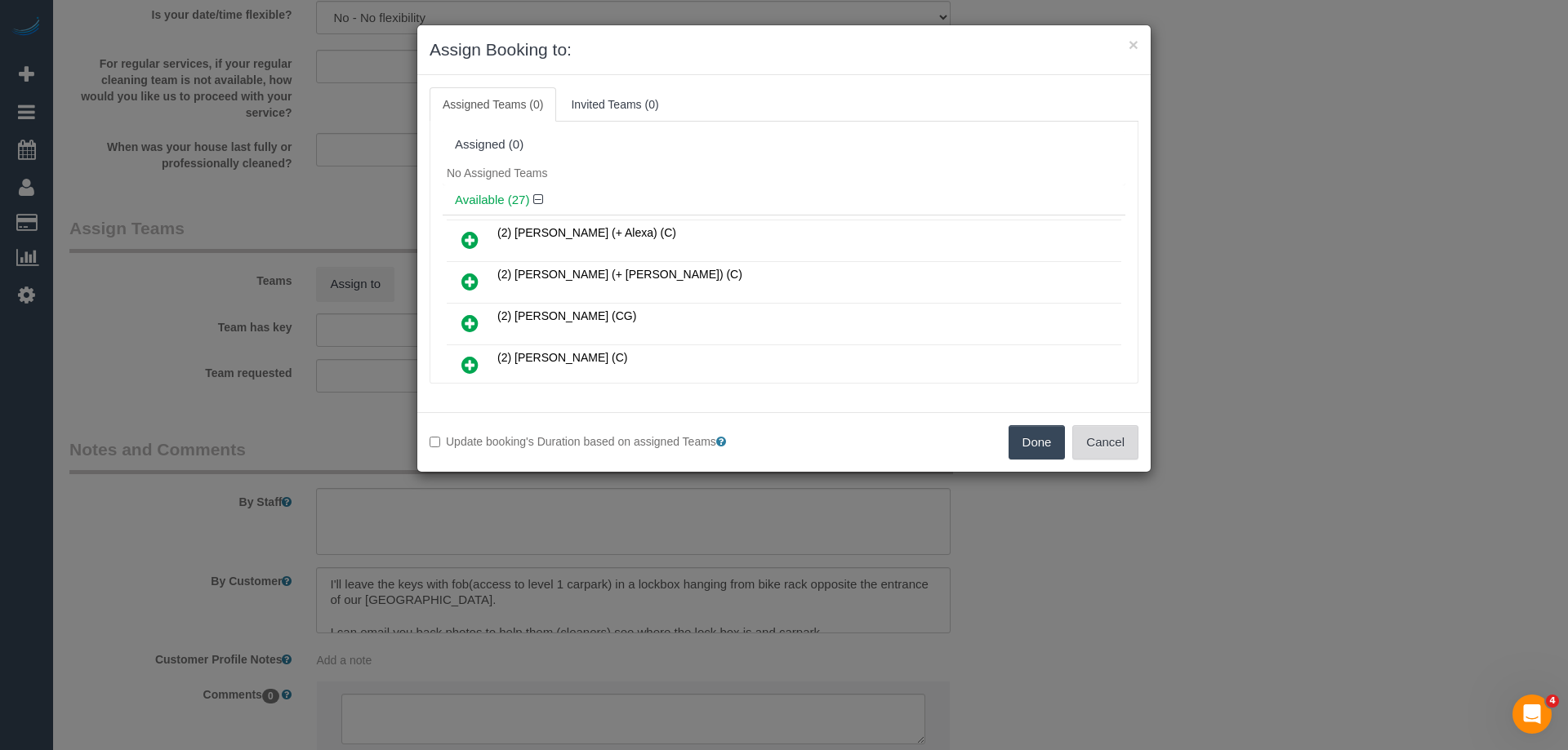
click at [1098, 434] on button "Cancel" at bounding box center [1106, 443] width 66 height 34
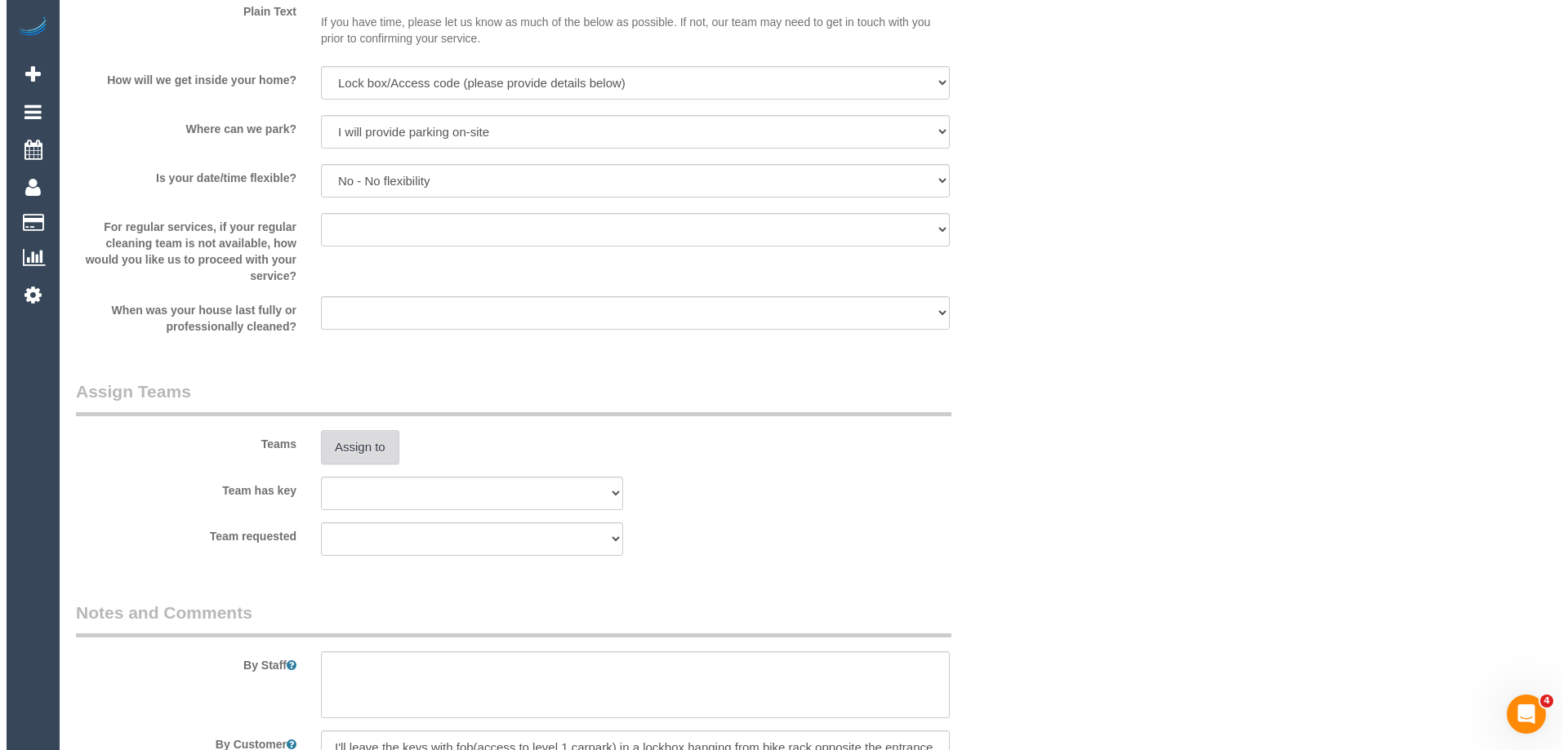
scroll to position [2041, 0]
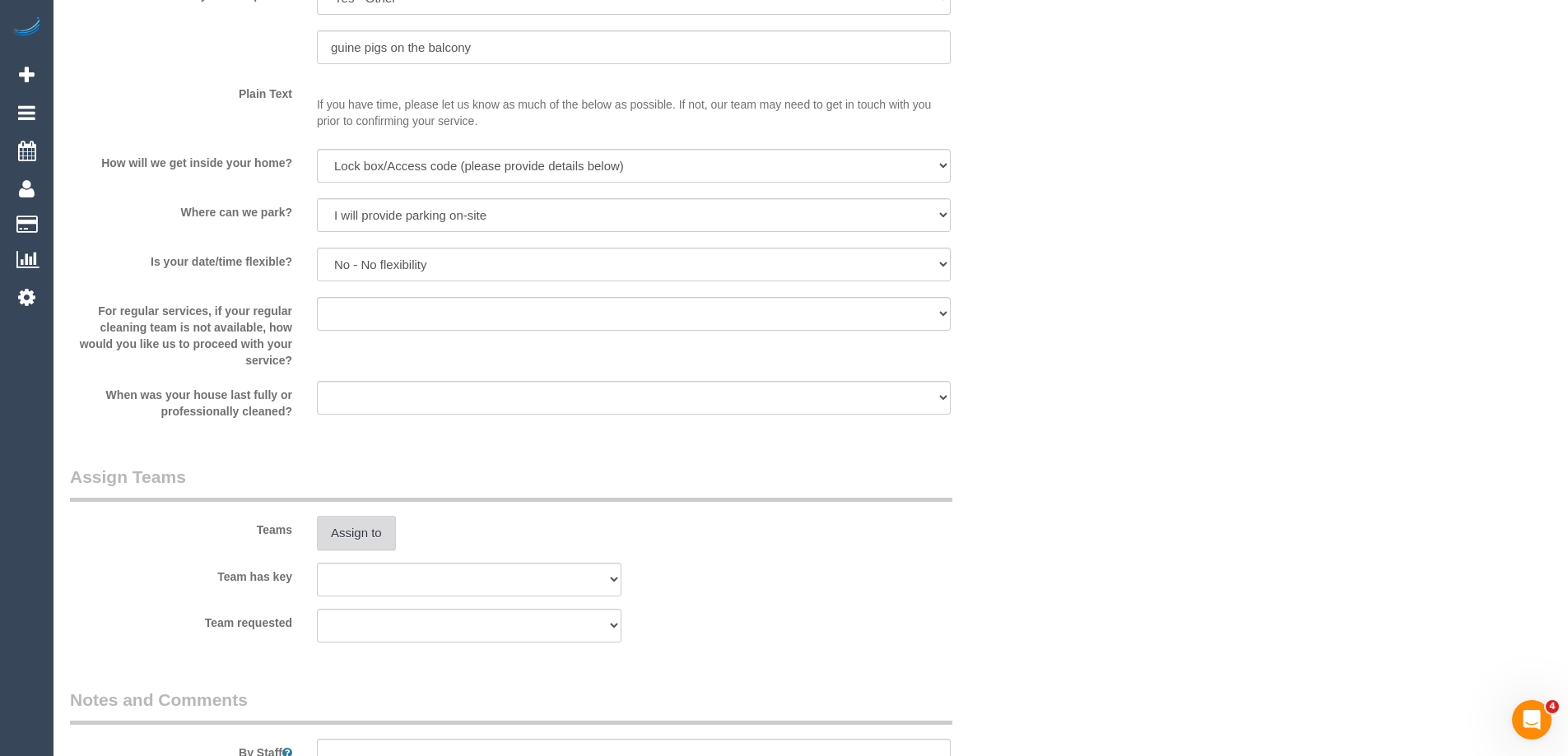
click at [372, 531] on button "Assign to" at bounding box center [356, 533] width 79 height 34
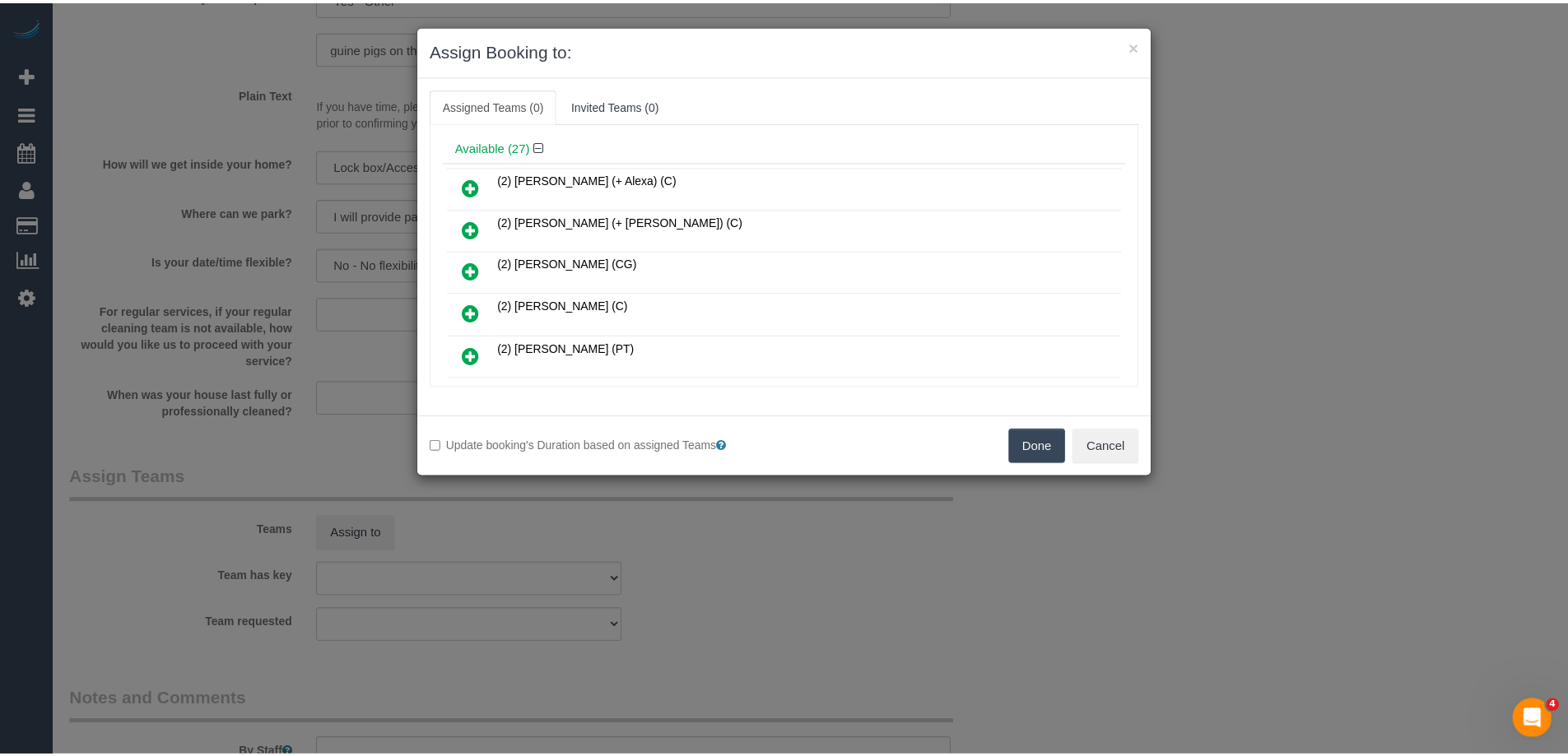
scroll to position [82, 0]
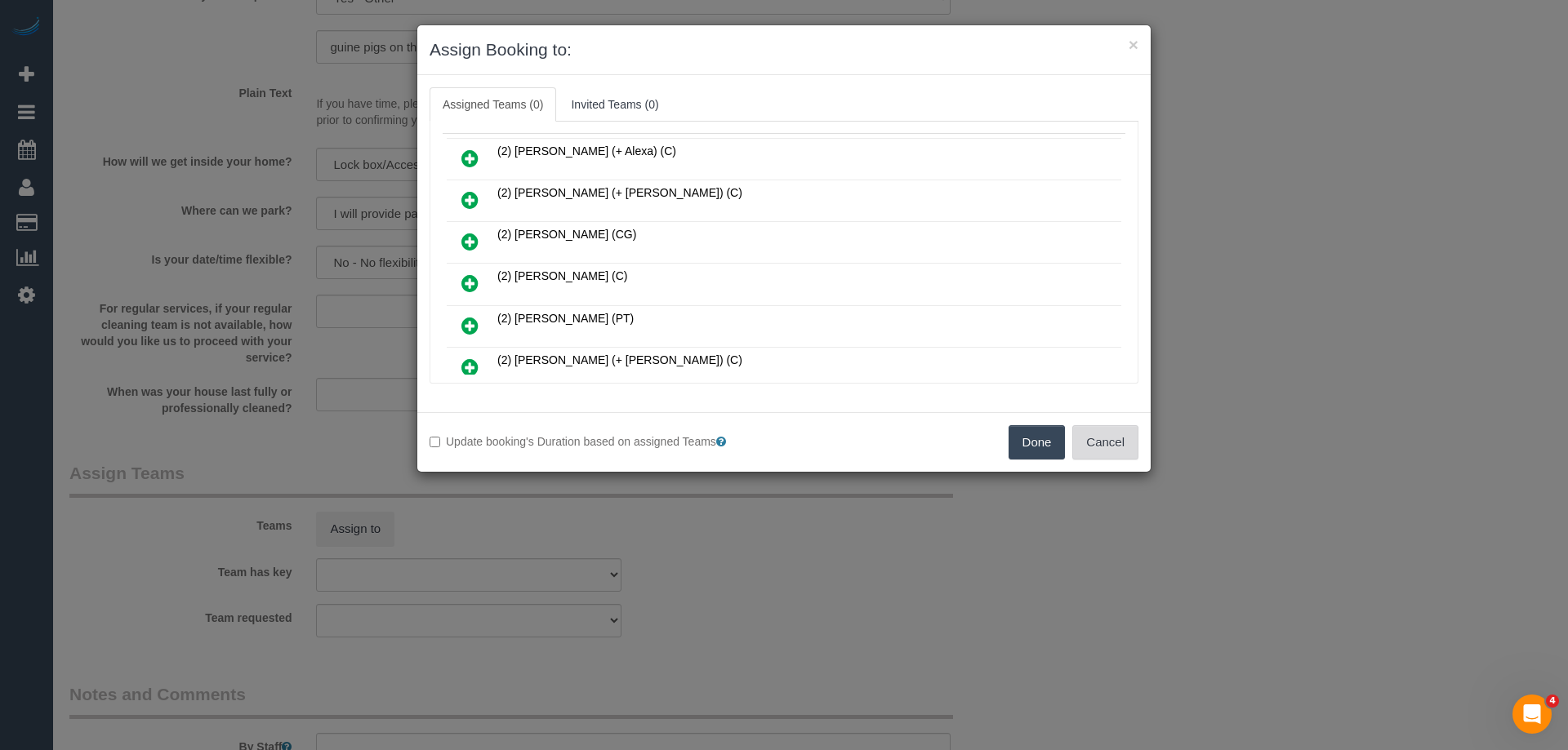
drag, startPoint x: 1101, startPoint y: 448, endPoint x: 1123, endPoint y: 448, distance: 22.0
click at [1102, 448] on button "Cancel" at bounding box center [1106, 443] width 66 height 34
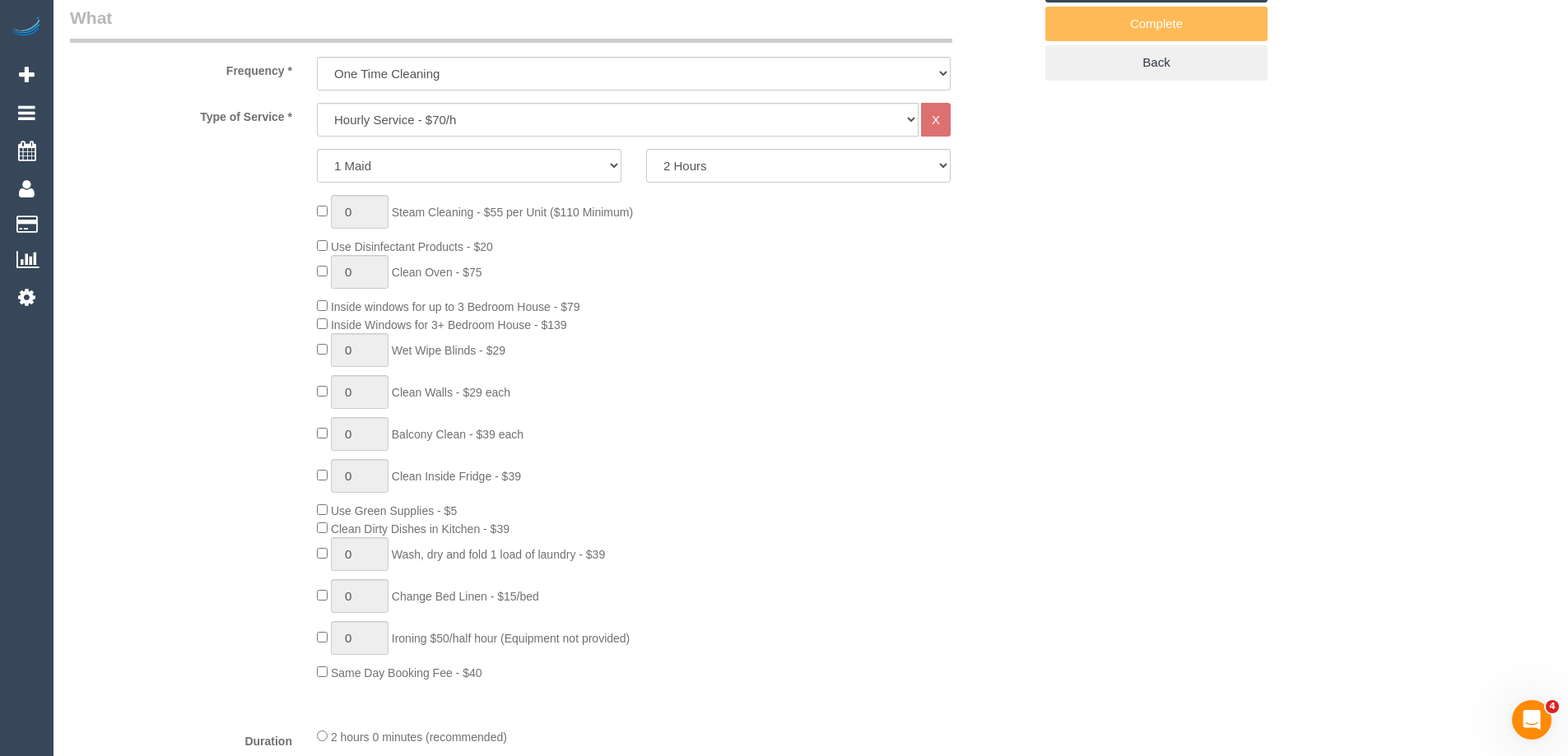
scroll to position [0, 0]
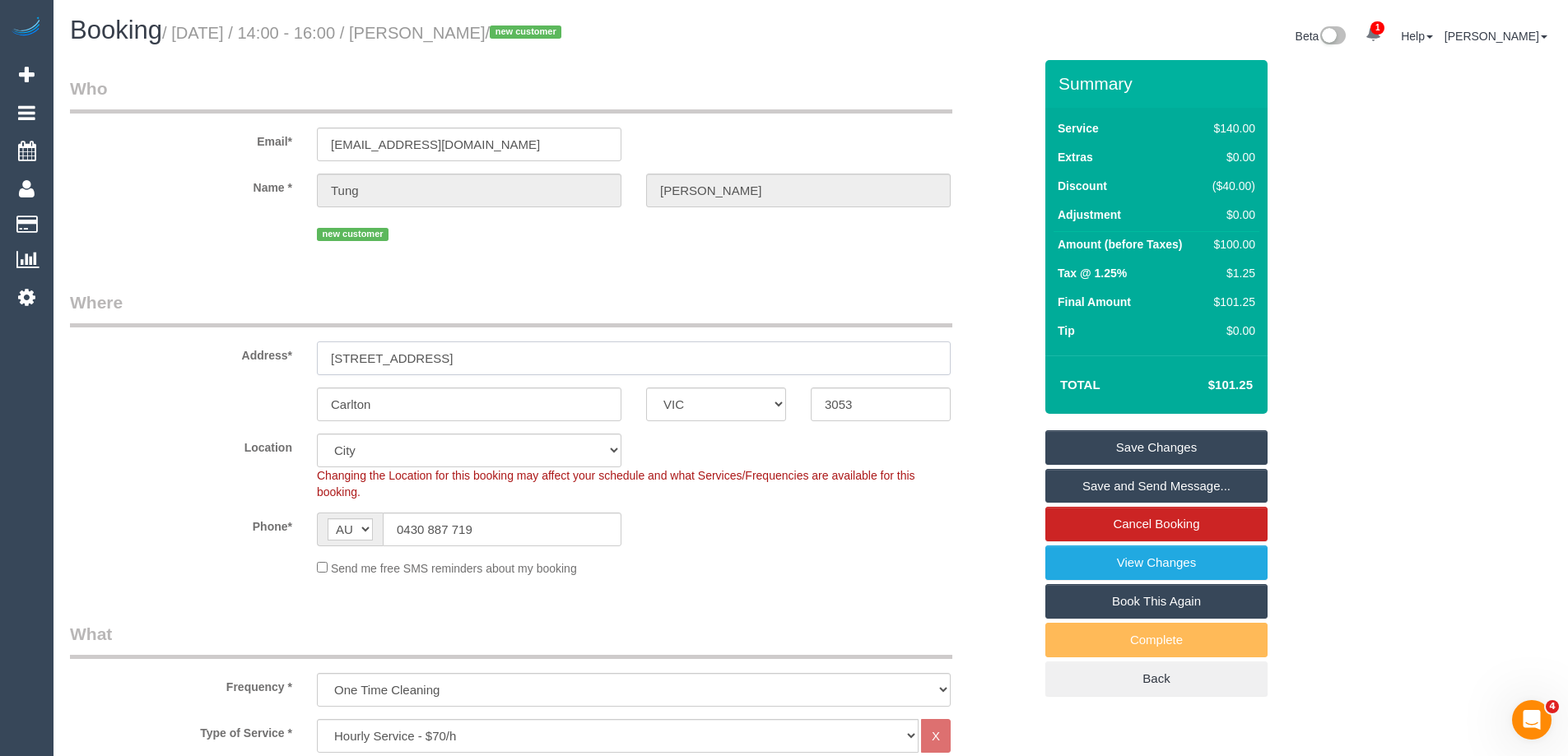
drag, startPoint x: 418, startPoint y: 356, endPoint x: 198, endPoint y: 349, distance: 220.1
click at [198, 349] on div "Address* 111 Leicester St, 607" at bounding box center [551, 333] width 988 height 85
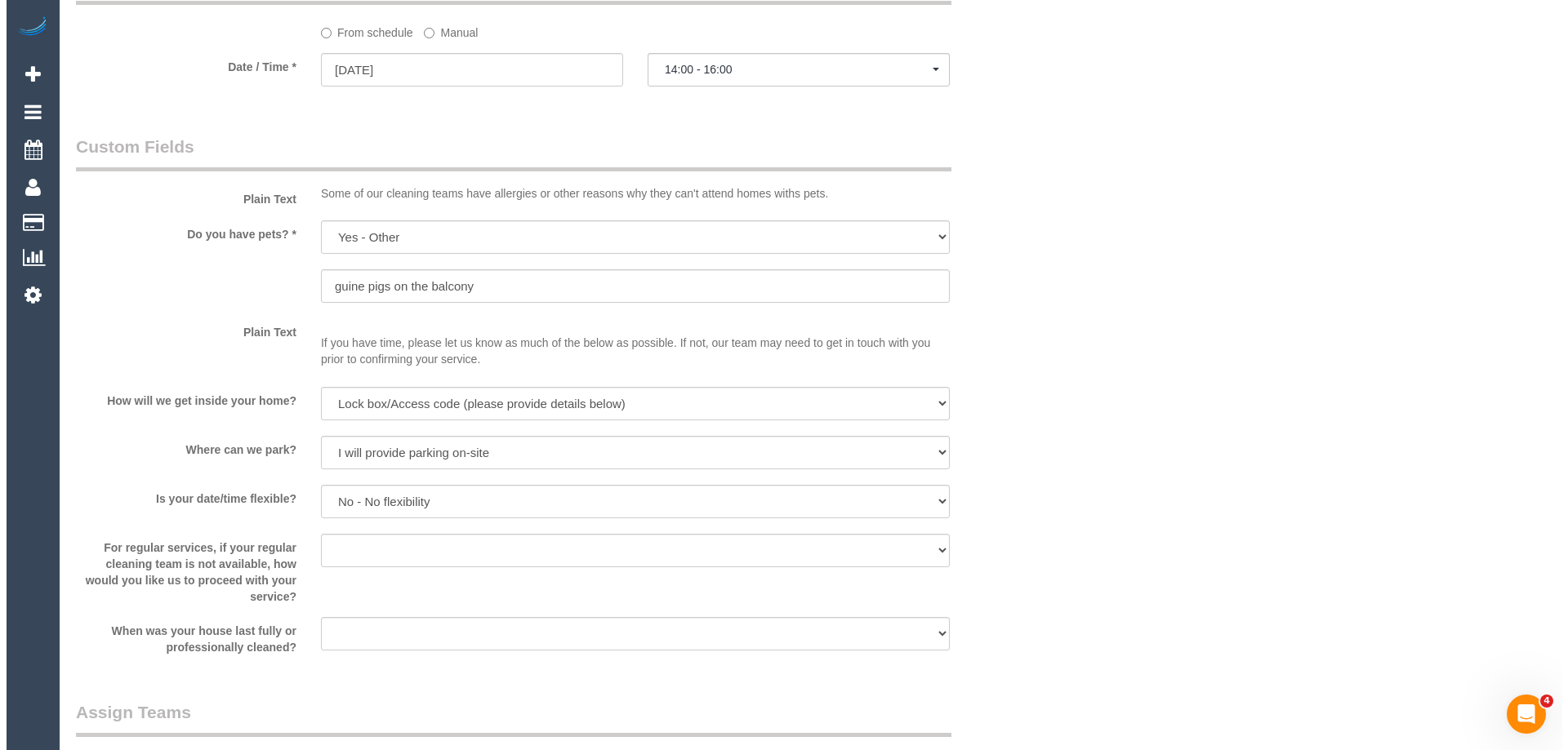
scroll to position [2041, 0]
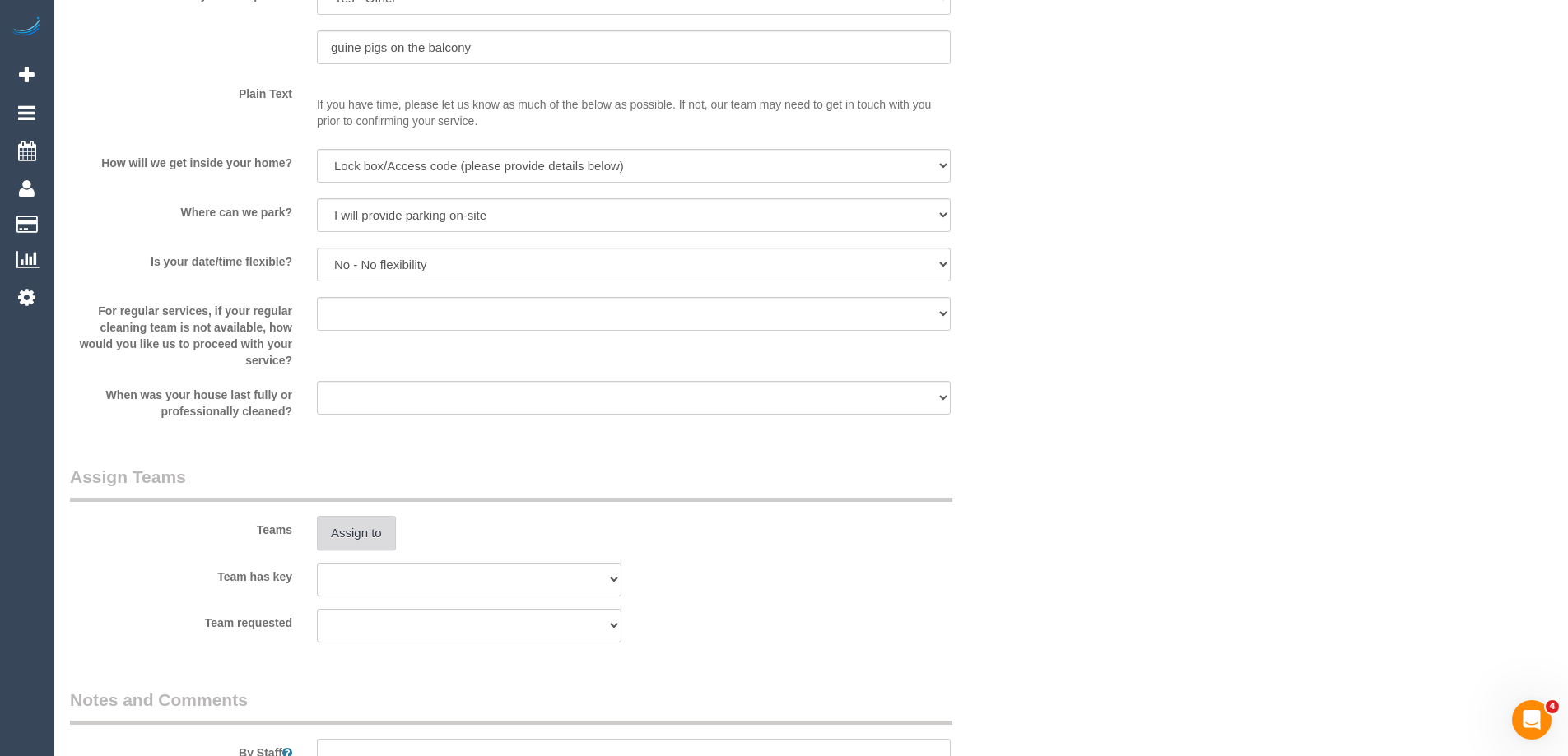
click at [359, 523] on button "Assign to" at bounding box center [356, 533] width 79 height 34
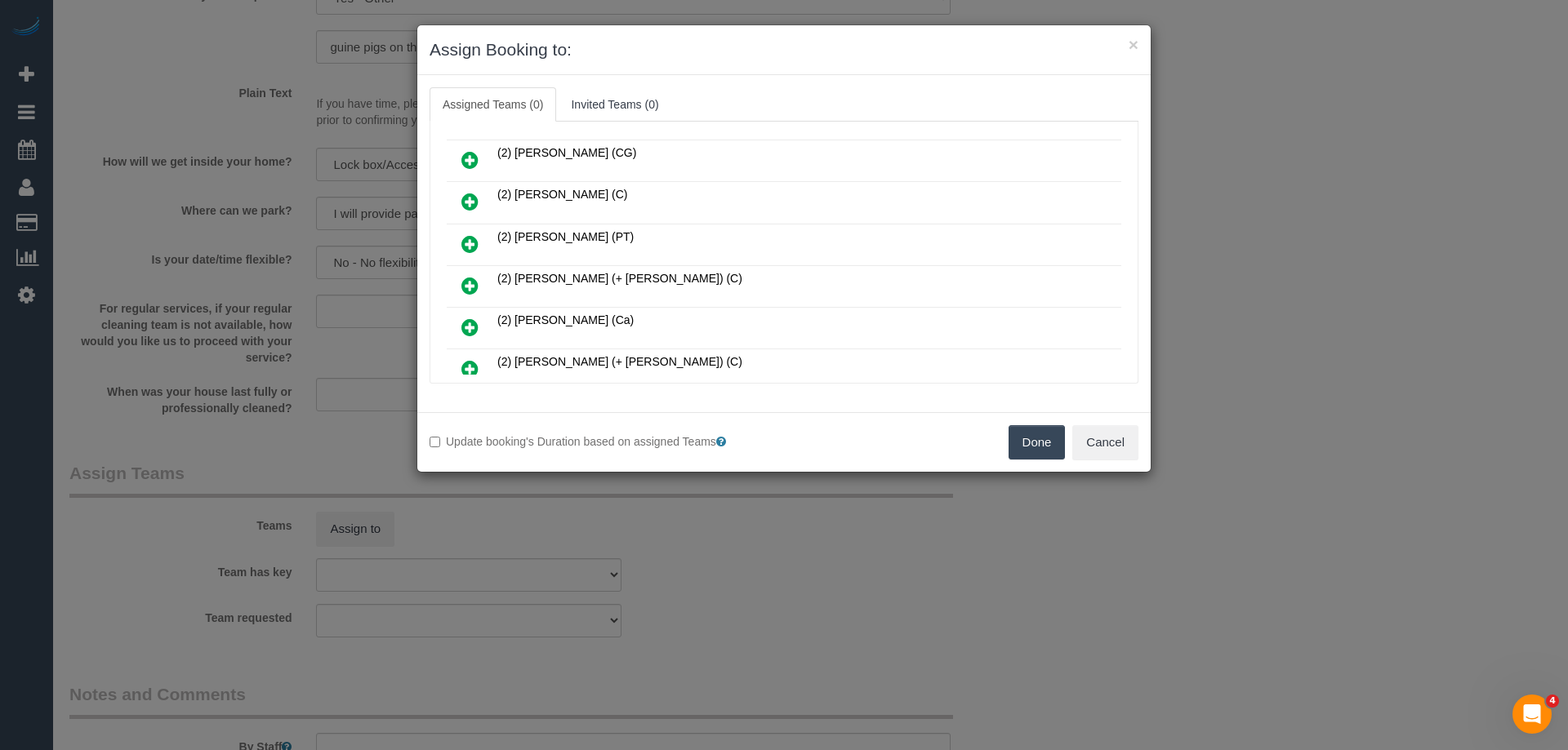
click at [469, 244] on icon at bounding box center [470, 243] width 17 height 20
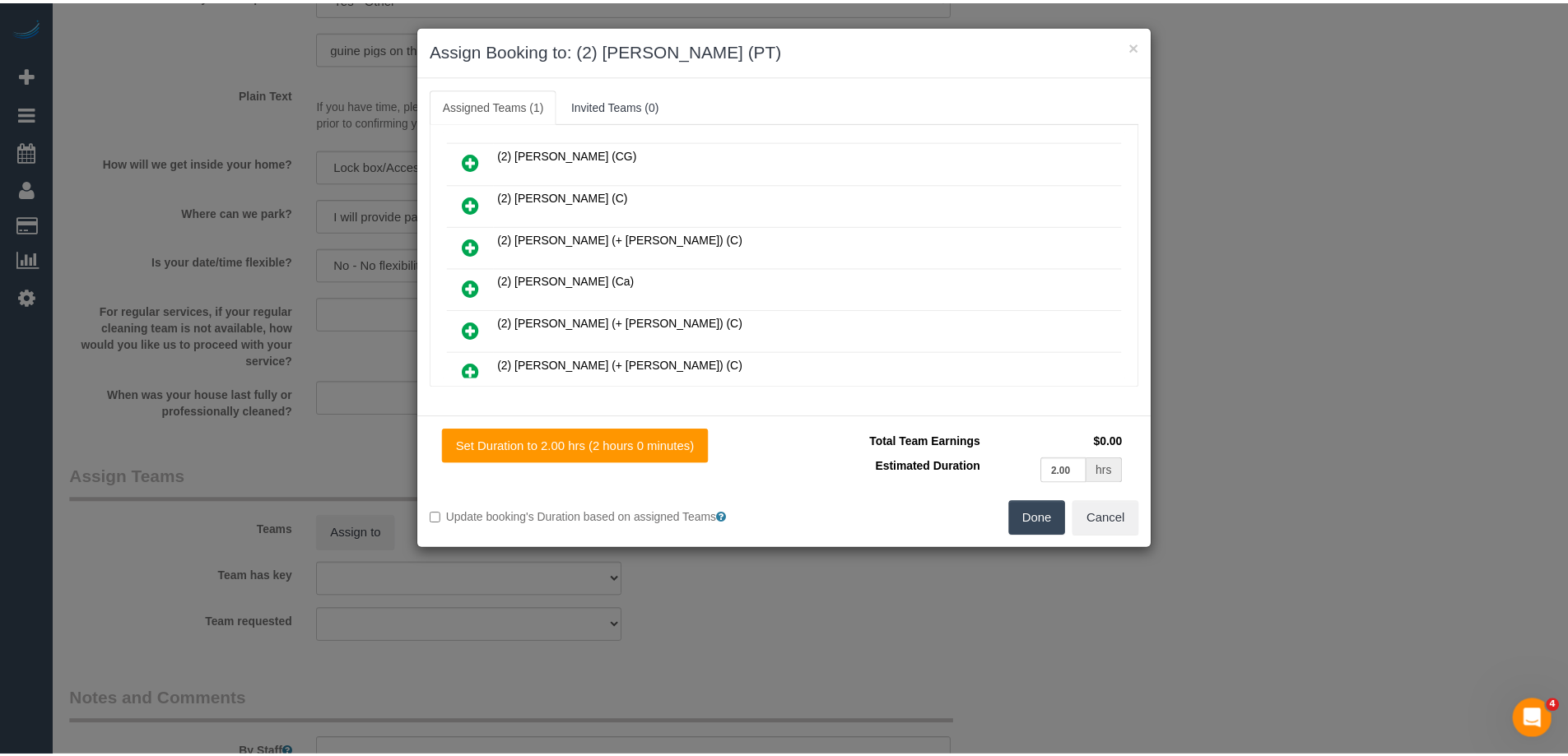
scroll to position [0, 0]
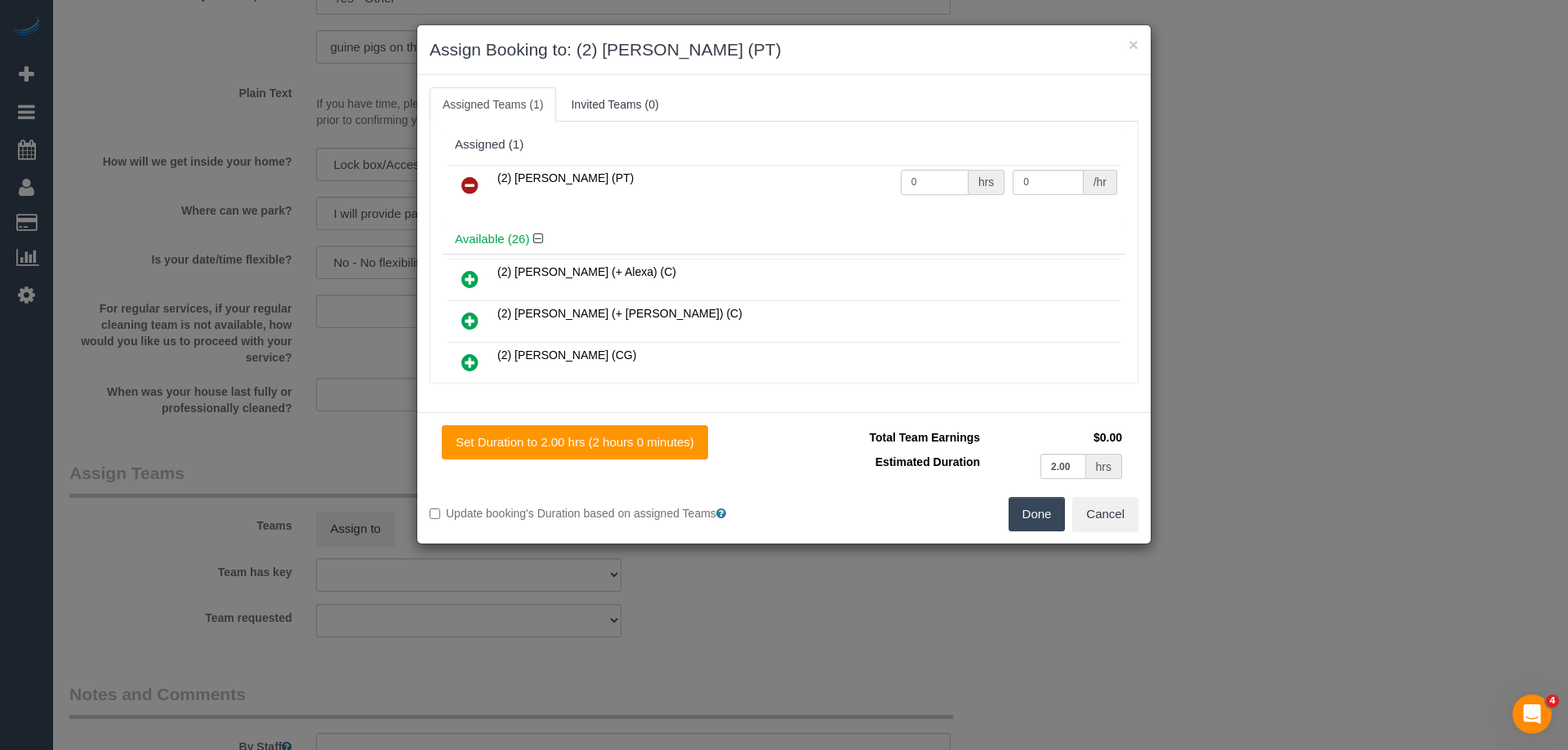
drag, startPoint x: 928, startPoint y: 186, endPoint x: 787, endPoint y: 185, distance: 141.0
click at [790, 176] on tr "(2) Azwad Raza (PT) 0 hrs 0 /hr" at bounding box center [784, 186] width 675 height 42
type input "2"
drag, startPoint x: 917, startPoint y: 169, endPoint x: 854, endPoint y: 180, distance: 64.0
click at [902, 169] on tr "(2) Azwad Raza (PT) 2 hrs 0 /hr" at bounding box center [784, 186] width 675 height 42
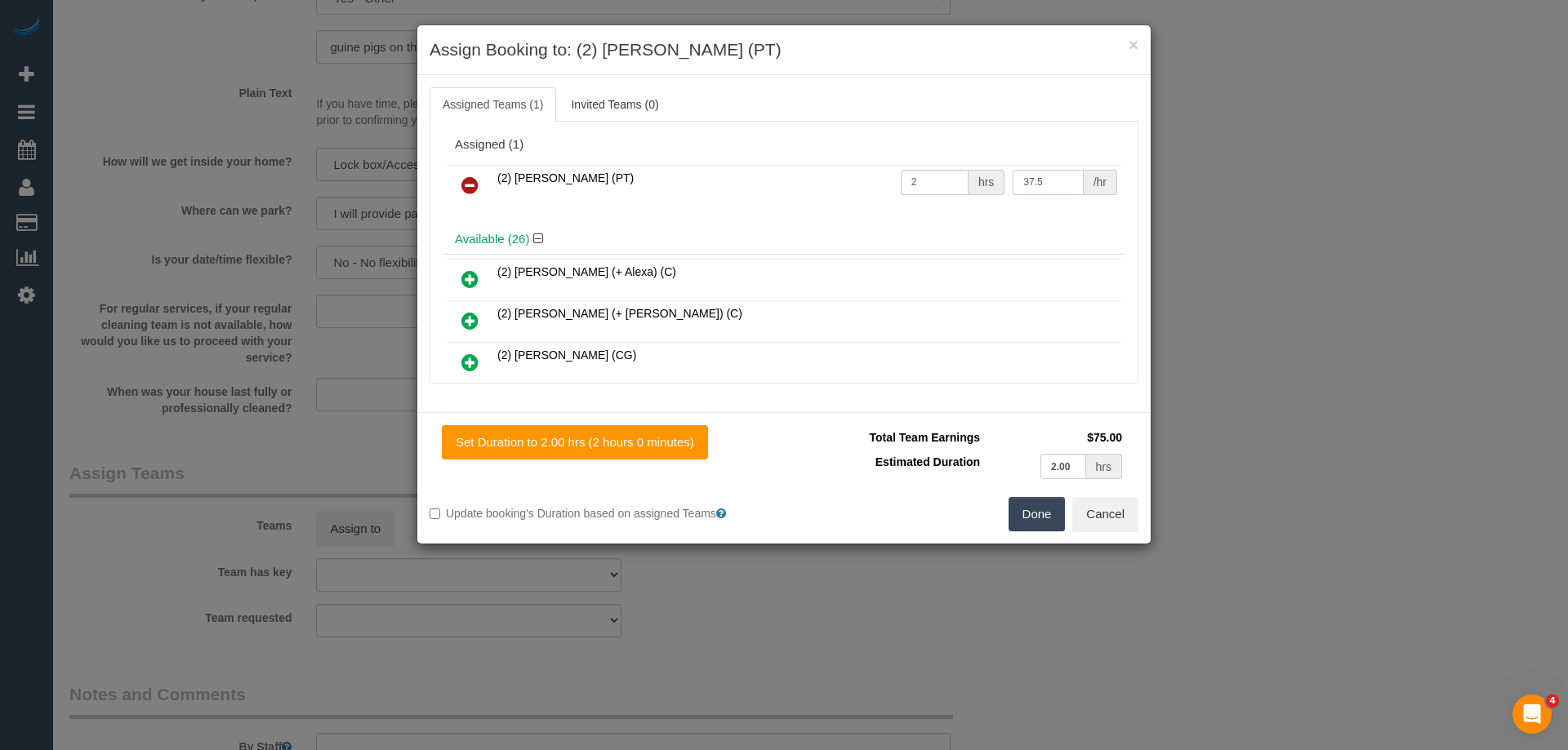
type input "37.5"
drag, startPoint x: 1037, startPoint y: 499, endPoint x: 1038, endPoint y: 509, distance: 10.0
click at [1037, 505] on button "Done" at bounding box center [1037, 514] width 57 height 34
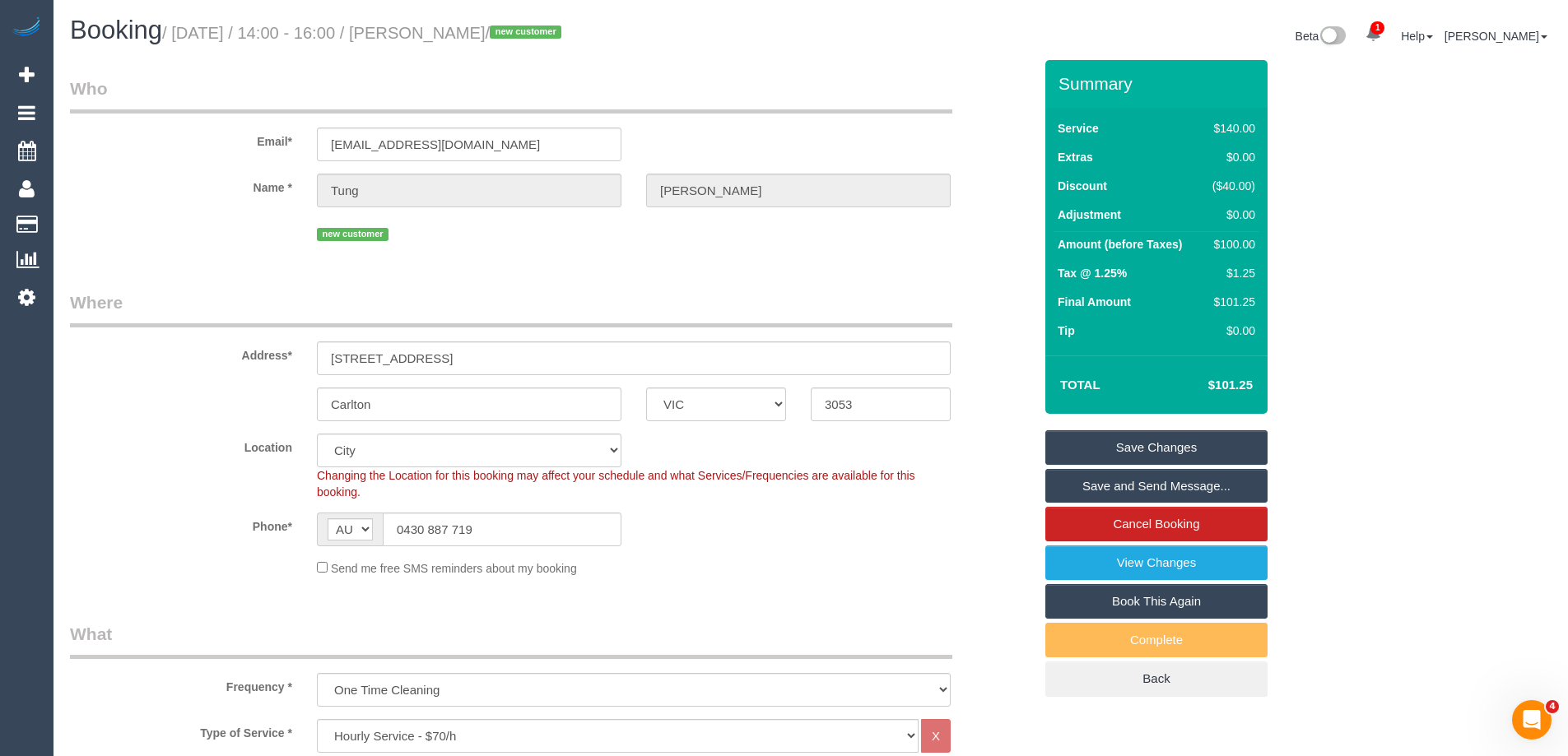
drag, startPoint x: 547, startPoint y: 32, endPoint x: 456, endPoint y: 32, distance: 91.0
click at [456, 32] on small "/ September 04, 2025 / 14:00 - 16:00 / Tung Truong / new customer" at bounding box center [364, 33] width 404 height 18
copy small "Tung Truong"
click at [1070, 474] on link "Save and Send Message..." at bounding box center [1156, 487] width 222 height 34
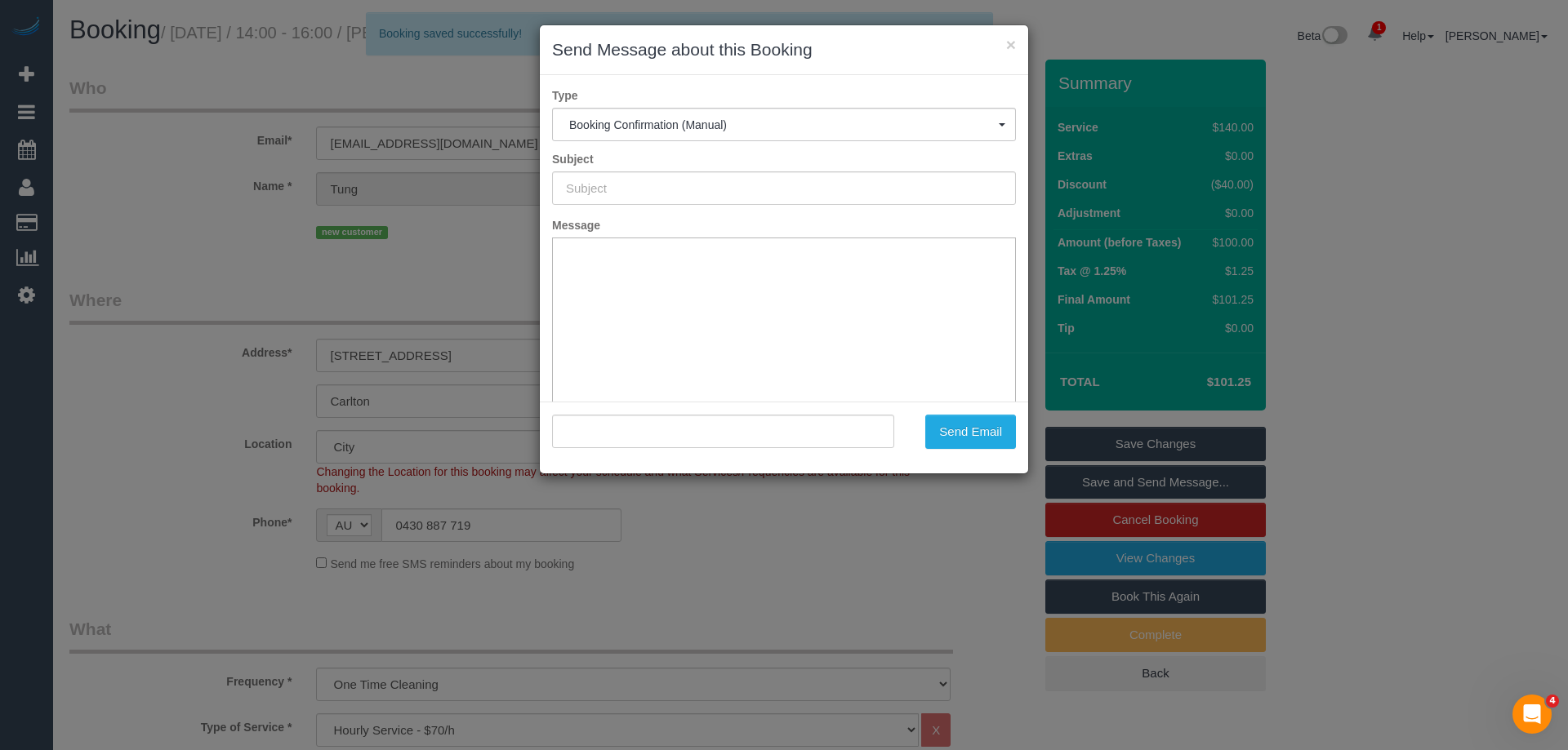
type input "Booking Confirmed"
type input ""Tung Truong" <tung@vante.co>"
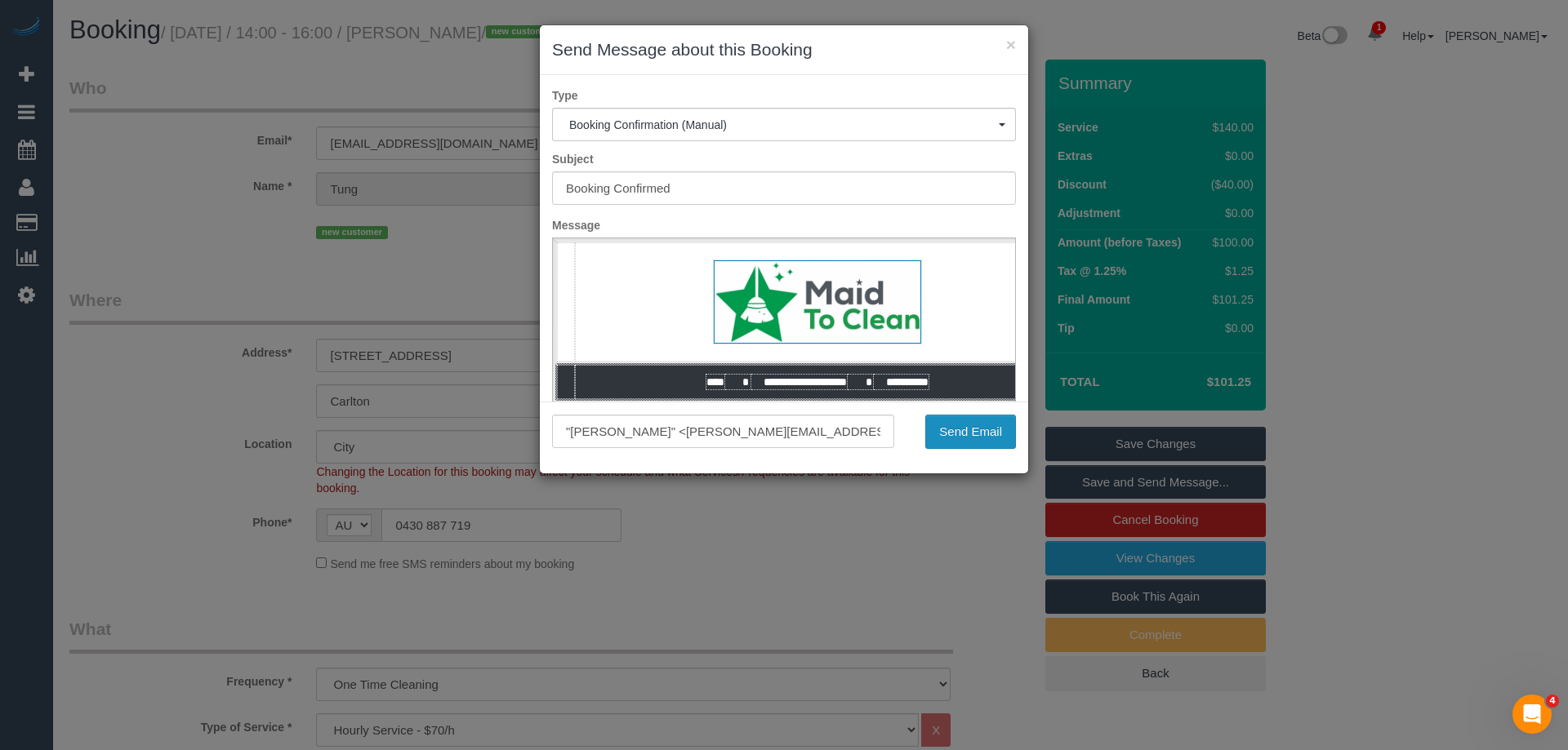
click at [978, 433] on button "Send Email" at bounding box center [971, 432] width 90 height 34
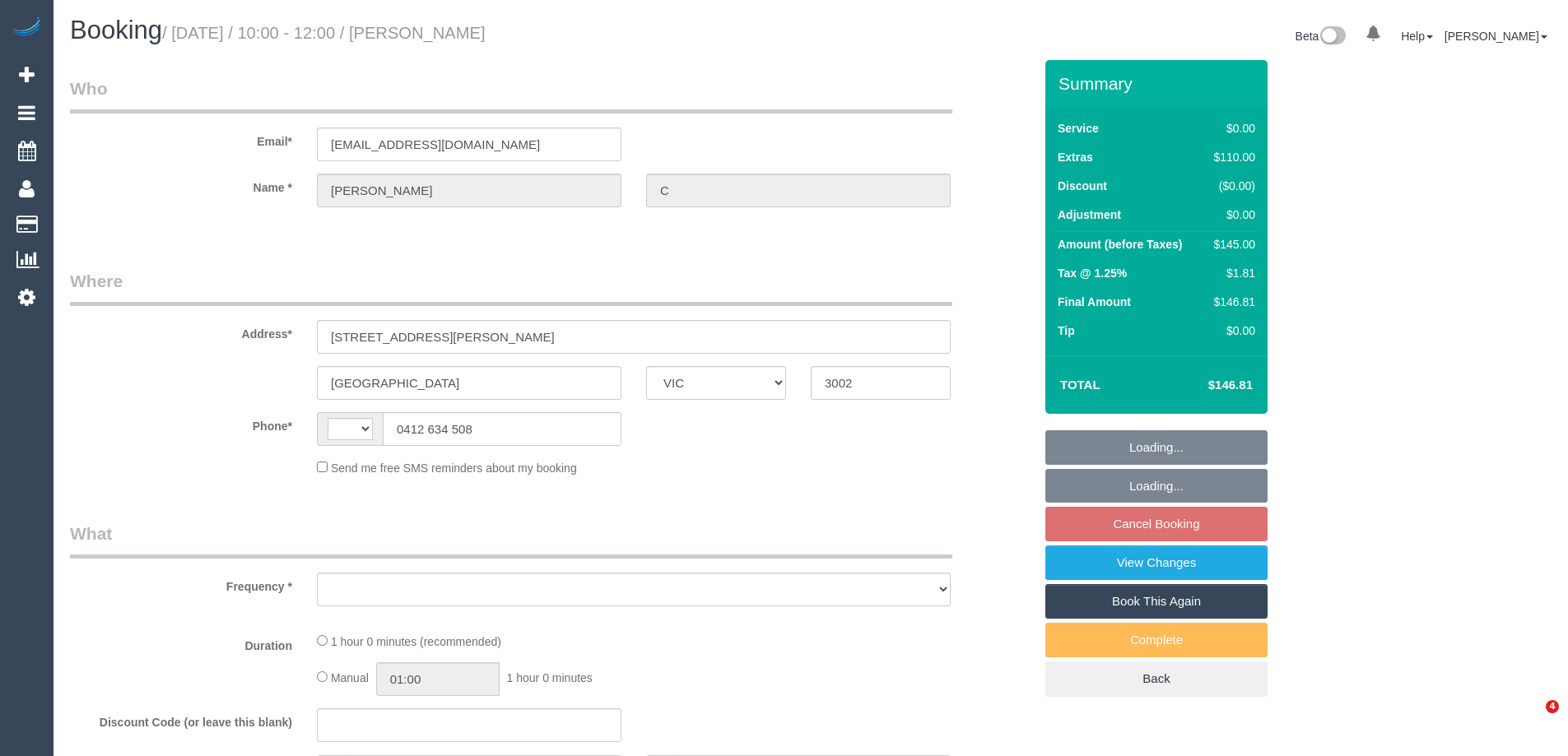
select select "VIC"
select select "string:AU"
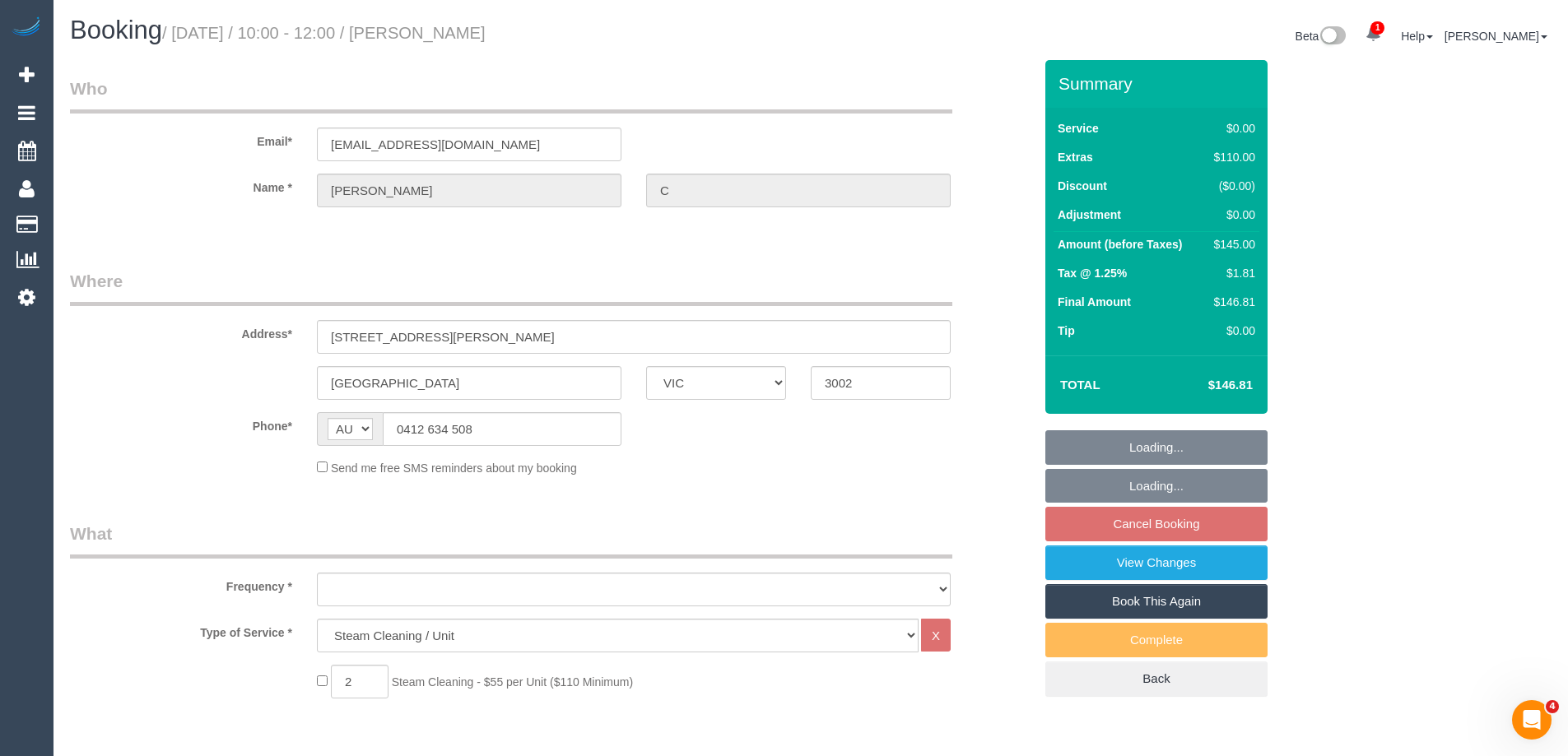
select select "object:556"
select select "string:stripe-pm_1RukgY2GScqysDRVVvtP8RBP"
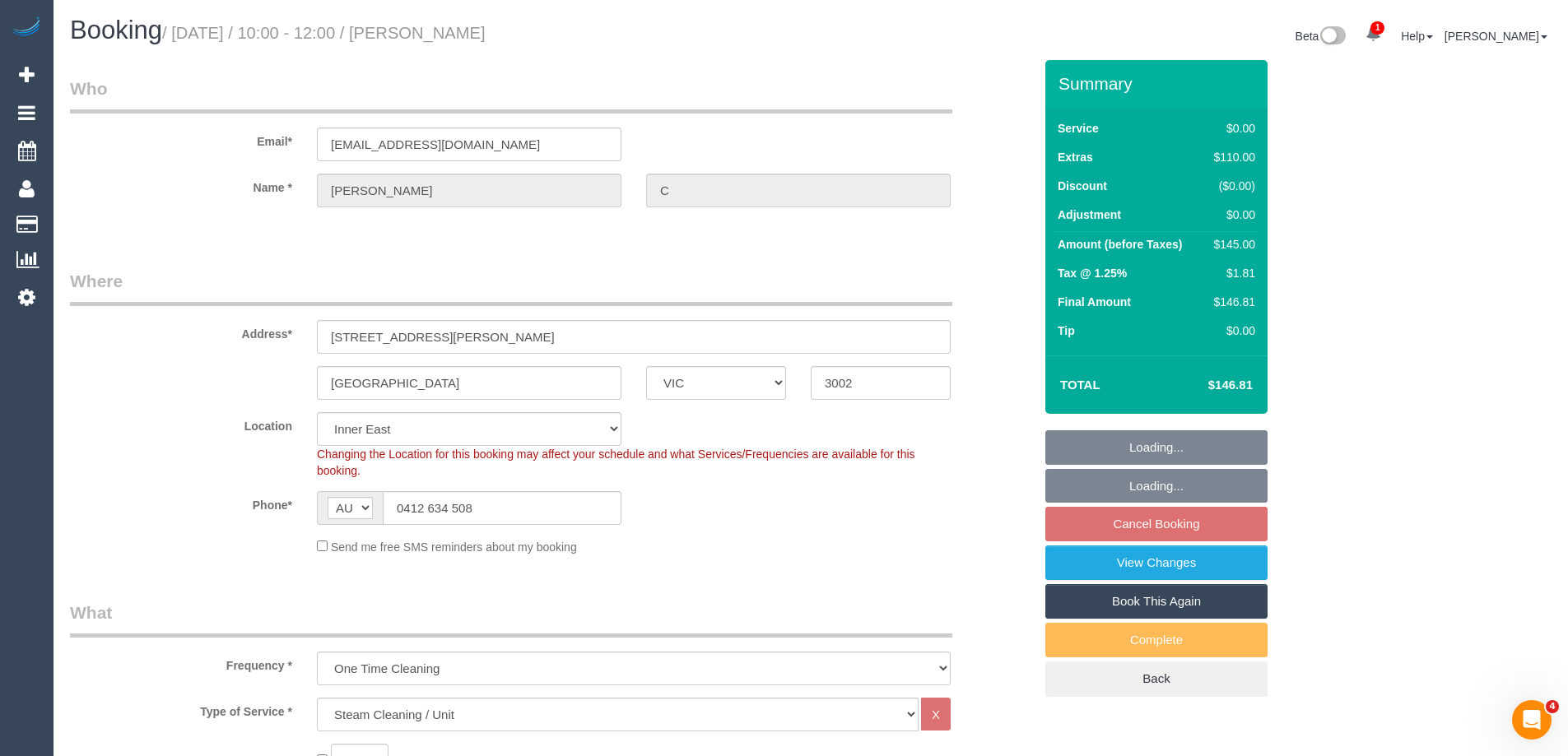
select select "spot1"
select select "object:1318"
select select "number:28"
select select "number:14"
select select "number:19"
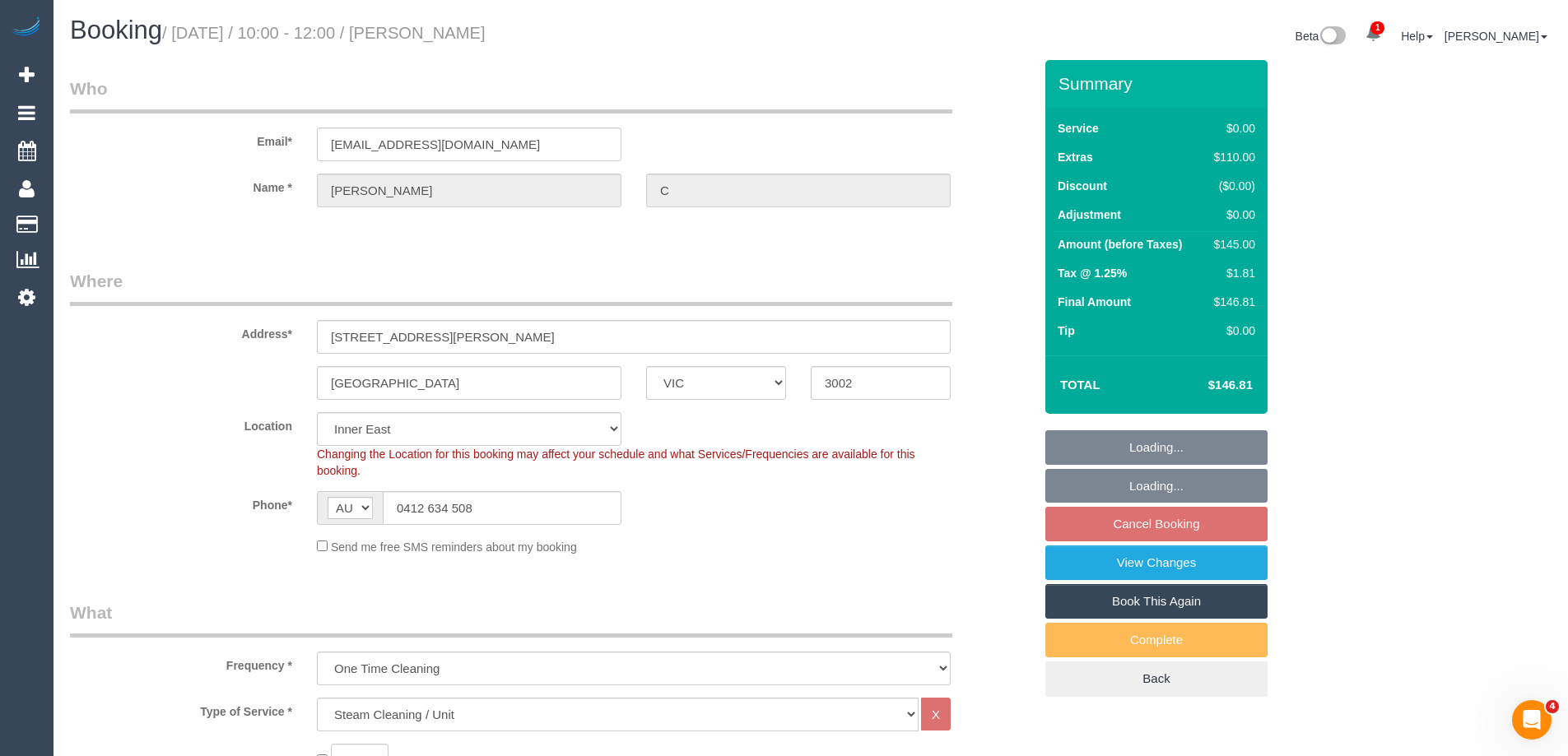
select select "number:26"
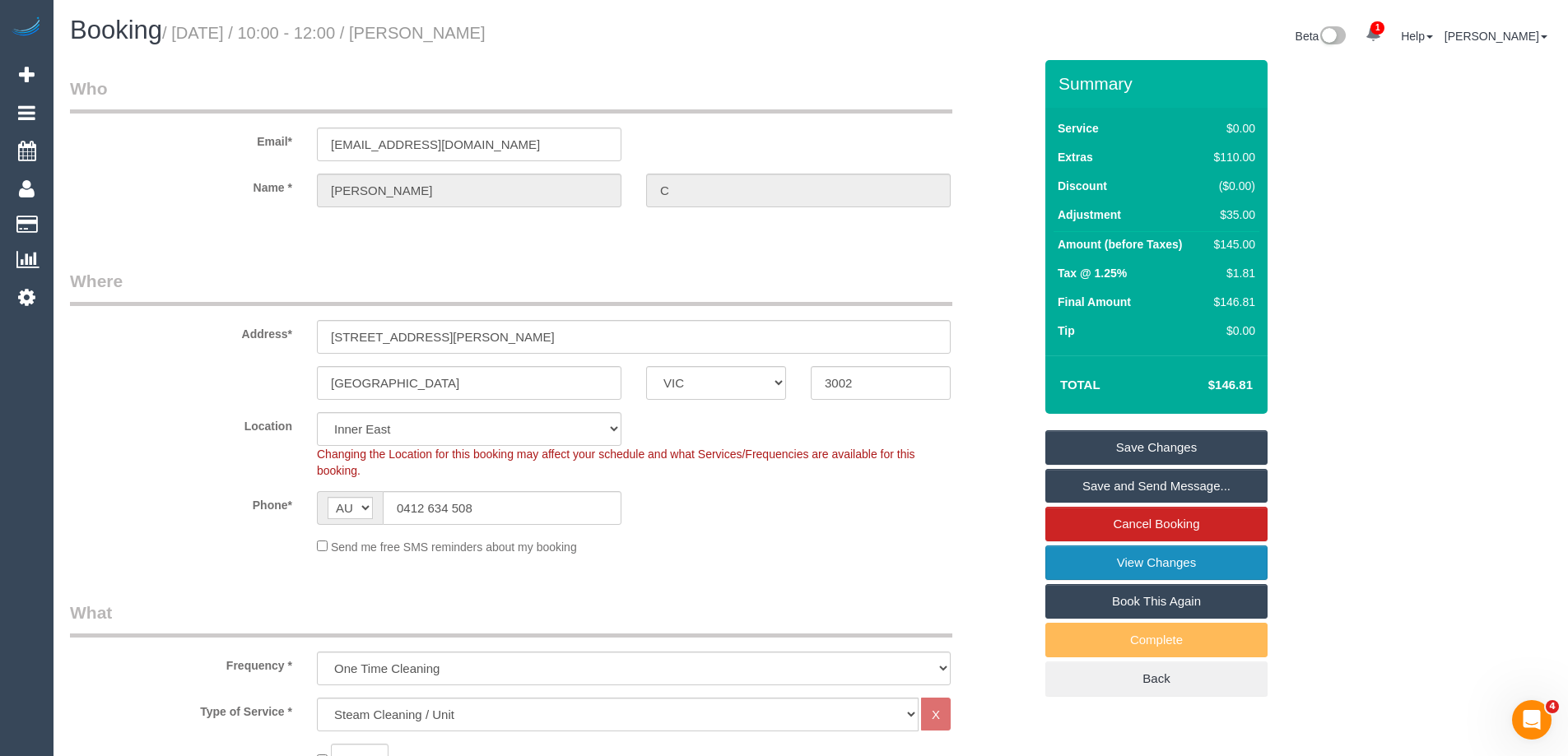
click at [1085, 565] on link "View Changes" at bounding box center [1156, 563] width 222 height 34
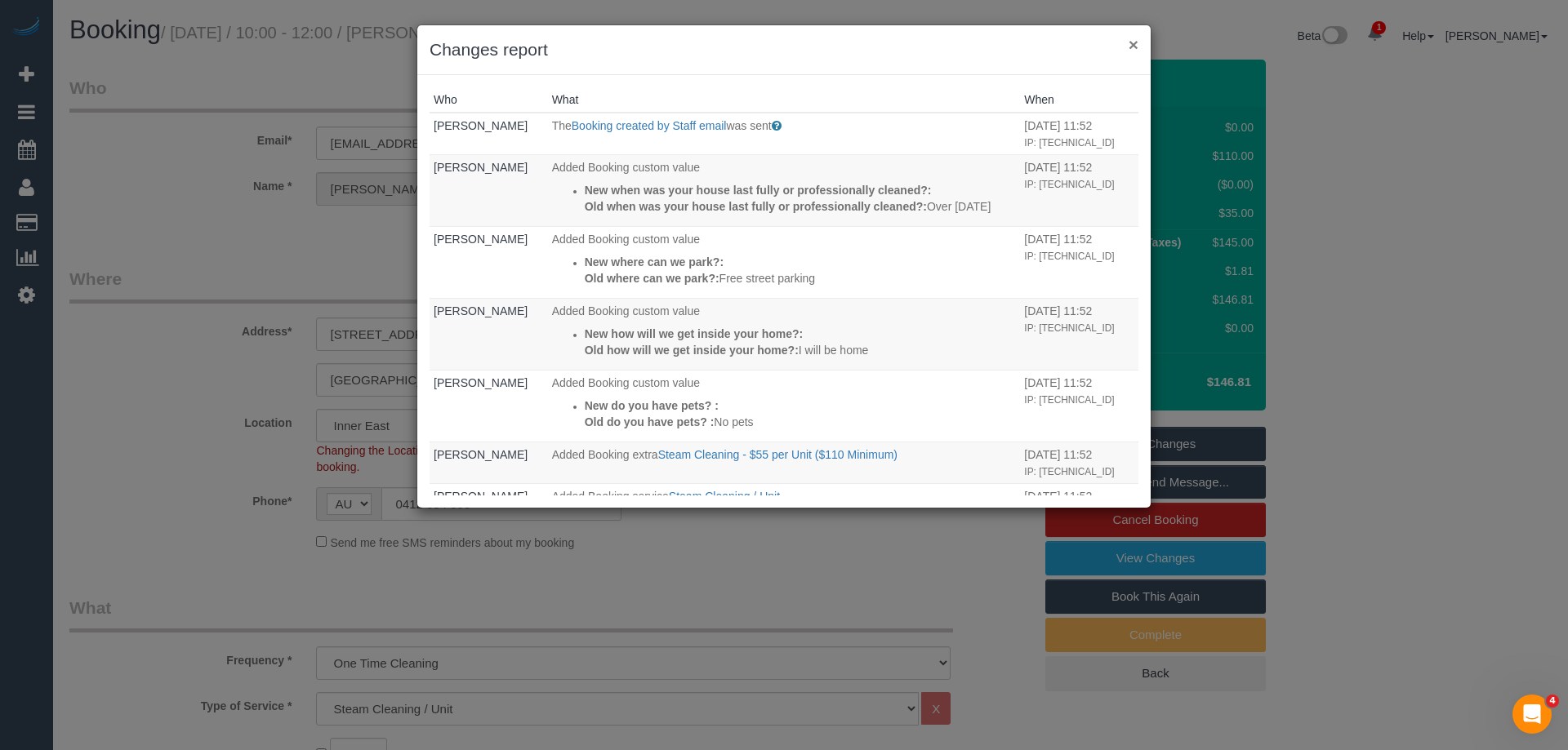
click at [1136, 44] on button "×" at bounding box center [1134, 44] width 10 height 17
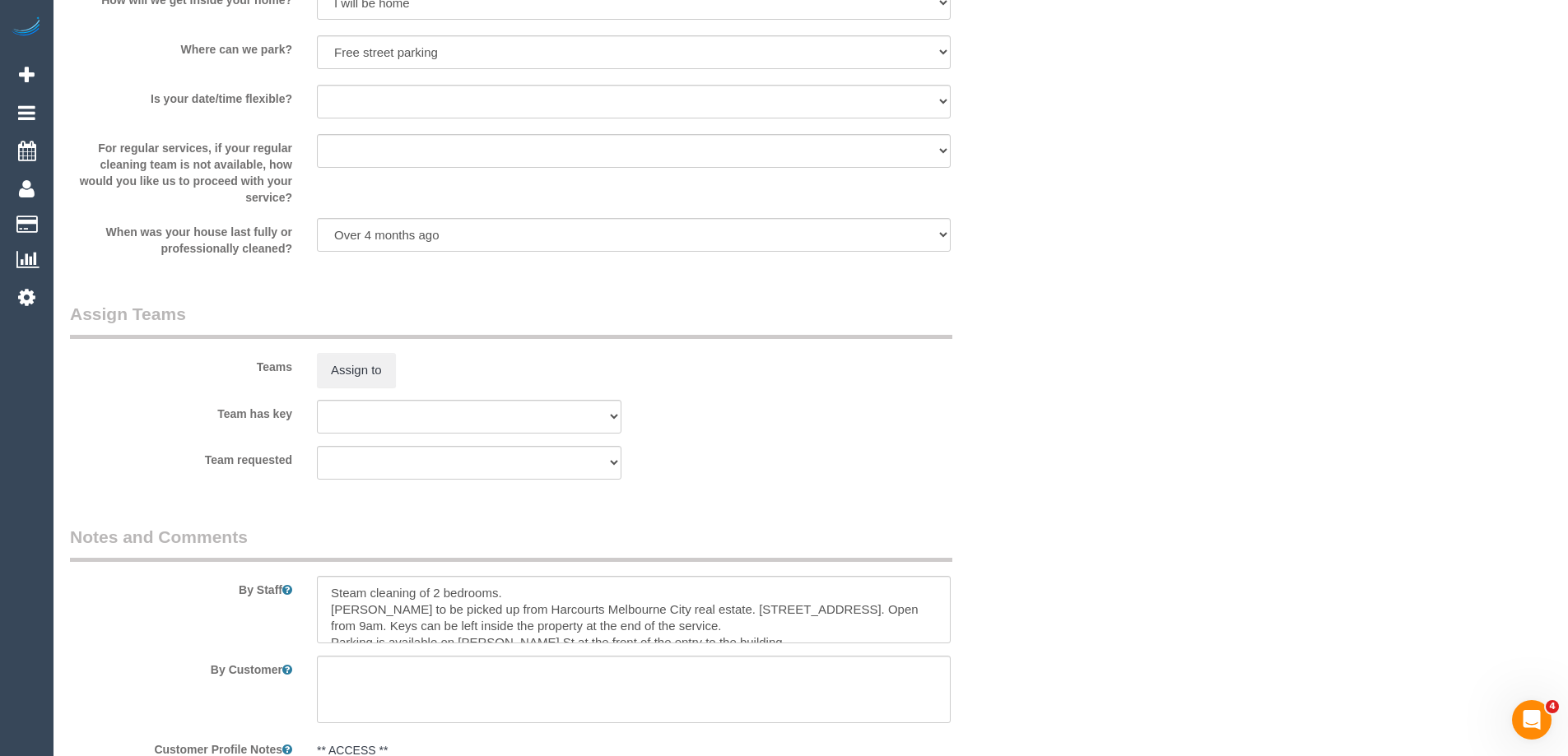
scroll to position [1893, 0]
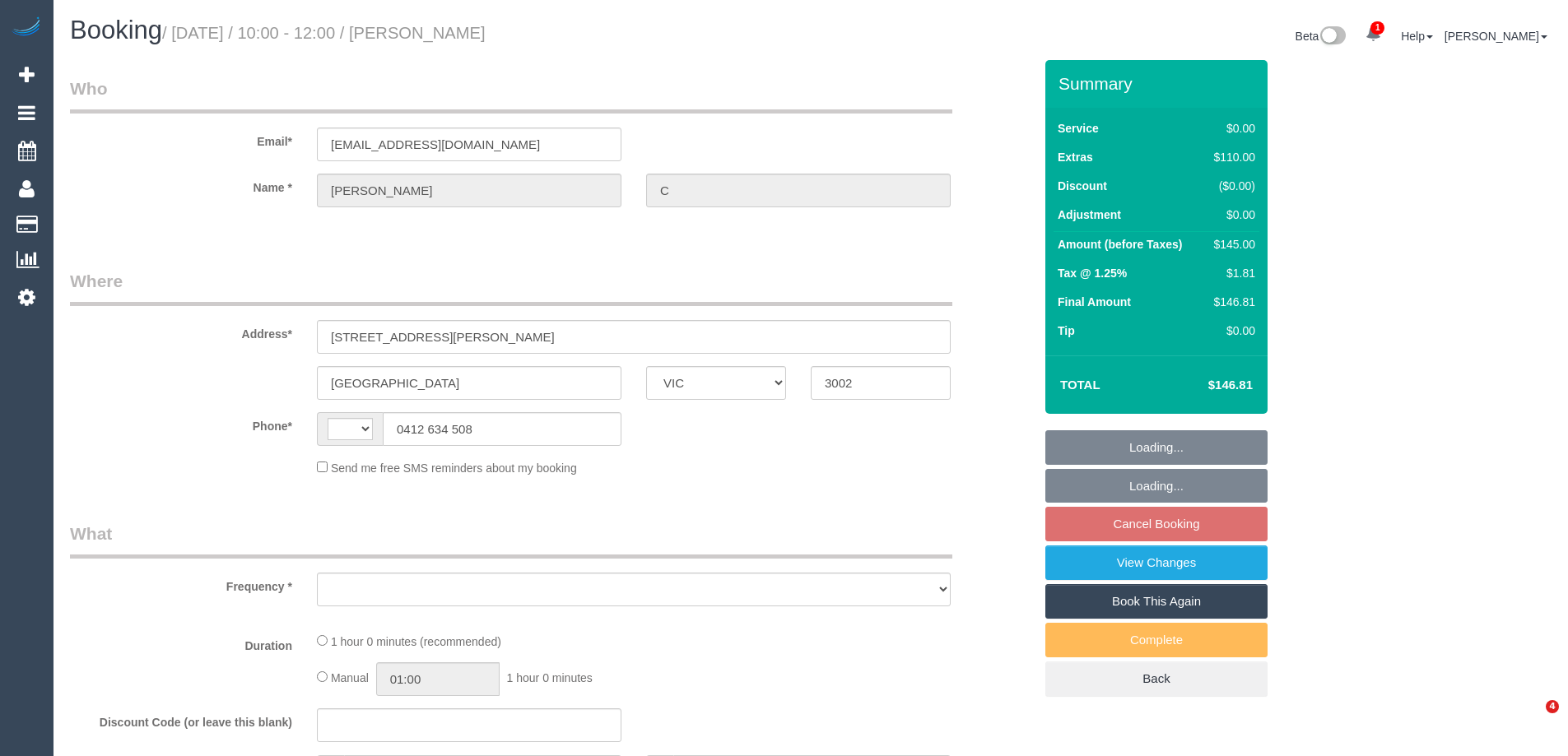
select select "VIC"
select select "string:stripe-pm_1RukgY2GScqysDRVVvtP8RBP"
select select "number:28"
select select "number:14"
select select "number:19"
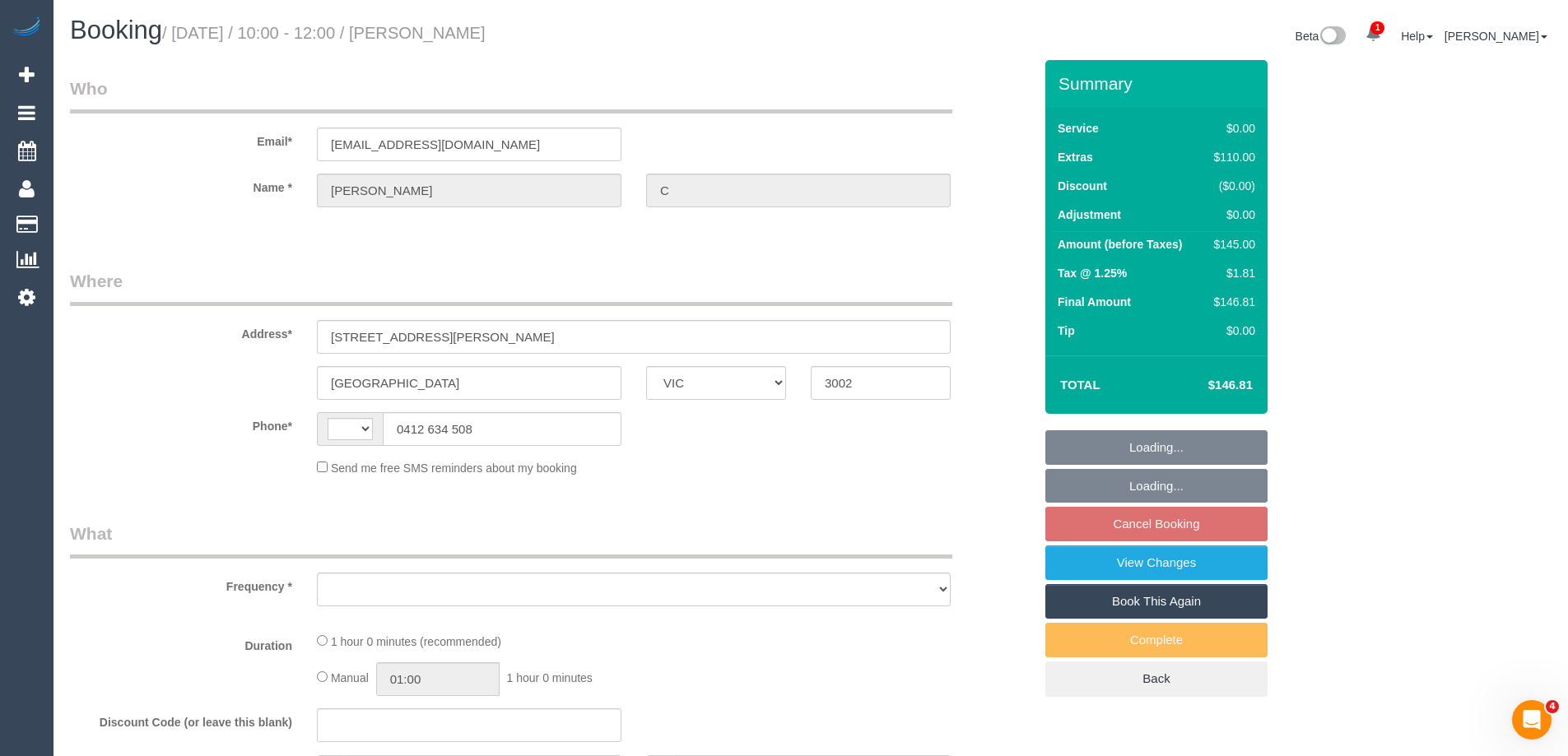
select select "number:26"
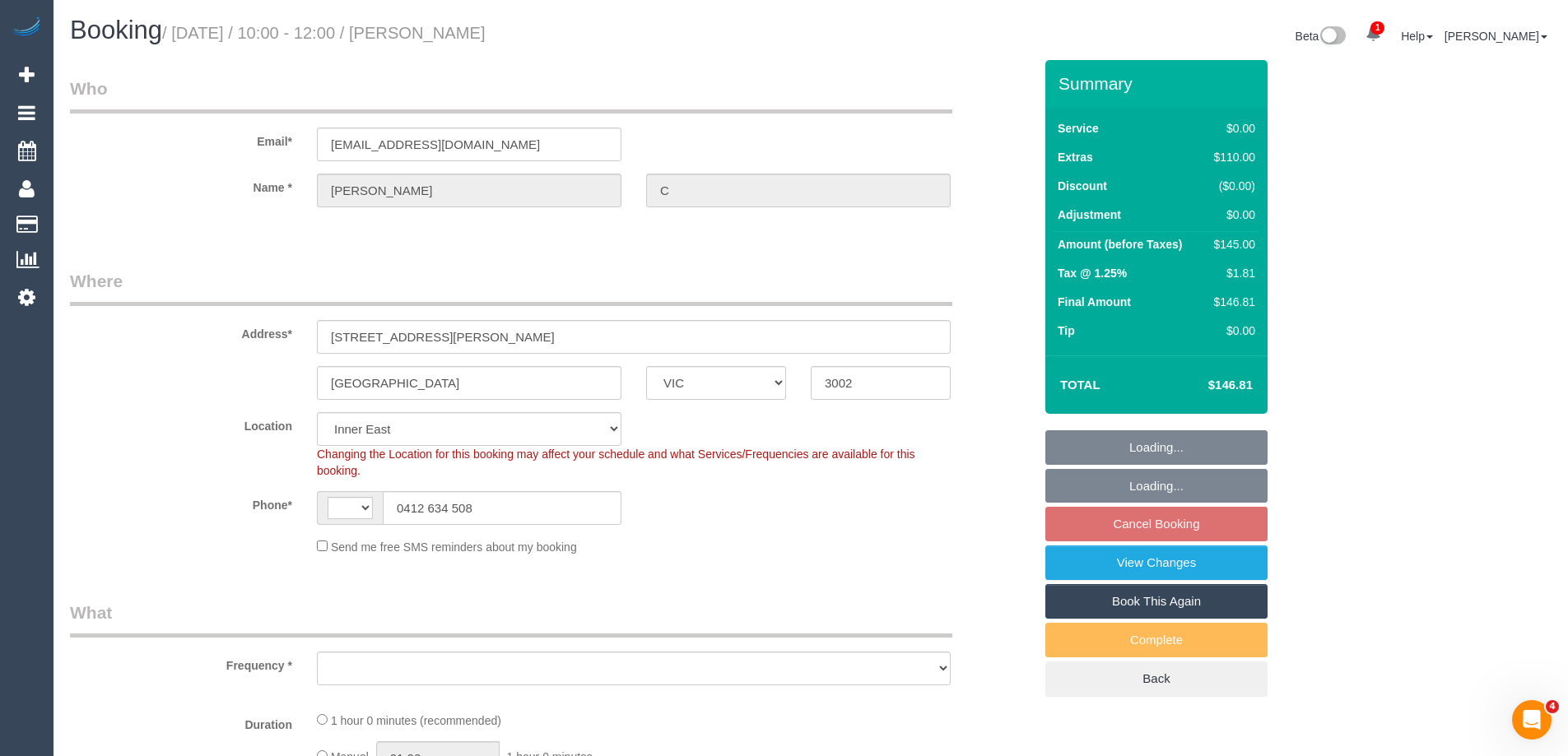
select select "string:AU"
select select "object:1311"
select select "spot1"
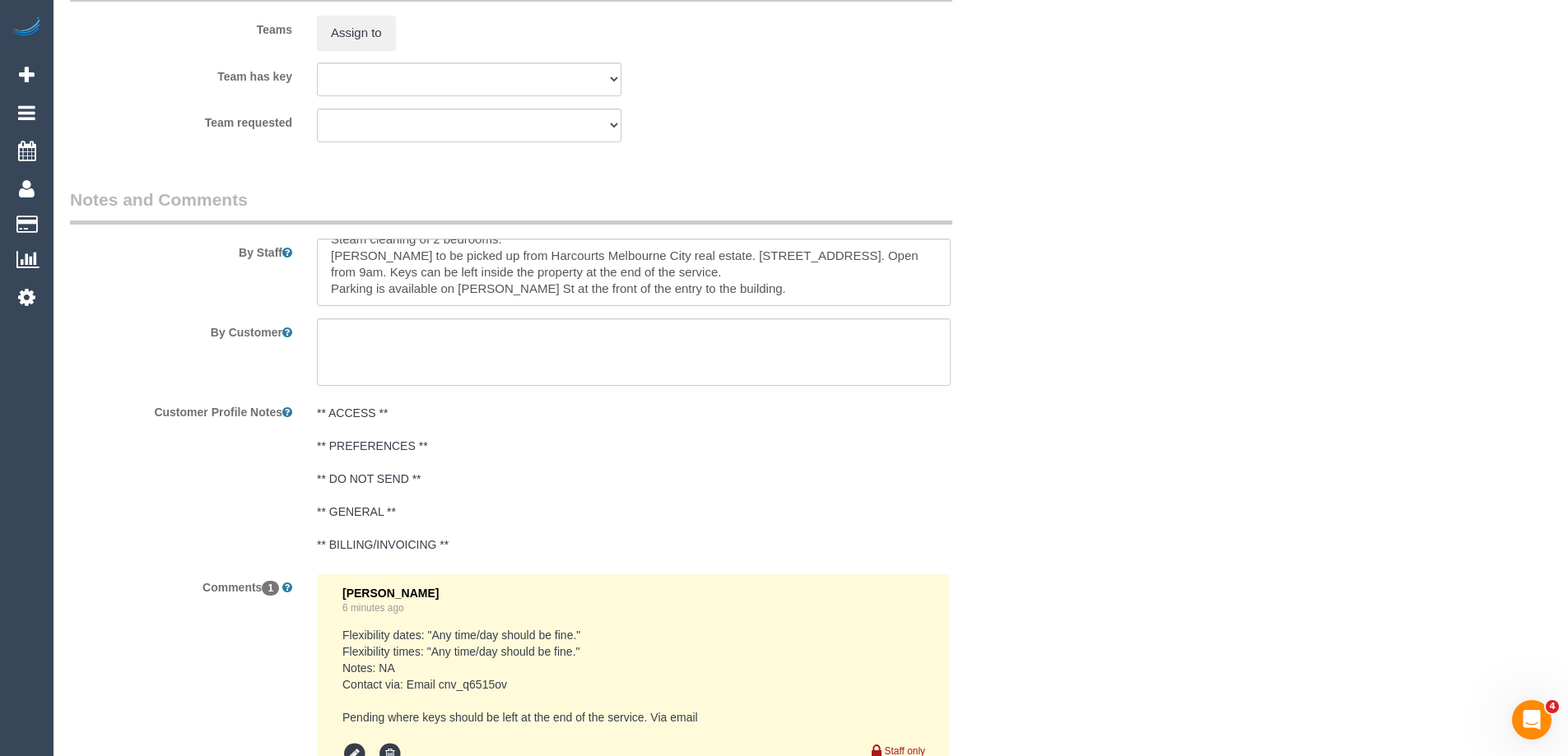
scroll to position [2058, 0]
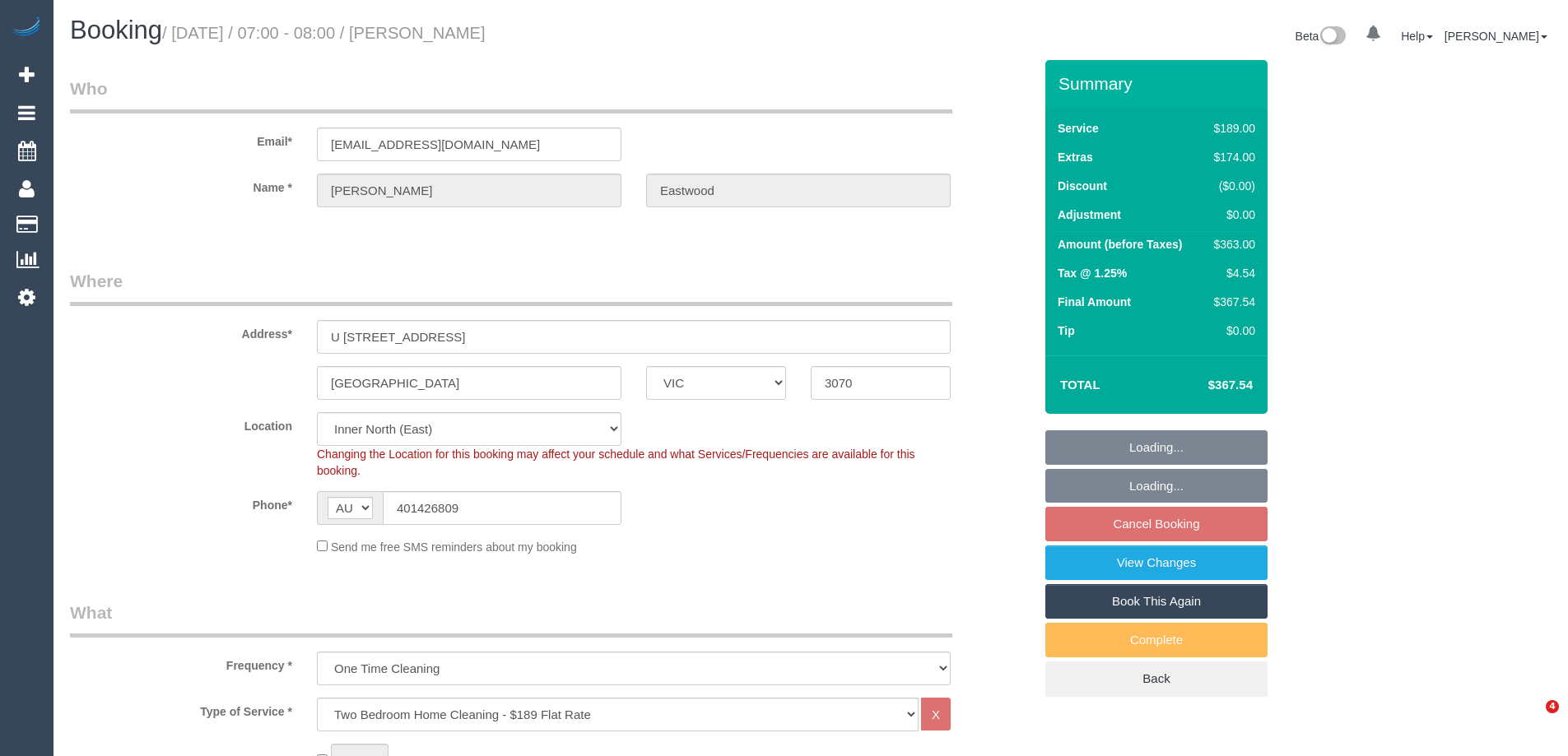
select select "VIC"
select select "string:stripe-pm_1S2jbO2GScqysDRVqEwhMXDE"
select select "number:28"
select select "number:16"
select select "number:19"
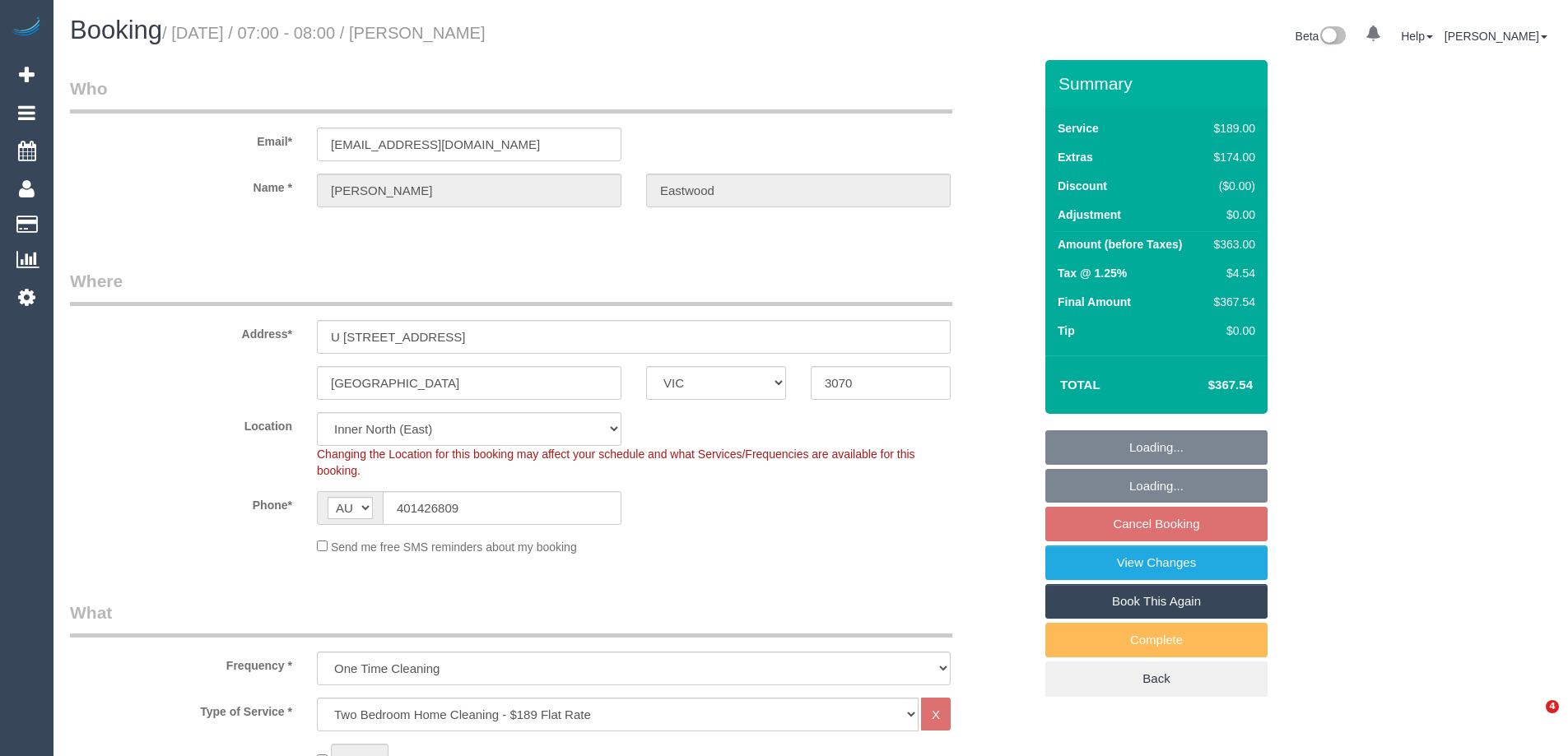
select select "number:24"
select select "number:13"
select select "spot14"
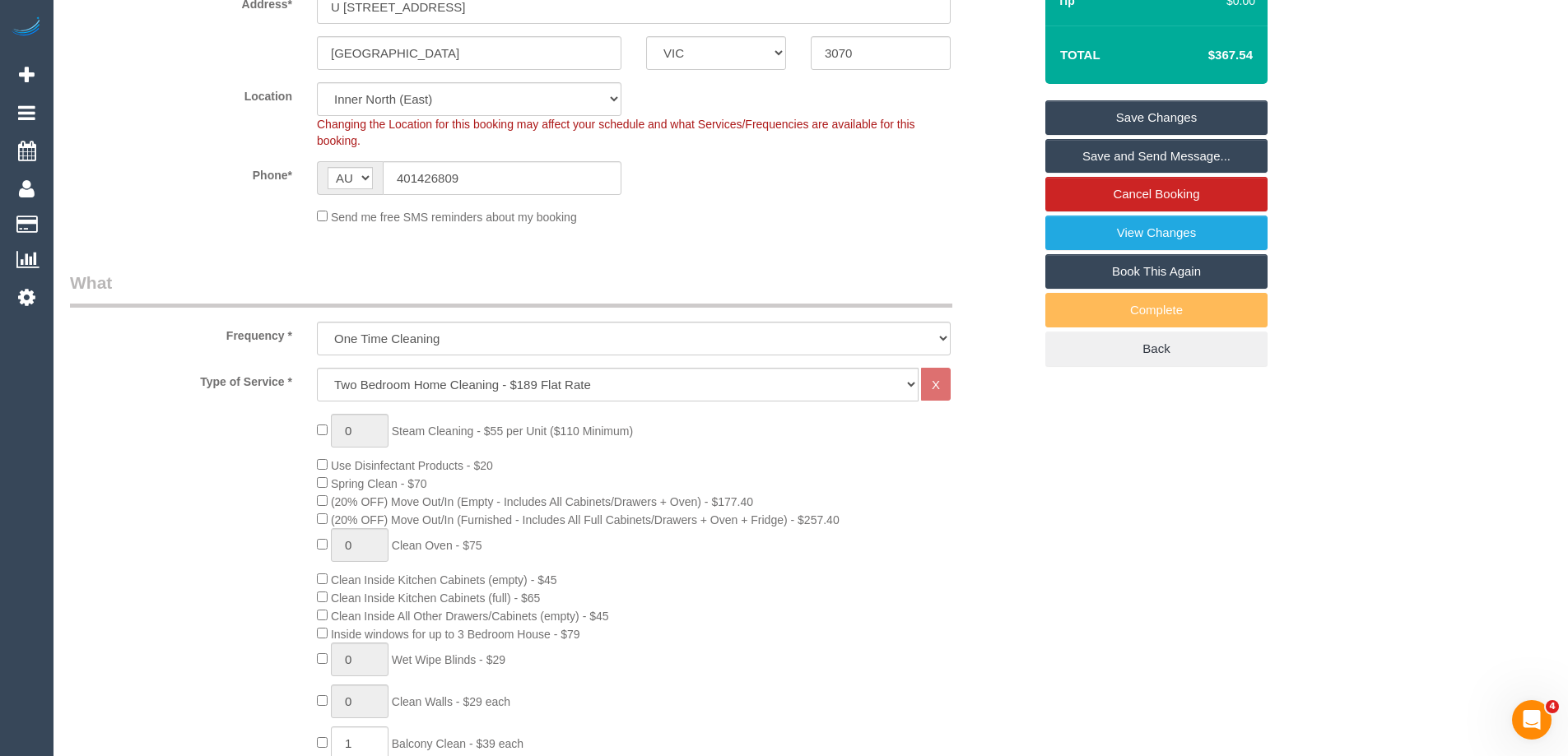
scroll to position [330, 0]
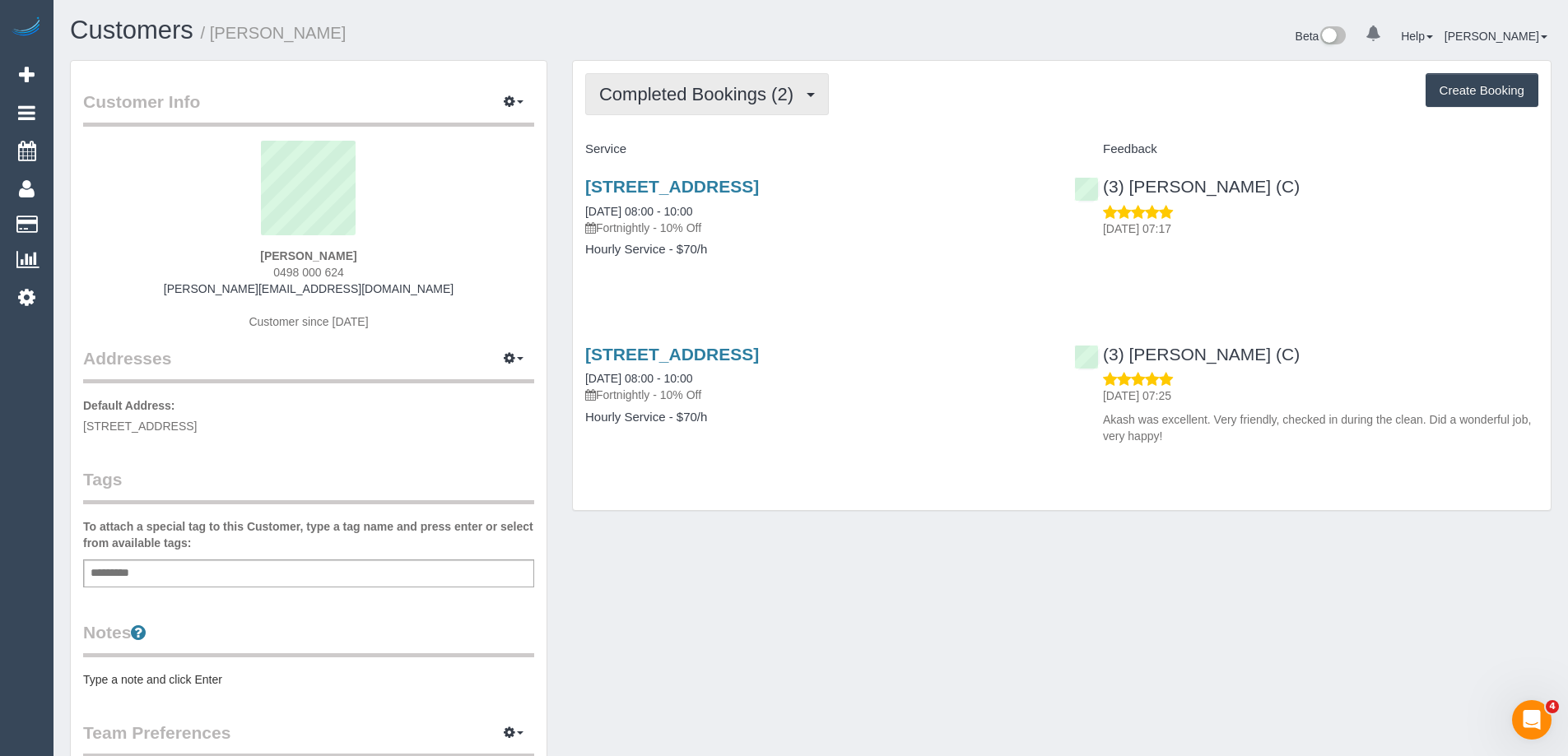
click at [714, 96] on span "Completed Bookings (2)" at bounding box center [700, 94] width 203 height 21
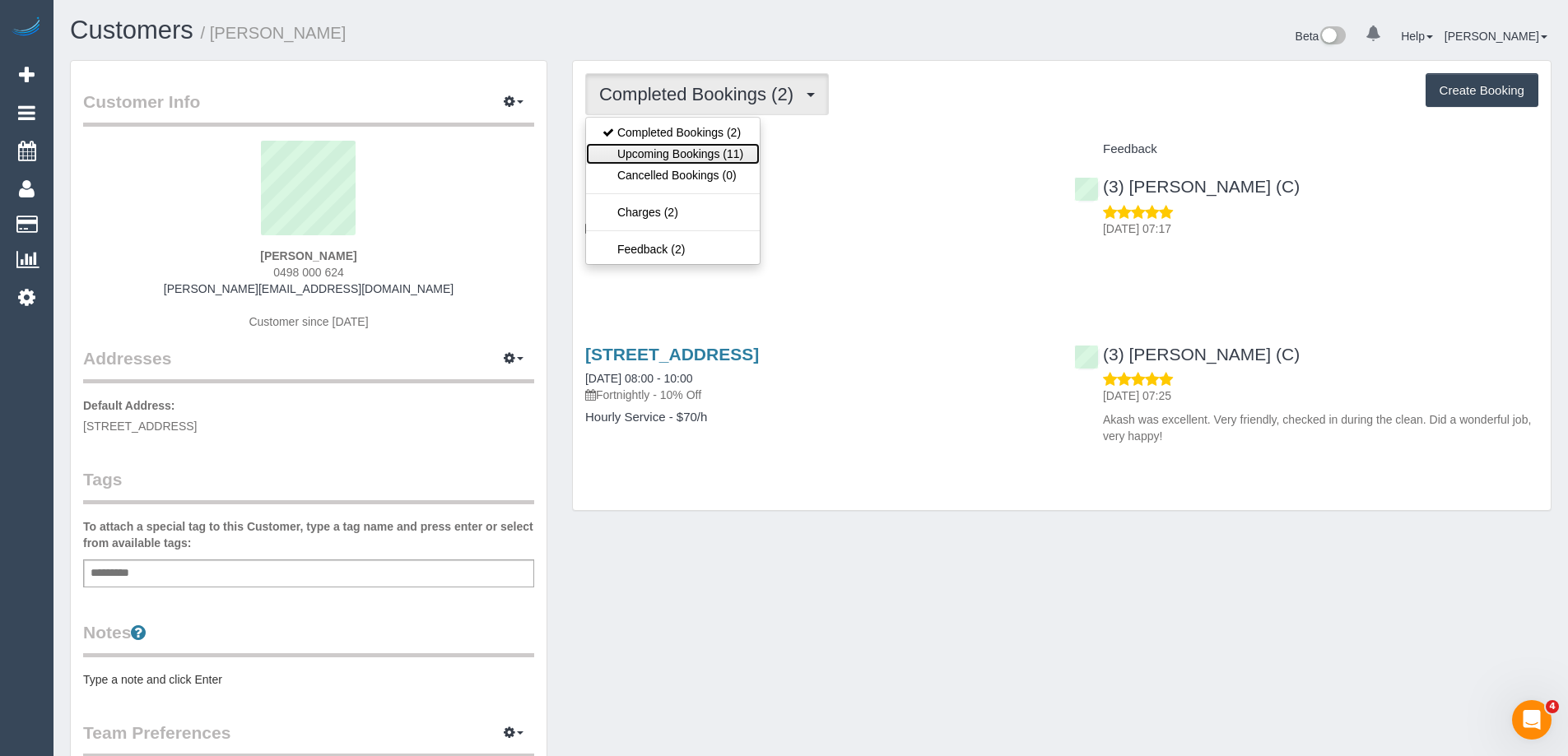
click at [699, 154] on link "Upcoming Bookings (11)" at bounding box center [673, 154] width 173 height 21
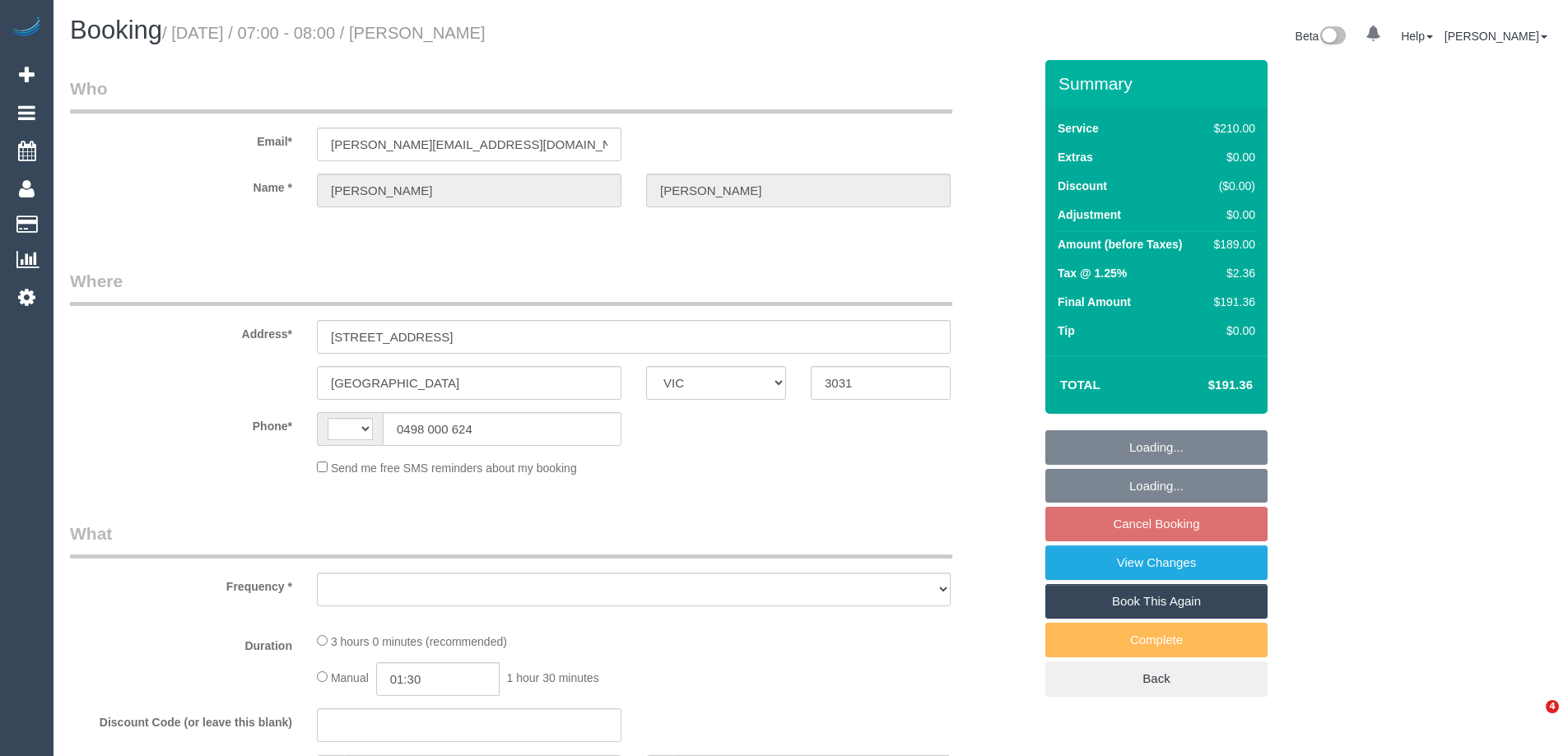
select select "VIC"
select select "string:AU"
select select "object:571"
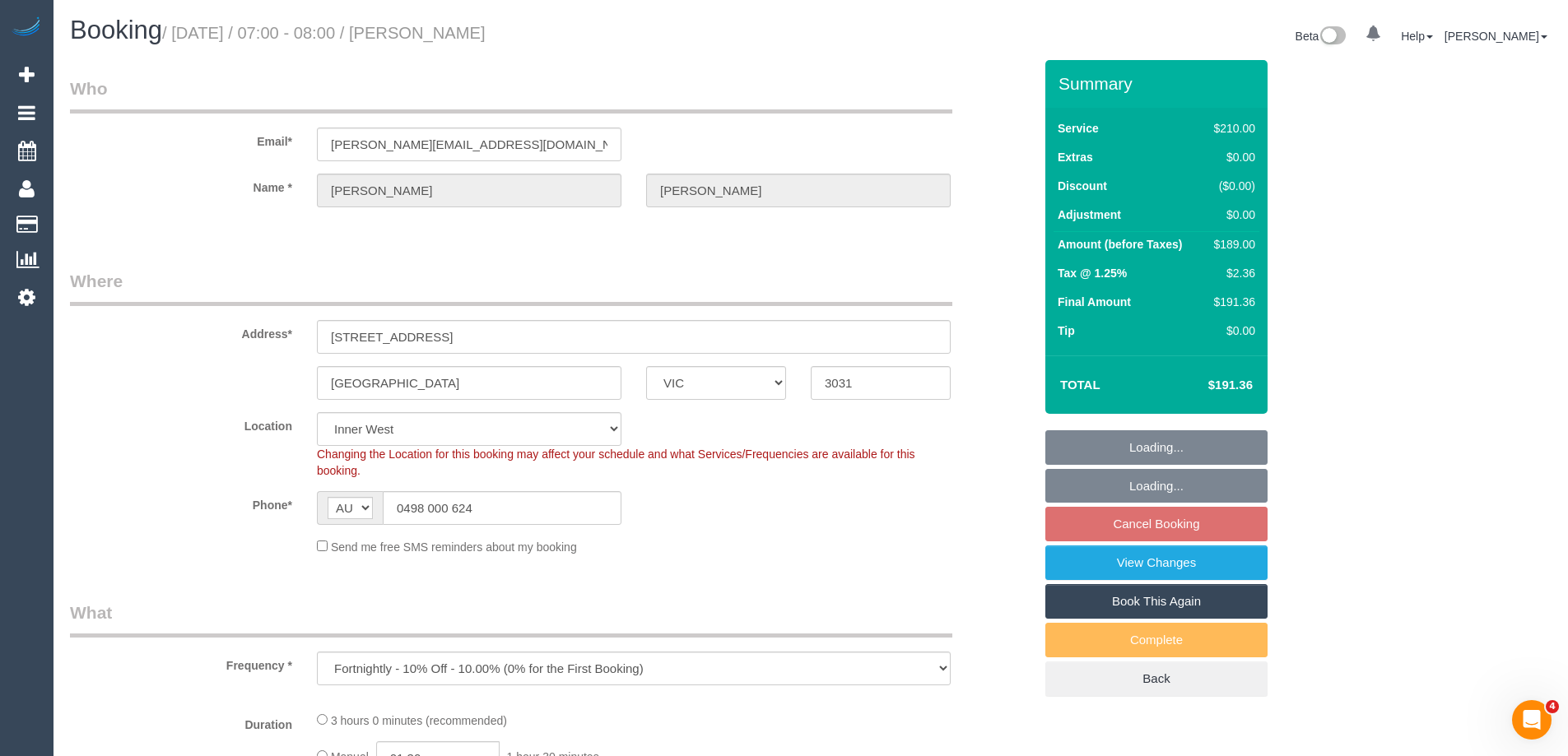
select select "spot1"
select select "object:583"
select select "string:stripe-pm_1Rqmr72GScqysDRVs99L9kAn"
select select "180"
select select "number:28"
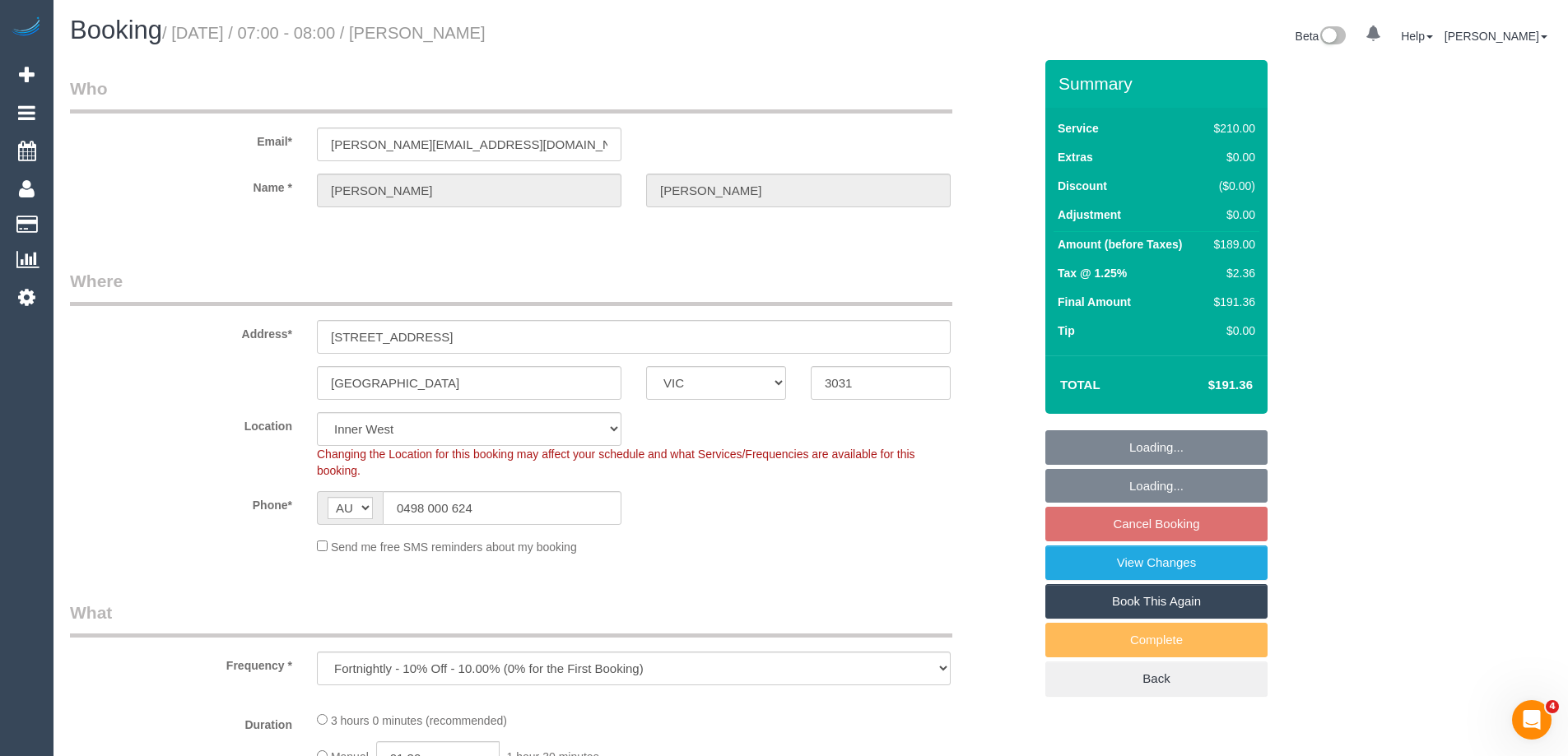
select select "number:14"
select select "number:19"
select select "number:22"
select select "number:35"
select select "number:11"
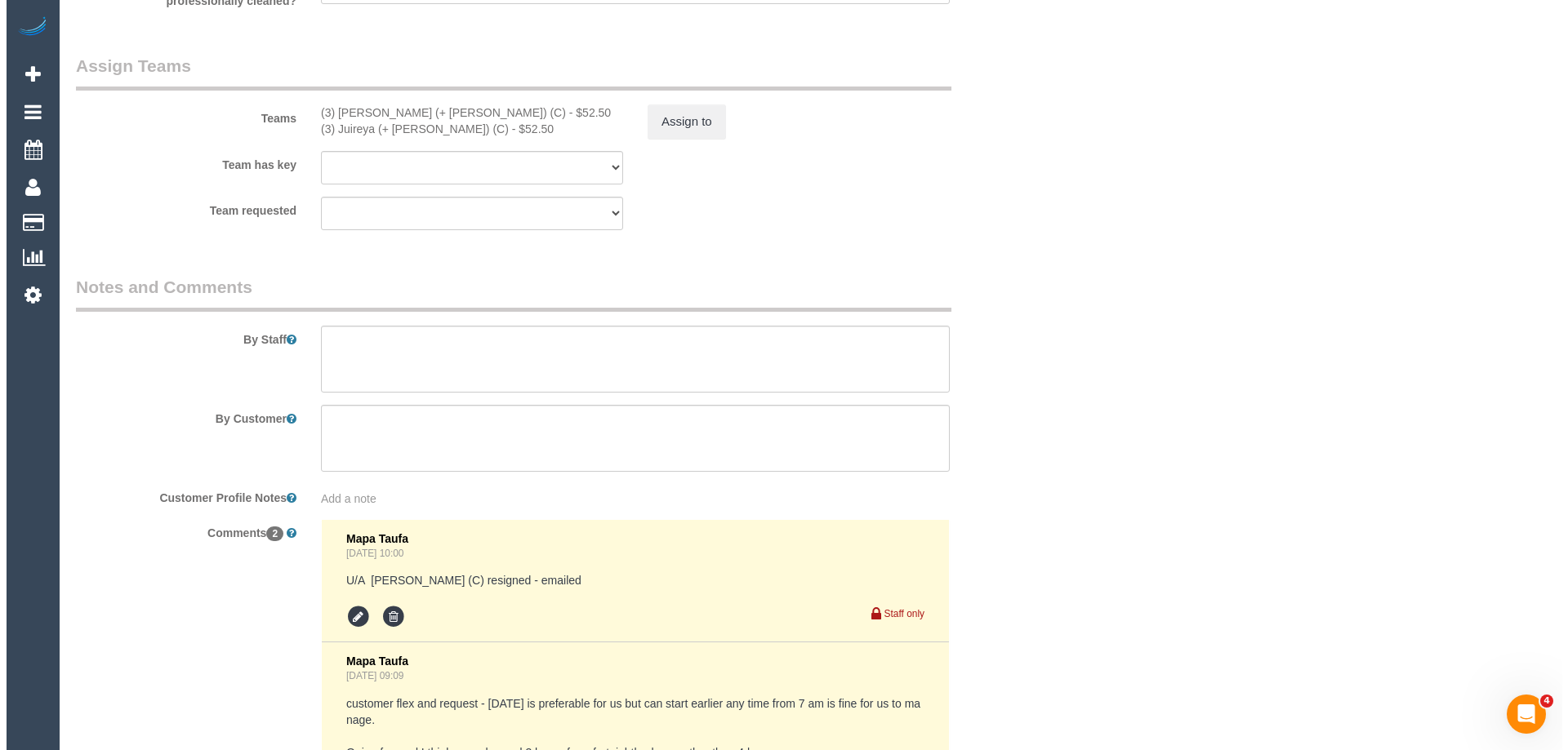
scroll to position [2367, 0]
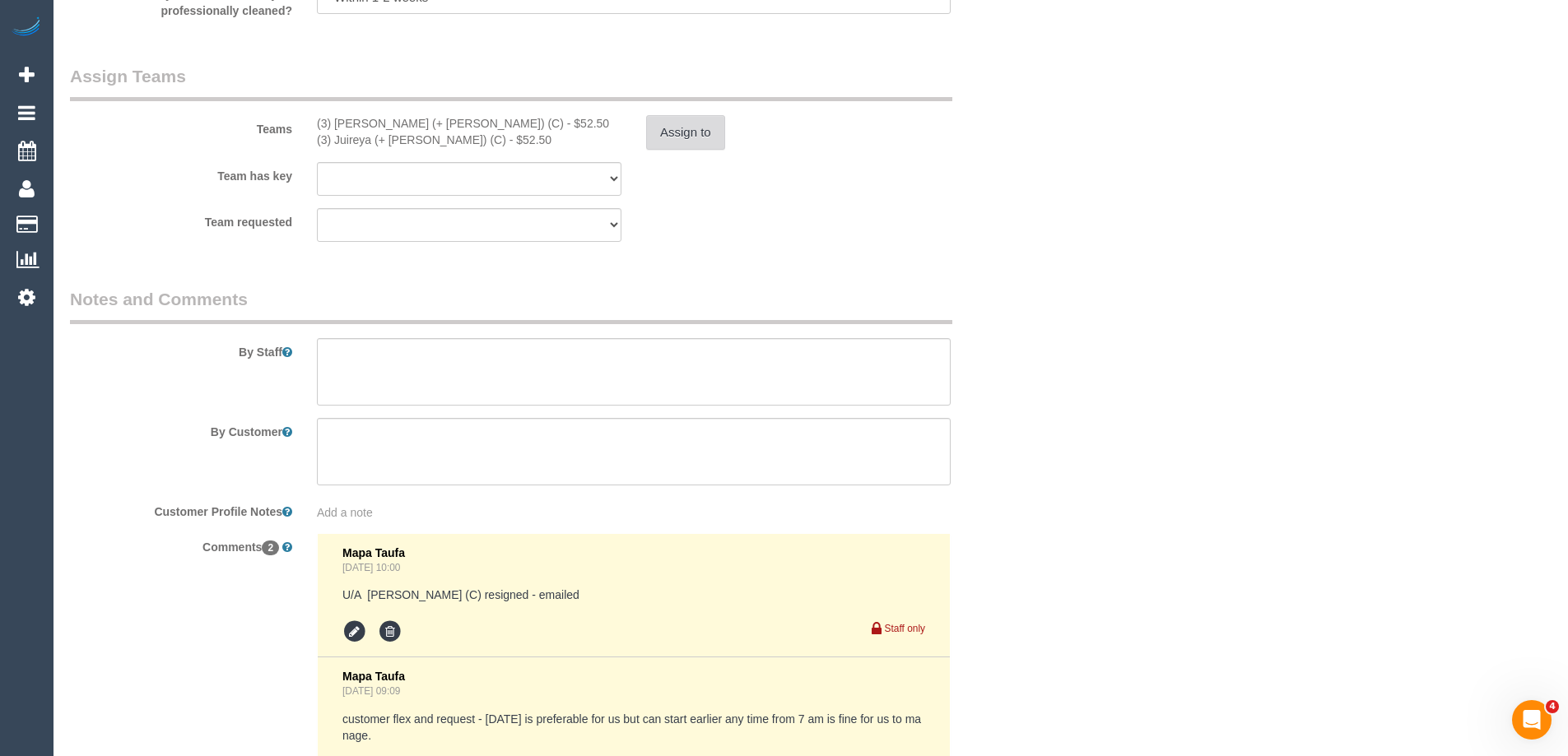
click at [669, 119] on button "Assign to" at bounding box center [686, 132] width 79 height 34
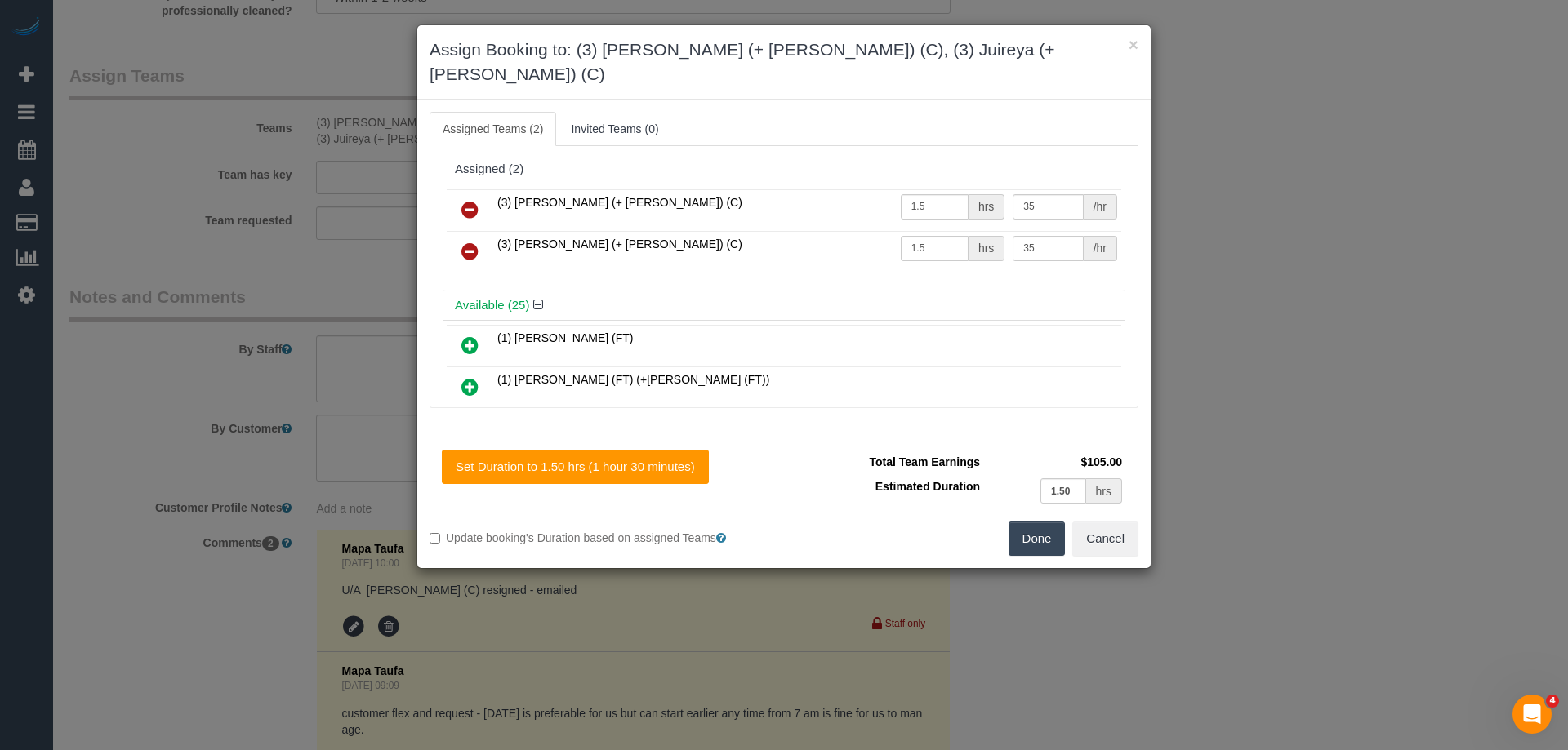
click at [464, 200] on icon at bounding box center [470, 209] width 17 height 20
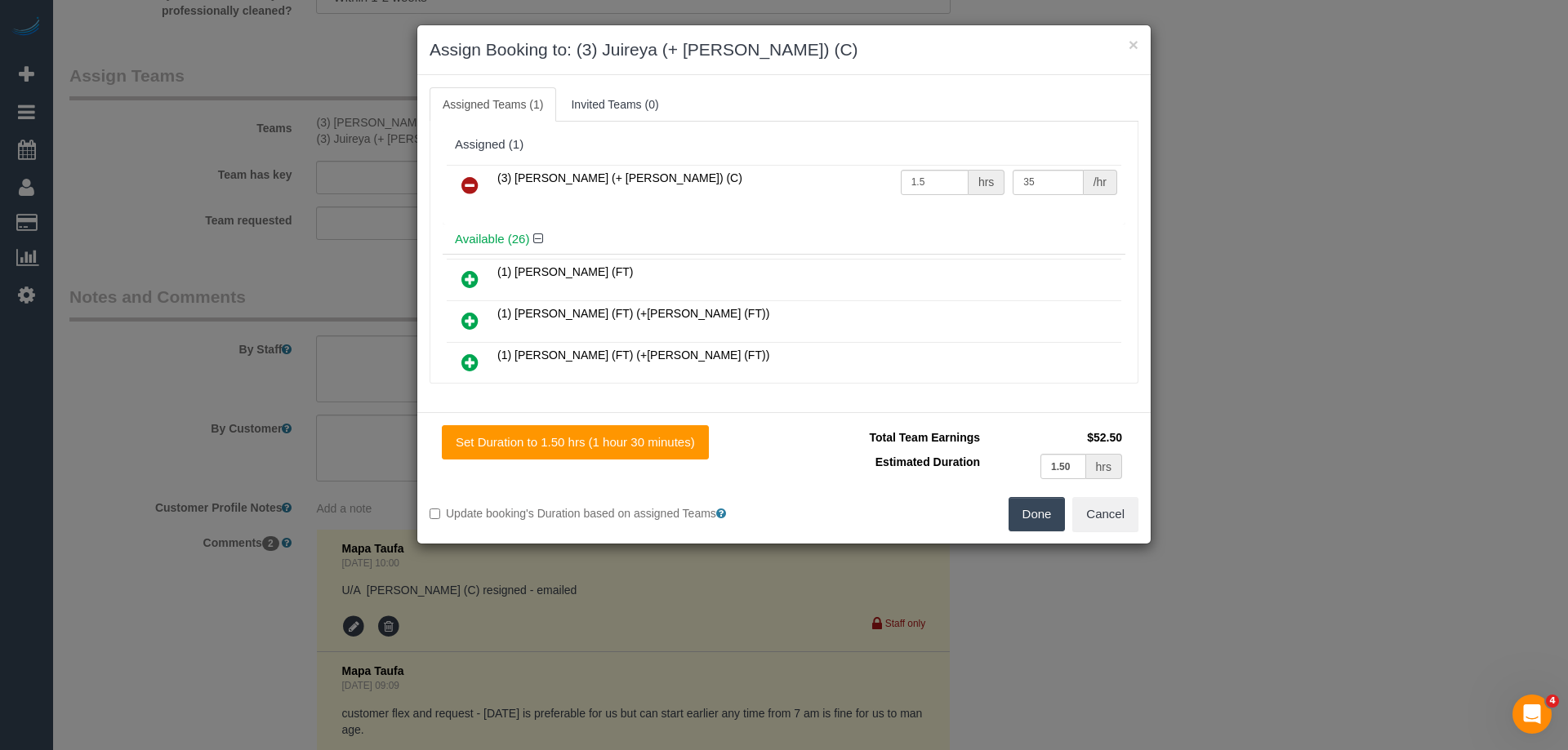
click at [464, 186] on icon at bounding box center [470, 185] width 17 height 20
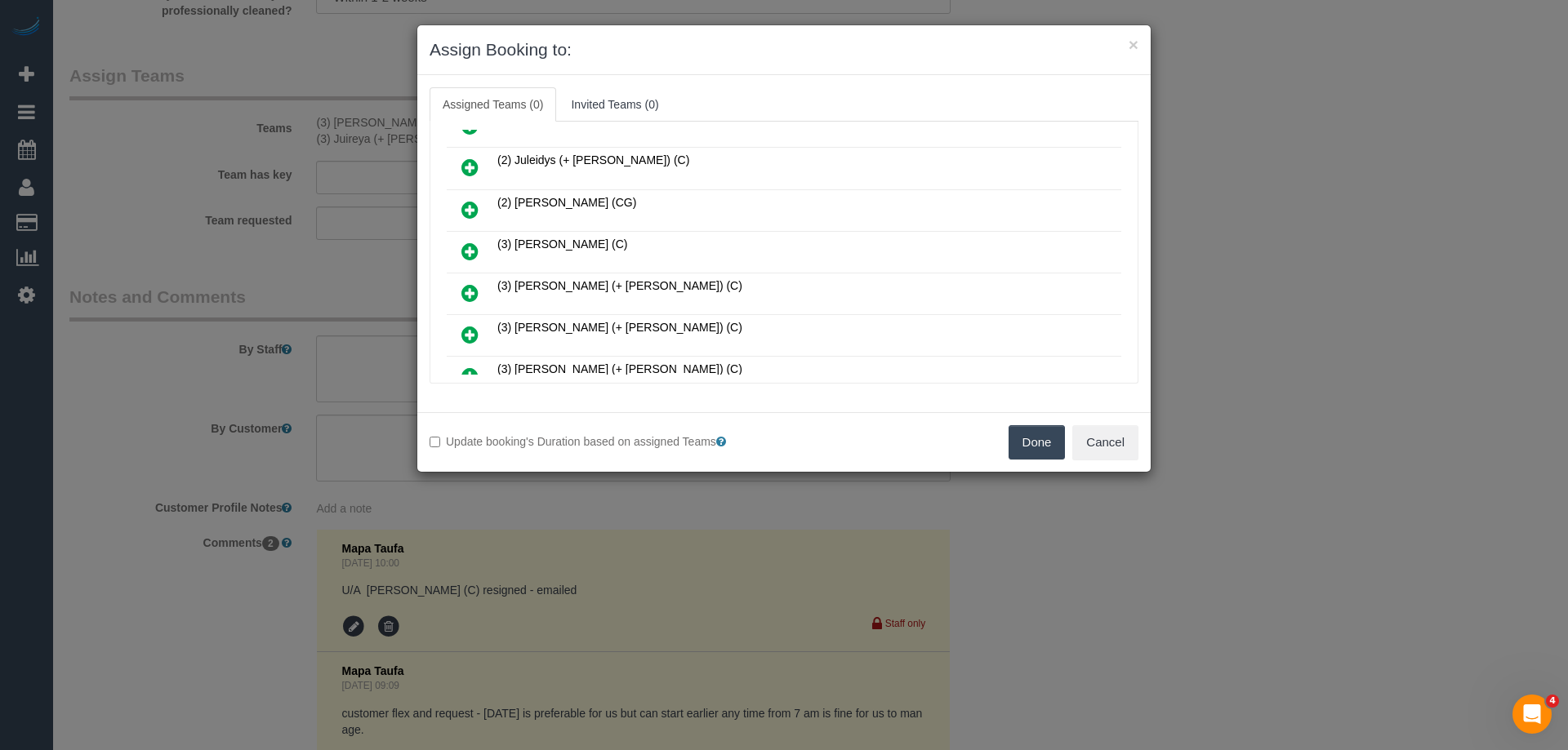
scroll to position [571, 0]
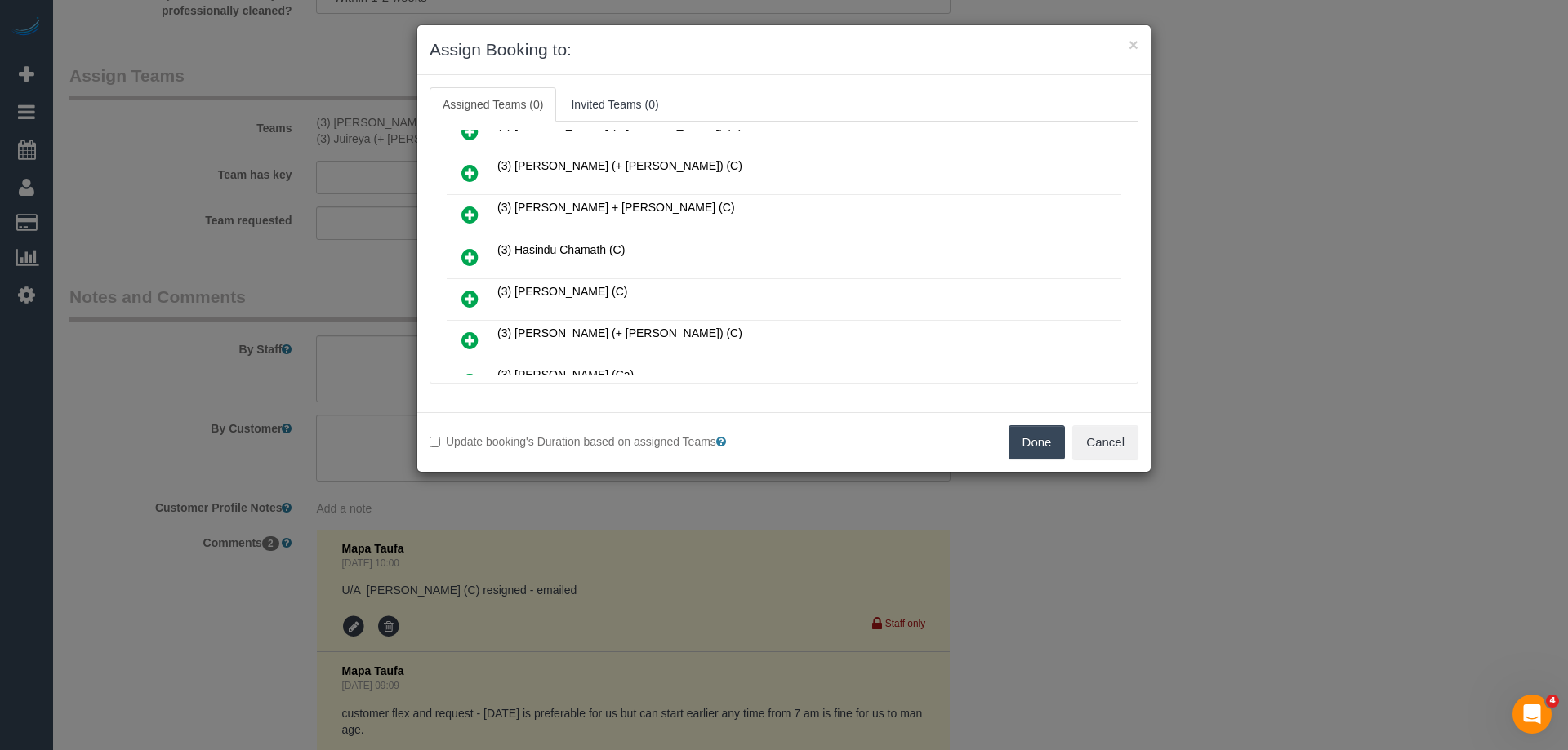
click at [457, 210] on link at bounding box center [469, 215] width 38 height 32
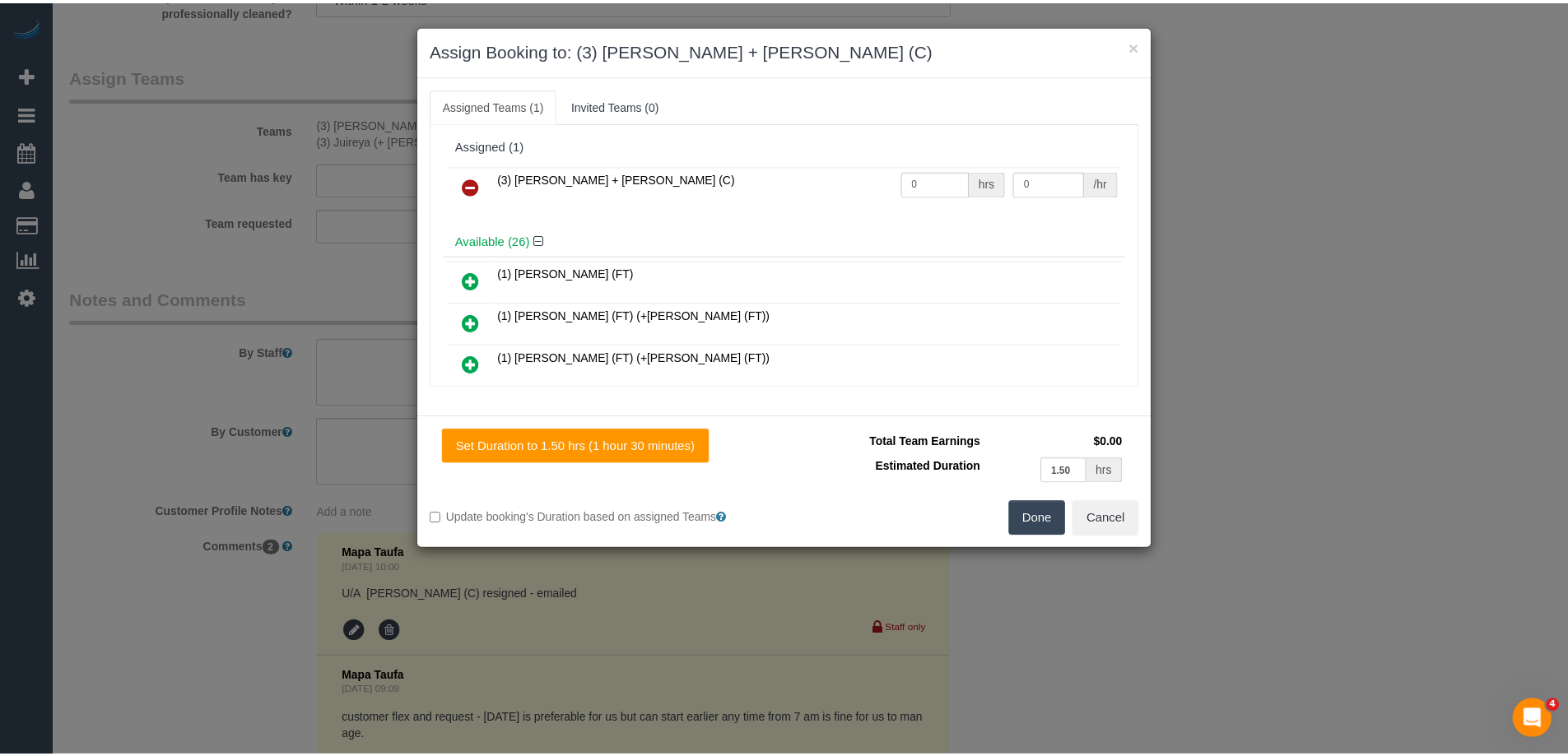
scroll to position [0, 0]
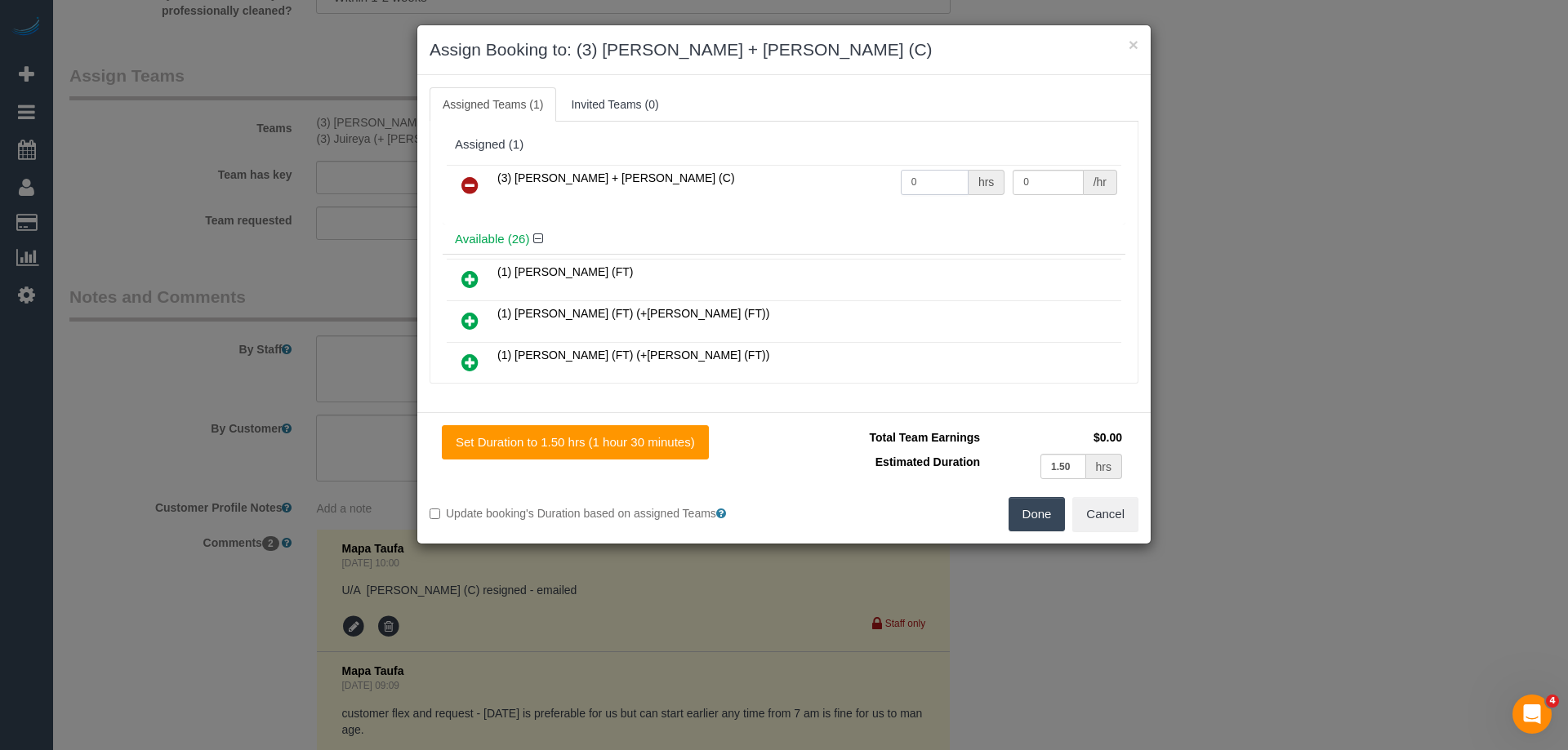
drag, startPoint x: 932, startPoint y: 189, endPoint x: 830, endPoint y: 183, distance: 102.2
click at [830, 183] on tr "(3) Gurdeep + Kamalpreet (C) 0 hrs 0 /hr" at bounding box center [784, 186] width 675 height 42
type input "3"
drag, startPoint x: 1045, startPoint y: 175, endPoint x: 882, endPoint y: 169, distance: 163.1
click at [962, 175] on tr "(3) Gurdeep + Kamalpreet (C) 3 hrs 0 /hr" at bounding box center [784, 186] width 675 height 42
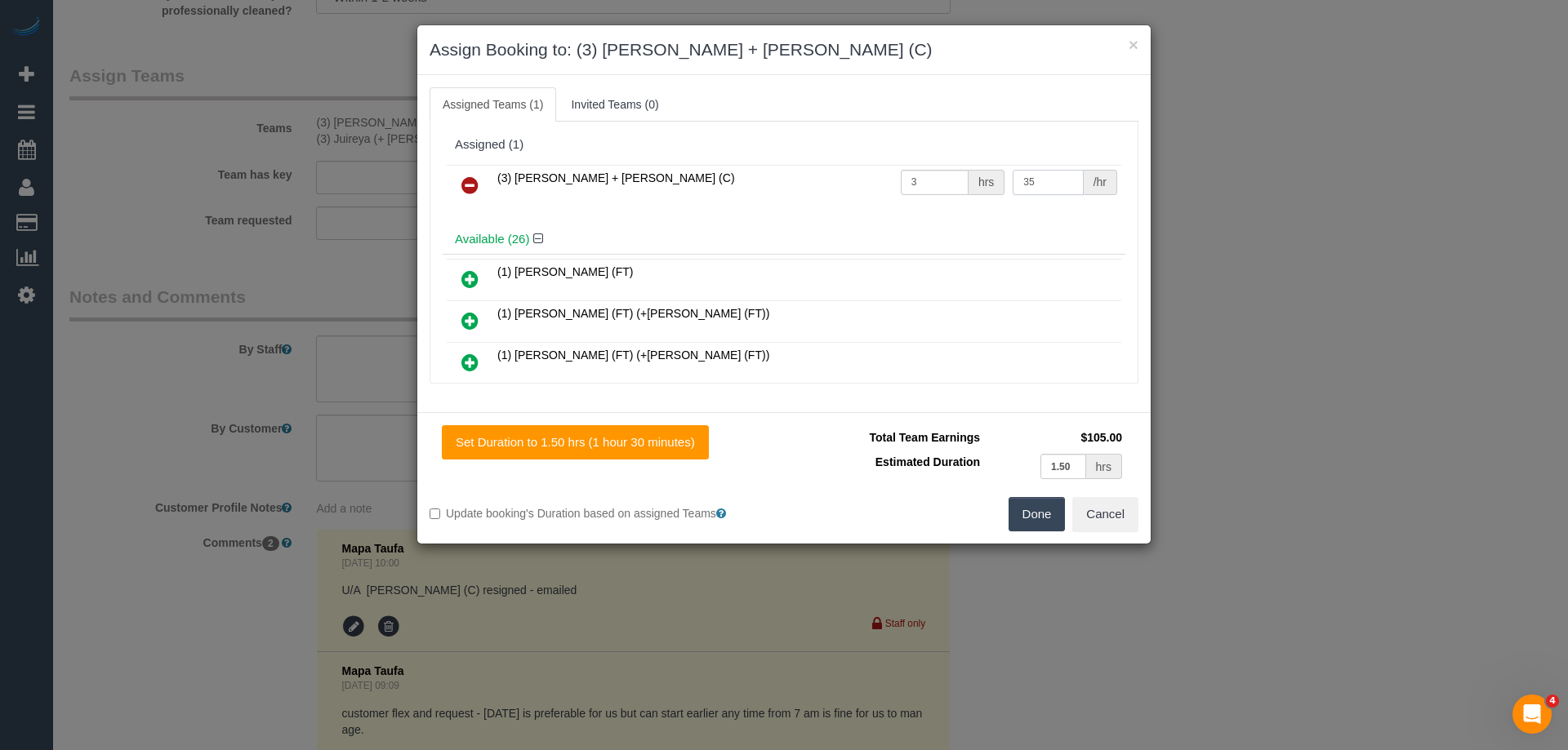
type input "35"
click at [1040, 507] on button "Done" at bounding box center [1037, 514] width 57 height 34
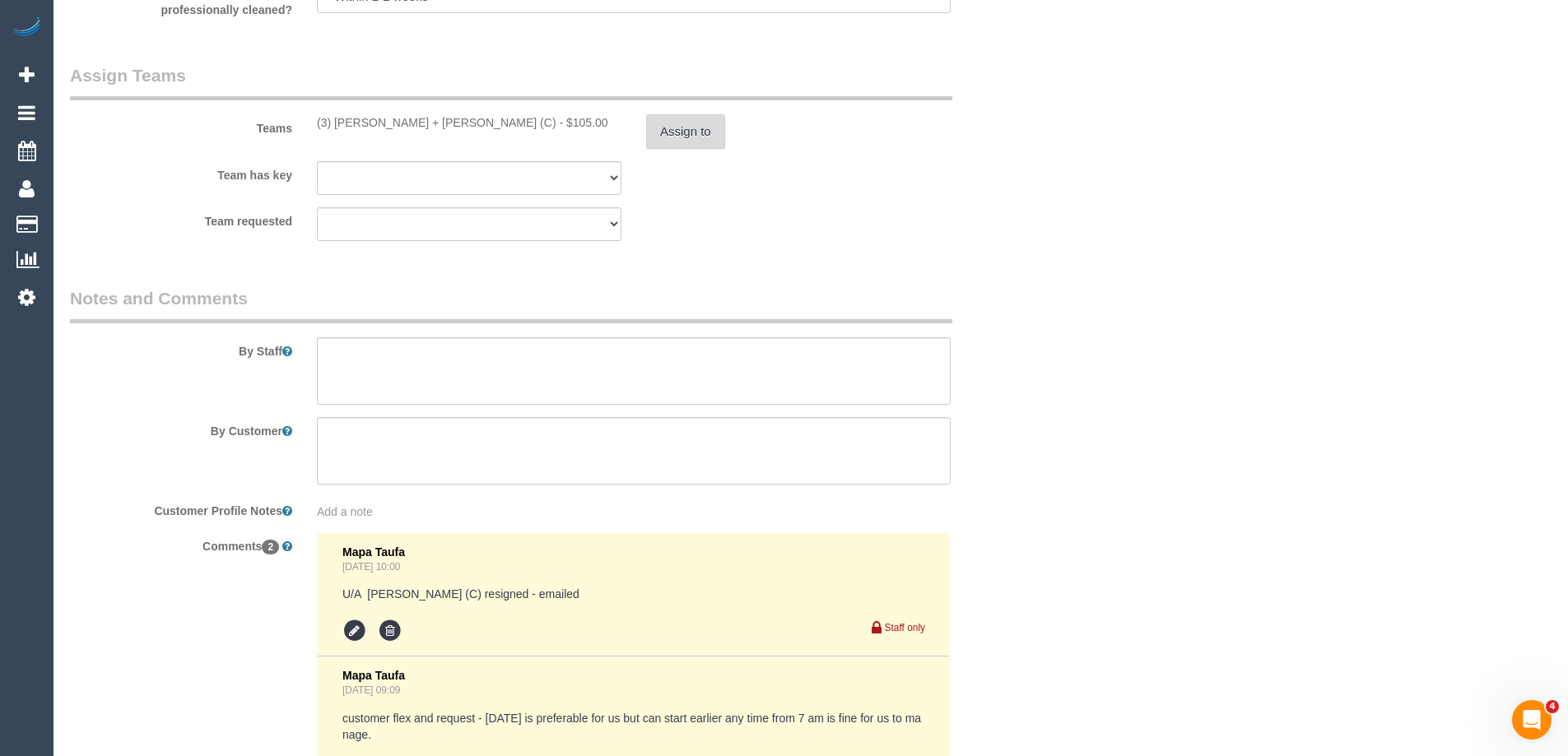
scroll to position [2658, 0]
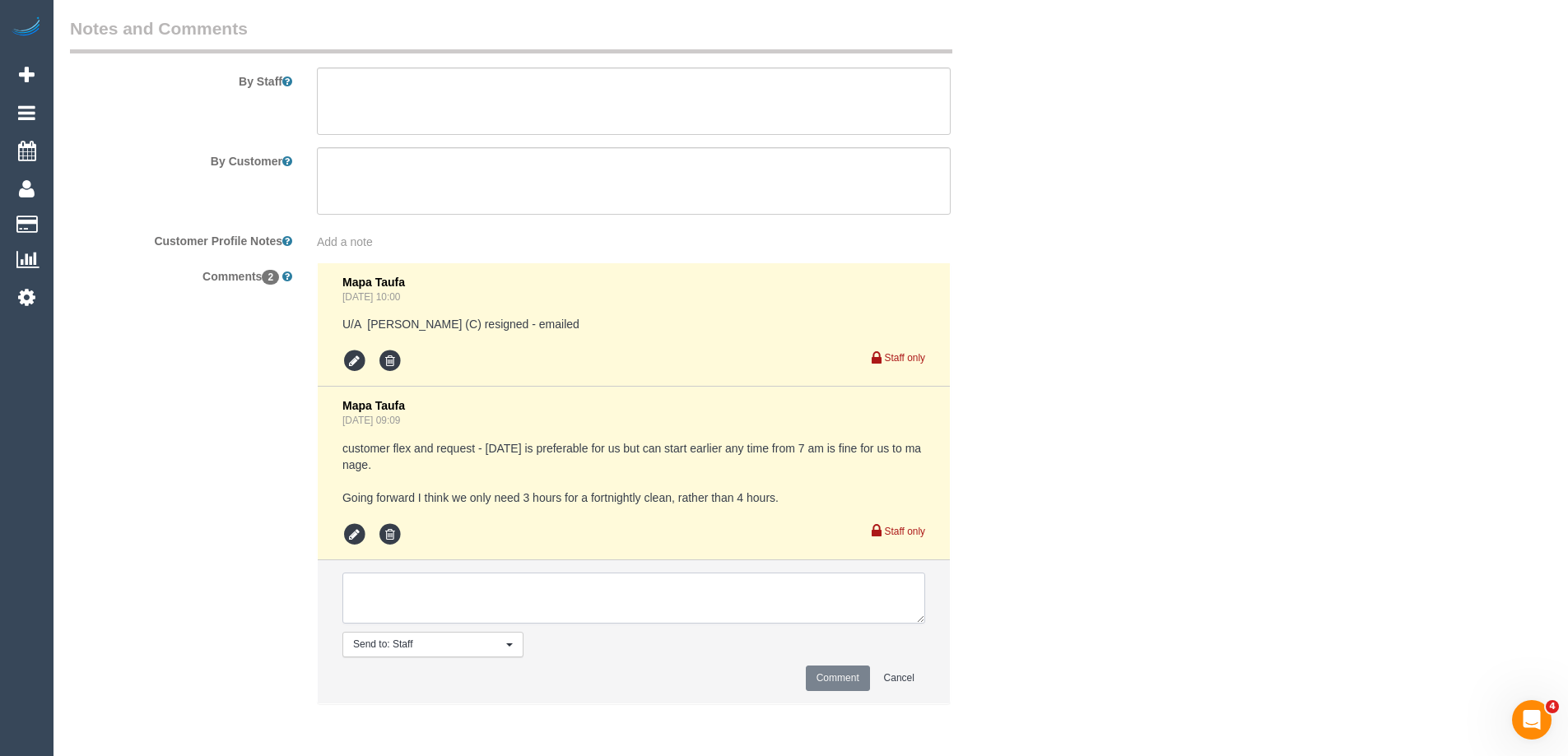
click at [368, 591] on textarea at bounding box center [633, 597] width 583 height 51
type textarea "U/A from G+J as needed for a larger booking. Not notified as has never been"
click at [836, 680] on button "Comment" at bounding box center [838, 679] width 64 height 26
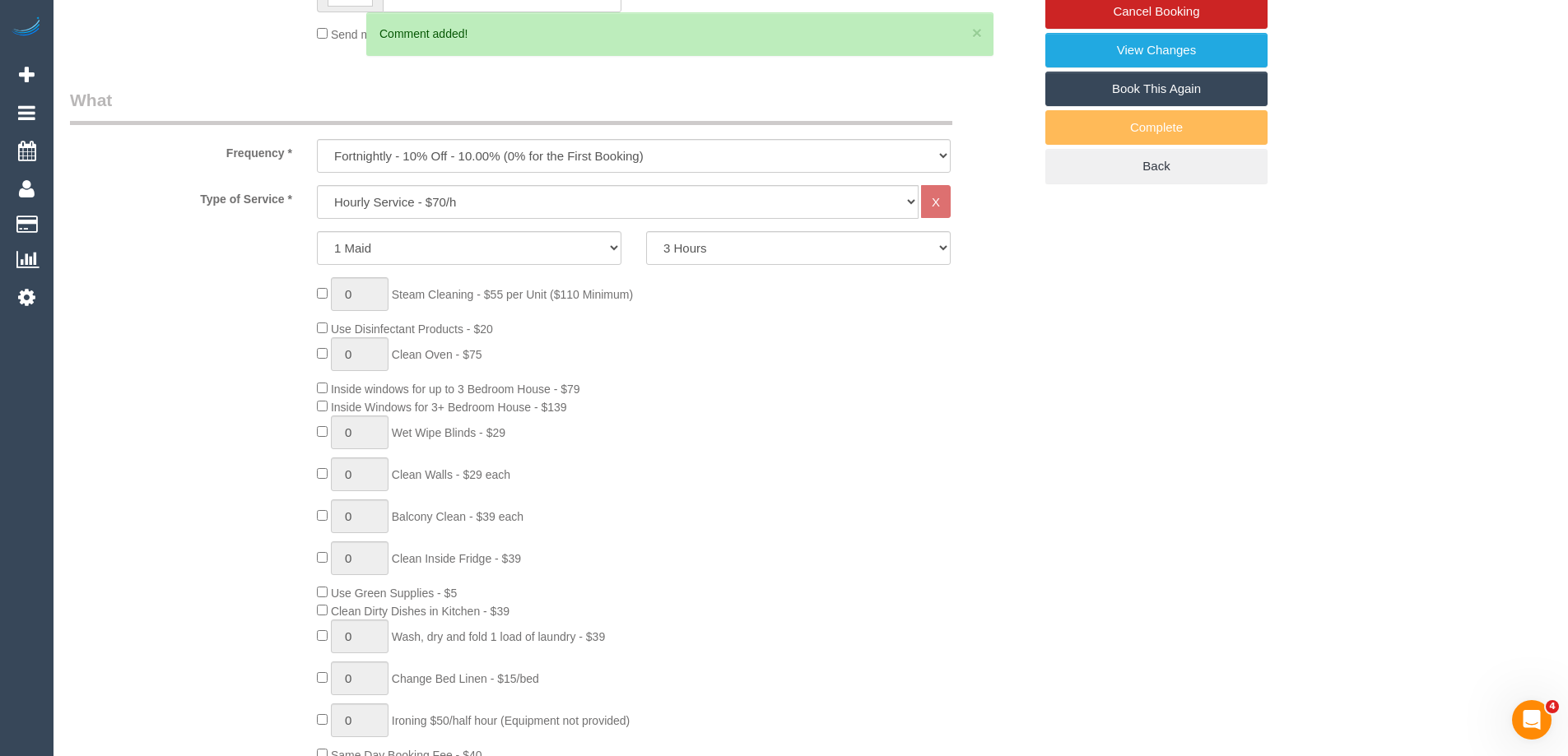
scroll to position [445, 0]
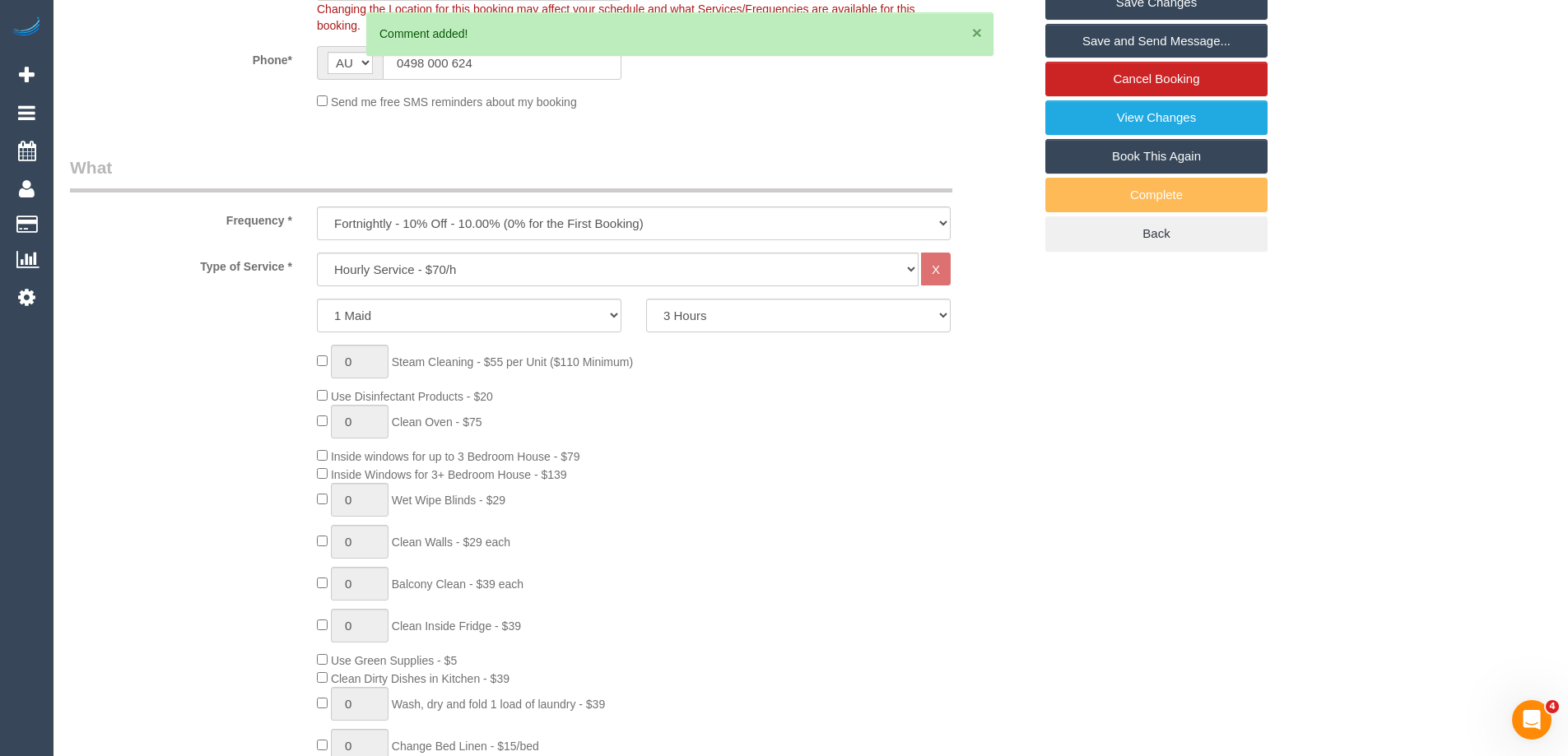
click at [977, 32] on button "×" at bounding box center [978, 33] width 10 height 17
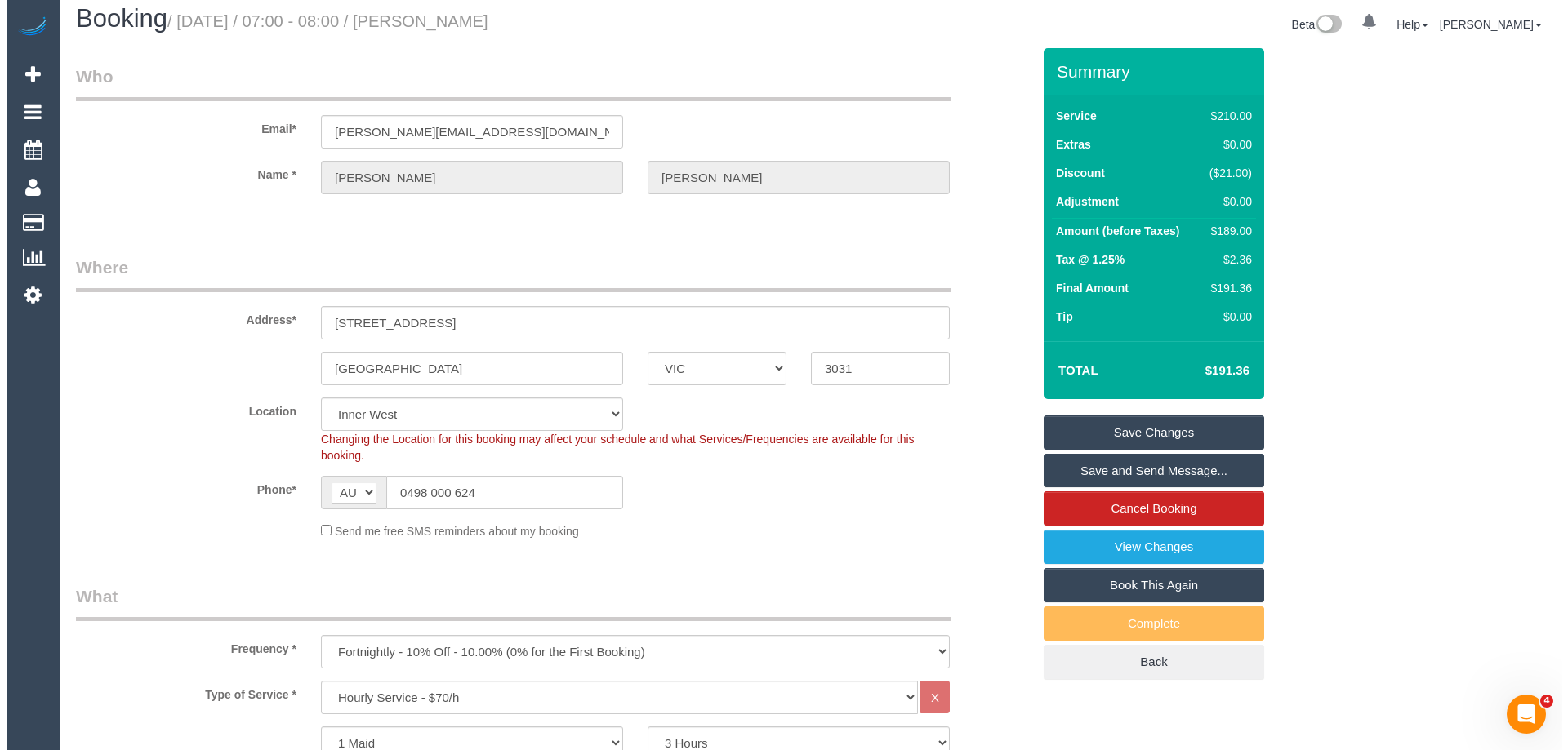
scroll to position [0, 0]
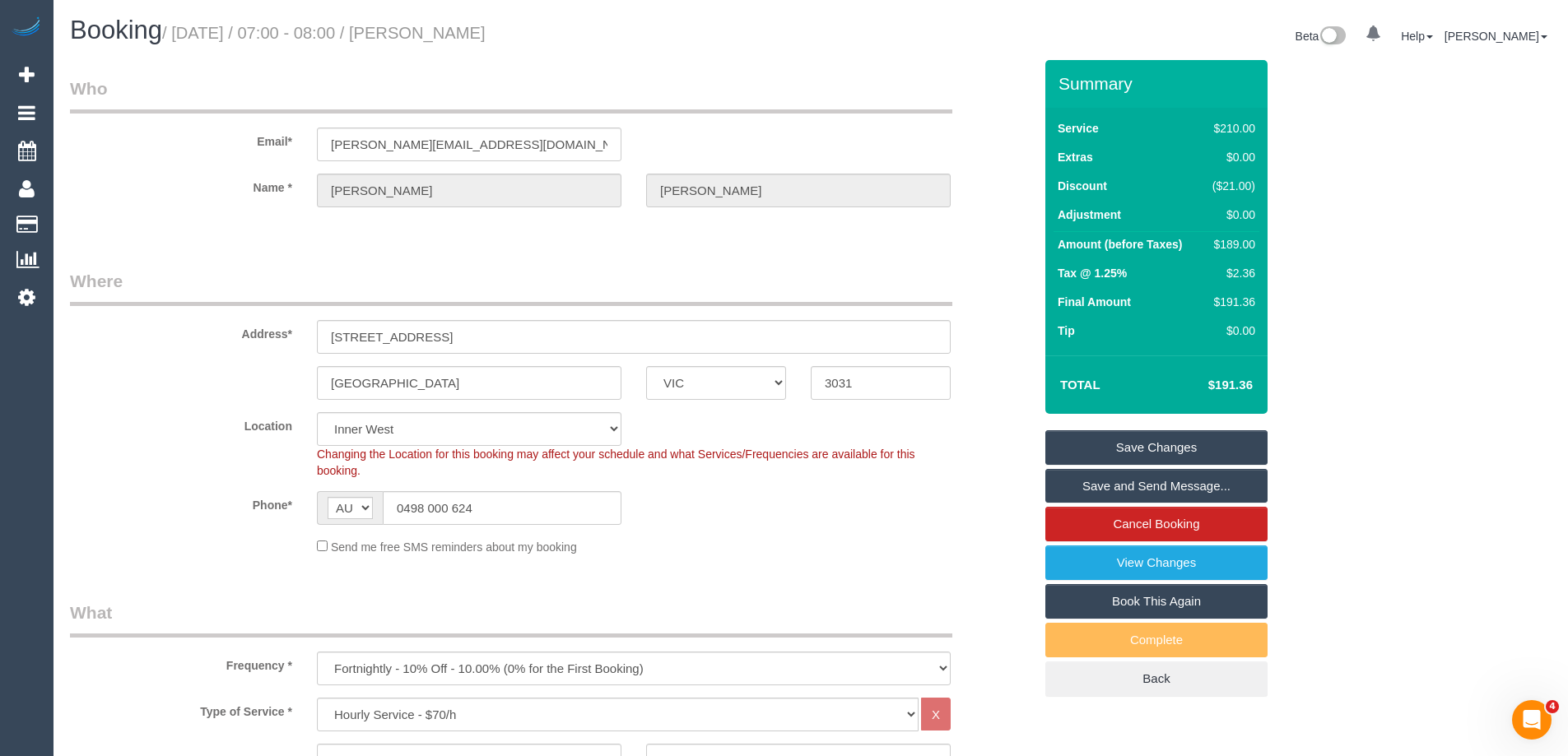
drag, startPoint x: 526, startPoint y: 28, endPoint x: 456, endPoint y: 29, distance: 70.0
click at [456, 29] on h1 "Booking / September 04, 2025 / 07:00 - 08:00 / Christine Baker" at bounding box center [434, 30] width 729 height 28
copy small "Christine Baker"
click at [1100, 451] on link "Save Changes" at bounding box center [1156, 448] width 222 height 34
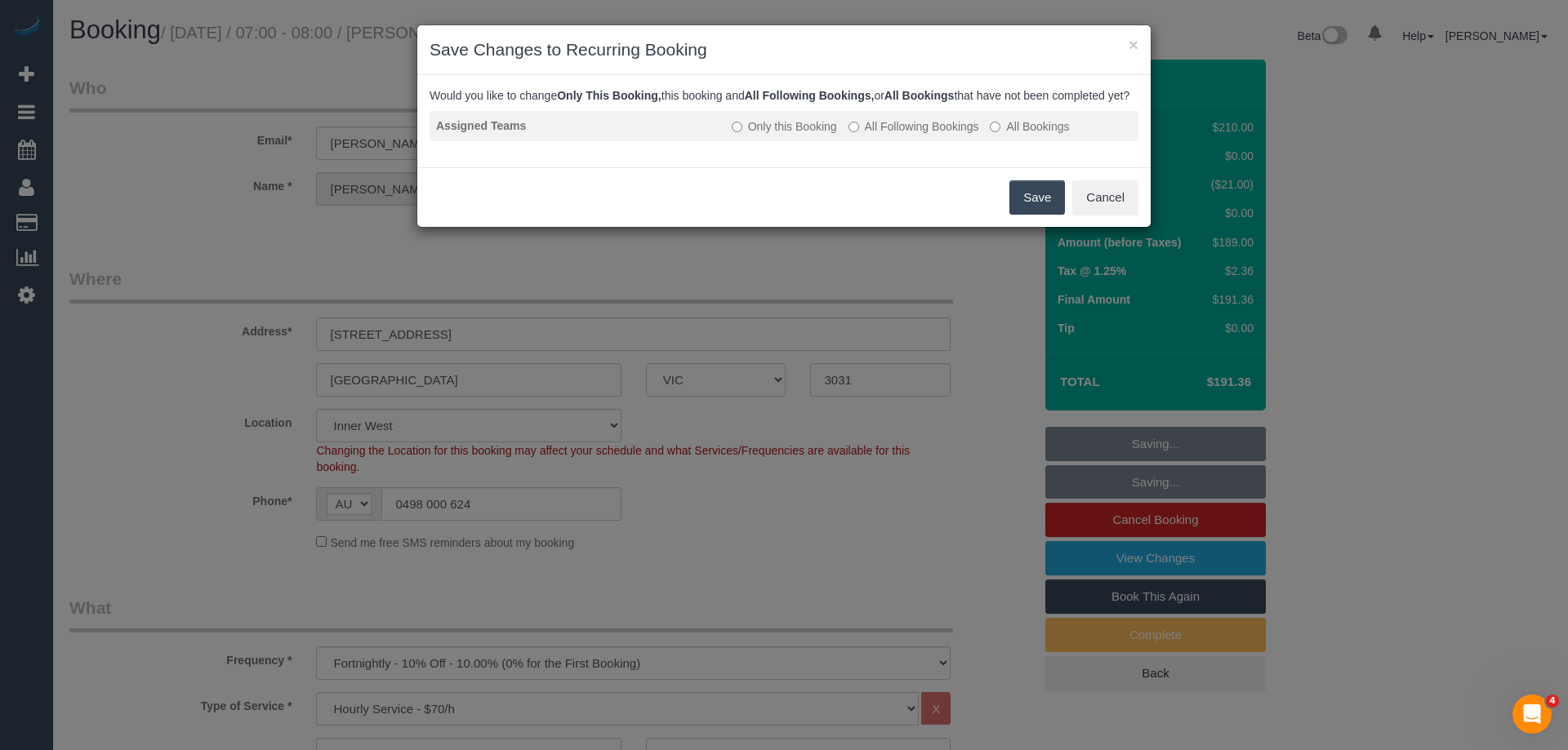
click at [865, 135] on label "All Following Bookings" at bounding box center [913, 126] width 130 height 16
click at [1031, 215] on button "Save" at bounding box center [1037, 198] width 55 height 34
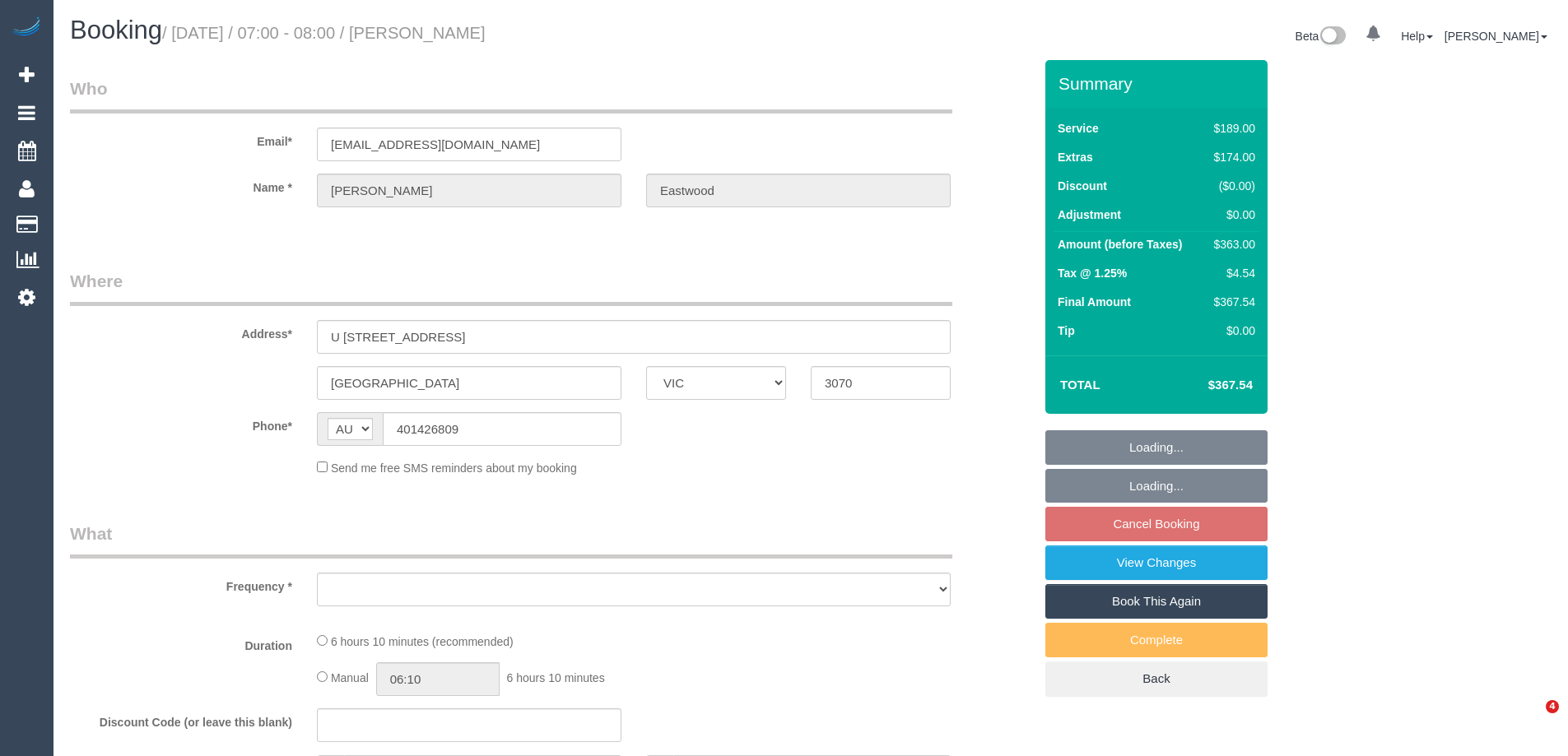
select select "VIC"
select select "object:522"
select select "number:28"
select select "number:16"
select select "number:19"
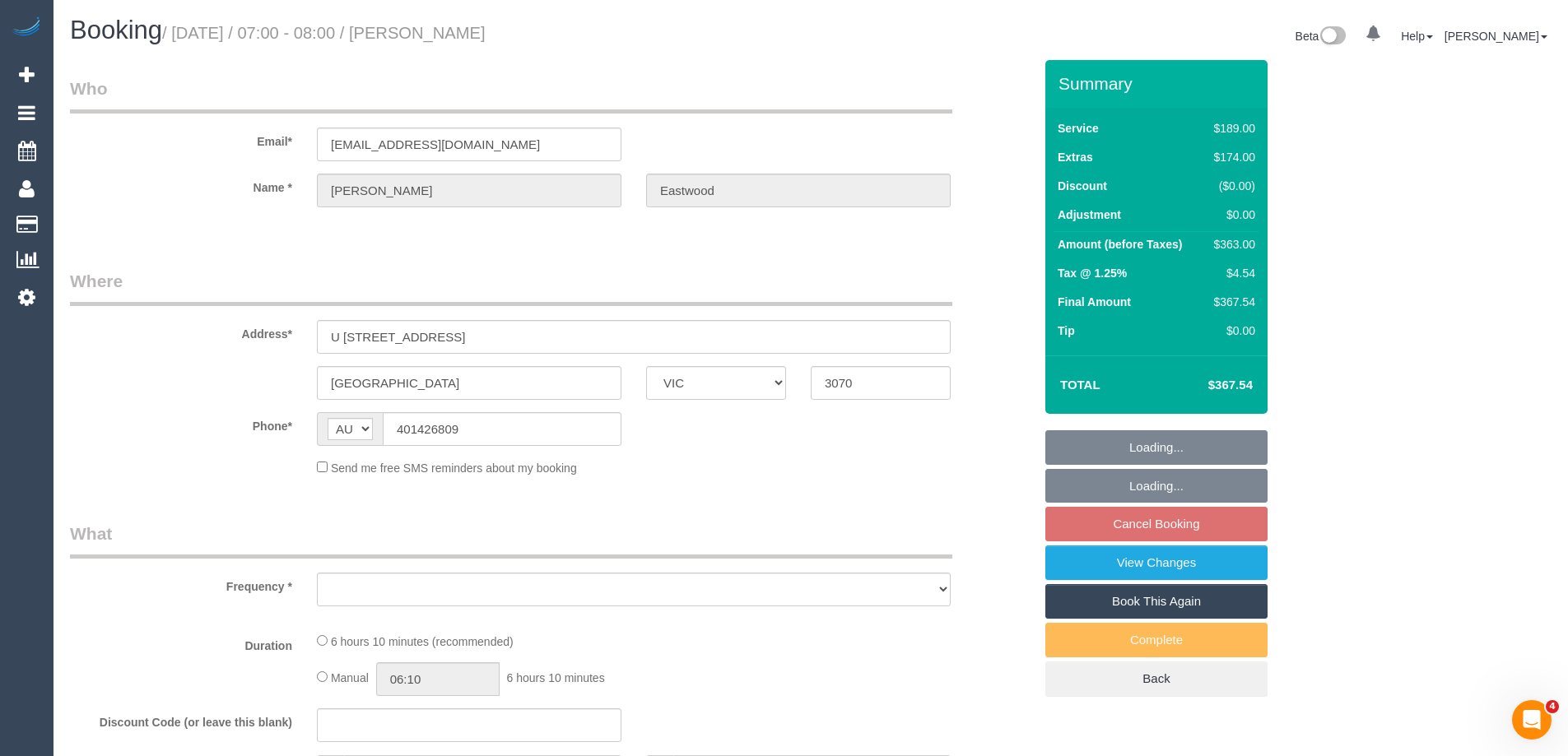
select select "number:24"
select select "number:13"
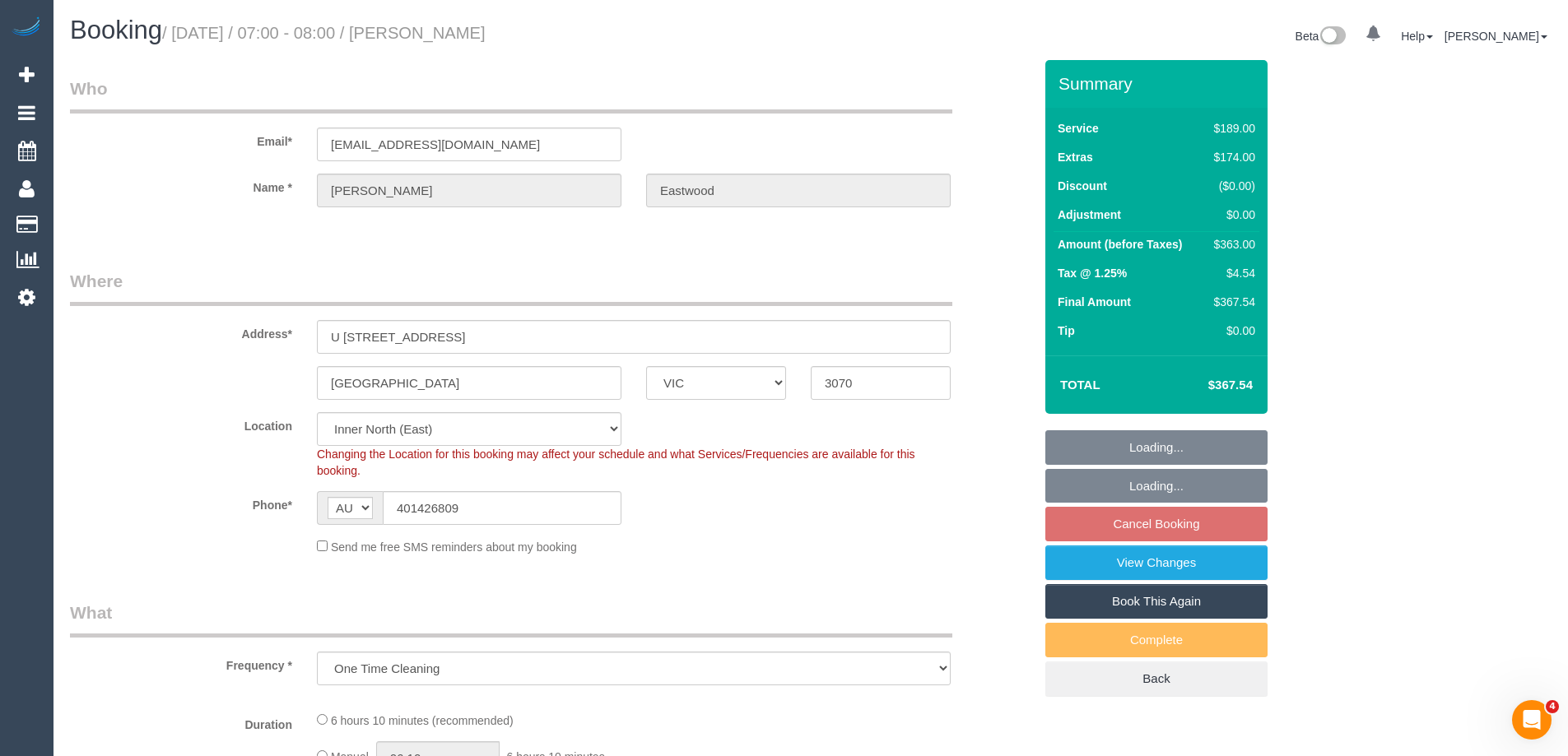
select select "string:stripe-pm_1S2jbO2GScqysDRVqEwhMXDE"
select select "object:771"
select select "spot1"
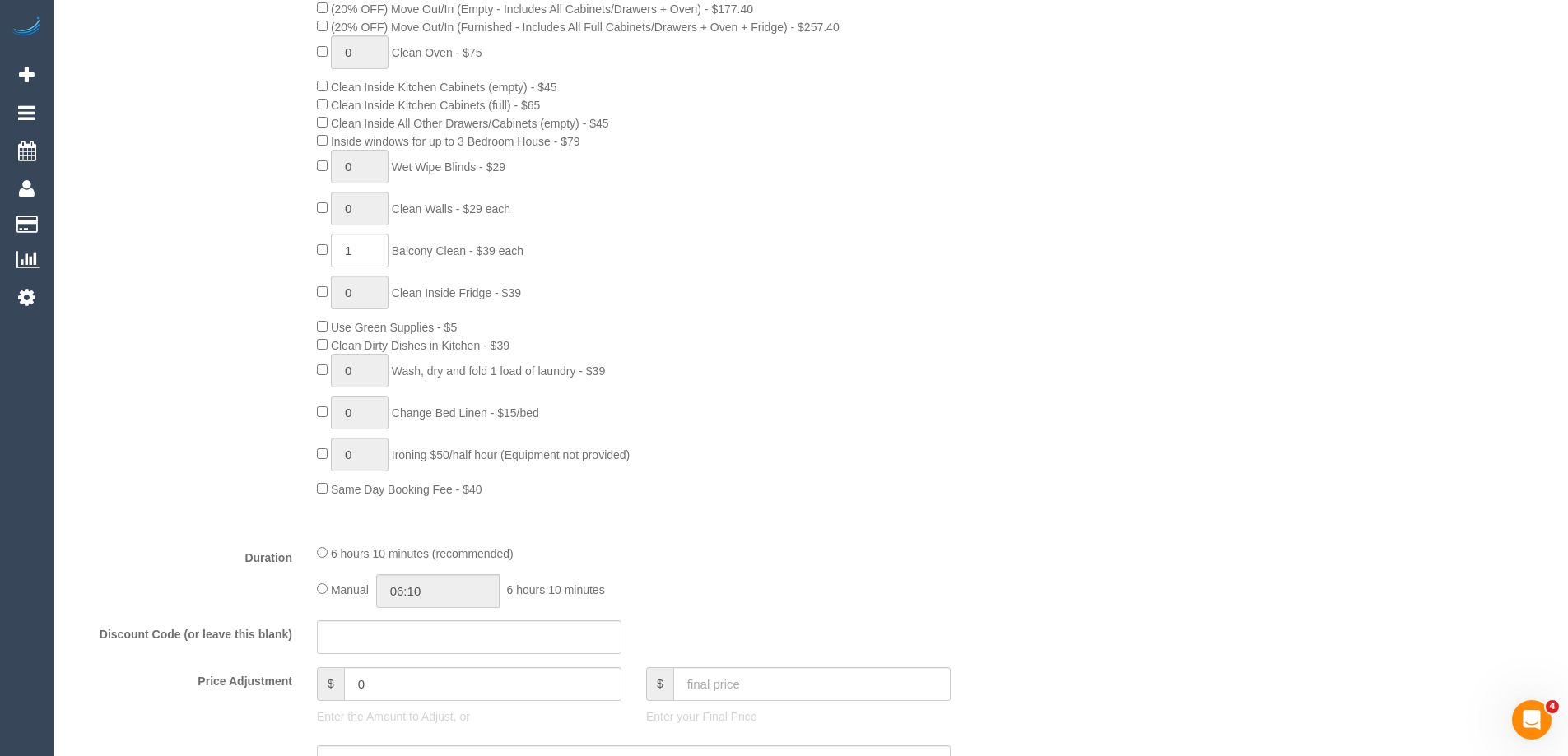
scroll to position [1152, 0]
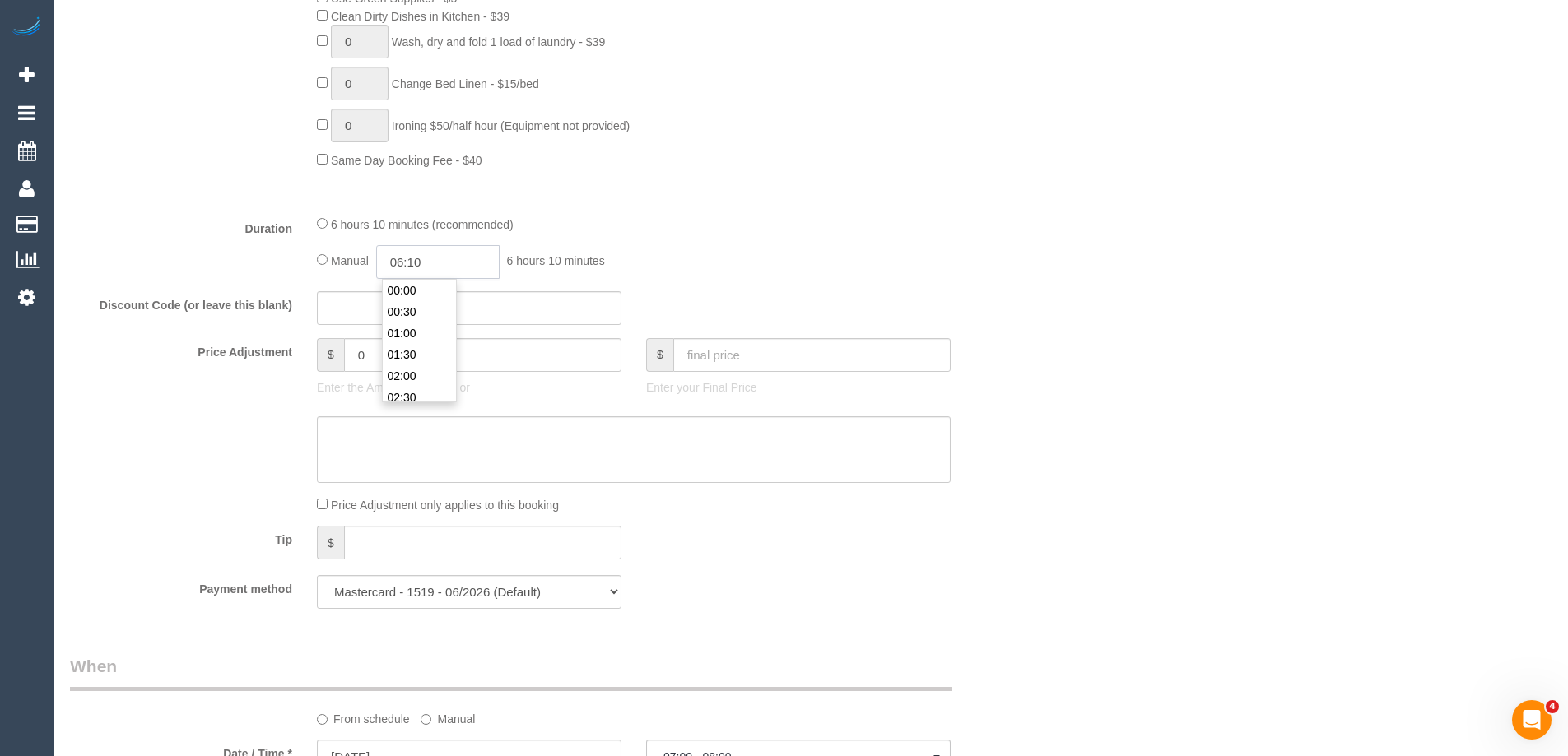
click at [445, 257] on input "06:10" at bounding box center [438, 262] width 124 height 33
type input "03:30"
click at [418, 375] on li "03:30" at bounding box center [419, 374] width 73 height 21
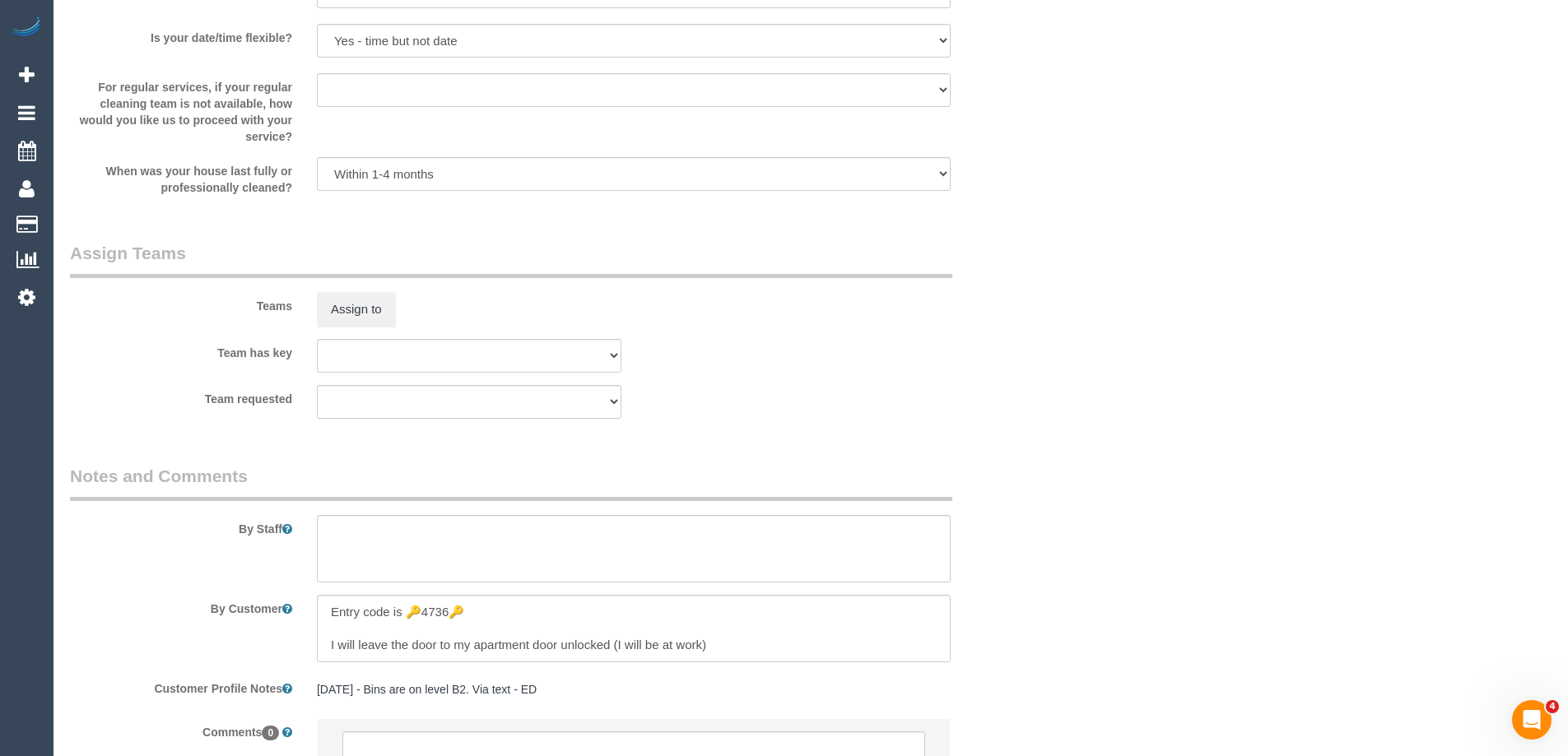
select select "spot14"
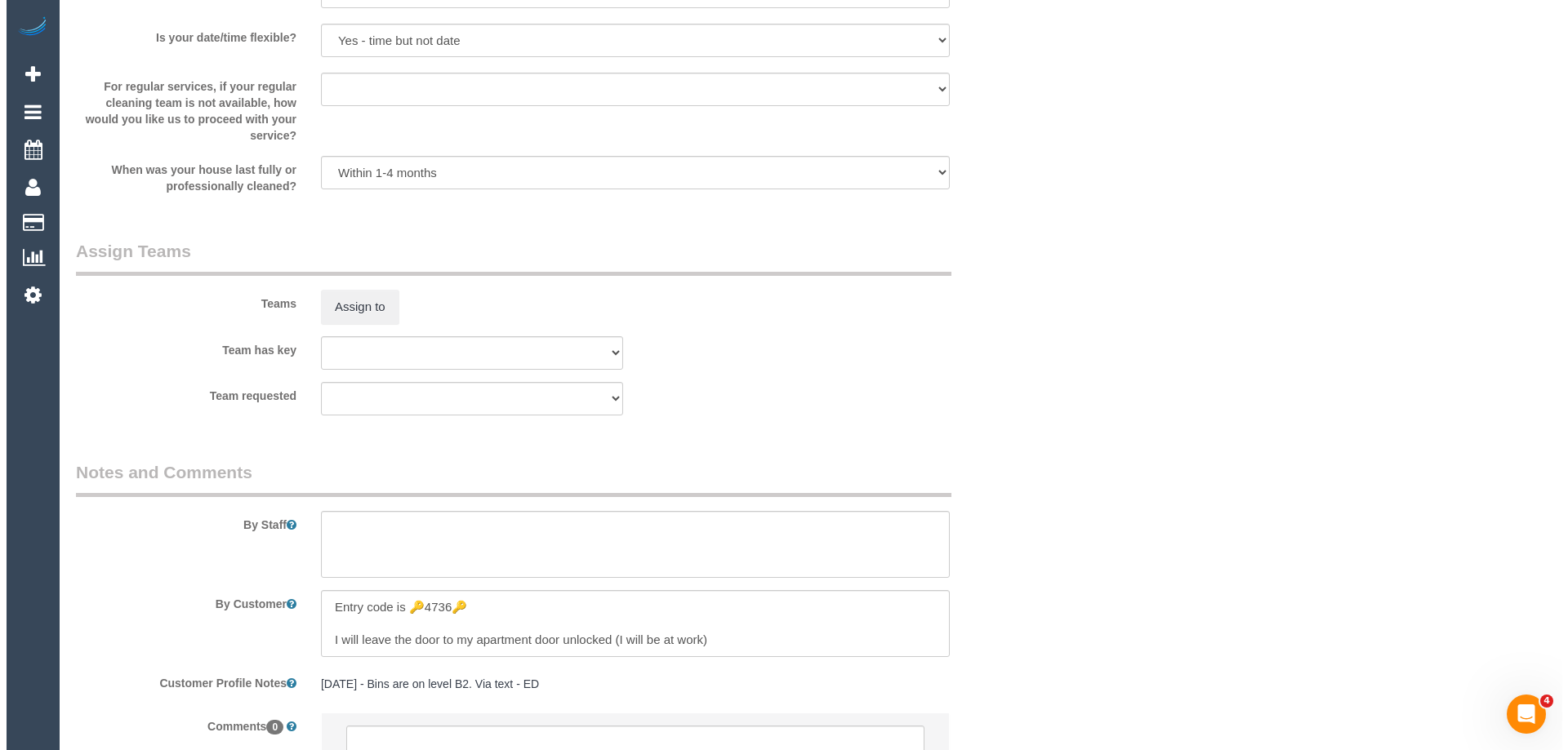
scroll to position [2394, 0]
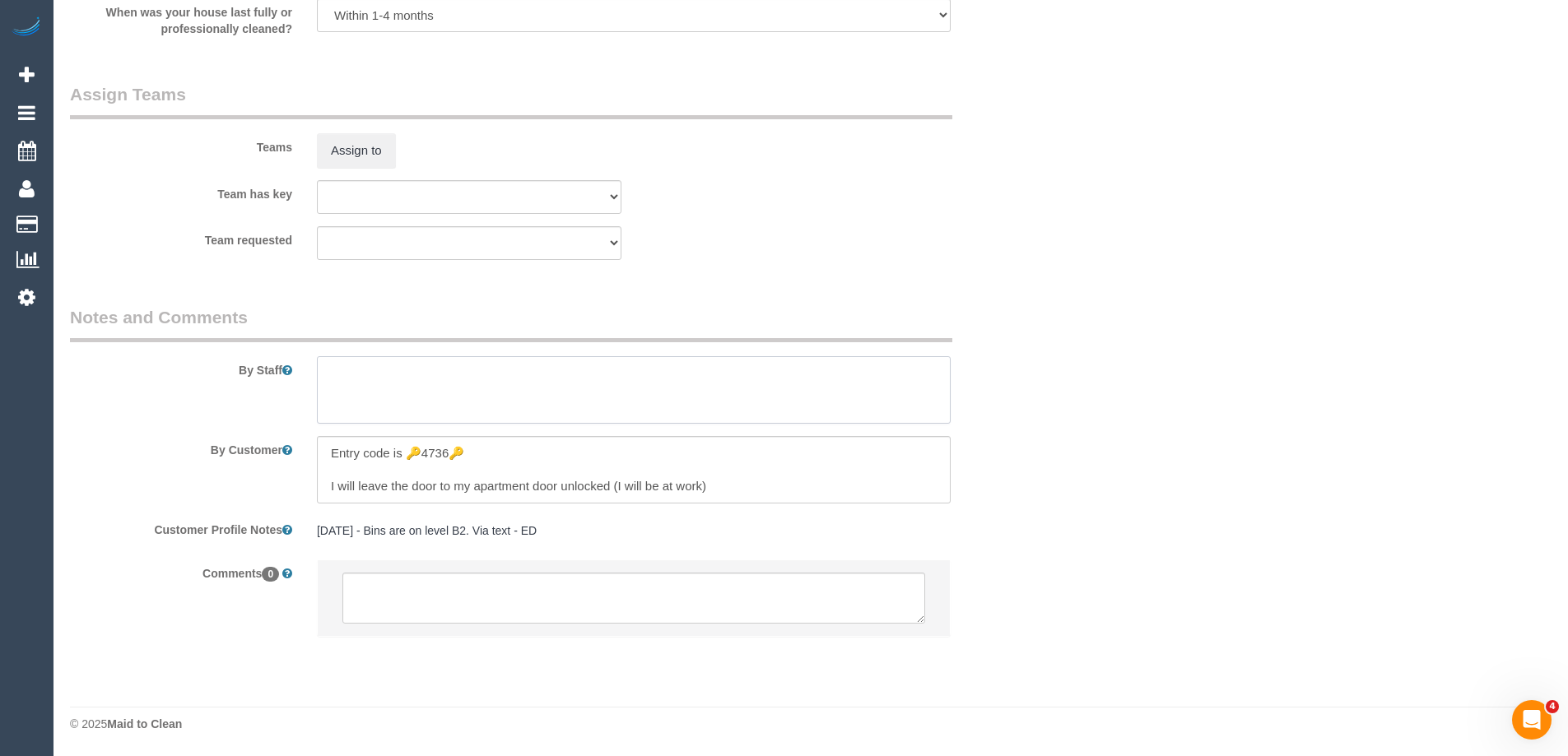
click at [366, 372] on textarea at bounding box center [633, 390] width 633 height 68
type textarea "Estimated time of 6-7 hrs"
click at [364, 136] on button "Assign to" at bounding box center [356, 150] width 79 height 34
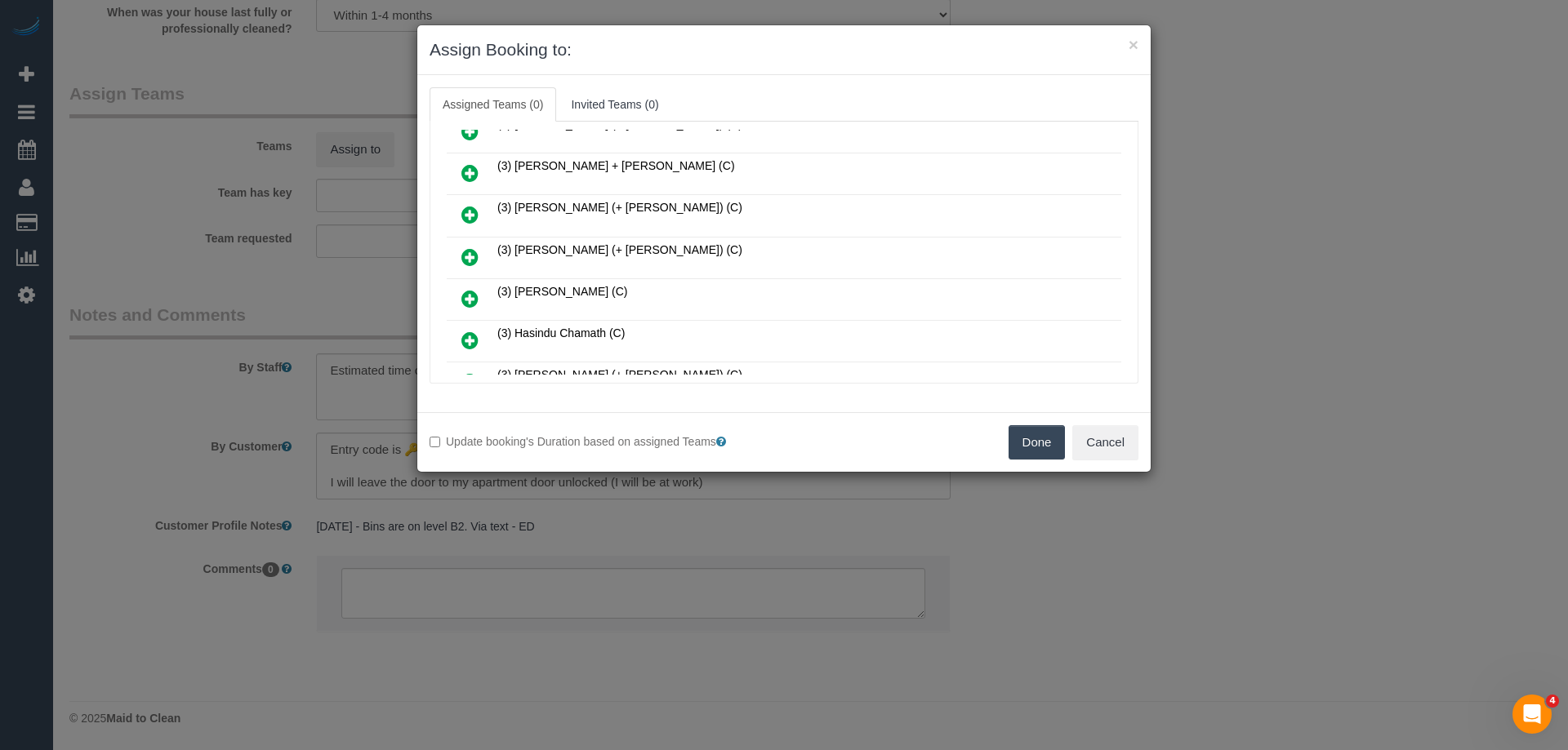
click at [468, 250] on icon at bounding box center [470, 257] width 17 height 20
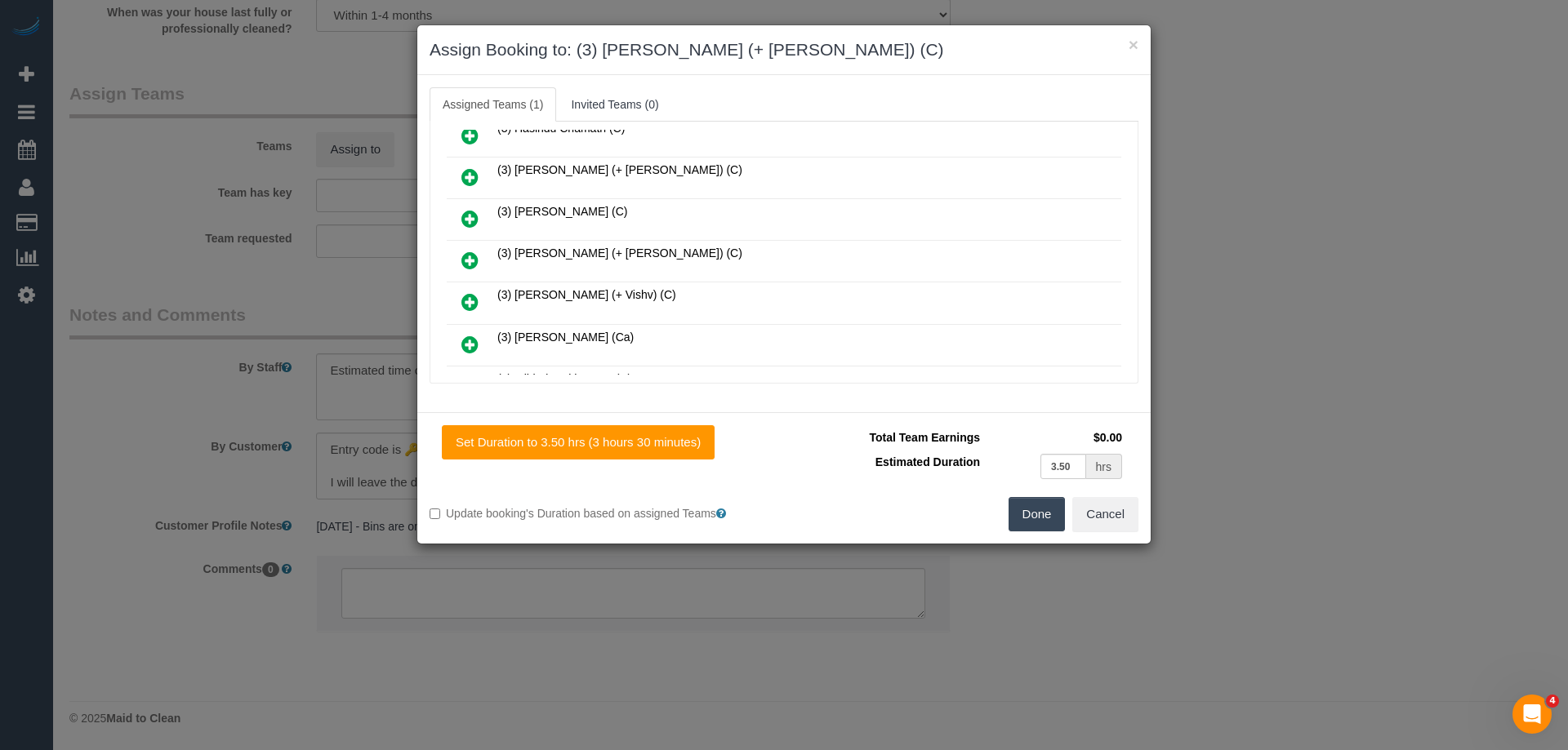
click at [468, 255] on icon at bounding box center [470, 260] width 17 height 20
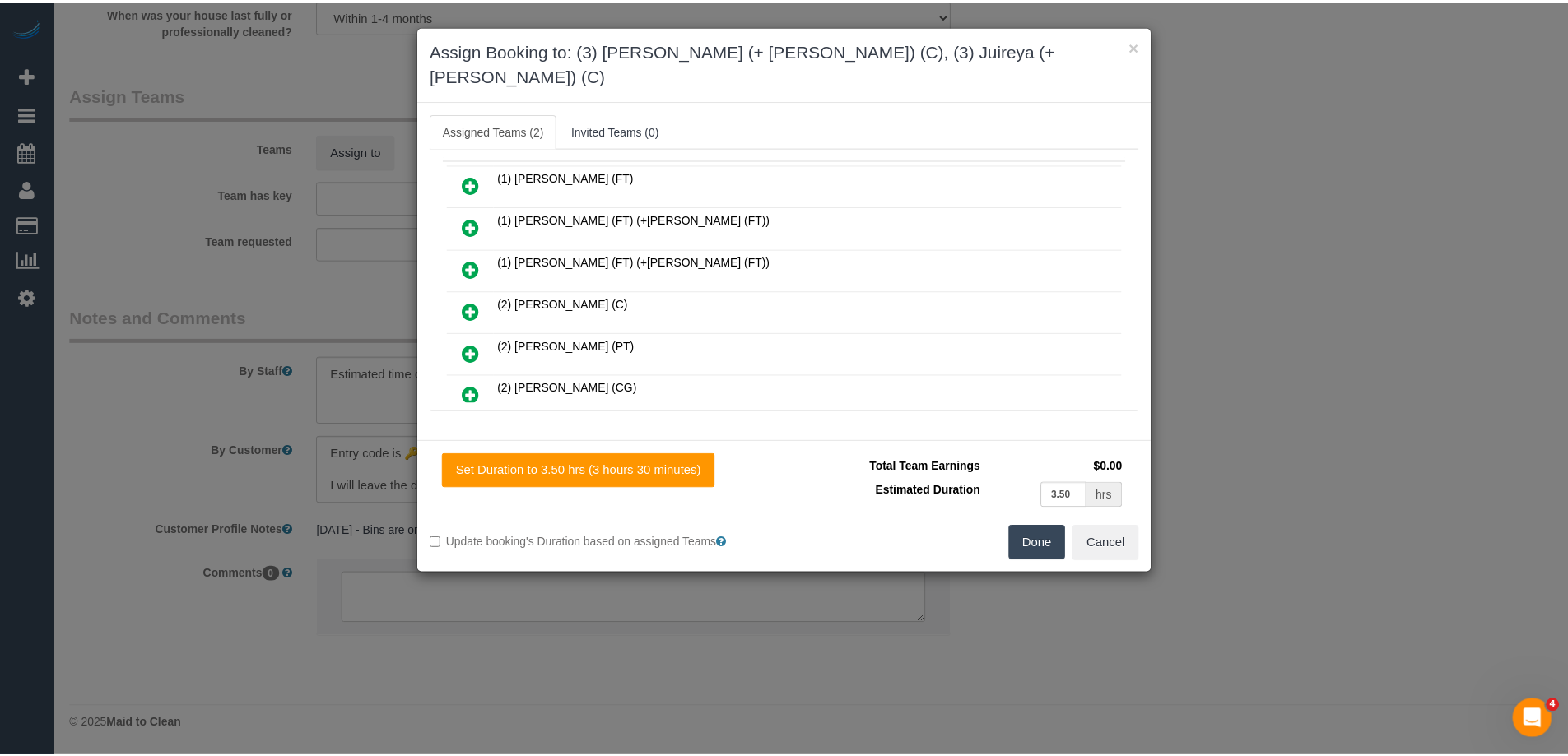
scroll to position [0, 0]
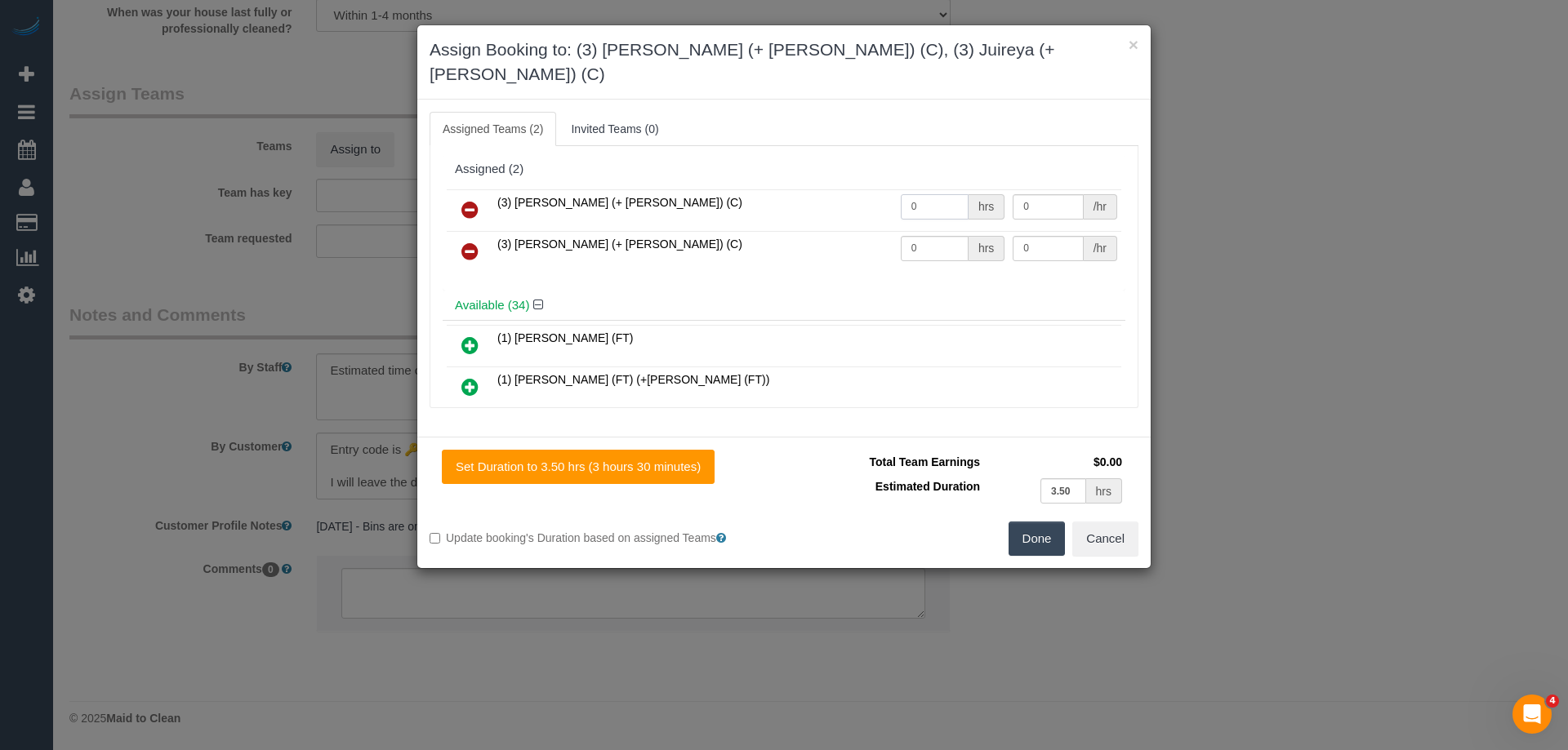
drag, startPoint x: 921, startPoint y: 183, endPoint x: 876, endPoint y: 183, distance: 45.0
click at [883, 189] on tr "(3) Gazi (+ Juireya) (C) 0 hrs 0 /hr" at bounding box center [784, 209] width 675 height 42
type input "1"
drag, startPoint x: 914, startPoint y: 220, endPoint x: 857, endPoint y: 215, distance: 57.2
click at [882, 231] on tr "(3) Juireya (+ Gazi) (C) 0 hrs 0 /hr" at bounding box center [784, 251] width 675 height 42
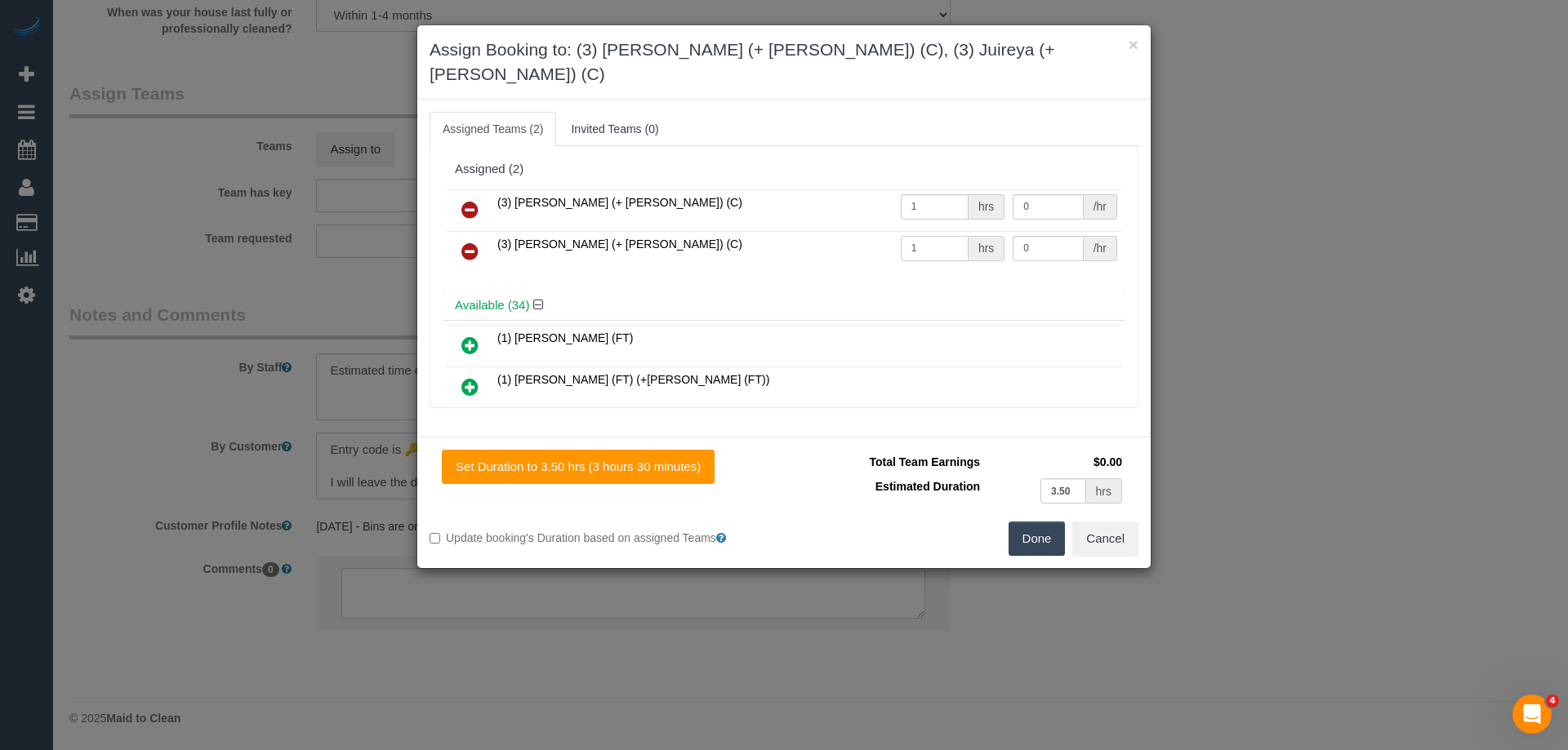
type input "1"
drag, startPoint x: 1003, startPoint y: 226, endPoint x: 928, endPoint y: 226, distance: 75.0
click at [928, 231] on tr "(3) Juireya (+ Gazi) (C) 1 hrs 0 /hr" at bounding box center [784, 251] width 675 height 42
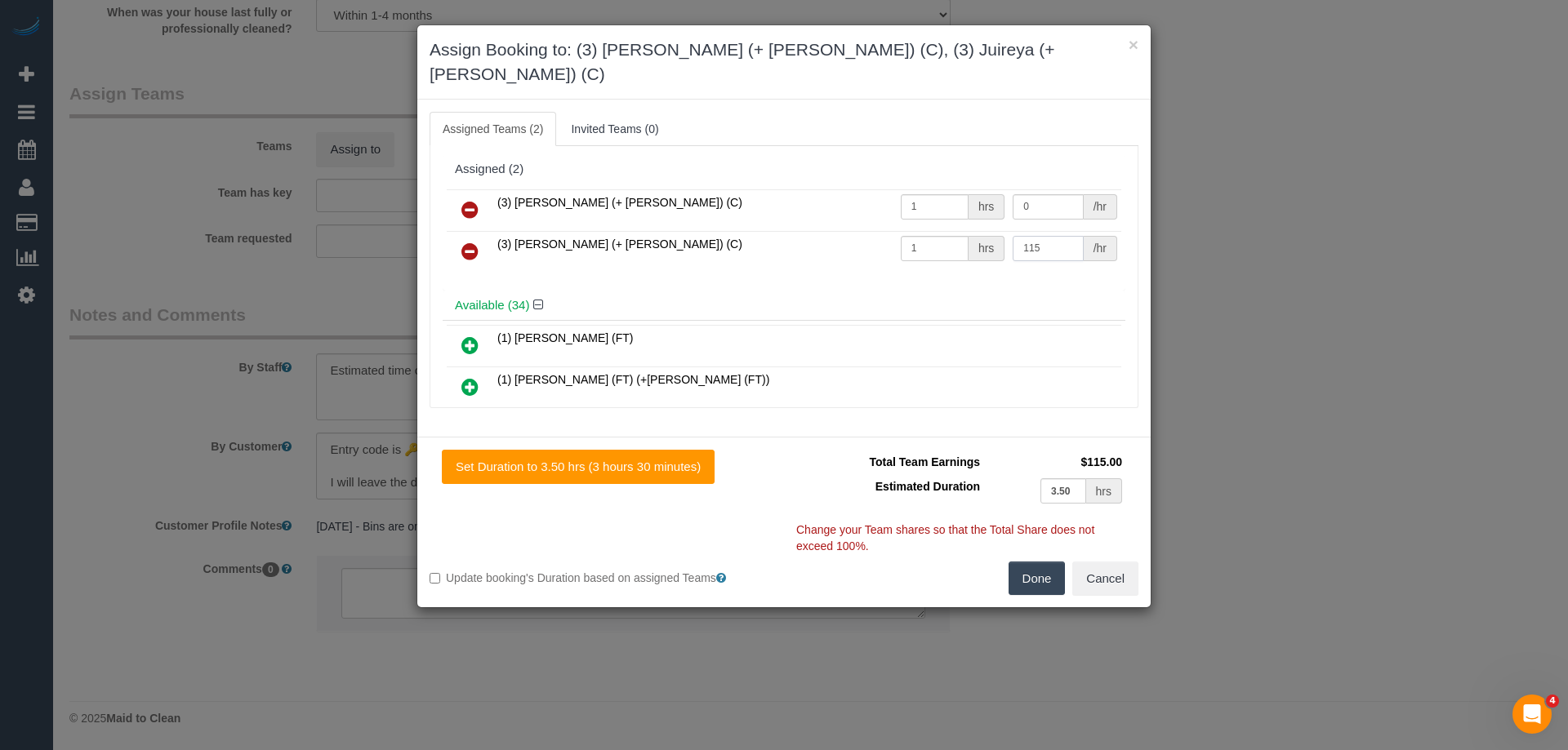
type input "115"
drag, startPoint x: 1040, startPoint y: 176, endPoint x: 959, endPoint y: 174, distance: 81.0
click at [959, 189] on tr "(3) Gazi (+ Juireya) (C) 1 hrs 0 /hr" at bounding box center [784, 209] width 675 height 42
type input "115"
click at [1027, 567] on button "Done" at bounding box center [1037, 579] width 57 height 34
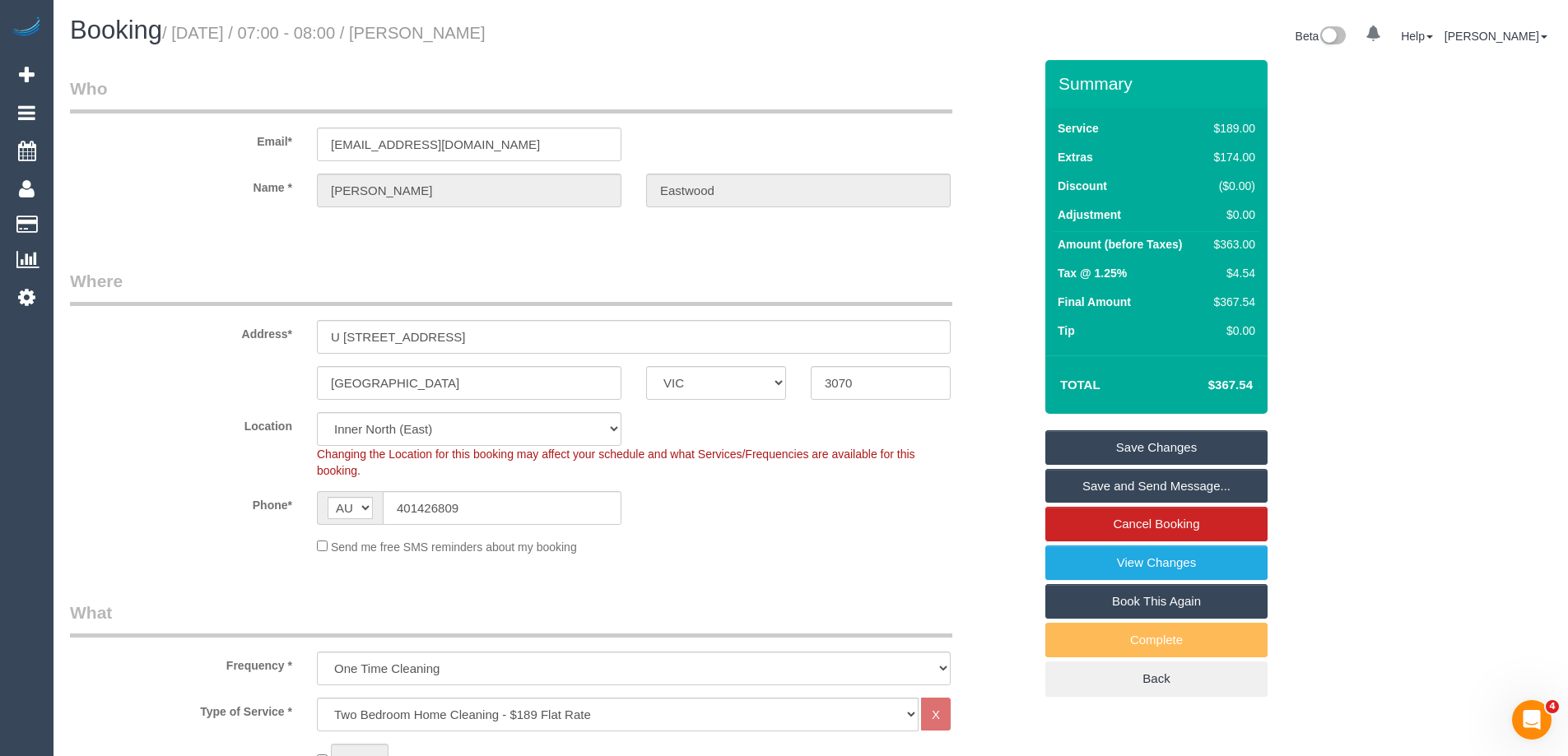
drag, startPoint x: 578, startPoint y: 36, endPoint x: 458, endPoint y: 30, distance: 120.1
click at [458, 30] on h1 "Booking / September 04, 2025 / 07:00 - 08:00 / Milo Eastwood" at bounding box center [434, 30] width 729 height 28
copy small "Milo Eastwood"
click at [1100, 484] on link "Save and Send Message..." at bounding box center [1156, 487] width 222 height 34
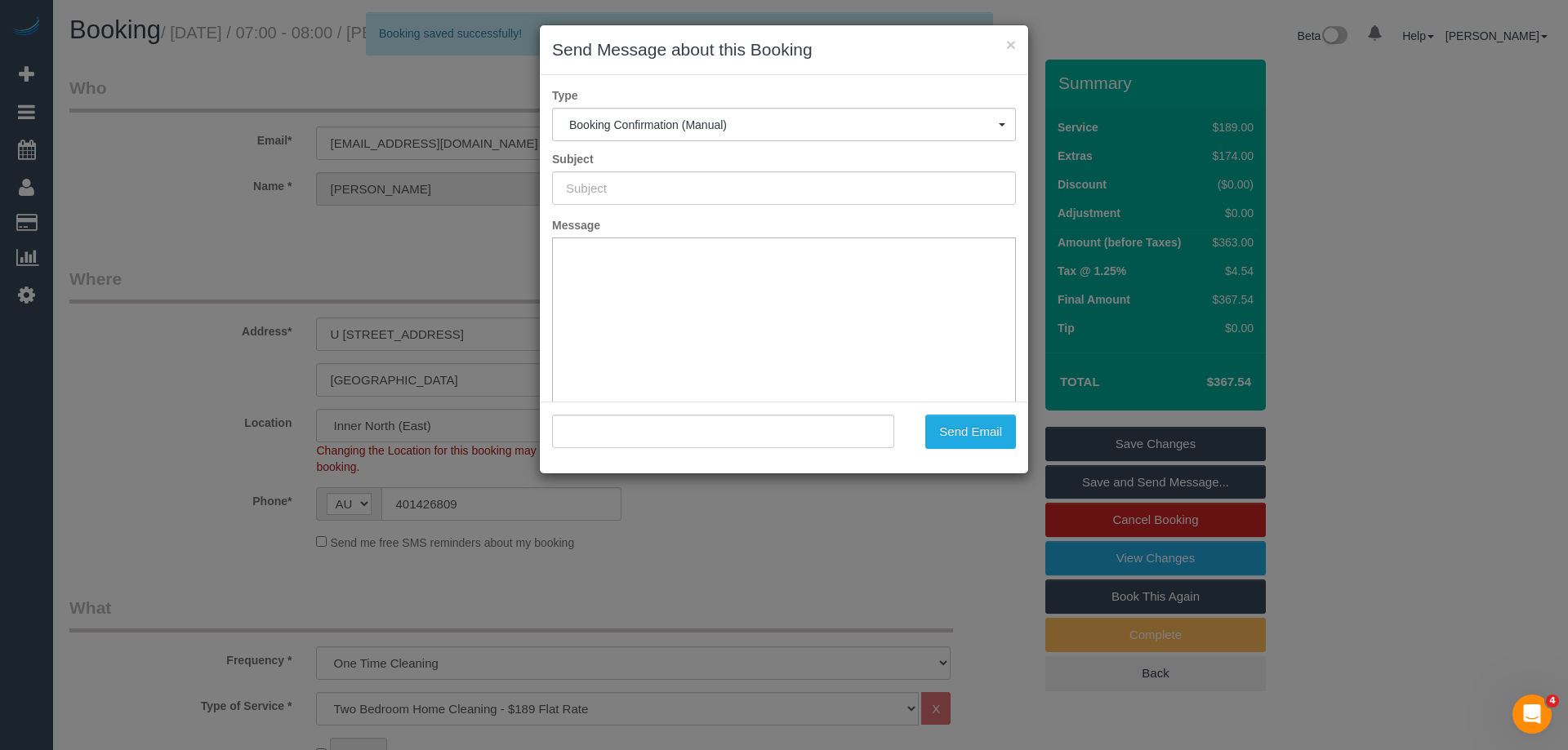
type input "Booking Confirmed"
type input ""Milo Eastwood" <milo.eastwood@gmail.com>"
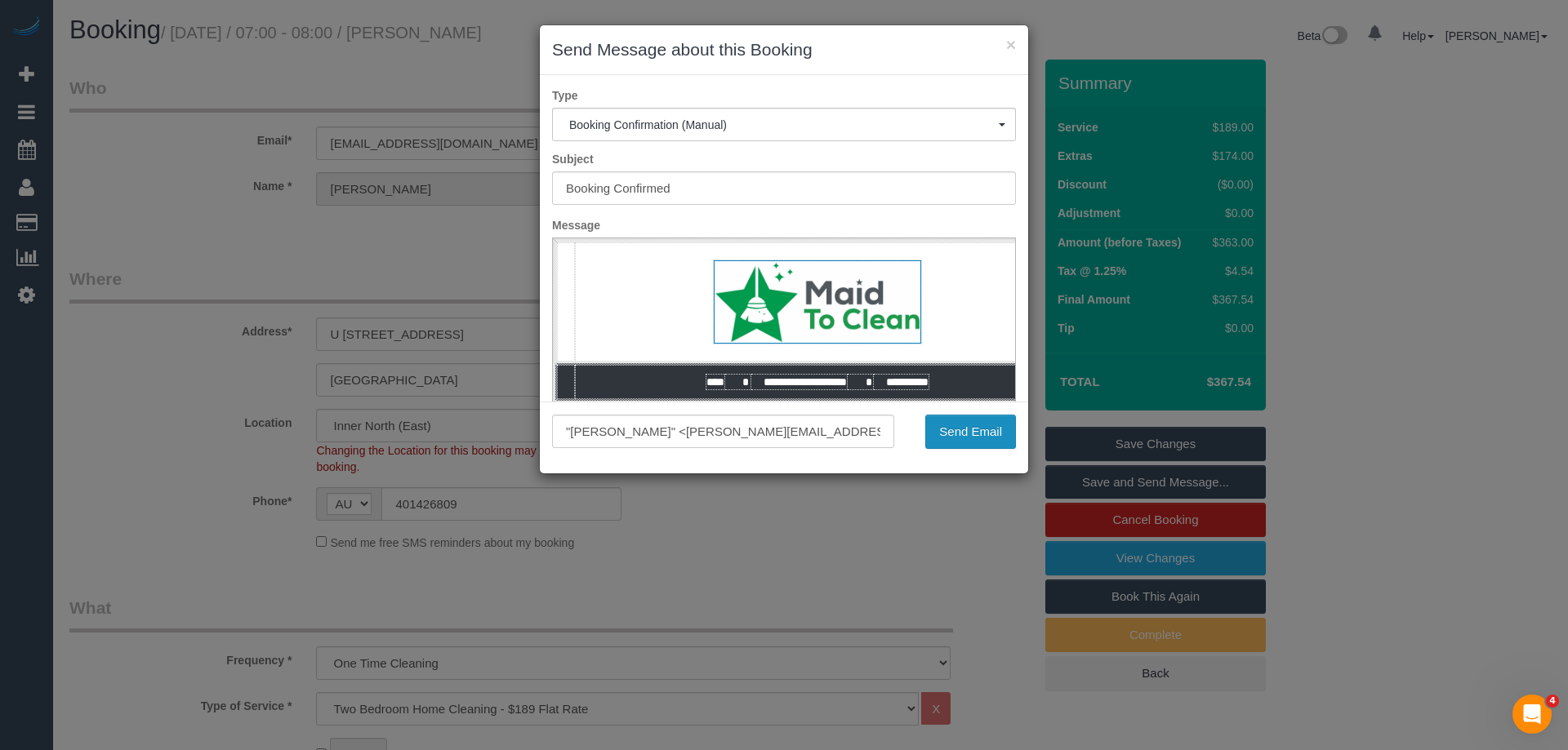
click at [968, 429] on button "Send Email" at bounding box center [971, 432] width 90 height 34
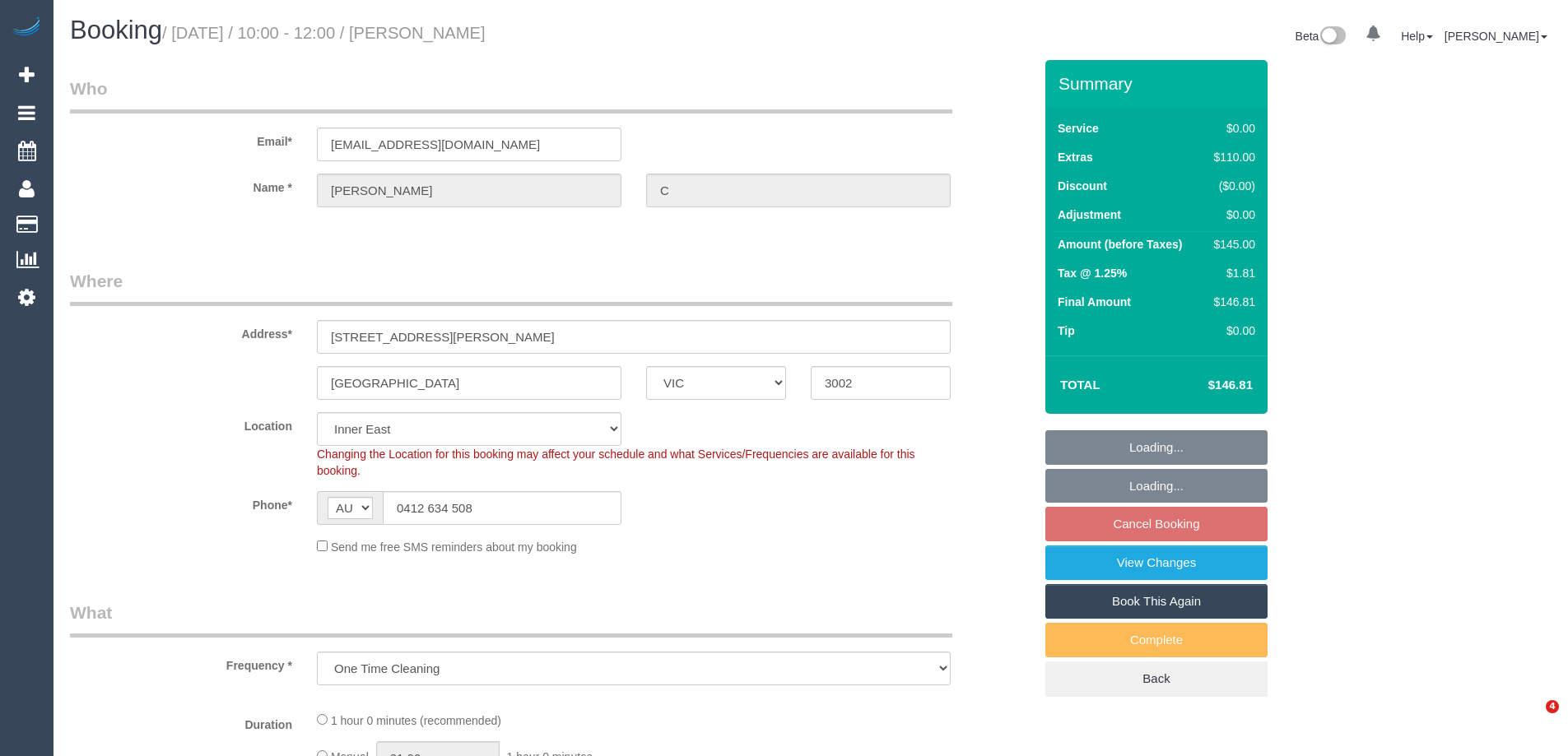
select select "VIC"
select select "object:1302"
select select "string:stripe-pm_1RukgY2GScqysDRVVvtP8RBP"
select select "spot1"
select select "number:28"
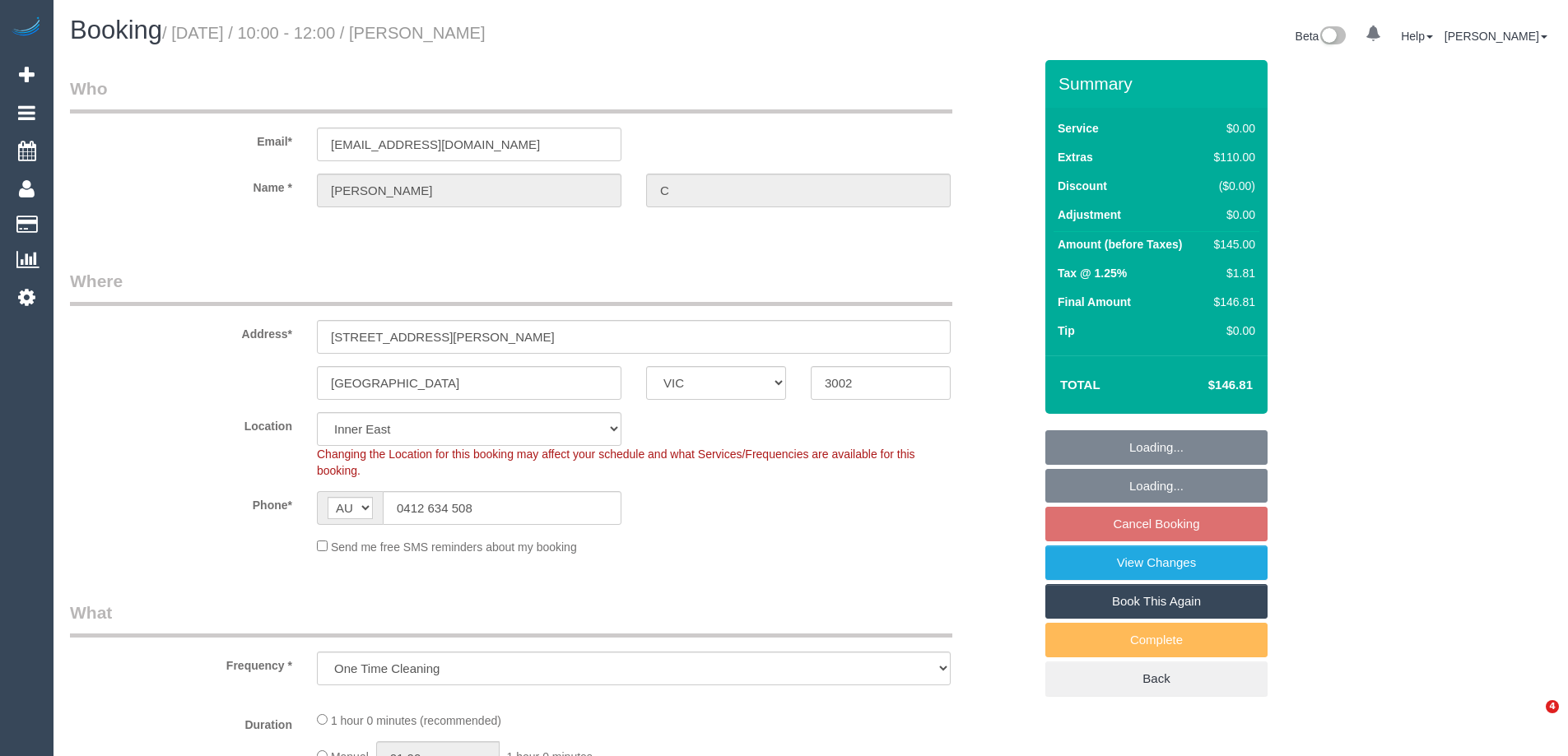
select select "number:14"
select select "number:19"
select select "number:26"
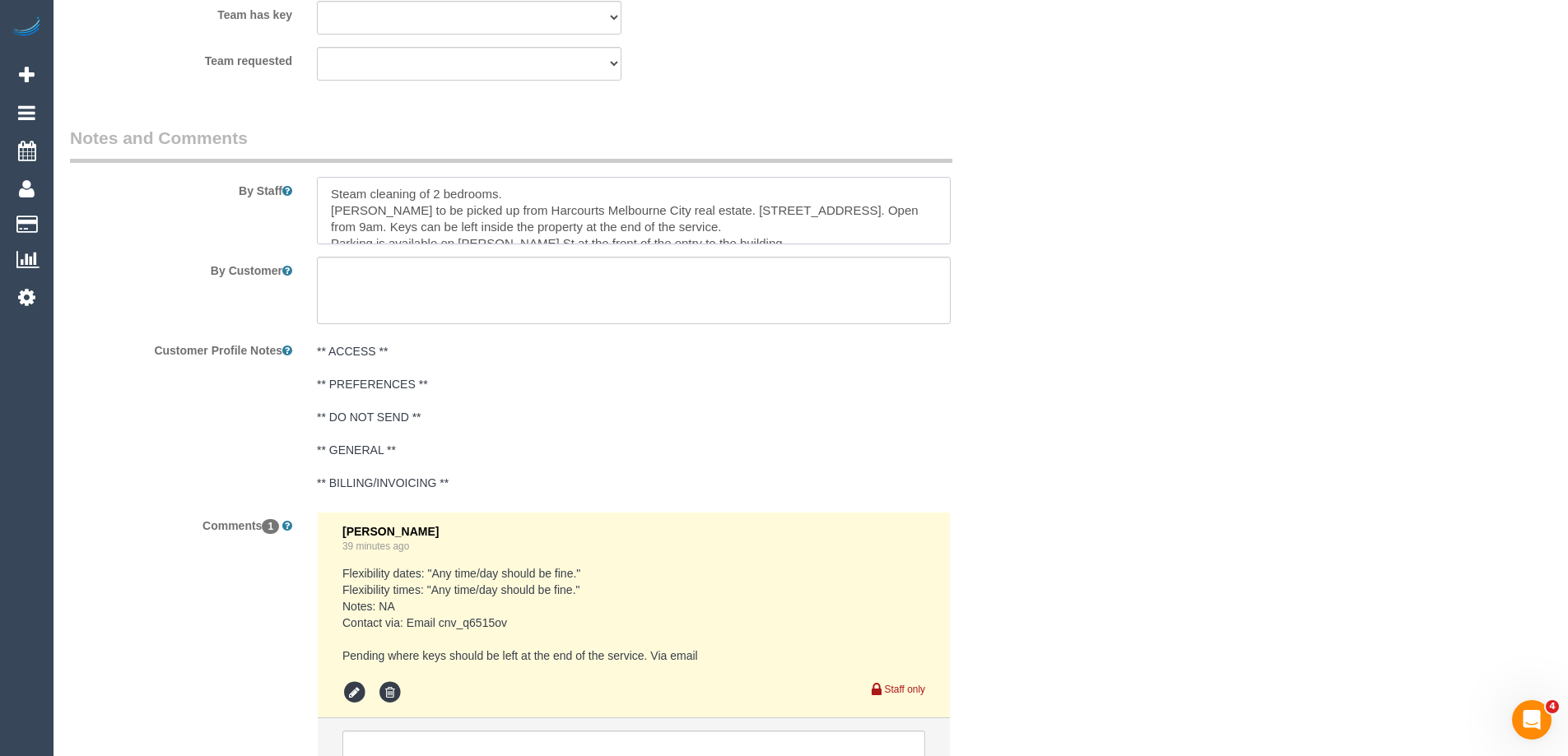
drag, startPoint x: 690, startPoint y: 191, endPoint x: 929, endPoint y: 212, distance: 239.9
click at [929, 212] on textarea at bounding box center [633, 210] width 633 height 68
drag, startPoint x: 685, startPoint y: 207, endPoint x: 935, endPoint y: 218, distance: 250.2
click at [935, 218] on textarea at bounding box center [633, 210] width 633 height 68
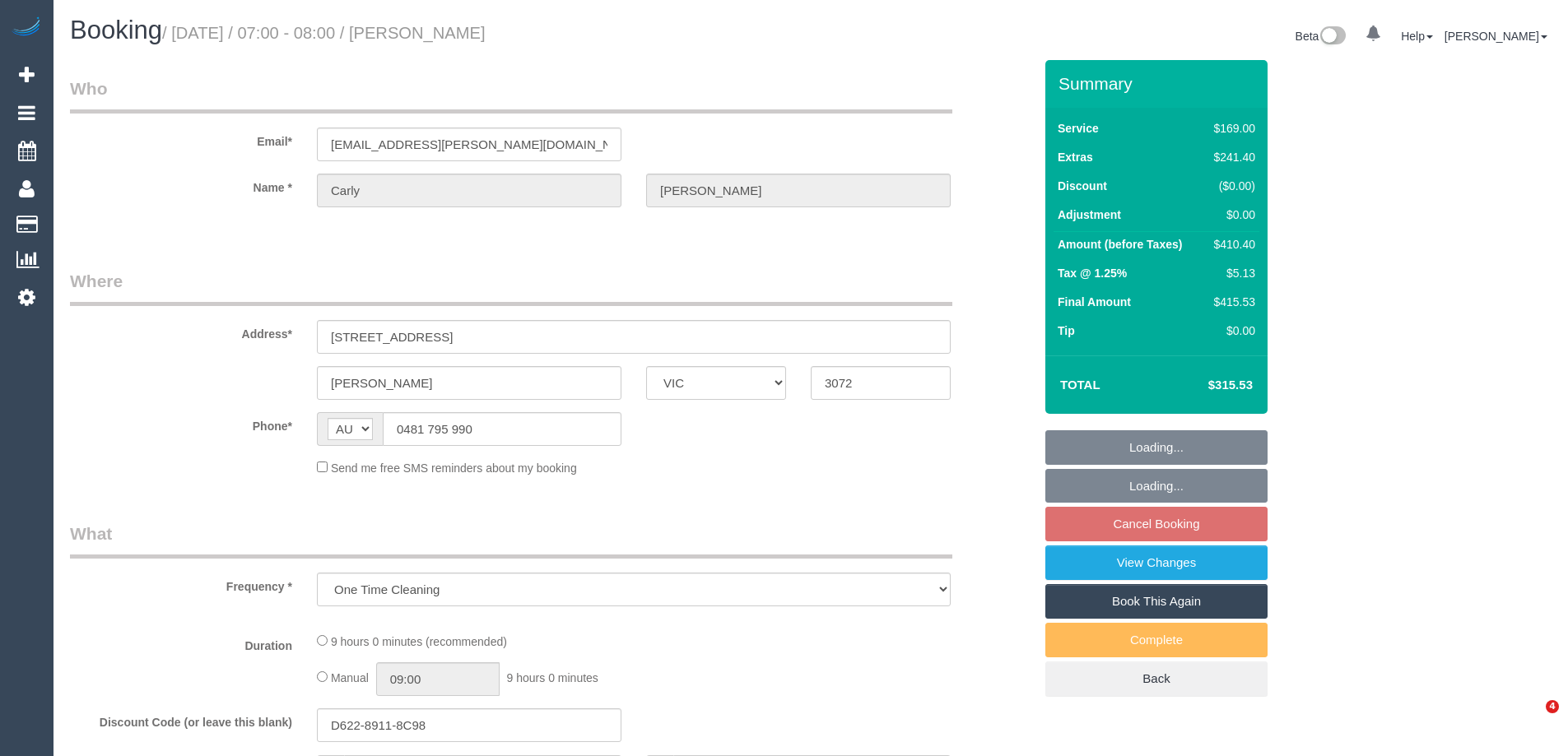
select select "VIC"
select select "string:stripe-pm_1PK7Ii2GScqysDRVfAvOWCaP"
select select "number:28"
select select "number:15"
select select "number:19"
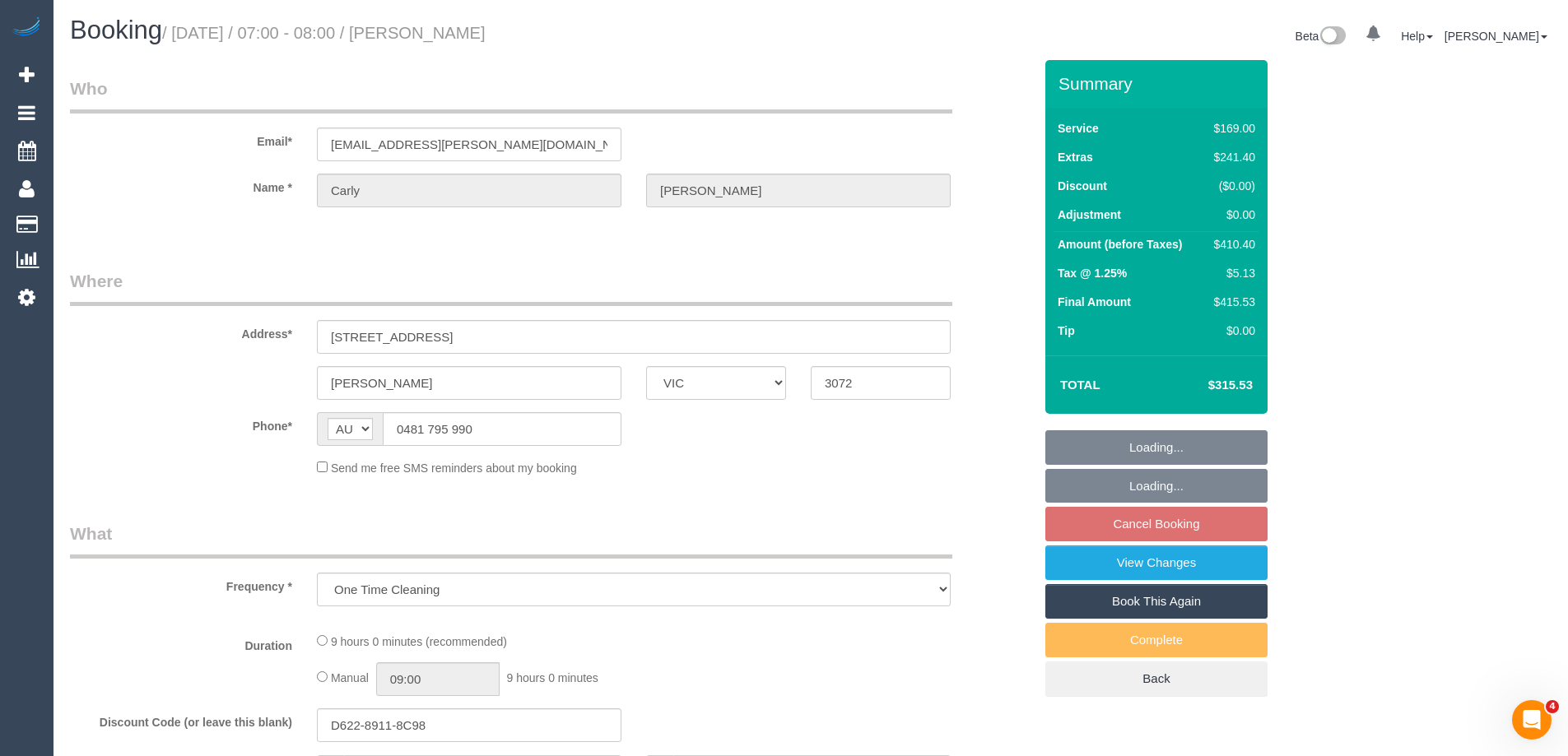
select select "number:25"
select select "number:13"
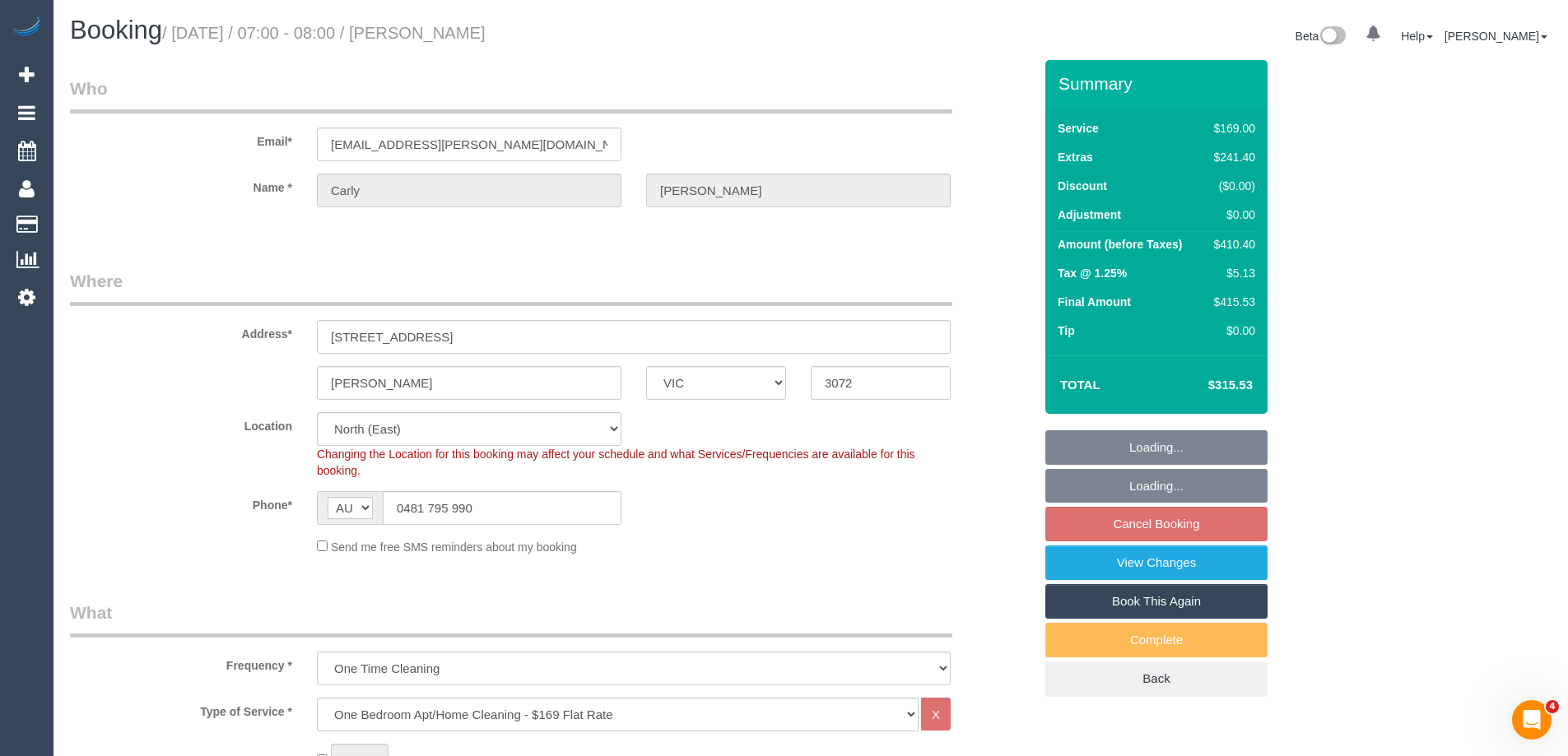
select select "object:1392"
select select "spot1"
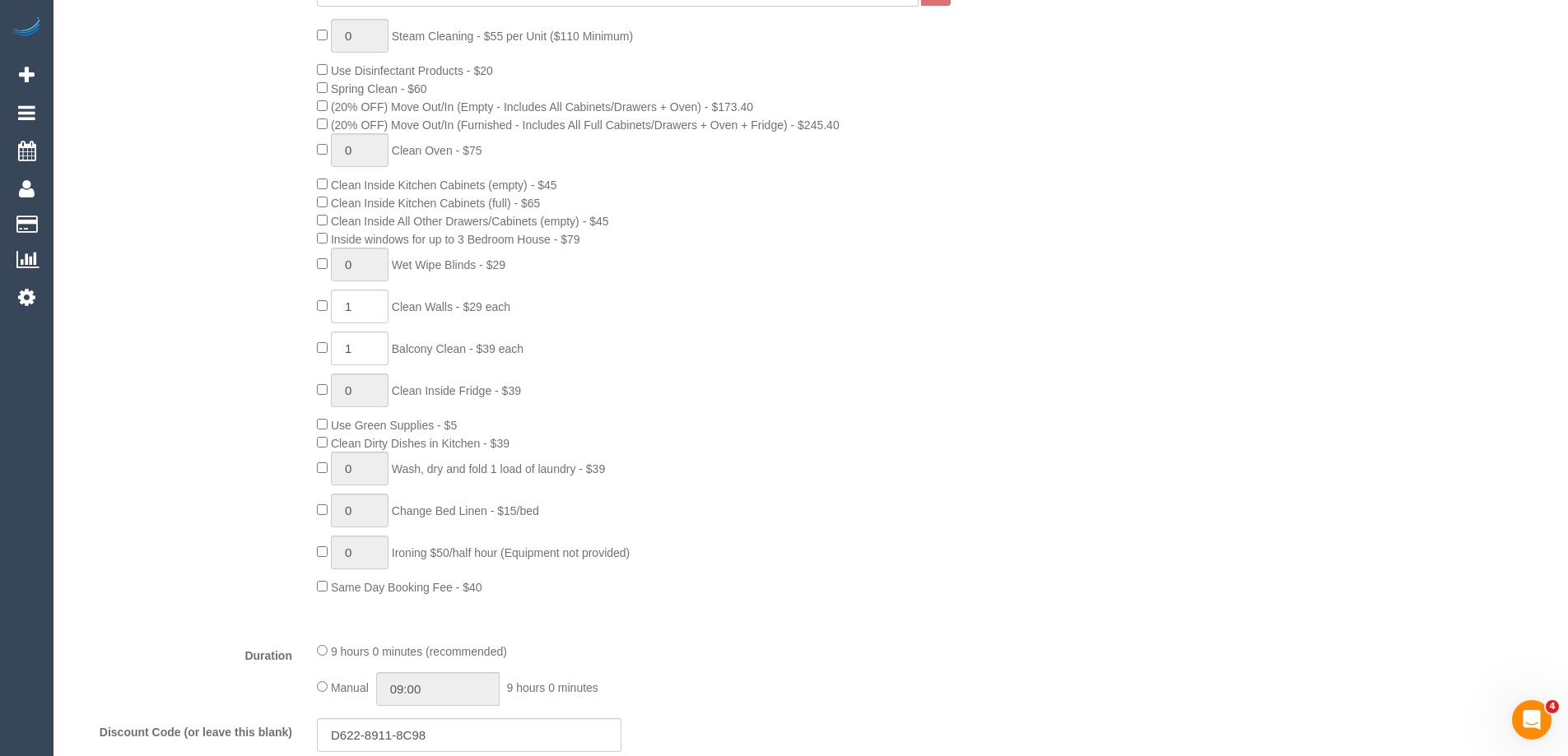
scroll to position [988, 0]
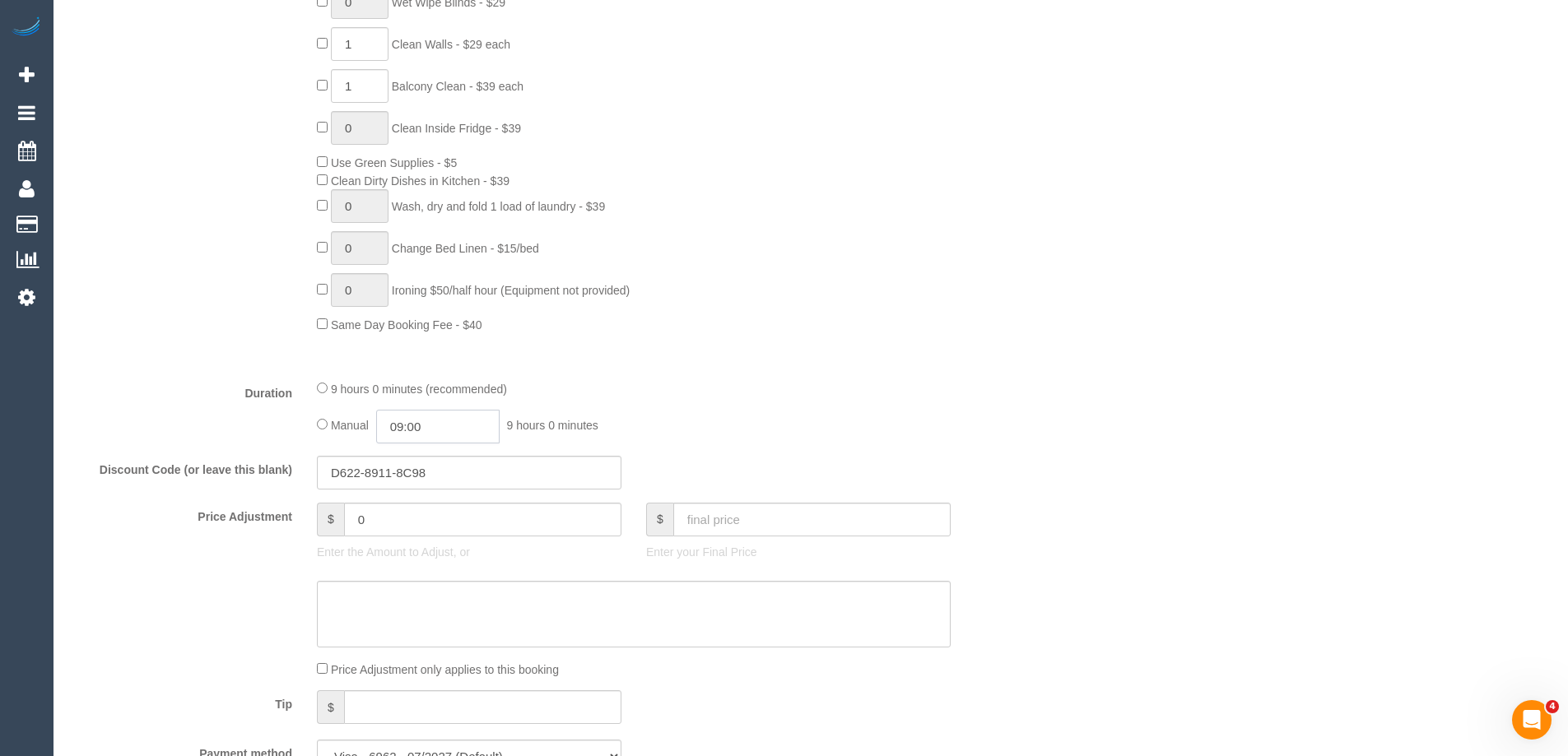
click at [436, 426] on input "09:00" at bounding box center [438, 426] width 124 height 33
type input "09:30"
click at [410, 497] on li "09:30" at bounding box center [419, 498] width 73 height 21
select select "spot14"
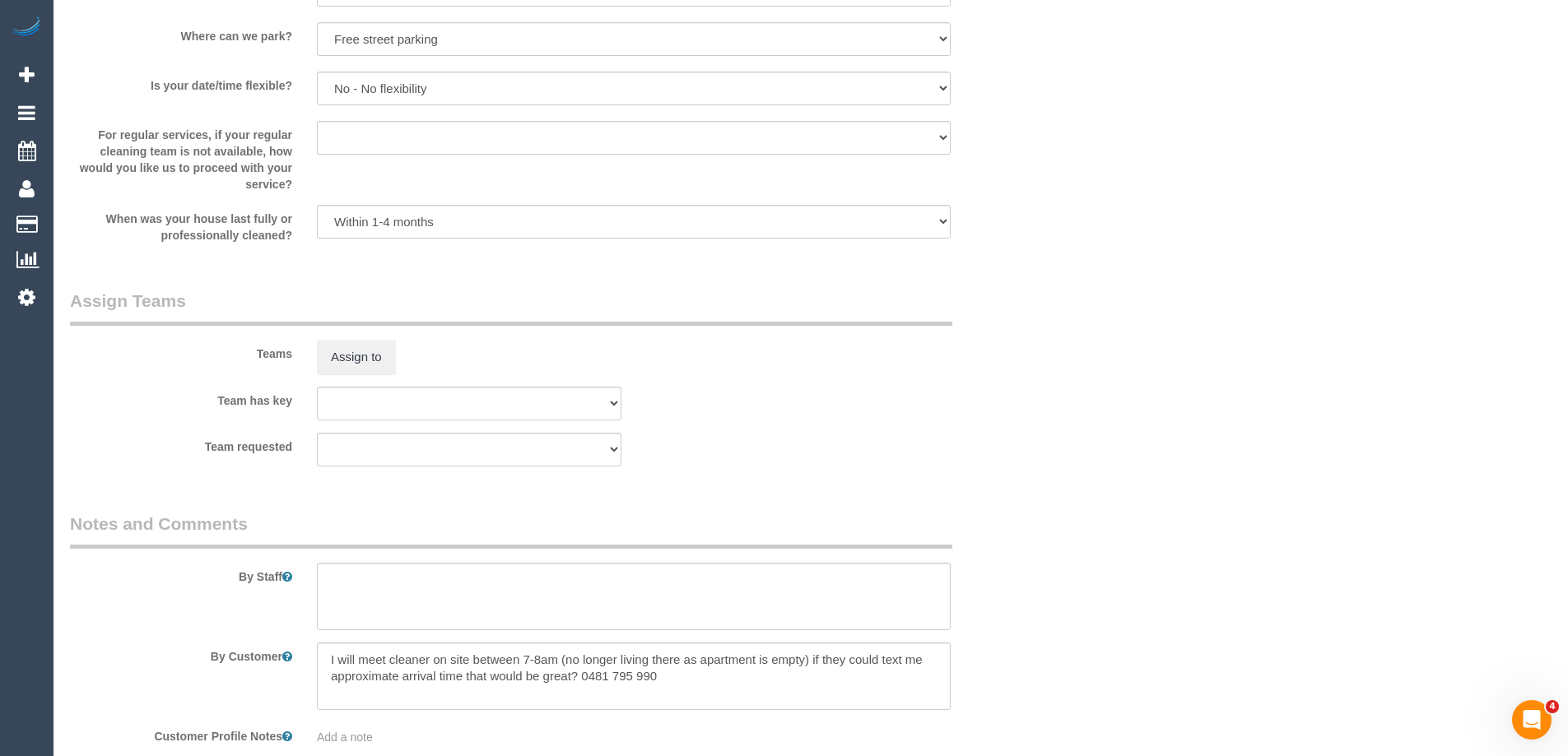
scroll to position [2404, 0]
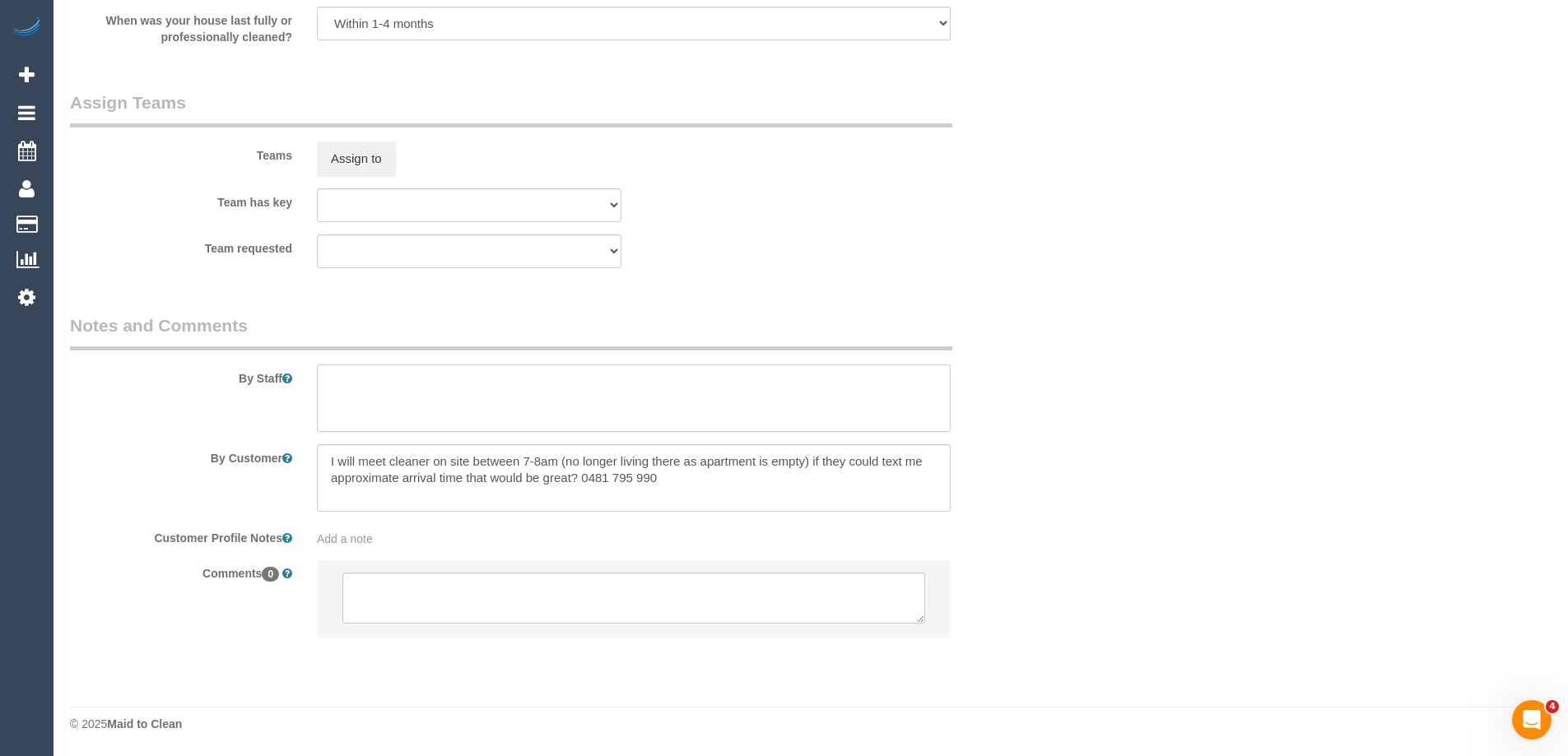
click at [384, 417] on textarea at bounding box center [633, 398] width 633 height 68
type textarea "Estimated time of 7.5-8.5 hrs"
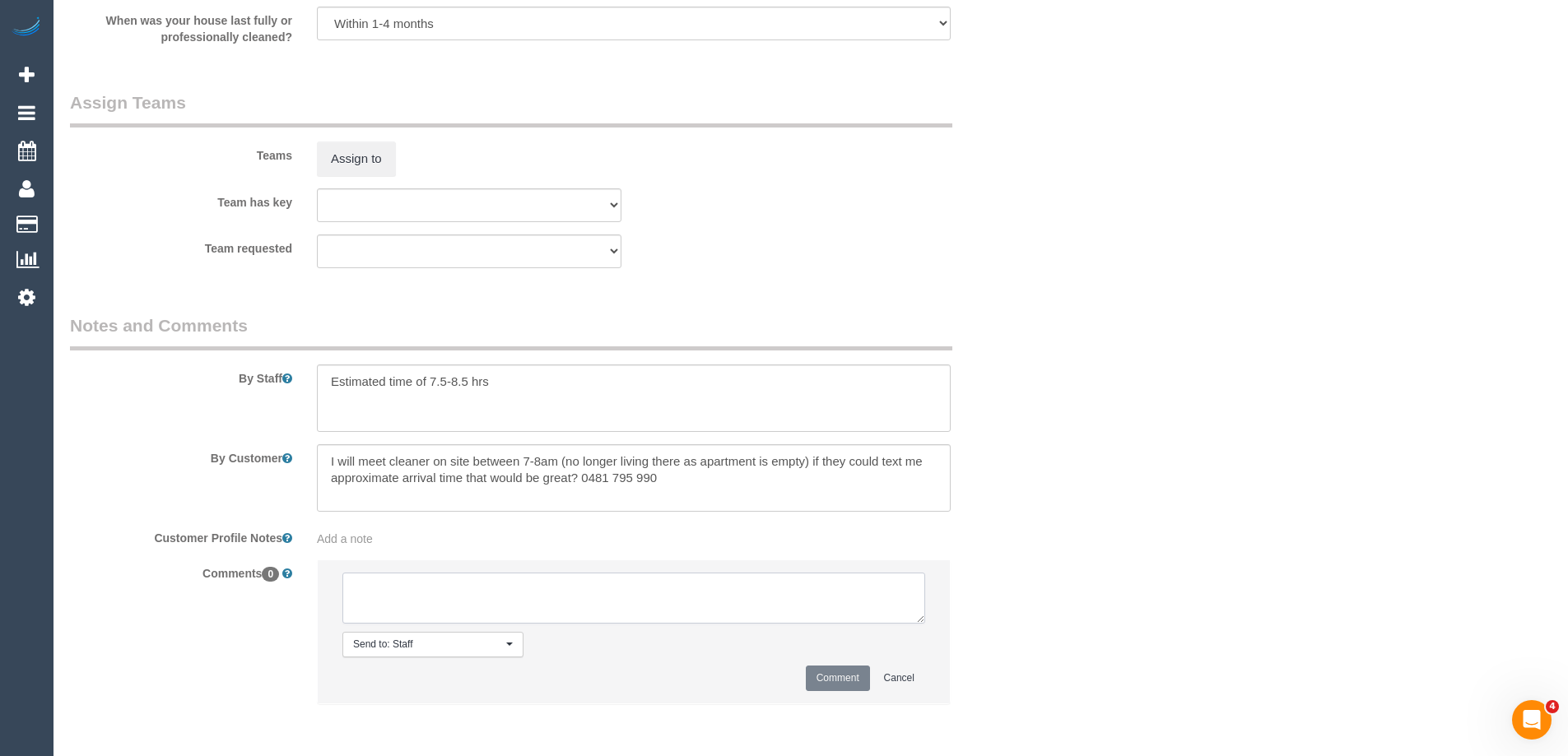
click at [372, 590] on textarea at bounding box center [633, 597] width 583 height 51
type textarea "Darshan - Pending"
click at [826, 674] on button "Comment" at bounding box center [838, 679] width 64 height 26
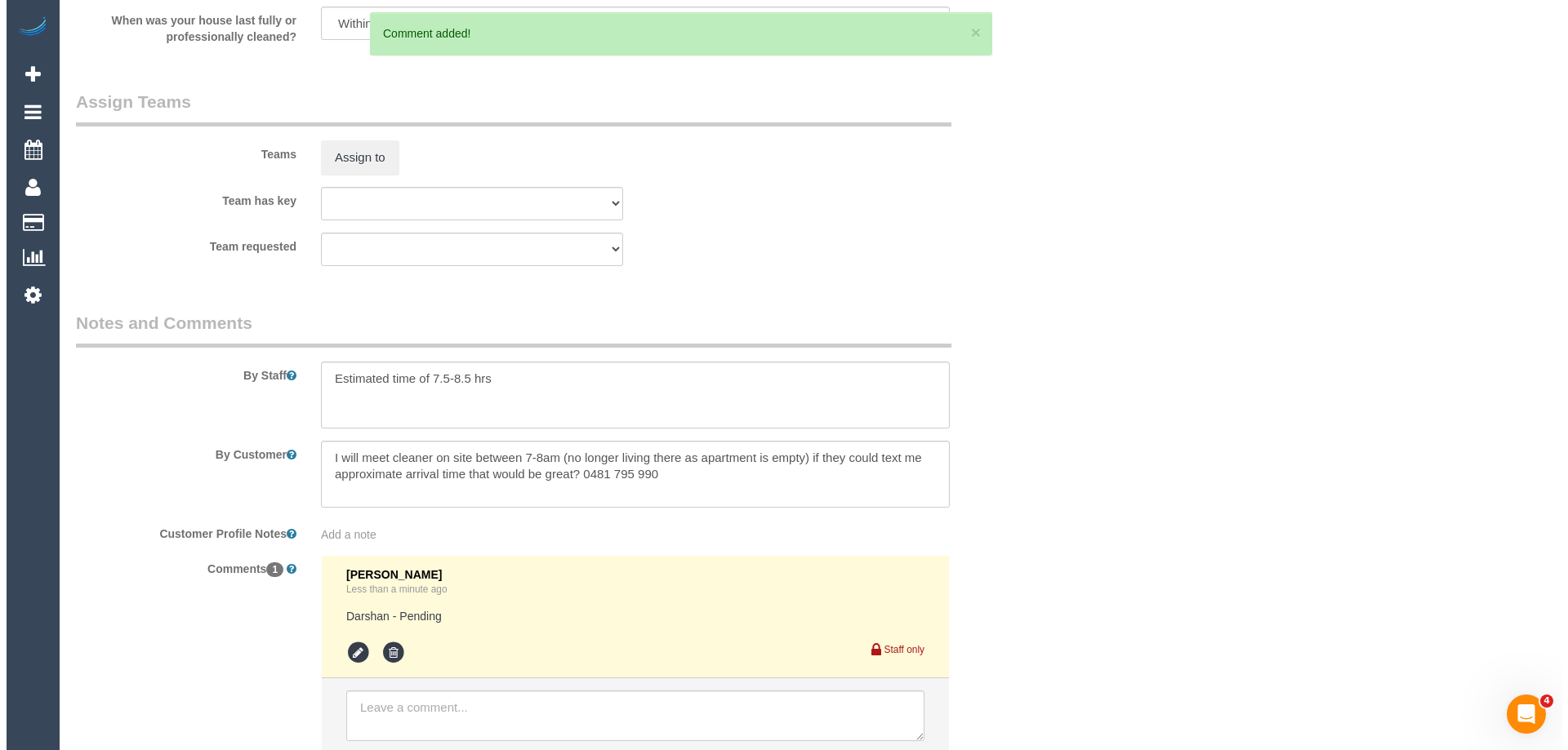
scroll to position [0, 0]
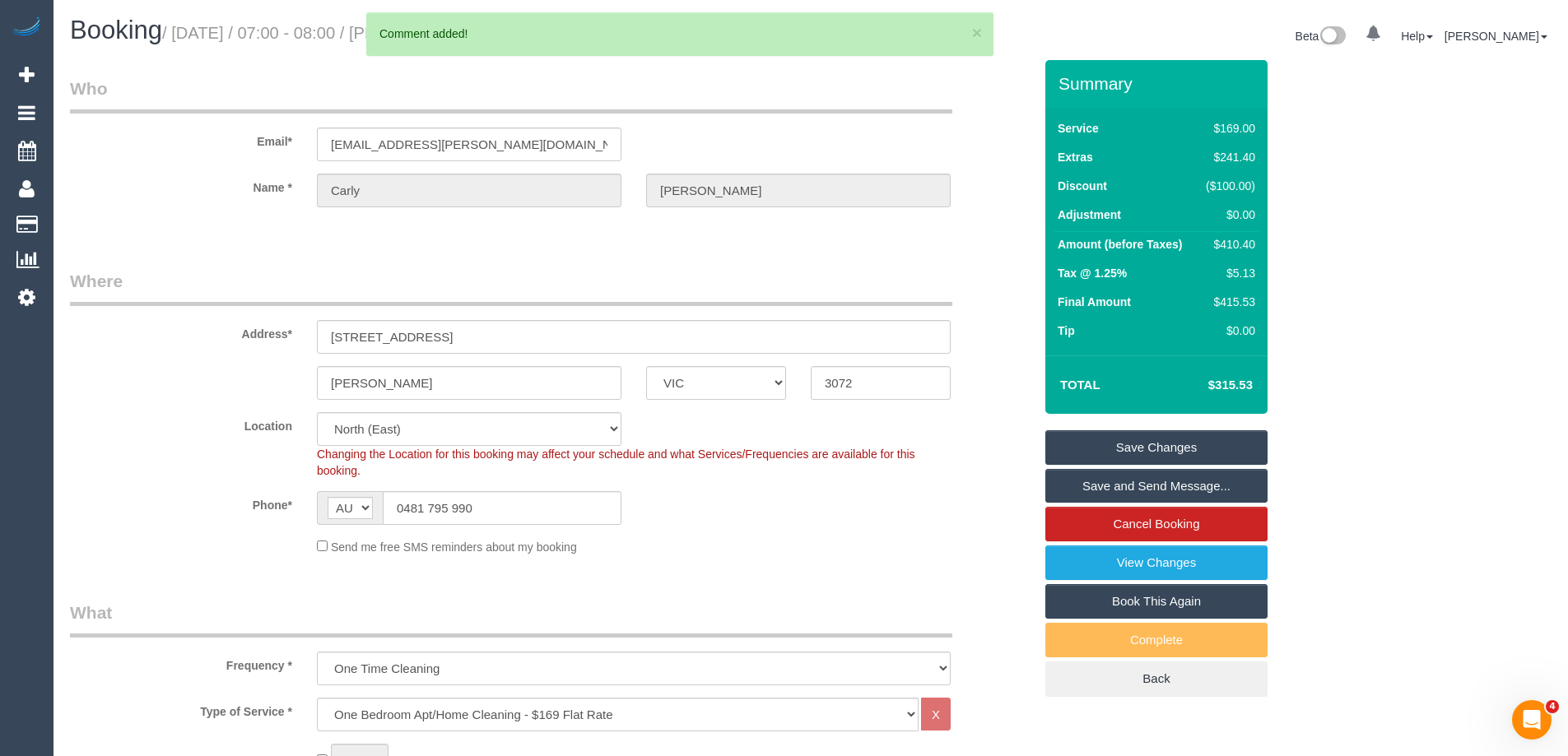
click at [1057, 451] on link "Save Changes" at bounding box center [1156, 448] width 222 height 34
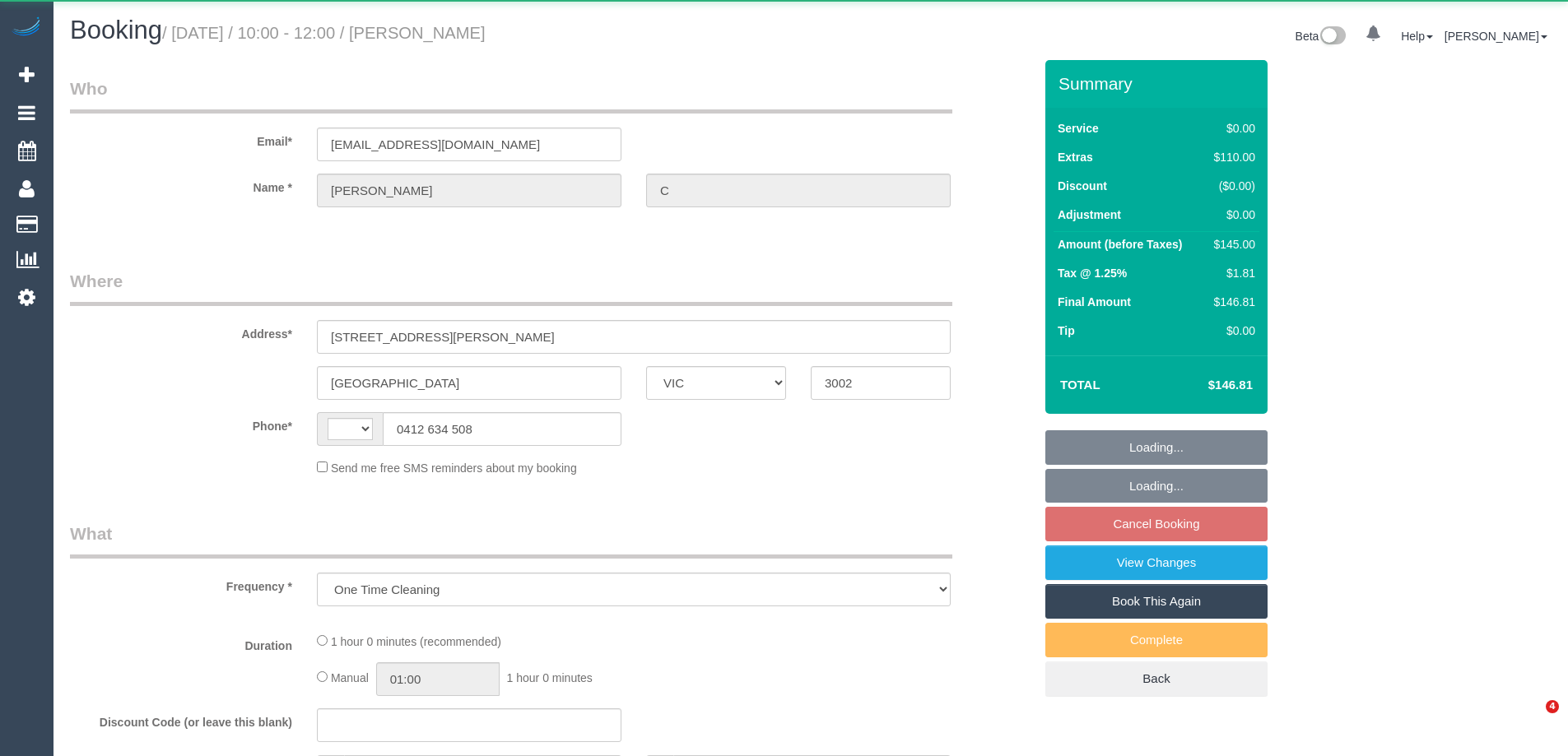
select select "VIC"
select select "string:stripe-pm_1RukgY2GScqysDRVVvtP8RBP"
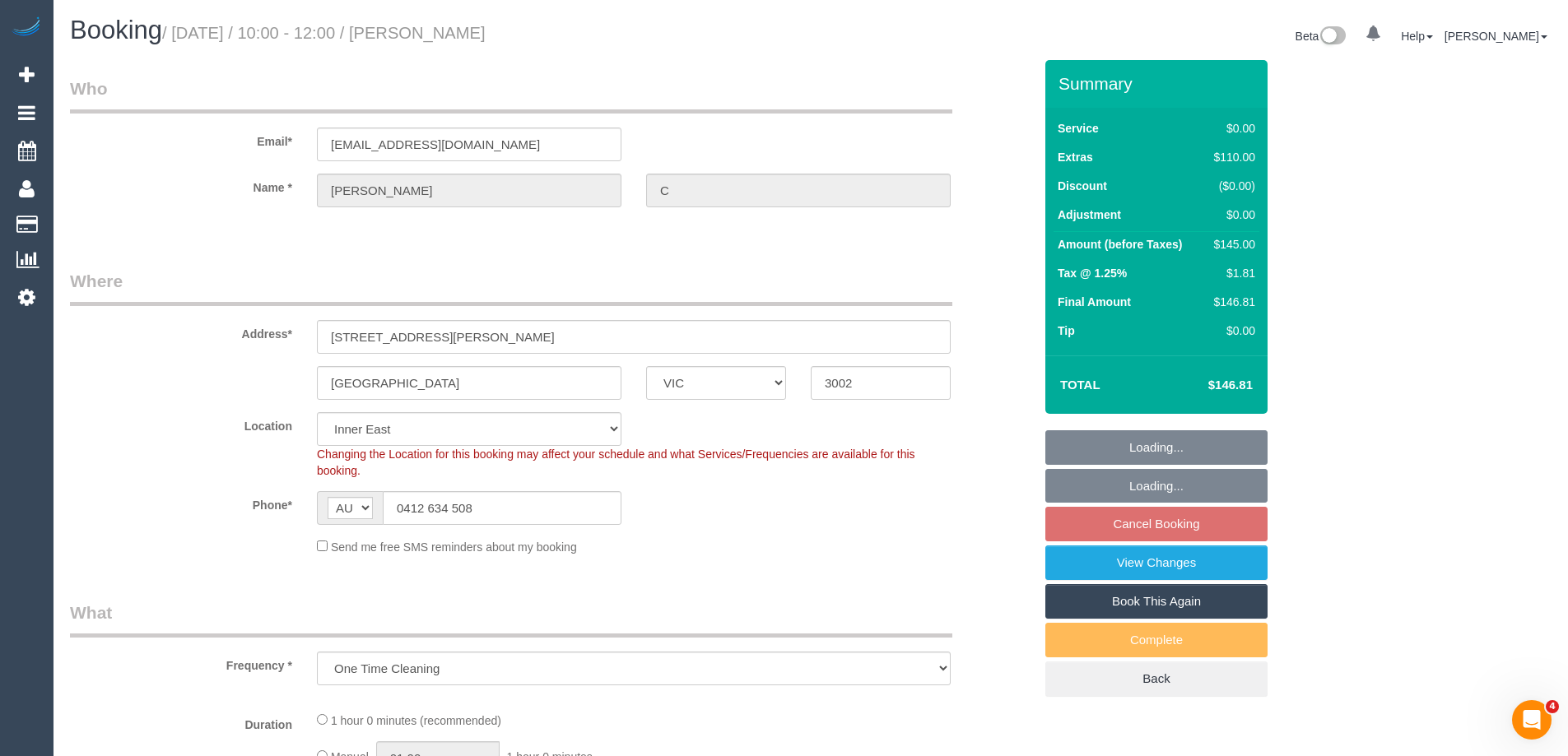
select select "string:AU"
select select "object:1156"
select select "spot1"
select select "number:28"
select select "number:14"
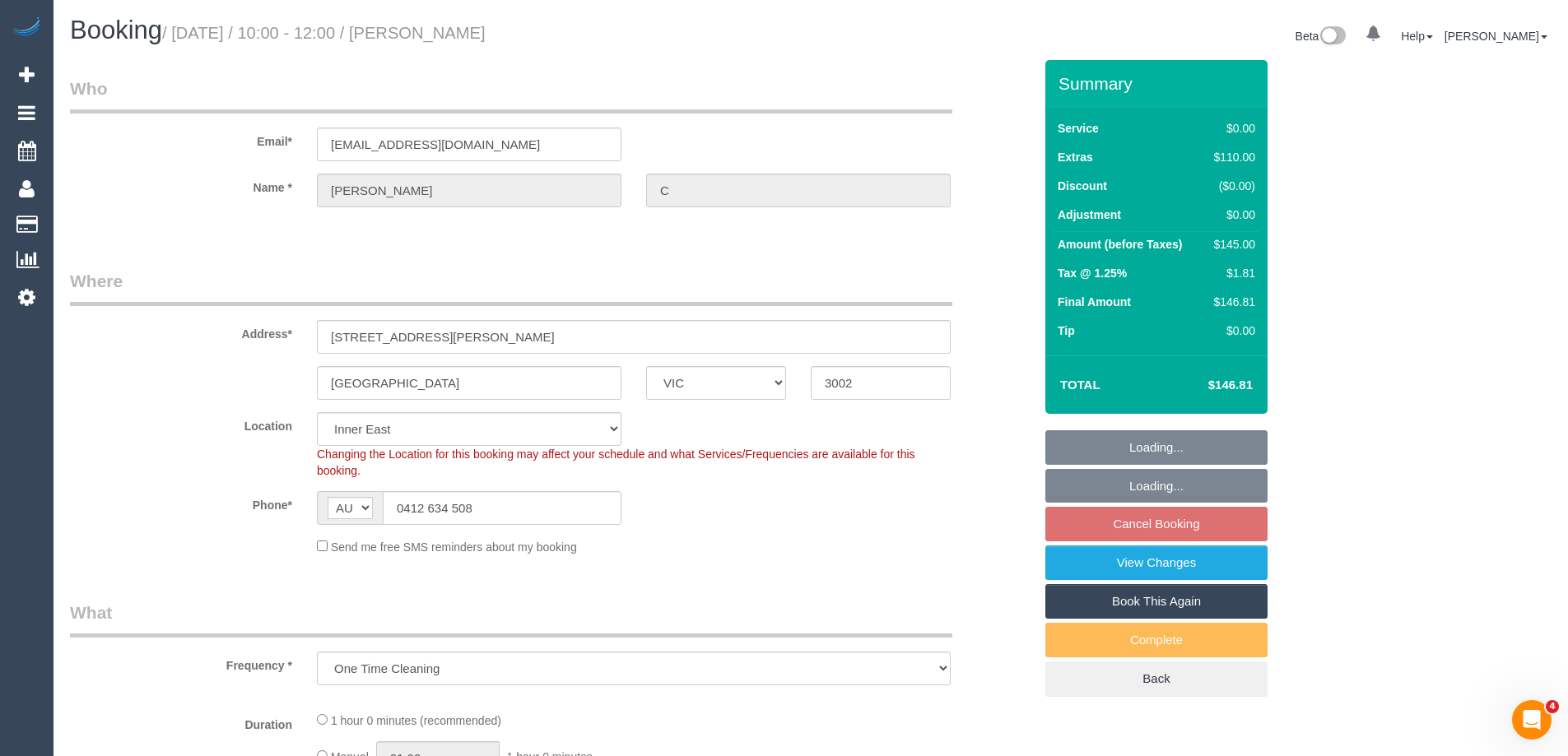
select select "number:19"
select select "number:26"
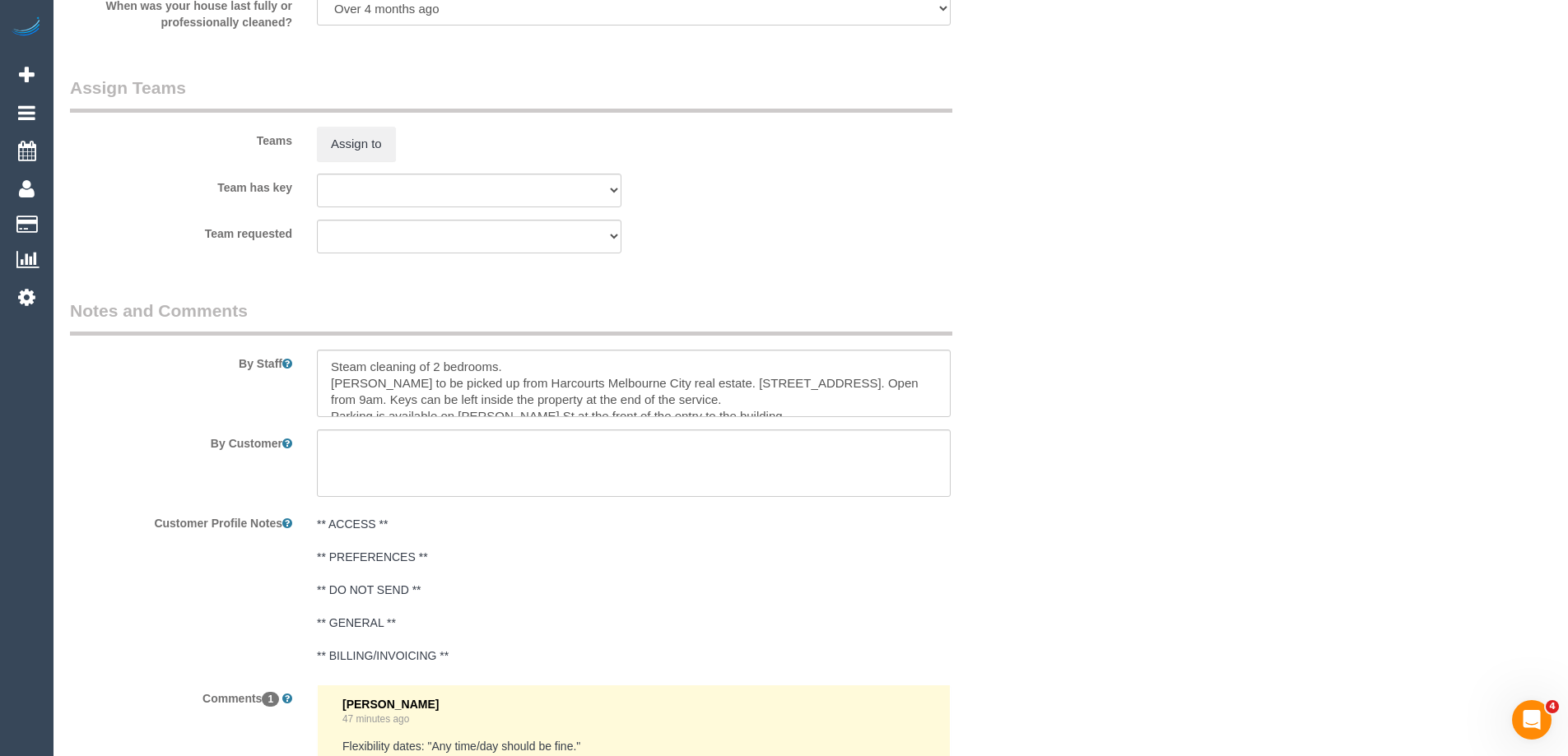
scroll to position [1893, 0]
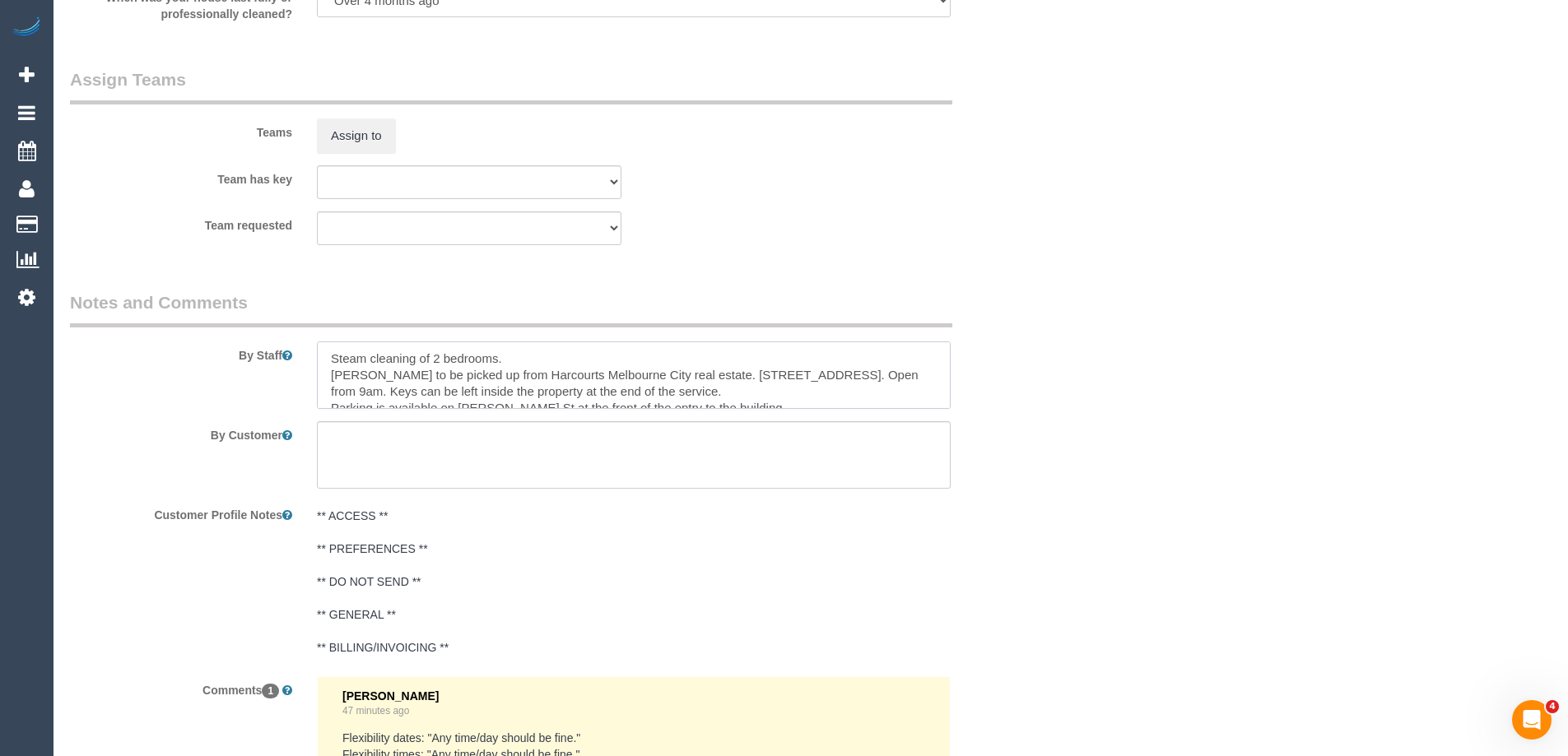
drag, startPoint x: 695, startPoint y: 372, endPoint x: 917, endPoint y: 374, distance: 222.0
click at [917, 374] on textarea at bounding box center [633, 375] width 633 height 68
click at [361, 130] on button "Assign to" at bounding box center [356, 136] width 79 height 34
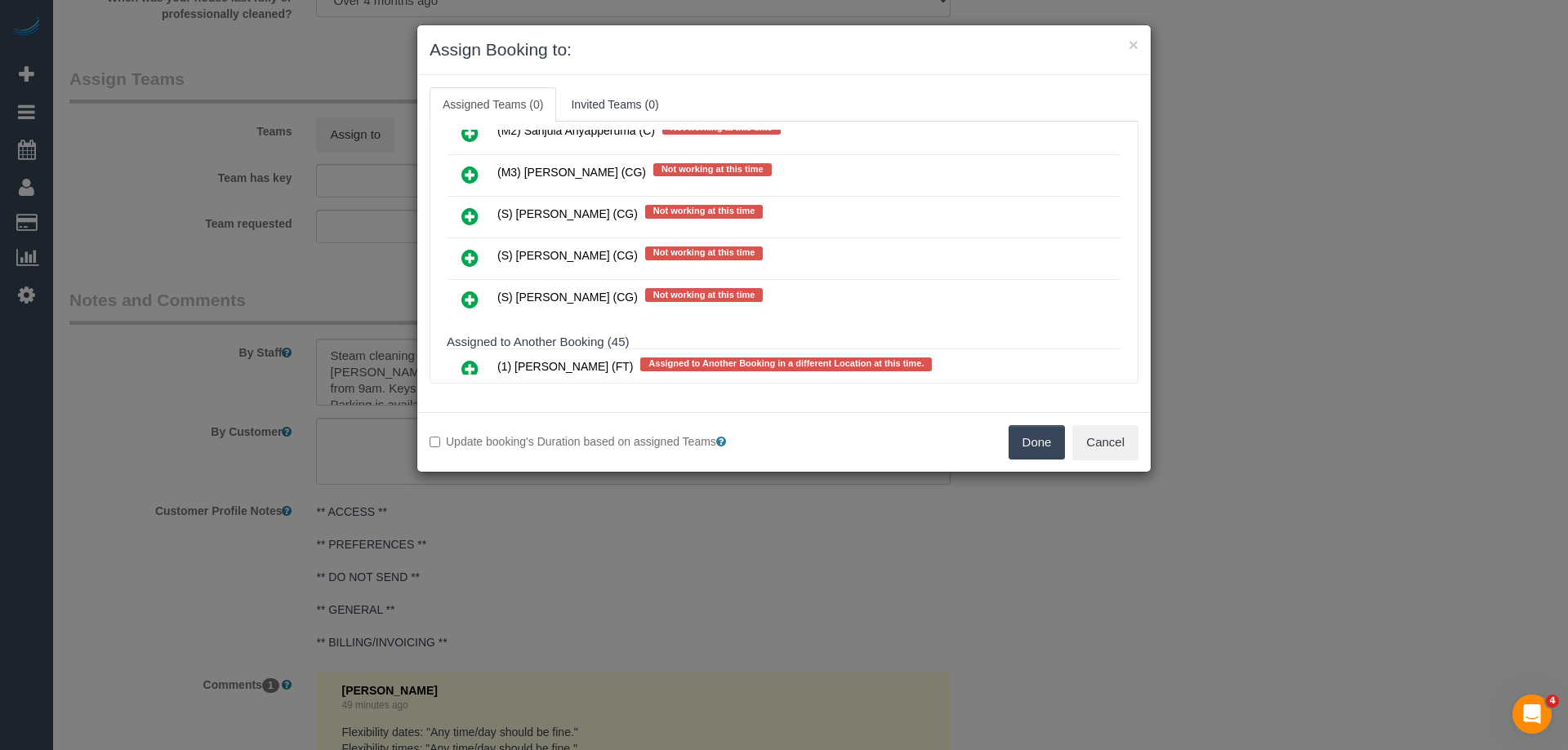
click at [475, 255] on icon at bounding box center [470, 258] width 17 height 20
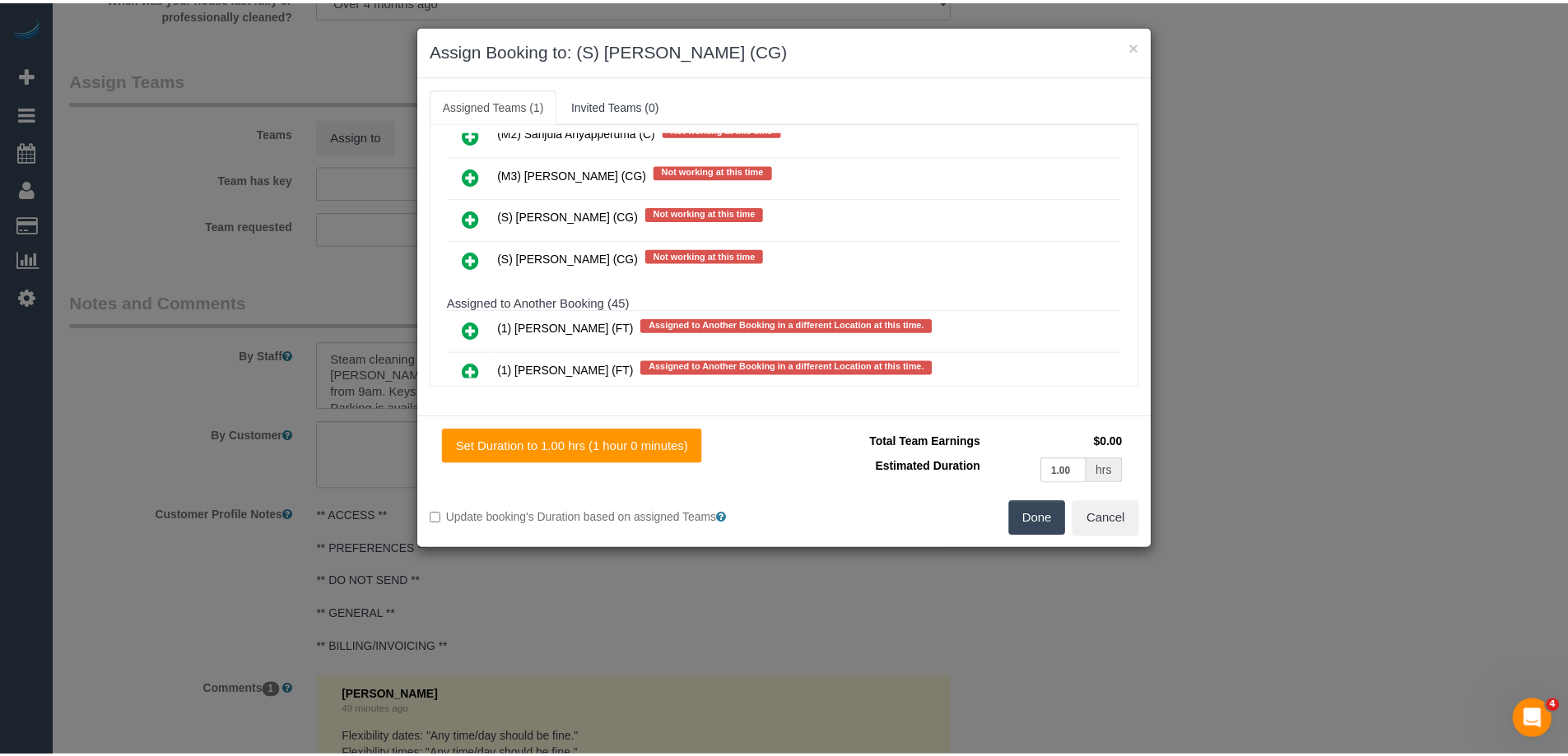
scroll to position [0, 0]
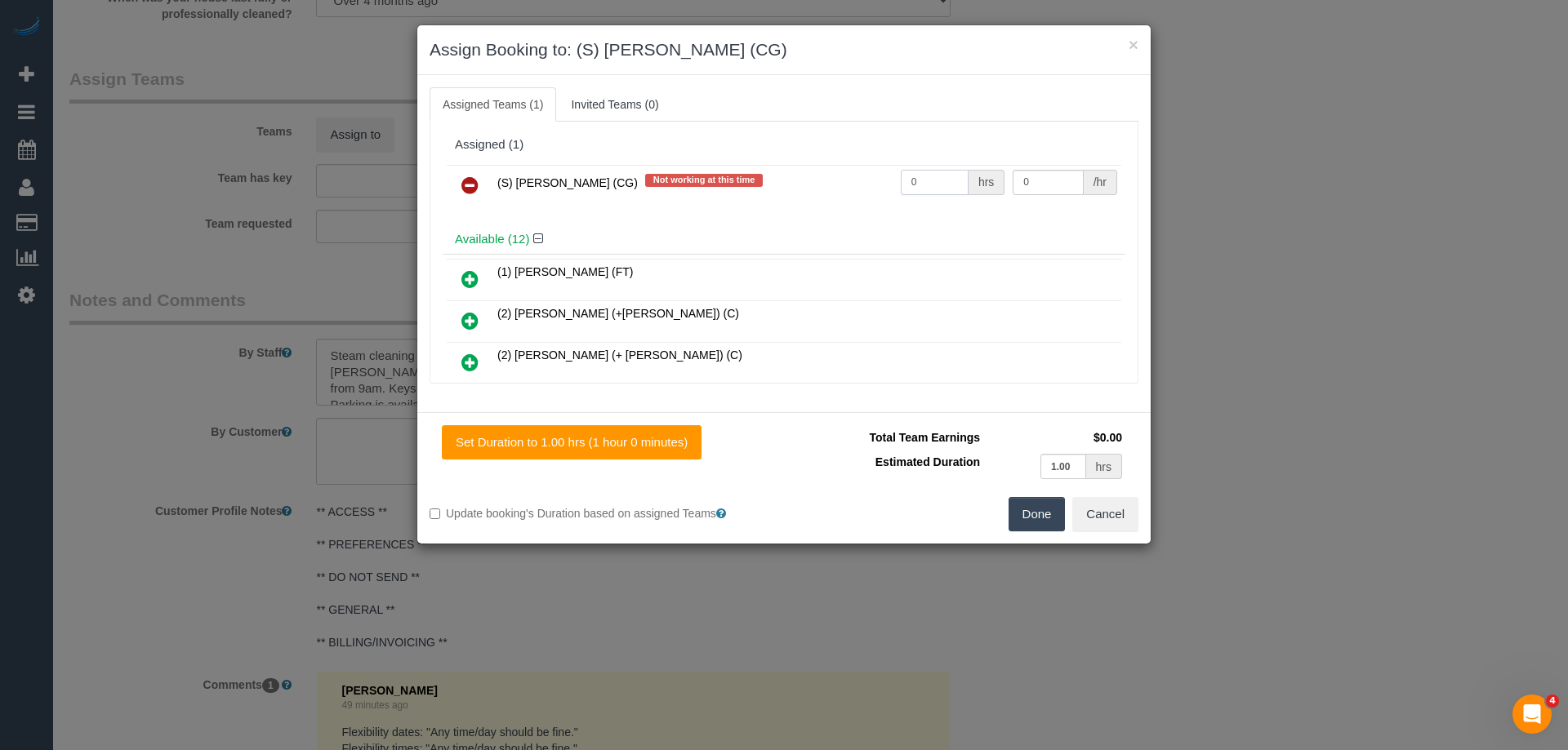
drag, startPoint x: 882, startPoint y: 179, endPoint x: 878, endPoint y: 171, distance: 8.9
click at [830, 172] on tr "(S) [PERSON_NAME] (CG) Not working at this time 0 hrs 0 /hr" at bounding box center [784, 186] width 675 height 42
type input "1"
drag, startPoint x: 1039, startPoint y: 178, endPoint x: 845, endPoint y: 172, distance: 194.1
click at [876, 175] on tr "(S) [PERSON_NAME] (CG) Not working at this time 1 hrs 0 /hr" at bounding box center [784, 186] width 675 height 42
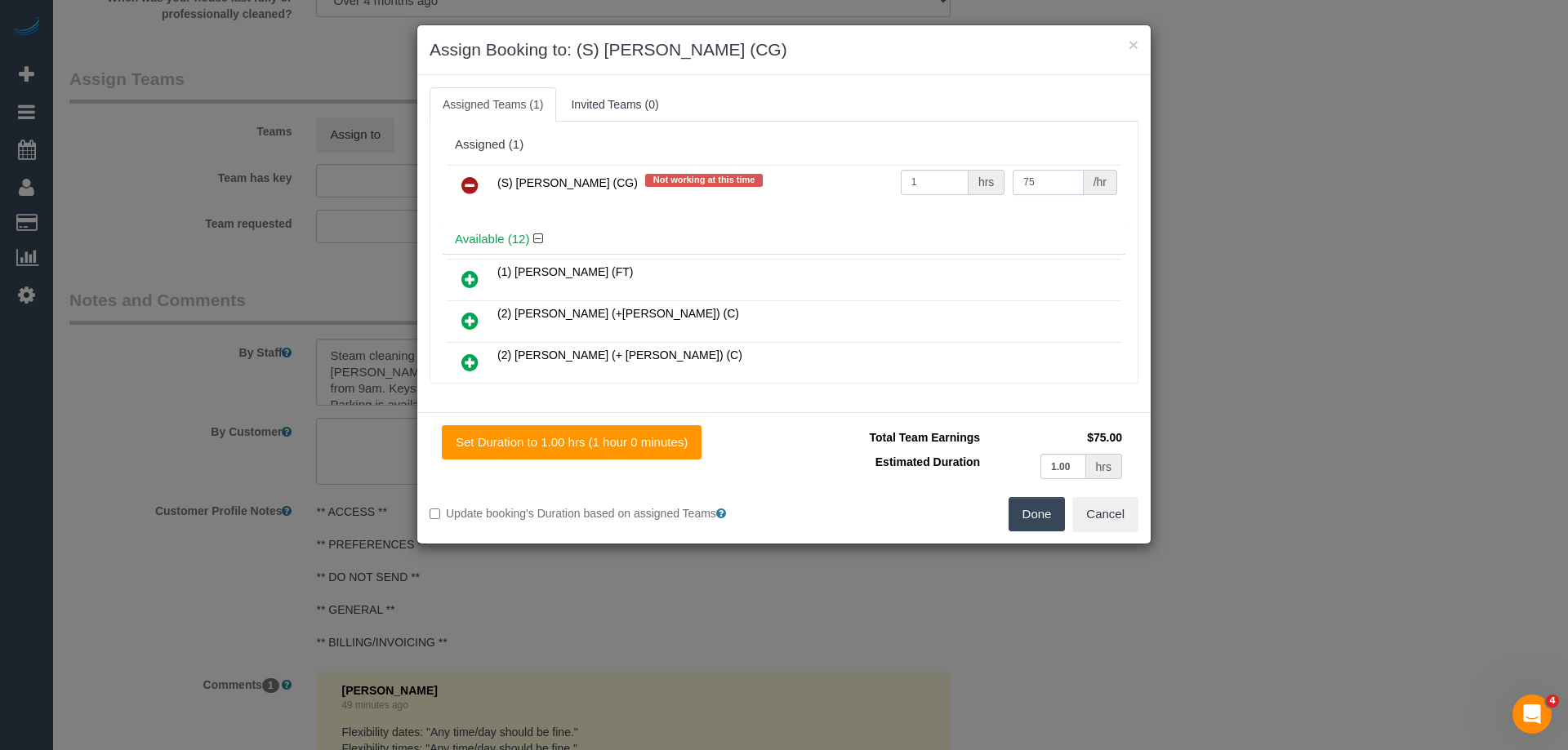
type input "75"
drag, startPoint x: 1033, startPoint y: 520, endPoint x: 917, endPoint y: 468, distance: 127.1
click at [1031, 517] on button "Done" at bounding box center [1037, 514] width 57 height 34
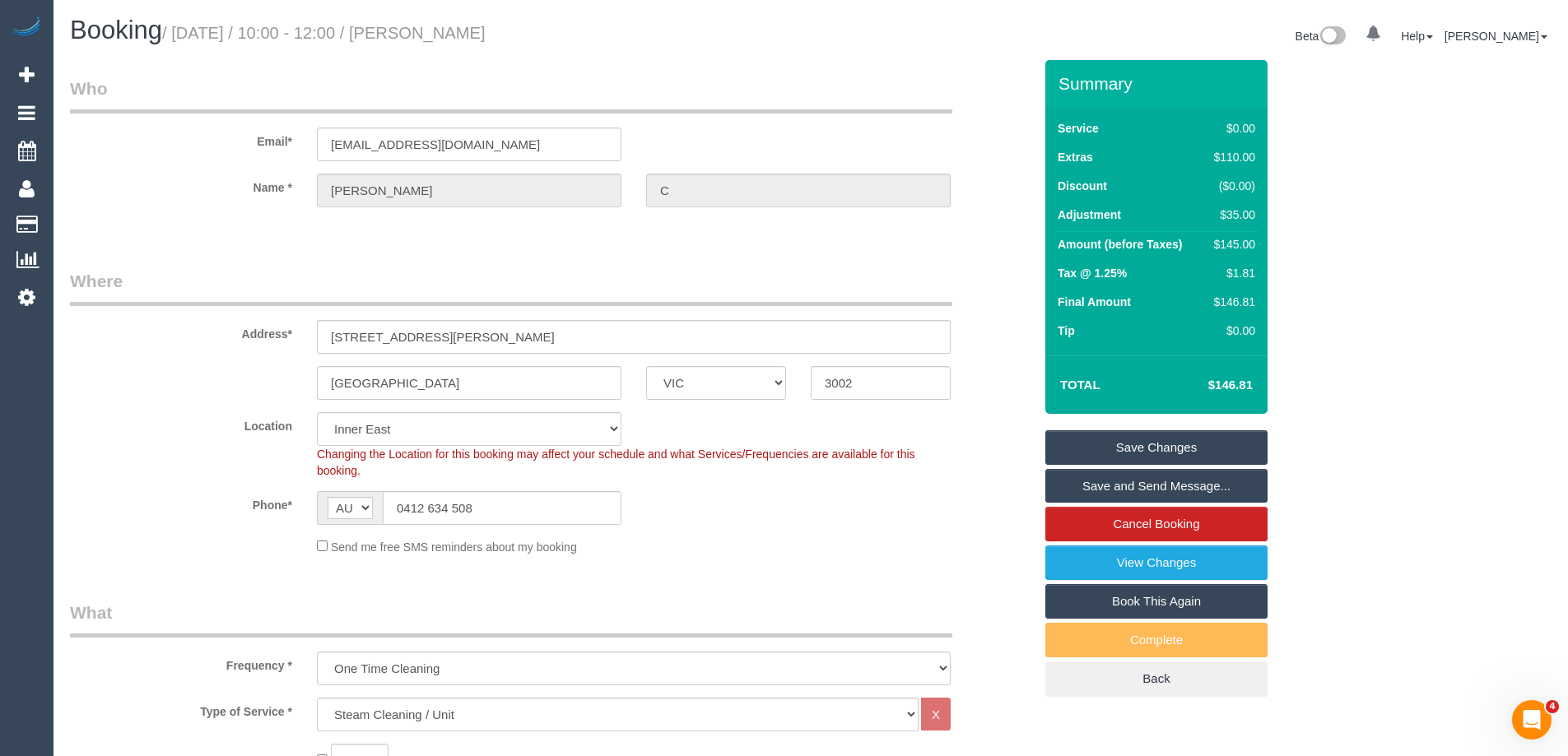
drag, startPoint x: 504, startPoint y: 29, endPoint x: 452, endPoint y: 32, distance: 52.1
click at [452, 32] on h1 "Booking / [DATE] / 10:00 - 12:00 / [PERSON_NAME]" at bounding box center [434, 30] width 729 height 28
copy small "[PERSON_NAME]"
click at [1089, 481] on link "Save and Send Message..." at bounding box center [1156, 487] width 222 height 34
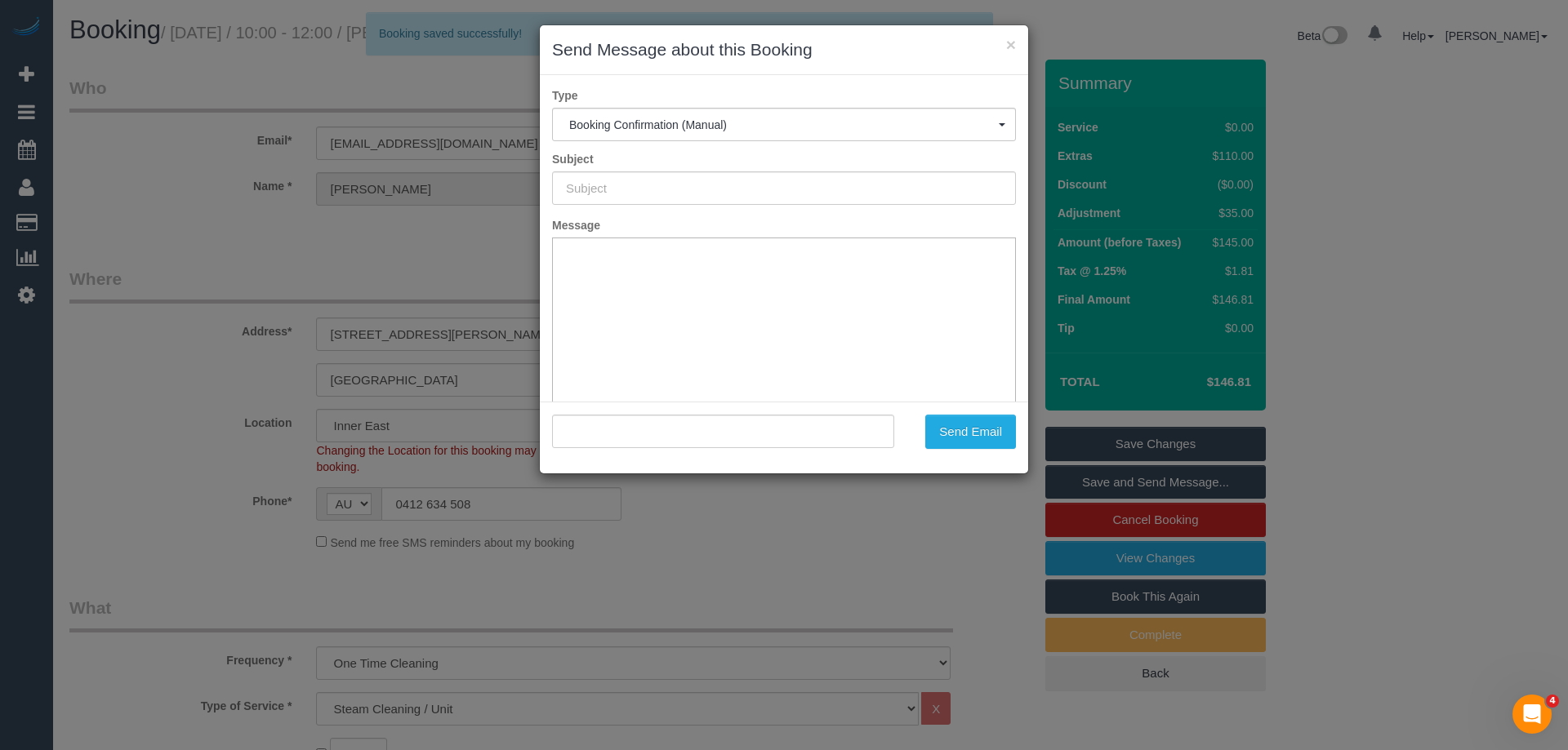
type input "Booking Confirmed"
type input ""[PERSON_NAME]" <[EMAIL_ADDRESS][DOMAIN_NAME]>"
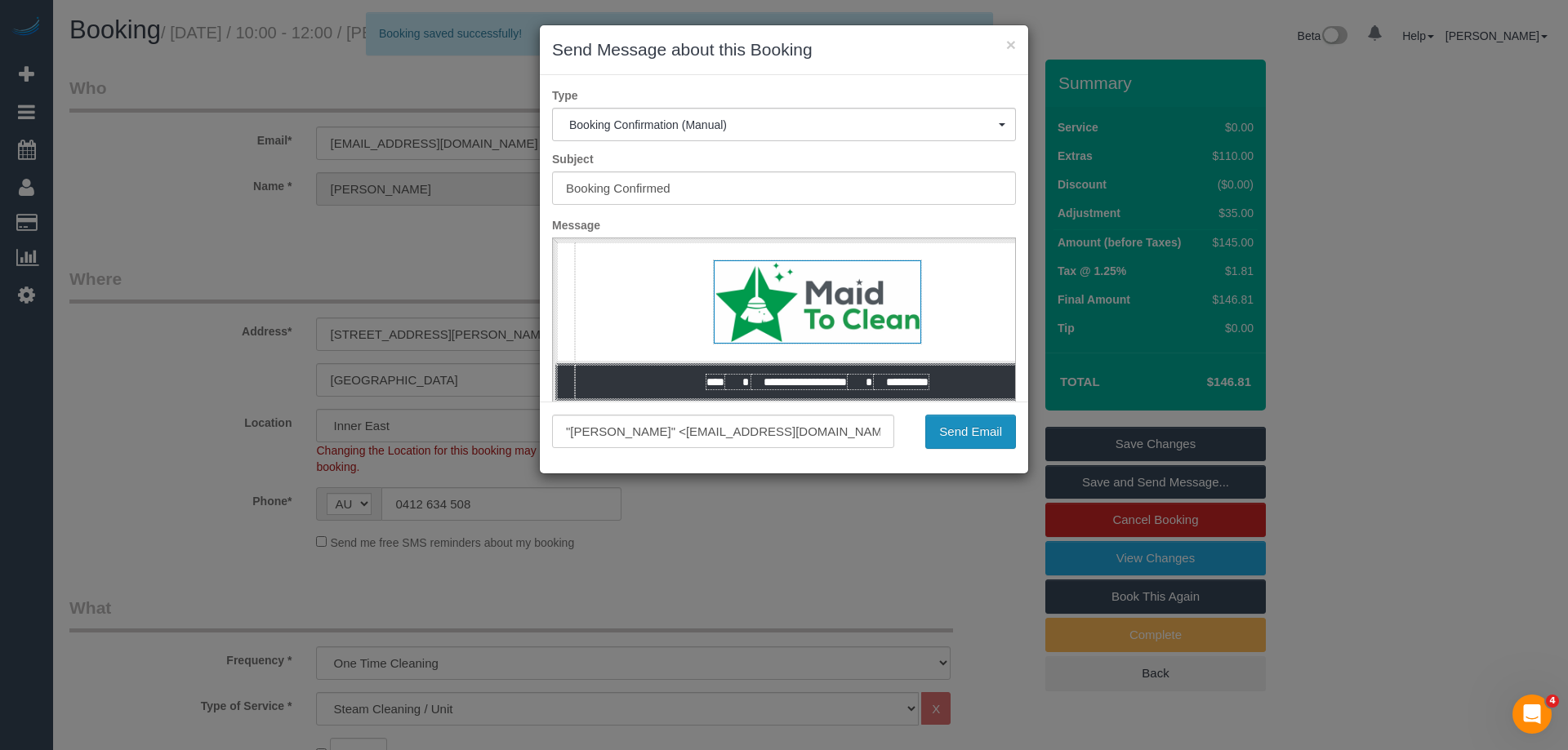
click at [958, 428] on button "Send Email" at bounding box center [971, 432] width 90 height 34
